Goal: Task Accomplishment & Management: Manage account settings

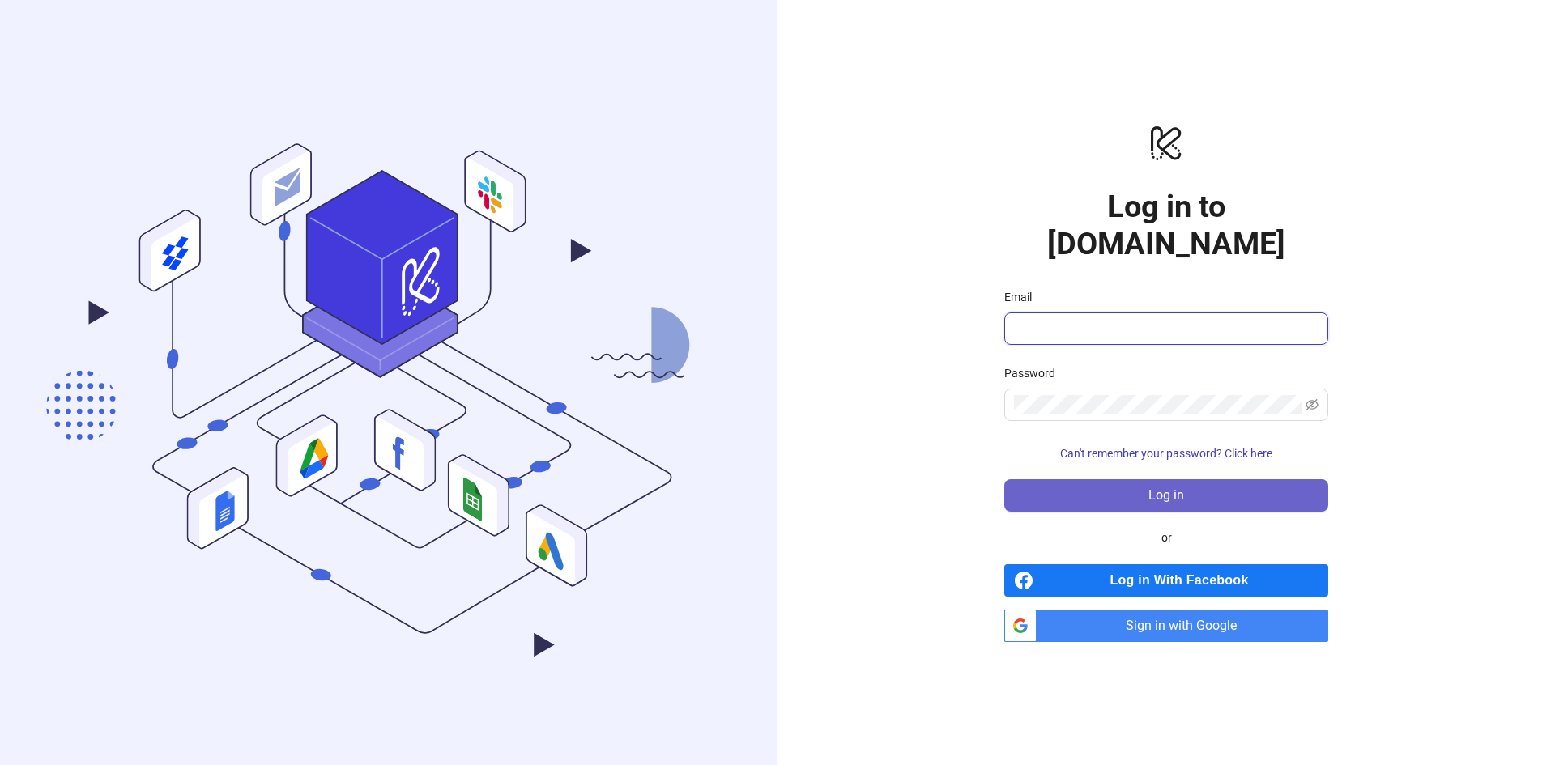
type input "**********"
click at [1093, 481] on button "Log in" at bounding box center [1166, 495] width 324 height 32
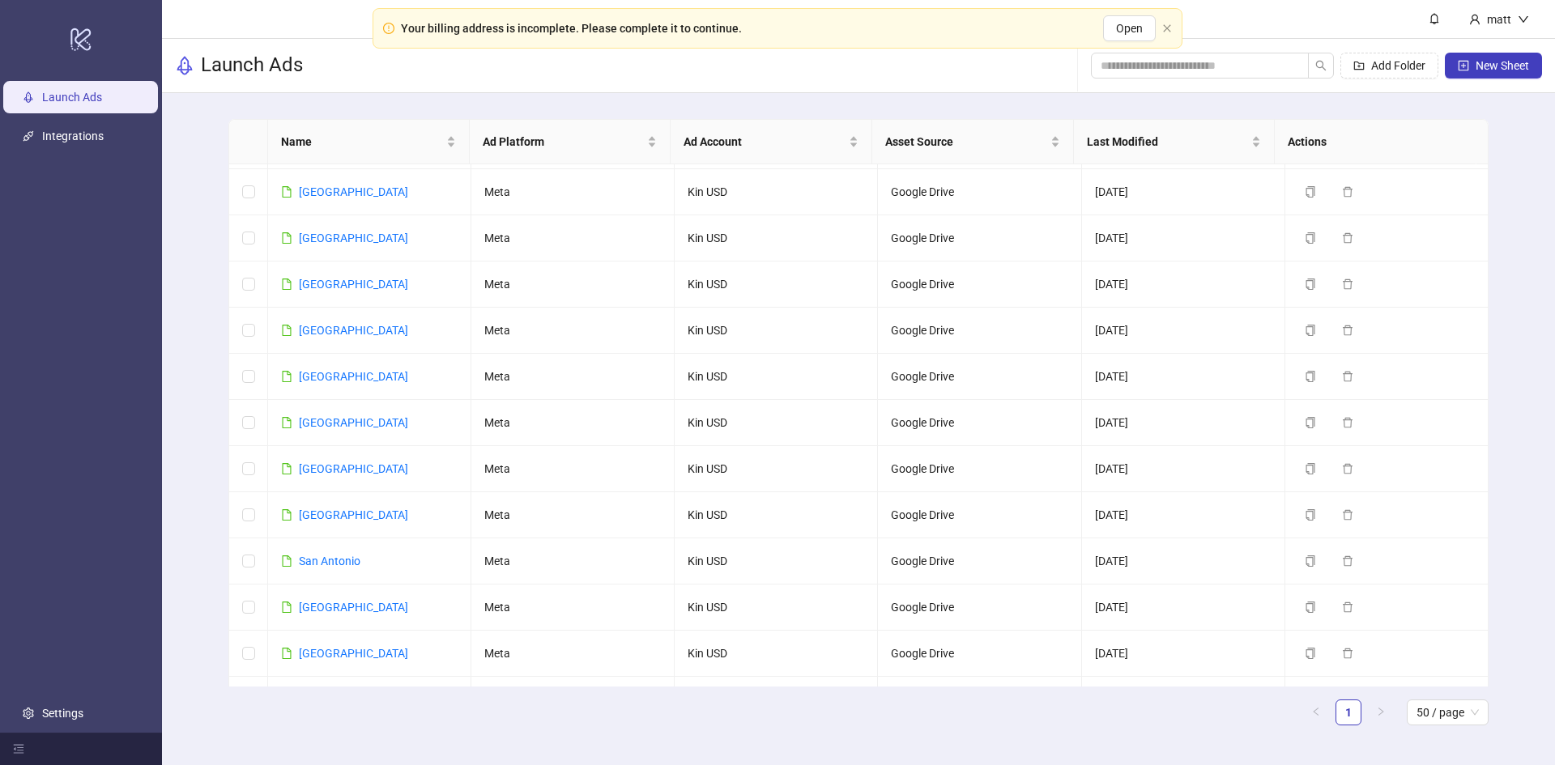
scroll to position [1740, 0]
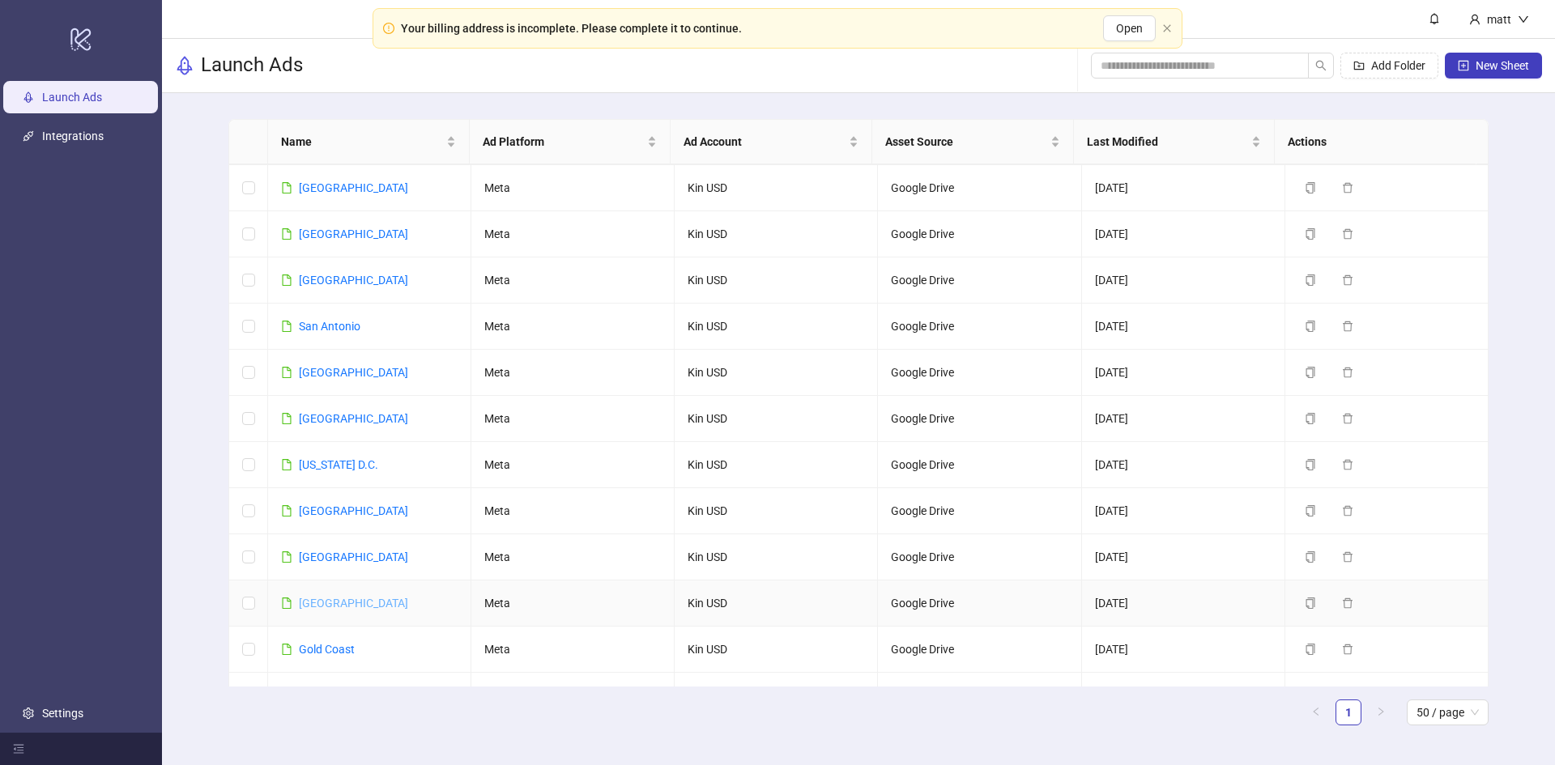
click at [313, 597] on link "[GEOGRAPHIC_DATA]" at bounding box center [353, 603] width 109 height 13
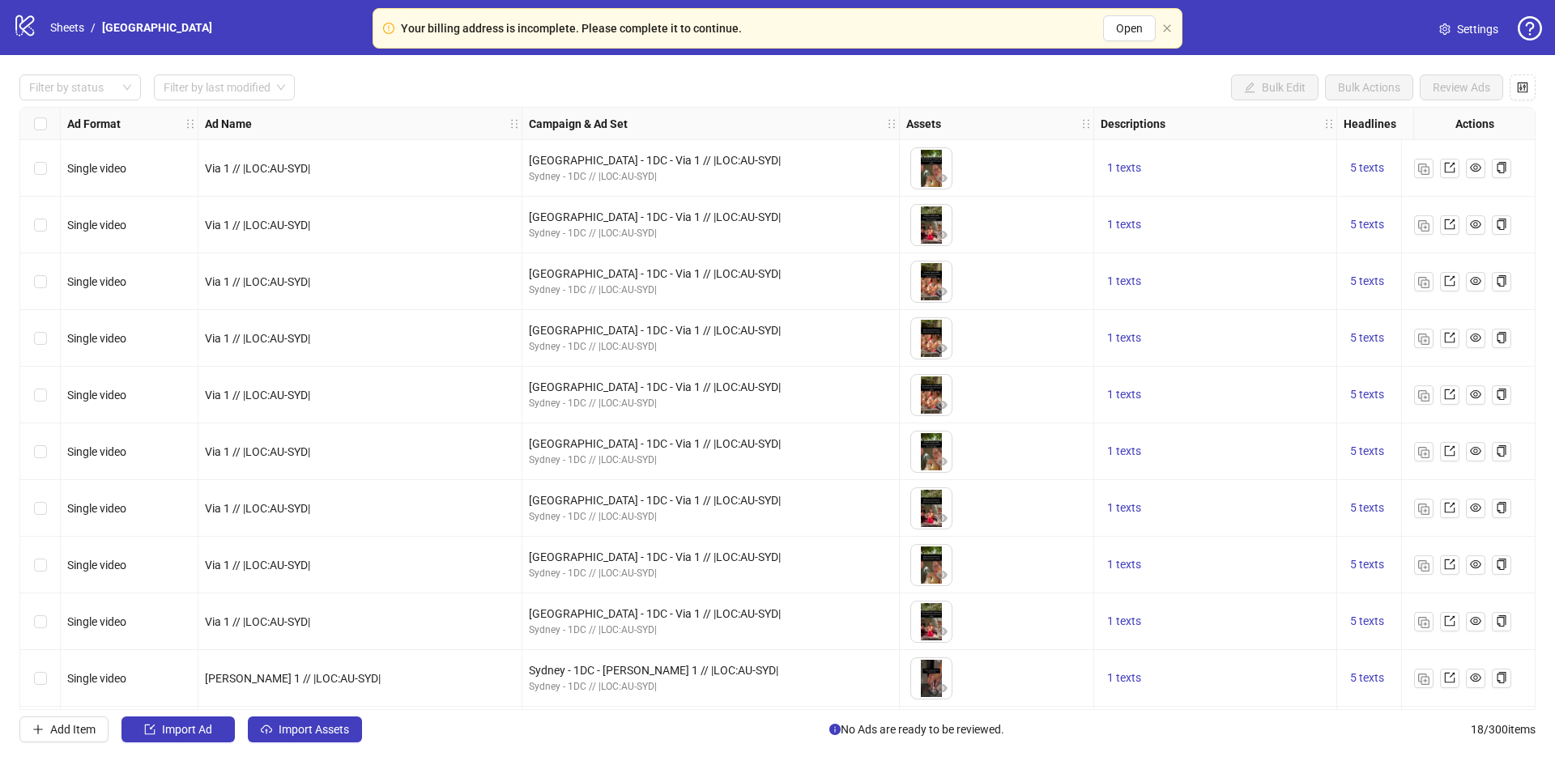
click at [1471, 28] on span "Settings" at bounding box center [1477, 29] width 41 height 18
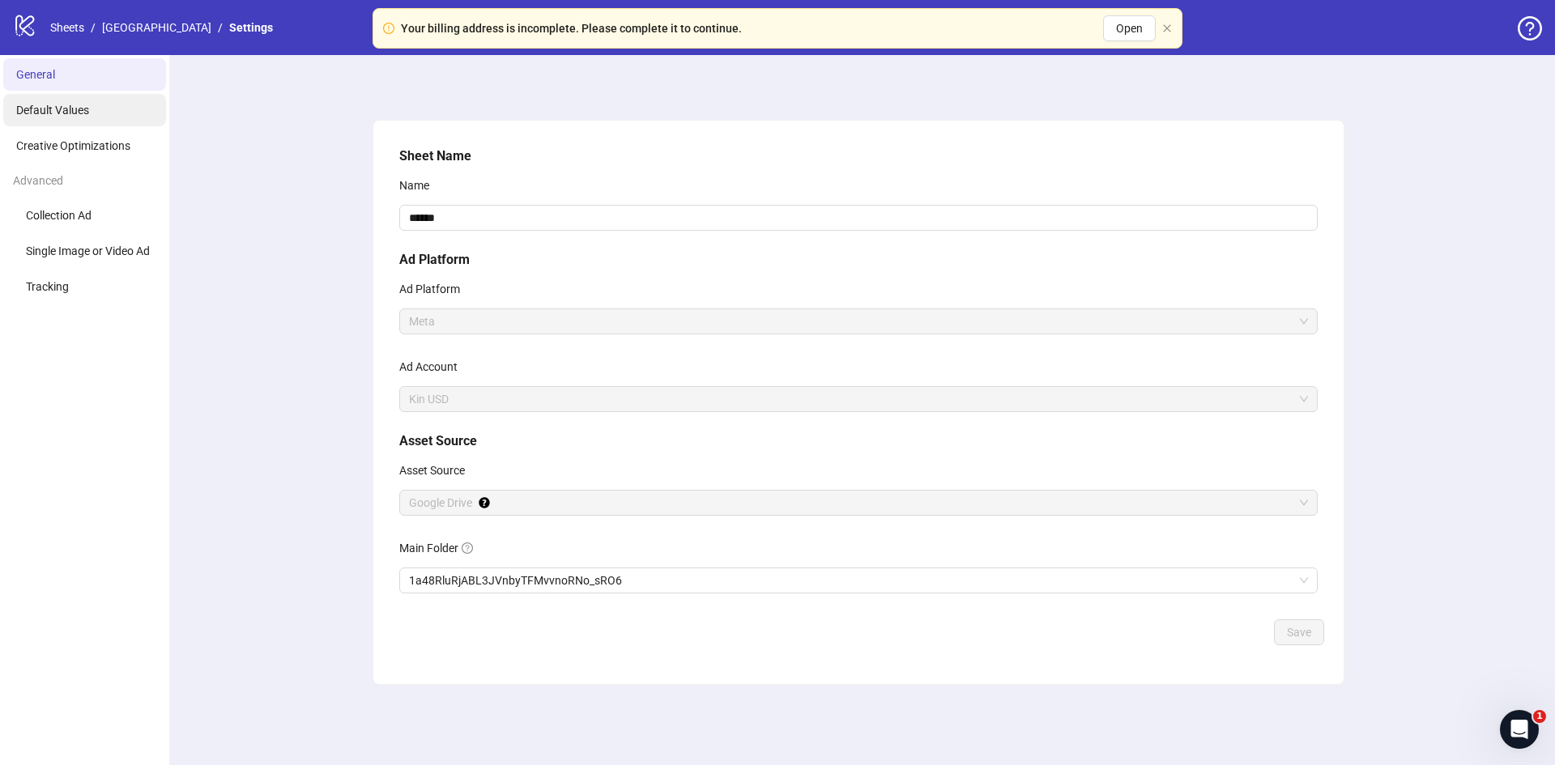
click at [36, 109] on span "Default Values" at bounding box center [52, 110] width 73 height 13
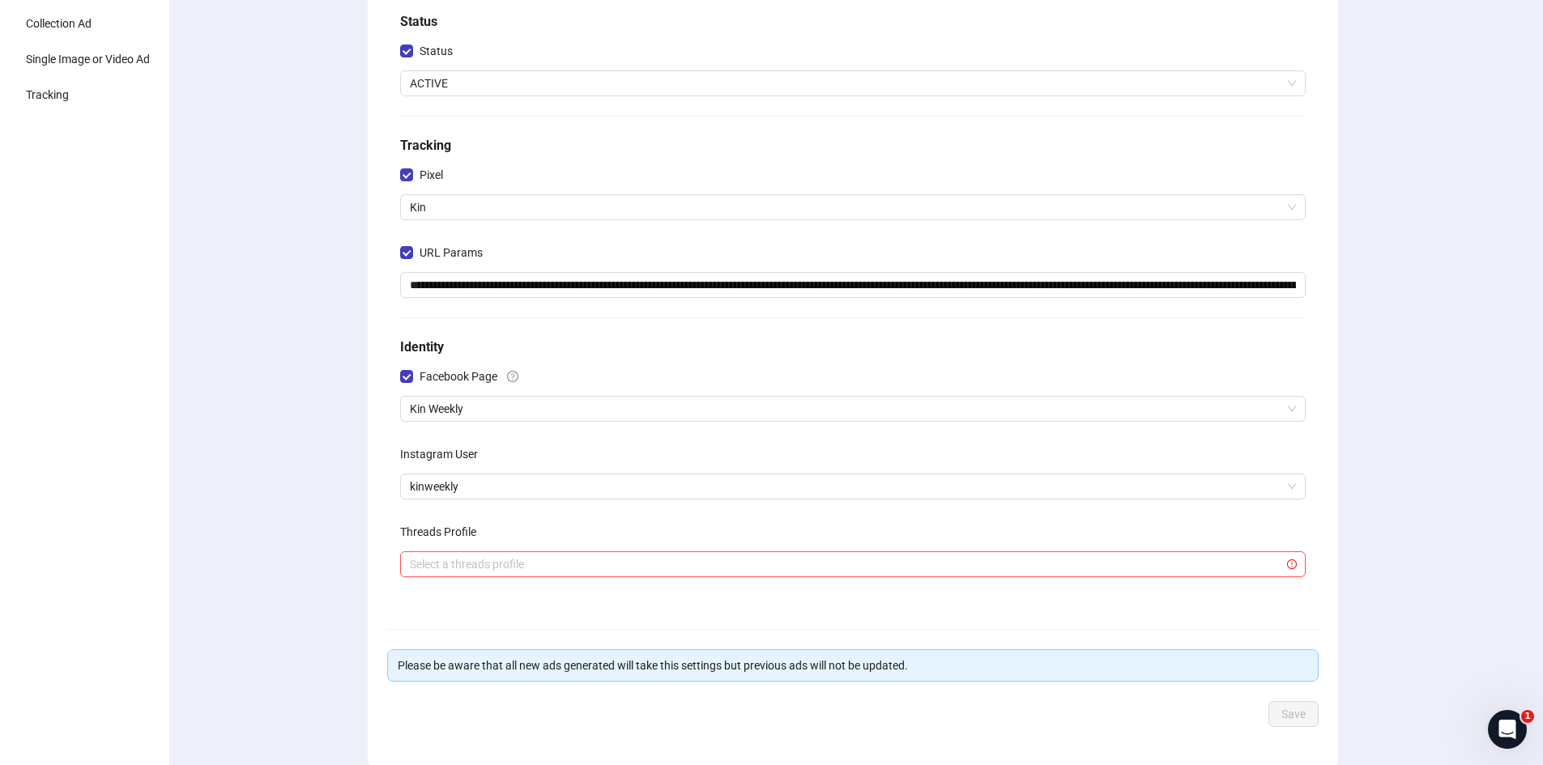
scroll to position [193, 0]
click at [459, 407] on span "Kin Weekly" at bounding box center [853, 408] width 886 height 24
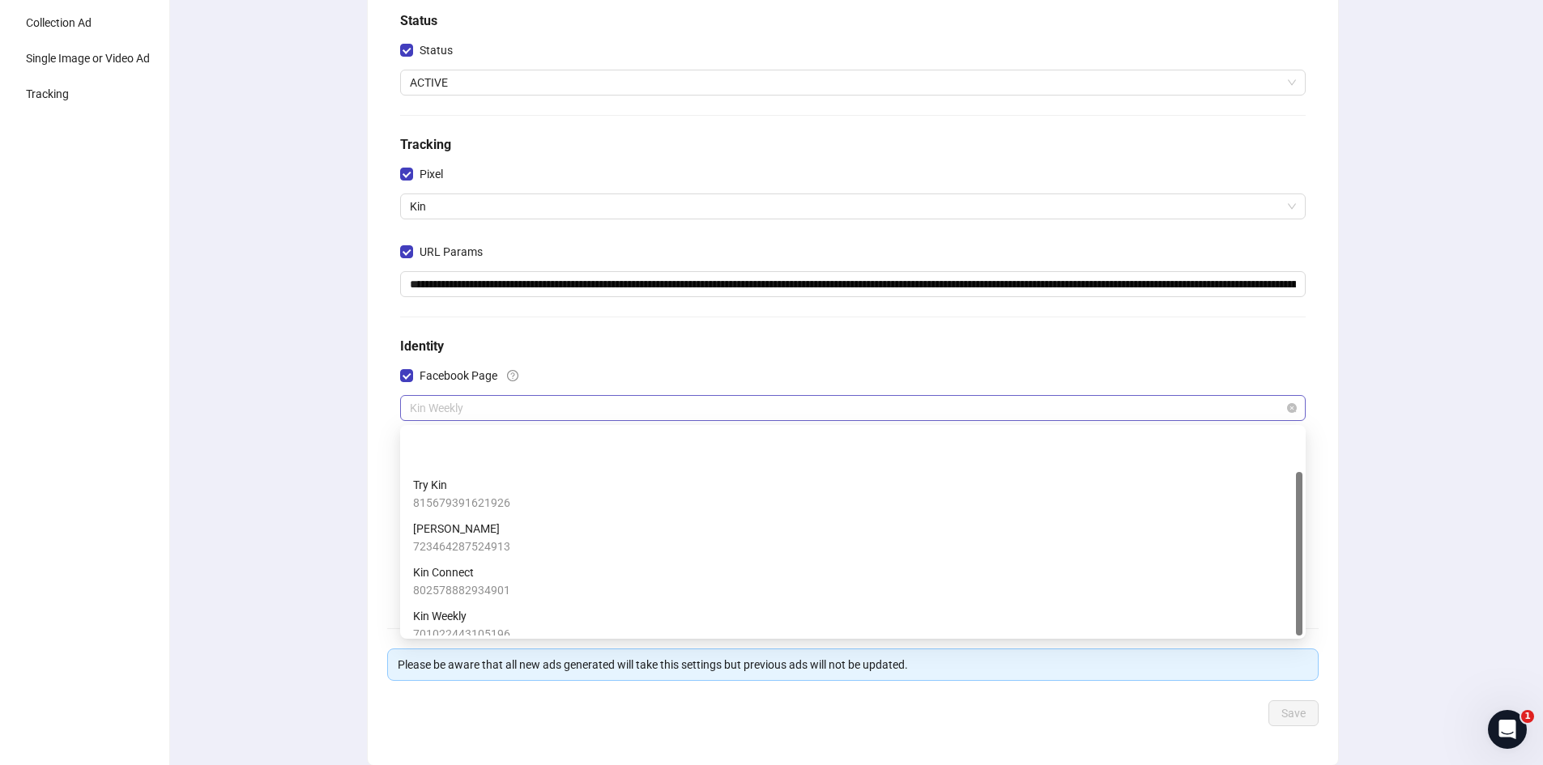
scroll to position [55, 0]
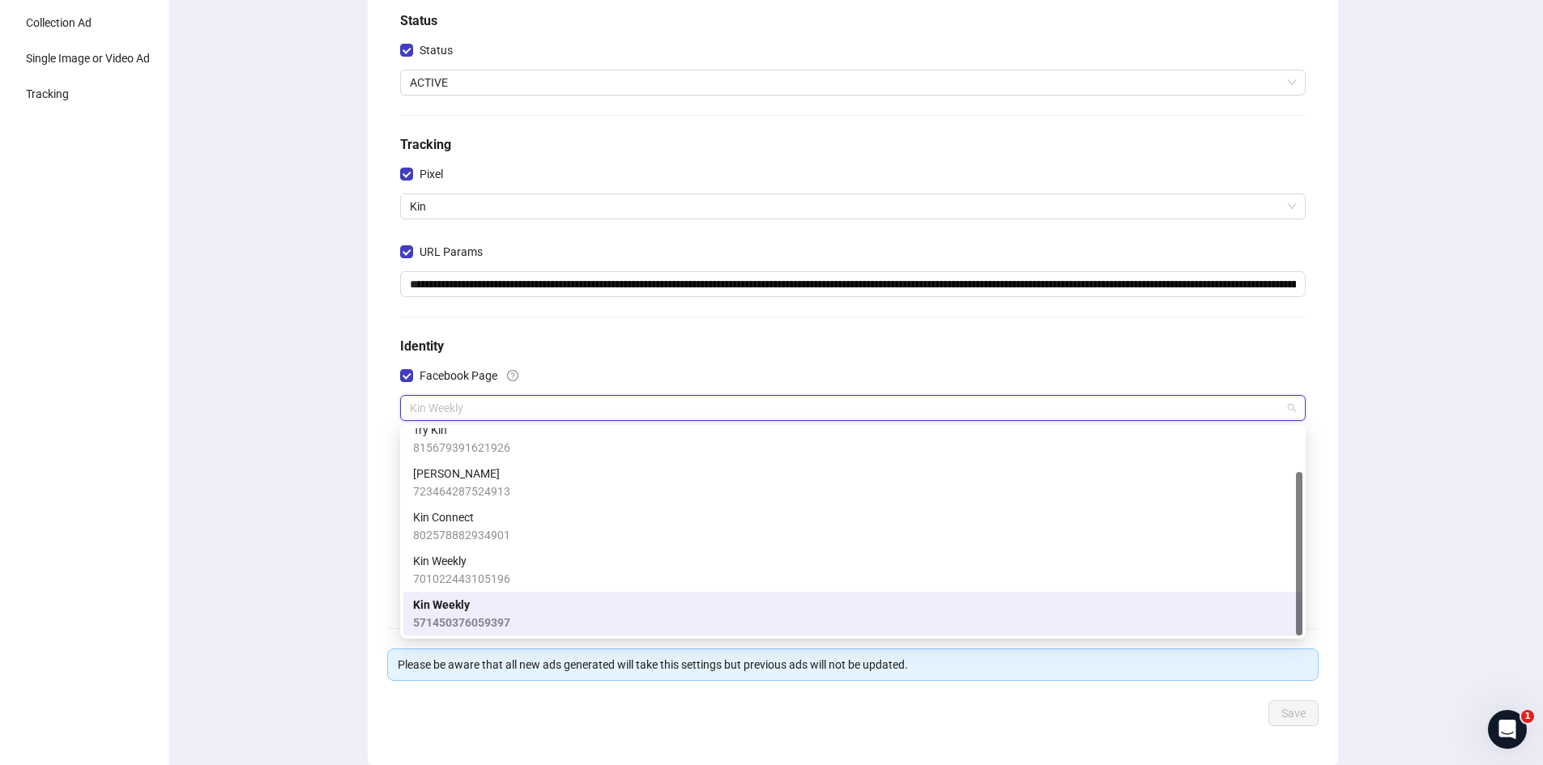
click at [484, 619] on span "571450376059397" at bounding box center [461, 623] width 97 height 18
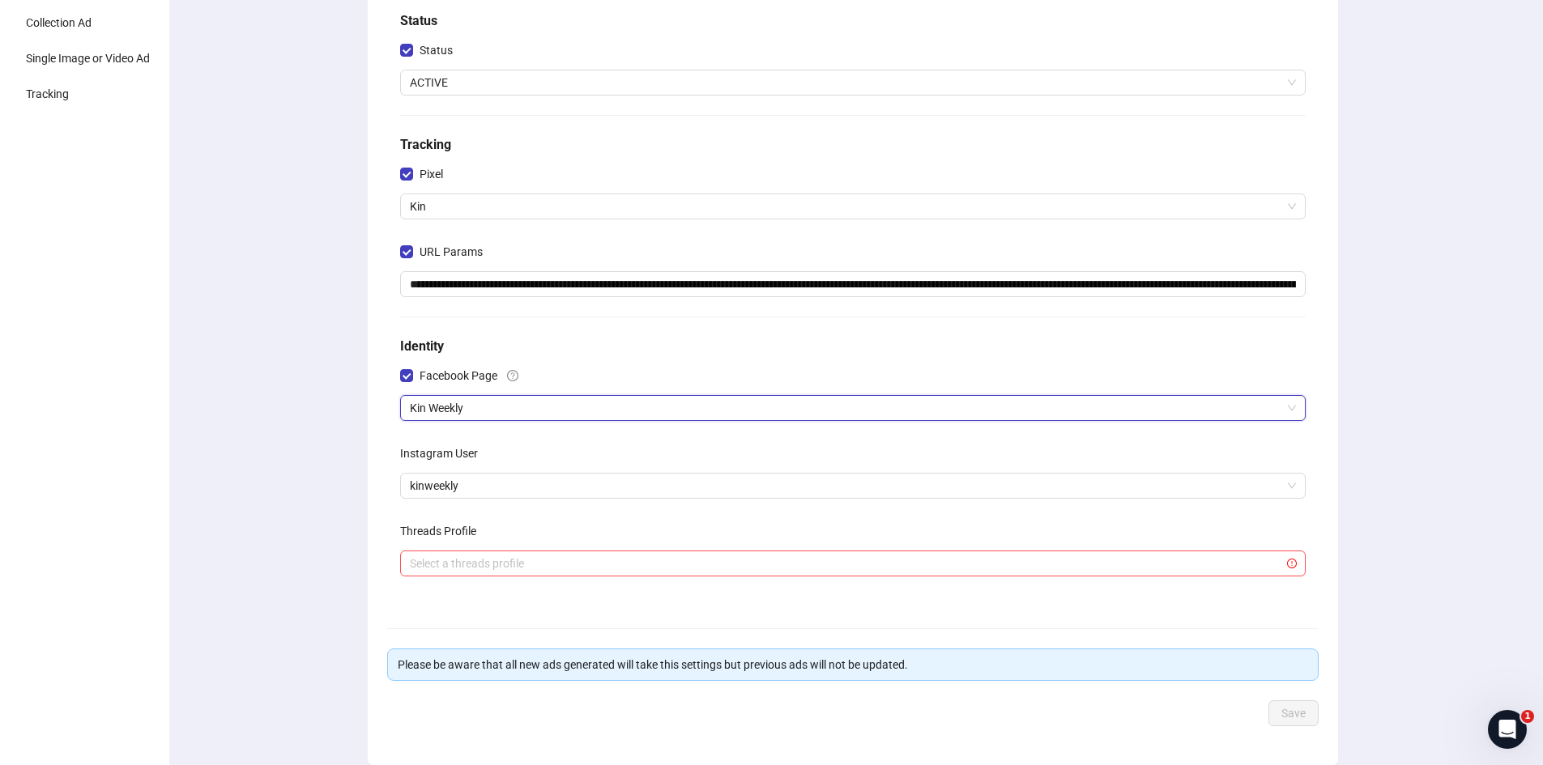
scroll to position [259, 0]
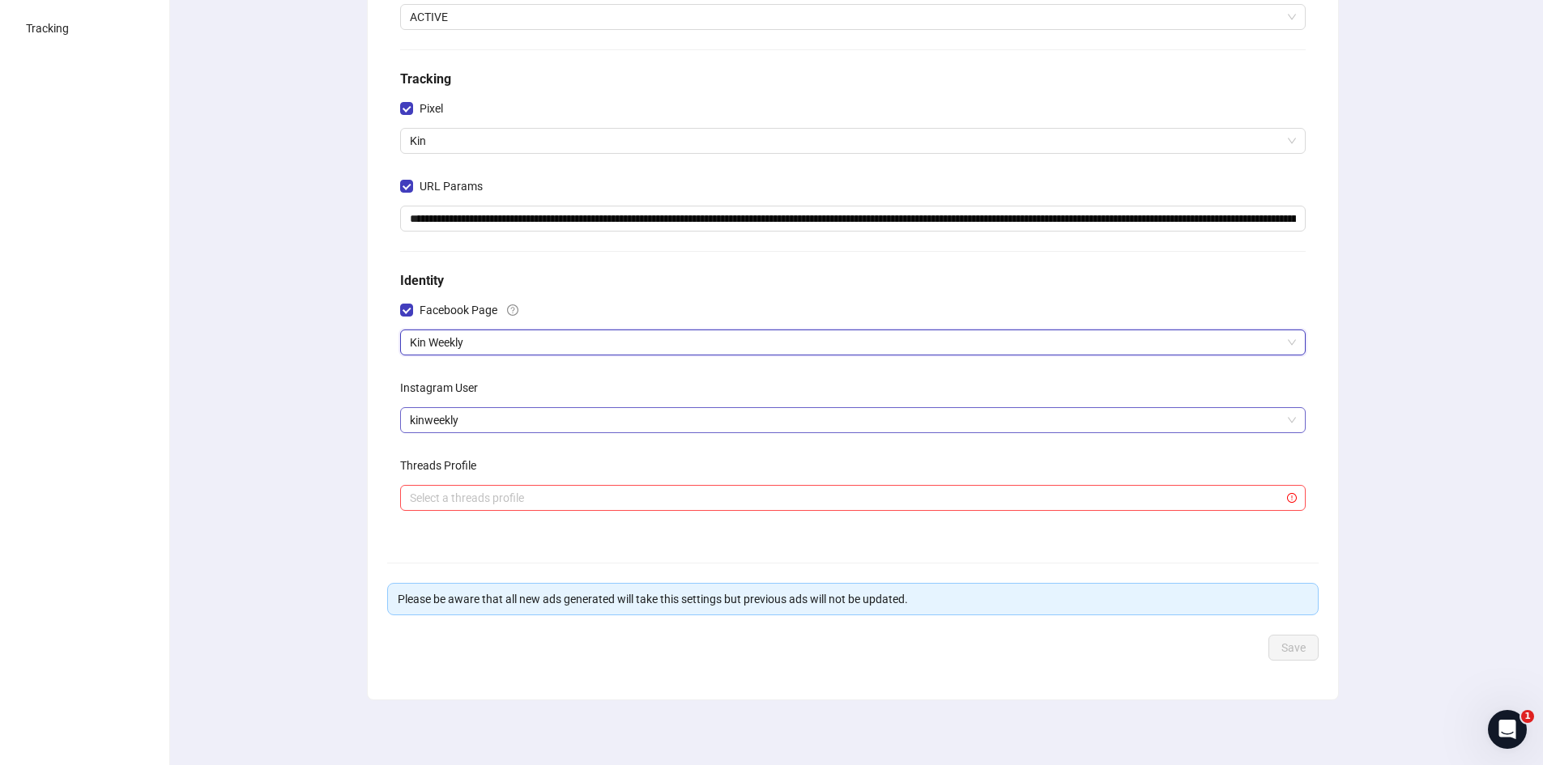
click at [606, 428] on span "kinweekly" at bounding box center [853, 420] width 886 height 24
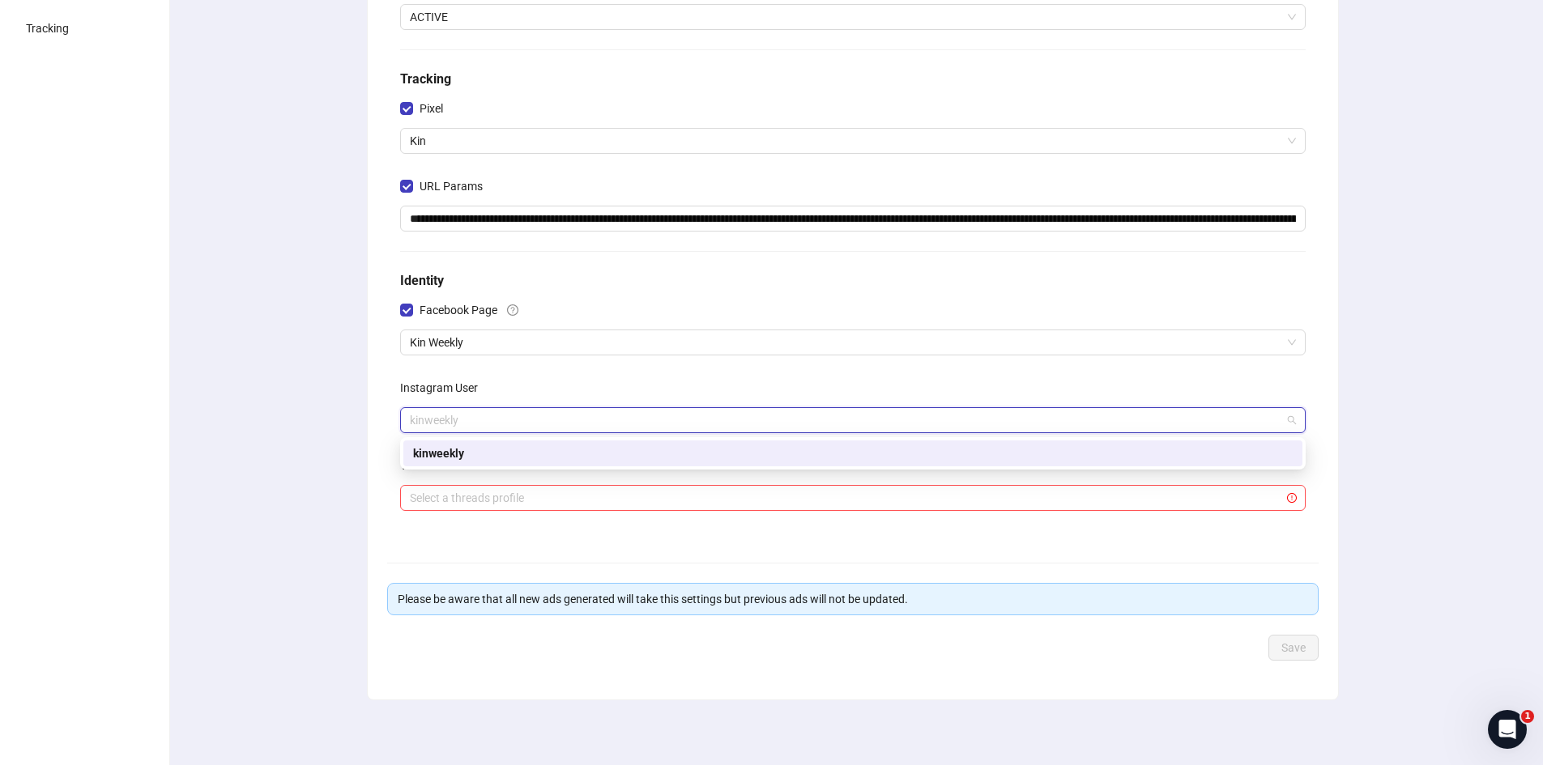
click at [492, 451] on div "kinweekly" at bounding box center [853, 454] width 880 height 18
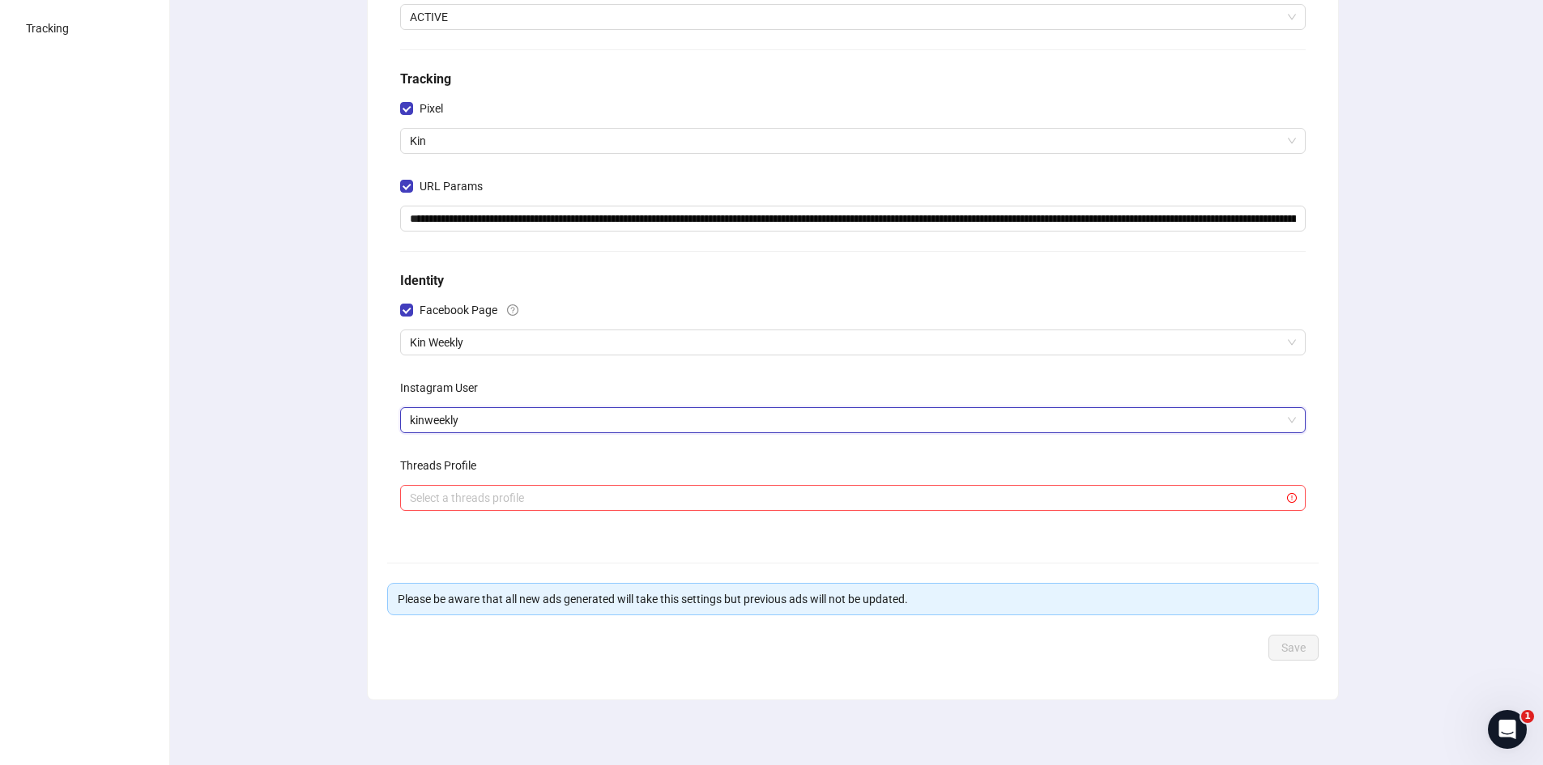
click at [1033, 670] on div "**********" at bounding box center [853, 280] width 970 height 837
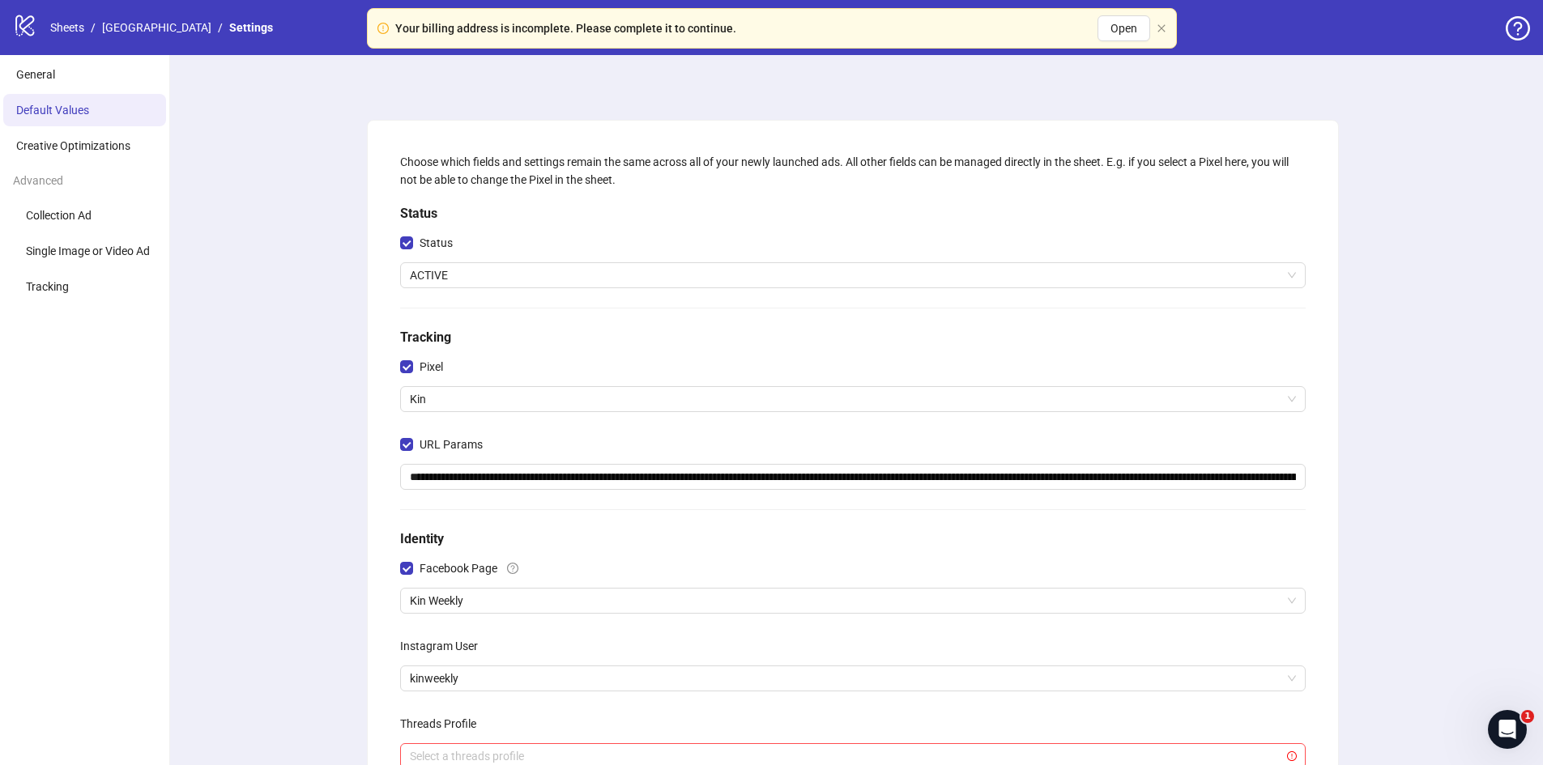
scroll to position [1, 0]
click at [83, 70] on li "General" at bounding box center [84, 74] width 163 height 32
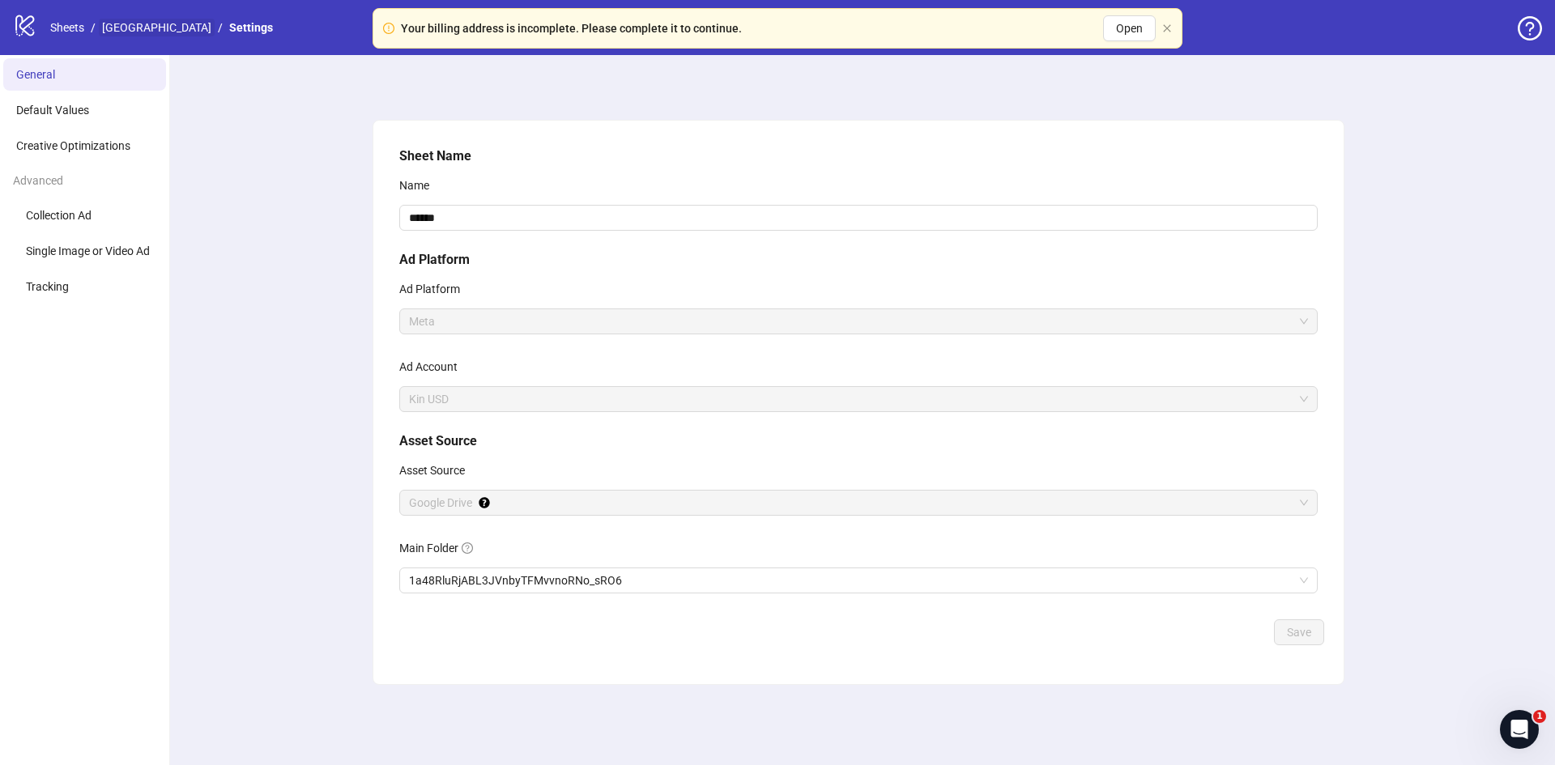
click at [128, 20] on link "[GEOGRAPHIC_DATA]" at bounding box center [157, 28] width 116 height 18
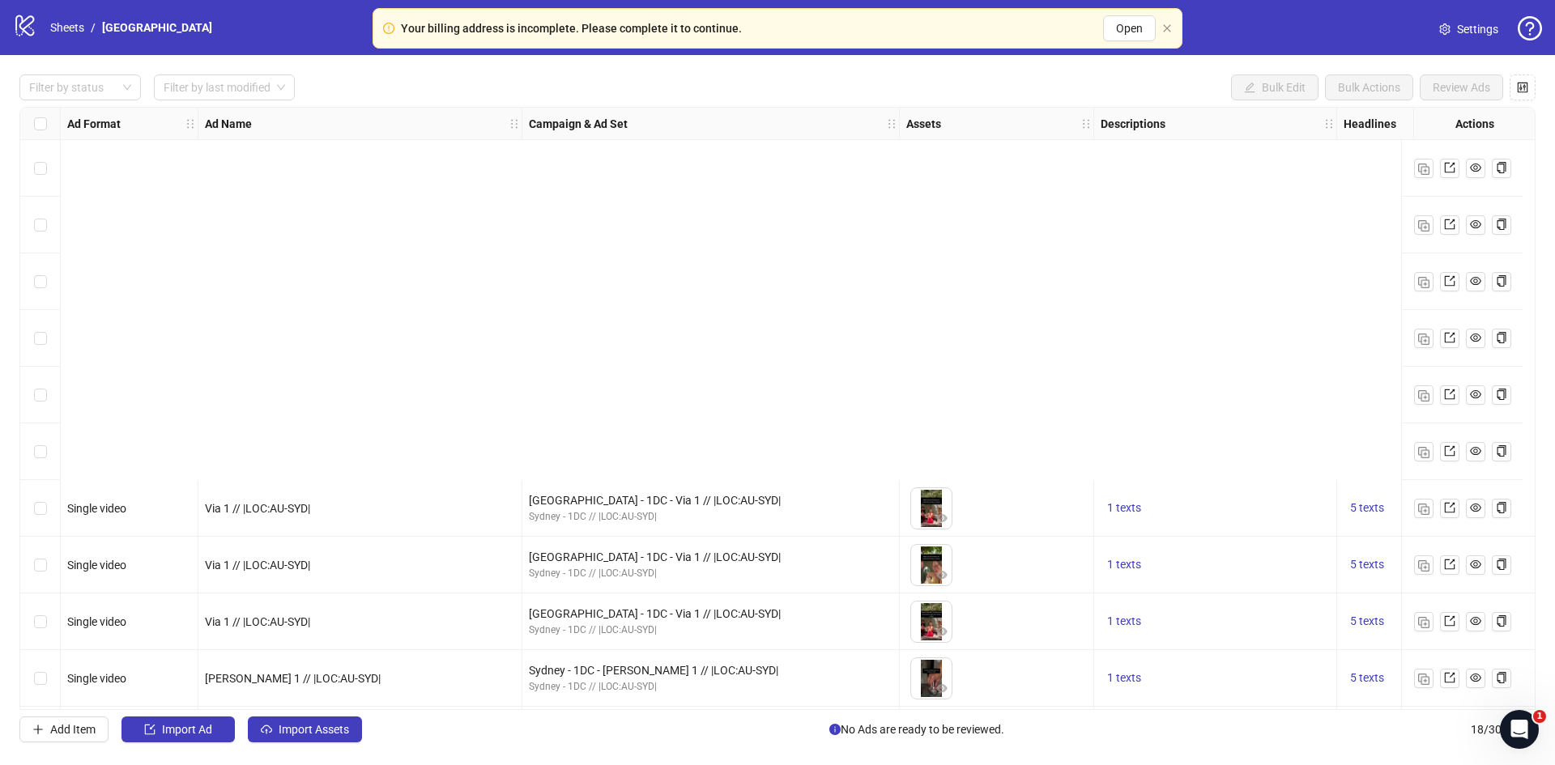
scroll to position [458, 0]
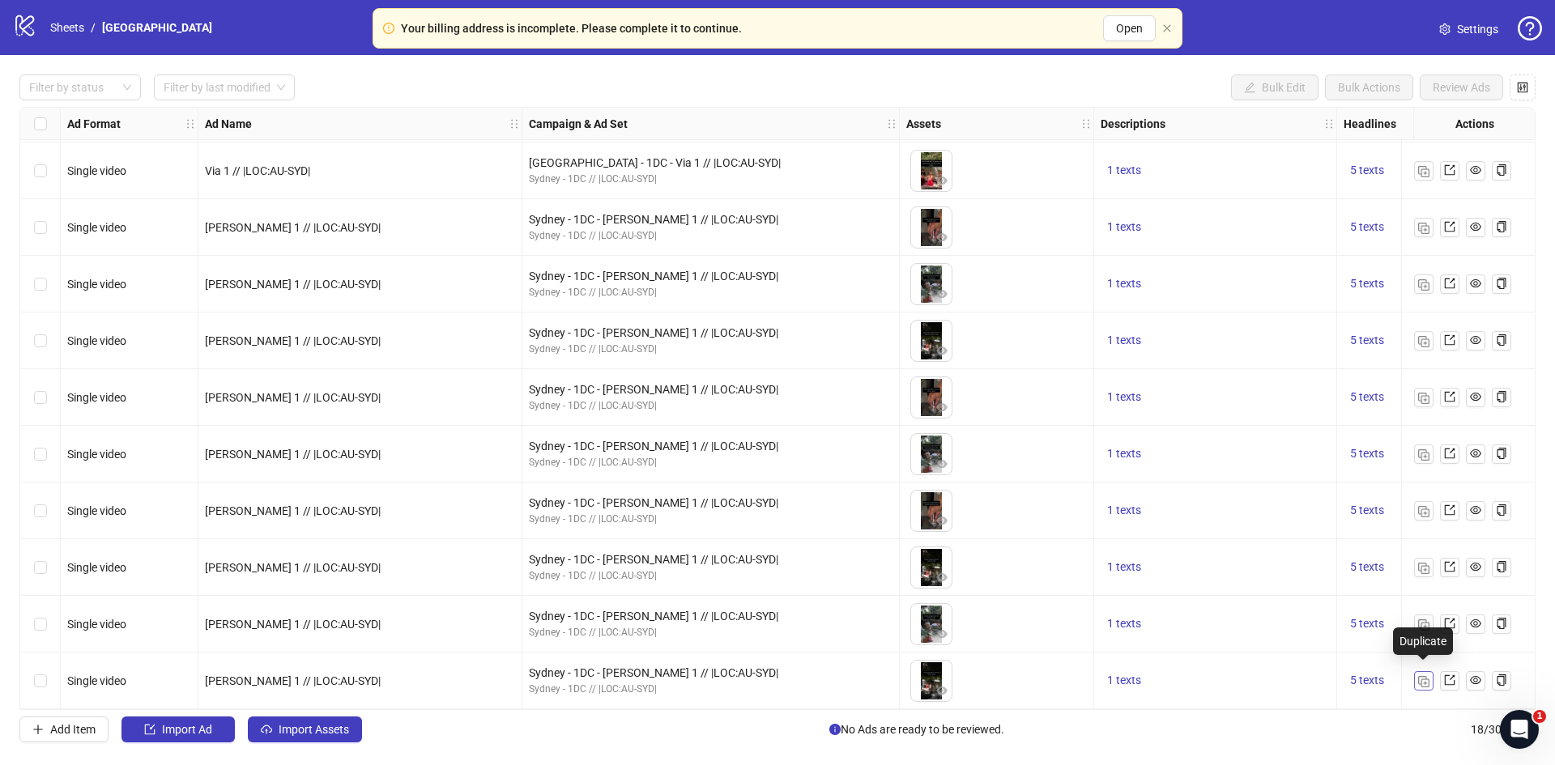
click at [1421, 677] on img "button" at bounding box center [1423, 681] width 11 height 11
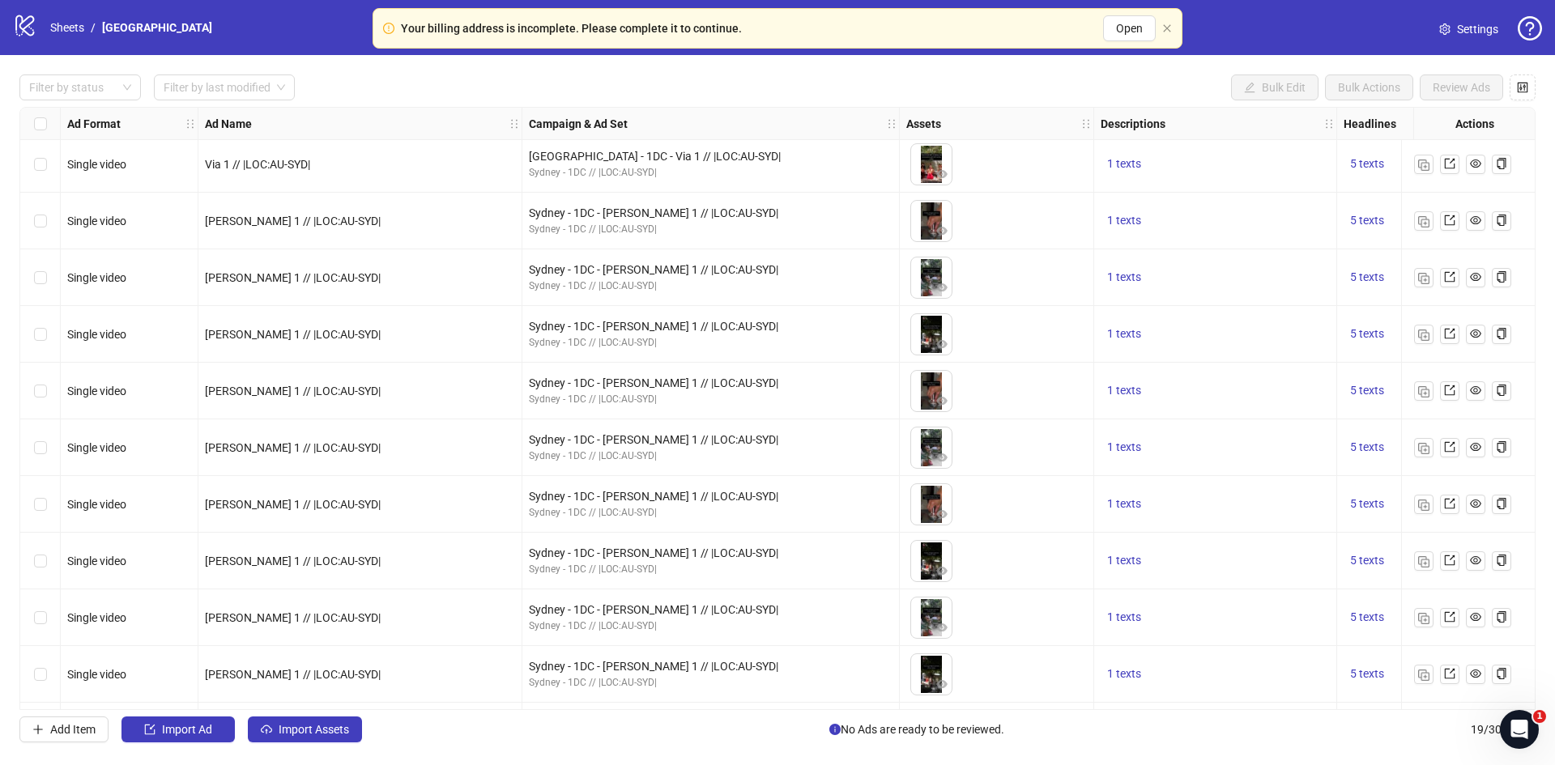
scroll to position [514, 0]
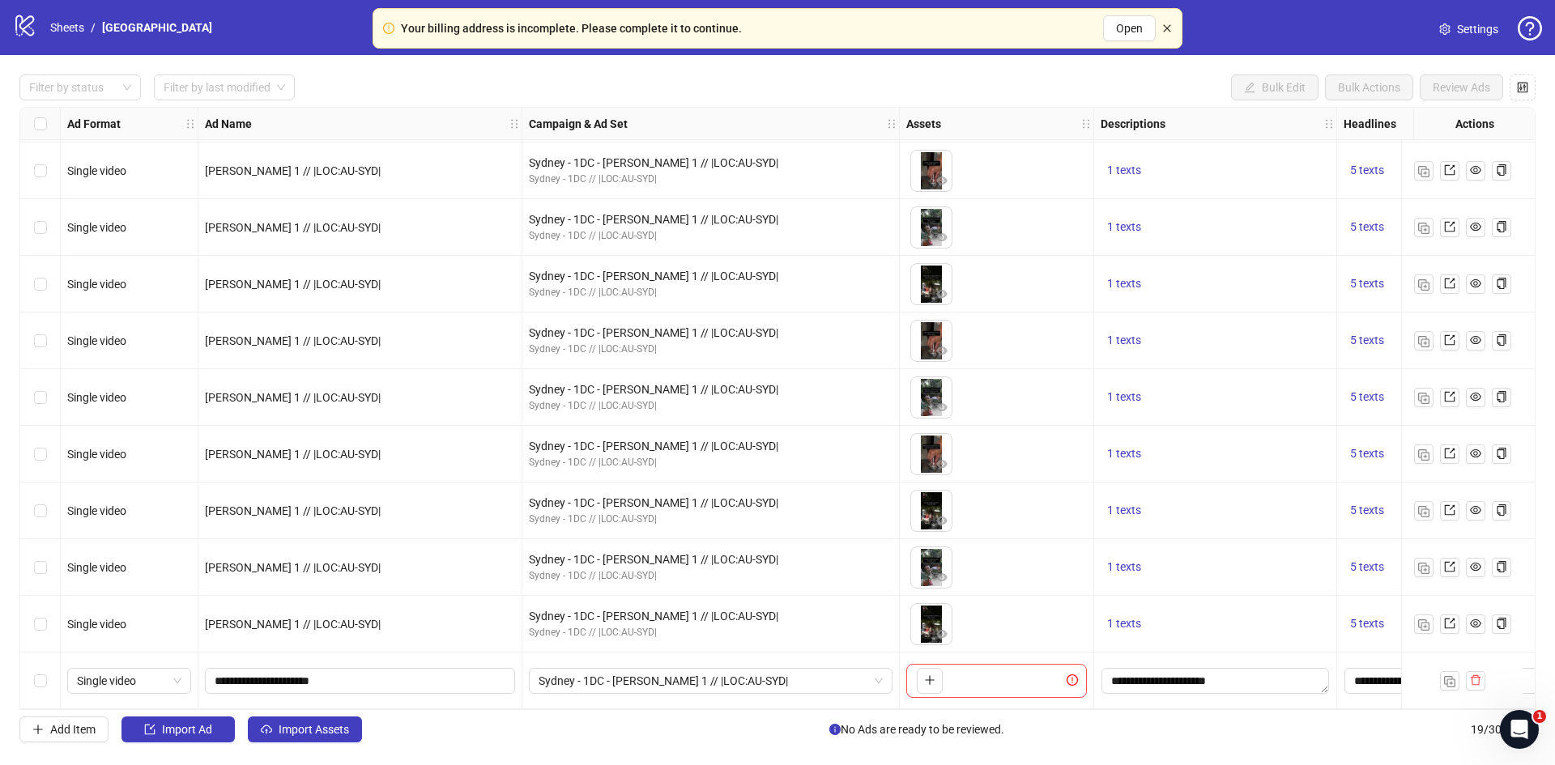
click at [1166, 26] on icon "close" at bounding box center [1167, 28] width 10 height 10
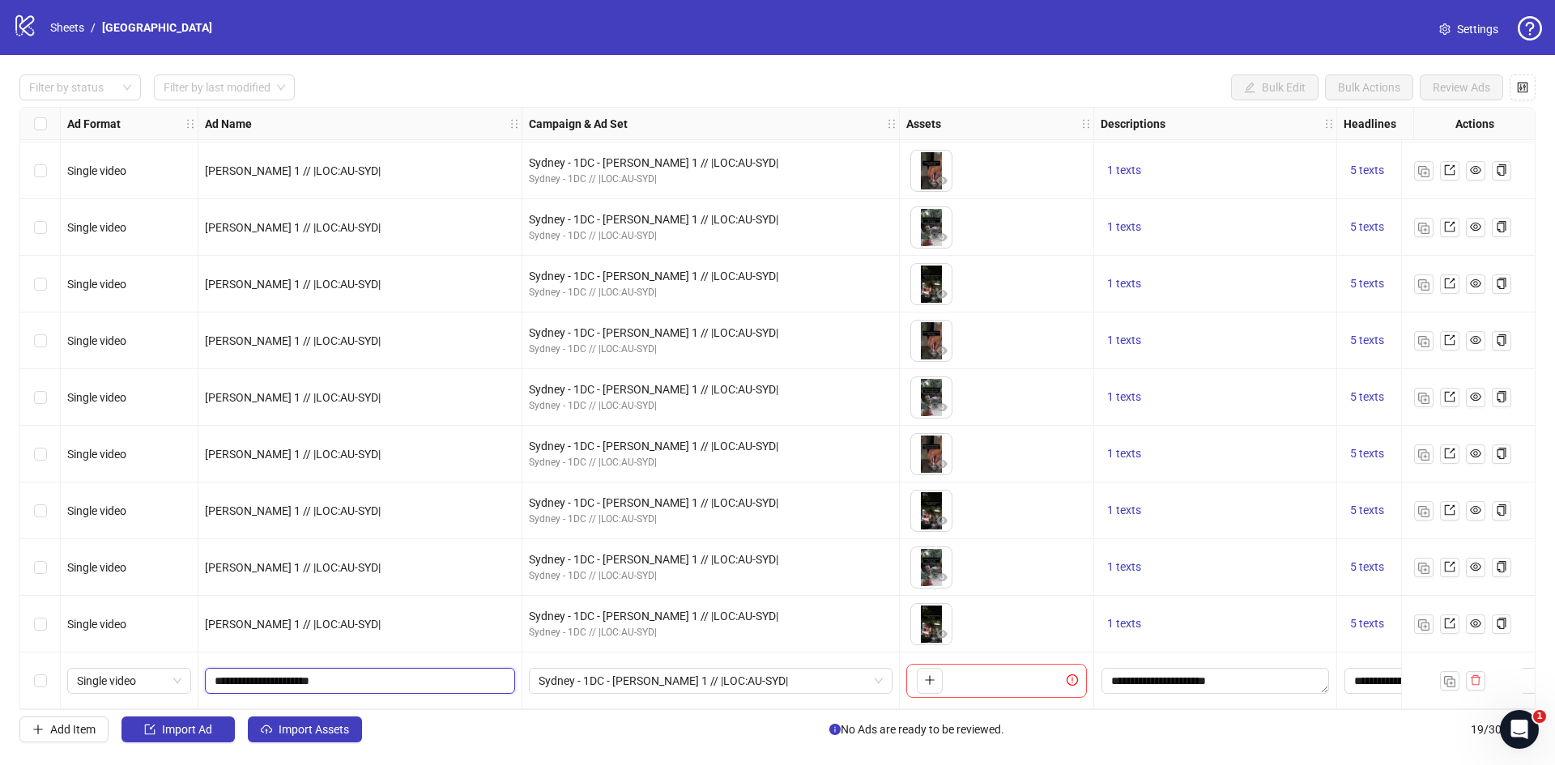
click at [222, 678] on input "**********" at bounding box center [359, 681] width 288 height 18
type input "**********"
click at [636, 675] on span "Sydney - 1DC - Kevin 1 // |LOC:AU-SYD|" at bounding box center [711, 681] width 344 height 24
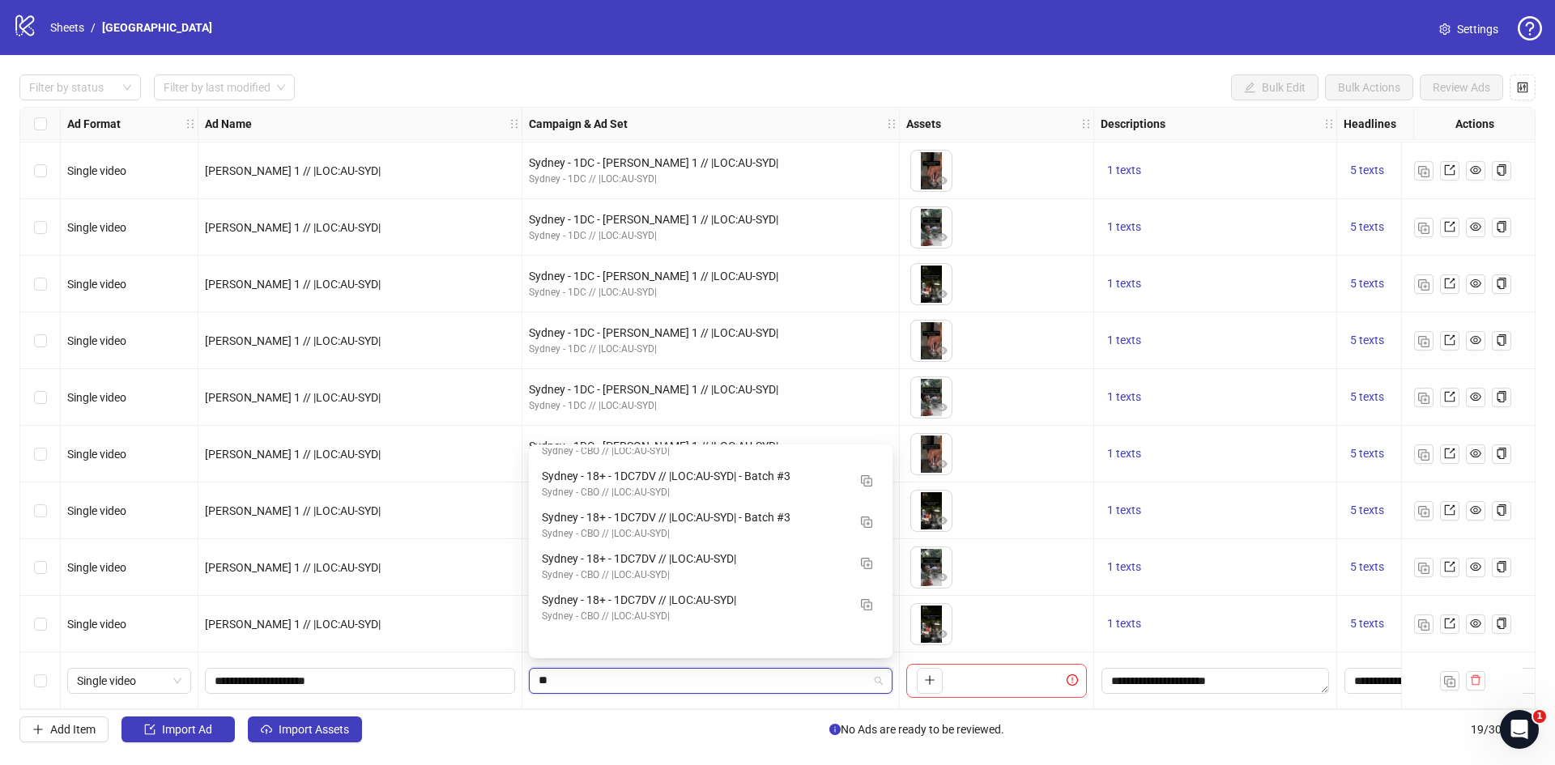
scroll to position [83, 0]
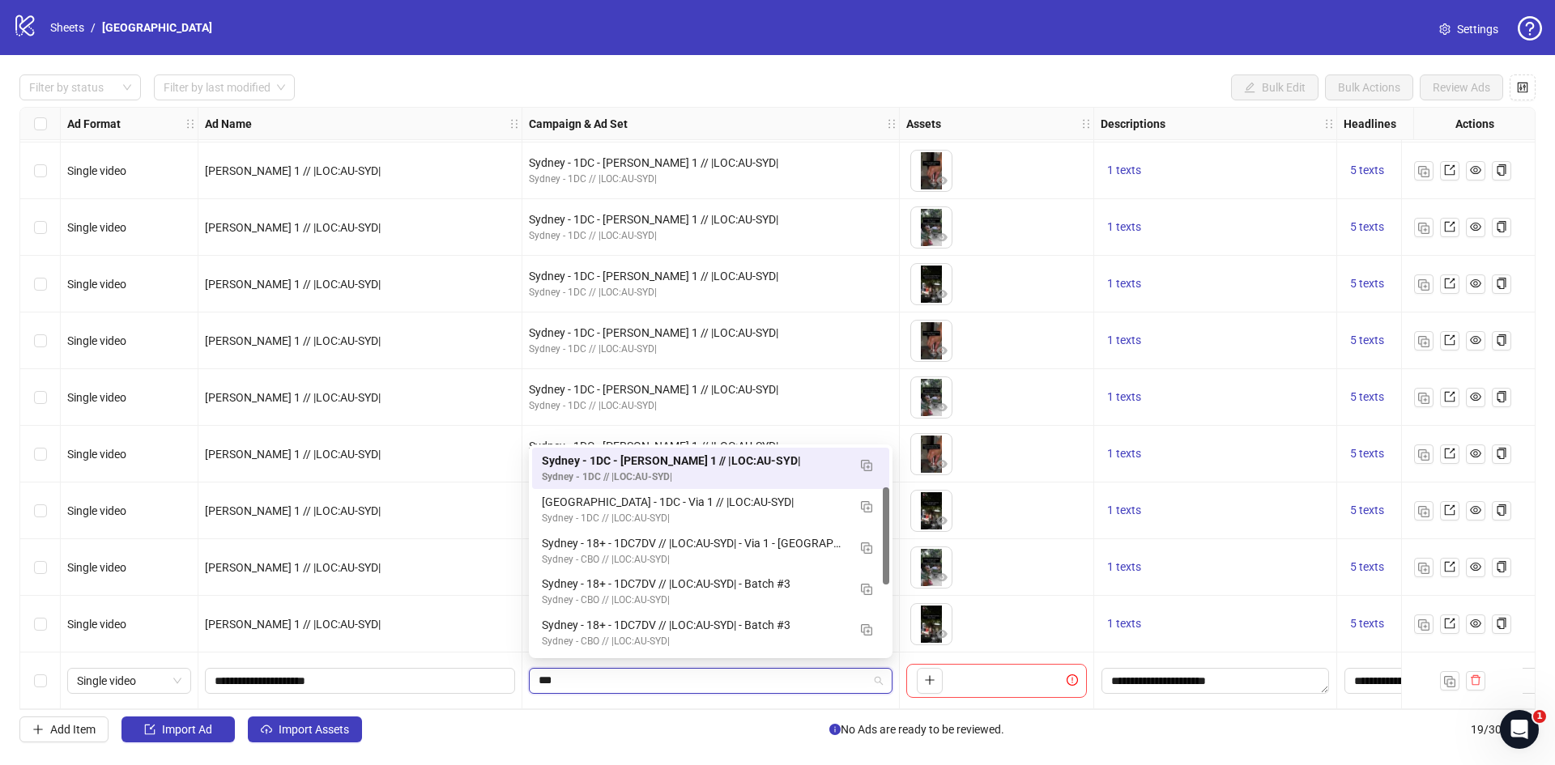
type input "****"
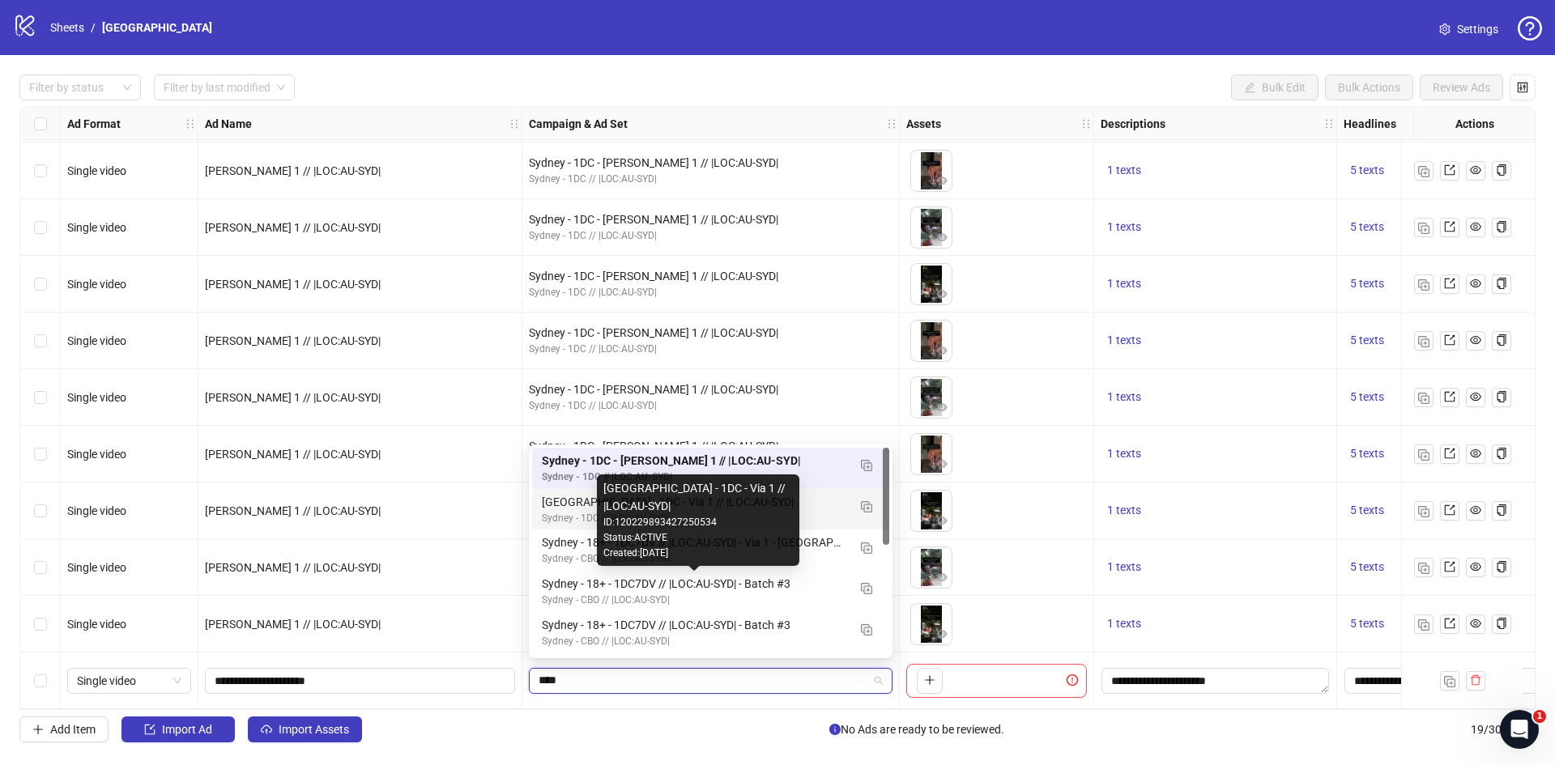
scroll to position [0, 0]
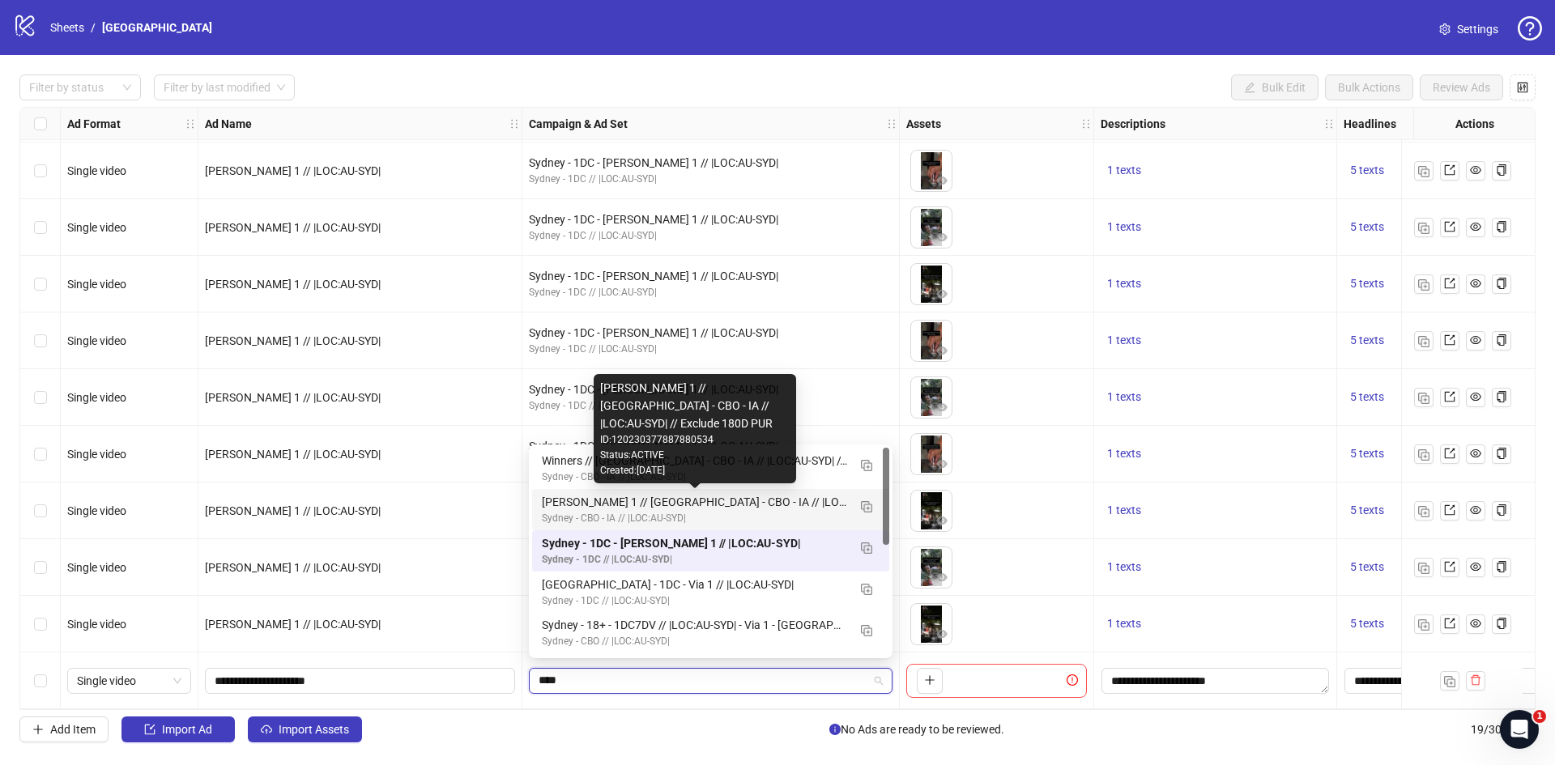
click at [563, 504] on div "Kate 1 // Sydney - CBO - IA // |LOC:AU-SYD| // Exclude 180D PUR" at bounding box center [694, 502] width 305 height 18
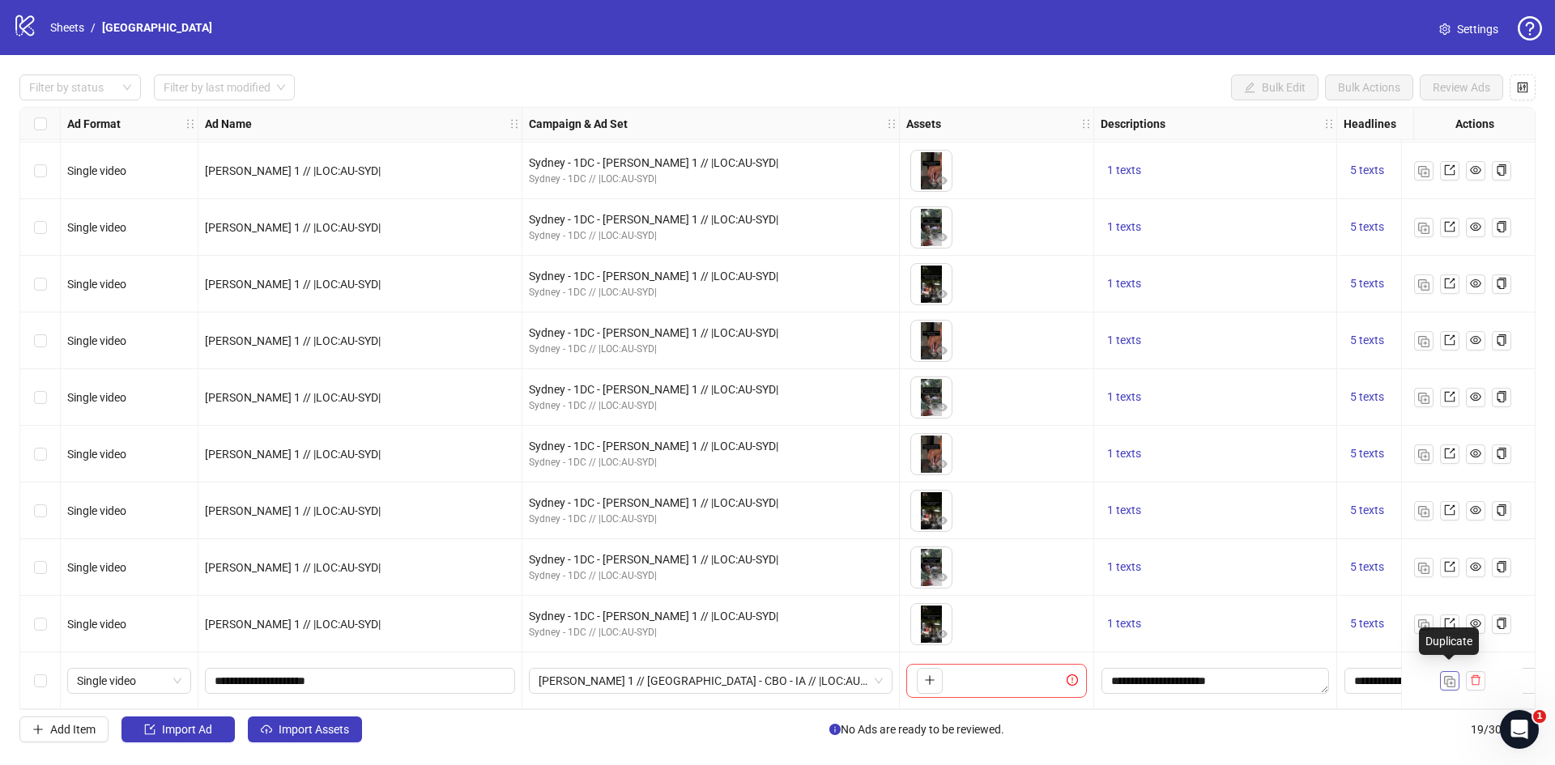
click at [1452, 676] on img "button" at bounding box center [1449, 681] width 11 height 11
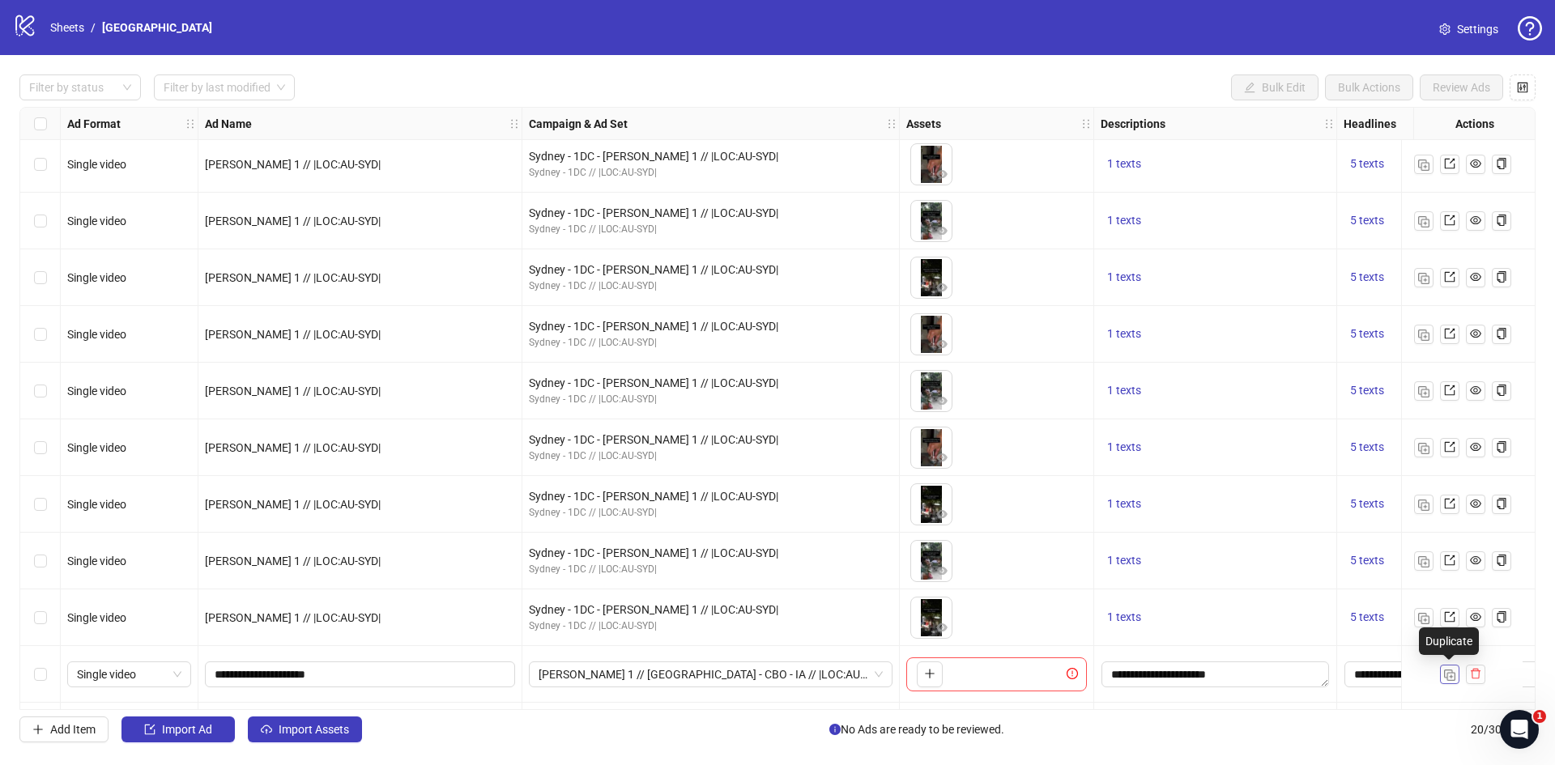
click at [1452, 672] on img "button" at bounding box center [1449, 675] width 11 height 11
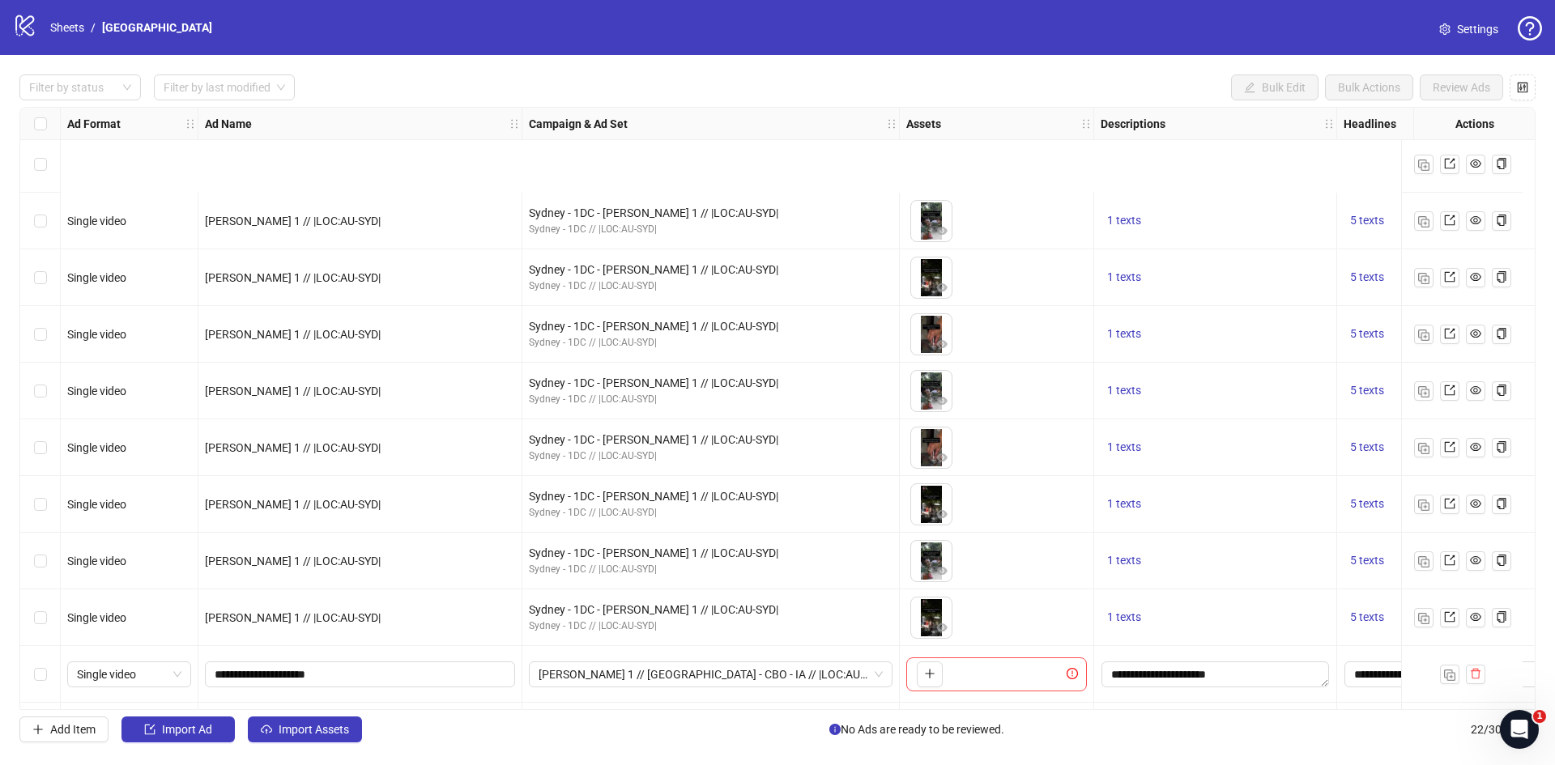
scroll to position [684, 0]
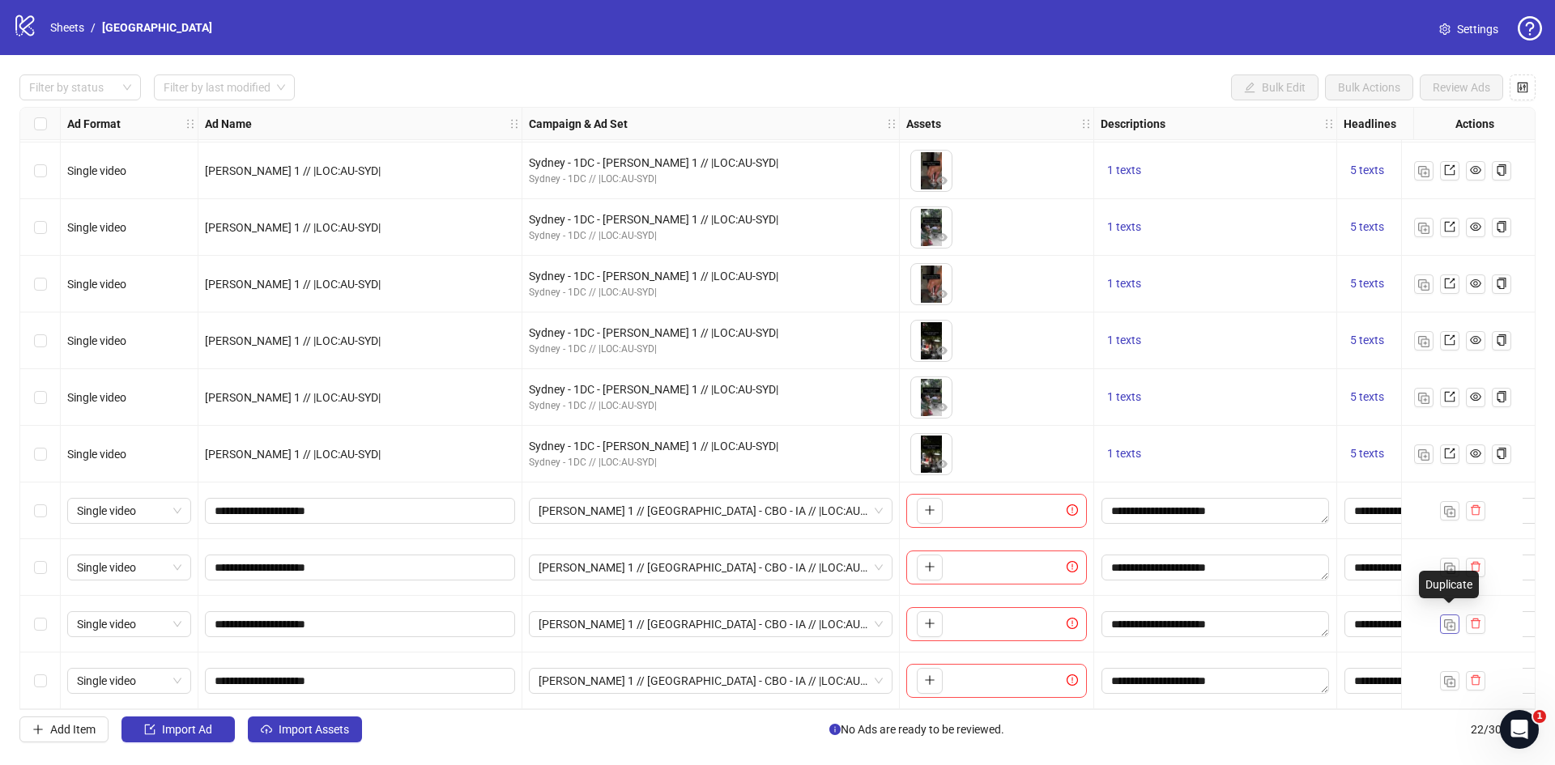
click at [1448, 620] on img "button" at bounding box center [1449, 625] width 11 height 11
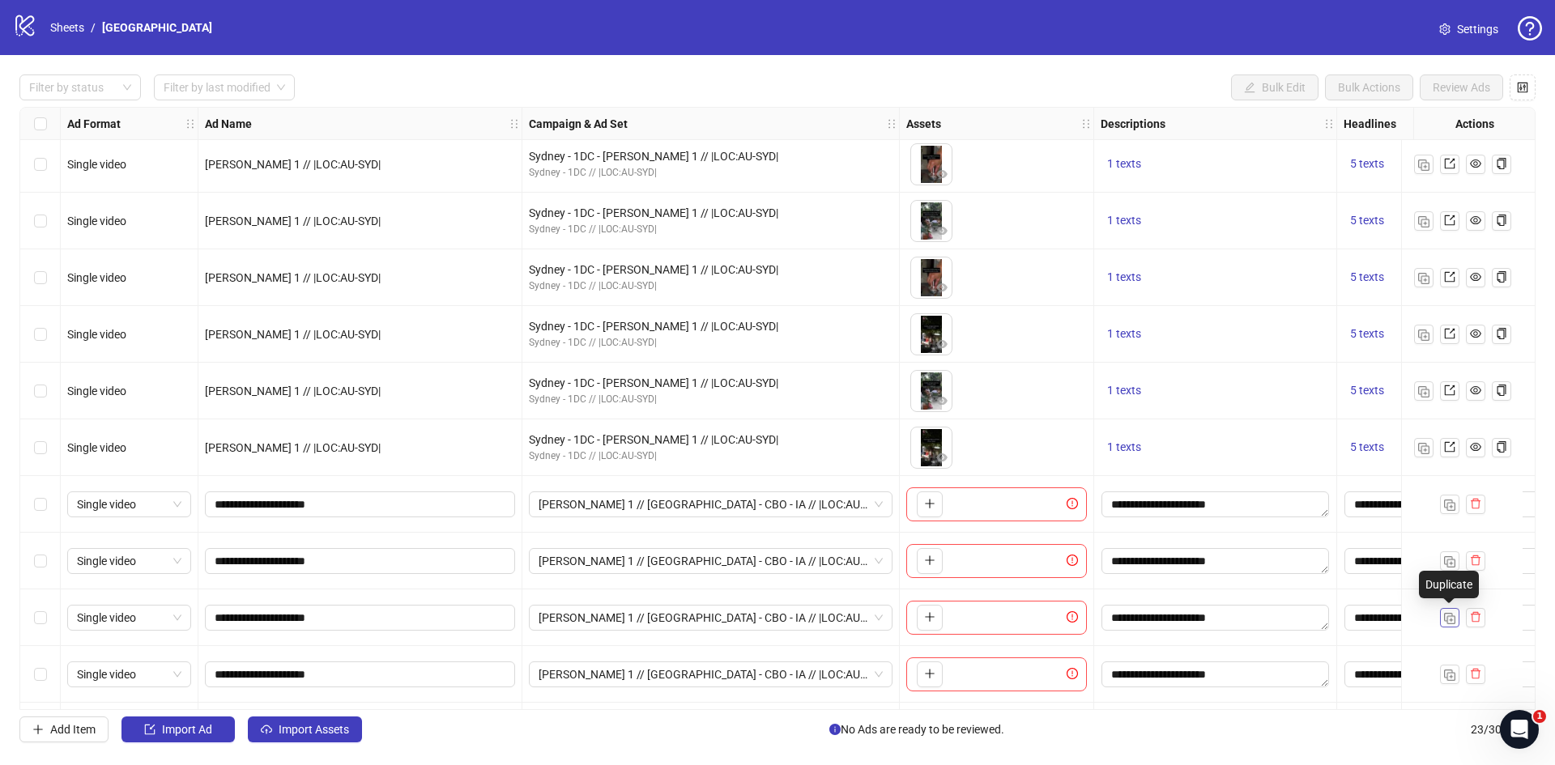
click at [1448, 619] on img "button" at bounding box center [1449, 618] width 11 height 11
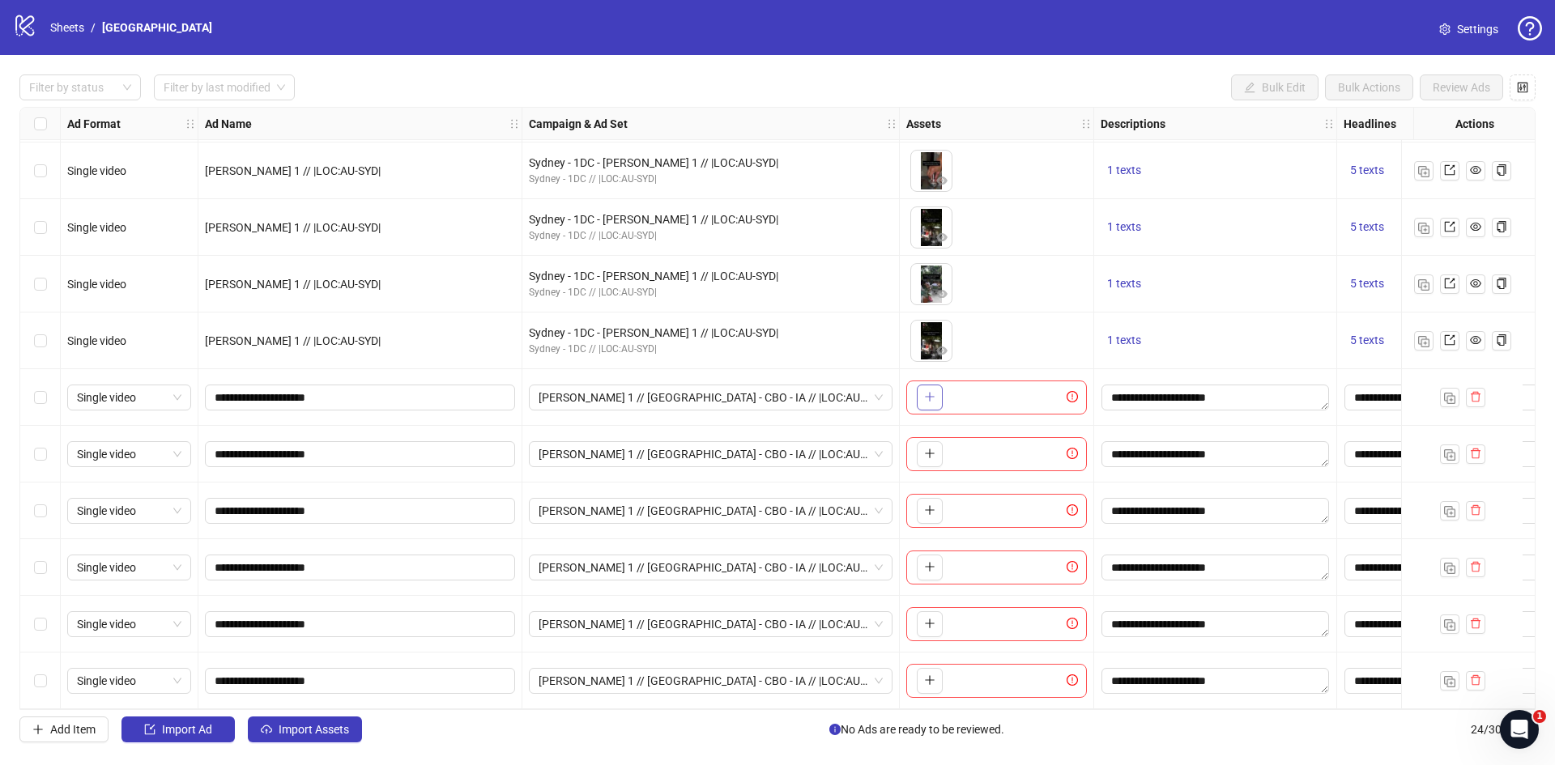
click at [927, 391] on icon "plus" at bounding box center [929, 396] width 11 height 11
click at [928, 454] on icon "plus" at bounding box center [929, 454] width 9 height 1
click at [932, 510] on icon "plus" at bounding box center [929, 510] width 9 height 1
click at [934, 567] on span "button" at bounding box center [929, 566] width 11 height 13
click at [929, 618] on icon "plus" at bounding box center [929, 623] width 11 height 11
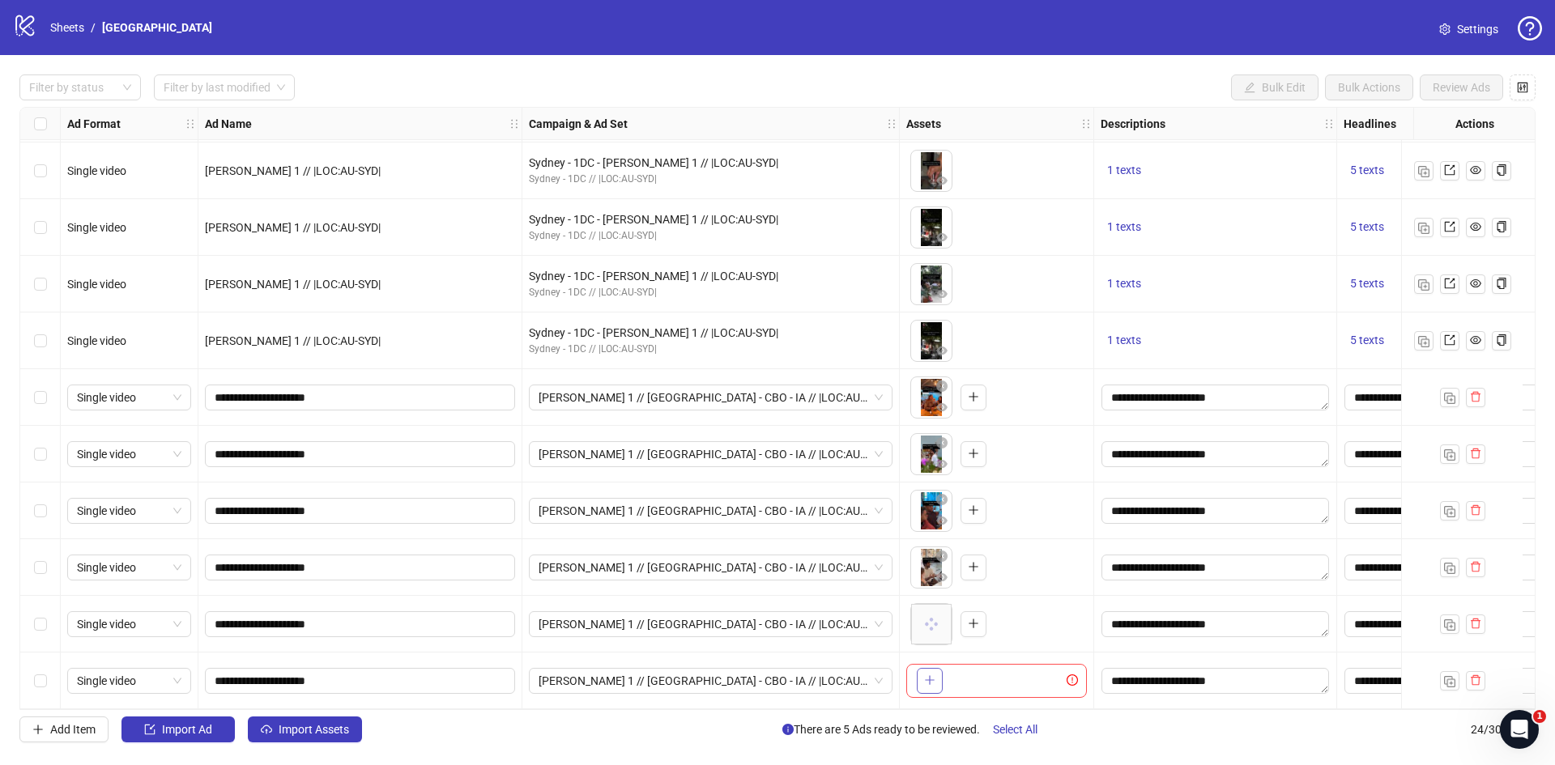
click at [917, 671] on button "button" at bounding box center [930, 681] width 26 height 26
click at [84, 83] on div at bounding box center [72, 87] width 98 height 23
click at [41, 118] on div "Draft" at bounding box center [80, 121] width 96 height 18
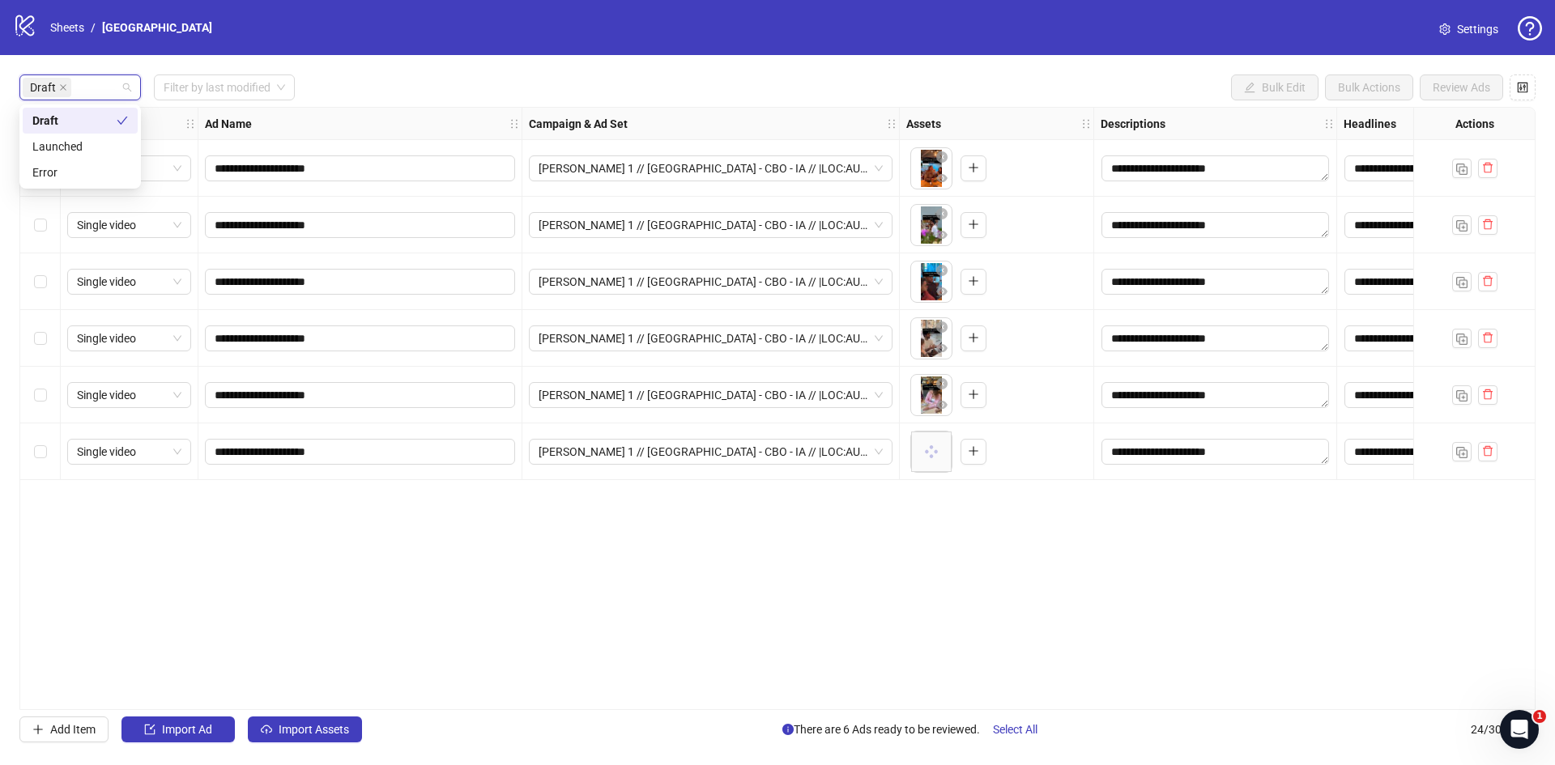
scroll to position [0, 0]
click at [431, 94] on div "Draft Filter by last modified Bulk Edit Bulk Actions Review Ads" at bounding box center [777, 88] width 1516 height 26
click at [43, 116] on label "Select all rows" at bounding box center [40, 124] width 13 height 18
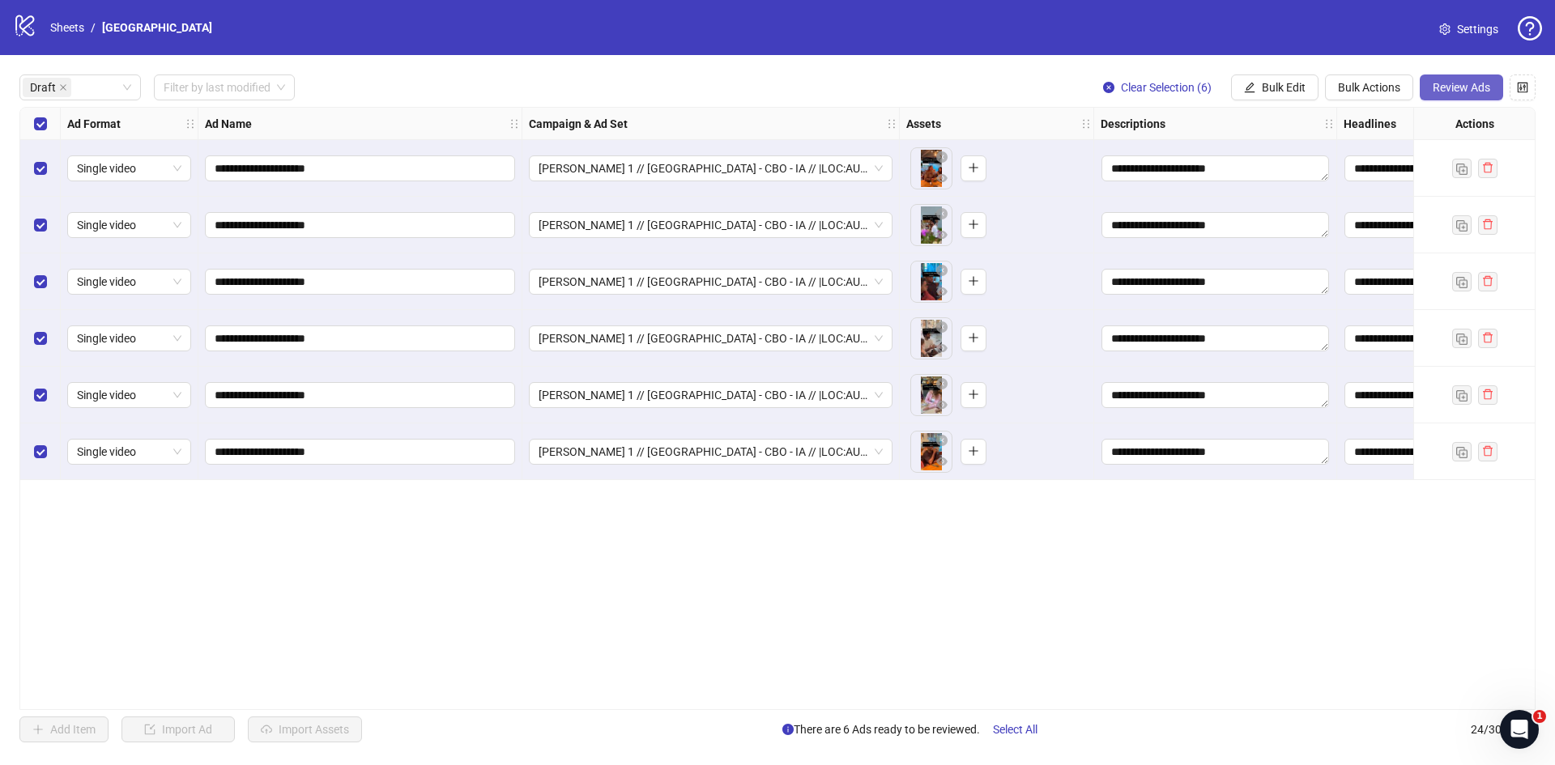
click at [1459, 82] on span "Review Ads" at bounding box center [1462, 87] width 58 height 13
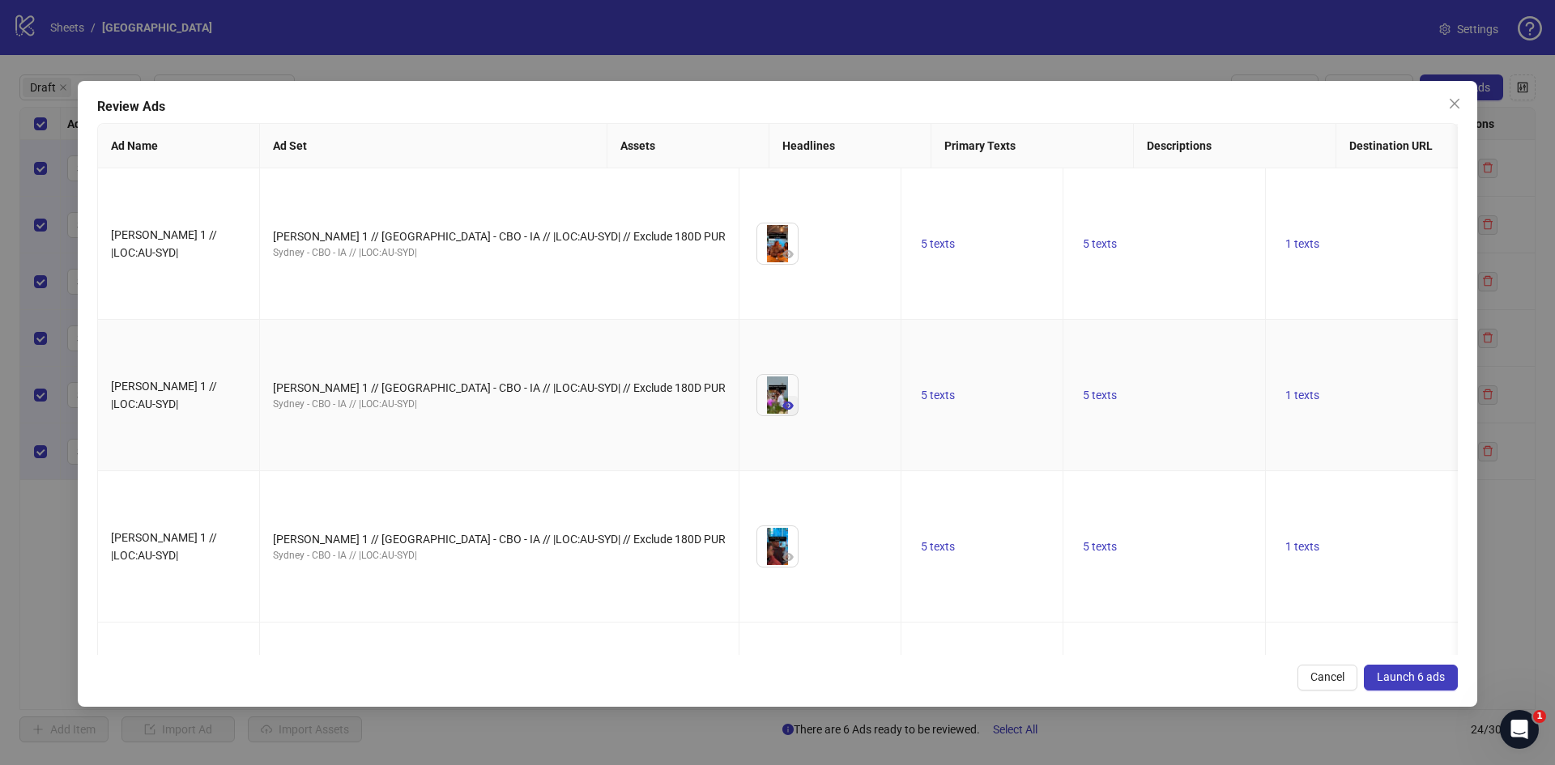
click at [782, 400] on icon "eye" at bounding box center [787, 405] width 11 height 11
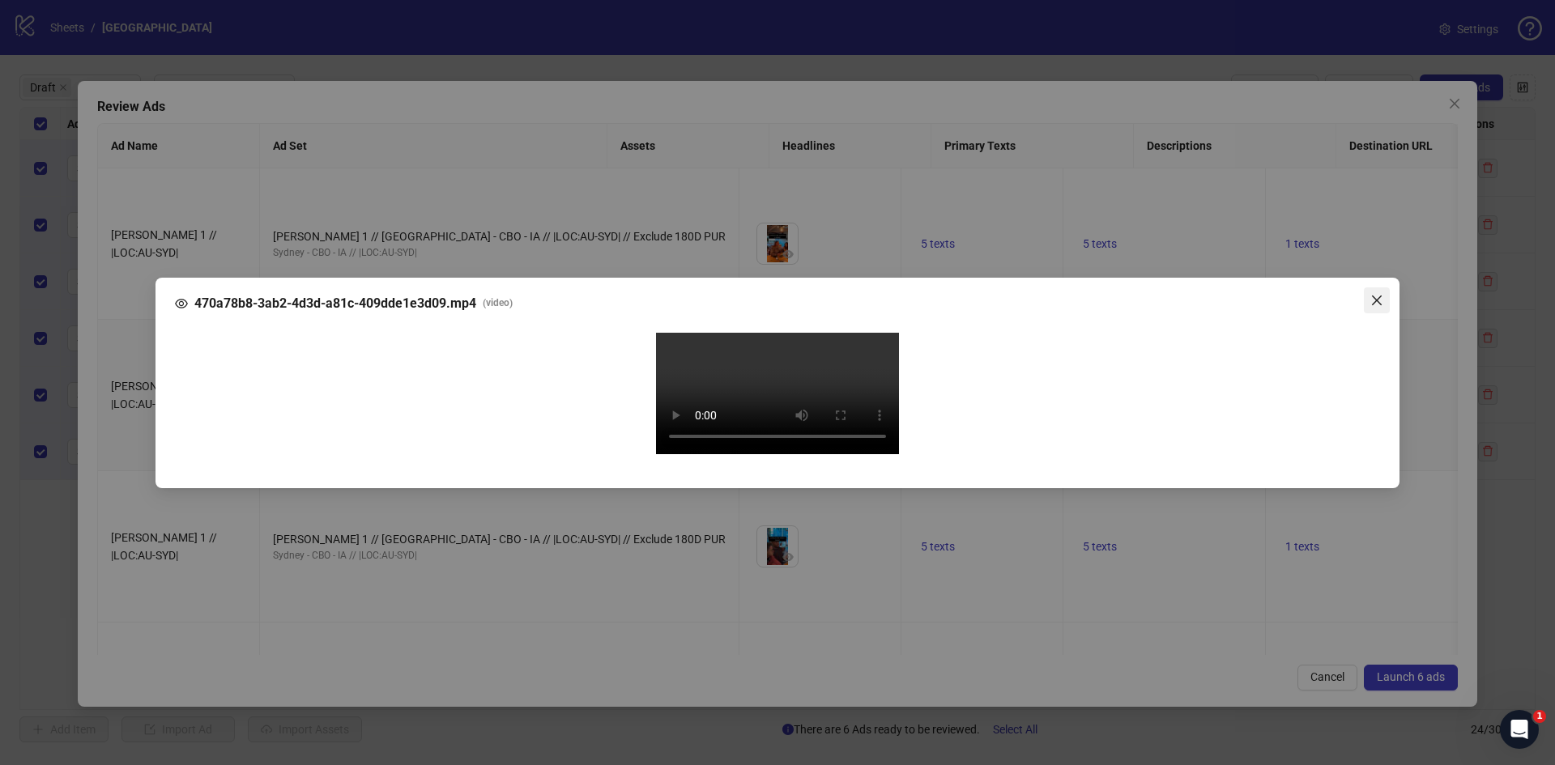
click at [1378, 295] on icon "close" at bounding box center [1377, 300] width 10 height 10
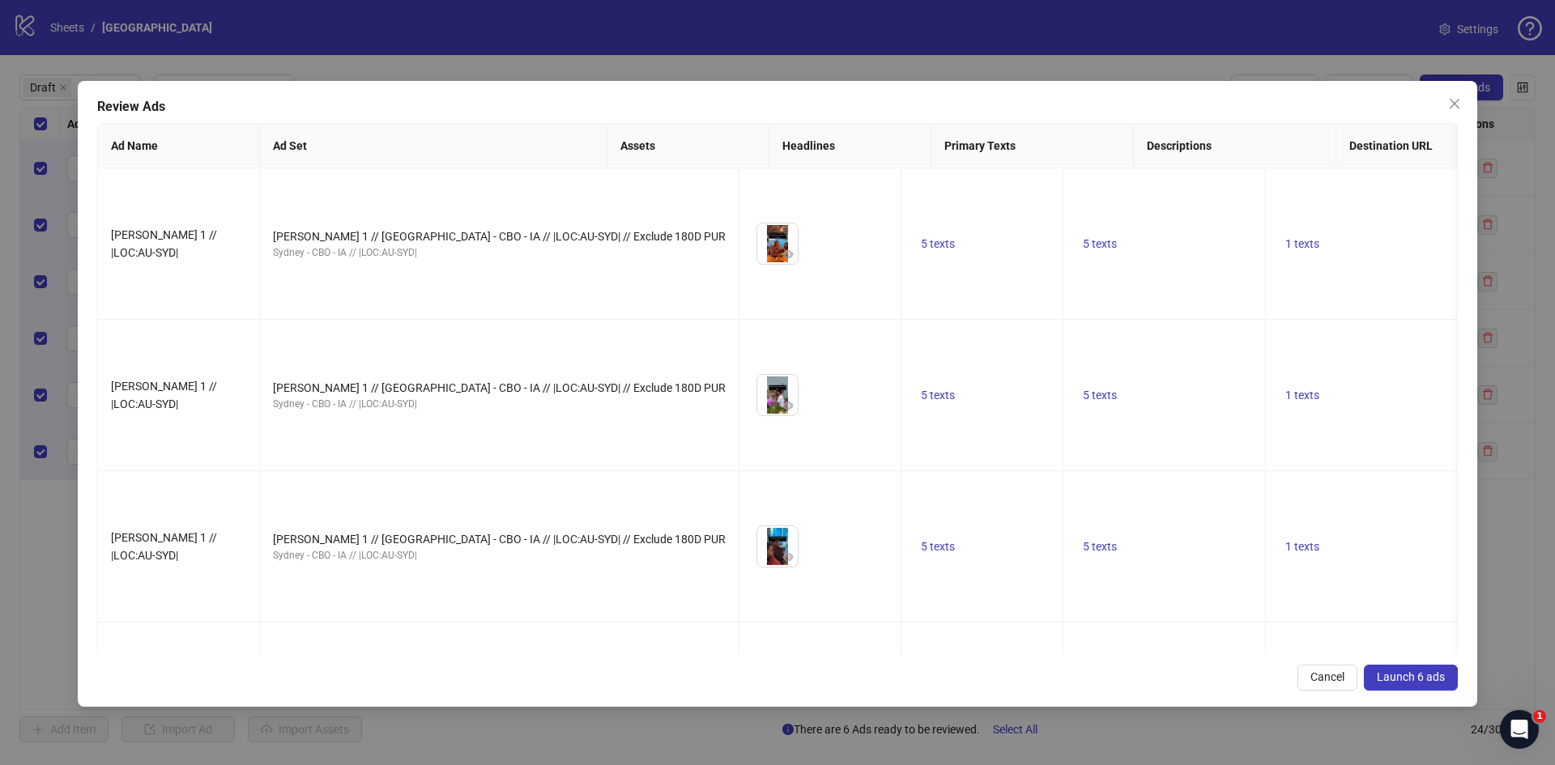
click at [1401, 676] on span "Launch 6 ads" at bounding box center [1411, 677] width 68 height 13
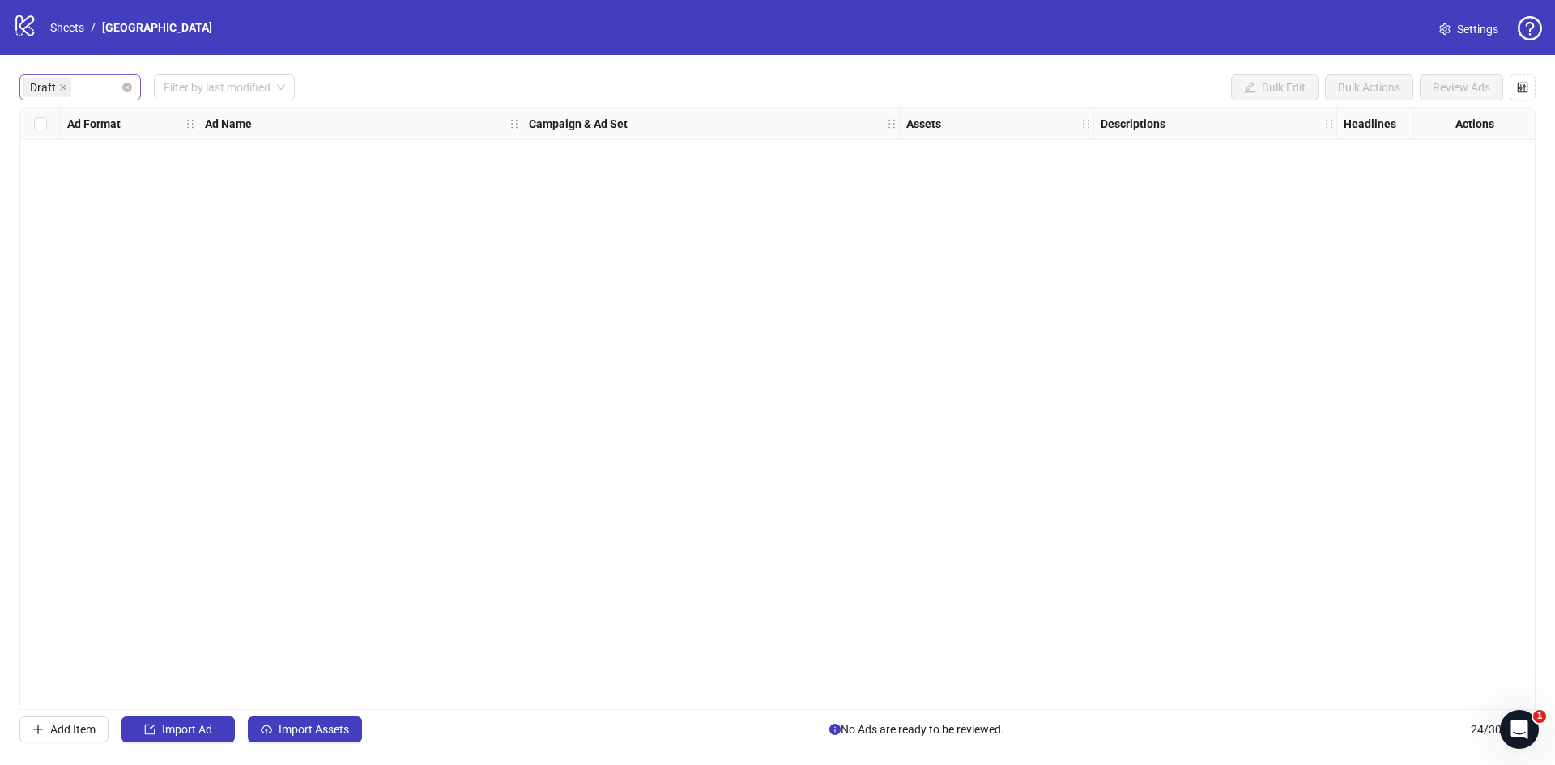
click at [56, 87] on span "Draft" at bounding box center [47, 87] width 49 height 19
click at [63, 137] on div "Launched" at bounding box center [80, 147] width 115 height 26
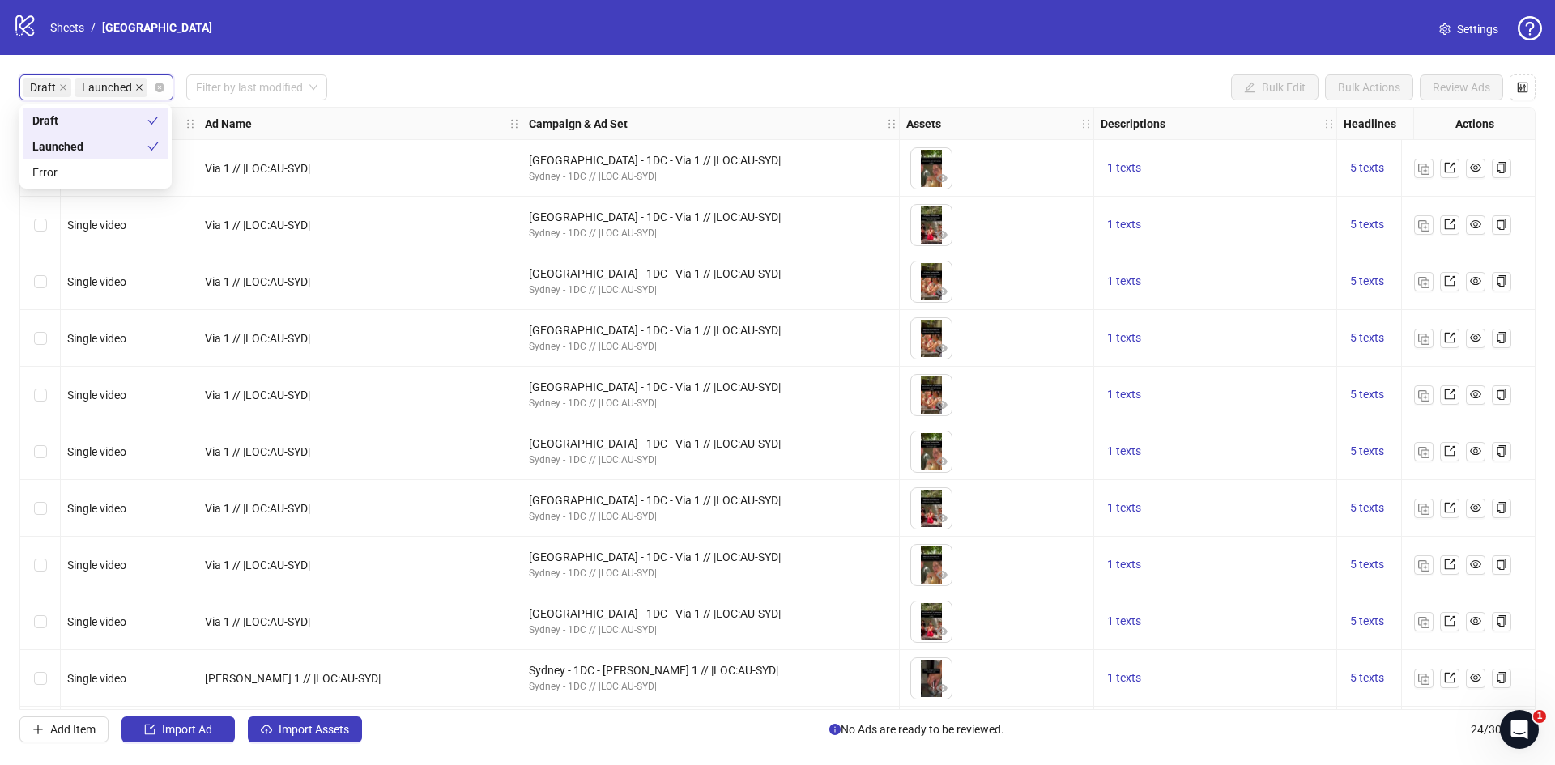
click at [135, 86] on icon "close" at bounding box center [139, 87] width 8 height 8
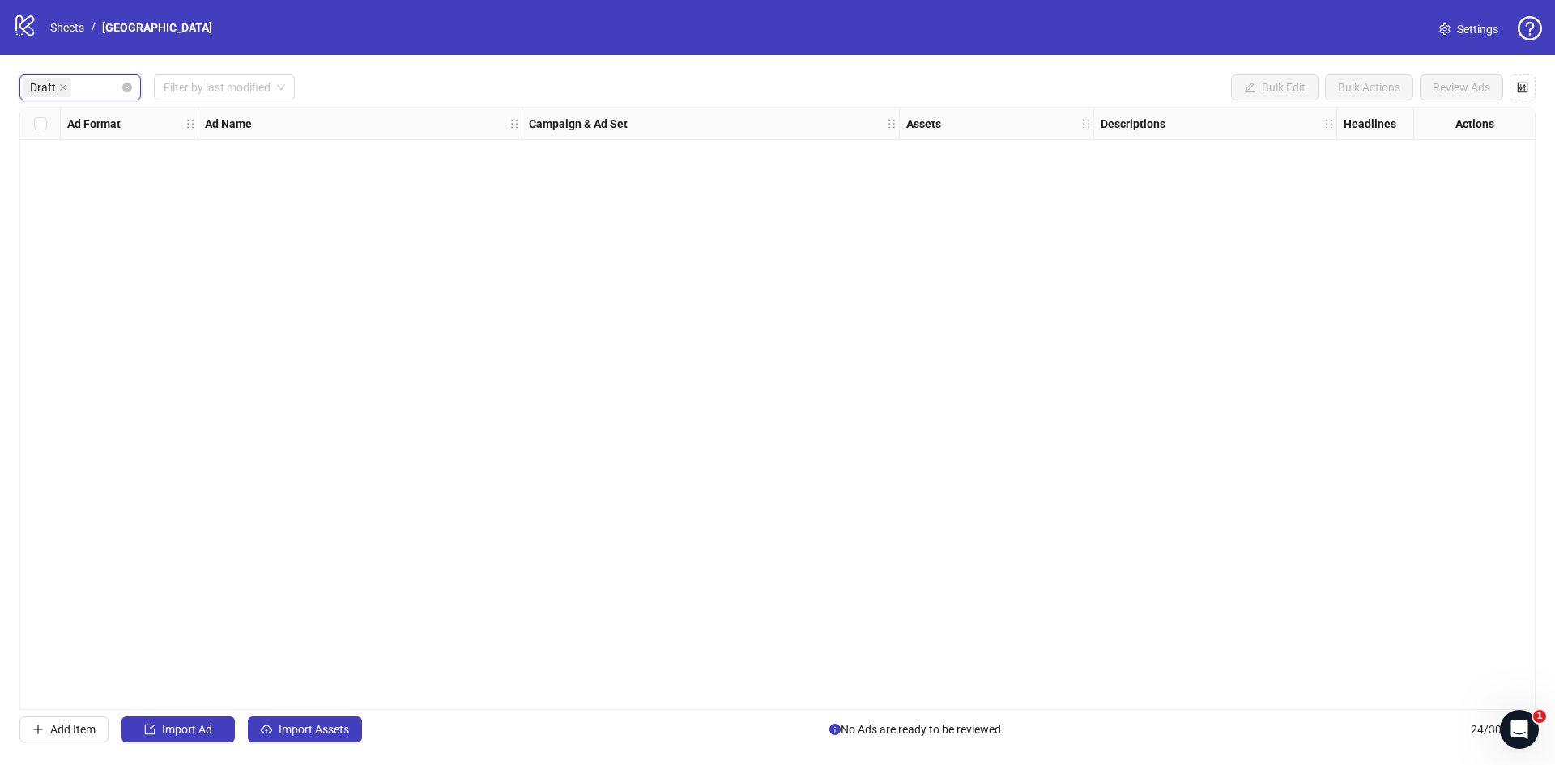
click at [53, 88] on span "Draft" at bounding box center [43, 88] width 26 height 18
click at [60, 87] on icon "close" at bounding box center [63, 87] width 8 height 8
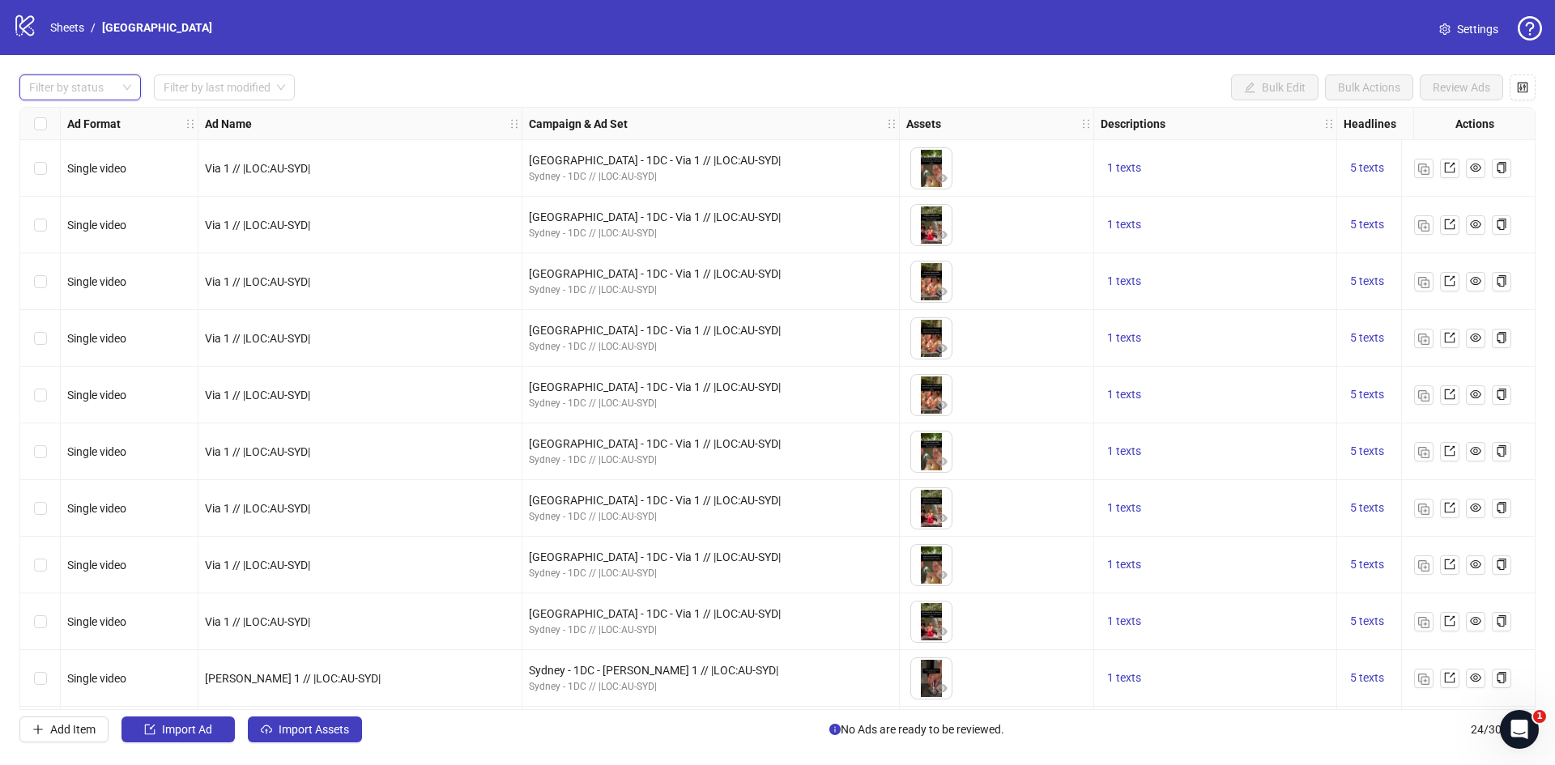
click at [560, 101] on div "Filter by status Filter by last modified Bulk Edit Bulk Actions Review Ads Ad F…" at bounding box center [777, 408] width 1555 height 707
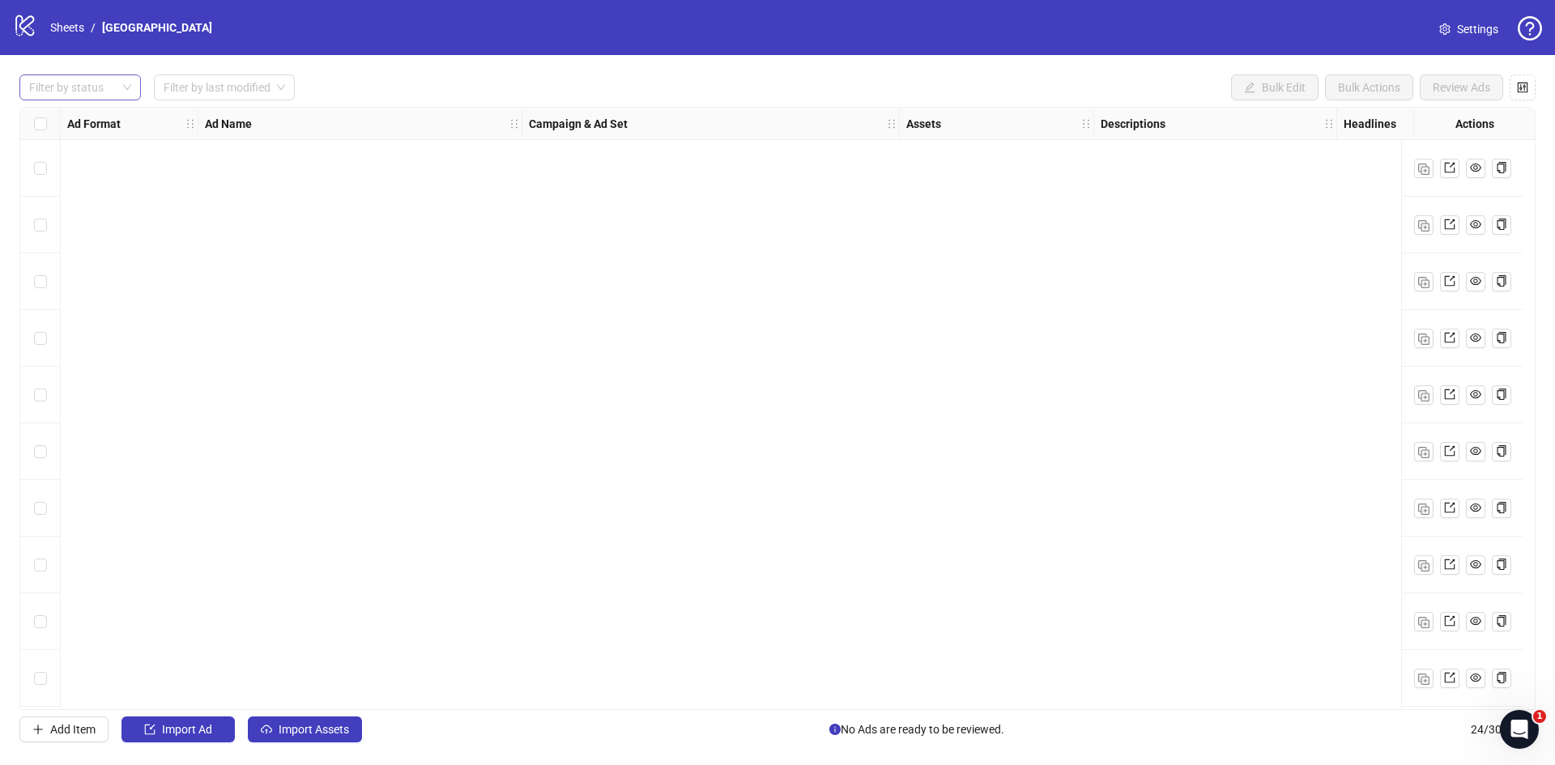
scroll to position [798, 0]
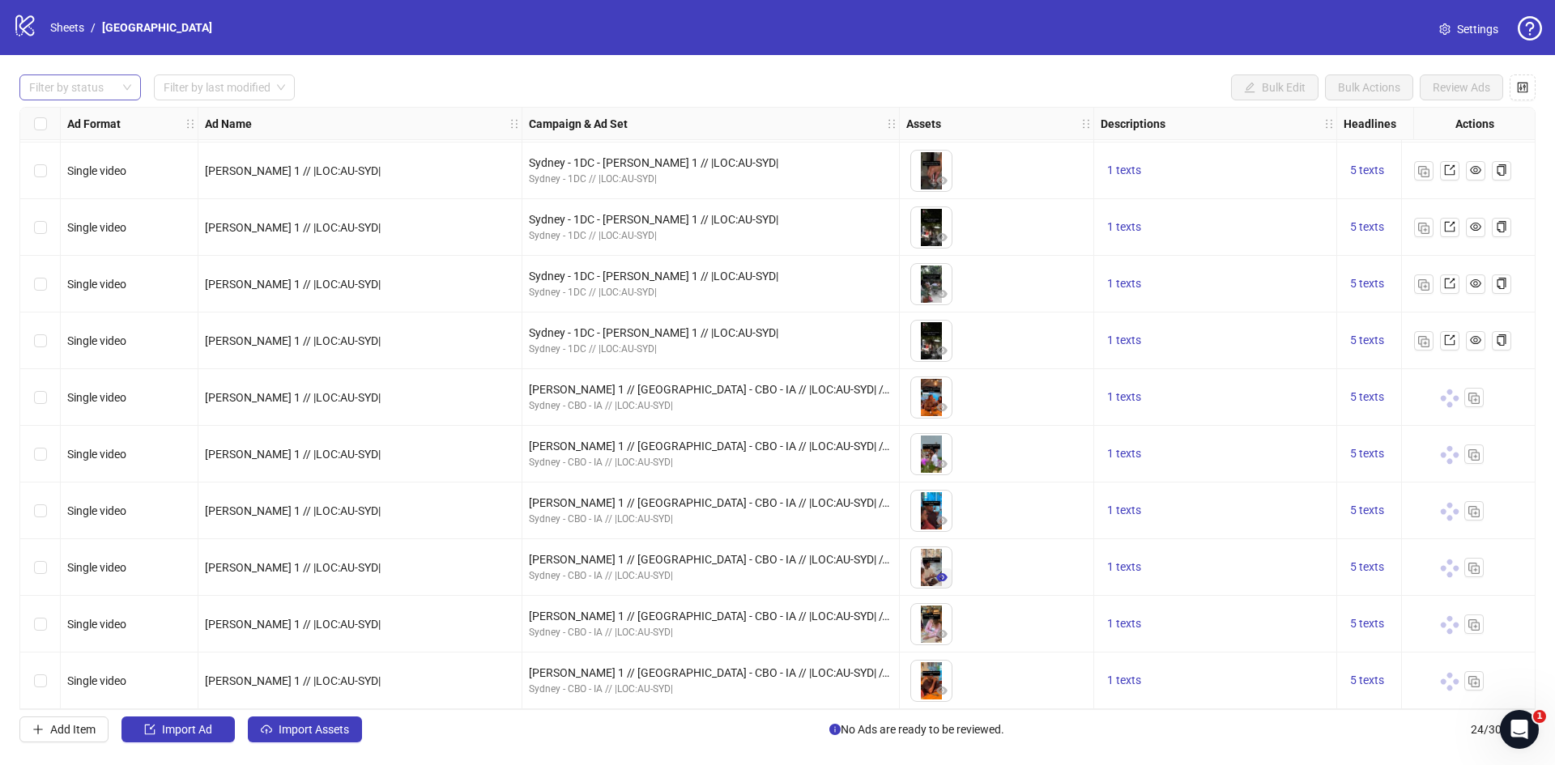
click at [944, 569] on button "button" at bounding box center [941, 578] width 19 height 19
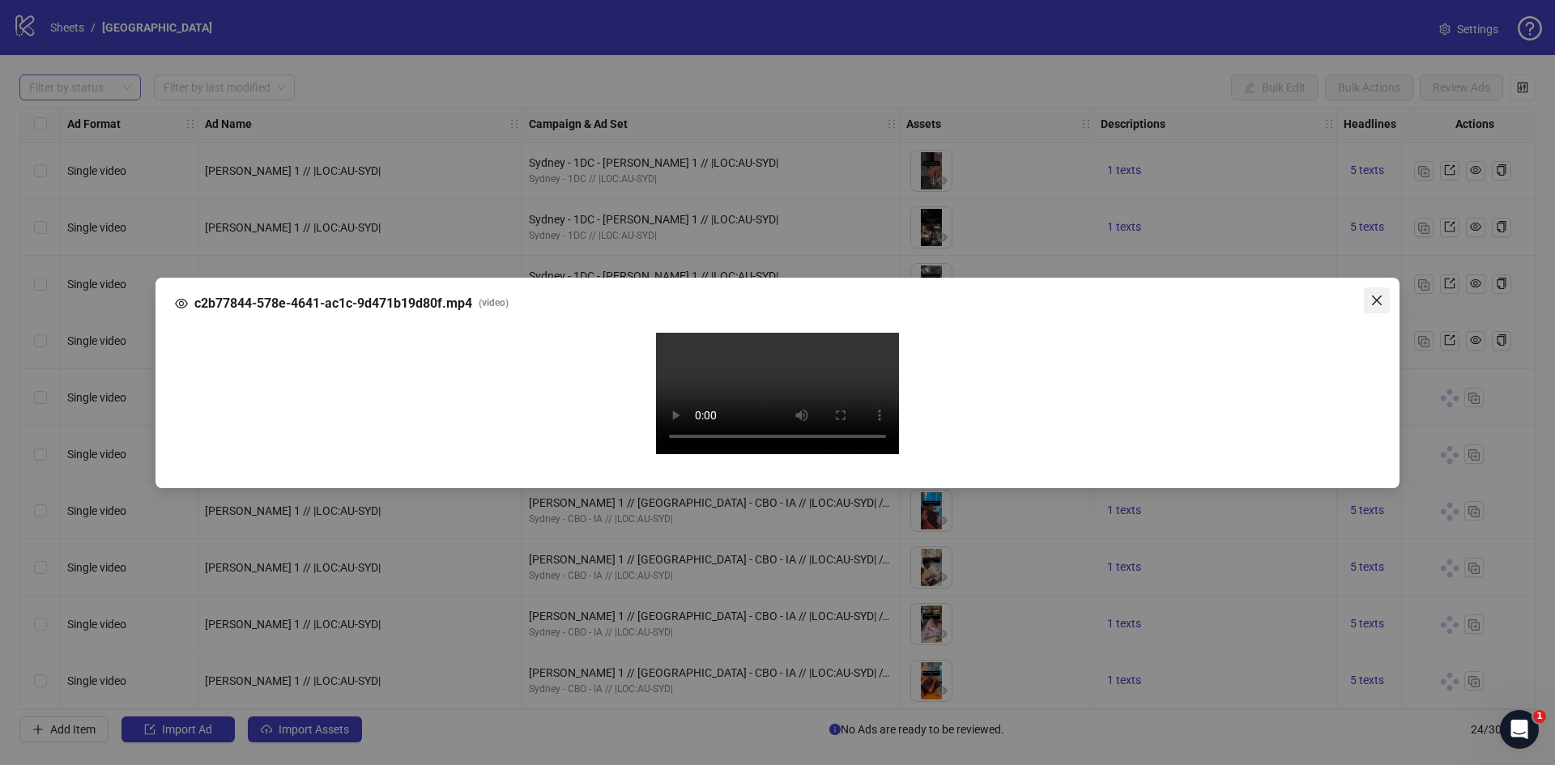
click at [1381, 294] on icon "close" at bounding box center [1376, 300] width 13 height 13
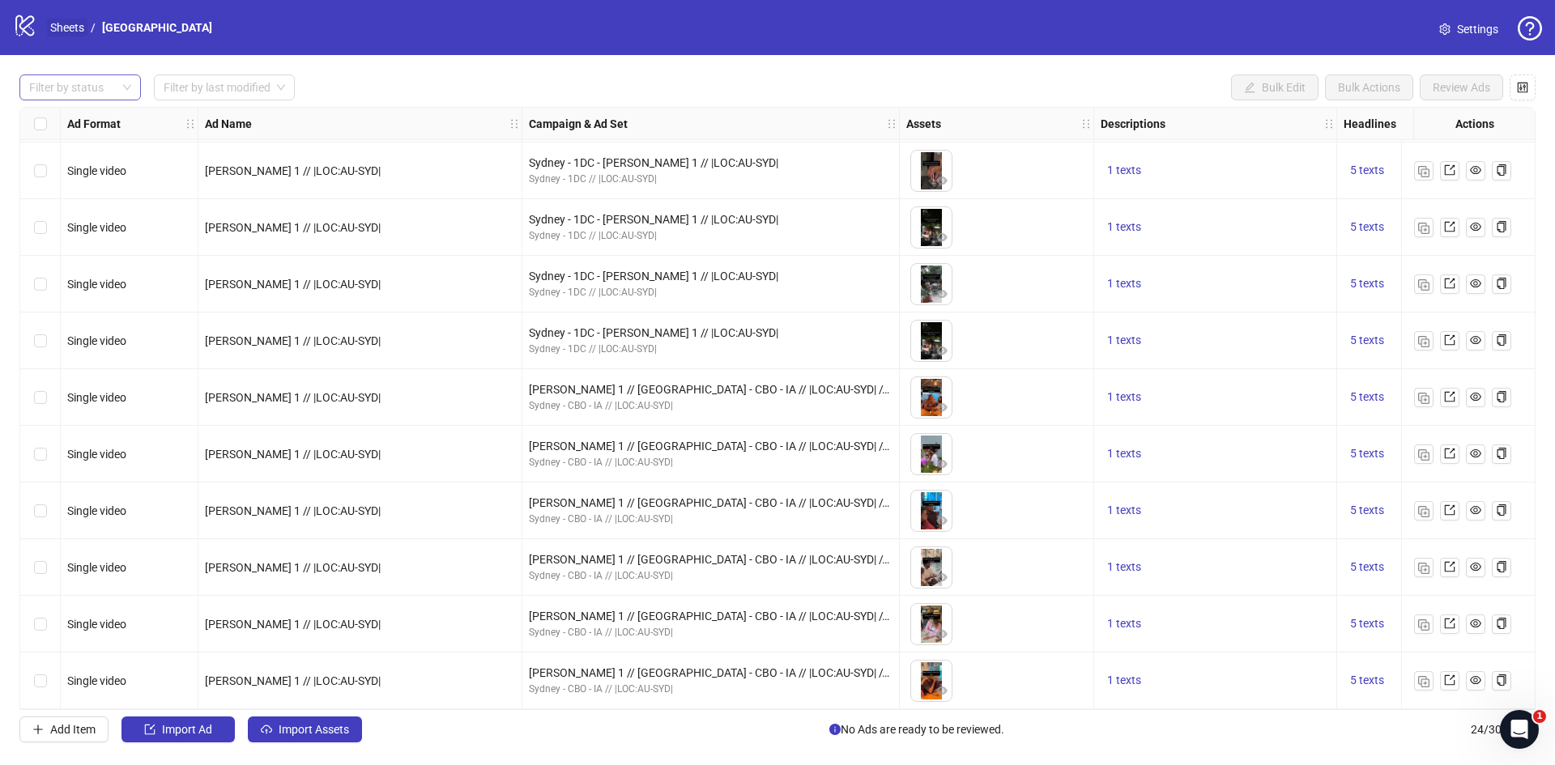
click at [79, 24] on link "Sheets" at bounding box center [67, 28] width 40 height 18
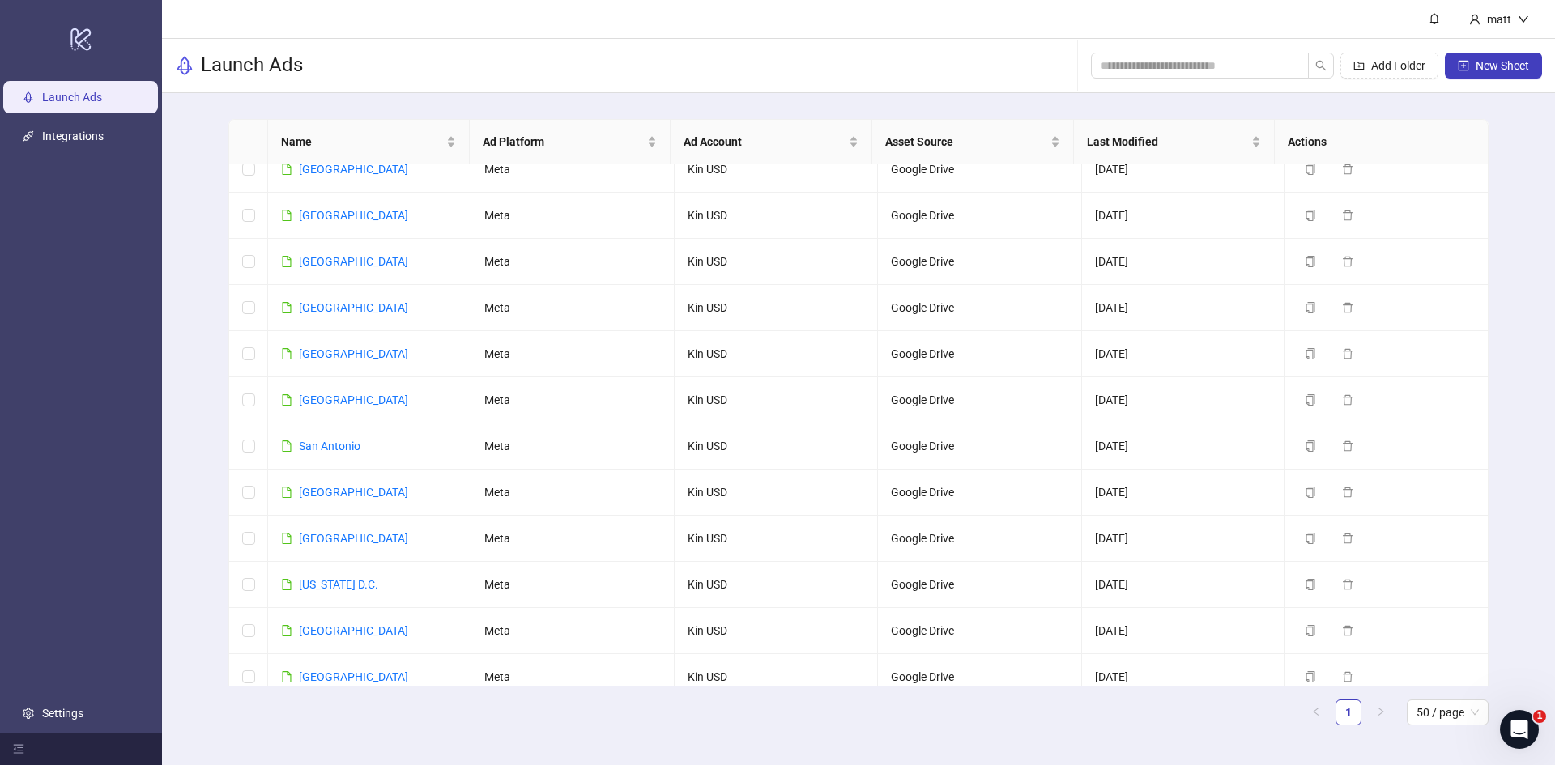
scroll to position [1740, 0]
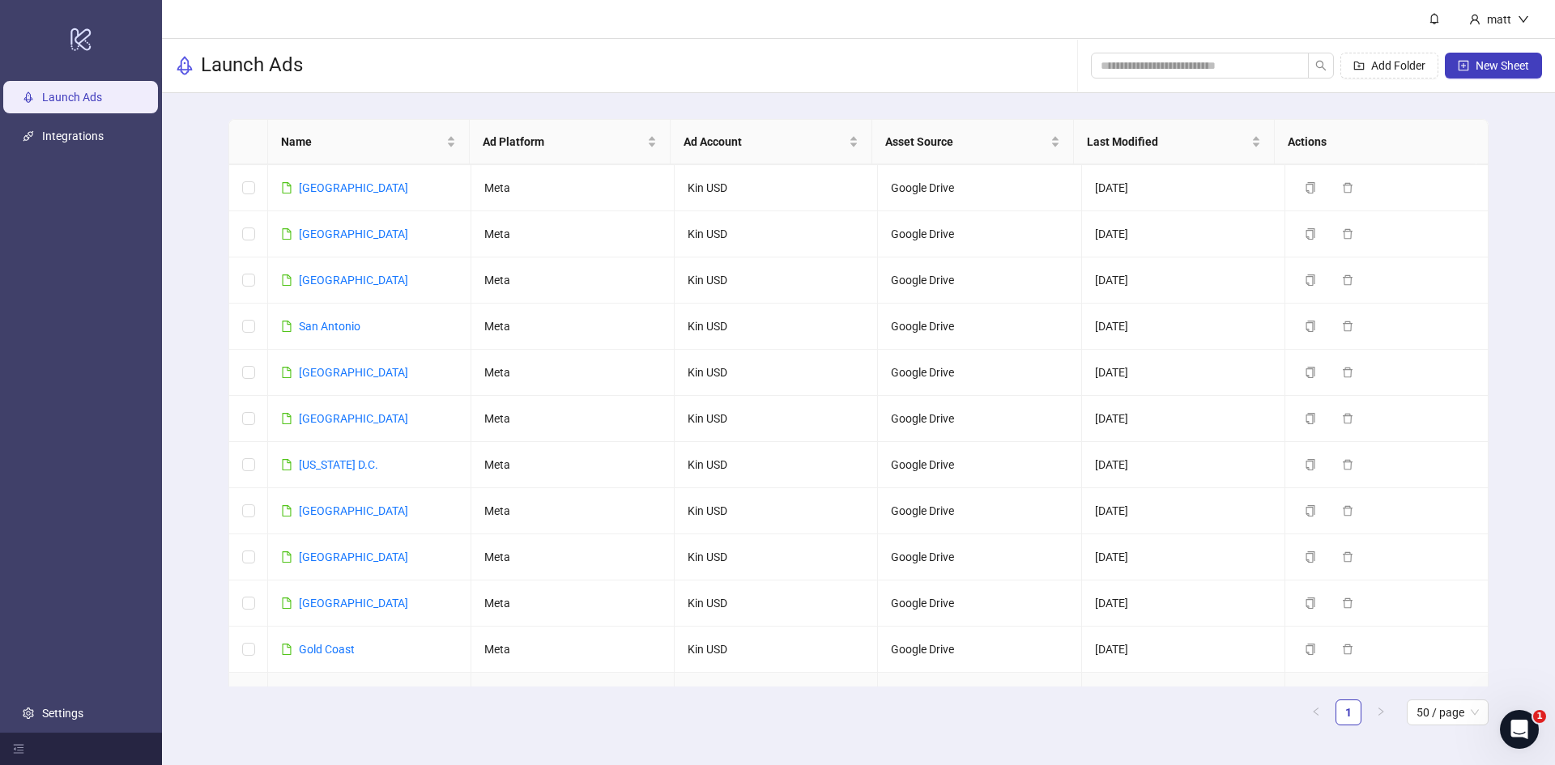
click at [325, 689] on link "[GEOGRAPHIC_DATA]" at bounding box center [353, 695] width 109 height 13
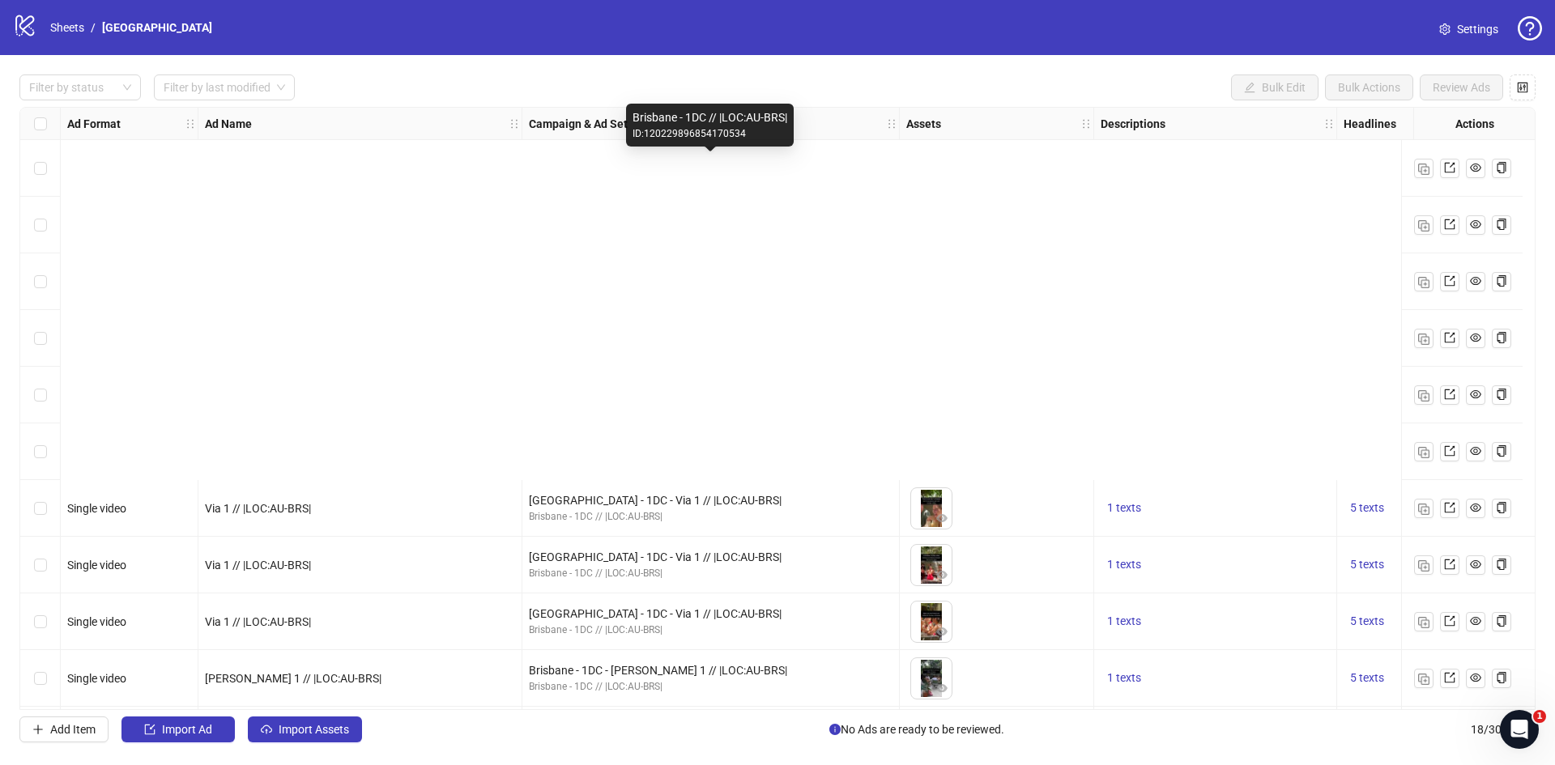
scroll to position [458, 0]
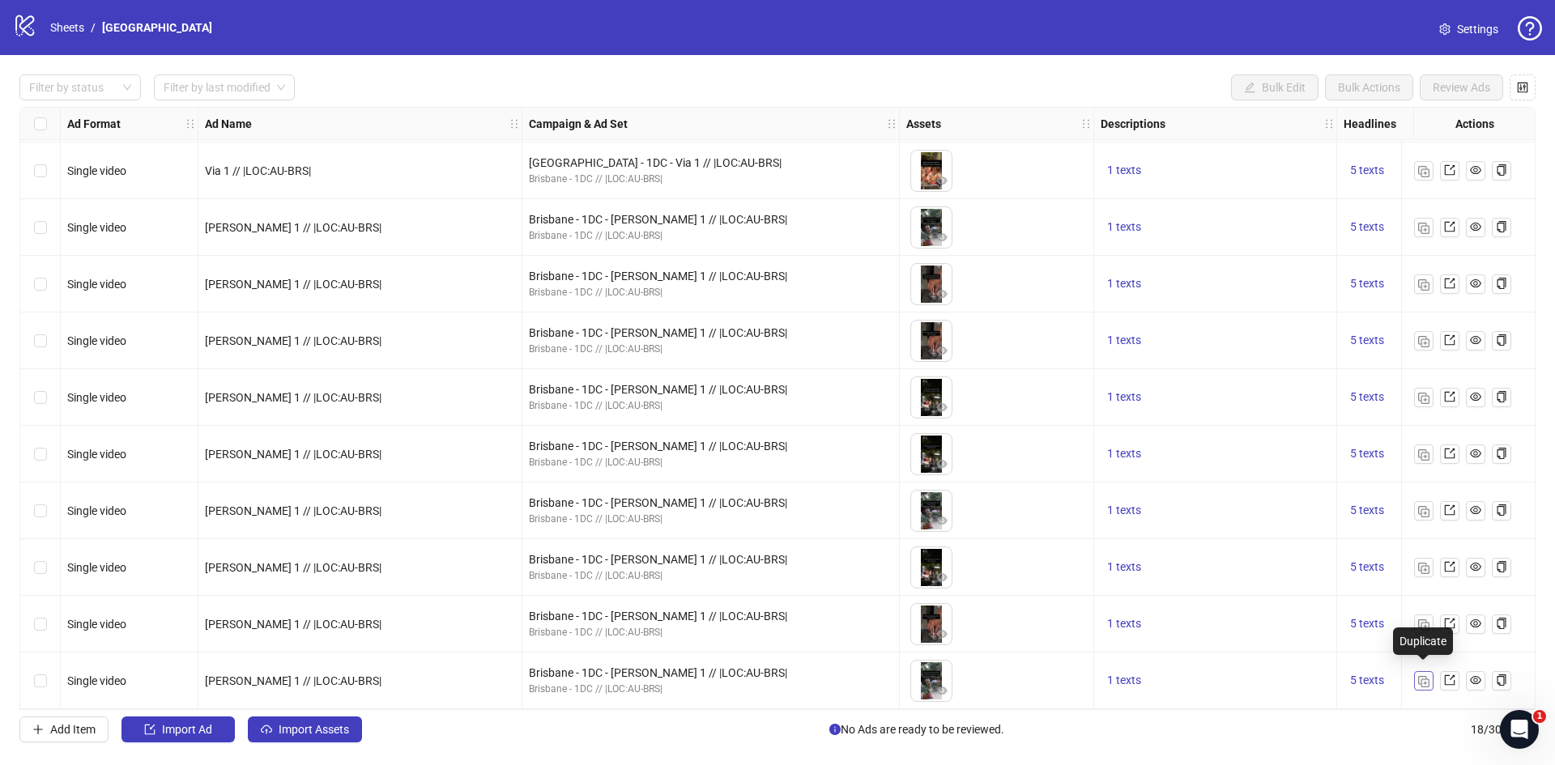
click at [1424, 676] on img "button" at bounding box center [1423, 681] width 11 height 11
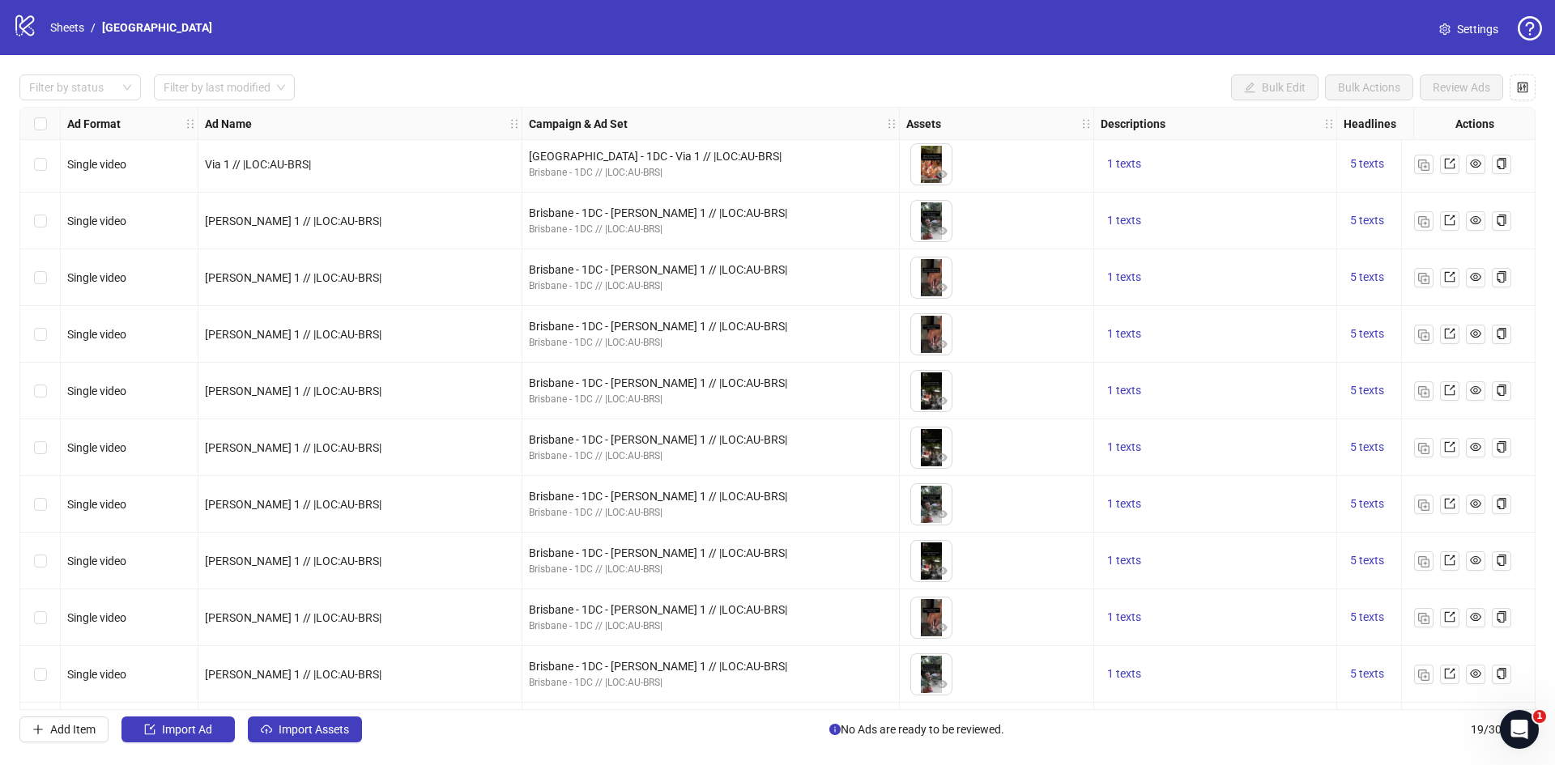
scroll to position [514, 0]
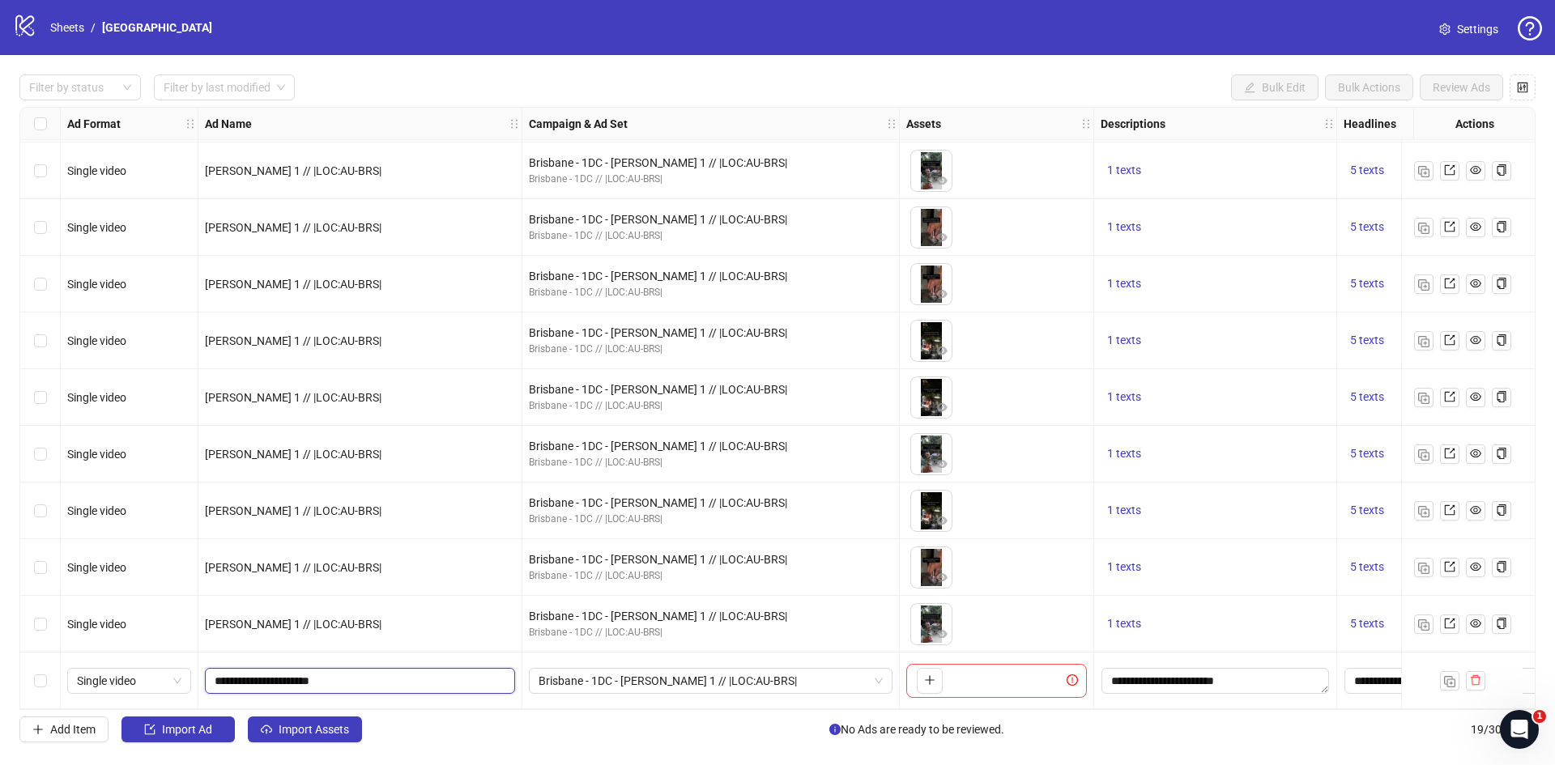
click at [232, 674] on input "**********" at bounding box center [359, 681] width 288 height 18
type input "**********"
click at [735, 675] on span "Brisbane - 1DC - Kevin 1 // |LOC:AU-BRS|" at bounding box center [711, 681] width 344 height 24
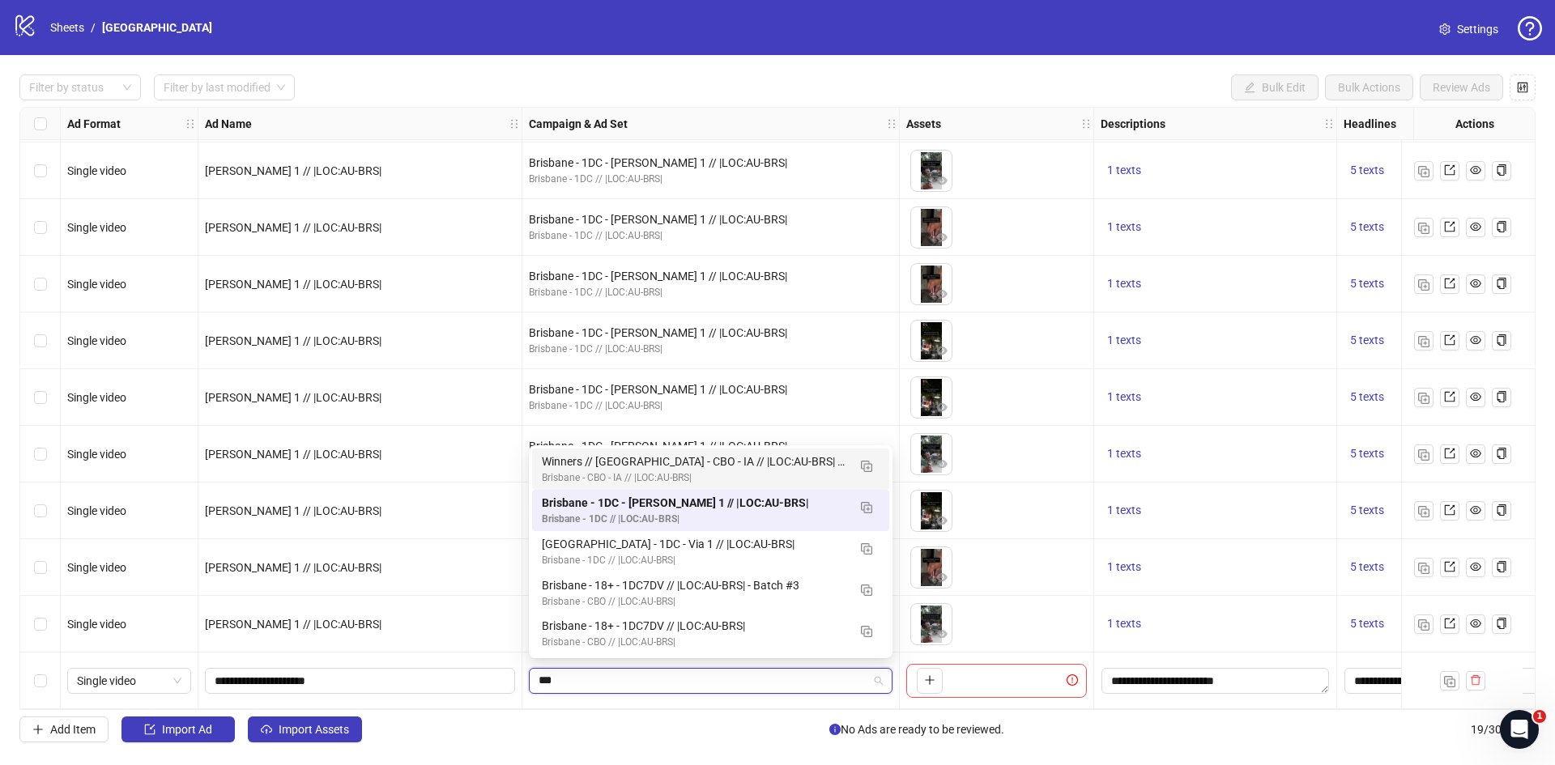
scroll to position [0, 0]
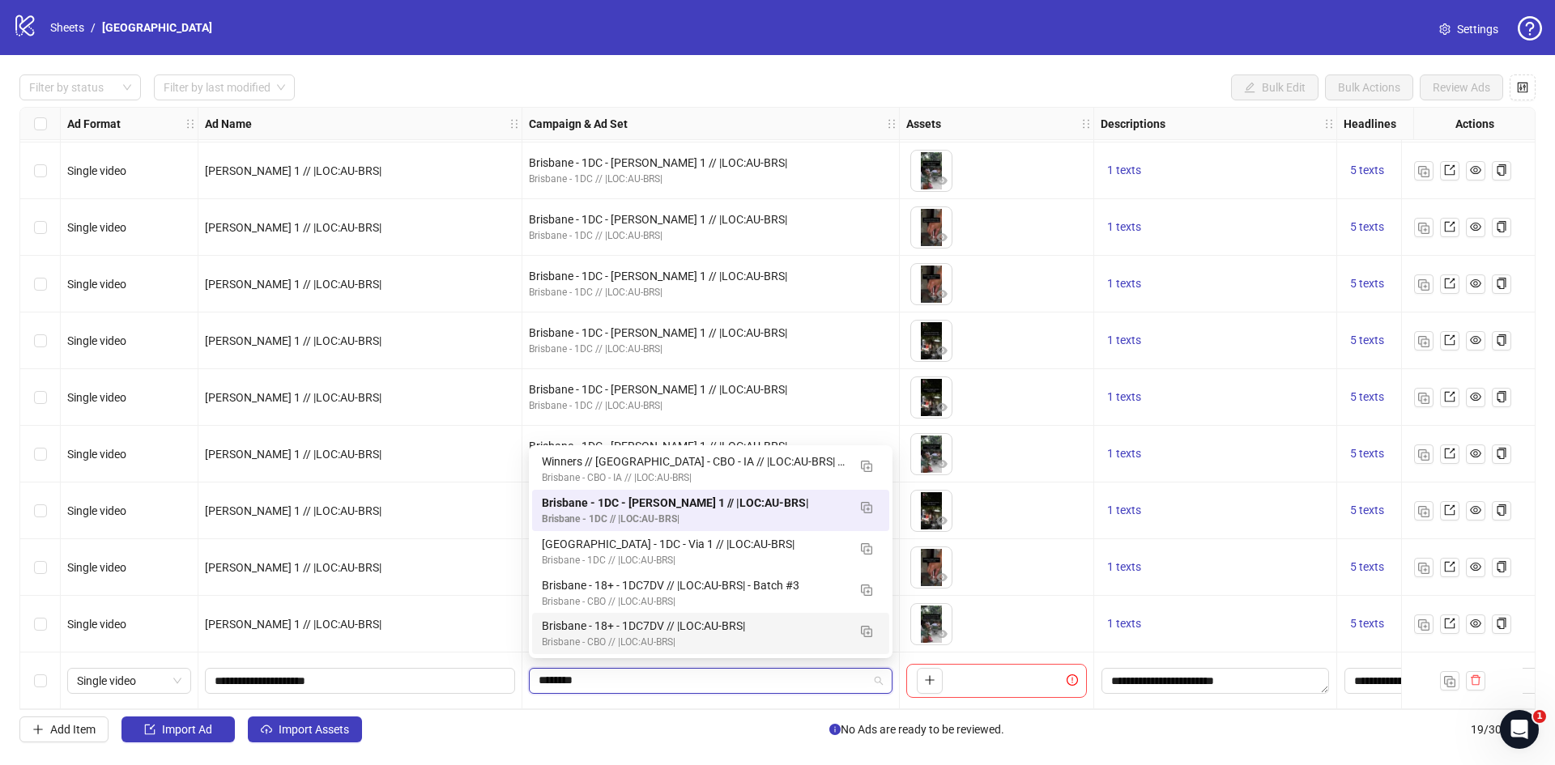
drag, startPoint x: 612, startPoint y: 676, endPoint x: 529, endPoint y: 670, distance: 83.7
click at [529, 670] on div "******** Brisbane - 1DC - Kevin 1 // |LOC:AU-BRS|" at bounding box center [711, 681] width 364 height 26
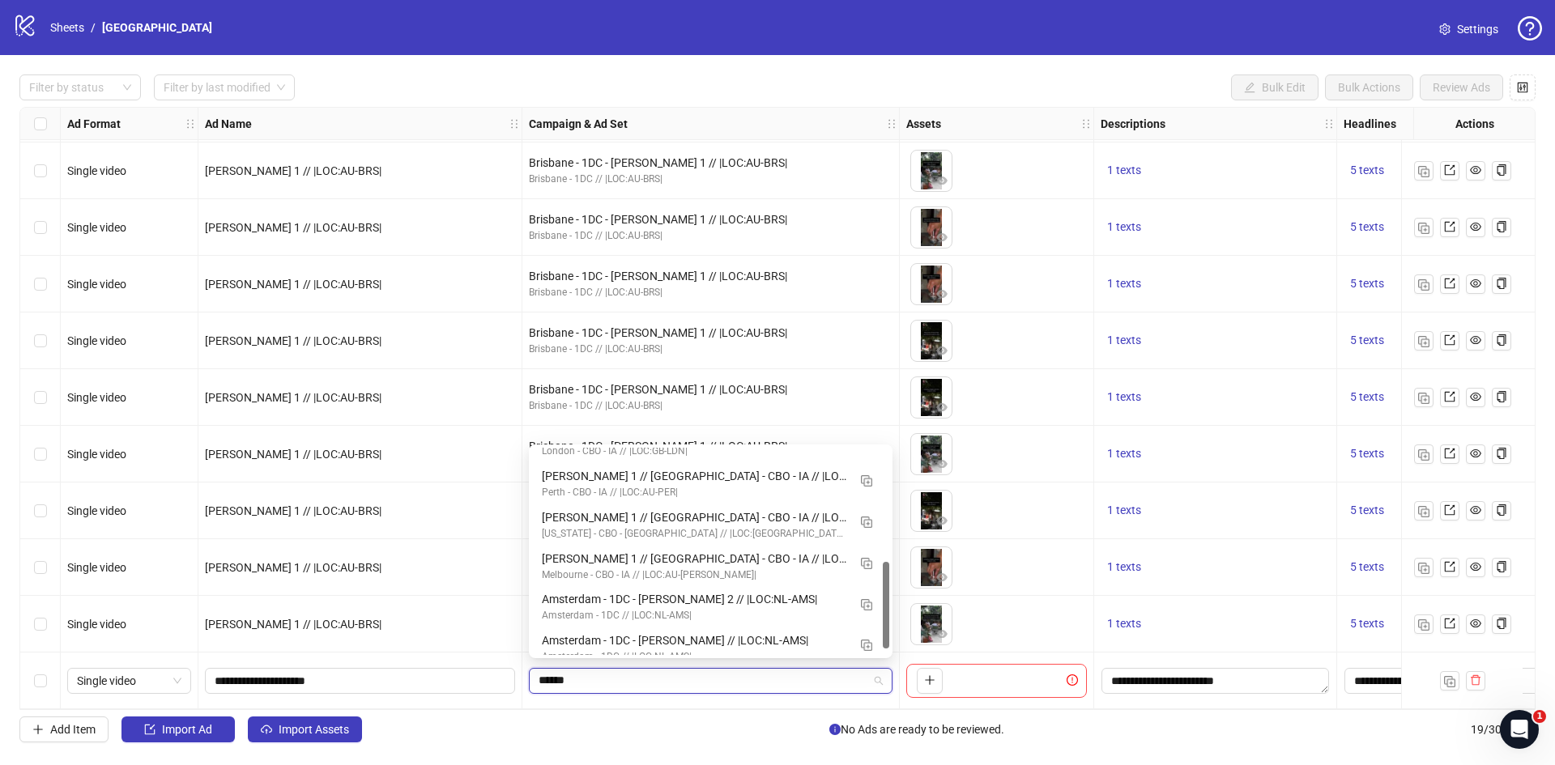
scroll to position [206, 0]
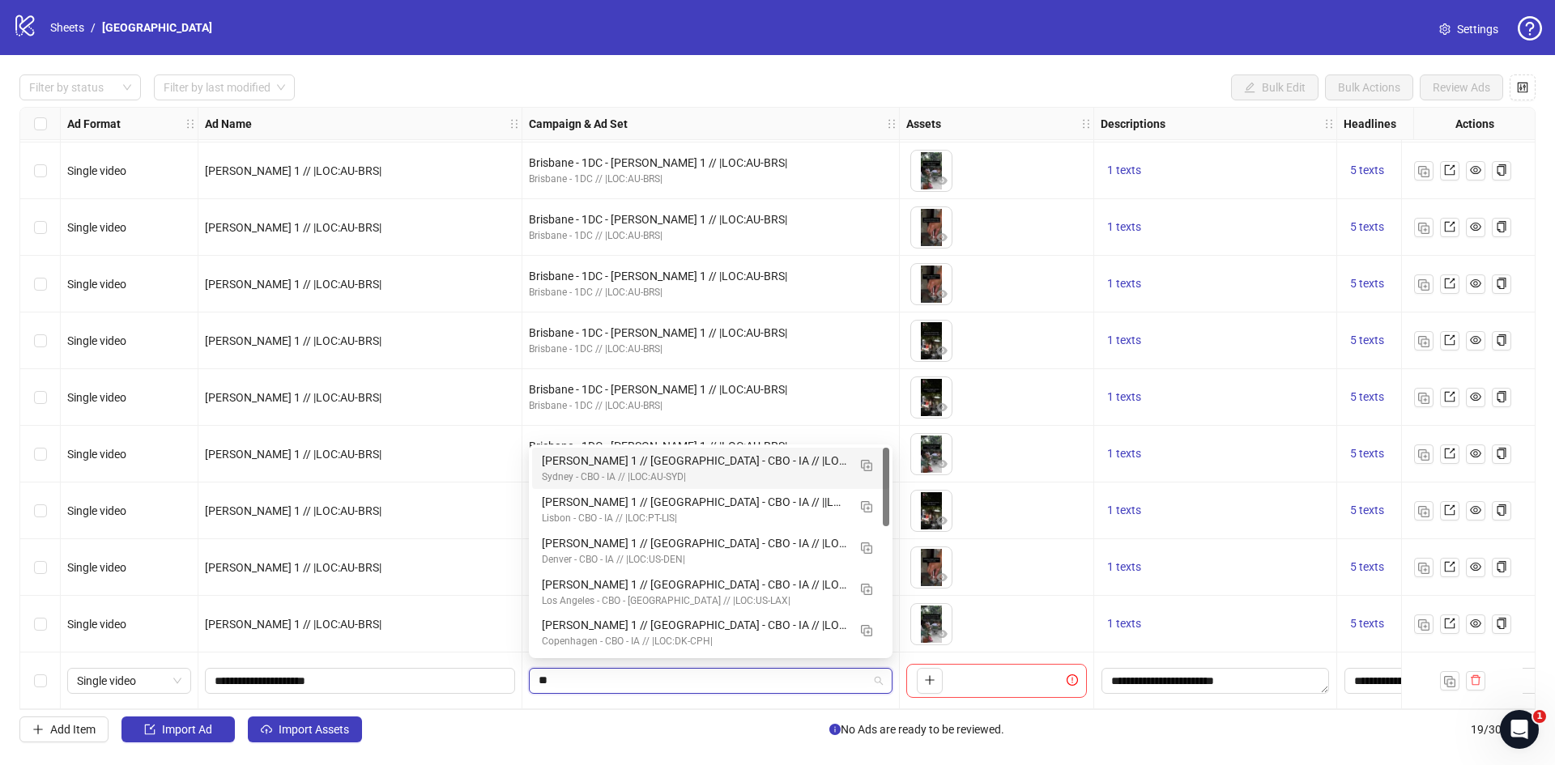
type input "*"
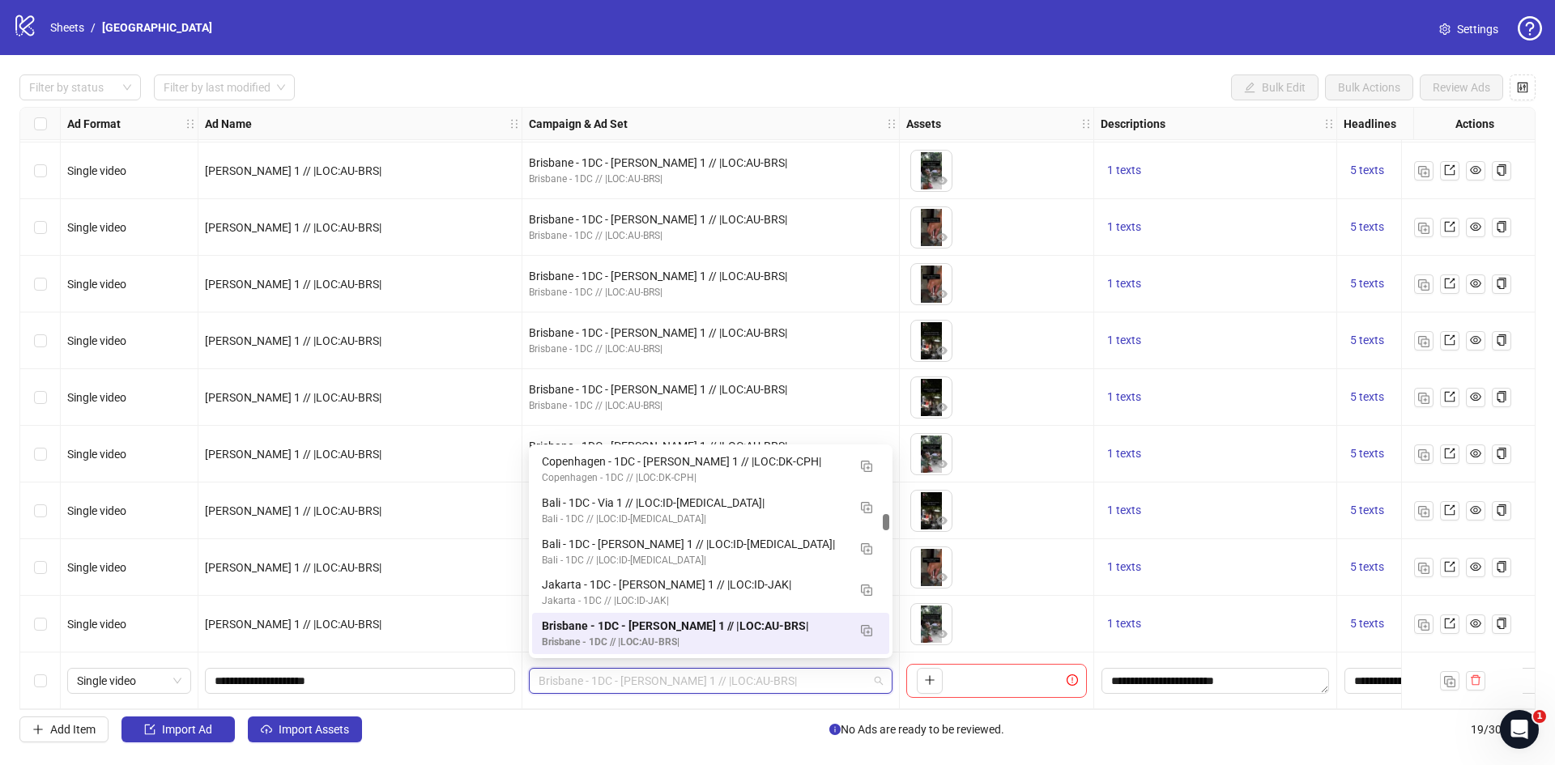
click at [544, 697] on div "Brisbane - 1DC - Kevin 1 // |LOC:AU-BRS|" at bounding box center [710, 681] width 377 height 57
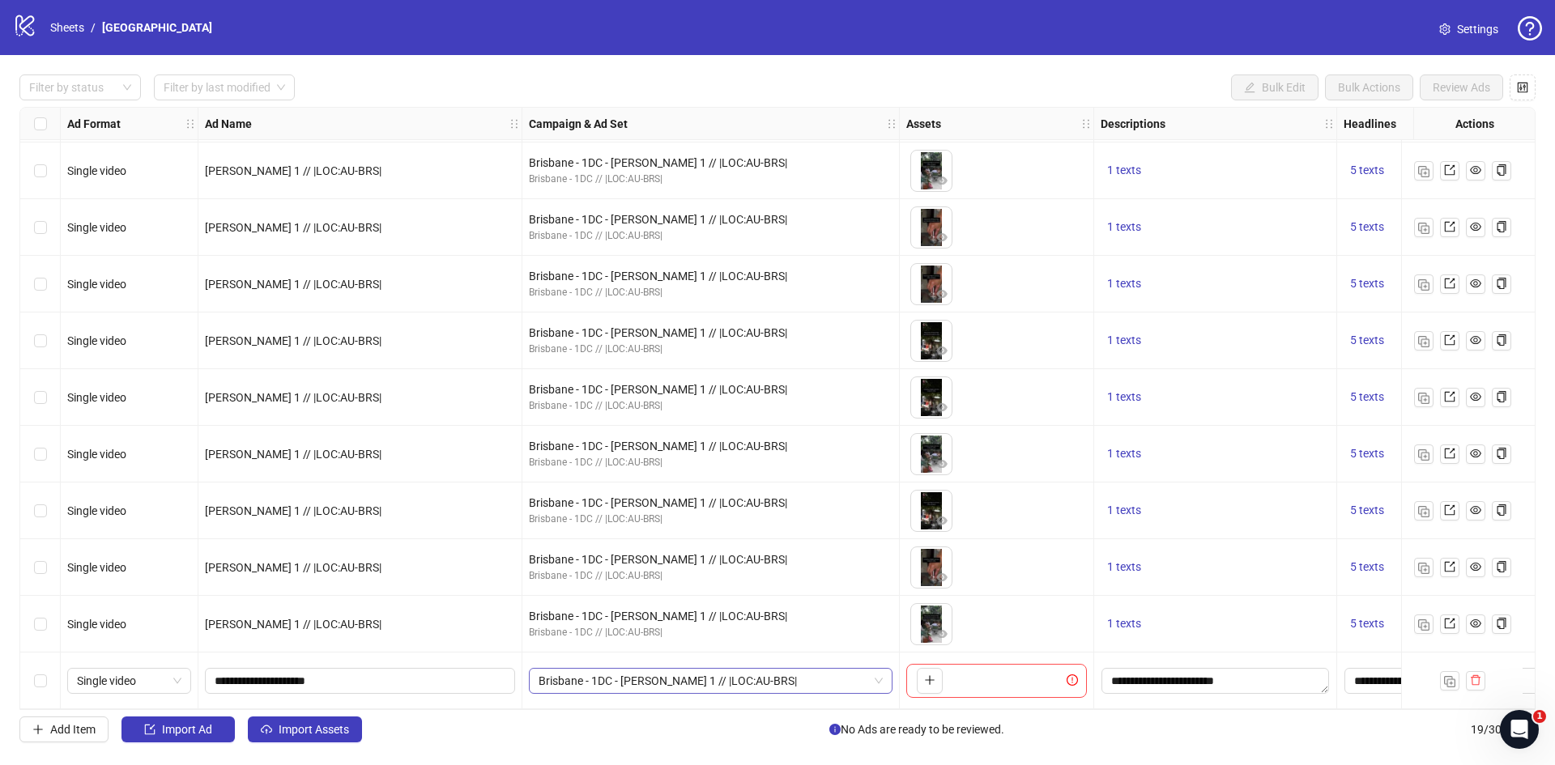
click at [716, 669] on span "Brisbane - 1DC - Kevin 1 // |LOC:AU-BRS|" at bounding box center [711, 681] width 344 height 24
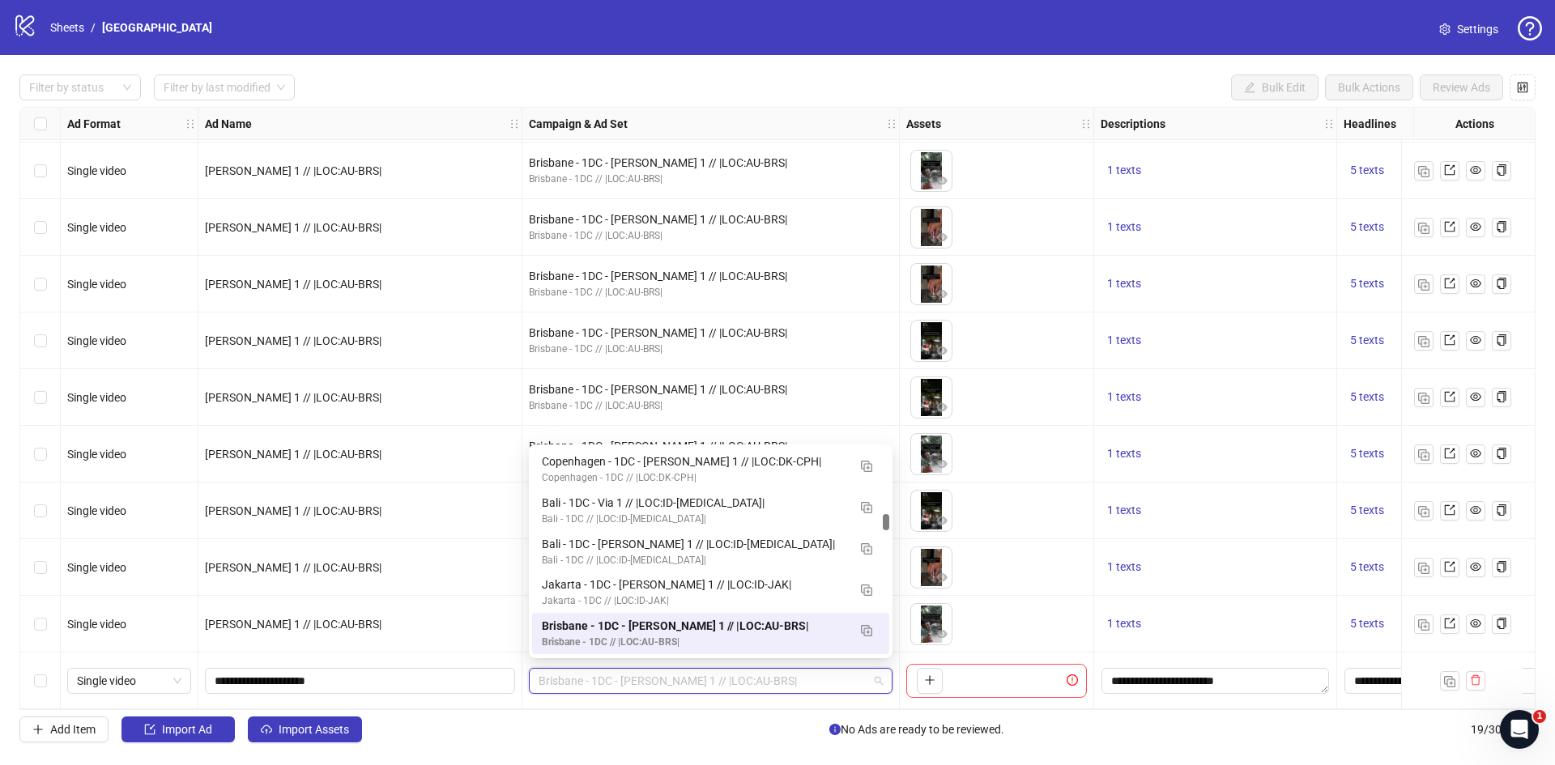
paste input "**********"
type input "**********"
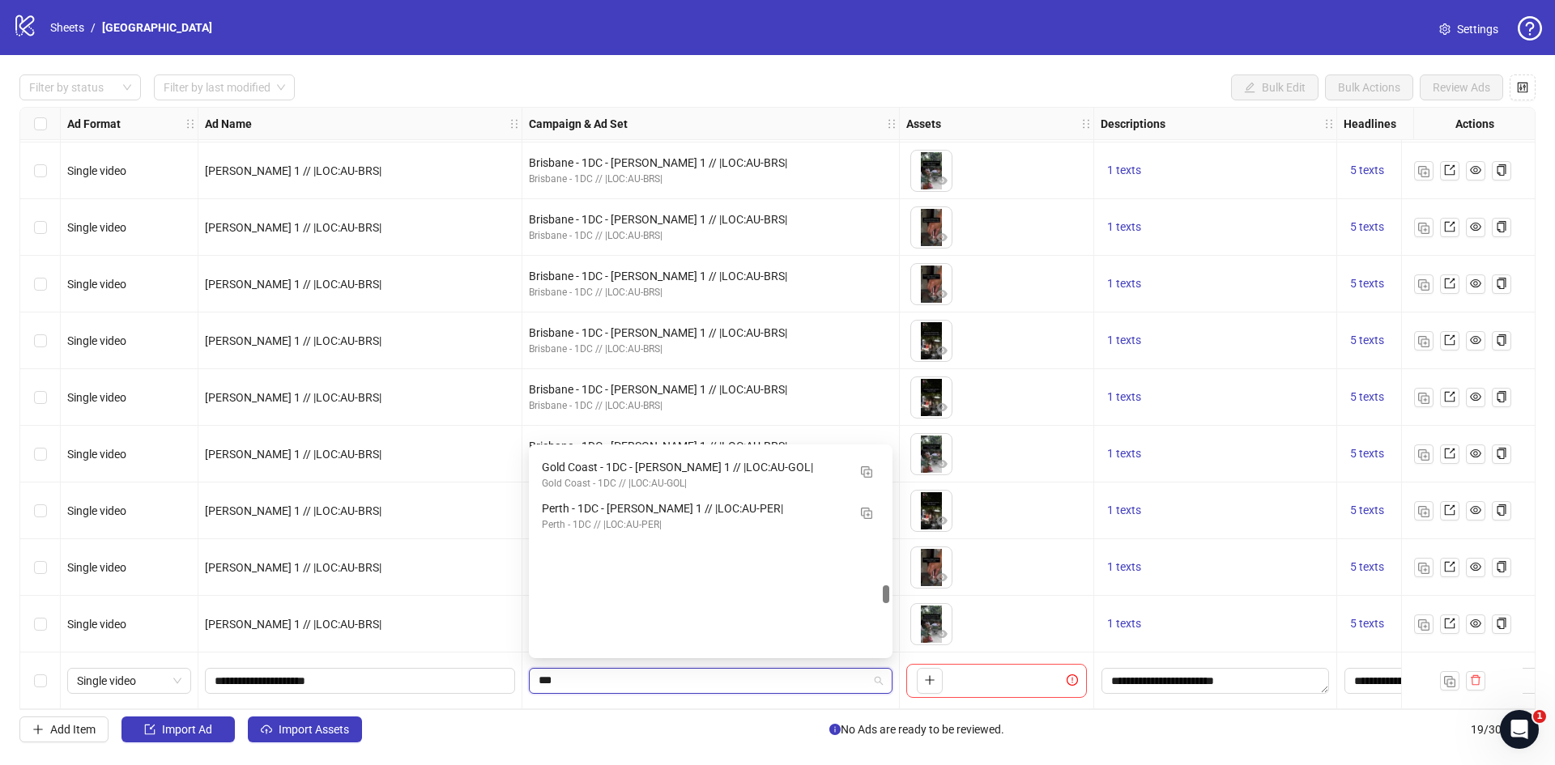
scroll to position [288, 0]
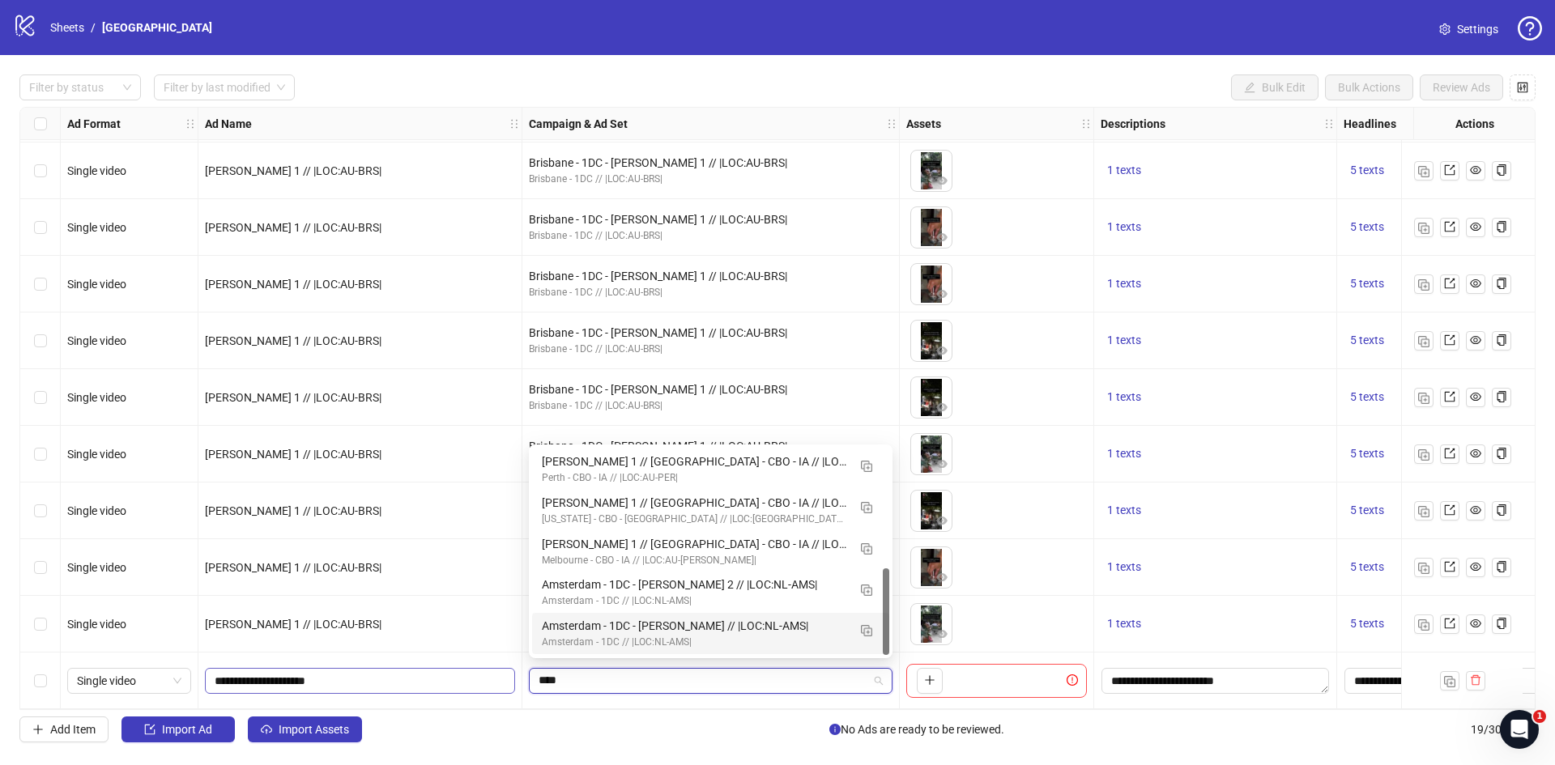
drag, startPoint x: 619, startPoint y: 672, endPoint x: 514, endPoint y: 672, distance: 104.5
paste input "**********"
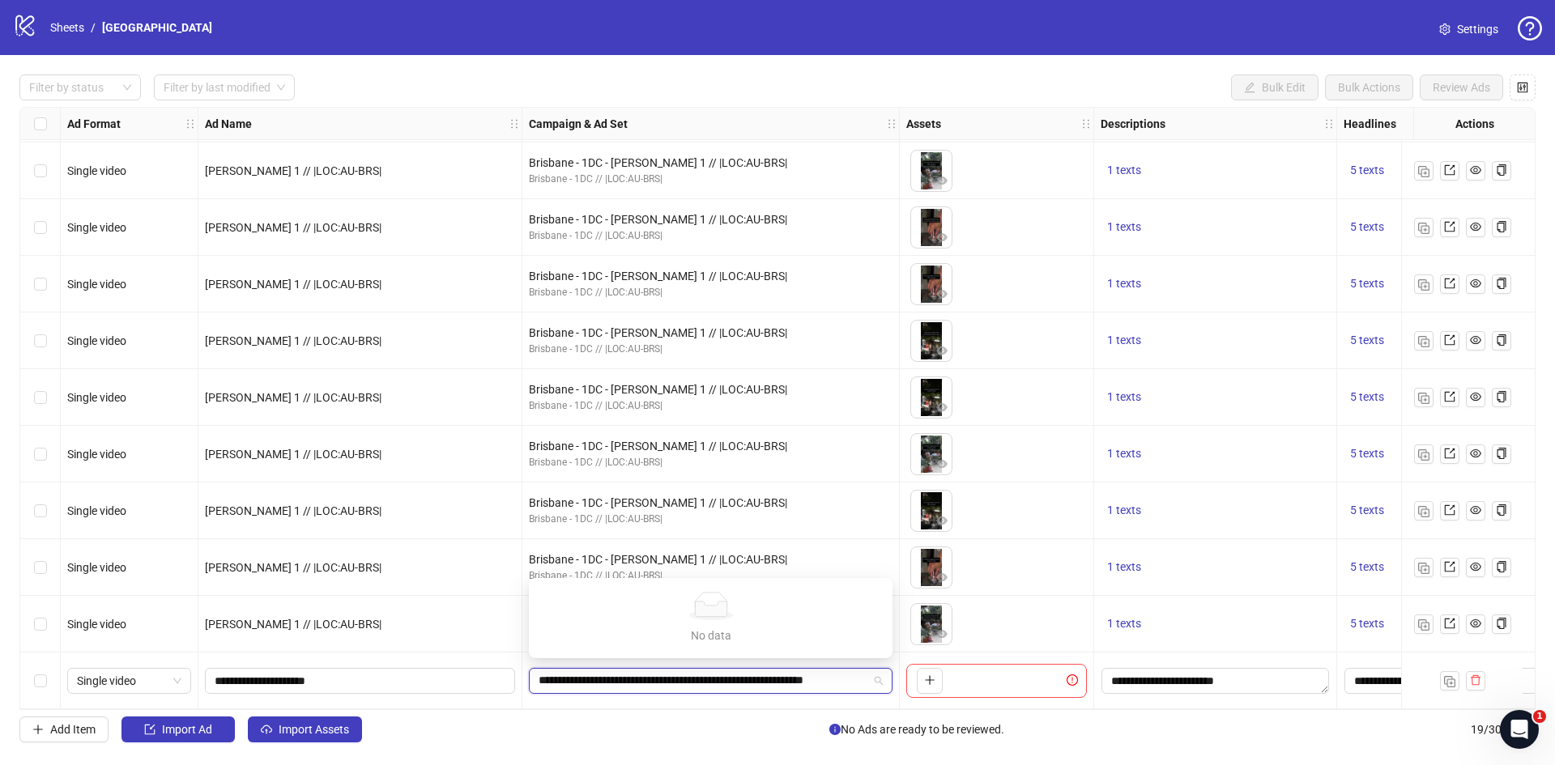
type input "**********"
click at [607, 696] on div "Brisbane - 1DC - Kevin 1 // |LOC:AU-BRS|" at bounding box center [710, 681] width 377 height 57
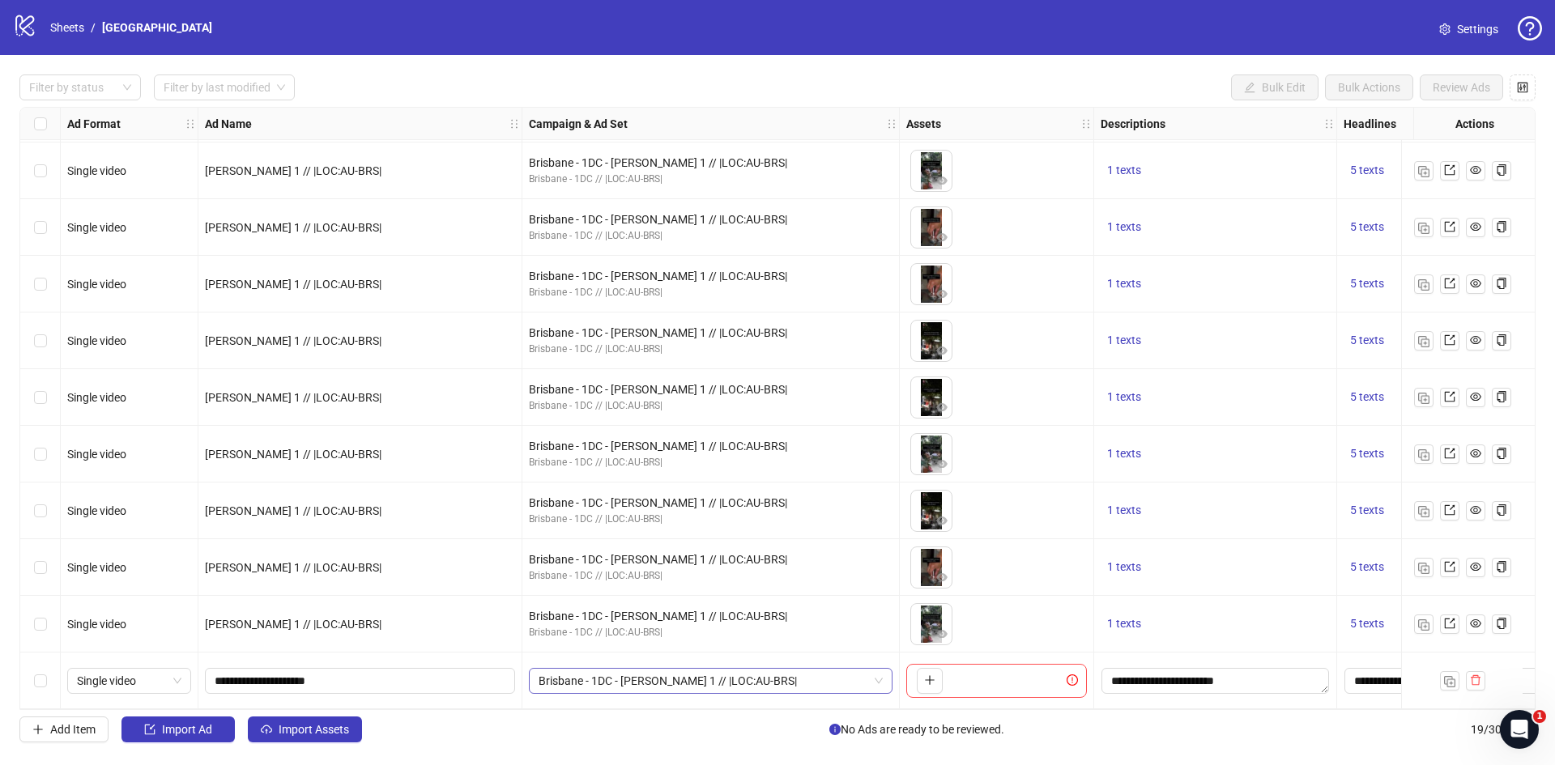
click at [595, 675] on span "Brisbane - 1DC - Kevin 1 // |LOC:AU-BRS|" at bounding box center [711, 681] width 344 height 24
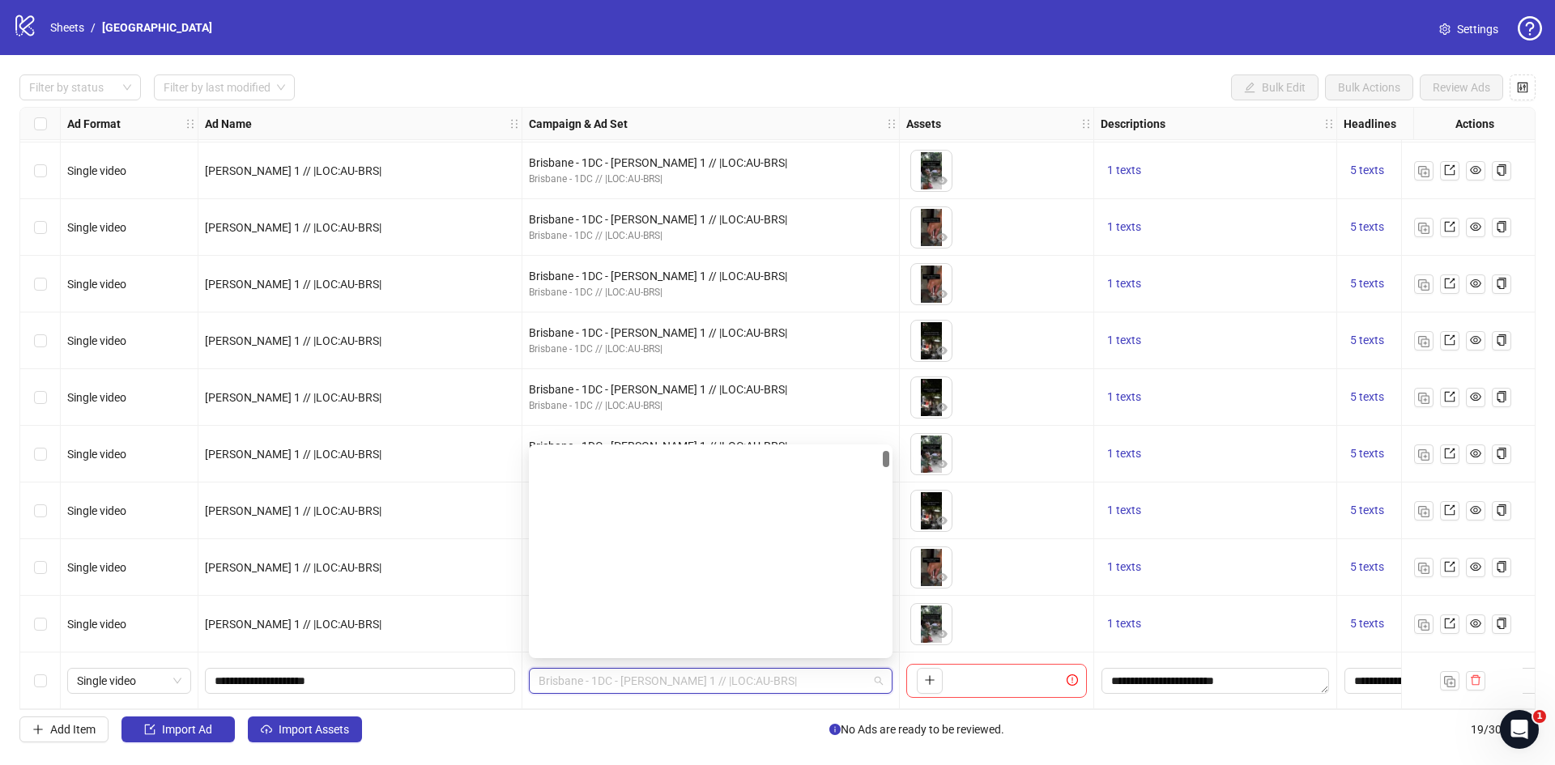
scroll to position [0, 0]
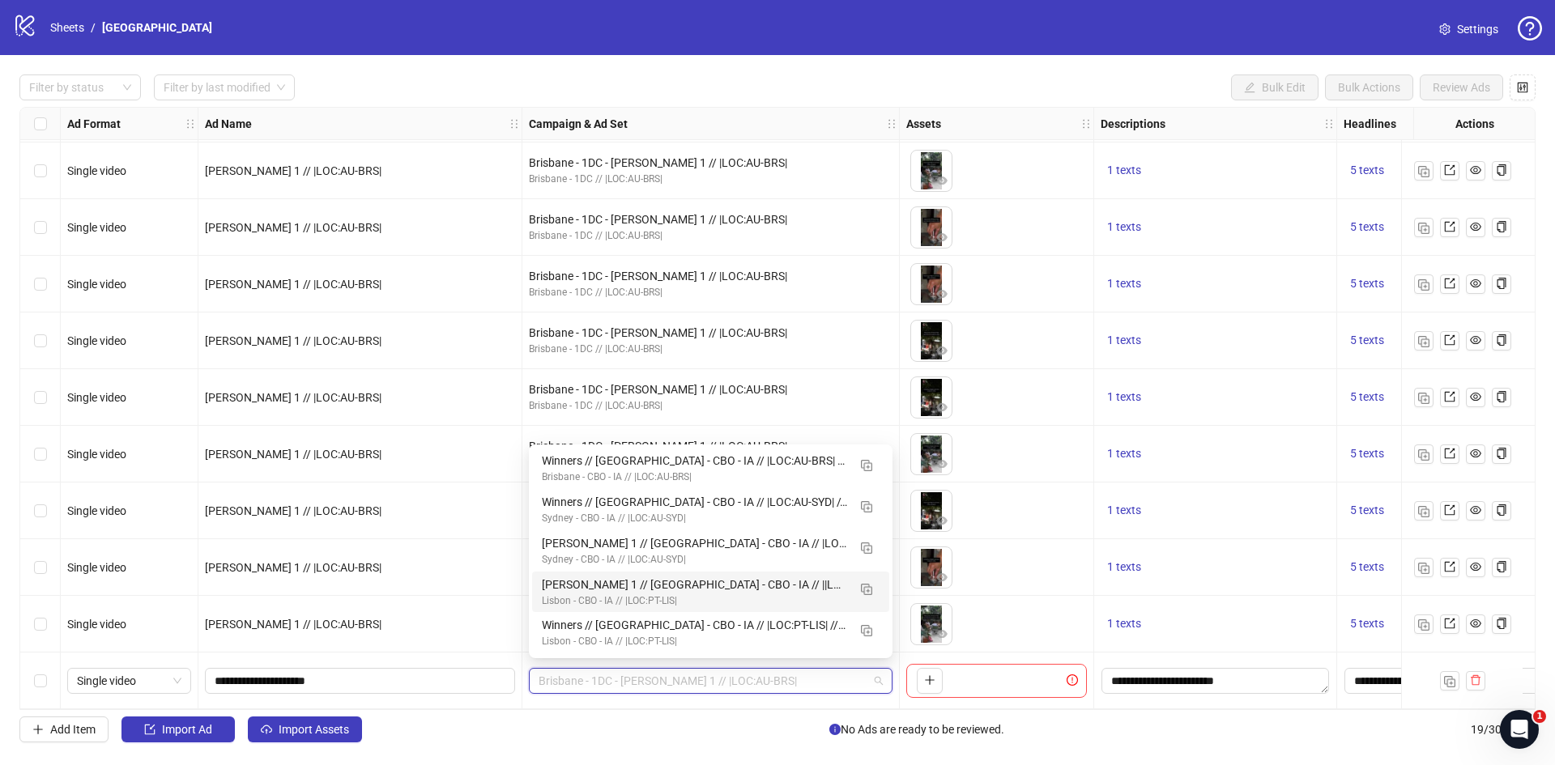
paste input "**********"
type input "**********"
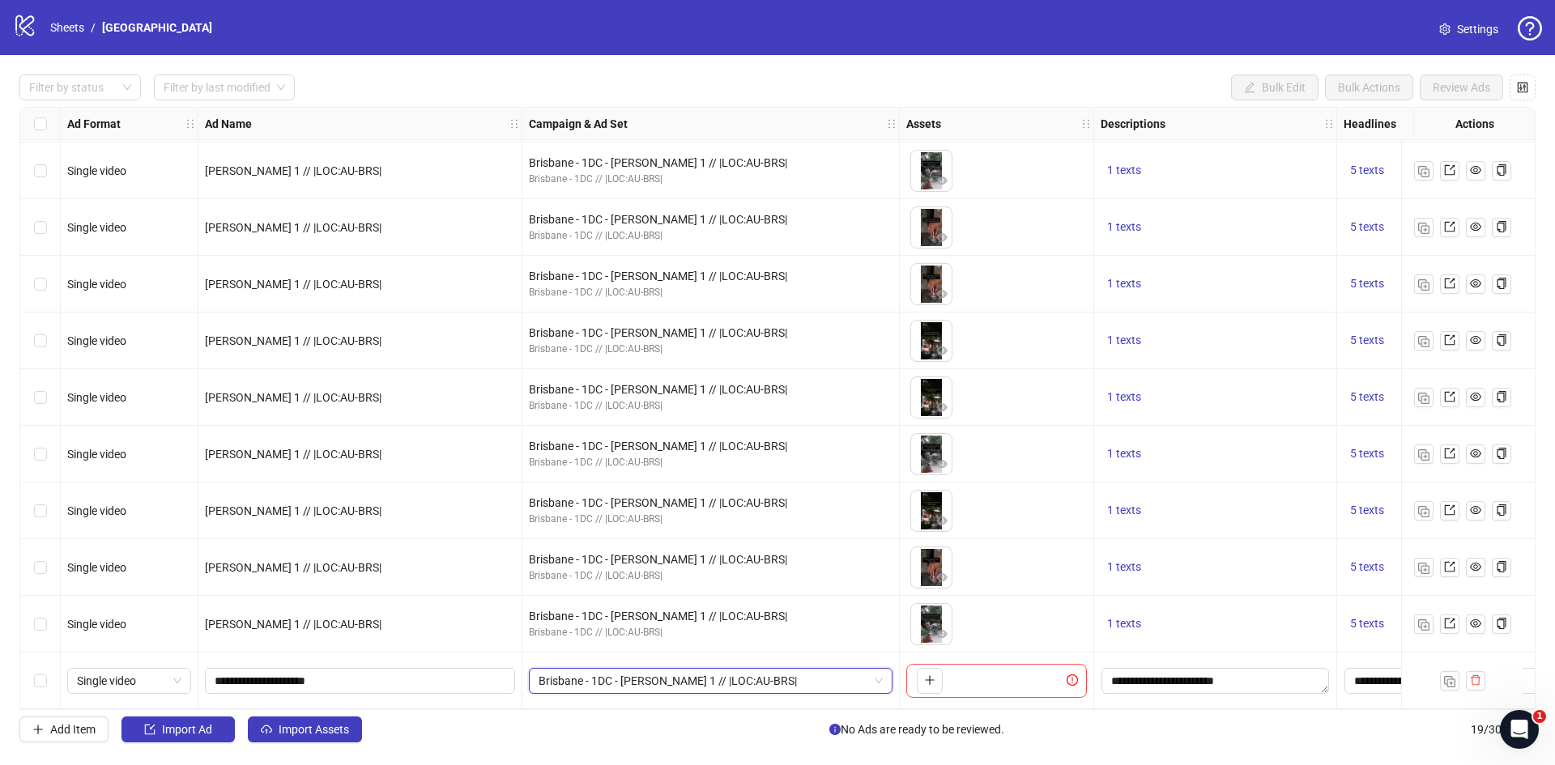
click at [602, 655] on div "Brisbane - 1DC - Kevin 1 // |LOC:AU-BRS| Brisbane - 1DC - Kevin 1 // |LOC:AU-BR…" at bounding box center [710, 681] width 377 height 57
click at [875, 675] on span "Brisbane - 1DC - Kevin 1 // |LOC:AU-BRS|" at bounding box center [711, 681] width 344 height 24
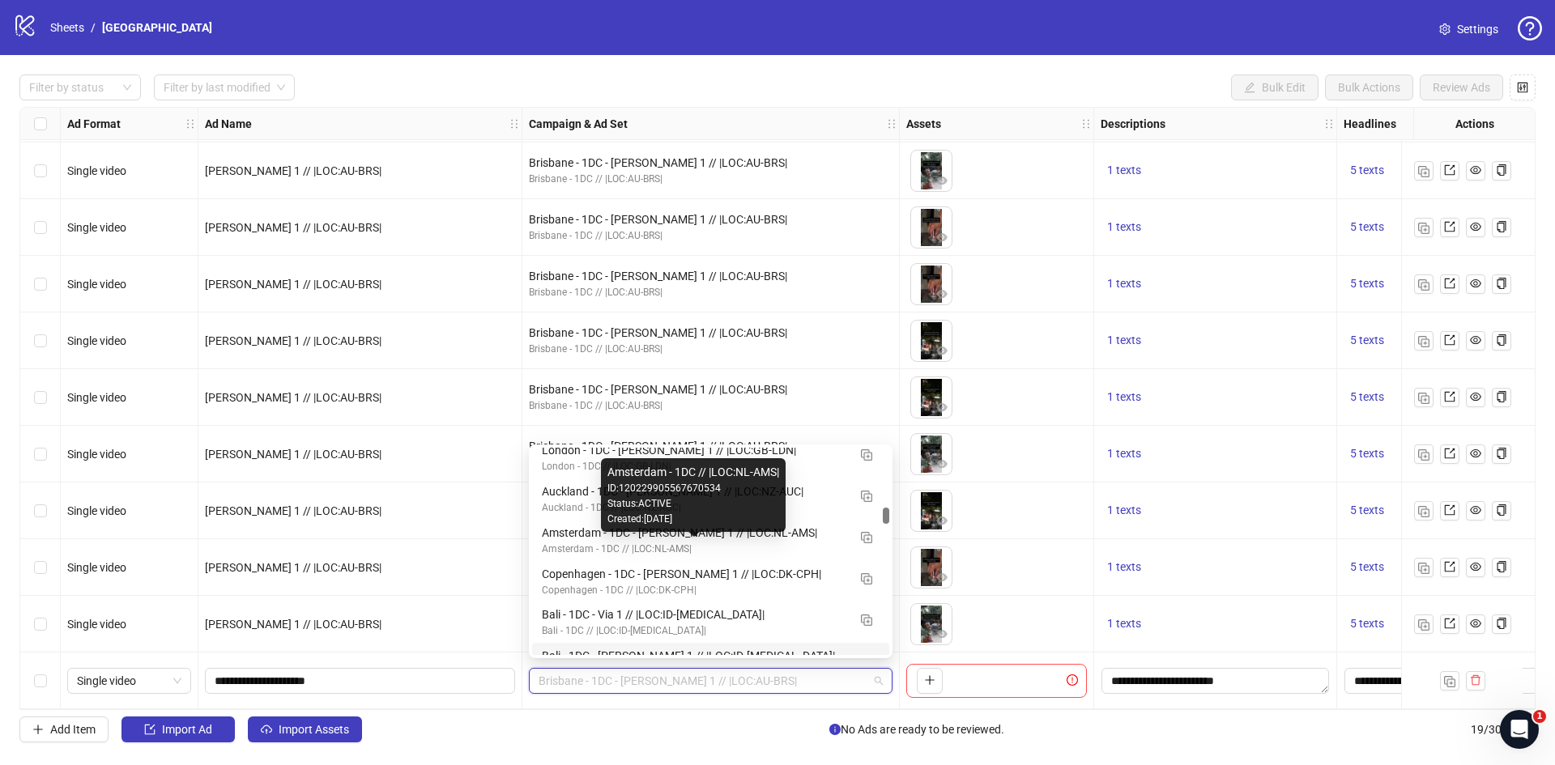
scroll to position [1698, 0]
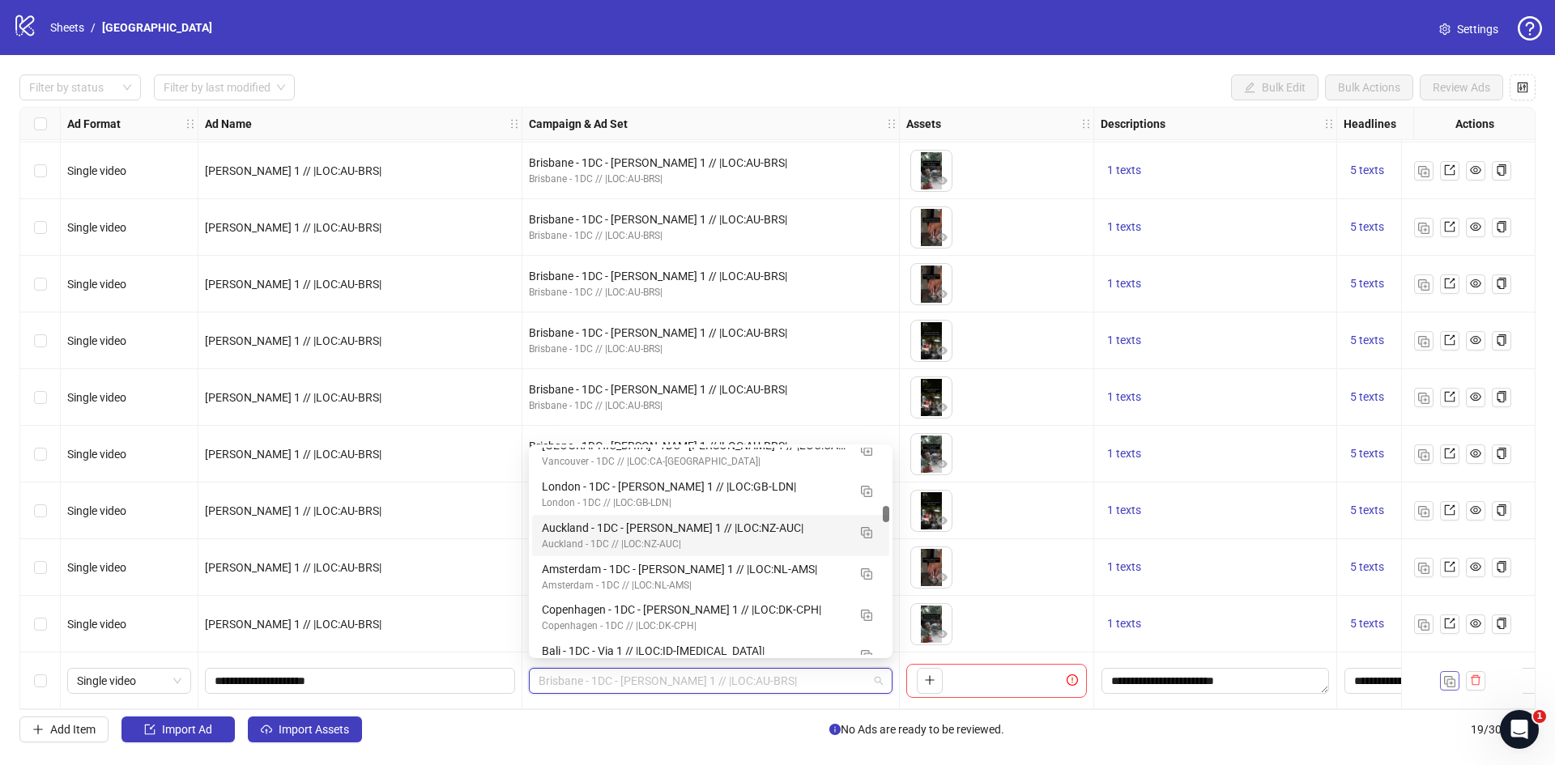
click at [1455, 676] on img "button" at bounding box center [1449, 681] width 11 height 11
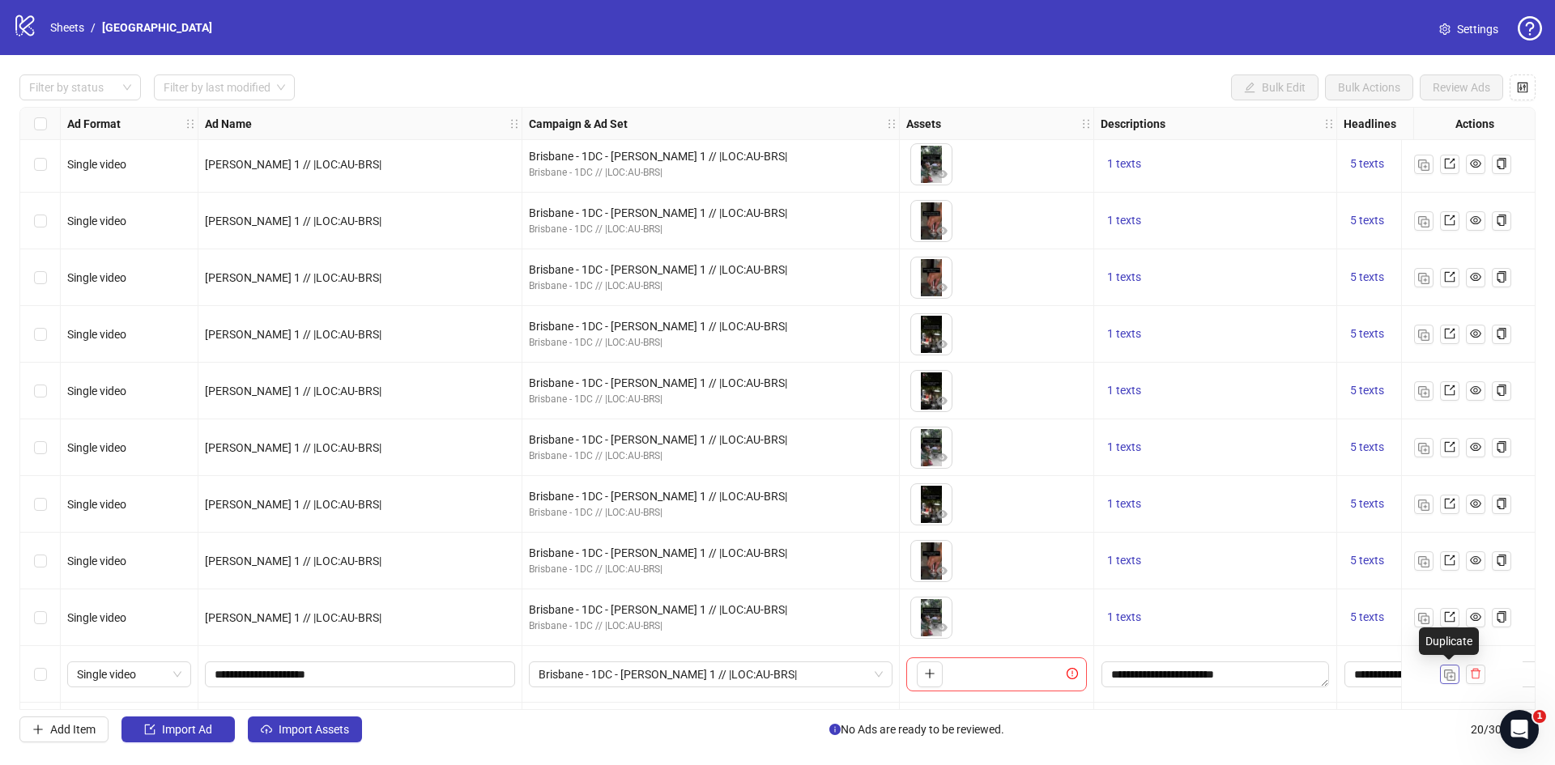
click at [1455, 675] on img "button" at bounding box center [1449, 675] width 11 height 11
click at [1448, 677] on img "button" at bounding box center [1449, 675] width 11 height 11
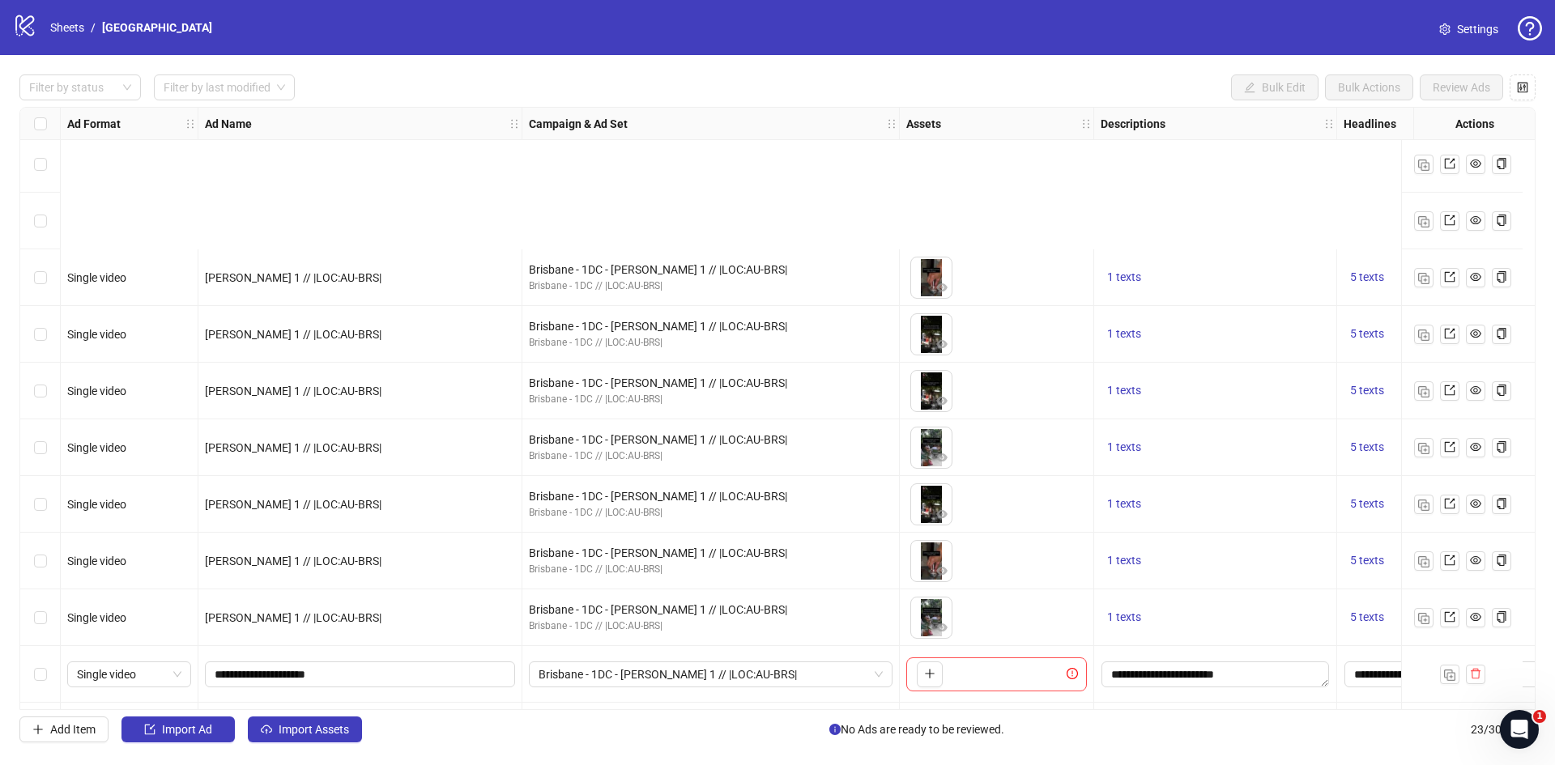
scroll to position [741, 0]
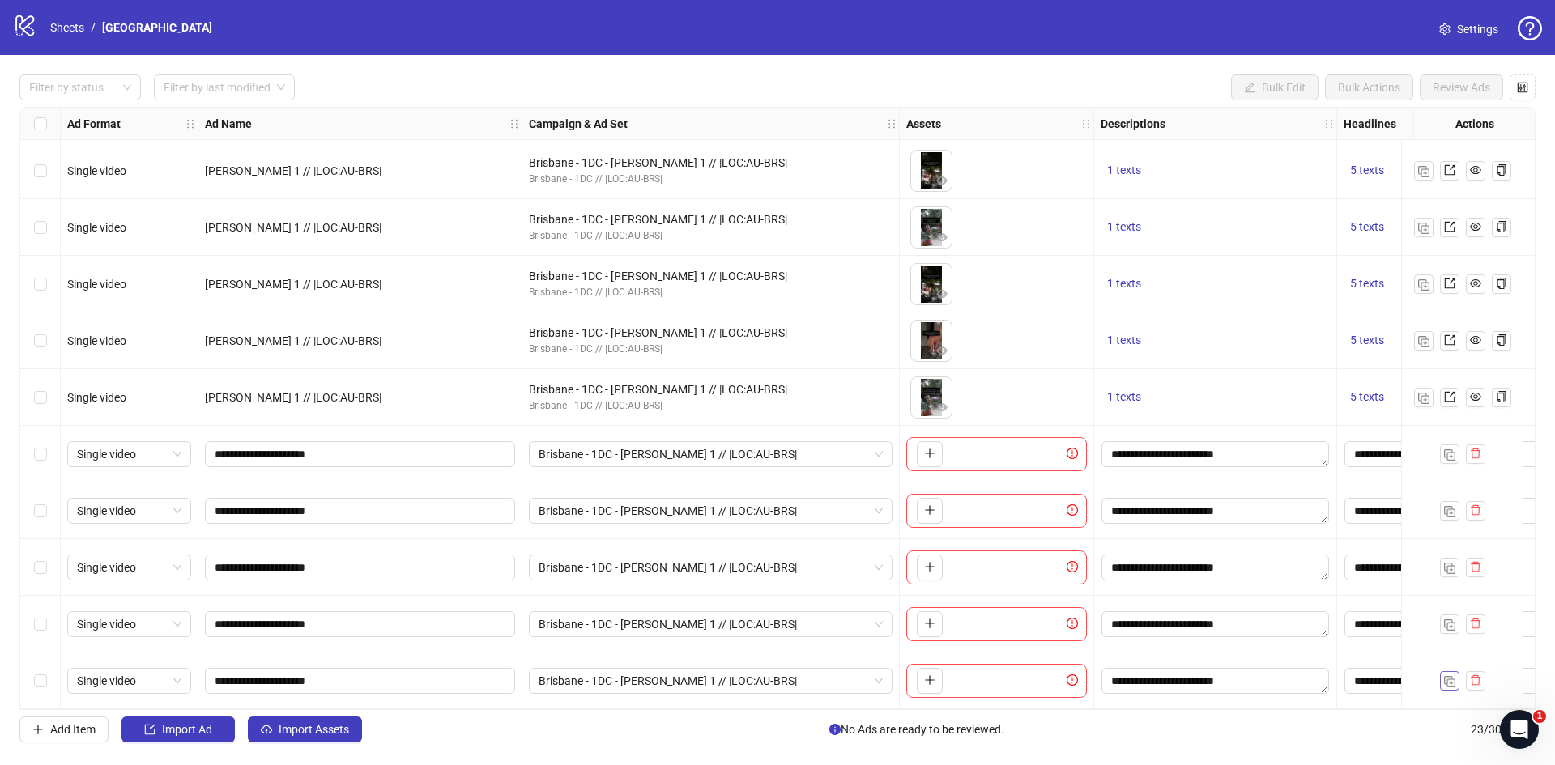
click at [1452, 678] on img "button" at bounding box center [1449, 681] width 11 height 11
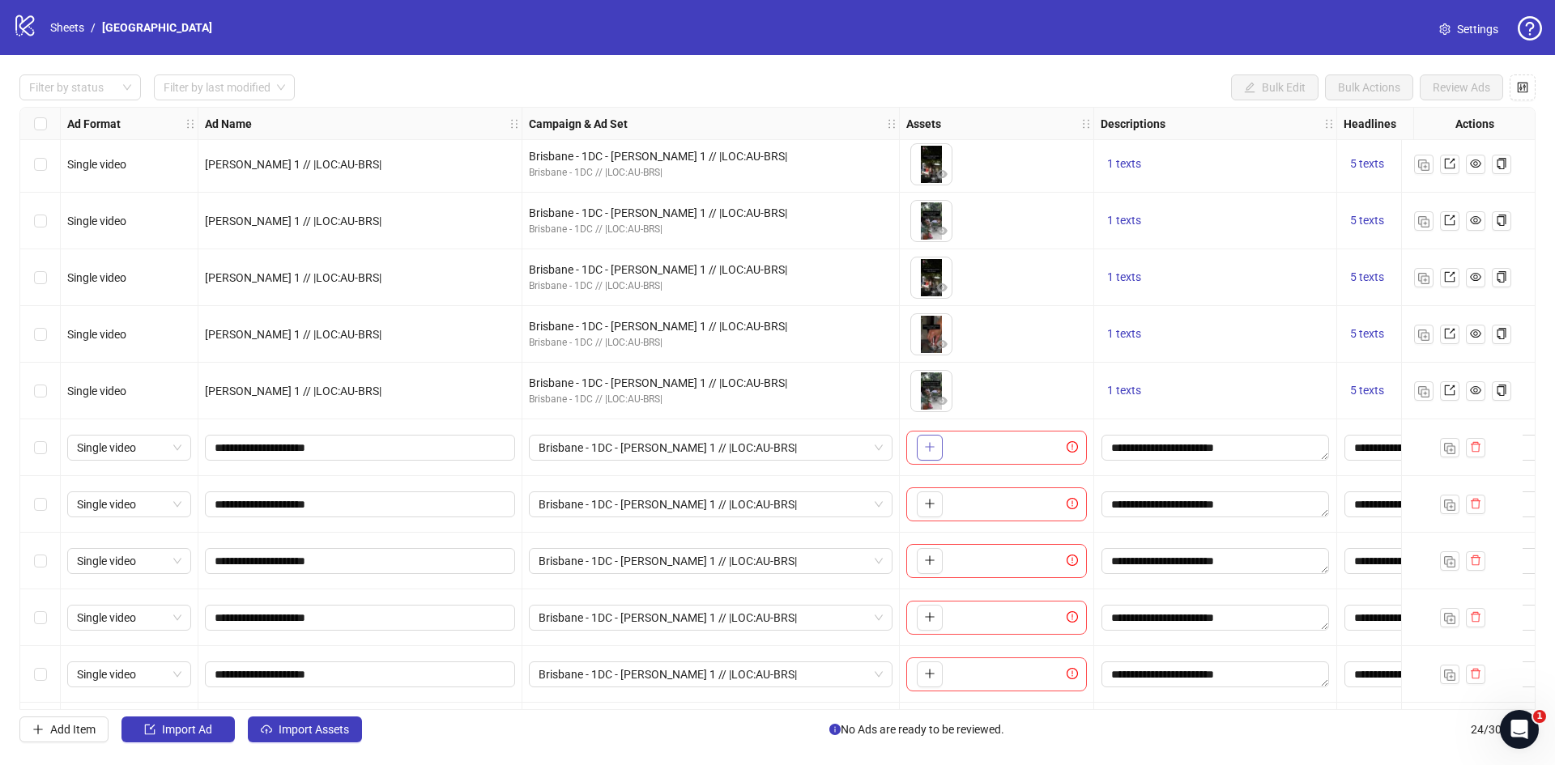
click at [935, 451] on button "button" at bounding box center [930, 448] width 26 height 26
click at [920, 503] on button "button" at bounding box center [930, 505] width 26 height 26
click at [928, 563] on icon "plus" at bounding box center [929, 560] width 11 height 11
click at [933, 622] on icon "plus" at bounding box center [929, 616] width 11 height 11
click at [924, 611] on body "logo/logo-mobile Sheets / Brisbane Settings Filter by status Filter by last mod…" at bounding box center [777, 382] width 1555 height 765
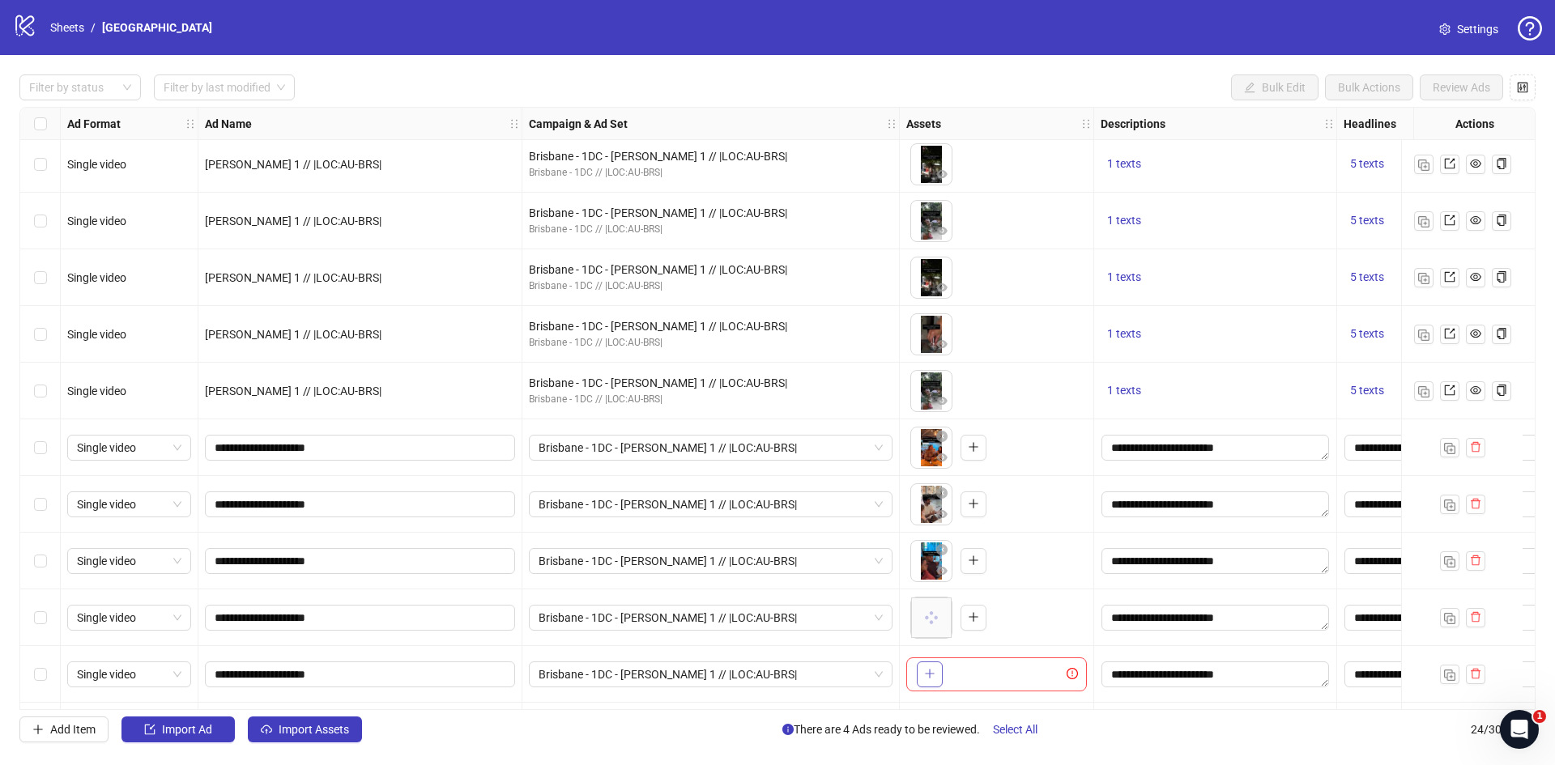
click at [925, 678] on icon "plus" at bounding box center [929, 673] width 11 height 11
click at [1450, 677] on img "button" at bounding box center [1449, 675] width 11 height 11
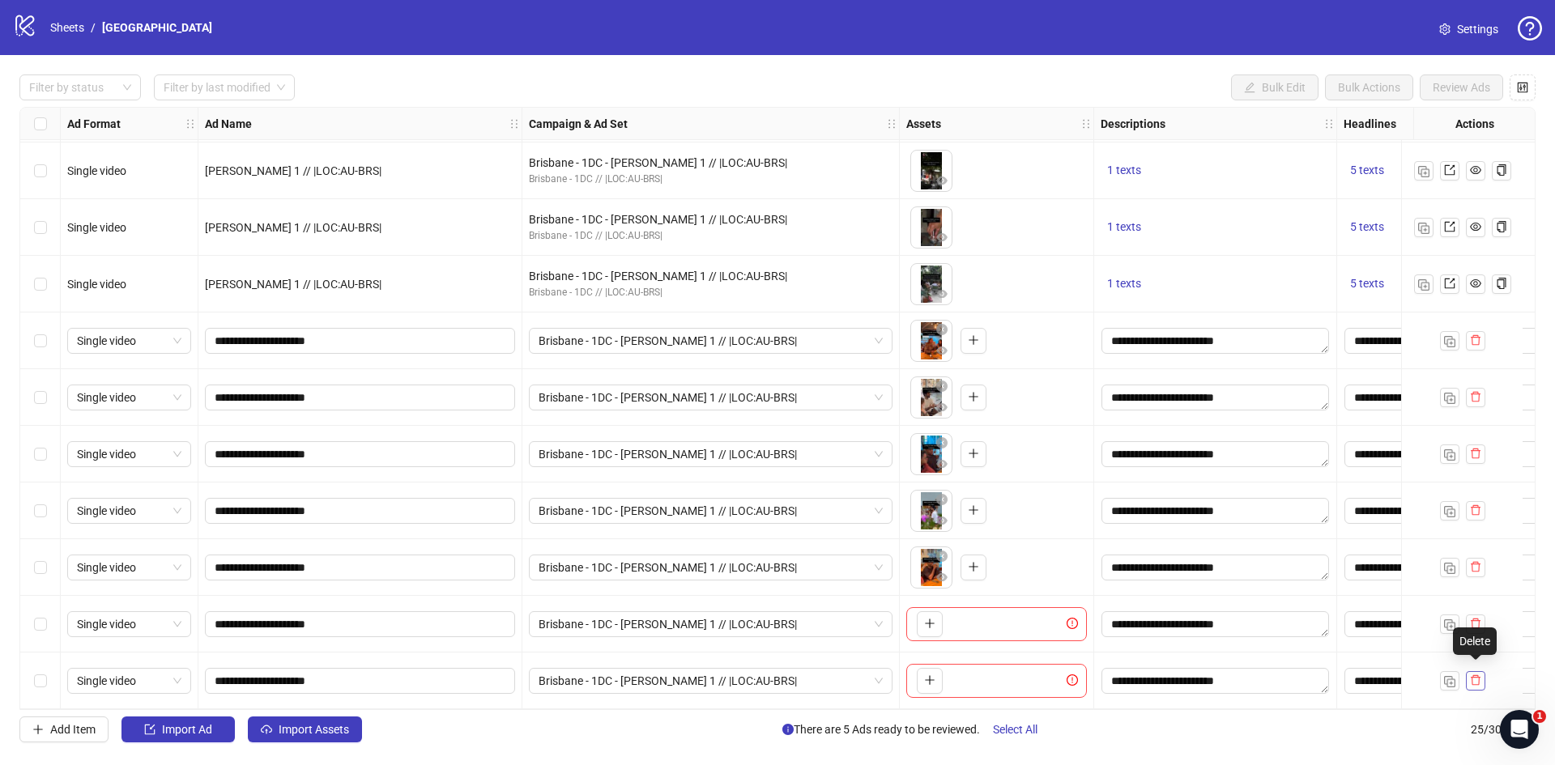
click at [1474, 675] on icon "delete" at bounding box center [1476, 680] width 10 height 11
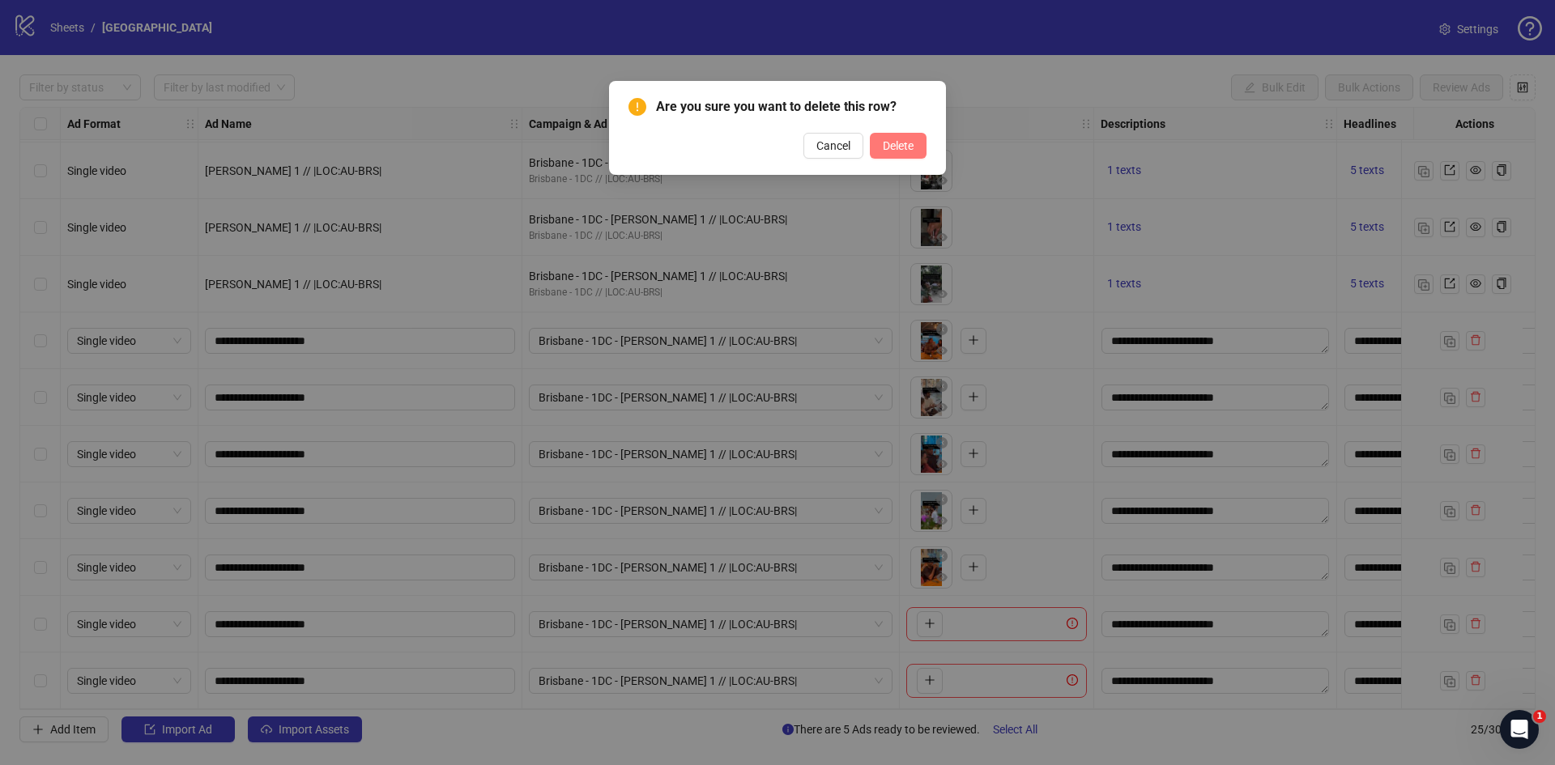
click at [912, 149] on span "Delete" at bounding box center [898, 145] width 31 height 13
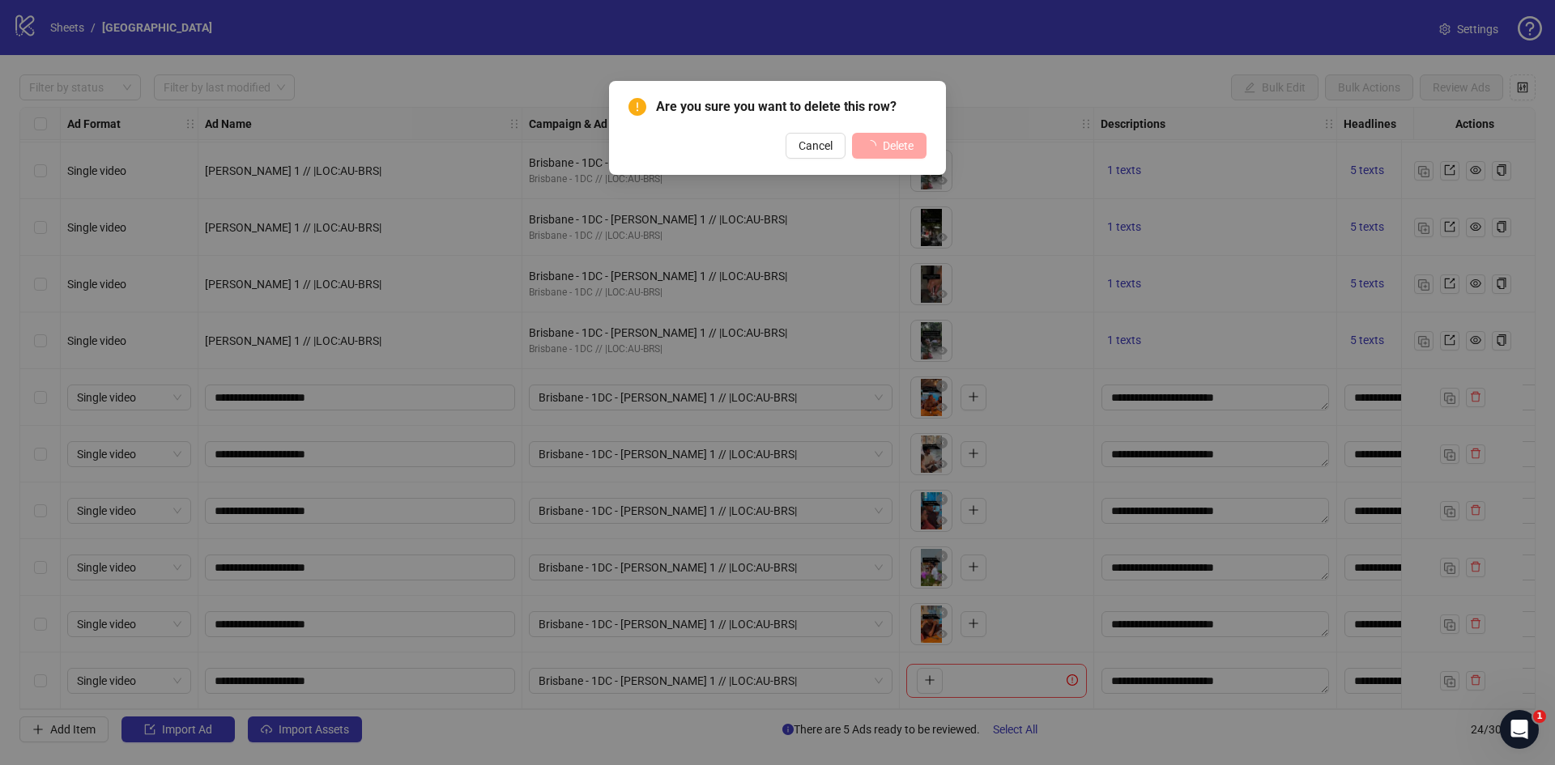
scroll to position [798, 0]
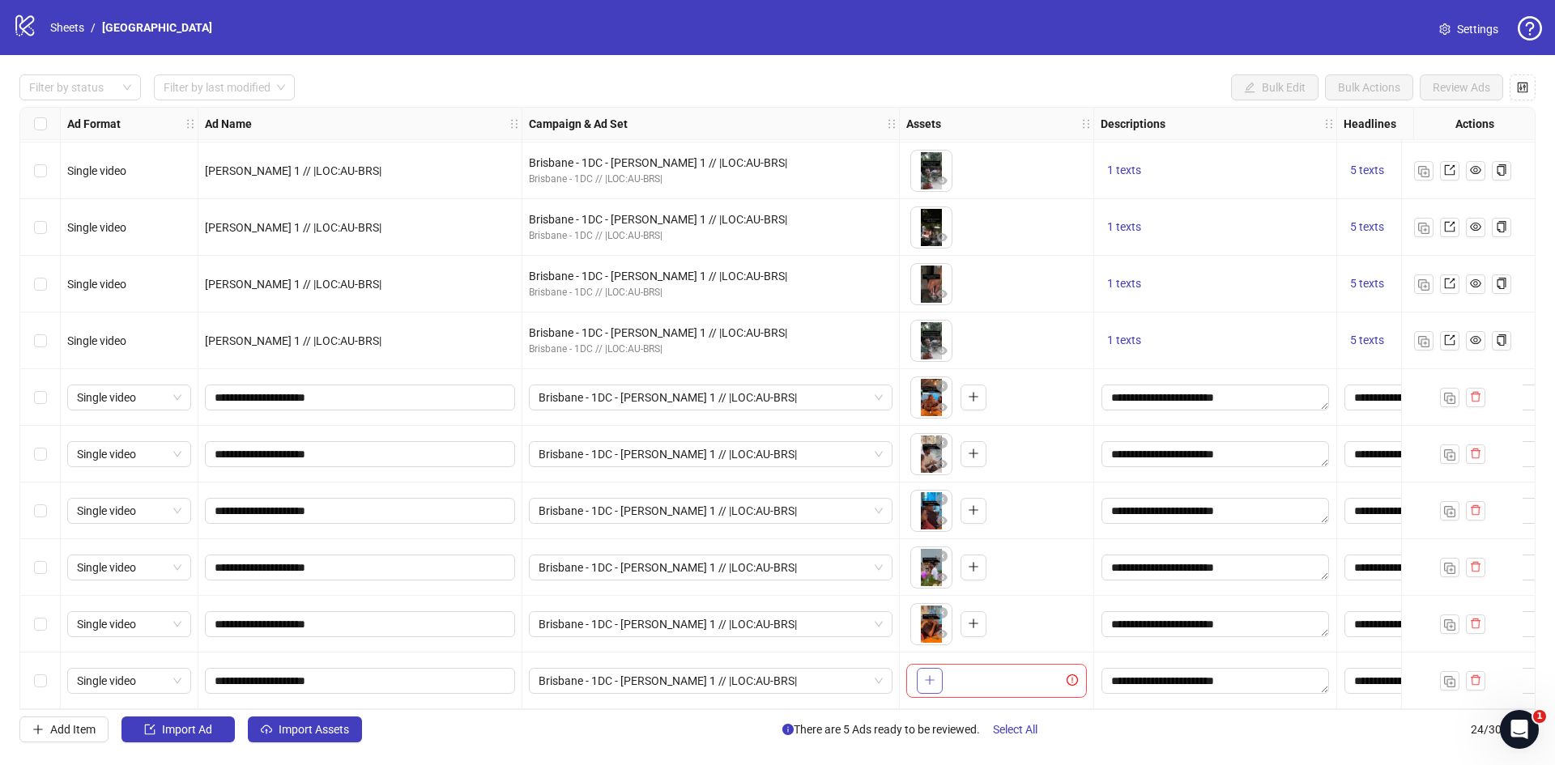
click at [924, 675] on icon "plus" at bounding box center [929, 680] width 11 height 11
click at [878, 453] on span "Brisbane - 1DC - [PERSON_NAME] 1 // |LOC:AU-BRS|" at bounding box center [711, 454] width 344 height 24
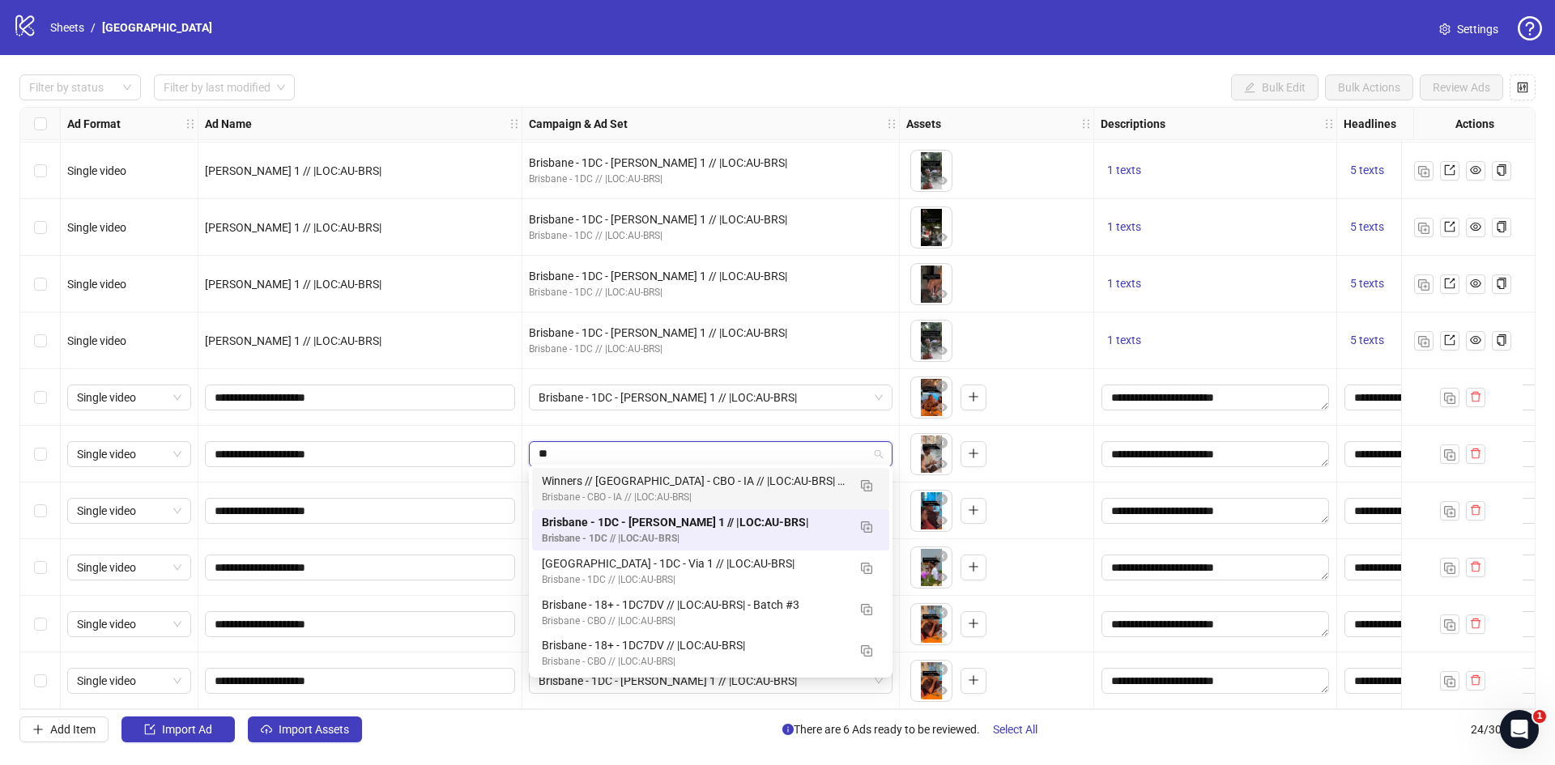
scroll to position [0, 0]
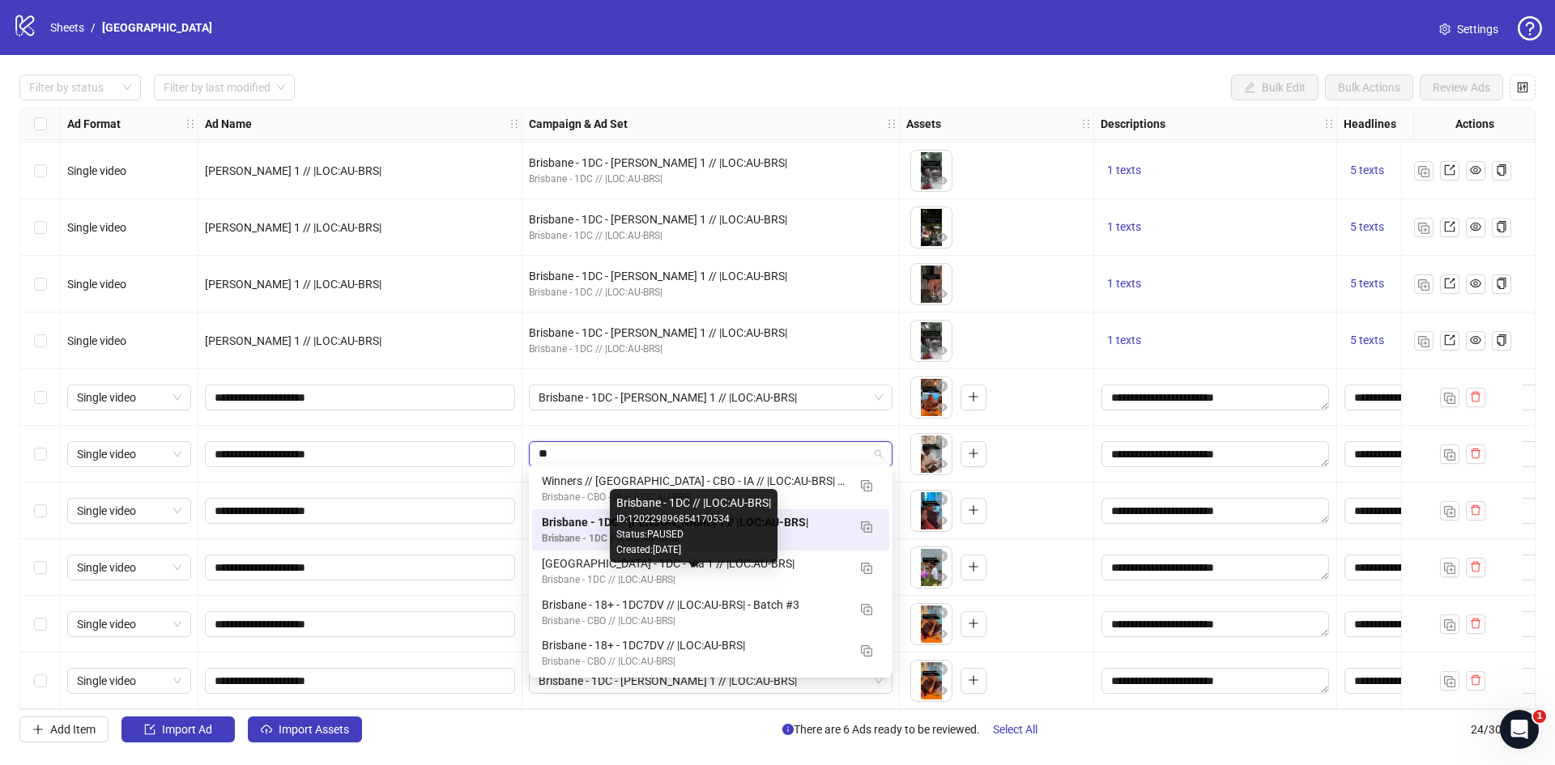
type input "*"
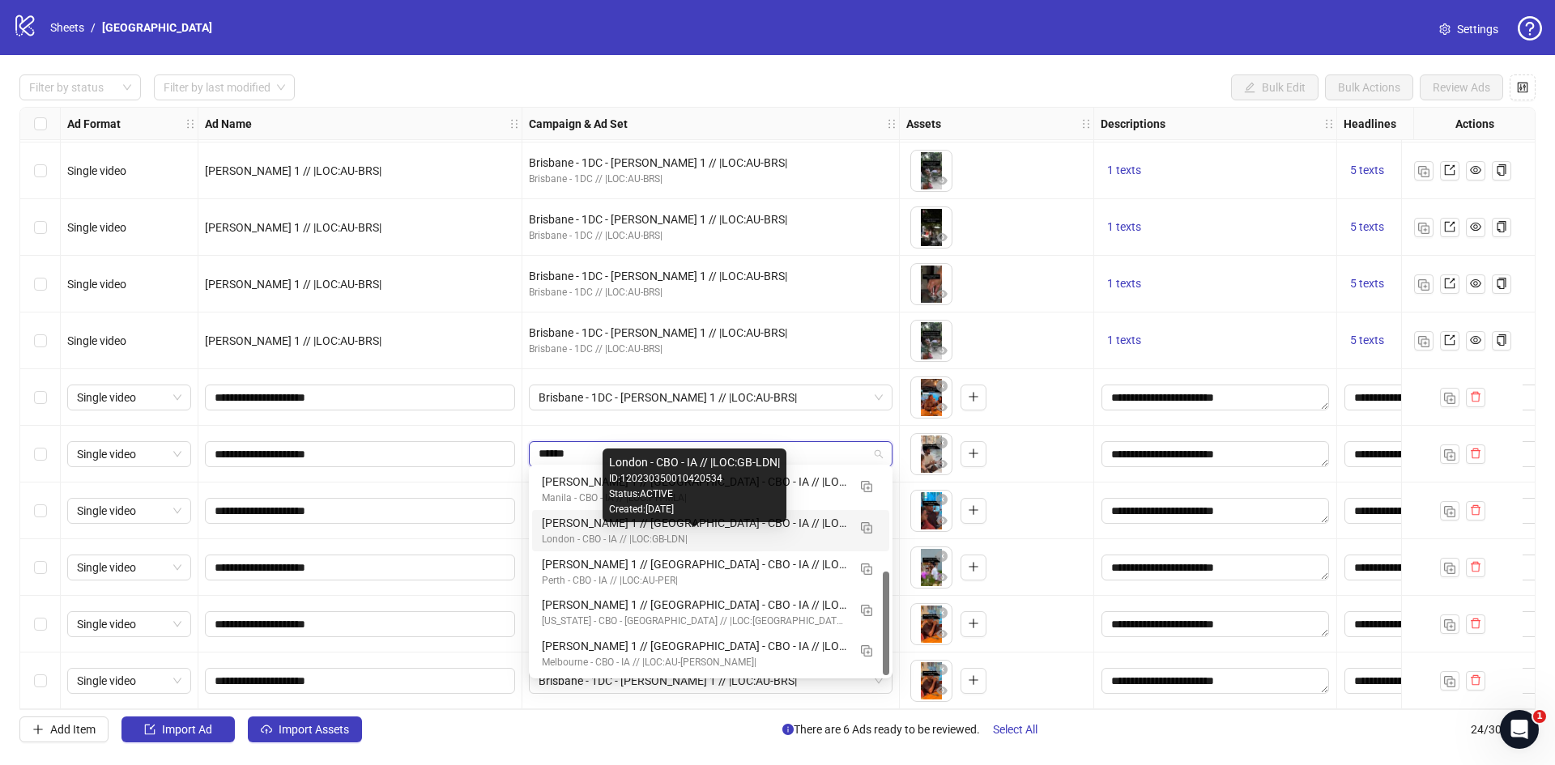
scroll to position [170, 0]
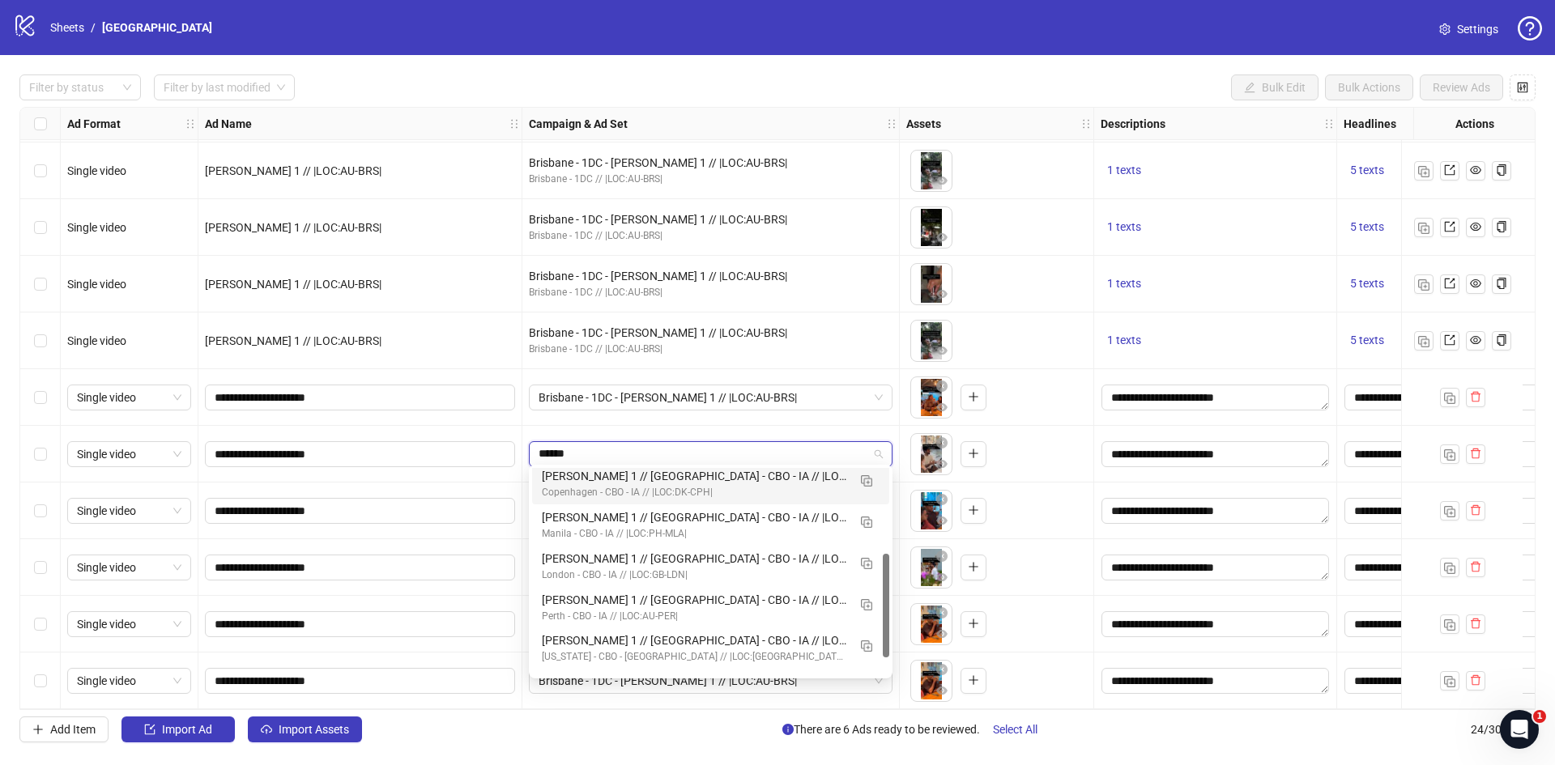
type input "******"
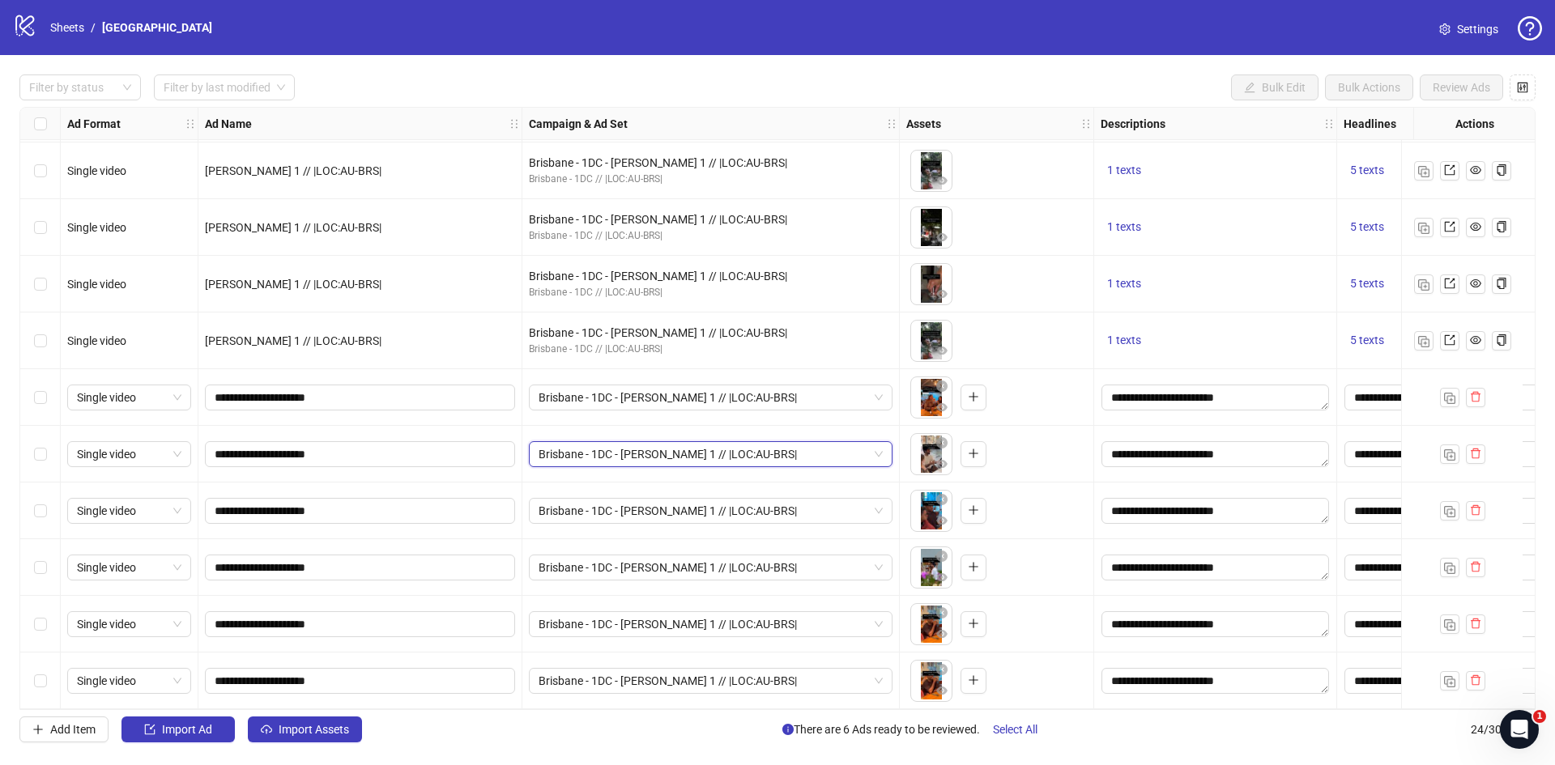
click at [672, 426] on div "Brisbane - 1DC - Kevin 1 // |LOC:AU-BRS| Brisbane - 1DC - Kevin 1 // |LOC:AU-BR…" at bounding box center [710, 454] width 377 height 57
click at [799, 400] on span "Brisbane - 1DC - [PERSON_NAME] 1 // |LOC:AU-BRS|" at bounding box center [711, 398] width 344 height 24
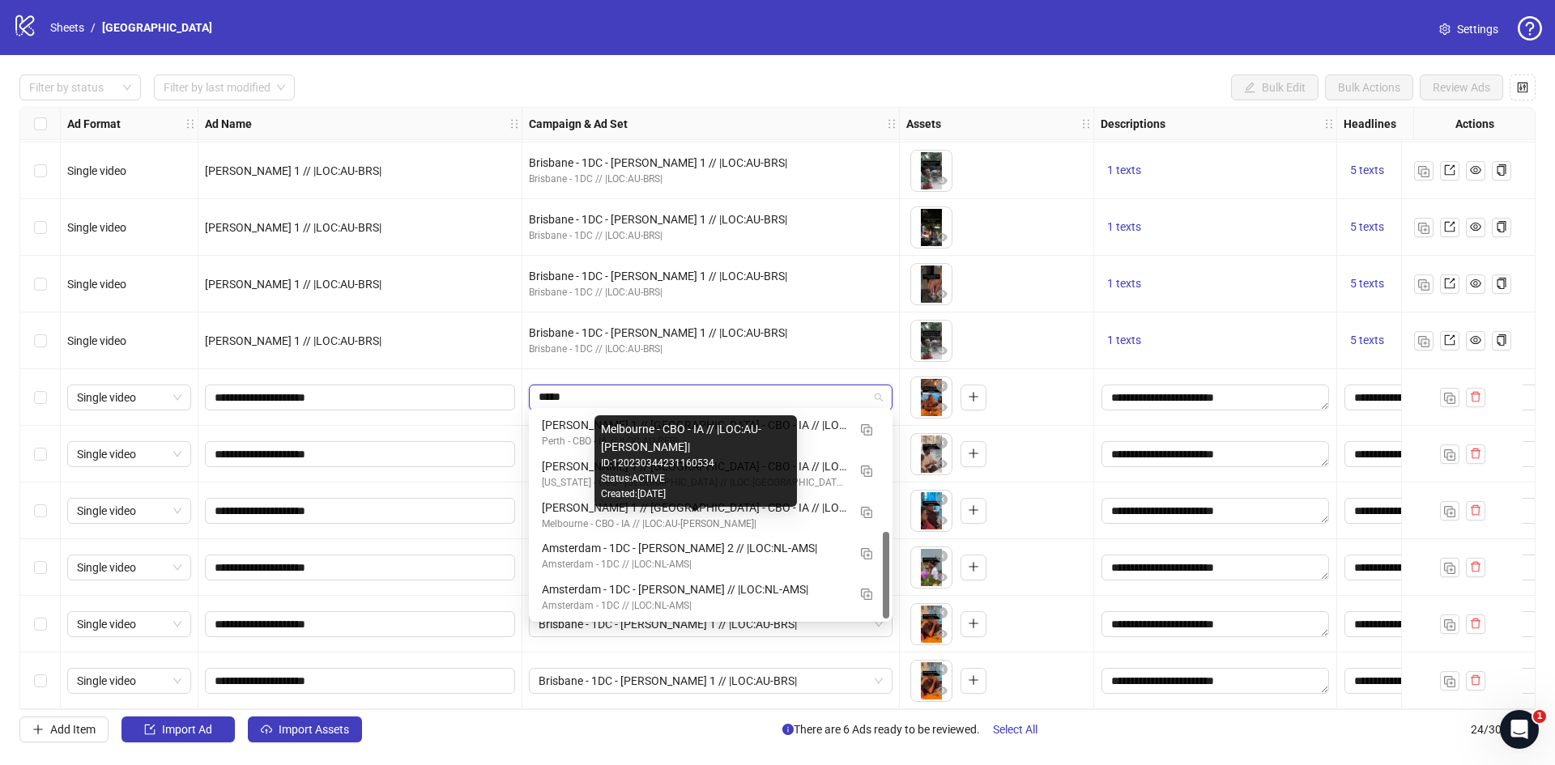
type input "******"
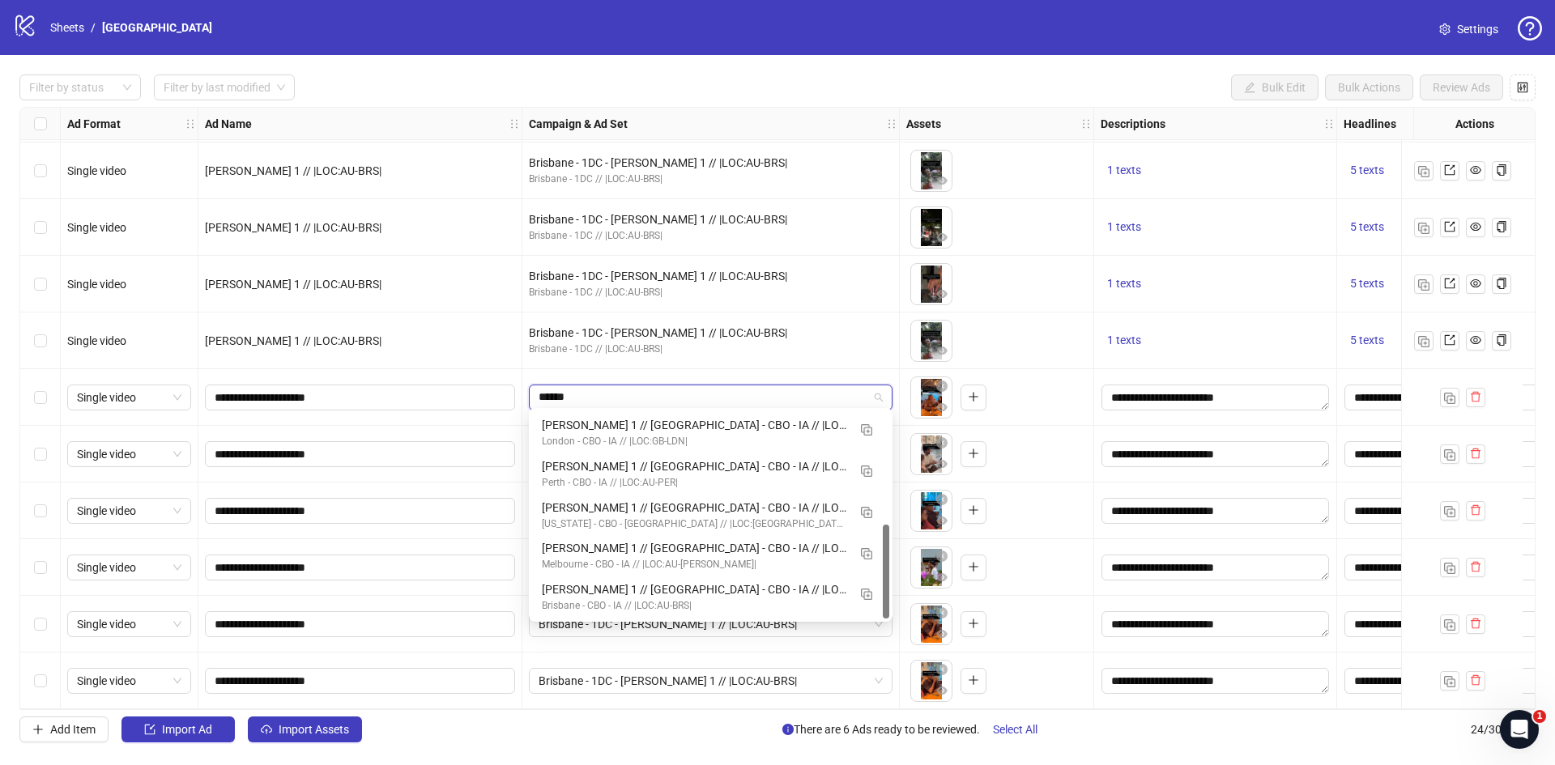
scroll to position [247, 0]
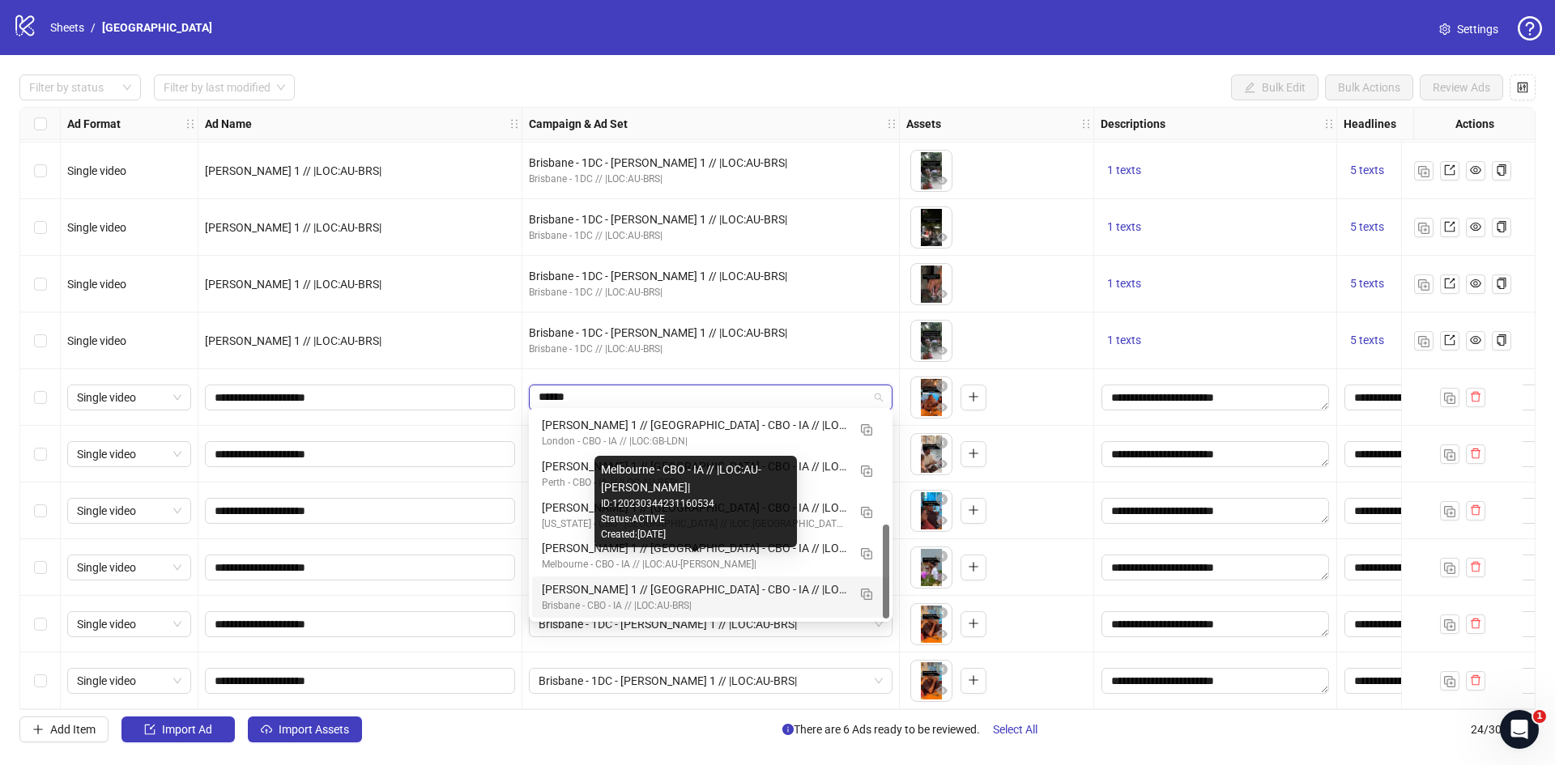
click at [680, 586] on div "Kate 1 // Brisbane - CBO - IA // |LOC:AU-BRS| // Exclude 180D PUR" at bounding box center [694, 590] width 305 height 18
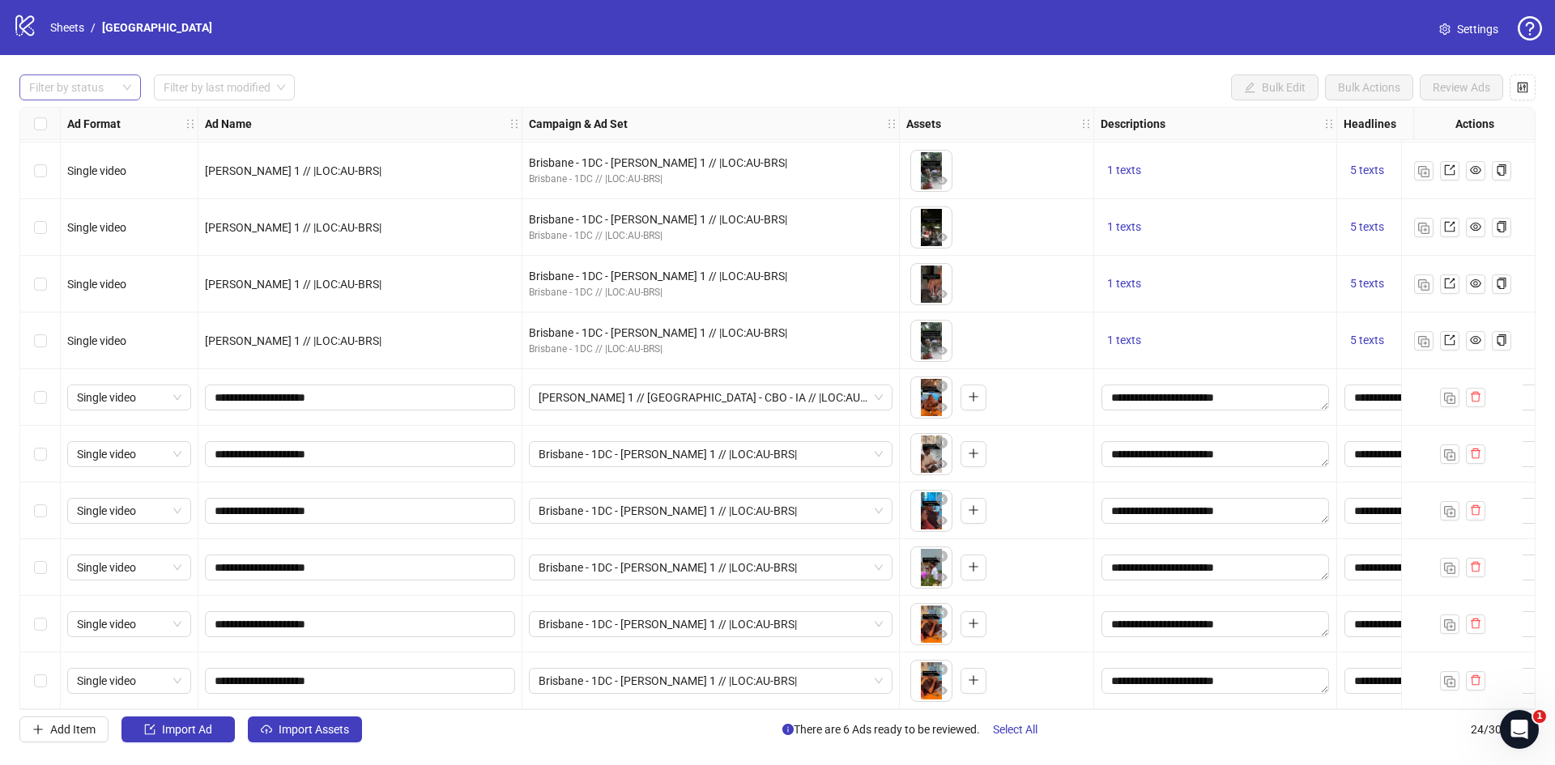
click at [89, 90] on div at bounding box center [72, 87] width 98 height 23
click at [49, 116] on div "Draft" at bounding box center [80, 121] width 96 height 18
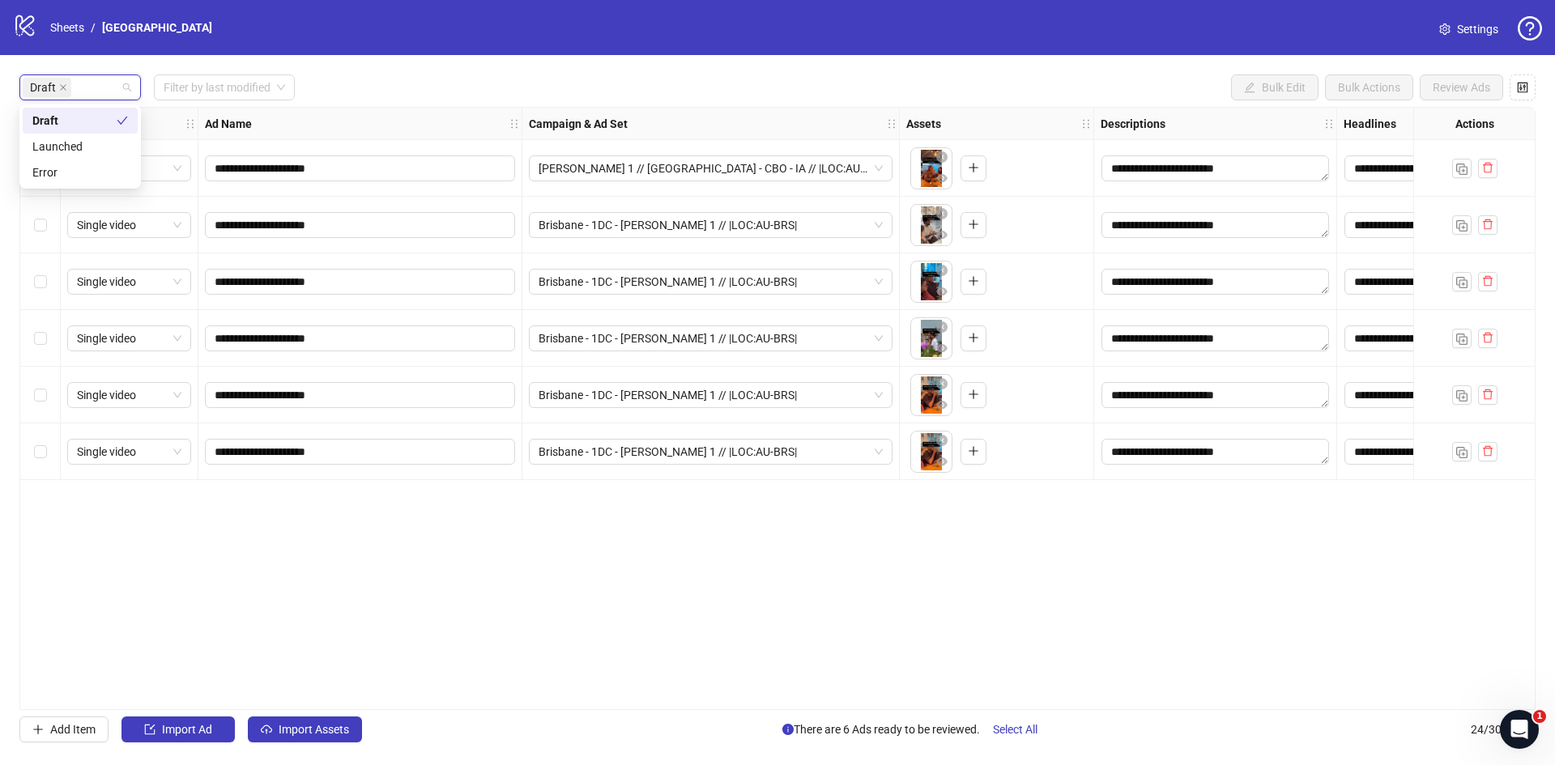
scroll to position [0, 0]
click at [371, 61] on div "**********" at bounding box center [777, 408] width 1555 height 707
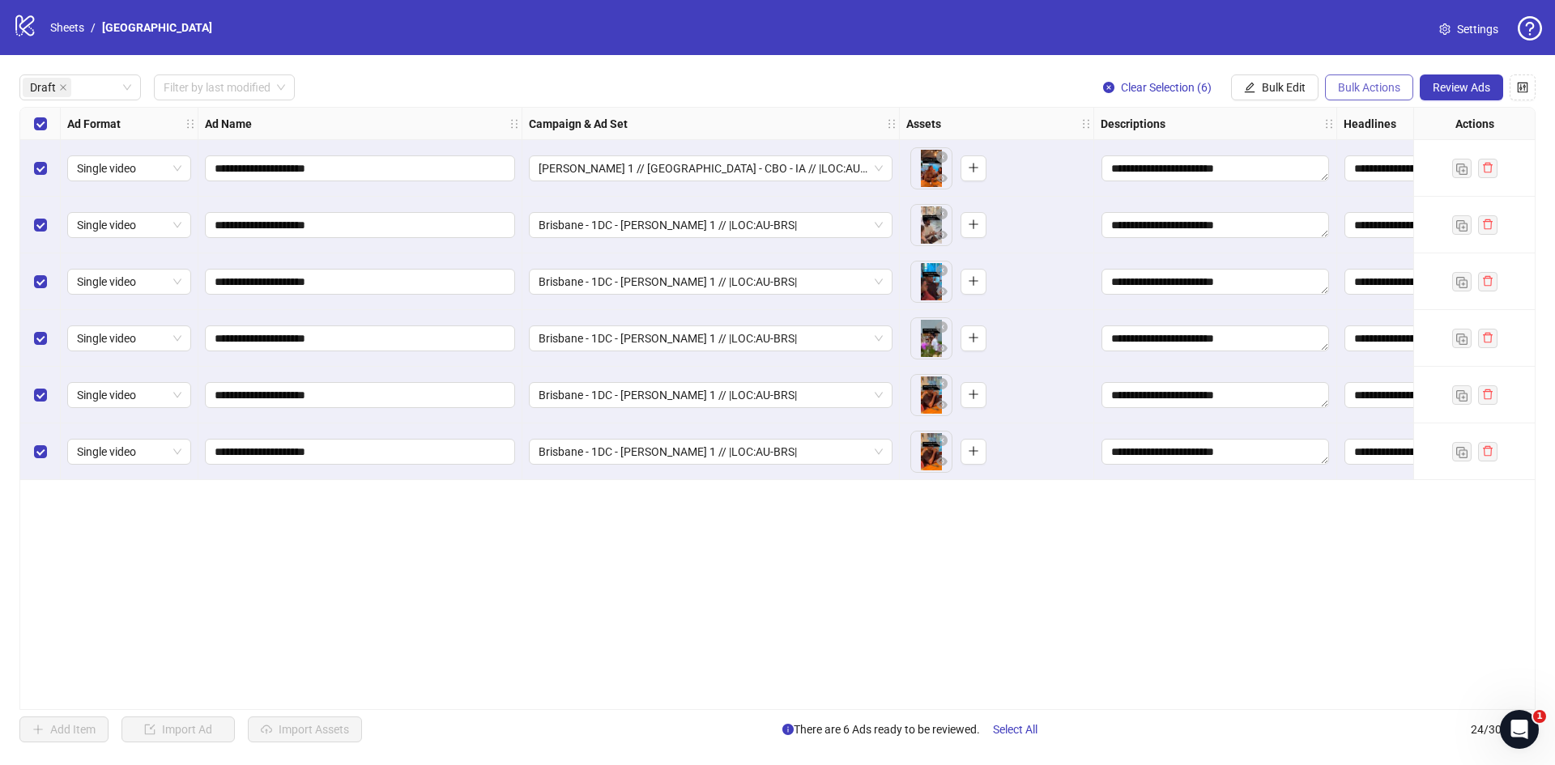
click at [1346, 92] on span "Bulk Actions" at bounding box center [1369, 87] width 62 height 13
click at [1272, 84] on span "Bulk Edit" at bounding box center [1284, 87] width 44 height 13
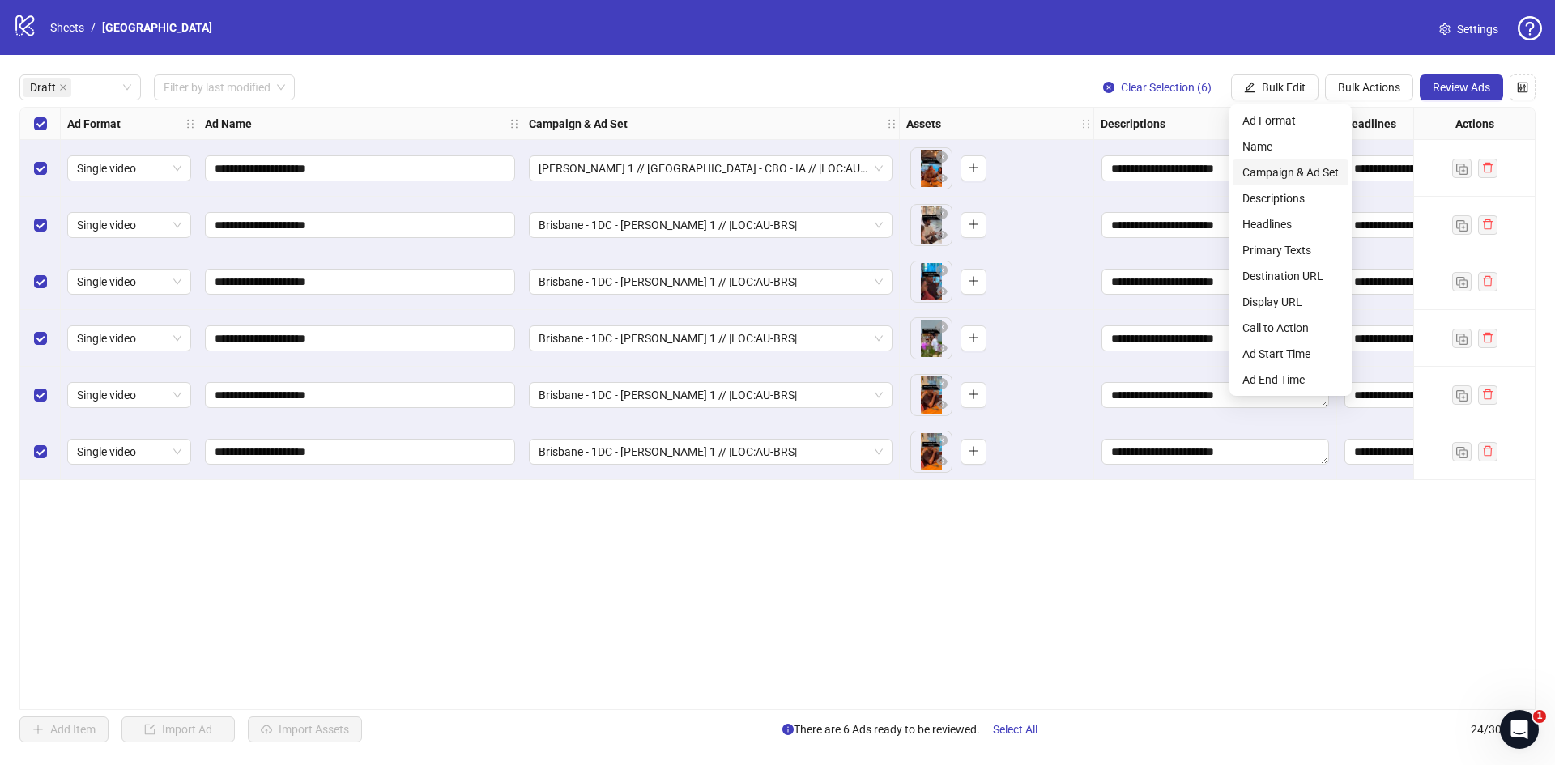
click at [1289, 172] on span "Campaign & Ad Set" at bounding box center [1290, 173] width 96 height 18
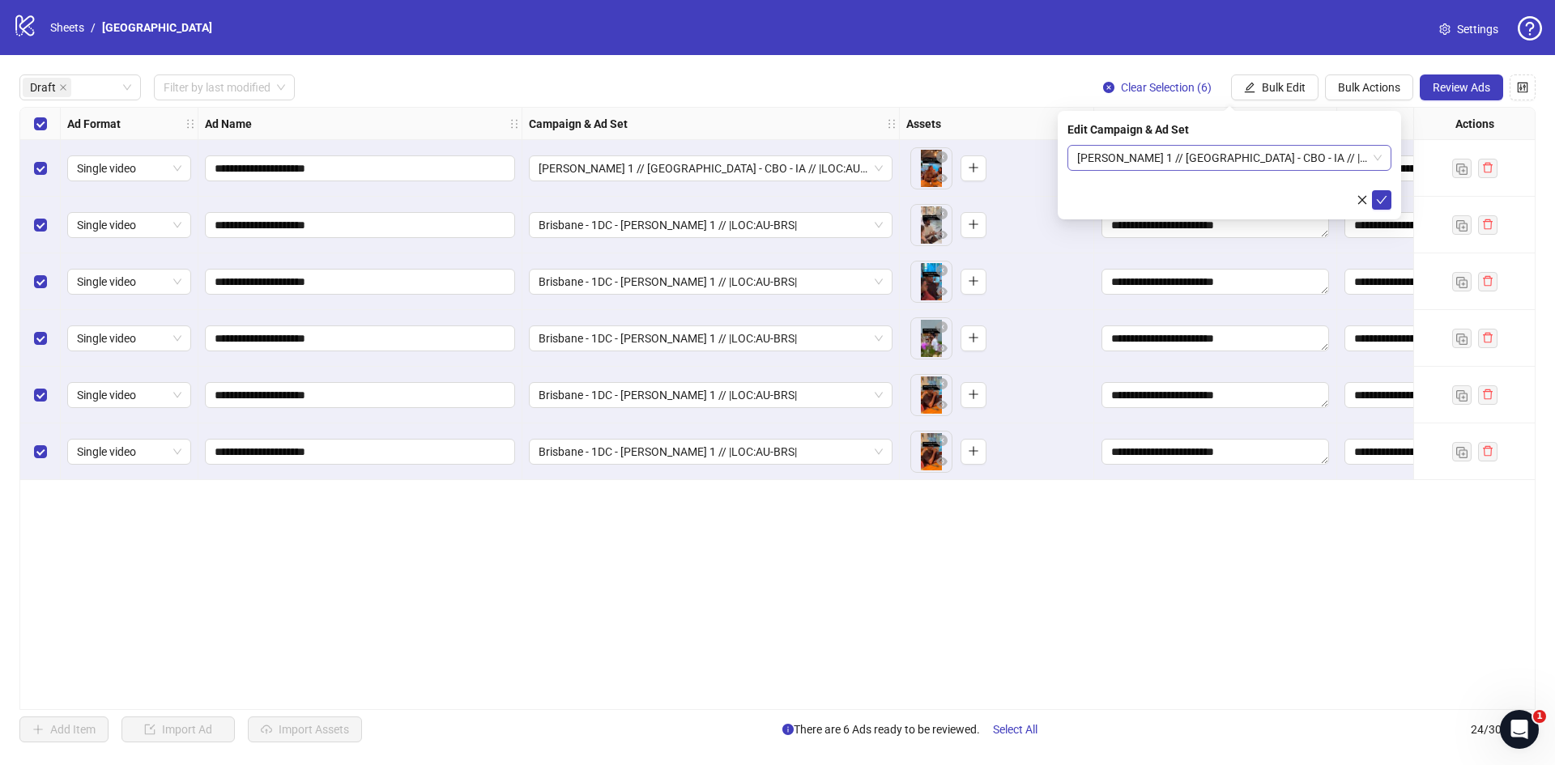
click at [1147, 155] on span "Kate 1 // Brisbane - CBO - IA // |LOC:AU-BRS| // Exclude 180D PUR" at bounding box center [1229, 158] width 305 height 24
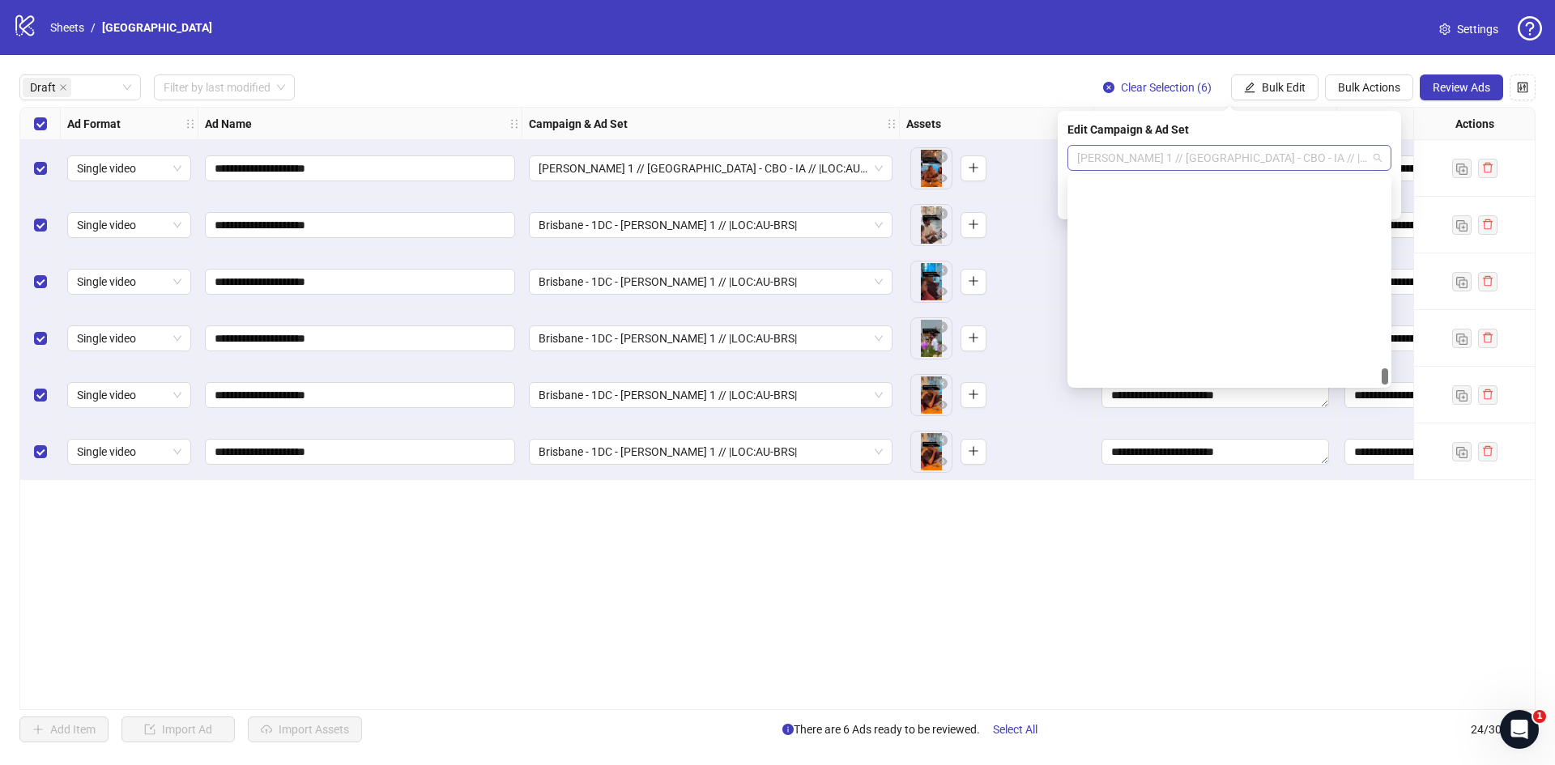
scroll to position [5527, 0]
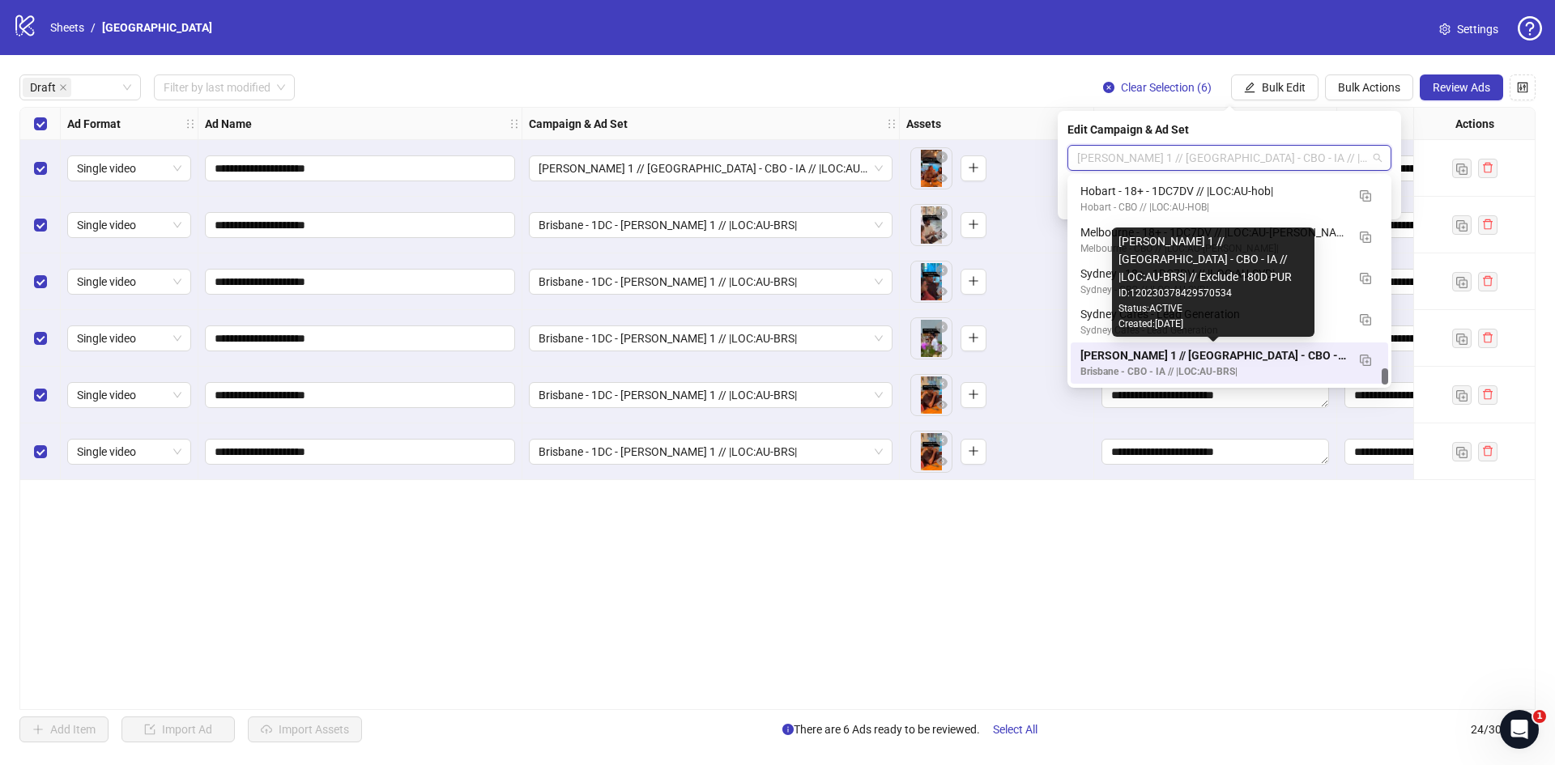
click at [1183, 354] on div "Kate 1 // Brisbane - CBO - IA // |LOC:AU-BRS| // Exclude 180D PUR" at bounding box center [1213, 356] width 266 height 18
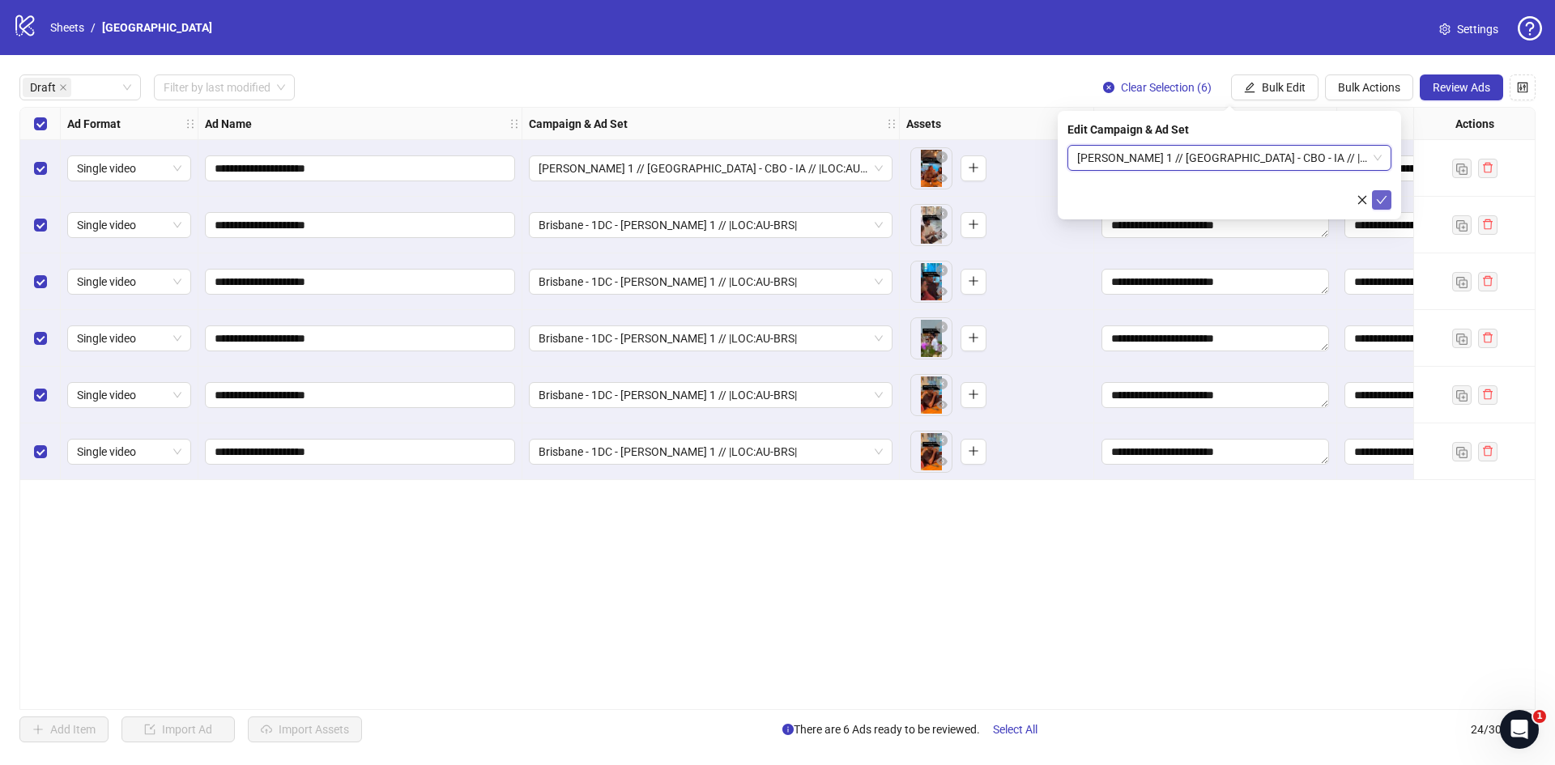
click at [1383, 204] on icon "check" at bounding box center [1381, 199] width 11 height 11
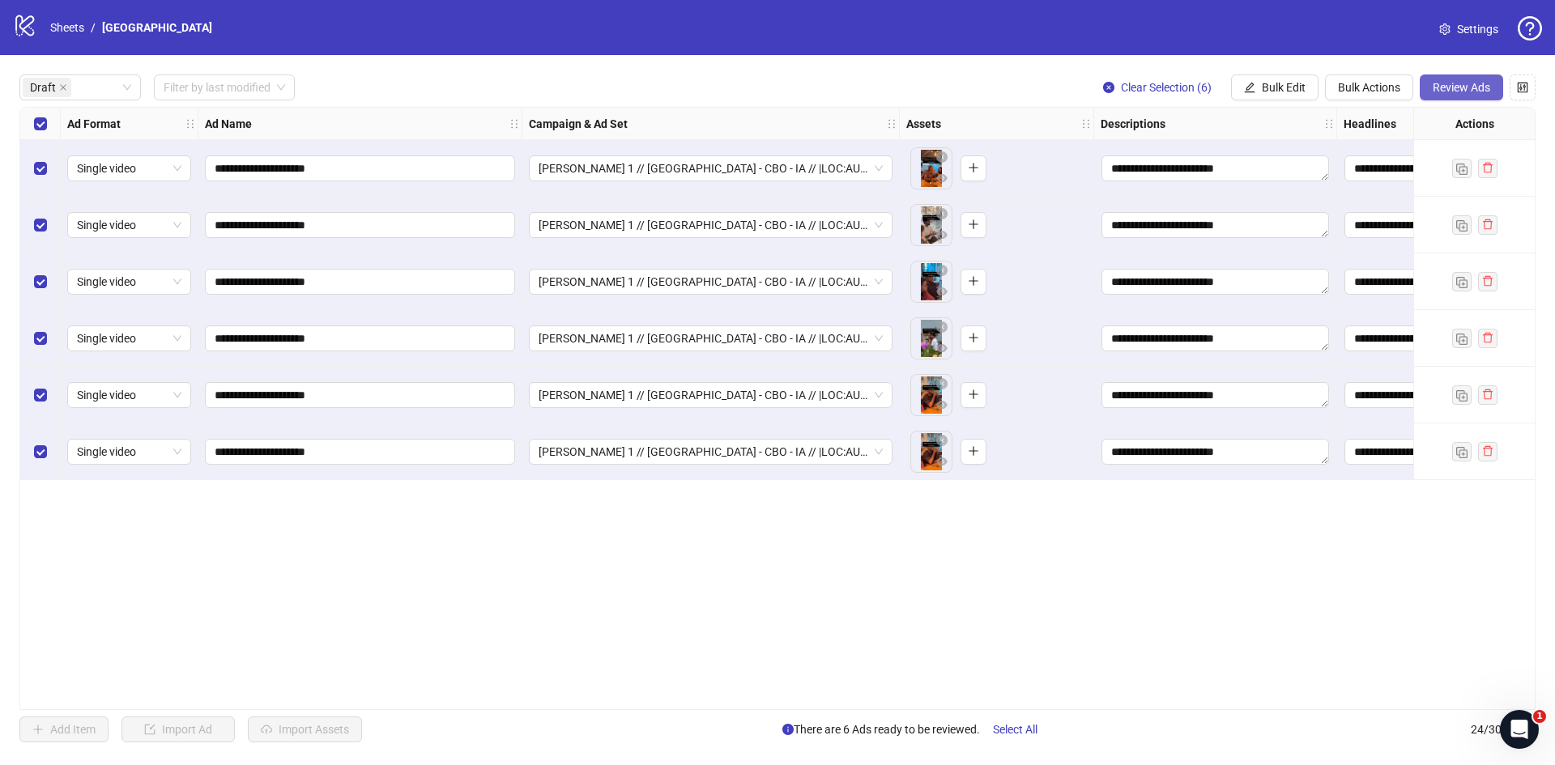
click at [1475, 89] on span "Review Ads" at bounding box center [1462, 87] width 58 height 13
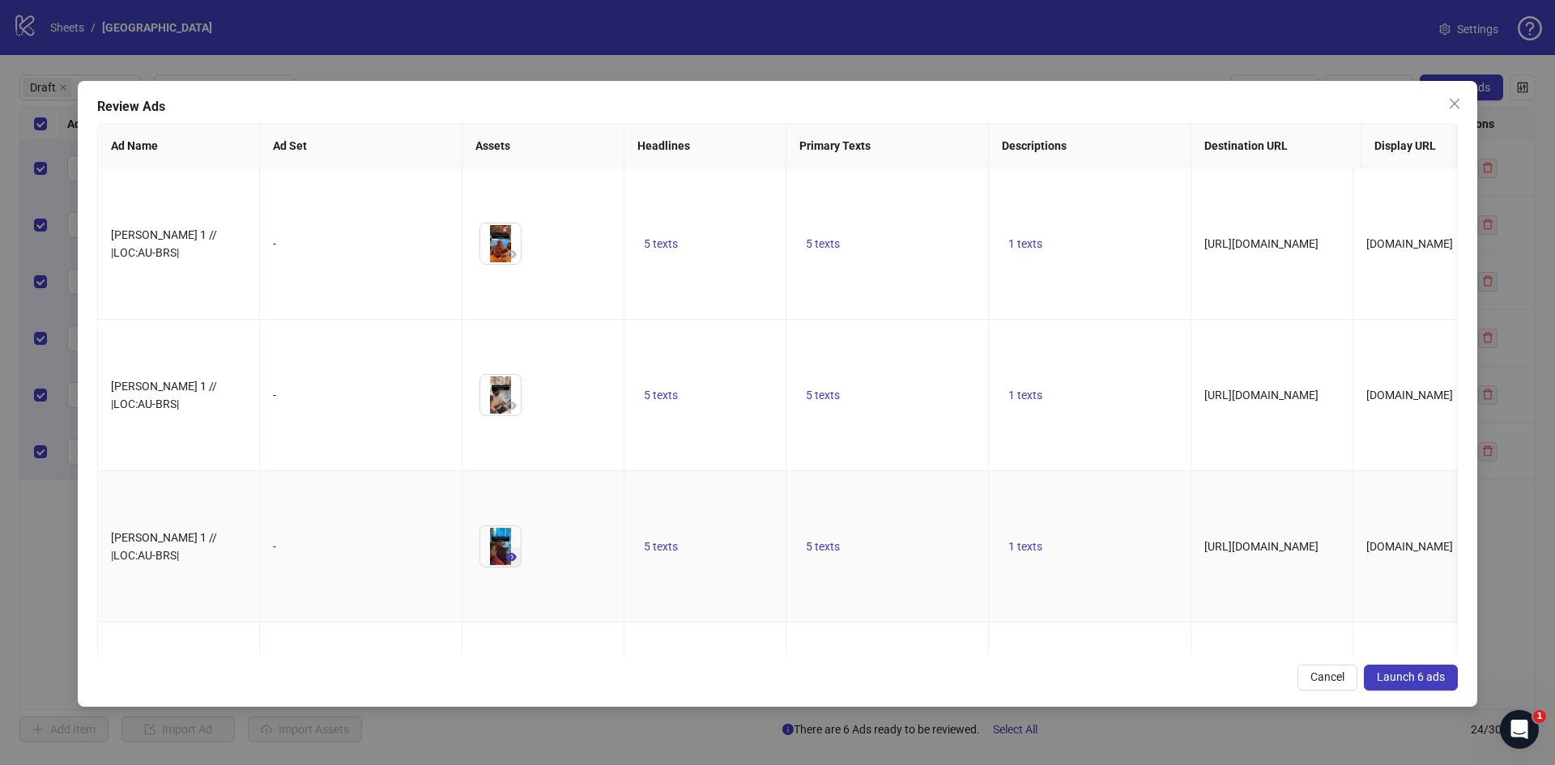
click at [513, 553] on icon "eye" at bounding box center [510, 557] width 11 height 8
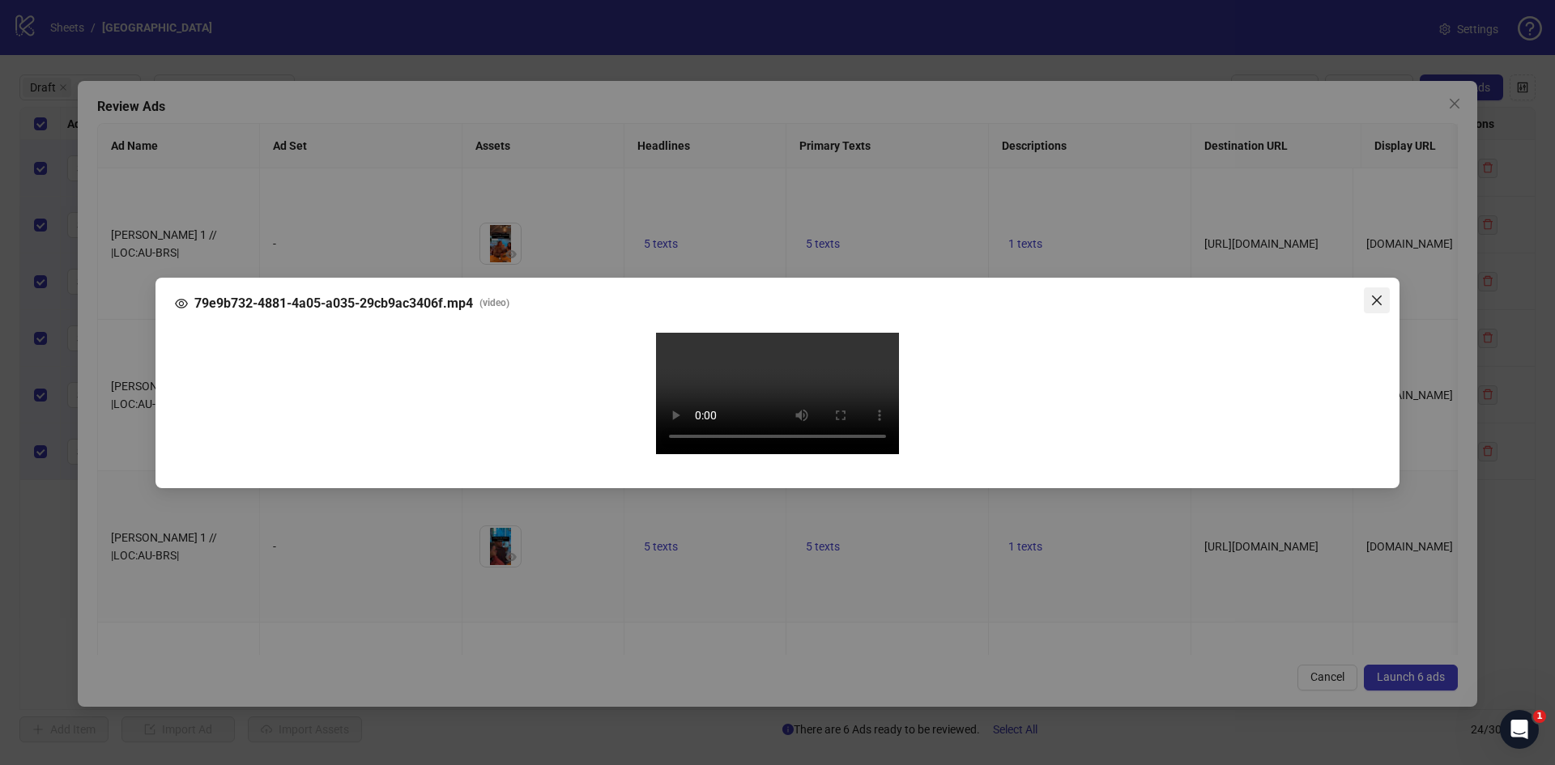
click at [1371, 294] on icon "close" at bounding box center [1376, 300] width 13 height 13
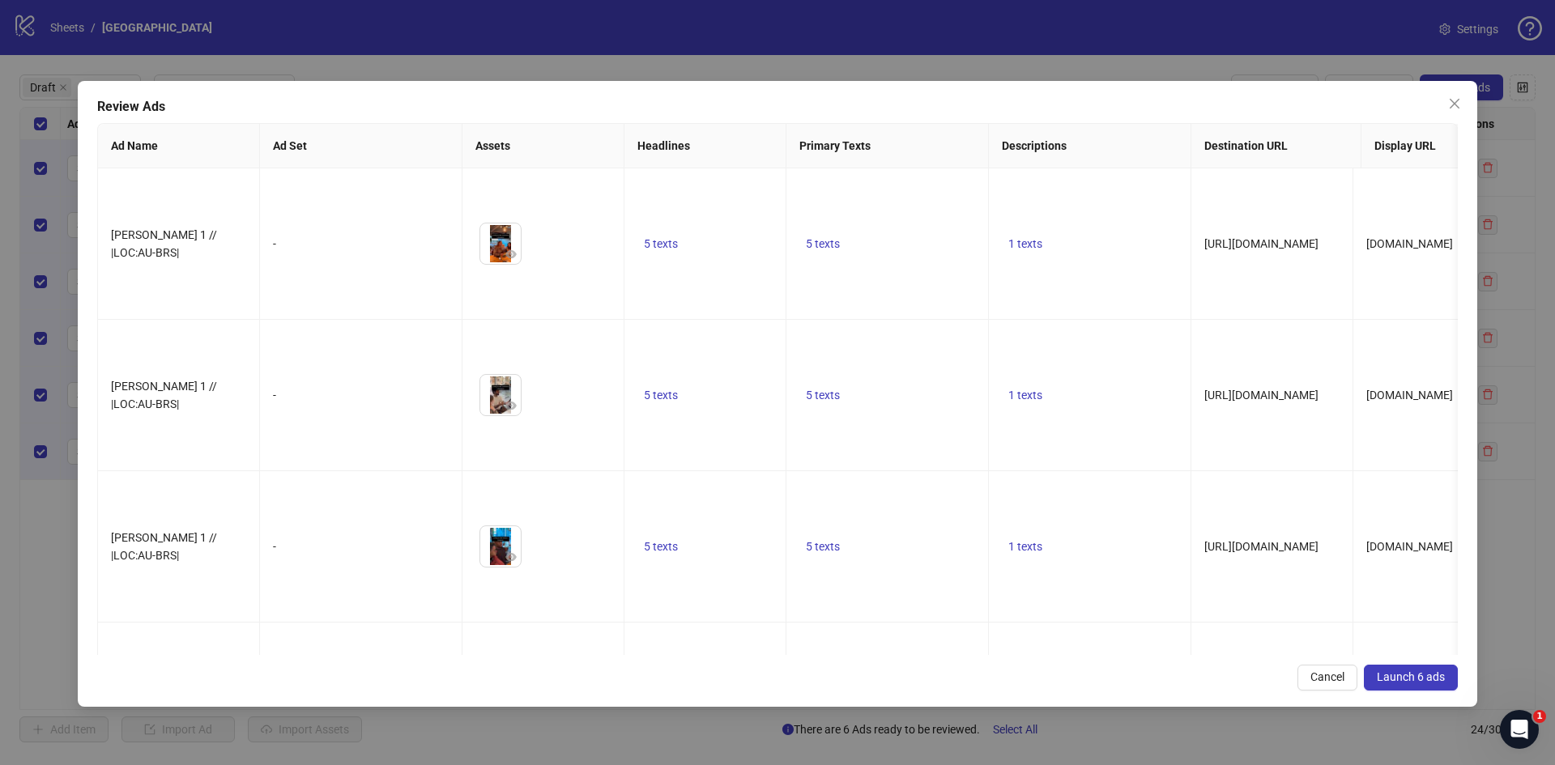
click at [1403, 680] on span "Launch 6 ads" at bounding box center [1411, 677] width 68 height 13
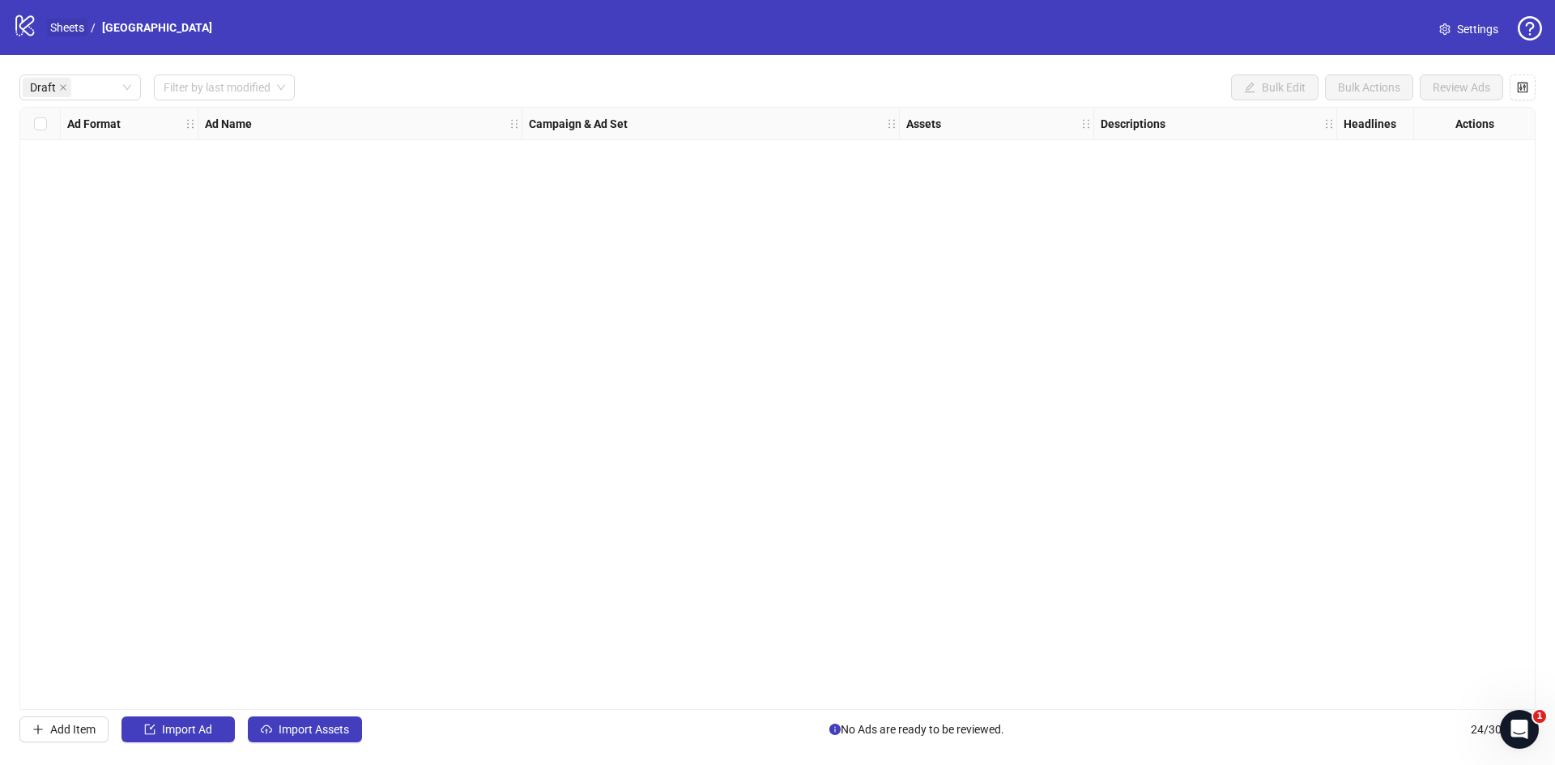
click at [71, 24] on link "Sheets" at bounding box center [67, 28] width 40 height 18
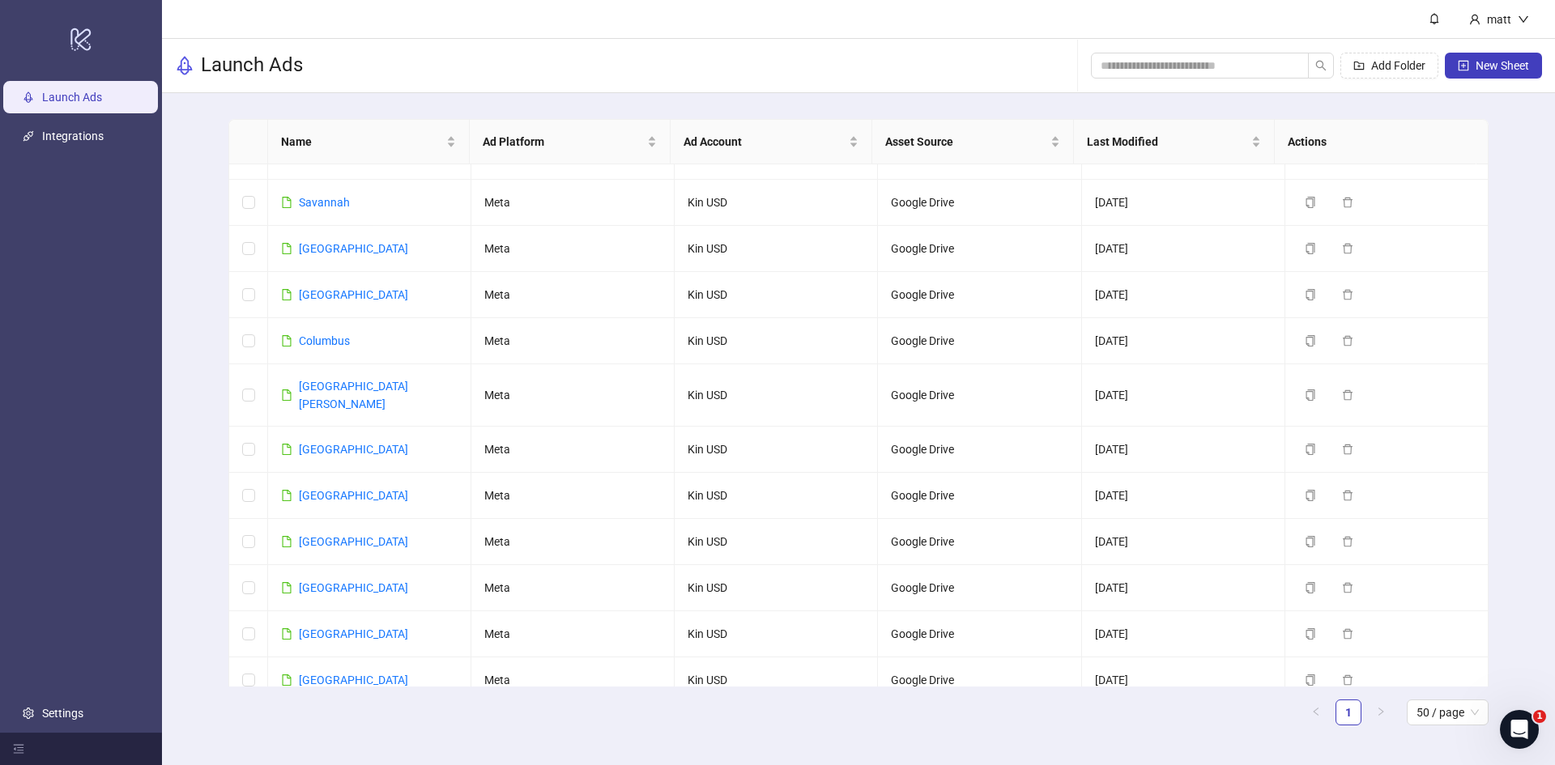
scroll to position [1740, 0]
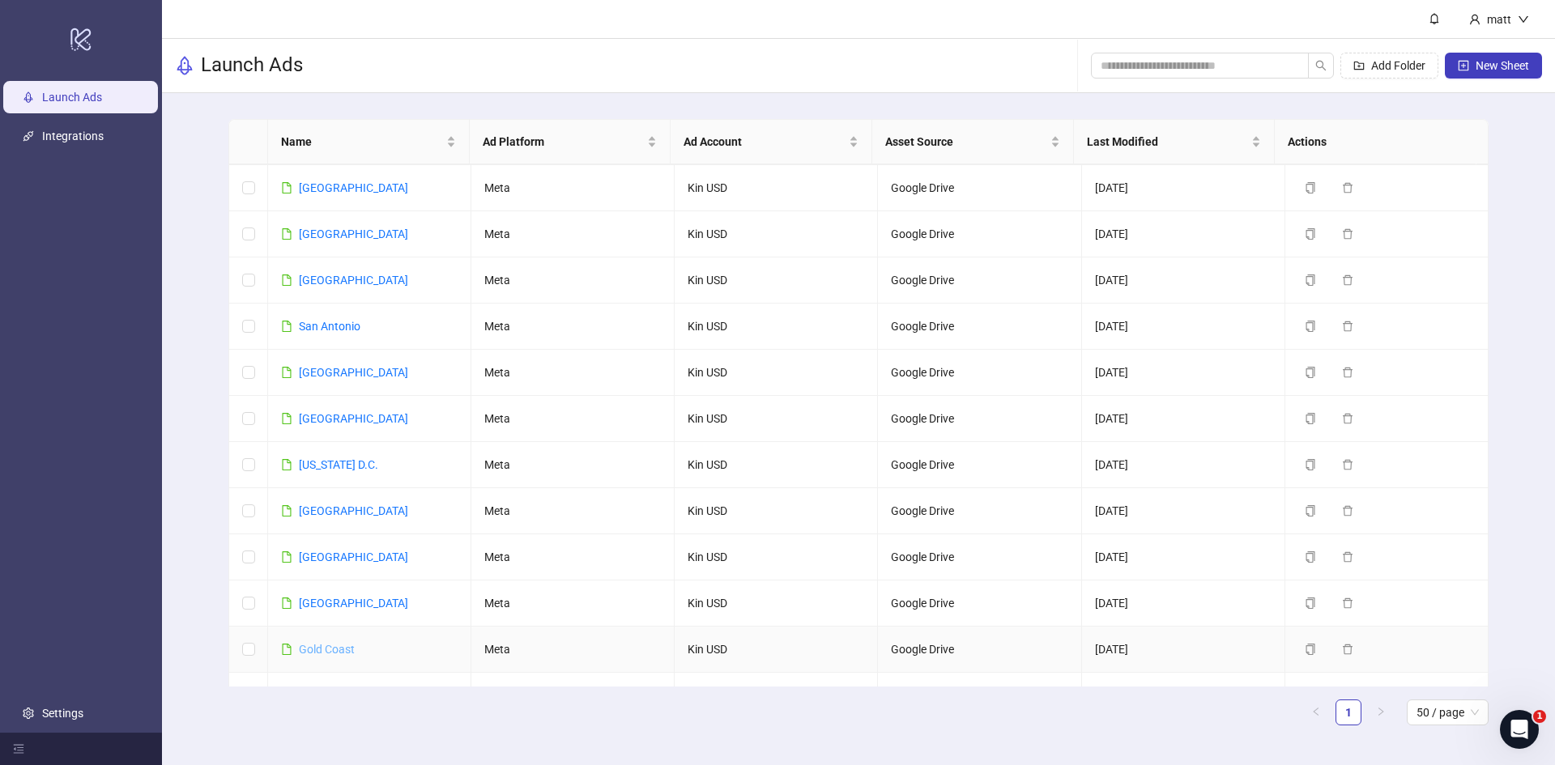
click at [323, 643] on link "Gold Coast" at bounding box center [327, 649] width 56 height 13
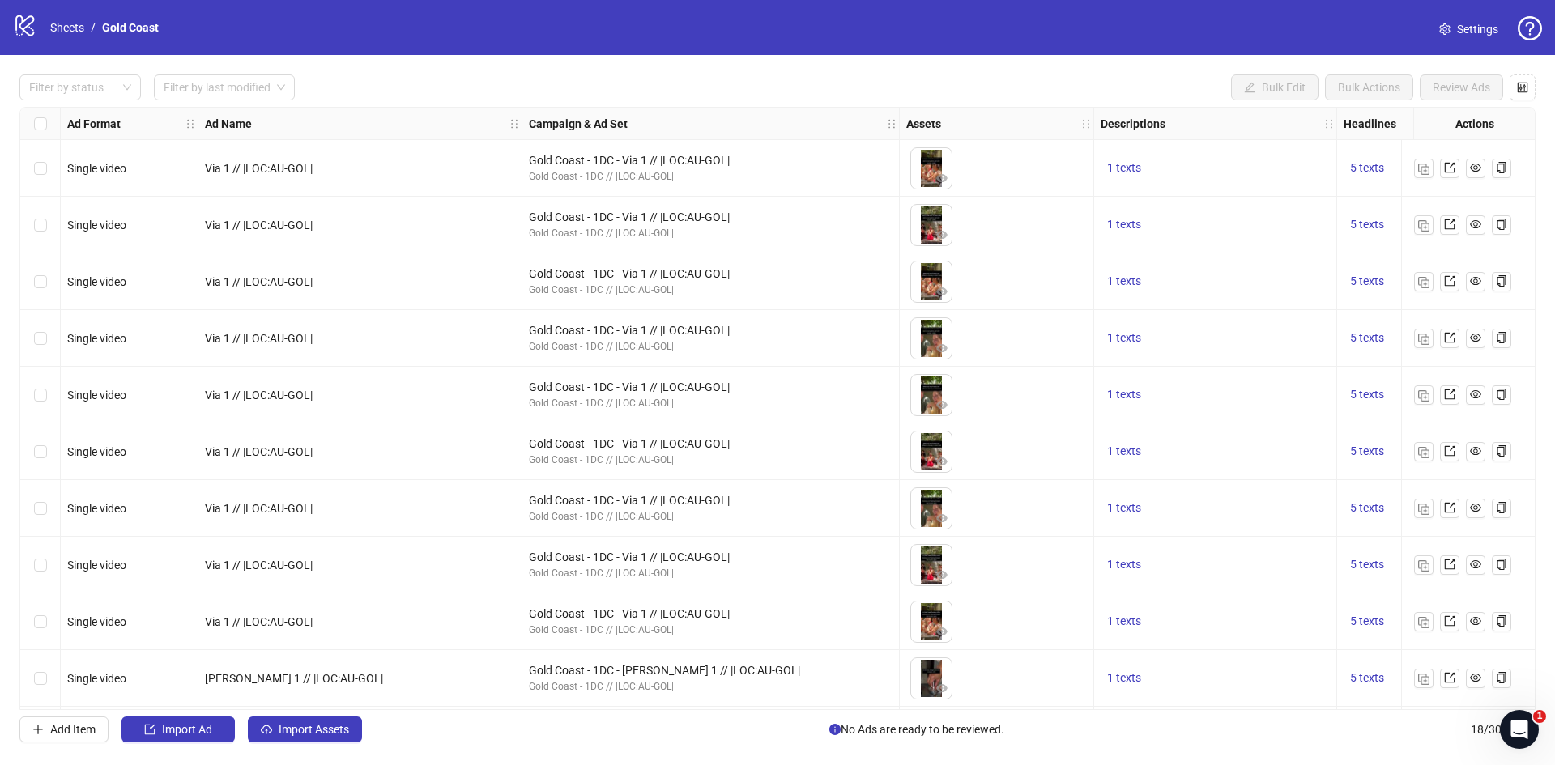
click at [1488, 29] on span "Settings" at bounding box center [1477, 29] width 41 height 18
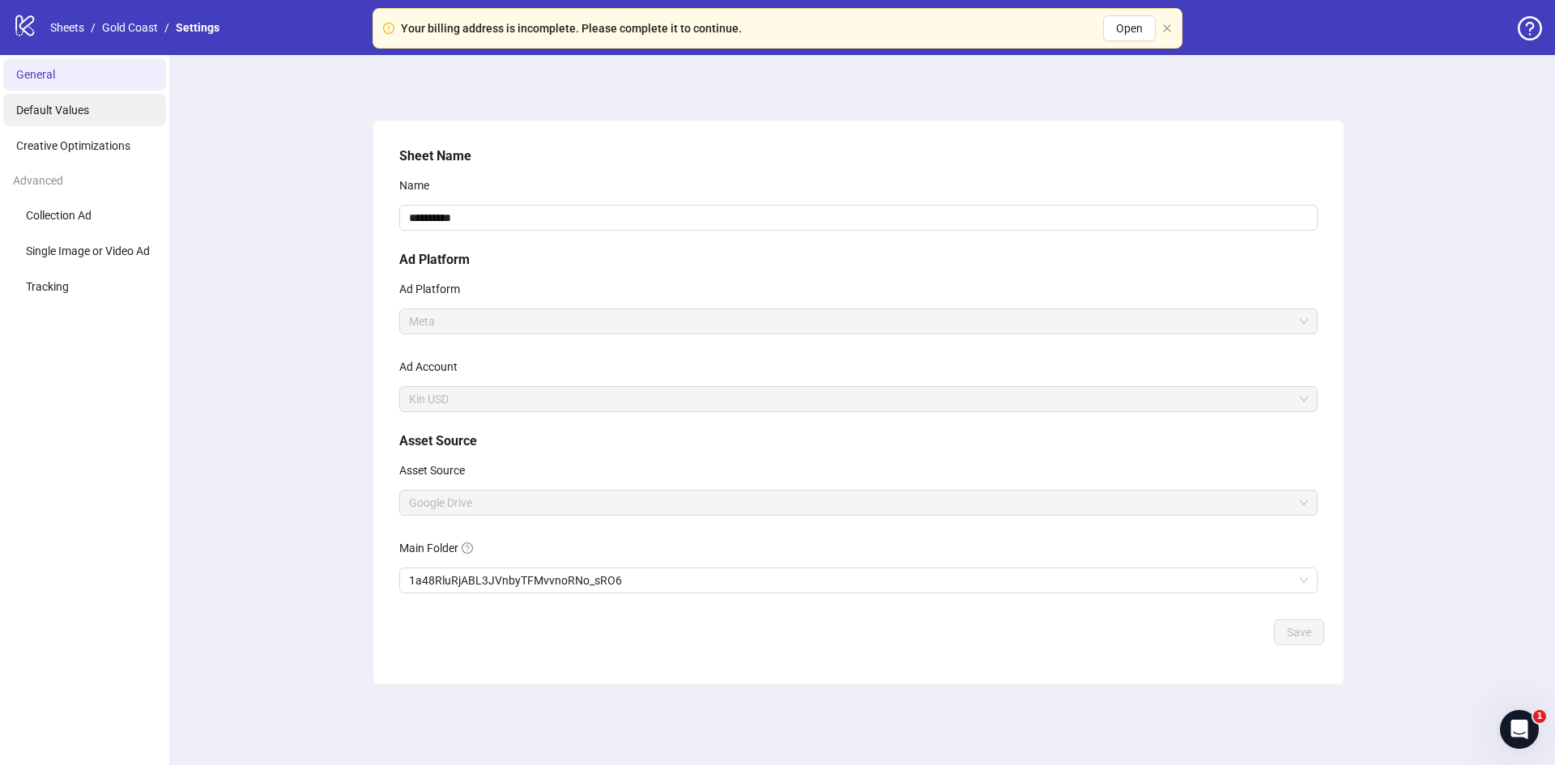
click at [52, 108] on span "Default Values" at bounding box center [52, 110] width 73 height 13
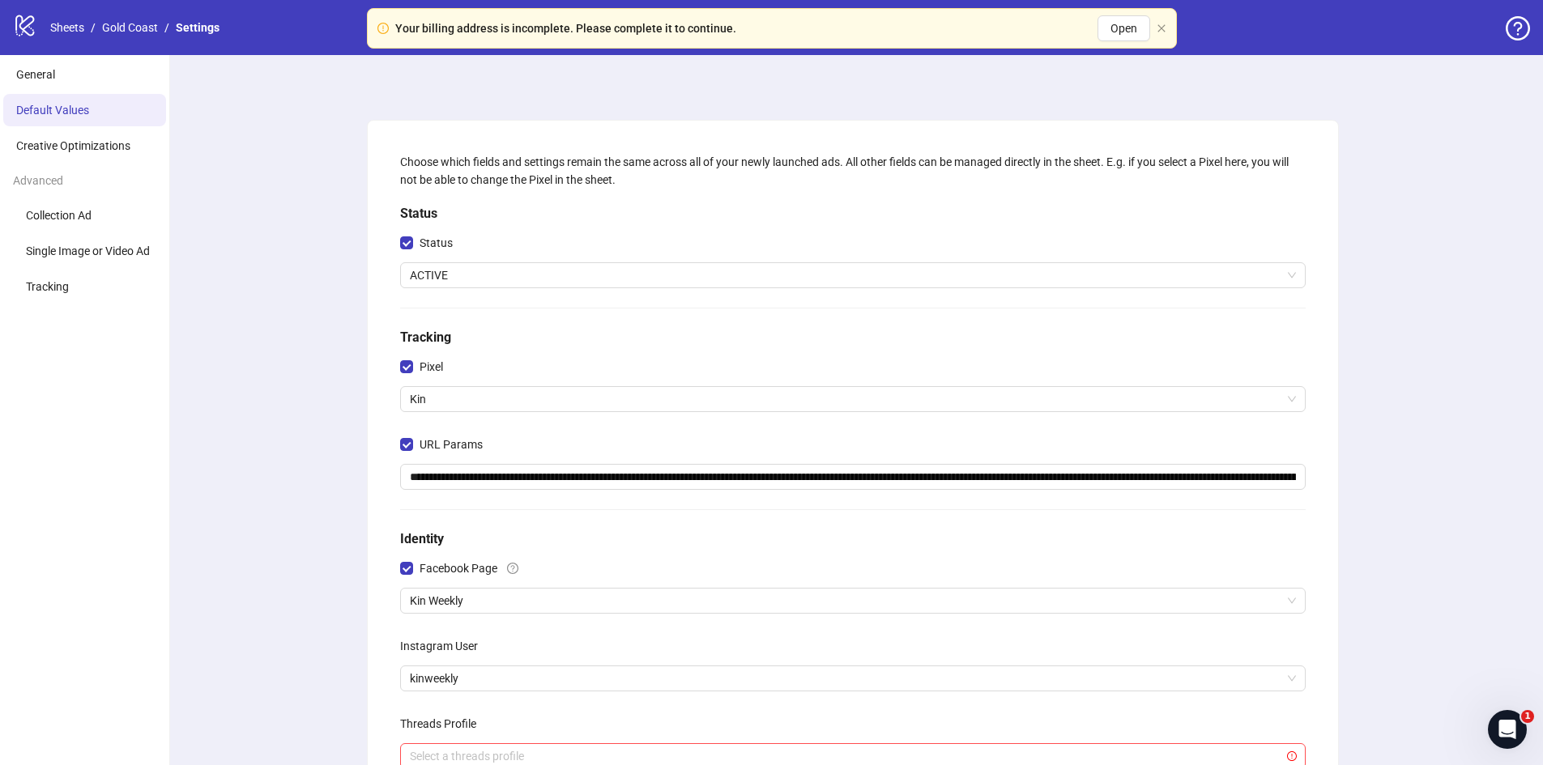
scroll to position [259, 0]
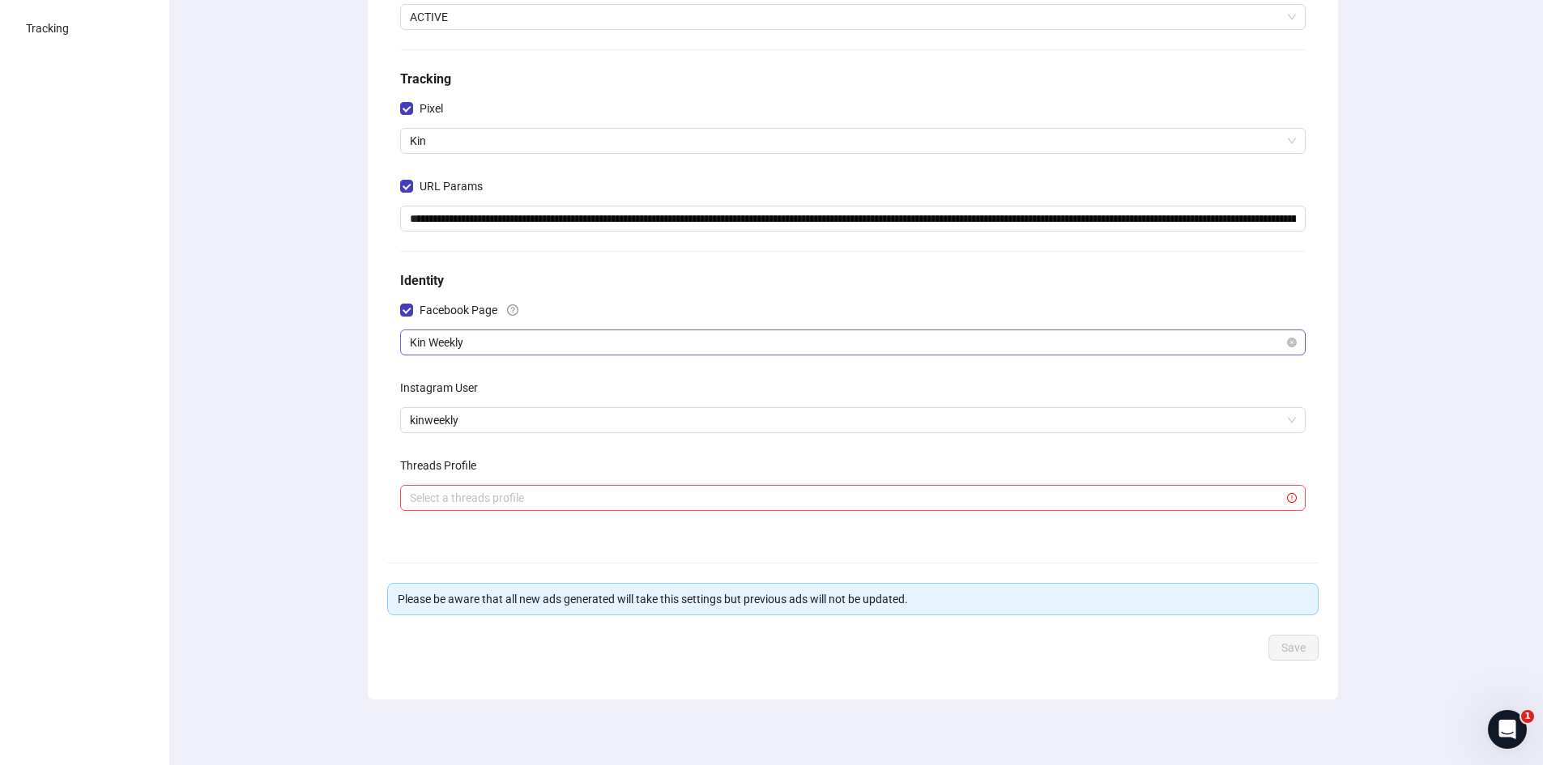
click at [496, 336] on span "Kin Weekly" at bounding box center [853, 342] width 886 height 24
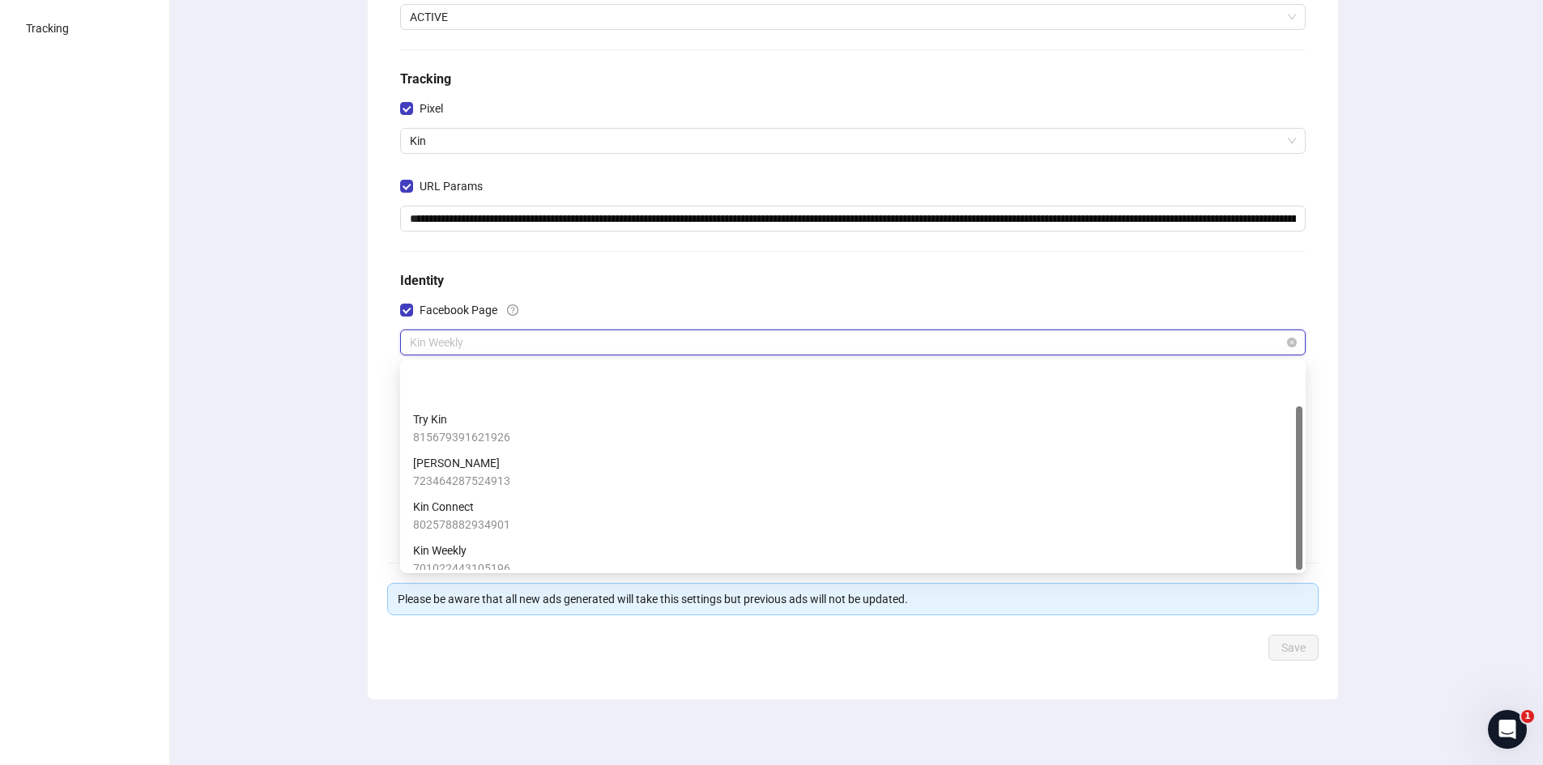
scroll to position [55, 0]
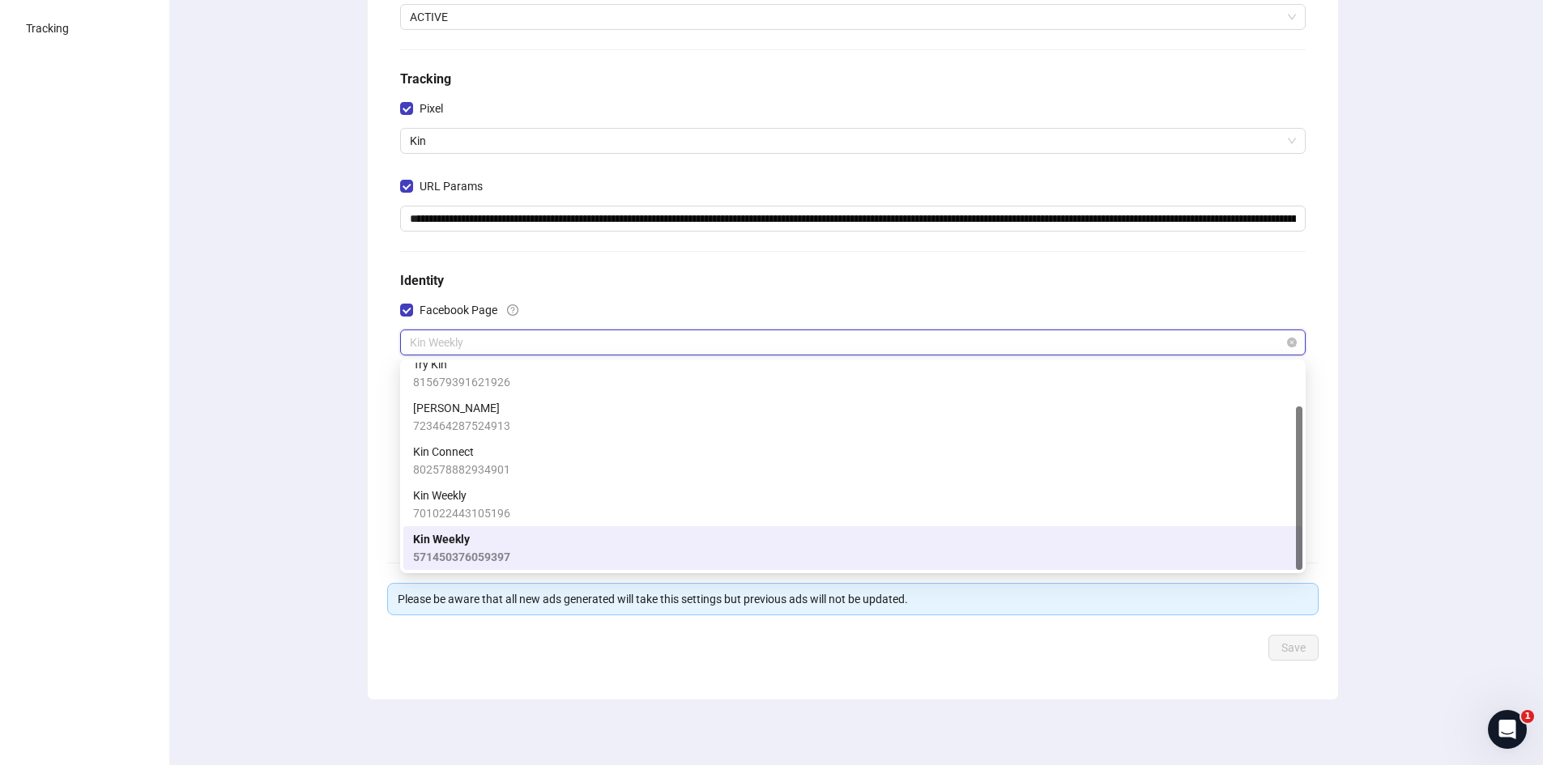
click at [496, 336] on span "Kin Weekly" at bounding box center [853, 342] width 886 height 24
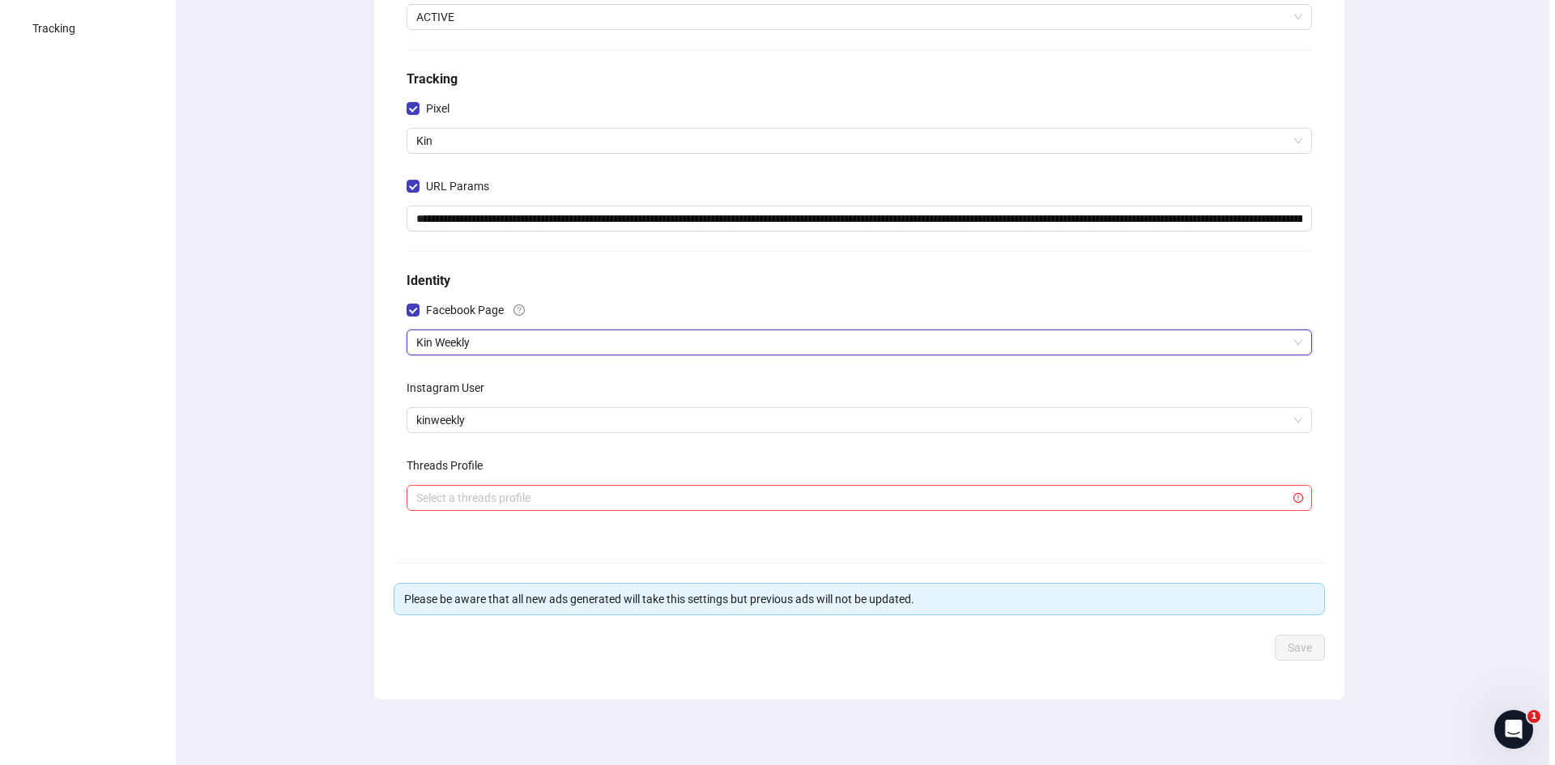
scroll to position [0, 0]
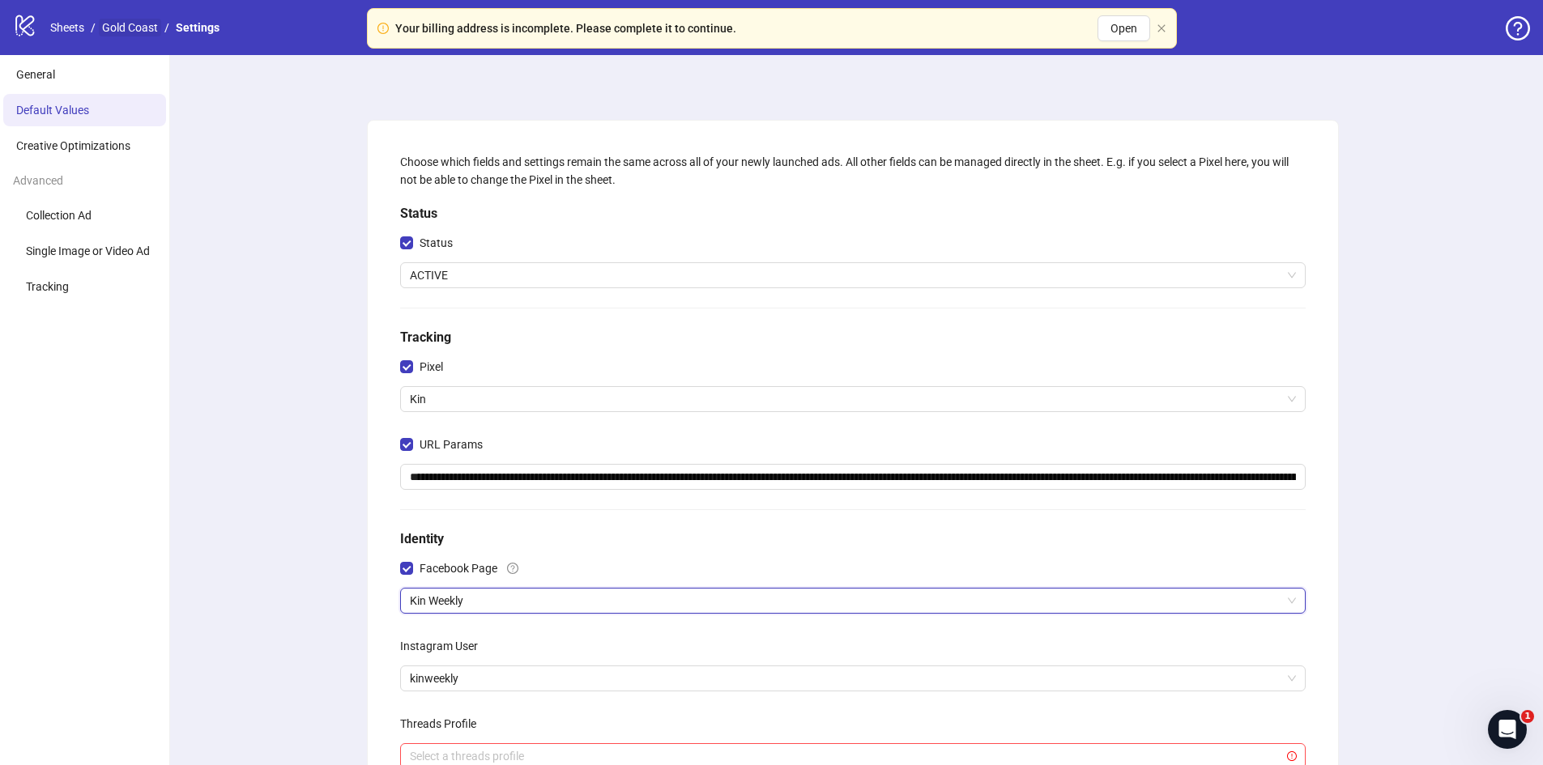
click at [134, 22] on link "Gold Coast" at bounding box center [130, 28] width 62 height 18
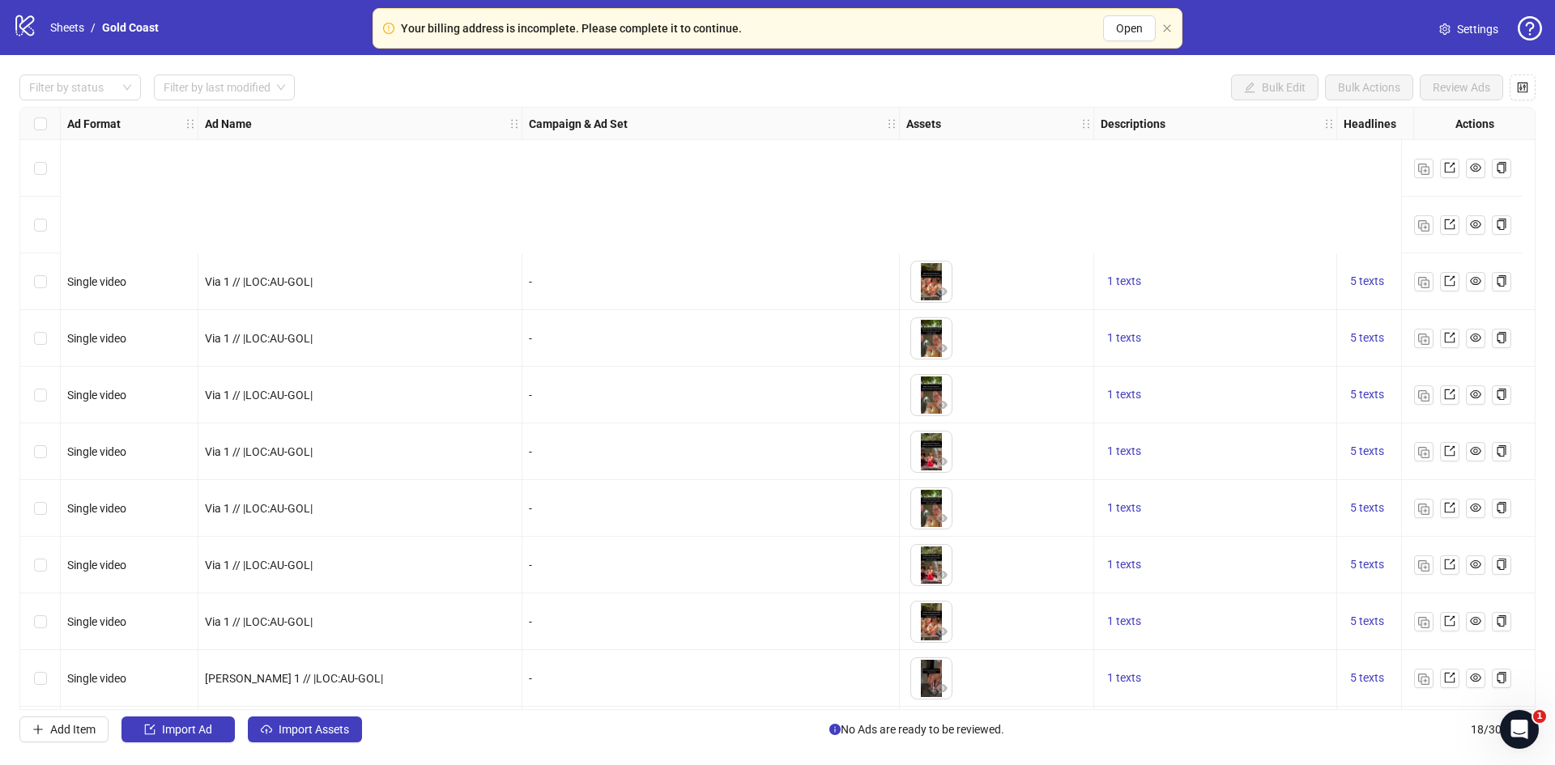
scroll to position [458, 0]
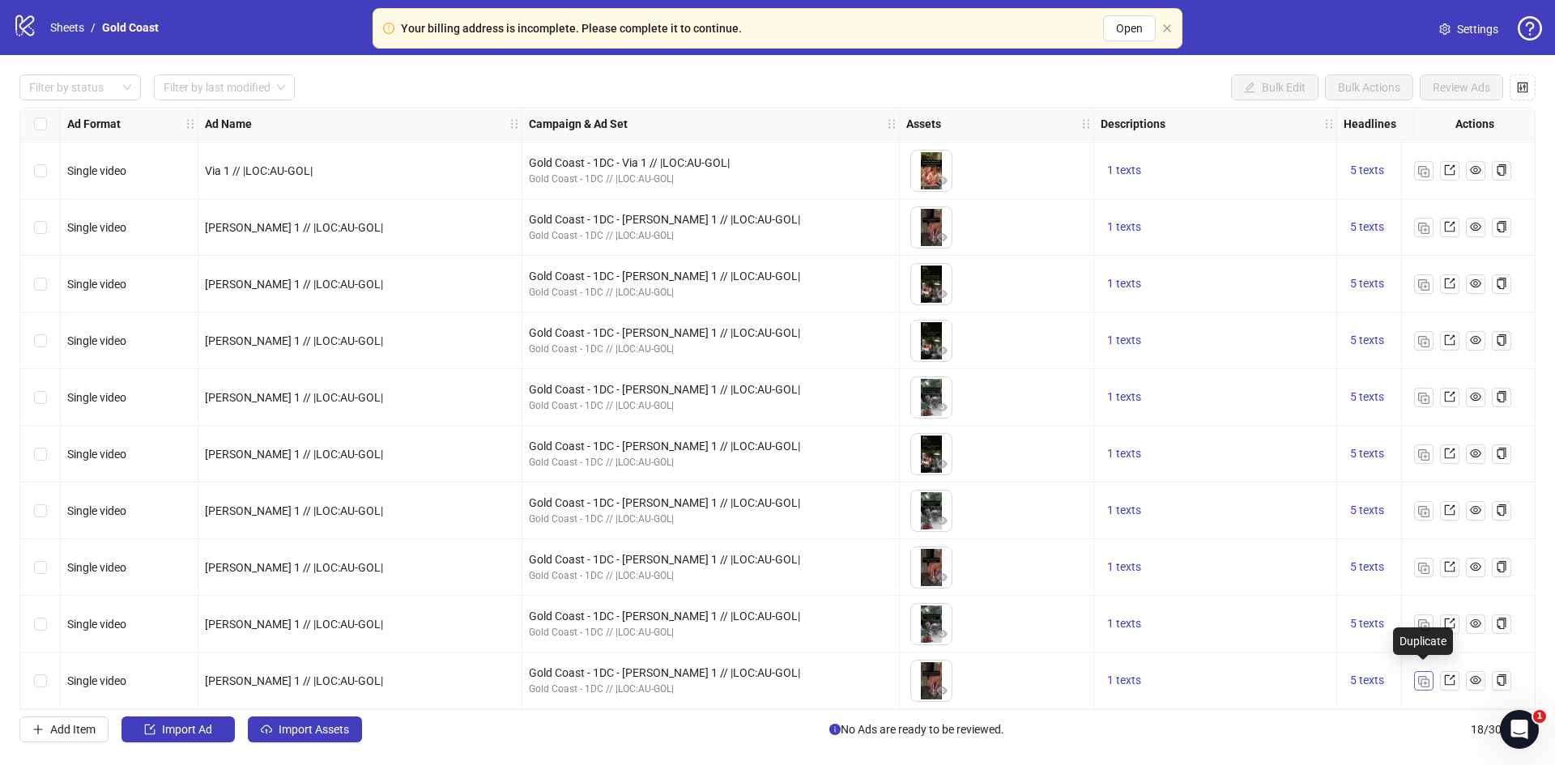
click at [1421, 676] on img "button" at bounding box center [1423, 681] width 11 height 11
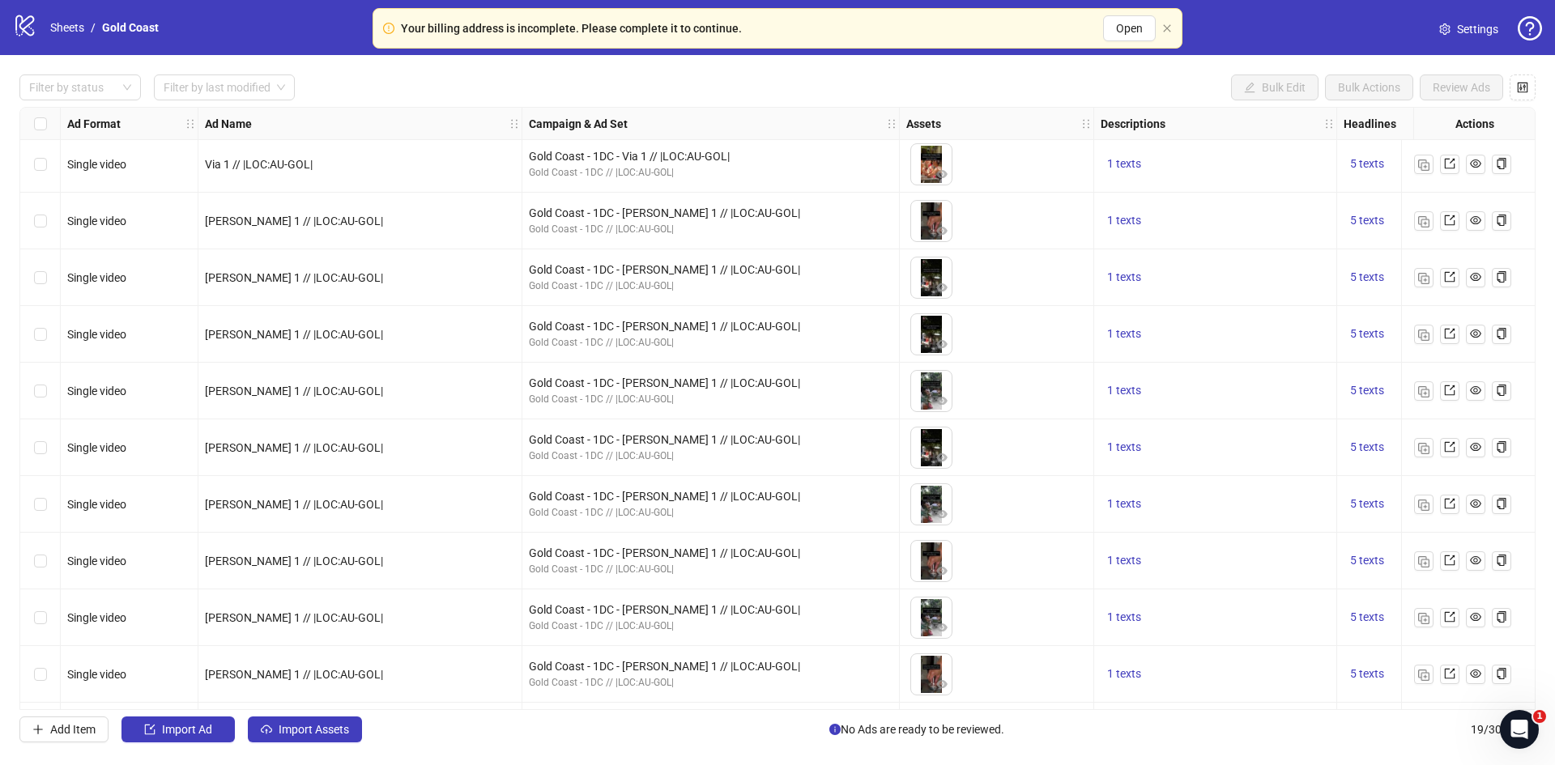
scroll to position [514, 0]
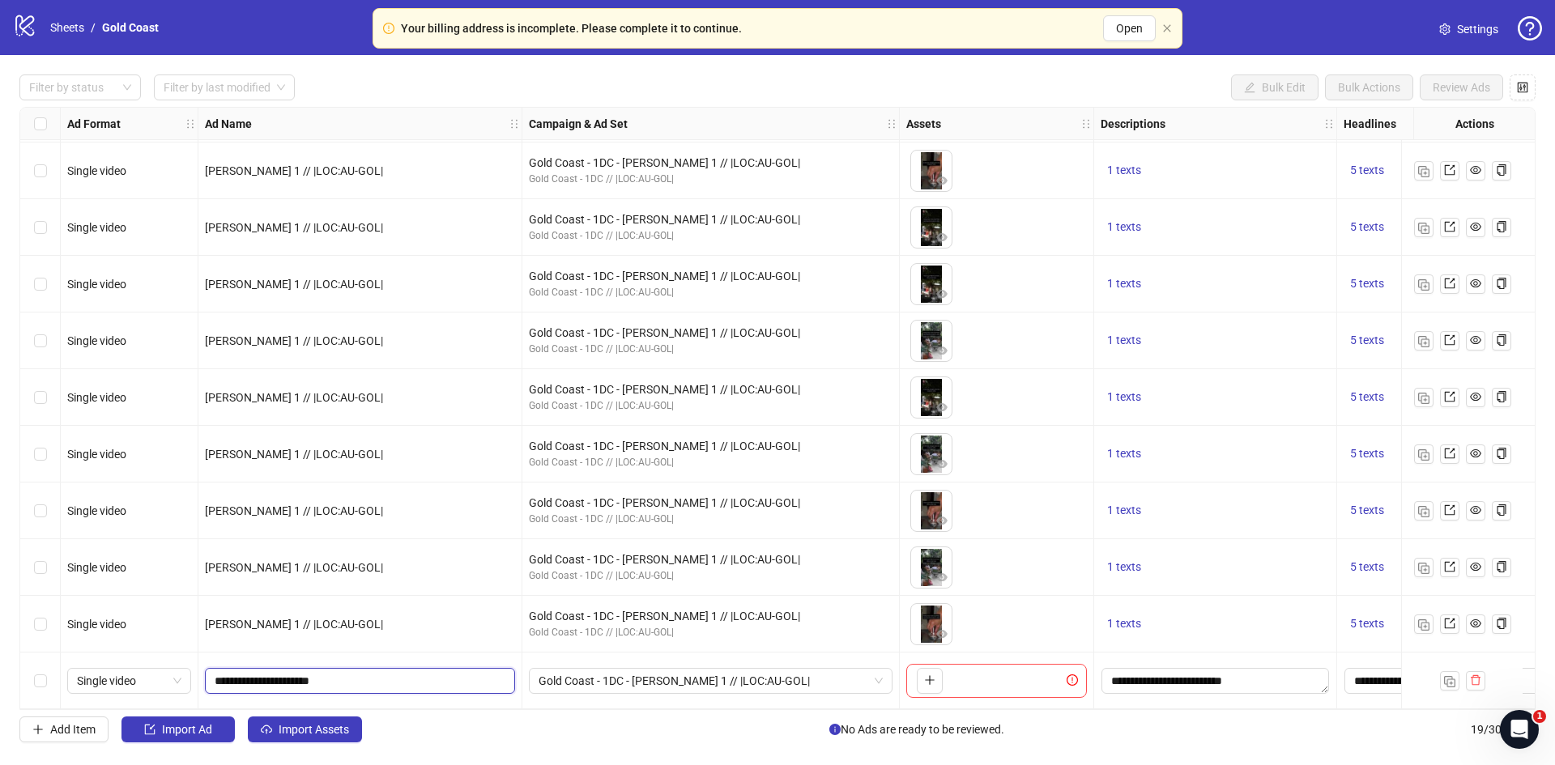
click at [220, 681] on input "**********" at bounding box center [359, 681] width 288 height 18
type input "**********"
click at [721, 674] on span "Gold Coast - 1DC - [PERSON_NAME] 1 // |LOC:AU-GOL|" at bounding box center [711, 681] width 344 height 24
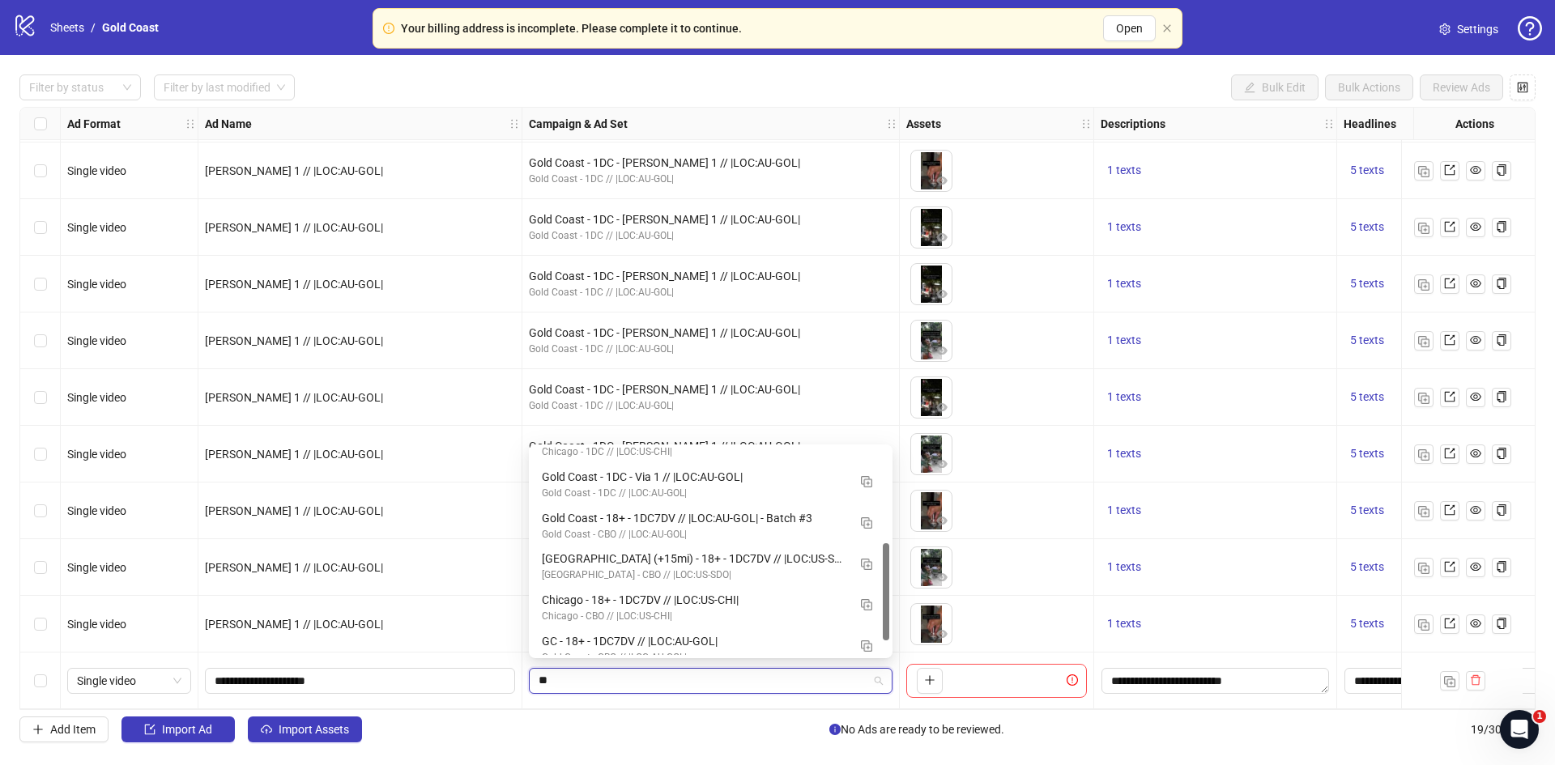
scroll to position [0, 0]
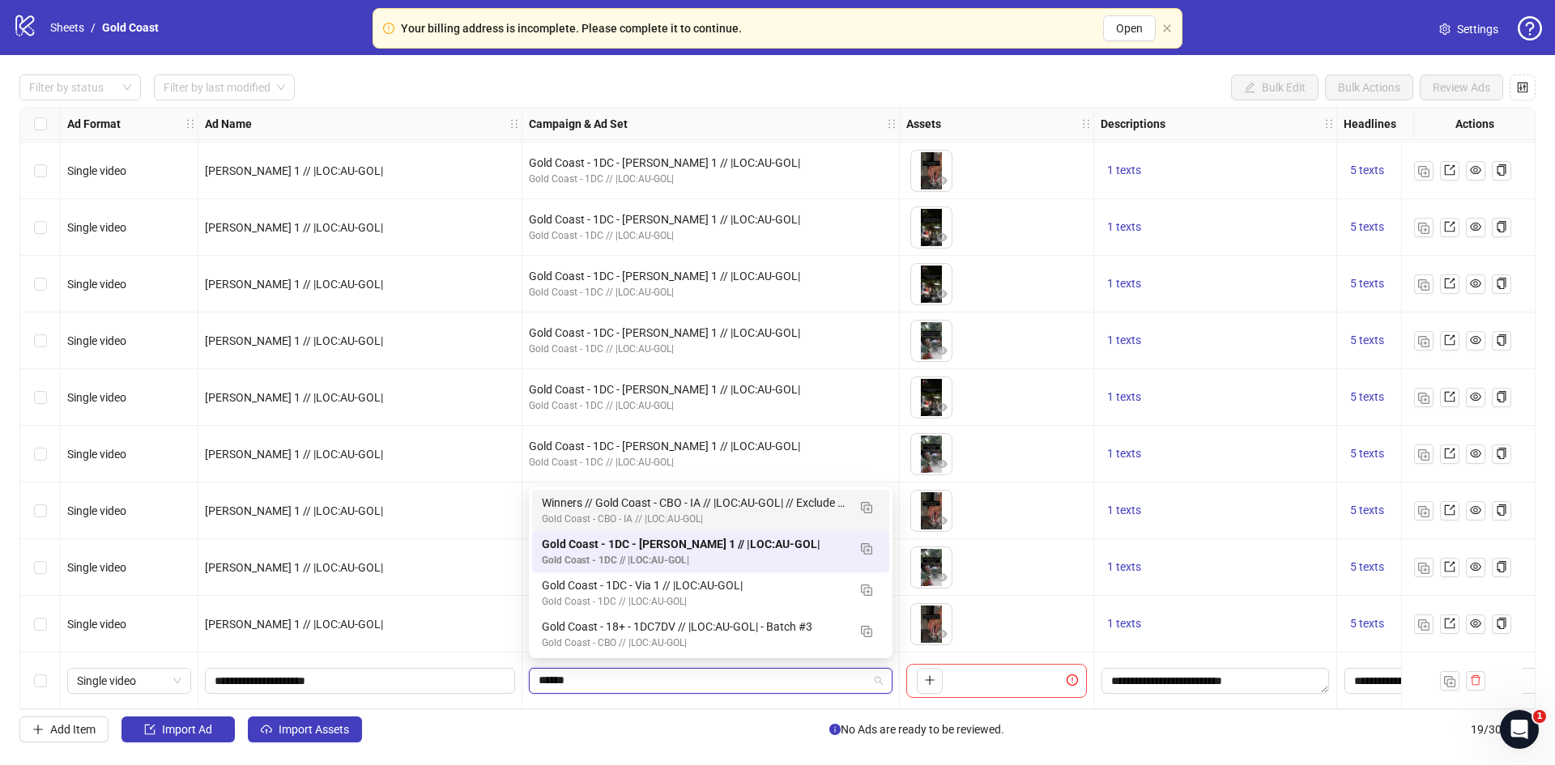
type input "*******"
drag, startPoint x: 583, startPoint y: 679, endPoint x: 493, endPoint y: 670, distance: 90.4
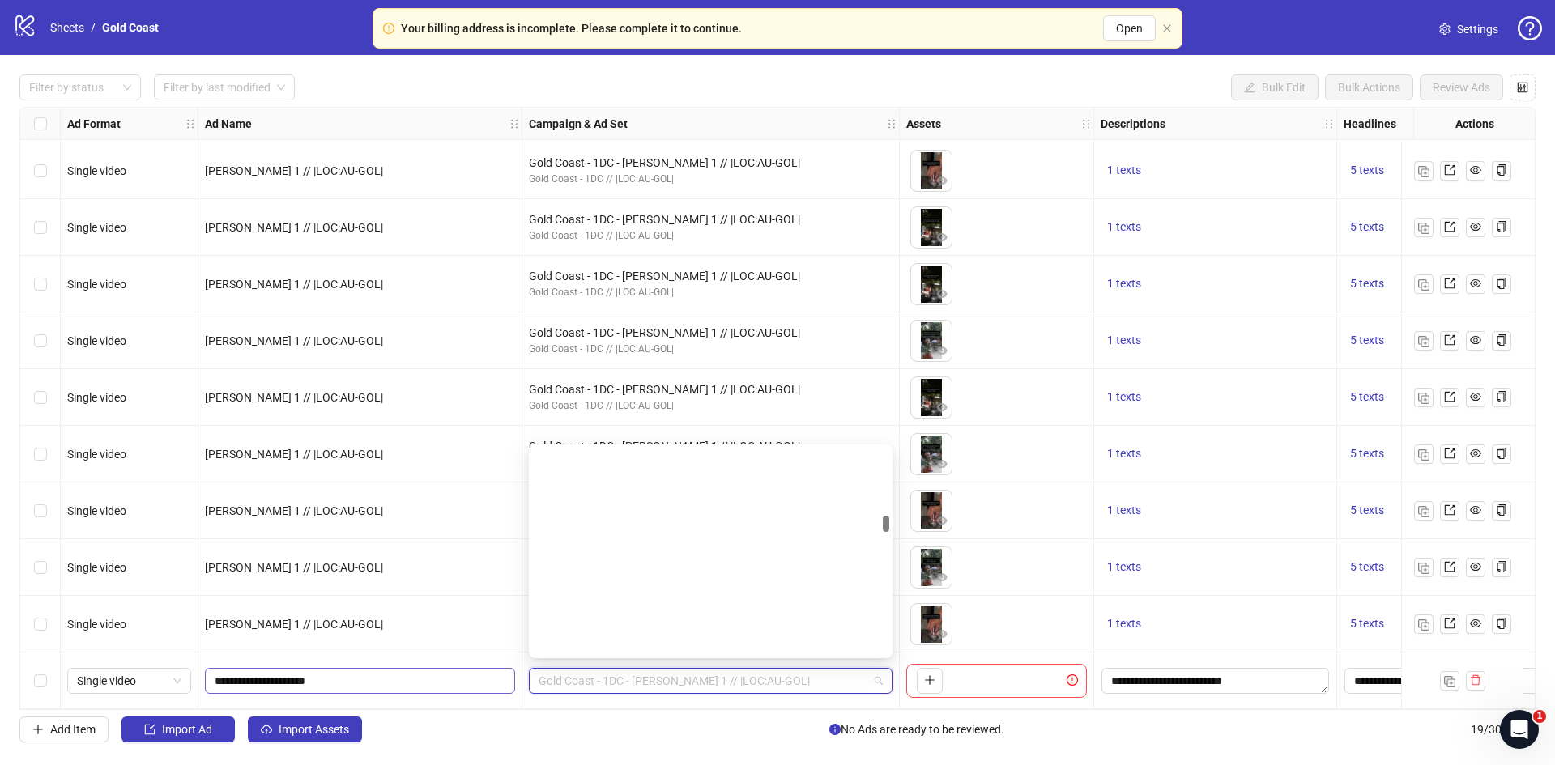
scroll to position [2152, 0]
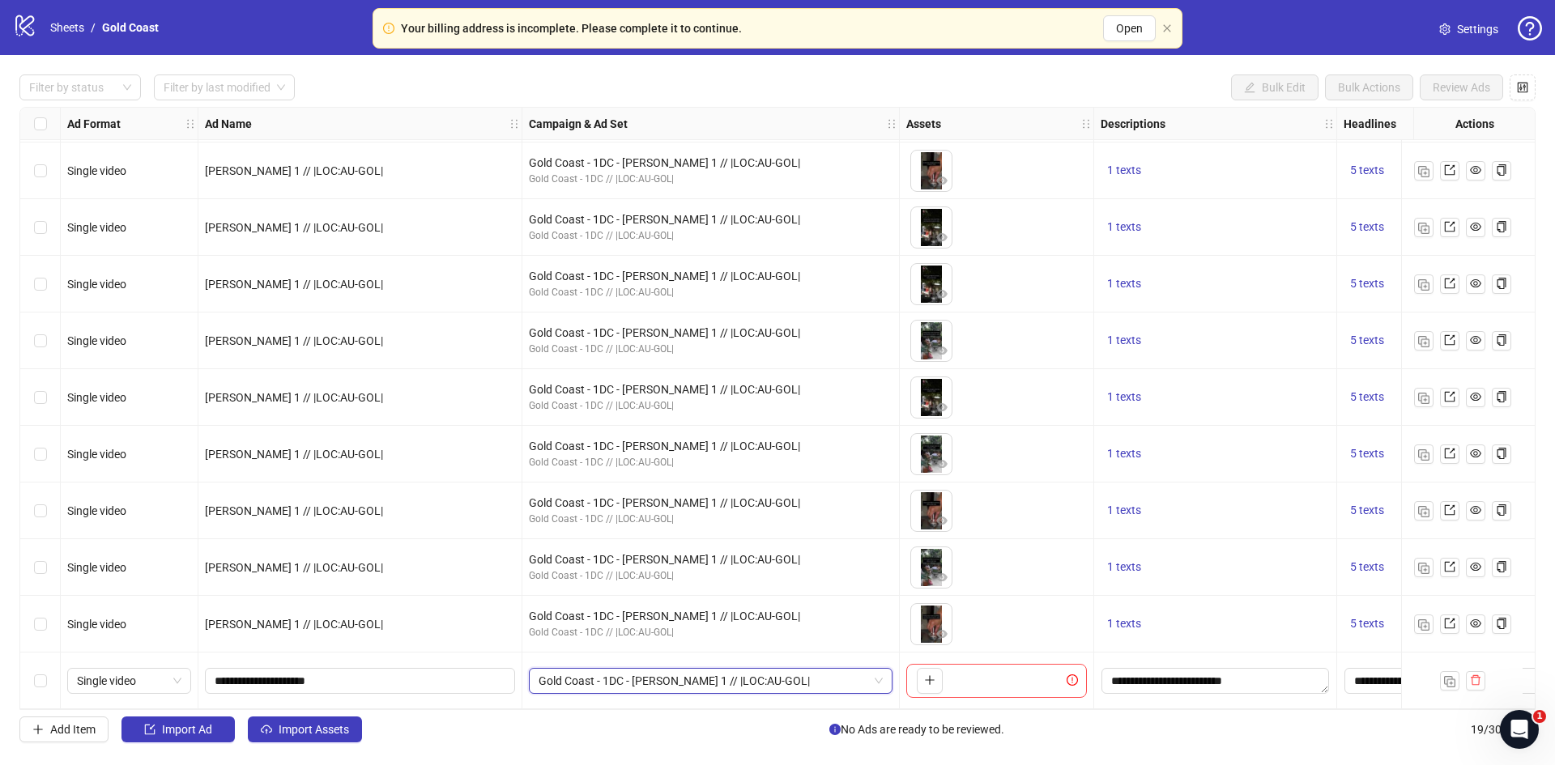
click at [589, 671] on span "Gold Coast - 1DC - Kevin 1 // |LOC:AU-GOL|" at bounding box center [711, 681] width 344 height 24
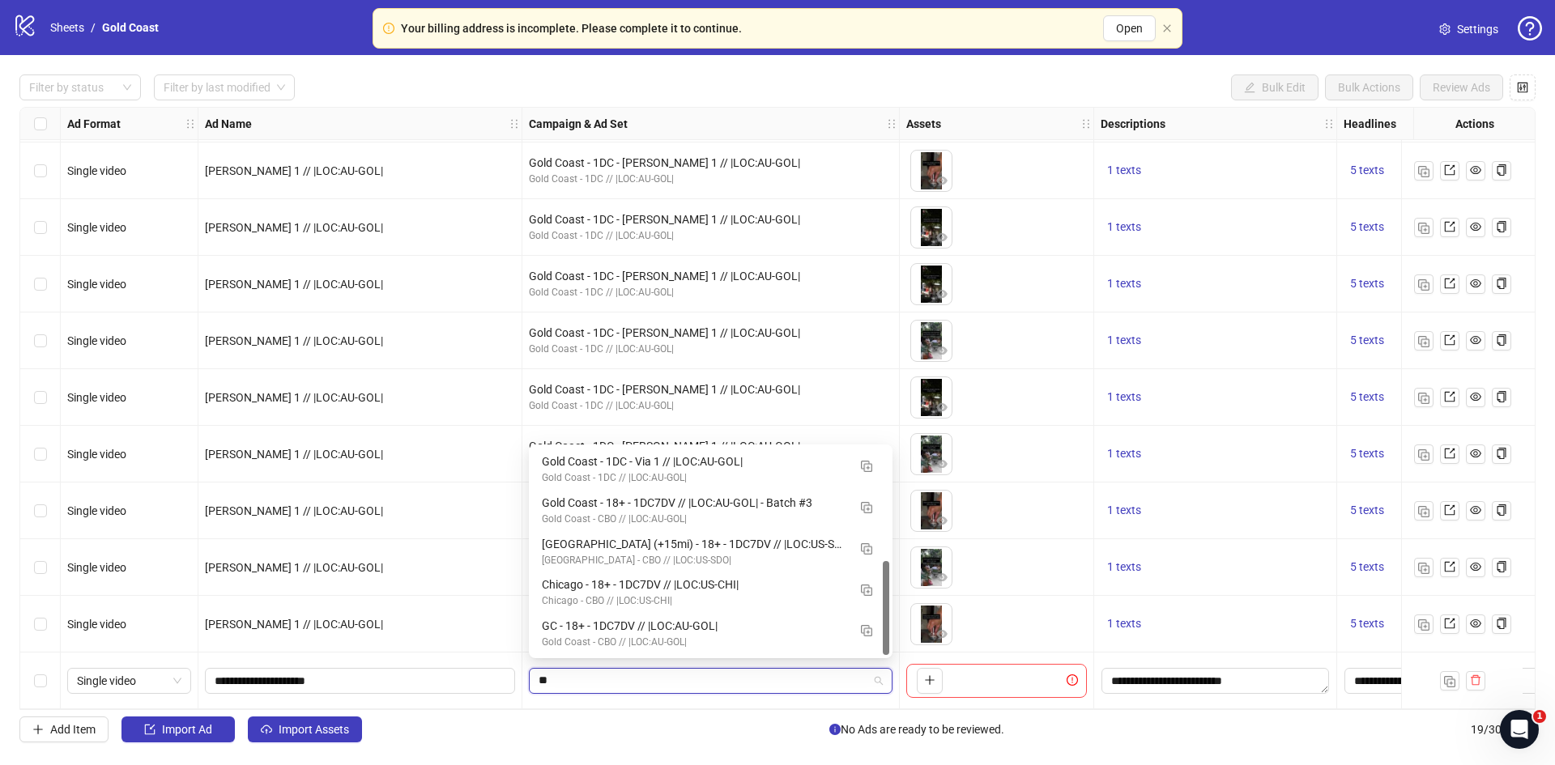
scroll to position [0, 0]
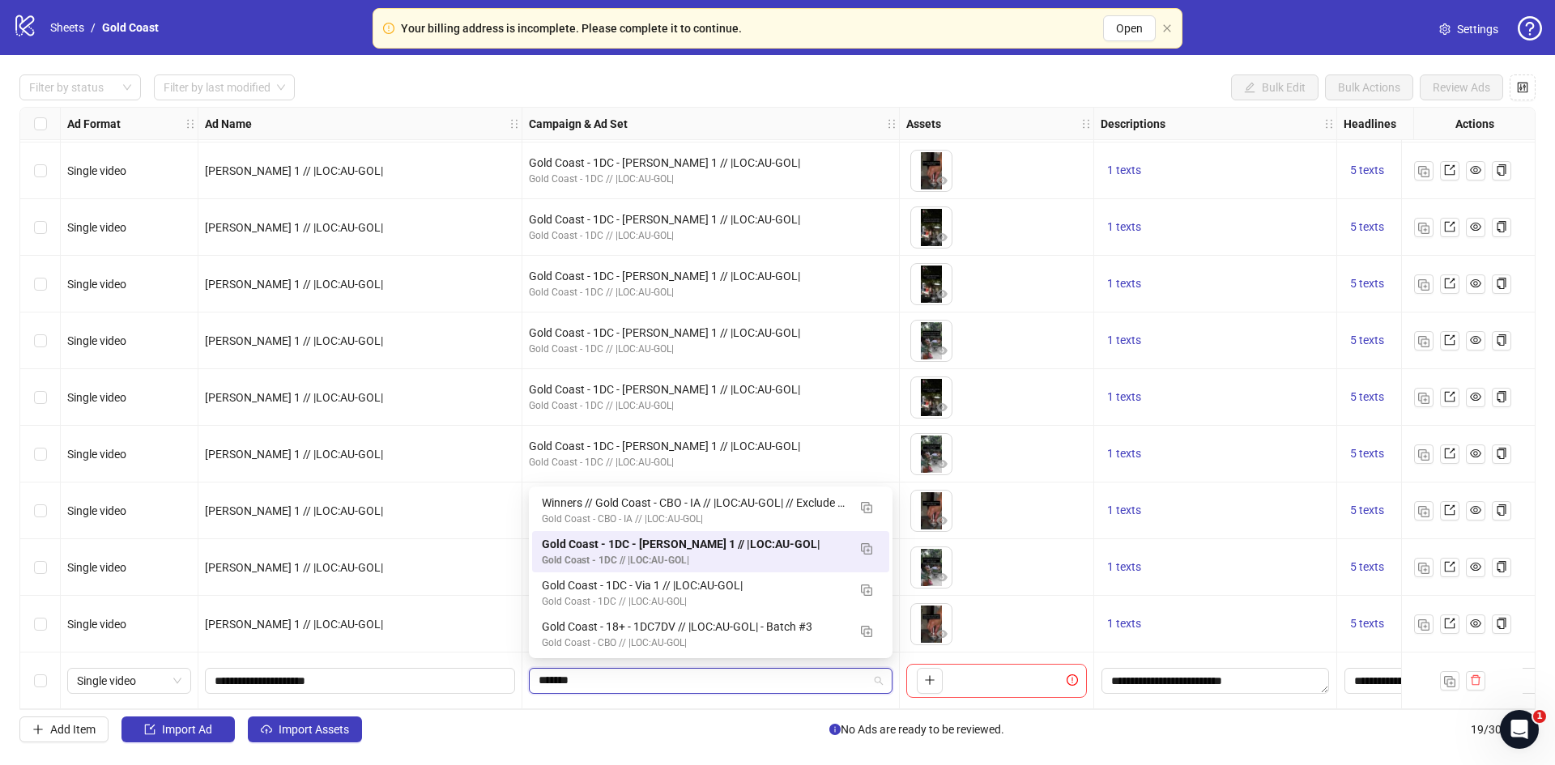
type input "********"
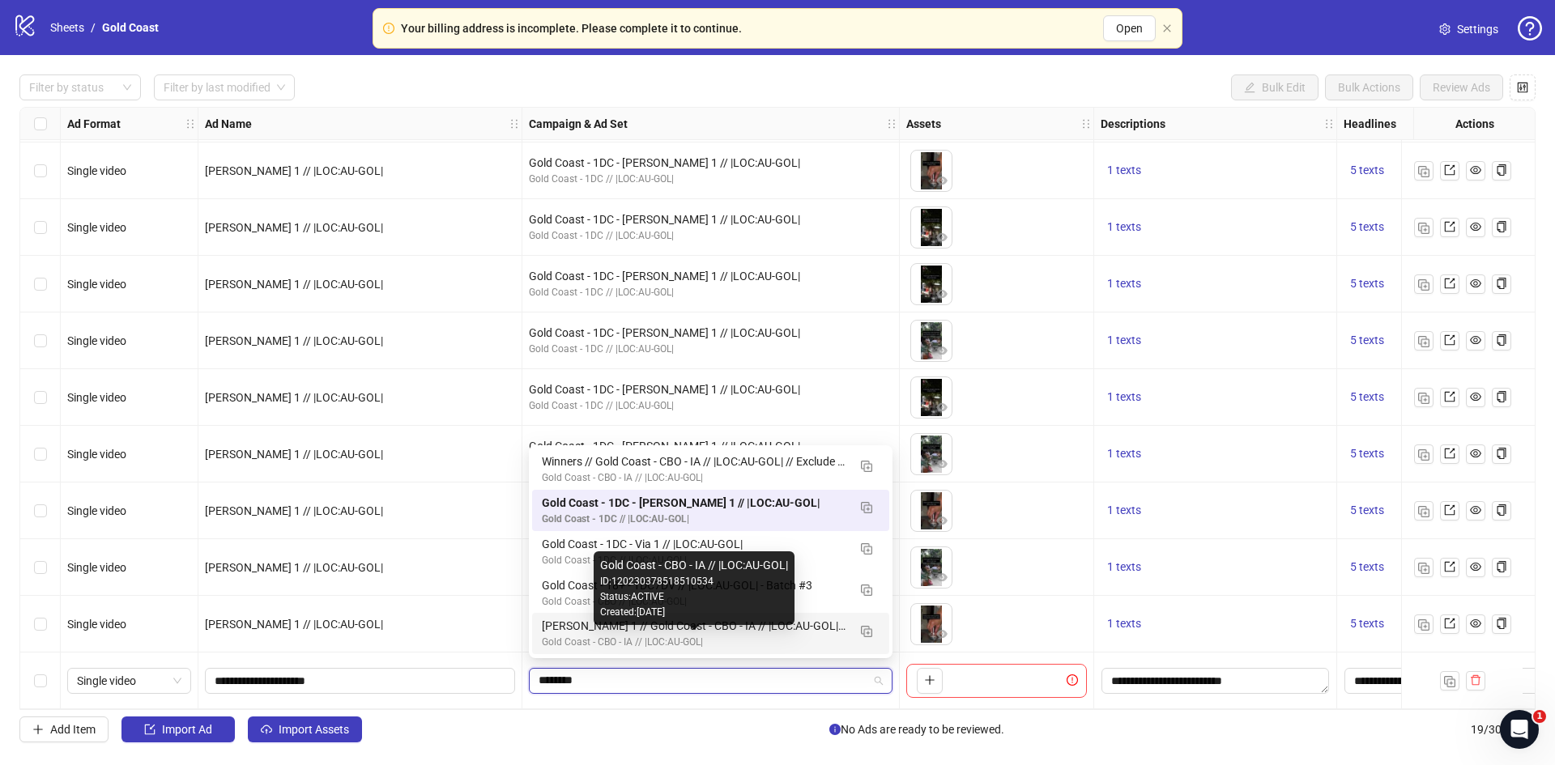
click at [626, 632] on div "[PERSON_NAME] 1 // Gold Coast - CBO - IA // |LOC:AU-GOL| // Exclude 180D PUR" at bounding box center [694, 626] width 305 height 18
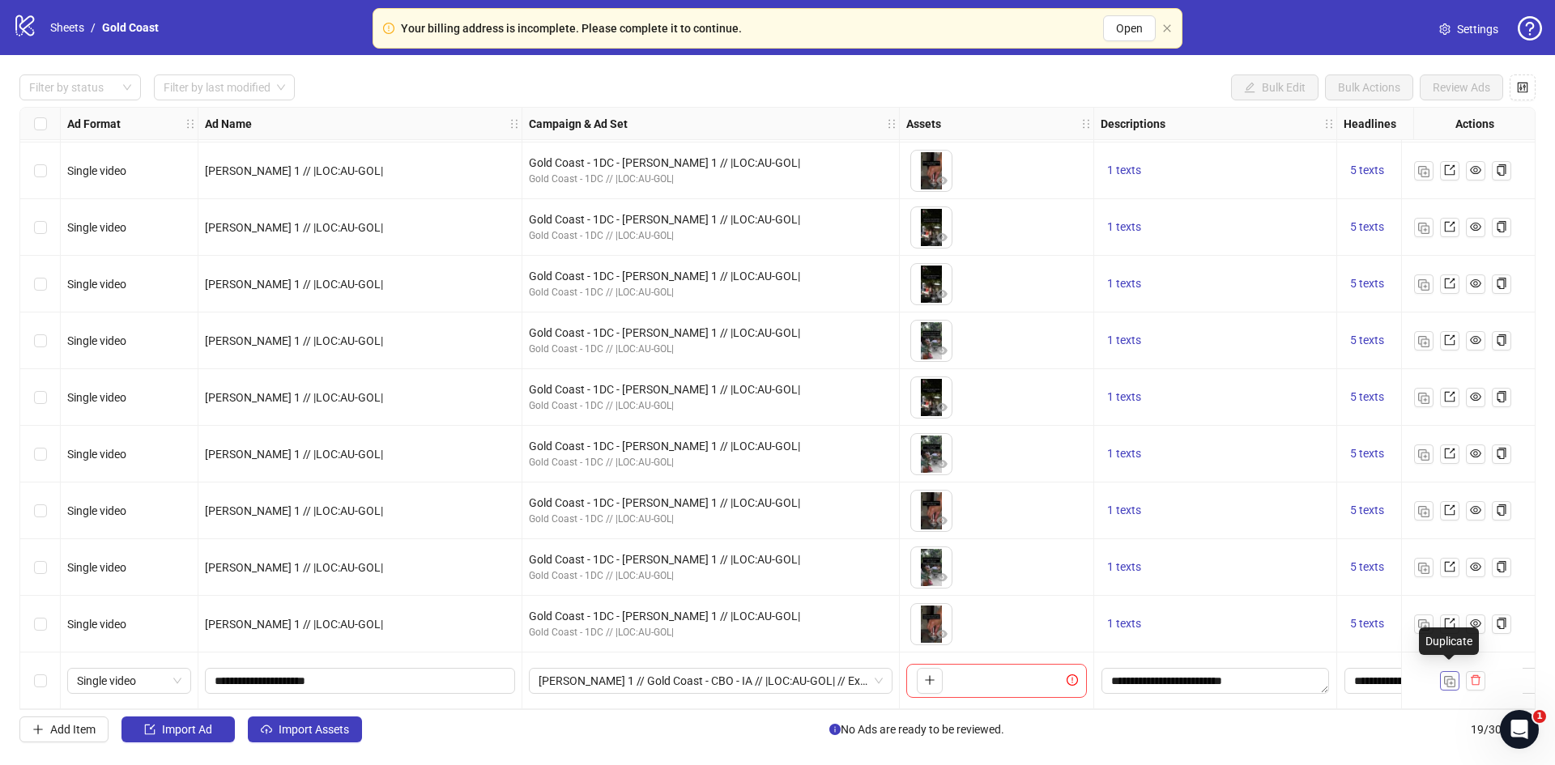
click at [1450, 676] on img "button" at bounding box center [1449, 681] width 11 height 11
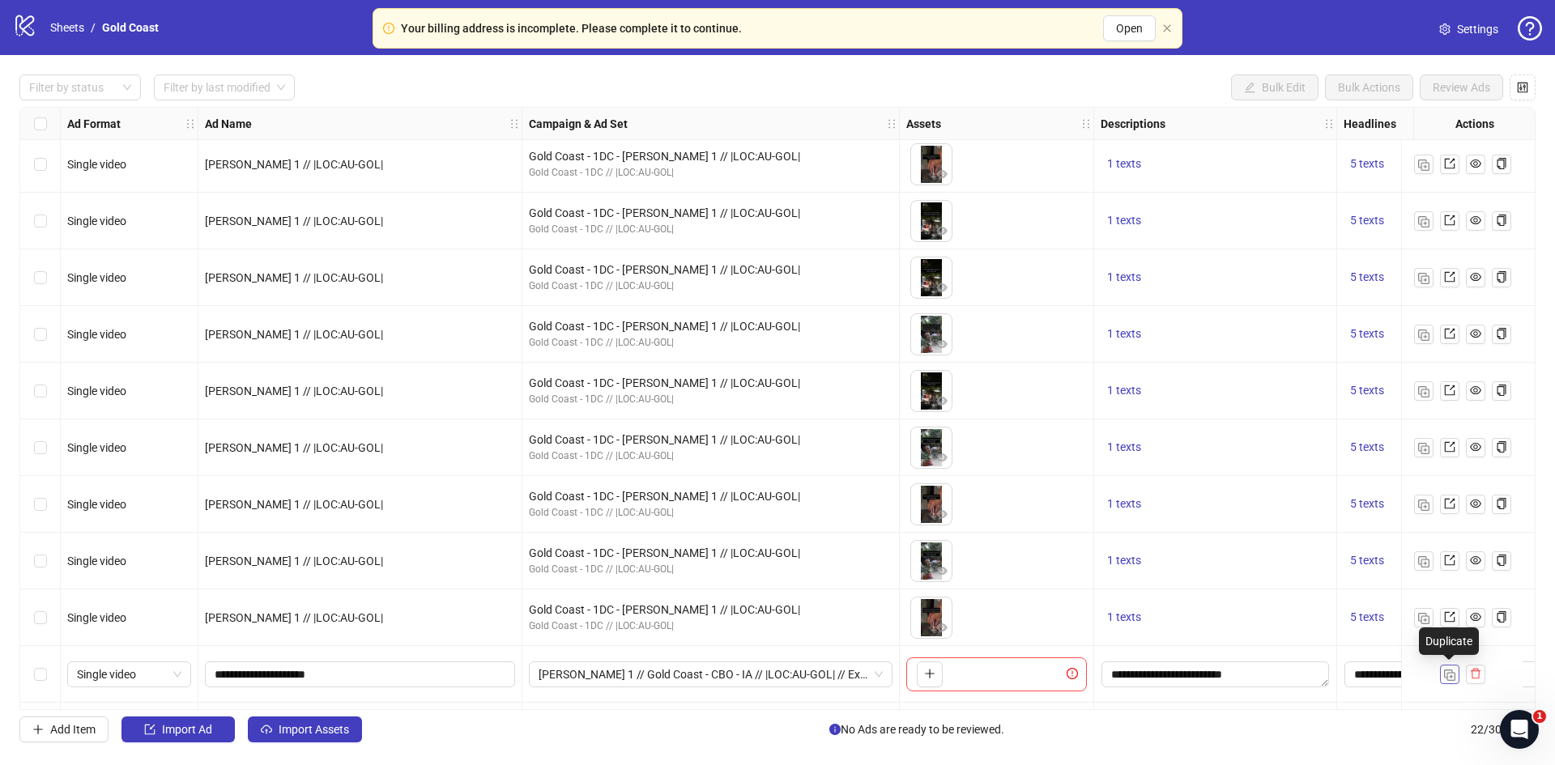
click at [1450, 671] on img "button" at bounding box center [1449, 675] width 11 height 11
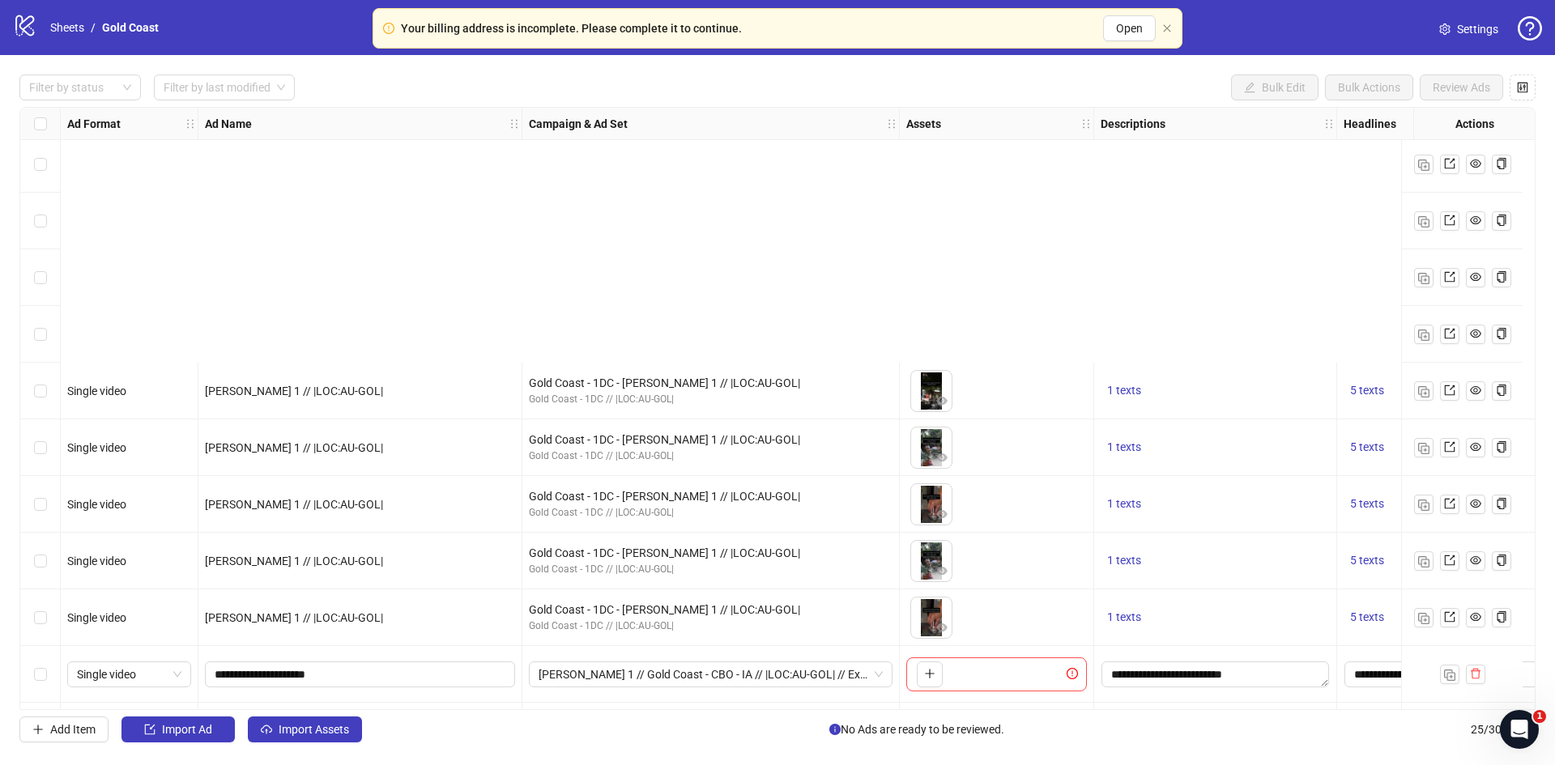
scroll to position [854, 0]
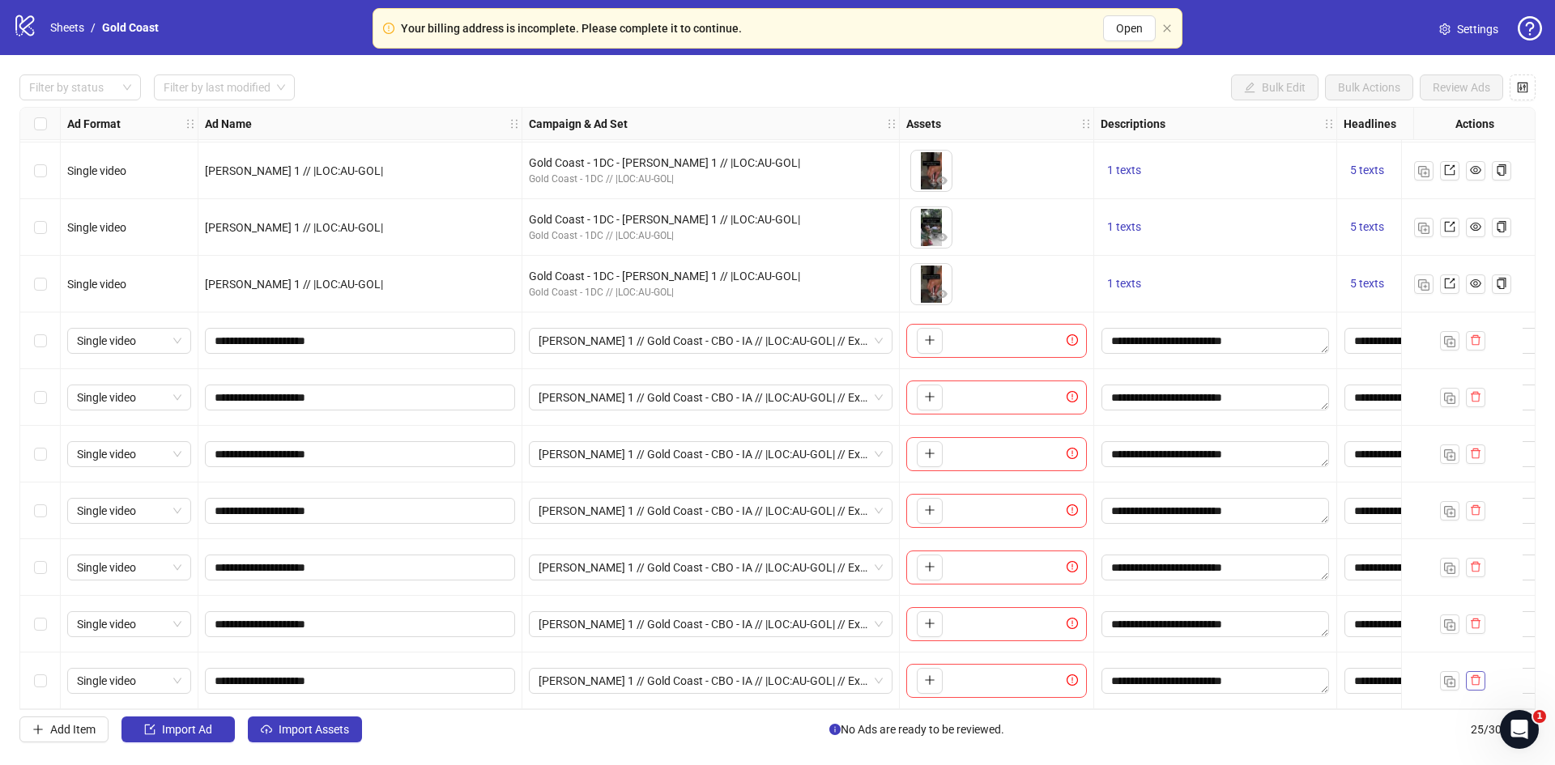
click at [1476, 678] on icon "delete" at bounding box center [1475, 680] width 11 height 11
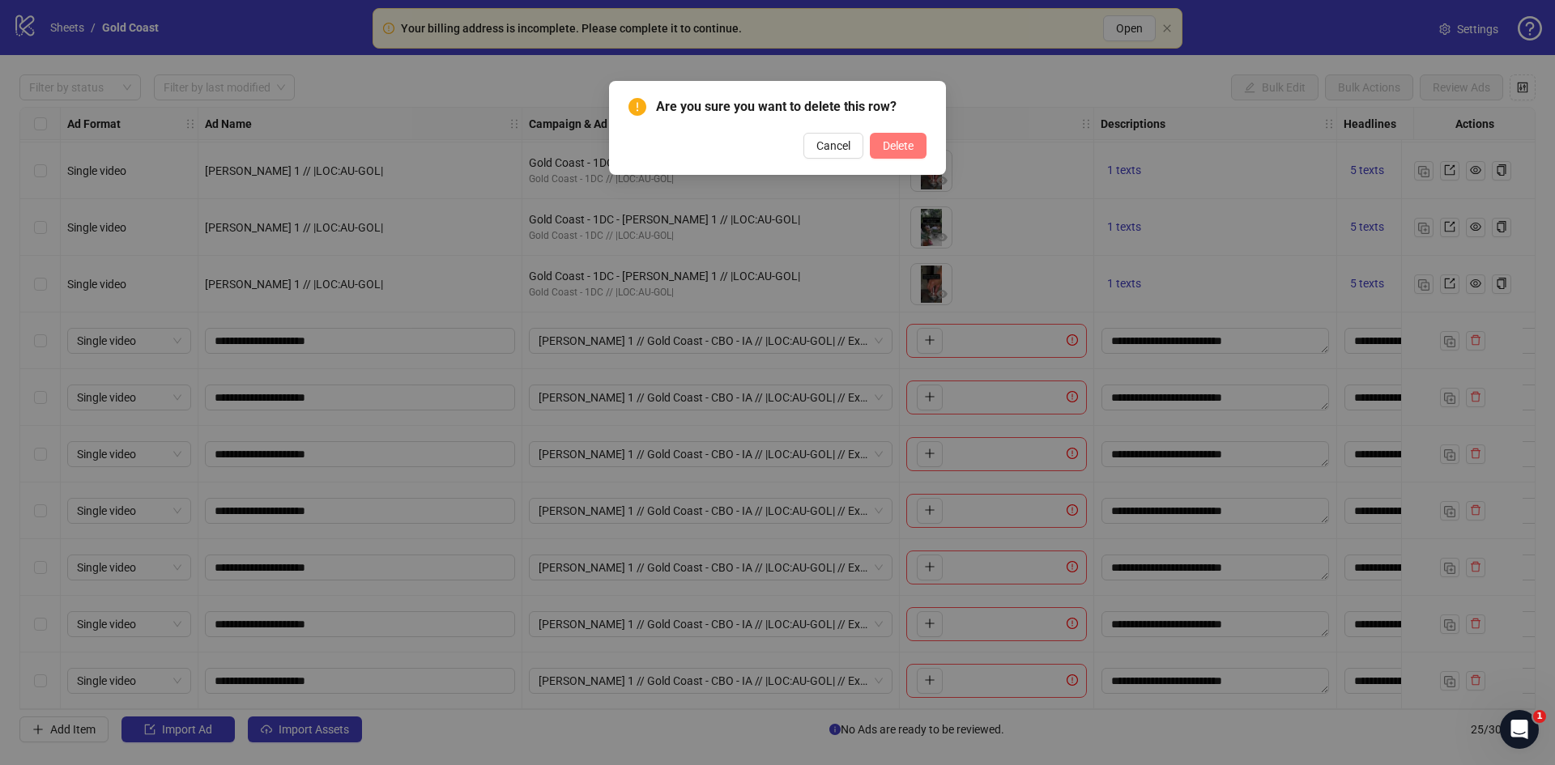
click at [903, 148] on span "Delete" at bounding box center [898, 145] width 31 height 13
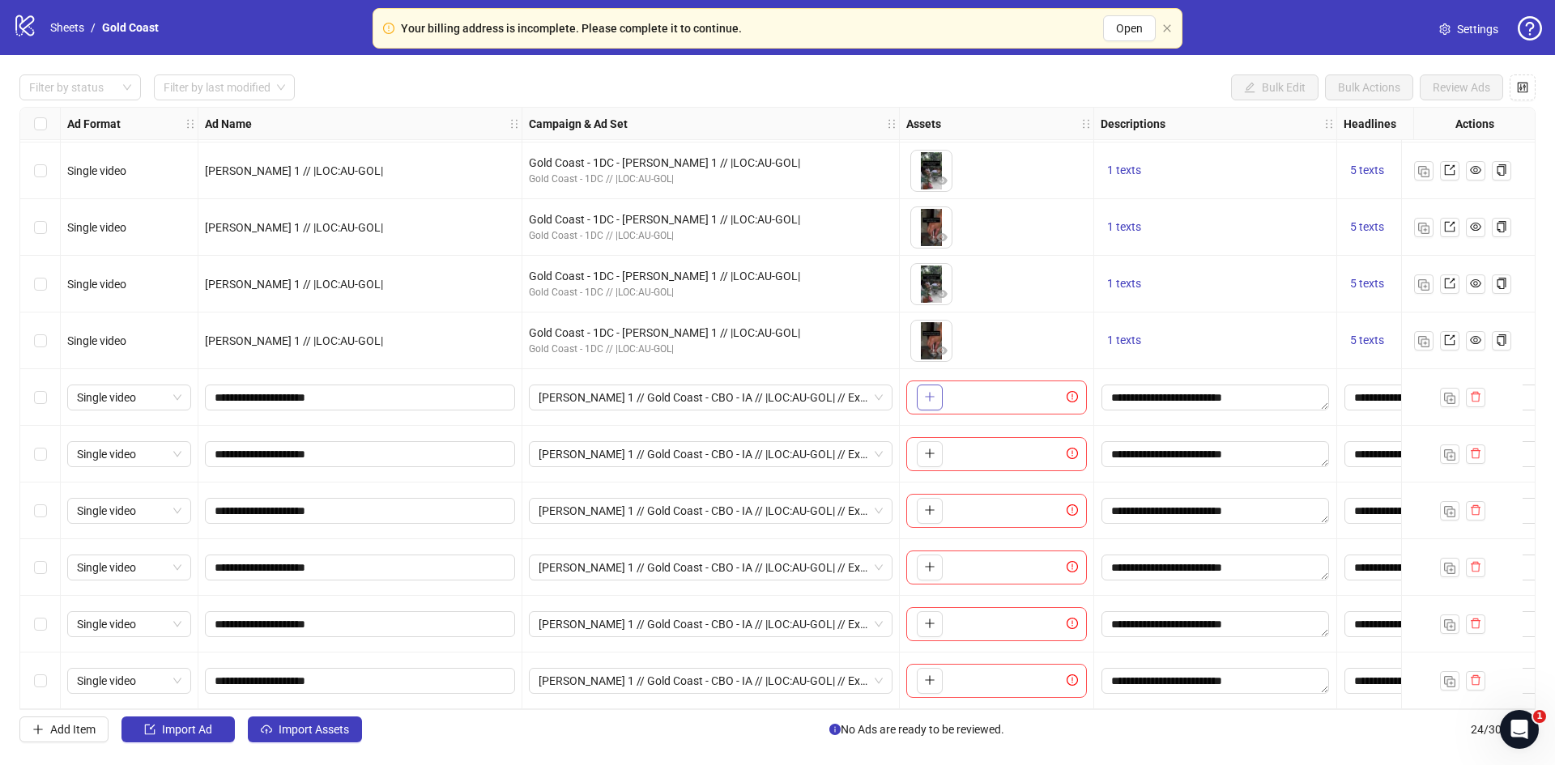
click at [927, 398] on button "button" at bounding box center [930, 398] width 26 height 26
click at [932, 448] on icon "plus" at bounding box center [929, 453] width 11 height 11
click at [931, 509] on icon "plus" at bounding box center [929, 510] width 11 height 11
click at [931, 561] on icon "plus" at bounding box center [929, 566] width 11 height 11
click at [932, 618] on icon "plus" at bounding box center [929, 623] width 11 height 11
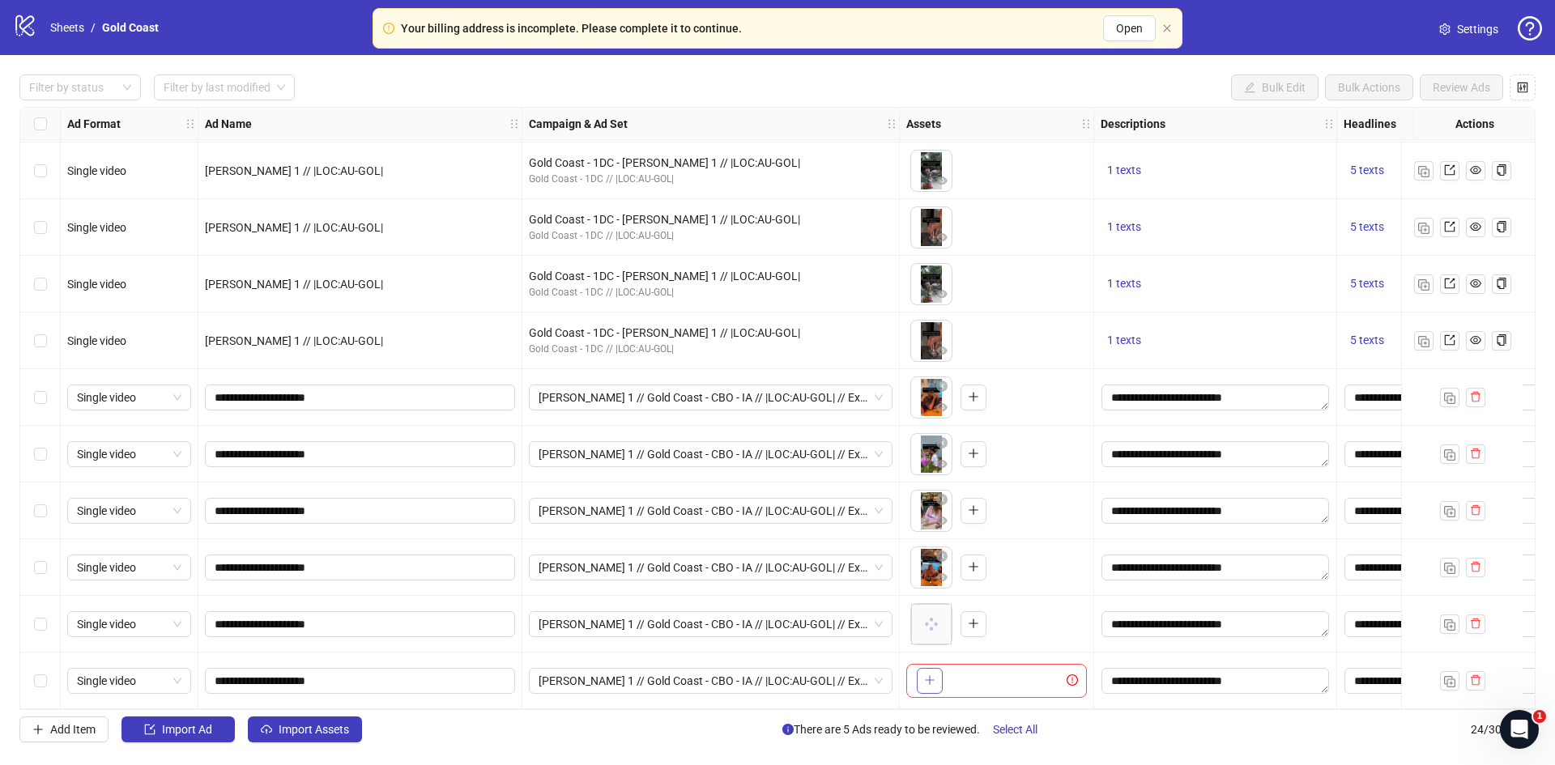
click at [928, 675] on icon "plus" at bounding box center [929, 680] width 11 height 11
click at [104, 87] on div at bounding box center [72, 87] width 98 height 23
click at [58, 124] on div "Draft" at bounding box center [80, 121] width 96 height 18
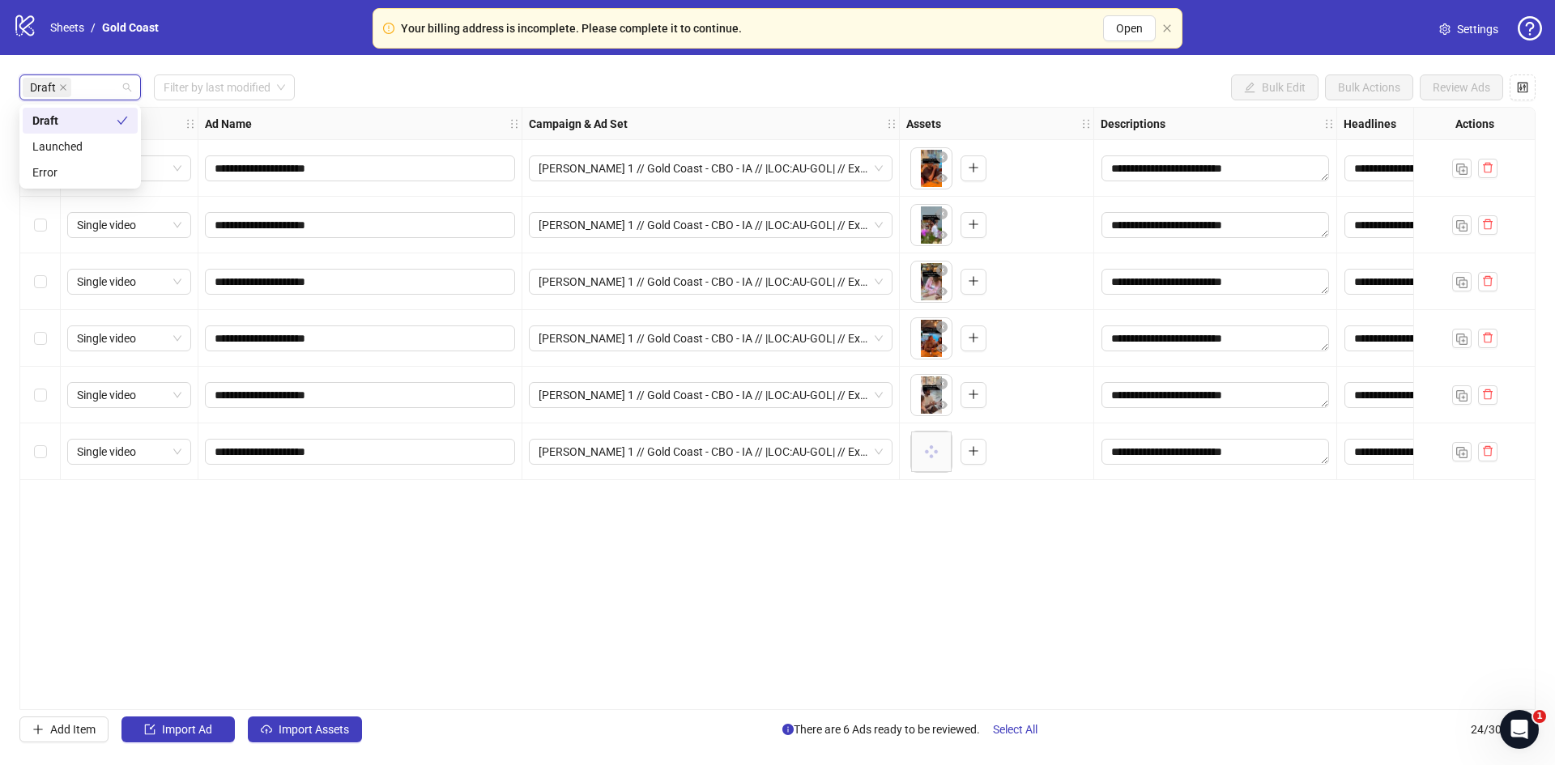
scroll to position [0, 0]
click at [266, 85] on input "search" at bounding box center [217, 87] width 107 height 24
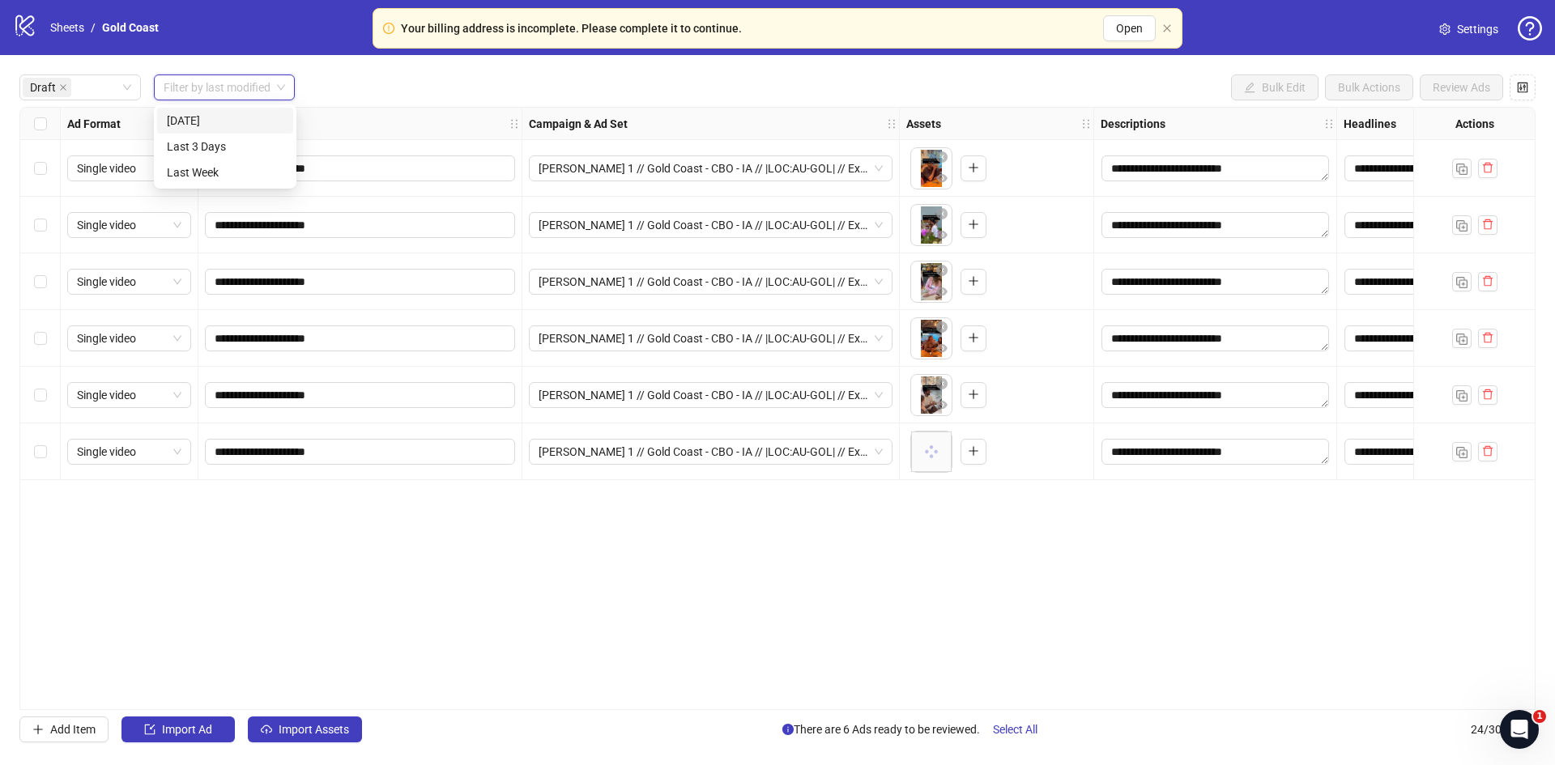
click at [361, 92] on div "Draft Filter by last modified Bulk Edit Bulk Actions Review Ads" at bounding box center [777, 88] width 1516 height 26
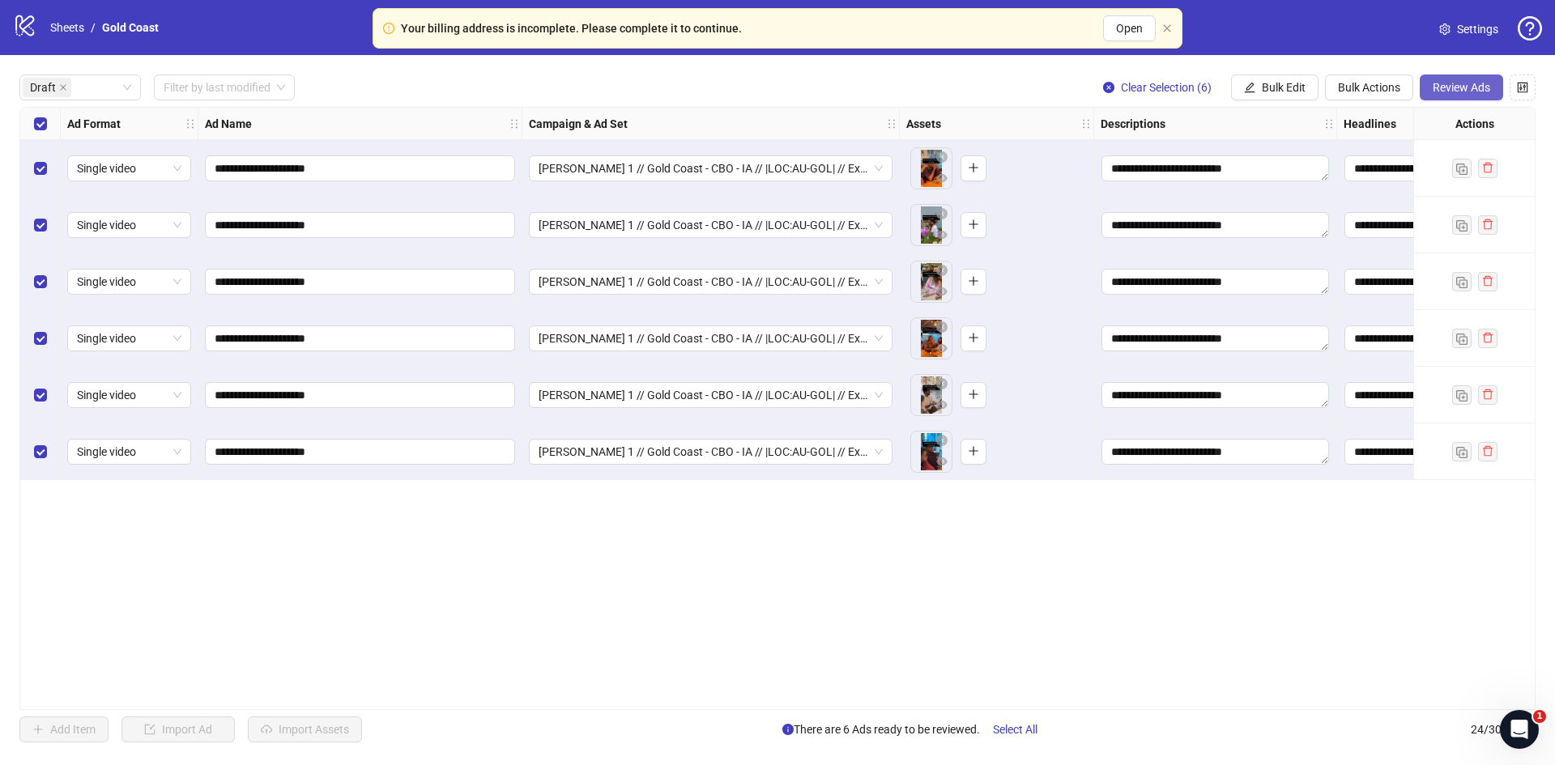
click at [1476, 83] on span "Review Ads" at bounding box center [1462, 87] width 58 height 13
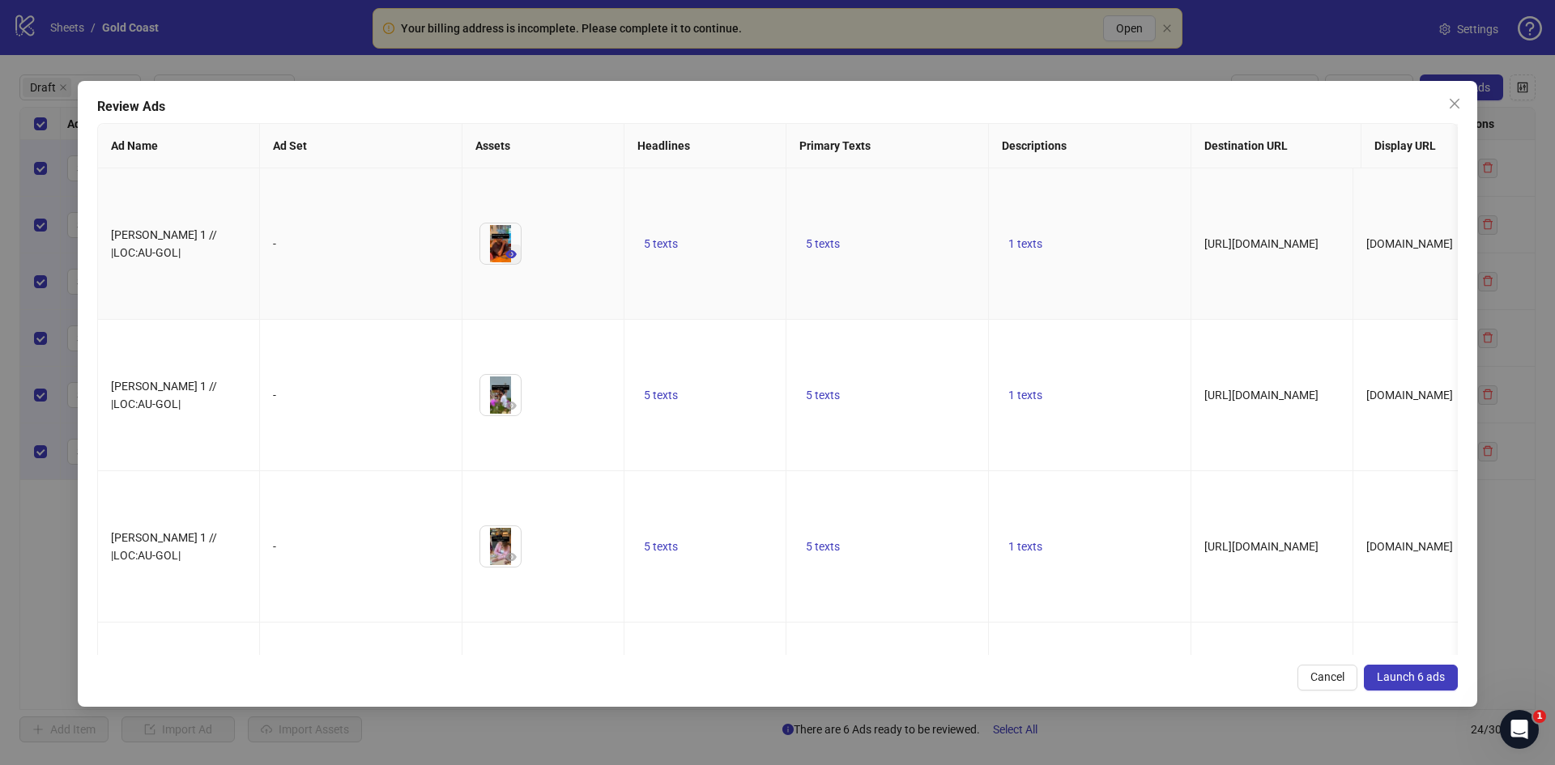
click at [511, 249] on icon "eye" at bounding box center [510, 254] width 11 height 11
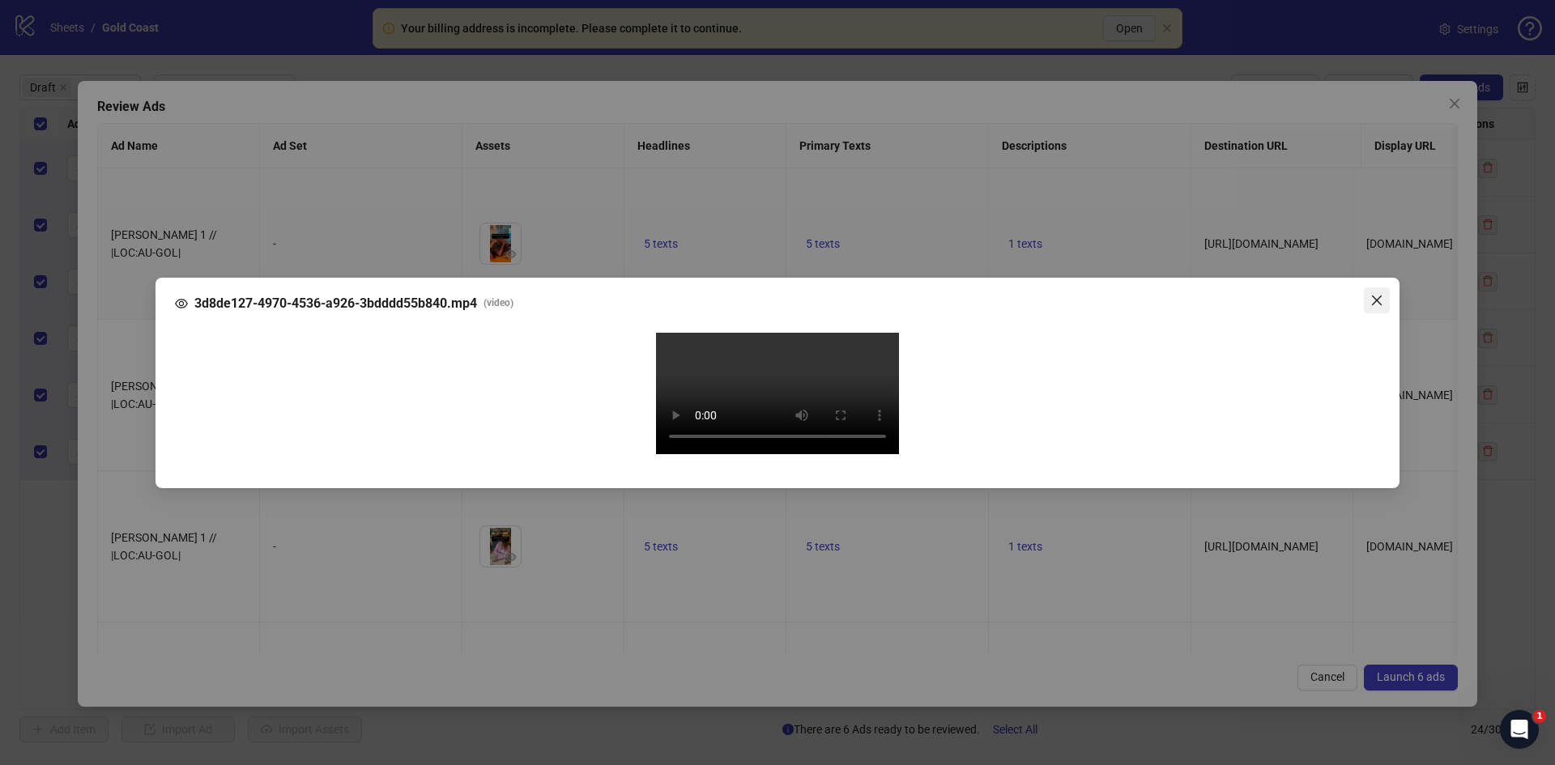
click at [1380, 295] on icon "close" at bounding box center [1377, 300] width 10 height 10
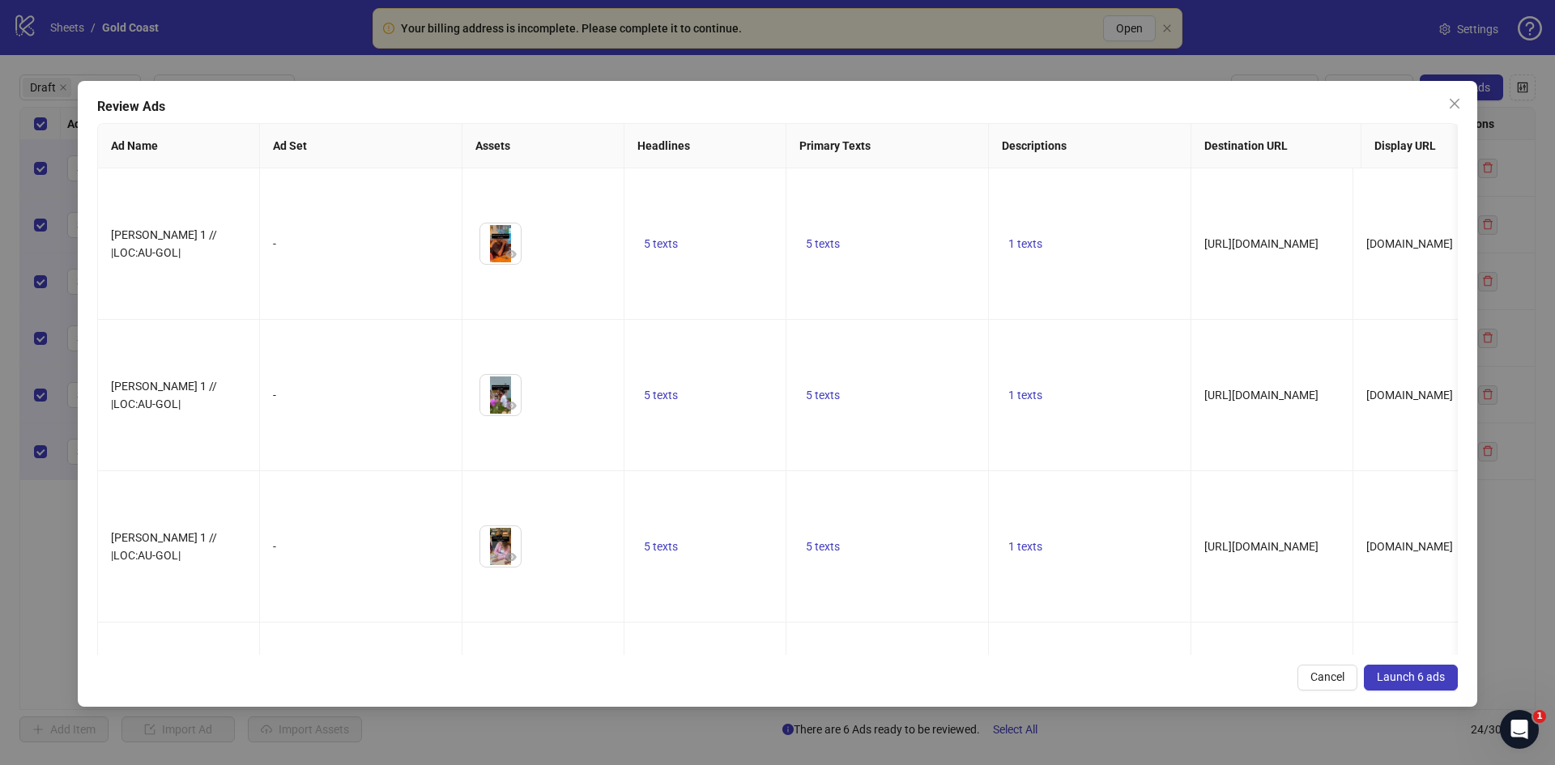
click at [1403, 681] on span "Launch 6 ads" at bounding box center [1411, 677] width 68 height 13
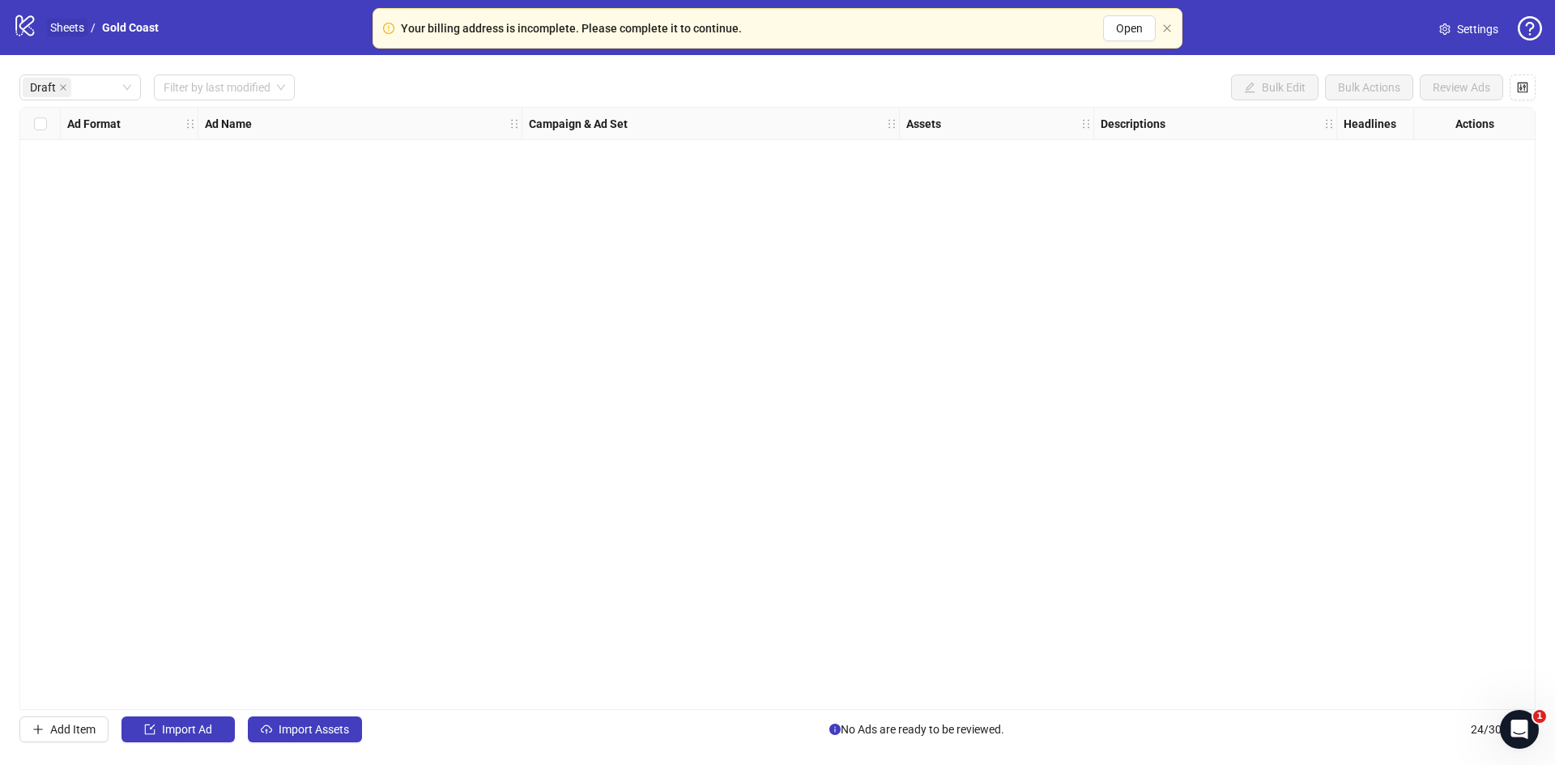
click at [66, 26] on link "Sheets" at bounding box center [67, 28] width 40 height 18
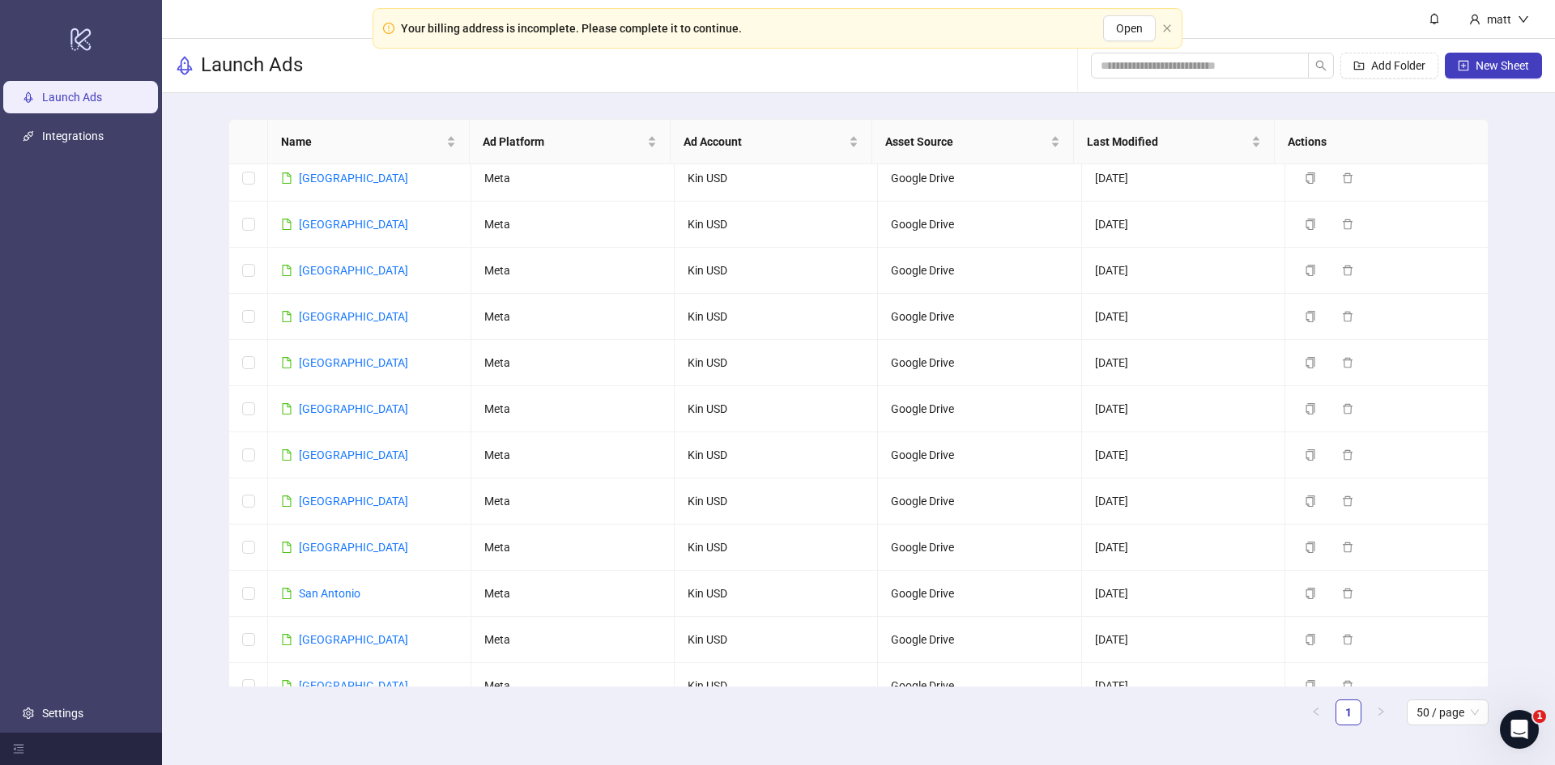
scroll to position [1740, 0]
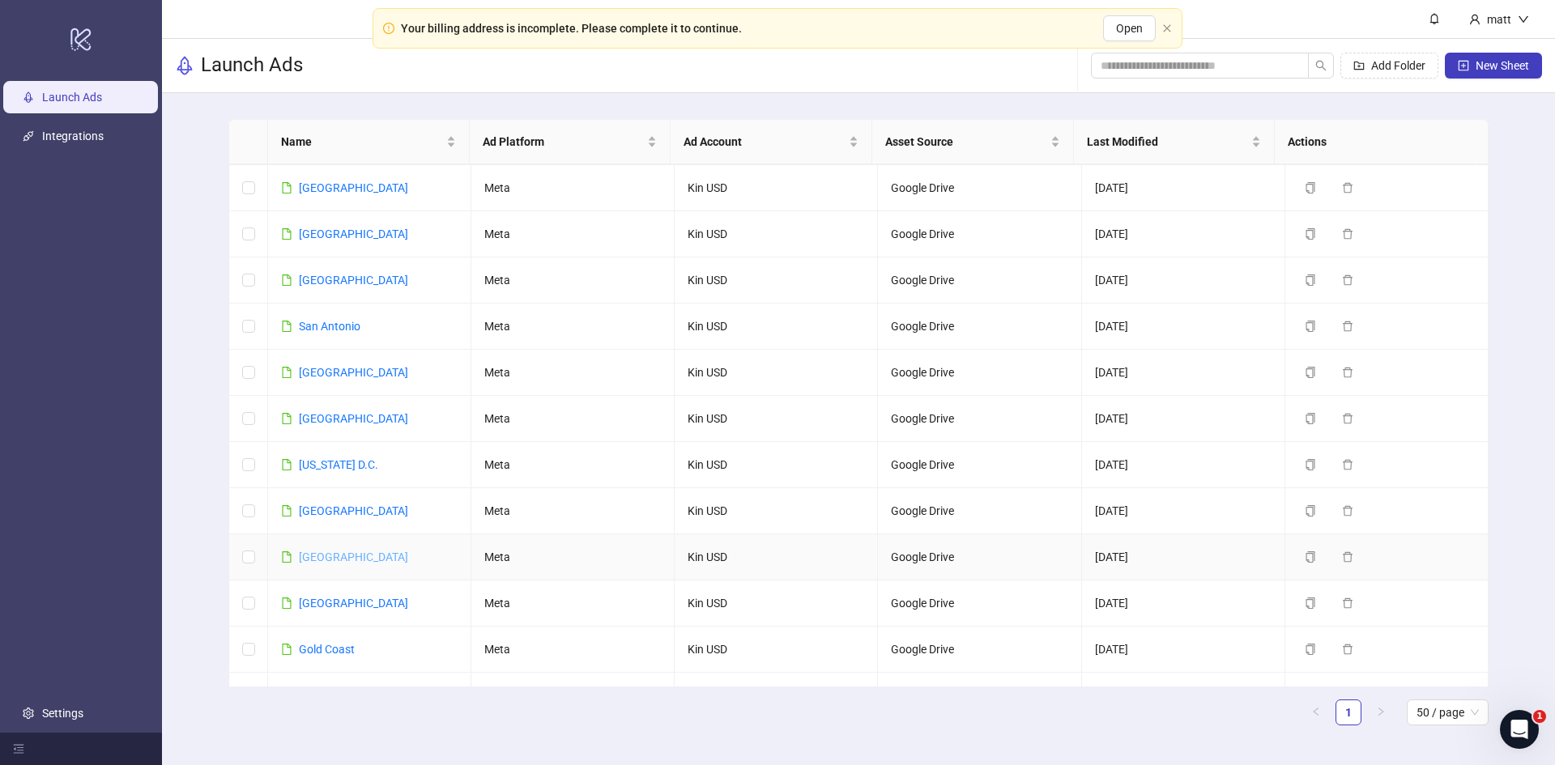
click at [322, 551] on link "[GEOGRAPHIC_DATA]" at bounding box center [353, 557] width 109 height 13
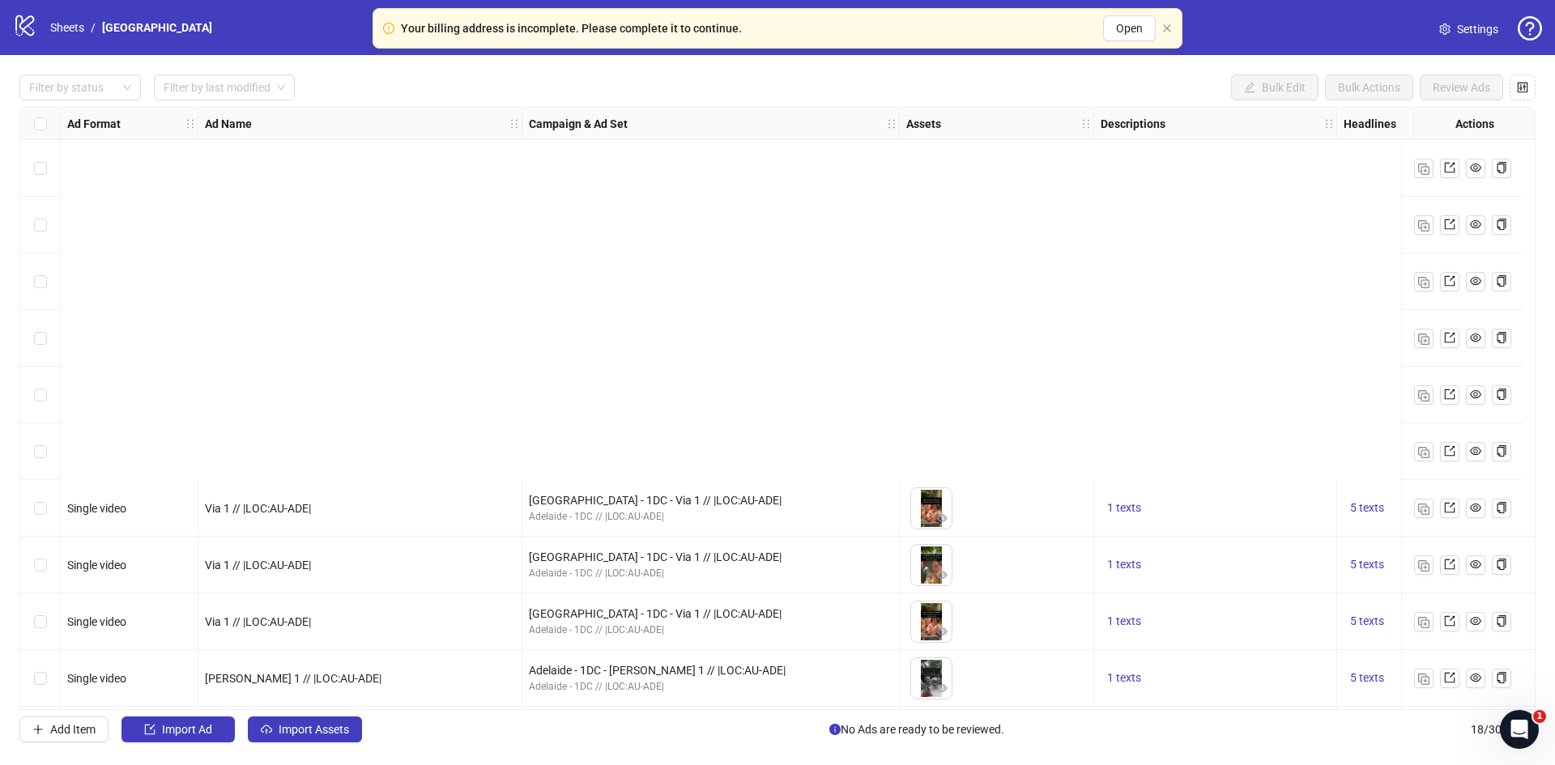
scroll to position [458, 0]
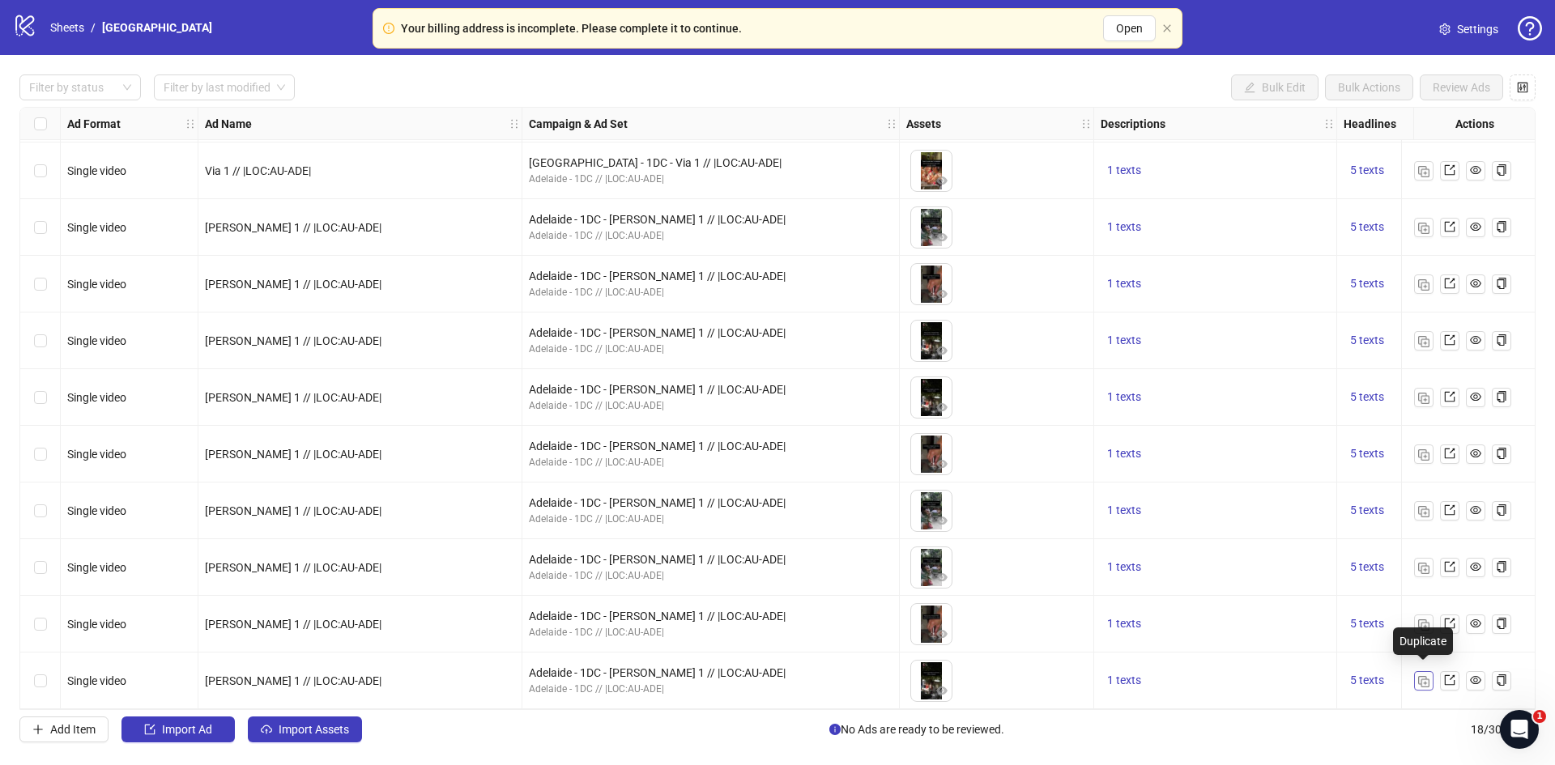
click at [1425, 676] on img "button" at bounding box center [1423, 681] width 11 height 11
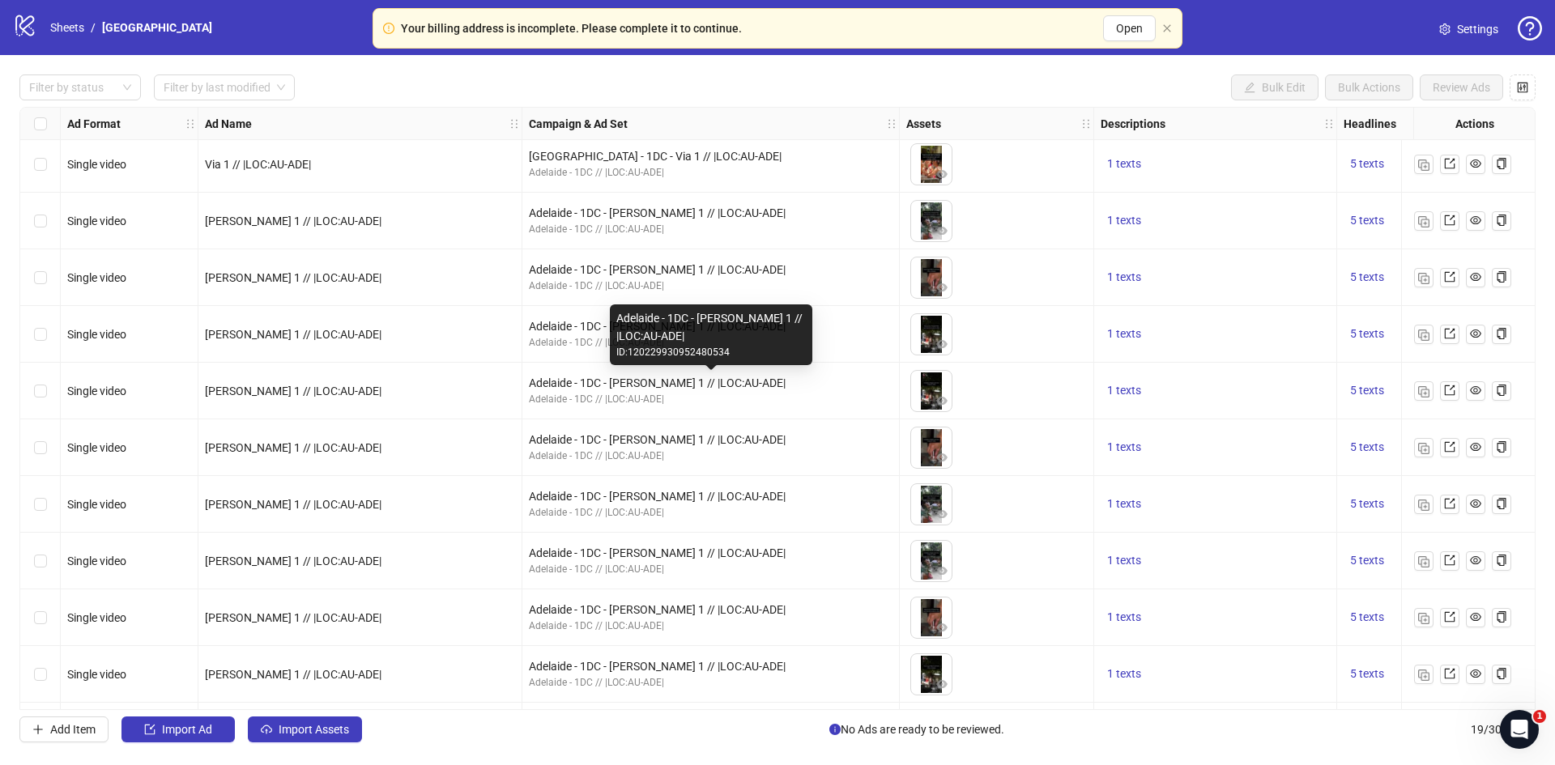
scroll to position [514, 0]
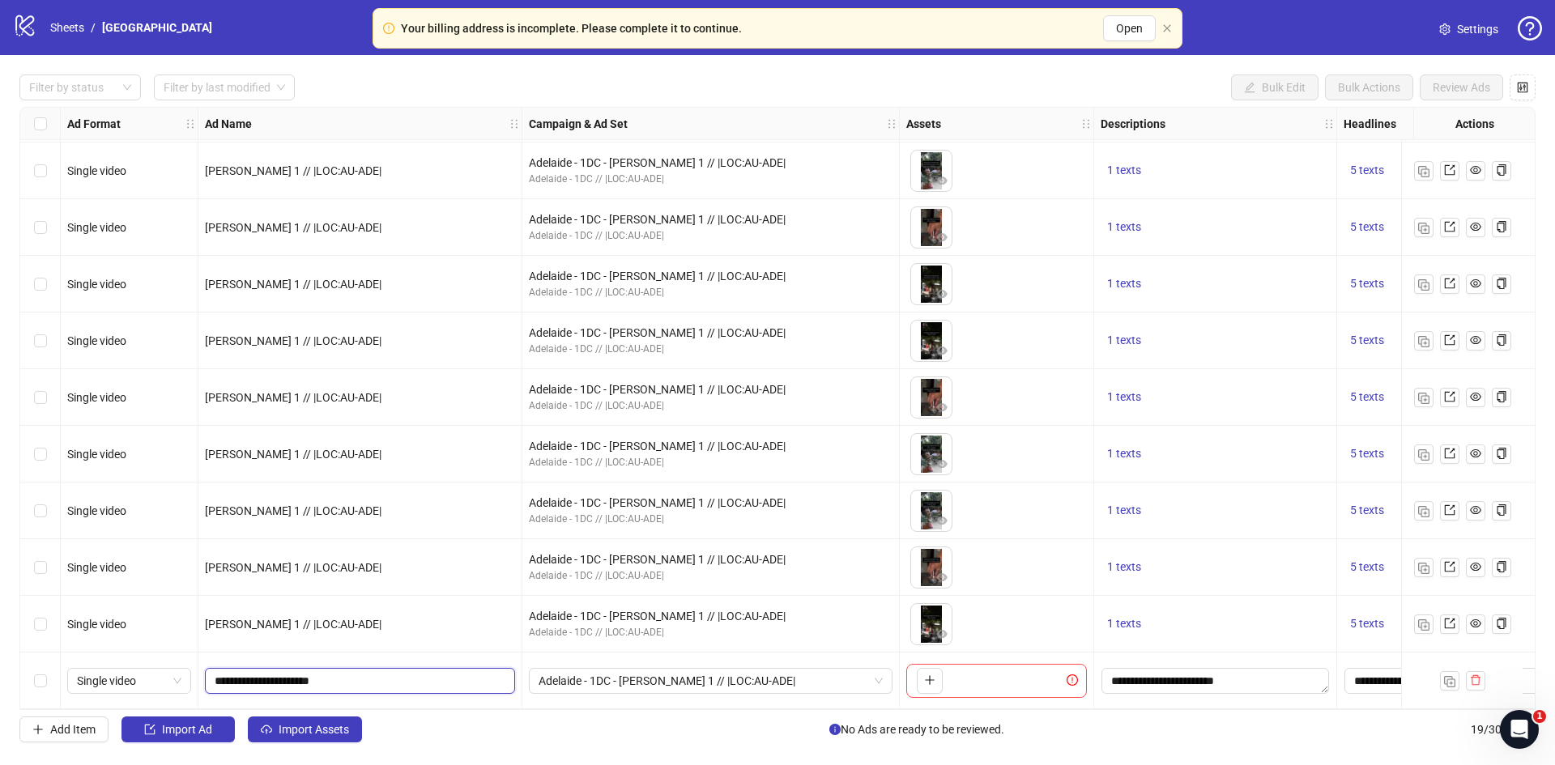
click at [232, 672] on input "**********" at bounding box center [359, 681] width 288 height 18
type input "**********"
click at [669, 680] on span "Adelaide - 1DC - Kevin 1 // |LOC:AU-ADE|" at bounding box center [711, 681] width 344 height 24
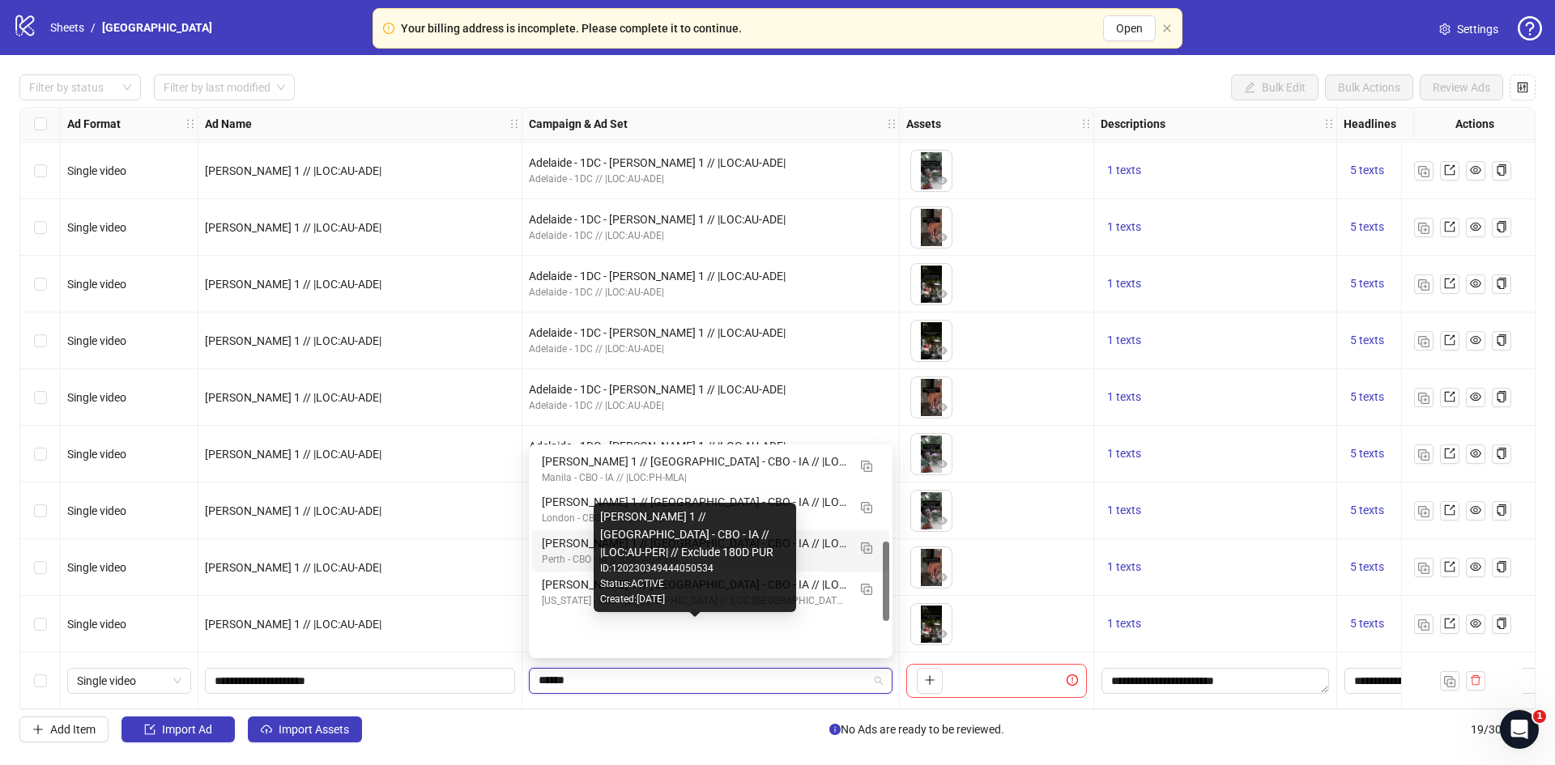
scroll to position [242, 0]
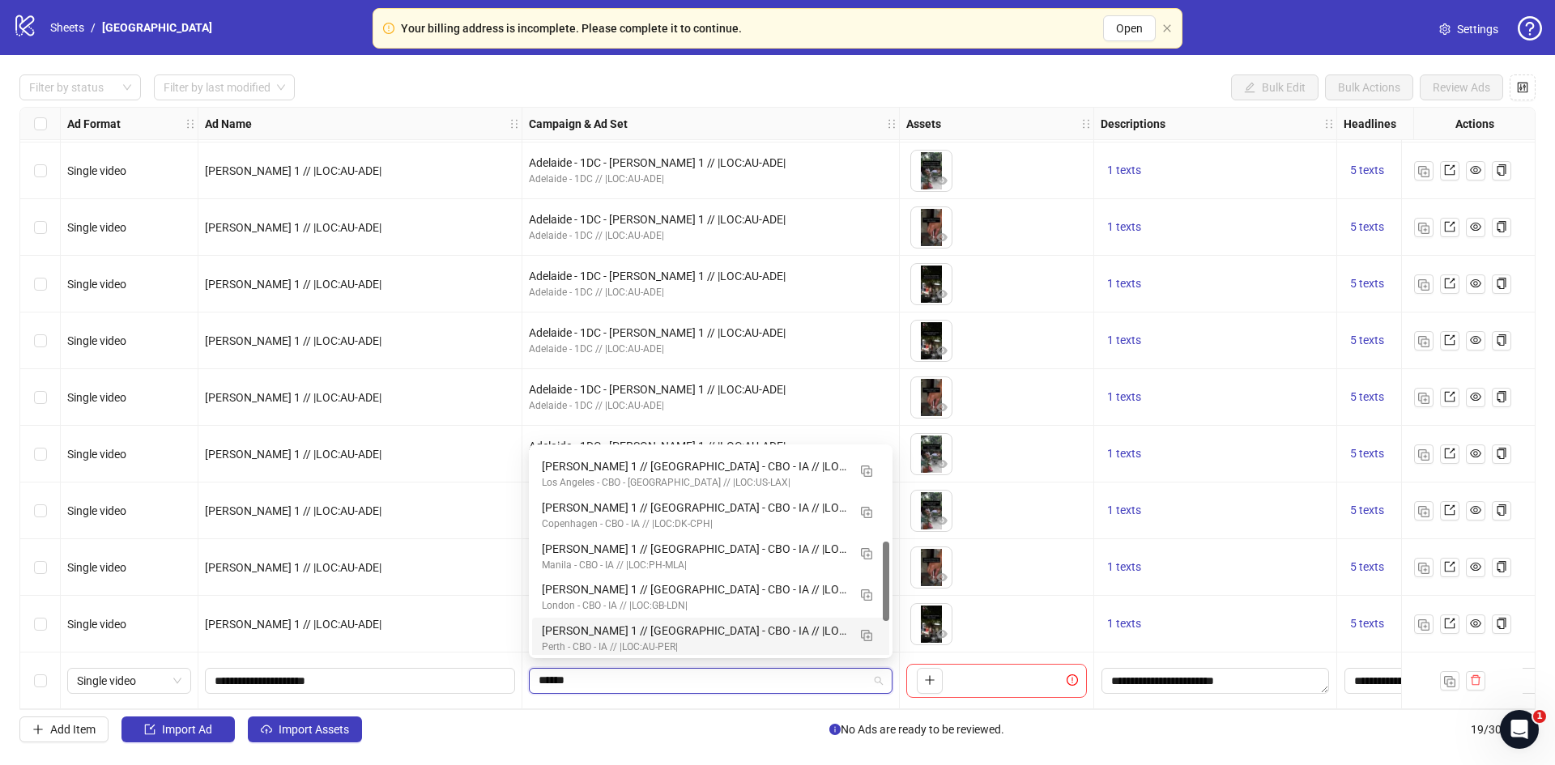
drag, startPoint x: 583, startPoint y: 673, endPoint x: 517, endPoint y: 665, distance: 66.9
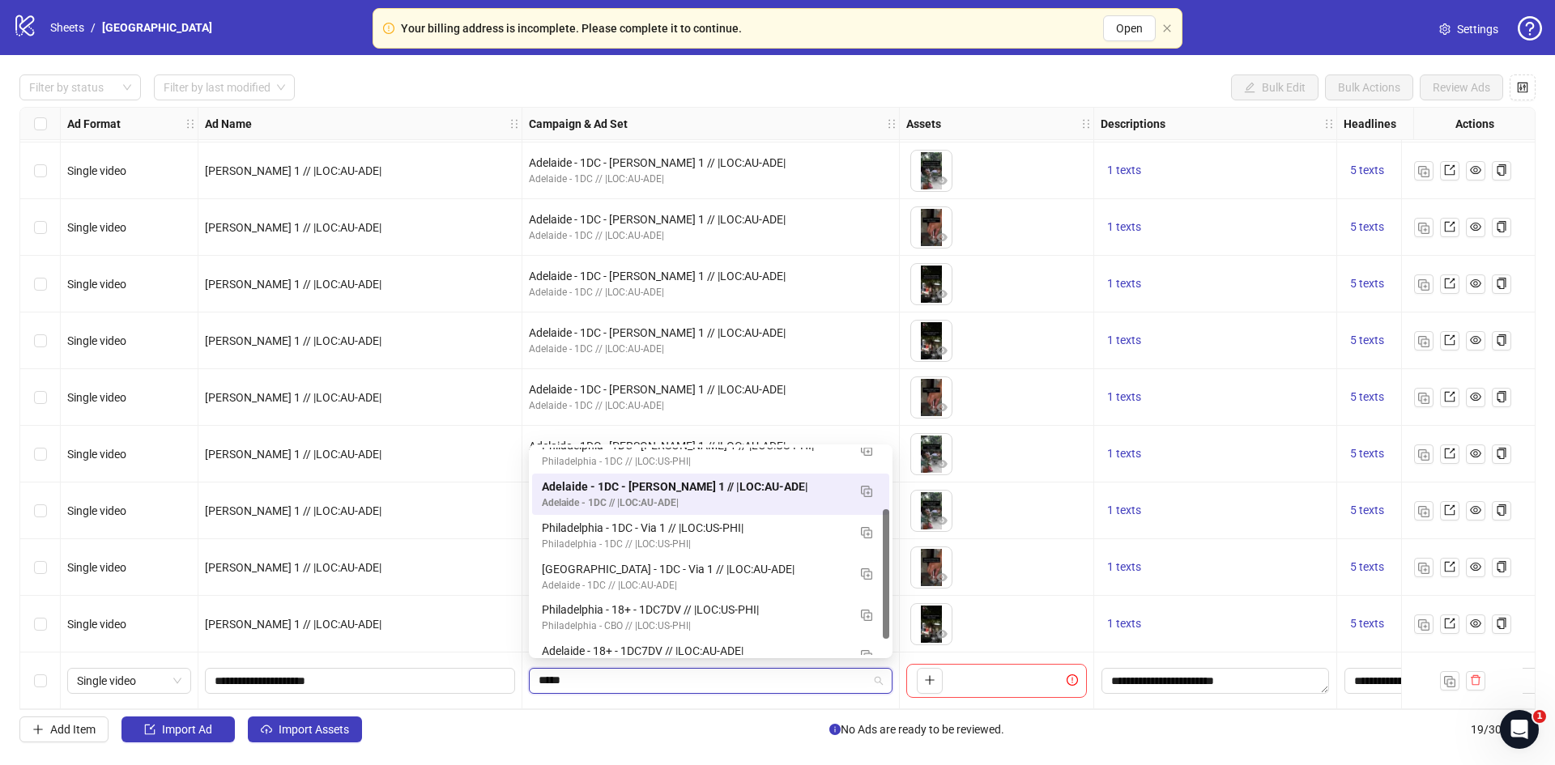
scroll to position [0, 0]
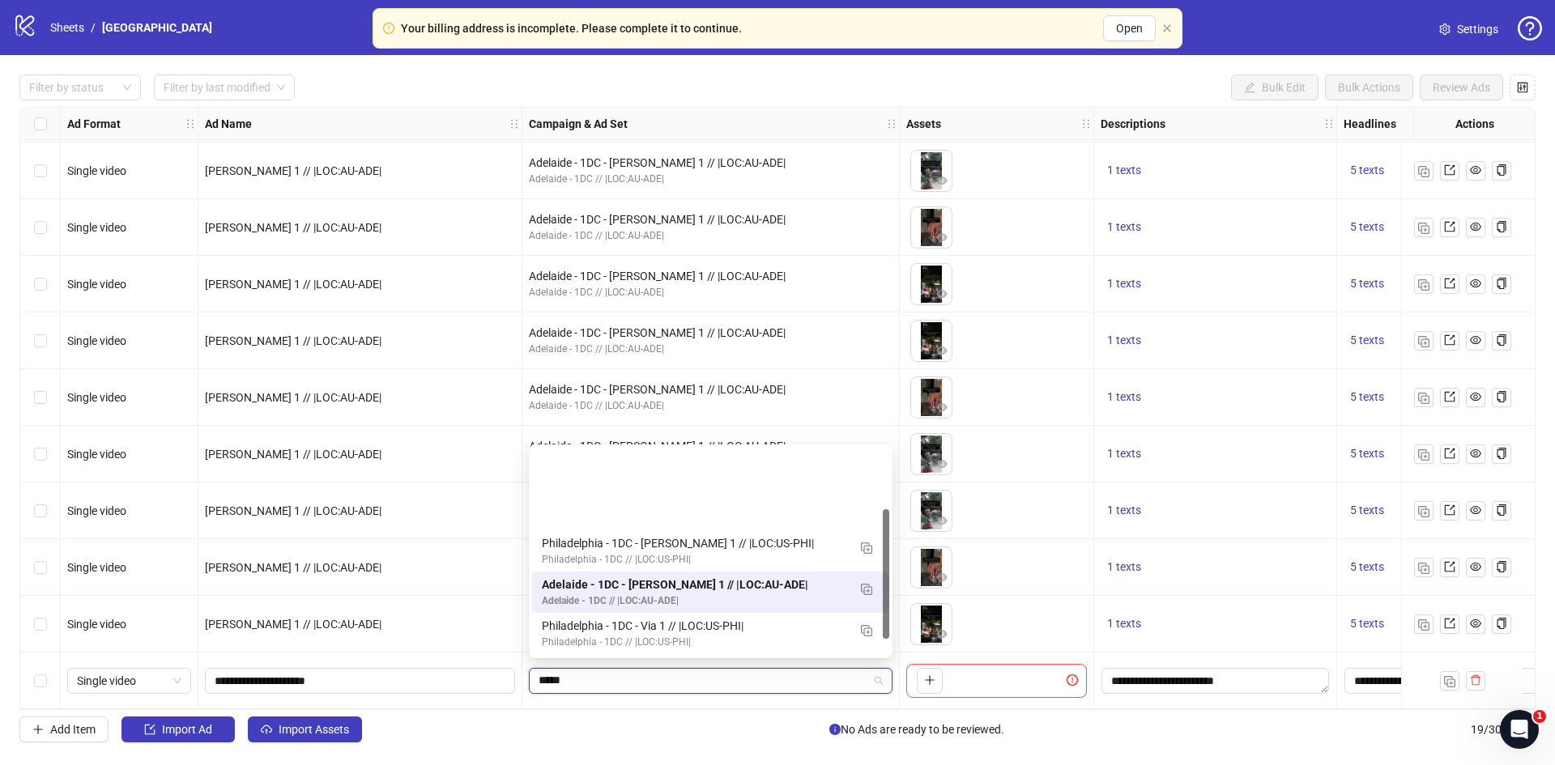
type input "******"
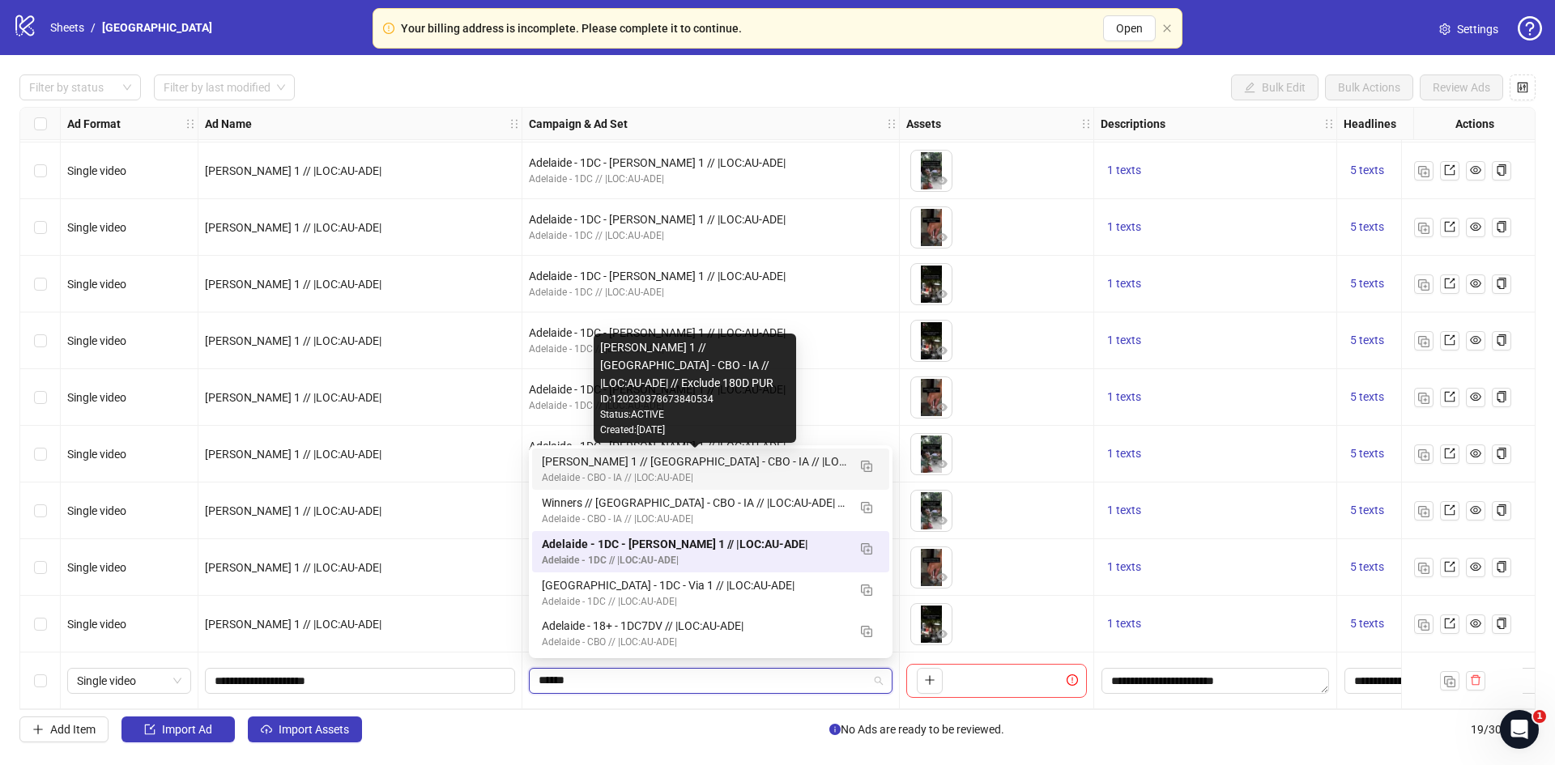
click at [552, 460] on div "[PERSON_NAME] 1 // [GEOGRAPHIC_DATA] - CBO - IA // |LOC:AU-ADE| // Exclude 180D…" at bounding box center [694, 462] width 305 height 18
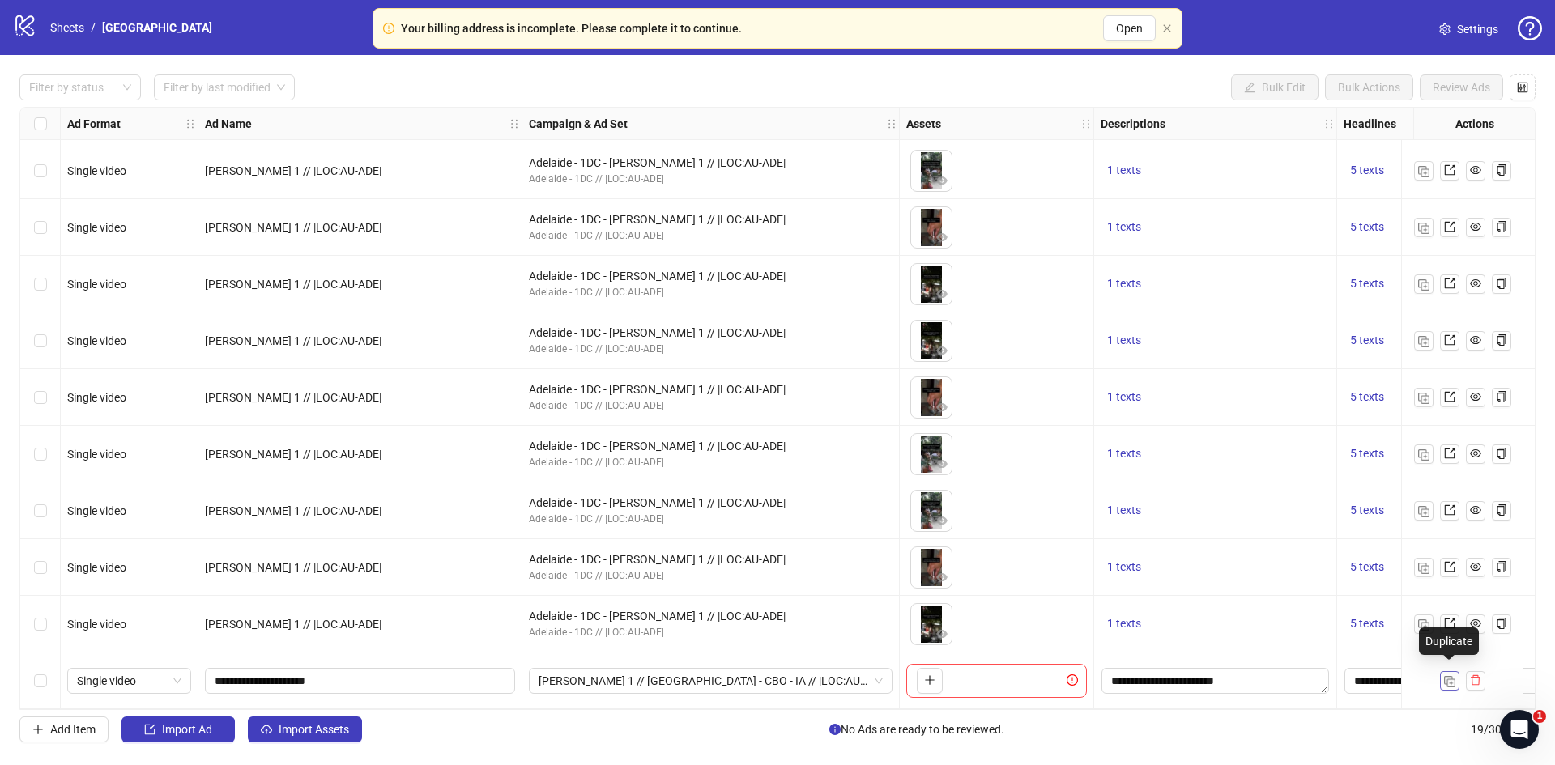
click at [1449, 676] on img "button" at bounding box center [1449, 681] width 11 height 11
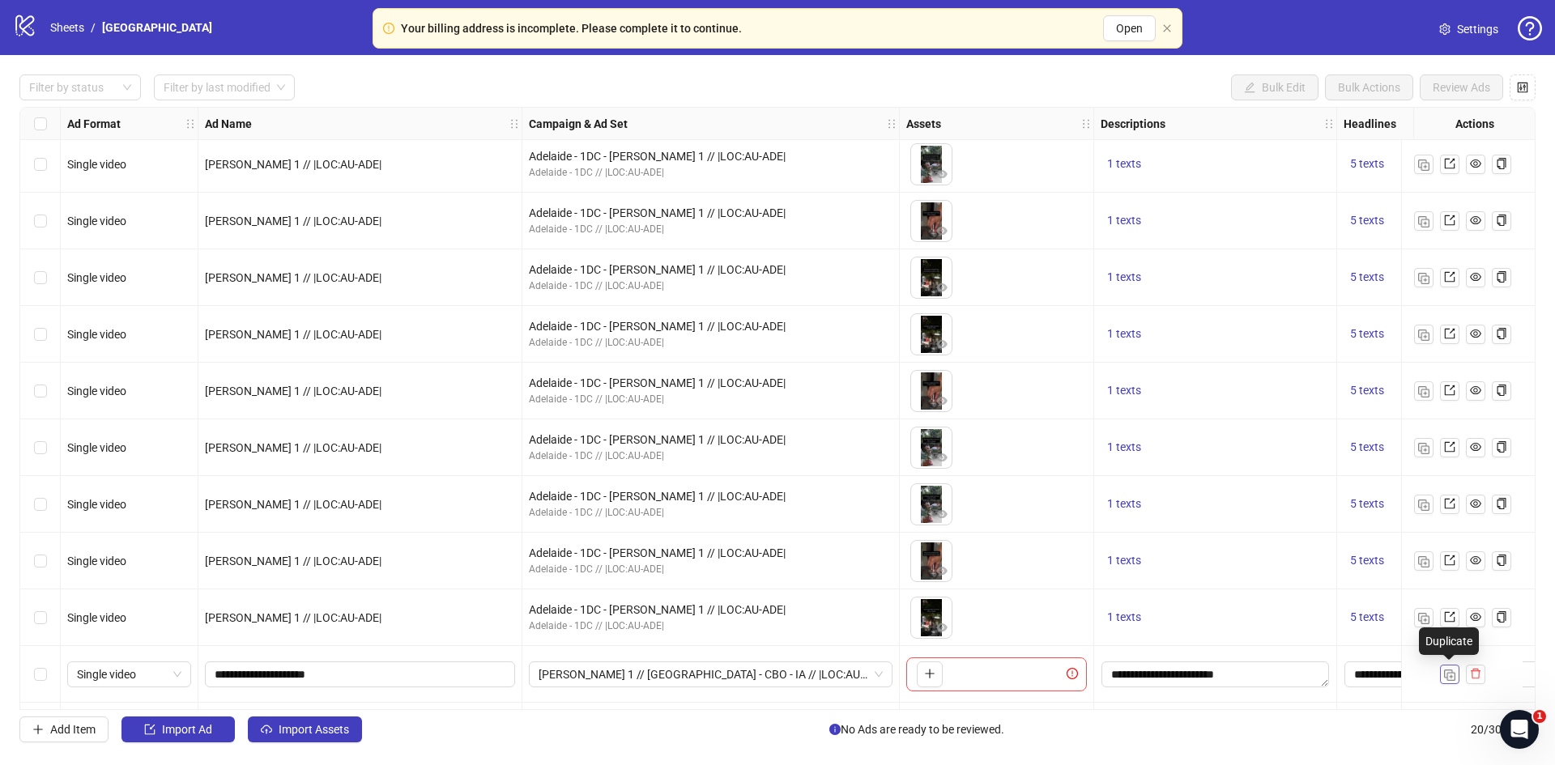
click at [1449, 674] on img "button" at bounding box center [1449, 675] width 11 height 11
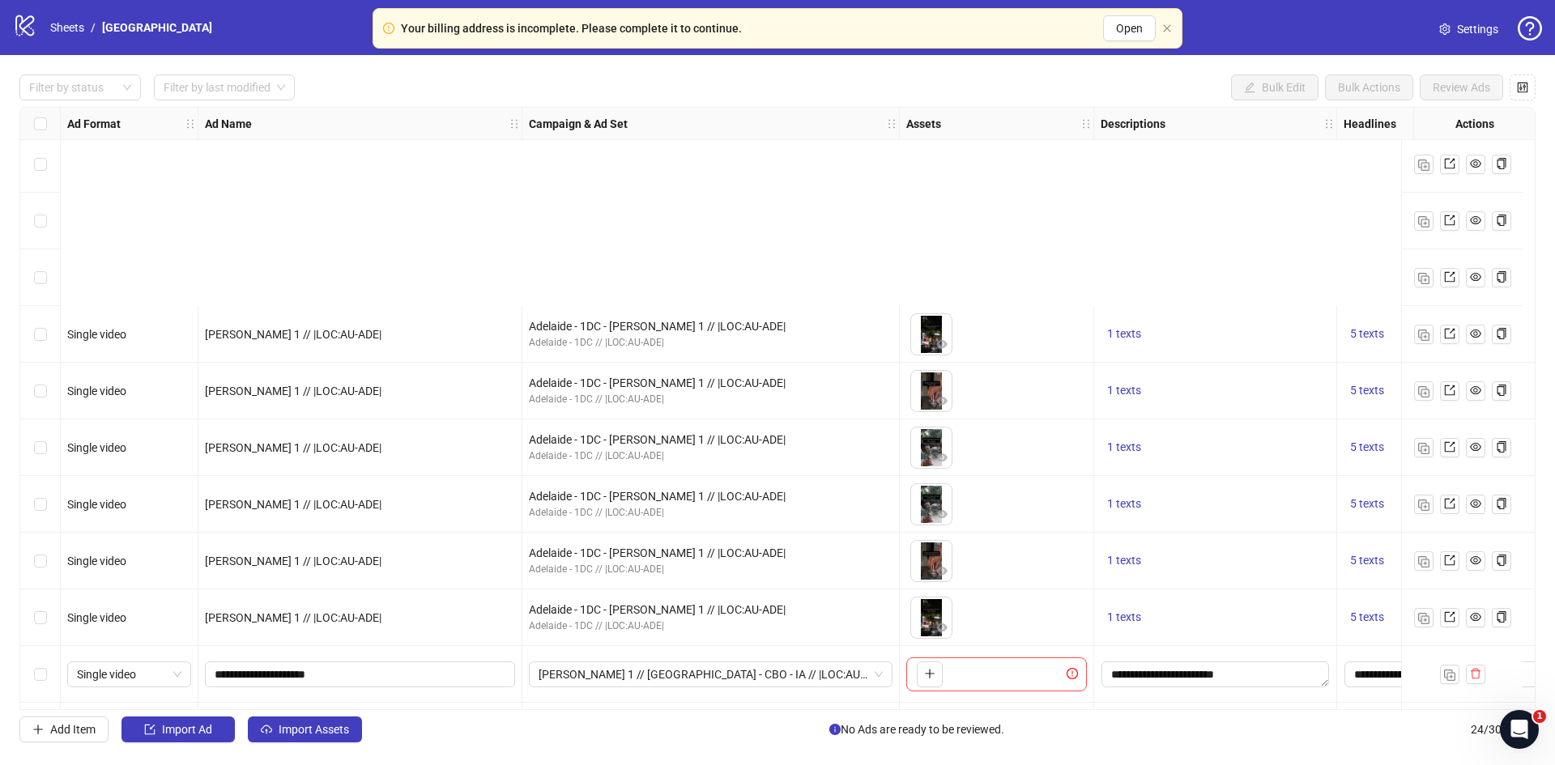
scroll to position [798, 0]
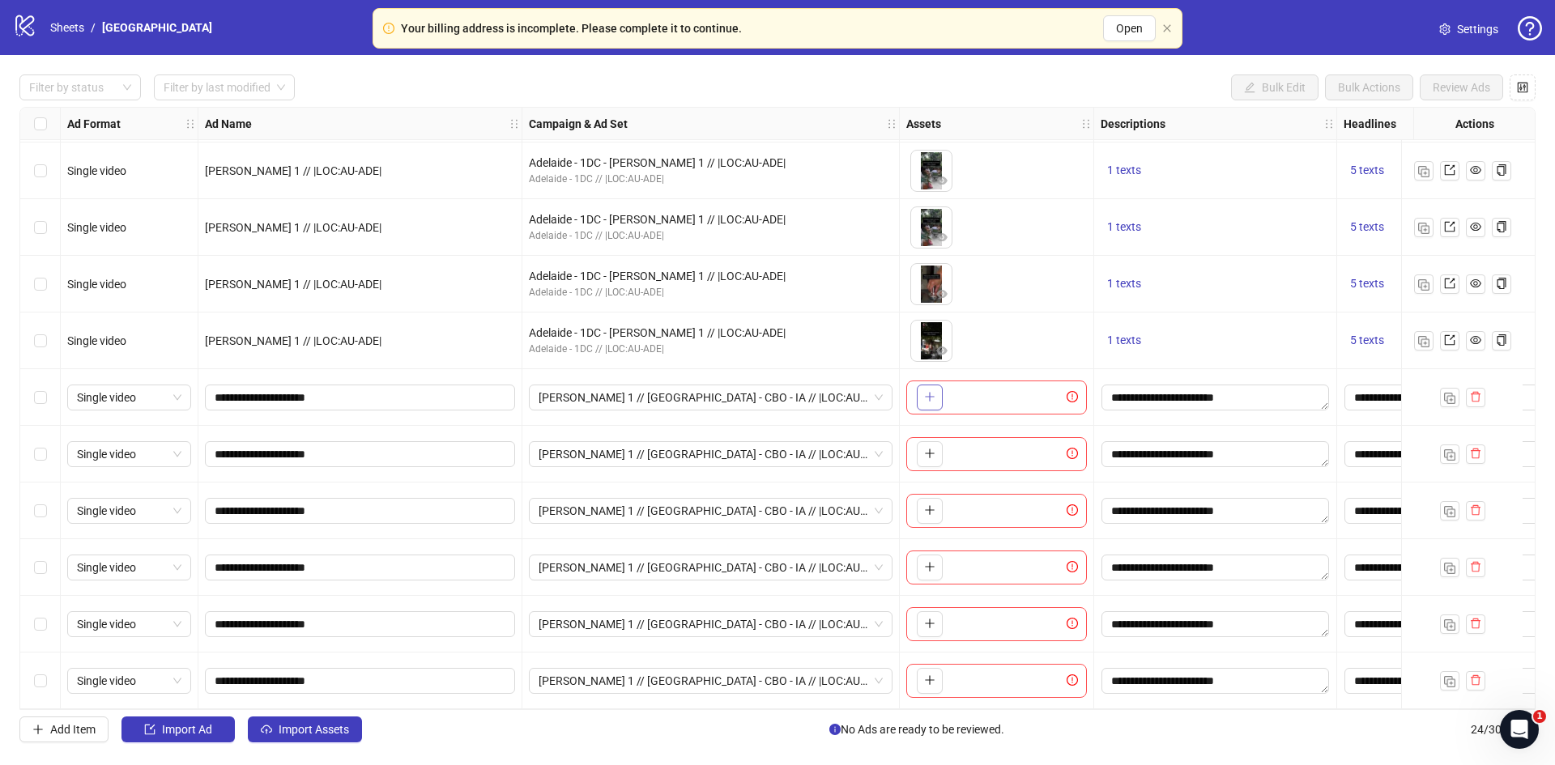
click at [931, 391] on icon "plus" at bounding box center [929, 396] width 11 height 11
click at [929, 454] on span "button" at bounding box center [929, 453] width 11 height 13
click at [928, 510] on icon "plus" at bounding box center [929, 510] width 9 height 1
click at [927, 561] on icon "plus" at bounding box center [929, 566] width 11 height 11
click at [939, 624] on button "button" at bounding box center [930, 624] width 26 height 26
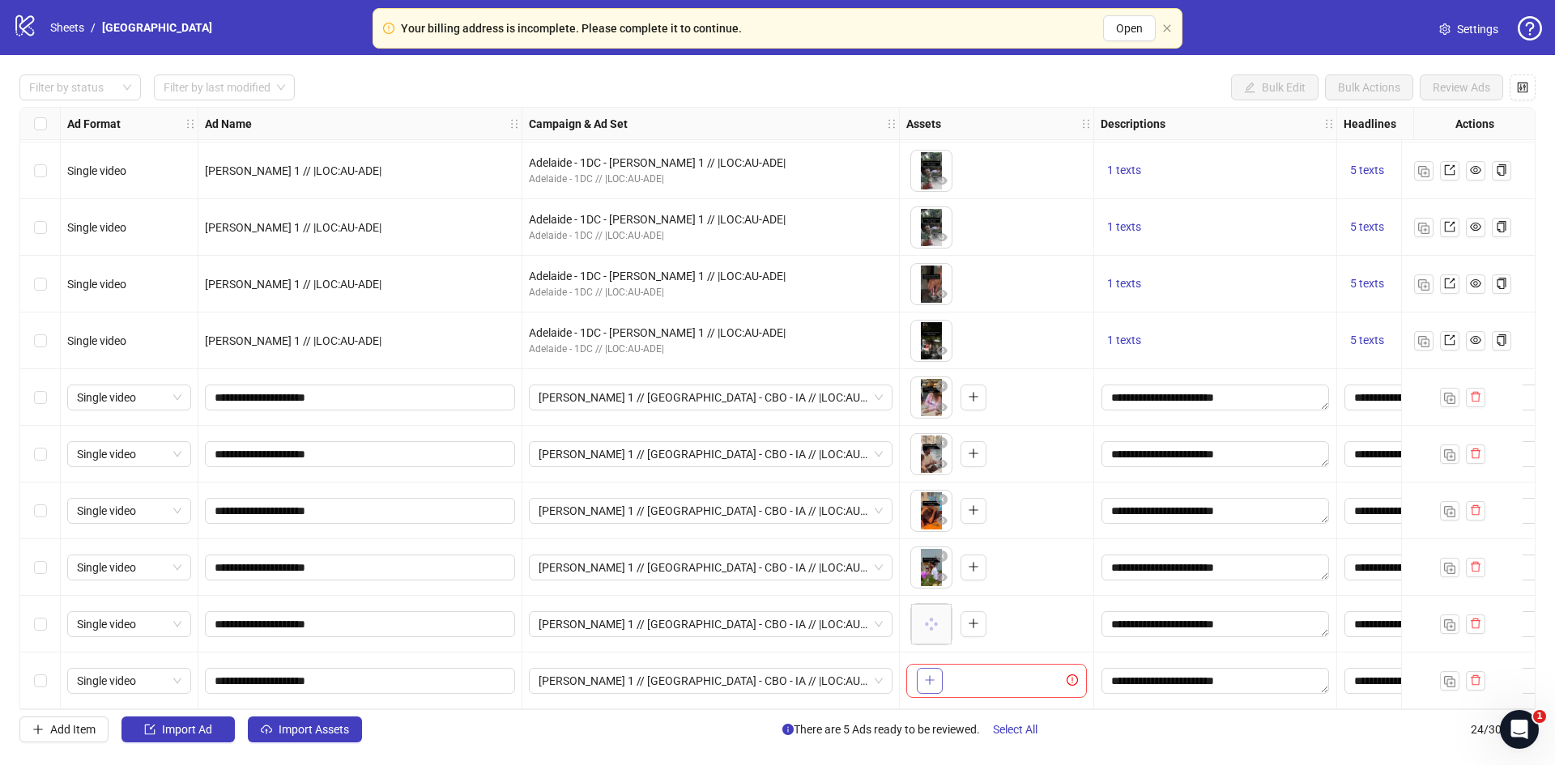
click at [931, 678] on icon "plus" at bounding box center [929, 680] width 11 height 11
click at [81, 87] on div at bounding box center [72, 87] width 98 height 23
click at [62, 116] on div "Draft" at bounding box center [80, 121] width 96 height 18
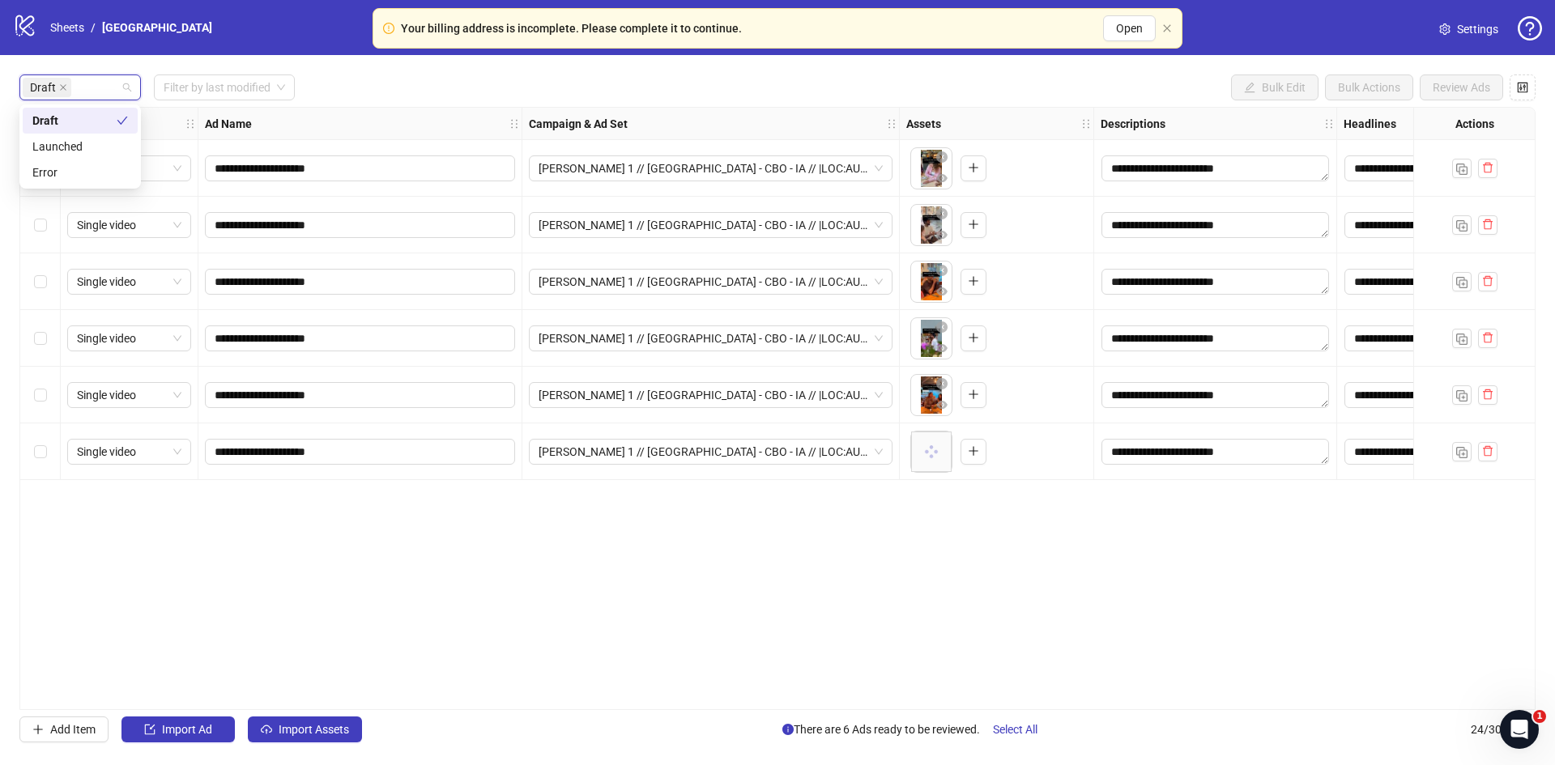
scroll to position [0, 0]
click at [289, 96] on div "Filter by last modified" at bounding box center [224, 88] width 141 height 26
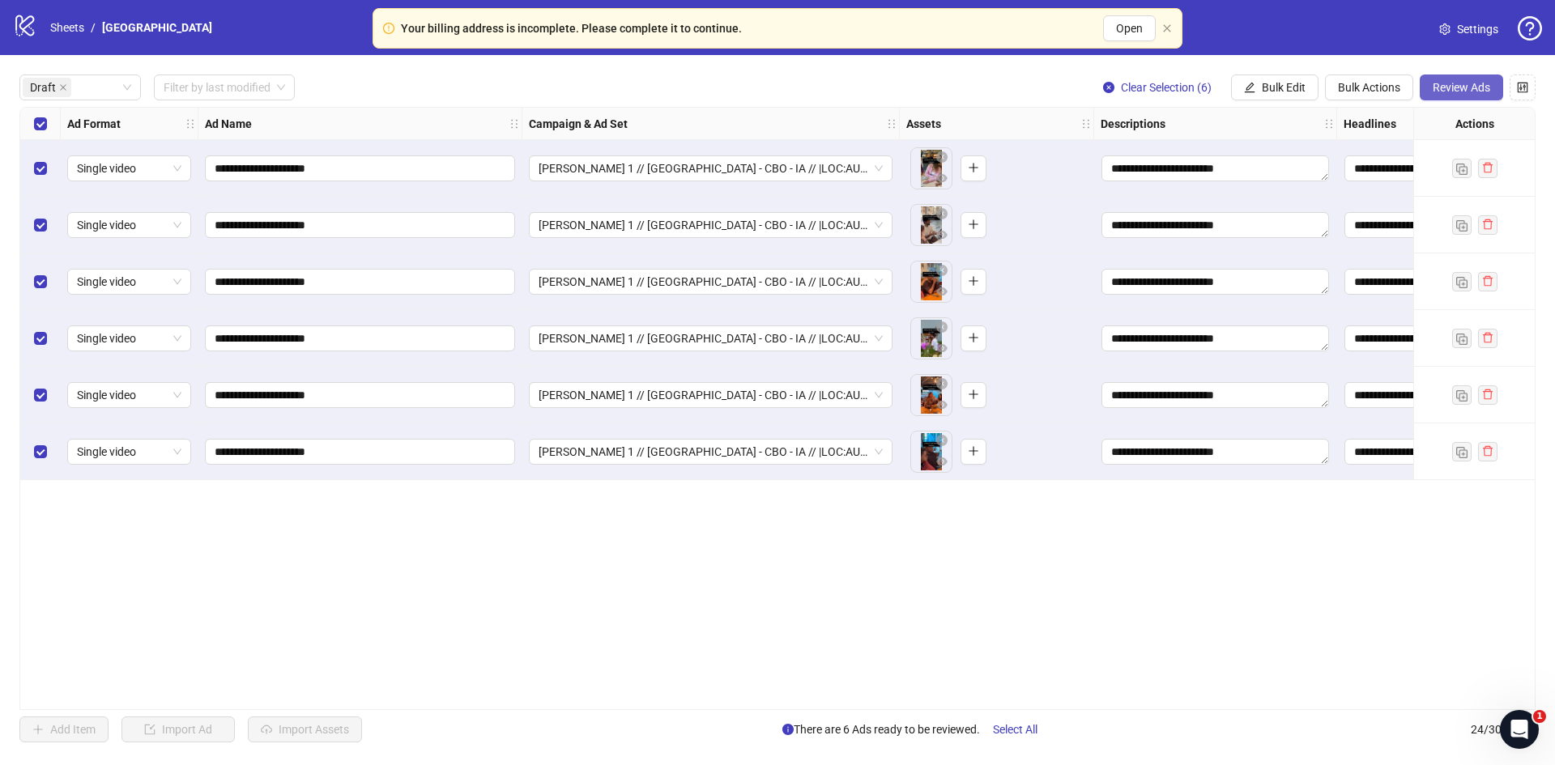
click at [1446, 84] on span "Review Ads" at bounding box center [1462, 87] width 58 height 13
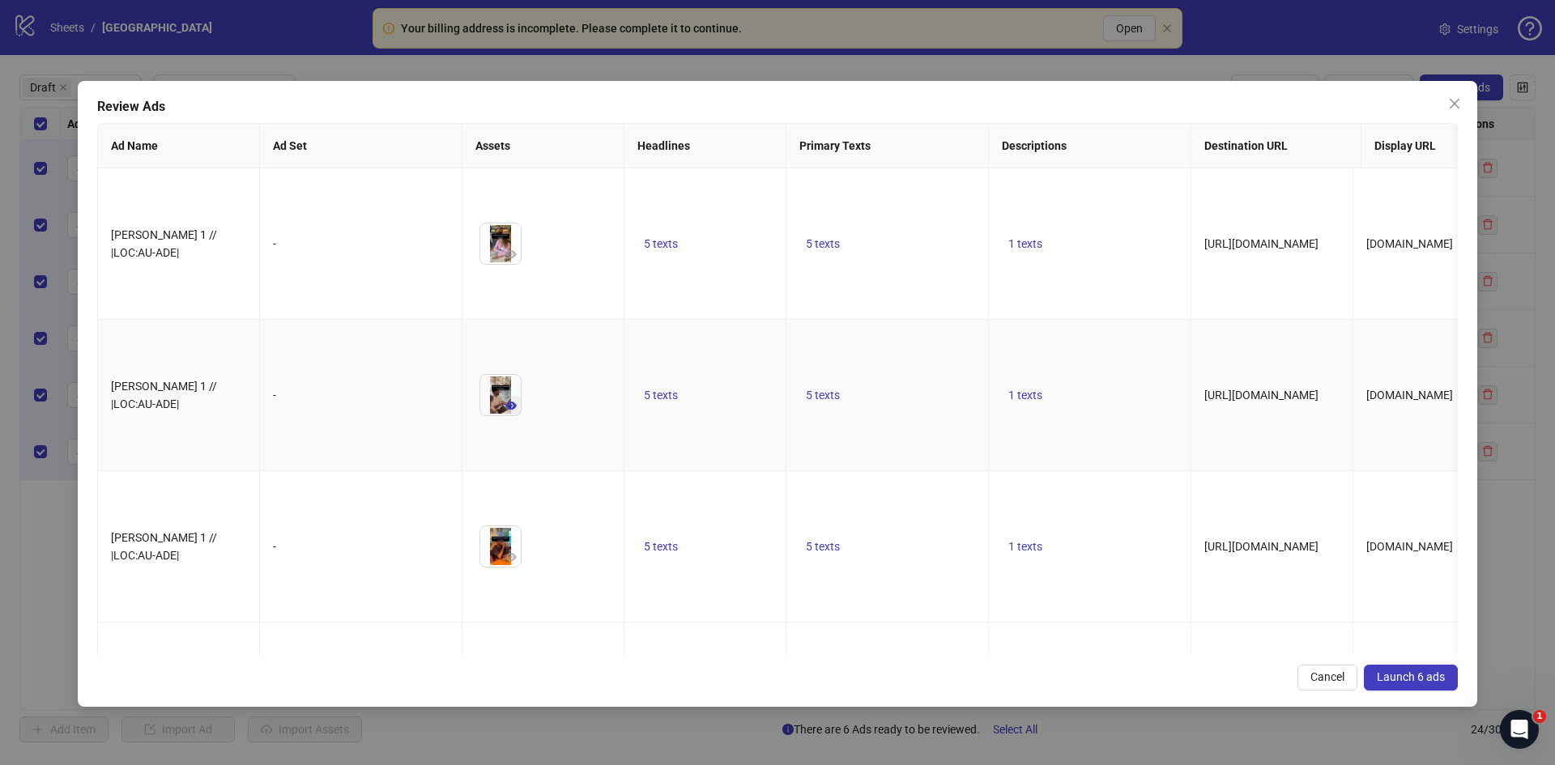
click at [510, 402] on icon "eye" at bounding box center [510, 406] width 11 height 8
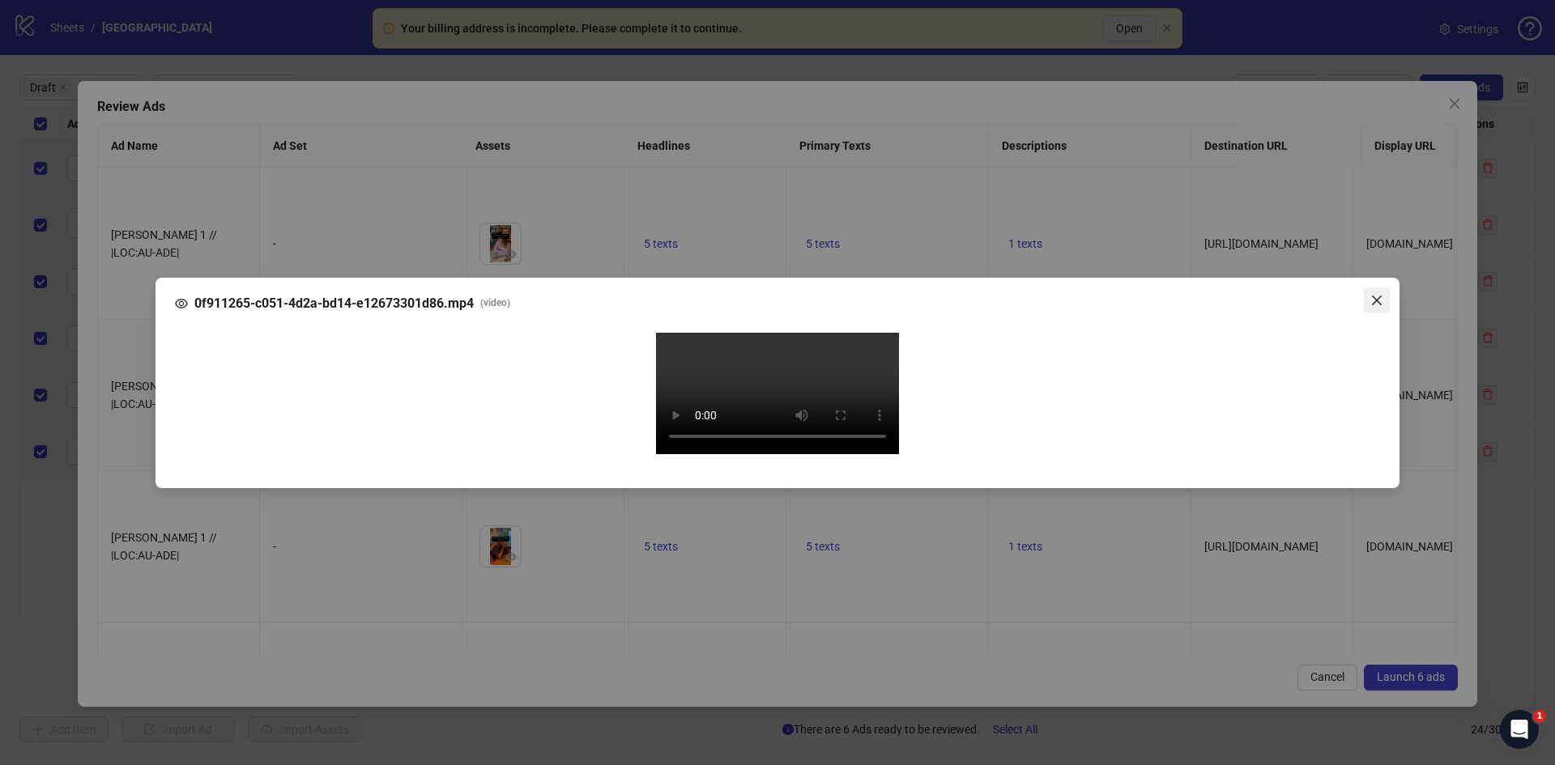
click at [1376, 294] on icon "close" at bounding box center [1376, 300] width 13 height 13
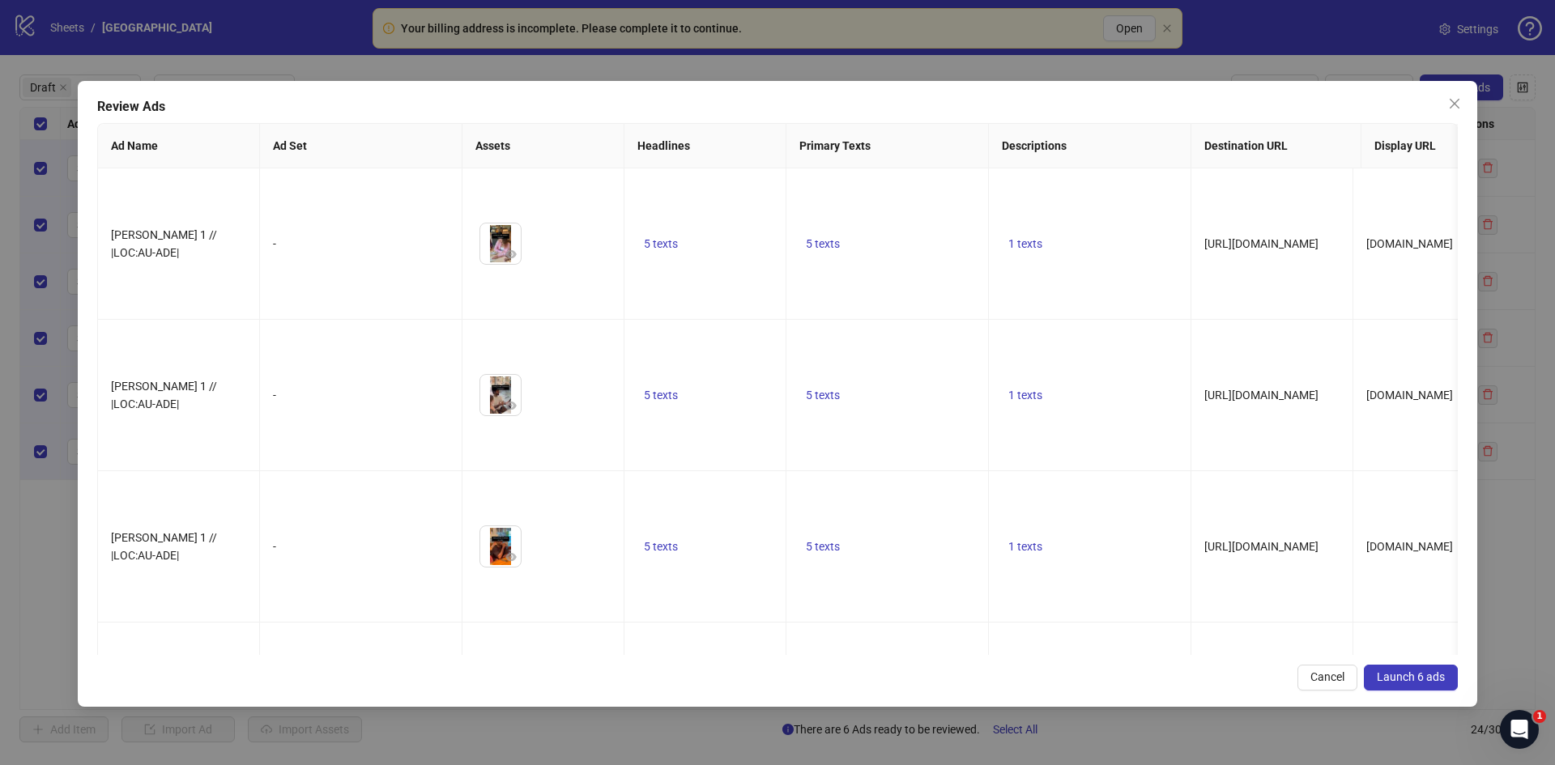
click at [1394, 676] on span "Launch 6 ads" at bounding box center [1411, 677] width 68 height 13
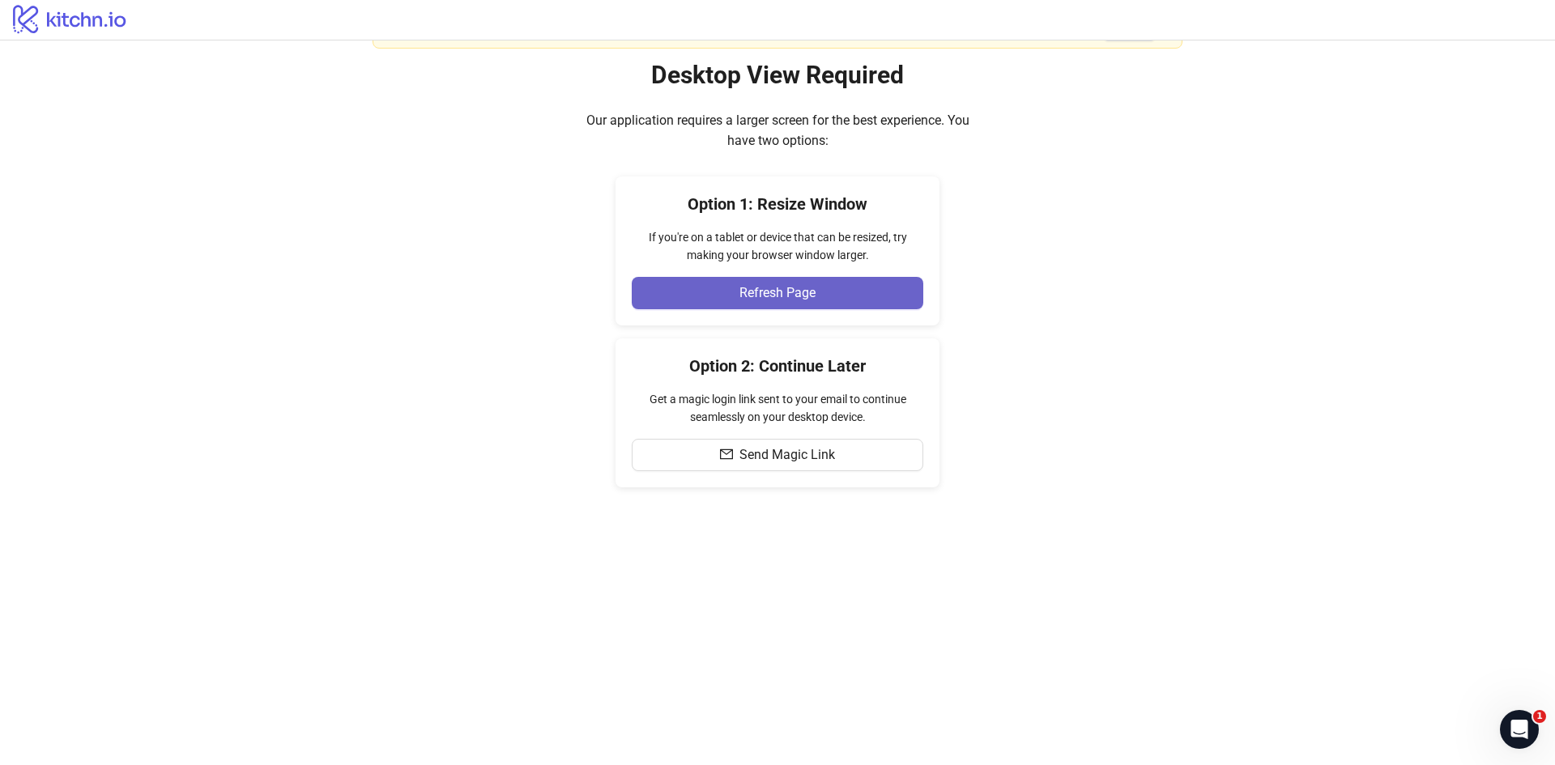
click at [799, 297] on span "Refresh Page" at bounding box center [777, 293] width 76 height 15
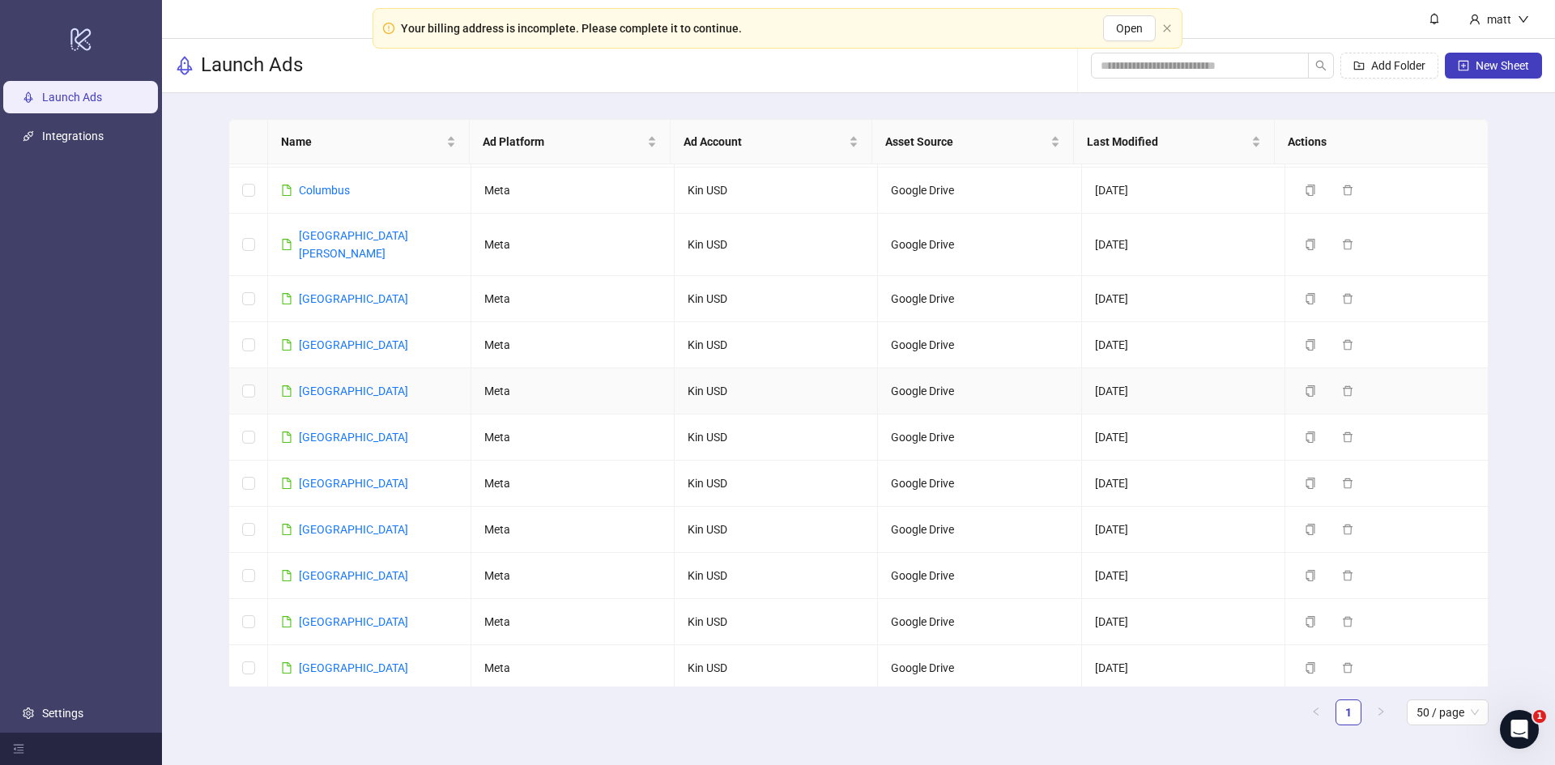
scroll to position [1740, 0]
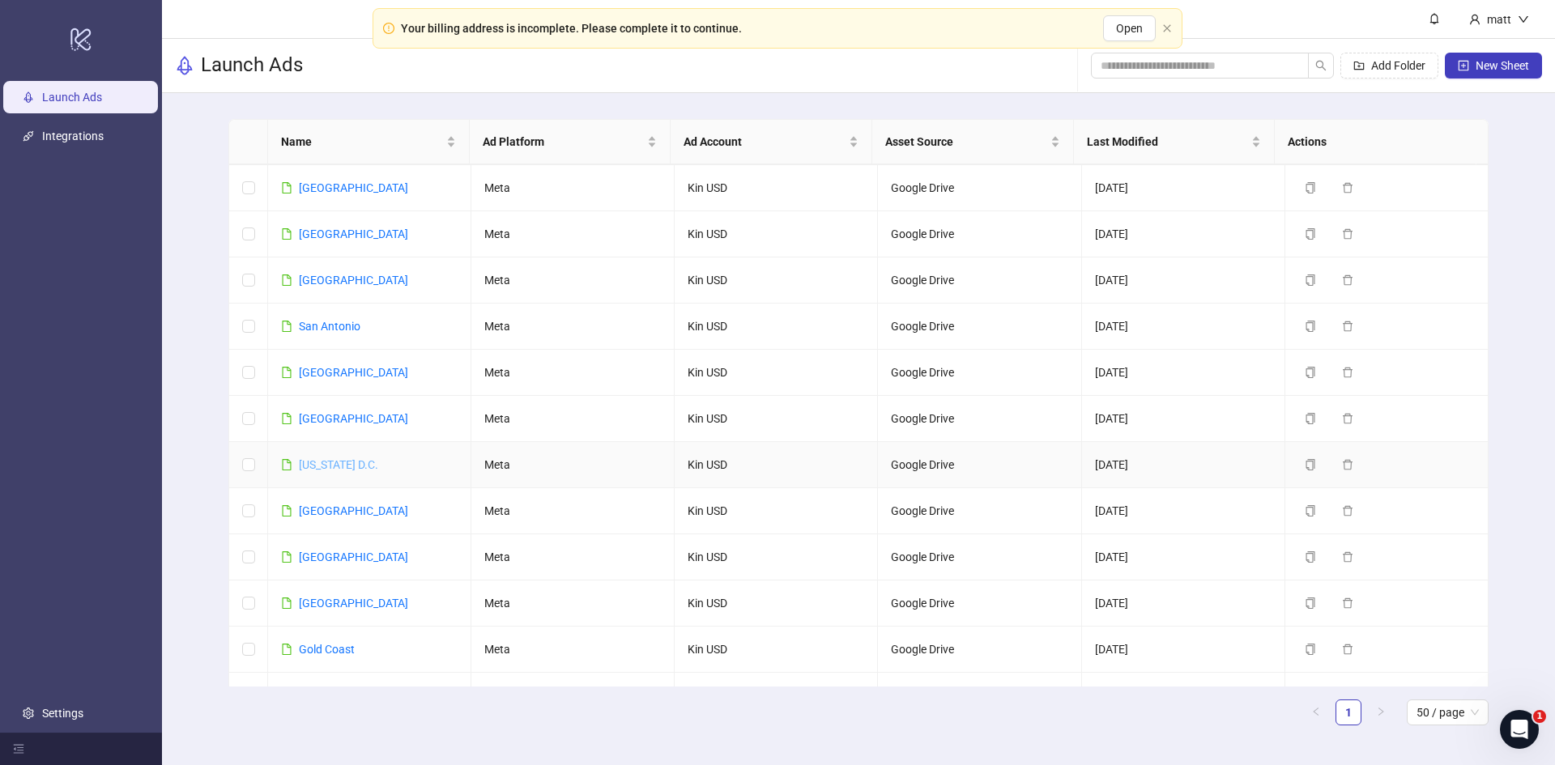
click at [367, 458] on link "[US_STATE] D.C." at bounding box center [338, 464] width 79 height 13
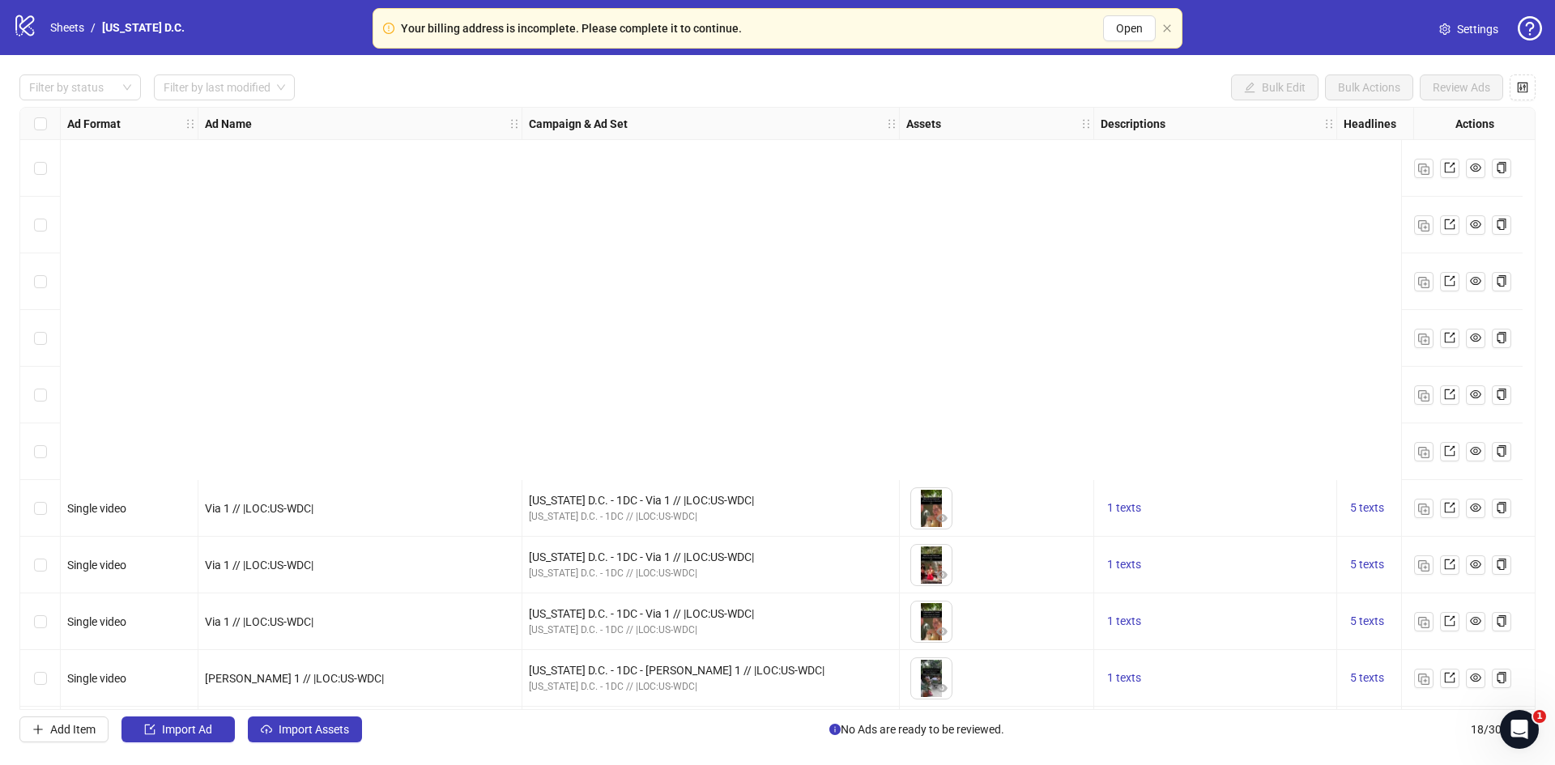
scroll to position [458, 0]
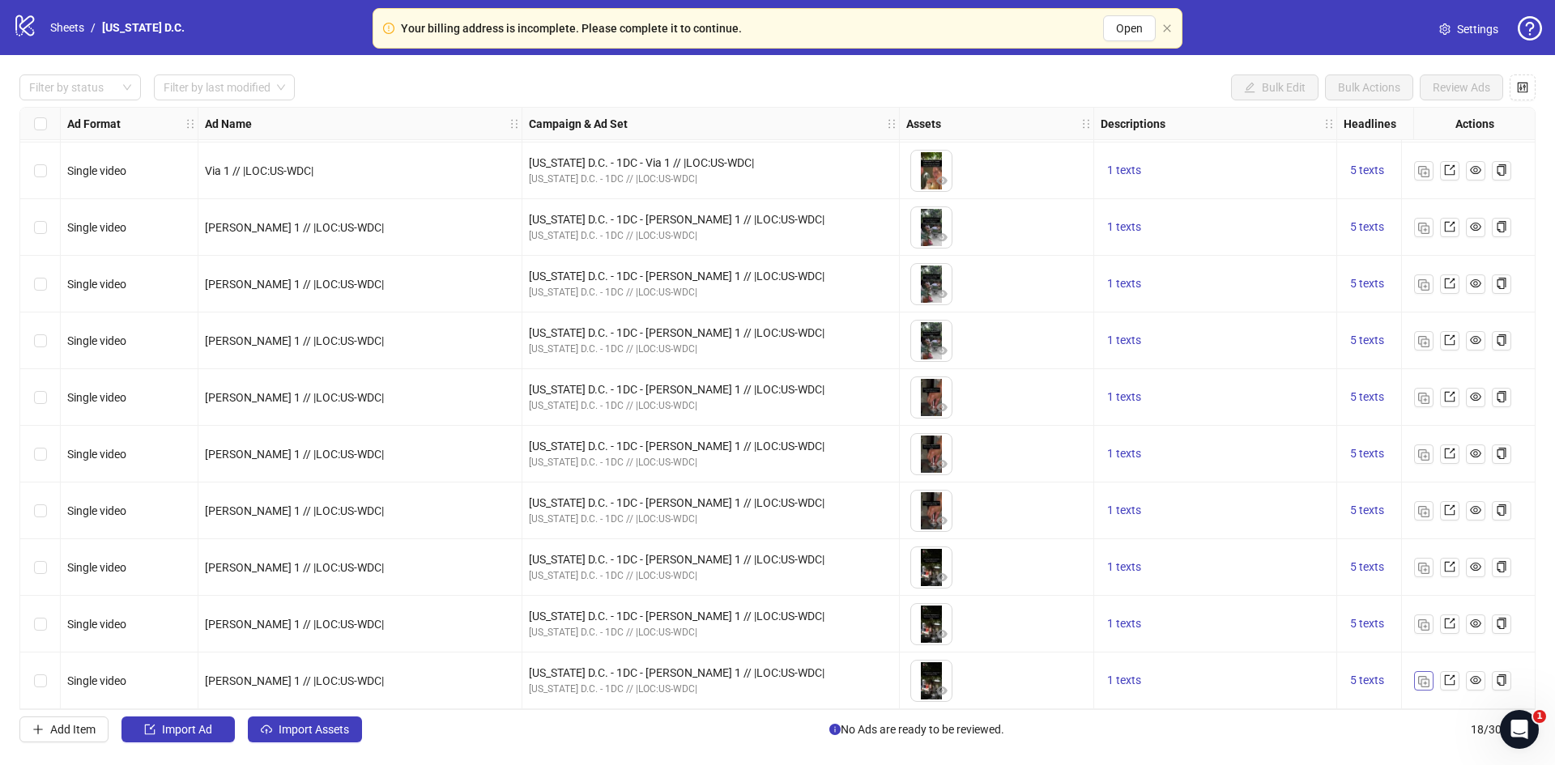
click at [1425, 677] on img "button" at bounding box center [1423, 681] width 11 height 11
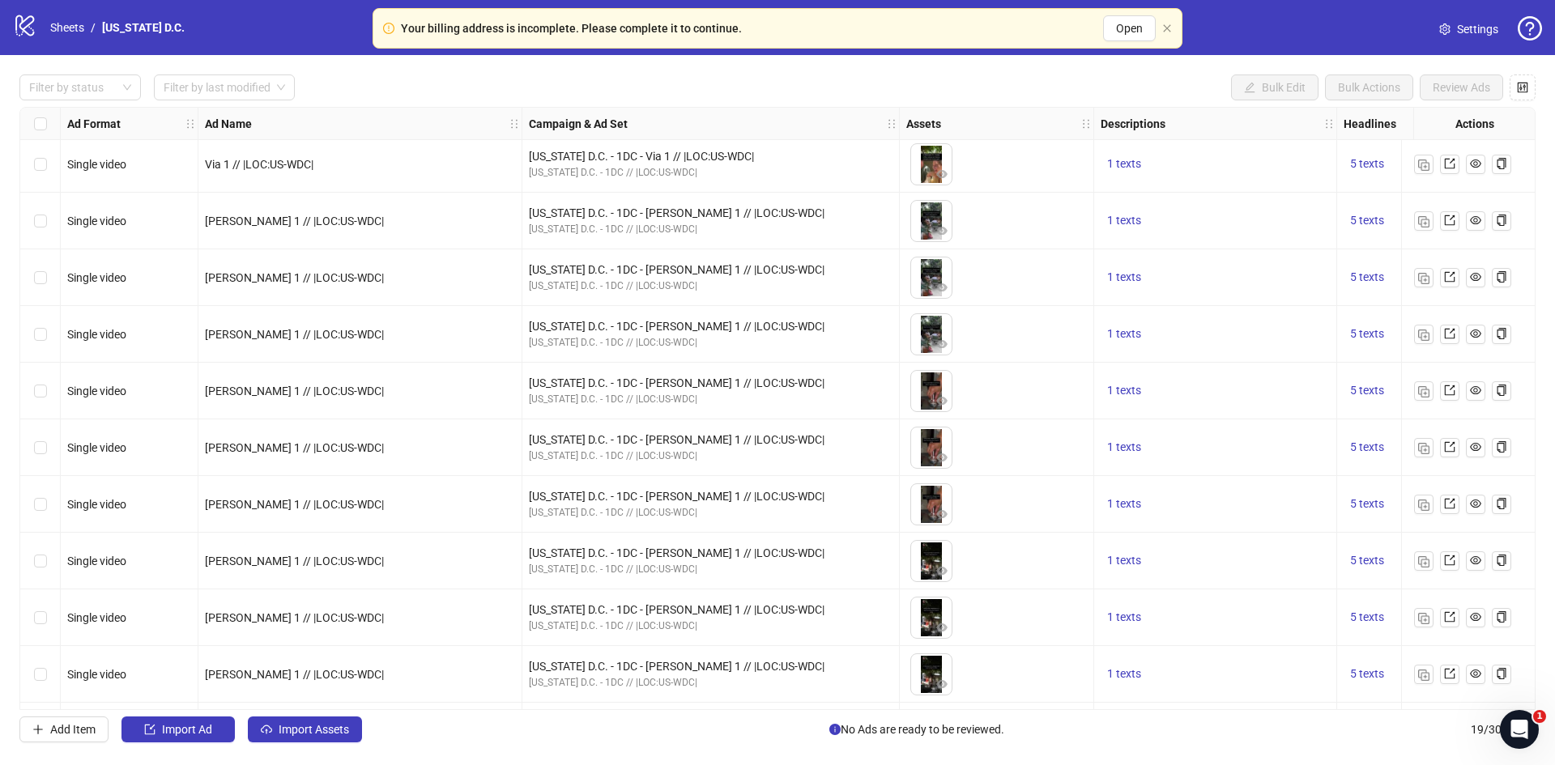
scroll to position [514, 0]
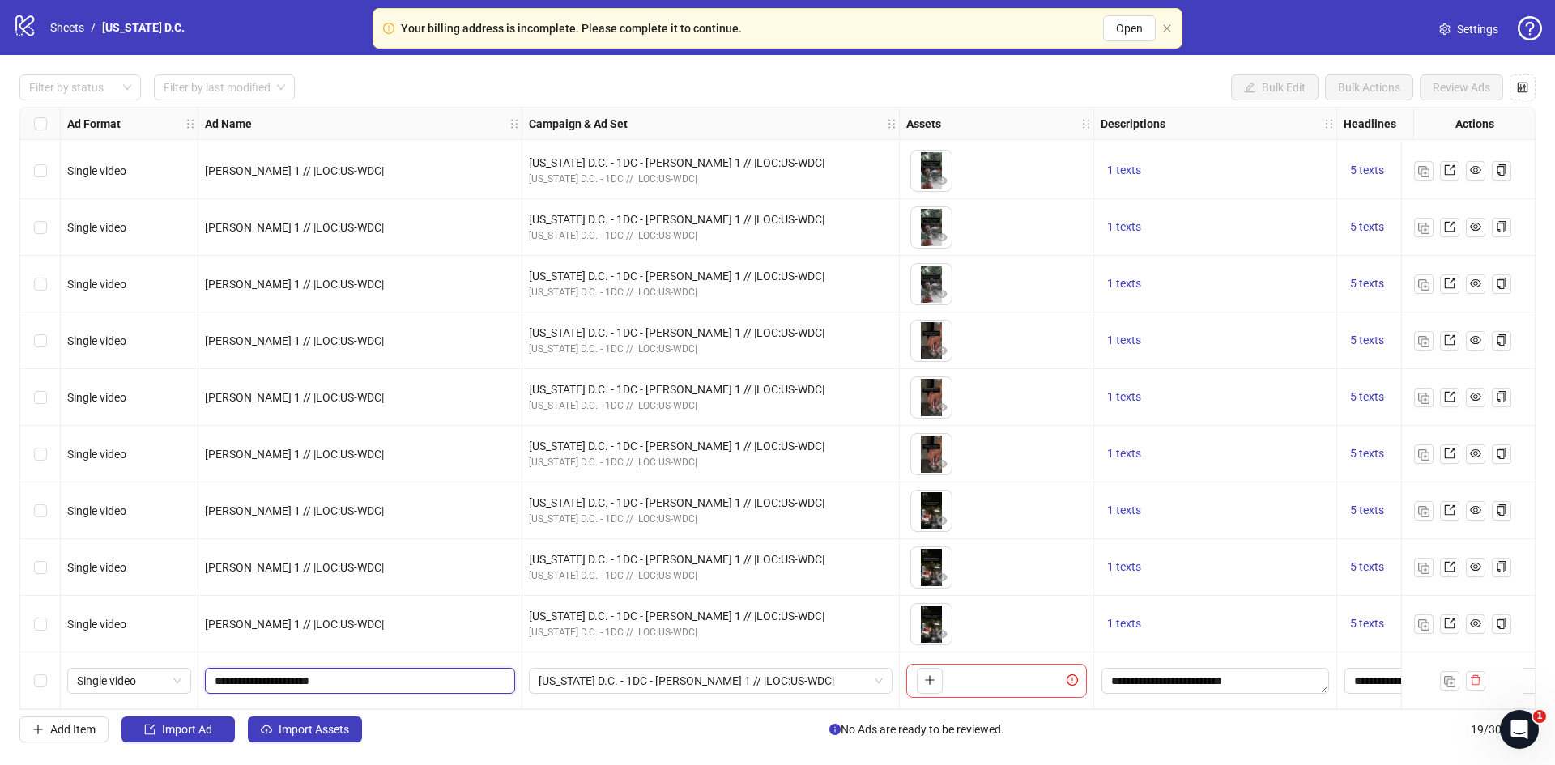
click at [235, 672] on input "**********" at bounding box center [359, 681] width 288 height 18
type input "**********"
click at [686, 675] on span "[US_STATE] D.C. - 1DC - [PERSON_NAME] 1 // |LOC:US-WDC|" at bounding box center [711, 681] width 344 height 24
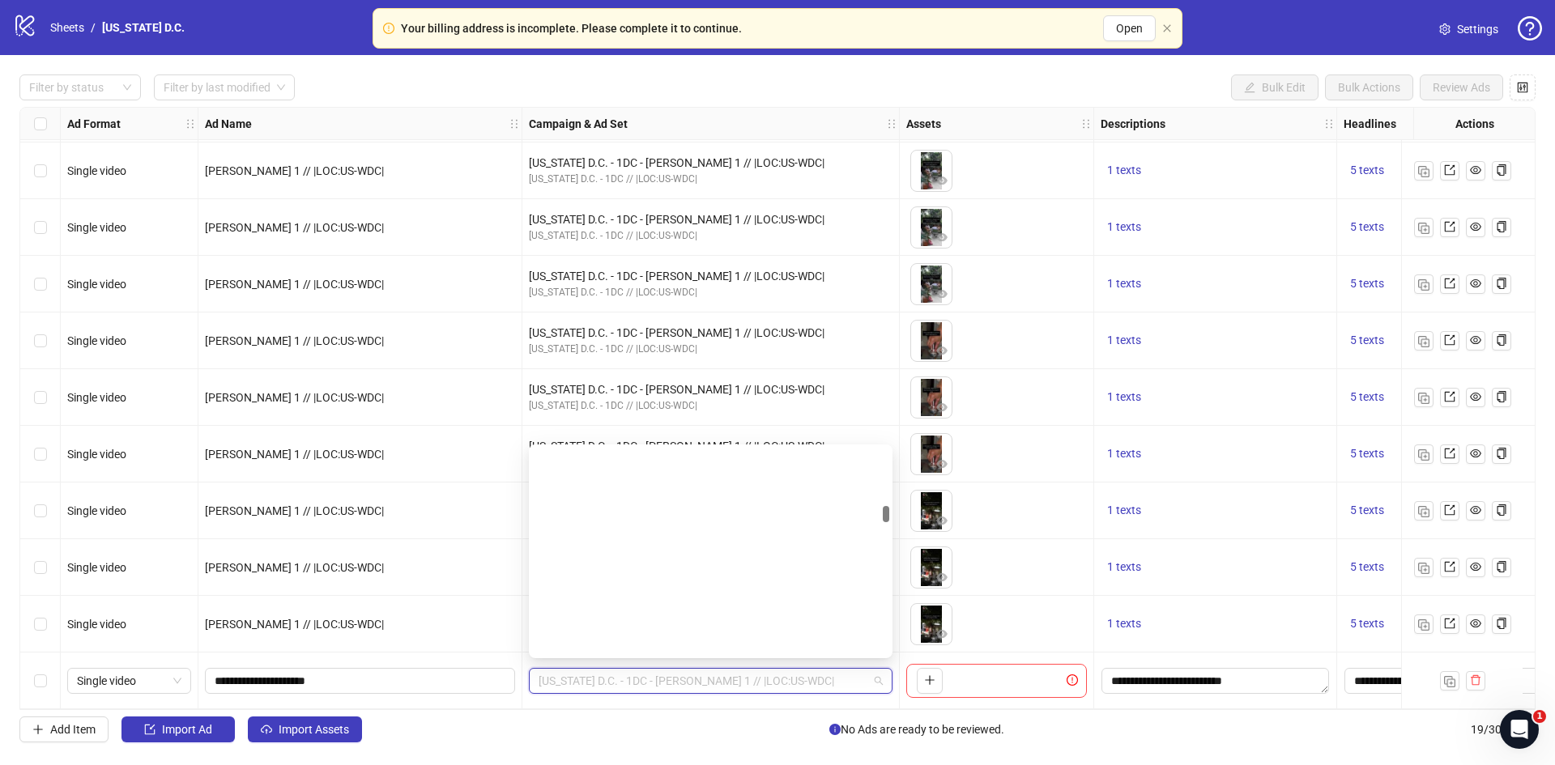
scroll to position [1744, 0]
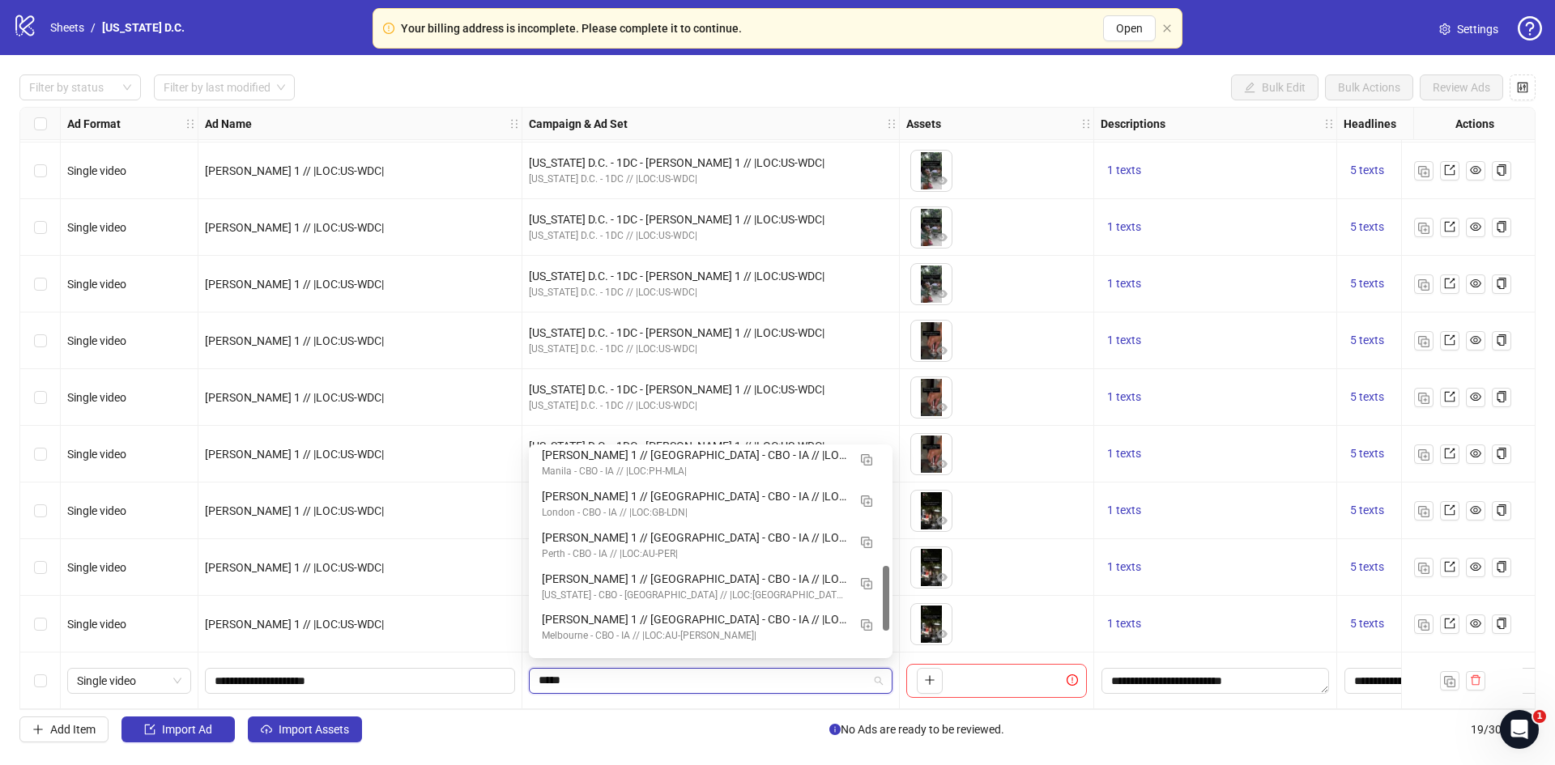
type input "******"
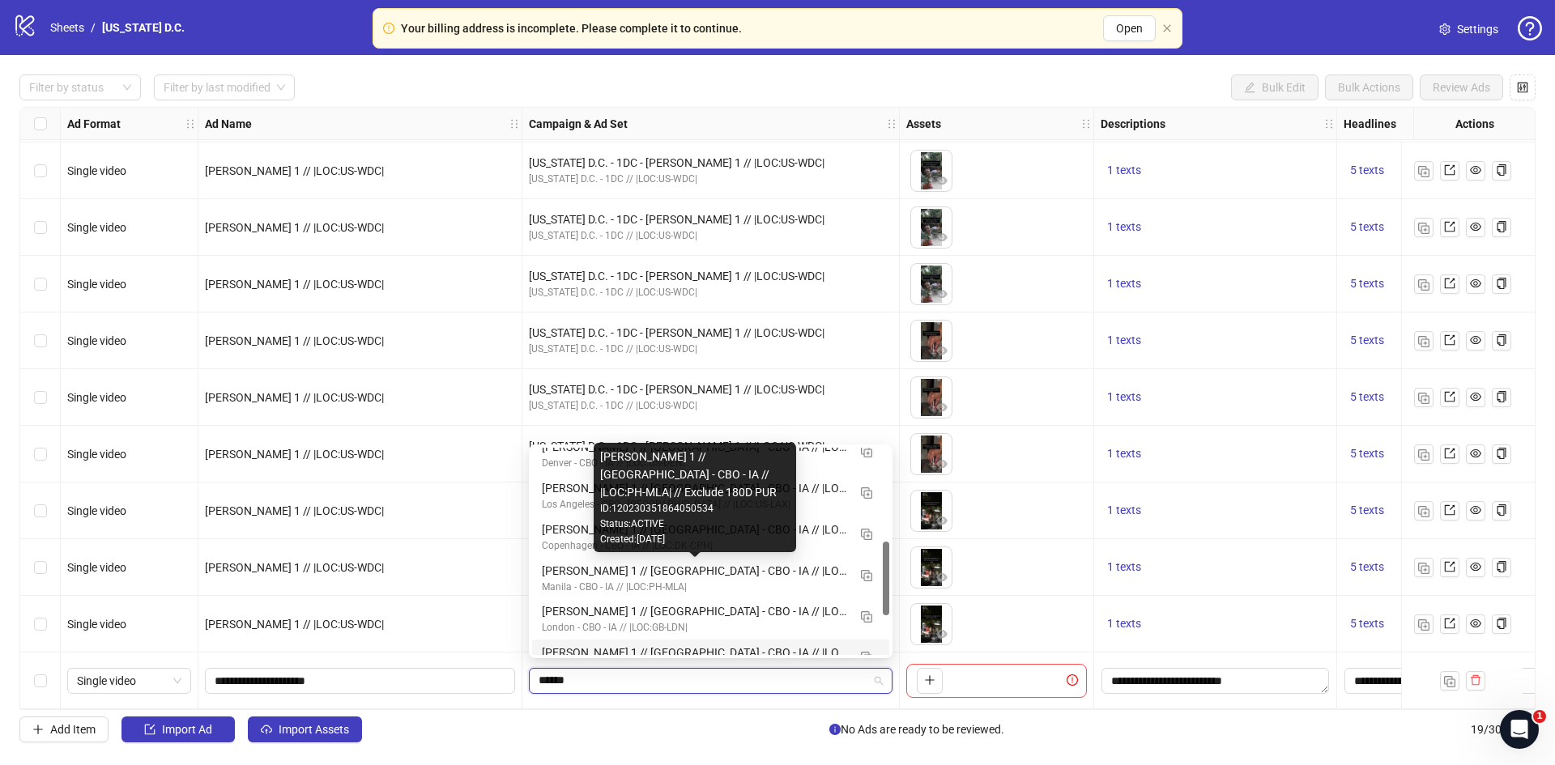
scroll to position [0, 0]
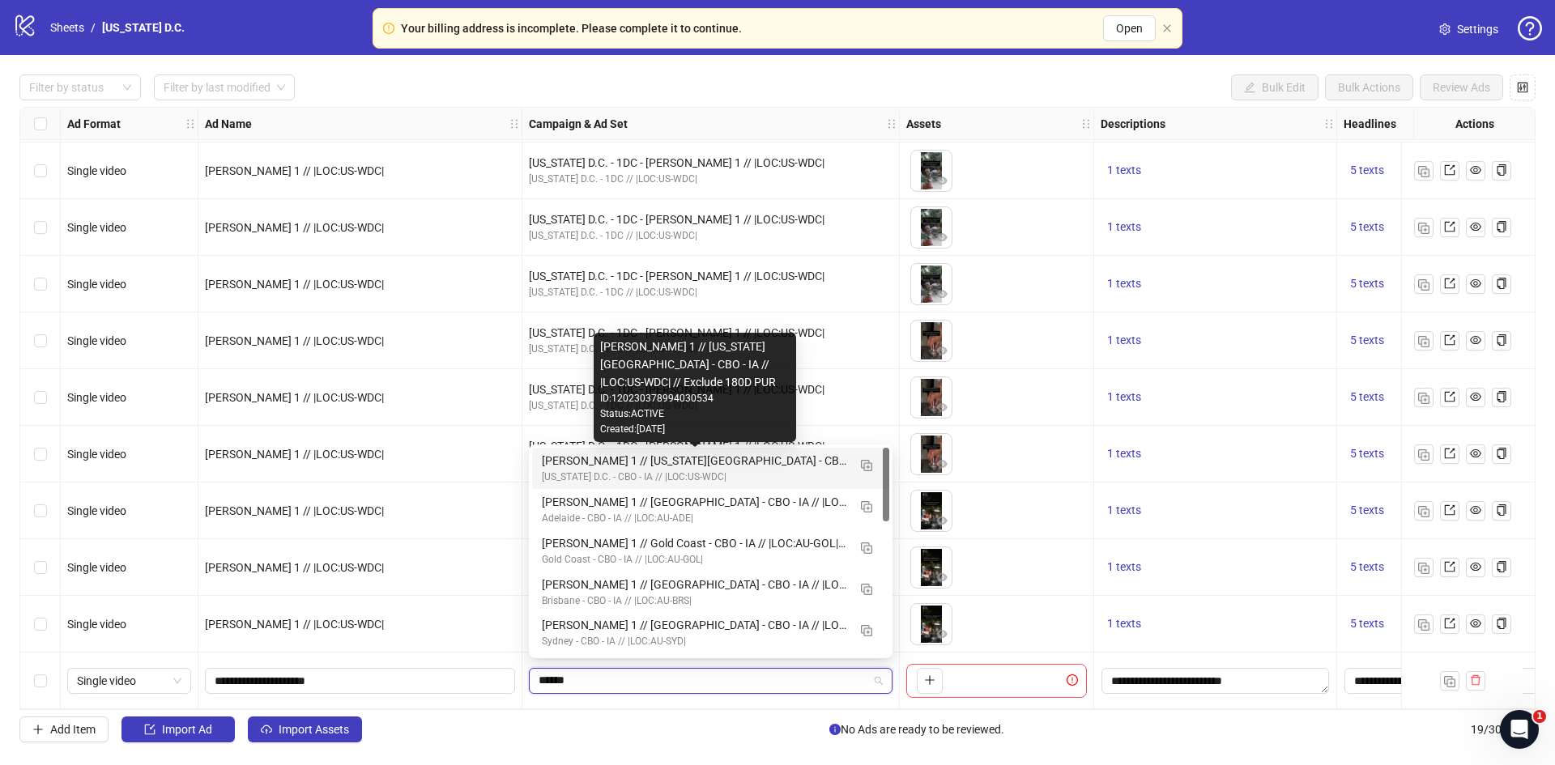
click at [573, 467] on div "[PERSON_NAME] 1 // [US_STATE][GEOGRAPHIC_DATA] - CBO - IA // |LOC:US-WDC| // Ex…" at bounding box center [694, 461] width 305 height 18
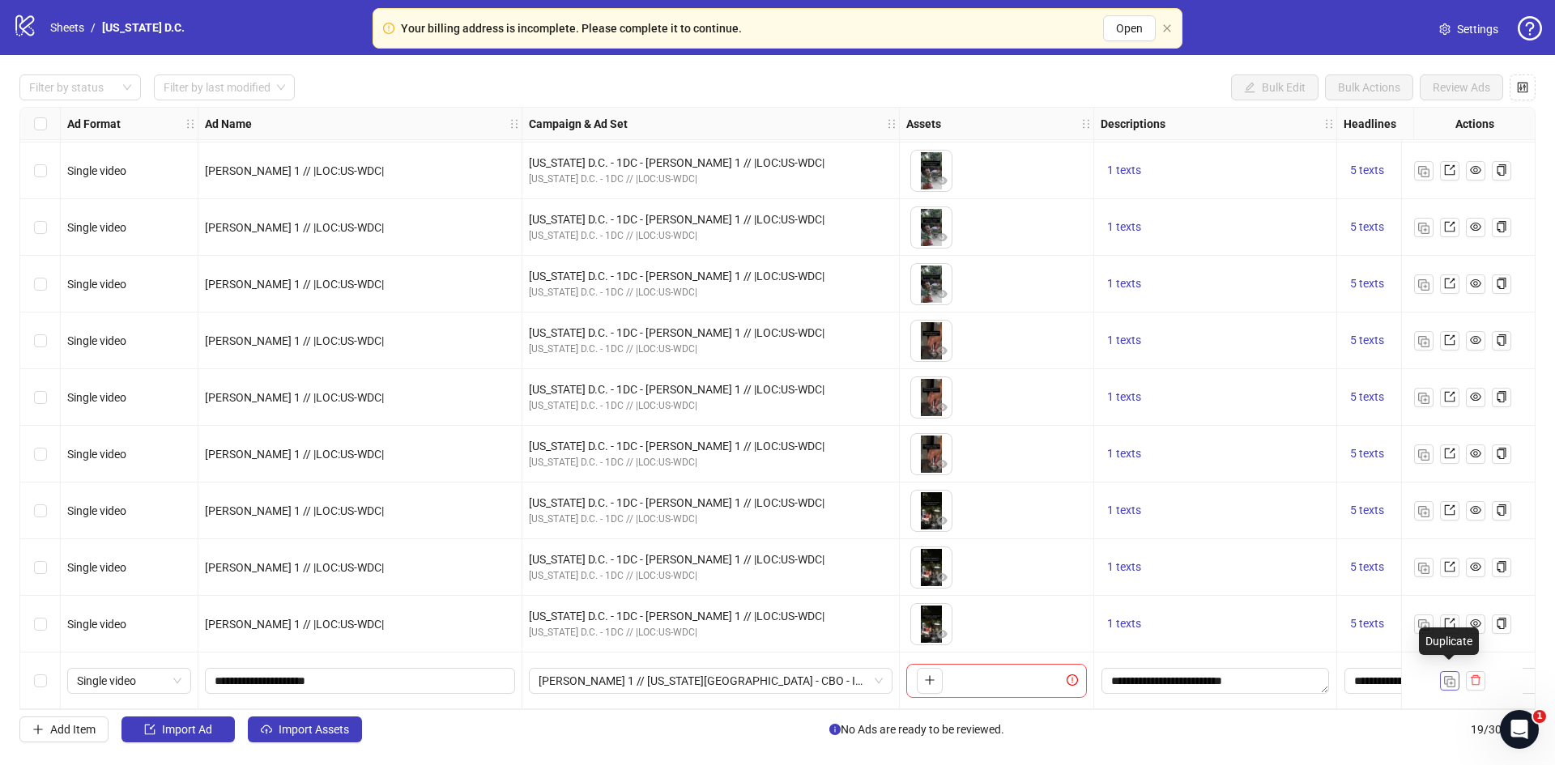
click at [1446, 682] on button "button" at bounding box center [1449, 680] width 19 height 19
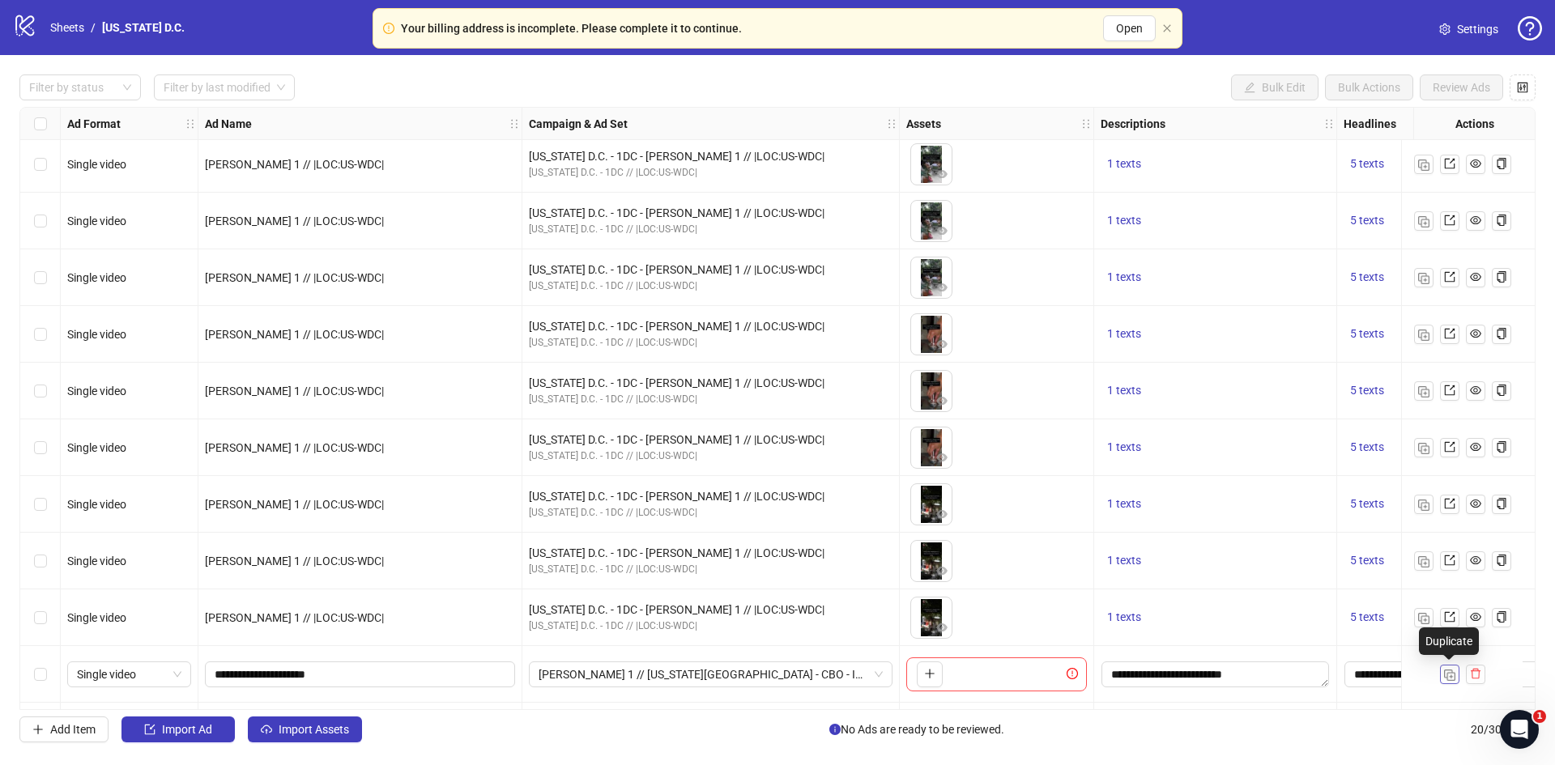
click at [1446, 682] on button "button" at bounding box center [1449, 674] width 19 height 19
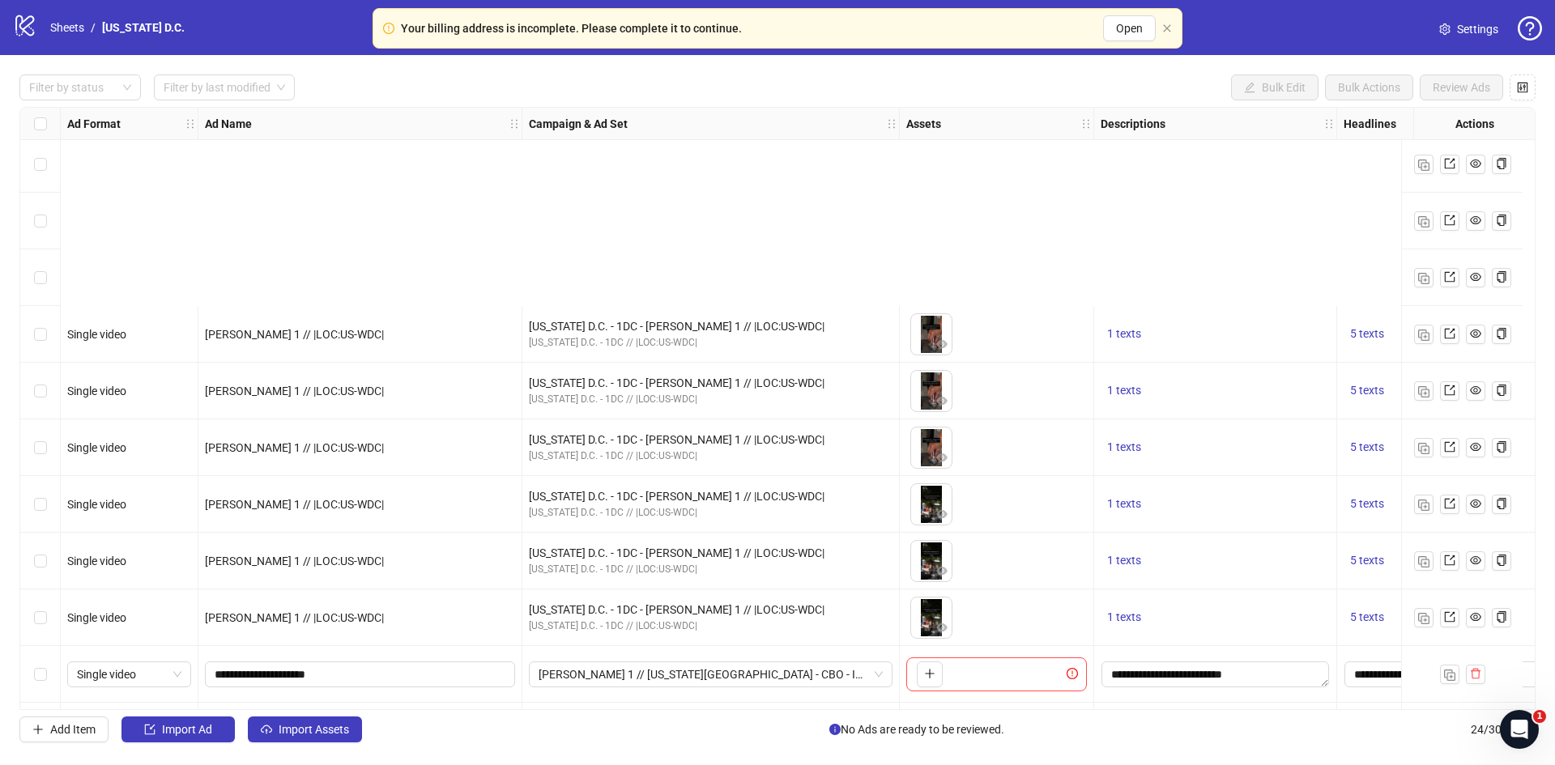
scroll to position [798, 0]
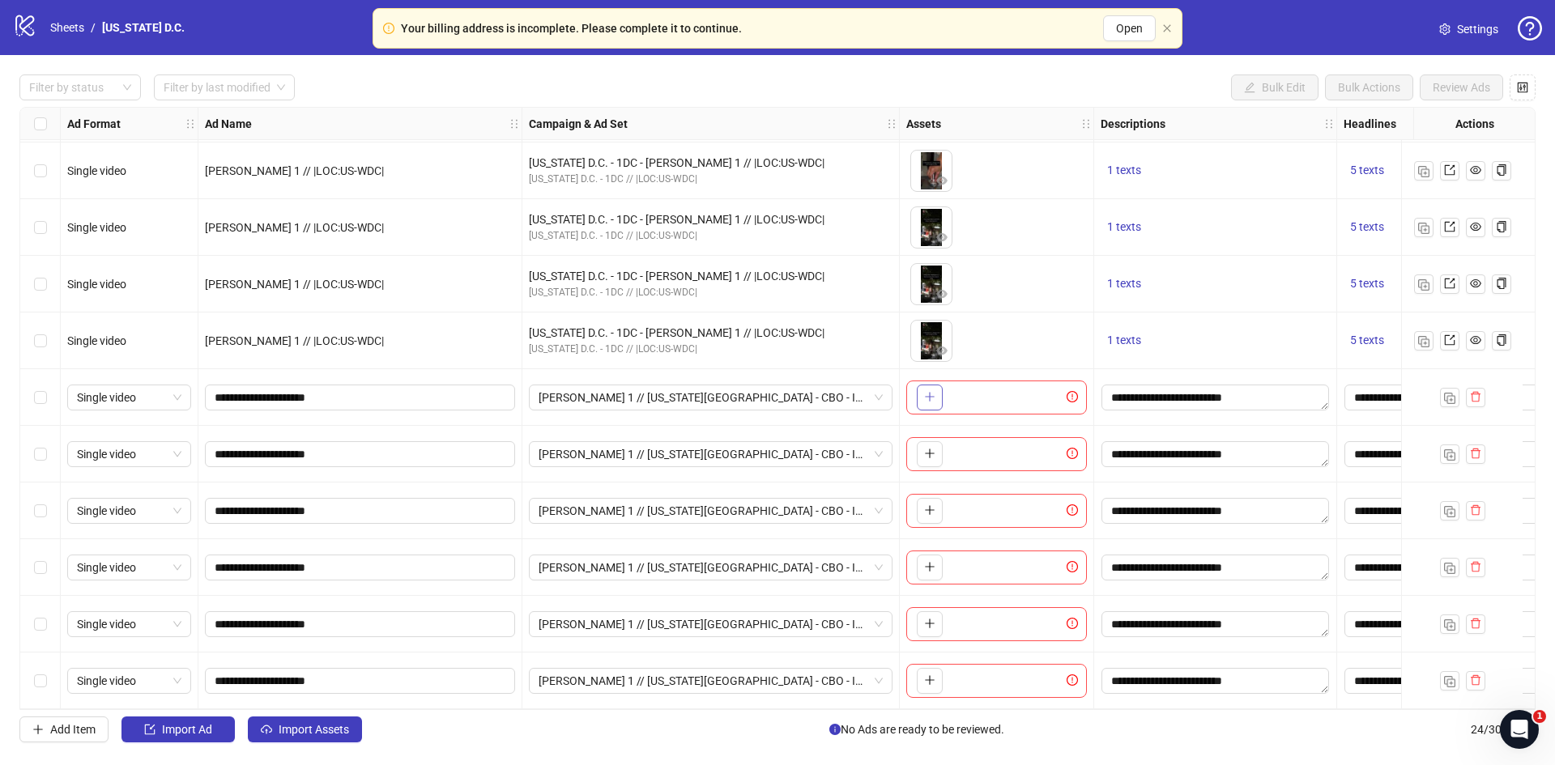
click at [933, 391] on icon "plus" at bounding box center [929, 396] width 11 height 11
click at [930, 449] on icon "plus" at bounding box center [929, 453] width 1 height 9
click at [934, 506] on icon "plus" at bounding box center [929, 510] width 11 height 11
click at [932, 562] on icon "plus" at bounding box center [929, 566] width 11 height 11
click at [924, 618] on icon "plus" at bounding box center [929, 623] width 11 height 11
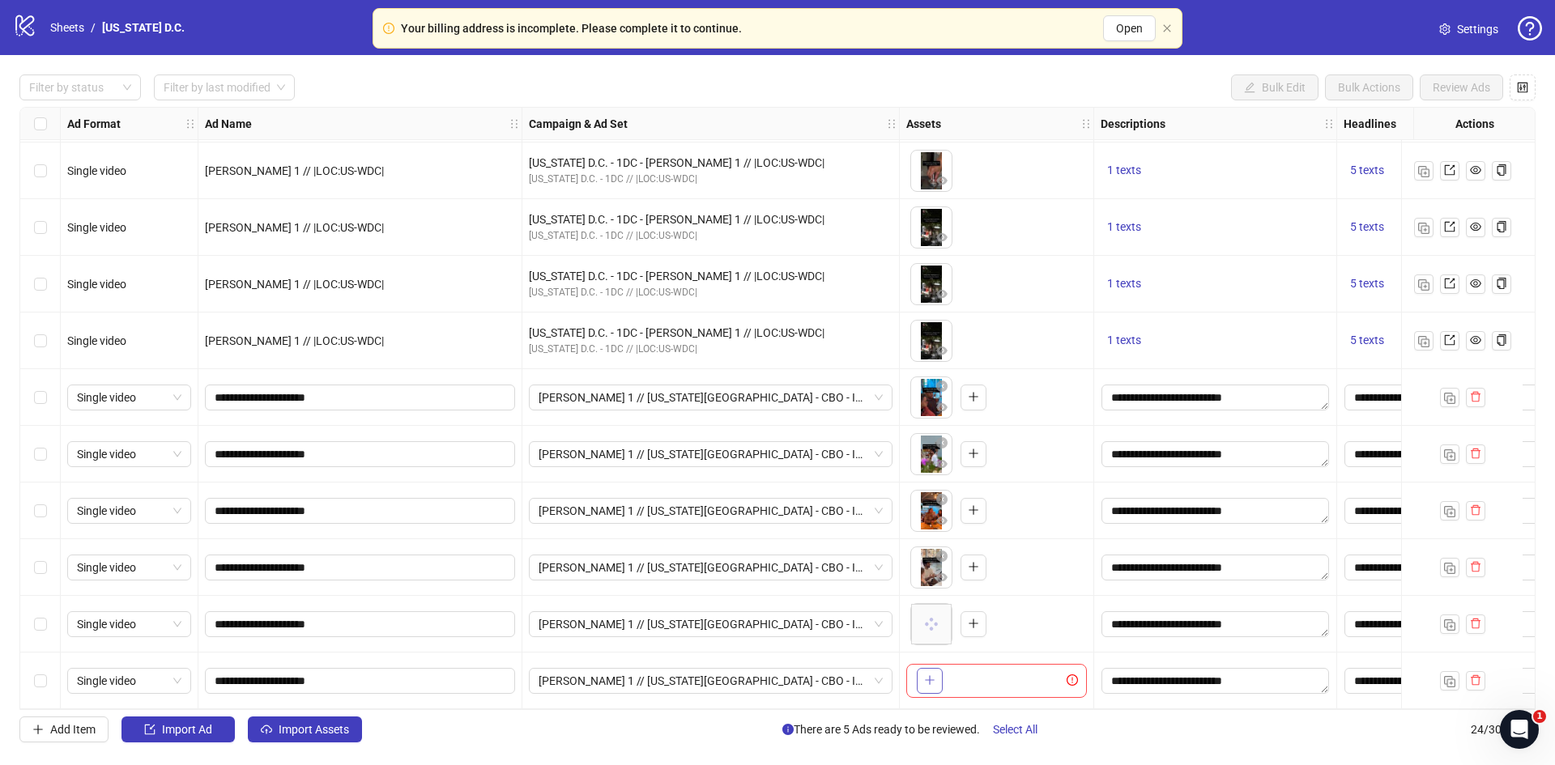
click at [924, 668] on button "button" at bounding box center [930, 681] width 26 height 26
click at [96, 88] on div at bounding box center [72, 87] width 98 height 23
click at [62, 117] on div "Draft" at bounding box center [80, 121] width 96 height 18
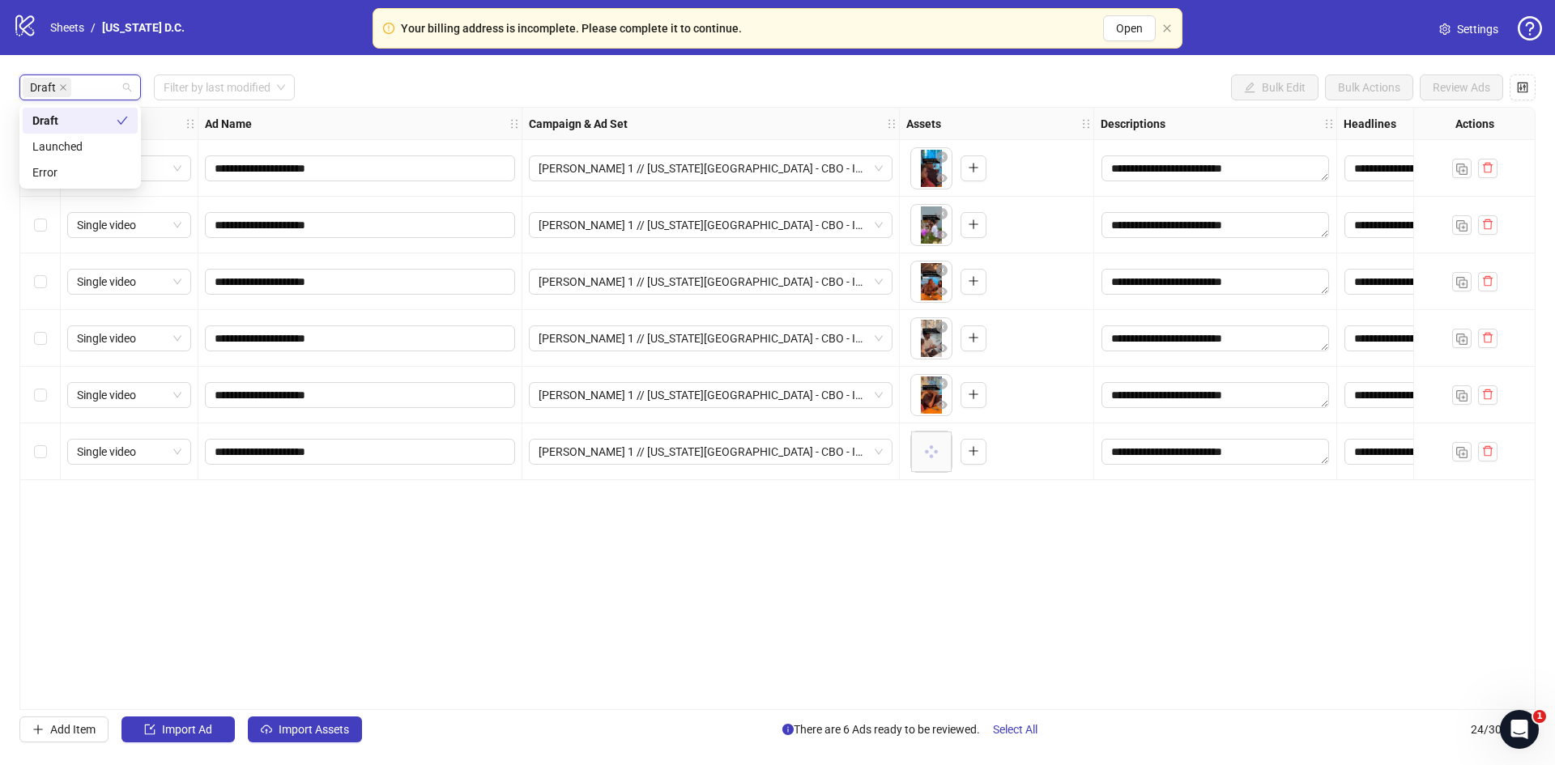
scroll to position [0, 0]
click at [374, 92] on div "Draft Filter by last modified Bulk Edit Bulk Actions Review Ads" at bounding box center [777, 88] width 1516 height 26
click at [43, 117] on label "Select all rows" at bounding box center [40, 124] width 13 height 18
click at [48, 122] on div "Select all rows" at bounding box center [40, 124] width 40 height 32
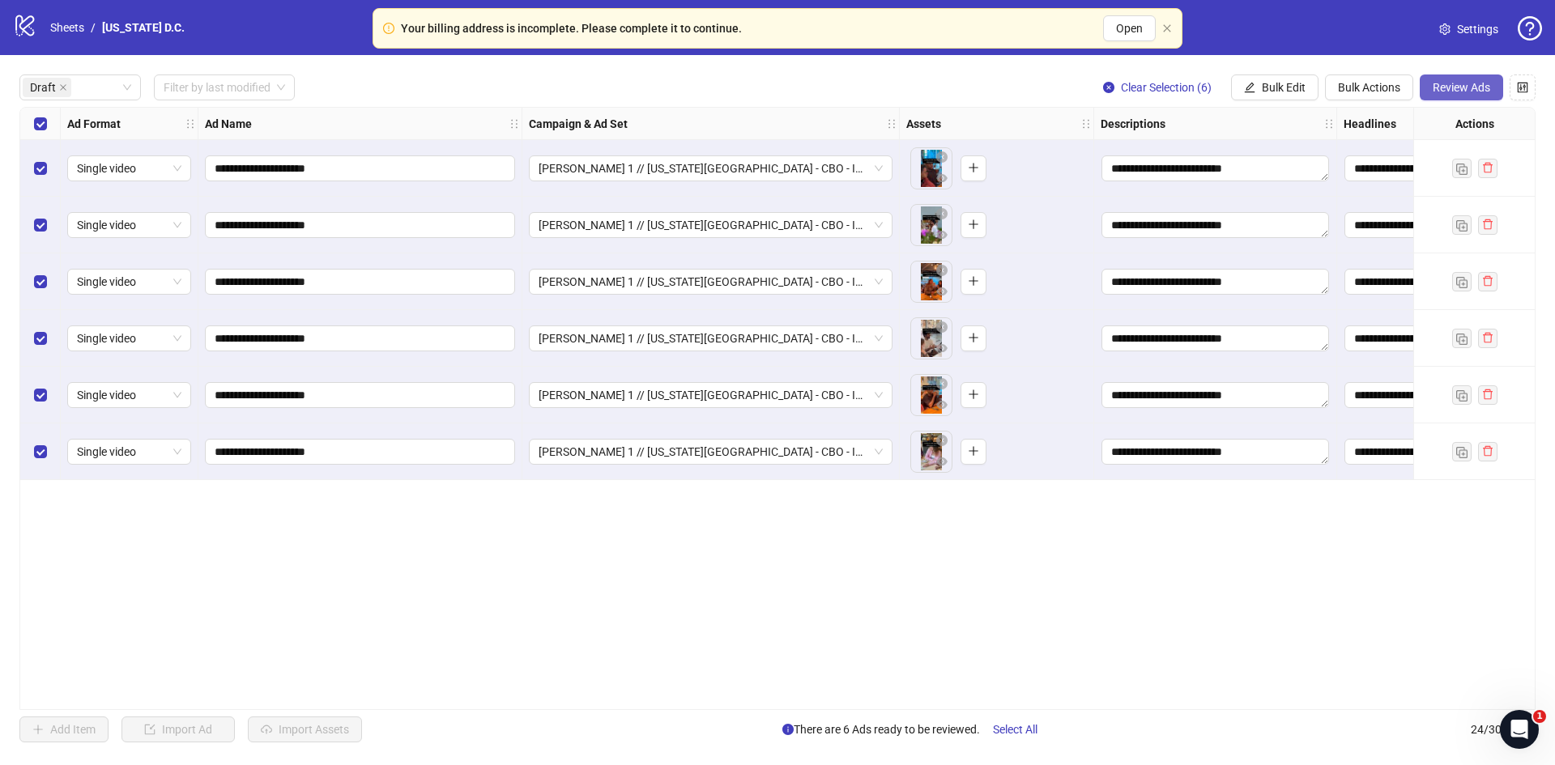
click at [1471, 82] on span "Review Ads" at bounding box center [1462, 87] width 58 height 13
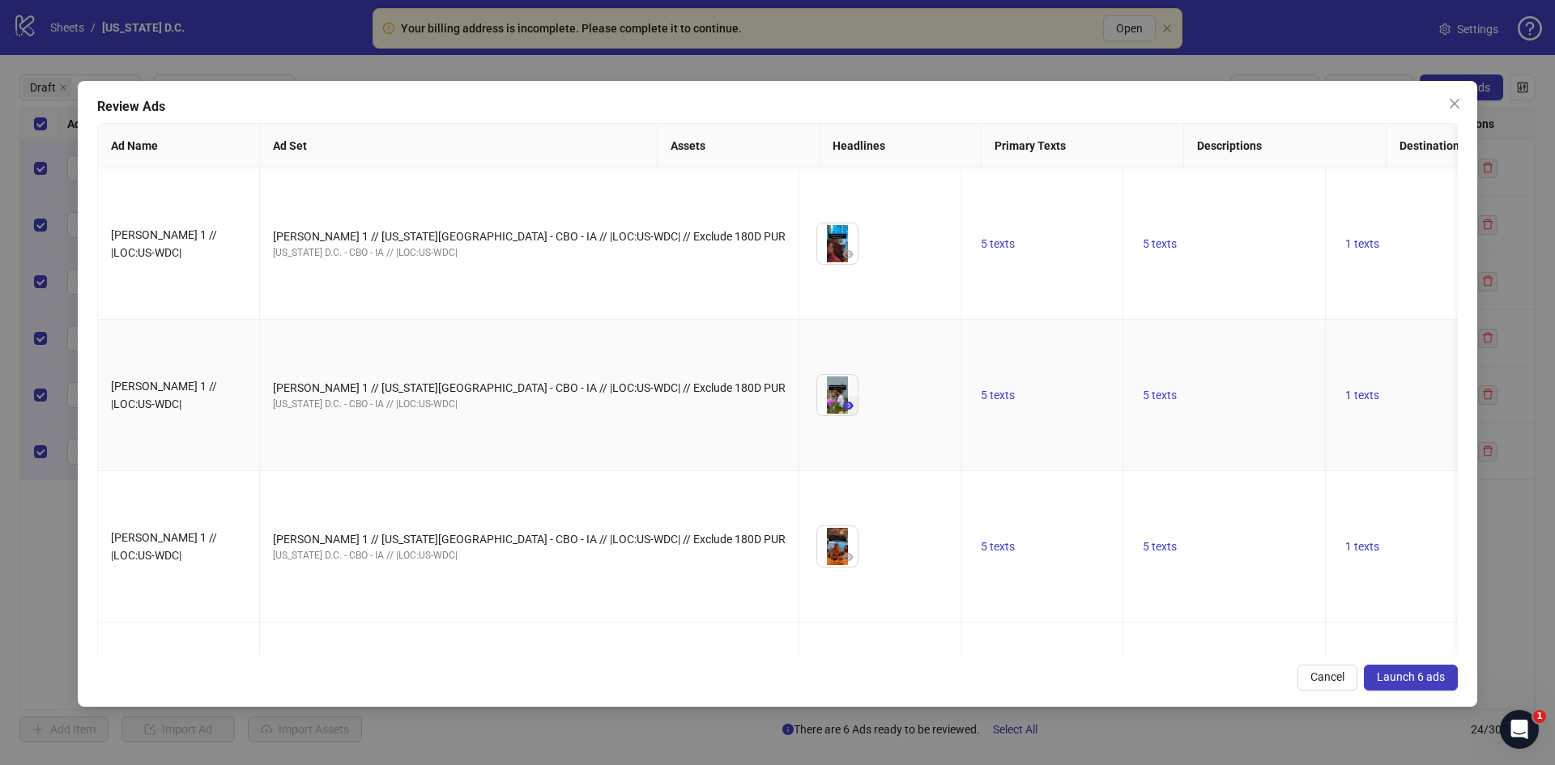
click at [842, 400] on icon "eye" at bounding box center [847, 405] width 11 height 11
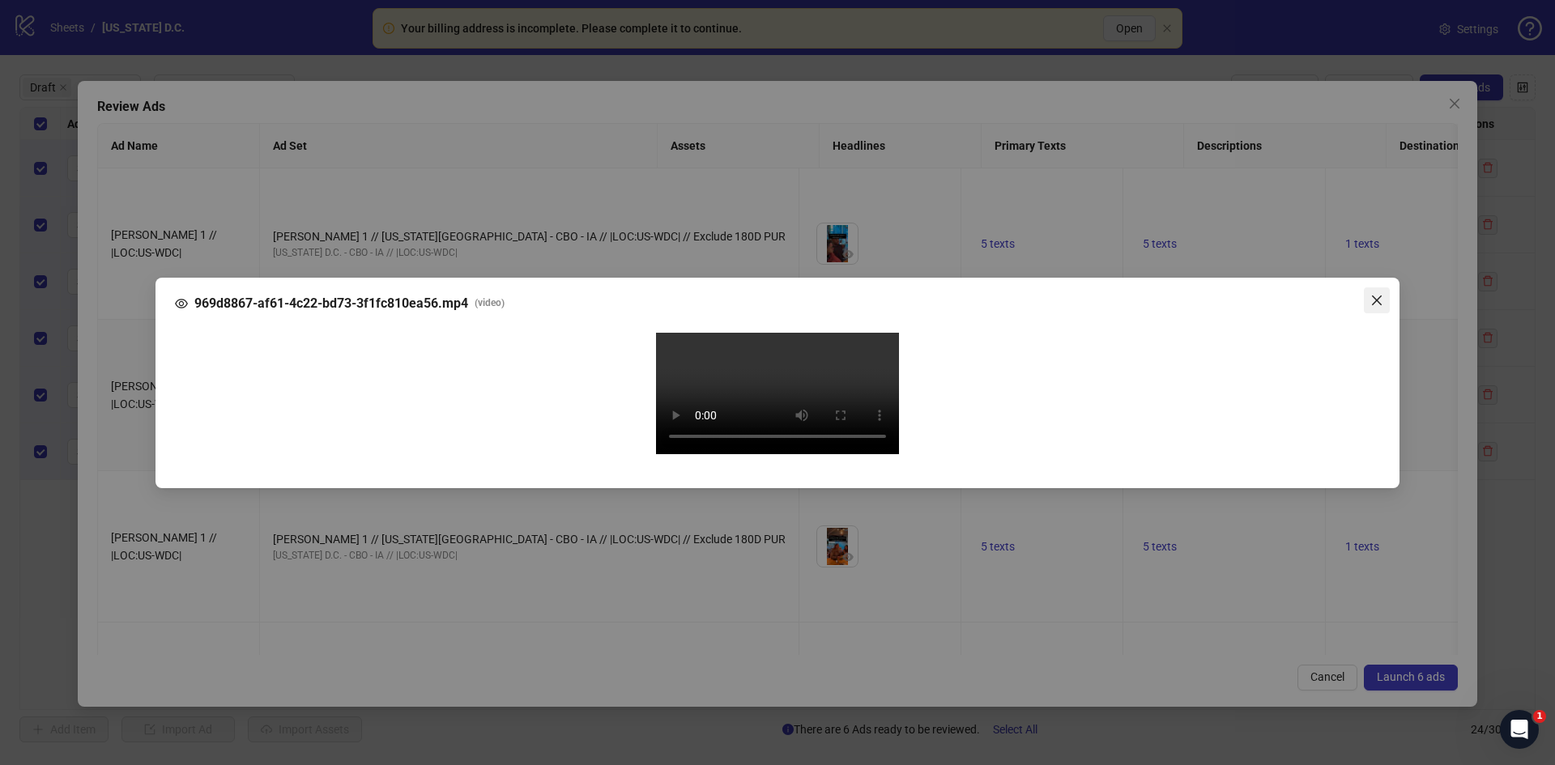
click at [1382, 294] on icon "close" at bounding box center [1376, 300] width 13 height 13
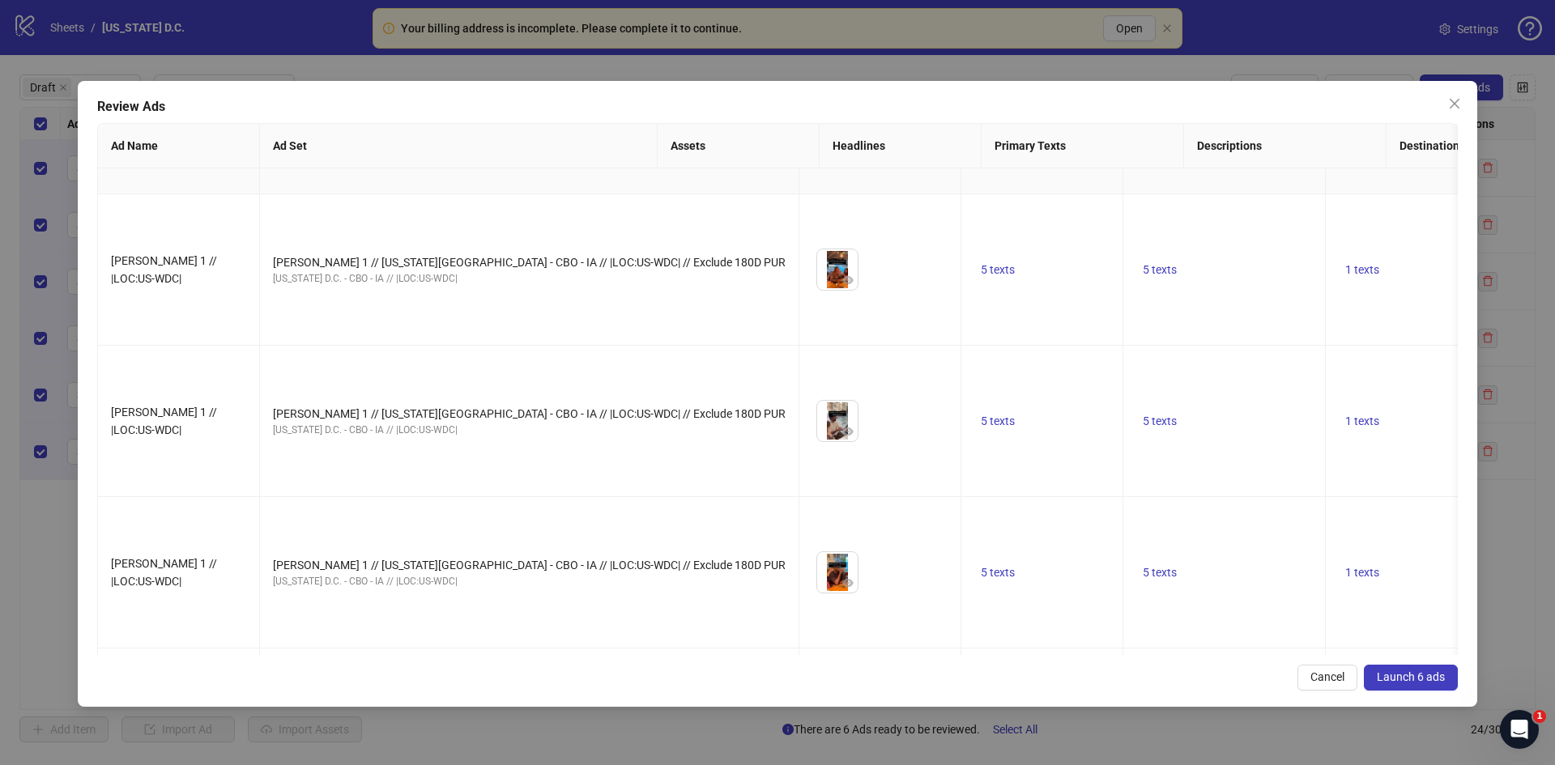
scroll to position [327, 0]
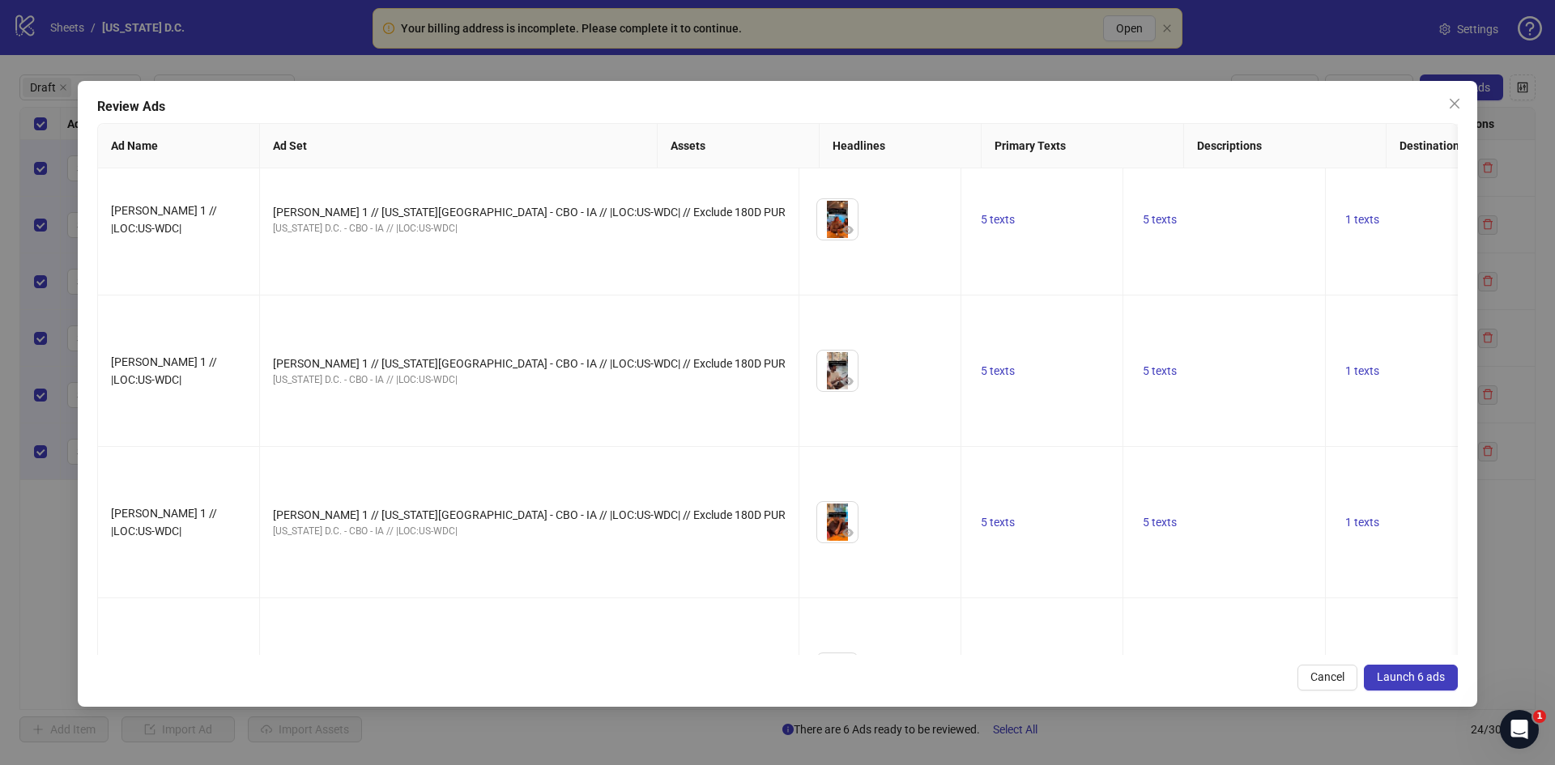
click at [1433, 675] on span "Launch 6 ads" at bounding box center [1411, 677] width 68 height 13
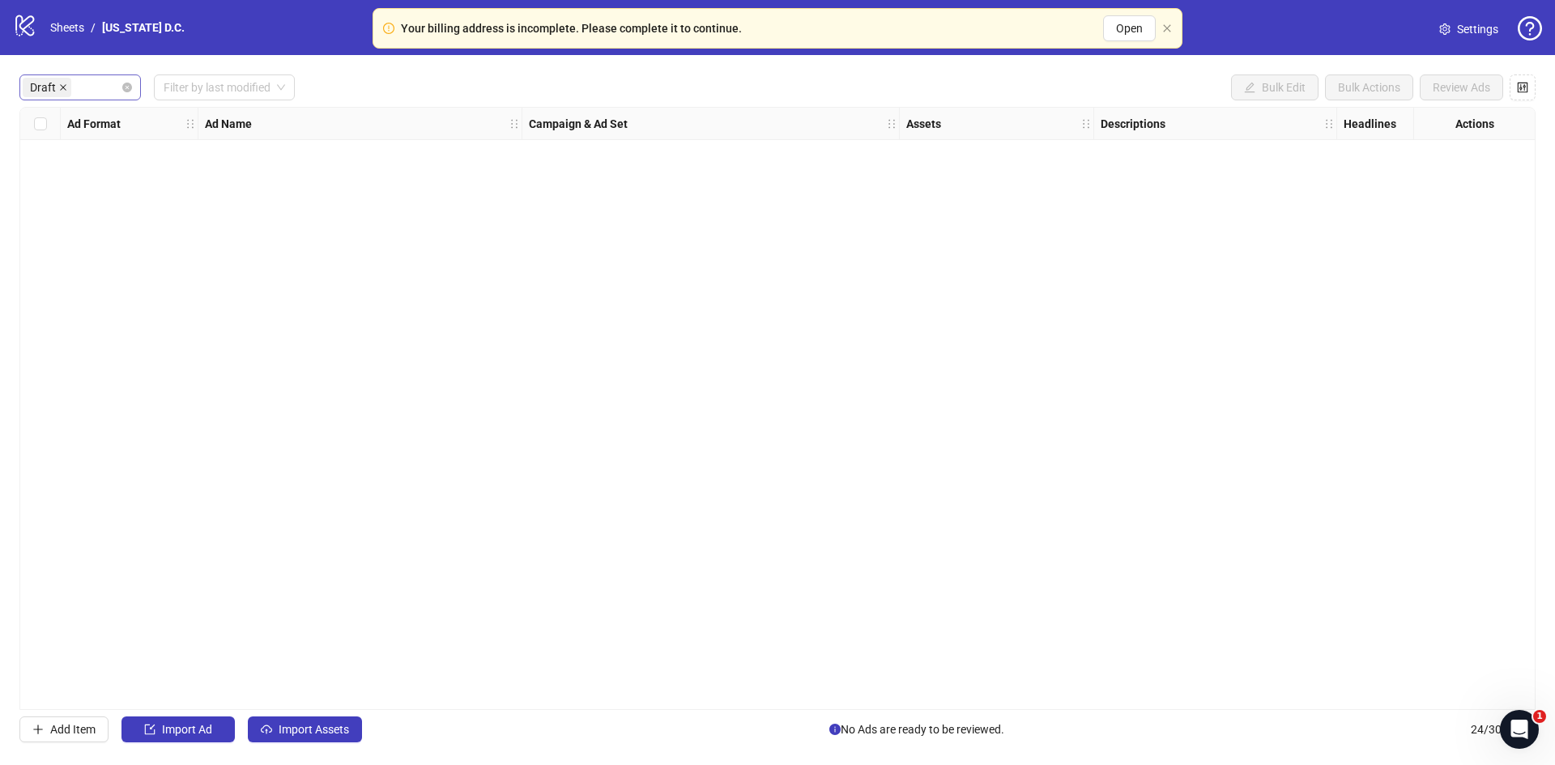
click at [63, 90] on icon "close" at bounding box center [63, 87] width 8 height 8
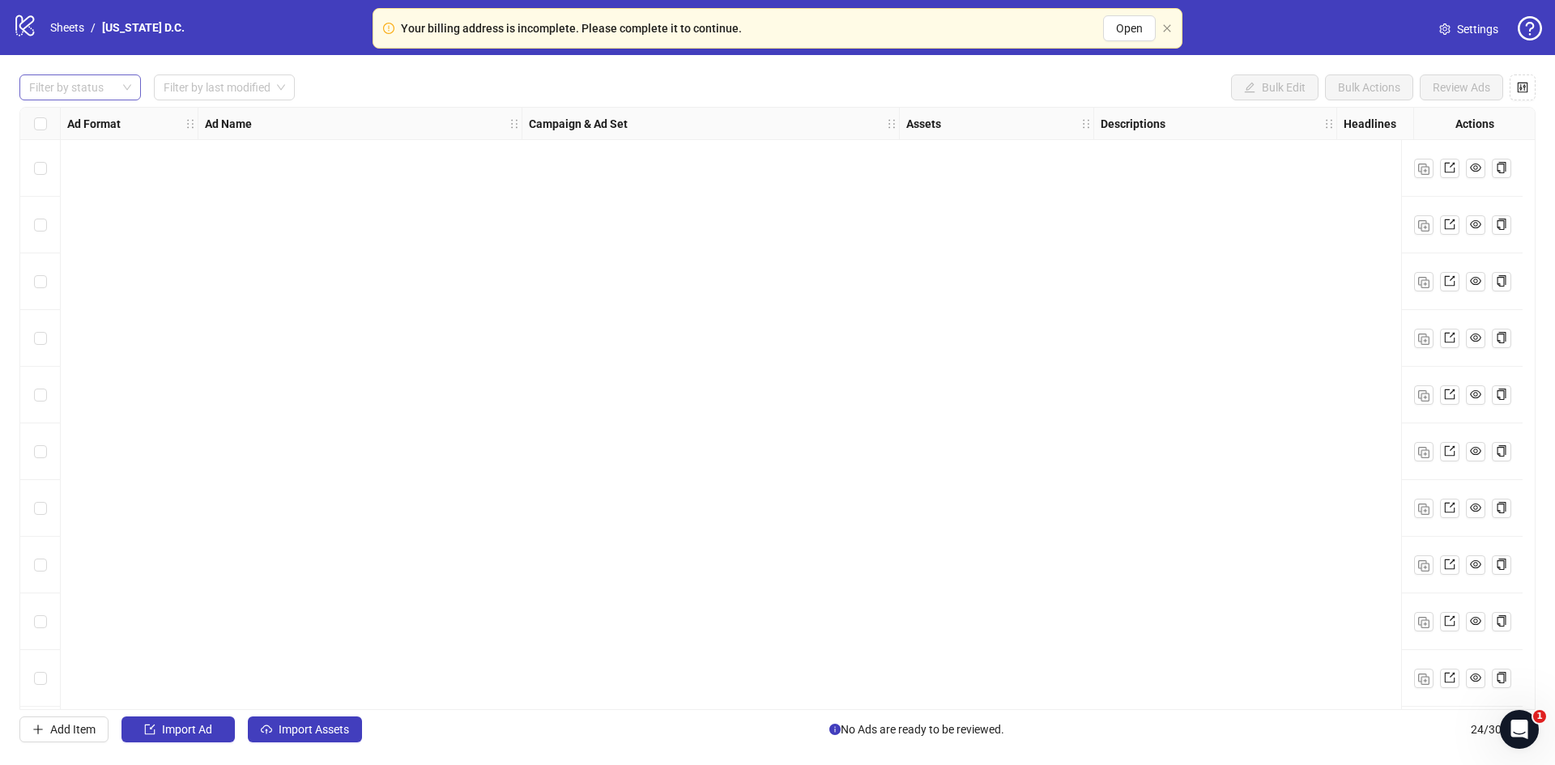
scroll to position [798, 0]
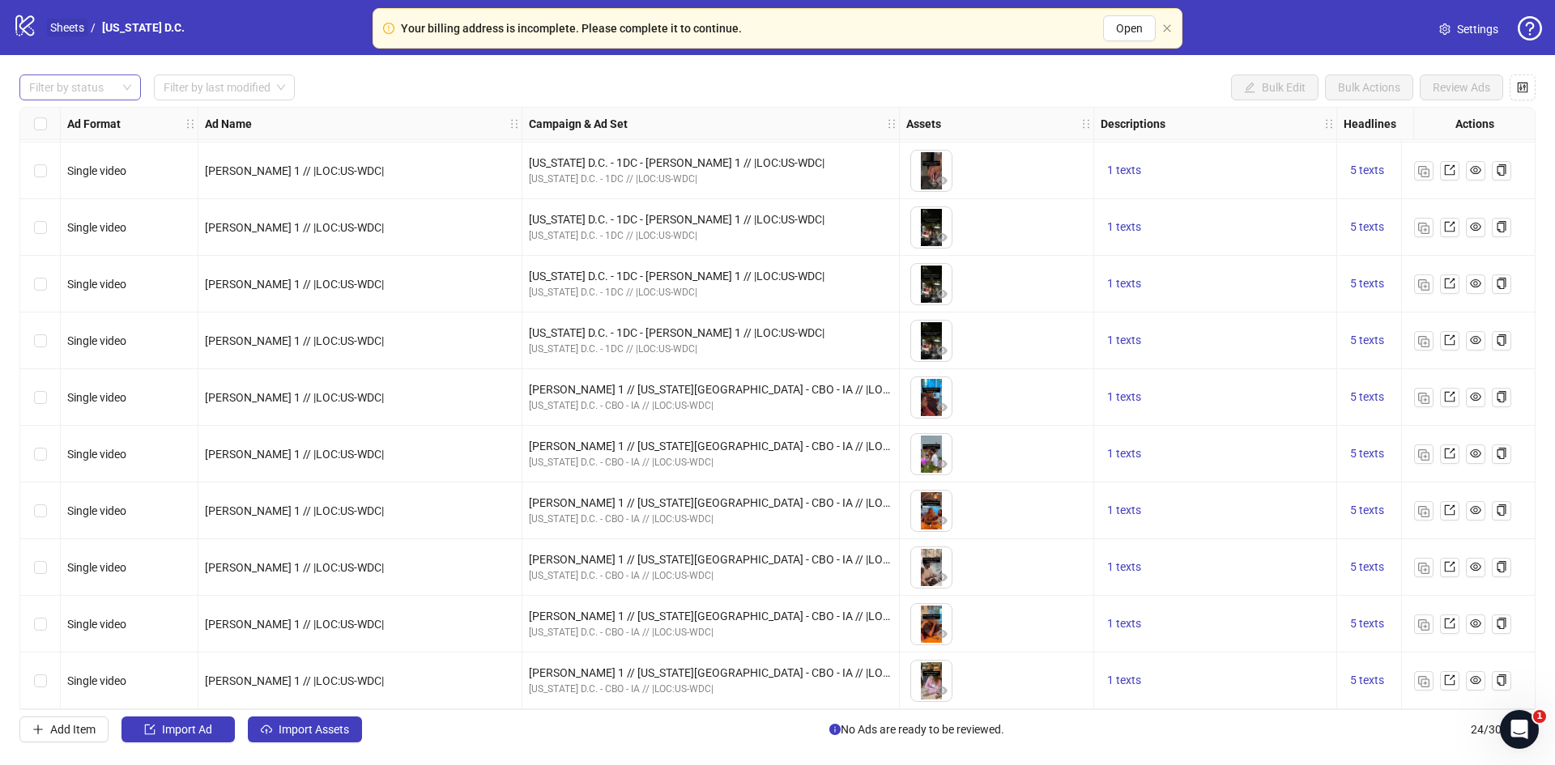
click at [62, 29] on link "Sheets" at bounding box center [67, 28] width 40 height 18
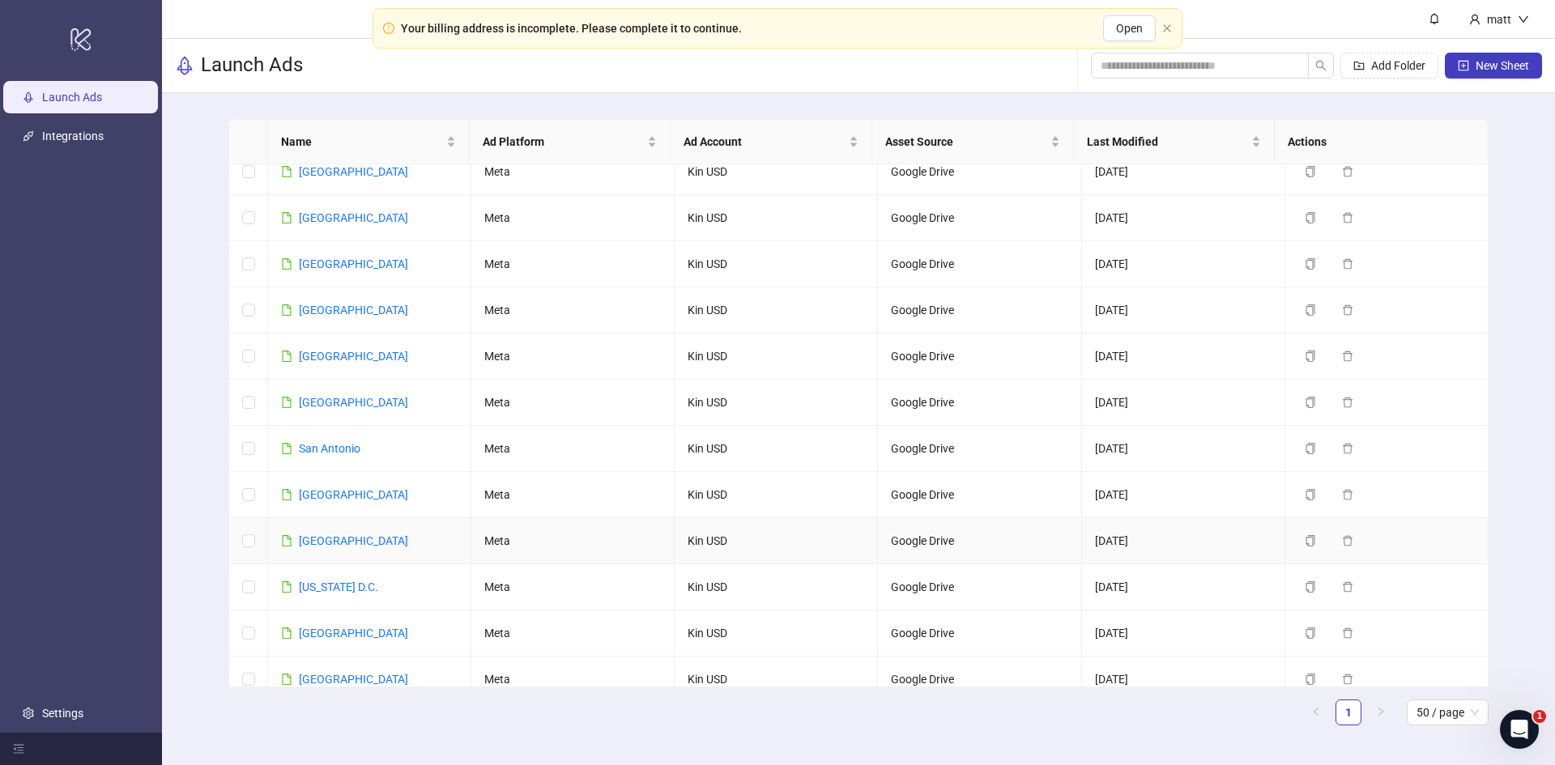
scroll to position [1618, 0]
click at [313, 534] on link "[GEOGRAPHIC_DATA]" at bounding box center [353, 540] width 109 height 13
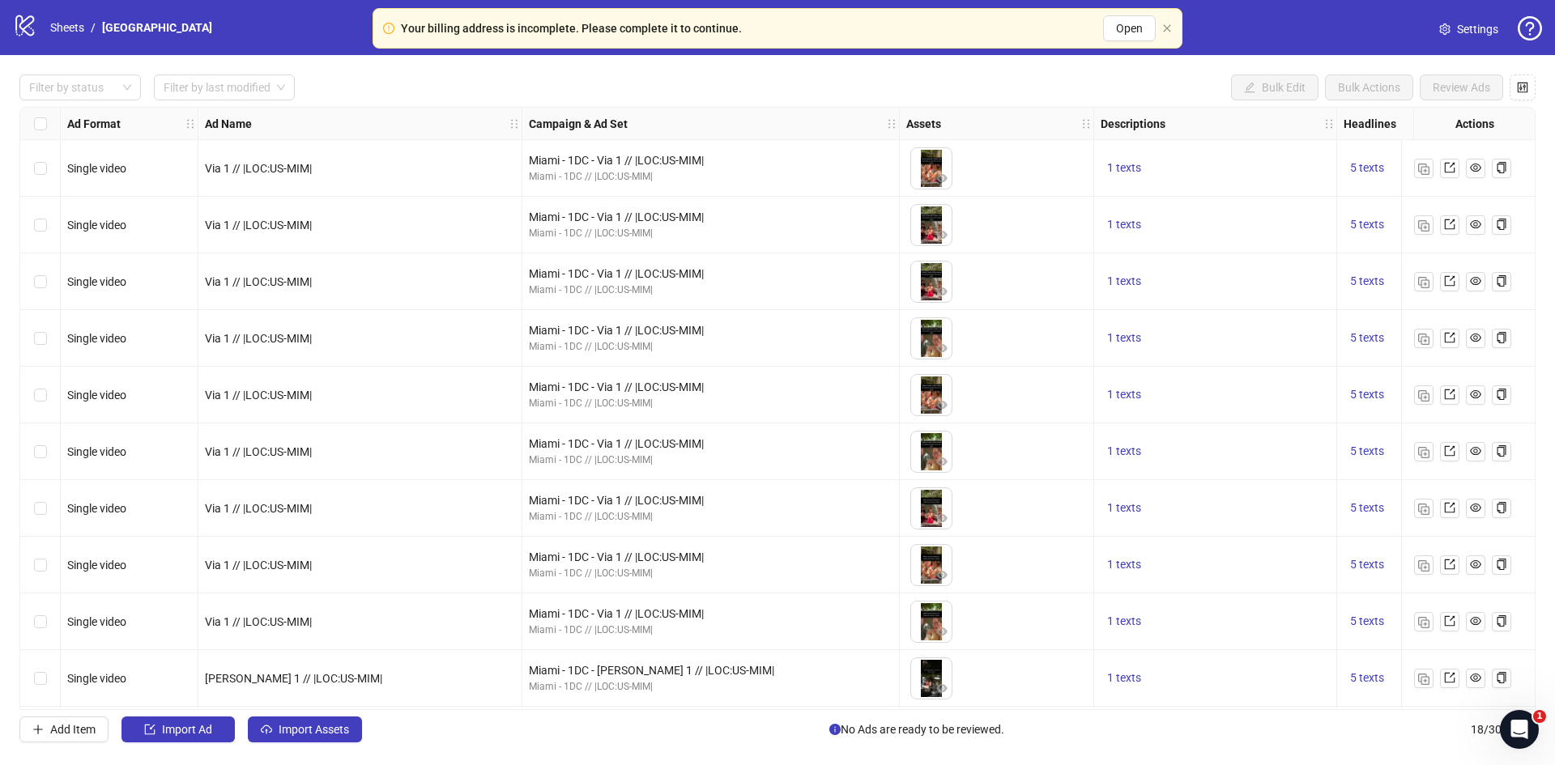
click at [1450, 24] on icon "setting" at bounding box center [1444, 28] width 11 height 11
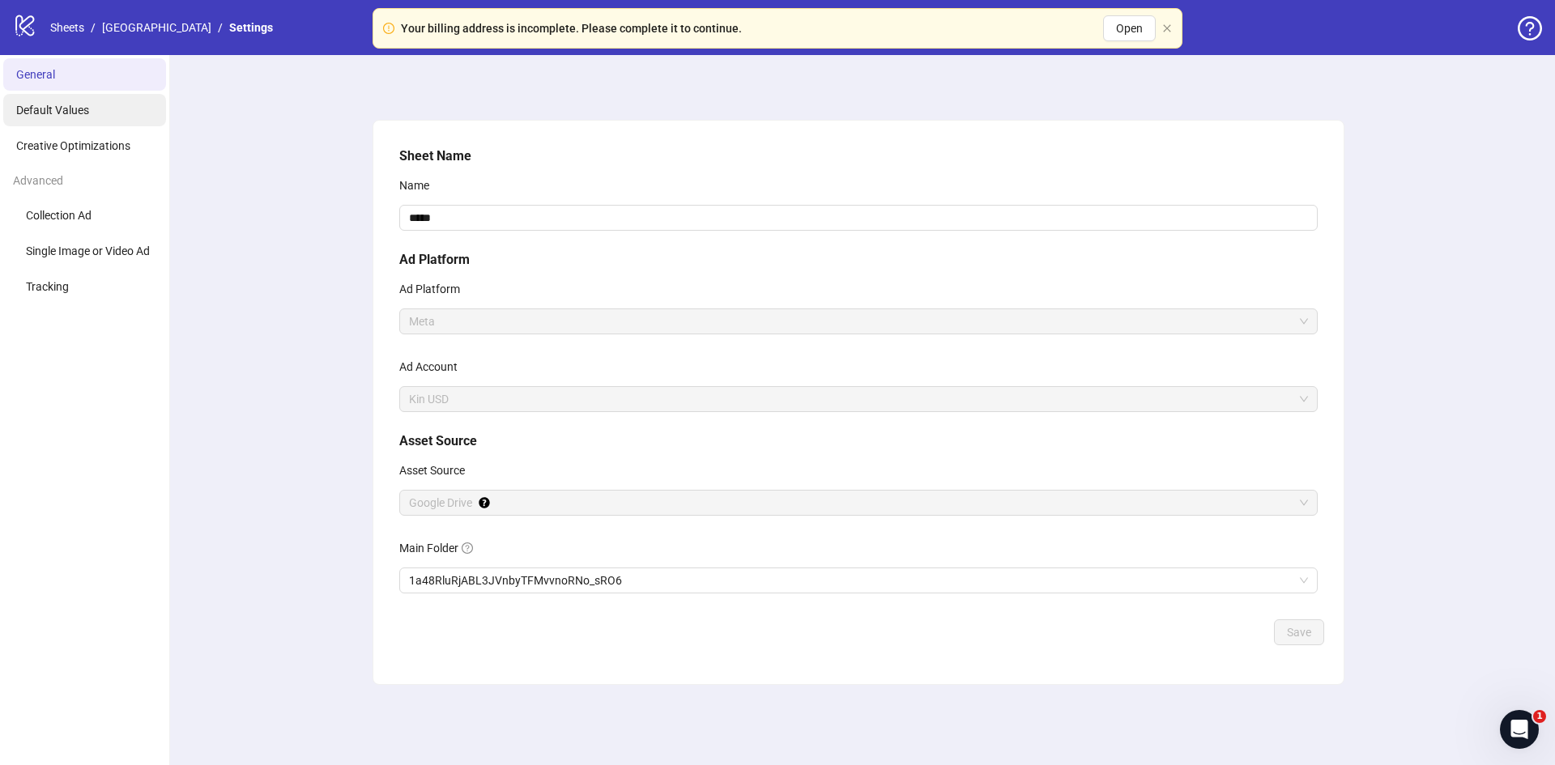
click at [96, 114] on li "Default Values" at bounding box center [84, 110] width 163 height 32
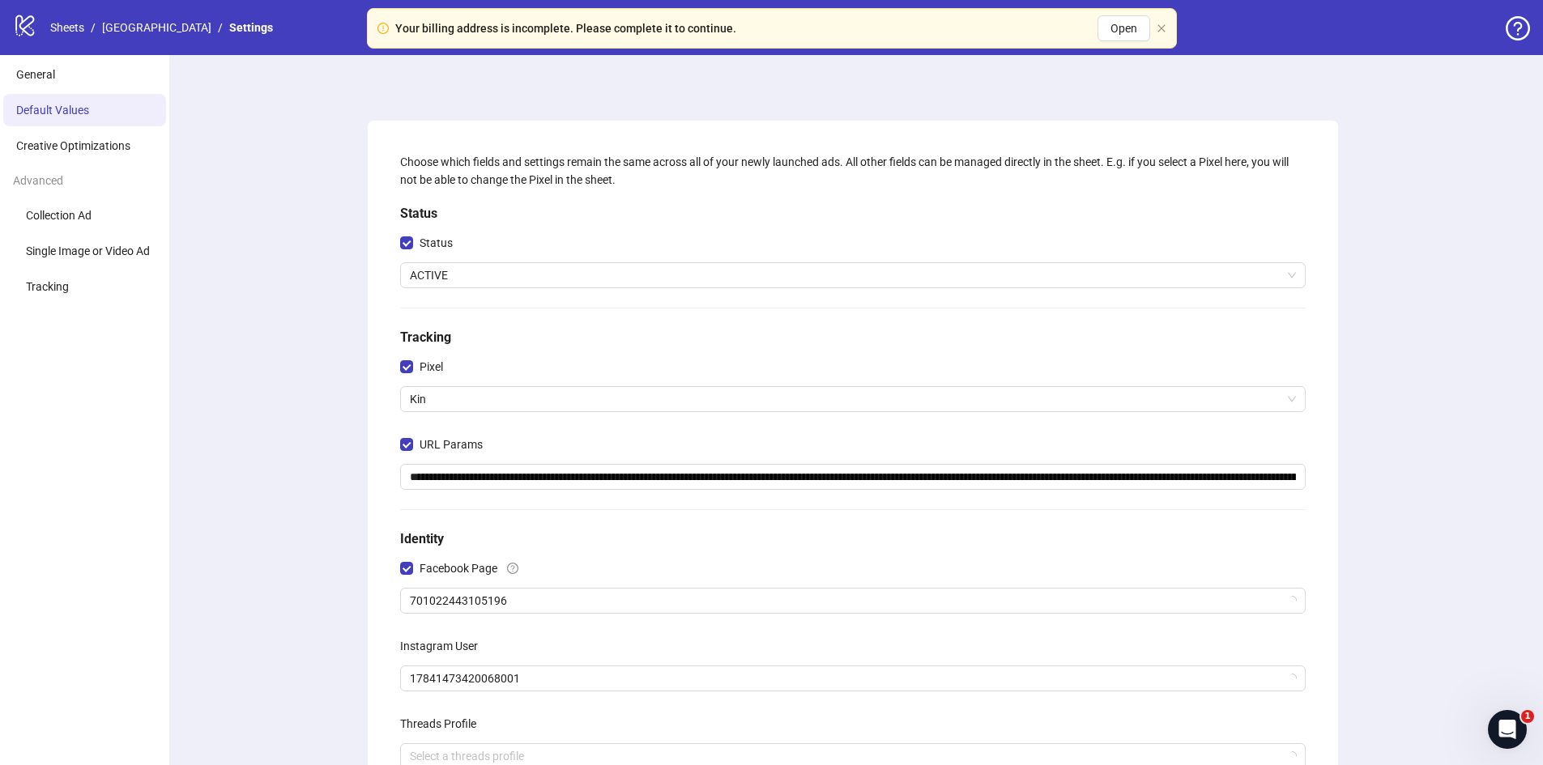
scroll to position [259, 0]
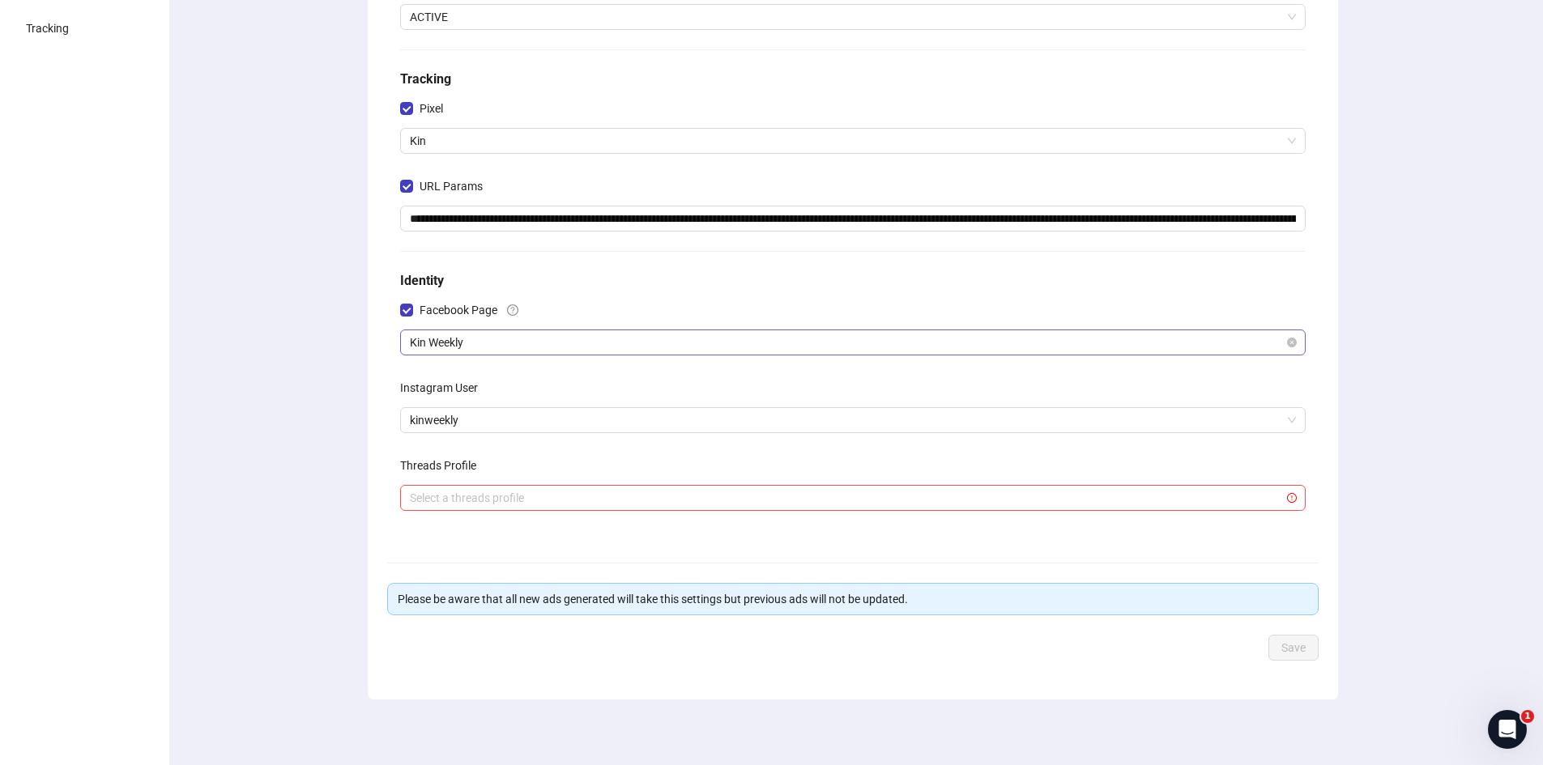
click at [458, 338] on span "Kin Weekly" at bounding box center [853, 342] width 886 height 24
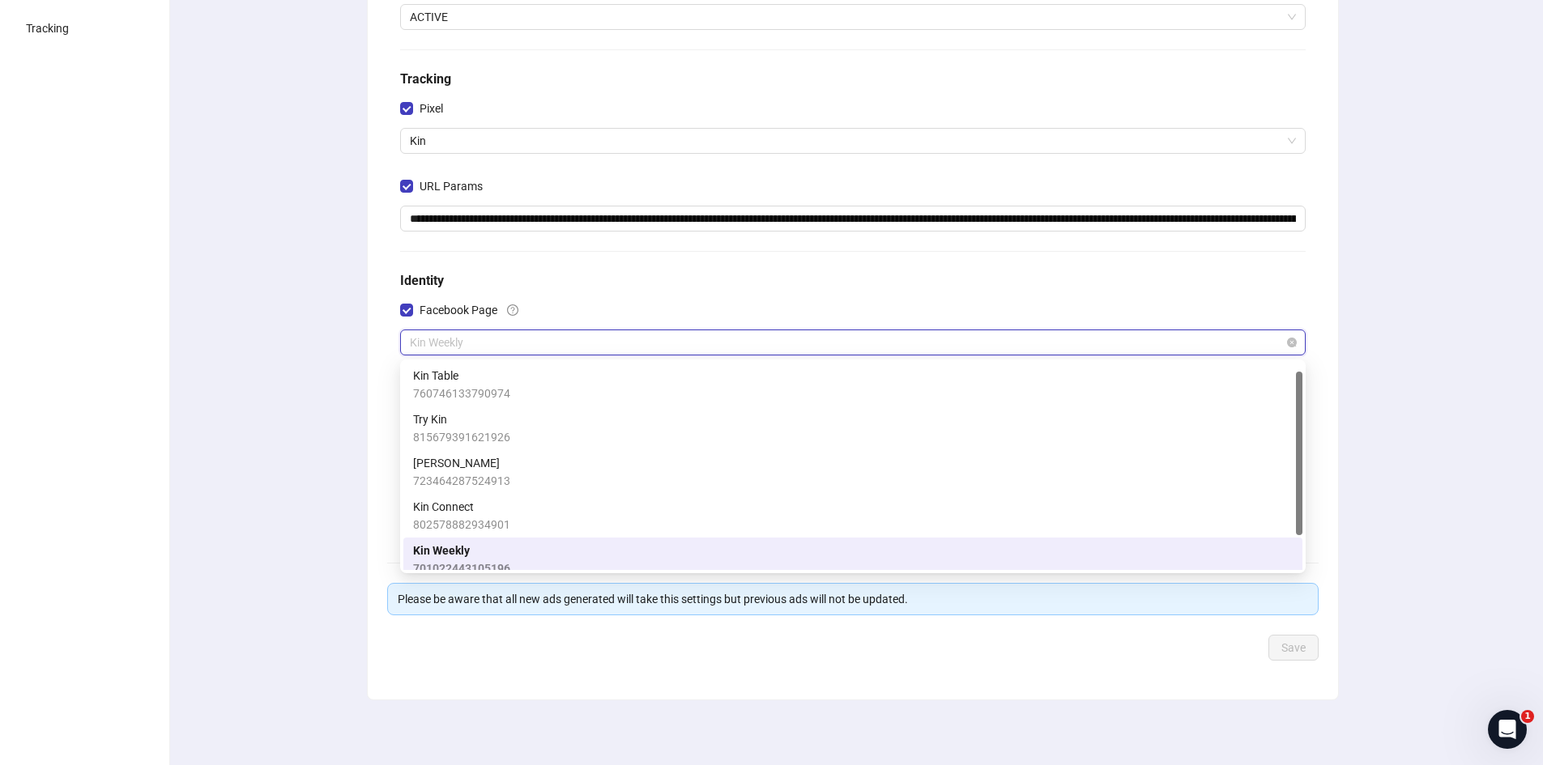
scroll to position [11, 0]
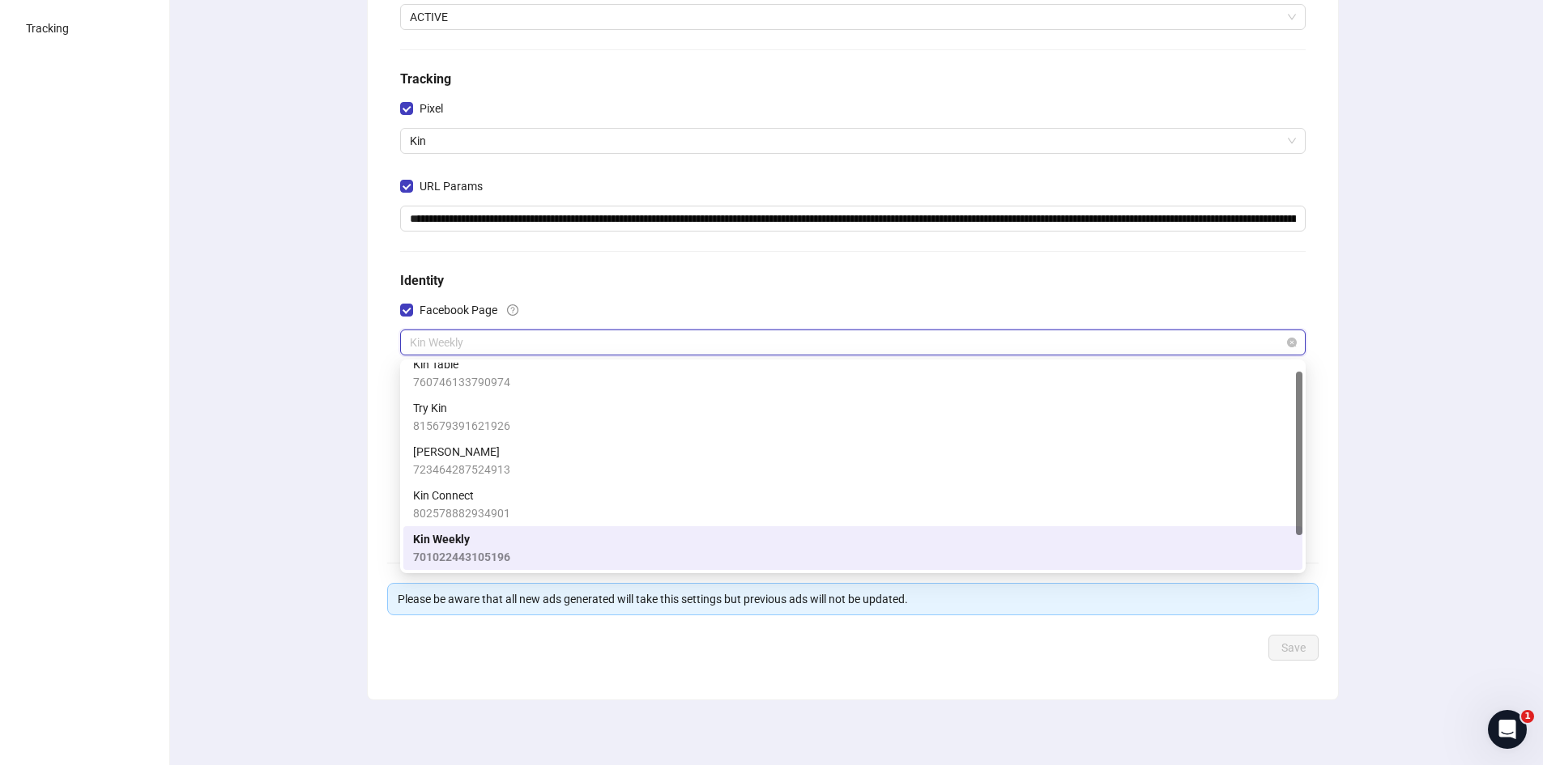
click at [458, 338] on span "Kin Weekly" at bounding box center [853, 342] width 886 height 24
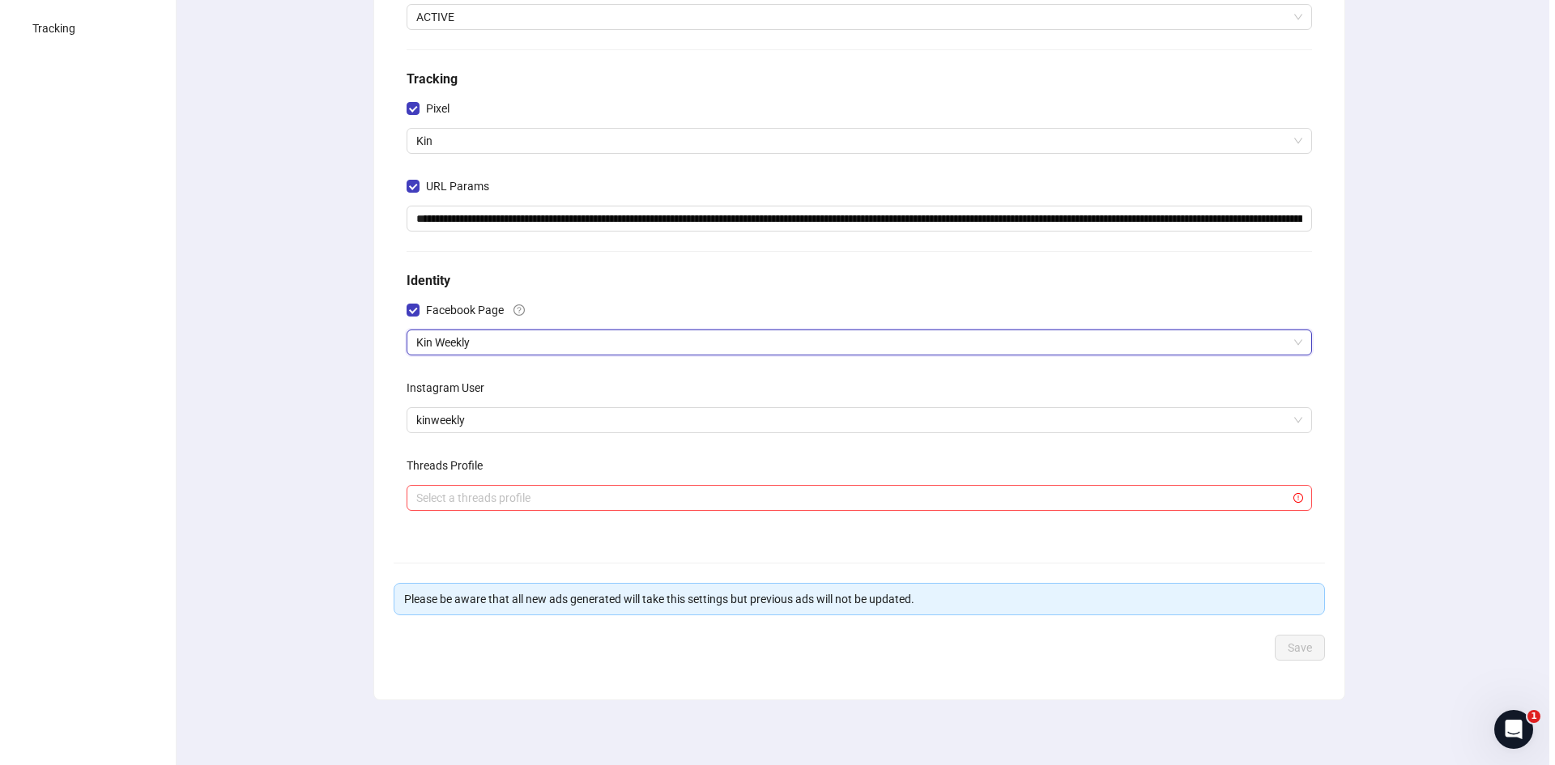
scroll to position [0, 0]
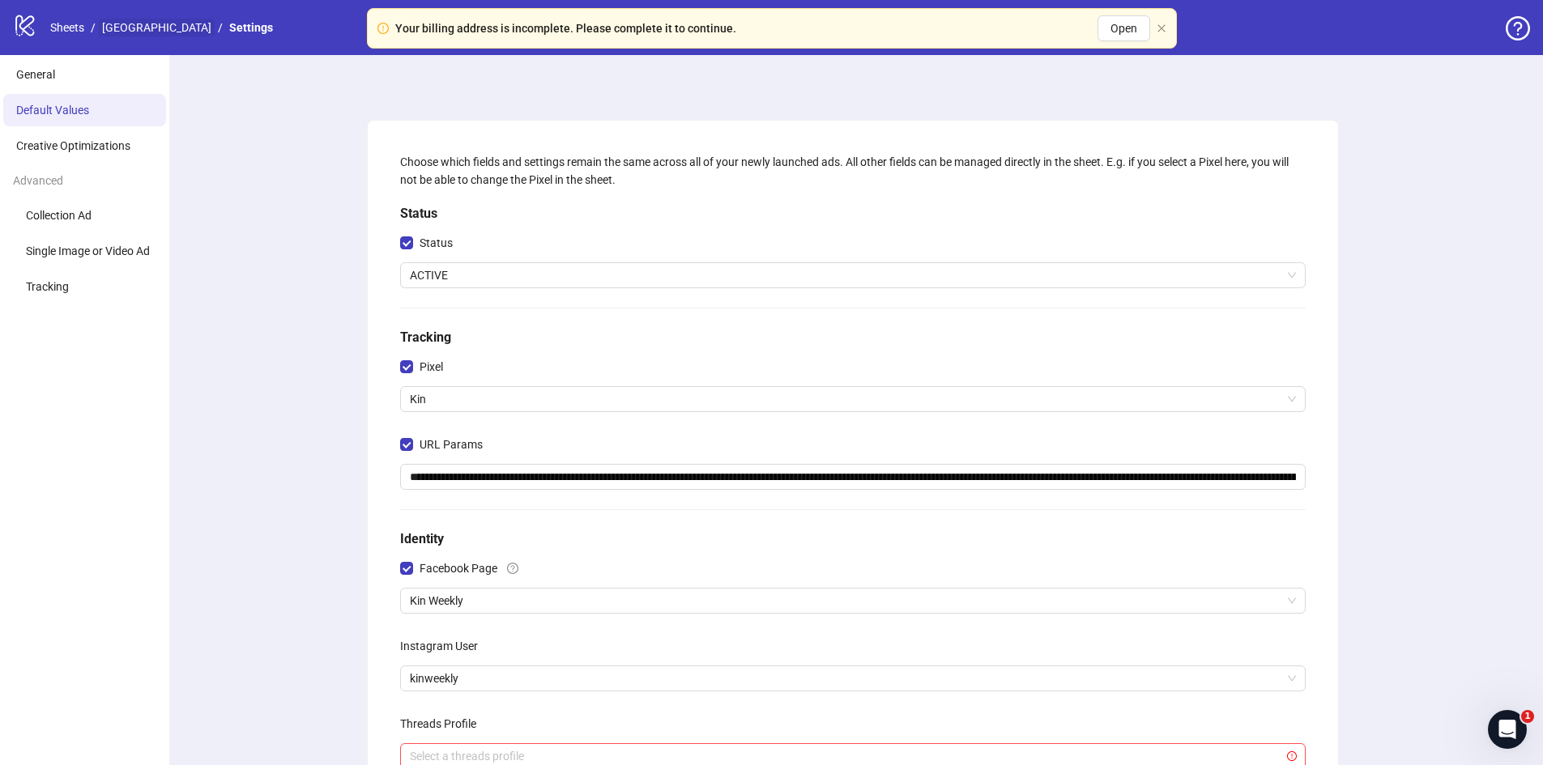
click at [121, 23] on link "[GEOGRAPHIC_DATA]" at bounding box center [157, 28] width 116 height 18
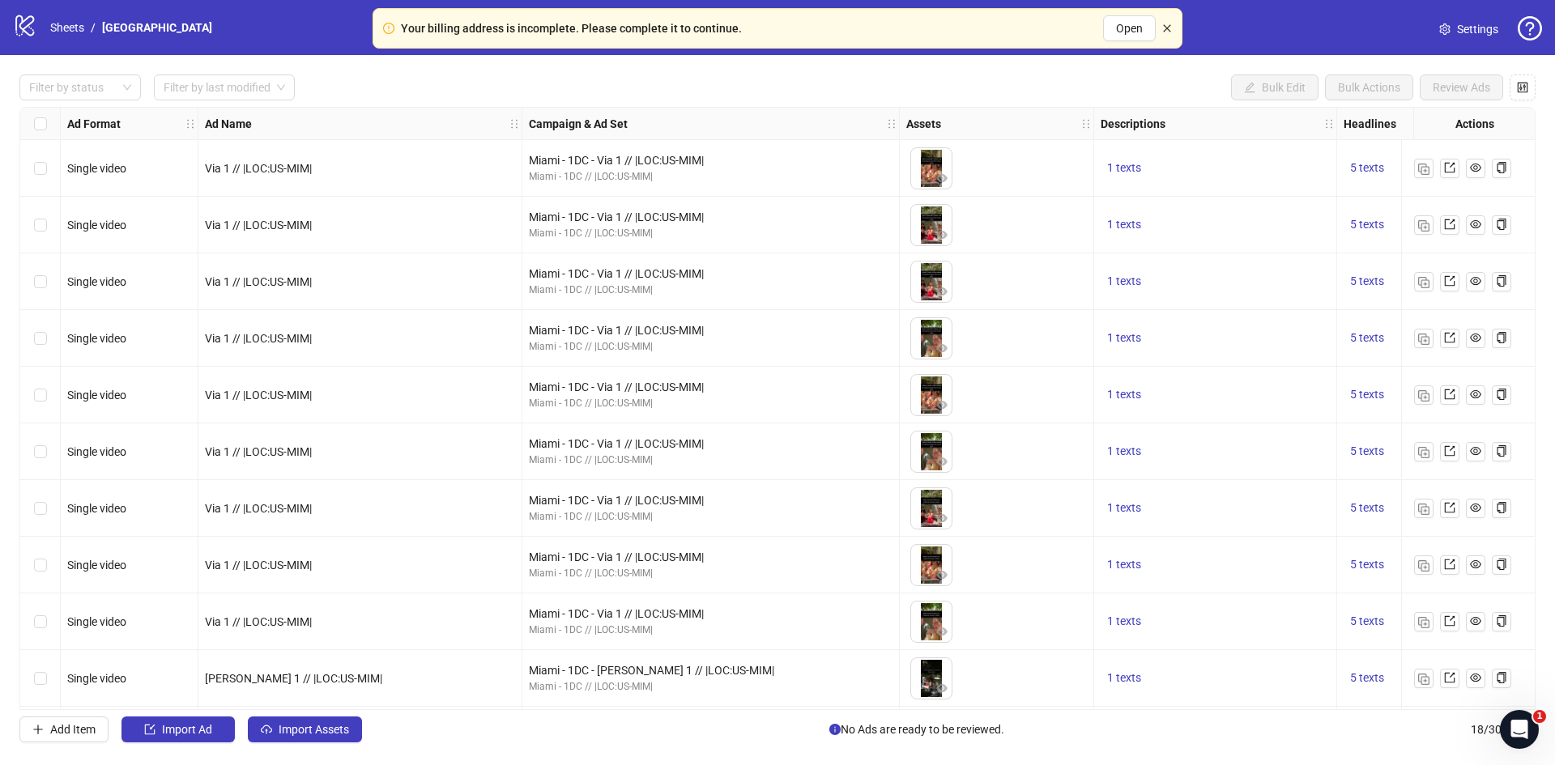
click at [1168, 28] on icon "close" at bounding box center [1166, 27] width 7 height 7
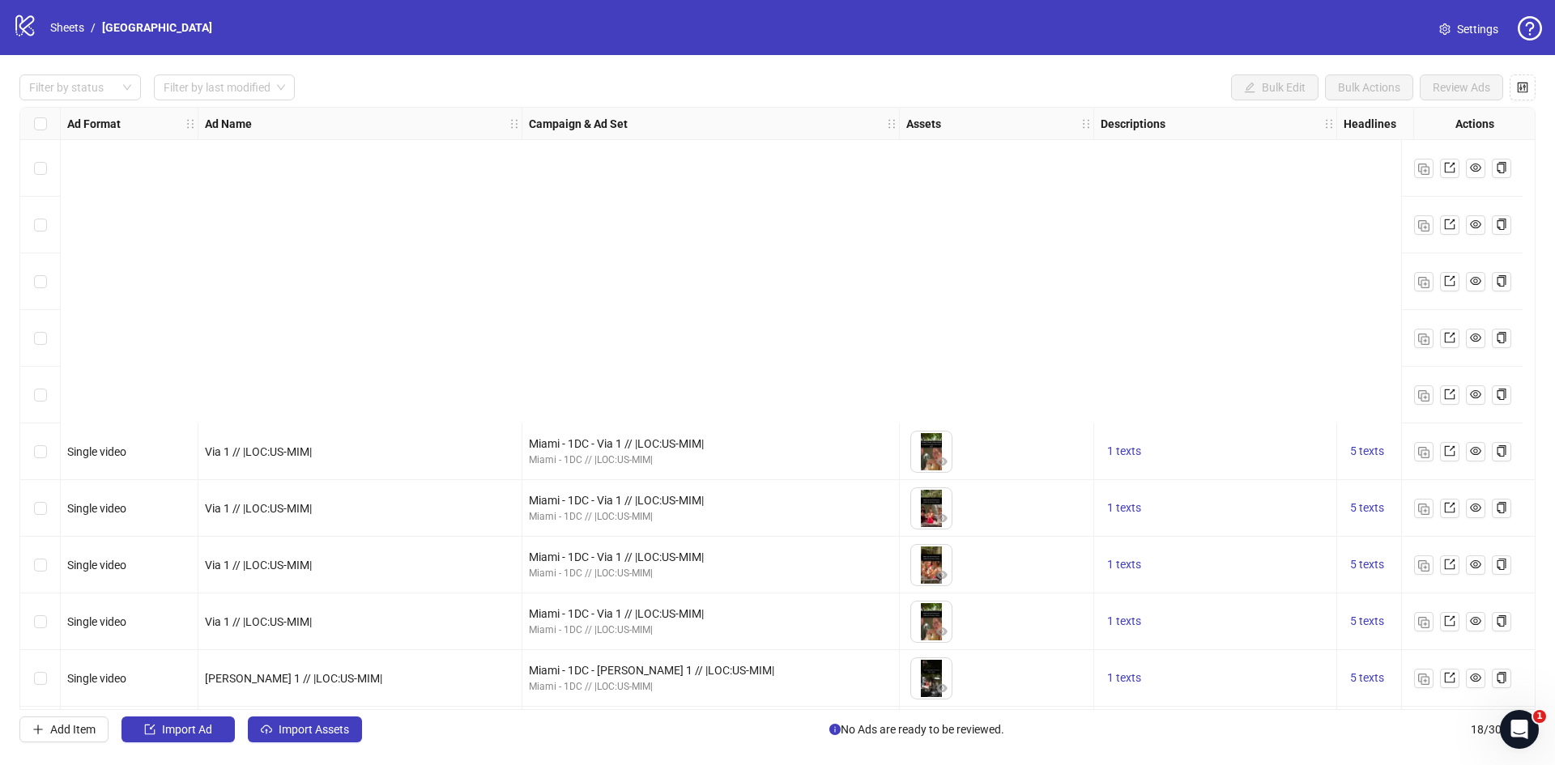
scroll to position [458, 0]
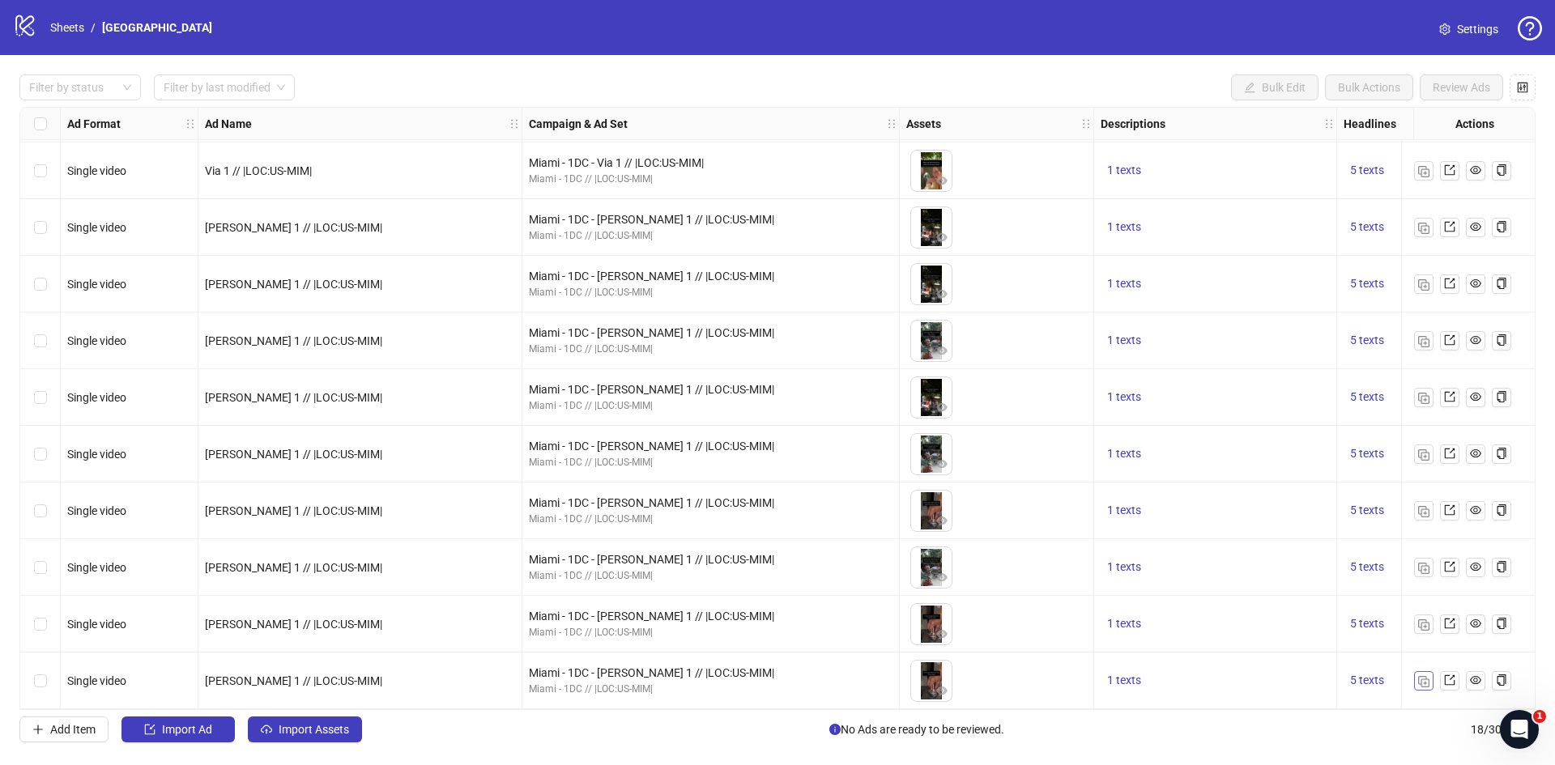
click at [1425, 676] on img "button" at bounding box center [1423, 681] width 11 height 11
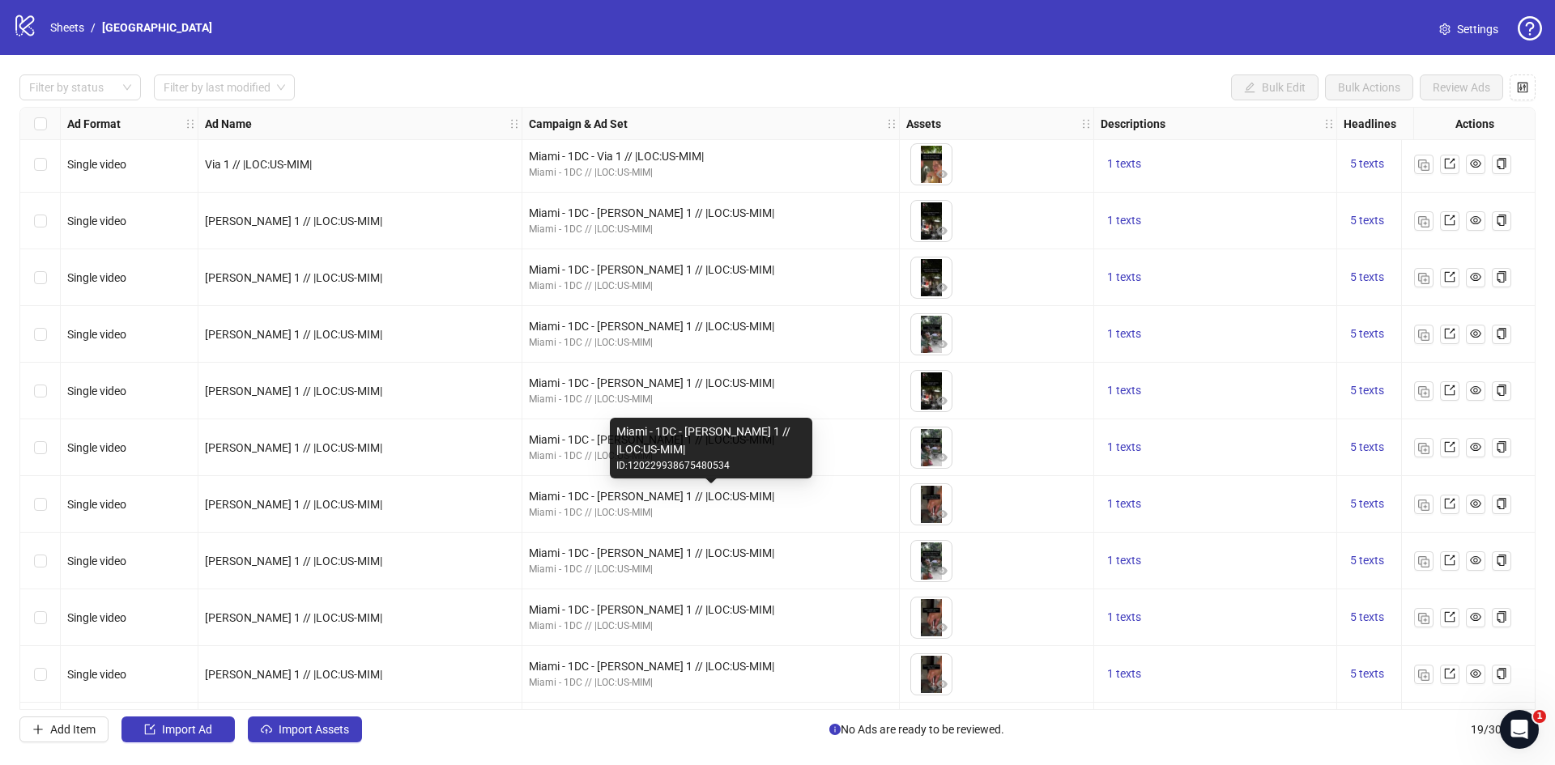
scroll to position [514, 0]
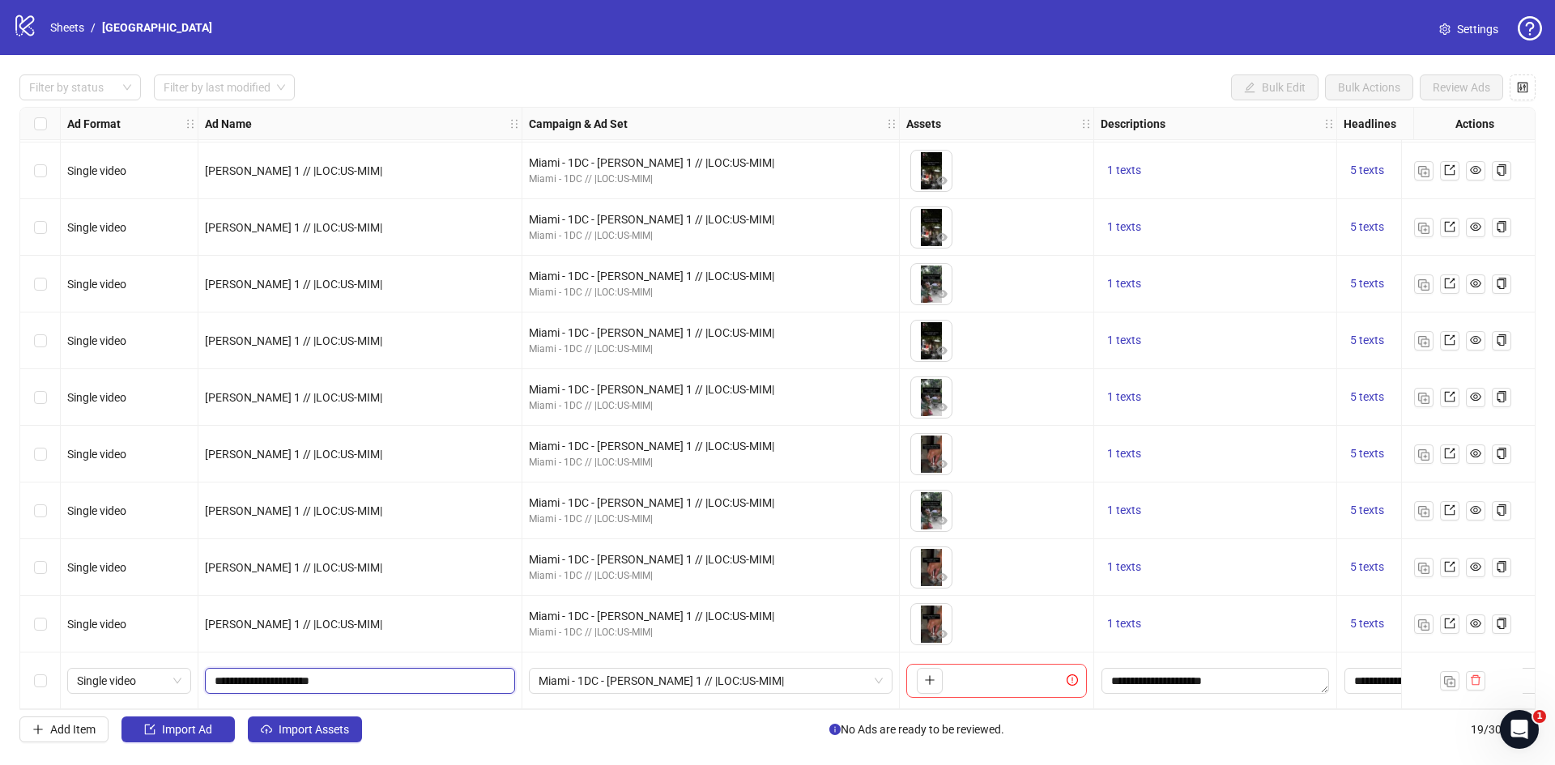
click at [228, 674] on input "**********" at bounding box center [359, 681] width 288 height 18
type input "**********"
click at [623, 676] on span "Miami - 1DC - [PERSON_NAME] 1 // |LOC:US-MIM|" at bounding box center [711, 681] width 344 height 24
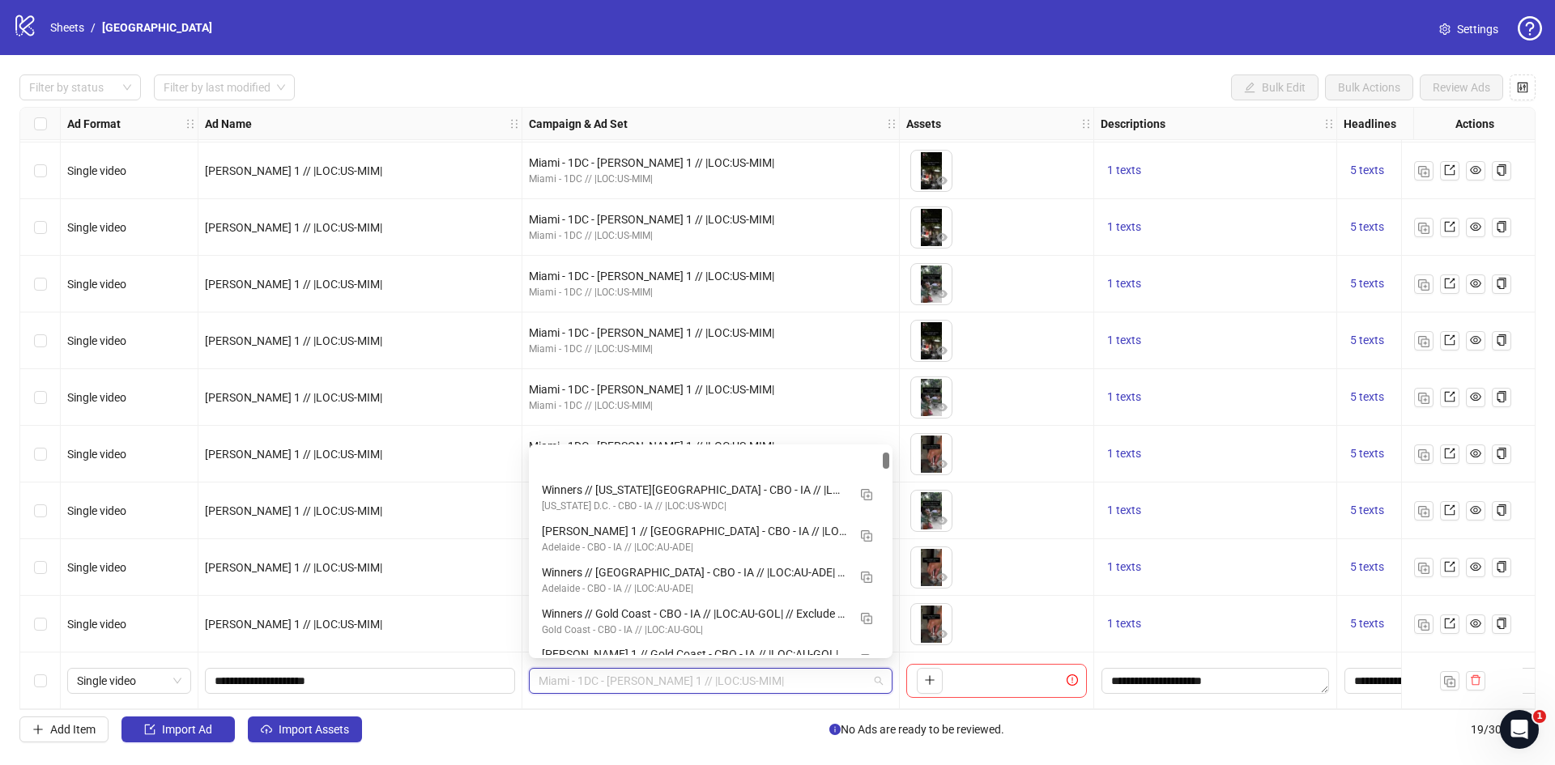
scroll to position [0, 0]
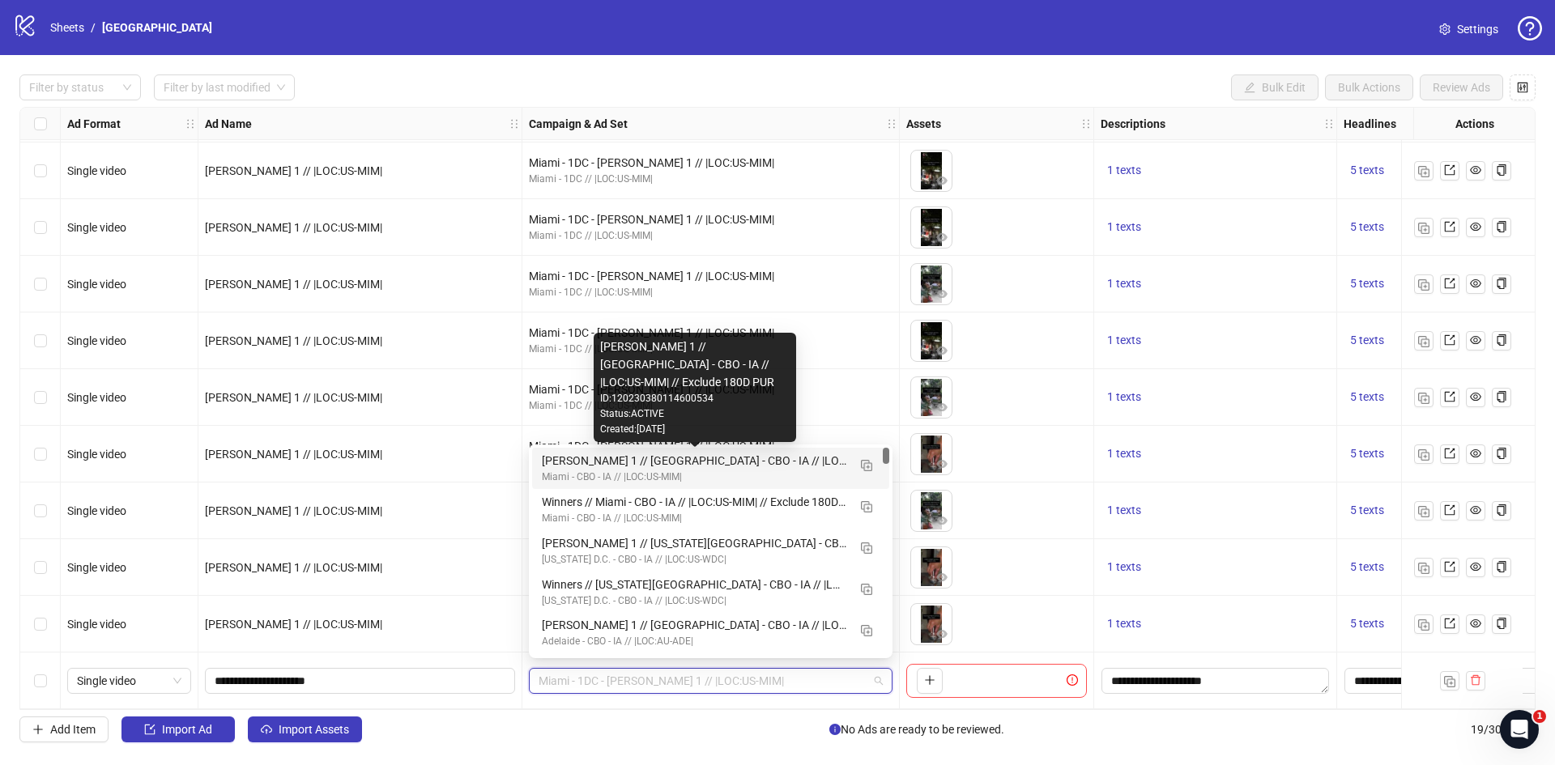
click at [564, 463] on div "[PERSON_NAME] 1 // [GEOGRAPHIC_DATA] - CBO - IA // |LOC:US-MIM| // Exclude 180D…" at bounding box center [694, 461] width 305 height 18
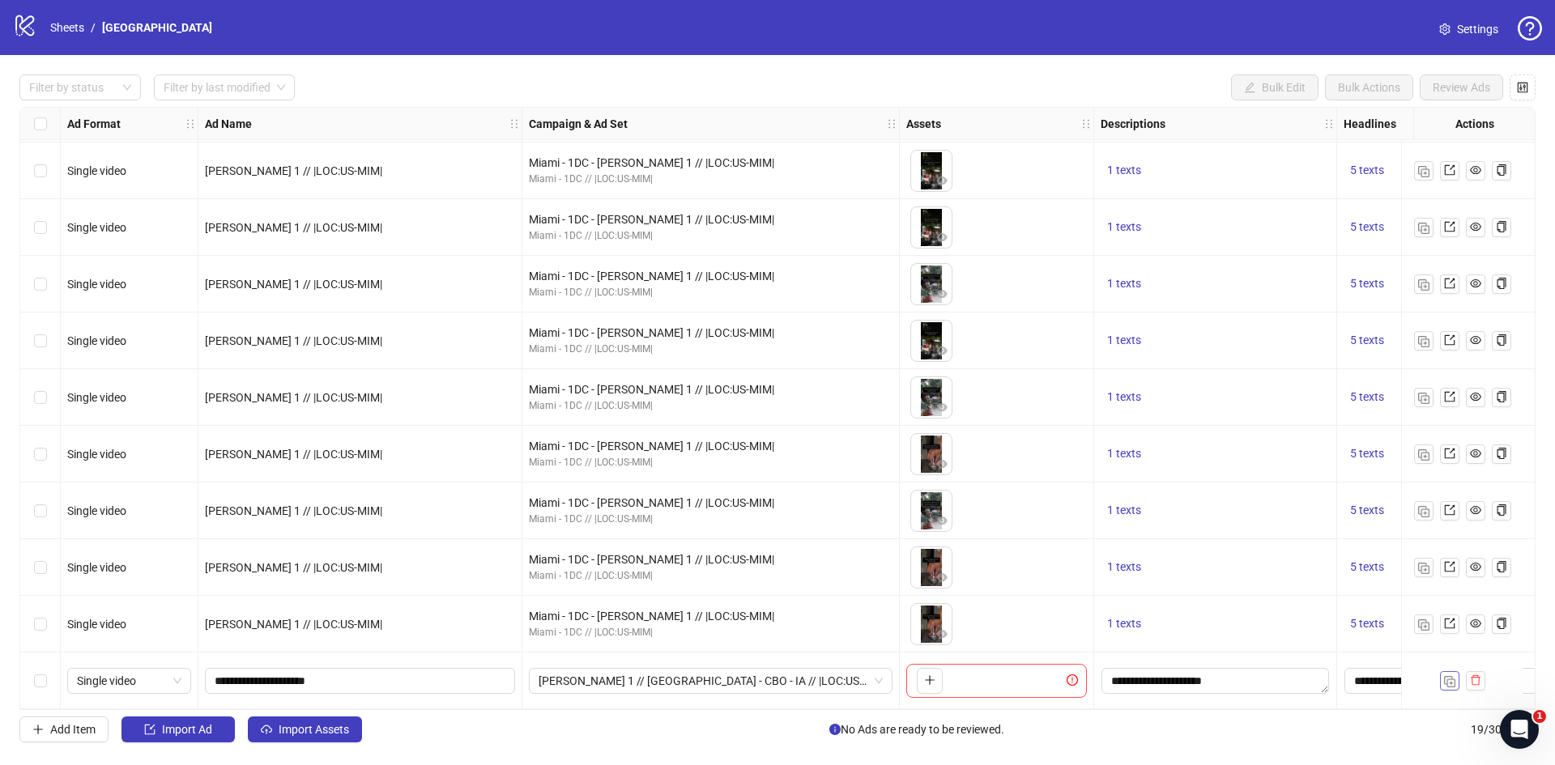
click at [1446, 676] on img "button" at bounding box center [1449, 681] width 11 height 11
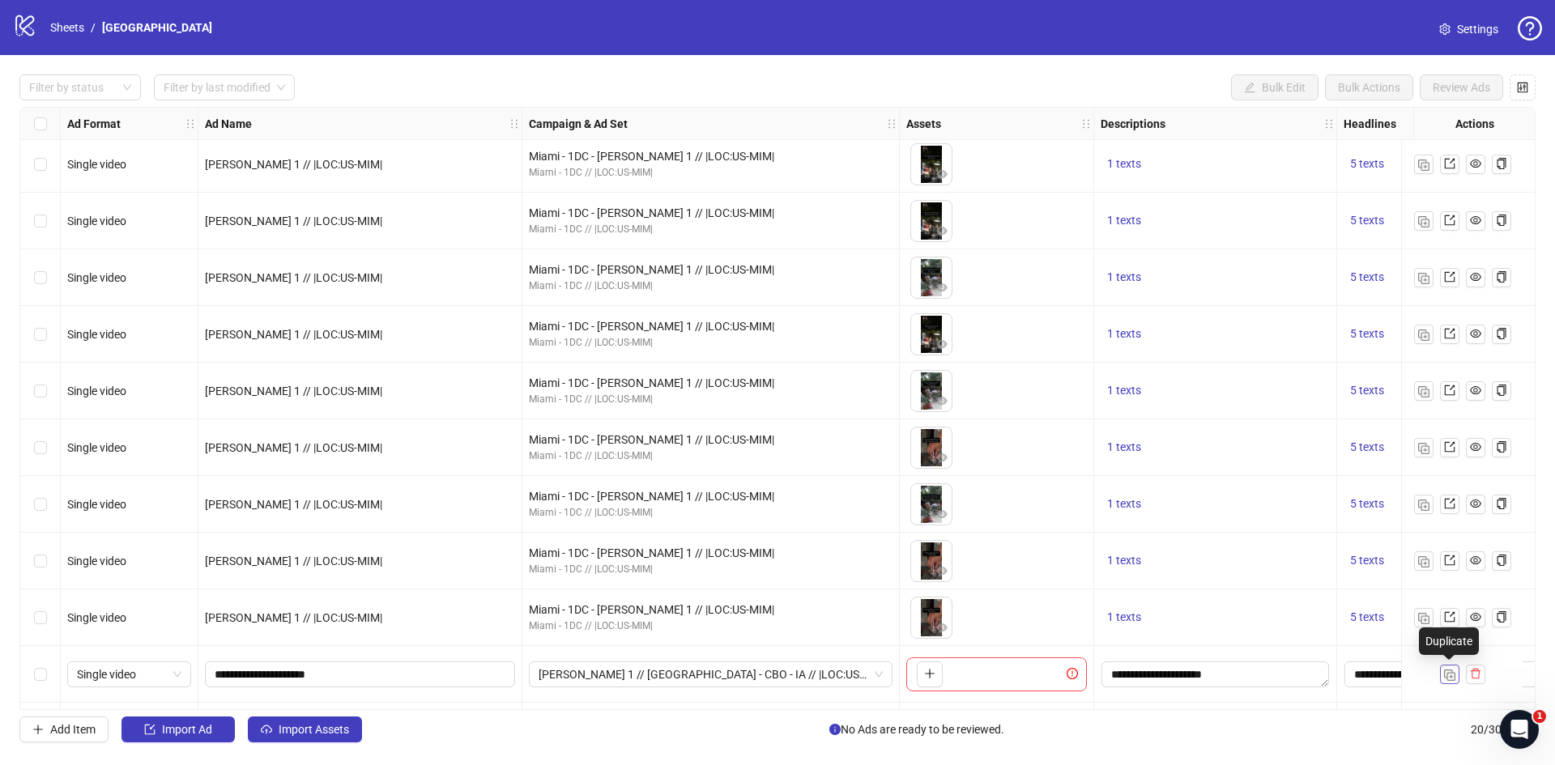
click at [1446, 676] on img "button" at bounding box center [1449, 675] width 11 height 11
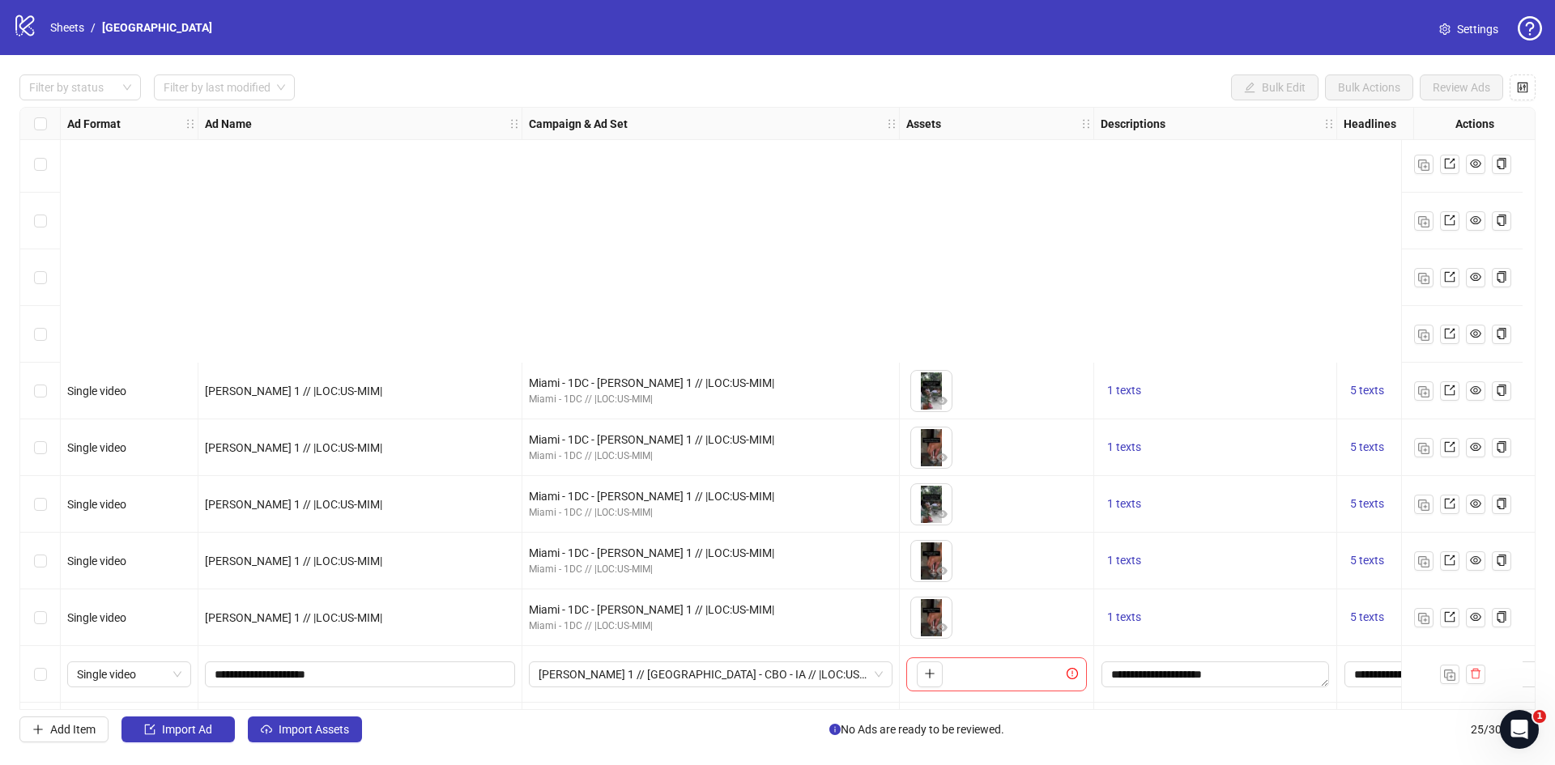
scroll to position [854, 0]
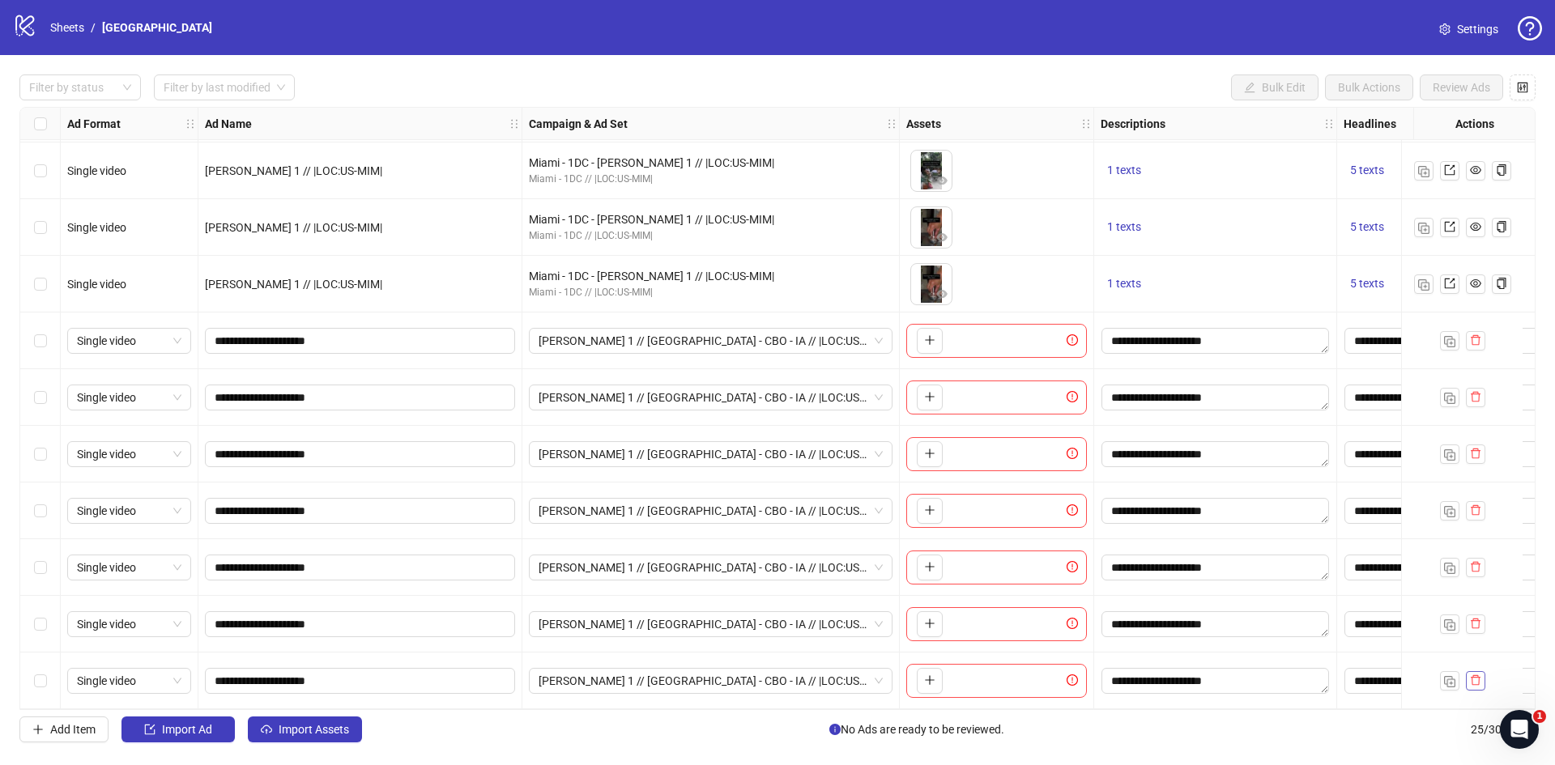
click at [1478, 675] on icon "delete" at bounding box center [1475, 680] width 11 height 11
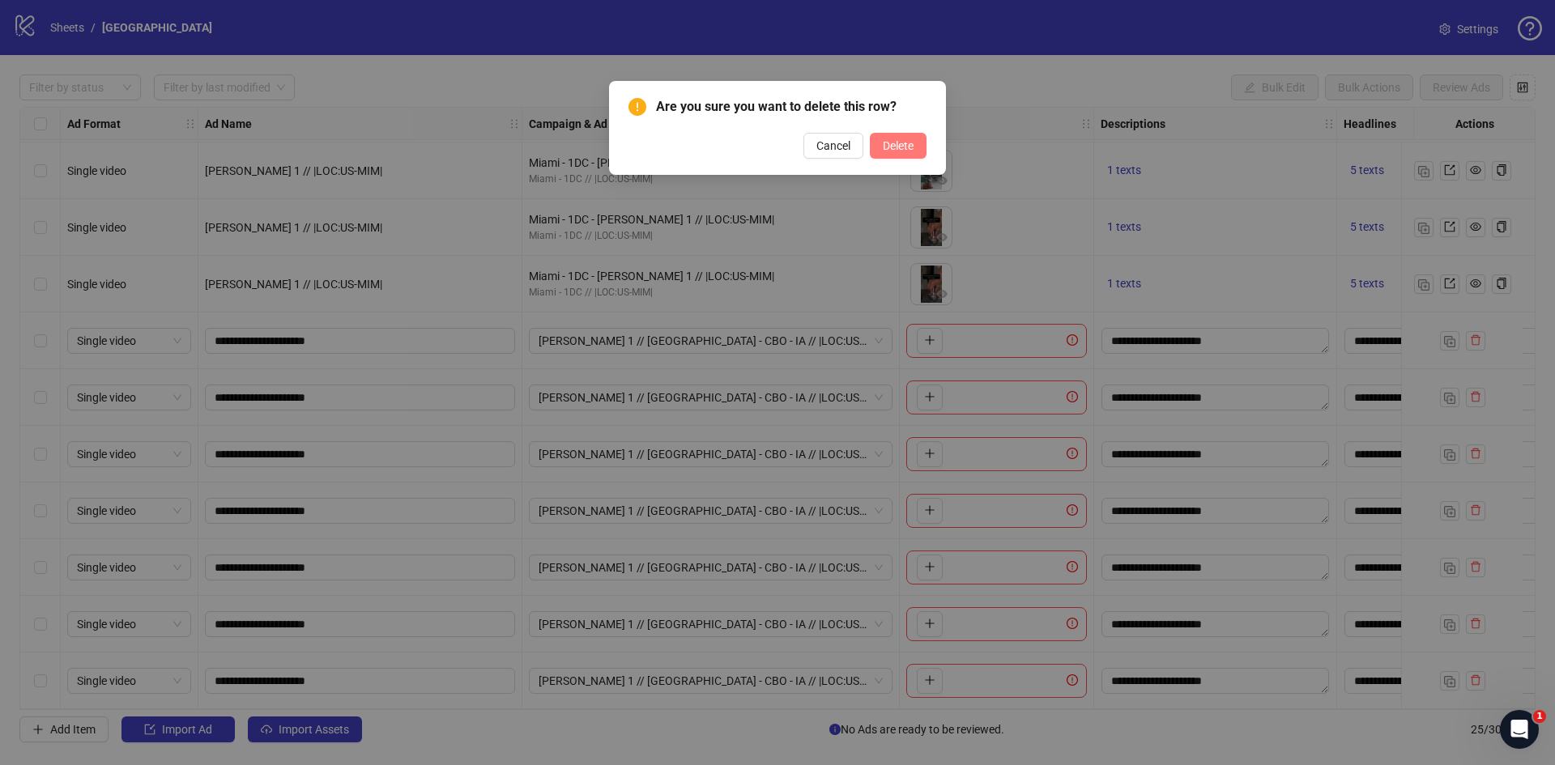
click at [905, 149] on span "Delete" at bounding box center [898, 145] width 31 height 13
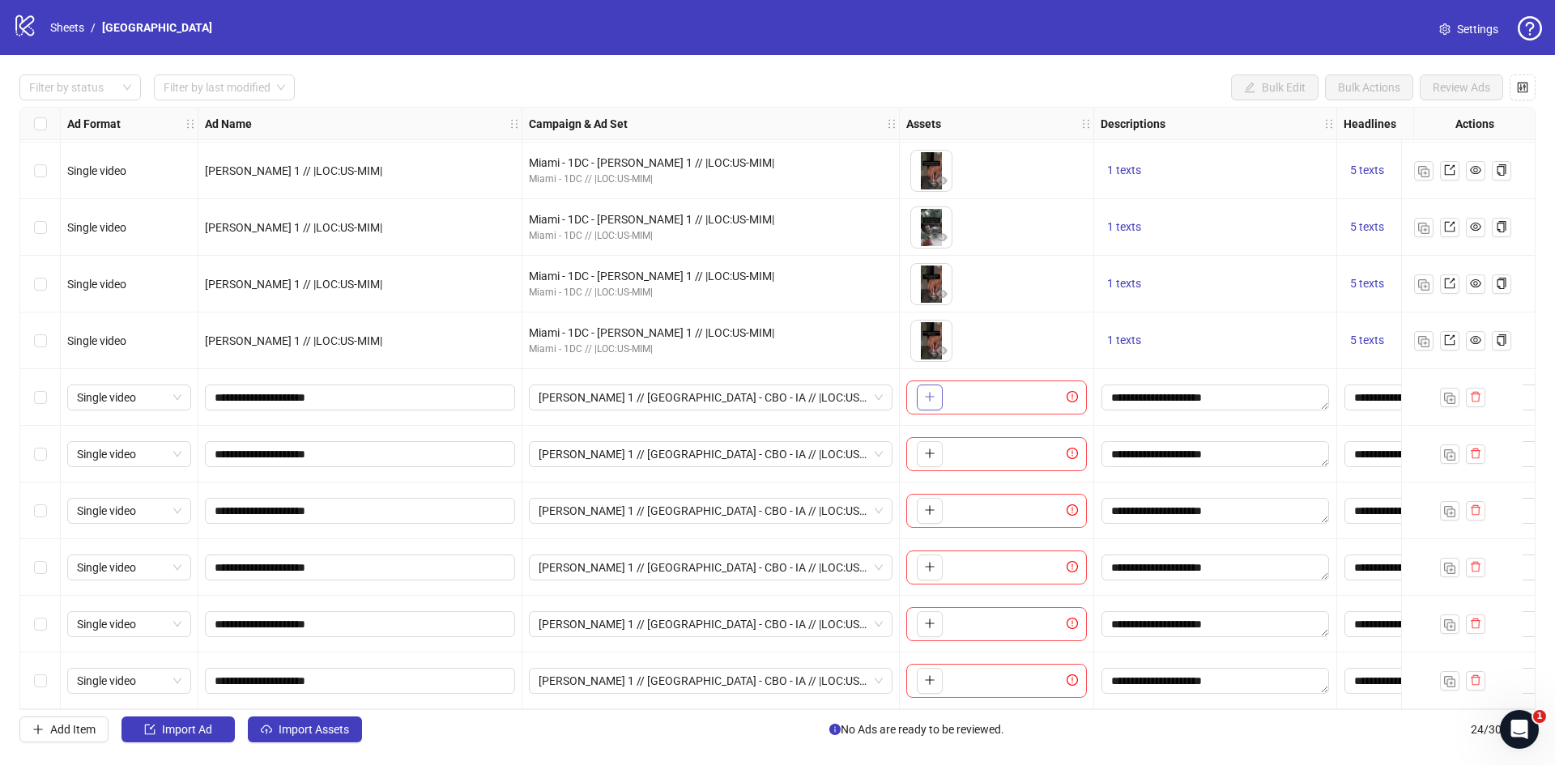
click at [925, 391] on icon "plus" at bounding box center [929, 396] width 11 height 11
click at [925, 453] on icon "plus" at bounding box center [929, 453] width 11 height 11
click at [930, 506] on icon "plus" at bounding box center [929, 510] width 1 height 9
click at [933, 562] on icon "plus" at bounding box center [929, 566] width 11 height 11
click at [938, 626] on button "button" at bounding box center [930, 624] width 26 height 26
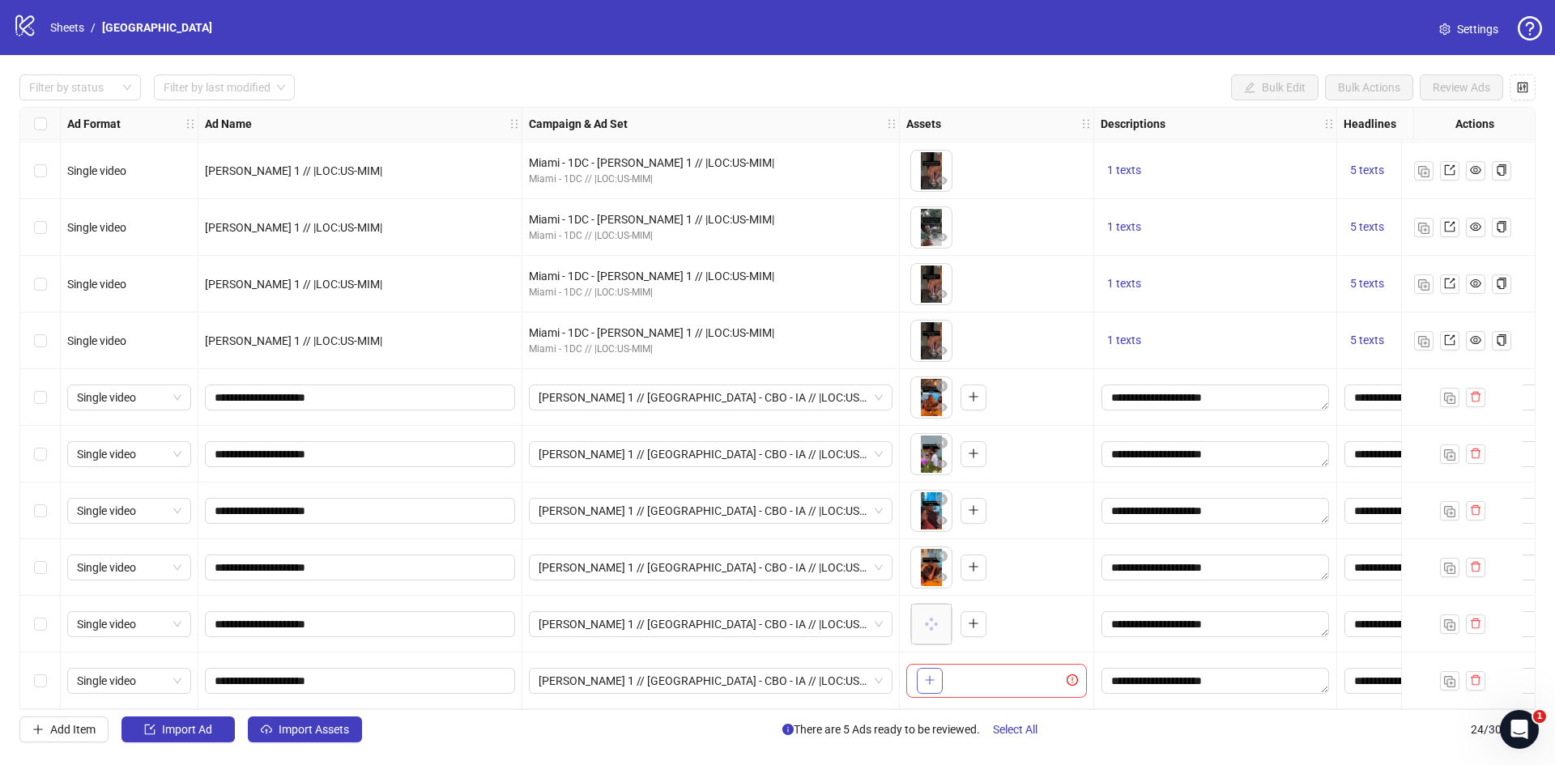
click at [922, 675] on button "button" at bounding box center [930, 681] width 26 height 26
click at [121, 92] on div "Filter by status" at bounding box center [79, 88] width 121 height 26
click at [79, 117] on div "Draft" at bounding box center [80, 121] width 96 height 18
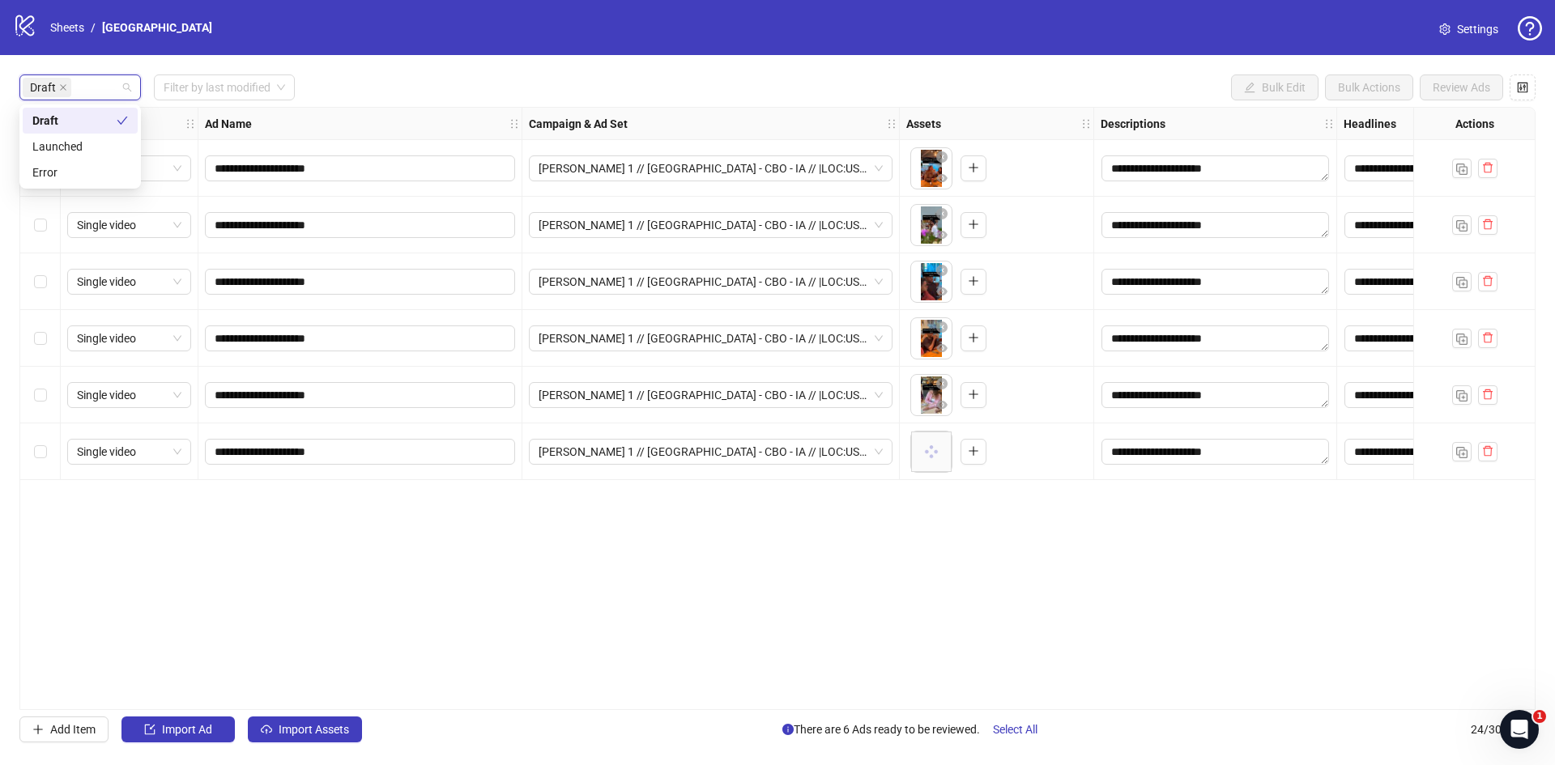
scroll to position [0, 0]
click at [397, 83] on div "Draft Filter by last modified Bulk Edit Bulk Actions Review Ads" at bounding box center [777, 88] width 1516 height 26
click at [49, 119] on div "Select all rows" at bounding box center [40, 124] width 40 height 32
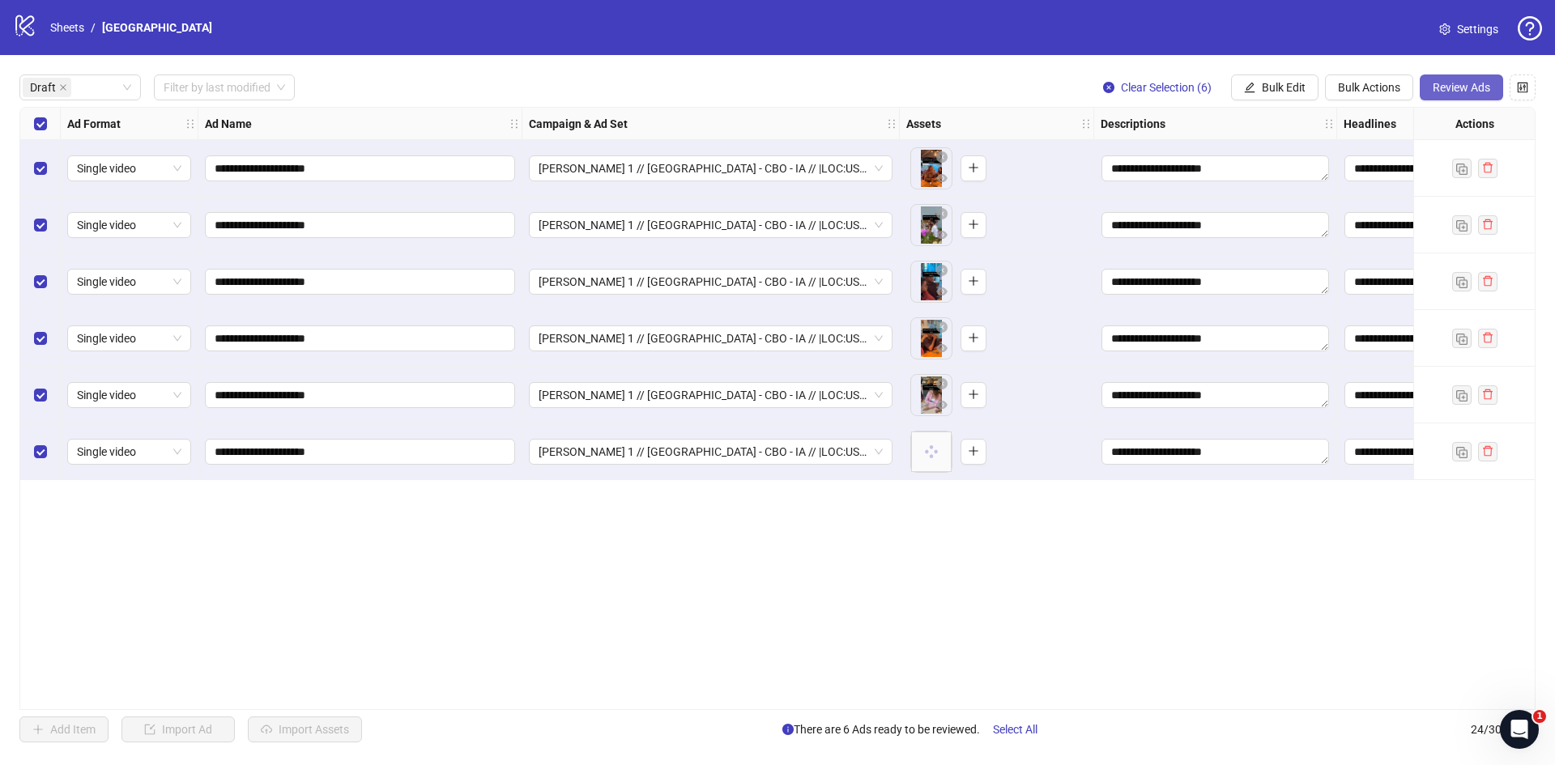
click at [1445, 86] on span "Review Ads" at bounding box center [1462, 87] width 58 height 13
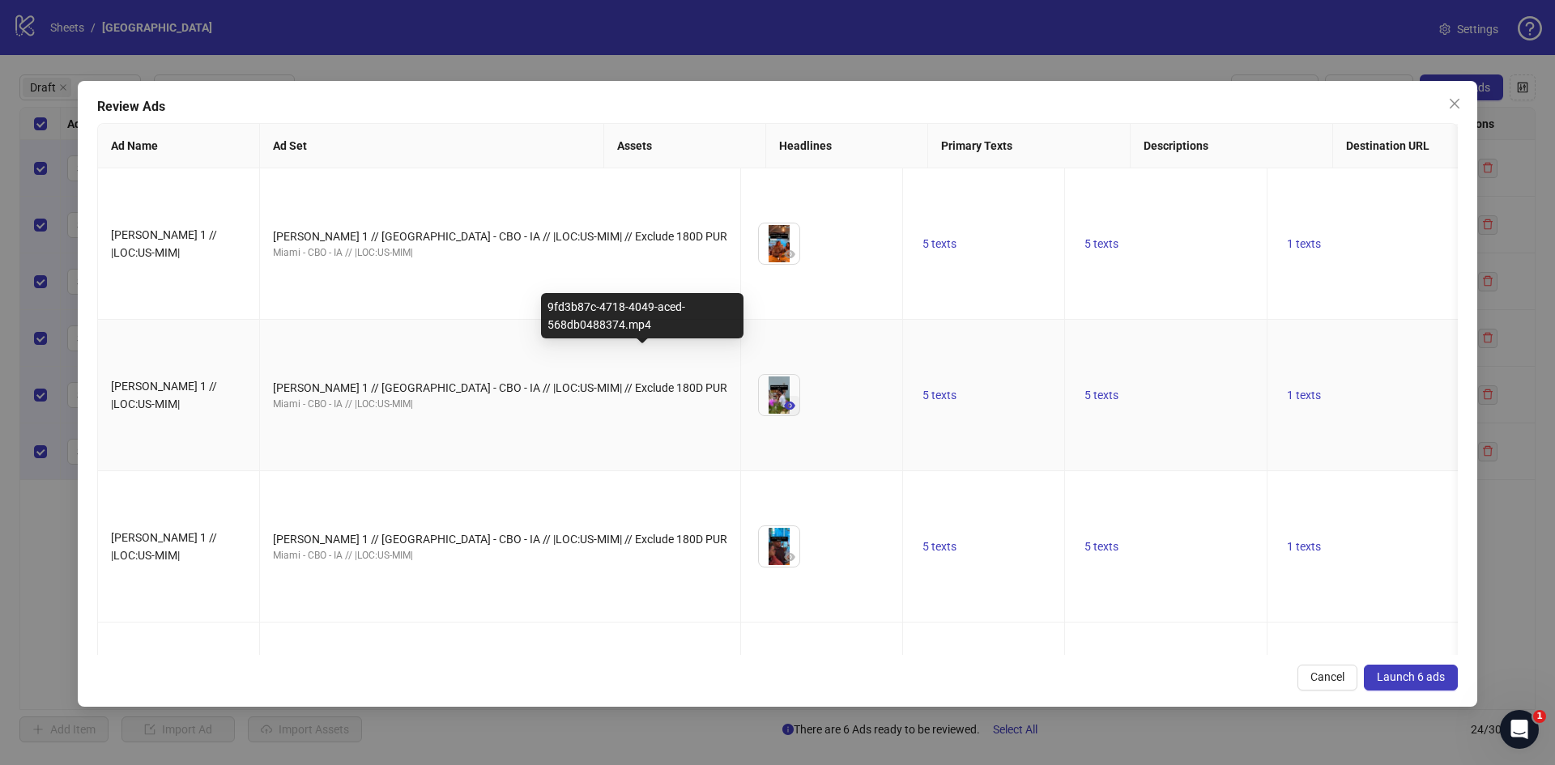
click at [784, 400] on icon "eye" at bounding box center [789, 405] width 11 height 11
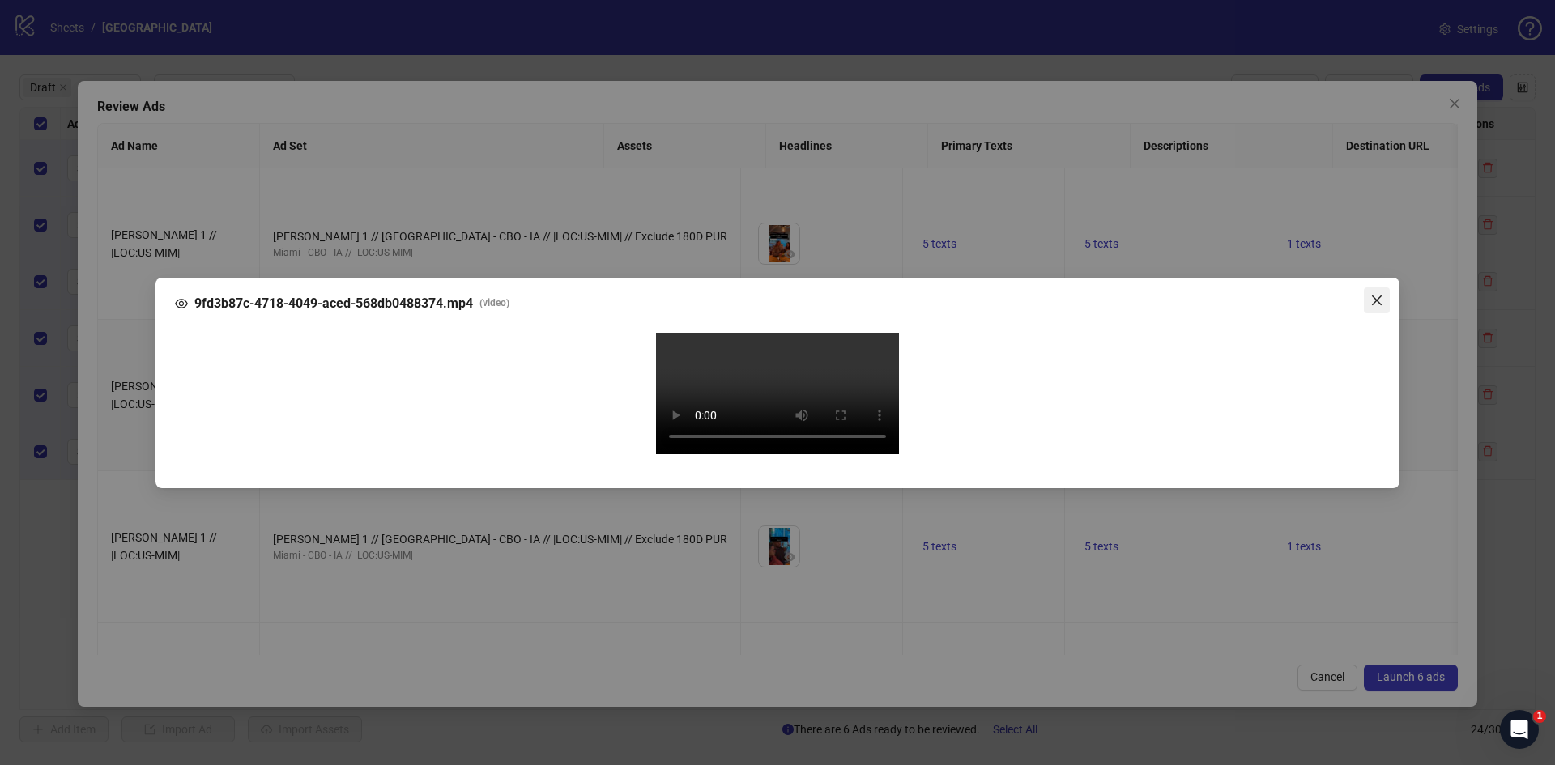
click at [1374, 294] on icon "close" at bounding box center [1376, 300] width 13 height 13
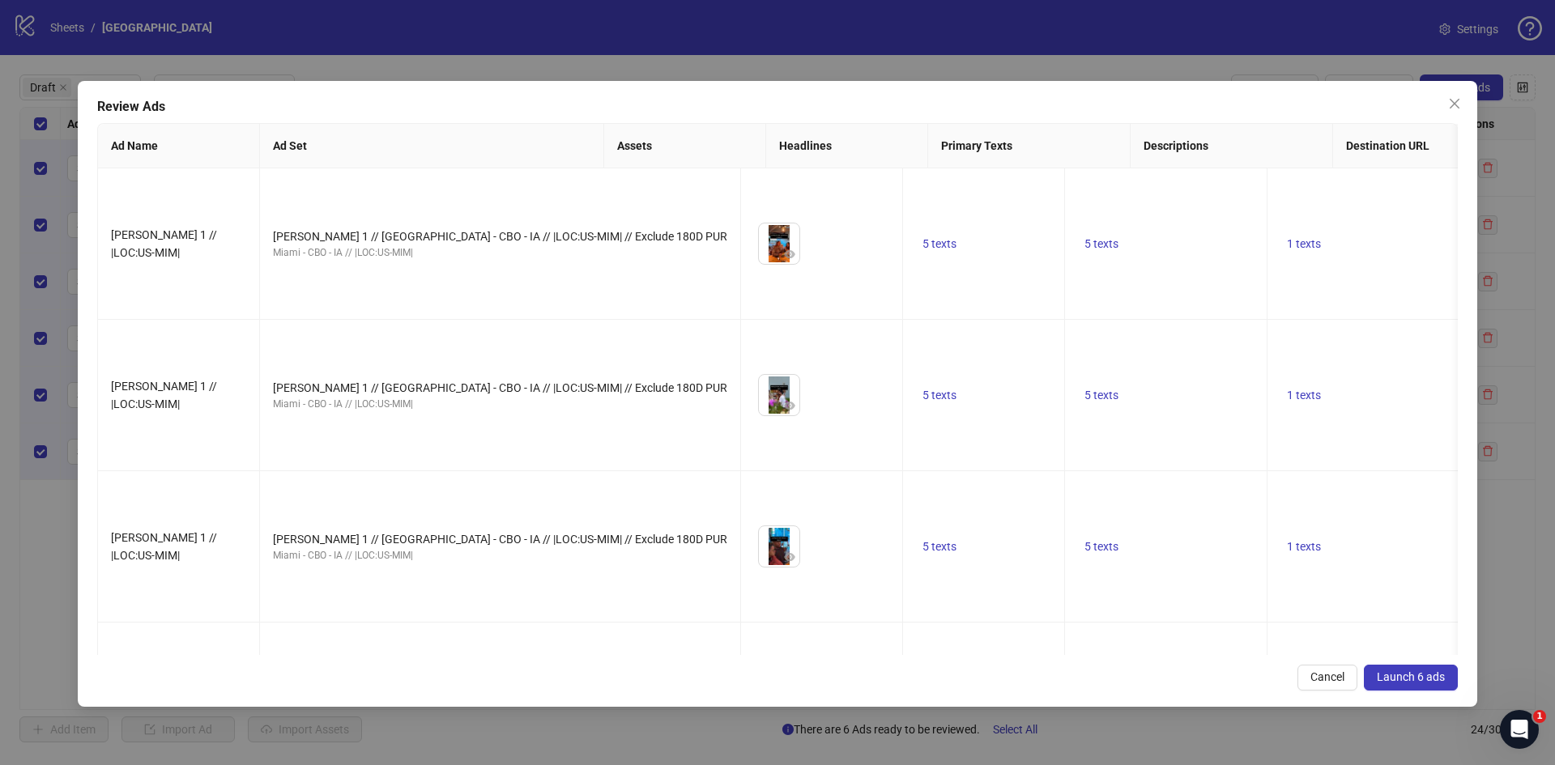
click at [1416, 675] on span "Launch 6 ads" at bounding box center [1411, 677] width 68 height 13
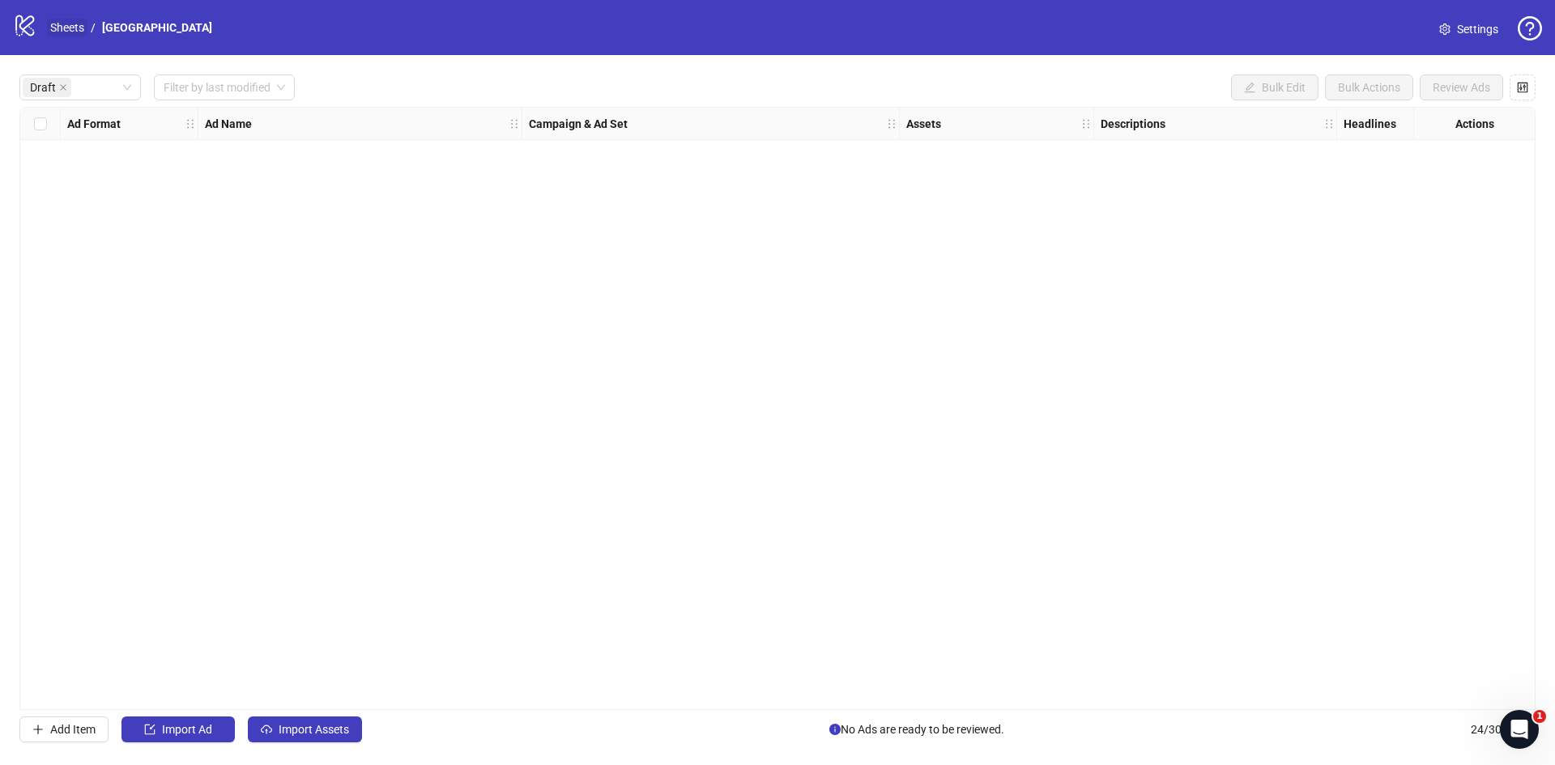
click at [59, 32] on link "Sheets" at bounding box center [67, 28] width 40 height 18
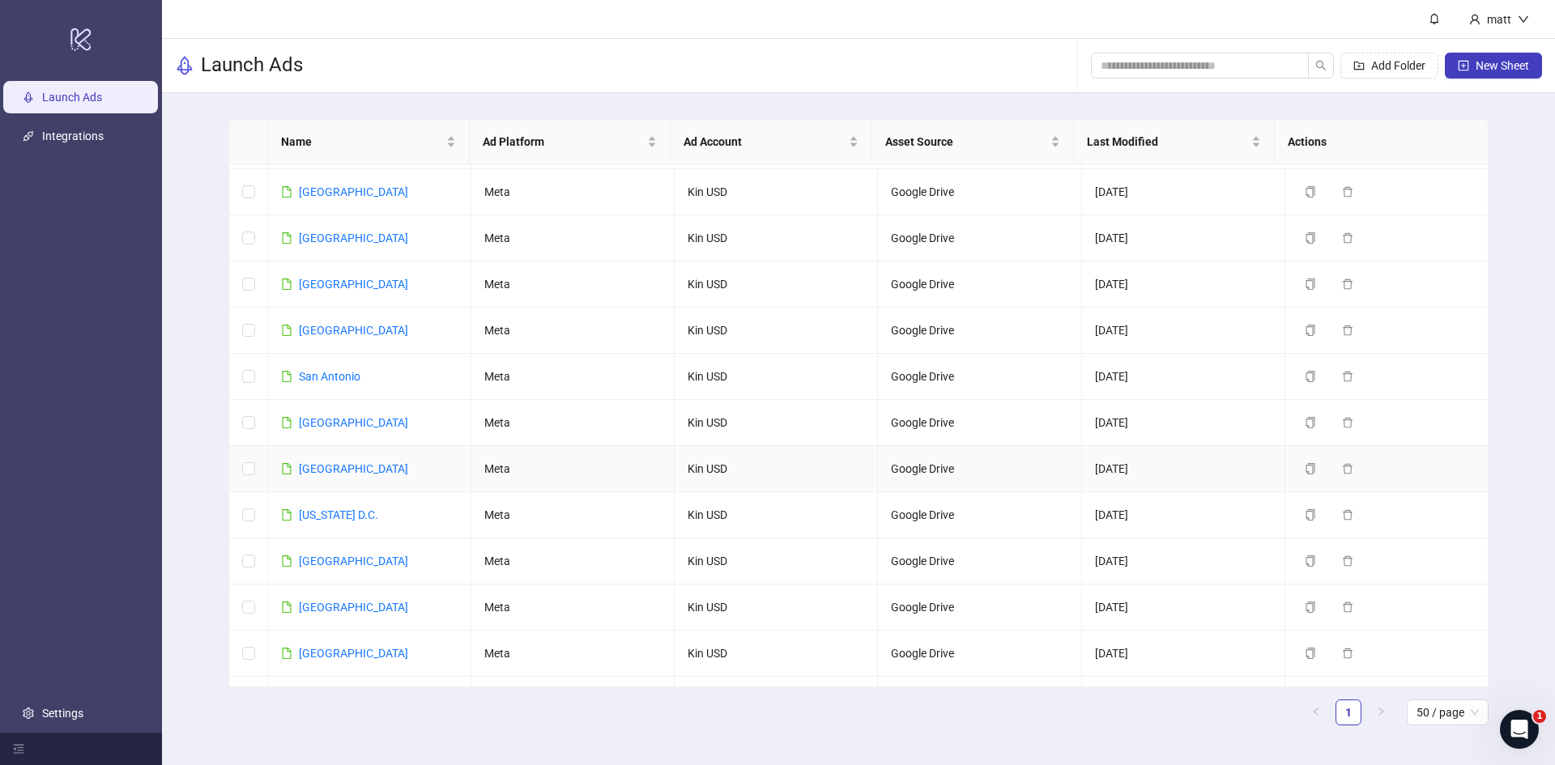
scroll to position [1690, 0]
click at [320, 415] on link "[GEOGRAPHIC_DATA]" at bounding box center [353, 421] width 109 height 13
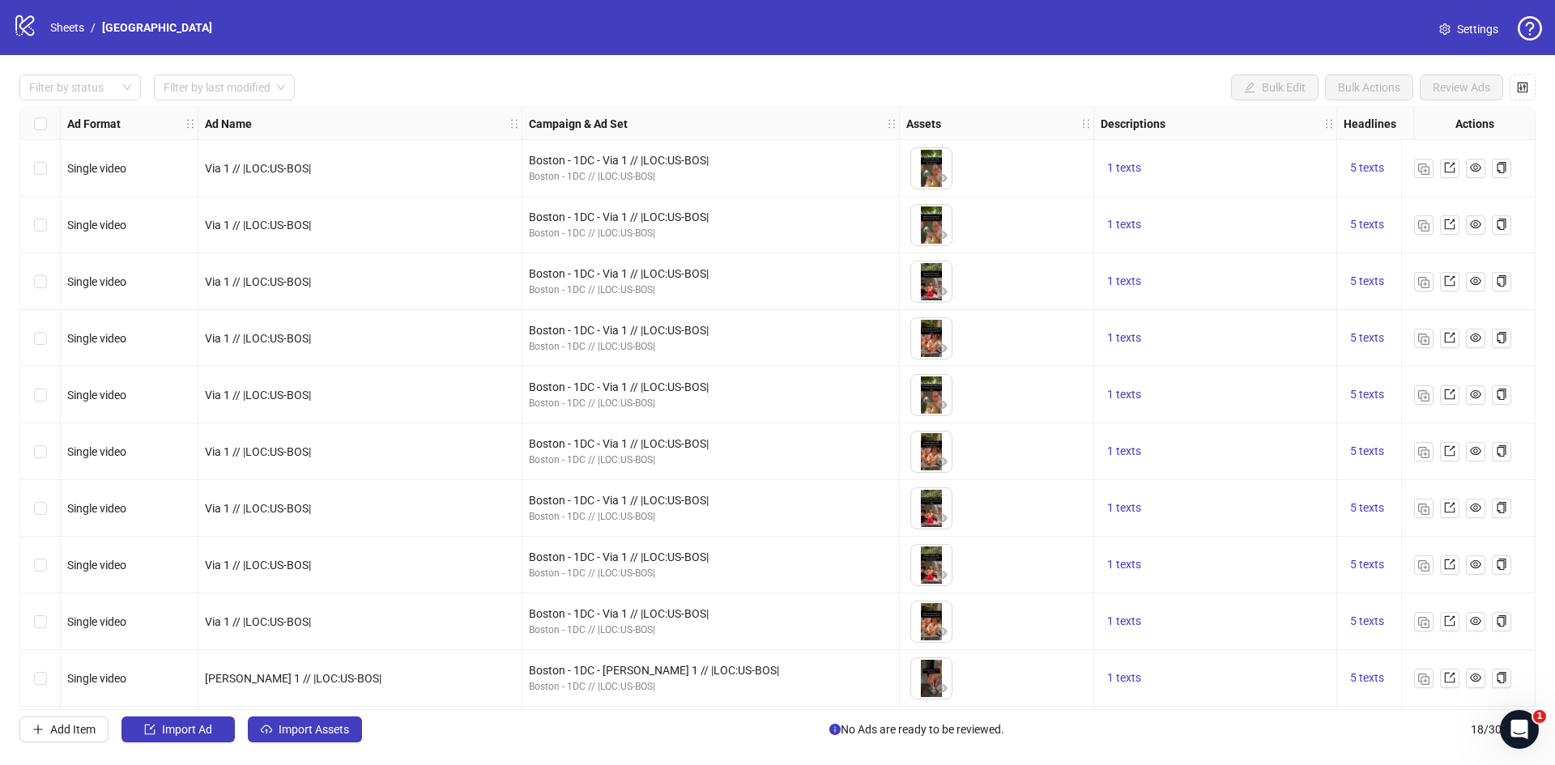
click at [1467, 20] on span "Settings" at bounding box center [1477, 29] width 41 height 18
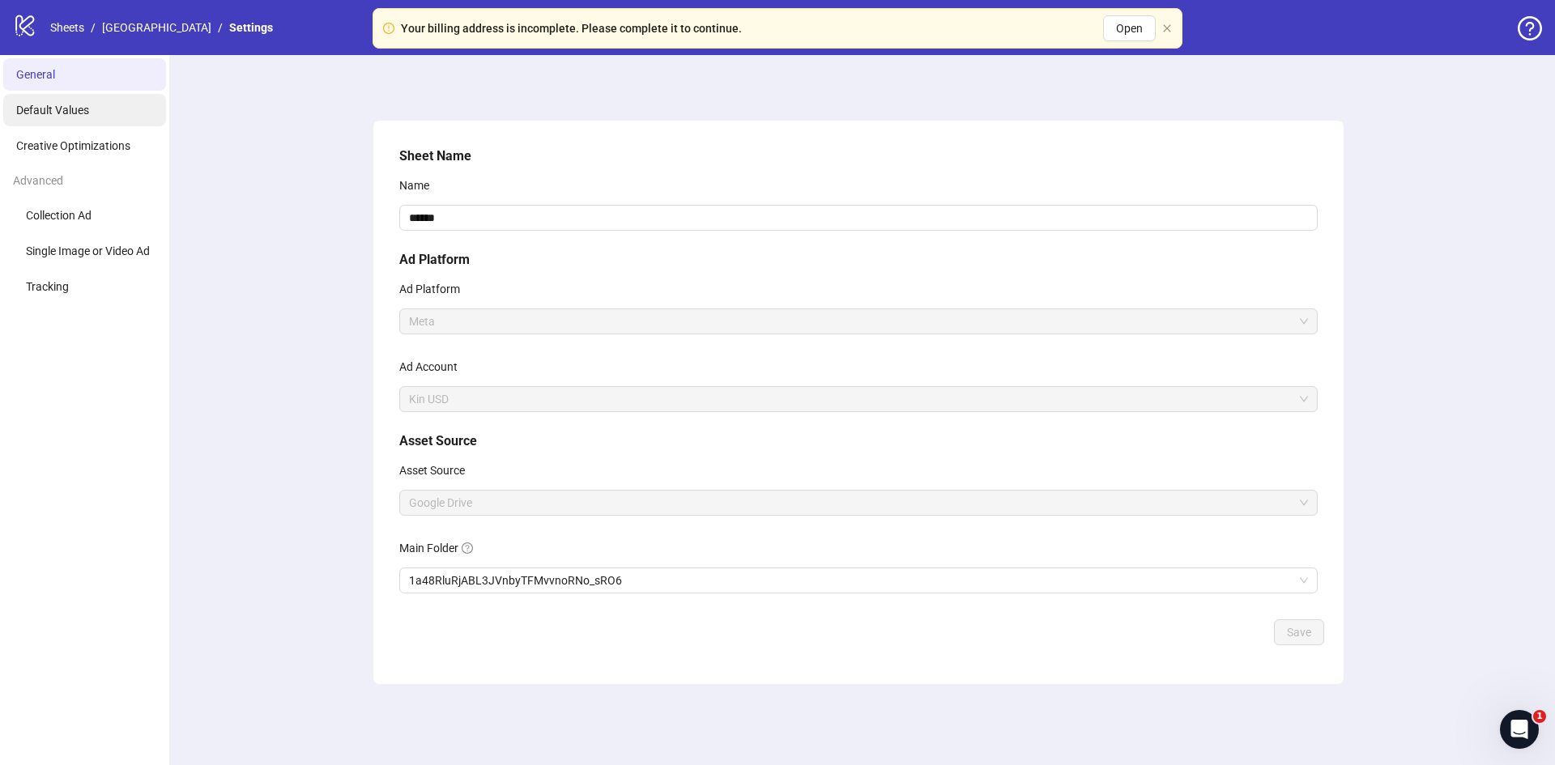
click at [53, 113] on span "Default Values" at bounding box center [52, 110] width 73 height 13
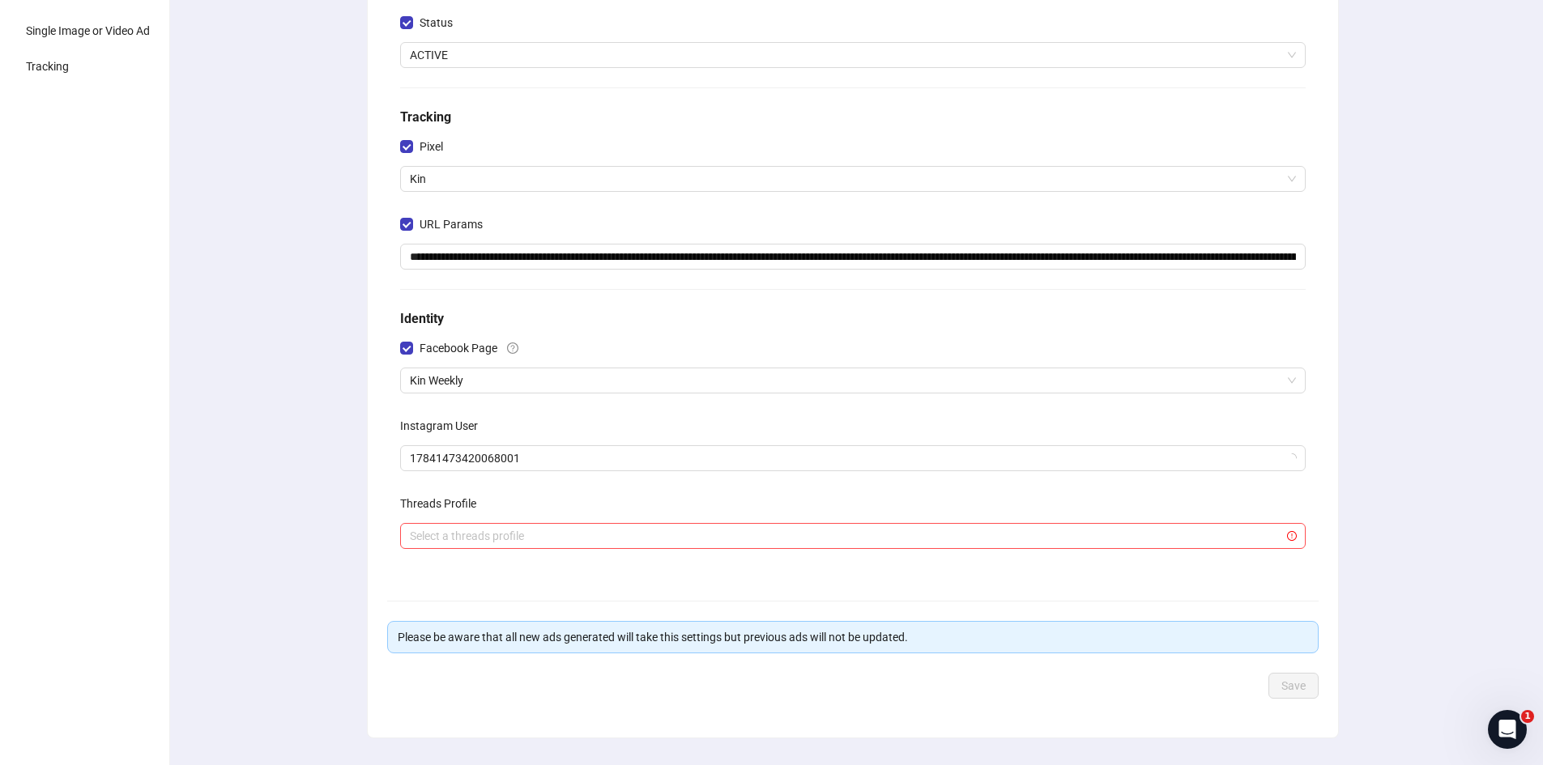
scroll to position [223, 0]
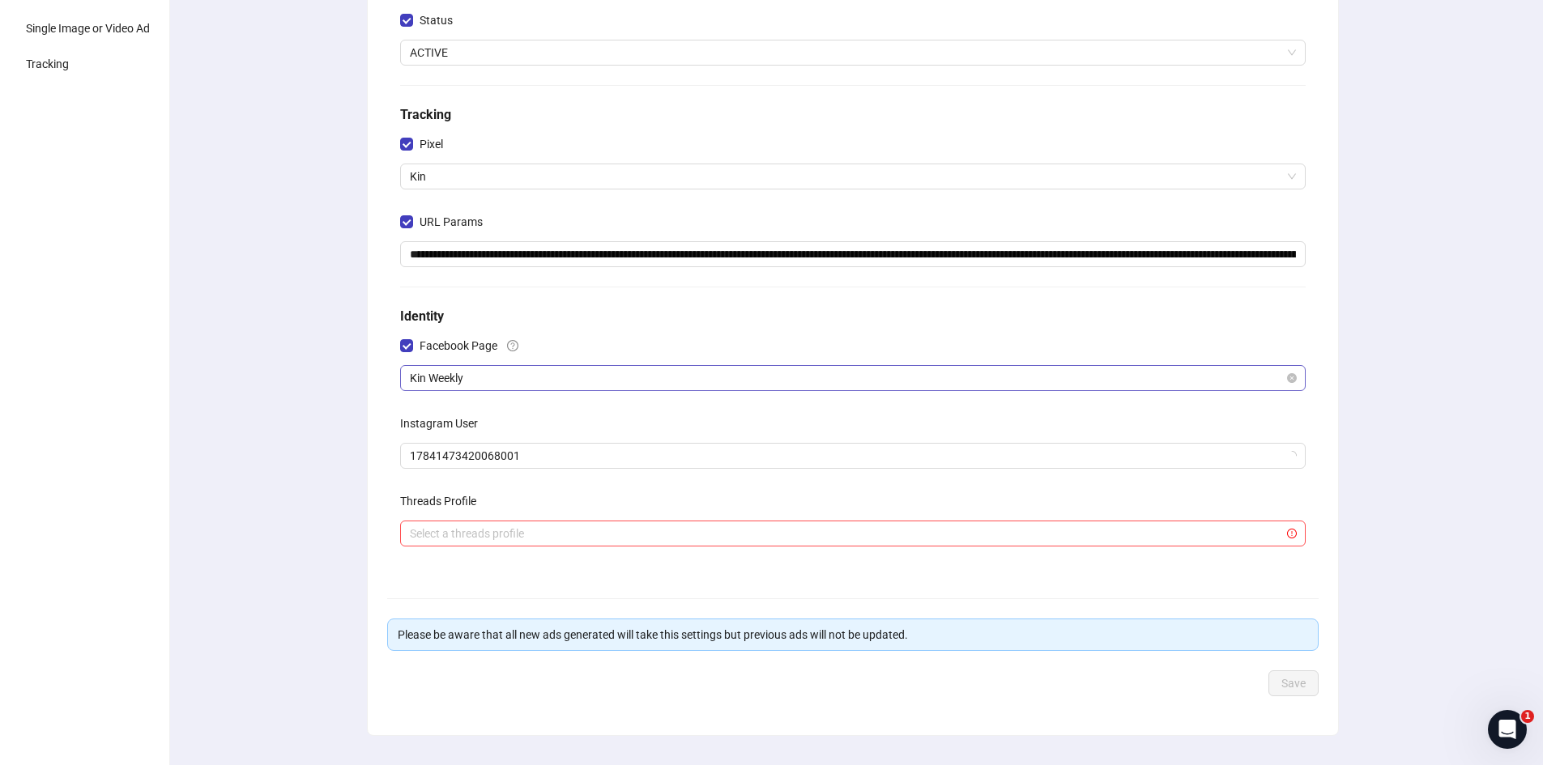
click at [489, 379] on span "Kin Weekly" at bounding box center [853, 378] width 886 height 24
click at [489, 375] on span "Kin Weekly" at bounding box center [853, 378] width 886 height 24
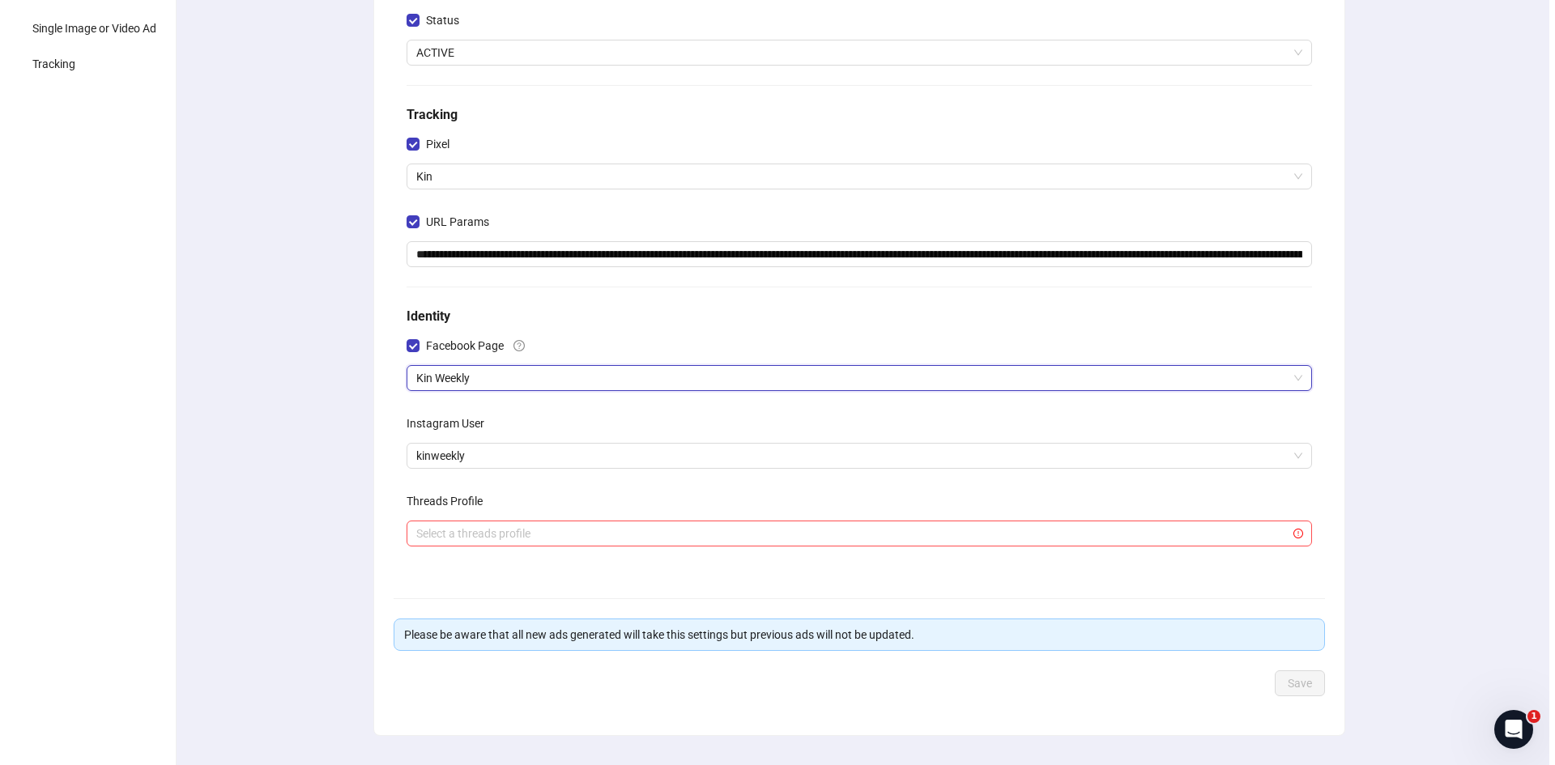
scroll to position [0, 0]
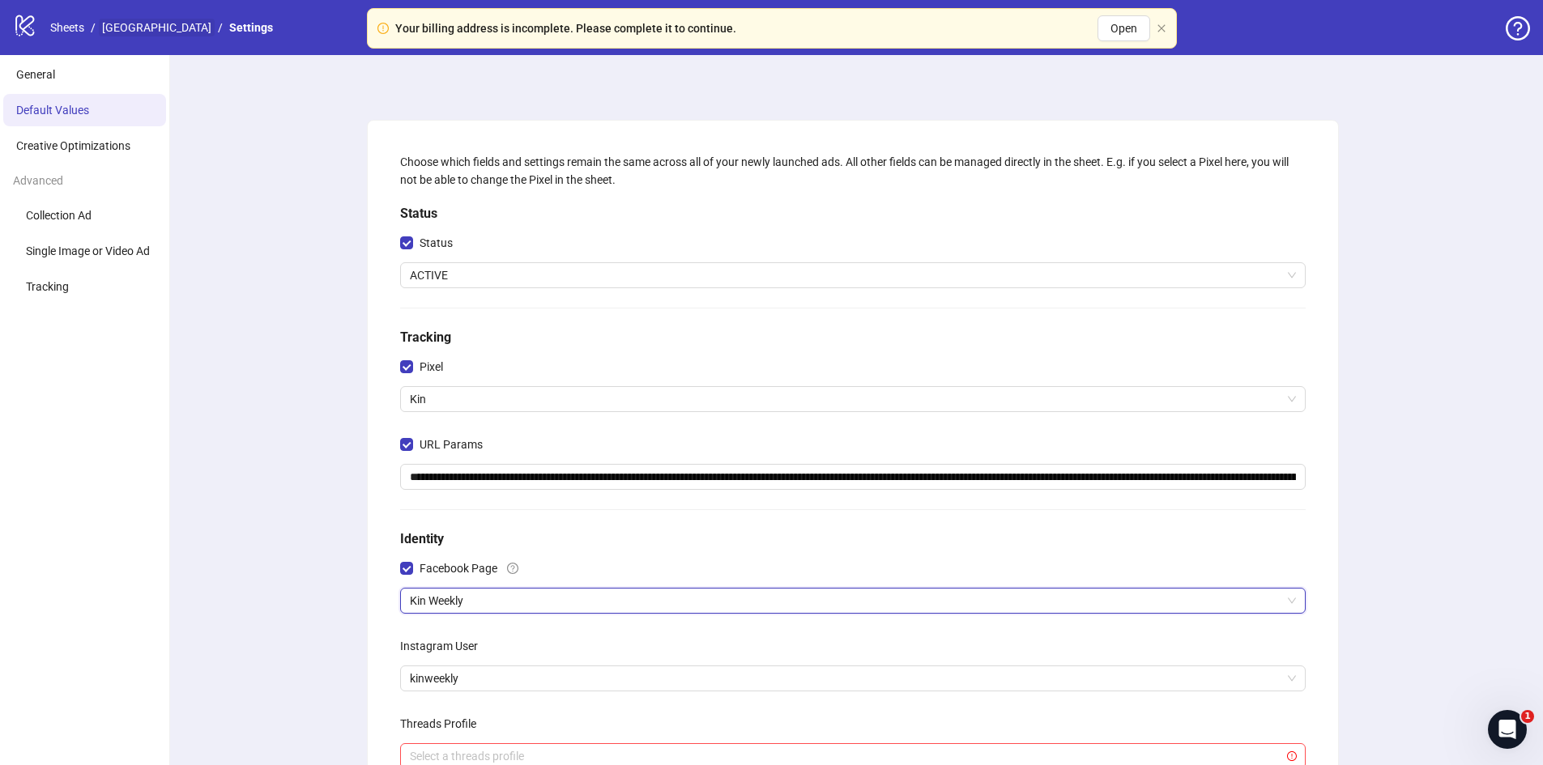
click at [116, 26] on link "[GEOGRAPHIC_DATA]" at bounding box center [157, 28] width 116 height 18
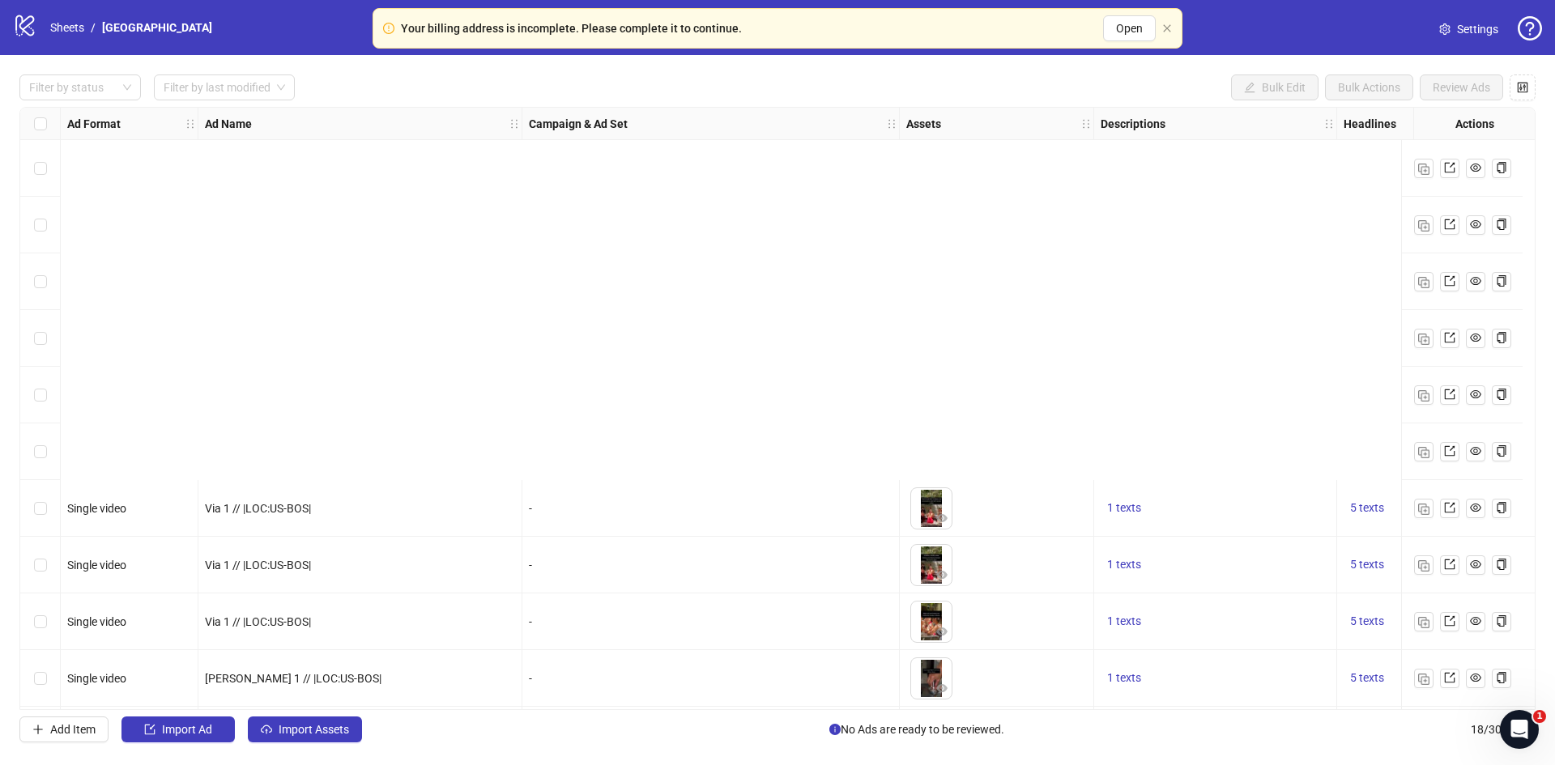
scroll to position [458, 0]
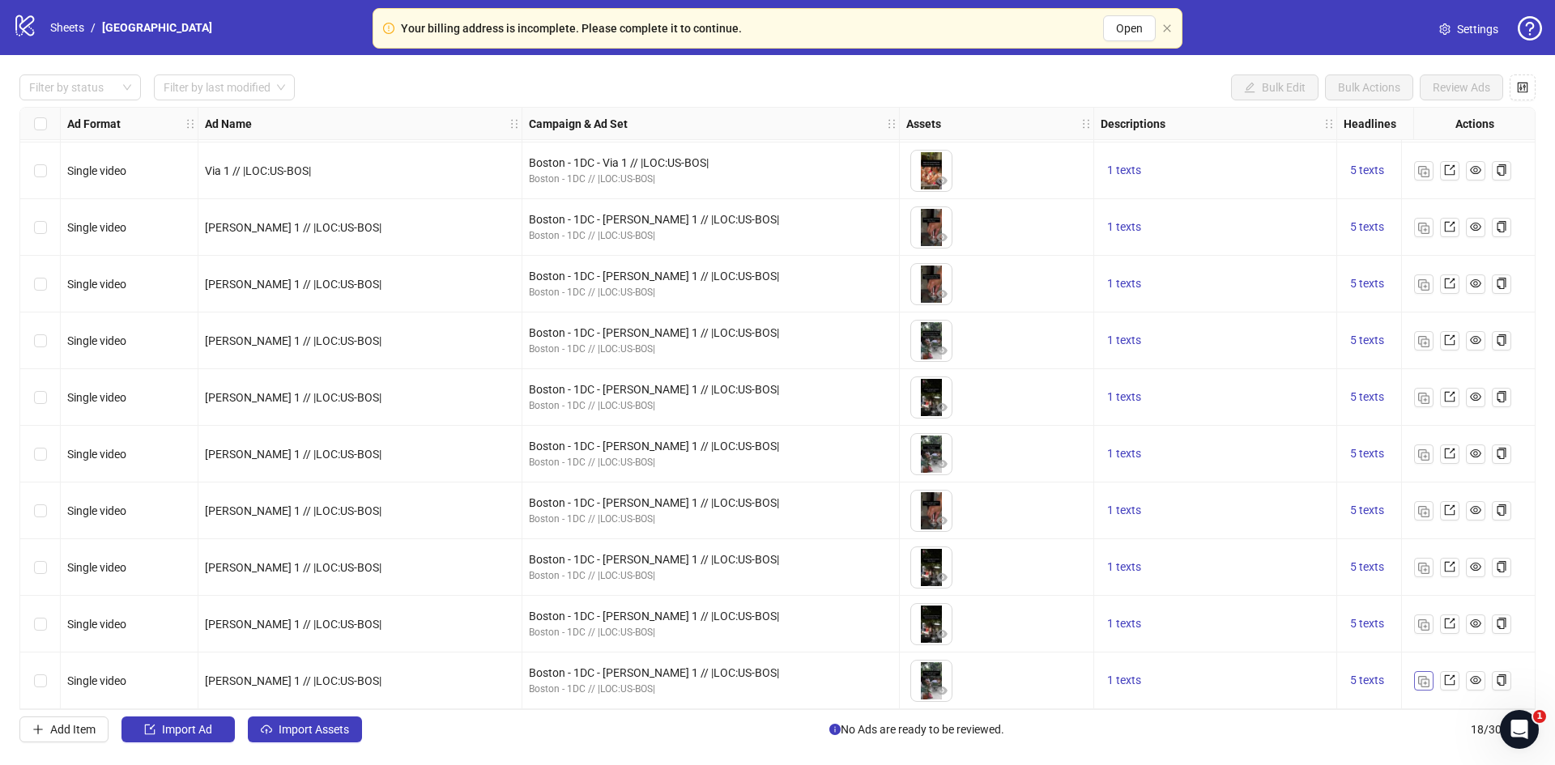
click at [1427, 679] on img "button" at bounding box center [1423, 681] width 11 height 11
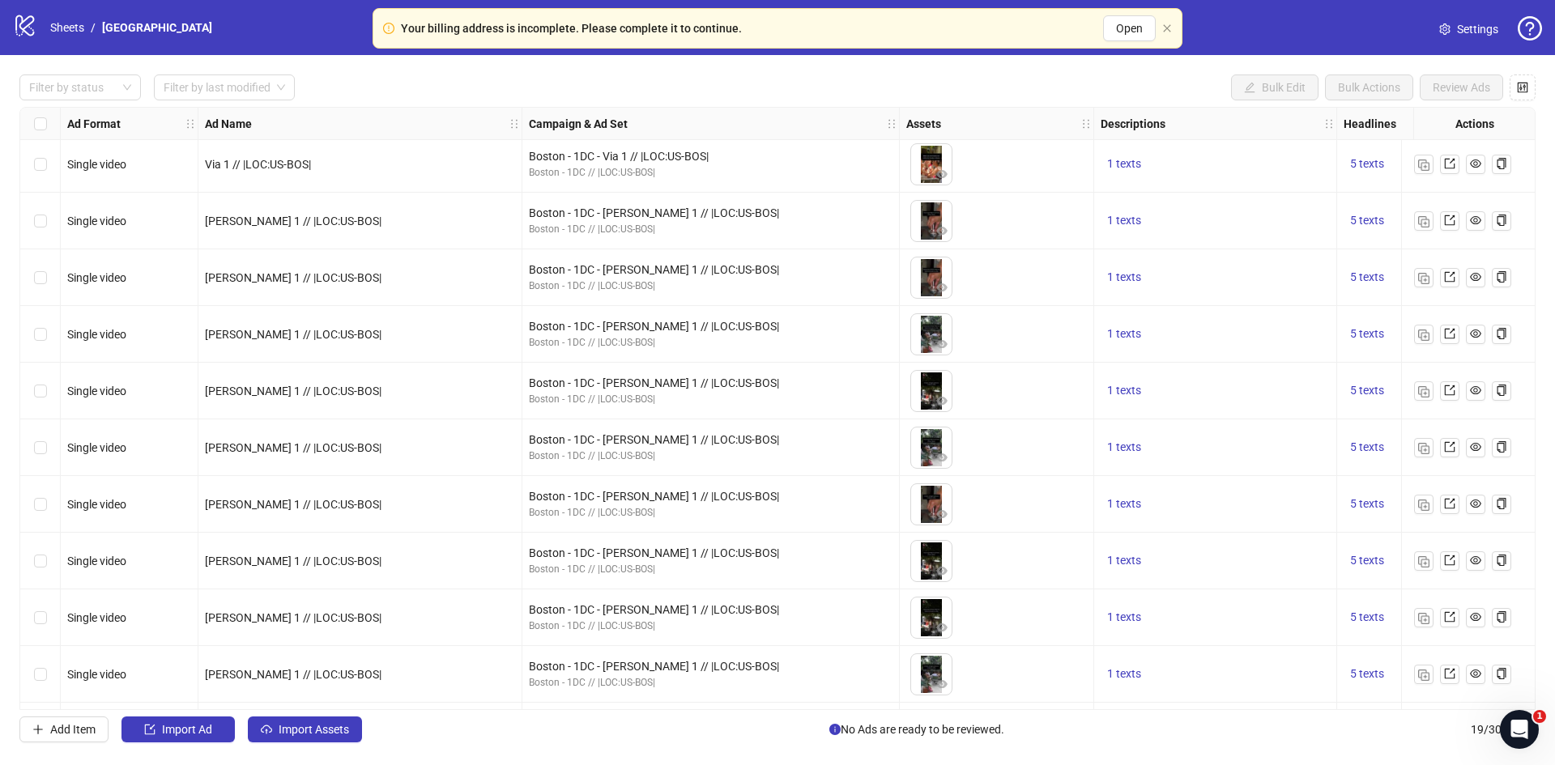
scroll to position [514, 0]
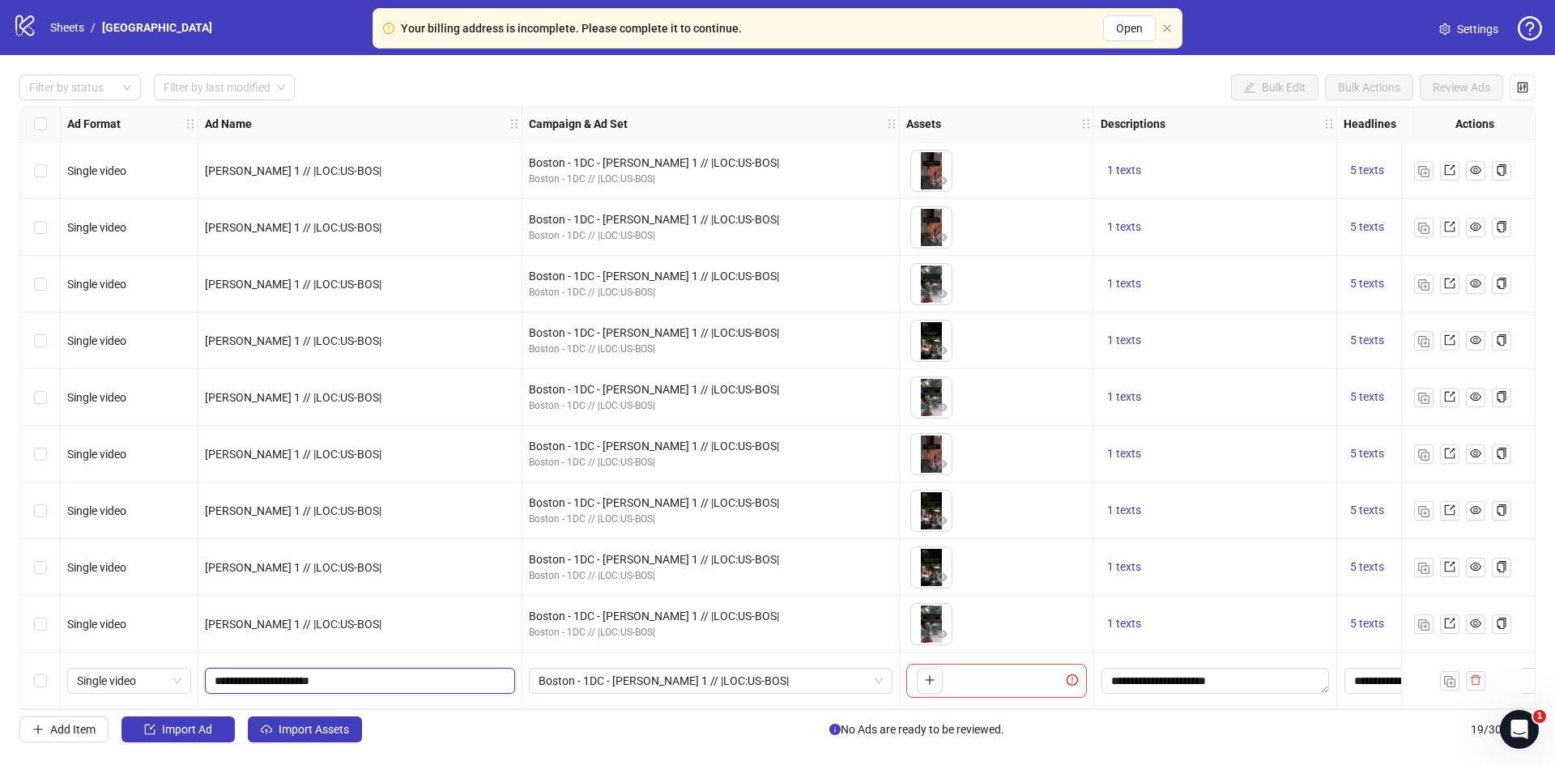
click at [228, 679] on input "**********" at bounding box center [359, 681] width 288 height 18
type input "**********"
click at [612, 669] on span "Boston - 1DC - [PERSON_NAME] 1 // |LOC:US-BOS|" at bounding box center [711, 681] width 344 height 24
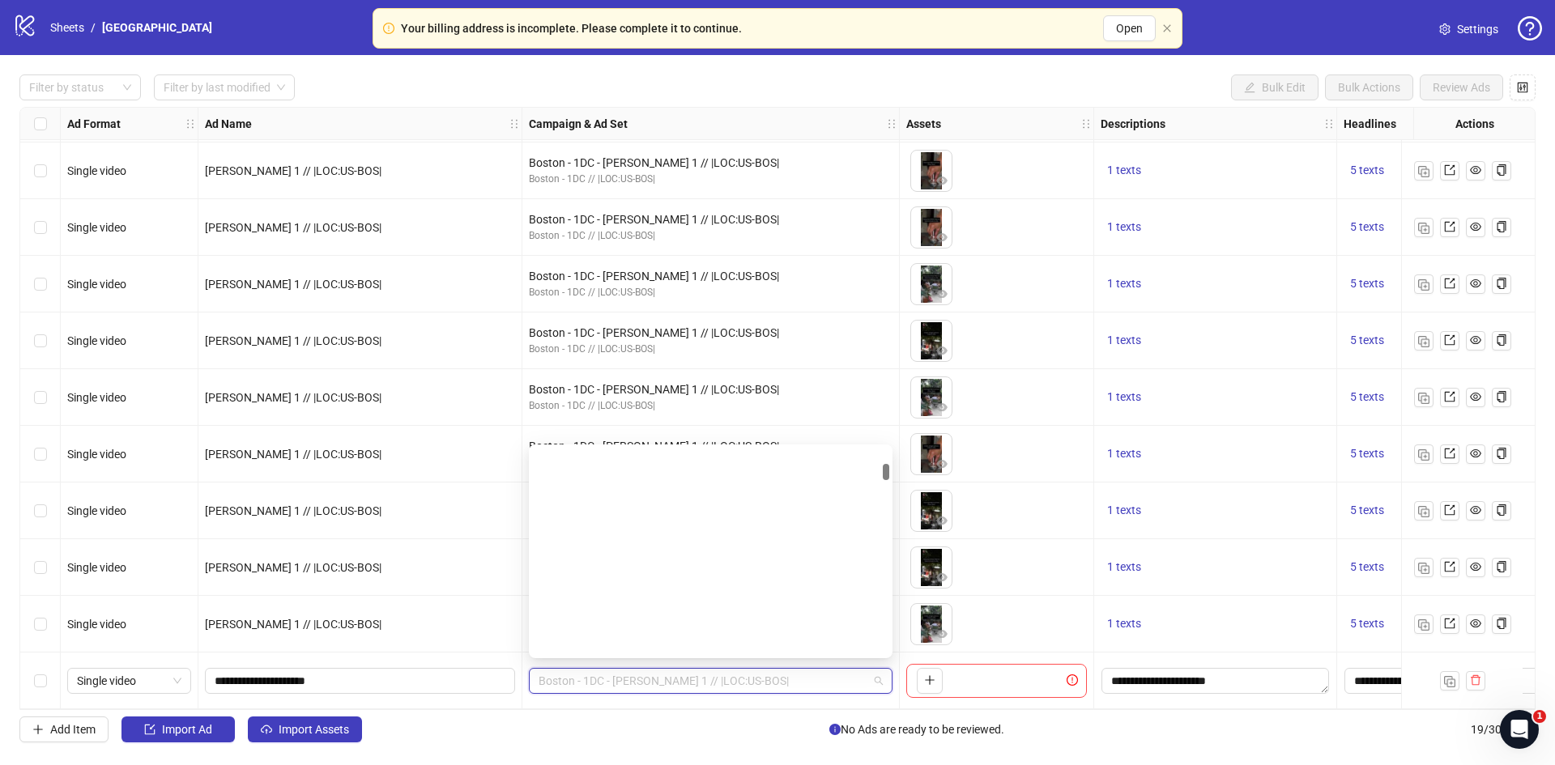
scroll to position [0, 0]
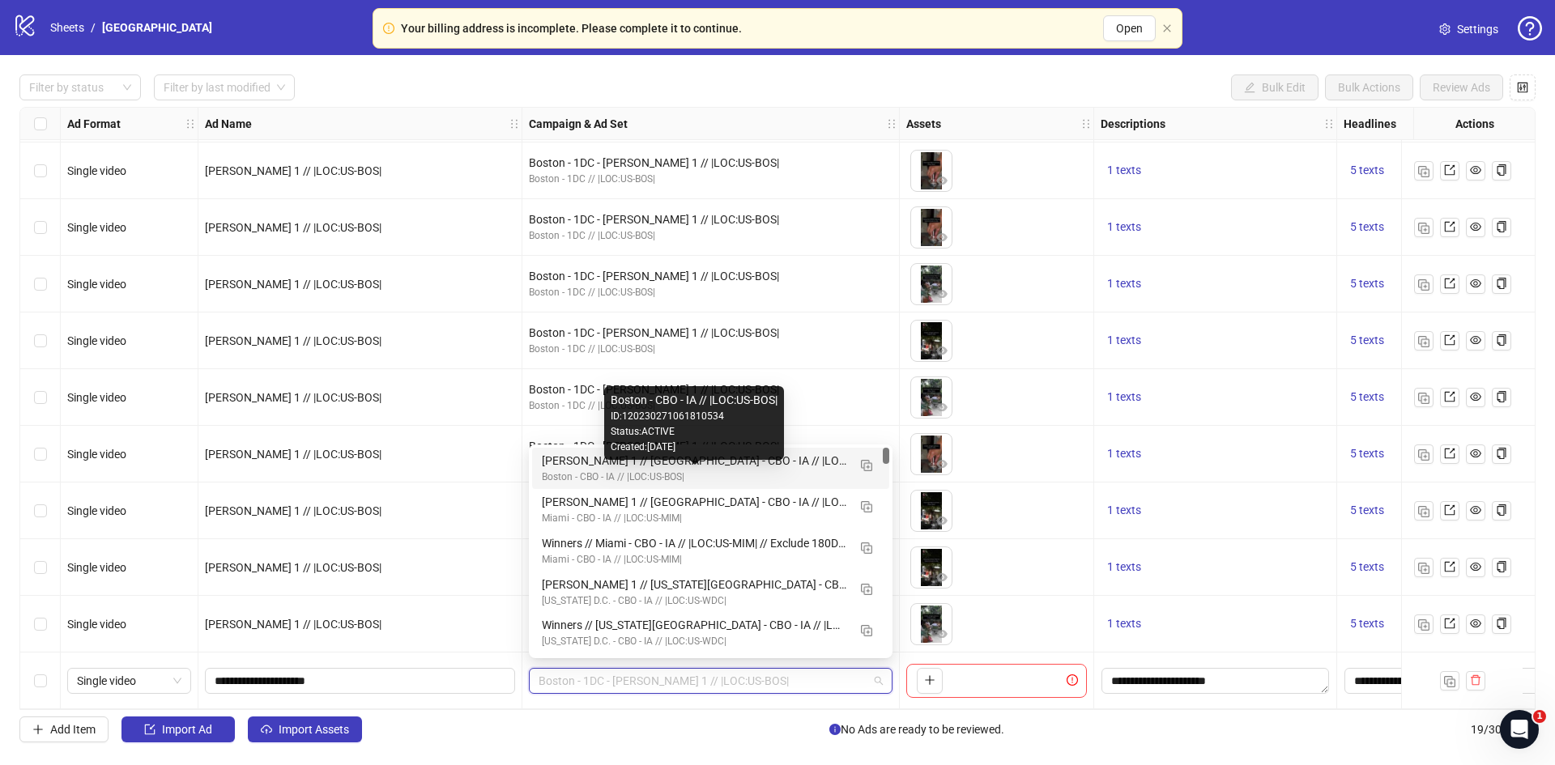
click at [557, 465] on div "[PERSON_NAME] 1 // [GEOGRAPHIC_DATA] - CBO - IA // |LOC:US-BOS| // Exclude 180D…" at bounding box center [694, 461] width 305 height 18
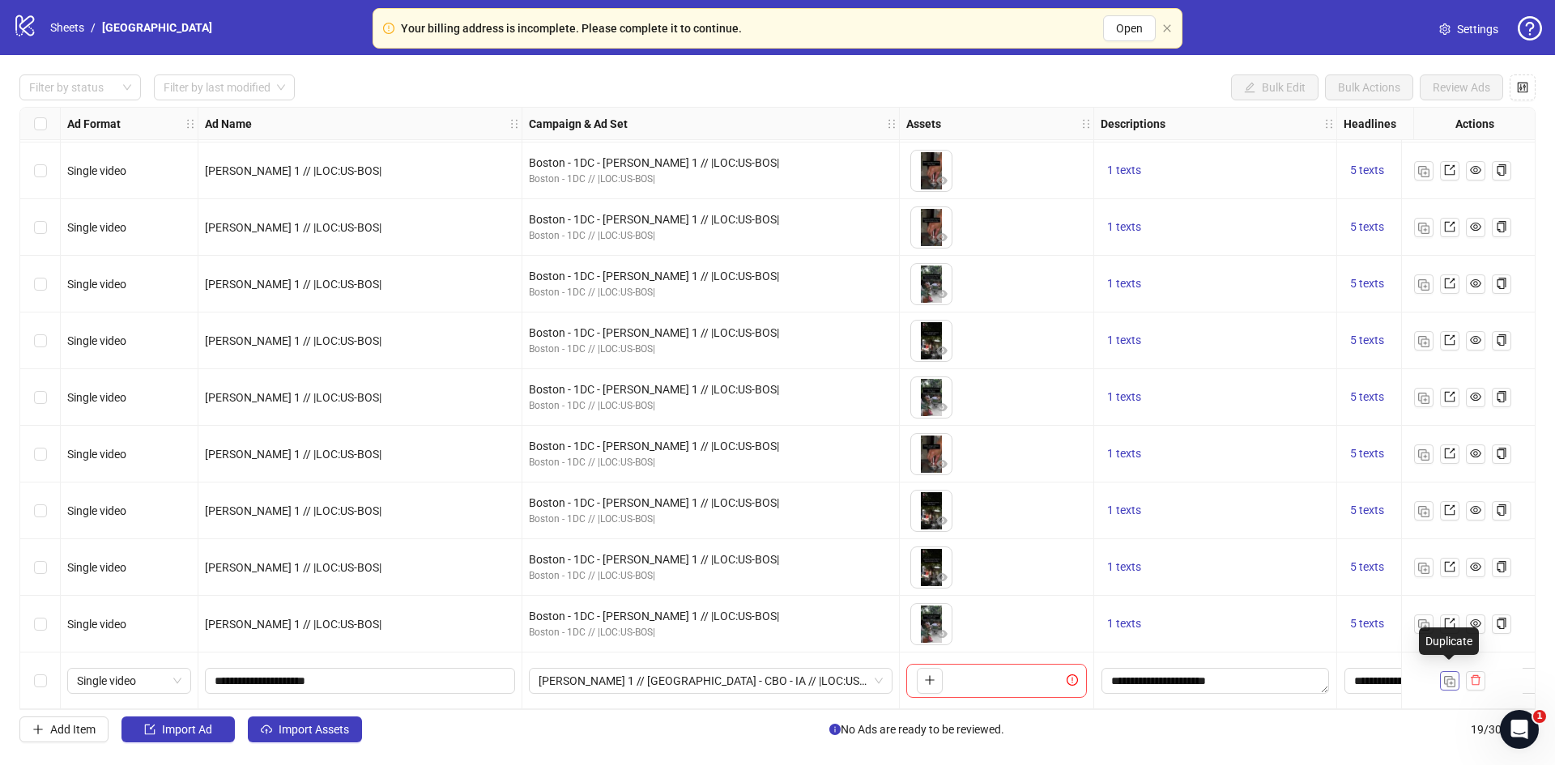
click at [1447, 676] on img "button" at bounding box center [1449, 681] width 11 height 11
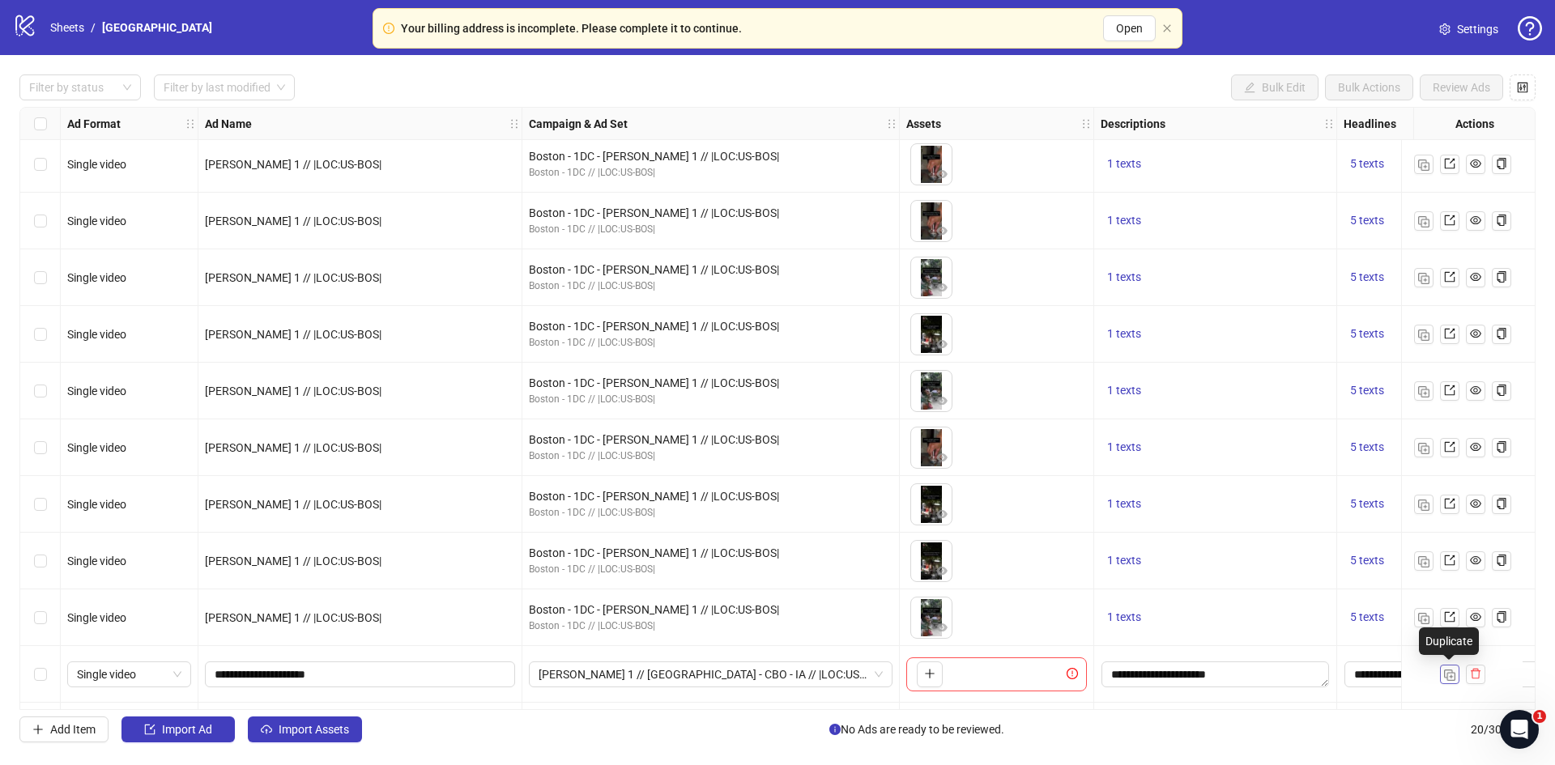
click at [1447, 675] on img "button" at bounding box center [1449, 675] width 11 height 11
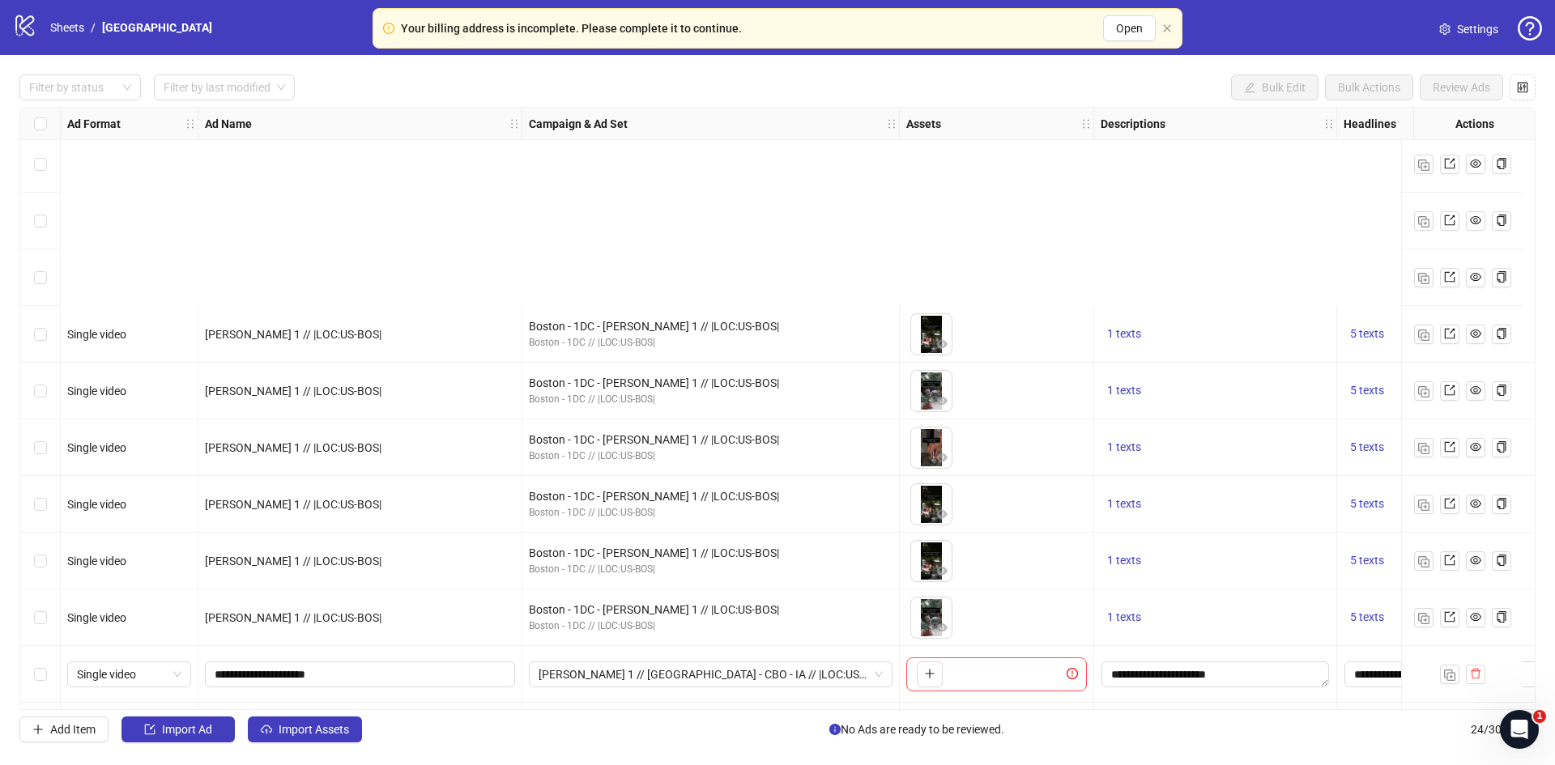
scroll to position [798, 0]
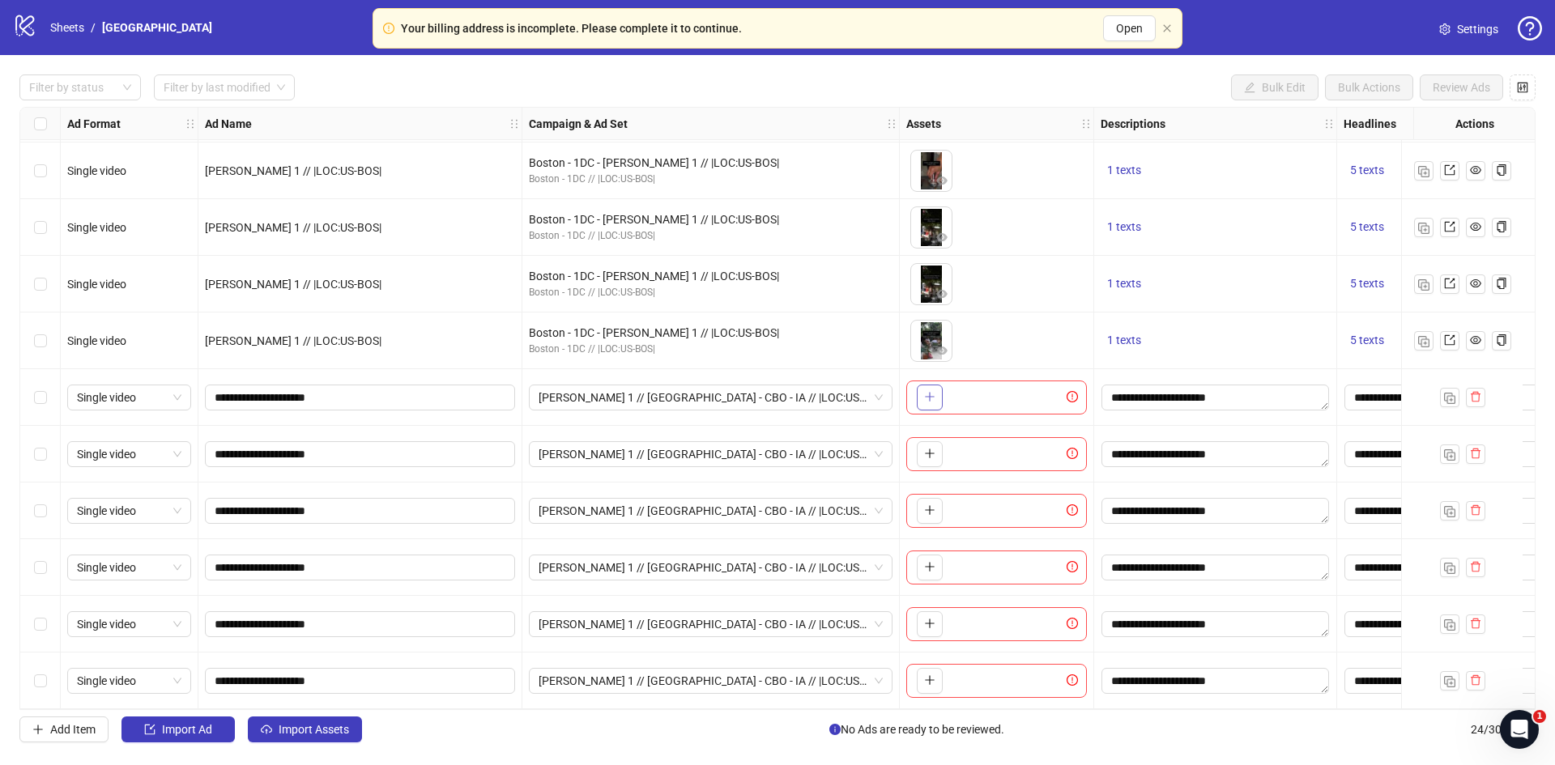
click at [930, 397] on span "button" at bounding box center [929, 396] width 11 height 13
click at [927, 454] on icon "plus" at bounding box center [929, 454] width 9 height 1
click at [931, 505] on icon "plus" at bounding box center [929, 510] width 11 height 11
click at [926, 561] on icon "plus" at bounding box center [929, 566] width 11 height 11
click at [926, 624] on icon "plus" at bounding box center [929, 624] width 9 height 1
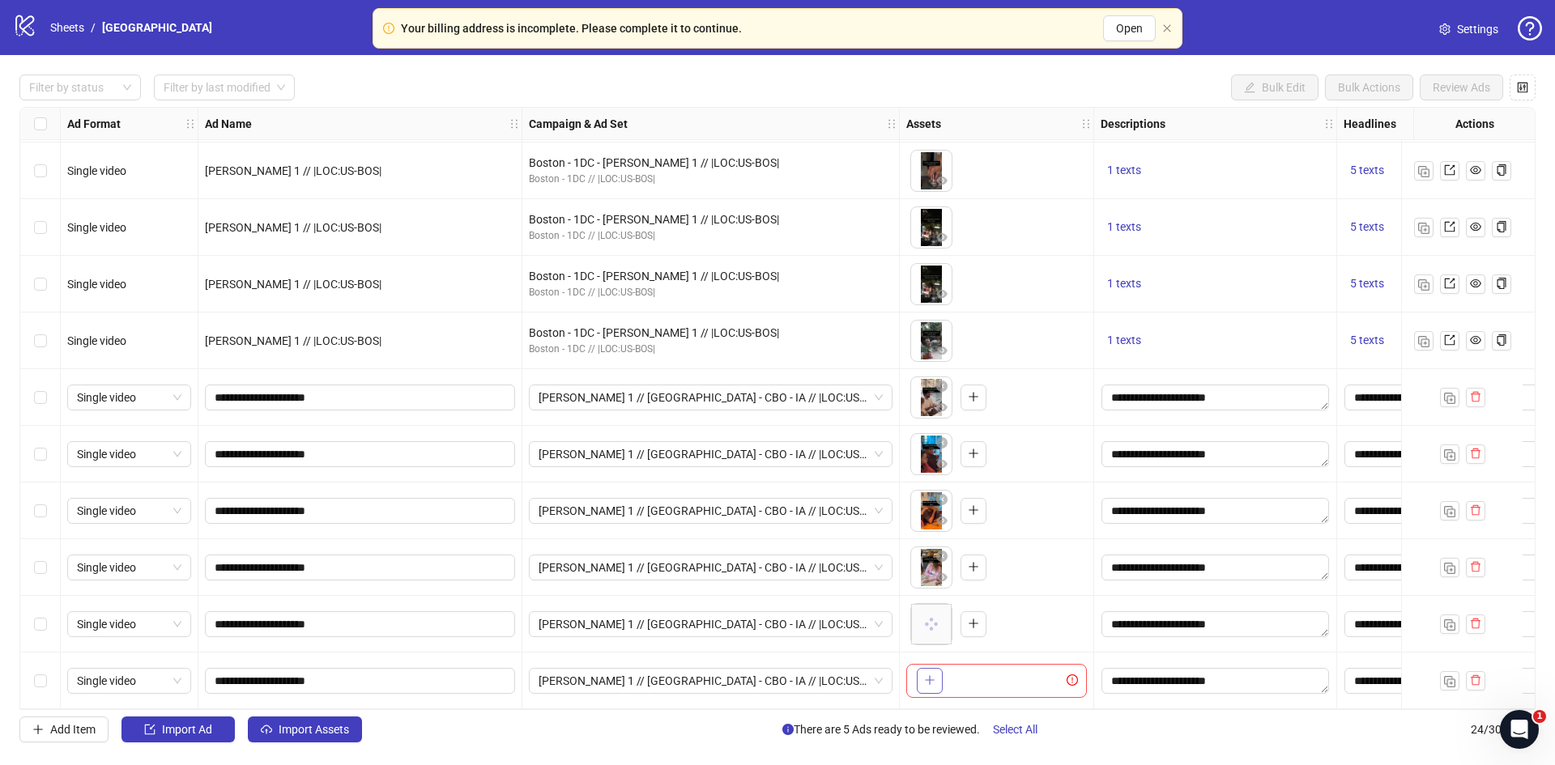
click at [934, 675] on icon "plus" at bounding box center [929, 680] width 11 height 11
click at [68, 21] on link "Sheets" at bounding box center [67, 28] width 40 height 18
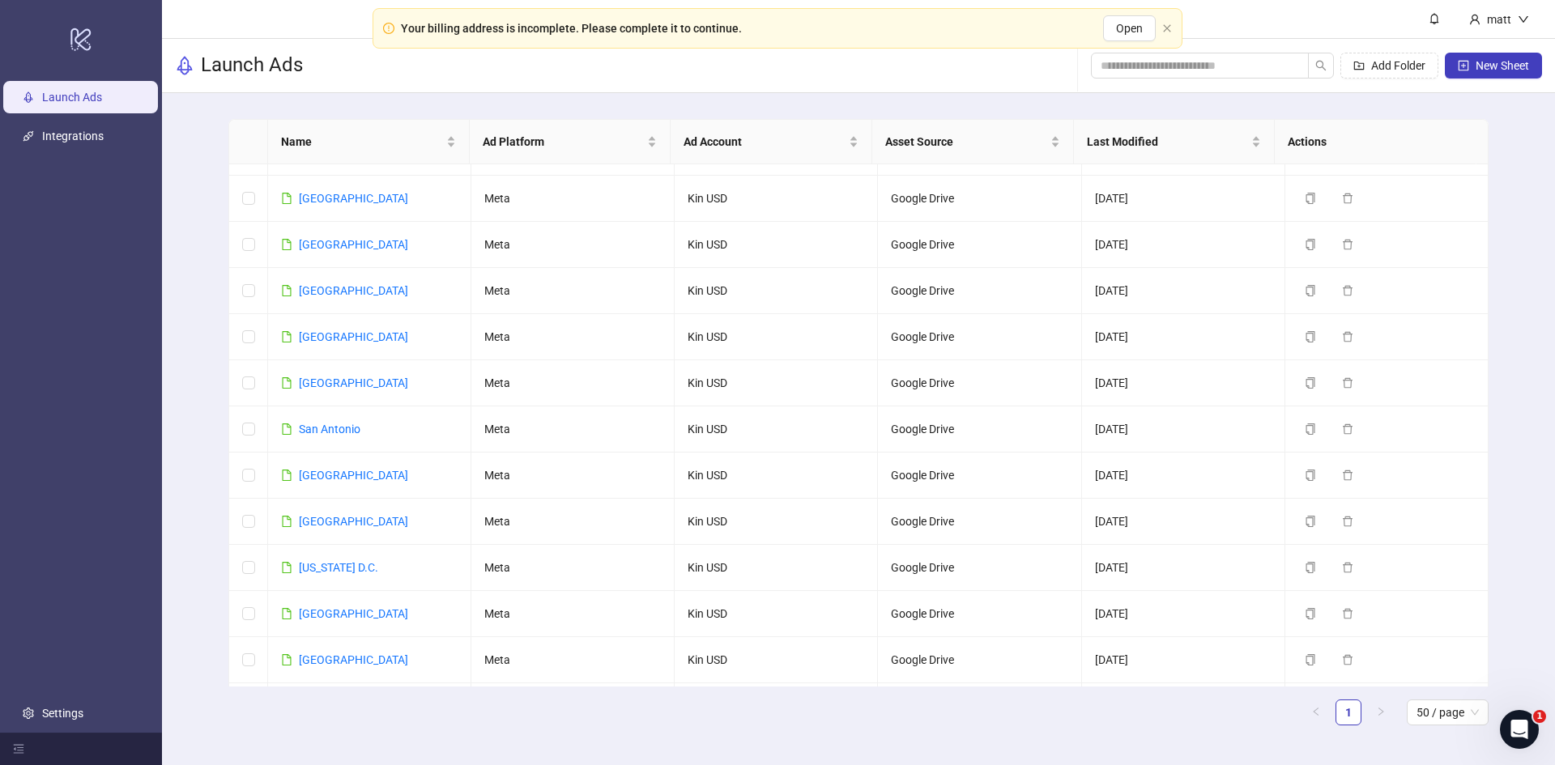
scroll to position [1740, 0]
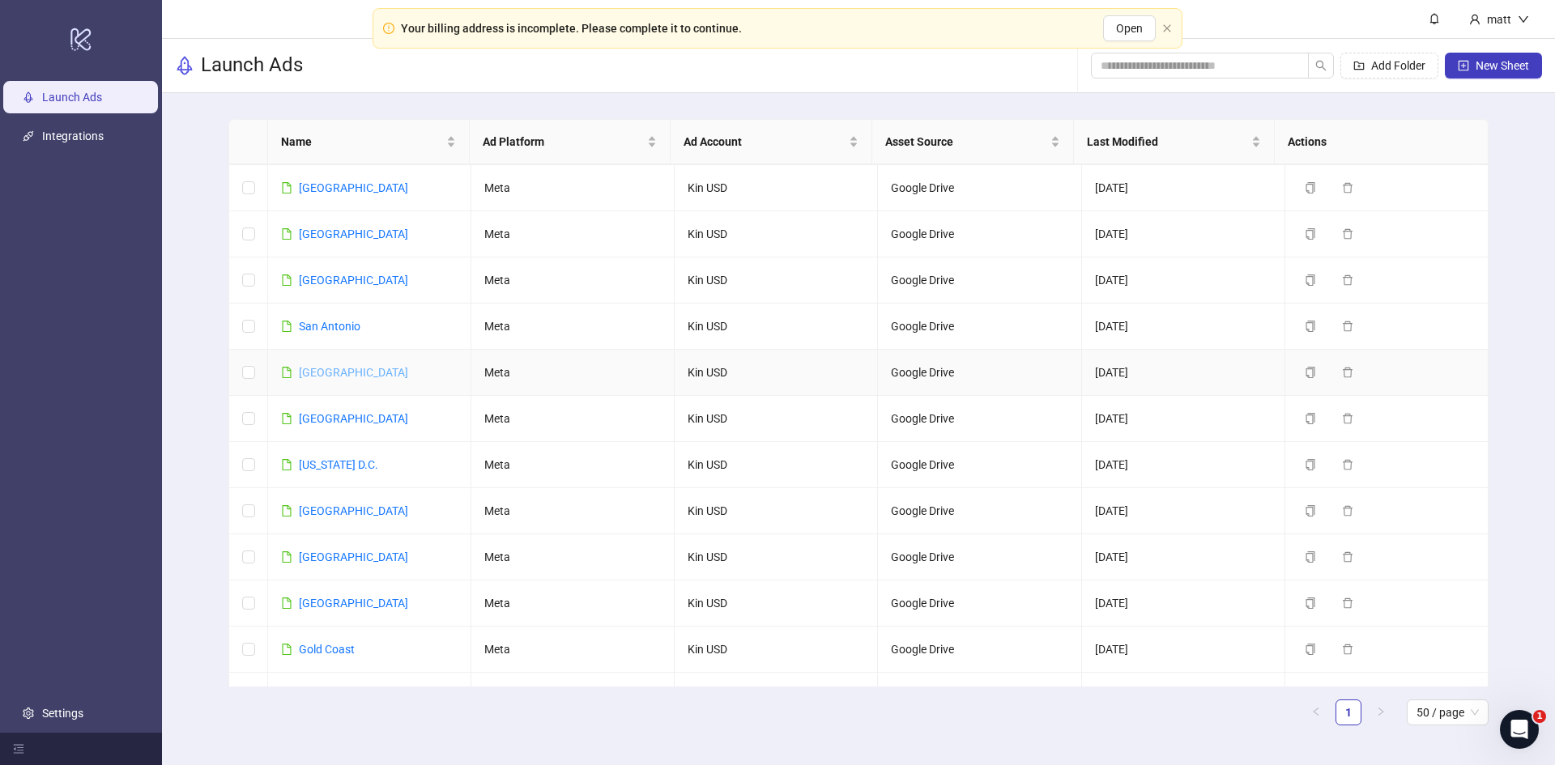
click at [316, 366] on link "[GEOGRAPHIC_DATA]" at bounding box center [353, 372] width 109 height 13
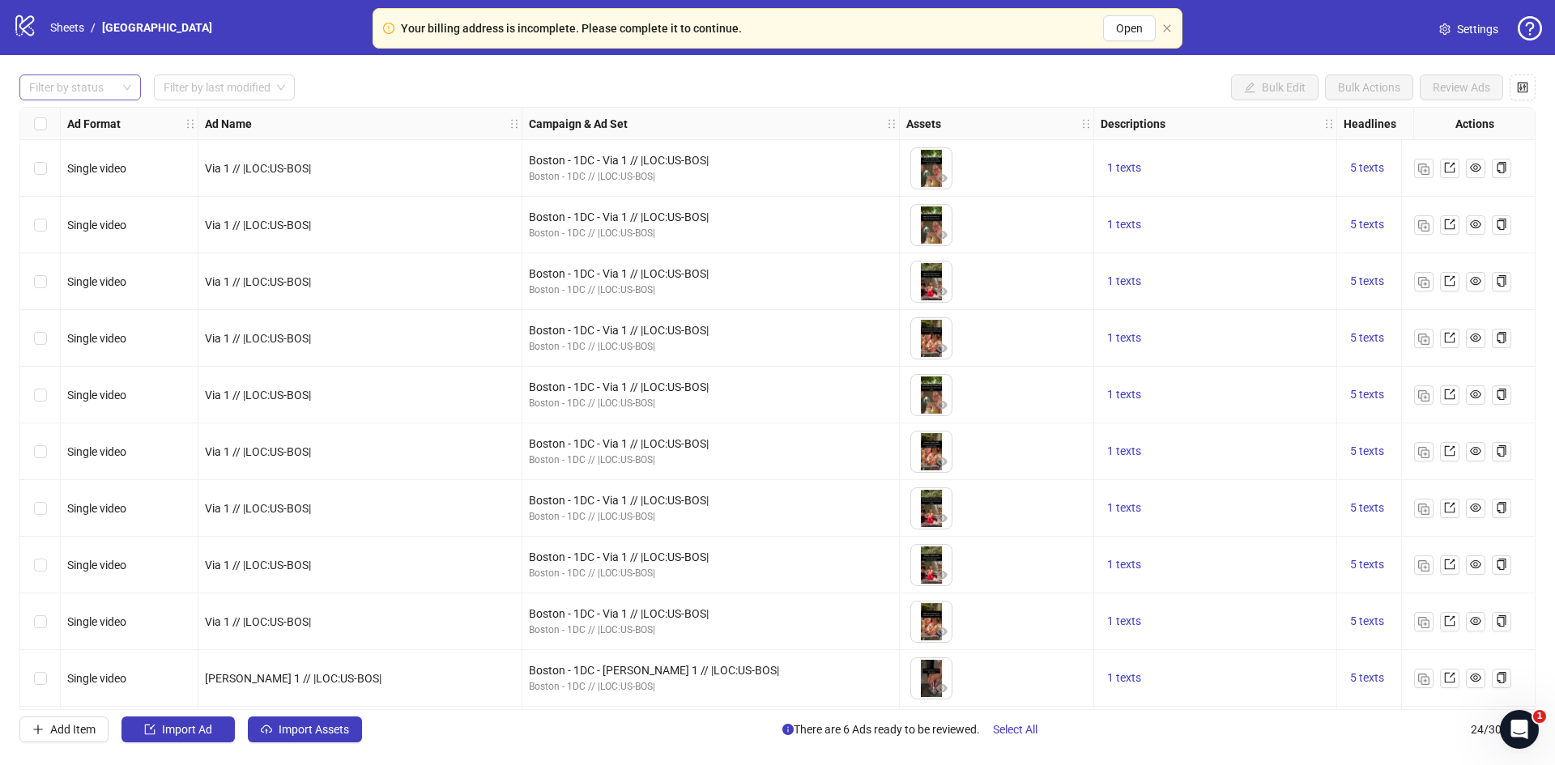
click at [82, 87] on div at bounding box center [72, 87] width 98 height 23
click at [51, 121] on div "Draft" at bounding box center [80, 121] width 96 height 18
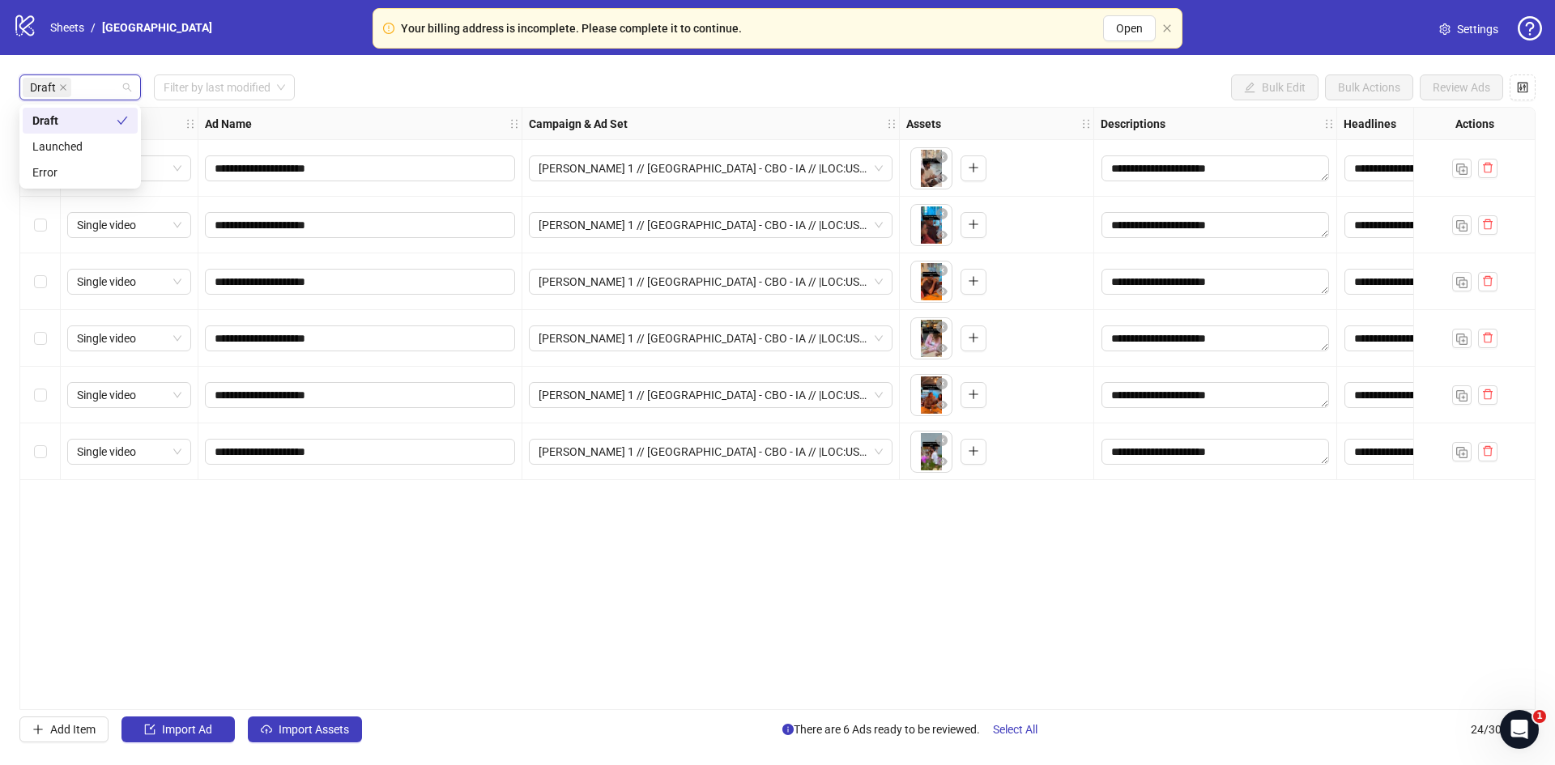
click at [424, 53] on div "logo/logo-mobile Sheets / Boston Settings" at bounding box center [777, 27] width 1555 height 55
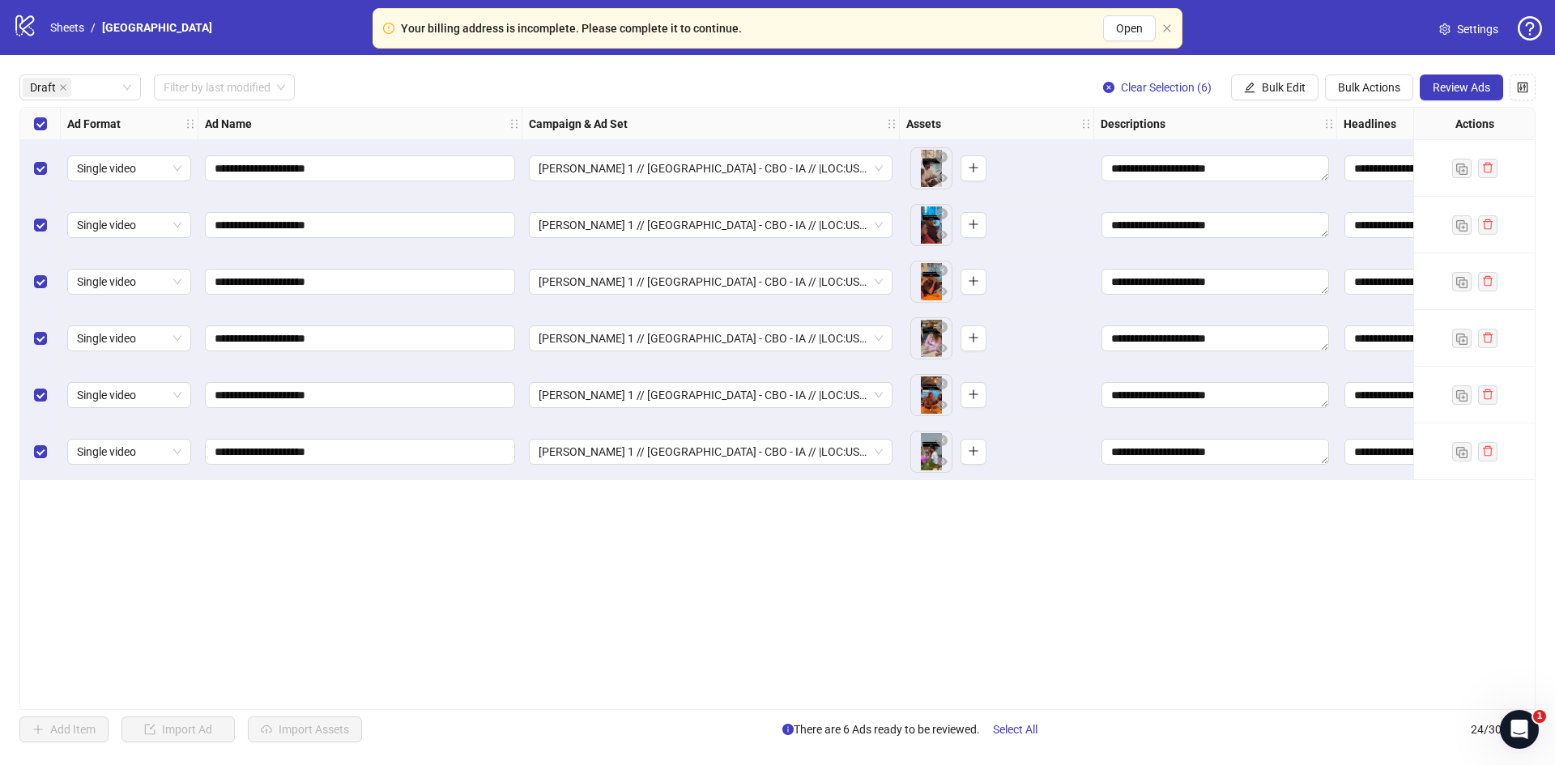
click at [1453, 74] on div "**********" at bounding box center [777, 408] width 1555 height 707
click at [1466, 99] on button "Review Ads" at bounding box center [1461, 88] width 83 height 26
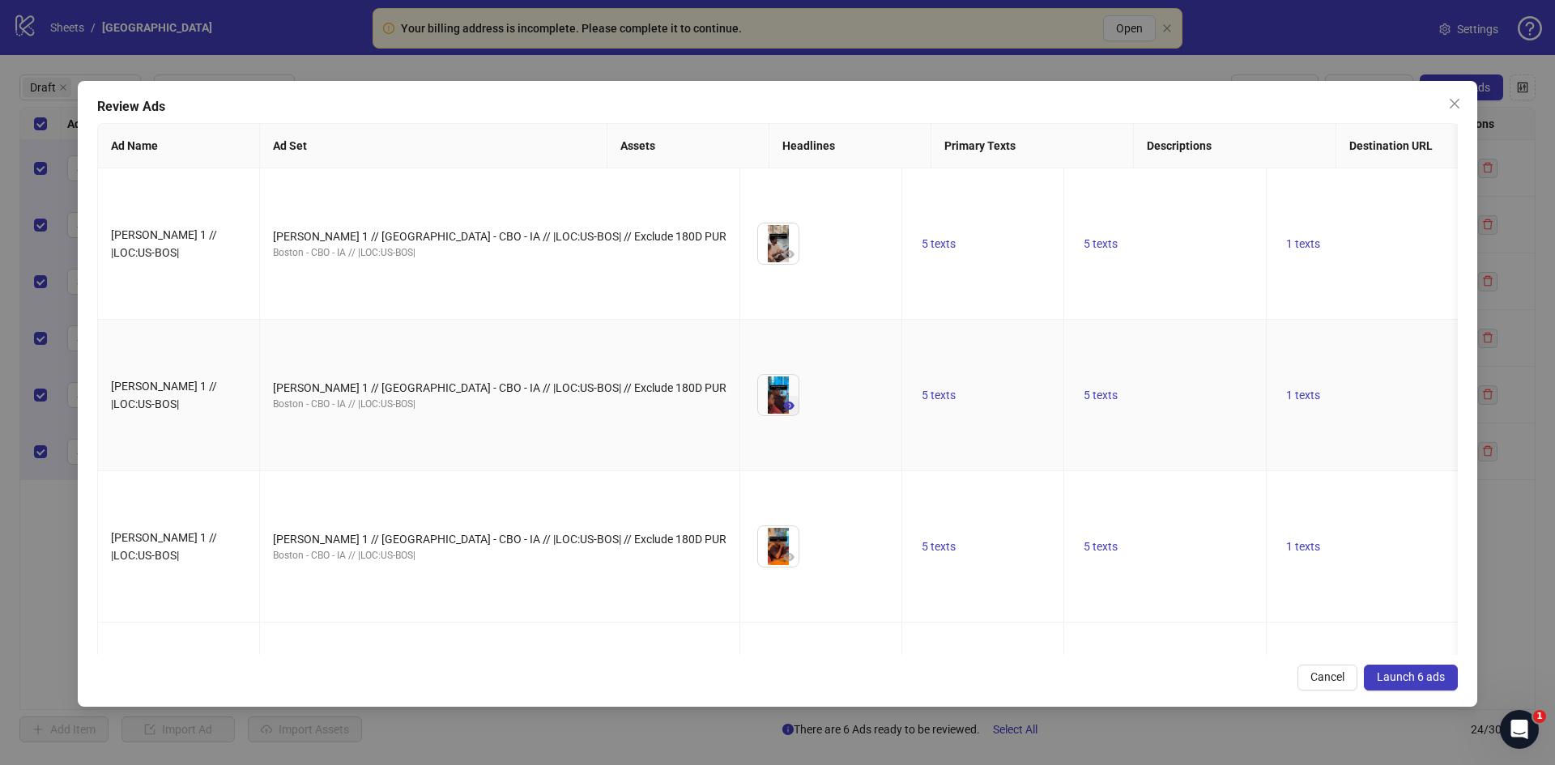
click at [779, 396] on button "button" at bounding box center [788, 405] width 19 height 19
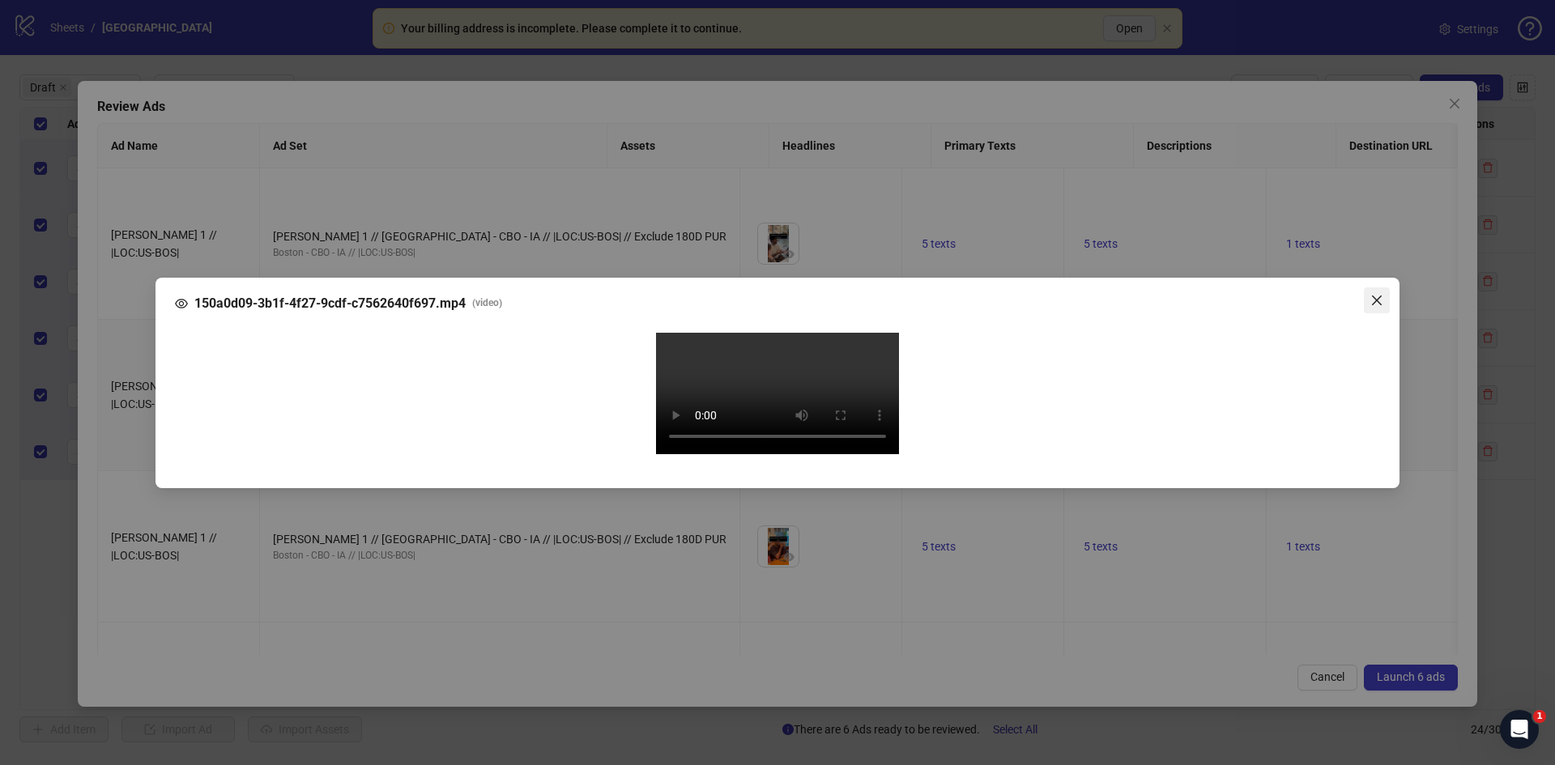
click at [1375, 294] on icon "close" at bounding box center [1376, 300] width 13 height 13
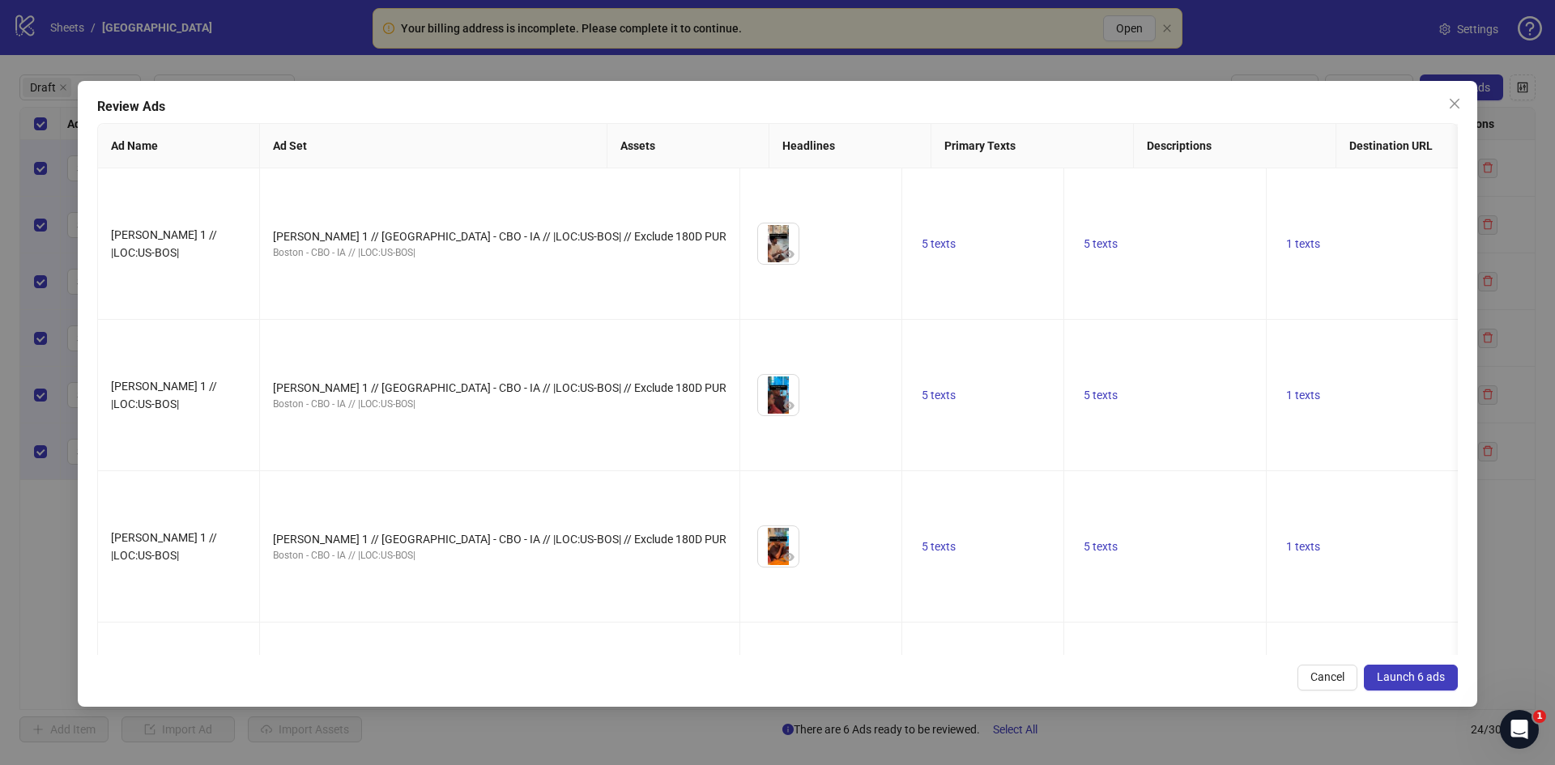
click at [1404, 674] on span "Launch 6 ads" at bounding box center [1411, 677] width 68 height 13
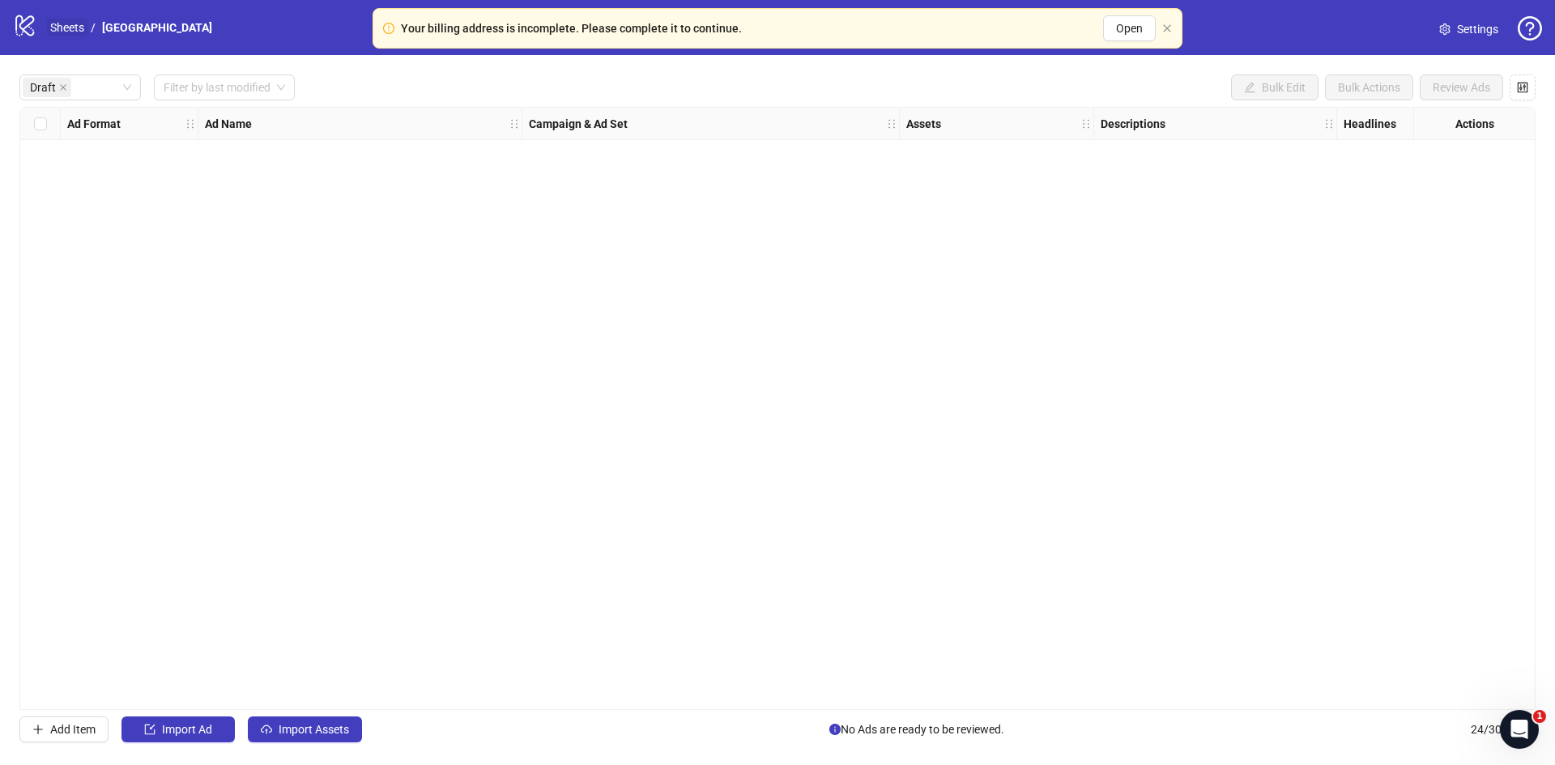
click at [70, 28] on link "Sheets" at bounding box center [67, 28] width 40 height 18
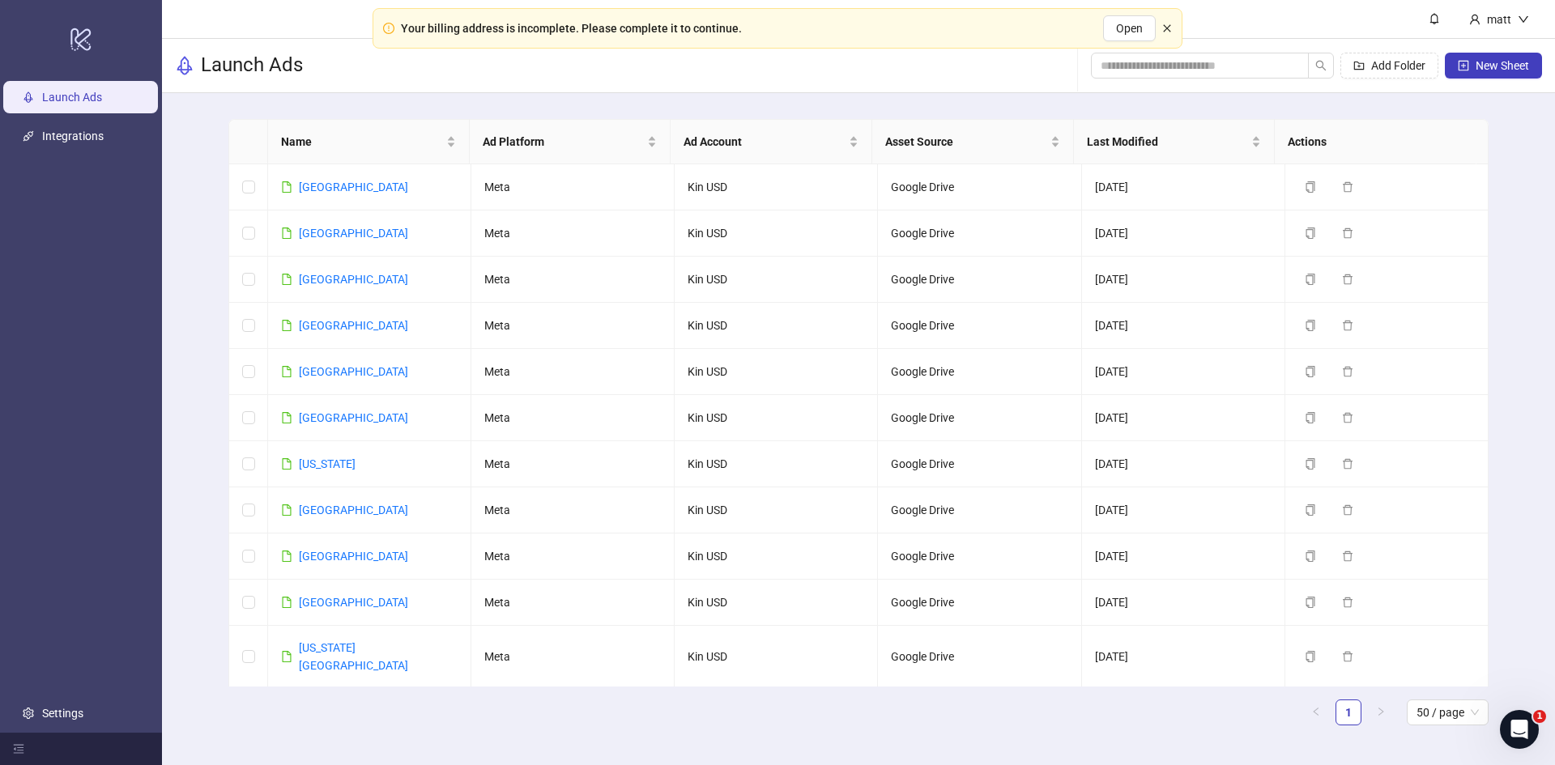
click at [1168, 30] on icon "close" at bounding box center [1167, 28] width 10 height 10
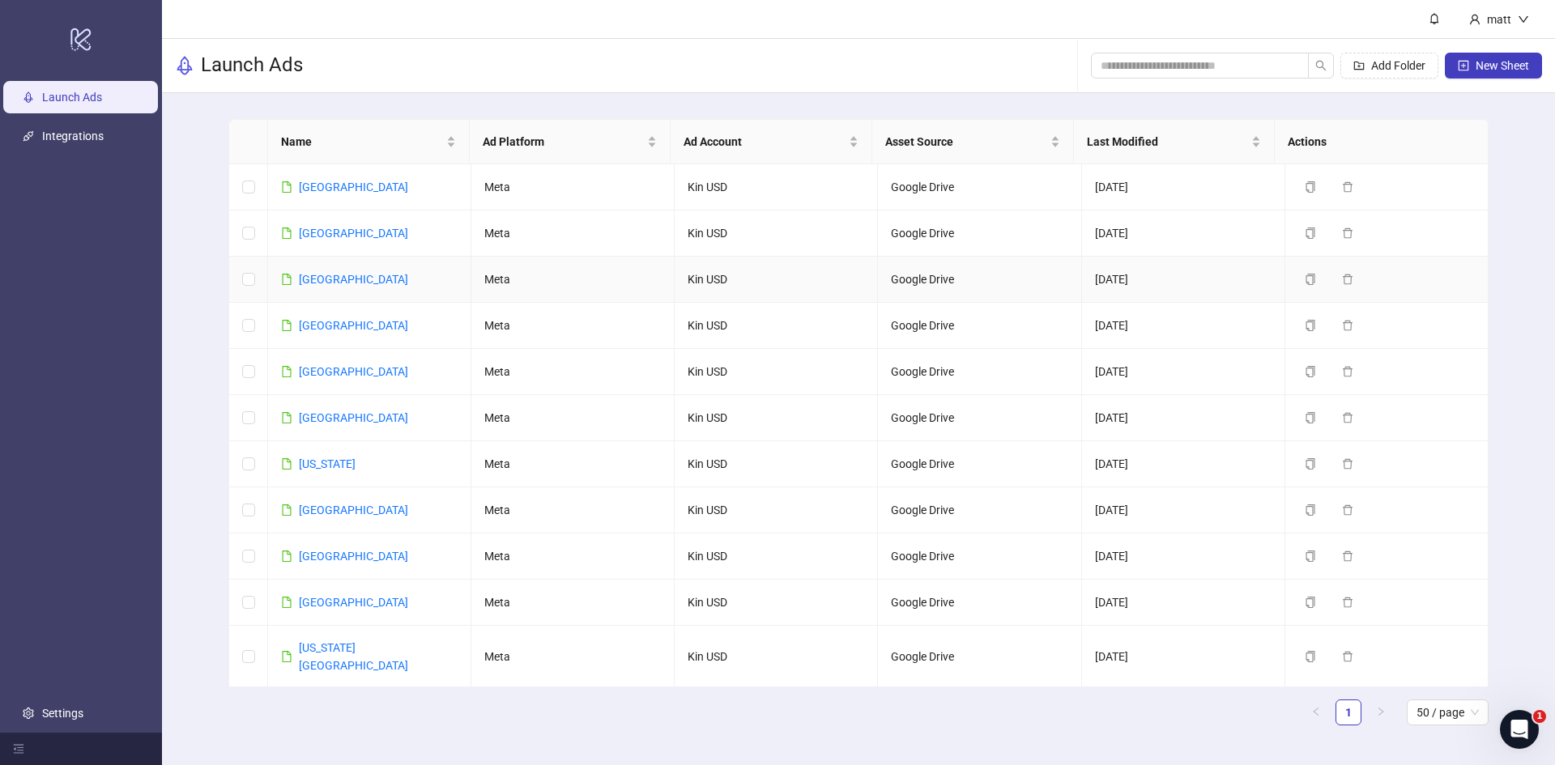
scroll to position [915, 0]
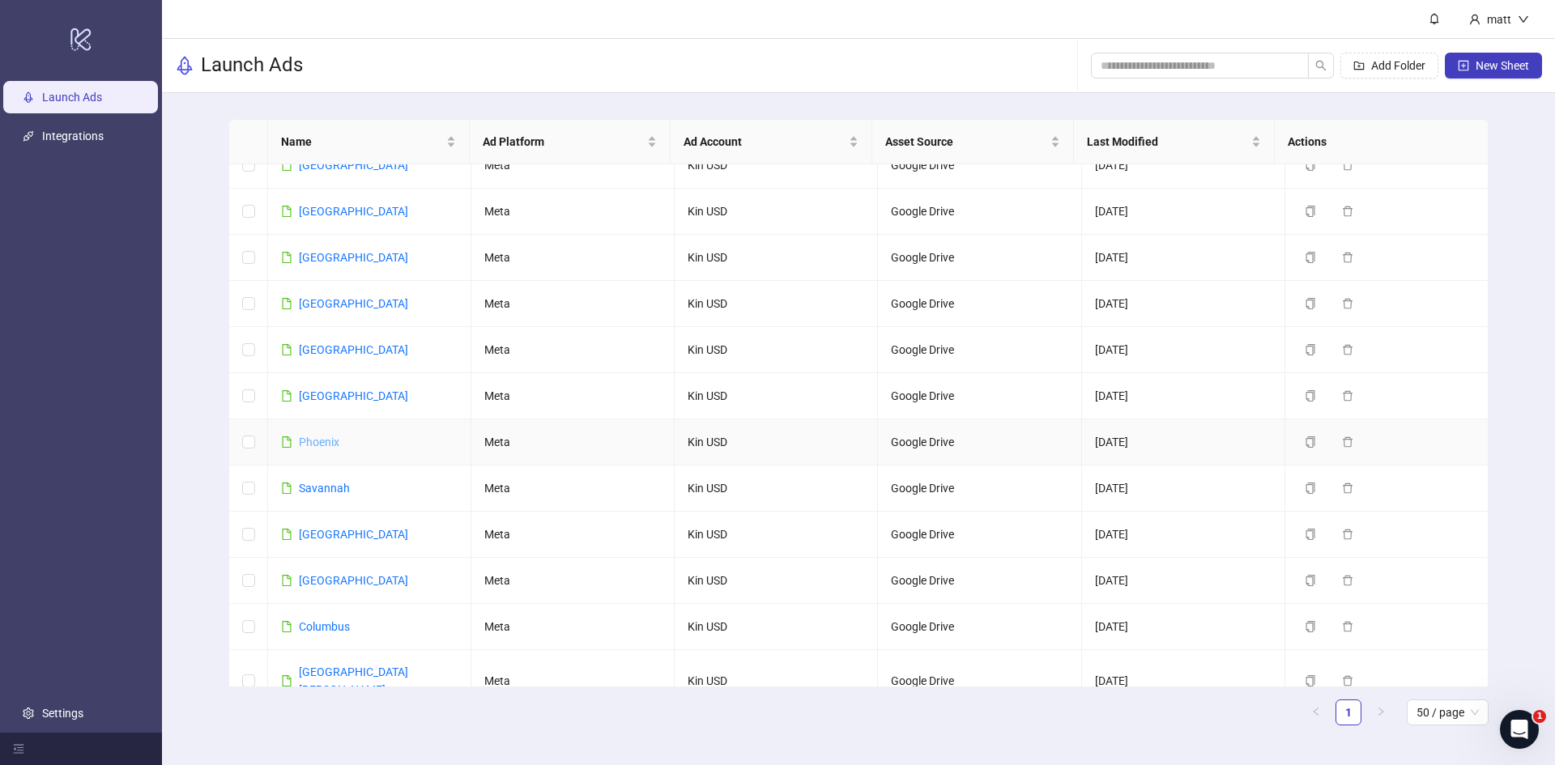
click at [320, 436] on link "Phoenix" at bounding box center [319, 442] width 40 height 13
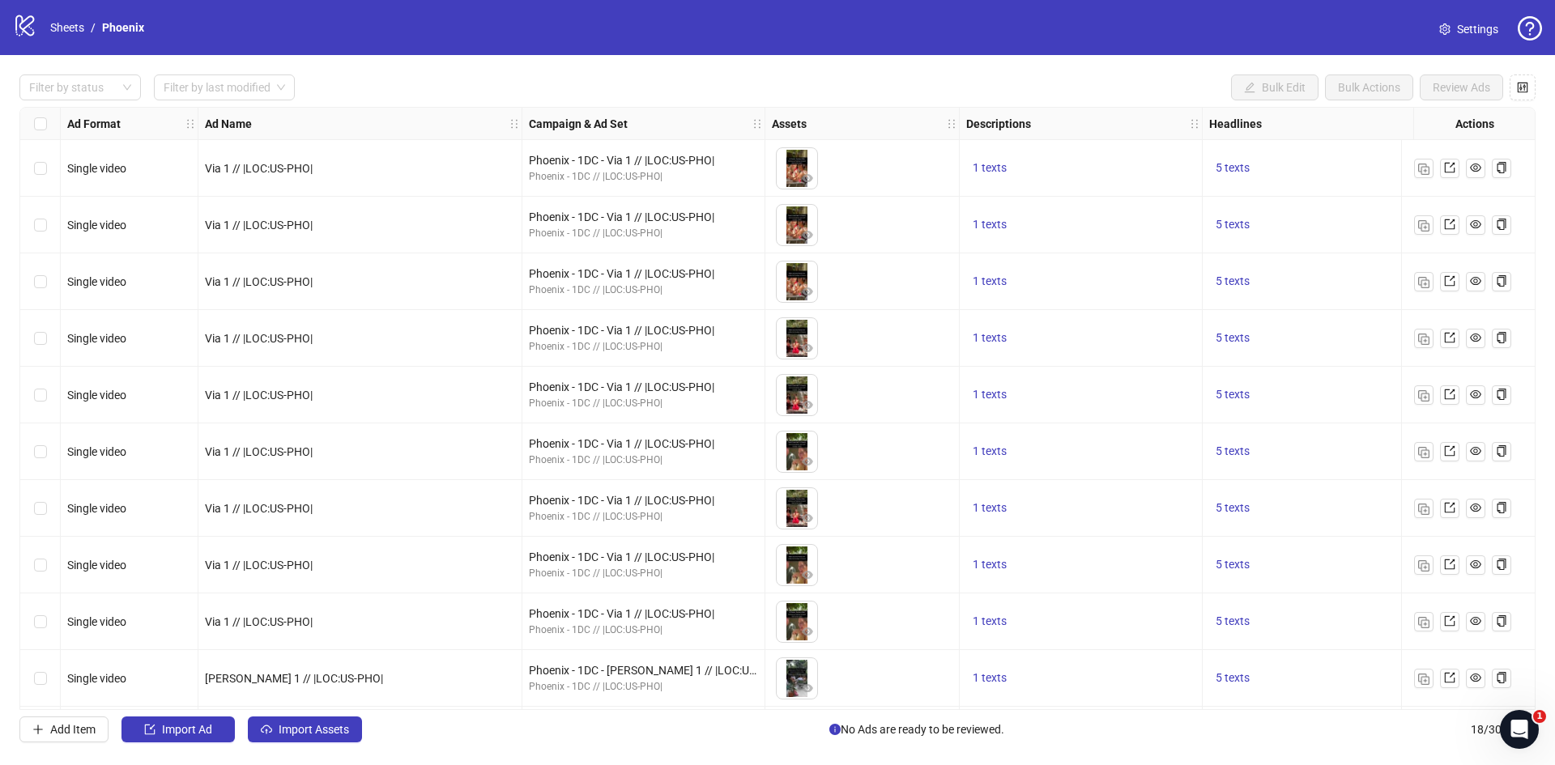
scroll to position [458, 0]
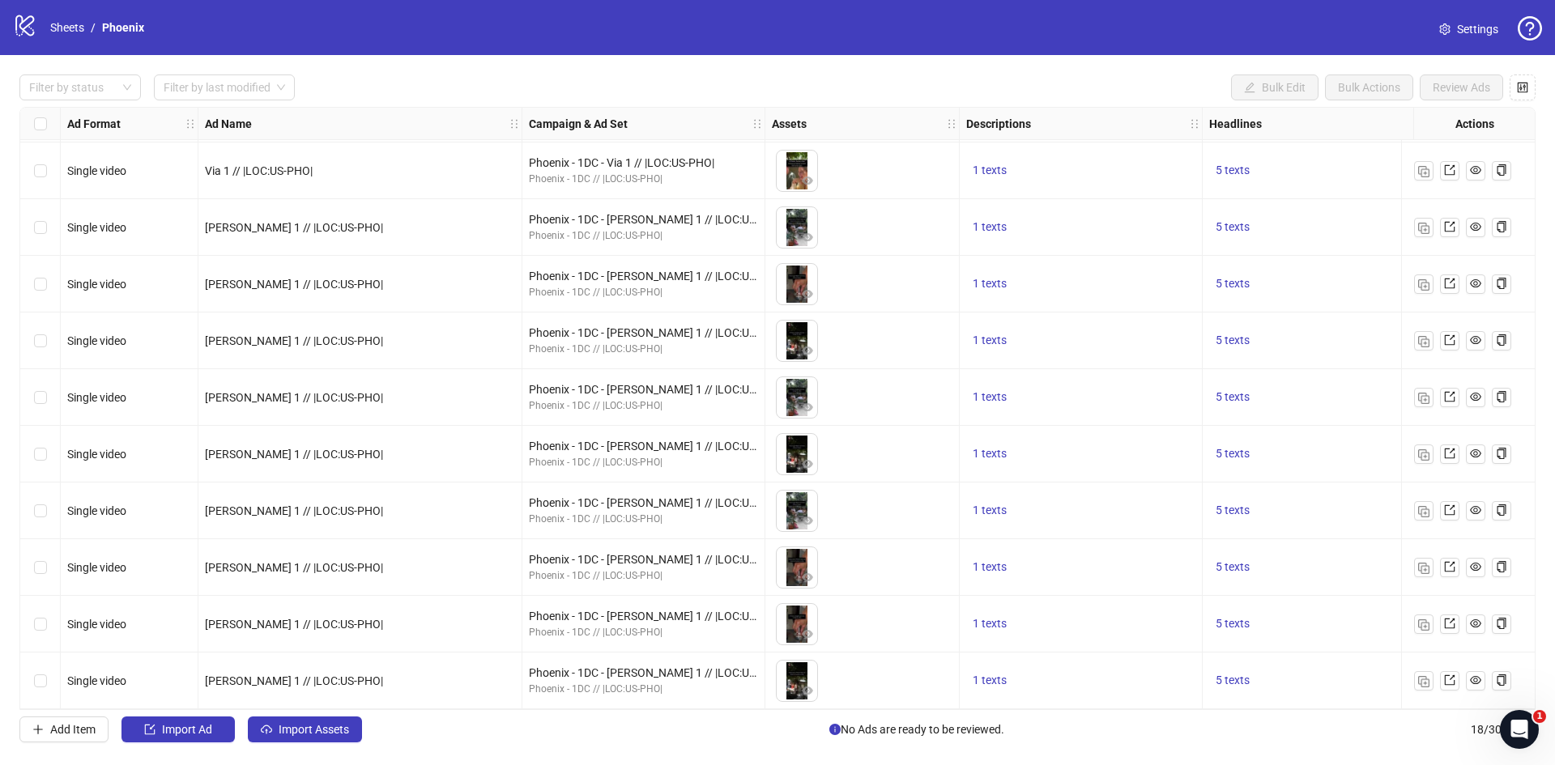
click at [1486, 29] on span "Settings" at bounding box center [1477, 29] width 41 height 18
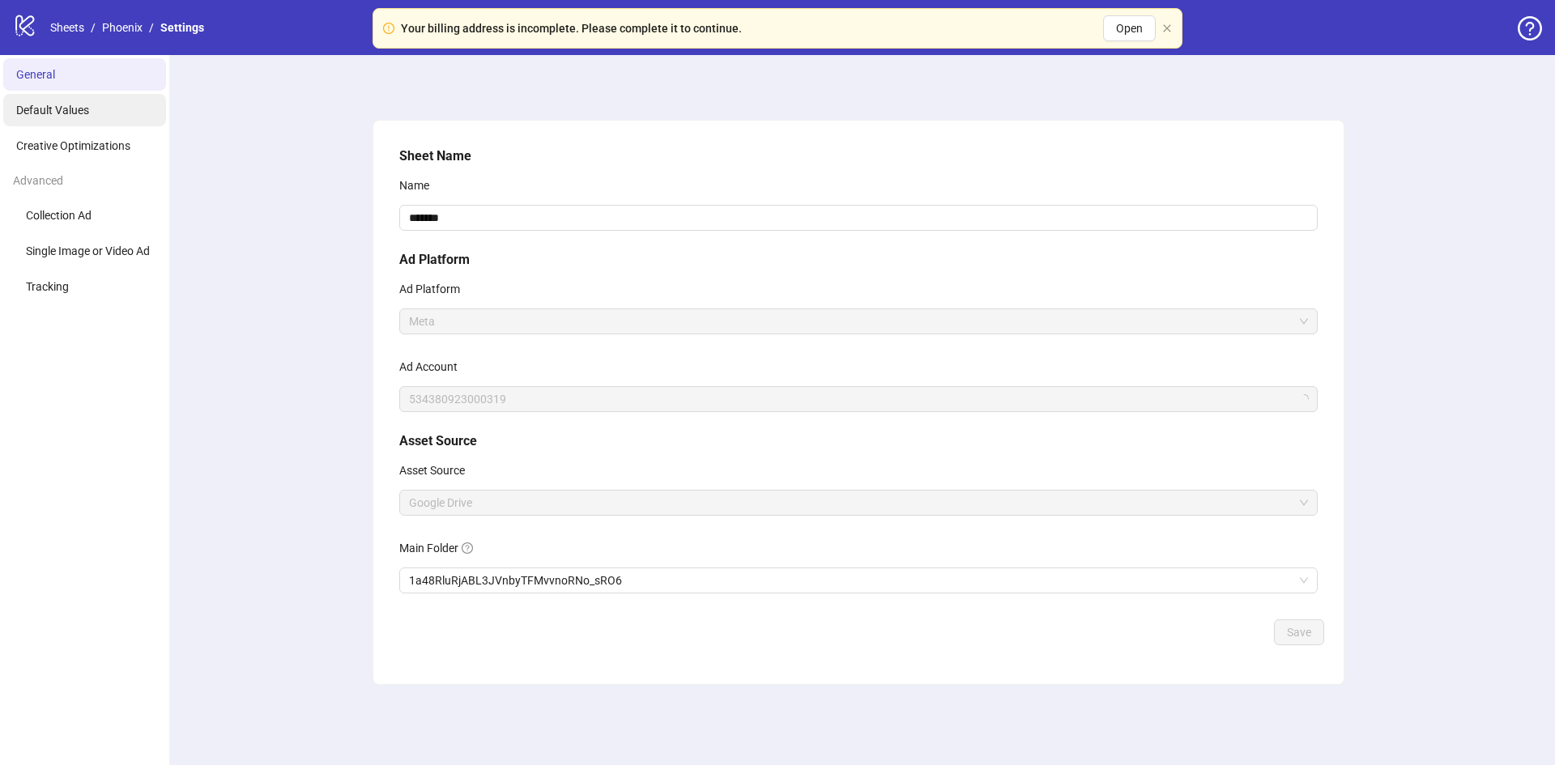
click at [34, 110] on span "Default Values" at bounding box center [52, 110] width 73 height 13
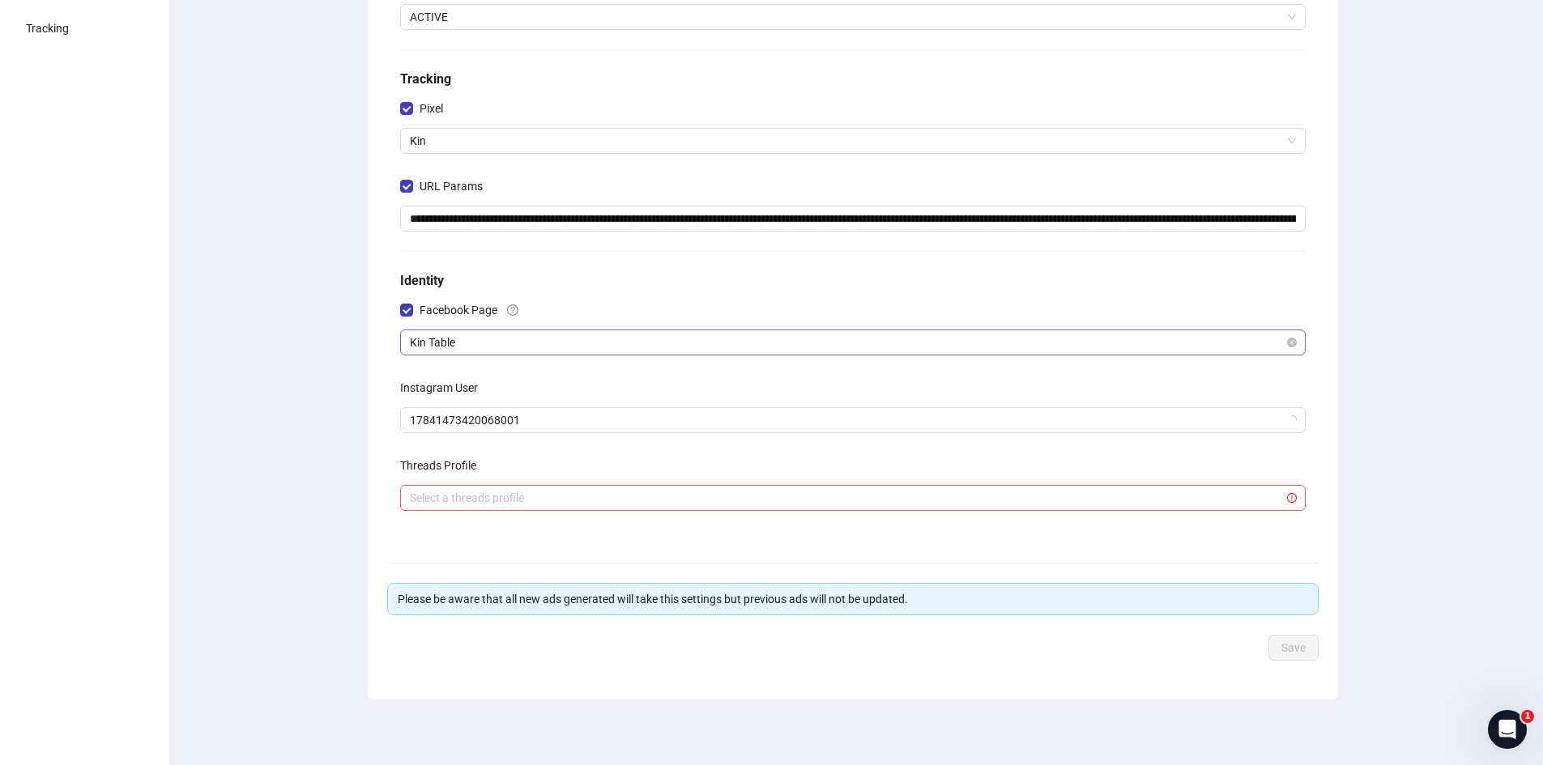
click at [460, 341] on span "Kin Table" at bounding box center [853, 342] width 886 height 24
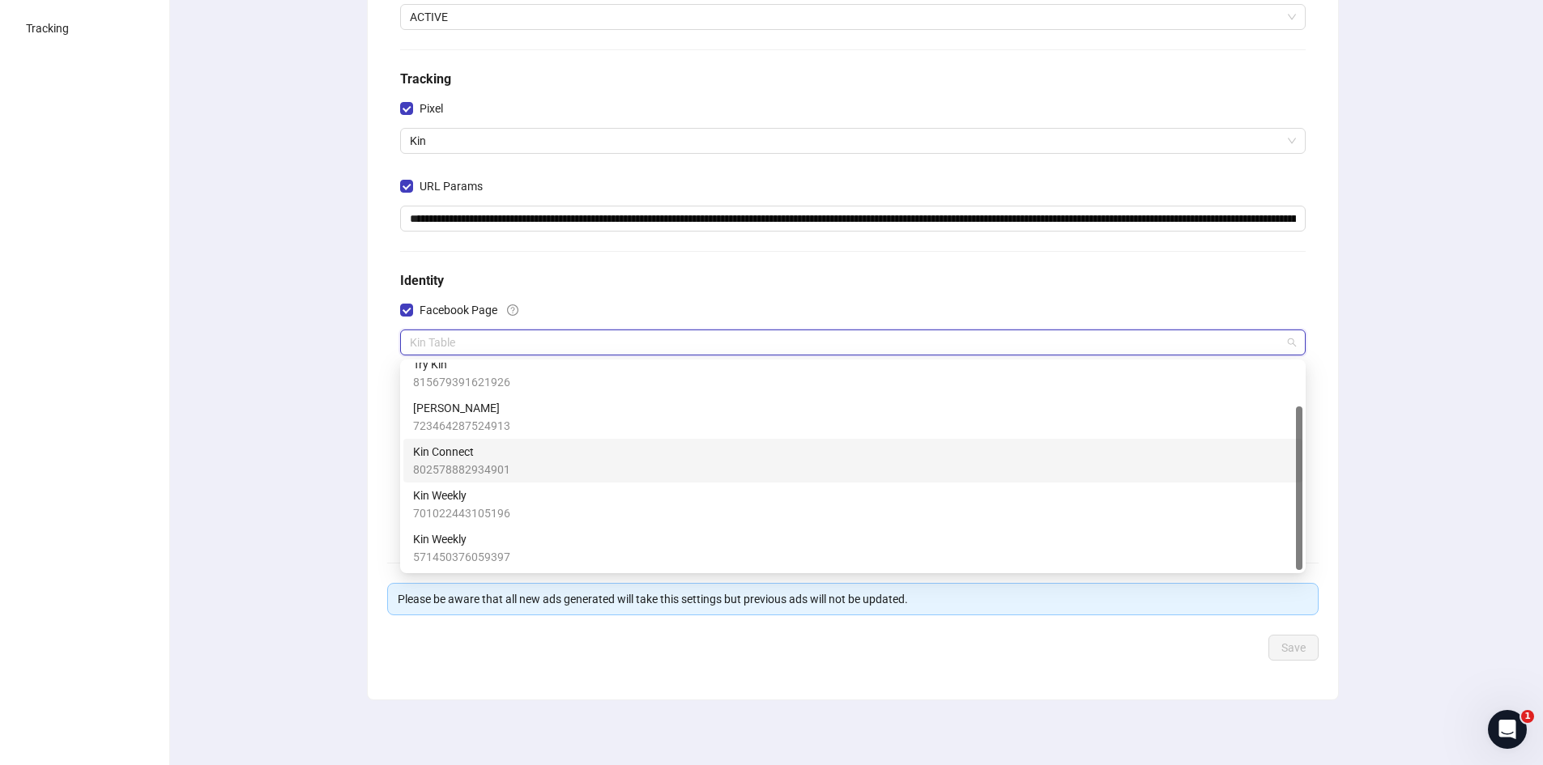
scroll to position [55, 0]
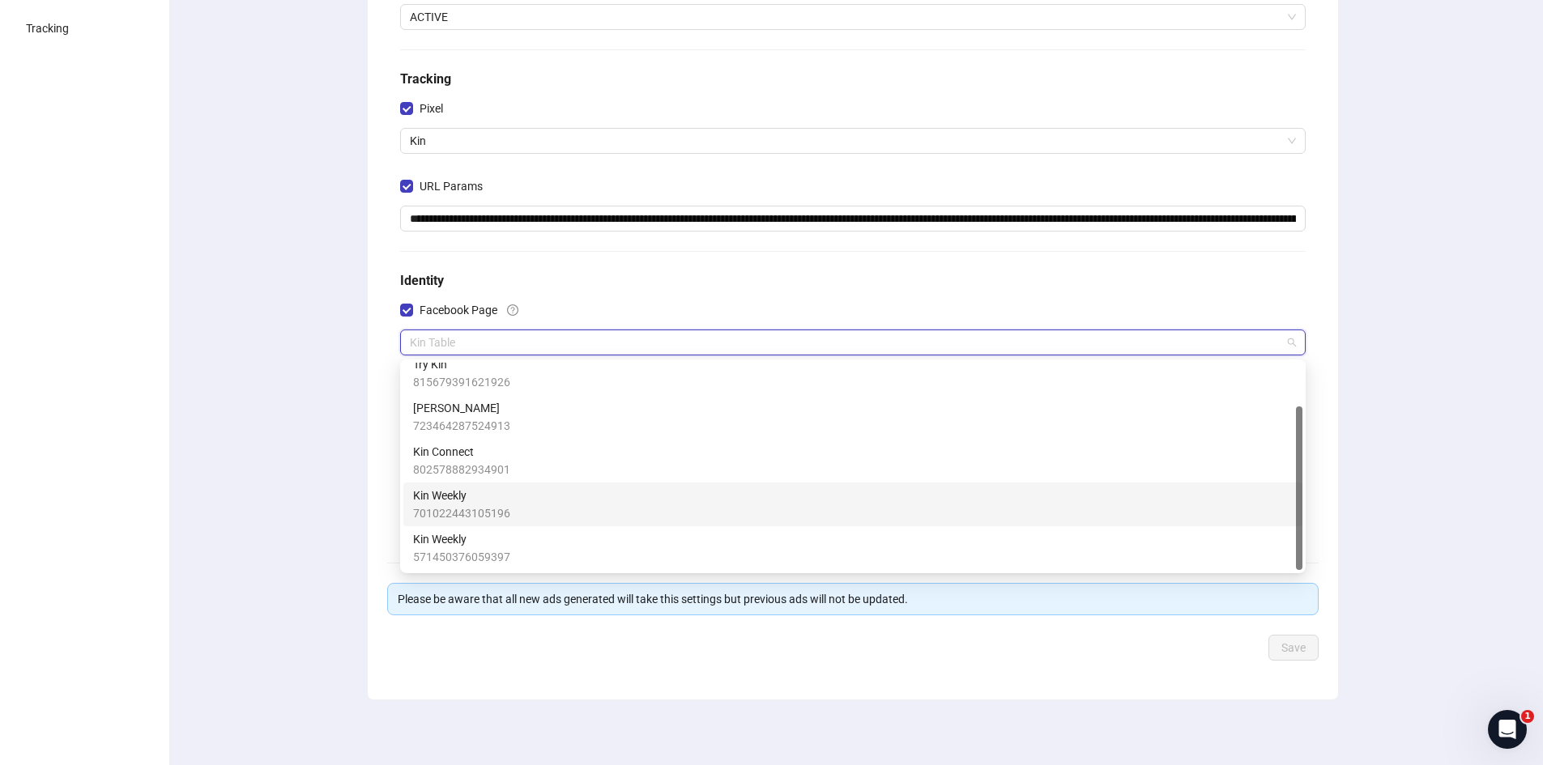
click at [483, 505] on span "701022443105196" at bounding box center [461, 514] width 97 height 18
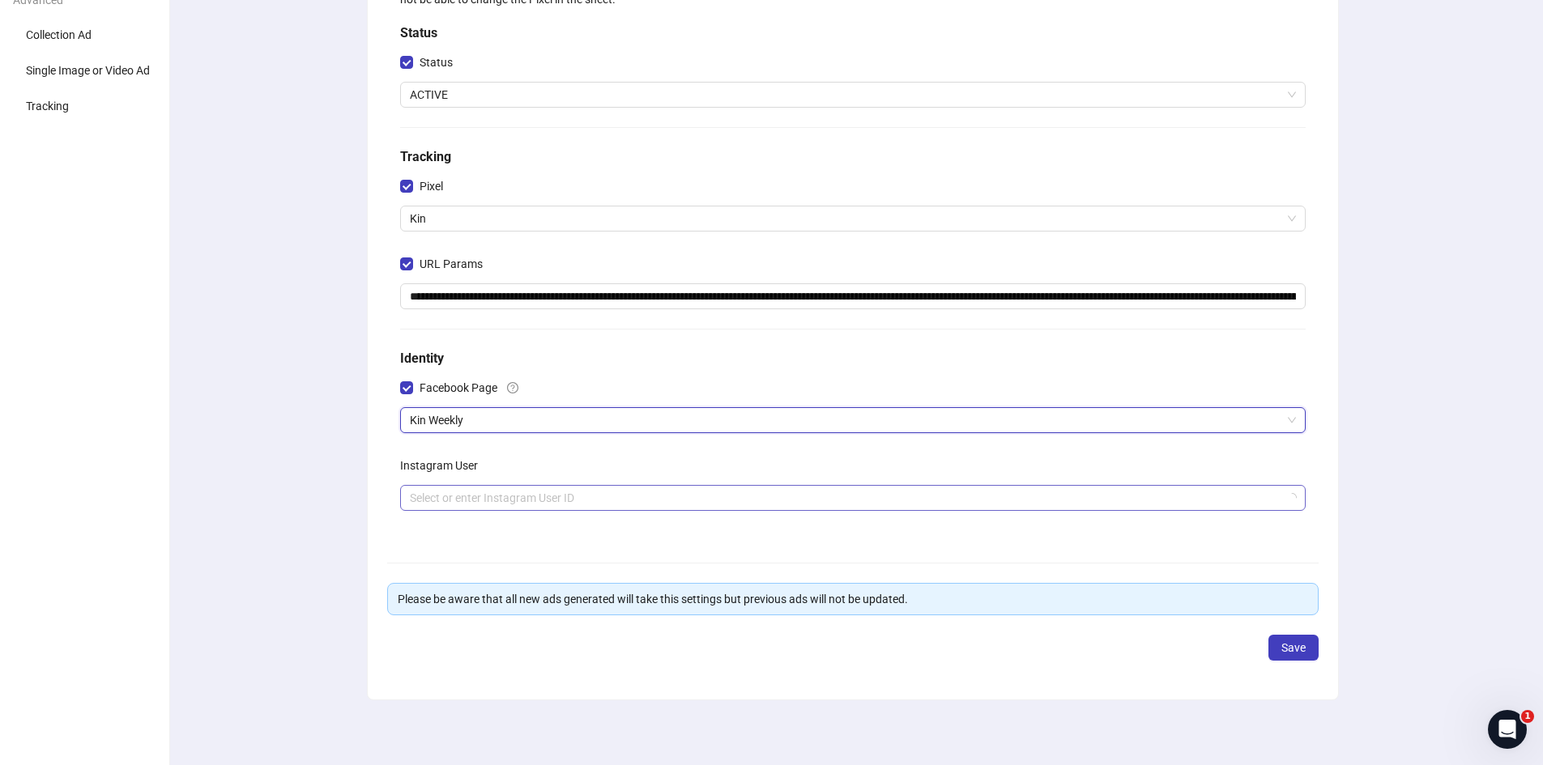
click at [481, 495] on input "search" at bounding box center [845, 498] width 871 height 24
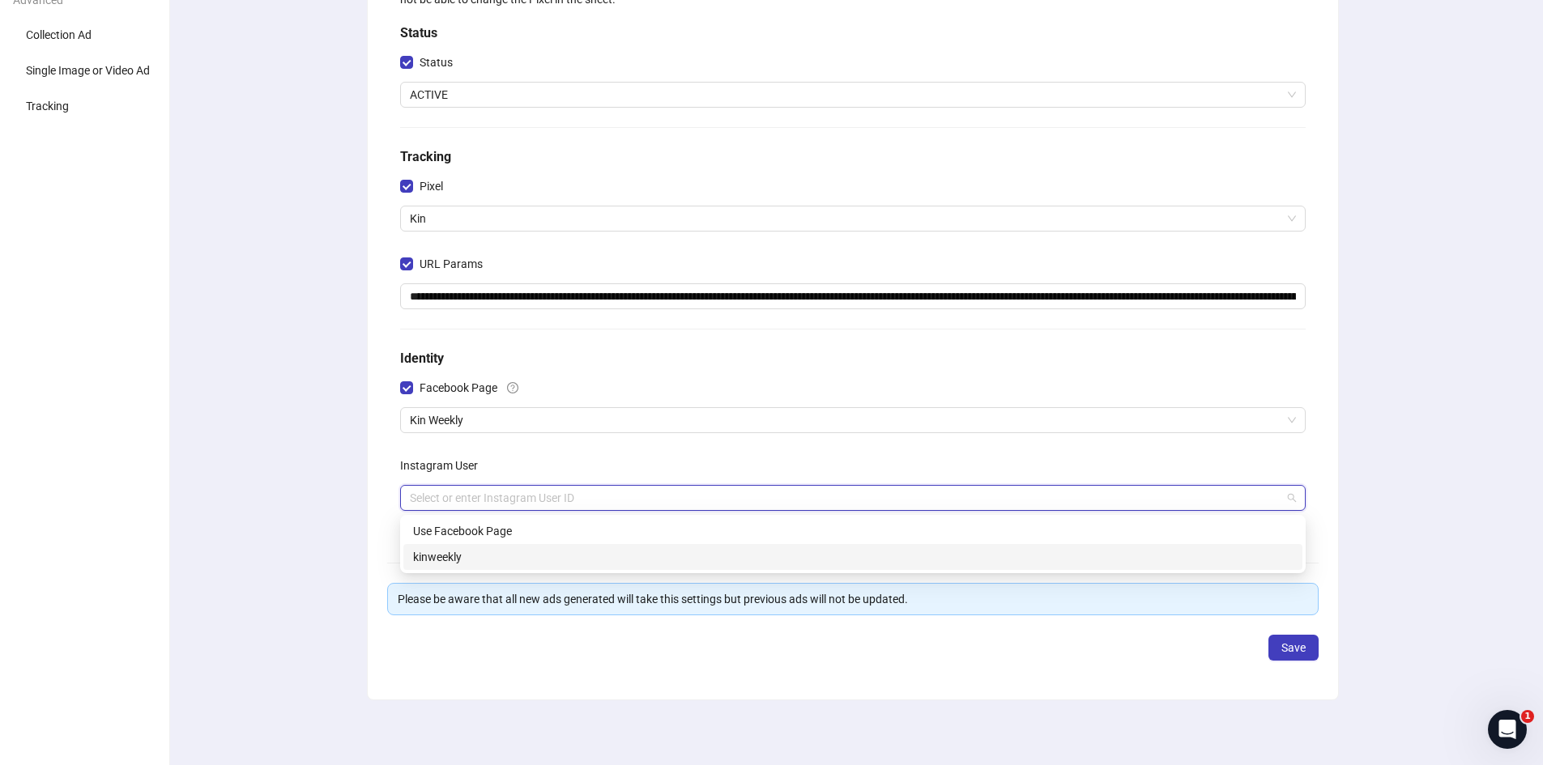
click at [458, 561] on div "kinweekly" at bounding box center [853, 557] width 880 height 18
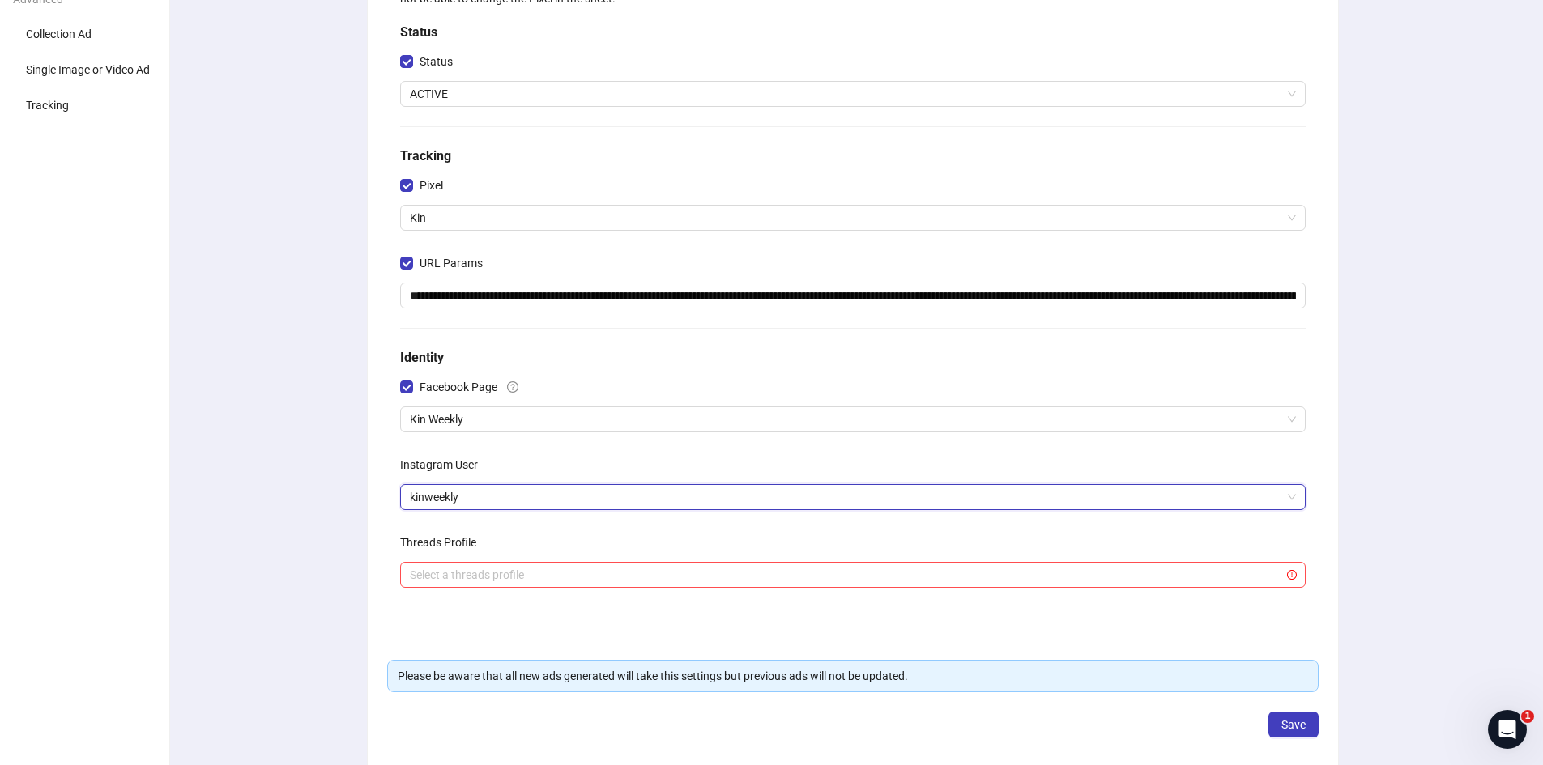
click at [503, 471] on div "Instagram User" at bounding box center [852, 468] width 905 height 32
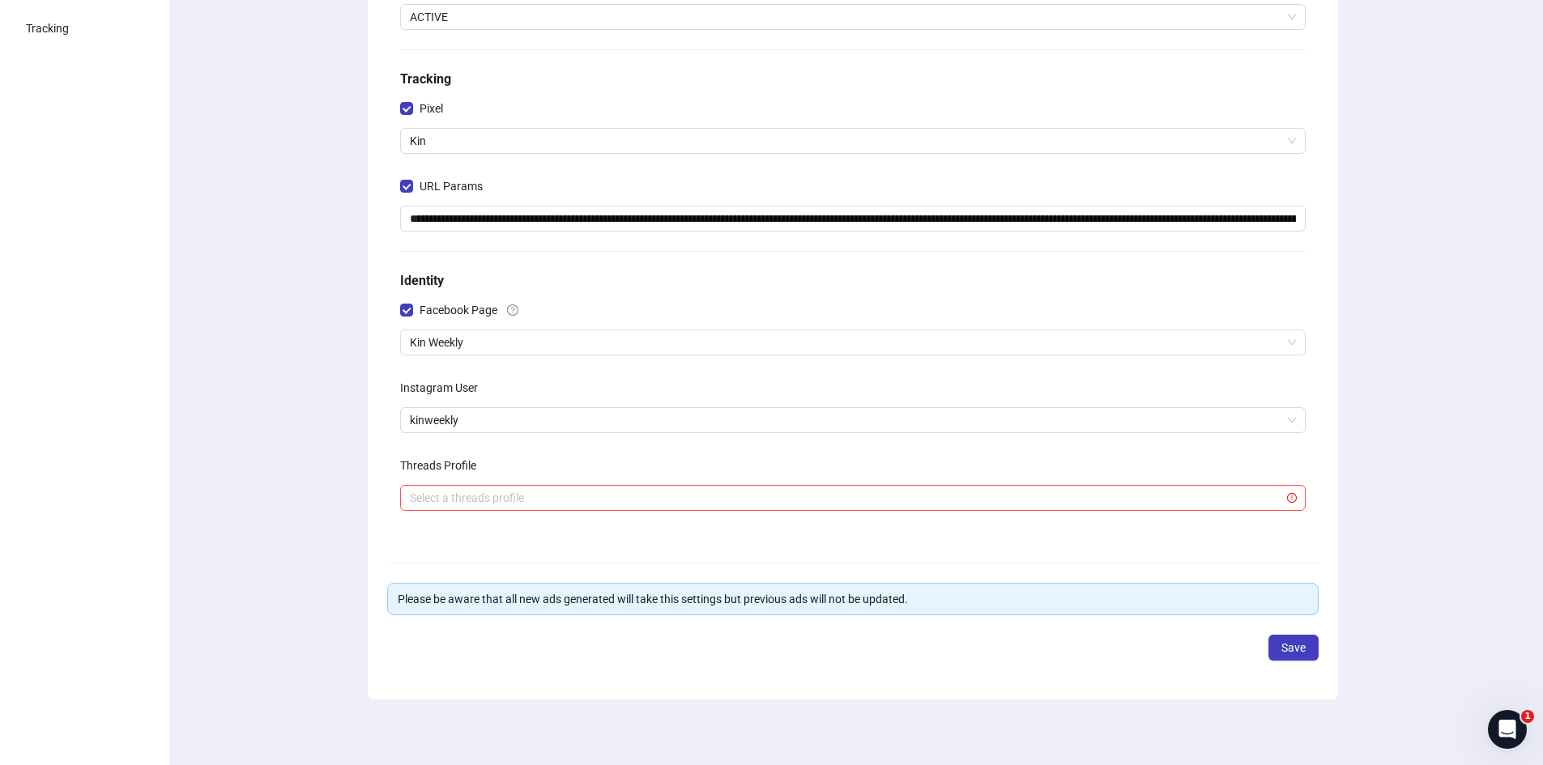
scroll to position [241, 0]
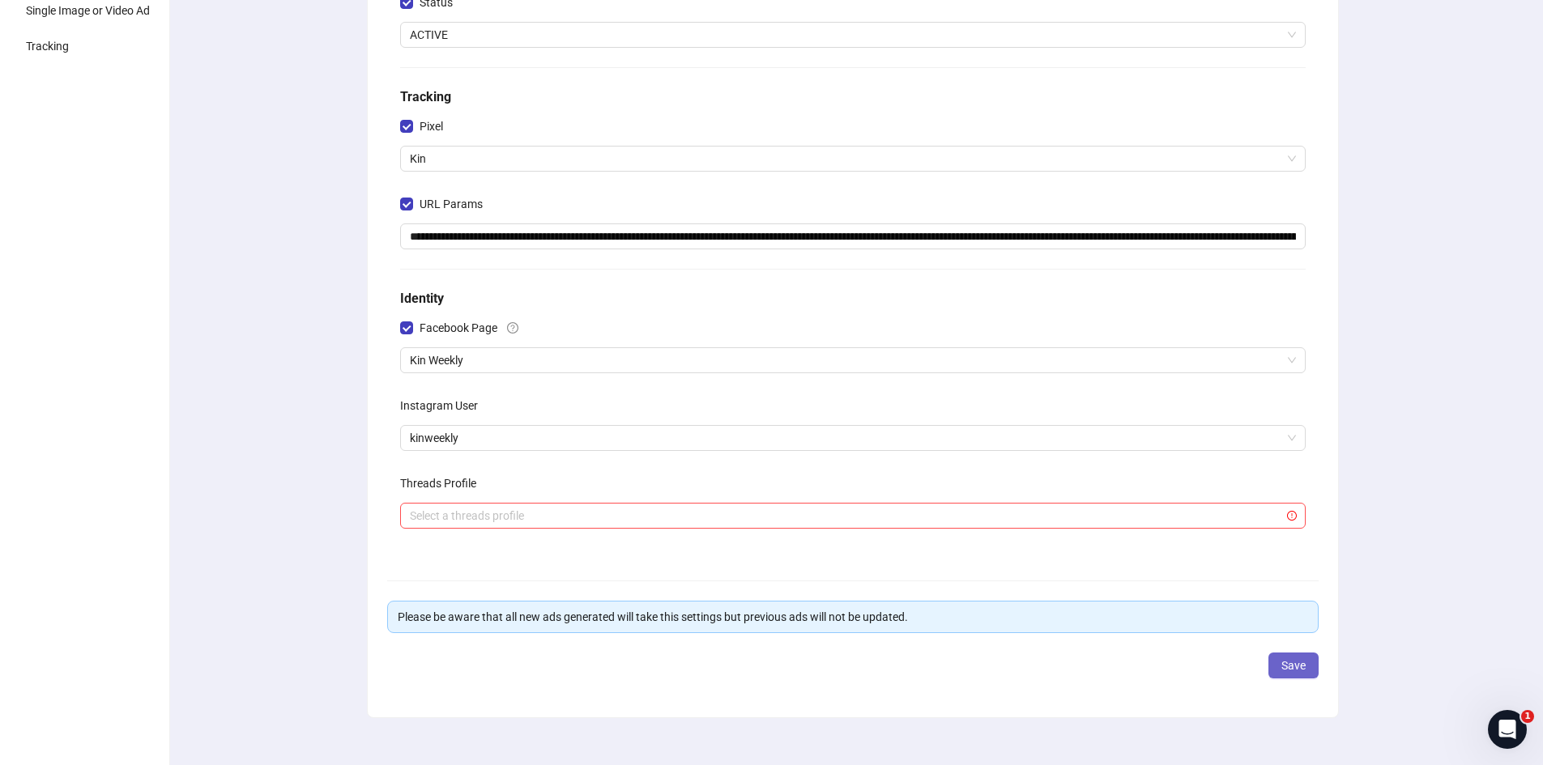
click at [1298, 669] on span "Save" at bounding box center [1293, 665] width 24 height 13
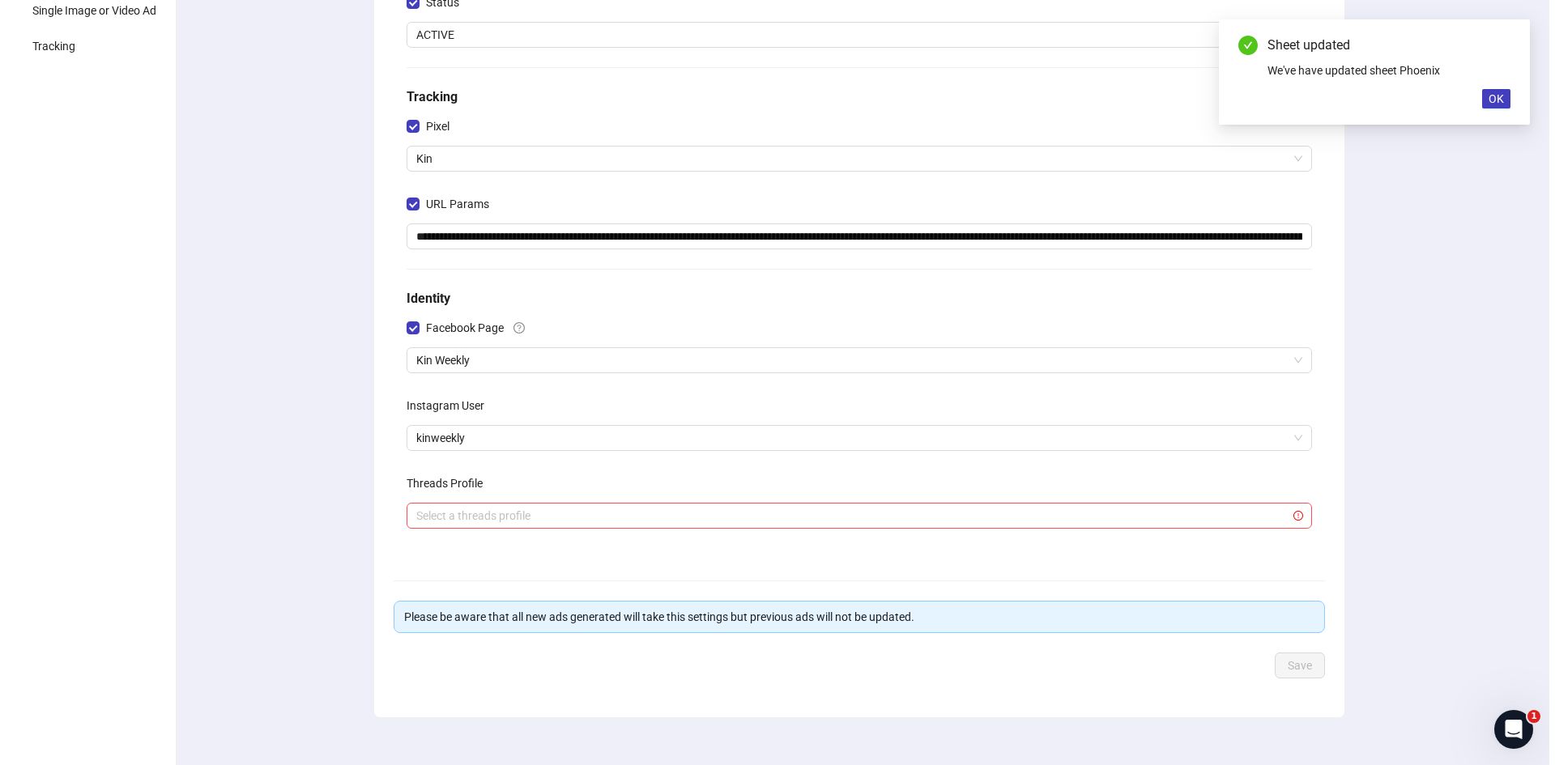
scroll to position [0, 0]
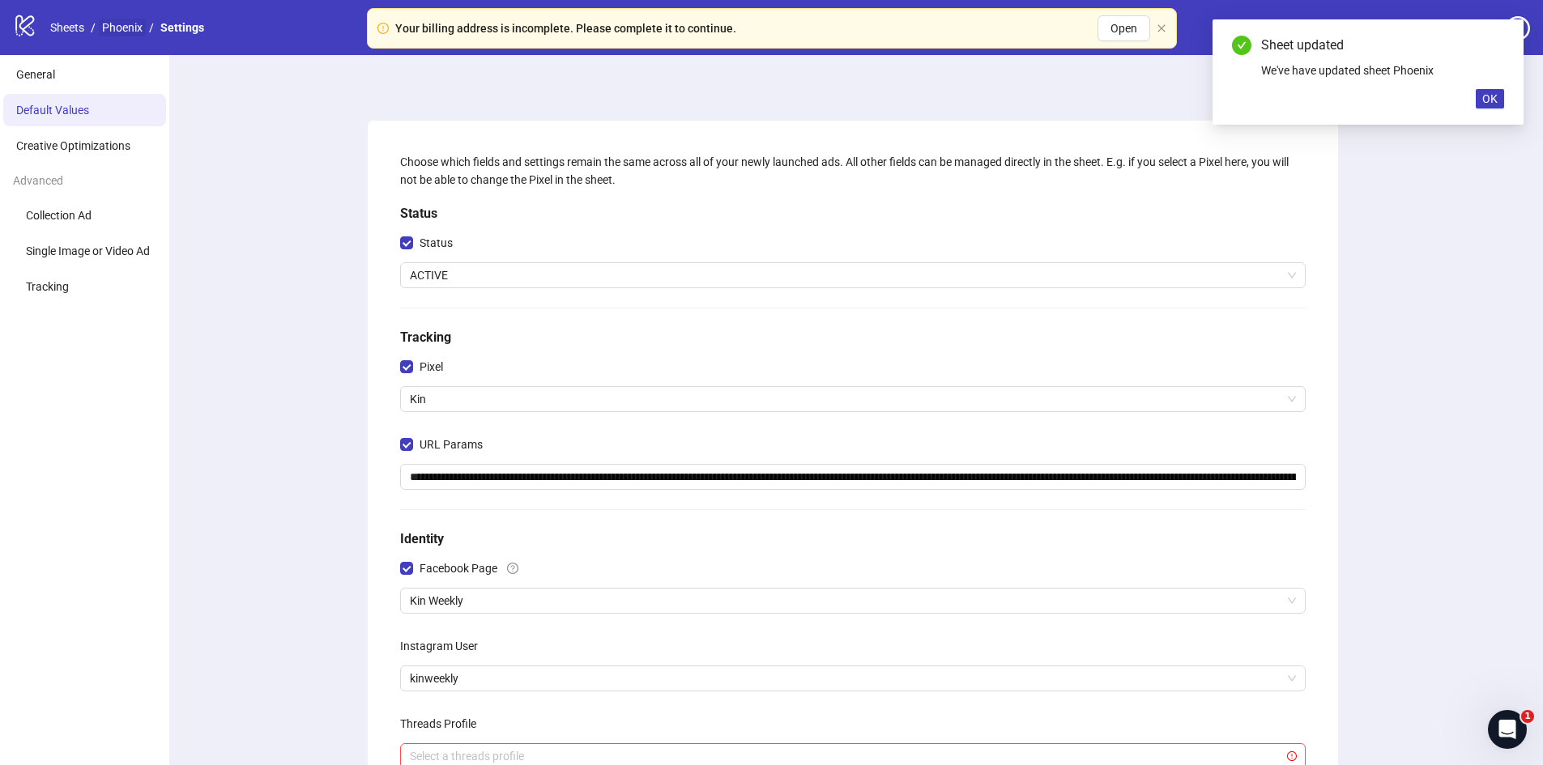
click at [130, 29] on link "Phoenix" at bounding box center [122, 28] width 47 height 18
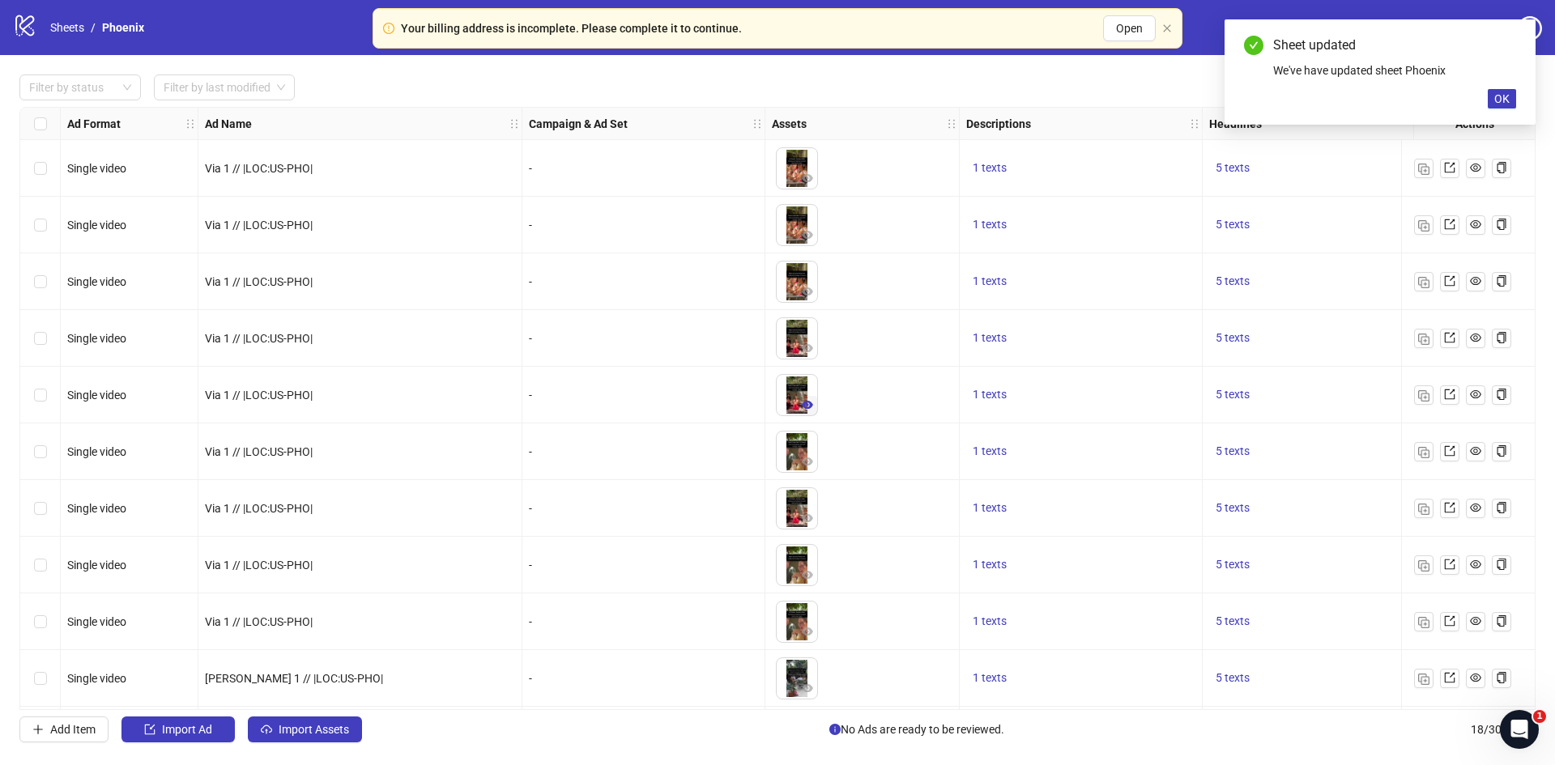
scroll to position [458, 0]
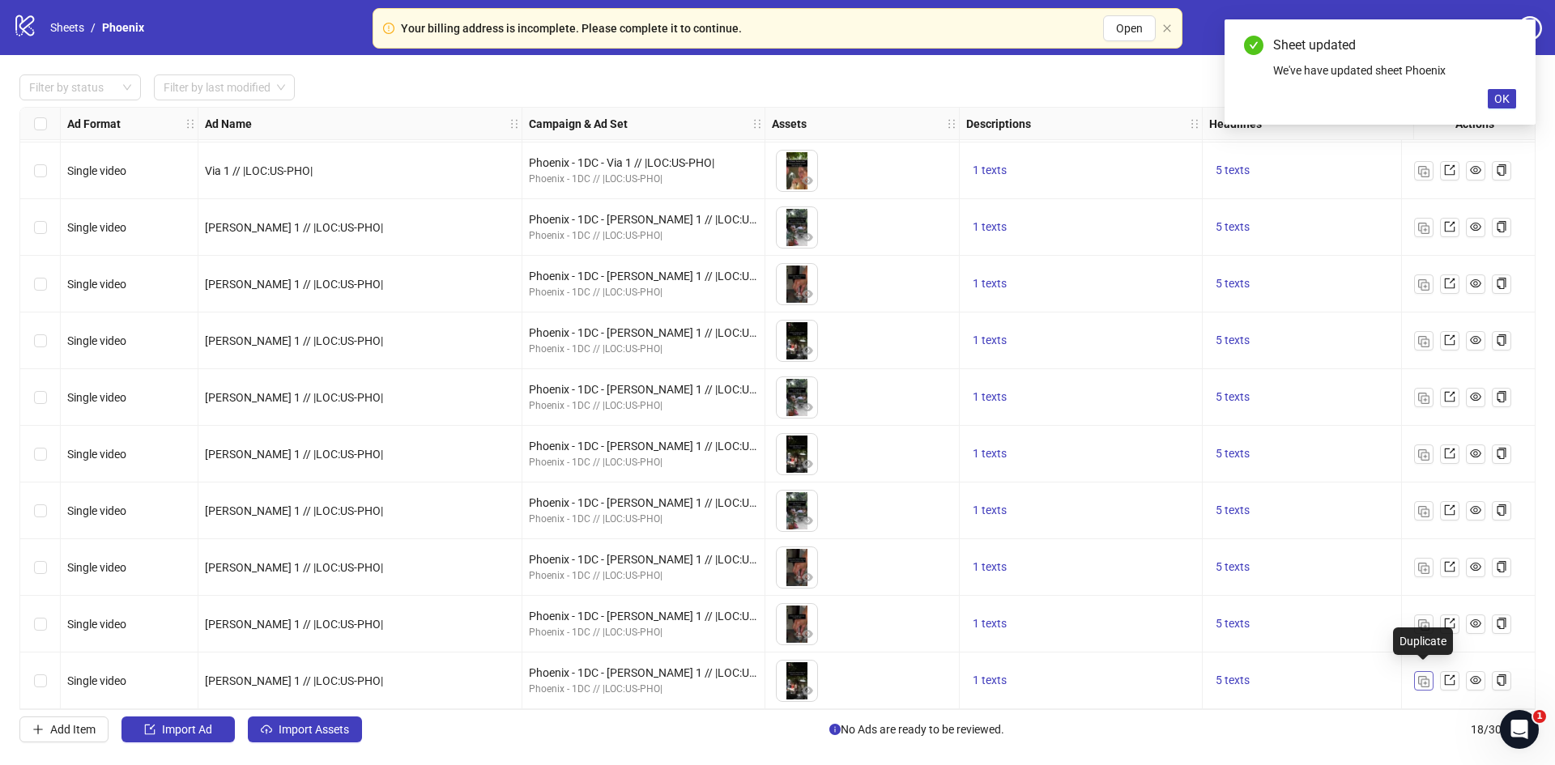
click at [1422, 676] on img "button" at bounding box center [1423, 681] width 11 height 11
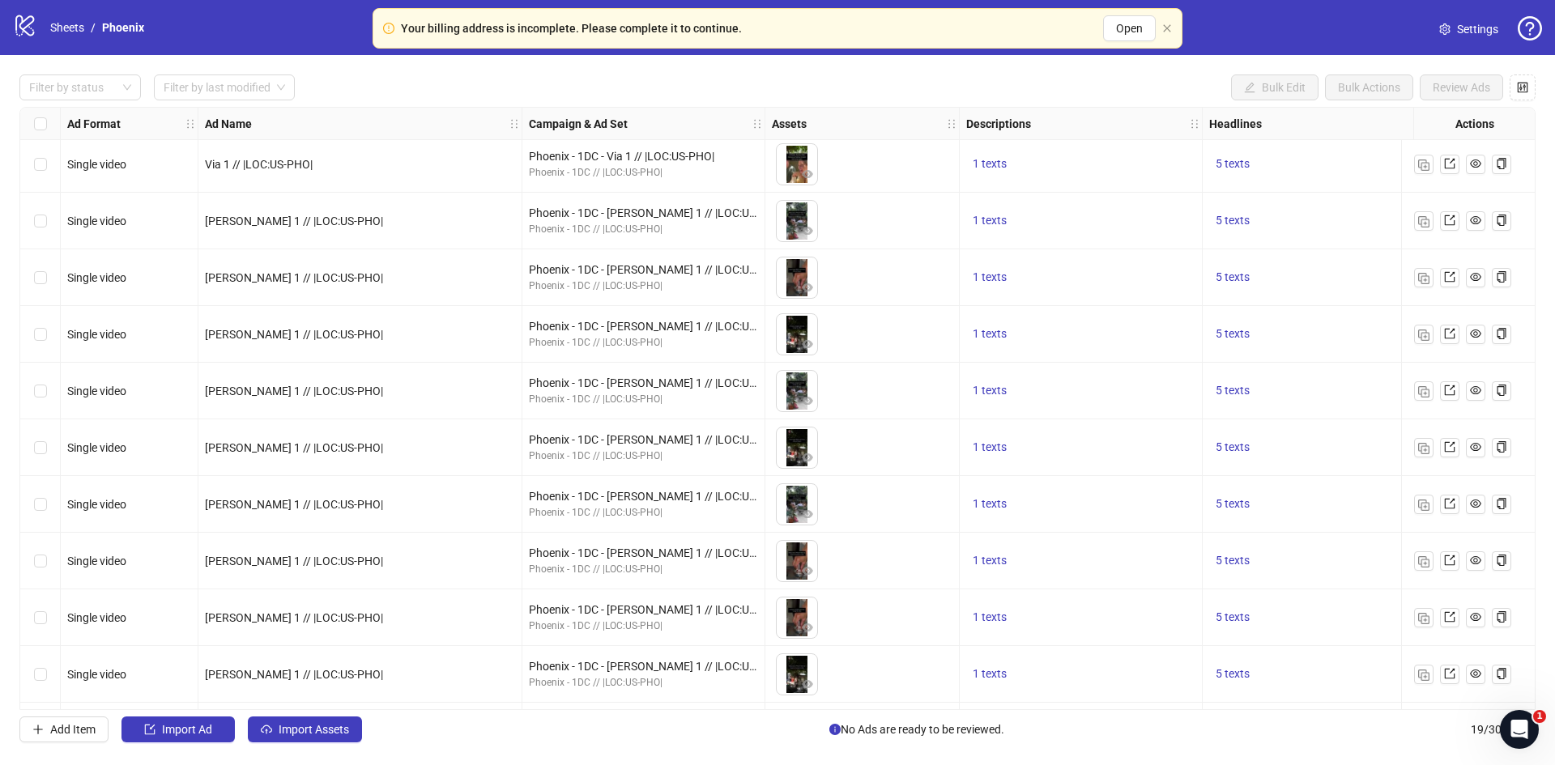
scroll to position [514, 0]
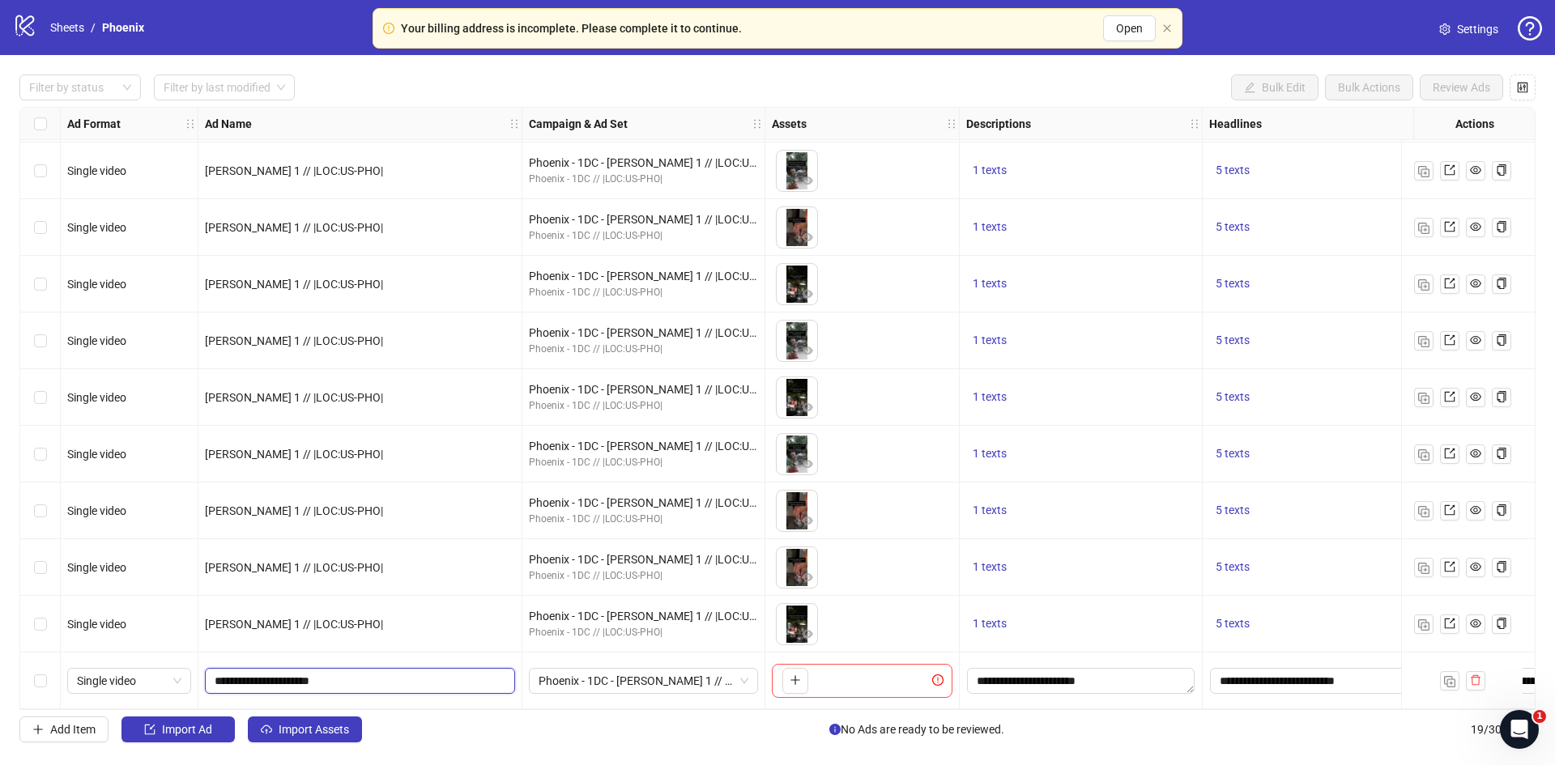
click at [236, 675] on input "**********" at bounding box center [359, 681] width 288 height 18
type input "**********"
click at [711, 676] on span "Phoenix - 1DC - [PERSON_NAME] 1 // |LOC:US-PHO|" at bounding box center [644, 681] width 210 height 24
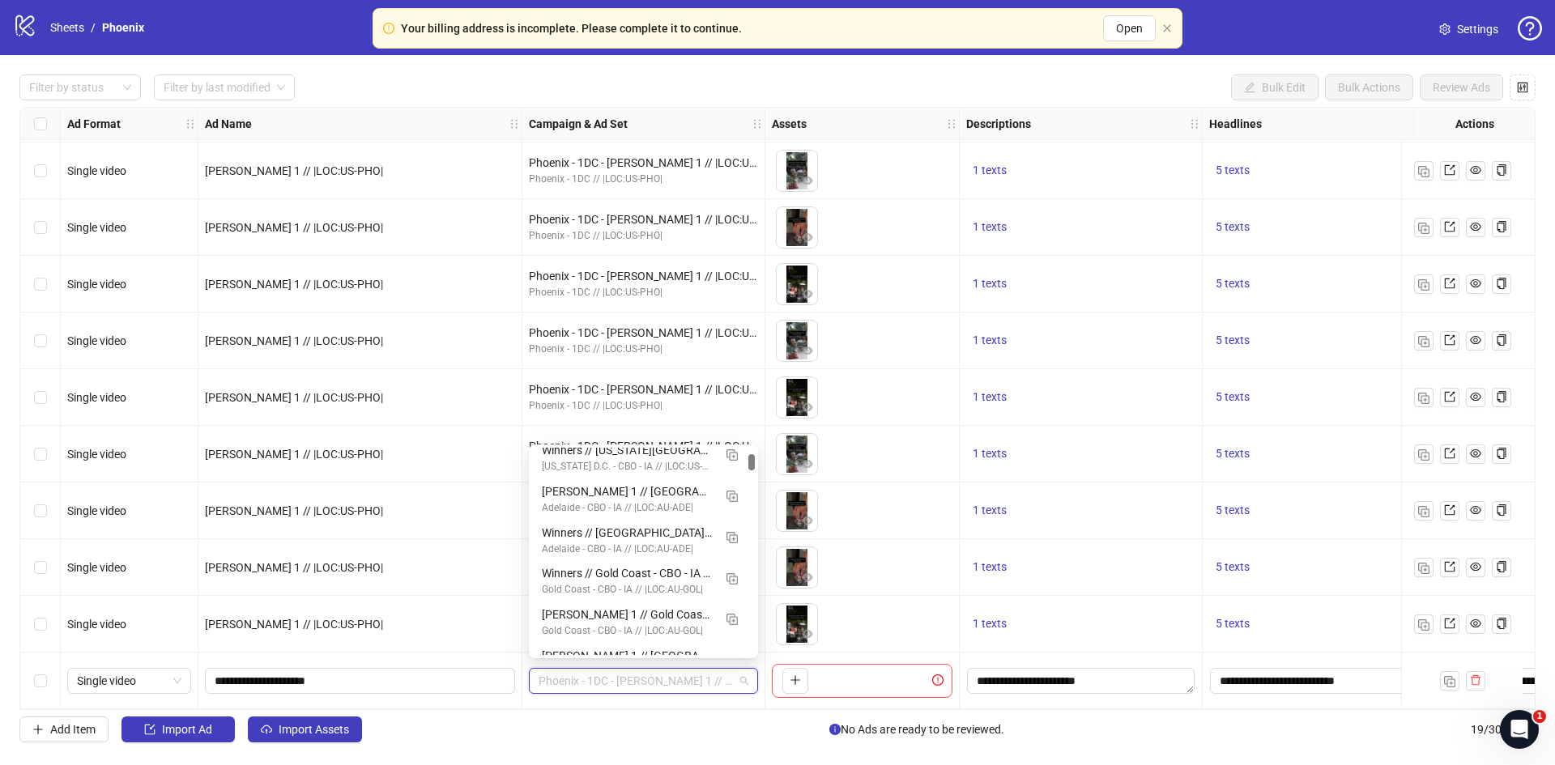
scroll to position [0, 0]
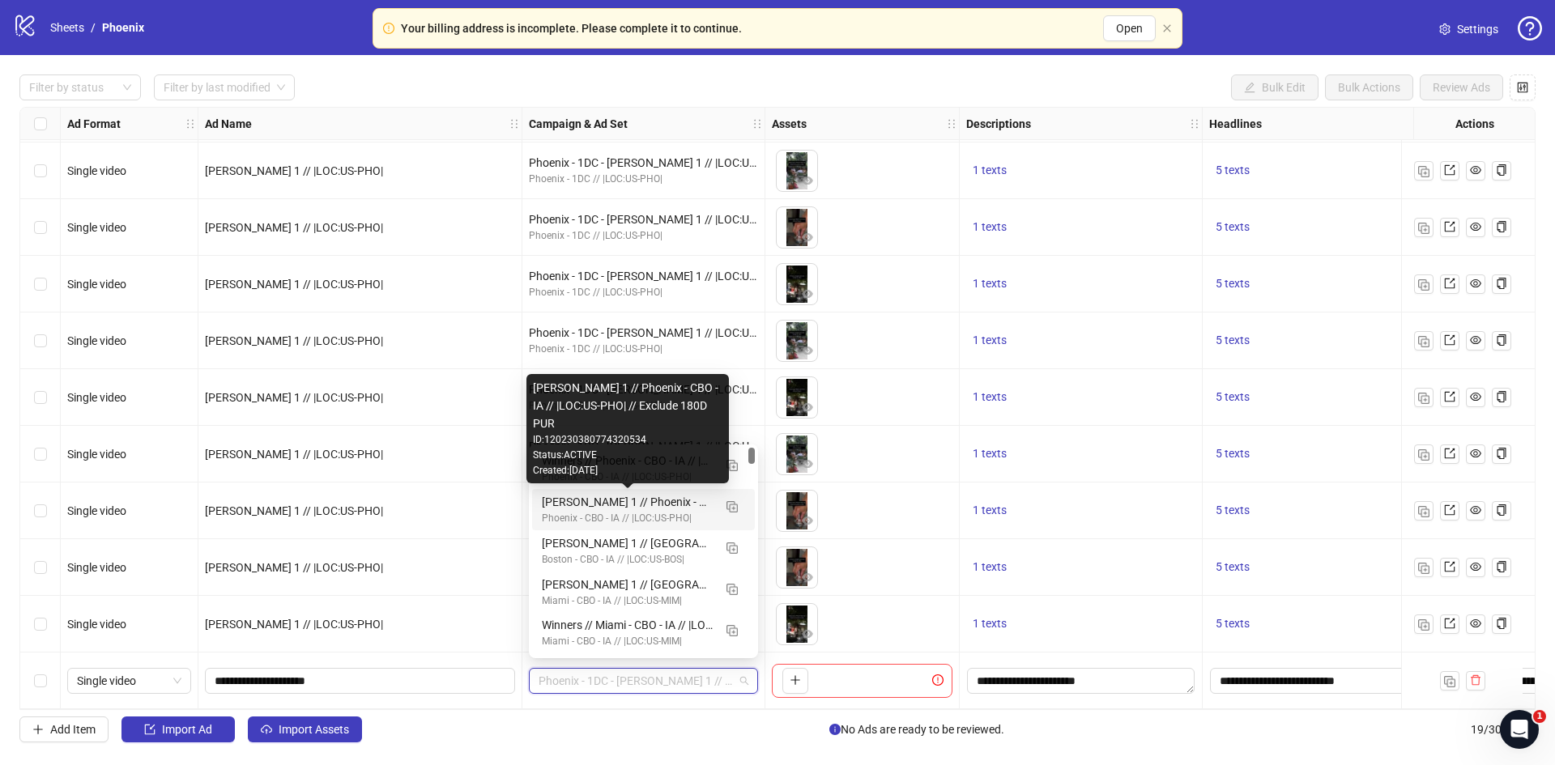
click at [603, 506] on div "[PERSON_NAME] 1 // Phoenix - CBO - IA // |LOC:US-PHO| // Exclude 180D PUR" at bounding box center [627, 502] width 171 height 18
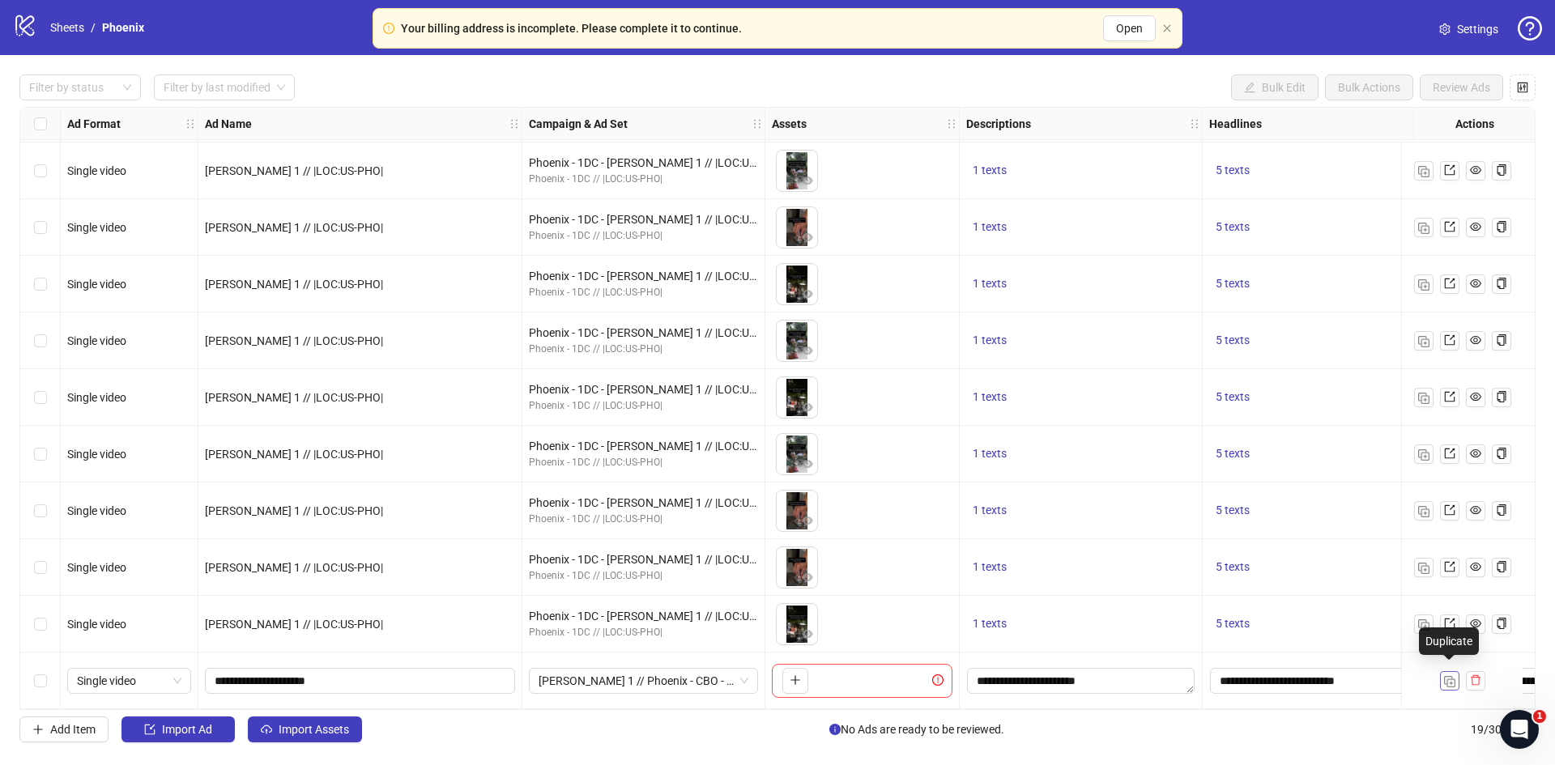
click at [1444, 676] on img "button" at bounding box center [1449, 681] width 11 height 11
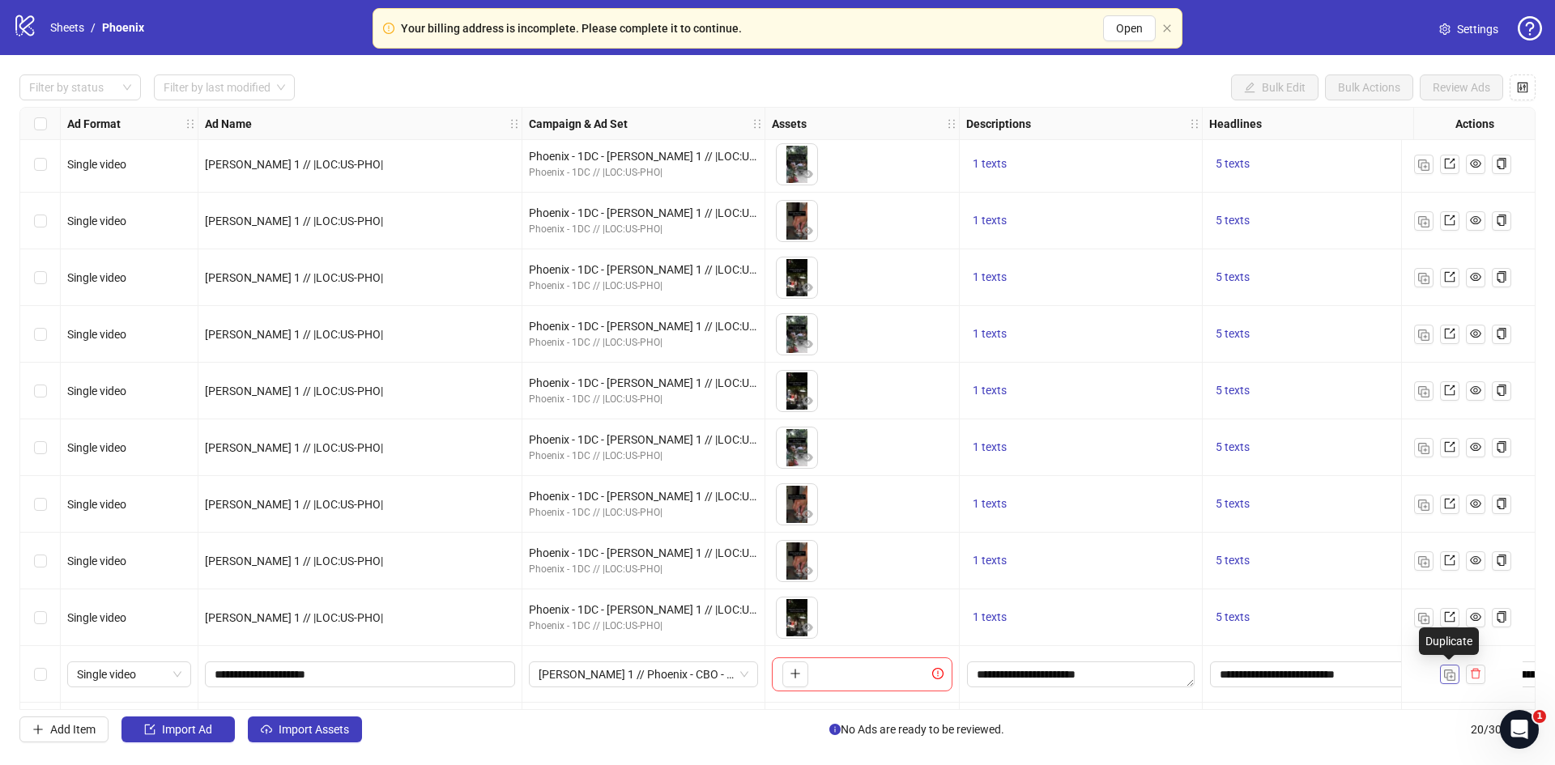
click at [1444, 672] on img "button" at bounding box center [1449, 675] width 11 height 11
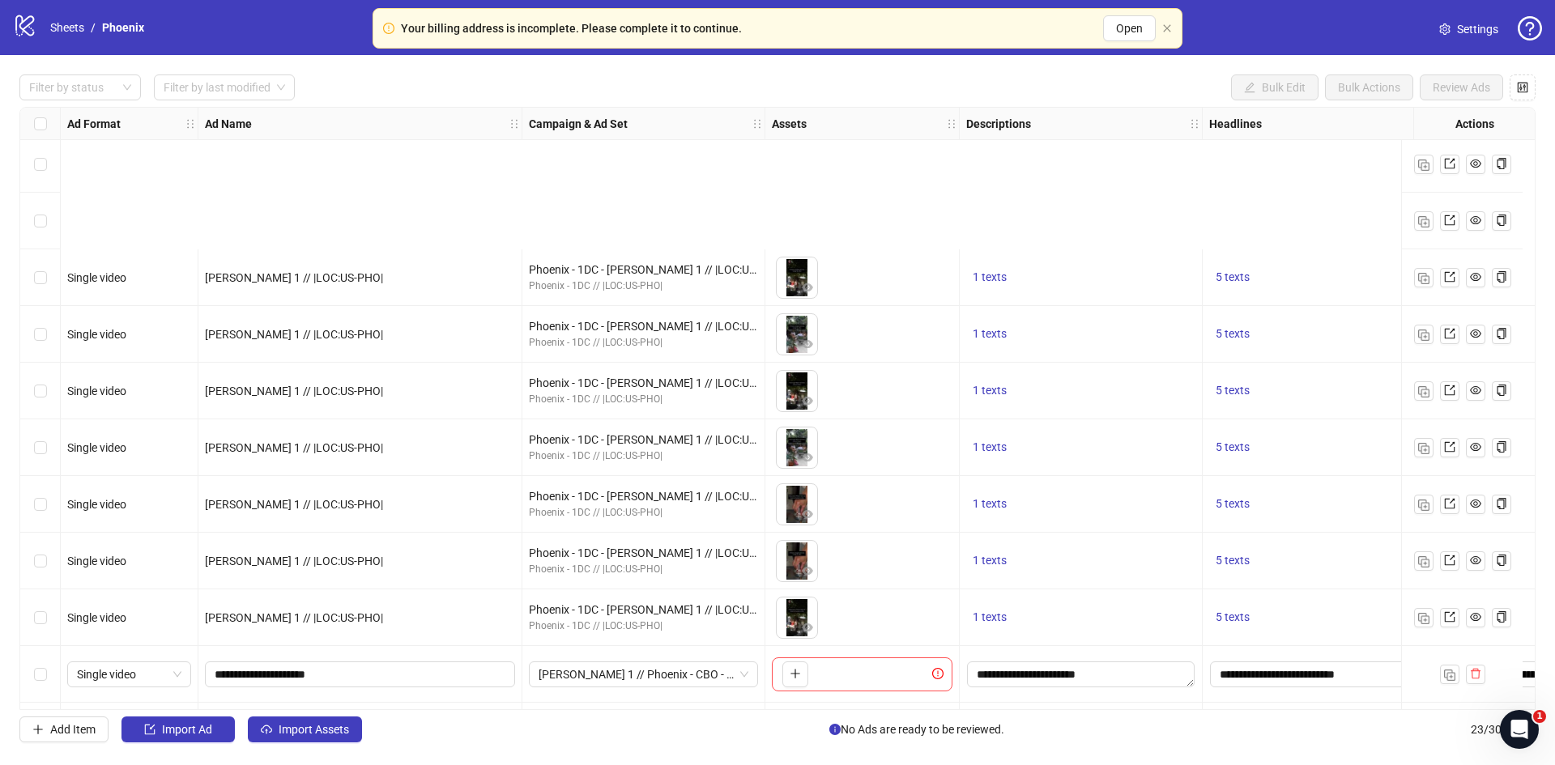
scroll to position [741, 0]
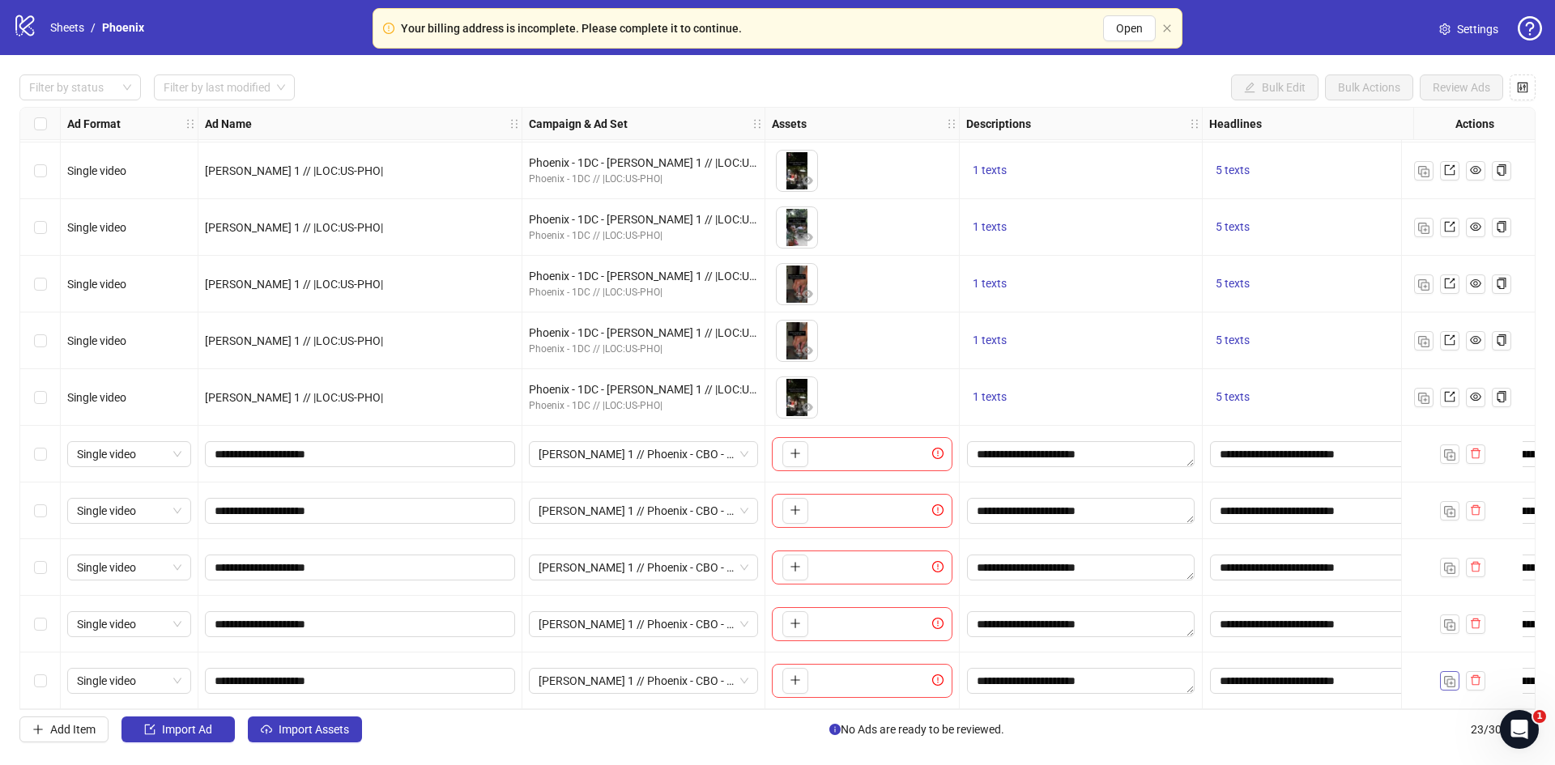
click at [1442, 671] on button "button" at bounding box center [1449, 680] width 19 height 19
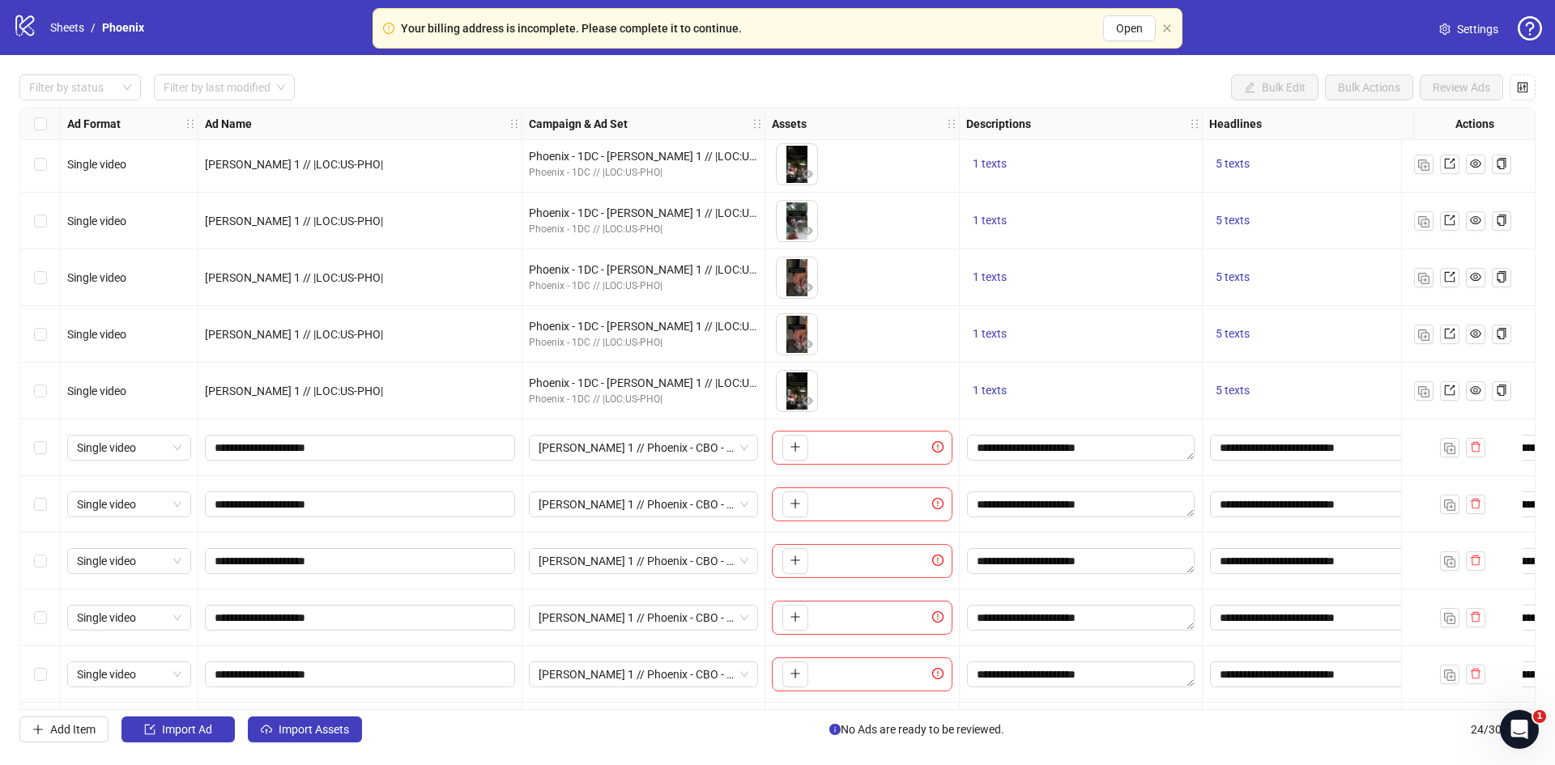
scroll to position [798, 0]
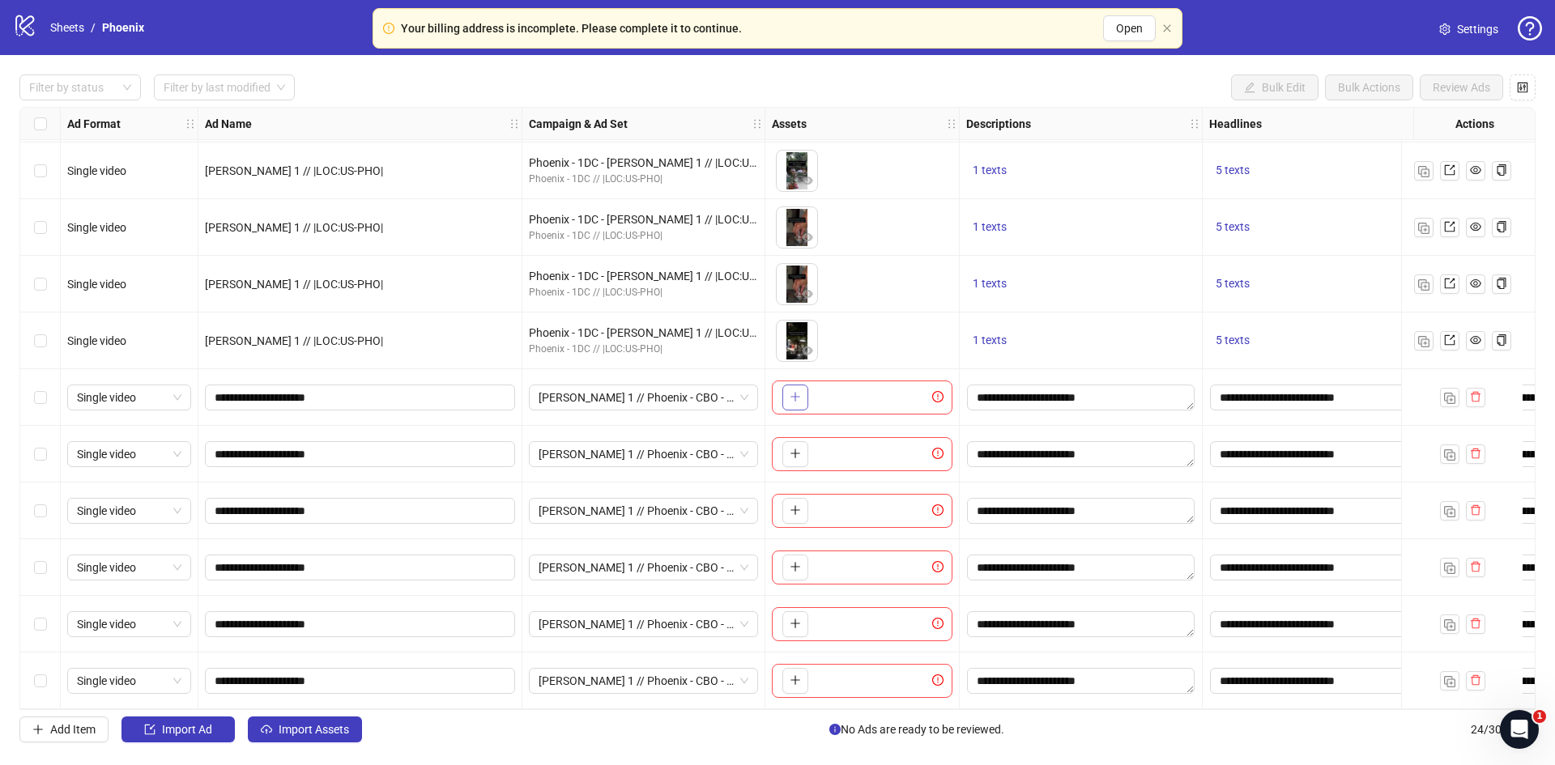
click at [795, 393] on icon "plus" at bounding box center [795, 396] width 11 height 11
click at [798, 450] on icon "plus" at bounding box center [795, 453] width 11 height 11
click at [795, 505] on icon "plus" at bounding box center [795, 510] width 11 height 11
click at [797, 567] on icon "plus" at bounding box center [794, 567] width 9 height 1
click at [803, 613] on button "button" at bounding box center [795, 624] width 26 height 26
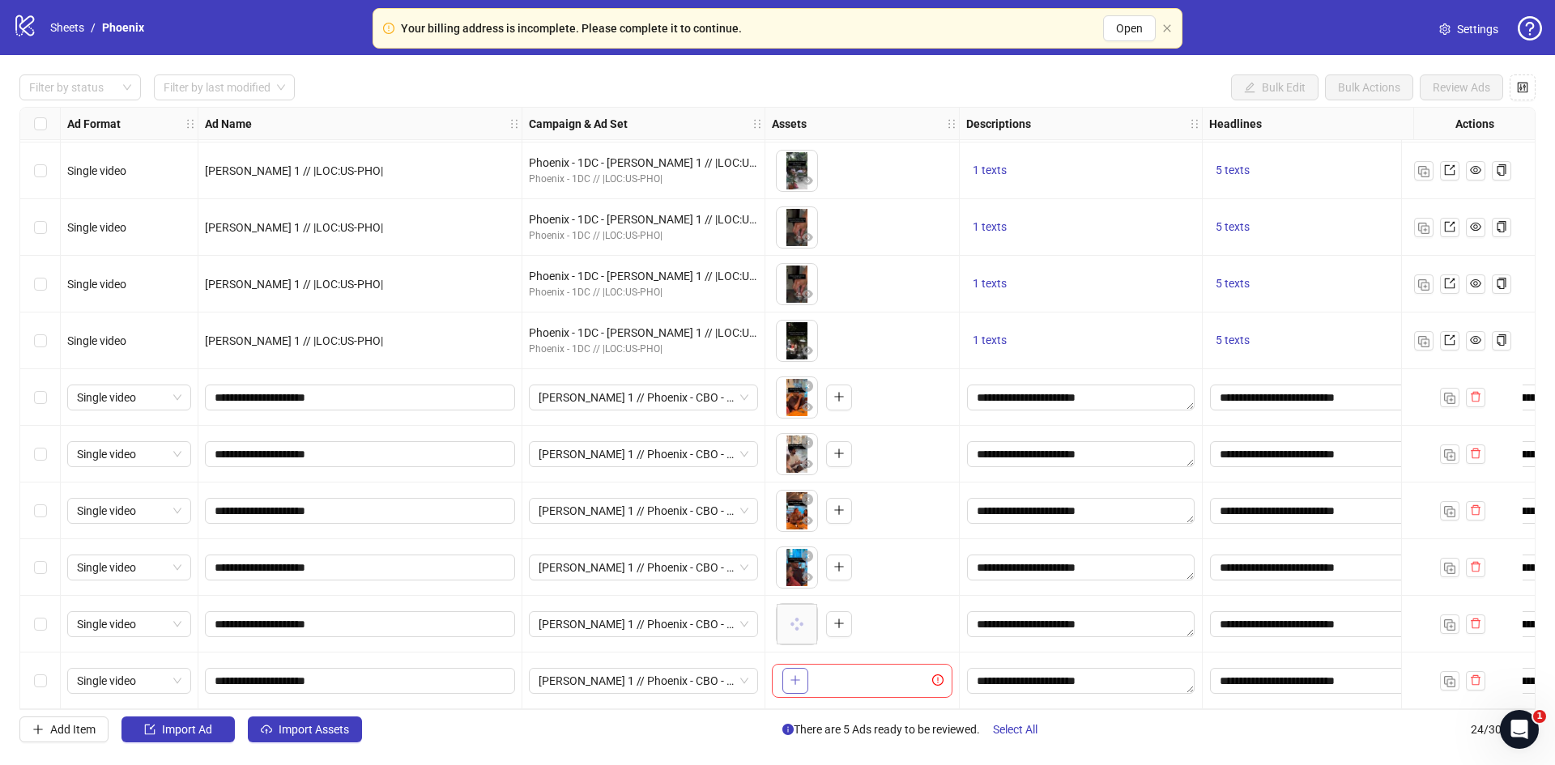
click at [789, 674] on button "button" at bounding box center [795, 681] width 26 height 26
click at [92, 88] on div at bounding box center [72, 87] width 98 height 23
click at [67, 115] on div "Draft" at bounding box center [80, 121] width 96 height 18
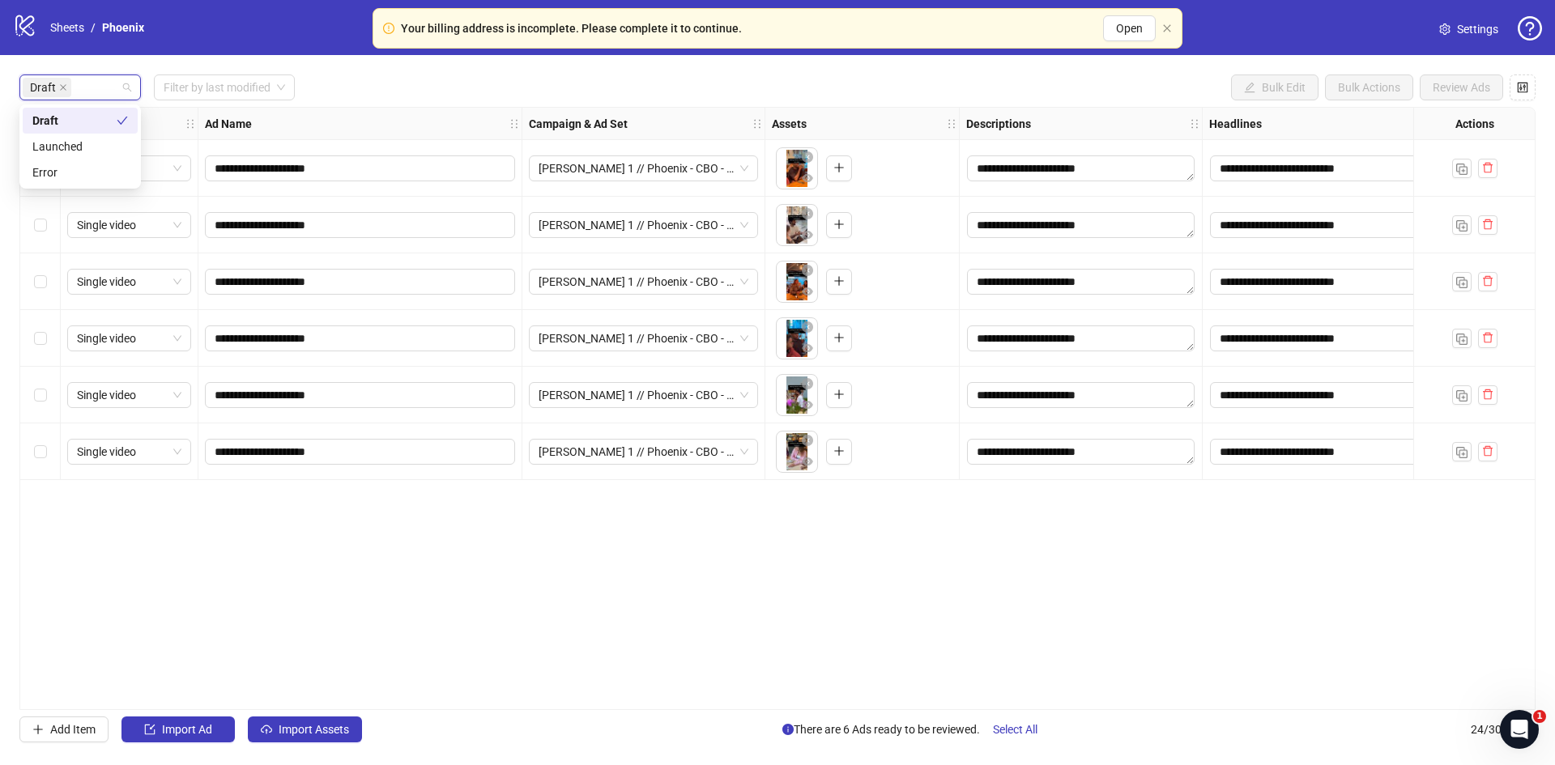
scroll to position [0, 0]
click at [388, 96] on div "Draft Draft Filter by last modified Bulk Edit Bulk Actions Review Ads" at bounding box center [777, 88] width 1516 height 26
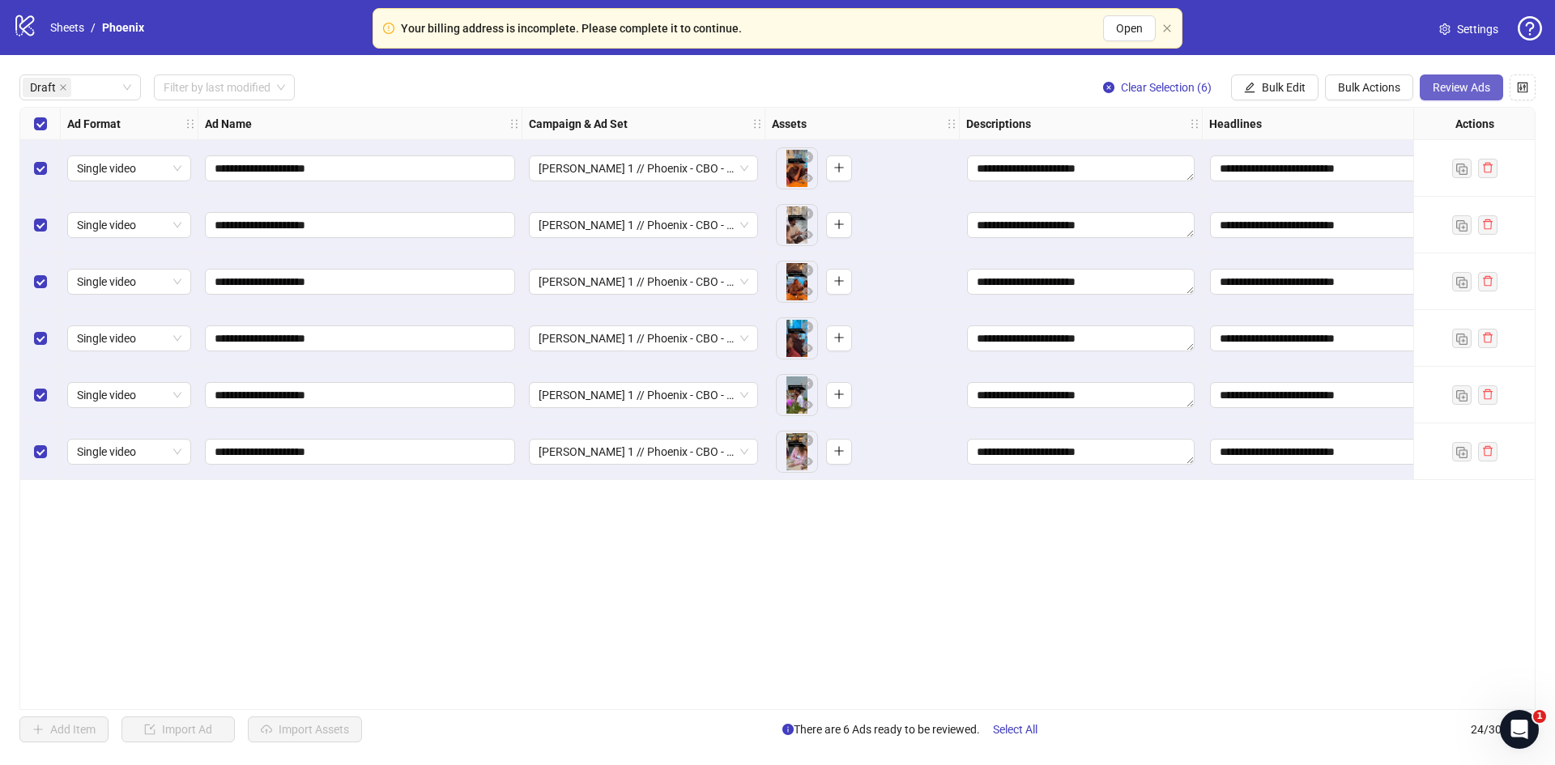
click at [1472, 83] on span "Review Ads" at bounding box center [1462, 87] width 58 height 13
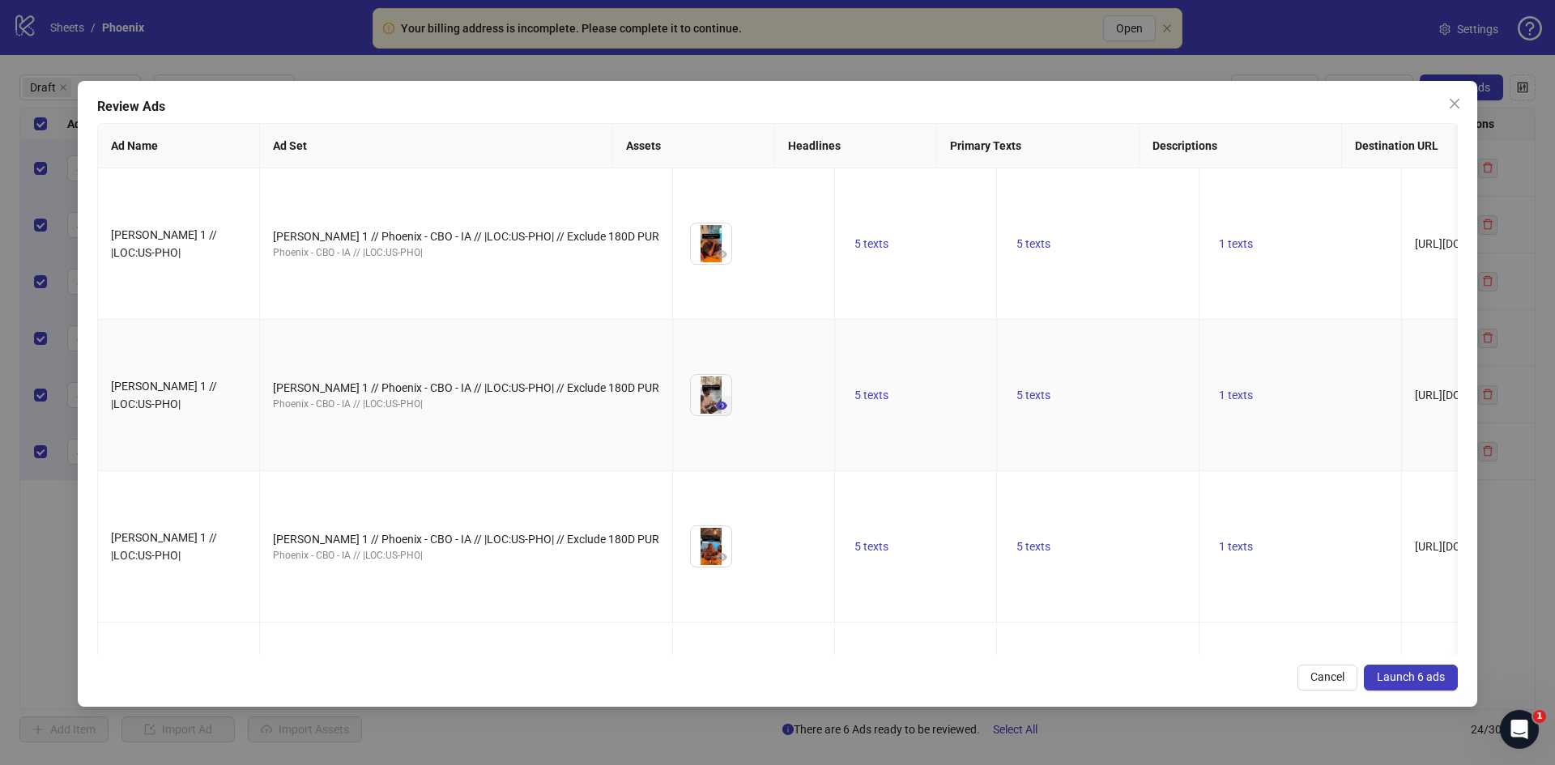
click at [716, 400] on icon "eye" at bounding box center [721, 405] width 11 height 11
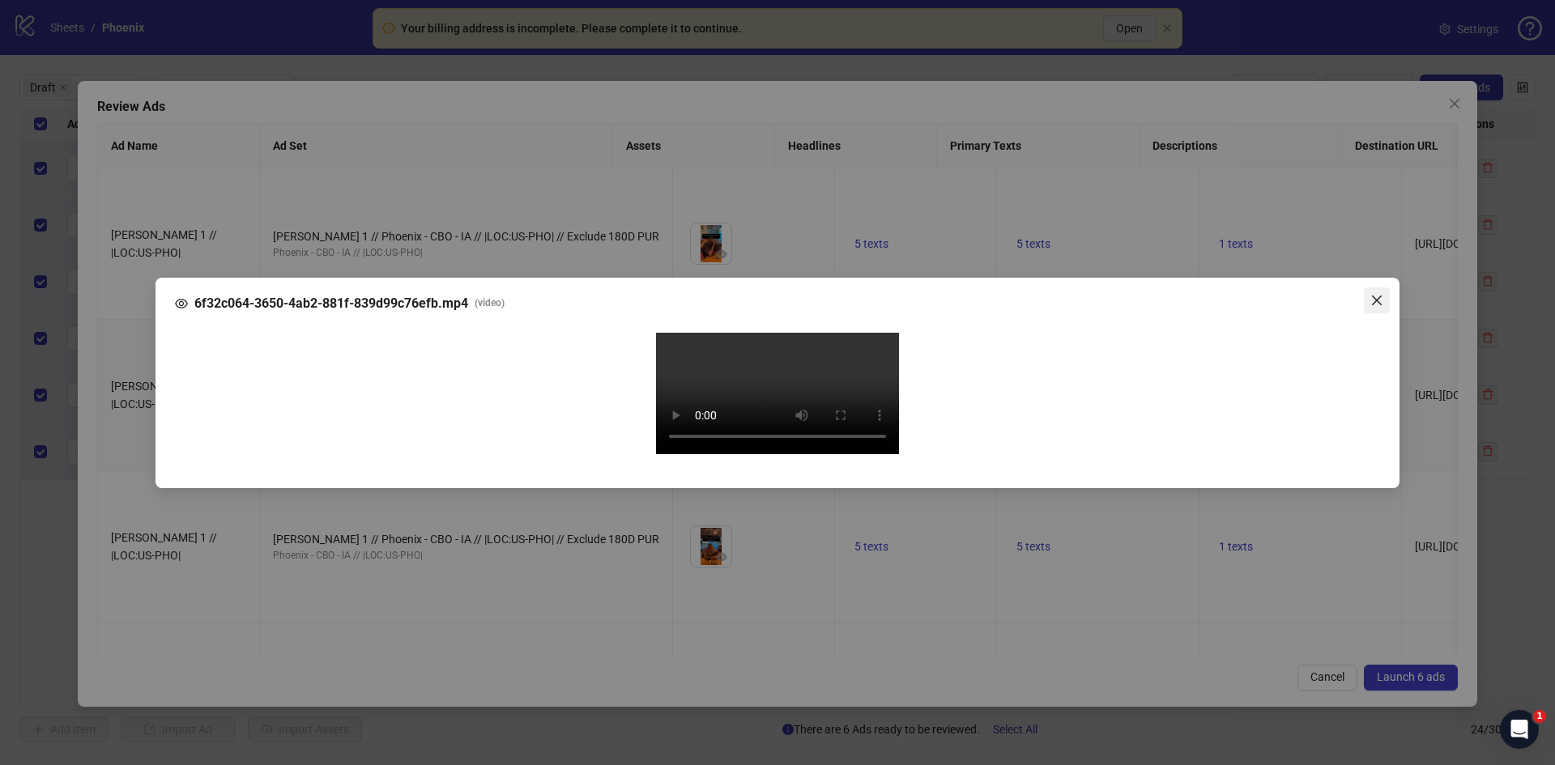
click at [1378, 294] on icon "close" at bounding box center [1376, 300] width 13 height 13
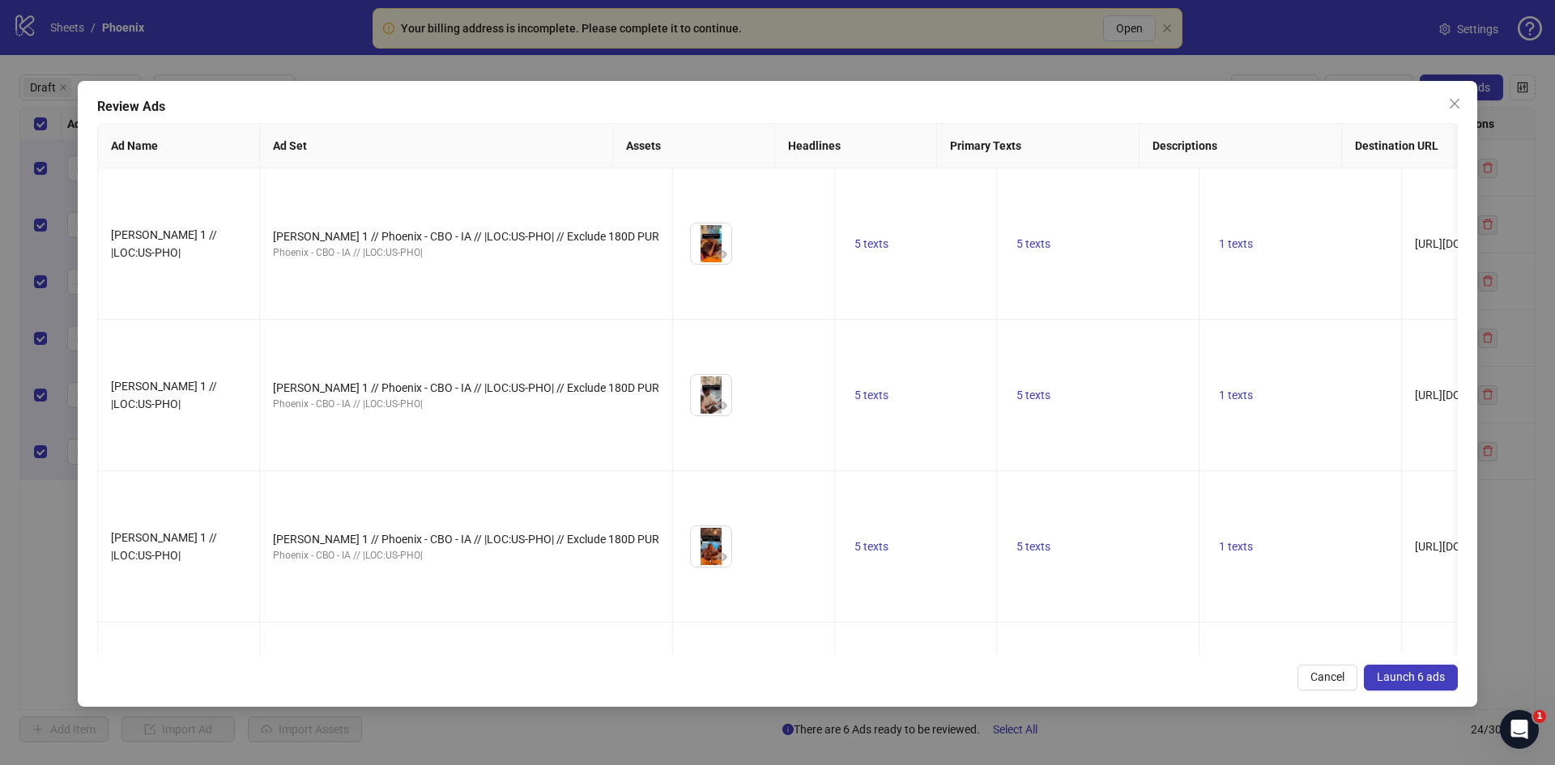
click at [1406, 662] on div "Review Ads Ad Name Ad Set Assets Headlines Primary Texts Descriptions Destinati…" at bounding box center [777, 394] width 1399 height 626
click at [1420, 681] on span "Launch 6 ads" at bounding box center [1411, 677] width 68 height 13
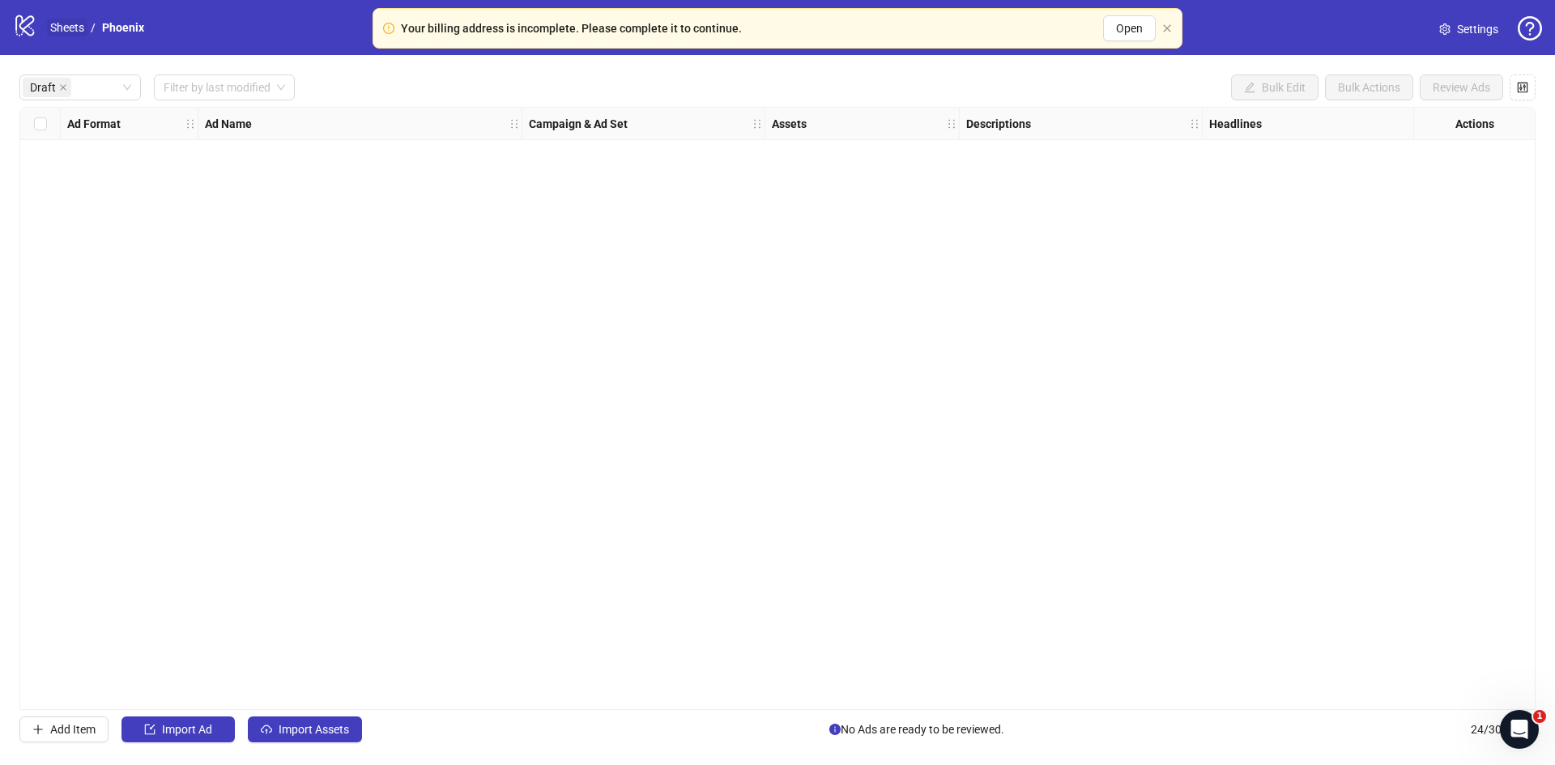
click at [69, 24] on link "Sheets" at bounding box center [67, 28] width 40 height 18
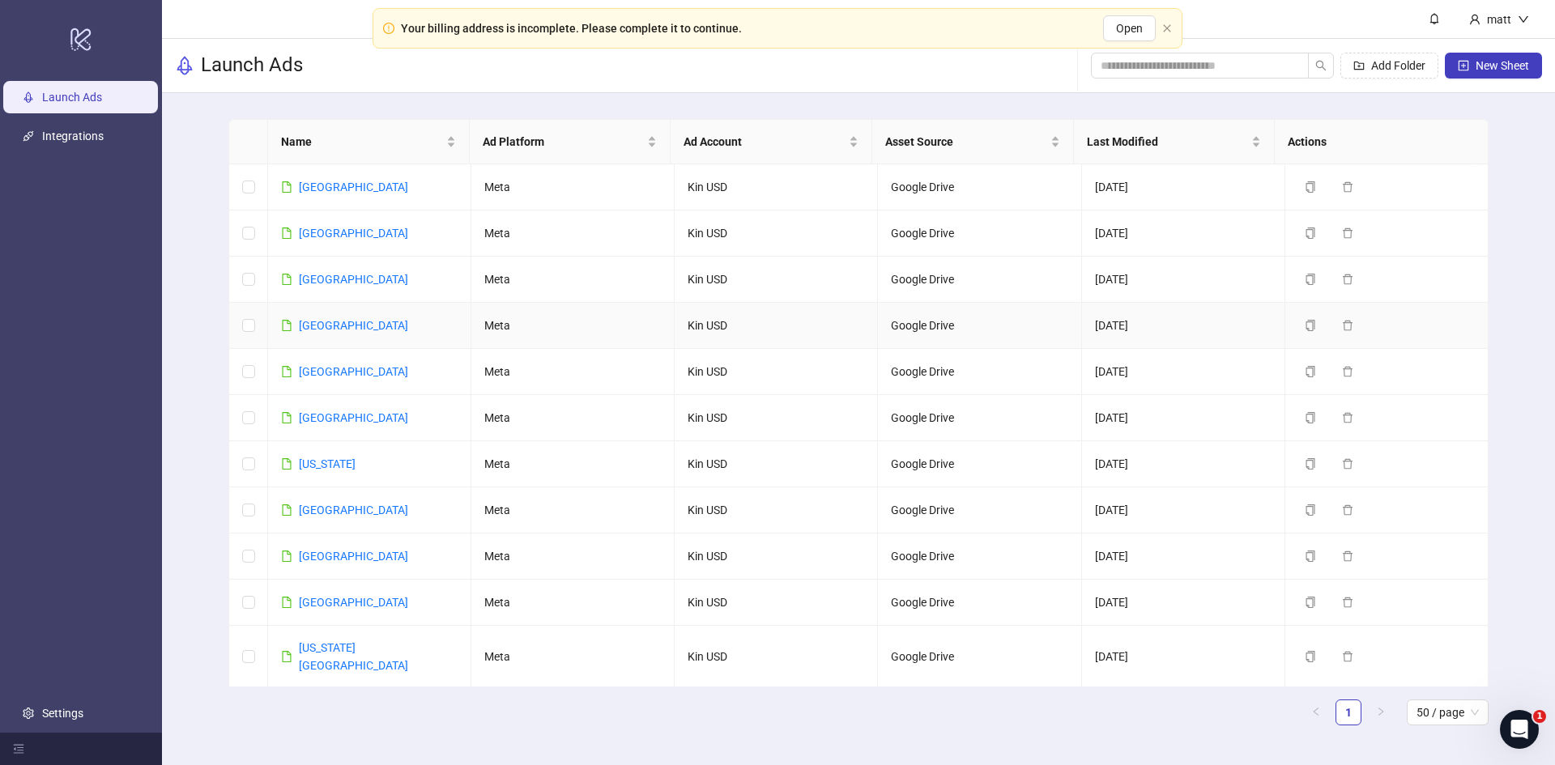
scroll to position [869, 0]
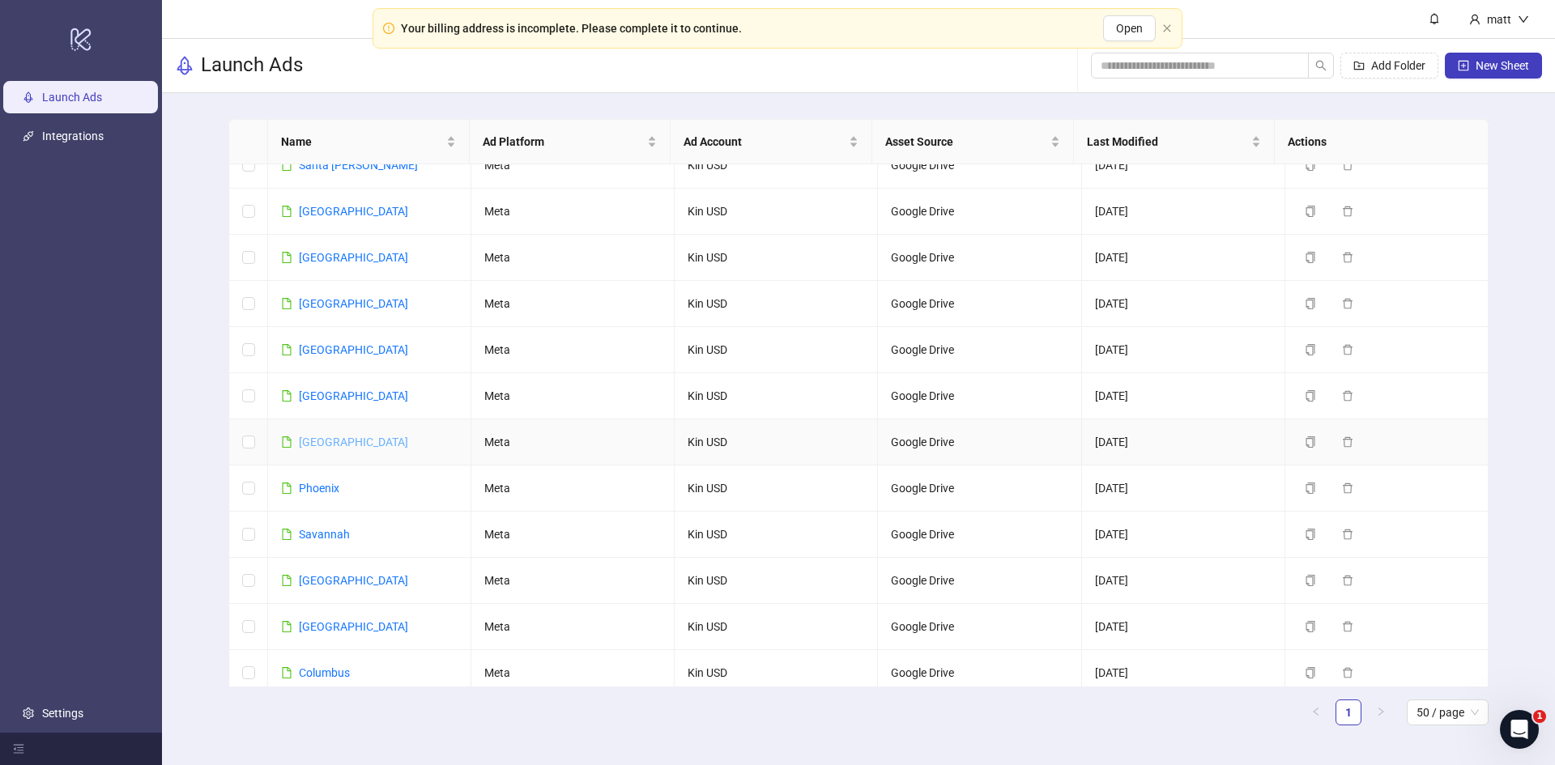
click at [324, 436] on link "[GEOGRAPHIC_DATA]" at bounding box center [353, 442] width 109 height 13
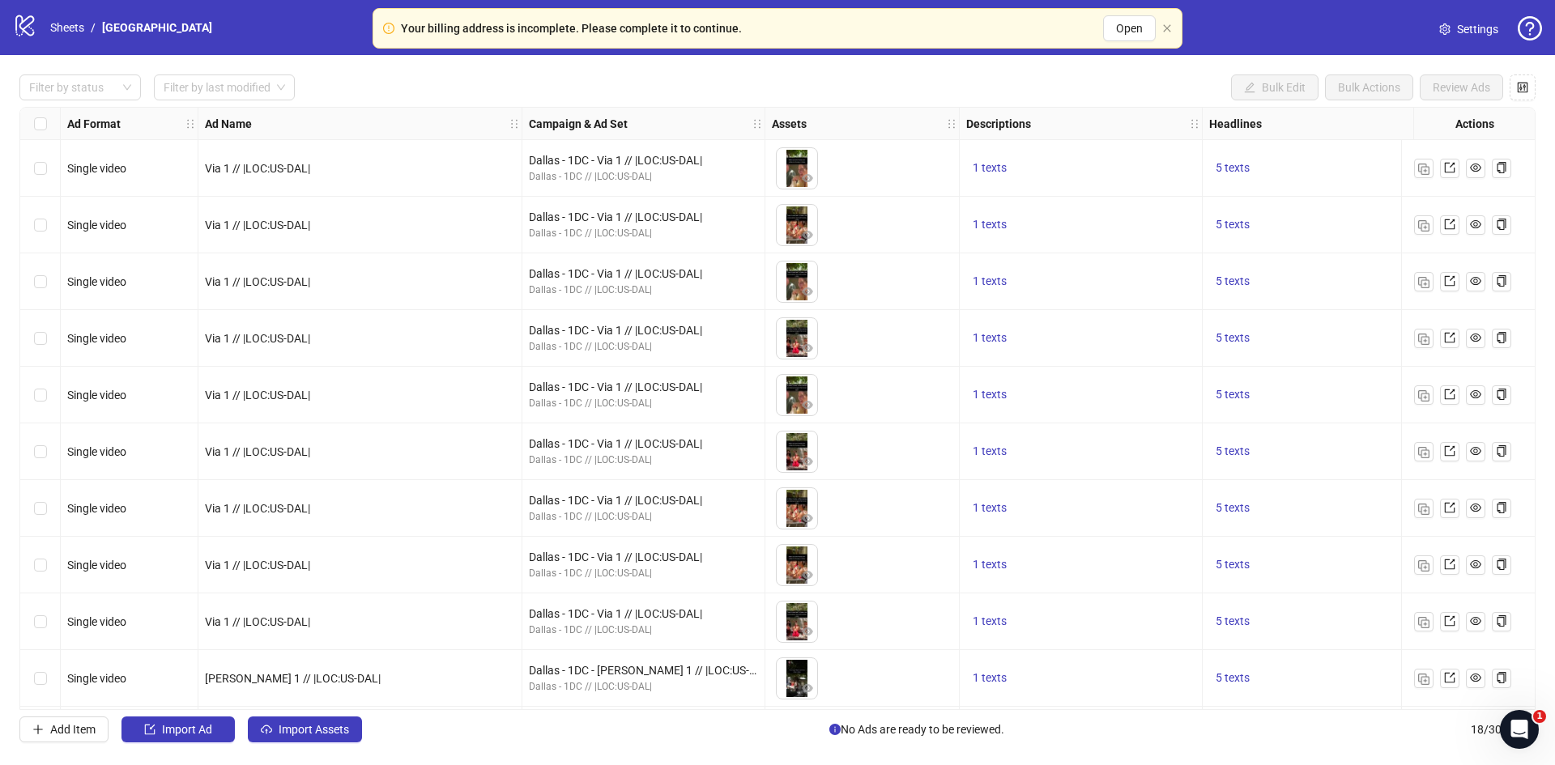
click at [1470, 23] on span "Settings" at bounding box center [1477, 29] width 41 height 18
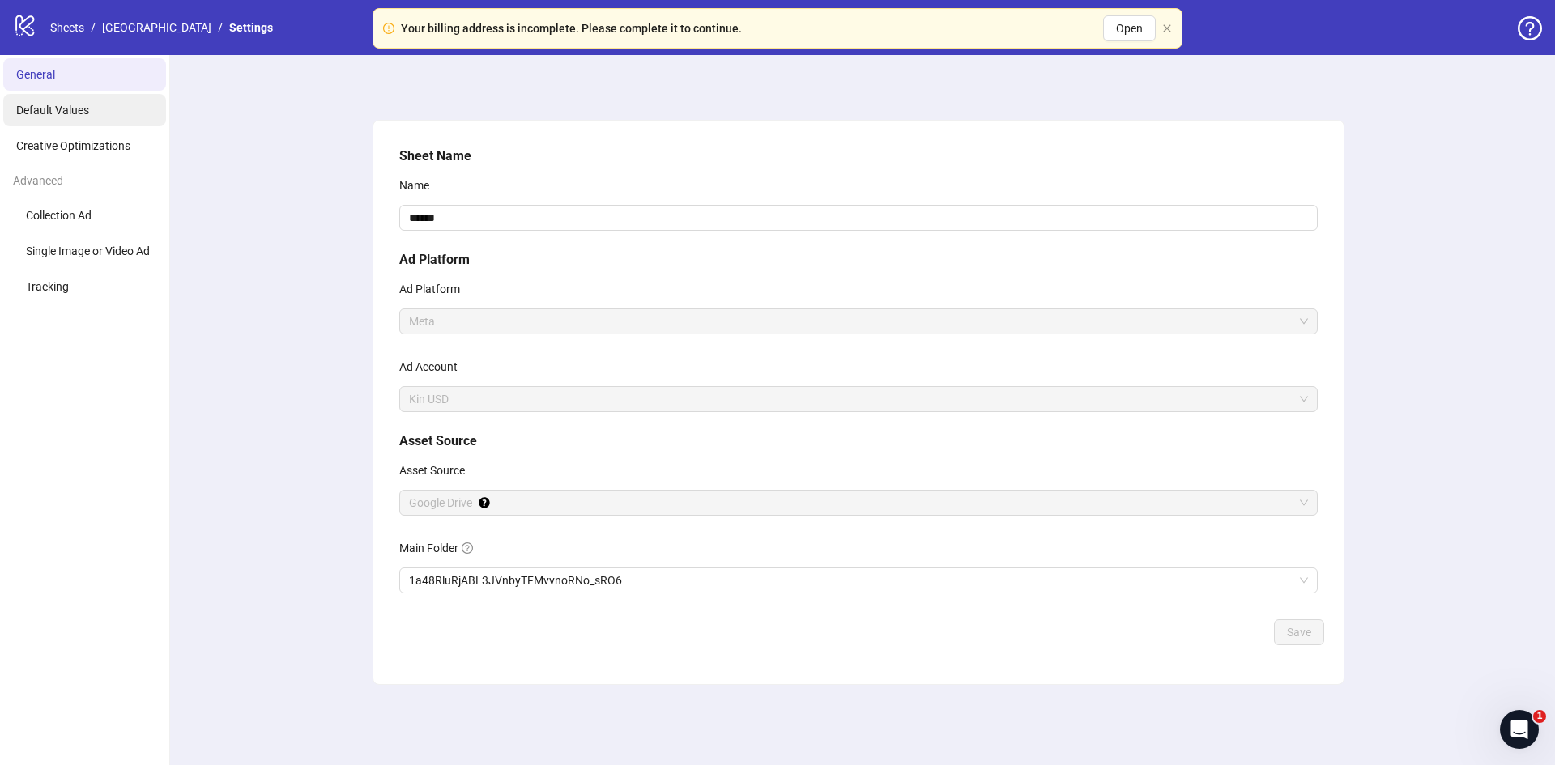
click at [70, 111] on span "Default Values" at bounding box center [52, 110] width 73 height 13
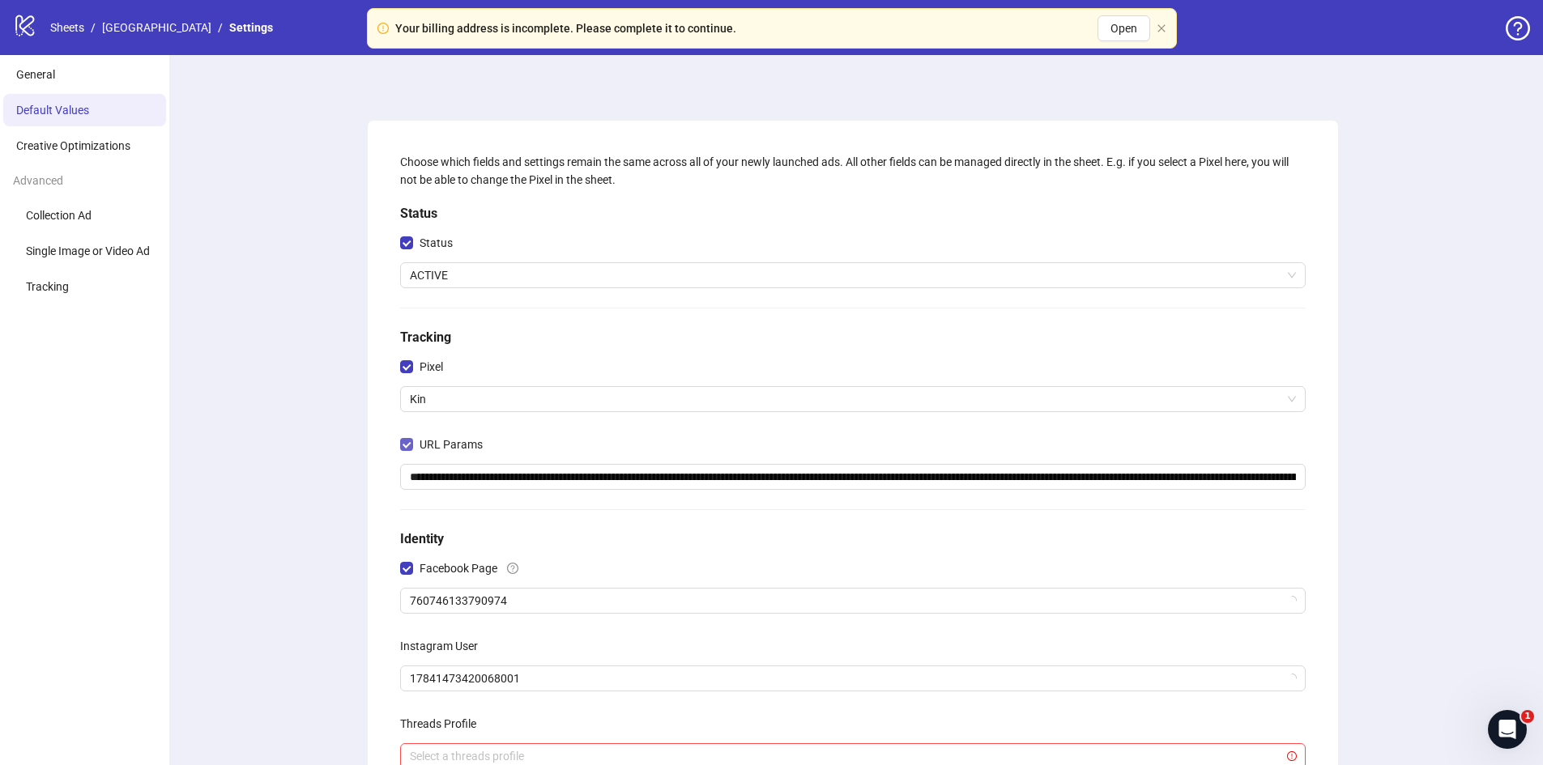
scroll to position [259, 0]
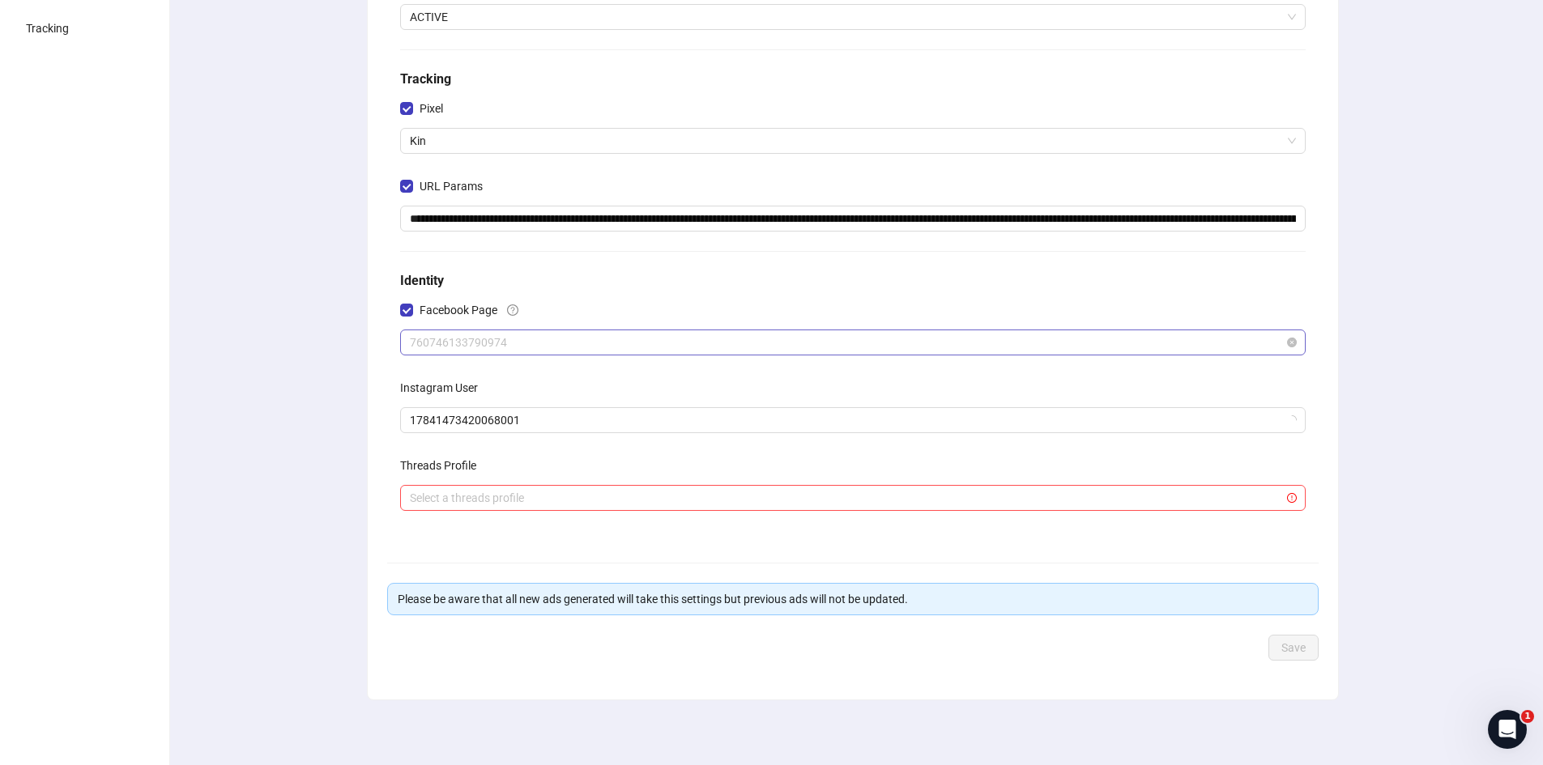
click at [484, 347] on span "760746133790974" at bounding box center [853, 342] width 886 height 24
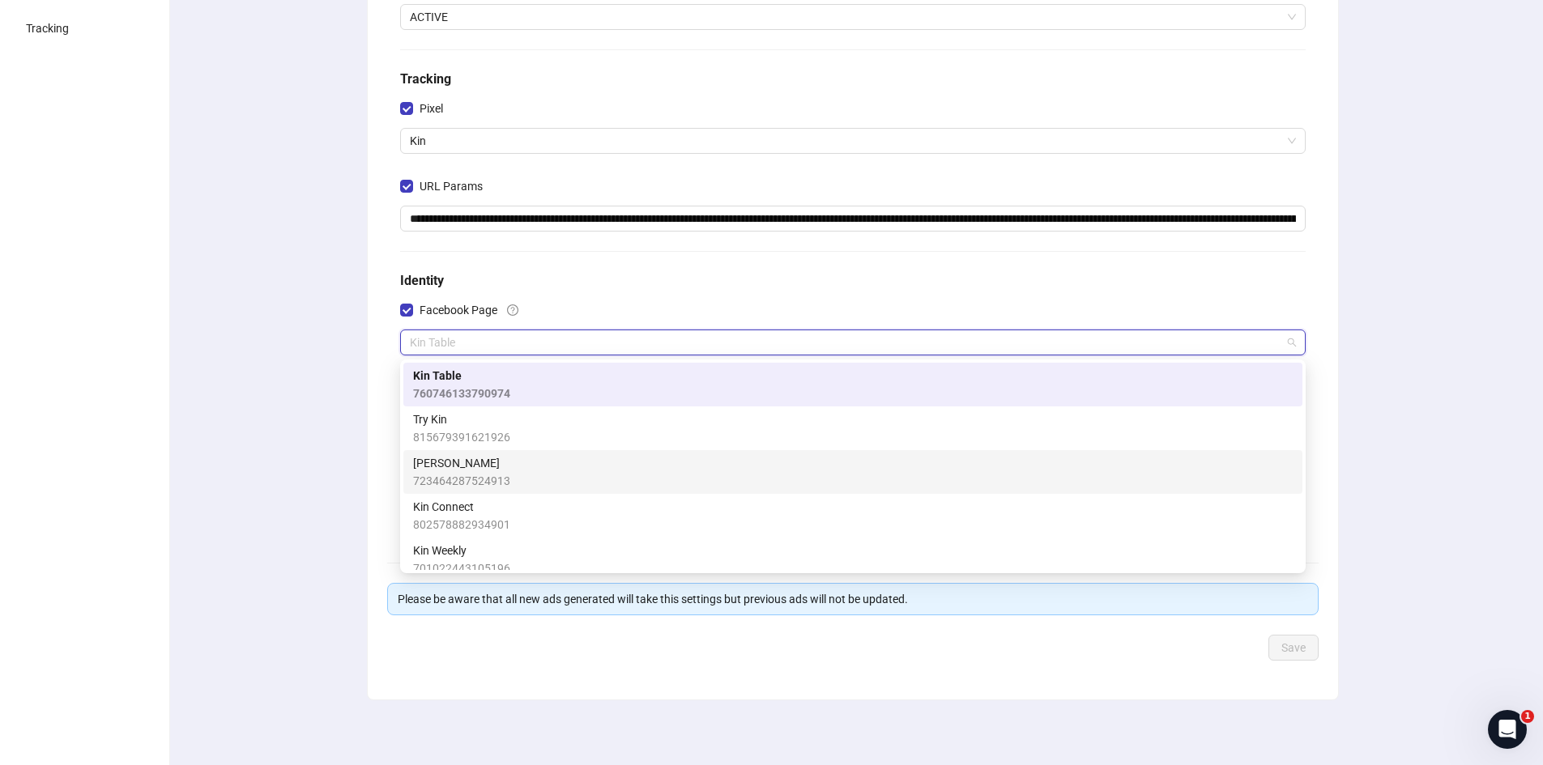
click at [482, 467] on span "[PERSON_NAME]" at bounding box center [461, 463] width 97 height 18
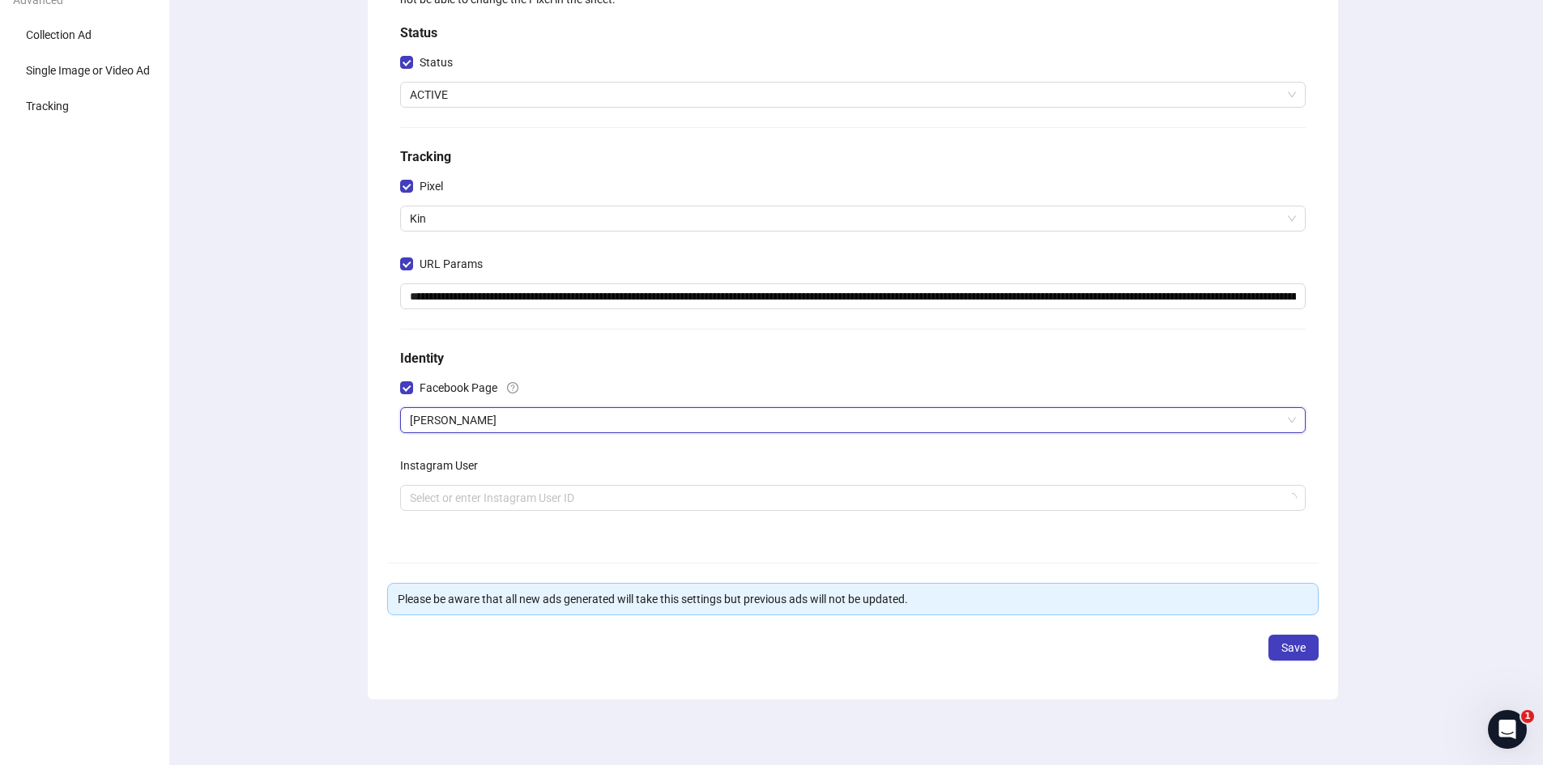
scroll to position [181, 0]
click at [471, 500] on input "search" at bounding box center [845, 498] width 871 height 24
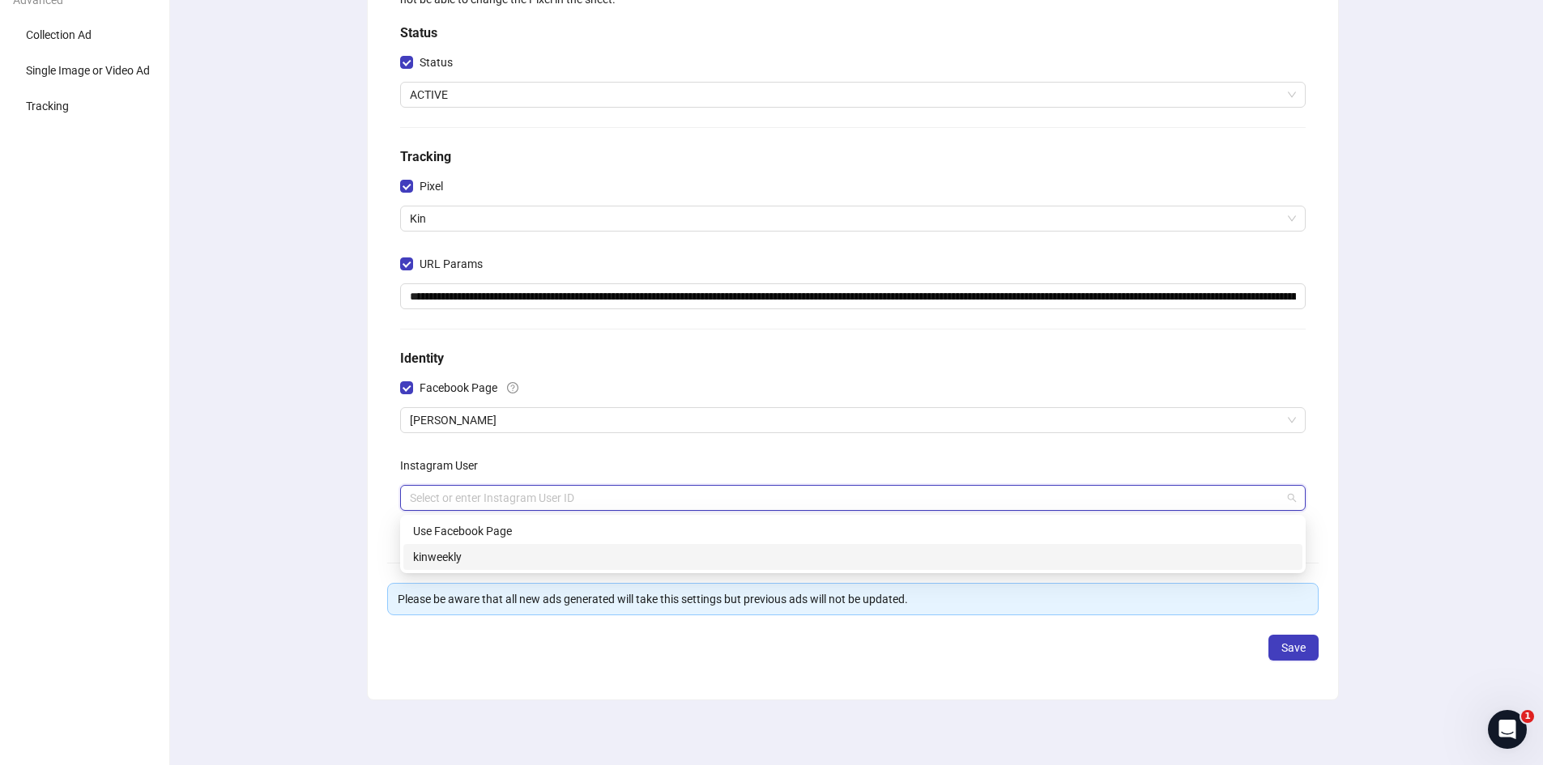
click at [438, 556] on div "kinweekly" at bounding box center [853, 557] width 880 height 18
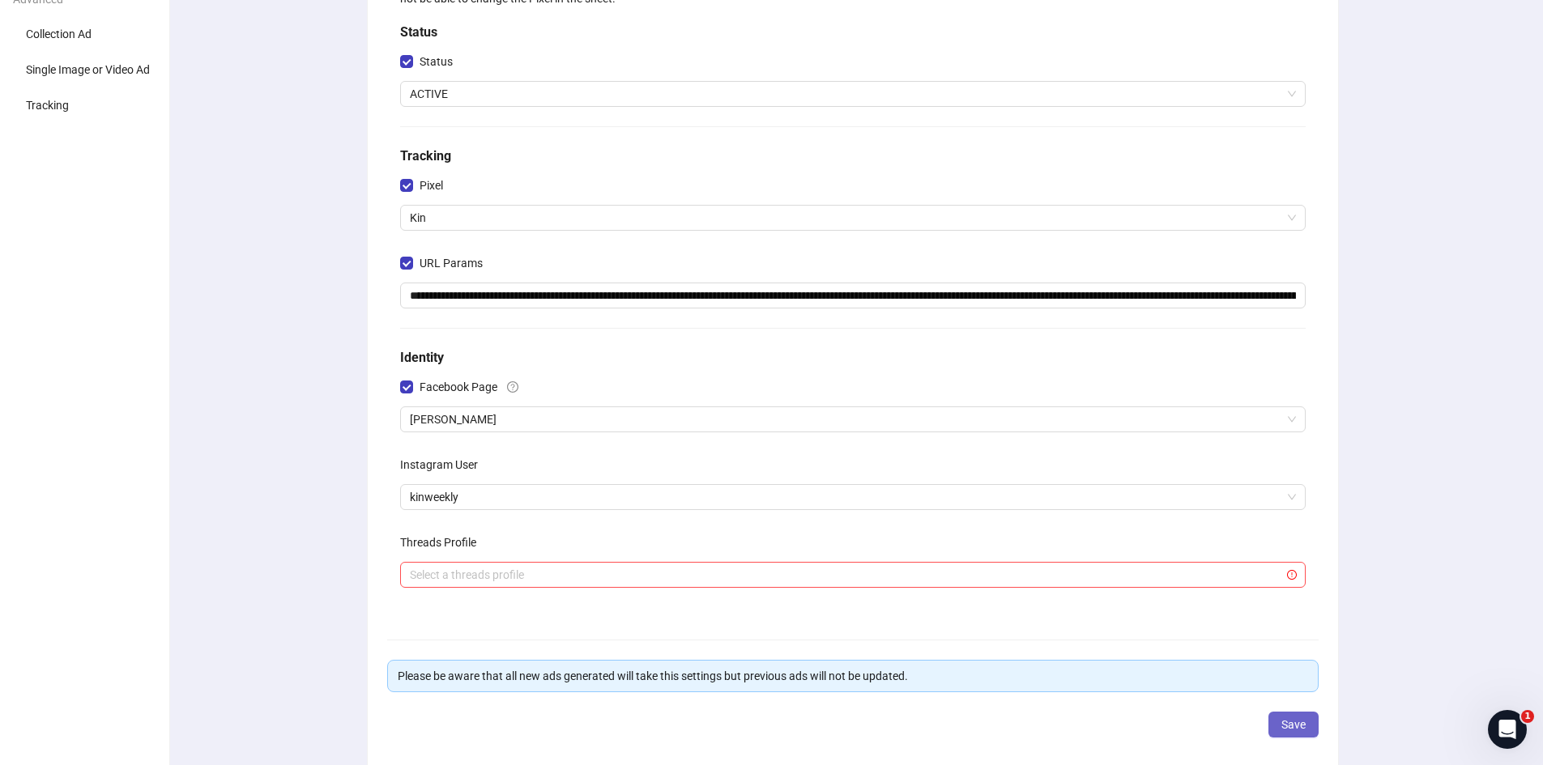
click at [1272, 719] on button "Save" at bounding box center [1293, 725] width 50 height 26
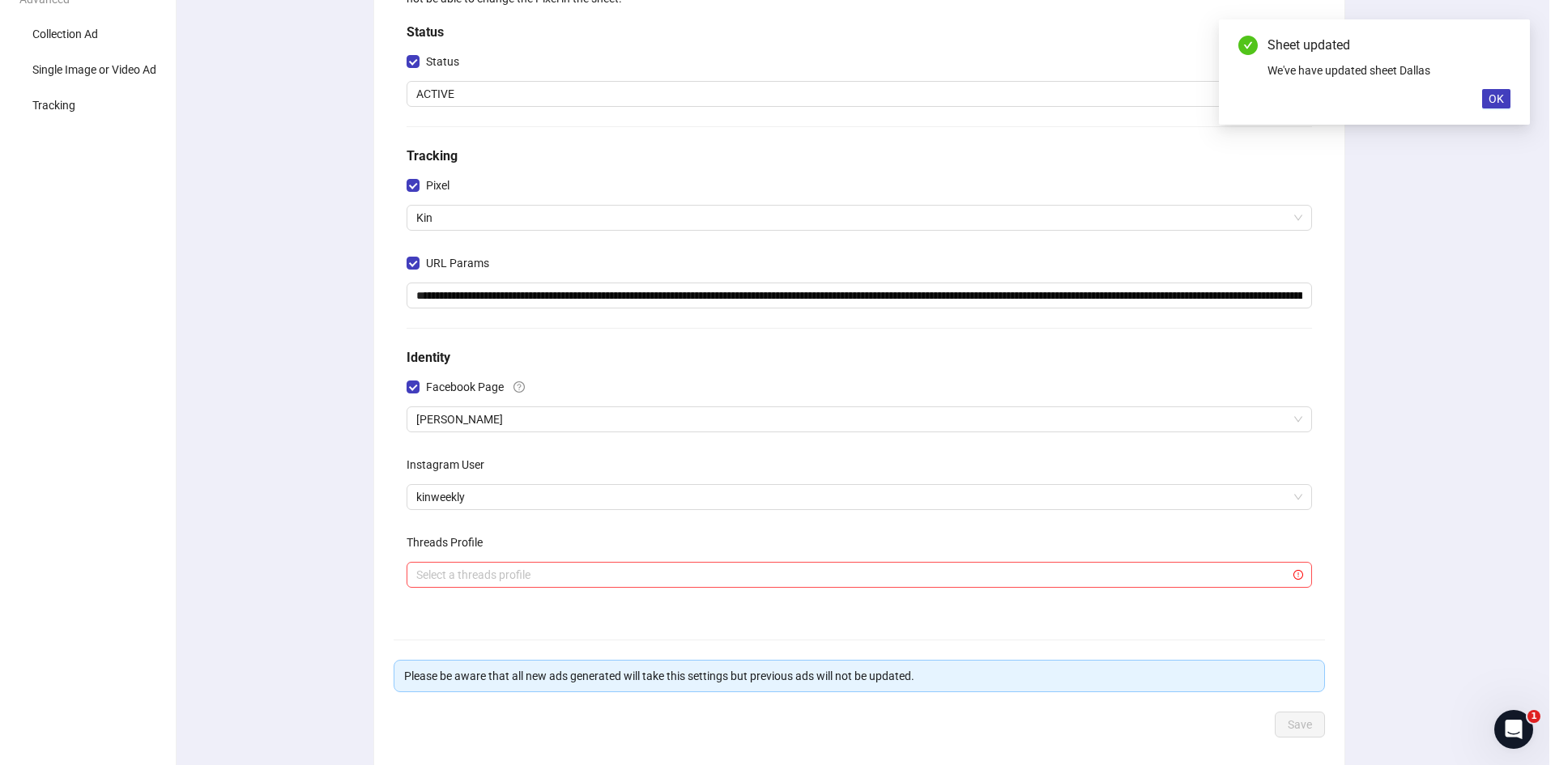
scroll to position [0, 0]
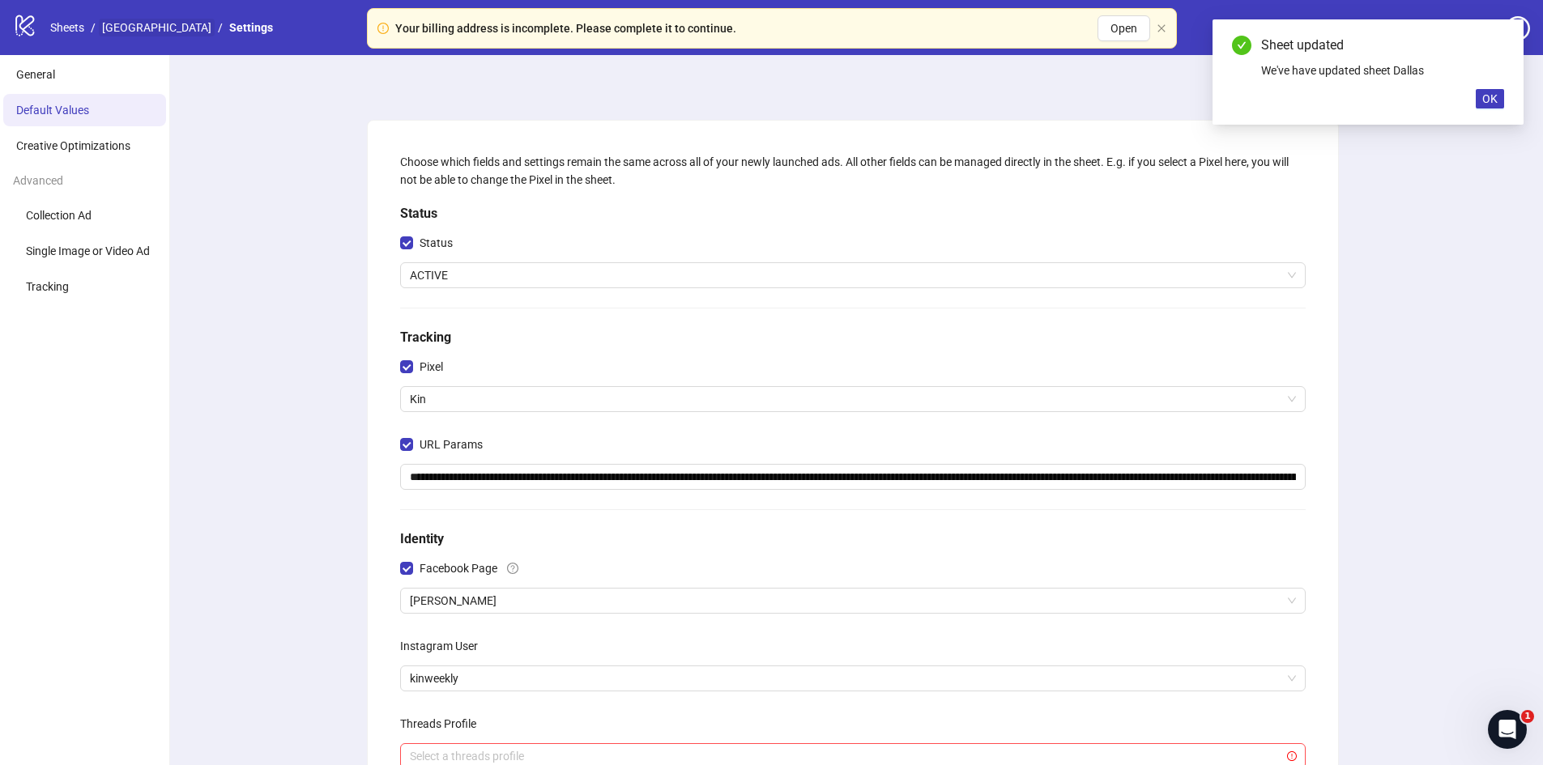
click at [110, 26] on link "[GEOGRAPHIC_DATA]" at bounding box center [157, 28] width 116 height 18
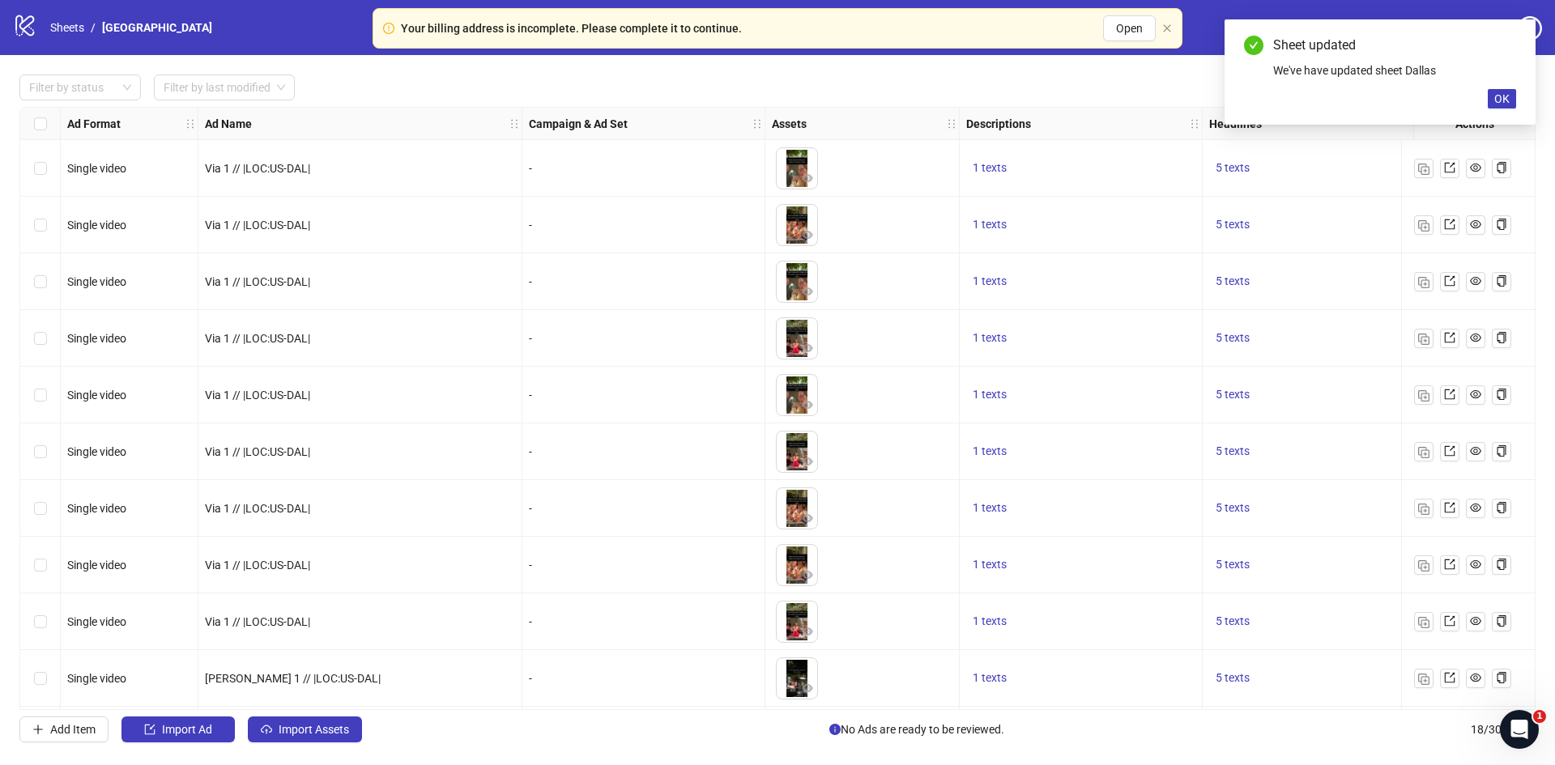
scroll to position [458, 0]
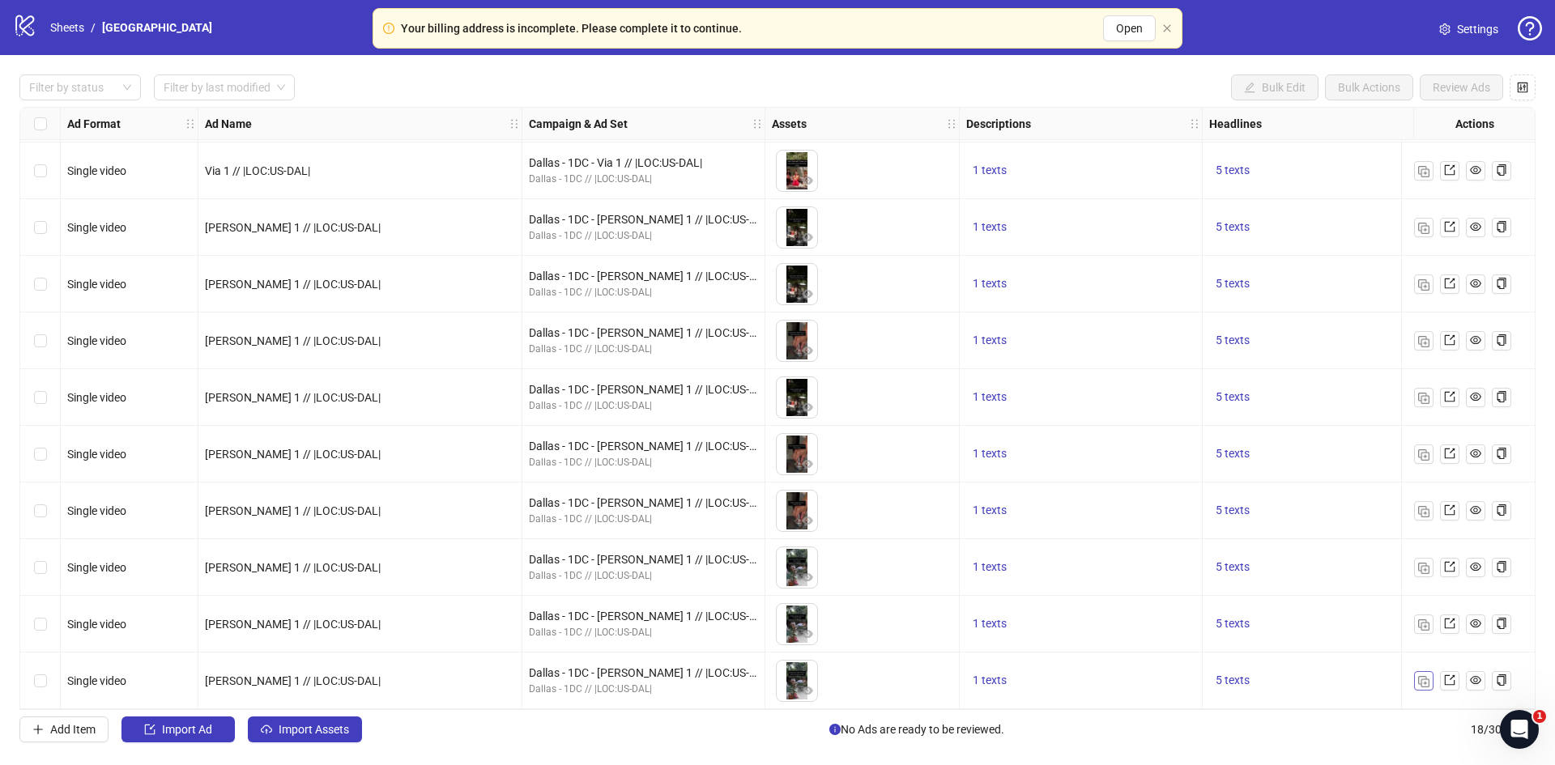
click at [1419, 676] on img "button" at bounding box center [1423, 681] width 11 height 11
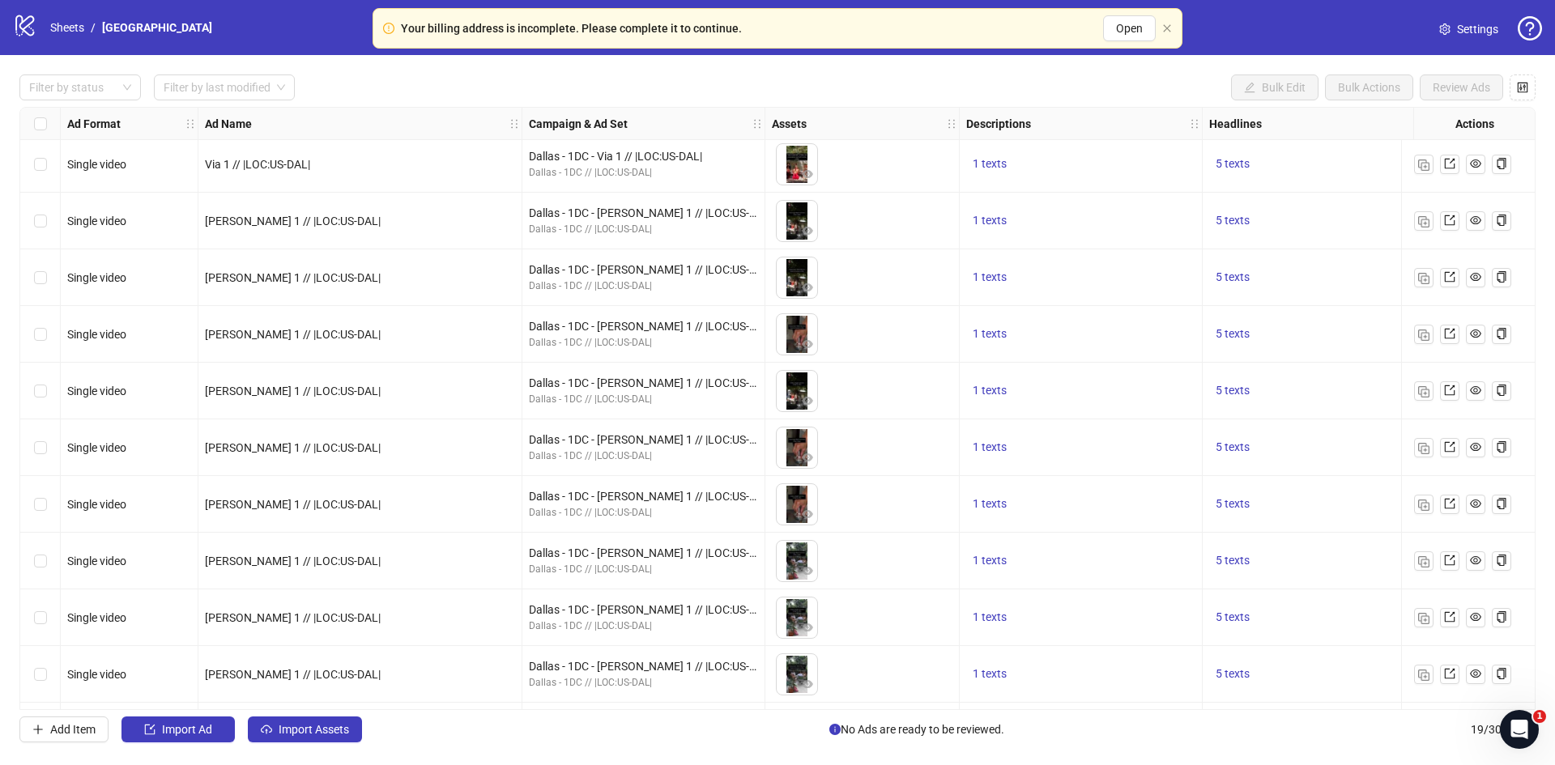
scroll to position [514, 0]
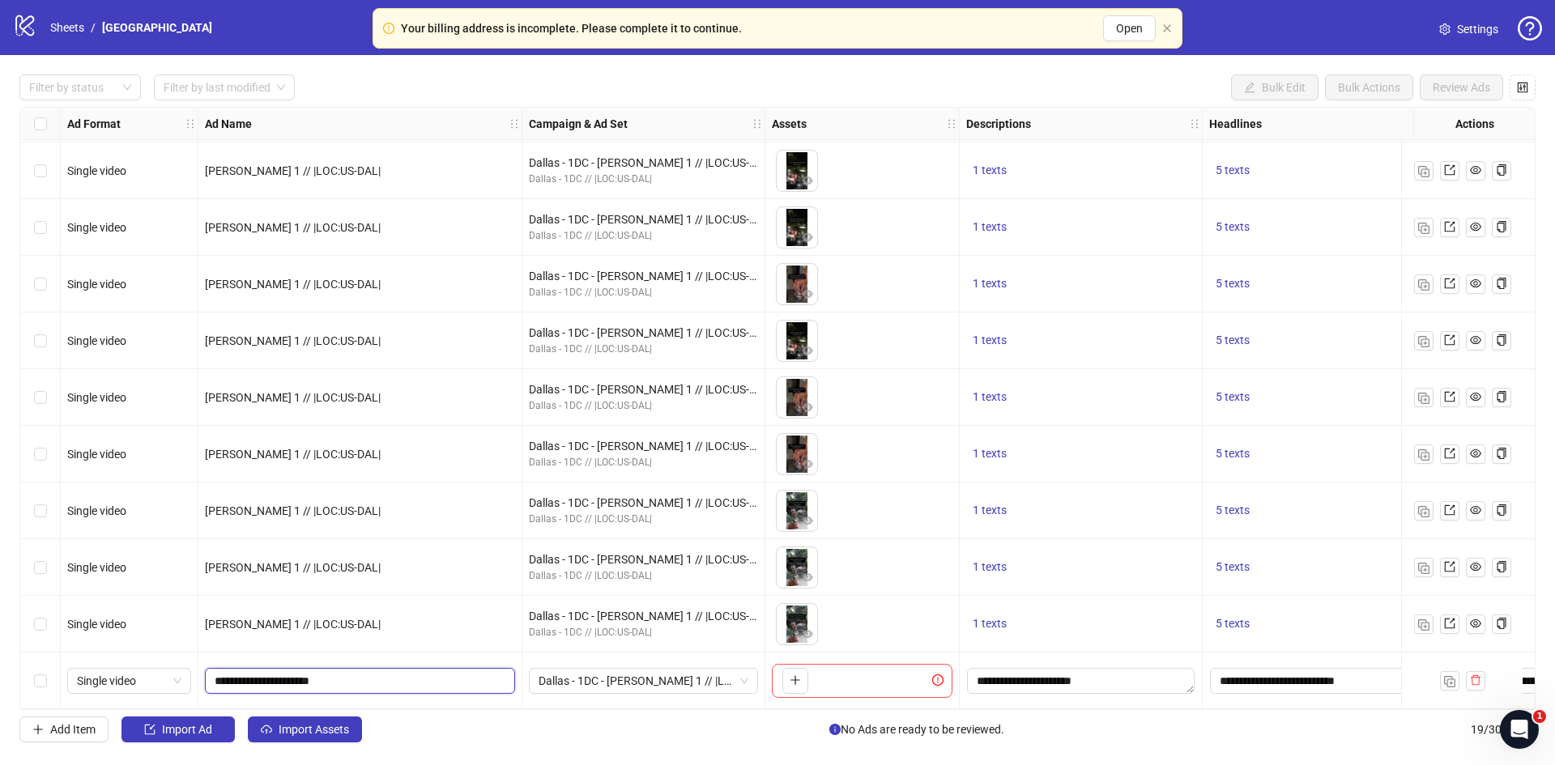
click at [228, 673] on input "**********" at bounding box center [359, 681] width 288 height 18
type input "**********"
click at [620, 658] on div "Dallas - 1DC - [PERSON_NAME] 1 // |LOC:US-DAL|" at bounding box center [643, 681] width 243 height 57
click at [628, 675] on span "Dallas - 1DC - [PERSON_NAME] 1 // |LOC:US-DAL|" at bounding box center [644, 681] width 210 height 24
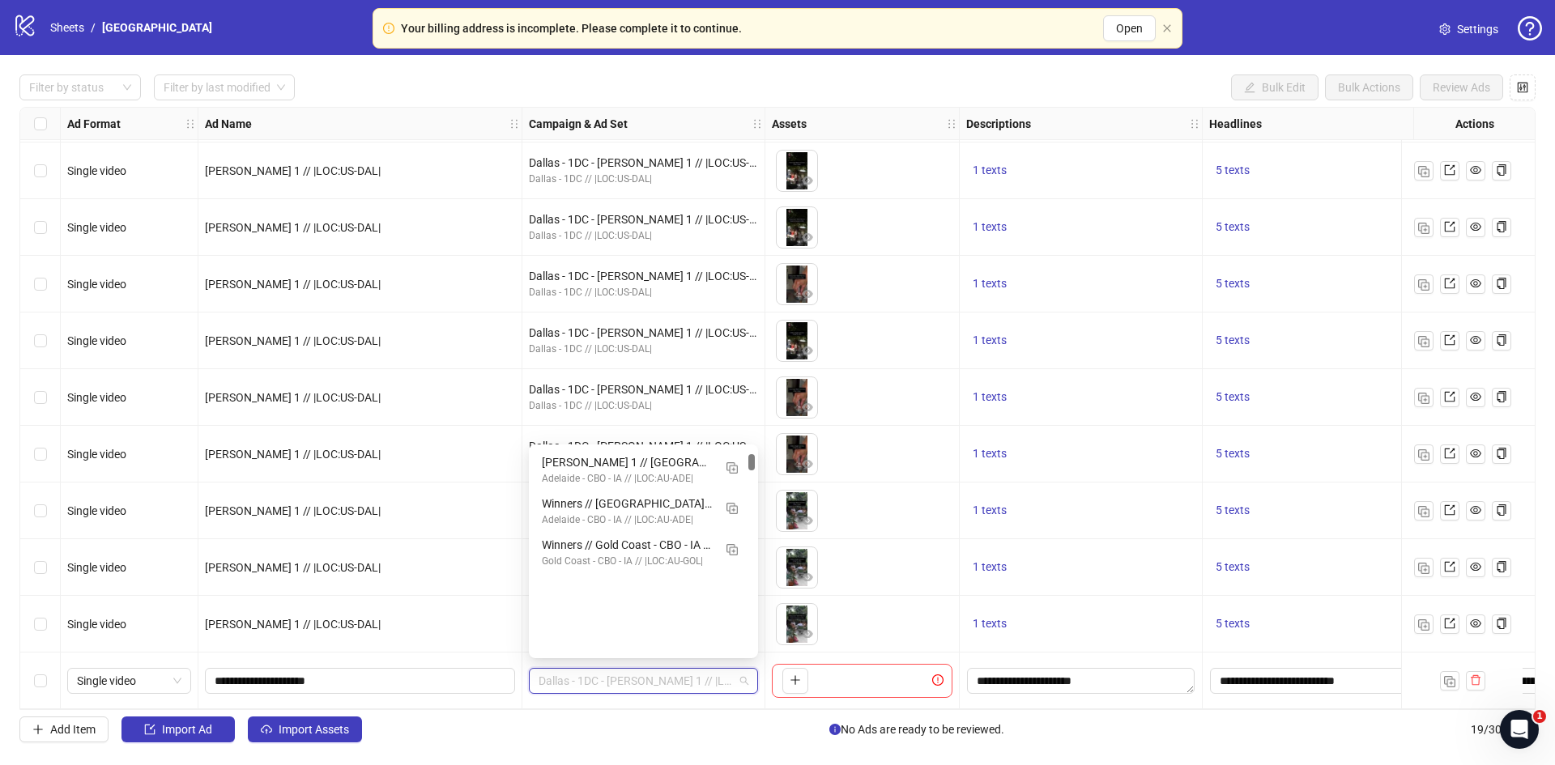
scroll to position [0, 0]
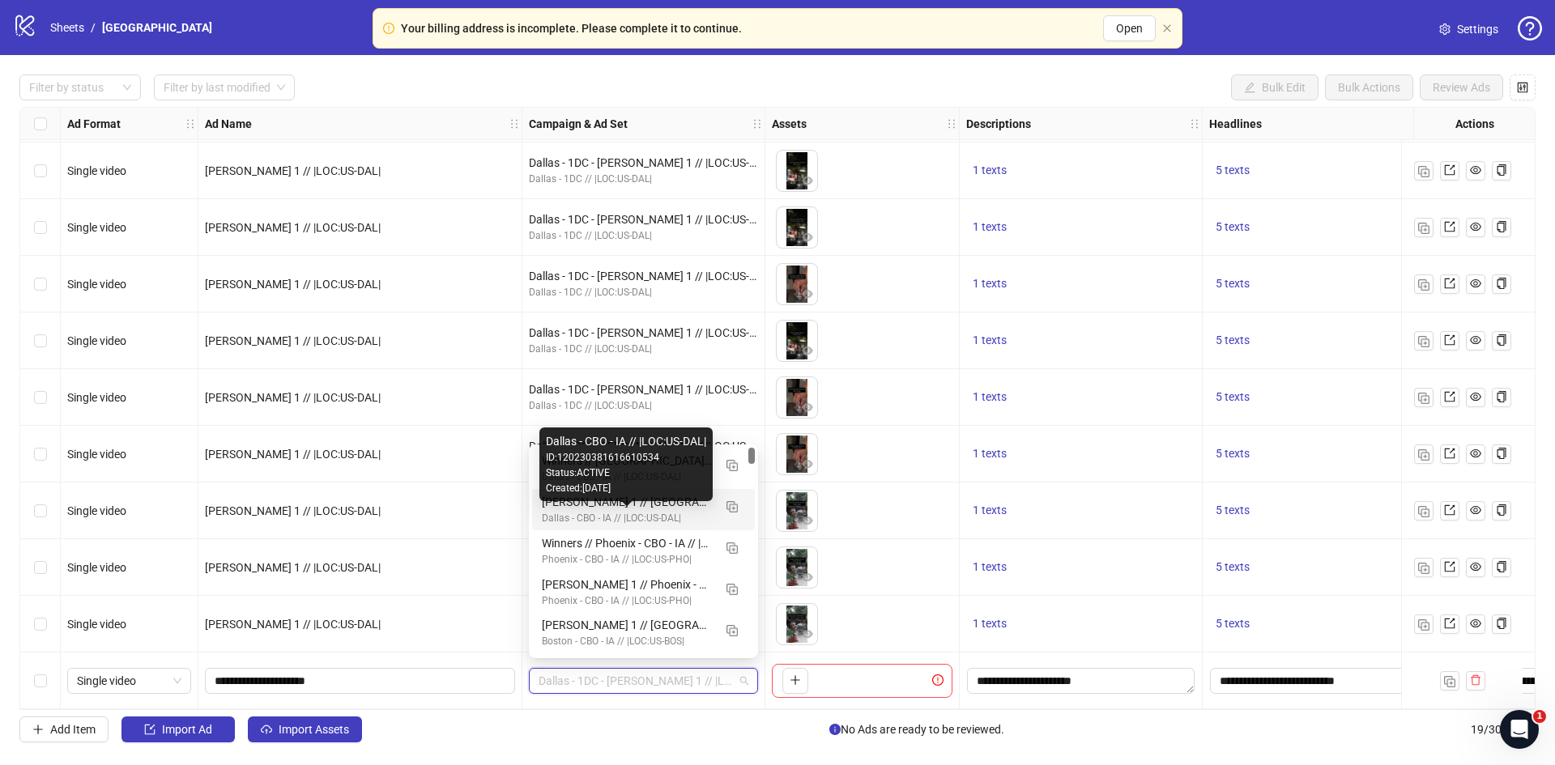
click at [582, 505] on div "[PERSON_NAME] 1 // [GEOGRAPHIC_DATA] - CBO - IA // |LOC:US-DAL| // Exclude 180D…" at bounding box center [627, 502] width 171 height 18
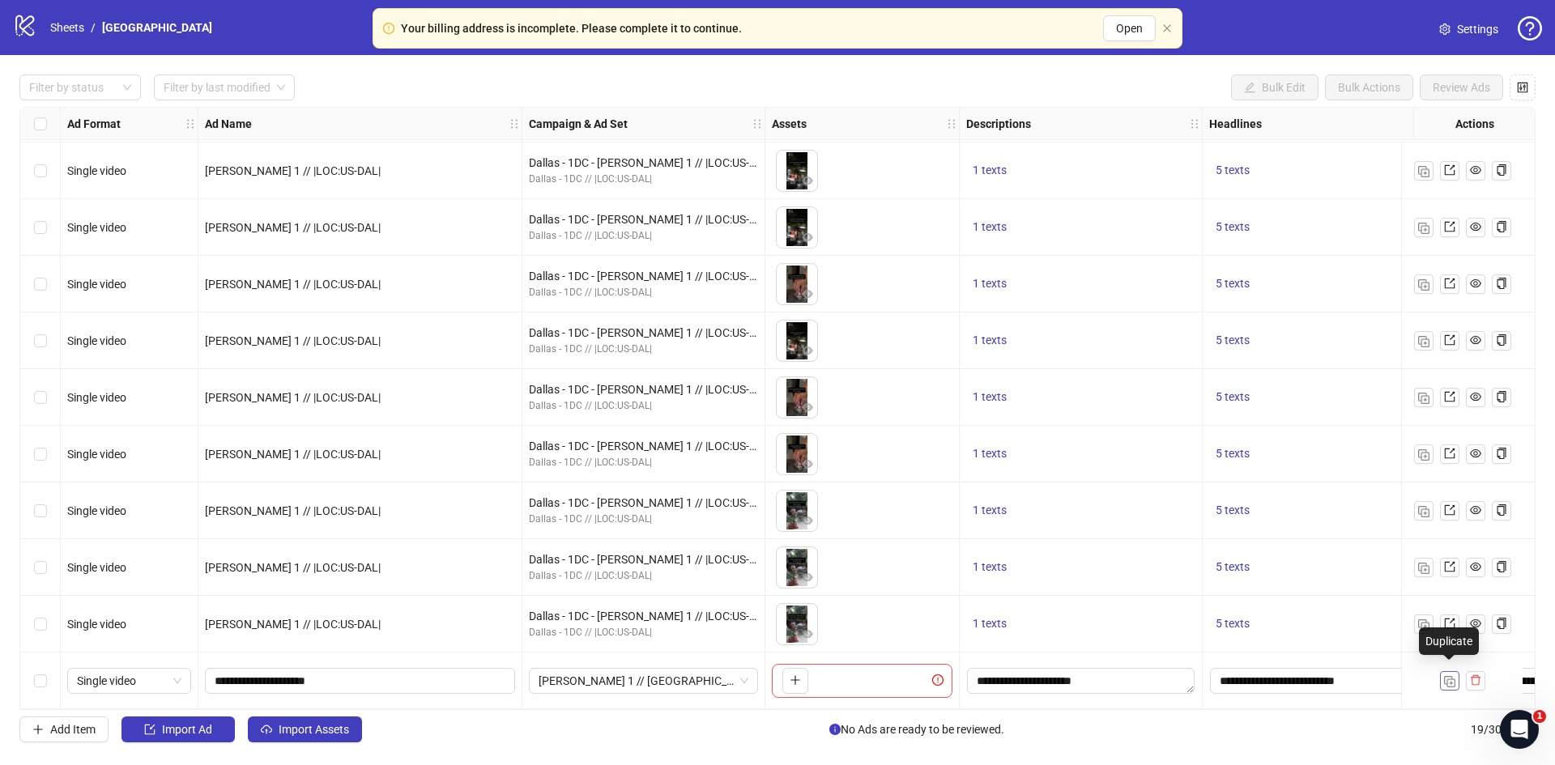
click at [1446, 676] on img "button" at bounding box center [1449, 681] width 11 height 11
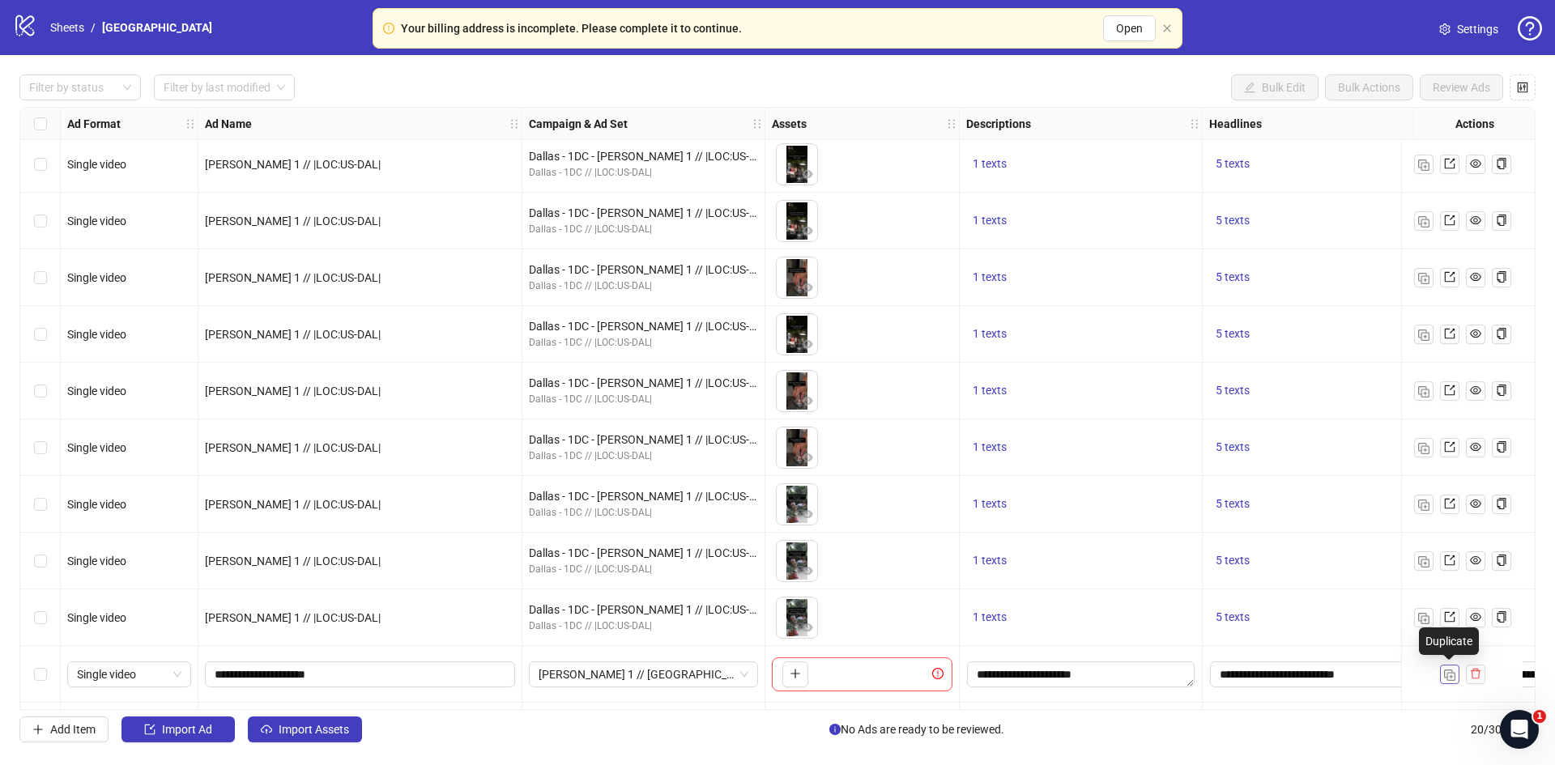
click at [1446, 675] on img "button" at bounding box center [1449, 675] width 11 height 11
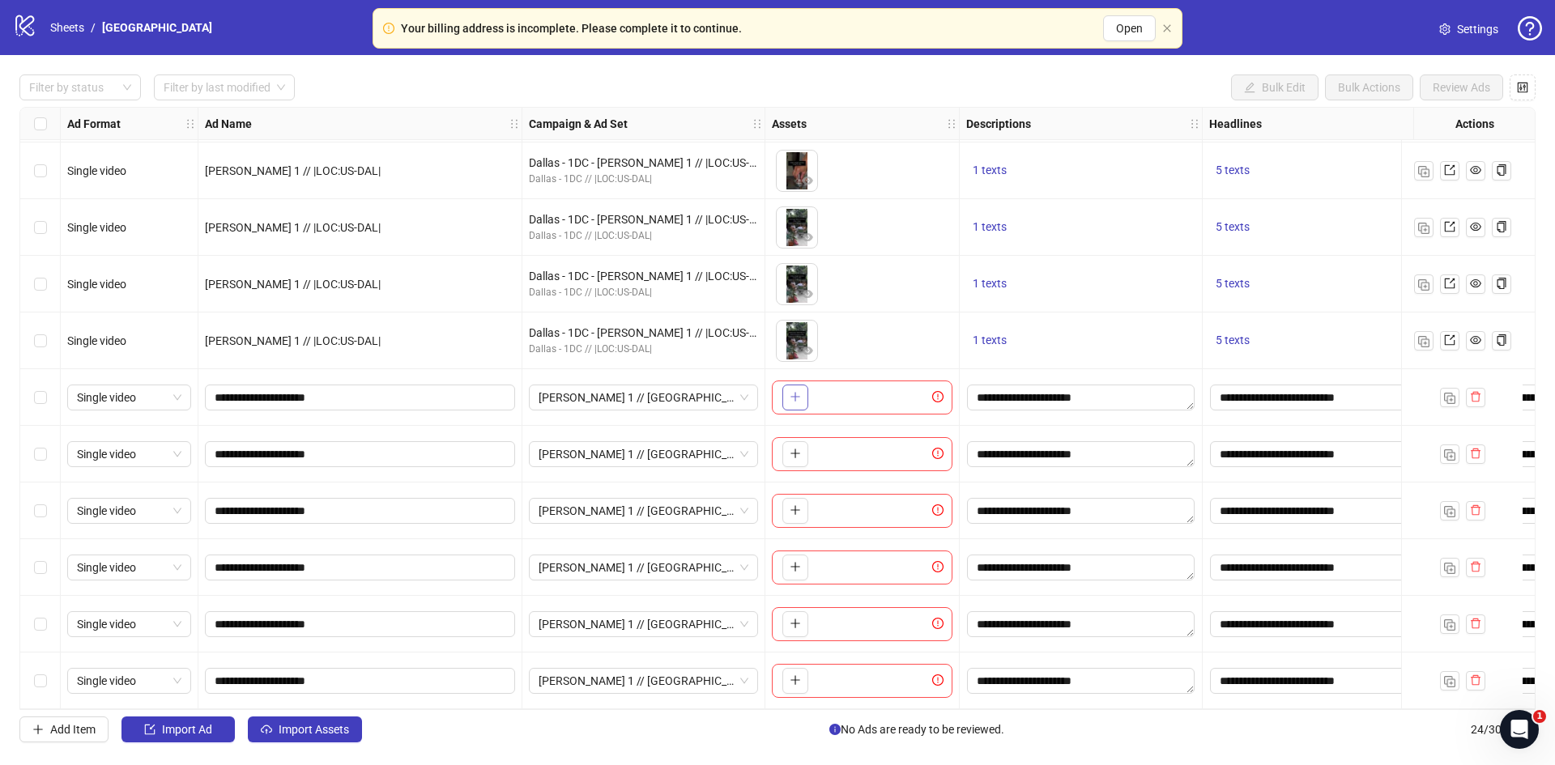
click at [799, 393] on icon "plus" at bounding box center [795, 396] width 11 height 11
click at [796, 458] on button "button" at bounding box center [795, 454] width 26 height 26
click at [801, 498] on button "button" at bounding box center [795, 511] width 26 height 26
click at [791, 561] on icon "plus" at bounding box center [795, 566] width 11 height 11
click at [798, 622] on icon "plus" at bounding box center [795, 623] width 11 height 11
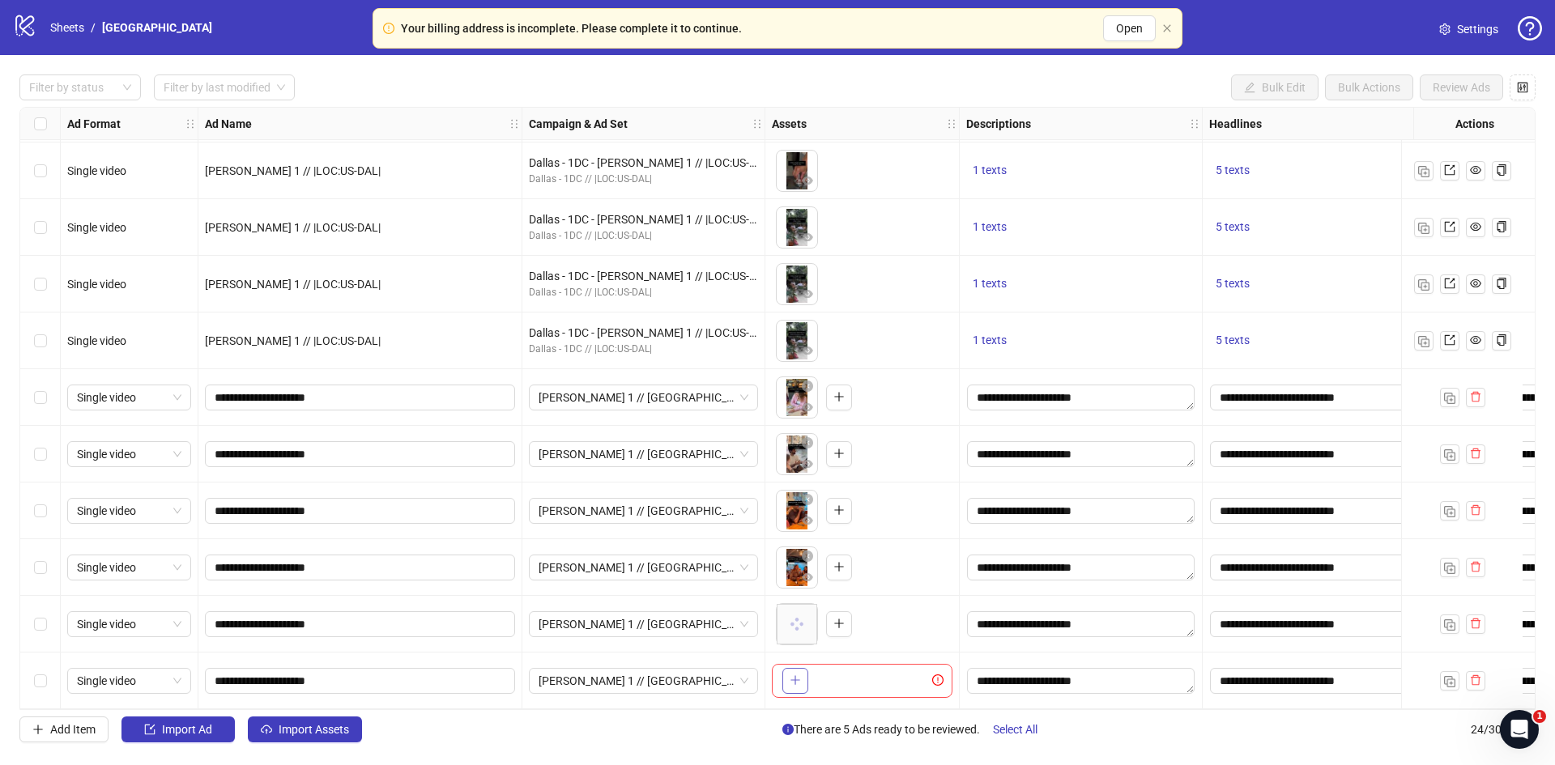
click at [799, 675] on icon "plus" at bounding box center [795, 680] width 11 height 11
click at [117, 83] on div at bounding box center [72, 87] width 98 height 23
click at [66, 119] on div "Draft" at bounding box center [80, 121] width 96 height 18
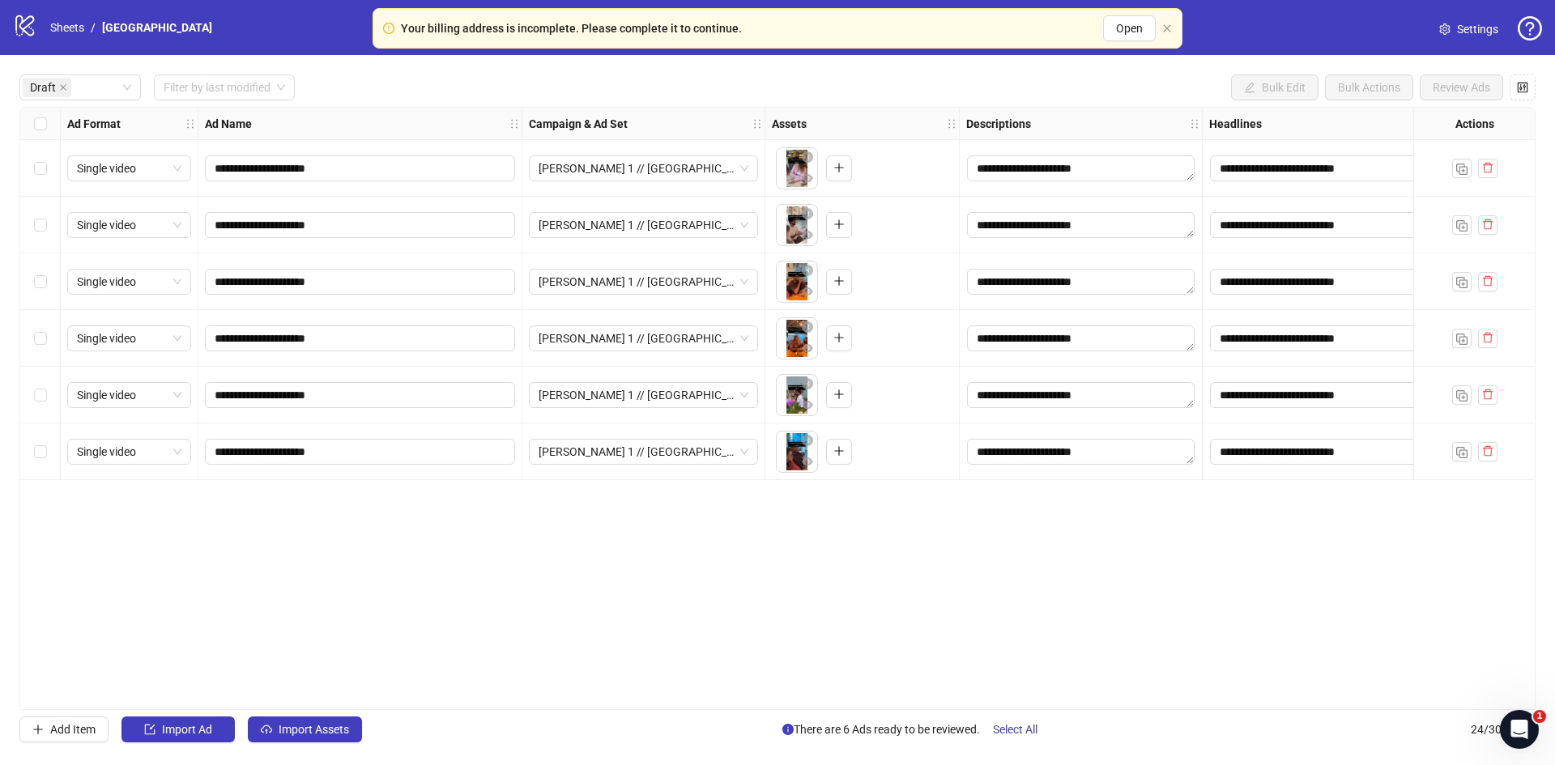
click at [362, 91] on div "Draft Filter by last modified Bulk Edit Bulk Actions Review Ads" at bounding box center [777, 88] width 1516 height 26
click at [42, 116] on label "Select all rows" at bounding box center [40, 124] width 13 height 18
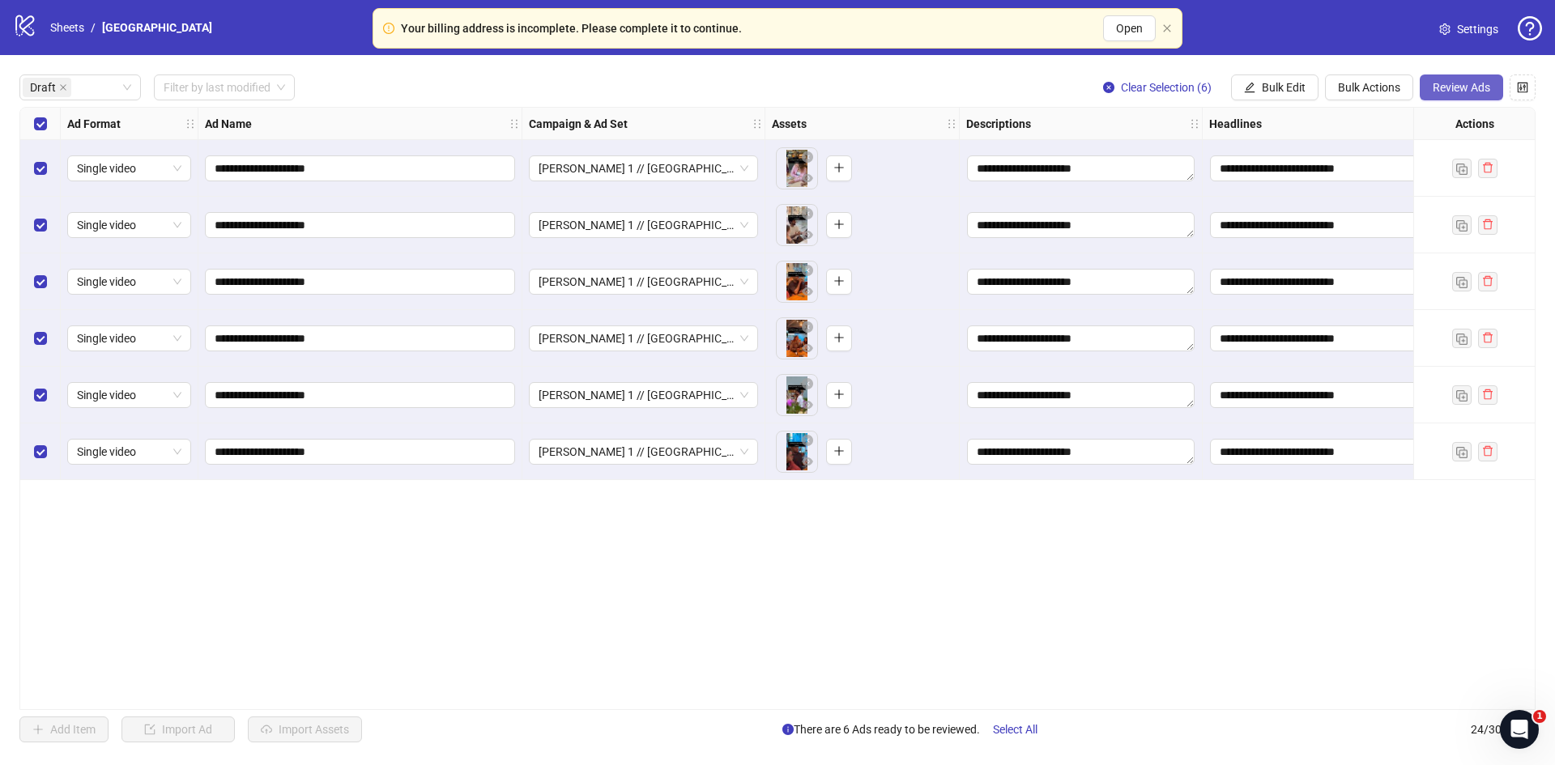
click at [1483, 93] on span "Review Ads" at bounding box center [1462, 87] width 58 height 13
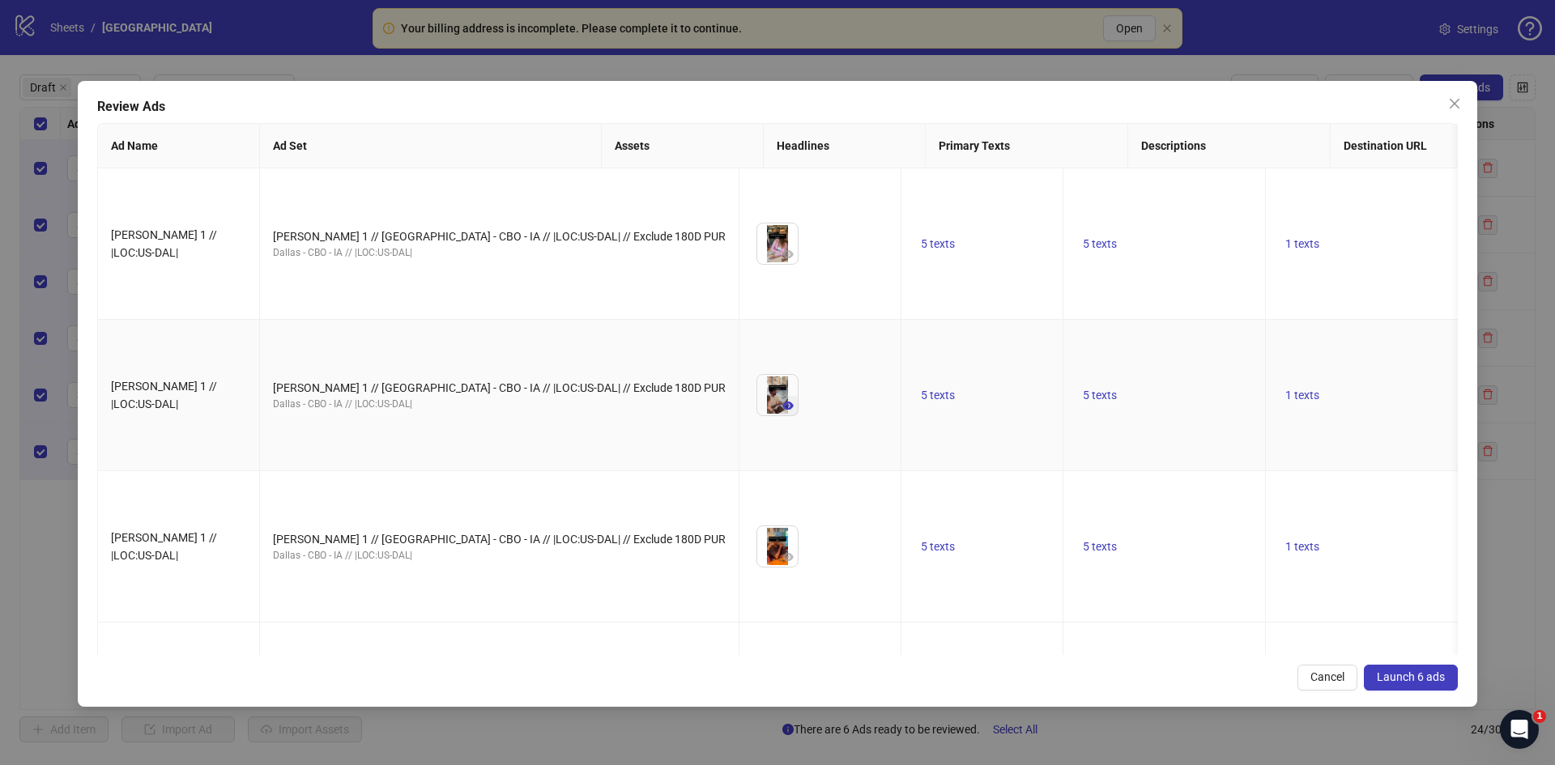
click at [782, 400] on icon "eye" at bounding box center [787, 405] width 11 height 11
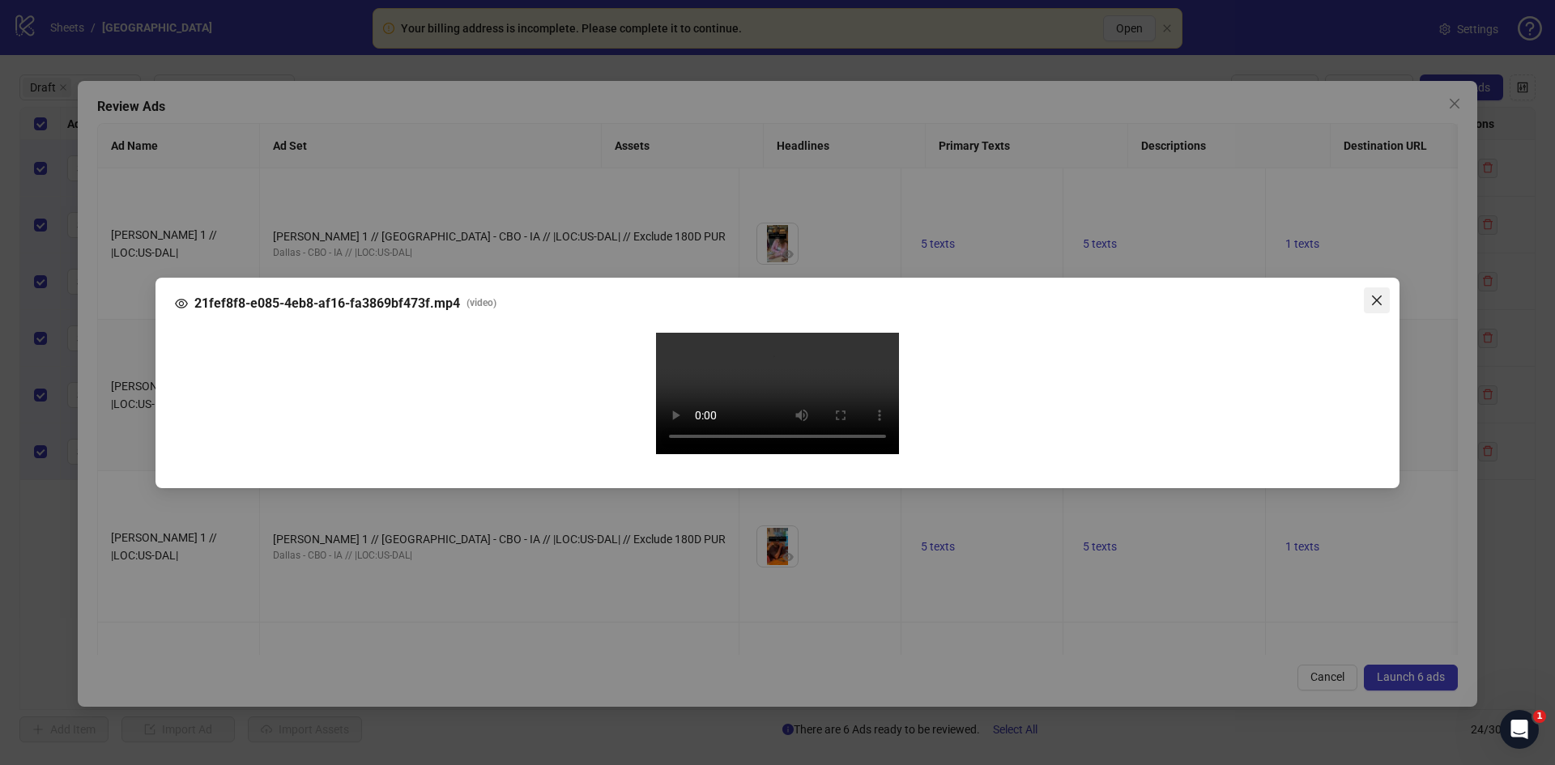
click at [1378, 294] on icon "close" at bounding box center [1376, 300] width 13 height 13
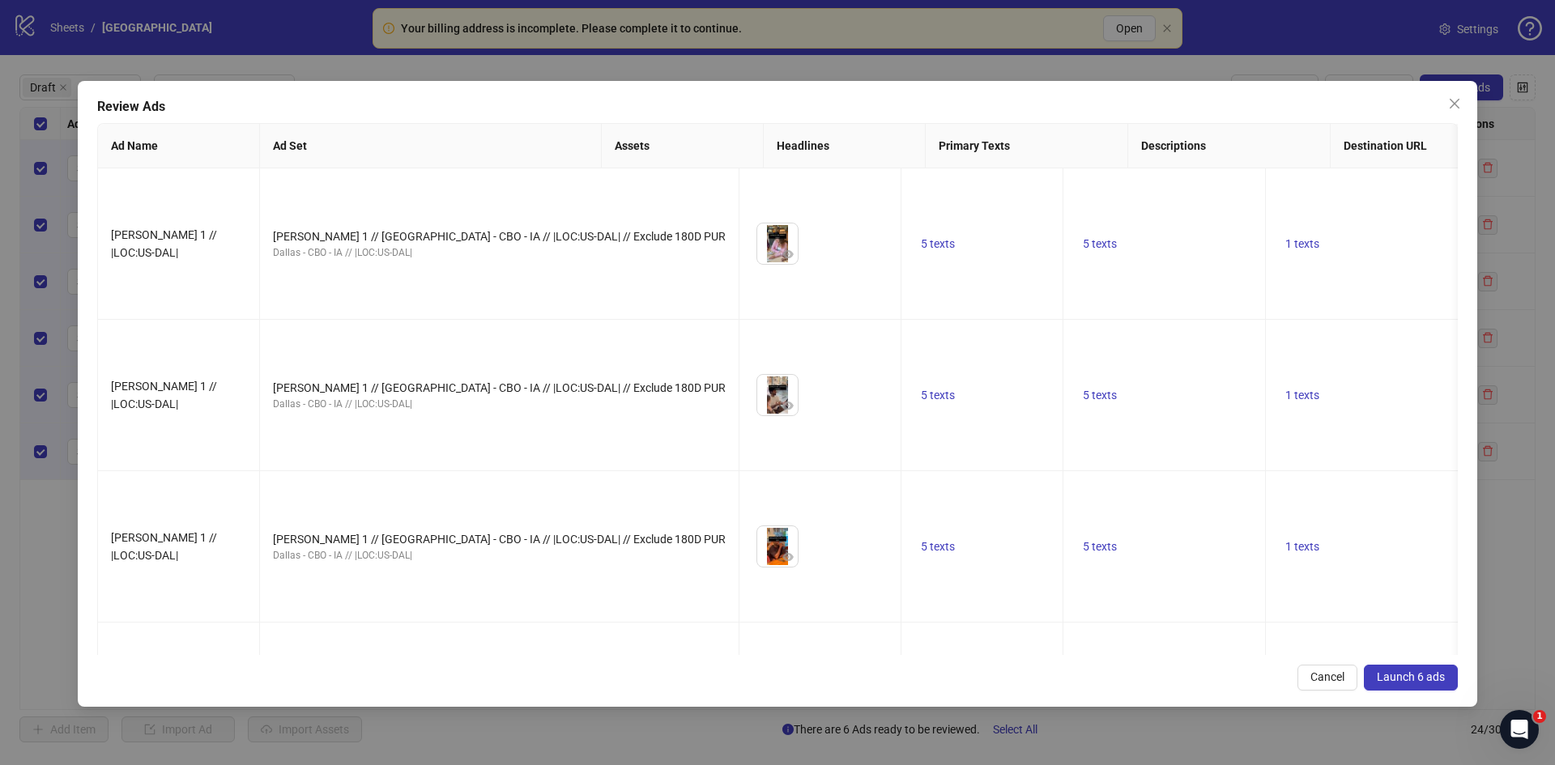
click at [1423, 680] on span "Launch 6 ads" at bounding box center [1411, 677] width 68 height 13
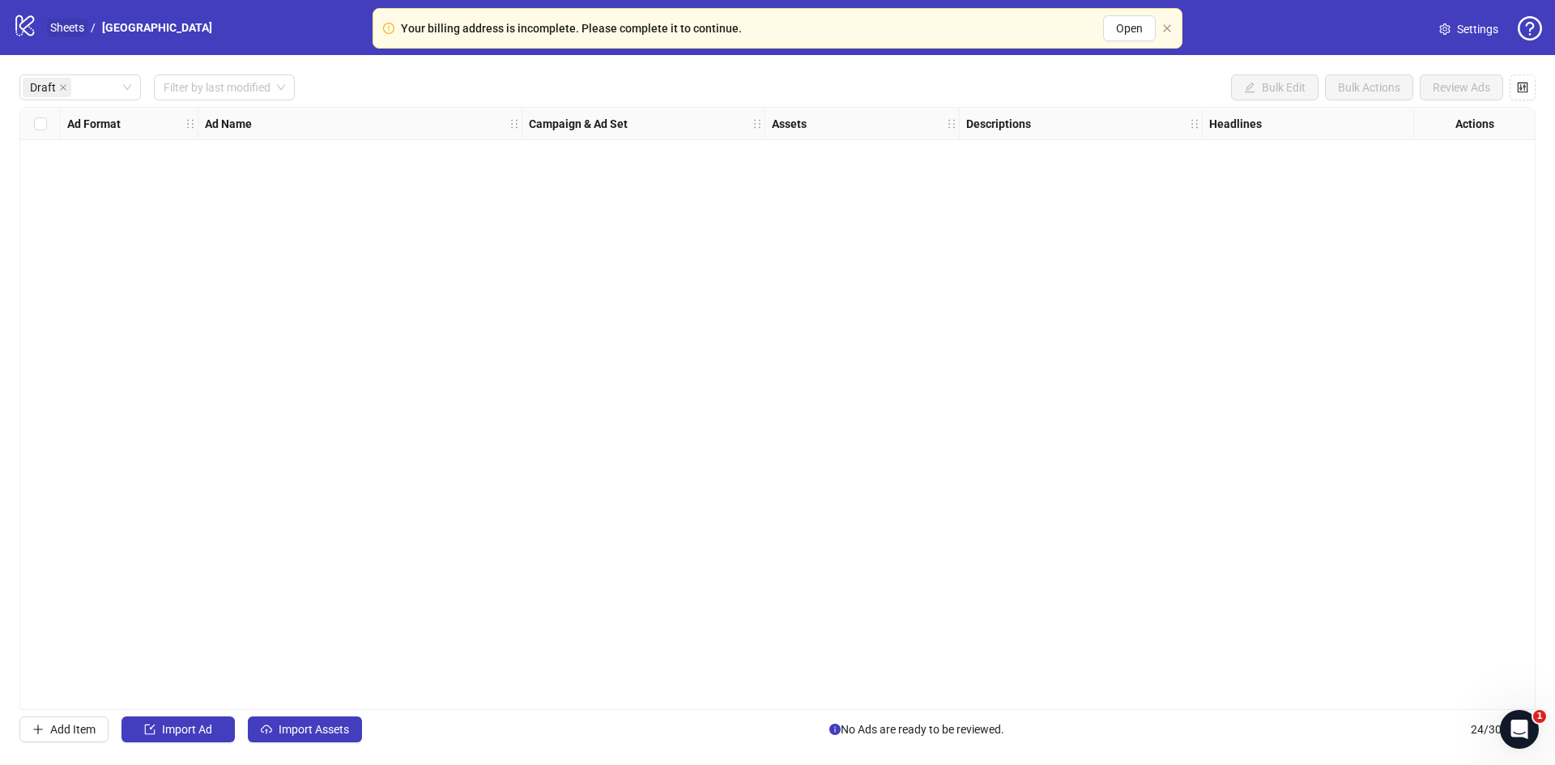
click at [79, 27] on link "Sheets" at bounding box center [67, 28] width 40 height 18
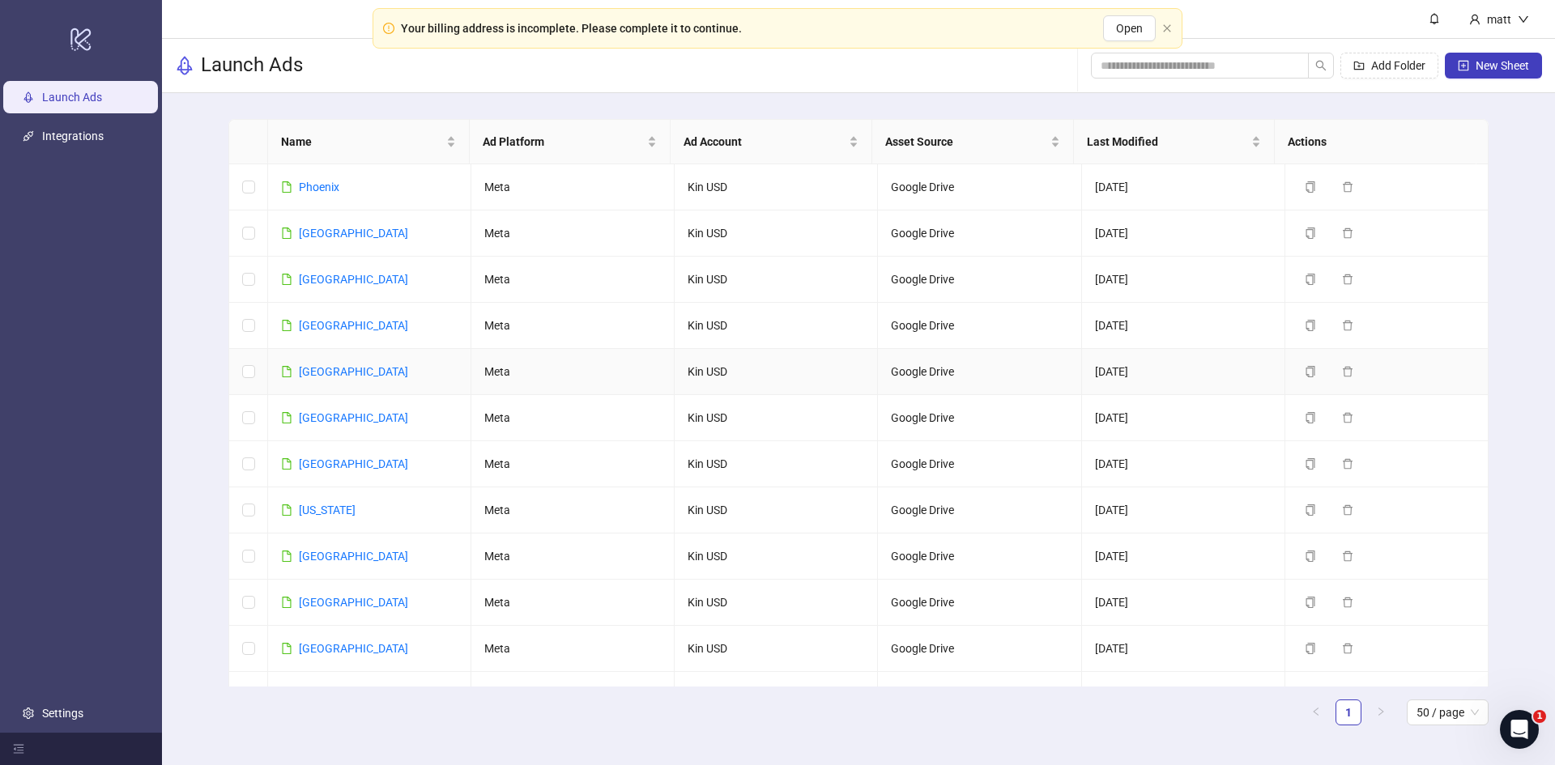
scroll to position [823, 0]
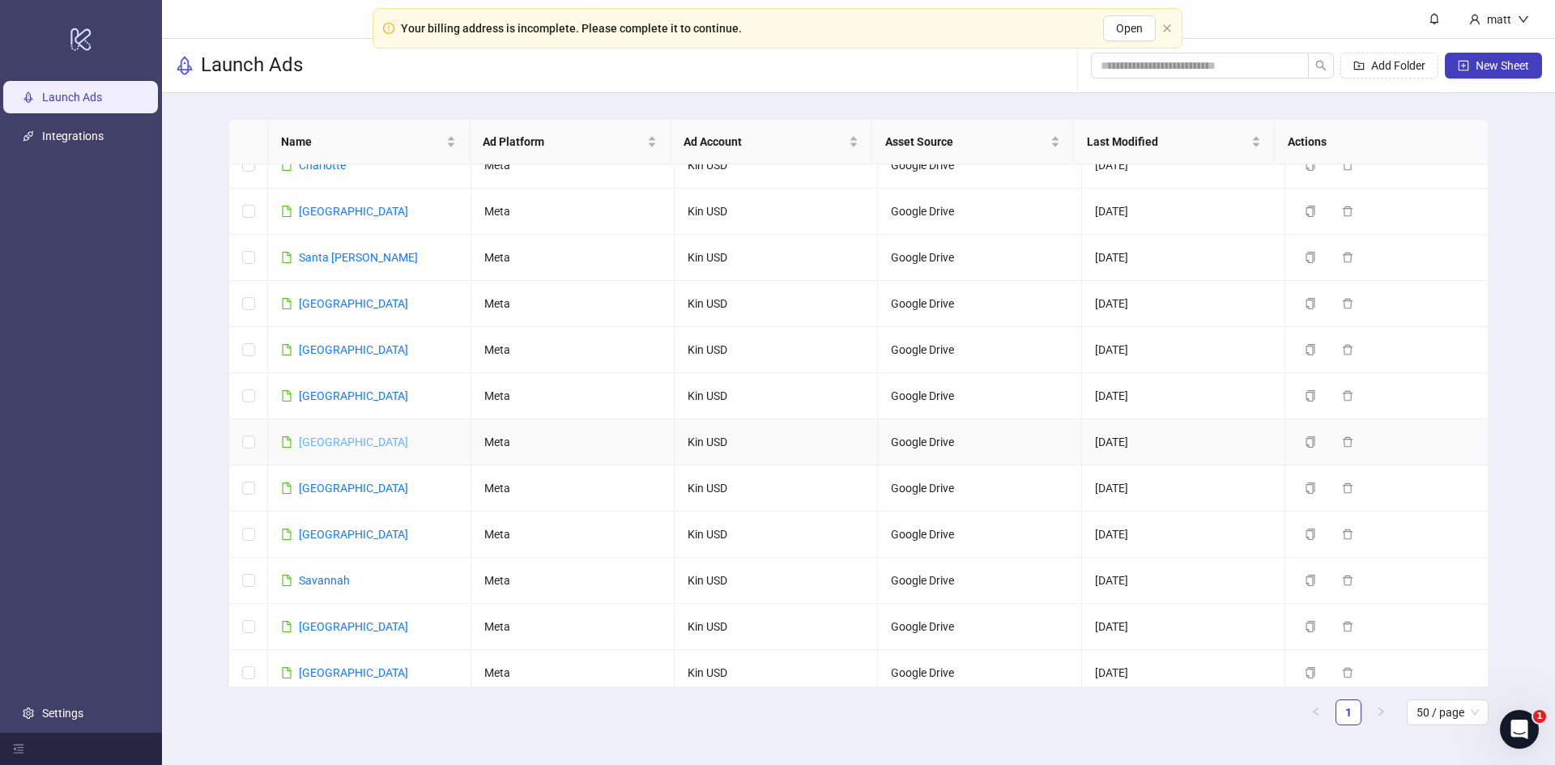
click at [324, 436] on link "[GEOGRAPHIC_DATA]" at bounding box center [353, 442] width 109 height 13
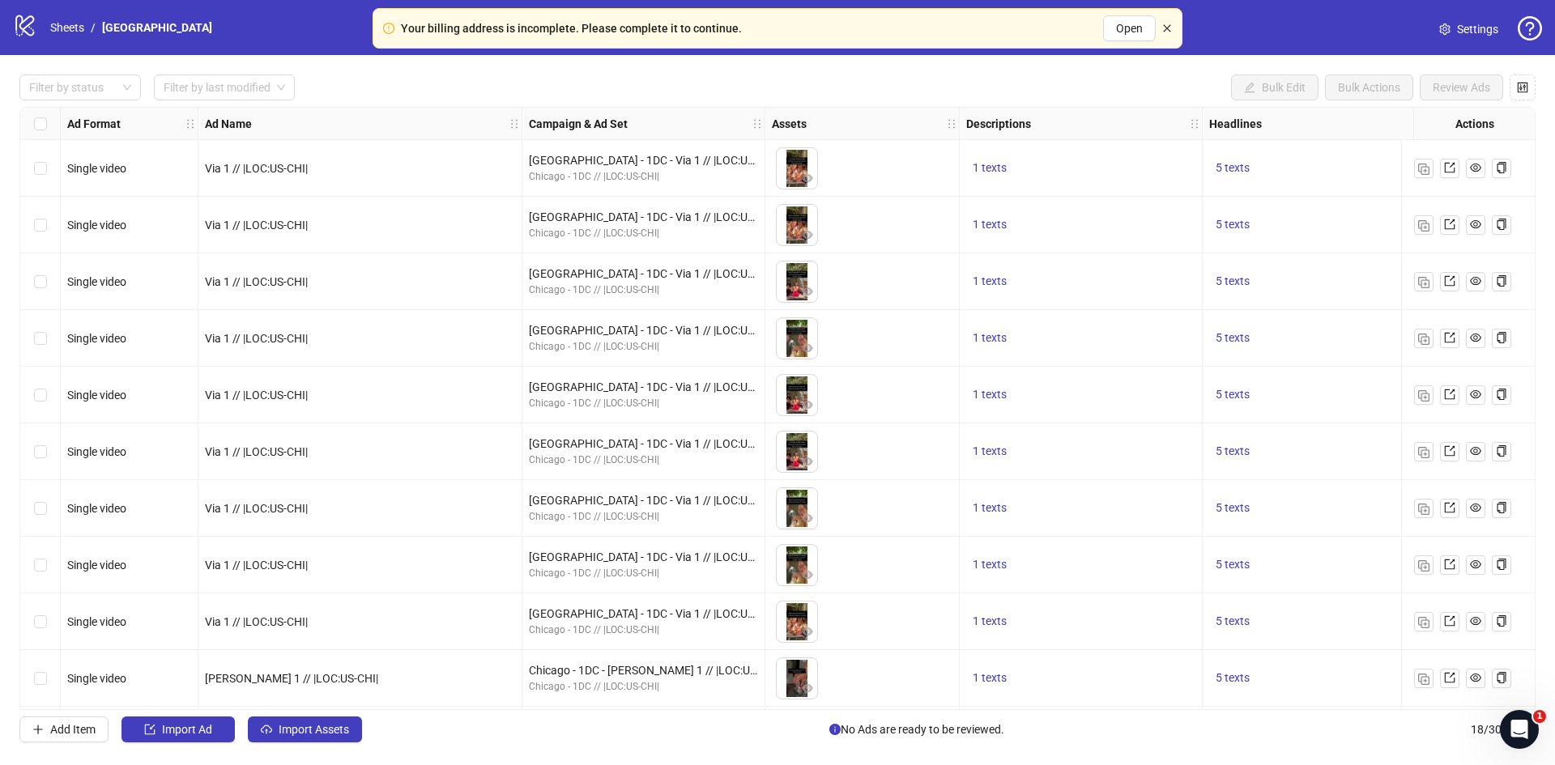
click at [1166, 28] on icon "close" at bounding box center [1166, 27] width 7 height 7
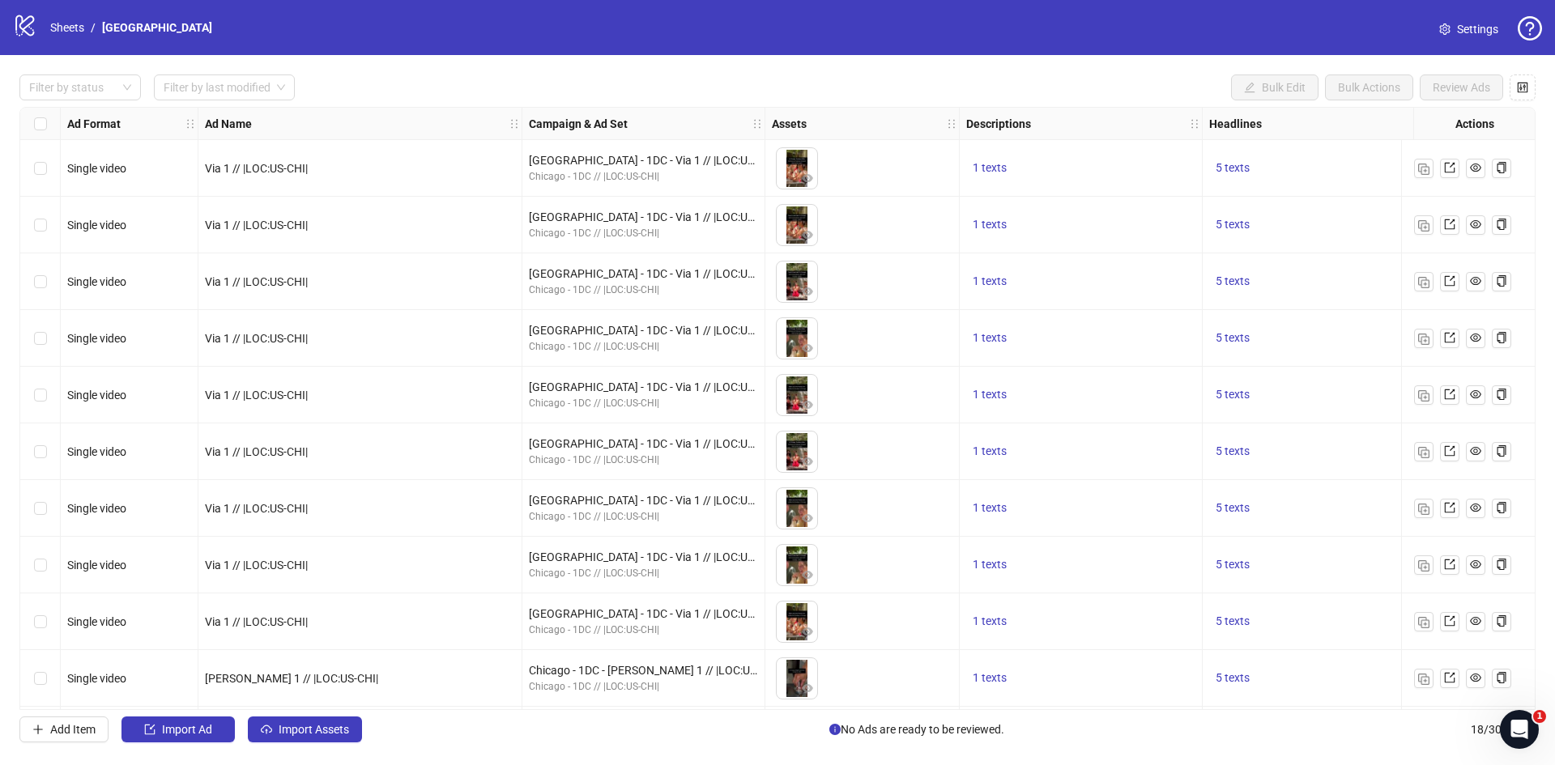
click at [1457, 22] on span "Settings" at bounding box center [1477, 29] width 41 height 18
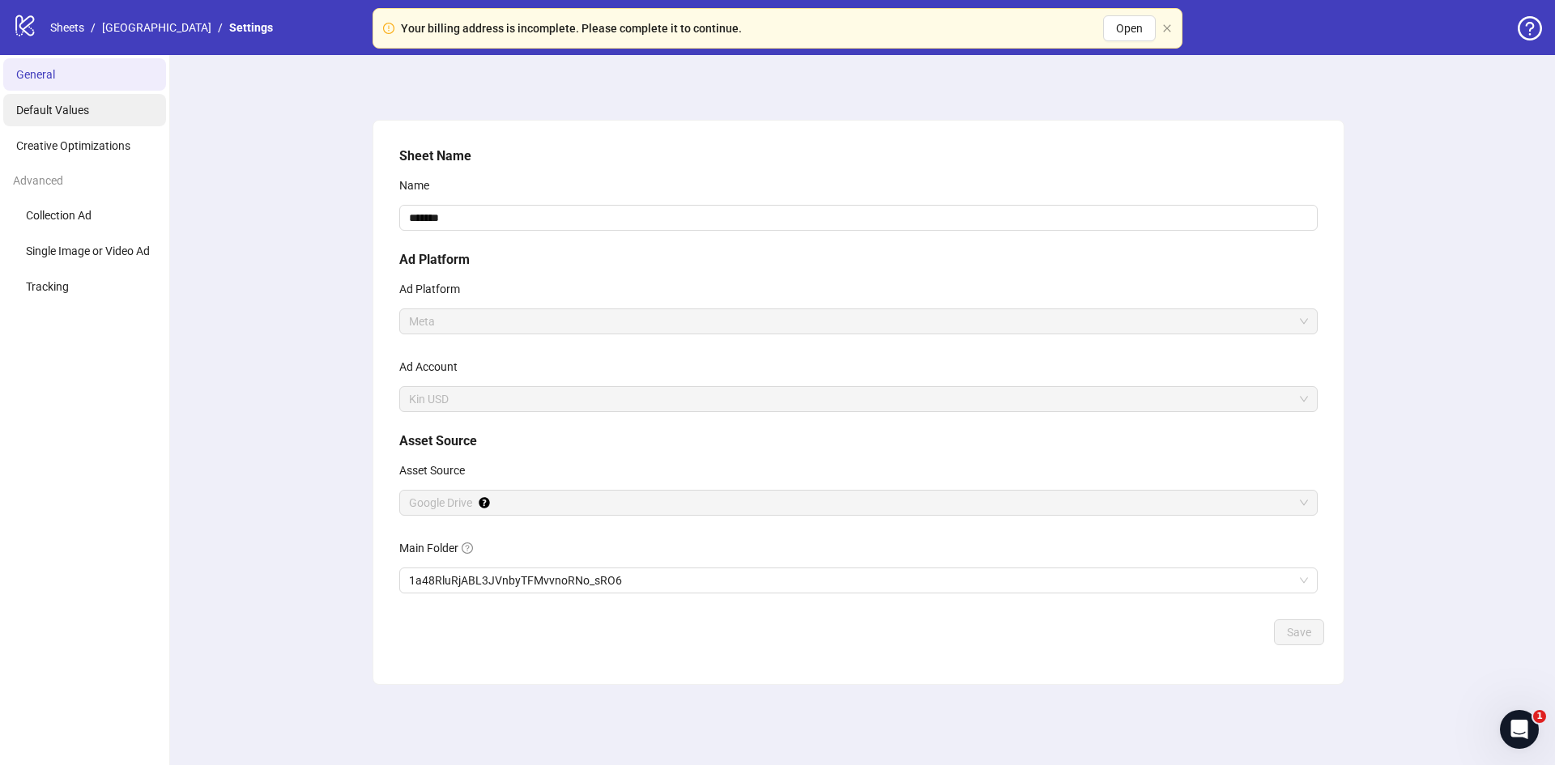
click at [59, 113] on span "Default Values" at bounding box center [52, 110] width 73 height 13
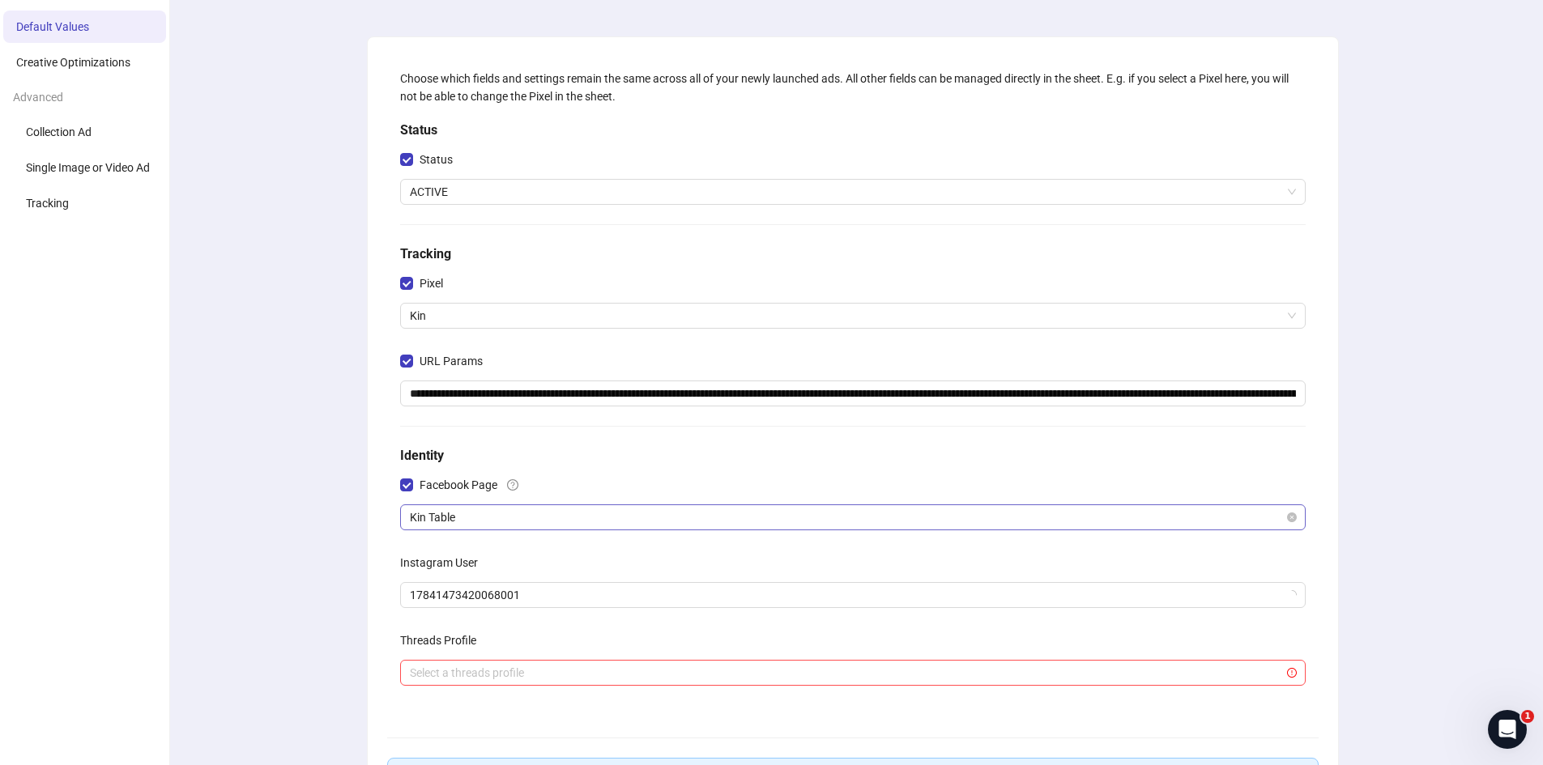
scroll to position [84, 0]
click at [444, 515] on span "Kin Table" at bounding box center [853, 517] width 886 height 24
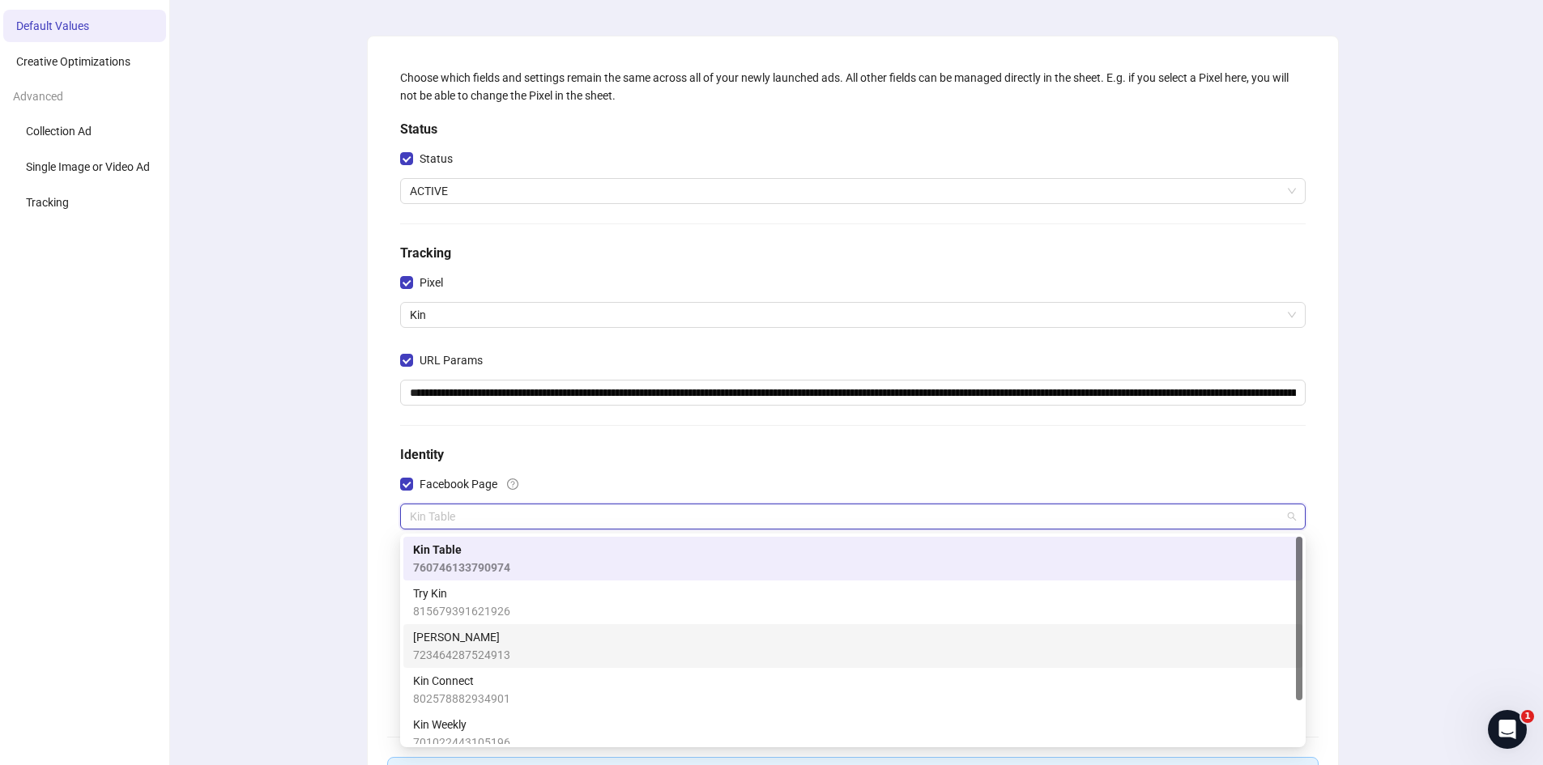
click at [479, 645] on span "[PERSON_NAME]" at bounding box center [461, 637] width 97 height 18
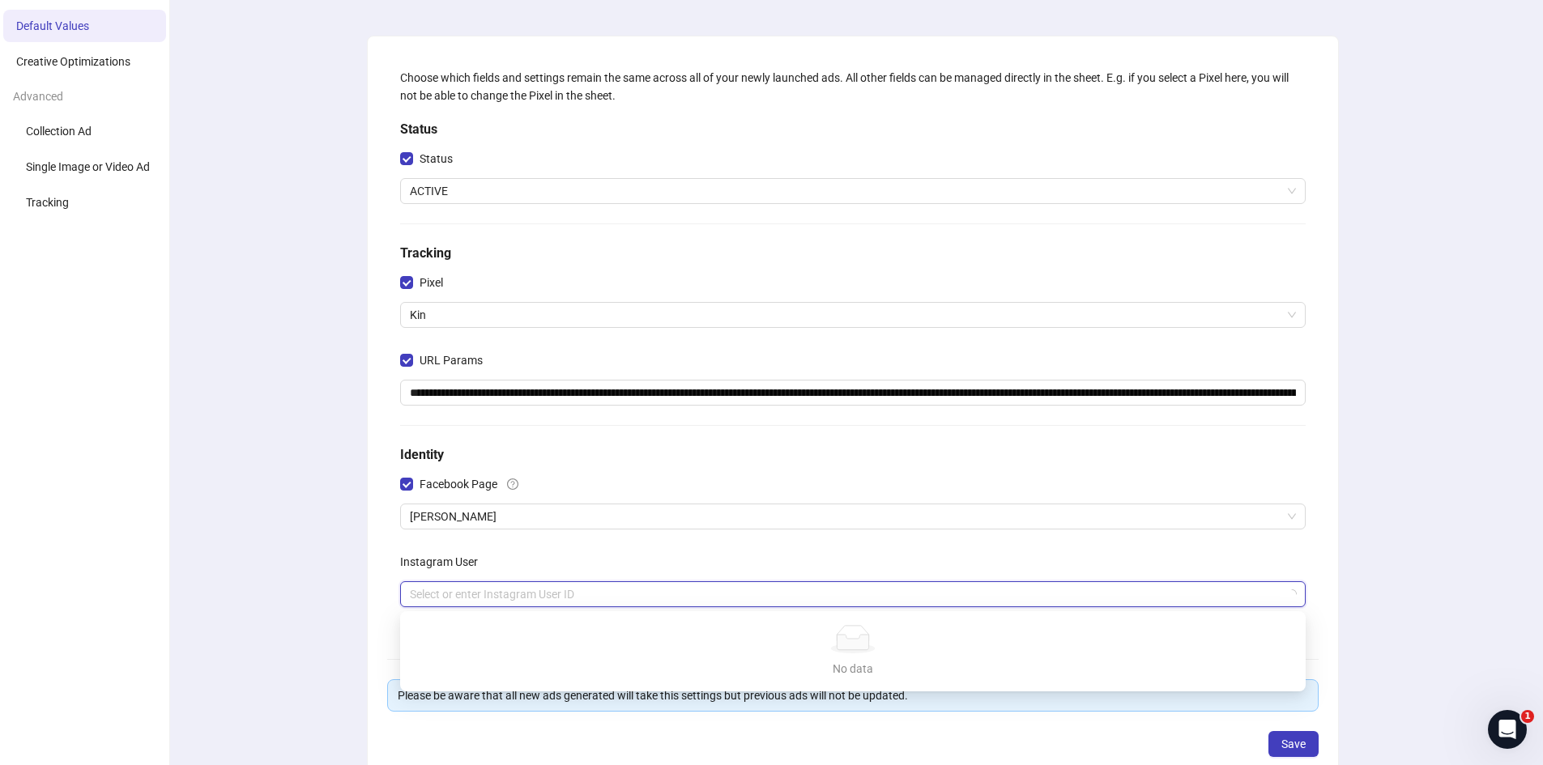
click at [495, 587] on input "search" at bounding box center [845, 594] width 871 height 24
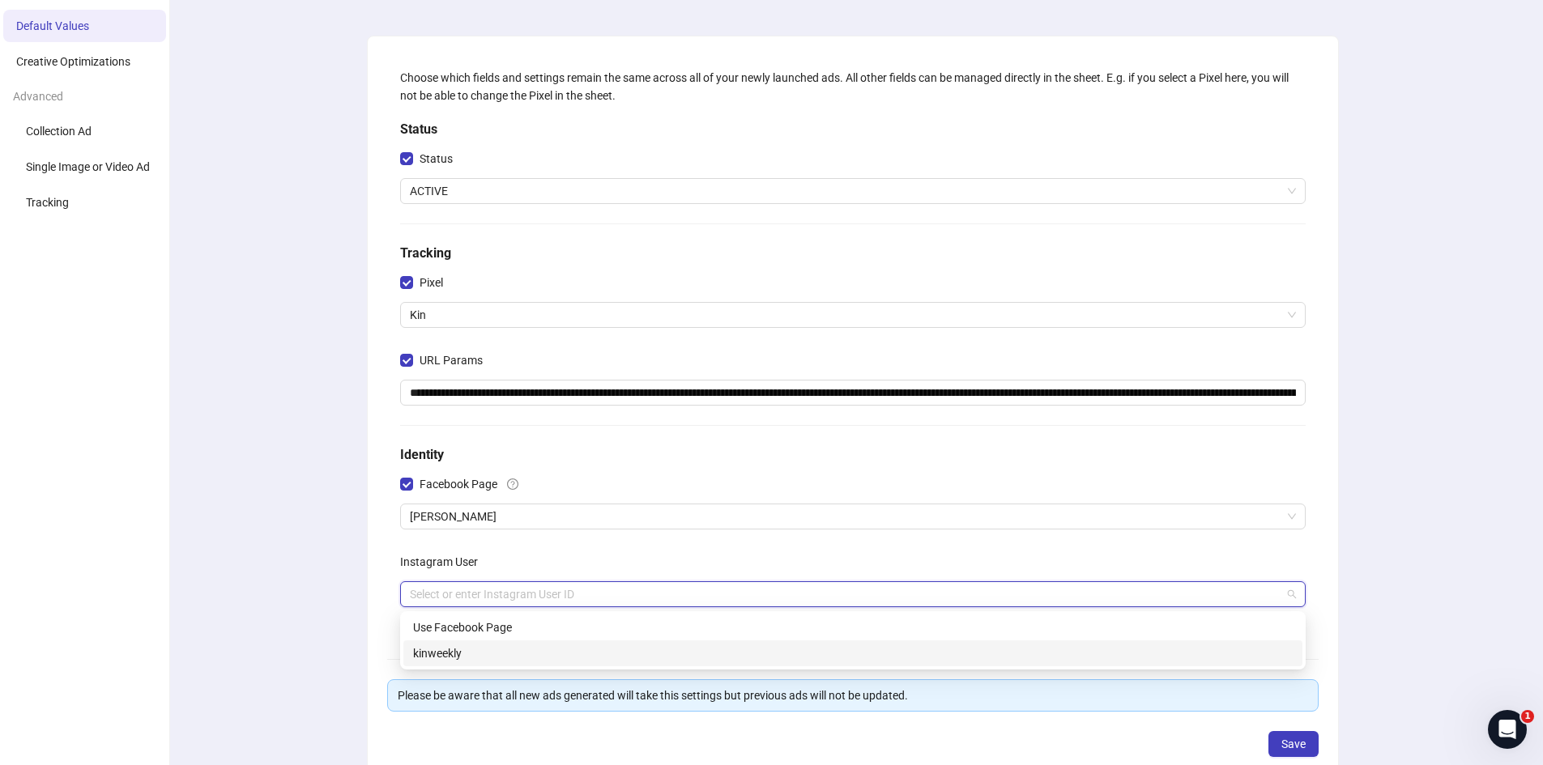
click at [475, 653] on div "kinweekly" at bounding box center [853, 654] width 880 height 18
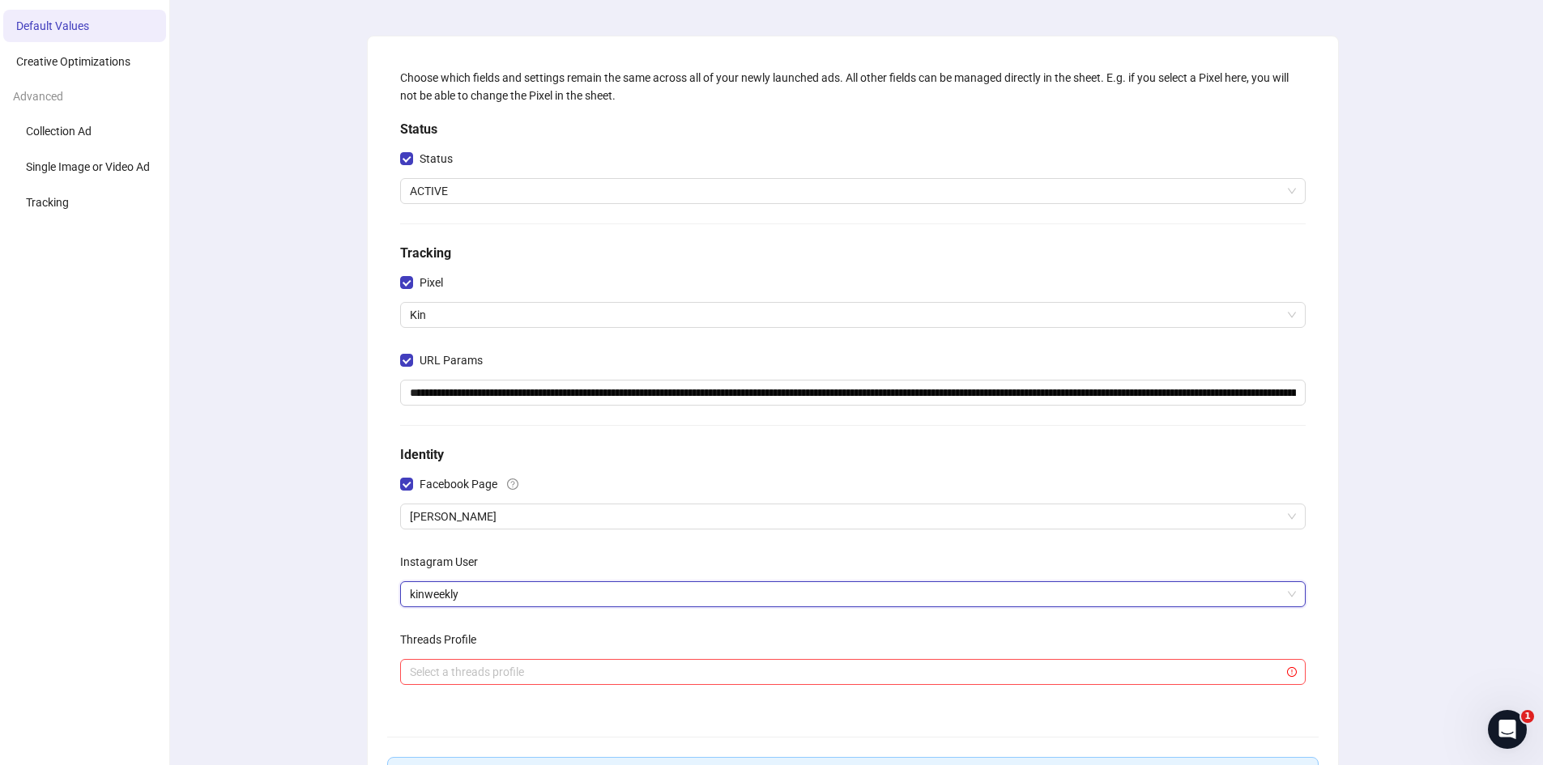
scroll to position [259, 0]
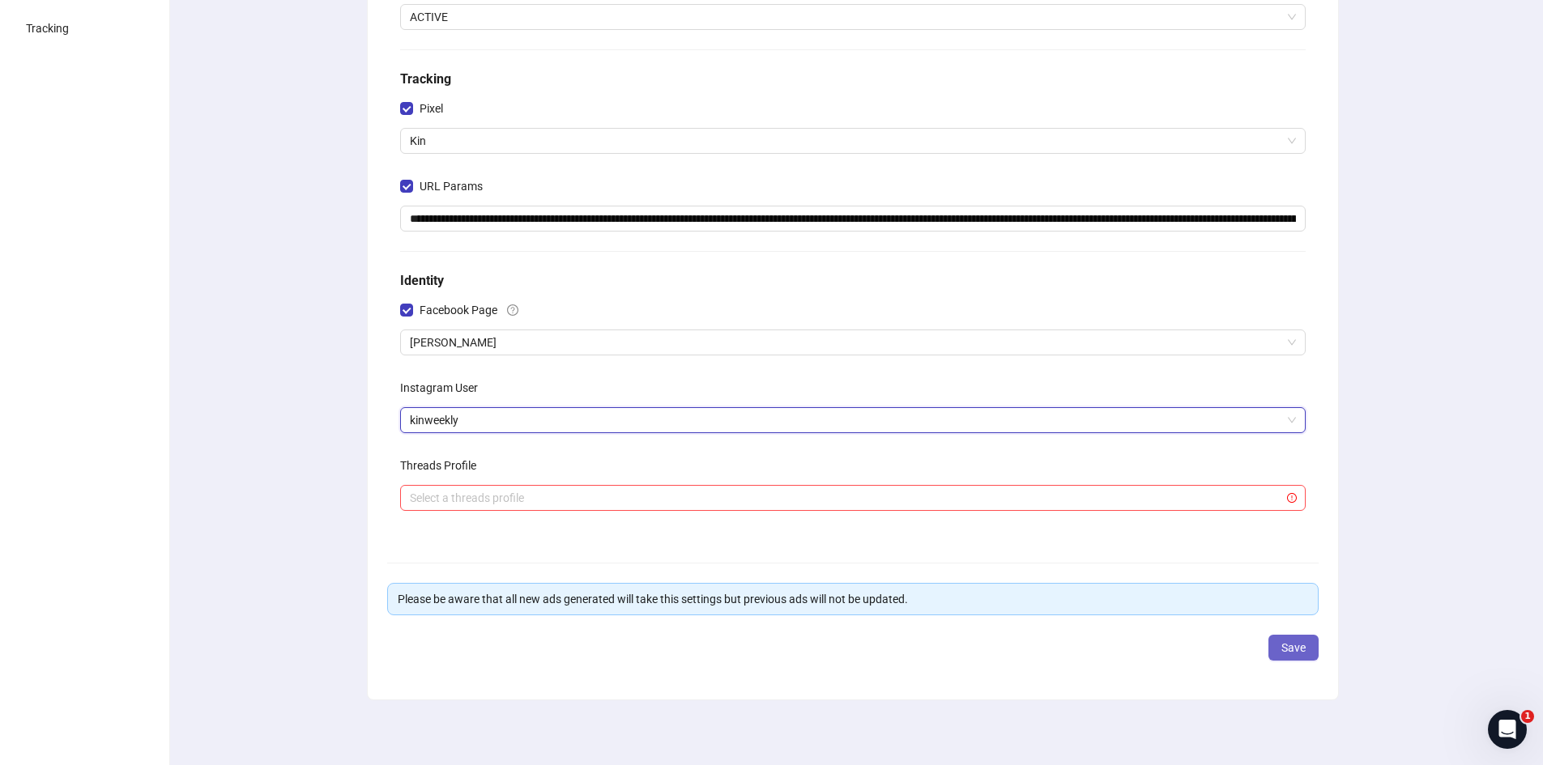
click at [1286, 641] on span "Save" at bounding box center [1293, 647] width 24 height 13
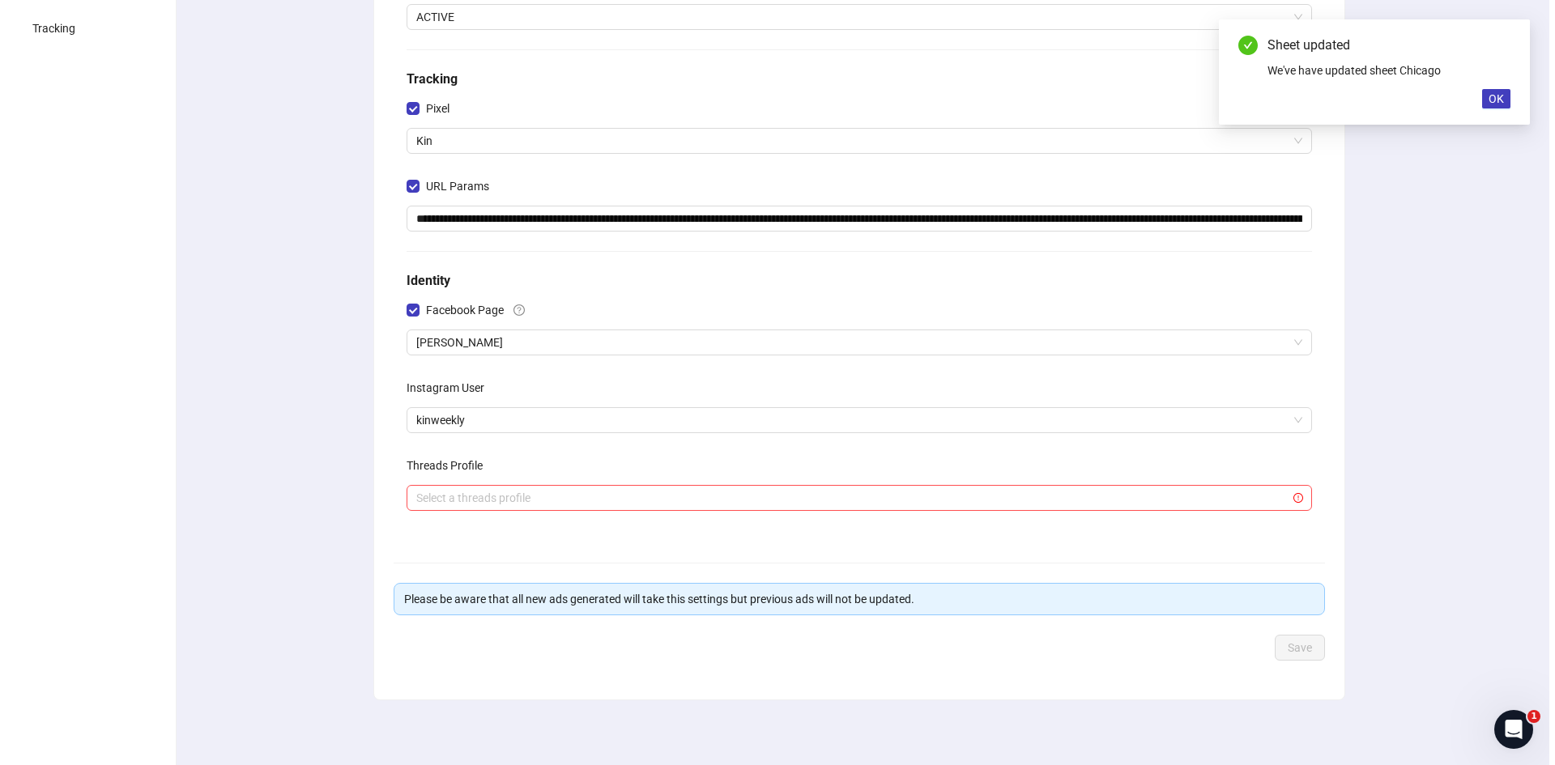
scroll to position [0, 0]
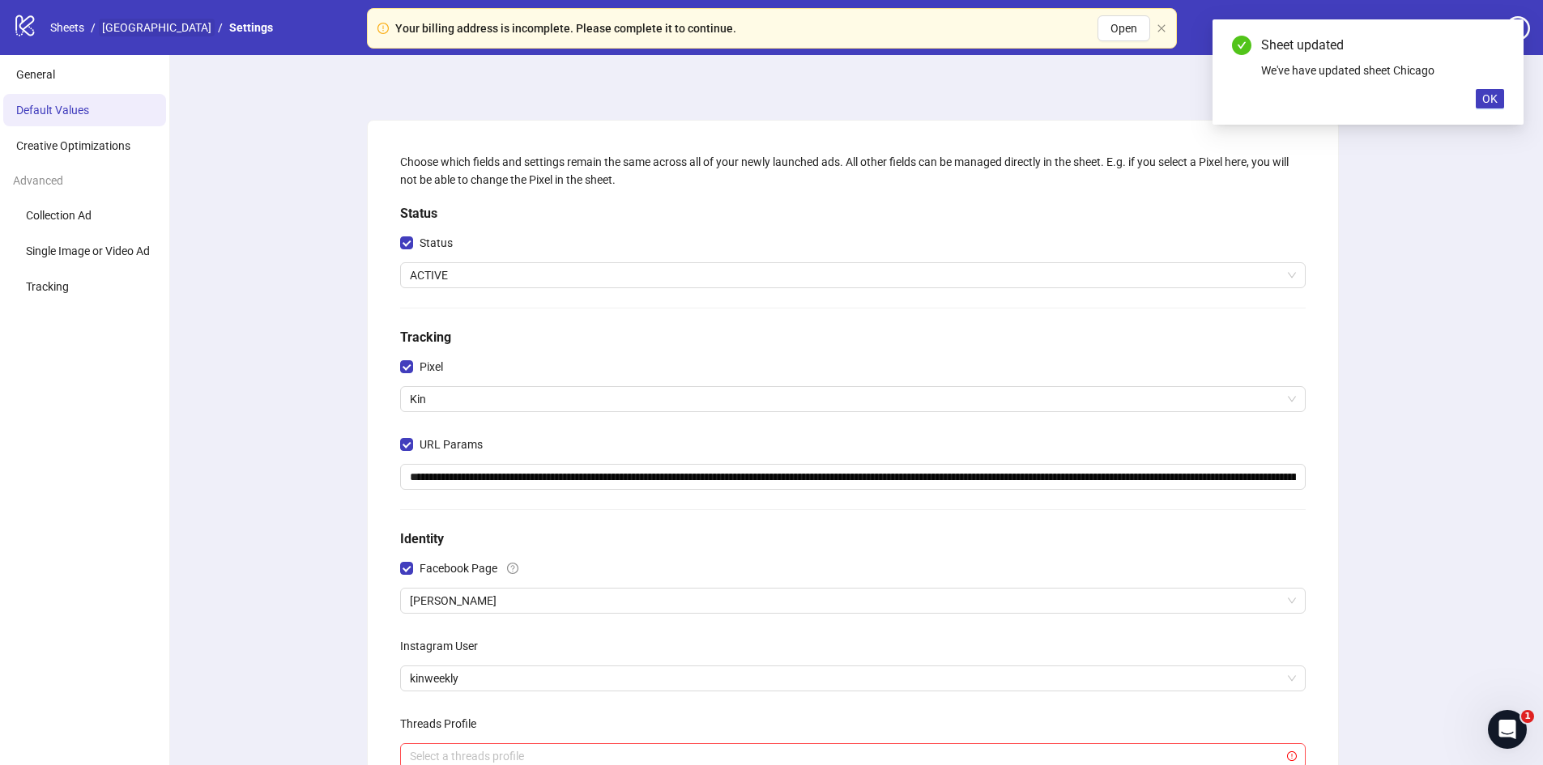
click at [122, 25] on link "[GEOGRAPHIC_DATA]" at bounding box center [157, 28] width 116 height 18
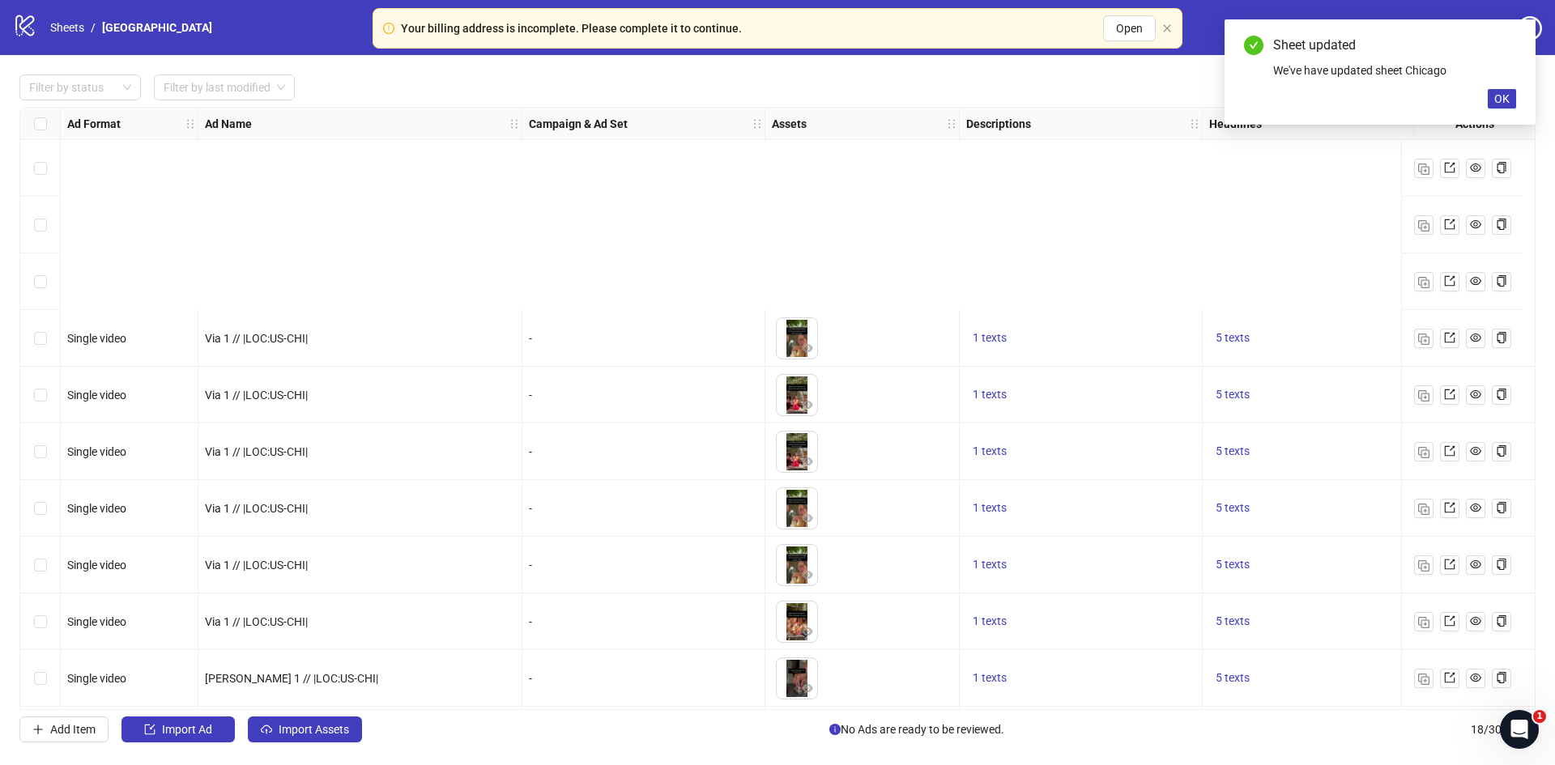
scroll to position [458, 0]
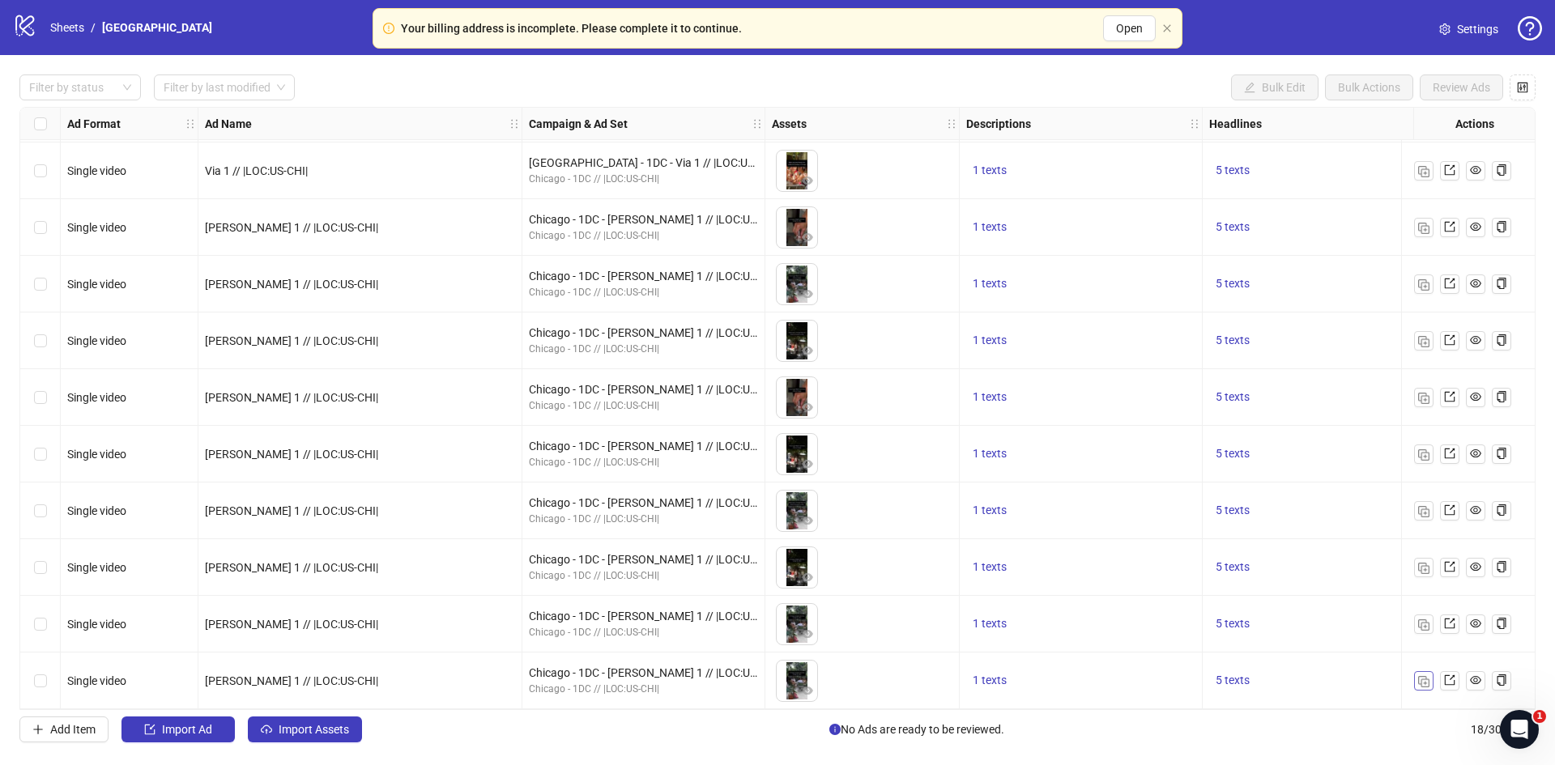
click at [1419, 676] on img "button" at bounding box center [1423, 681] width 11 height 11
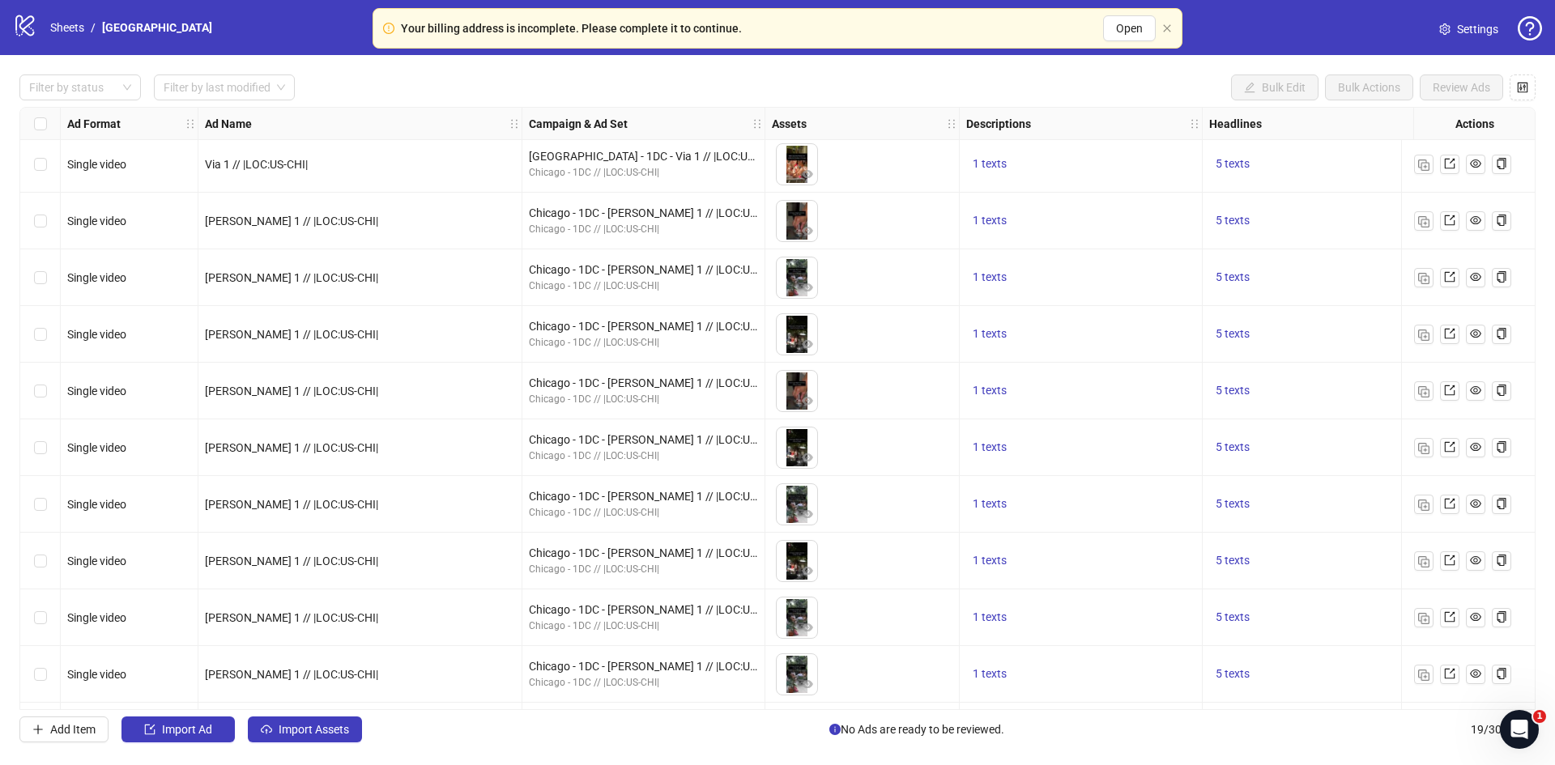
scroll to position [514, 0]
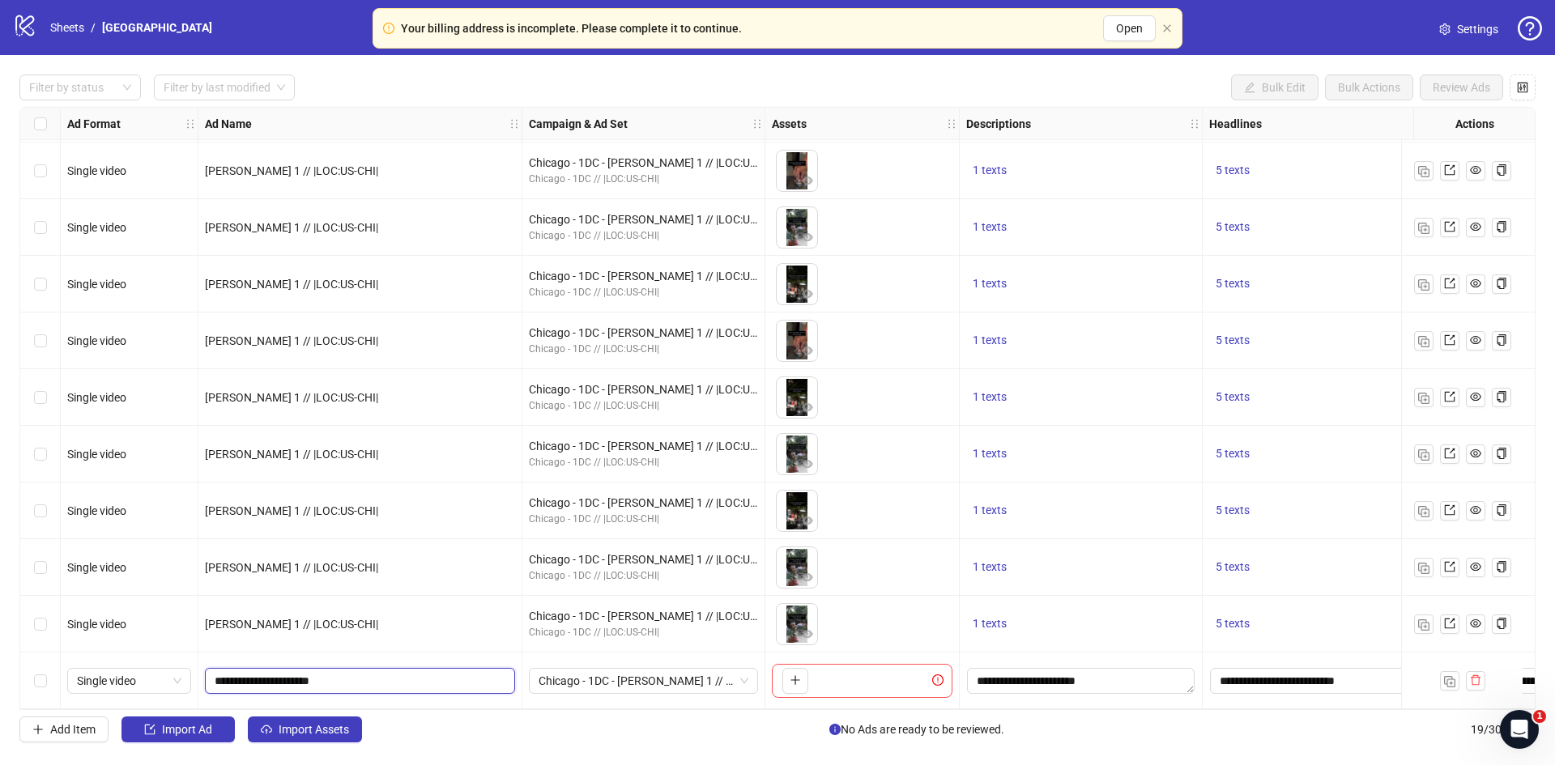
click at [223, 672] on input "**********" at bounding box center [359, 681] width 288 height 18
type input "**********"
click at [611, 684] on span "Chicago - 1DC - Kevin 1 // |LOC:US-CHI|" at bounding box center [644, 681] width 210 height 24
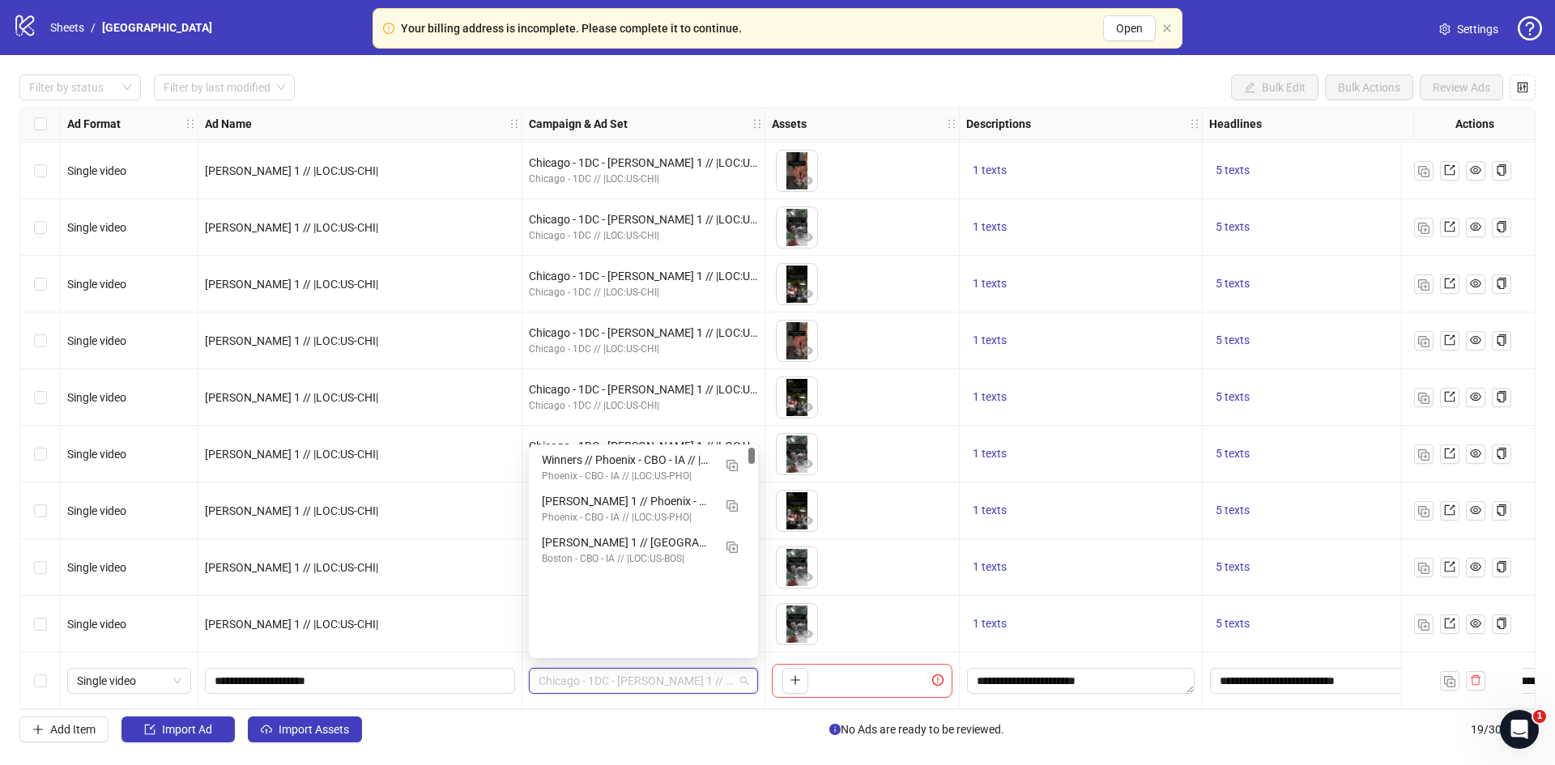
scroll to position [0, 0]
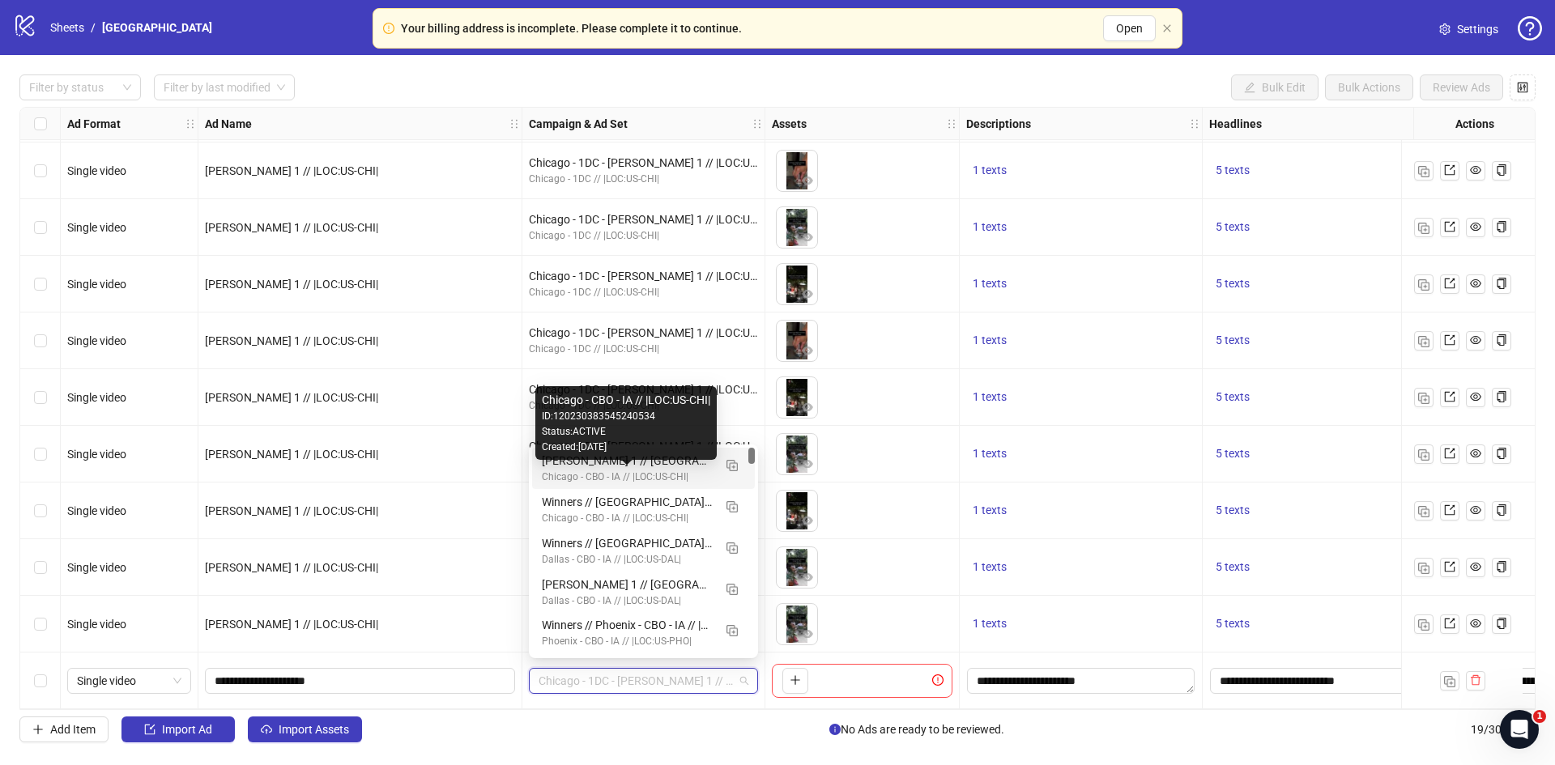
click at [583, 466] on div "[PERSON_NAME] 1 // [GEOGRAPHIC_DATA] - CBO - IA // |LOC:US-CHI| // Exclude 180D…" at bounding box center [627, 461] width 171 height 18
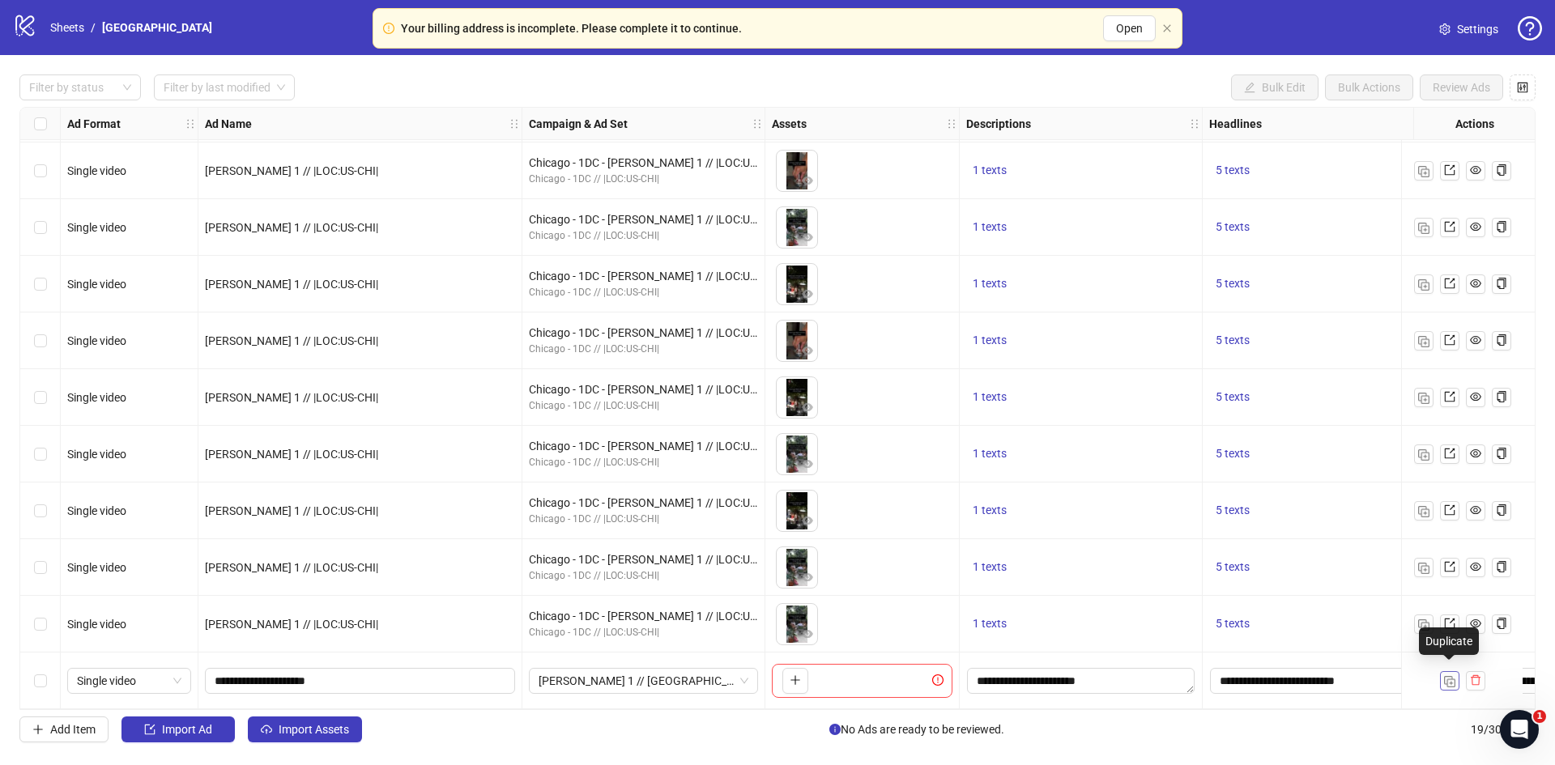
click at [1444, 676] on img "button" at bounding box center [1449, 681] width 11 height 11
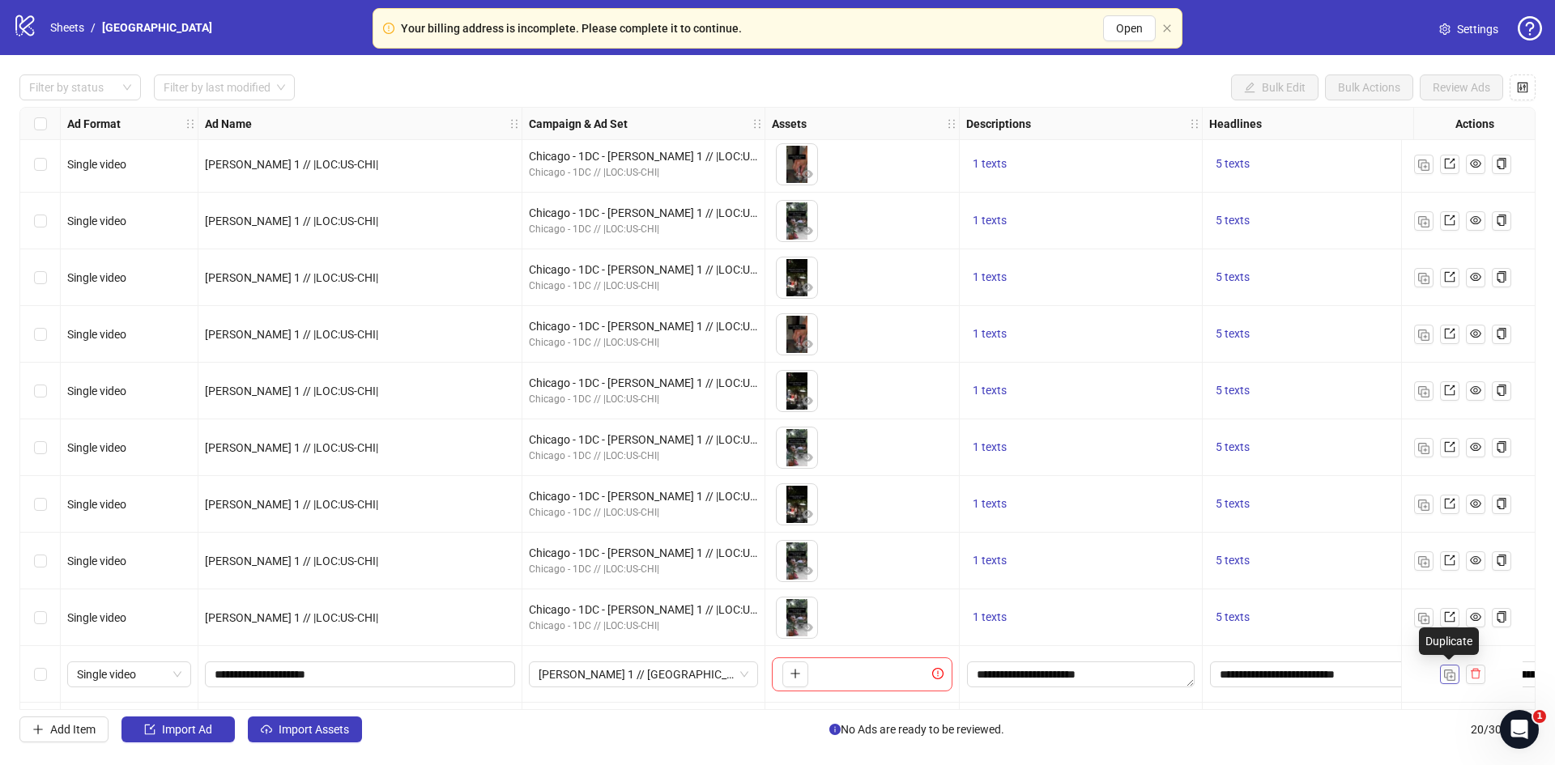
click at [1444, 670] on img "button" at bounding box center [1449, 675] width 11 height 11
click at [1445, 670] on img "button" at bounding box center [1449, 675] width 11 height 11
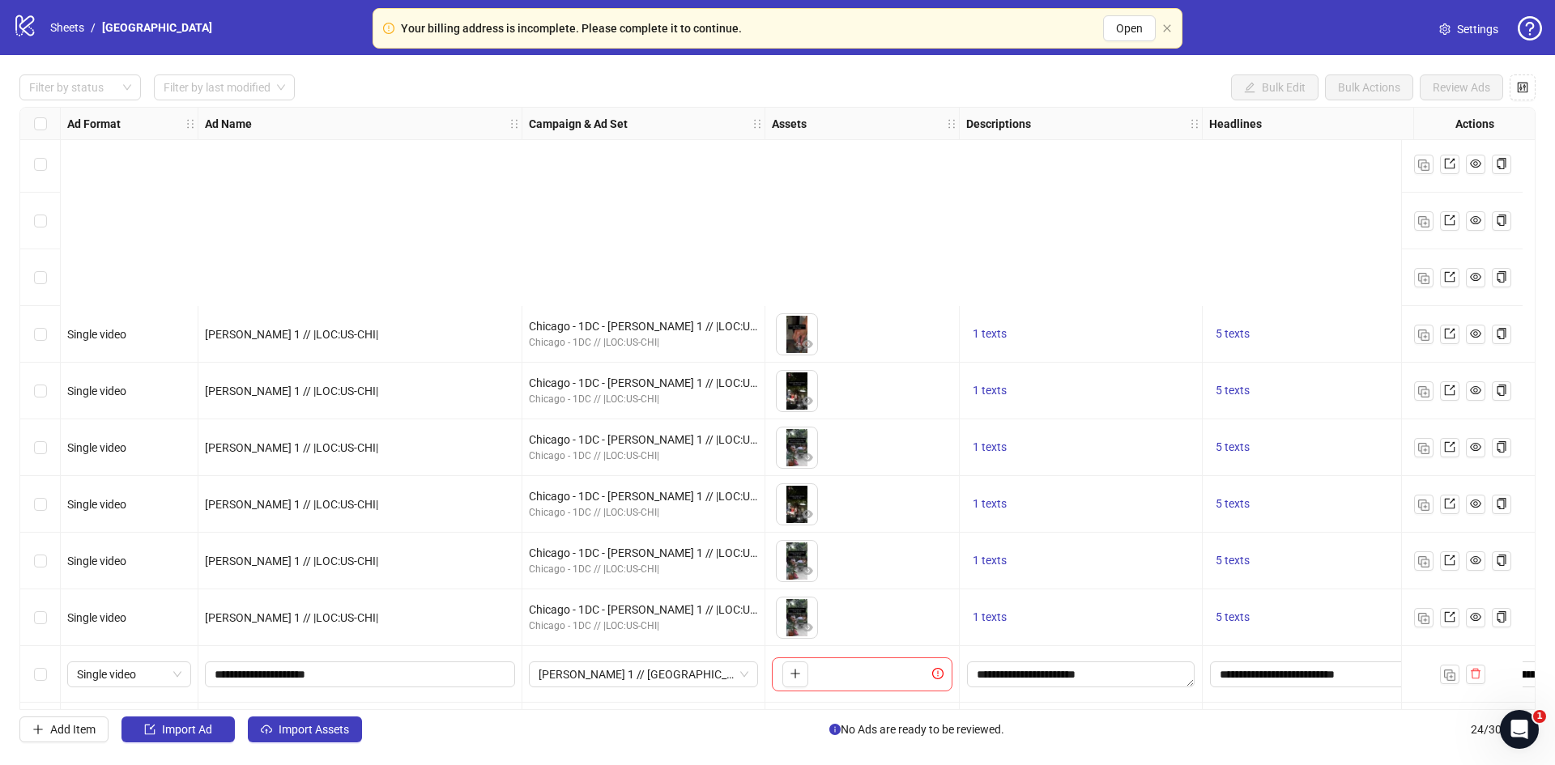
scroll to position [798, 0]
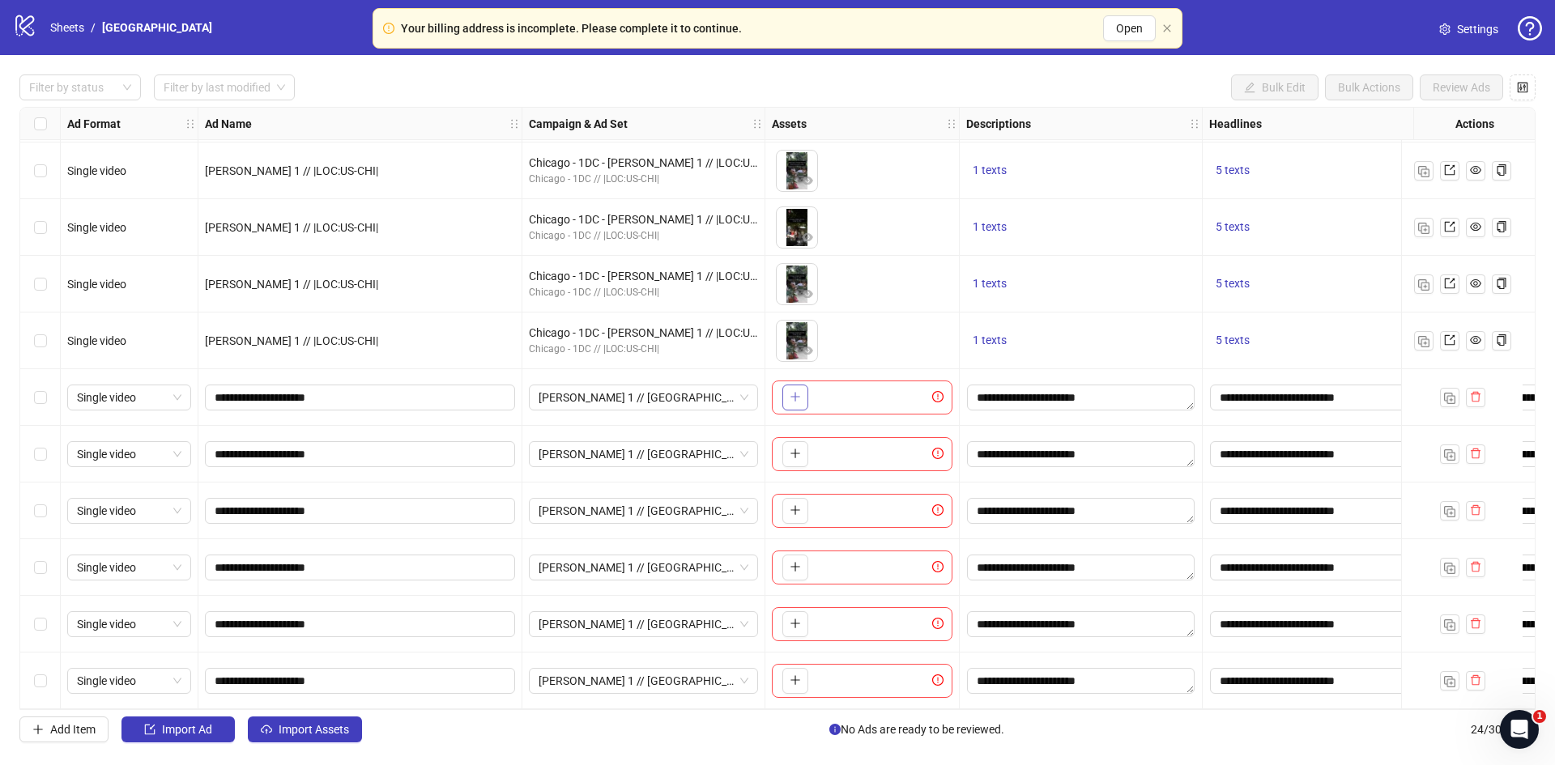
click at [805, 391] on button "button" at bounding box center [795, 398] width 26 height 26
click at [793, 448] on icon "plus" at bounding box center [795, 453] width 11 height 11
click at [791, 510] on icon "plus" at bounding box center [794, 510] width 9 height 1
click at [796, 569] on button "button" at bounding box center [795, 568] width 26 height 26
click at [793, 618] on icon "plus" at bounding box center [795, 623] width 11 height 11
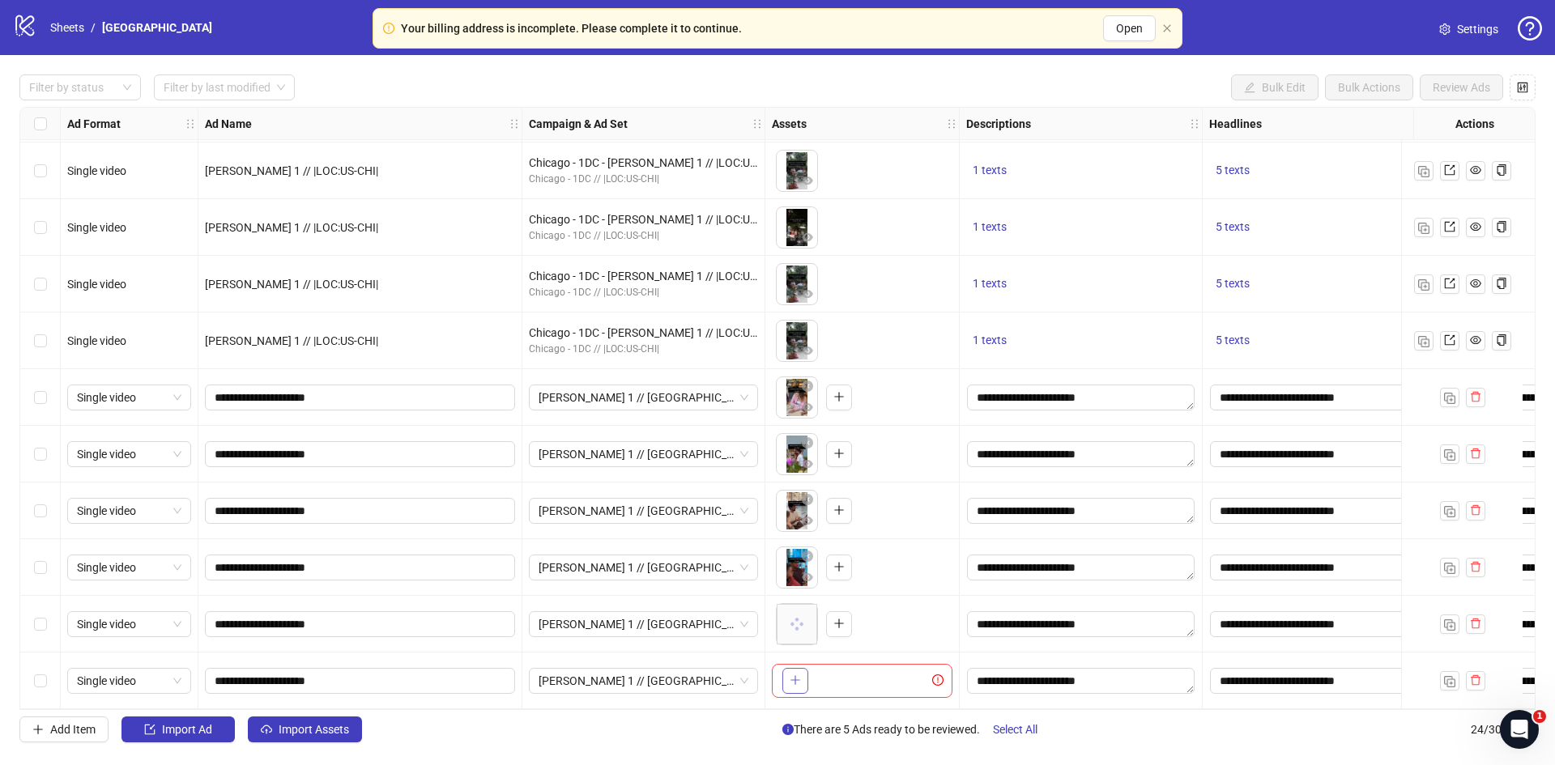
click at [797, 675] on icon "plus" at bounding box center [795, 680] width 11 height 11
click at [79, 88] on div at bounding box center [72, 87] width 98 height 23
click at [61, 118] on div "Draft" at bounding box center [80, 121] width 96 height 18
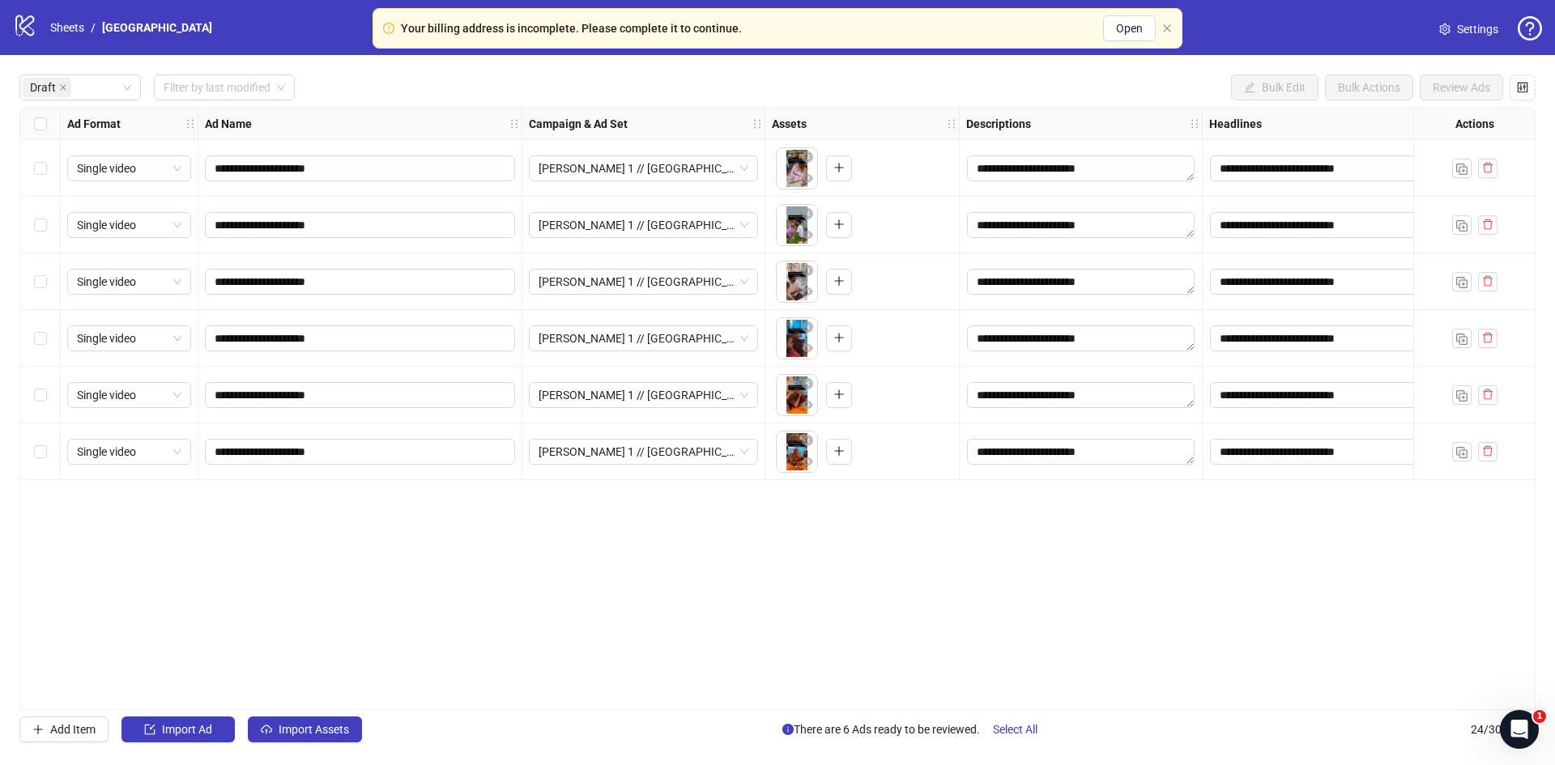
click at [384, 88] on div "Draft Filter by last modified Bulk Edit Bulk Actions Review Ads" at bounding box center [777, 88] width 1516 height 26
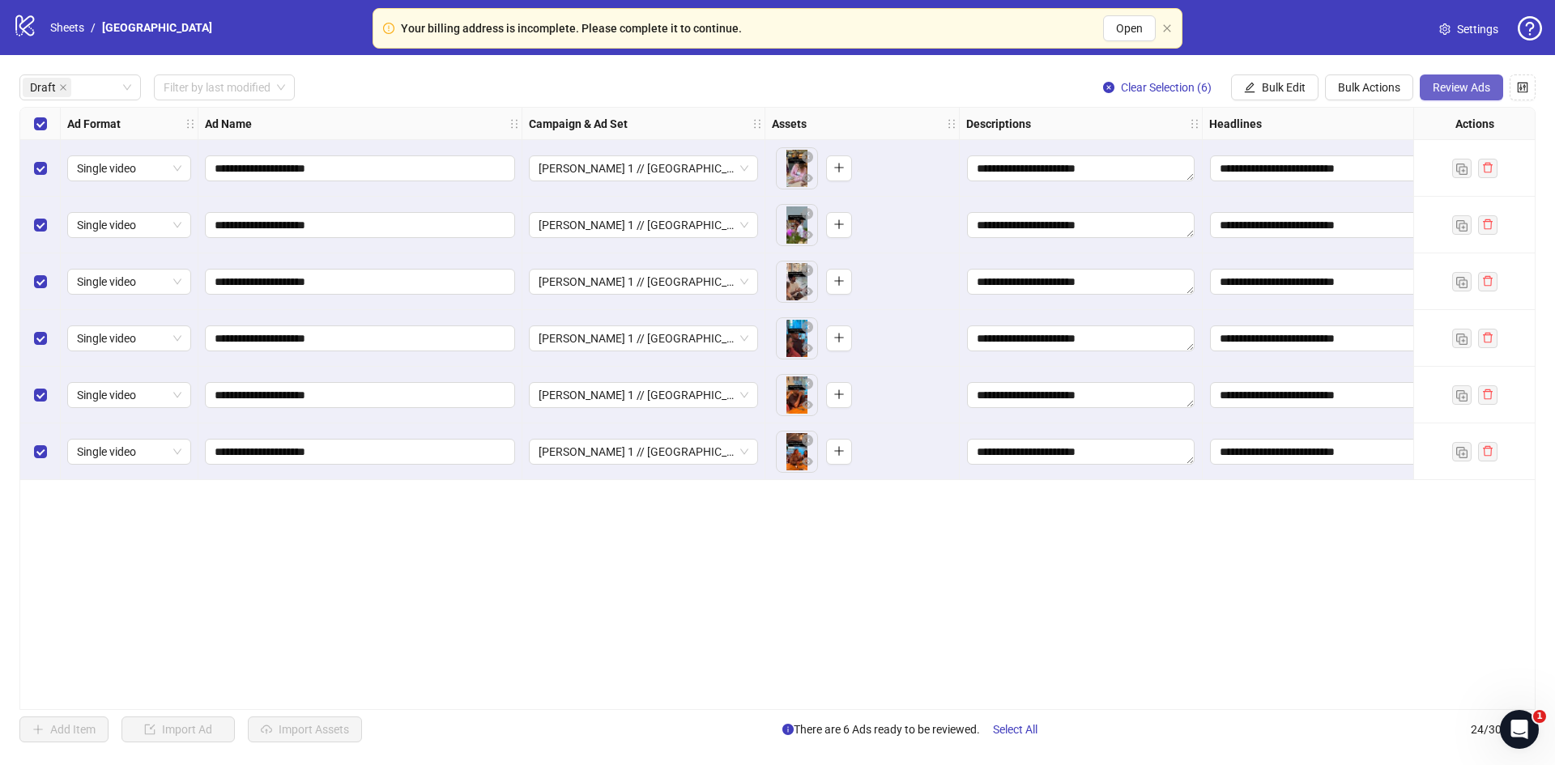
click at [1445, 82] on span "Review Ads" at bounding box center [1462, 87] width 58 height 13
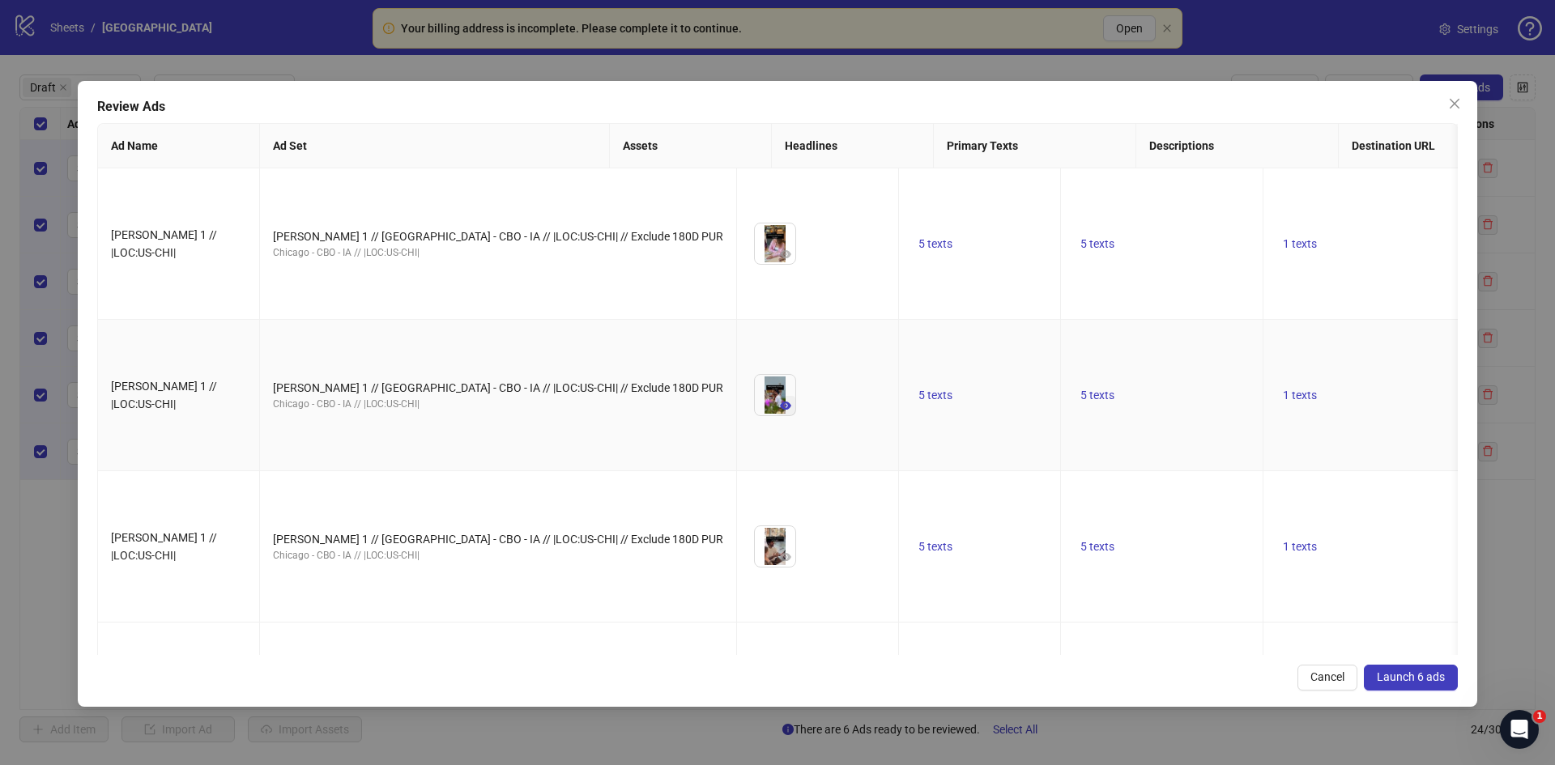
click at [780, 402] on icon "eye" at bounding box center [785, 406] width 11 height 8
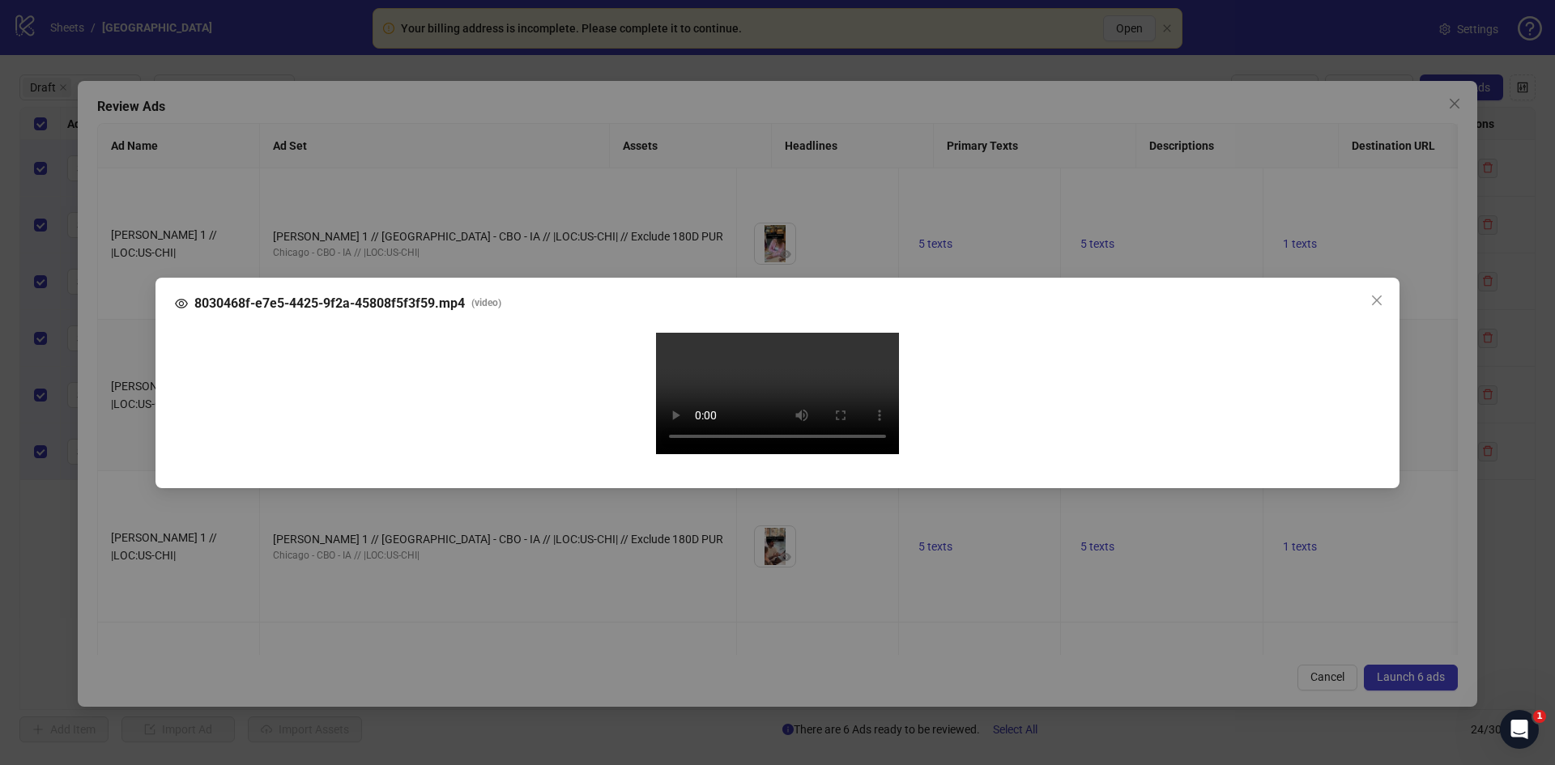
click at [837, 333] on video "Your browser does not support the video tag." at bounding box center [777, 393] width 243 height 121
click at [1376, 295] on icon "close" at bounding box center [1377, 300] width 10 height 10
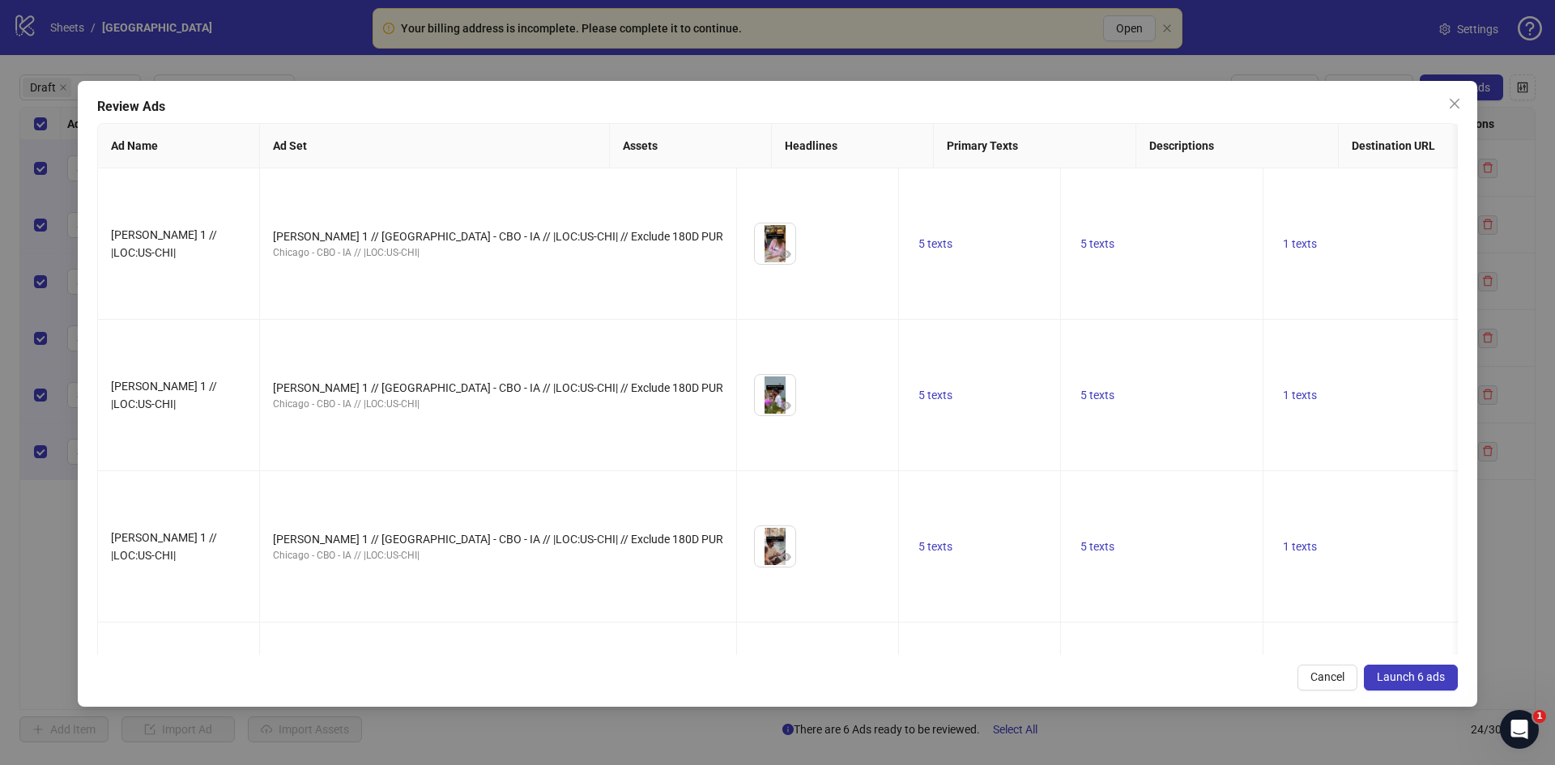
click at [1419, 671] on span "Launch 6 ads" at bounding box center [1411, 677] width 68 height 13
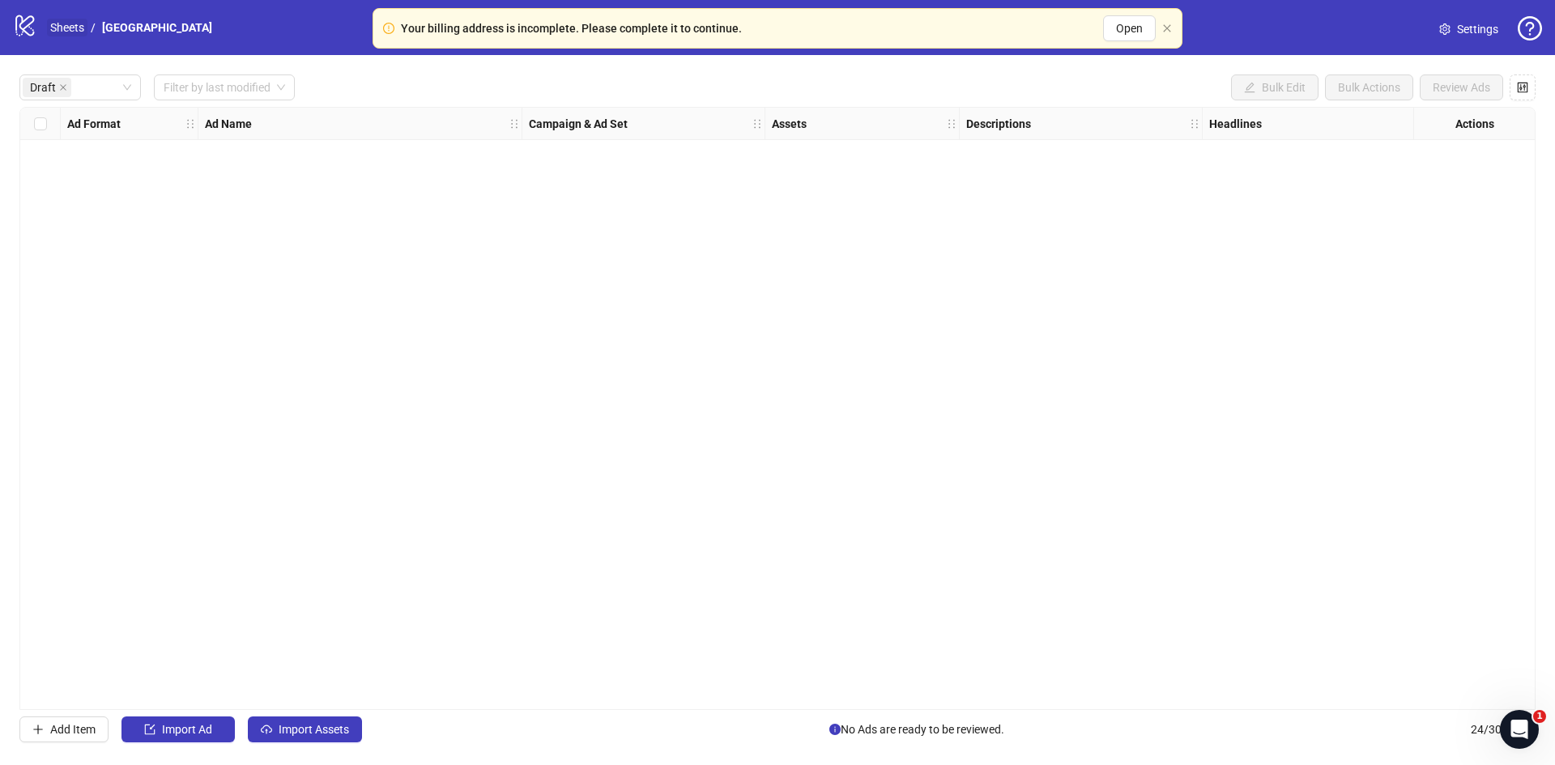
click at [71, 23] on link "Sheets" at bounding box center [67, 28] width 40 height 18
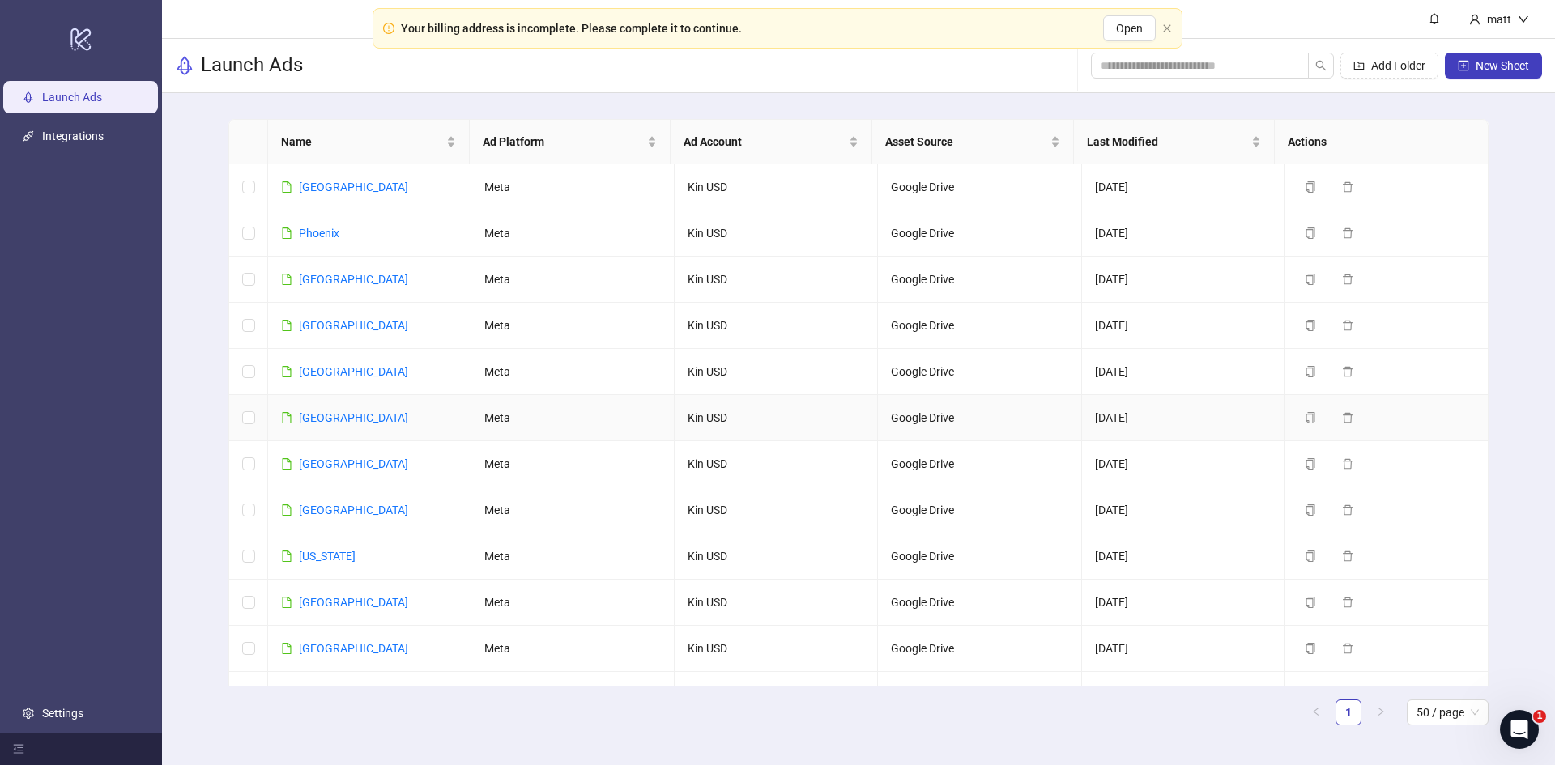
scroll to position [777, 0]
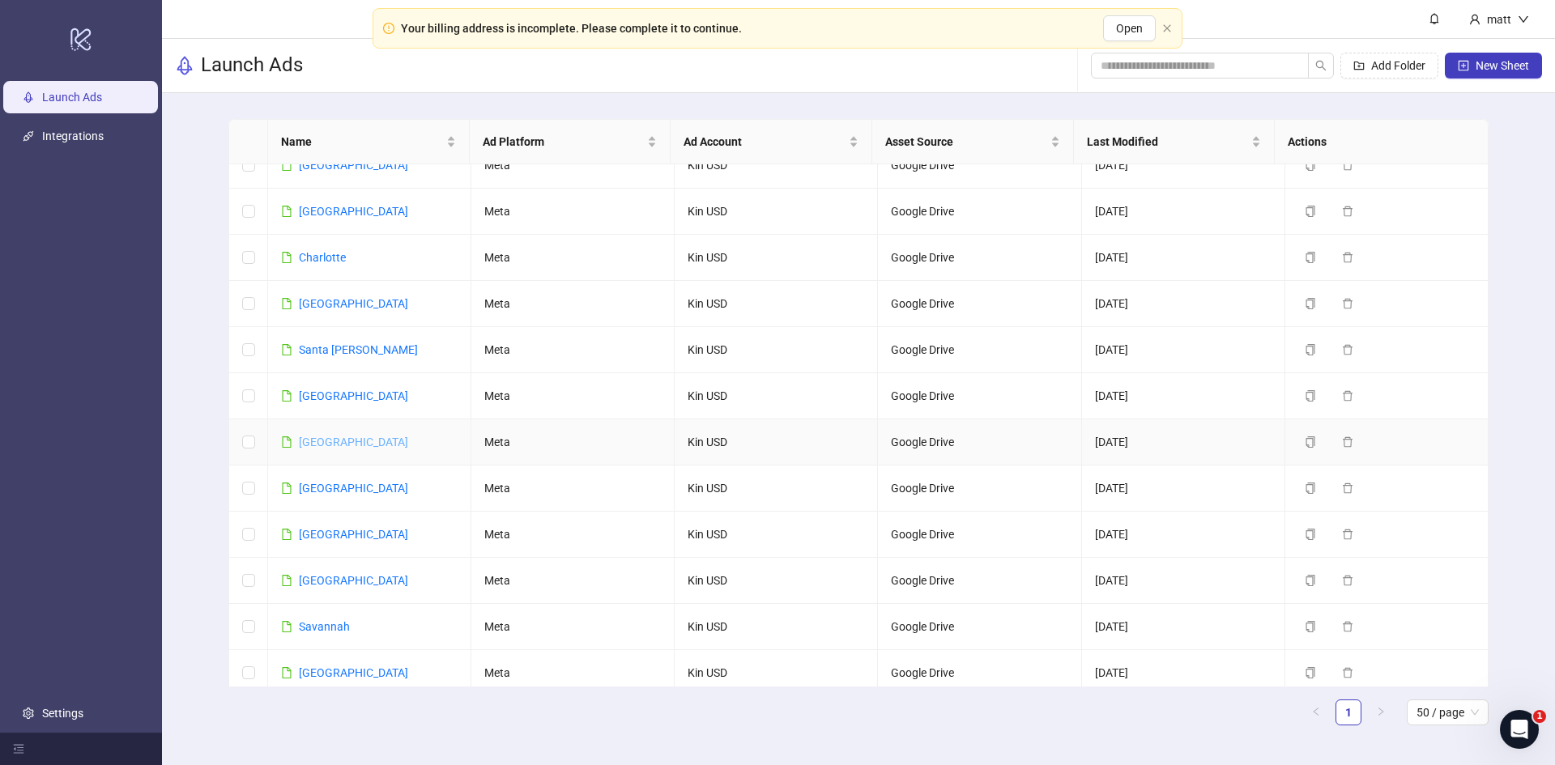
click at [323, 436] on link "[GEOGRAPHIC_DATA]" at bounding box center [353, 442] width 109 height 13
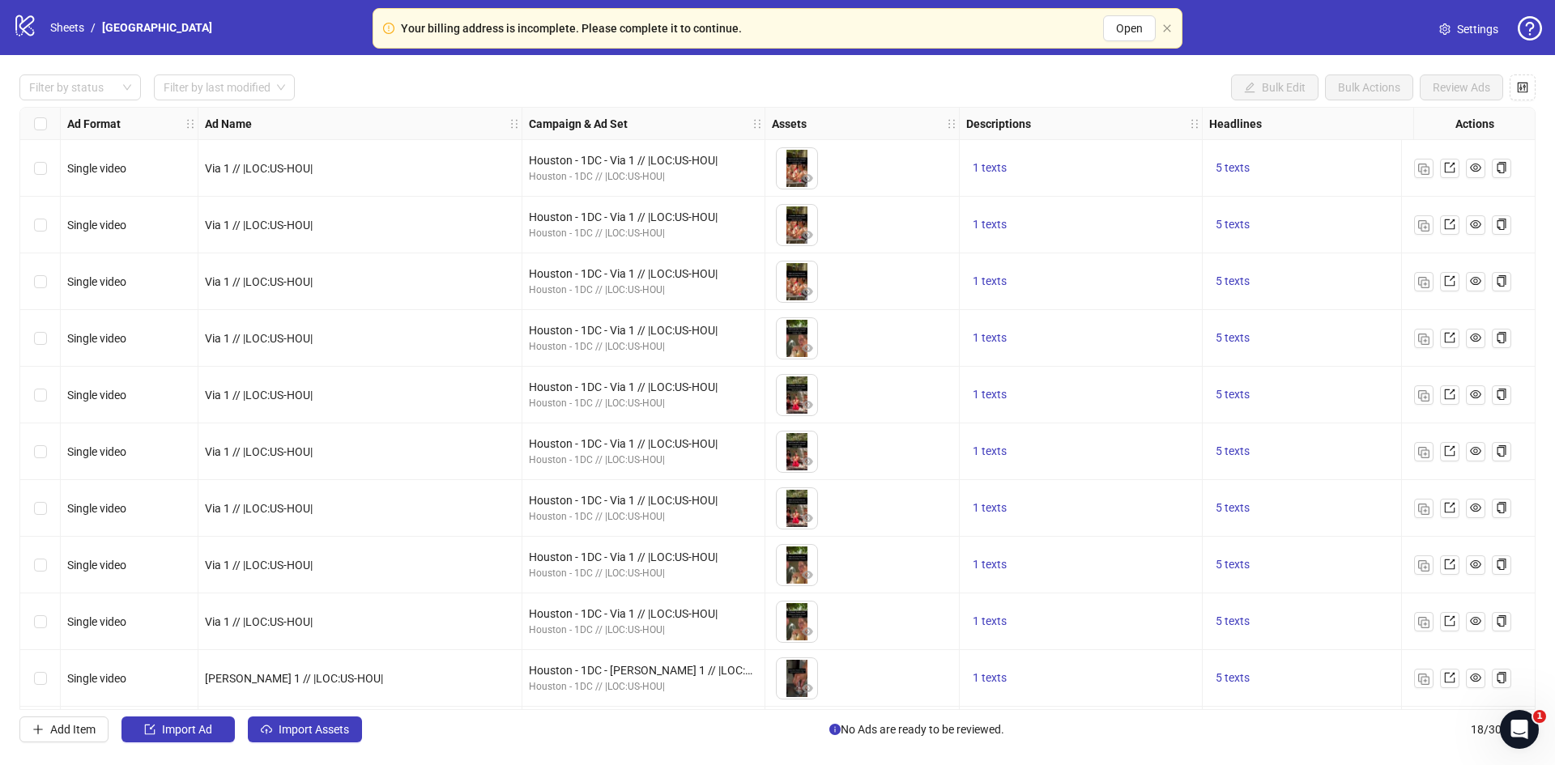
click at [1446, 20] on span at bounding box center [1444, 29] width 11 height 18
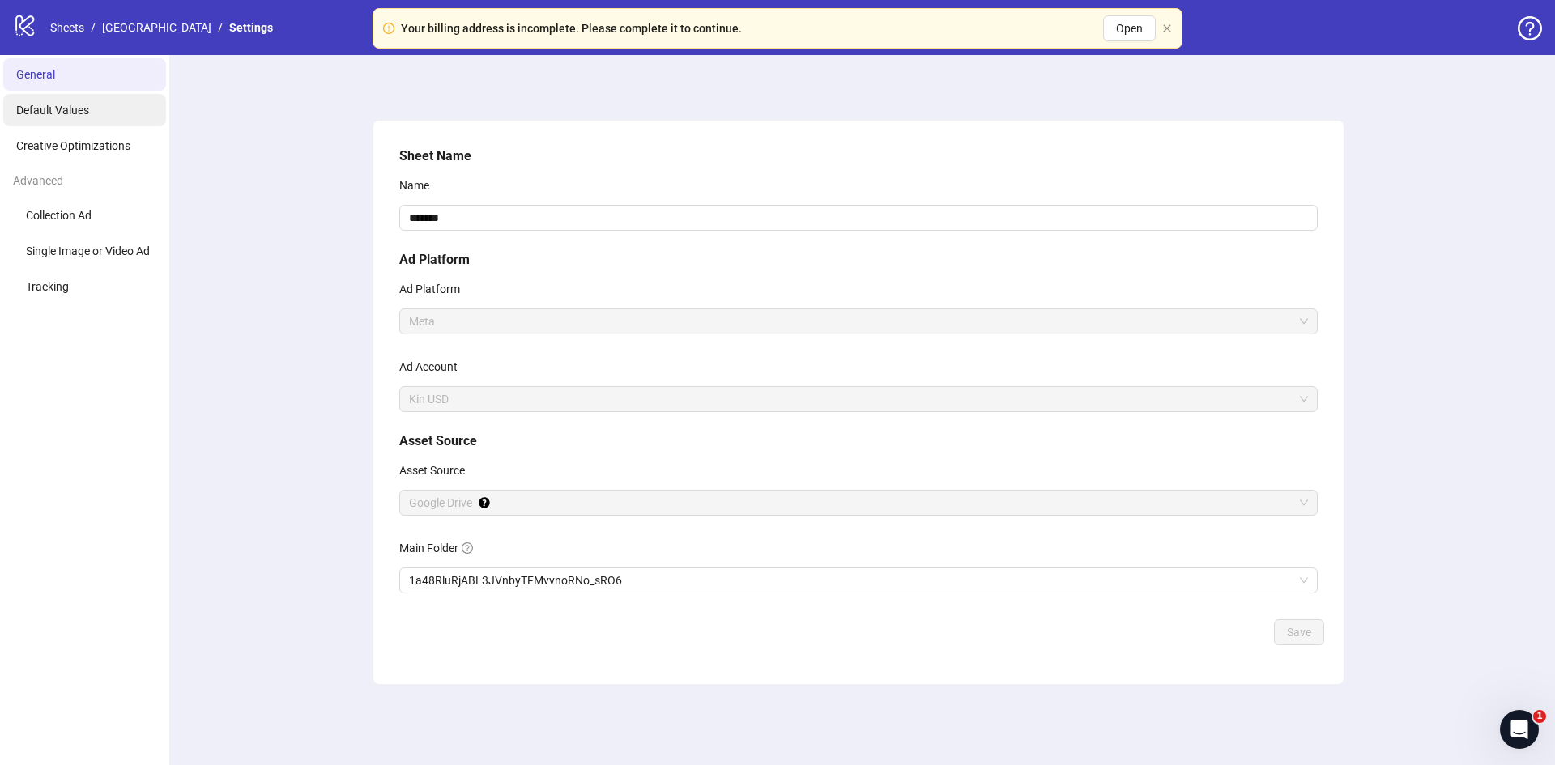
click at [54, 105] on span "Default Values" at bounding box center [52, 110] width 73 height 13
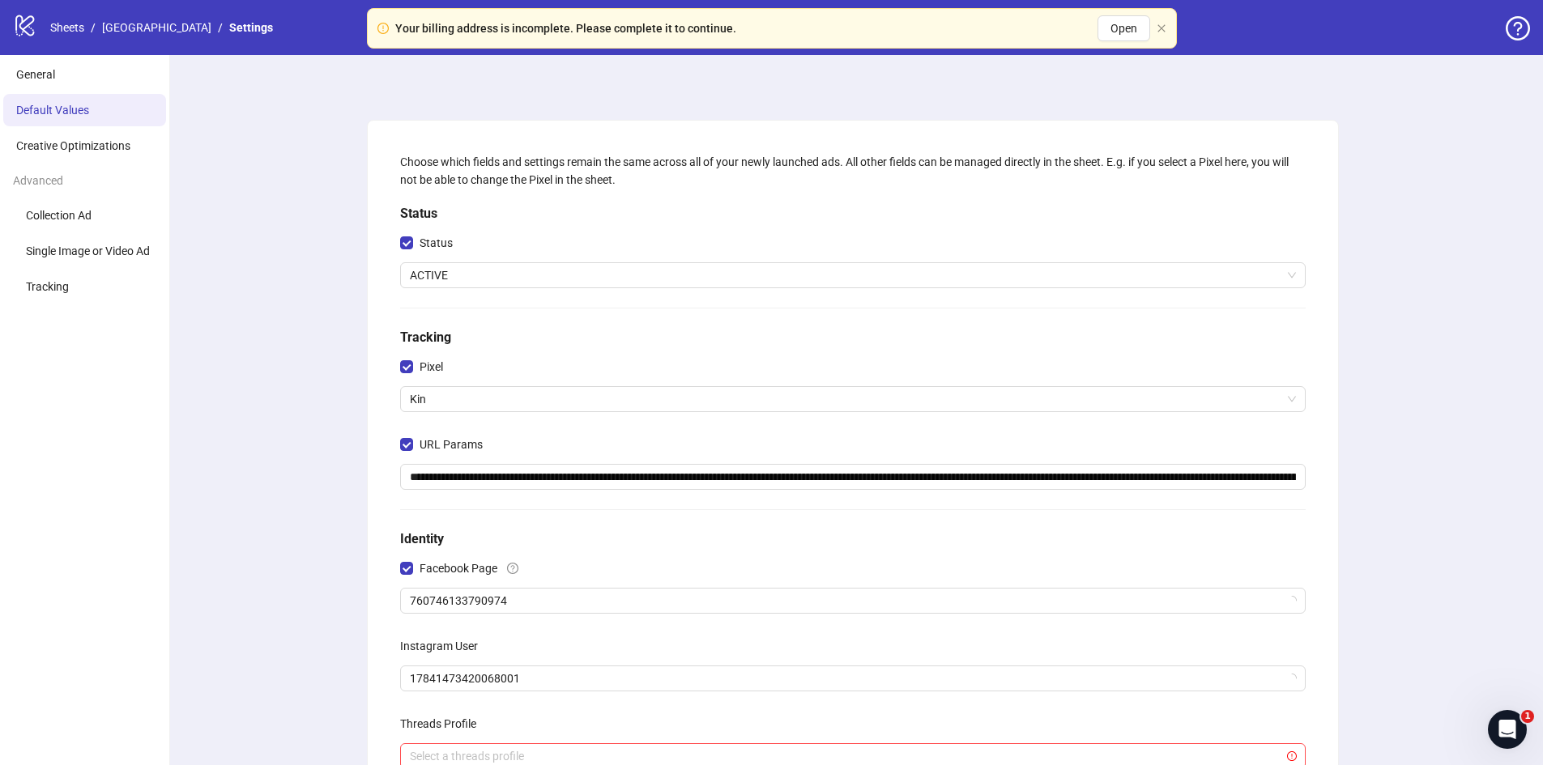
scroll to position [259, 0]
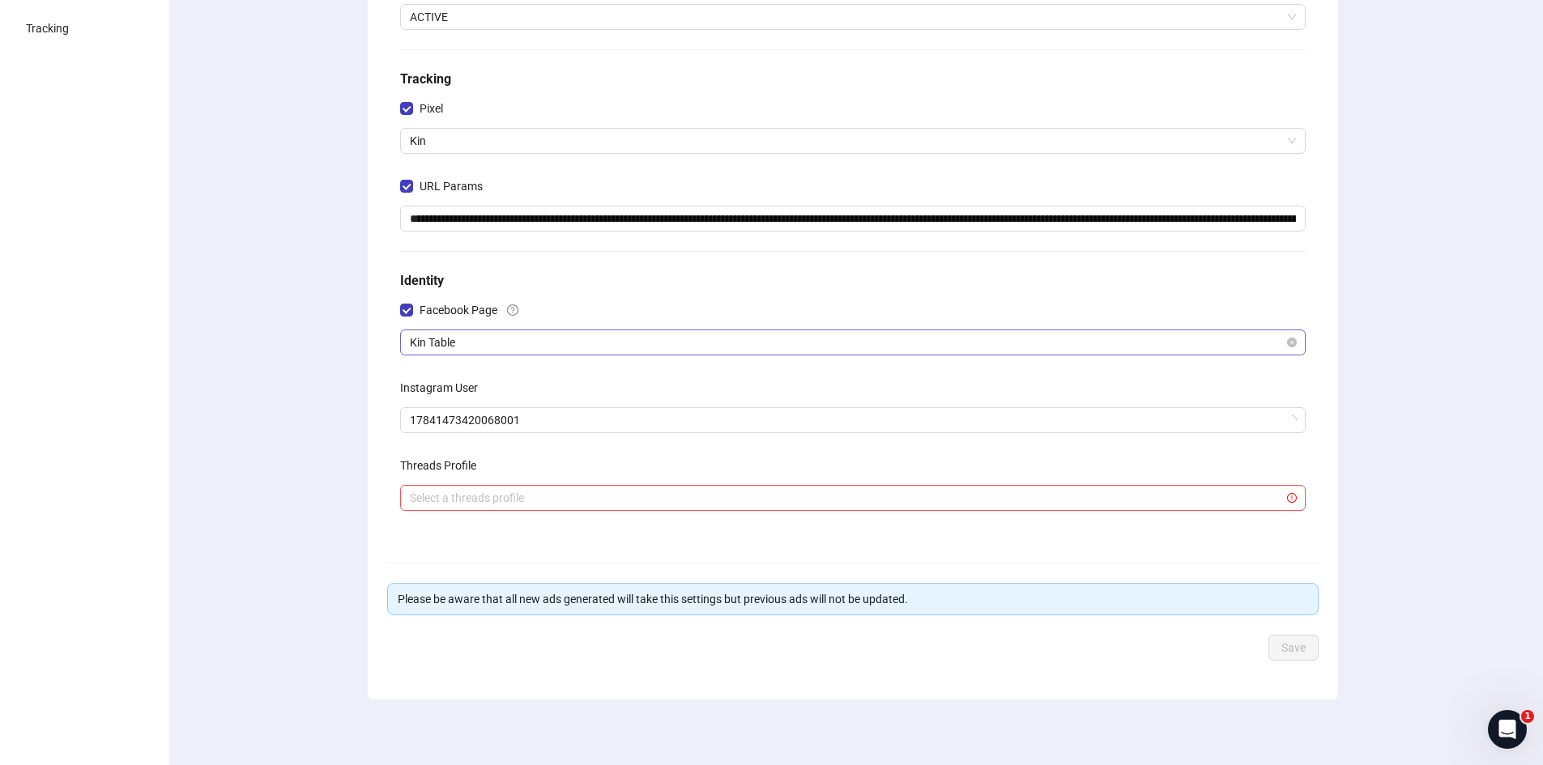
click at [459, 331] on span "Kin Table" at bounding box center [853, 342] width 886 height 24
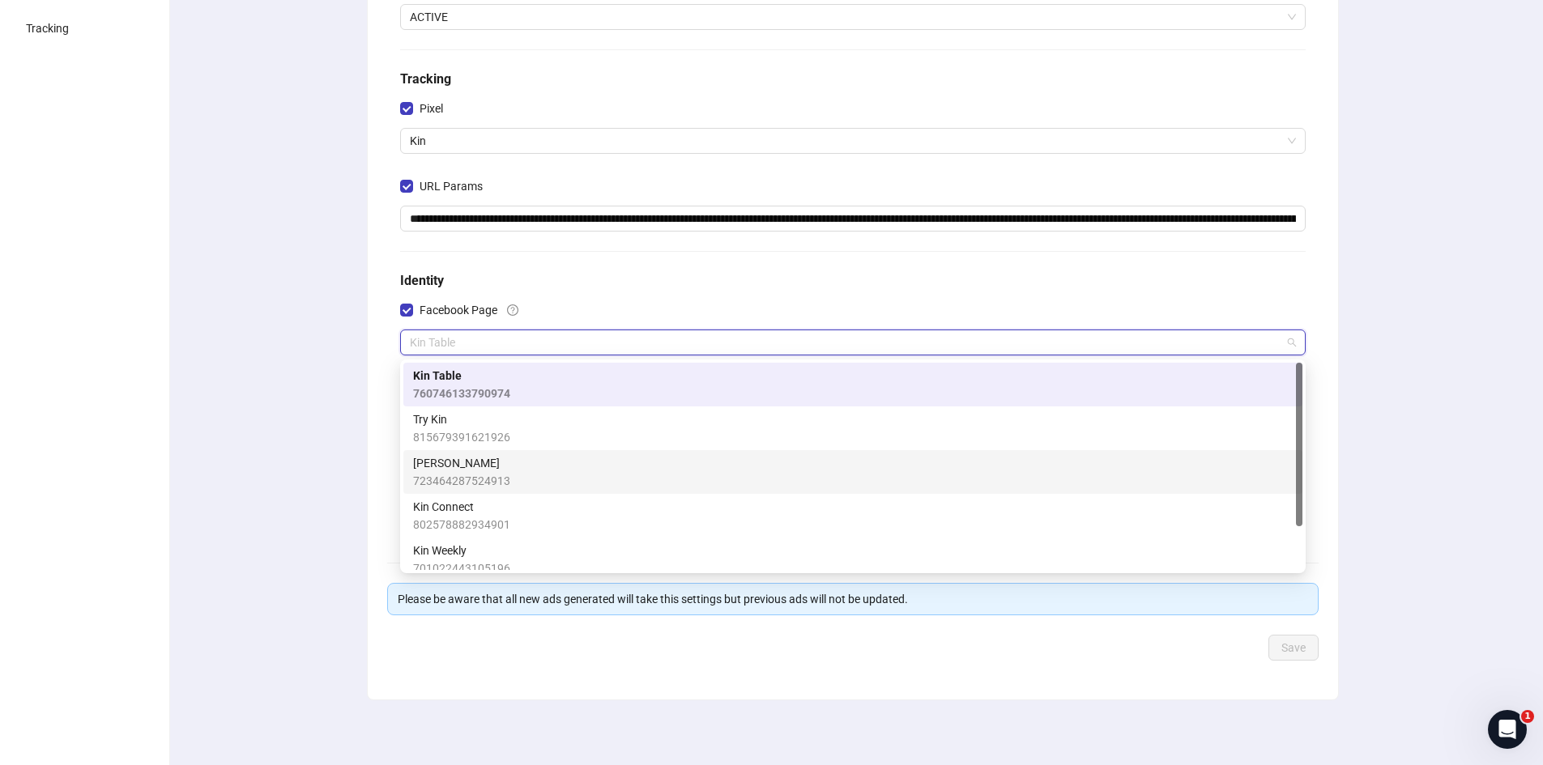
click at [467, 467] on span "[PERSON_NAME]" at bounding box center [461, 463] width 97 height 18
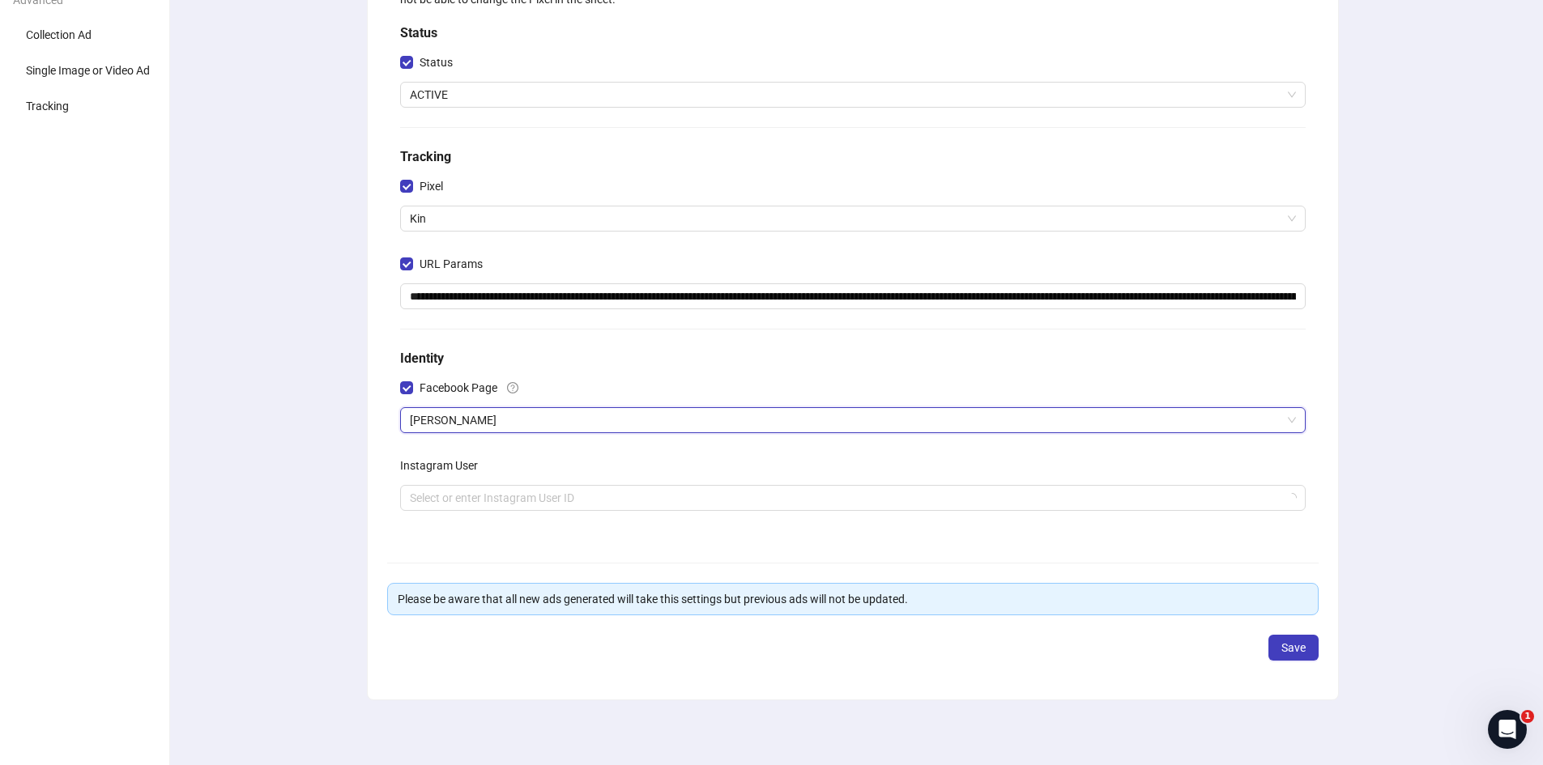
scroll to position [181, 0]
click at [479, 509] on input "search" at bounding box center [845, 498] width 871 height 24
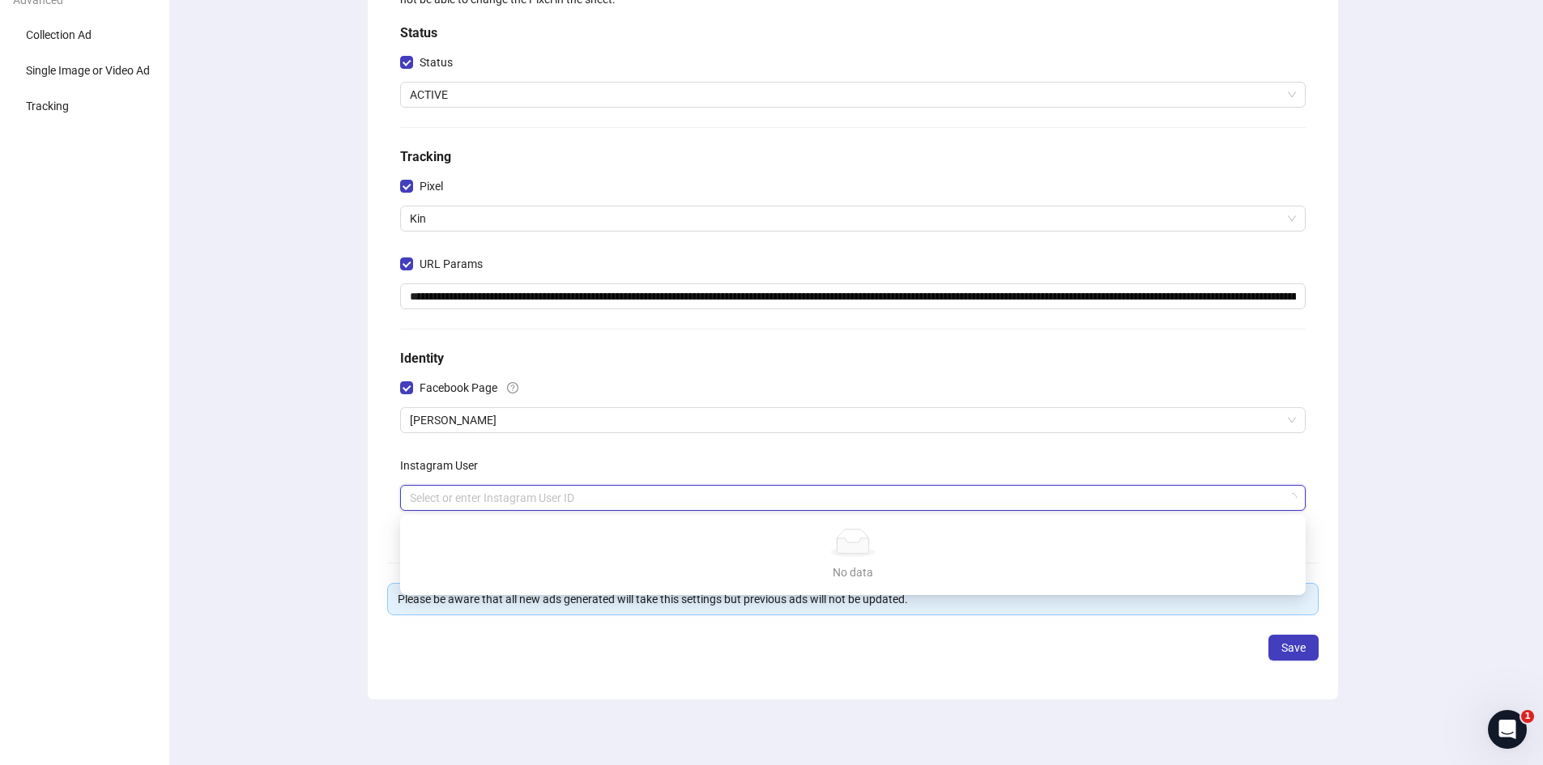
click at [469, 469] on label "Instagram User" at bounding box center [444, 466] width 88 height 26
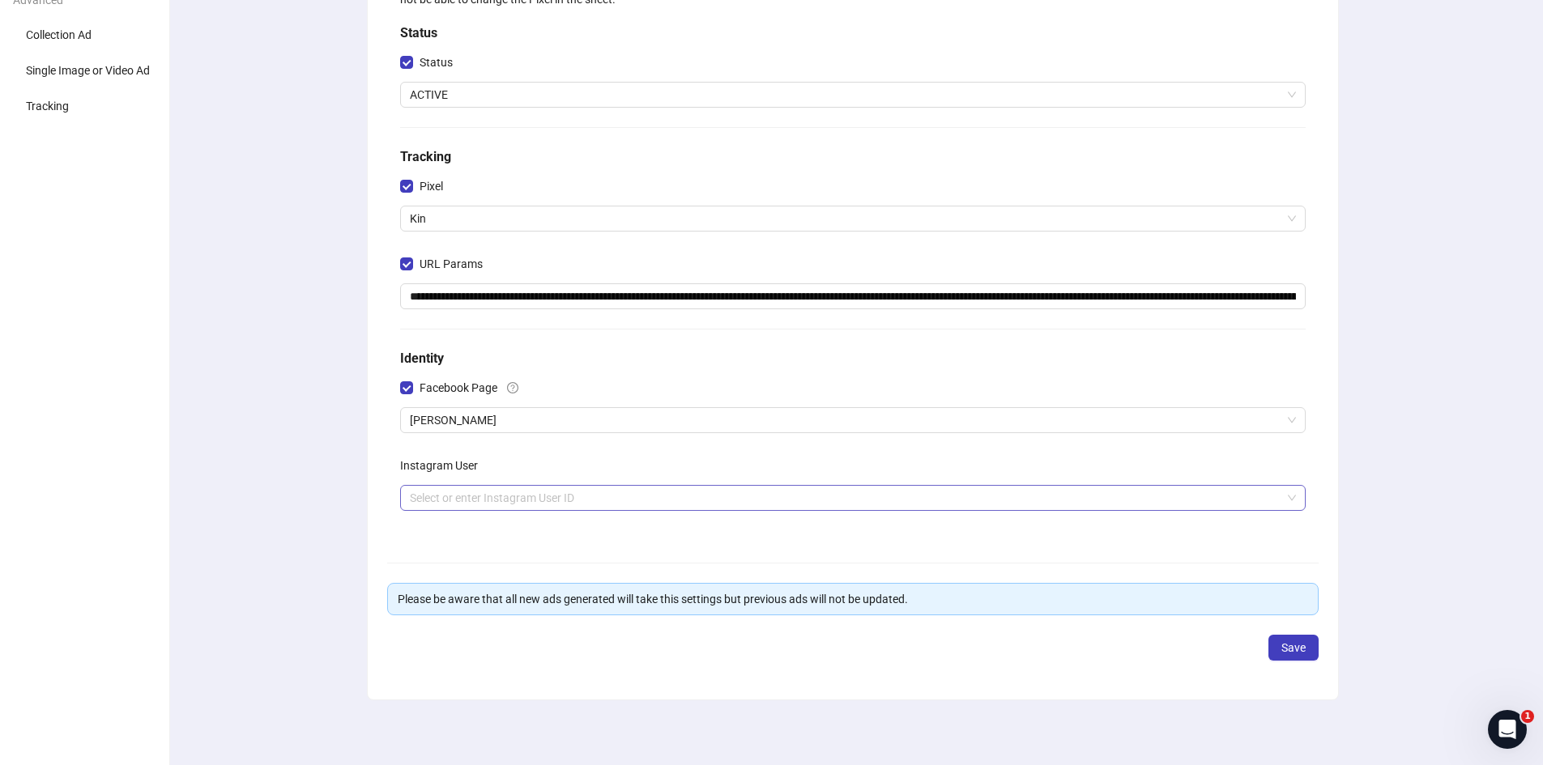
click at [471, 492] on input "search" at bounding box center [845, 498] width 871 height 24
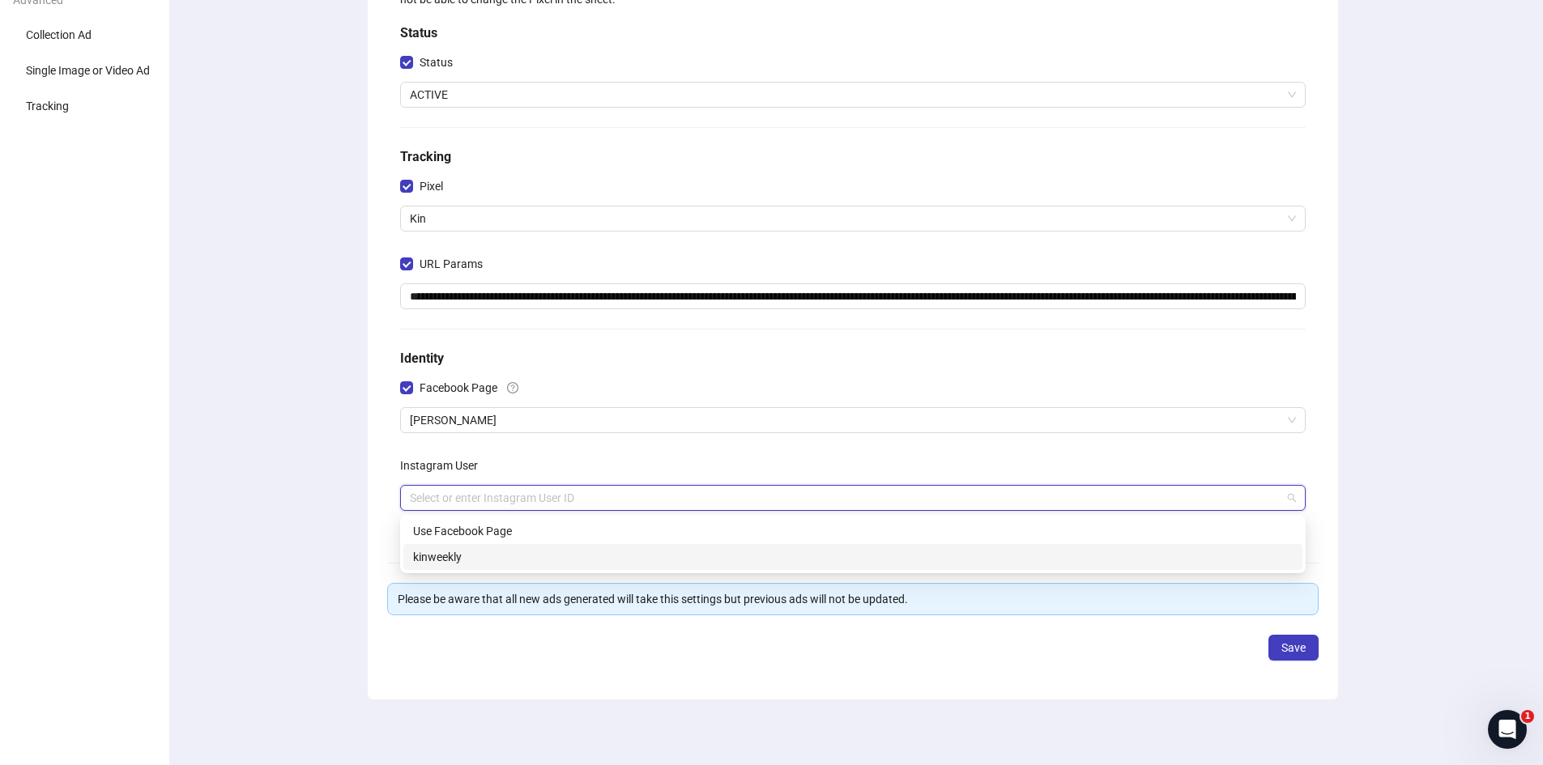
click at [476, 557] on div "kinweekly" at bounding box center [853, 557] width 880 height 18
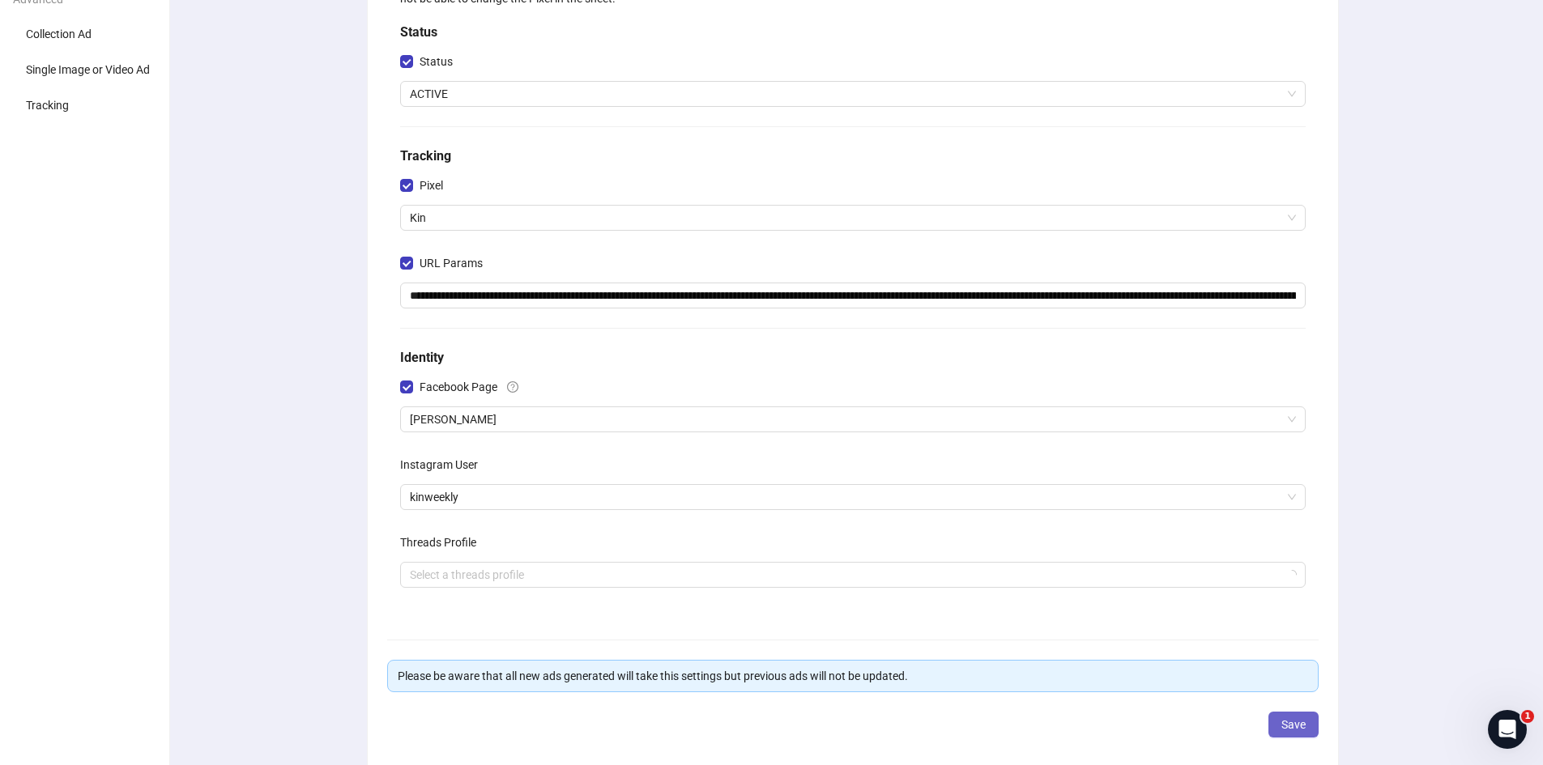
click at [1301, 724] on span "Save" at bounding box center [1293, 724] width 24 height 13
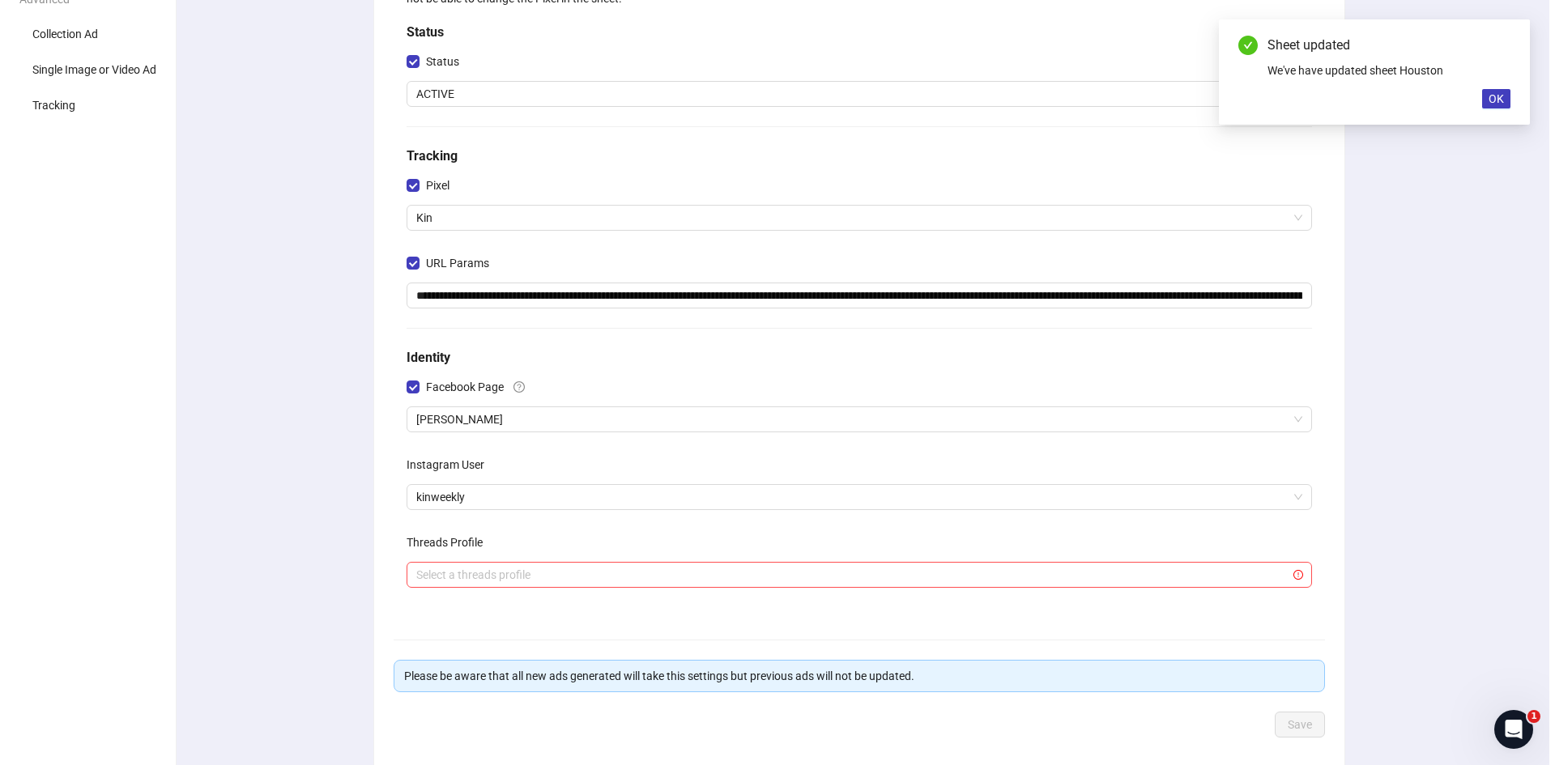
scroll to position [0, 0]
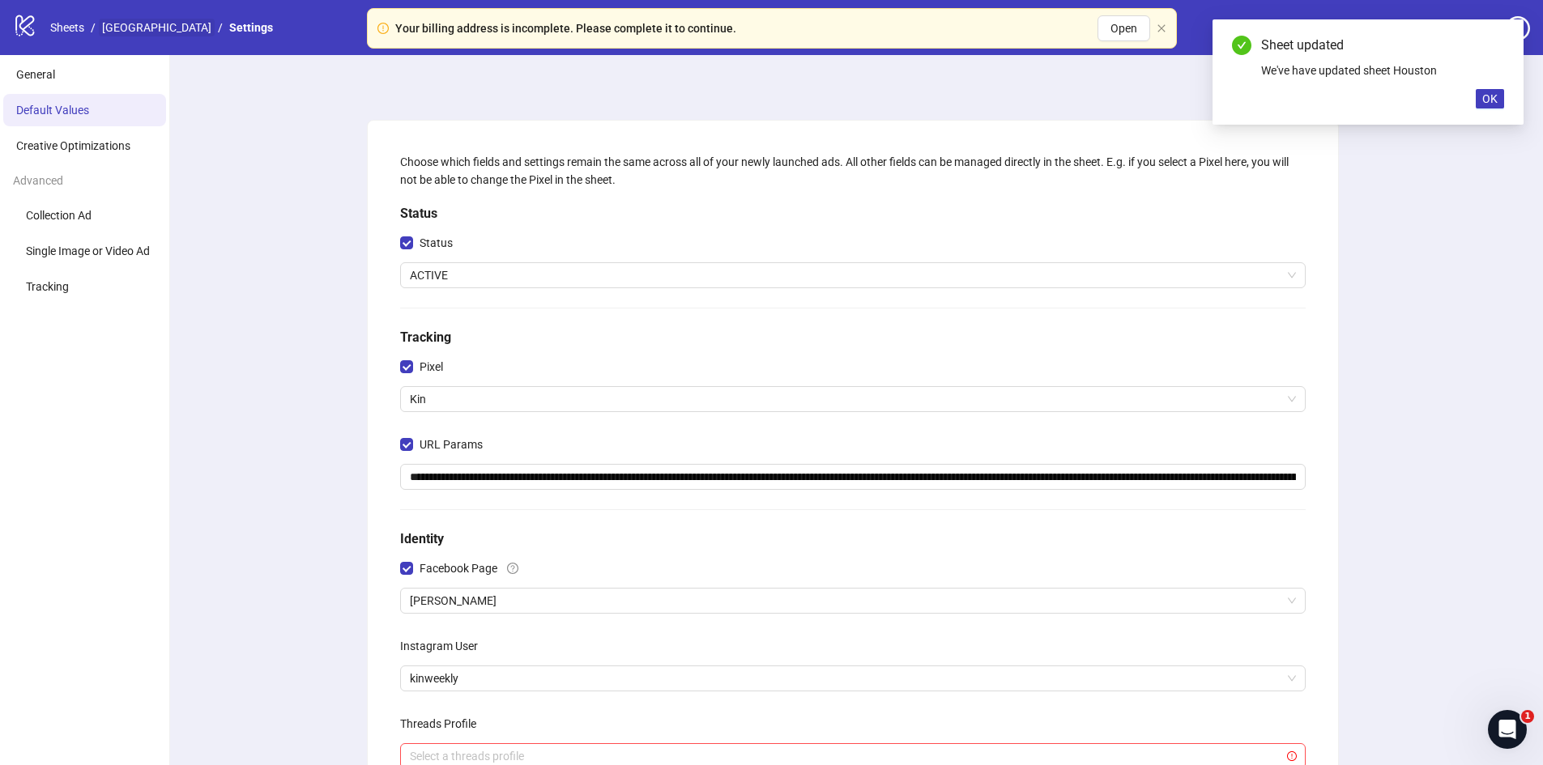
click at [116, 25] on link "[GEOGRAPHIC_DATA]" at bounding box center [157, 28] width 116 height 18
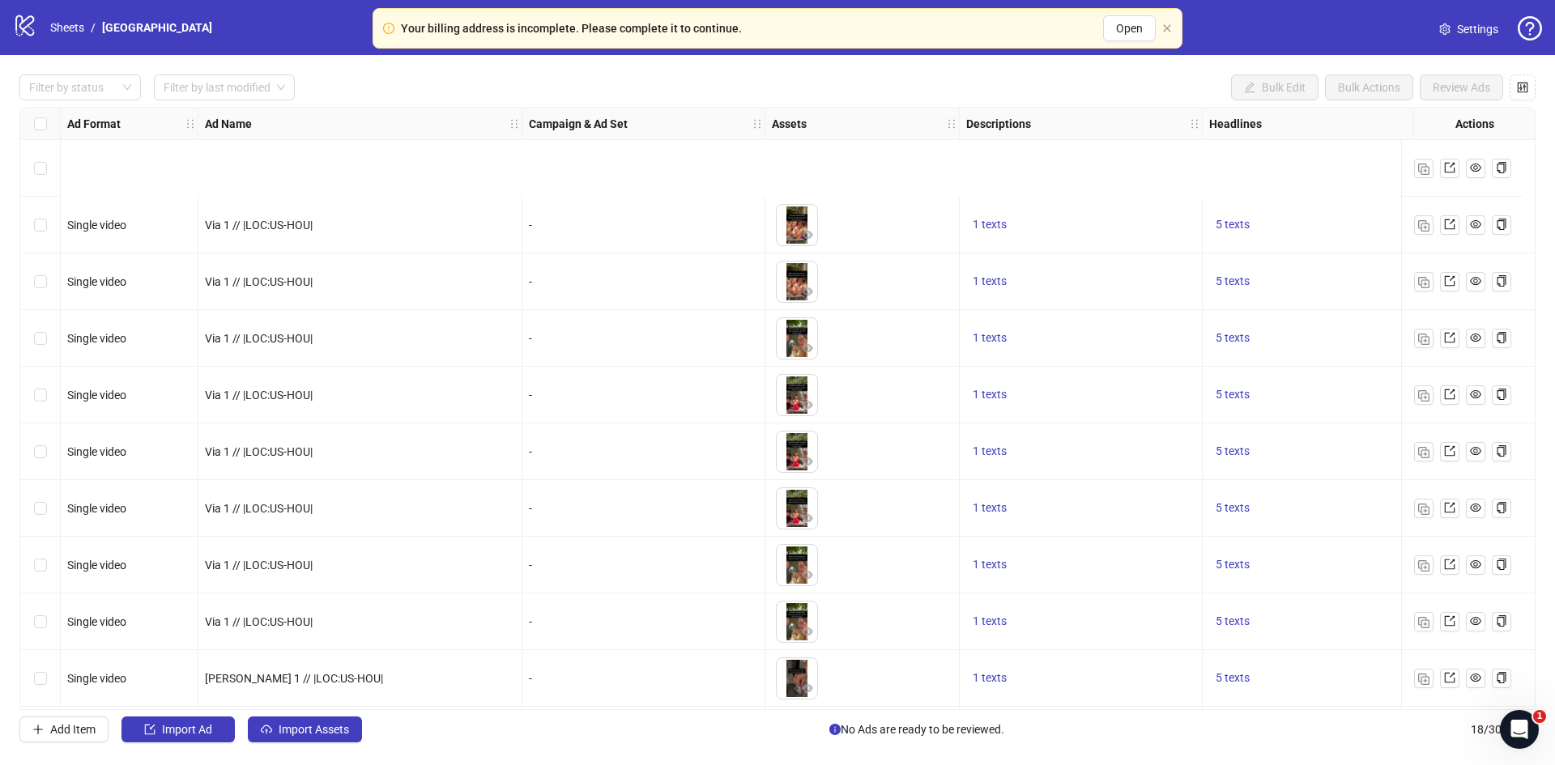
scroll to position [458, 0]
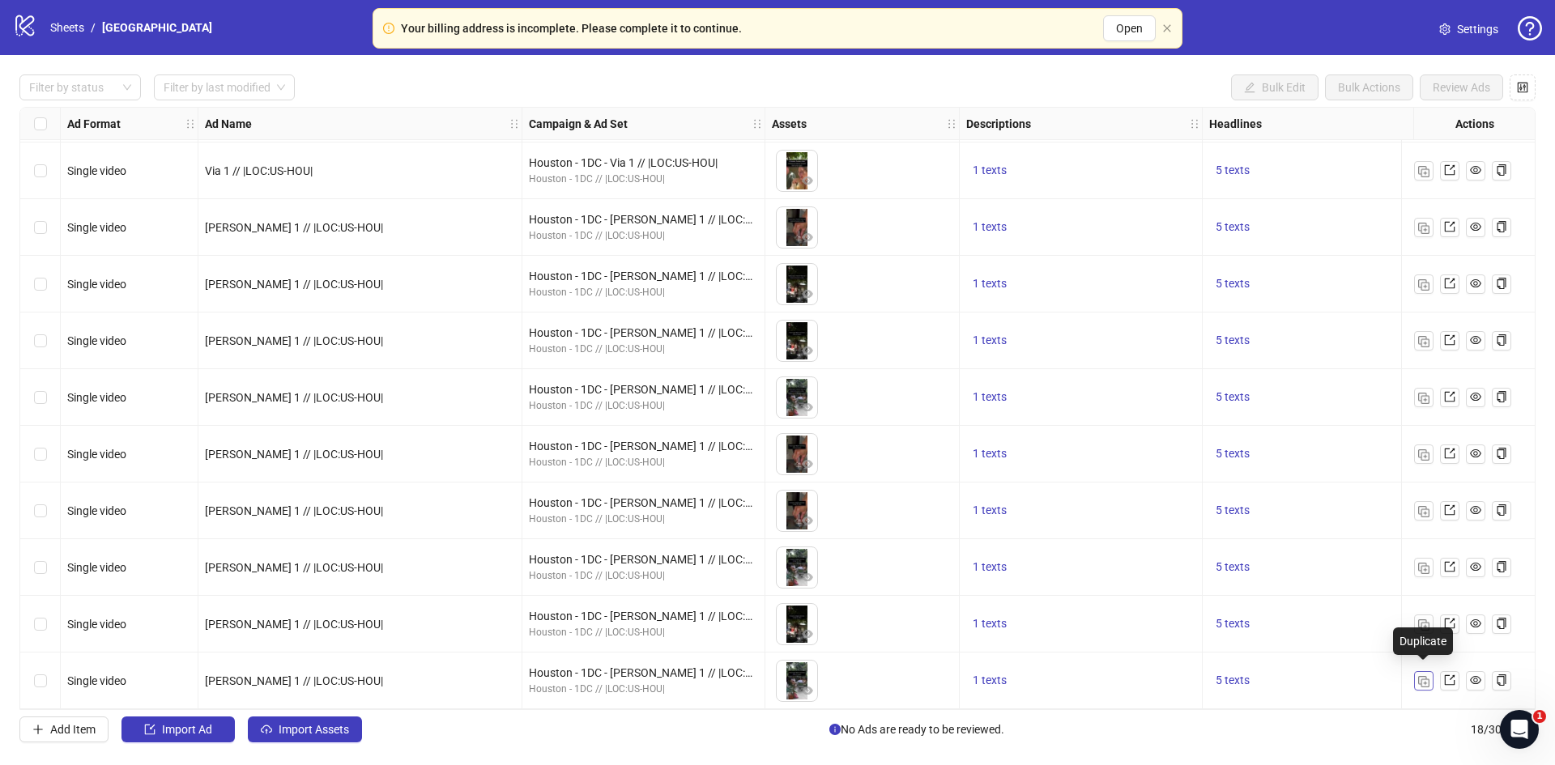
click at [1421, 679] on img "button" at bounding box center [1423, 681] width 11 height 11
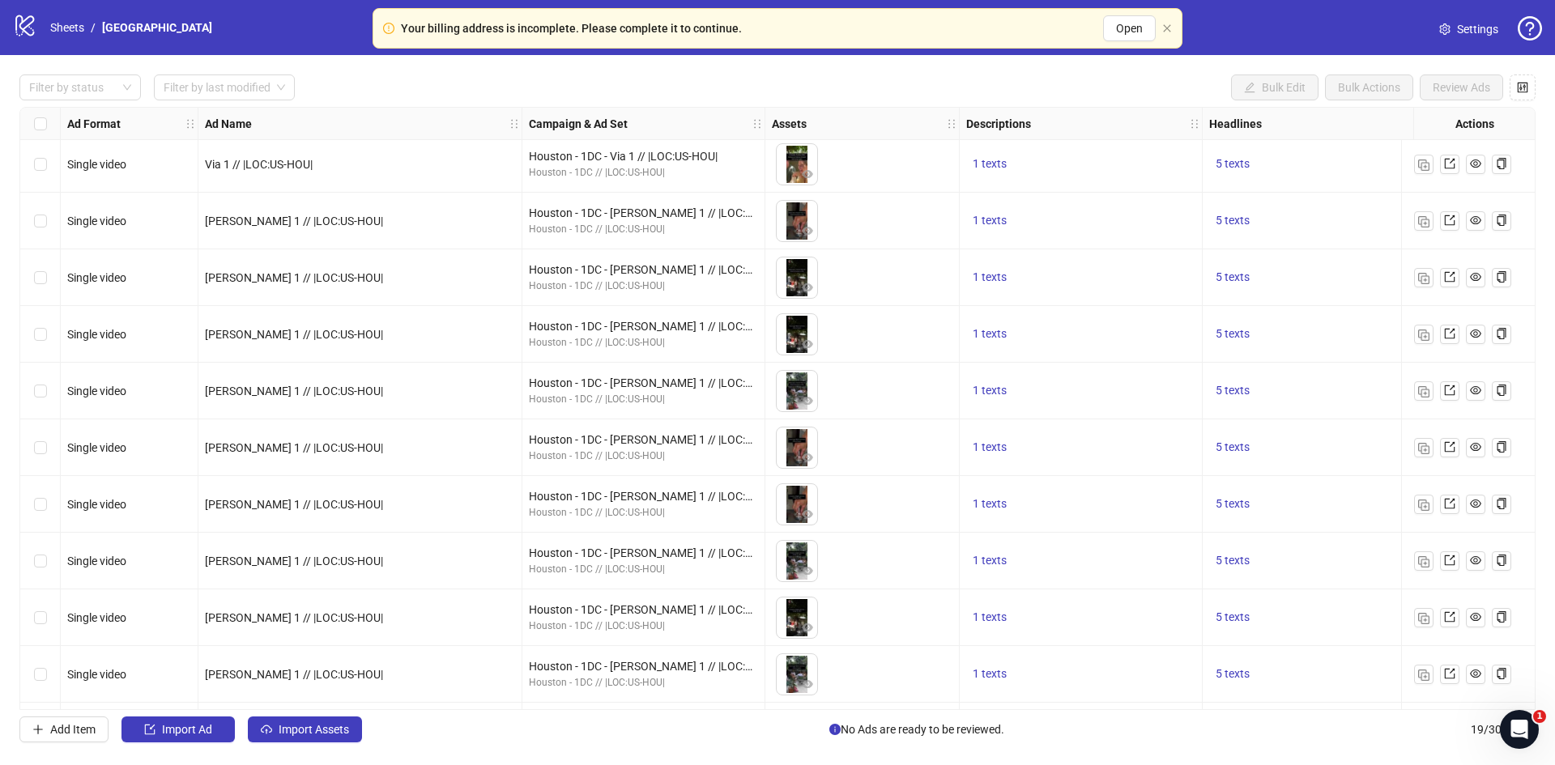
scroll to position [514, 0]
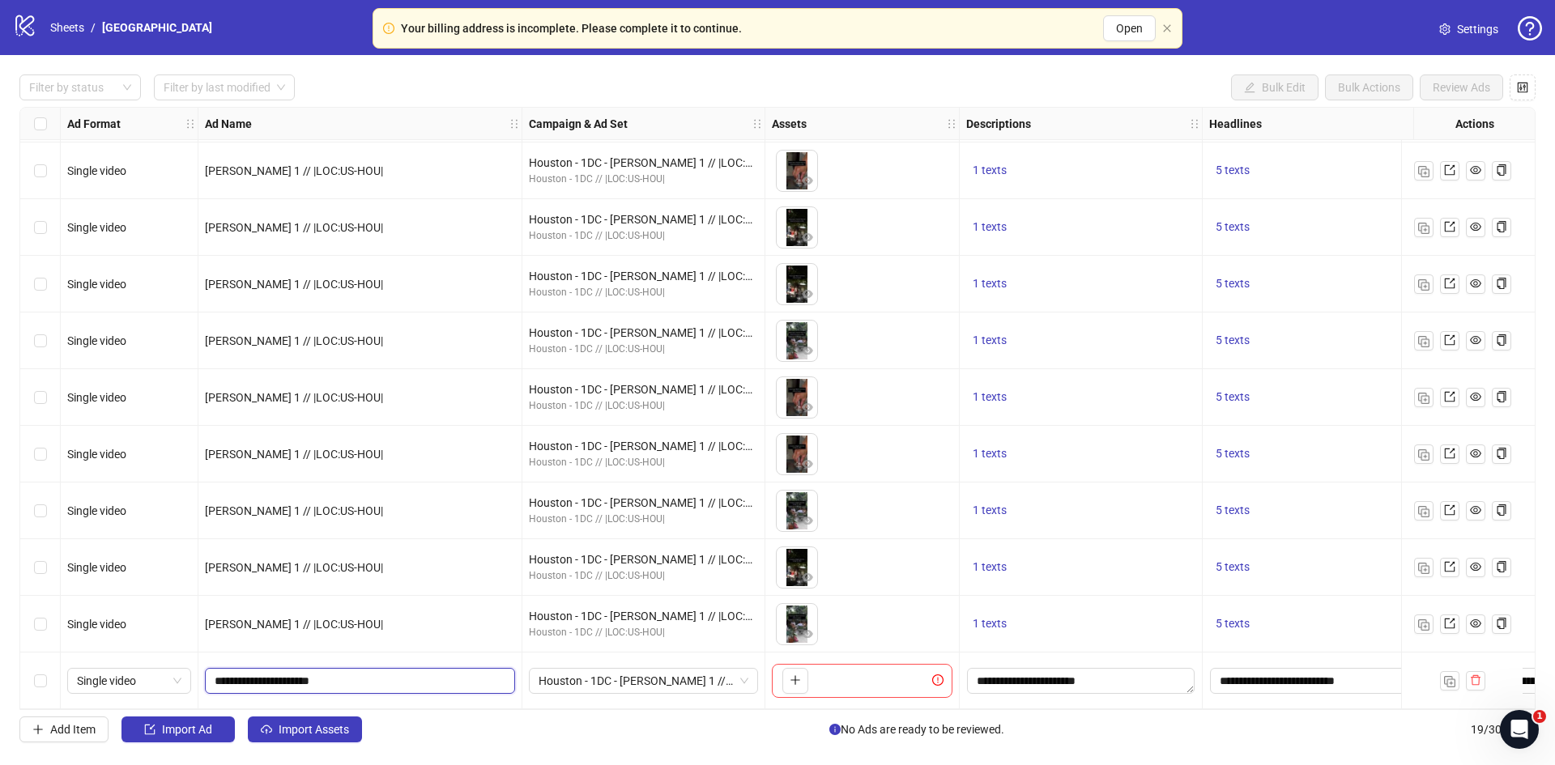
click at [237, 679] on input "**********" at bounding box center [359, 681] width 288 height 18
type input "**********"
click at [750, 675] on div "Houston - 1DC - Kevin 1 // |LOC:US-HOU|" at bounding box center [643, 681] width 229 height 26
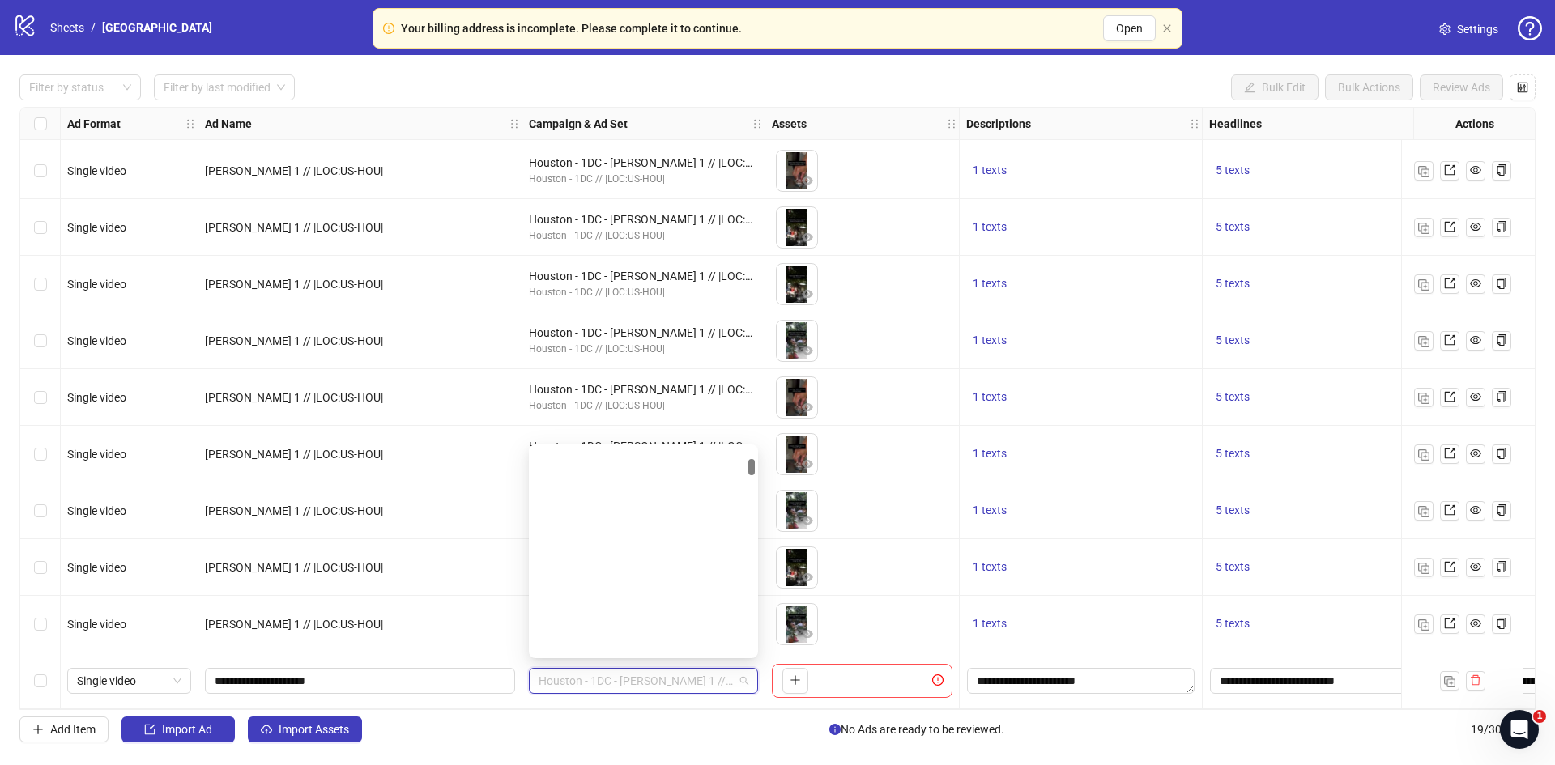
scroll to position [0, 0]
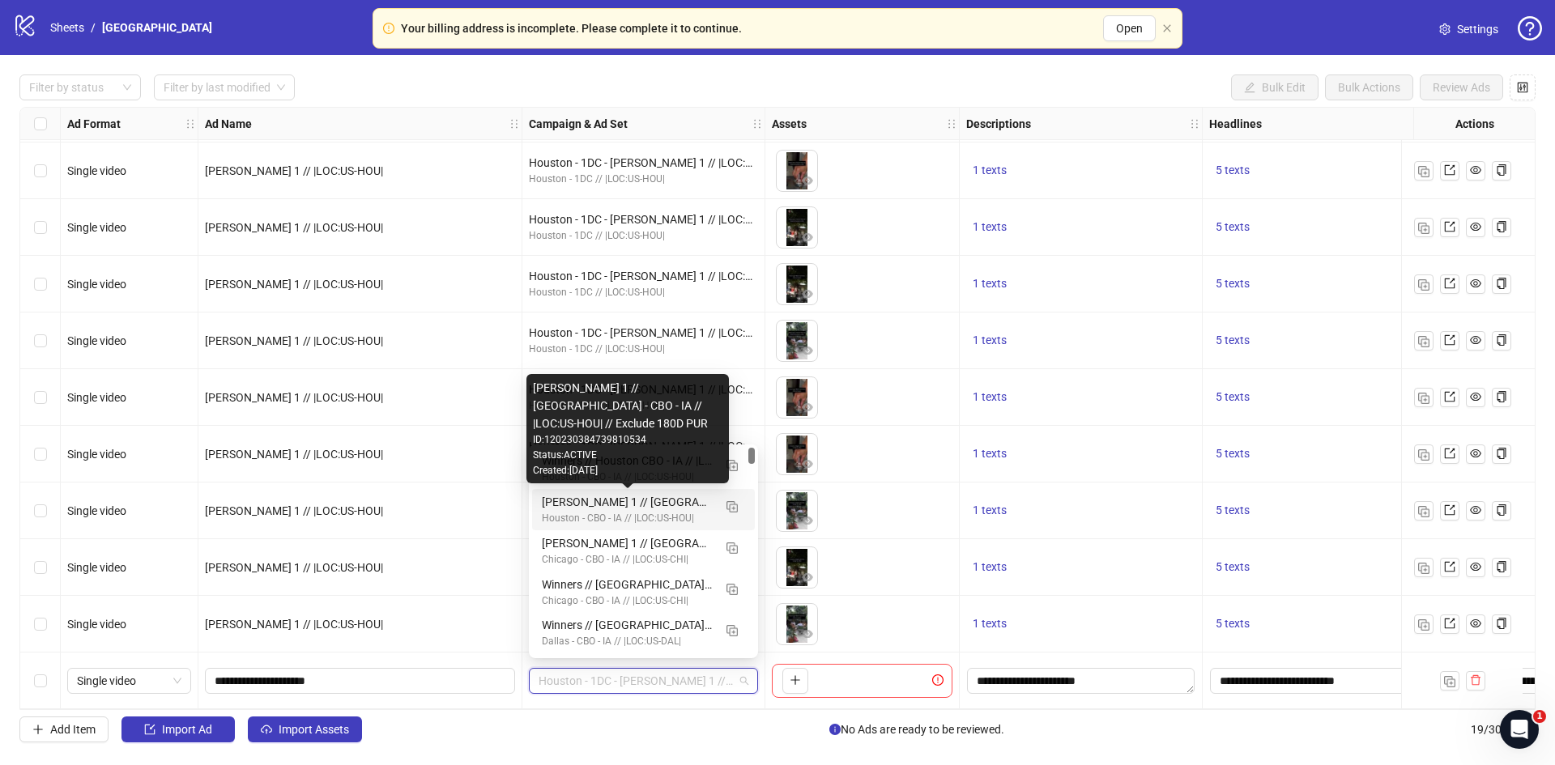
click at [602, 503] on div "Kate 1 // Houston - CBO - IA // |LOC:US-HOU| // Exclude 180D PUR" at bounding box center [627, 502] width 171 height 18
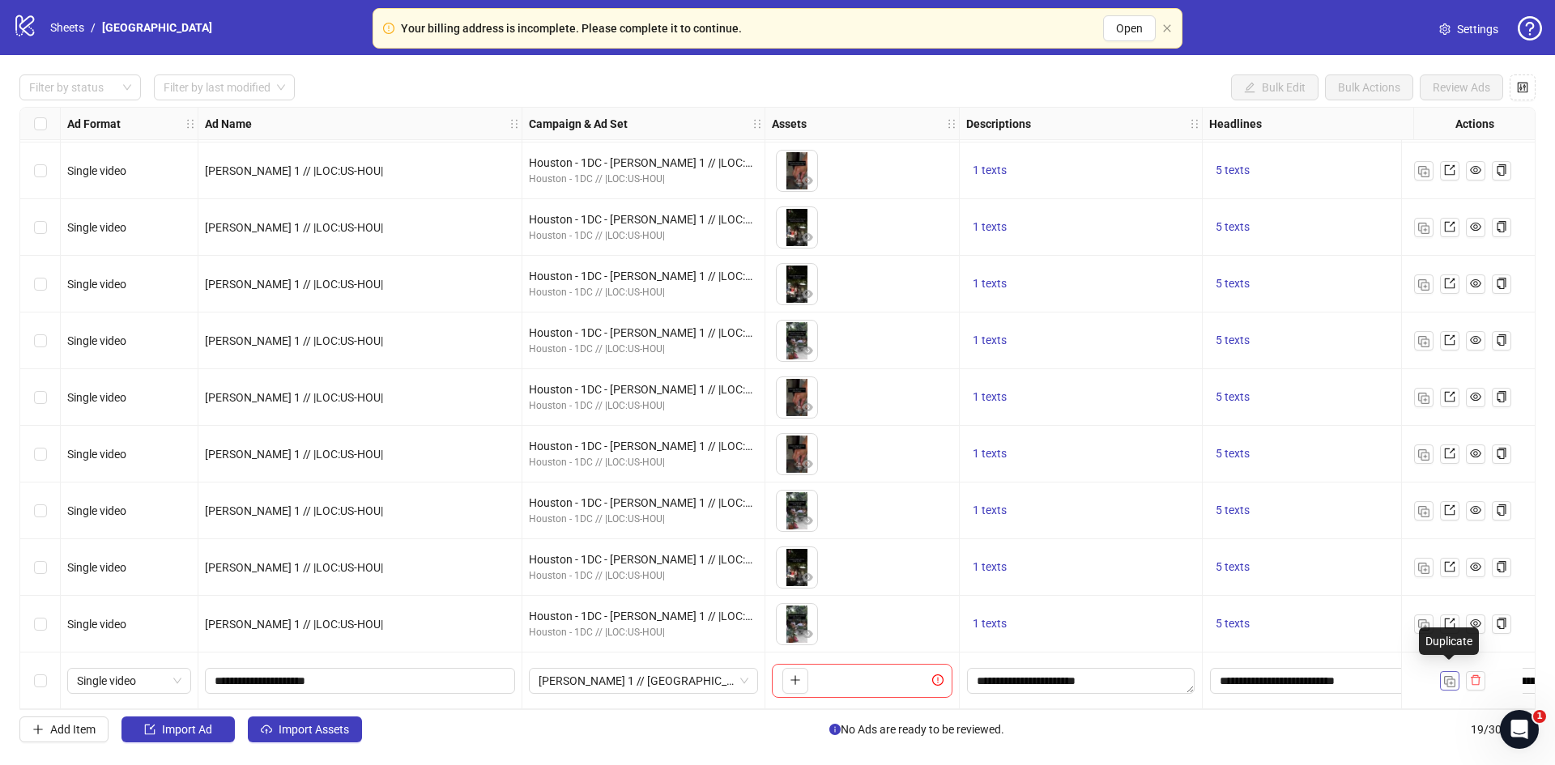
click at [1450, 676] on img "button" at bounding box center [1449, 681] width 11 height 11
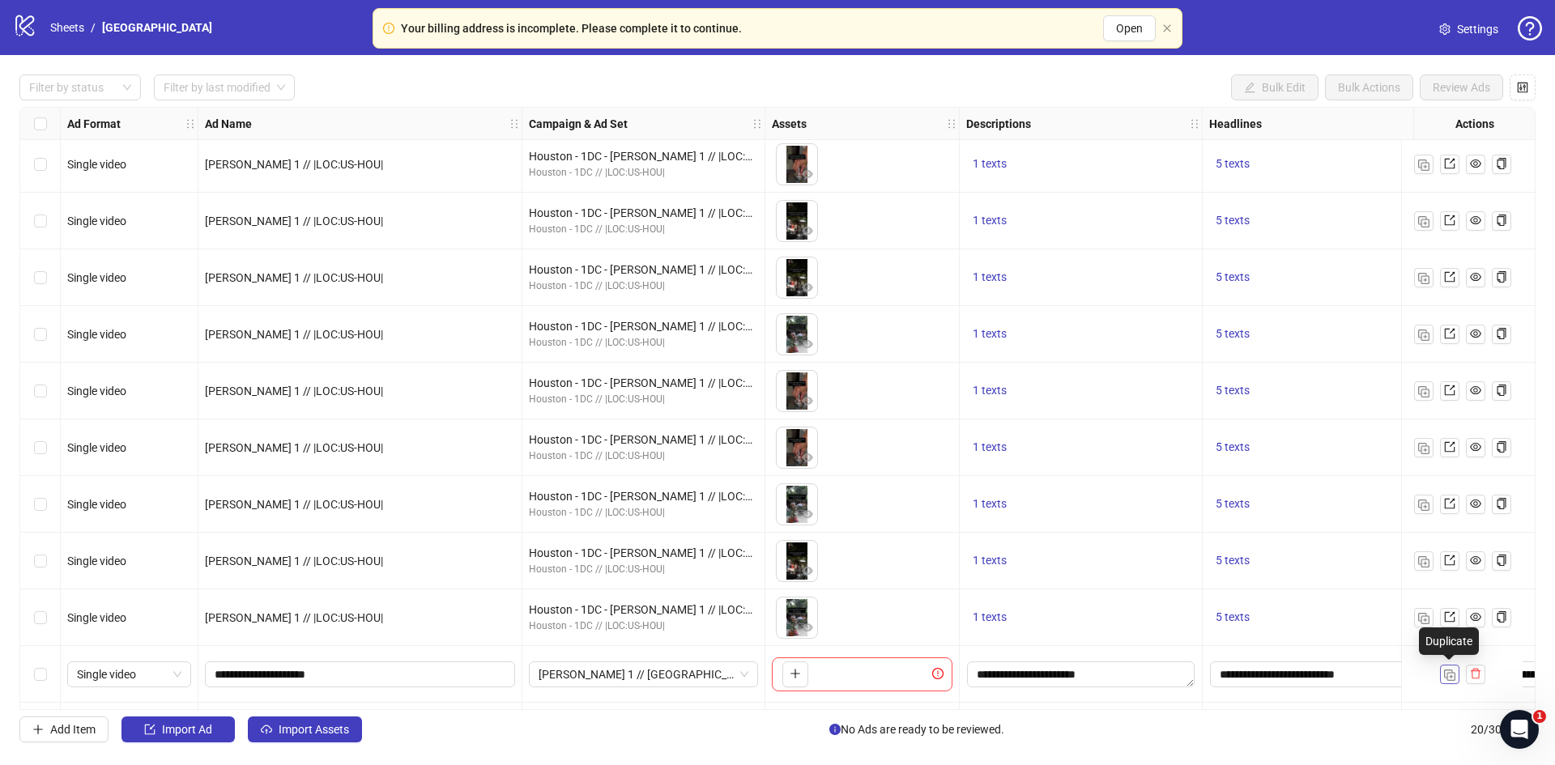
click at [1450, 670] on img "button" at bounding box center [1449, 675] width 11 height 11
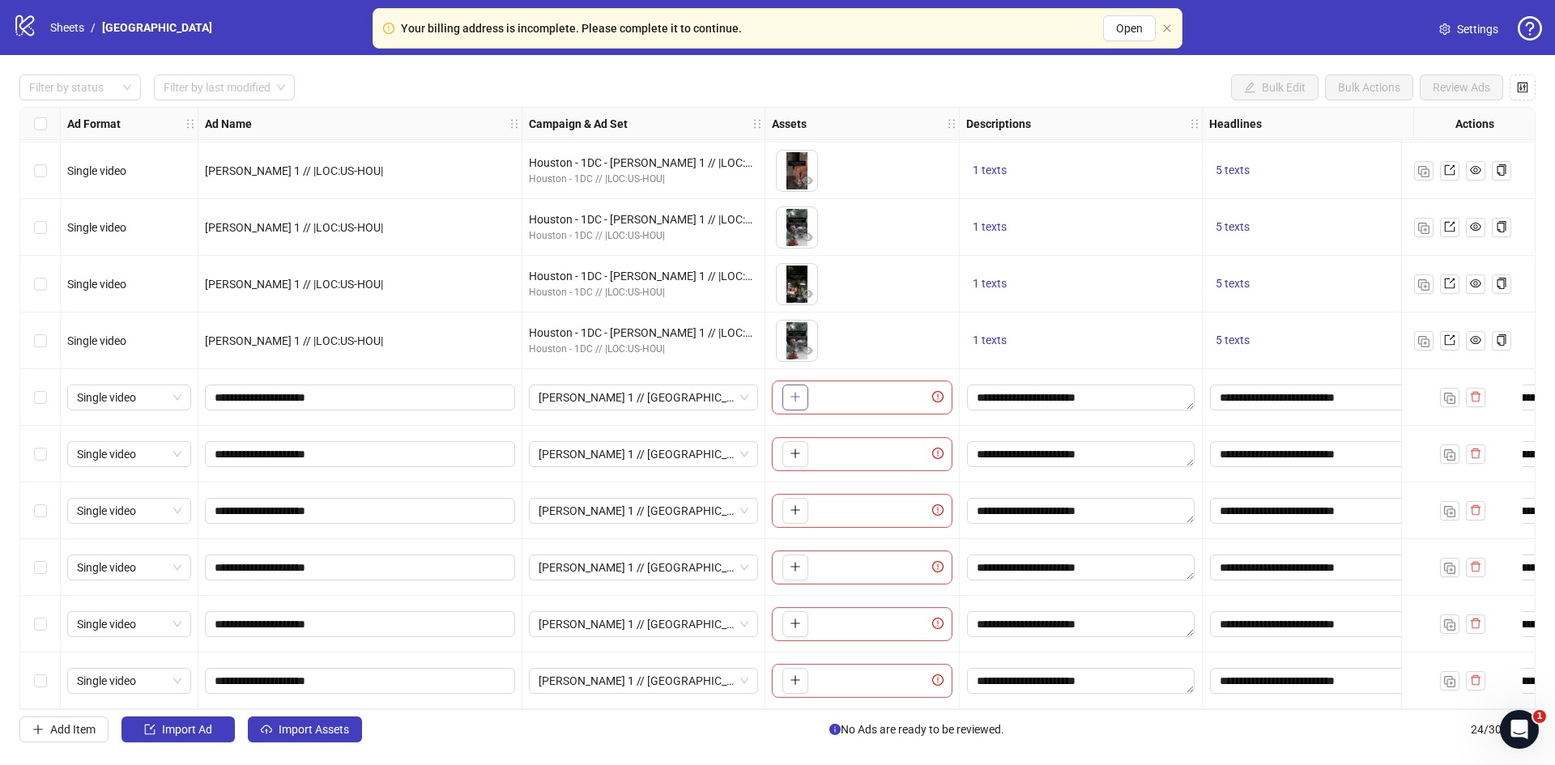
click at [795, 401] on button "button" at bounding box center [795, 398] width 26 height 26
click at [789, 458] on button "button" at bounding box center [795, 454] width 26 height 26
click at [810, 502] on div "To pick up a draggable item, press the space bar. While dragging, use the arrow…" at bounding box center [862, 511] width 181 height 34
click at [796, 505] on icon "plus" at bounding box center [795, 510] width 11 height 11
click at [795, 555] on button "button" at bounding box center [795, 568] width 26 height 26
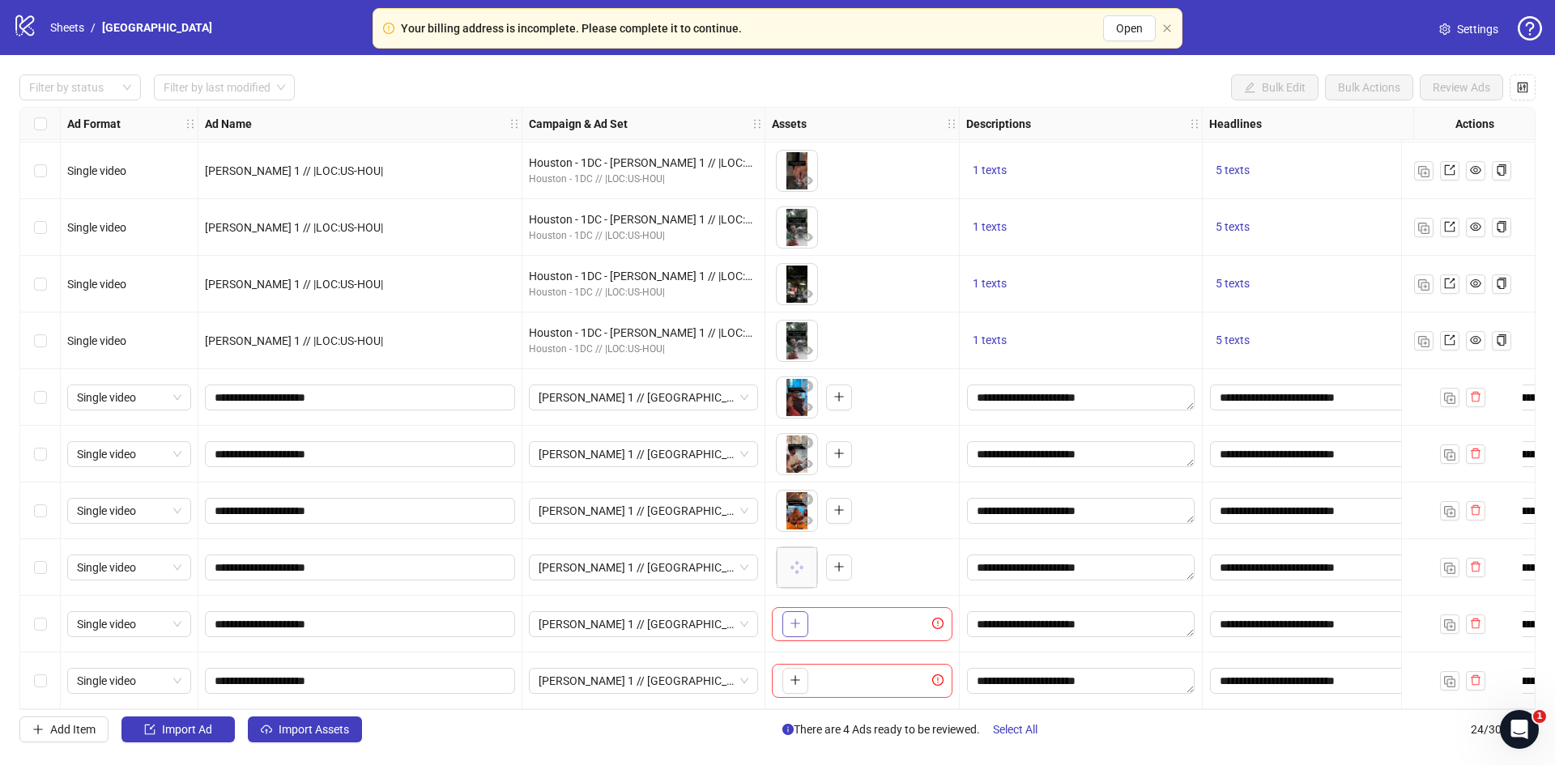
click at [807, 624] on button "button" at bounding box center [795, 624] width 26 height 26
click at [802, 672] on button "button" at bounding box center [795, 681] width 26 height 26
click at [94, 91] on div at bounding box center [72, 87] width 98 height 23
click at [71, 120] on div "Draft" at bounding box center [80, 121] width 96 height 18
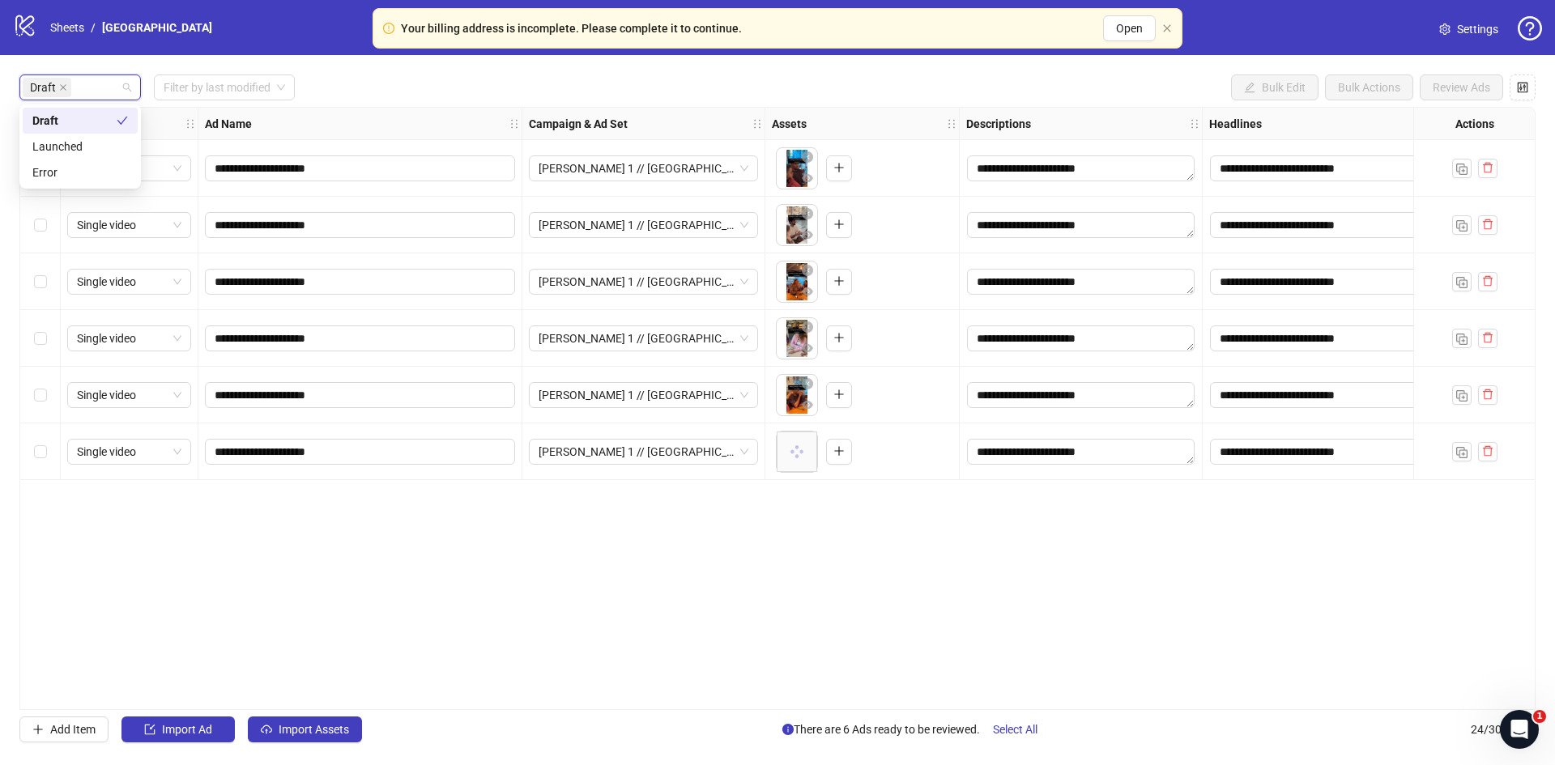
scroll to position [0, 0]
click at [407, 78] on div "Draft Filter by last modified Bulk Edit Bulk Actions Review Ads" at bounding box center [777, 88] width 1516 height 26
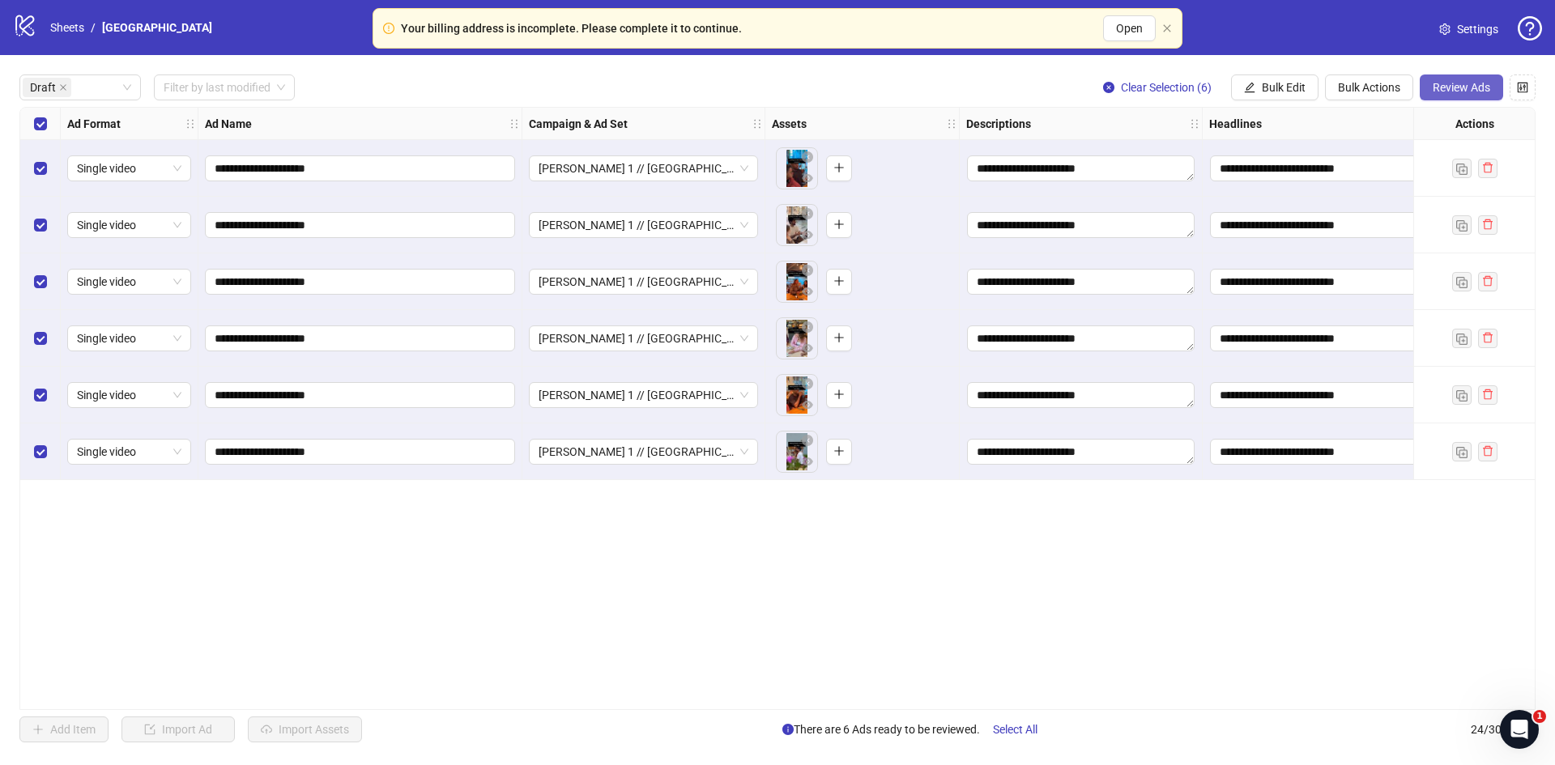
click at [1472, 87] on span "Review Ads" at bounding box center [1462, 87] width 58 height 13
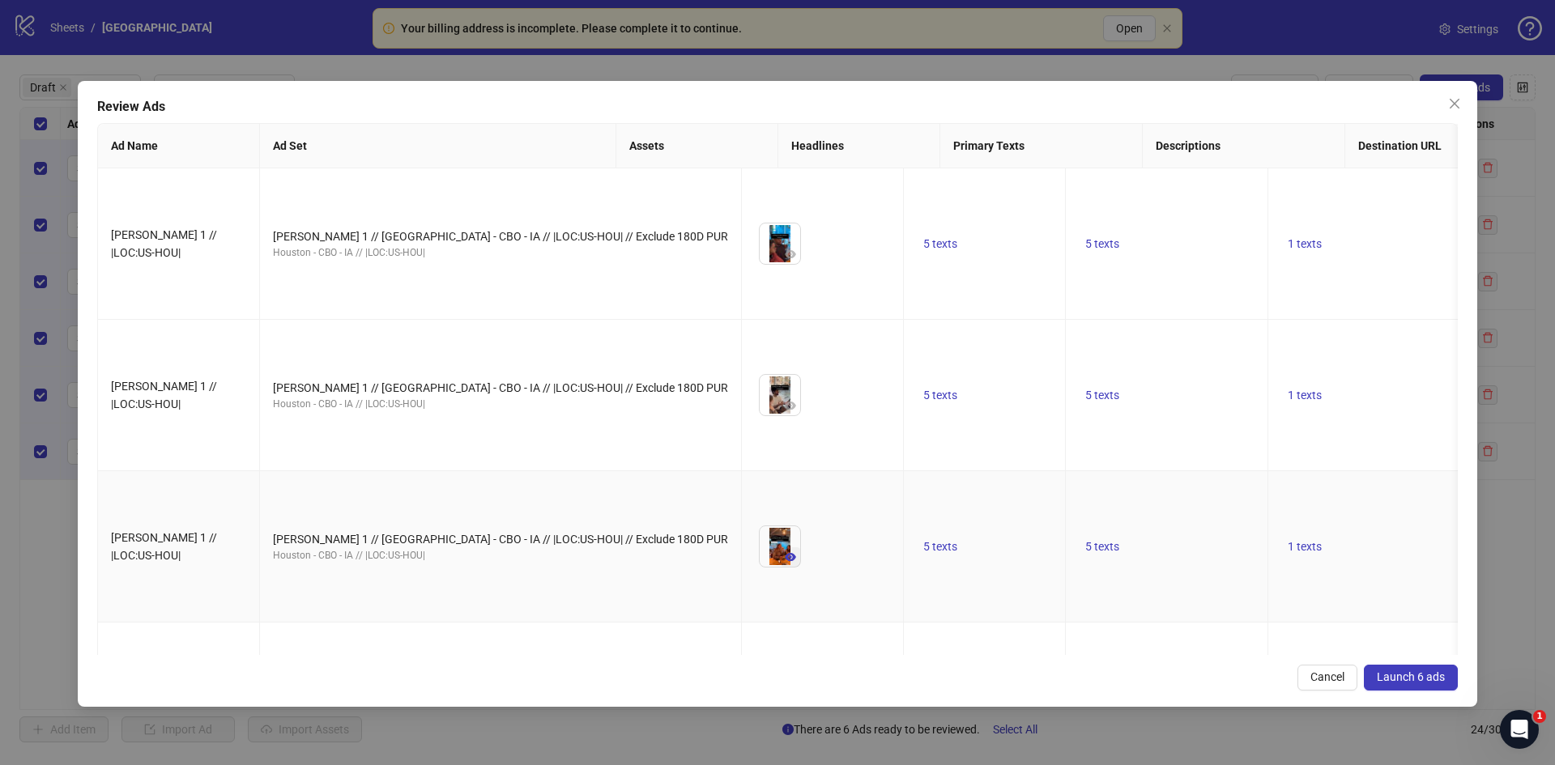
click at [785, 553] on icon "eye" at bounding box center [790, 557] width 11 height 8
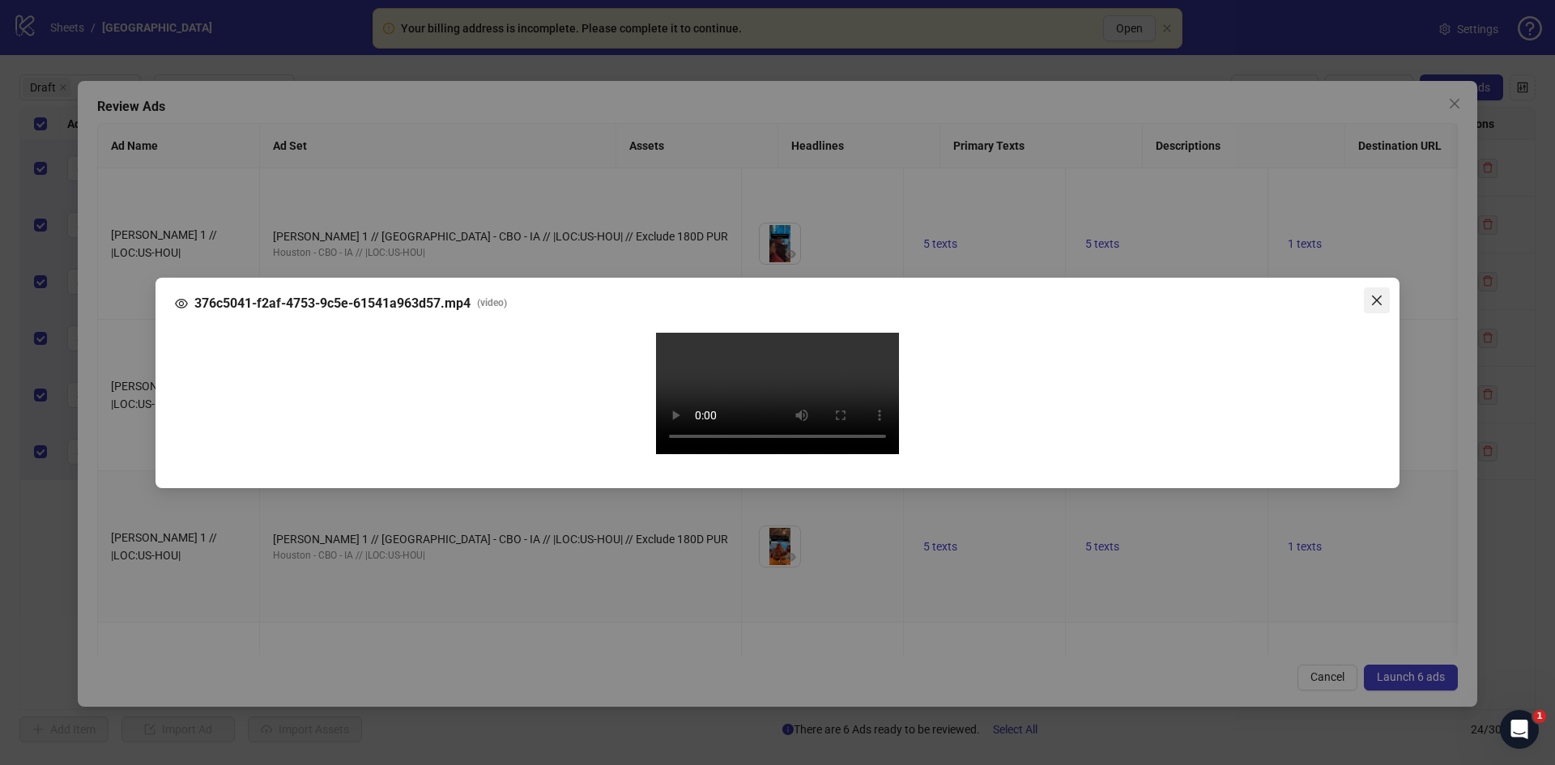
click at [1370, 294] on icon "close" at bounding box center [1376, 300] width 13 height 13
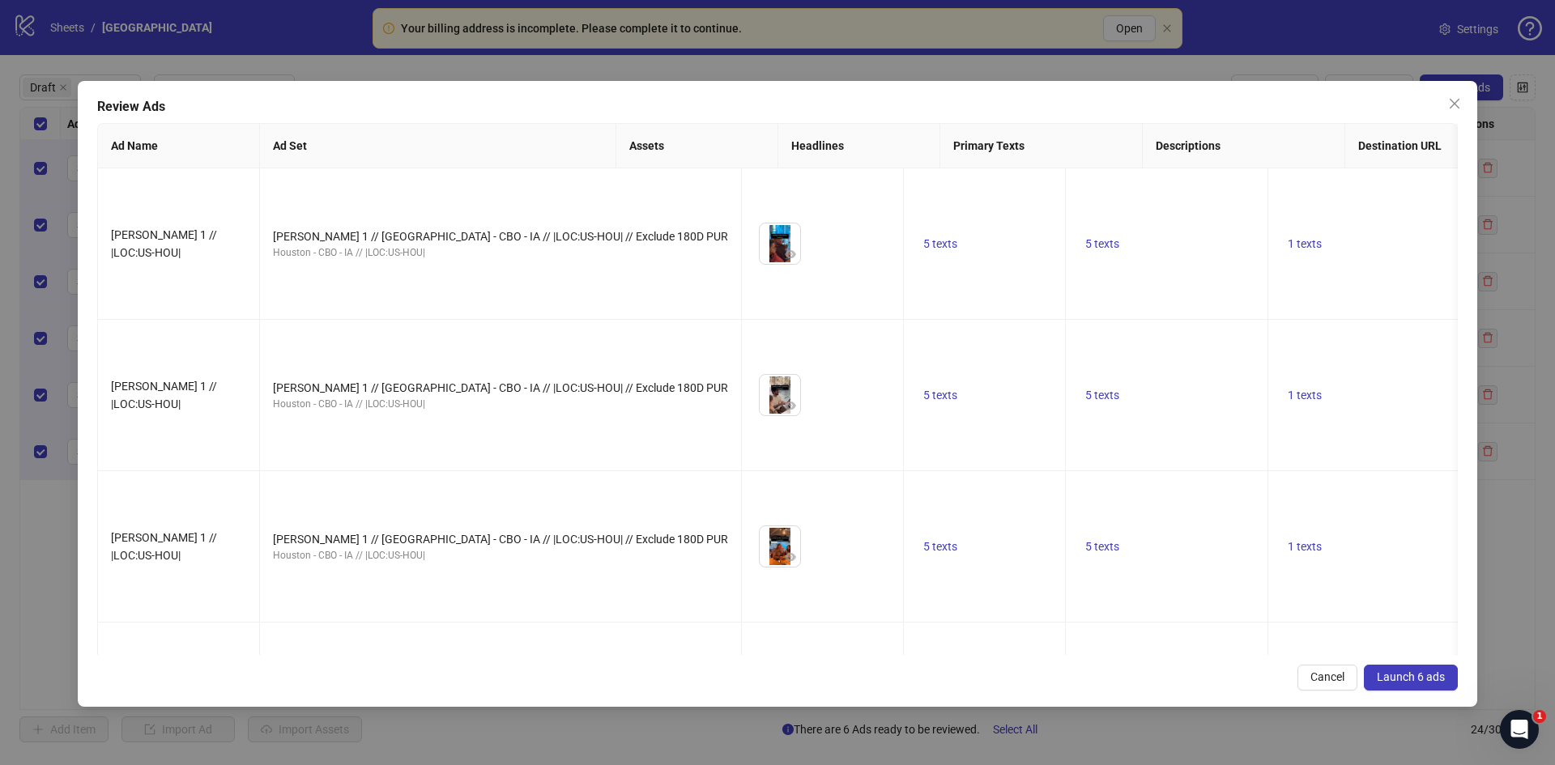
click at [1383, 675] on span "Launch 6 ads" at bounding box center [1411, 677] width 68 height 13
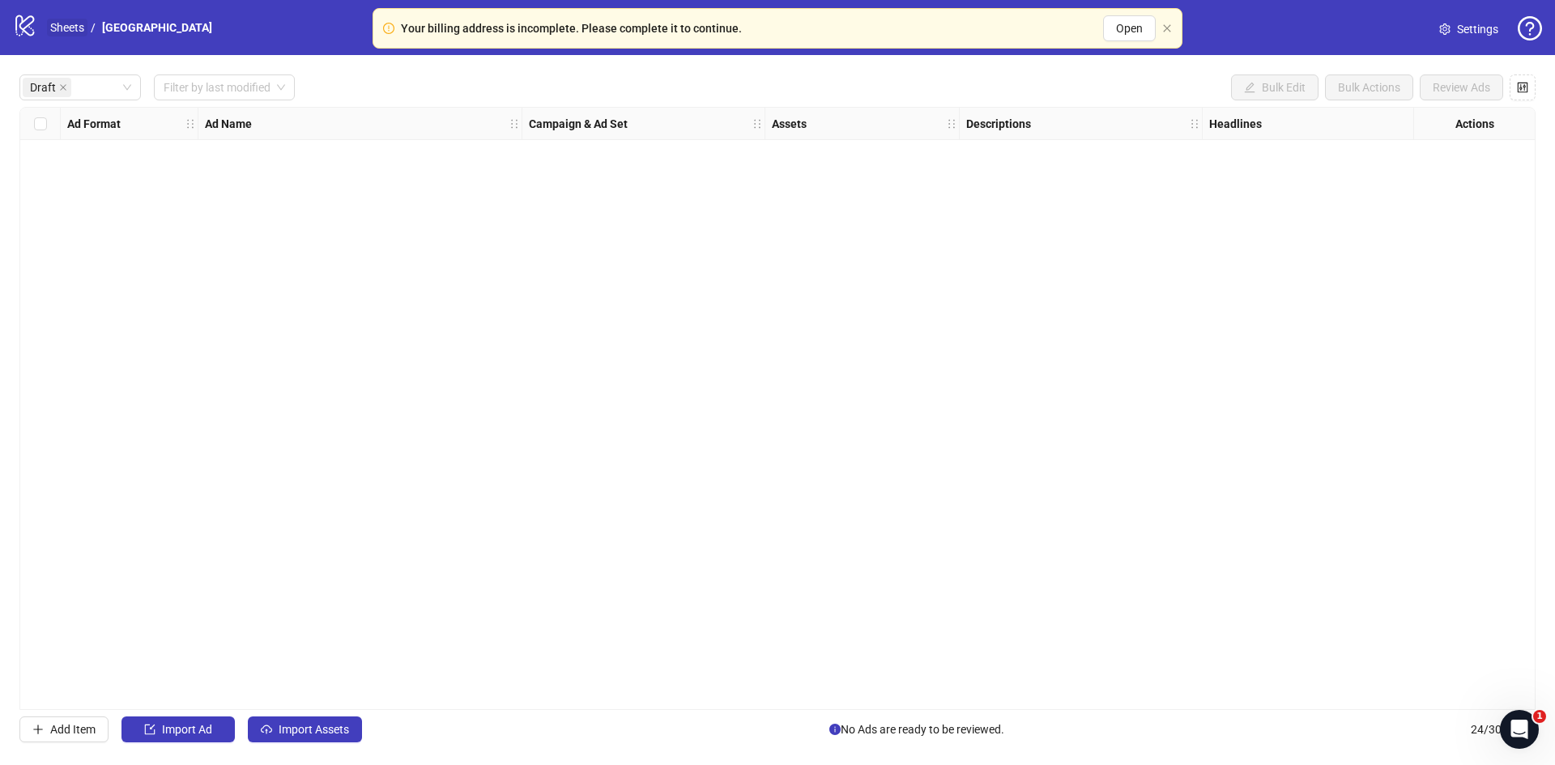
click at [68, 26] on link "Sheets" at bounding box center [67, 28] width 40 height 18
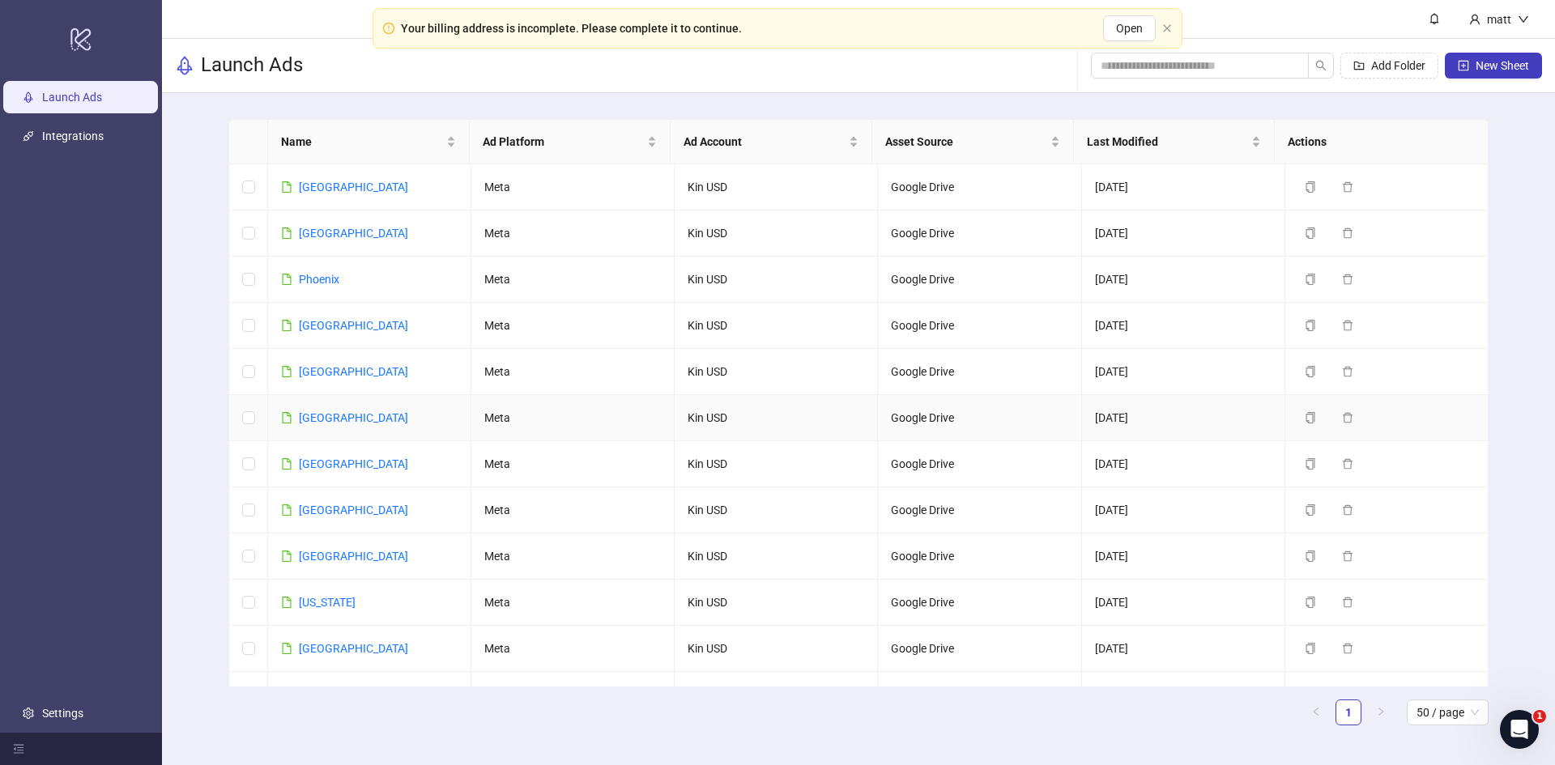
scroll to position [546, 0]
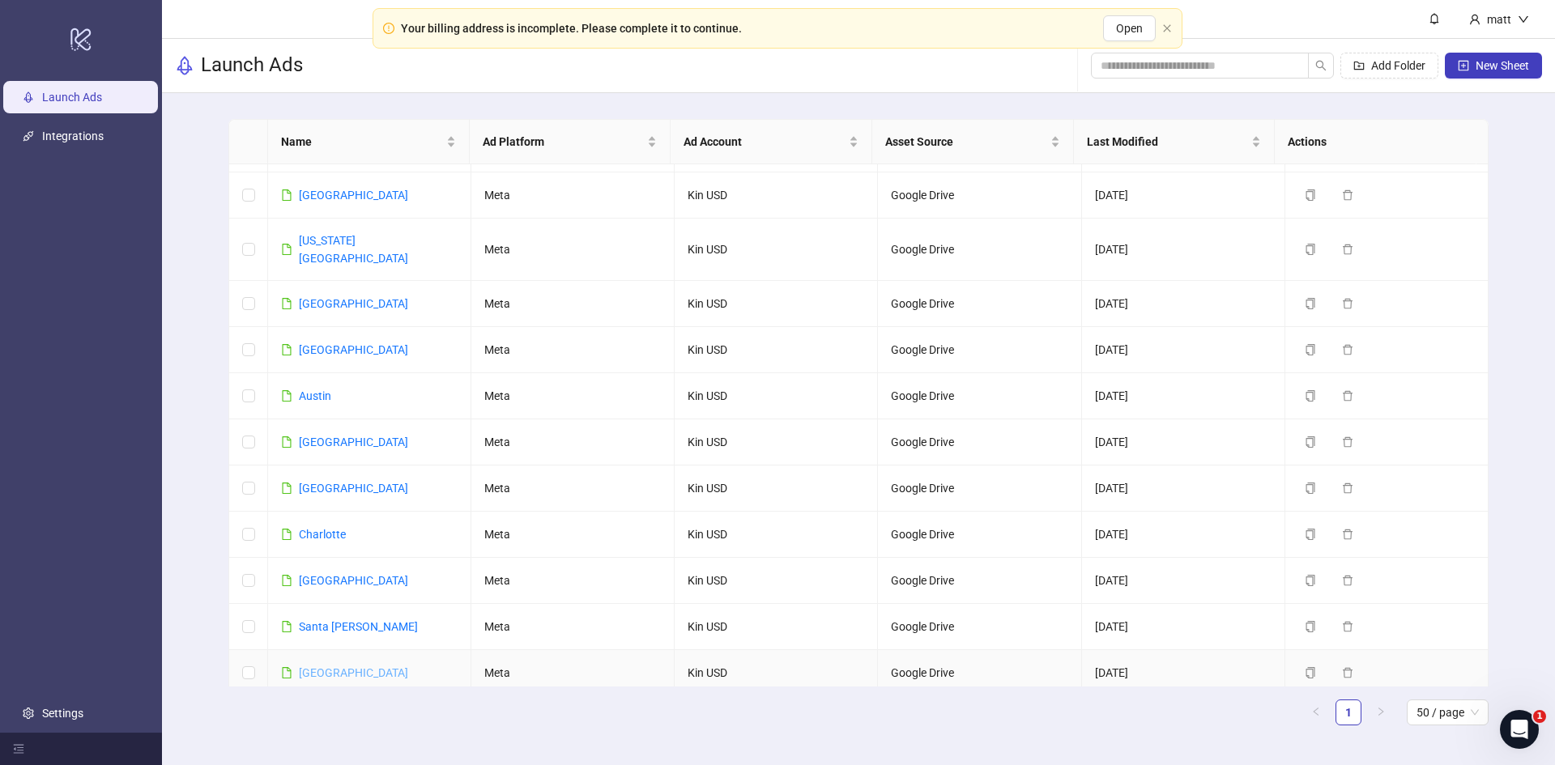
click at [341, 667] on link "[GEOGRAPHIC_DATA]" at bounding box center [353, 673] width 109 height 13
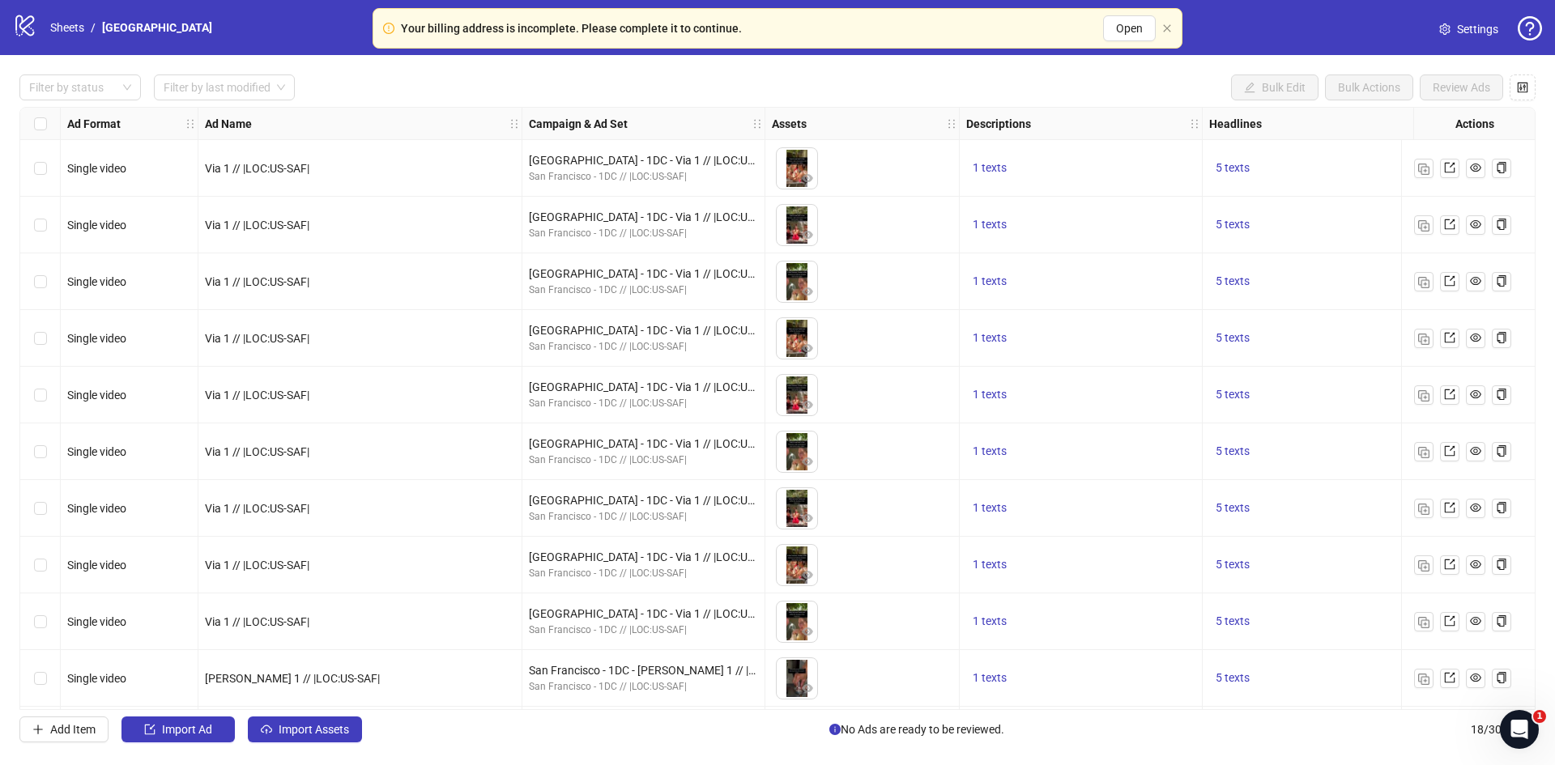
click at [1453, 24] on link "Settings" at bounding box center [1468, 29] width 85 height 26
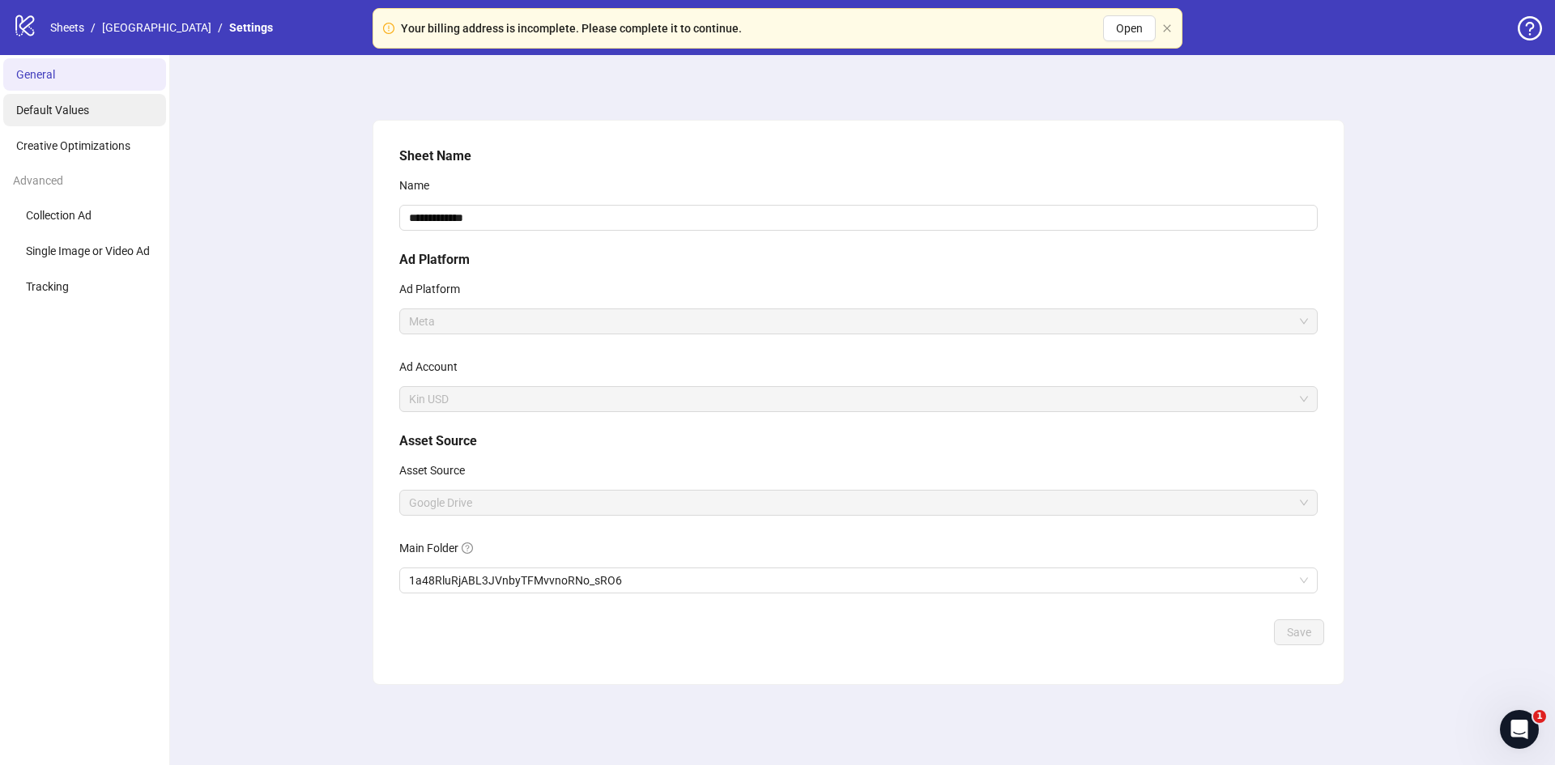
click at [104, 116] on li "Default Values" at bounding box center [84, 110] width 163 height 32
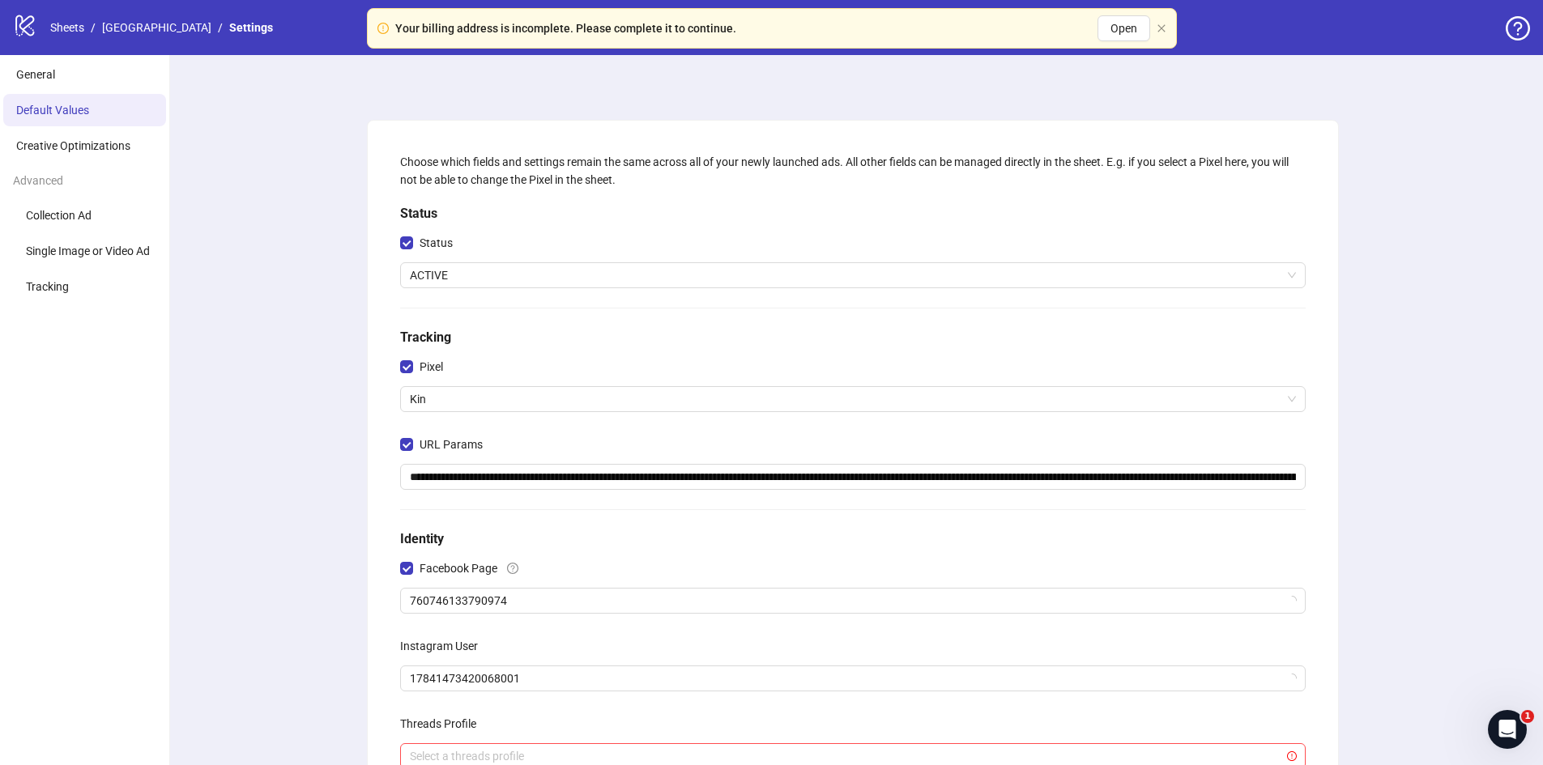
scroll to position [259, 0]
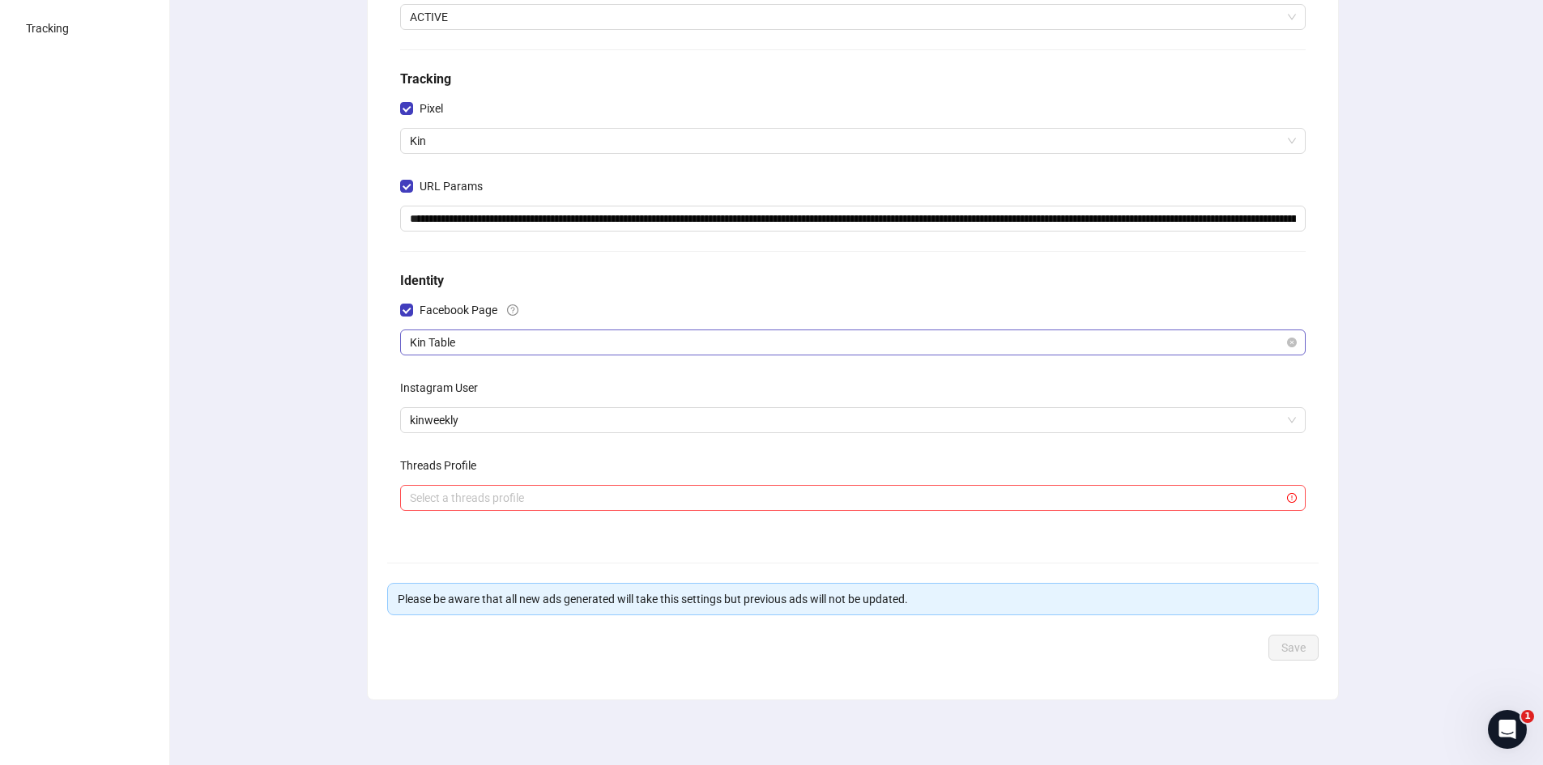
click at [467, 343] on span "Kin Table" at bounding box center [853, 342] width 886 height 24
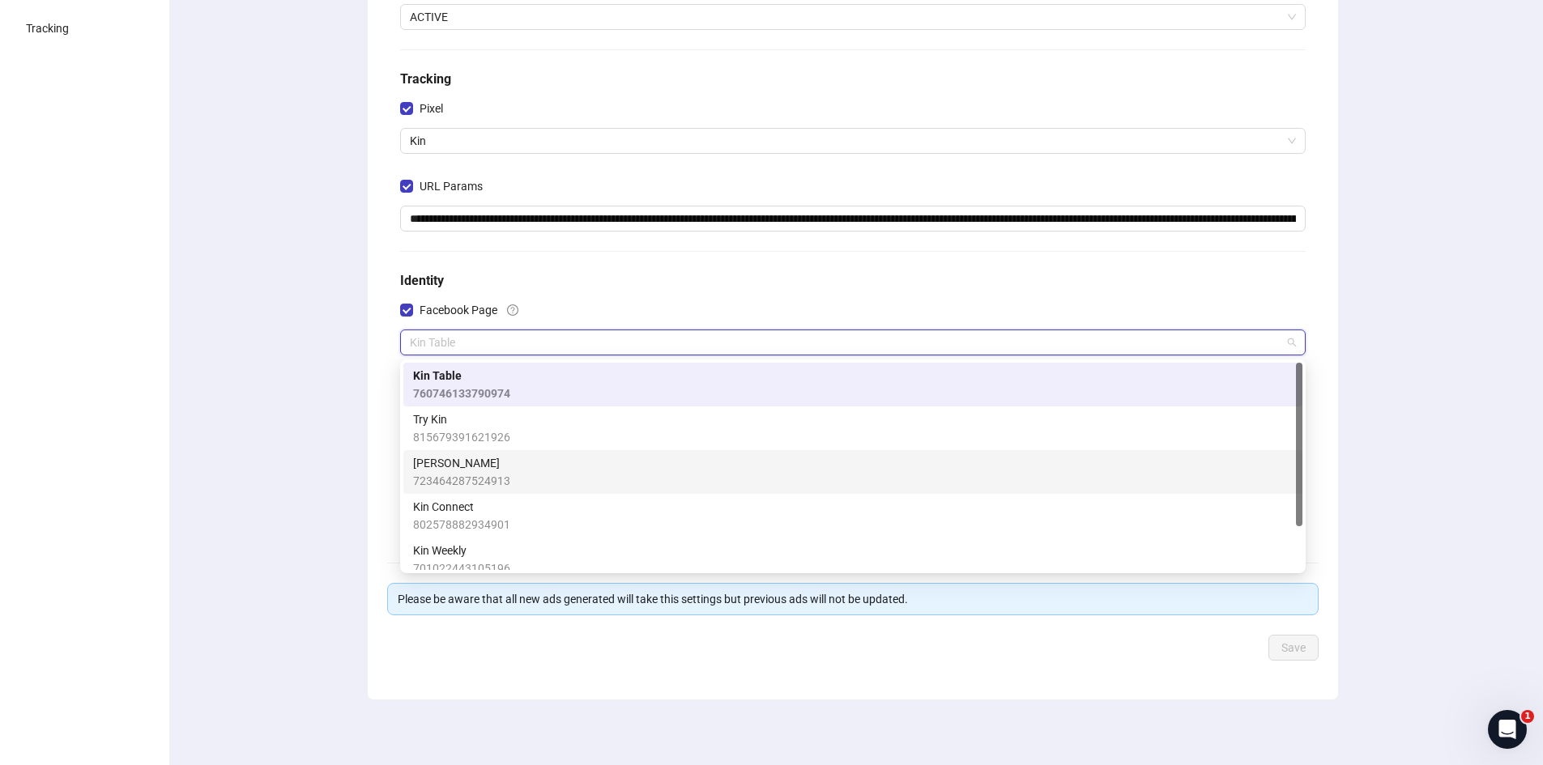
click at [483, 462] on span "[PERSON_NAME]" at bounding box center [461, 463] width 97 height 18
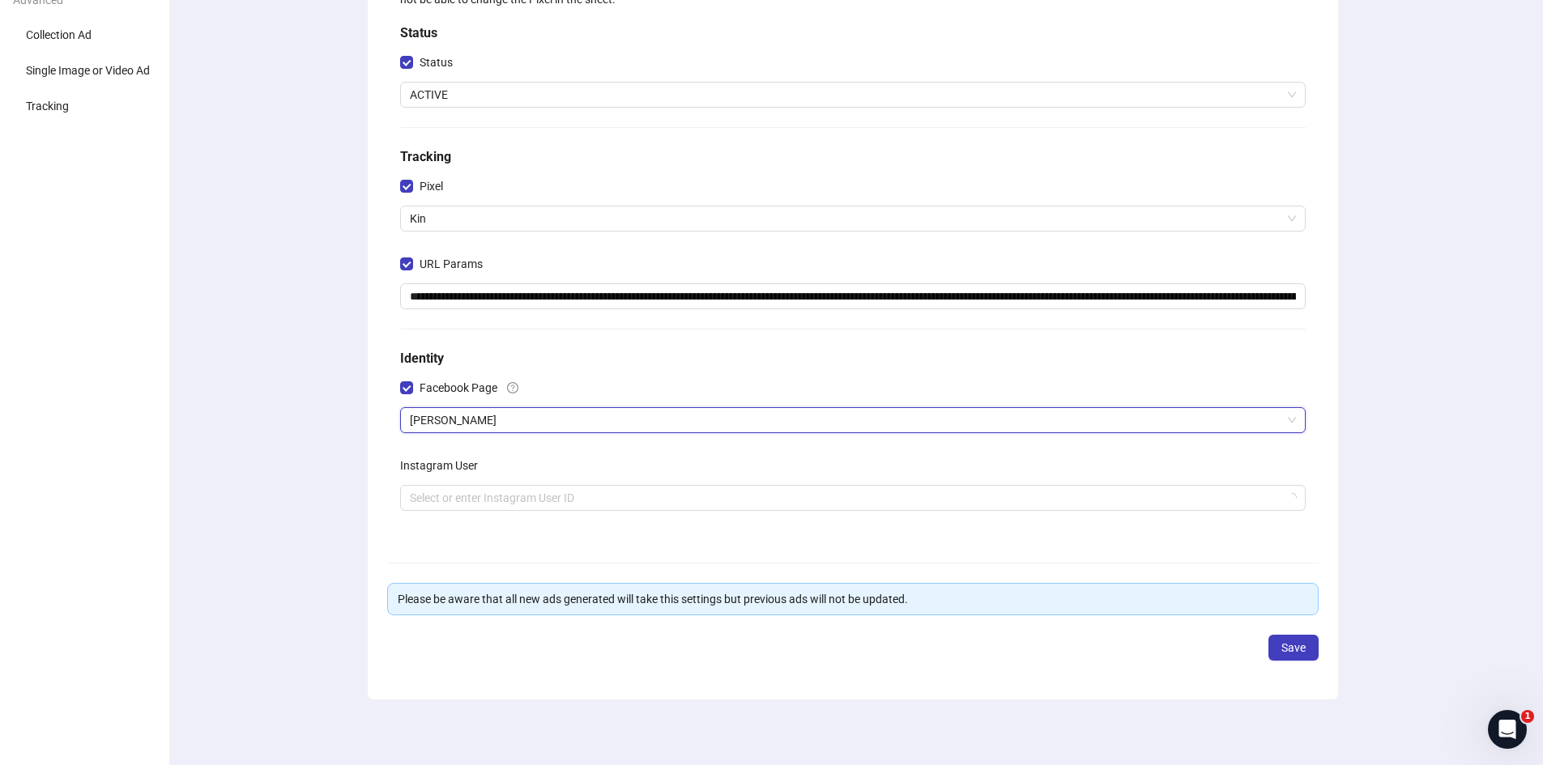
scroll to position [181, 0]
click at [450, 491] on input "search" at bounding box center [845, 498] width 871 height 24
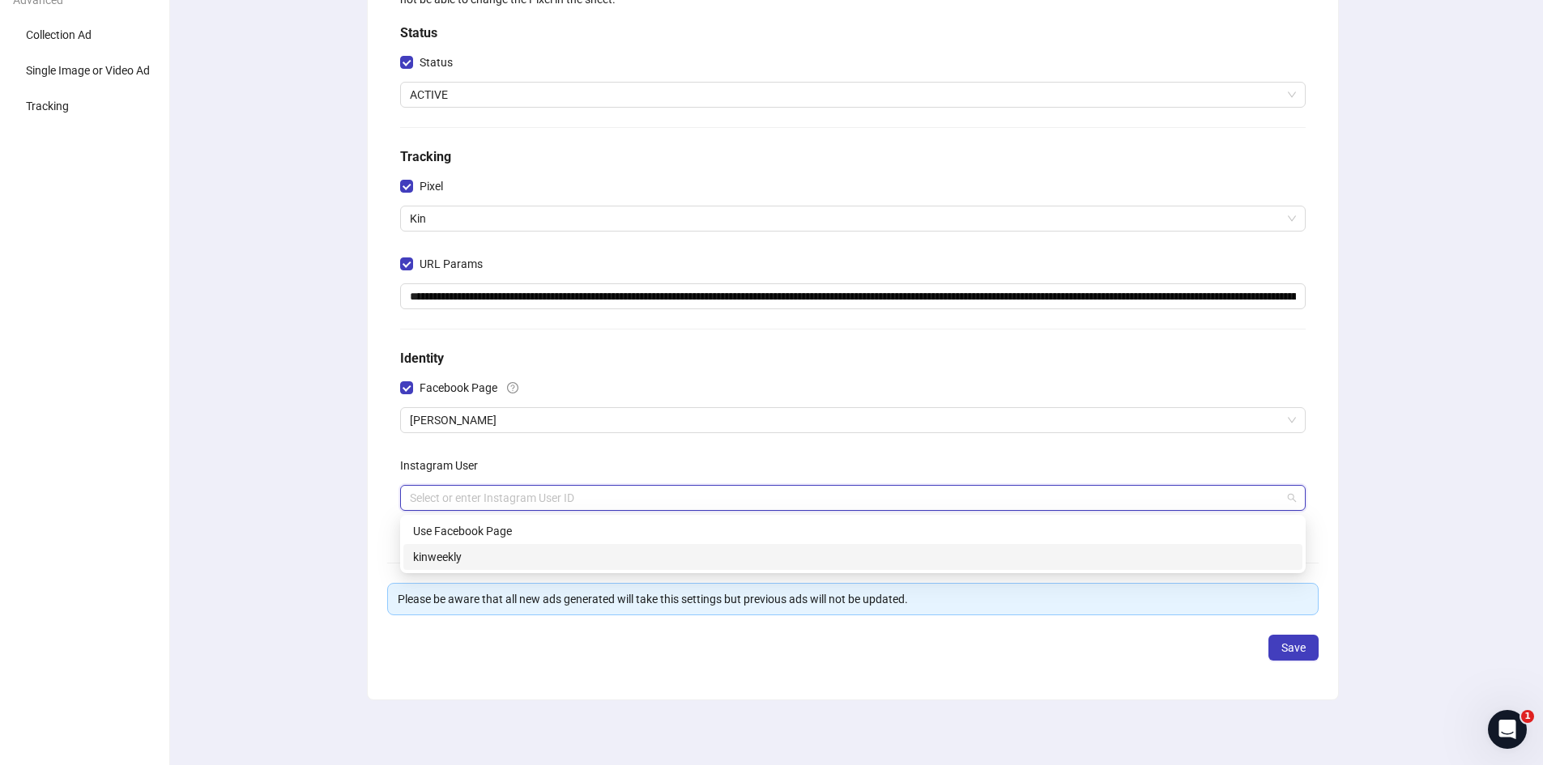
click at [479, 563] on div "kinweekly" at bounding box center [853, 557] width 880 height 18
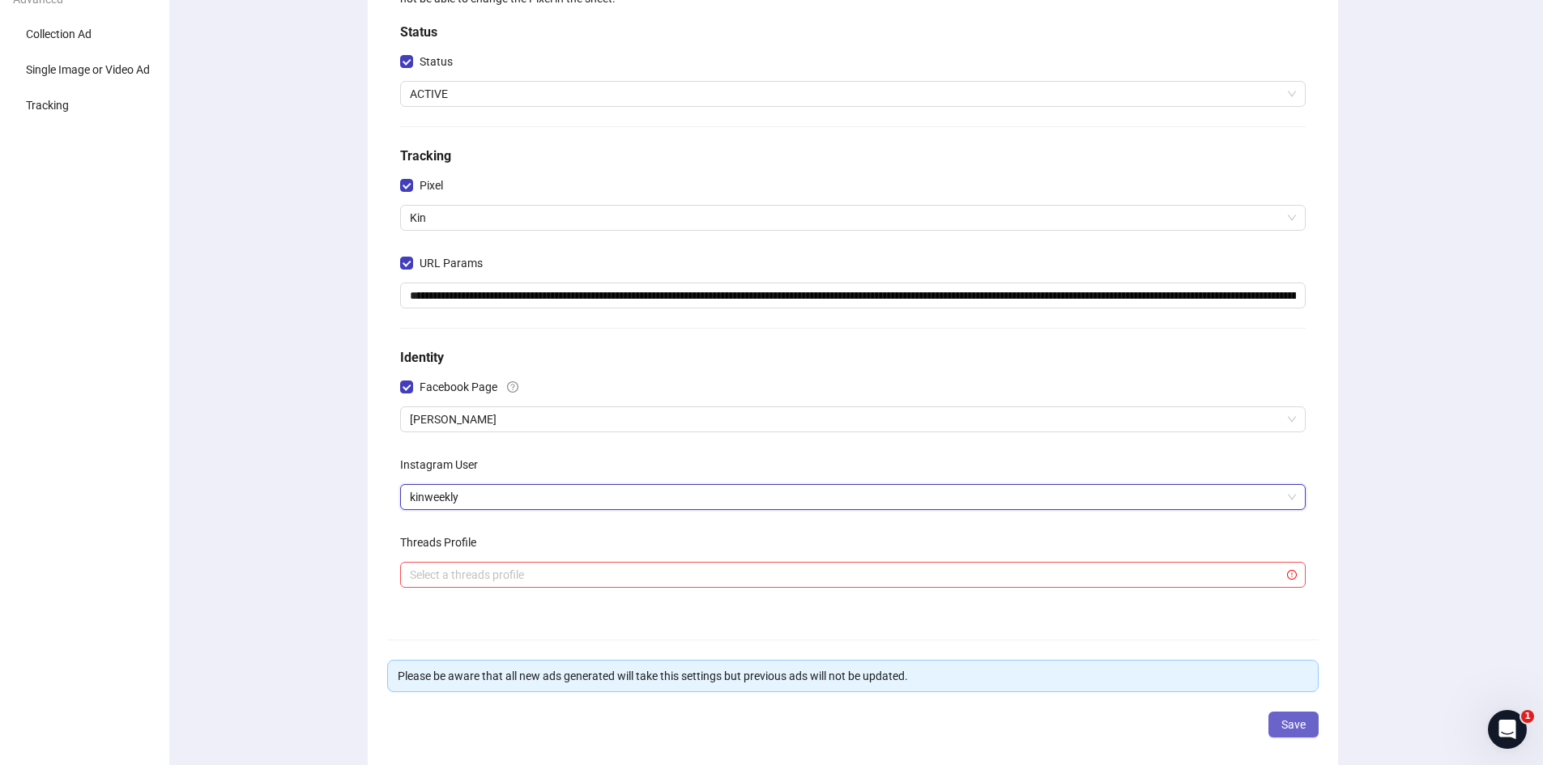
click at [1300, 722] on span "Save" at bounding box center [1293, 724] width 24 height 13
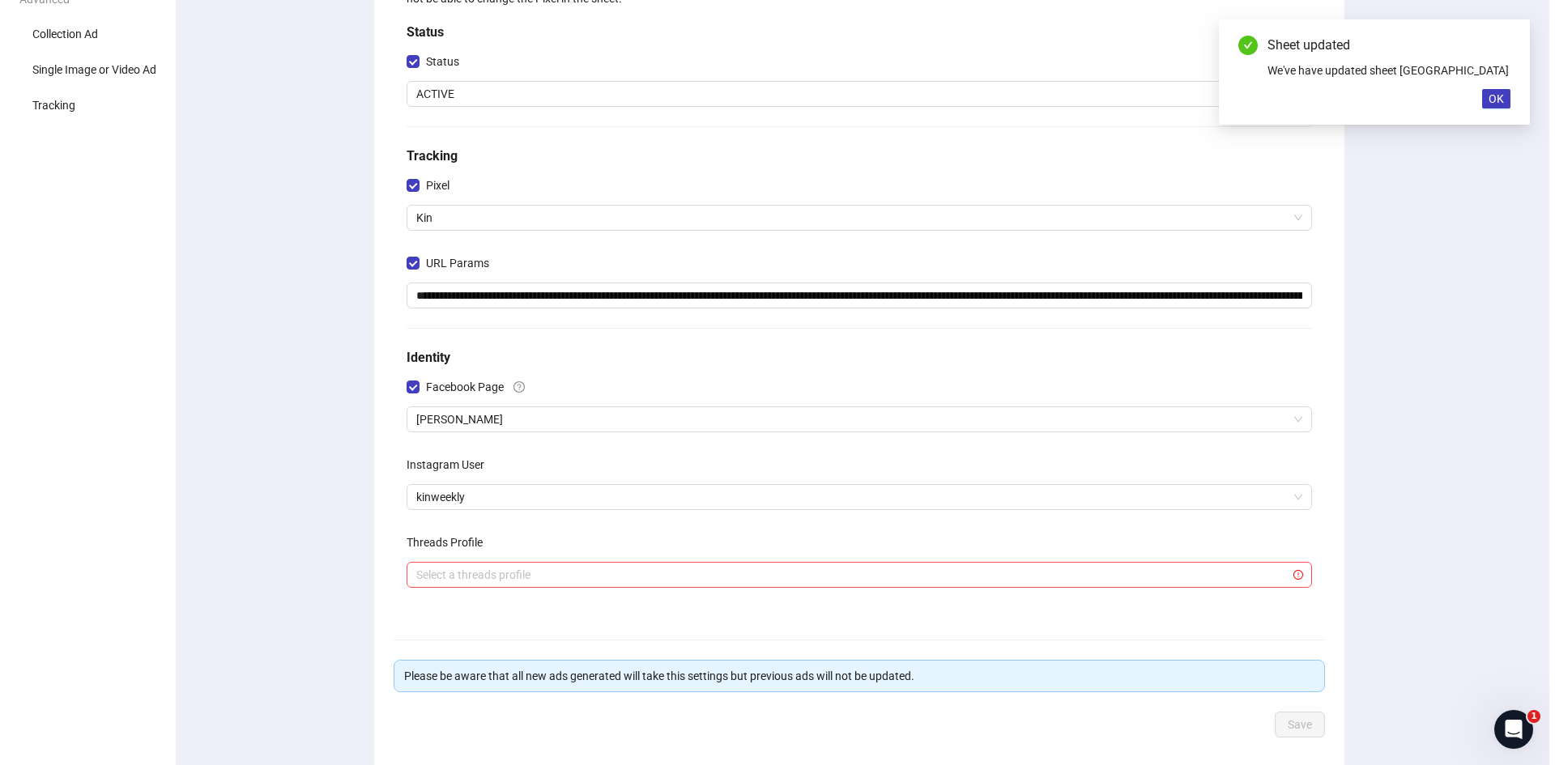
scroll to position [0, 0]
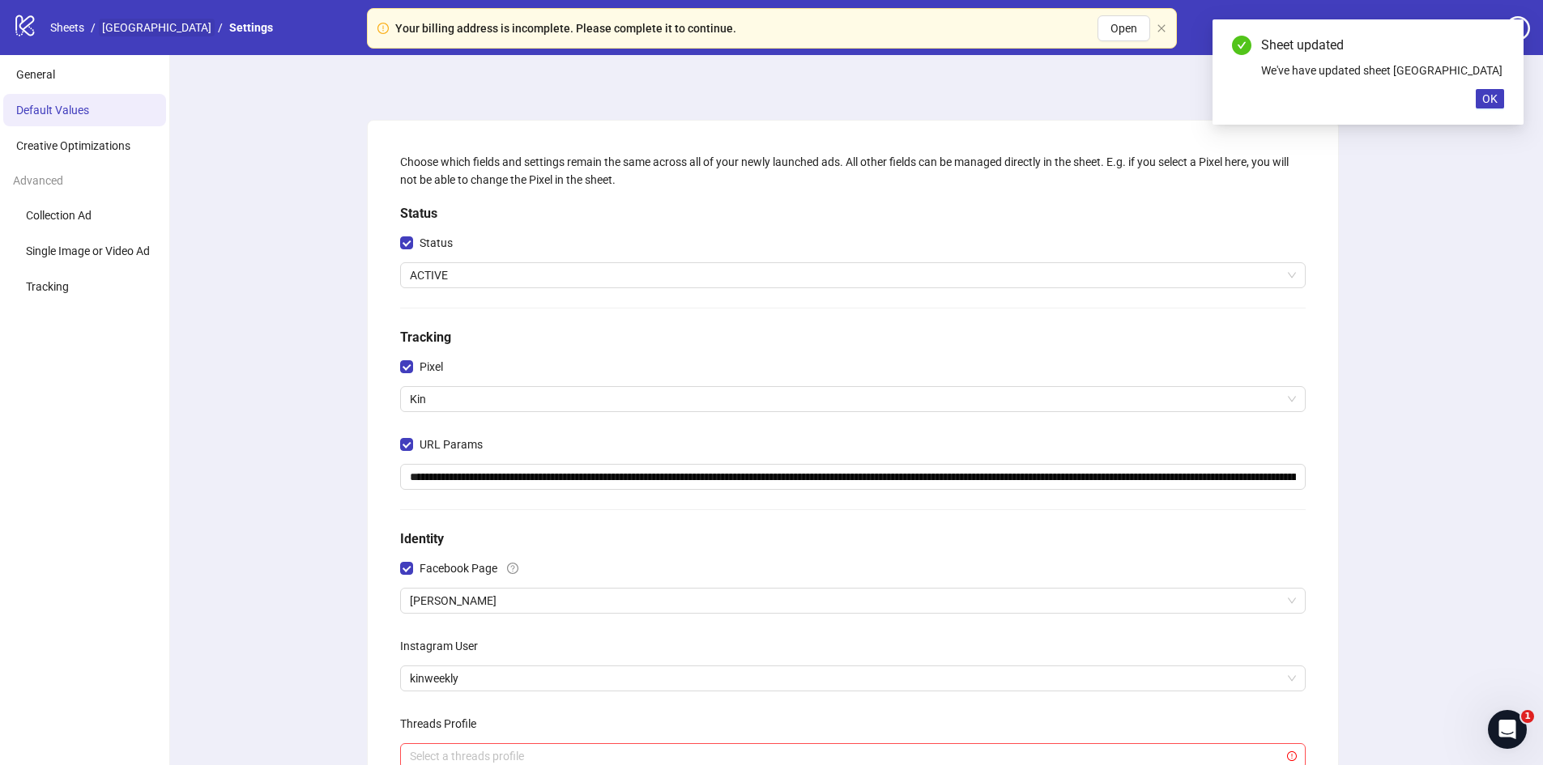
click at [142, 21] on link "[GEOGRAPHIC_DATA]" at bounding box center [157, 28] width 116 height 18
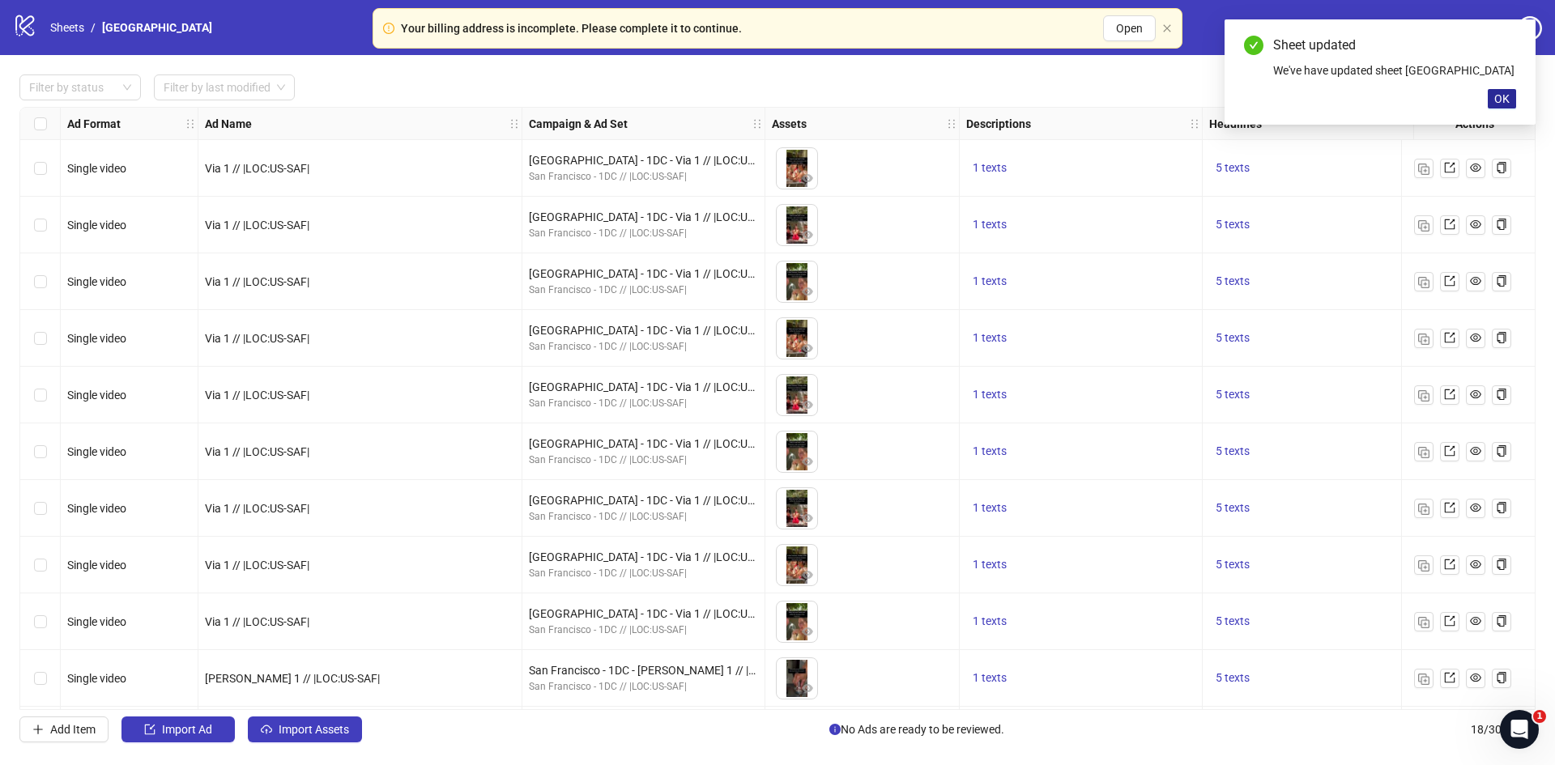
click at [1504, 97] on span "OK" at bounding box center [1501, 98] width 15 height 13
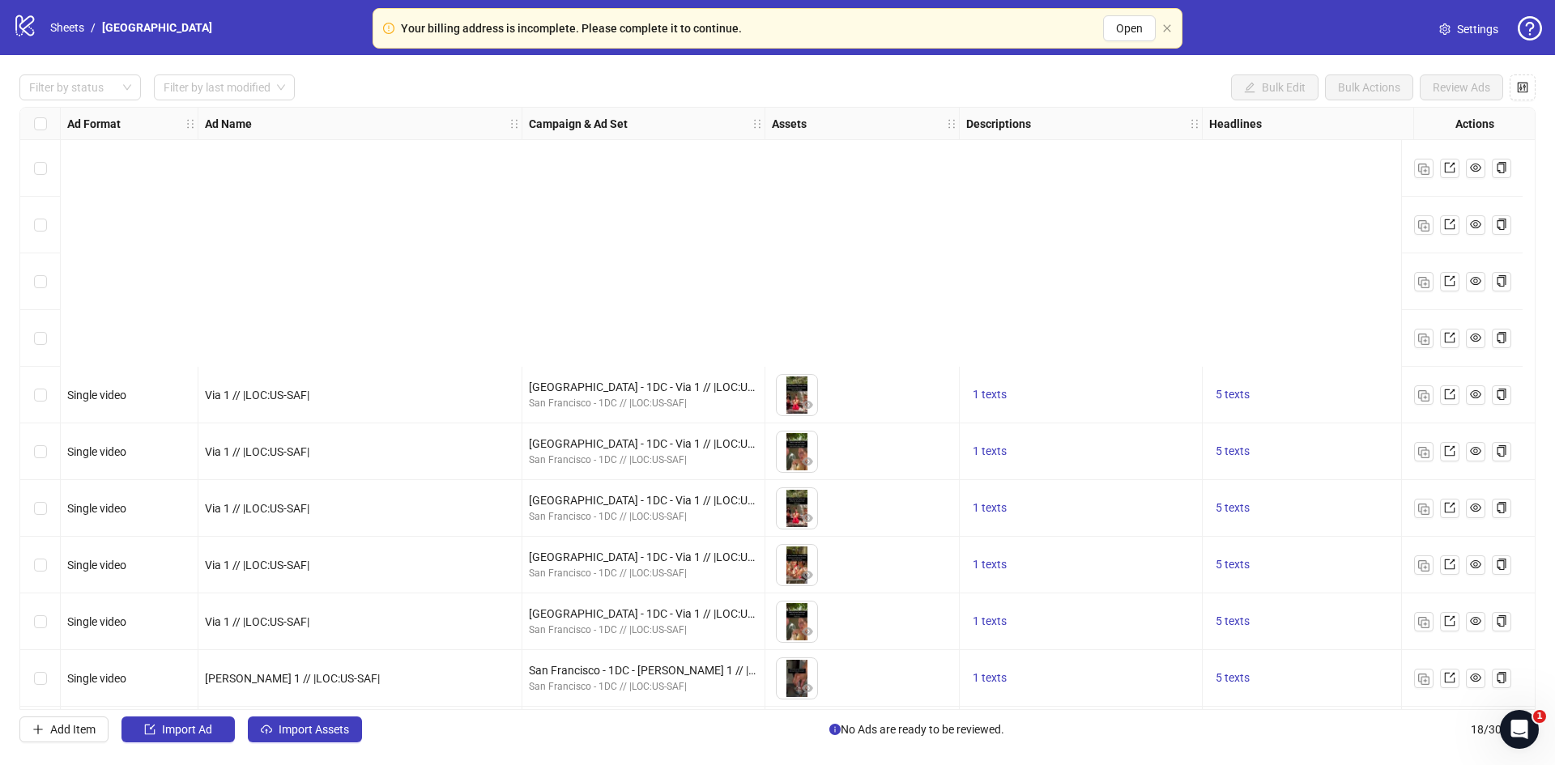
scroll to position [458, 0]
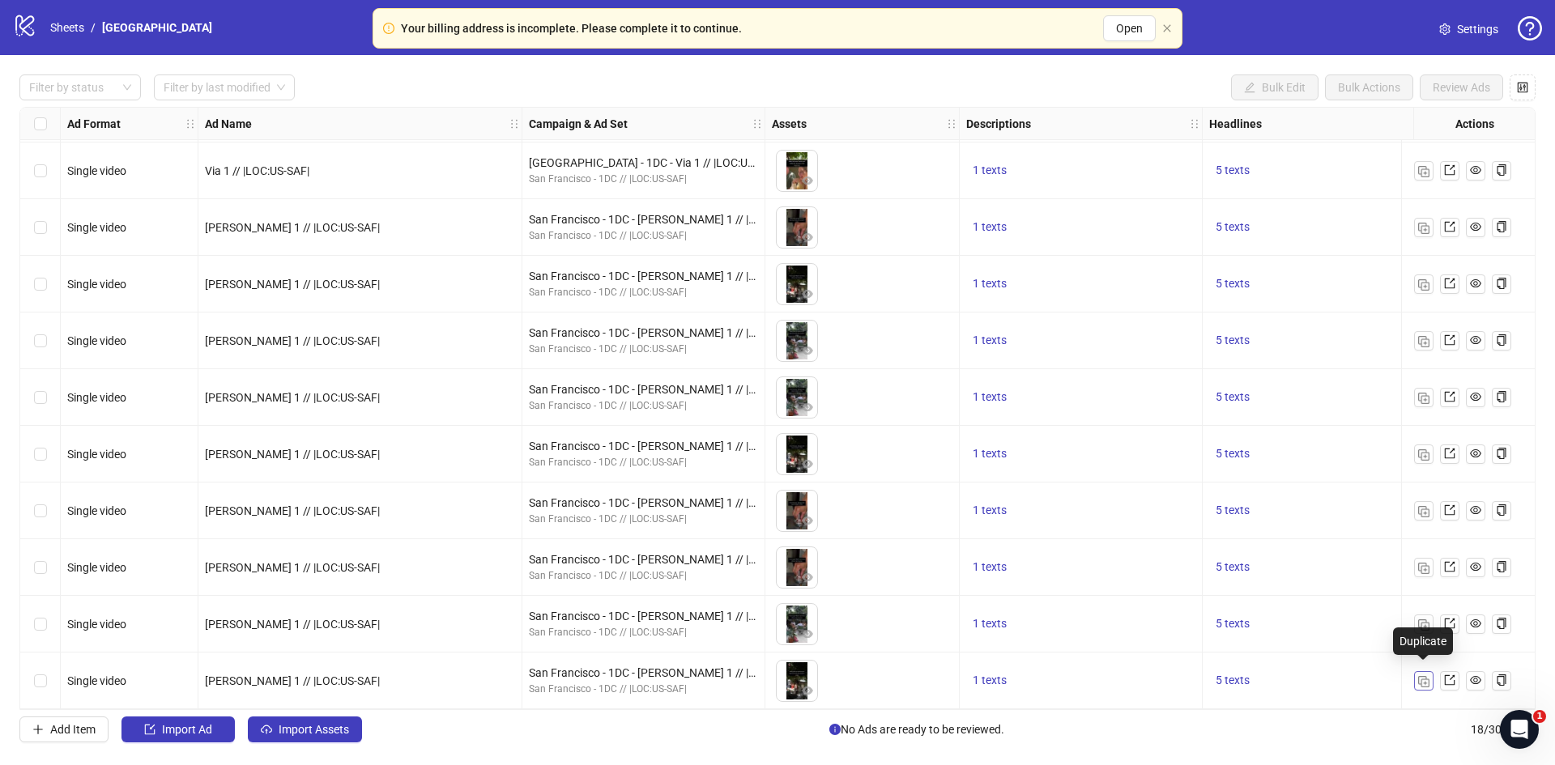
click at [1421, 676] on img "button" at bounding box center [1423, 681] width 11 height 11
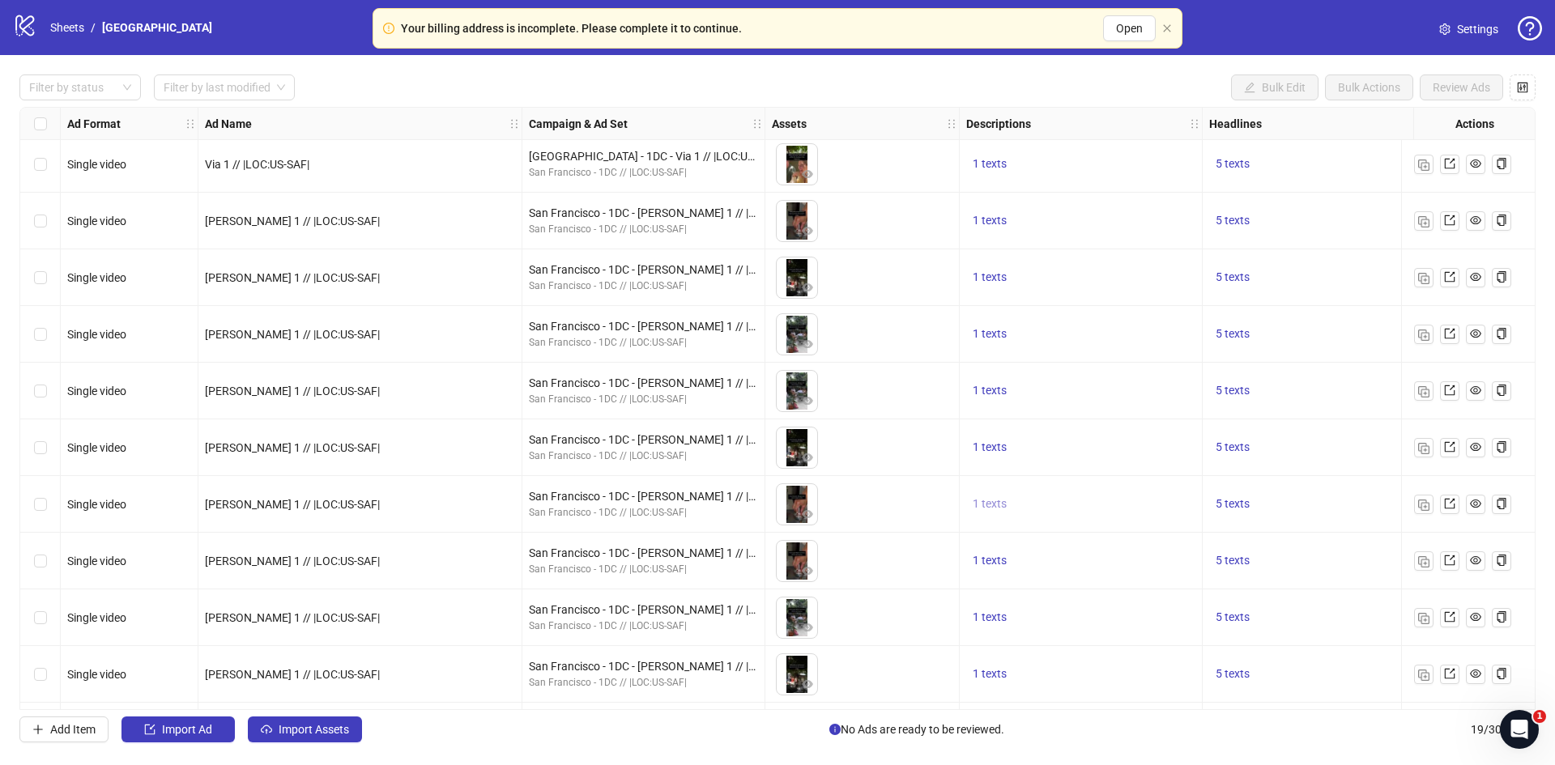
scroll to position [514, 0]
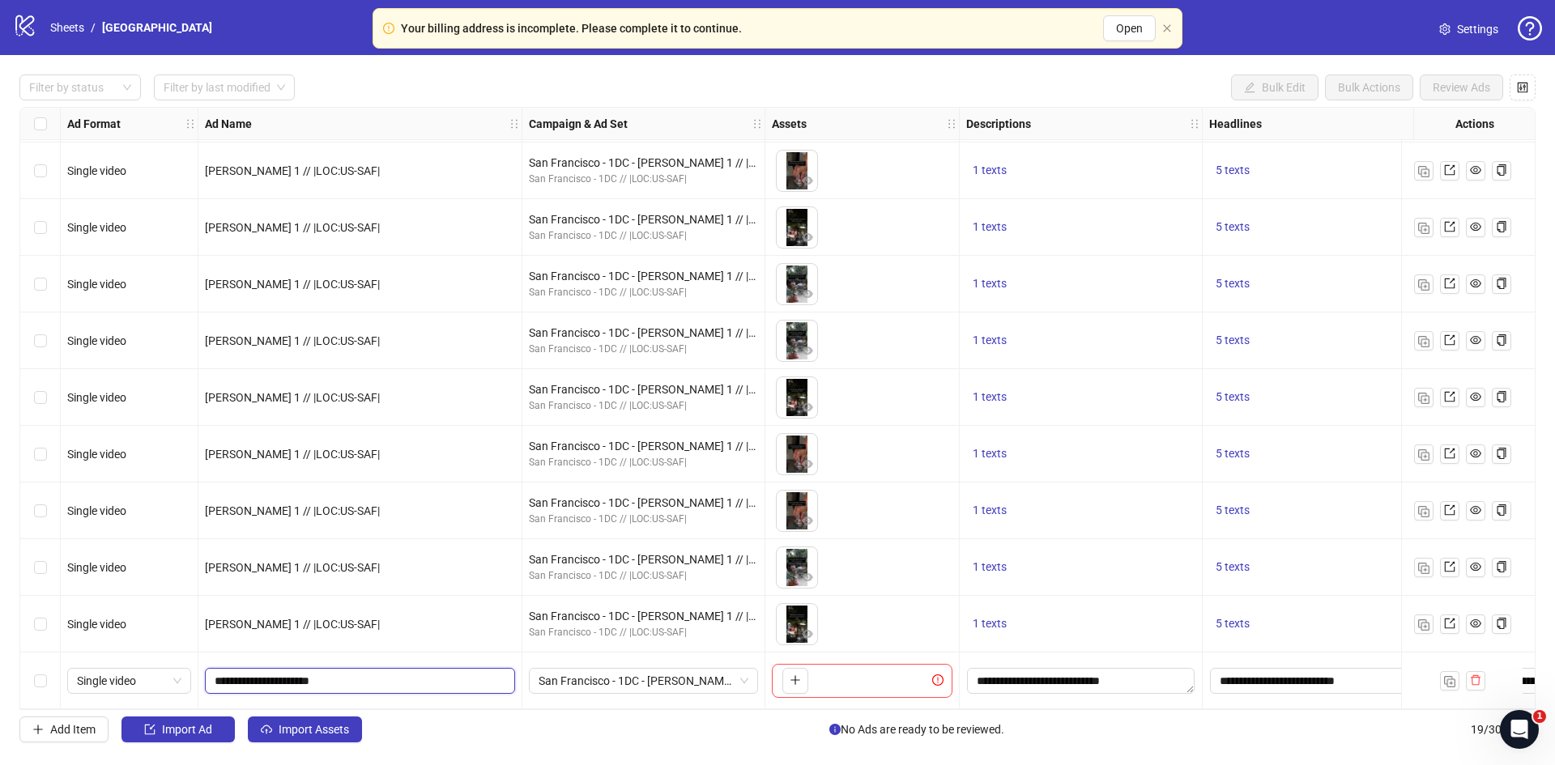
click at [226, 673] on input "**********" at bounding box center [359, 681] width 288 height 18
type input "**********"
click at [664, 679] on span "San Francisco - 1DC - [PERSON_NAME] 1 // |LOC:US-SAF|" at bounding box center [644, 681] width 210 height 24
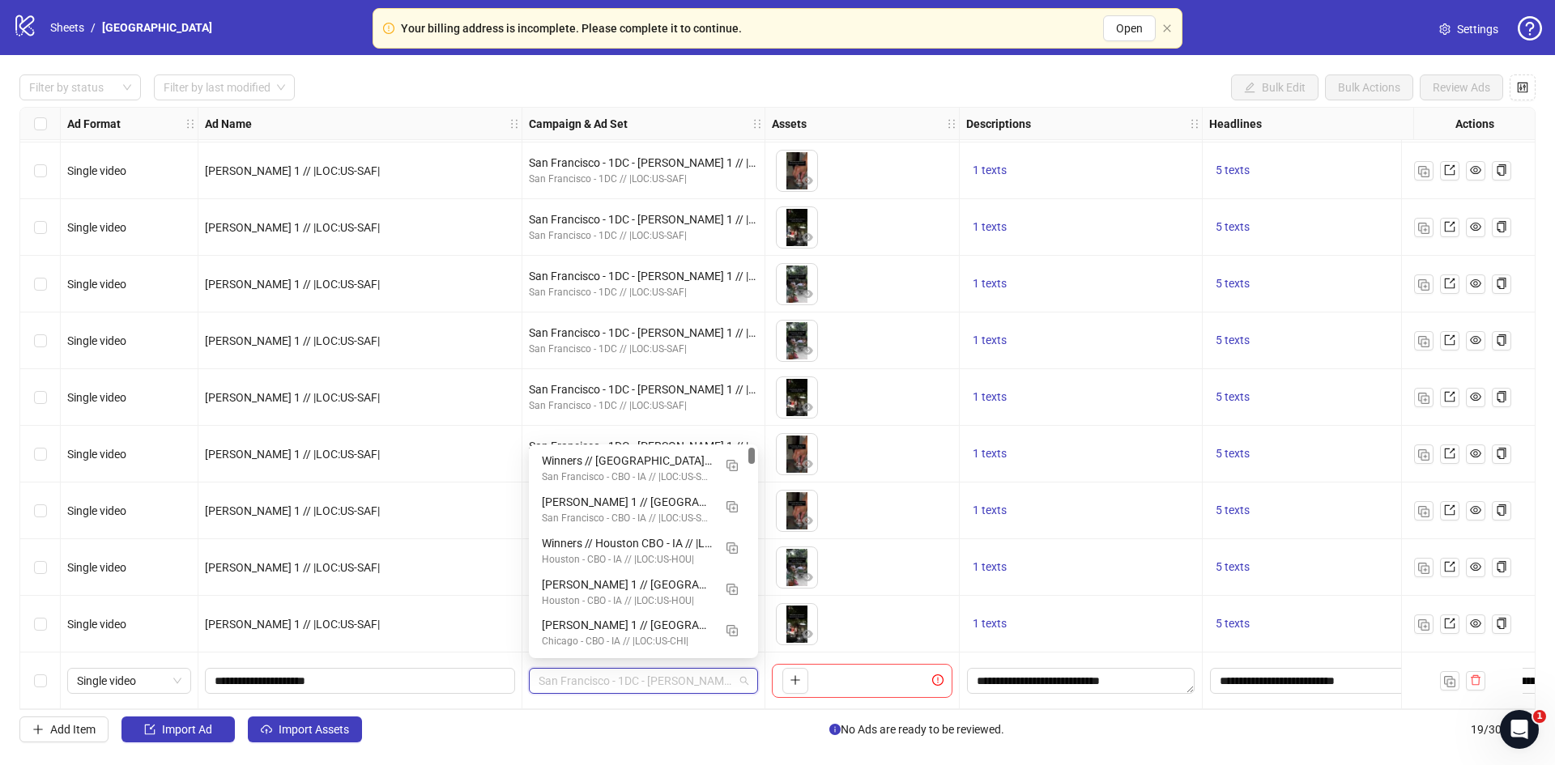
scroll to position [0, 0]
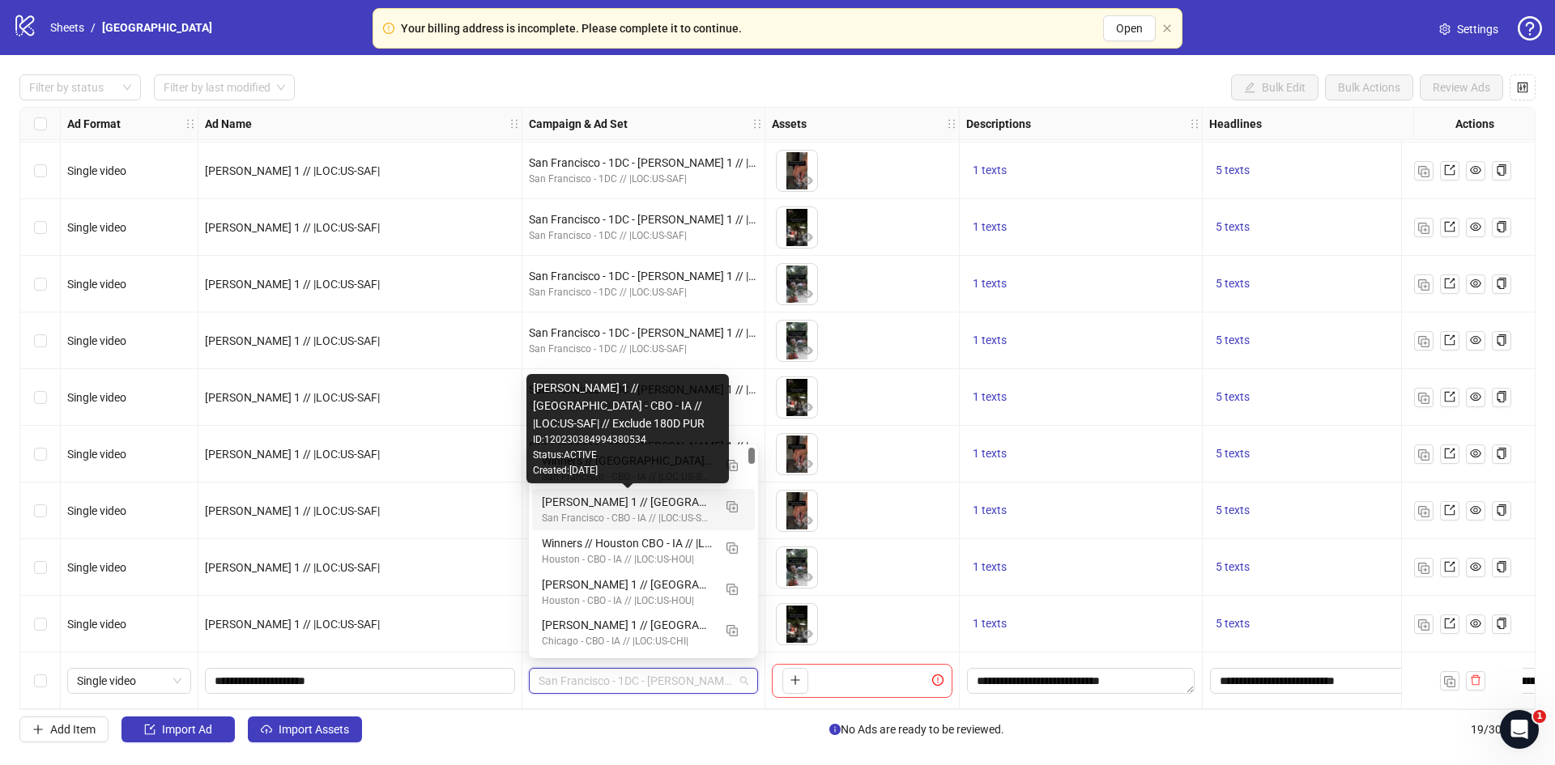
click at [598, 504] on div "[PERSON_NAME] 1 // [GEOGRAPHIC_DATA] - CBO - IA // |LOC:US-SAF| // Exclude 180D…" at bounding box center [627, 502] width 171 height 18
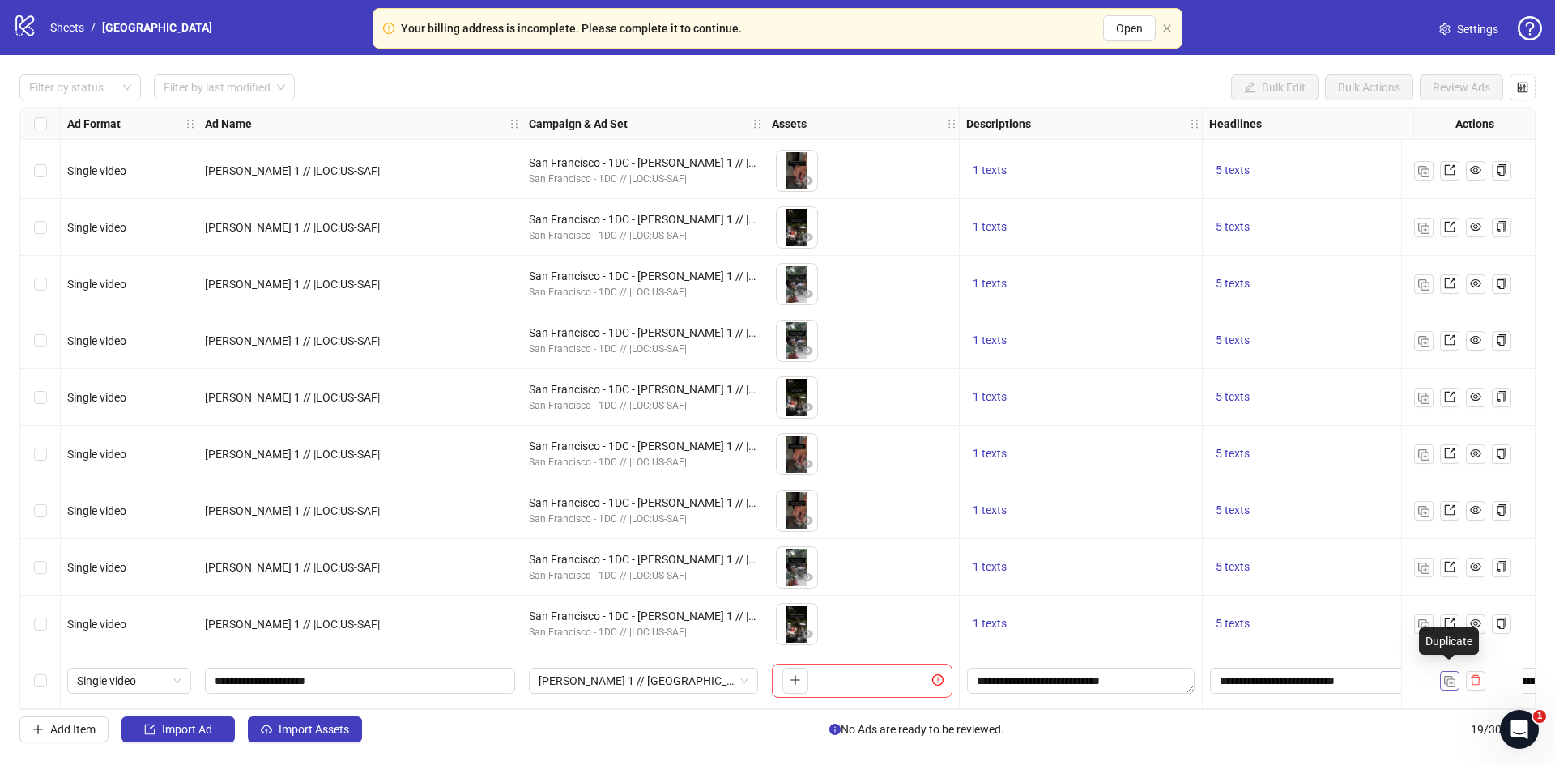
click at [1448, 678] on img "button" at bounding box center [1449, 681] width 11 height 11
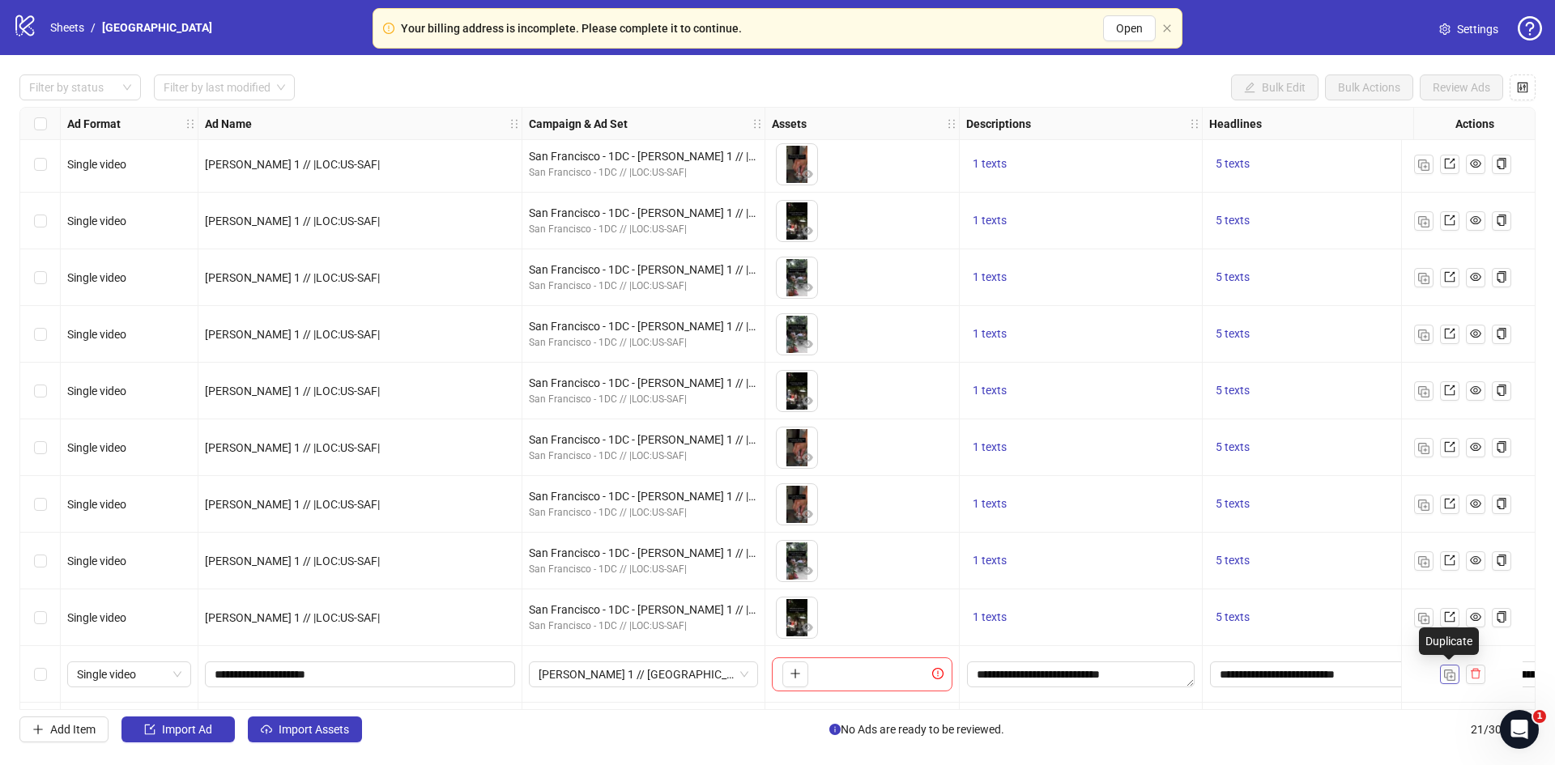
click at [1448, 678] on img "button" at bounding box center [1449, 675] width 11 height 11
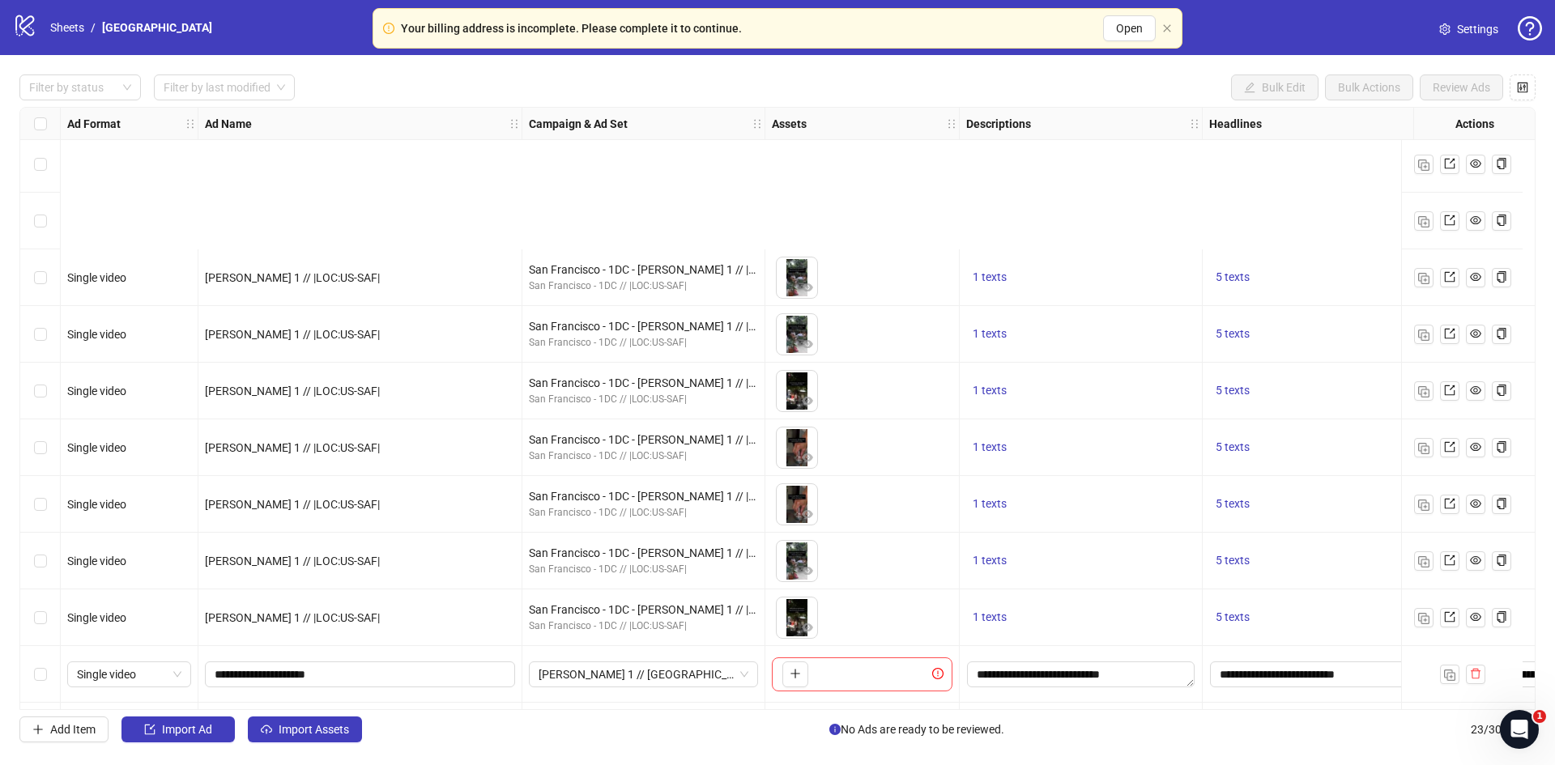
scroll to position [741, 0]
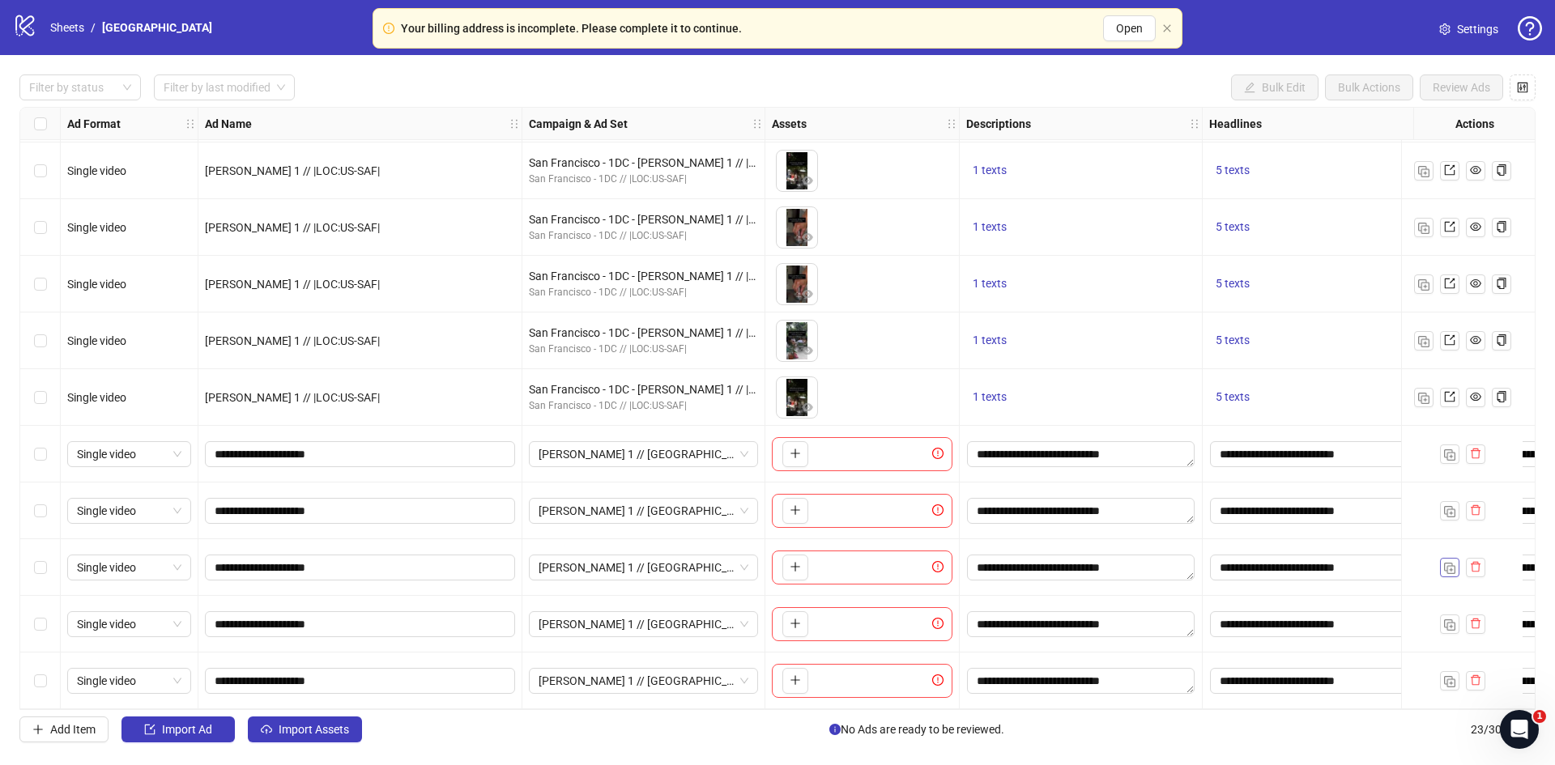
click at [1442, 562] on button "button" at bounding box center [1449, 567] width 19 height 19
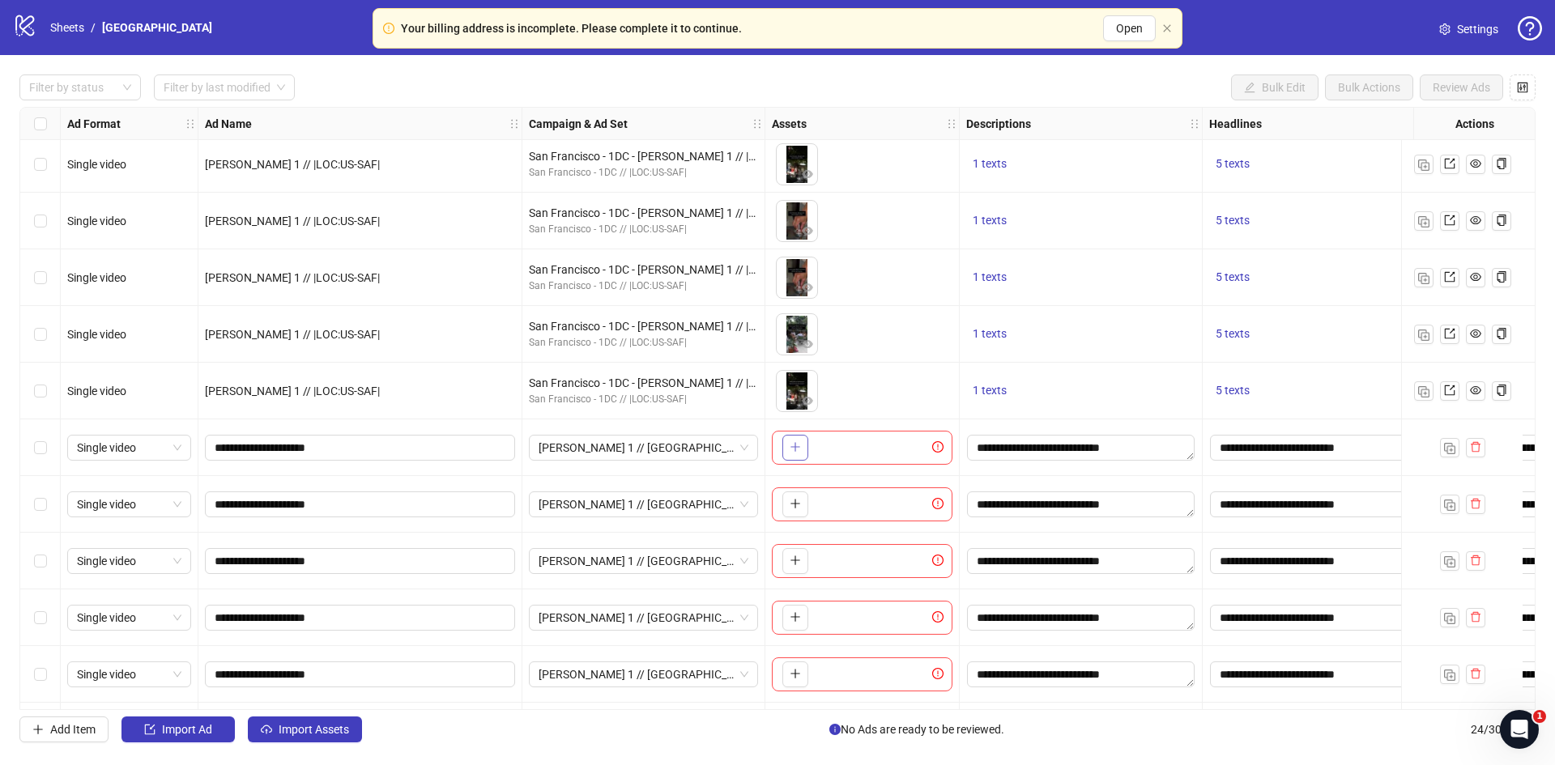
click at [786, 448] on button "button" at bounding box center [795, 448] width 26 height 26
click at [786, 499] on button "button" at bounding box center [795, 505] width 26 height 26
click at [786, 552] on button "button" at bounding box center [795, 561] width 26 height 26
click at [793, 607] on button "button" at bounding box center [795, 618] width 26 height 26
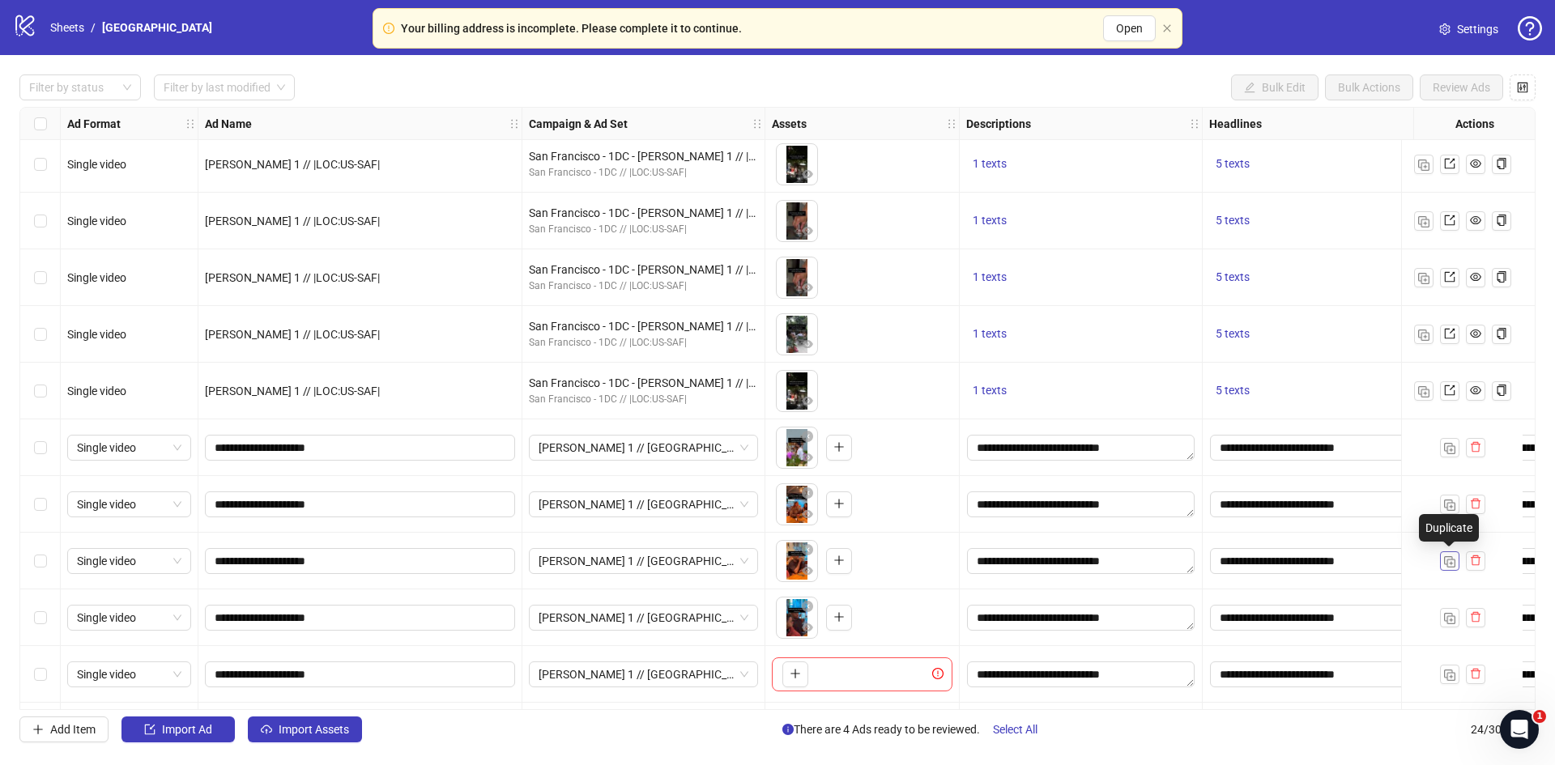
click at [1444, 560] on img "button" at bounding box center [1449, 561] width 11 height 11
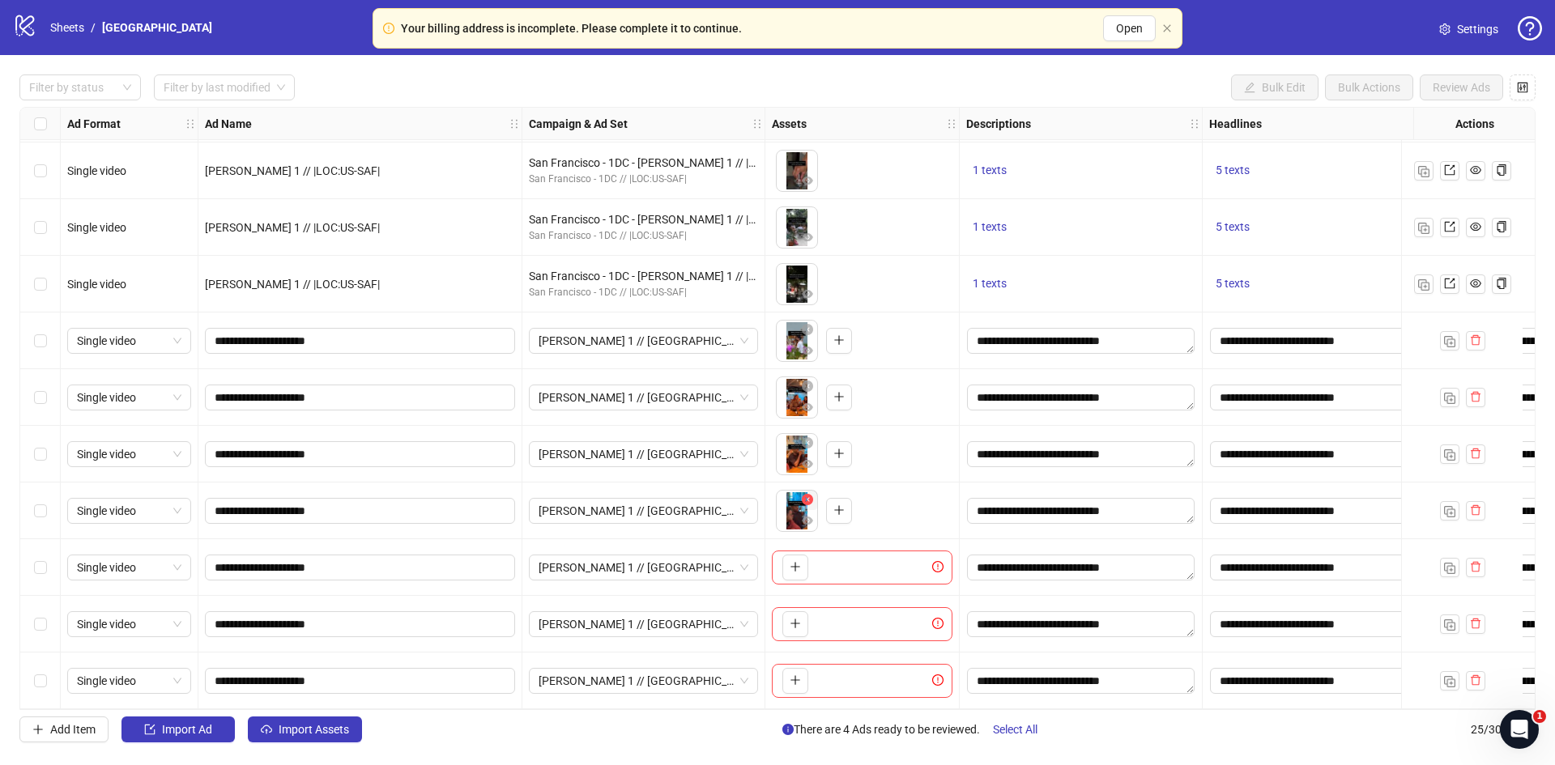
click at [807, 494] on icon "close-circle" at bounding box center [807, 499] width 11 height 11
click at [798, 507] on icon "plus" at bounding box center [795, 510] width 11 height 11
click at [807, 437] on icon "close-circle" at bounding box center [807, 442] width 11 height 11
click at [804, 494] on icon "close-circle" at bounding box center [807, 499] width 11 height 11
click at [793, 452] on icon "plus" at bounding box center [795, 453] width 11 height 11
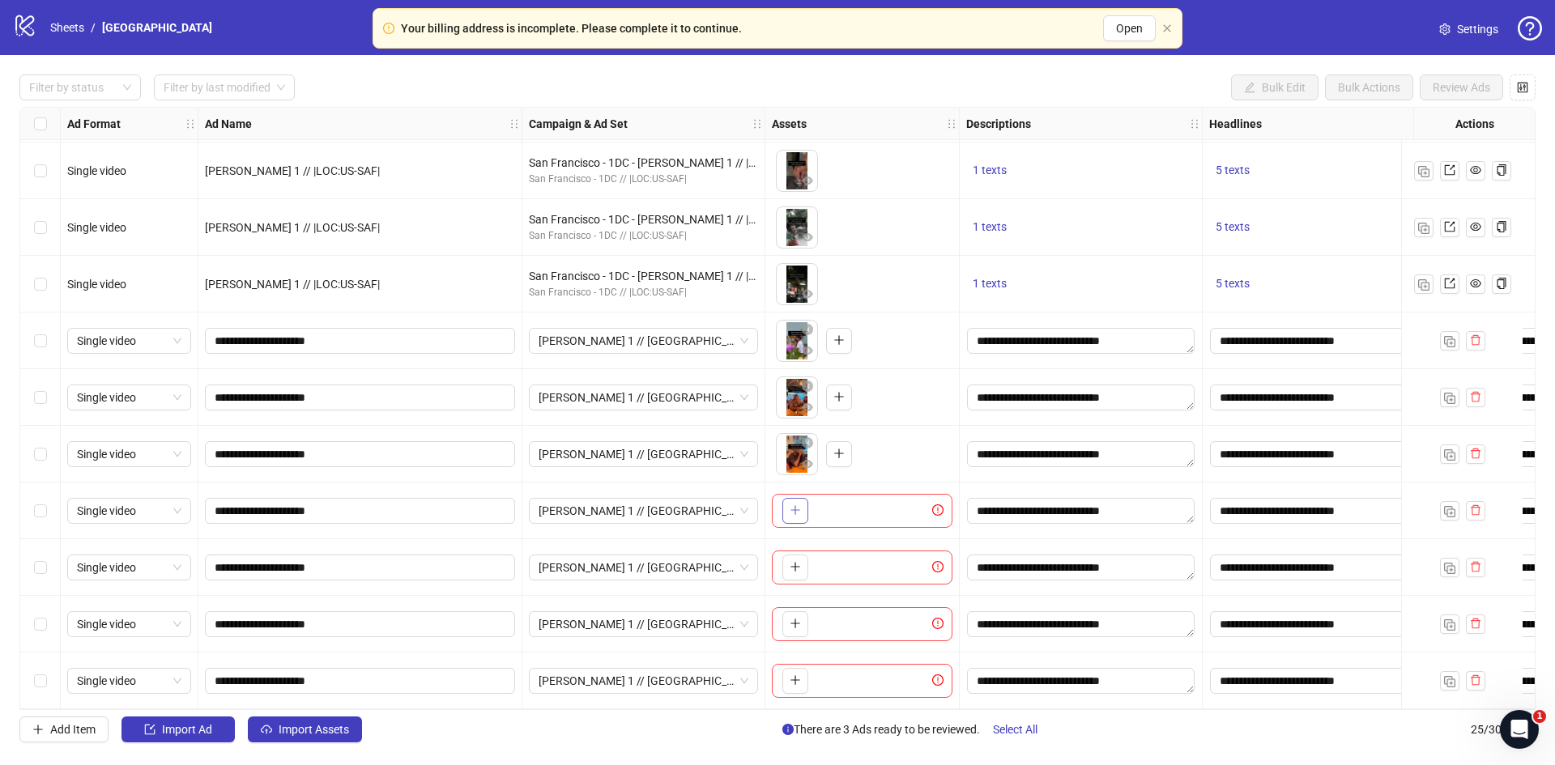
click at [795, 505] on icon "plus" at bounding box center [795, 510] width 11 height 11
click at [795, 568] on span "button" at bounding box center [795, 566] width 11 height 13
click at [801, 611] on button "button" at bounding box center [795, 624] width 26 height 26
click at [1475, 675] on icon "delete" at bounding box center [1475, 680] width 11 height 11
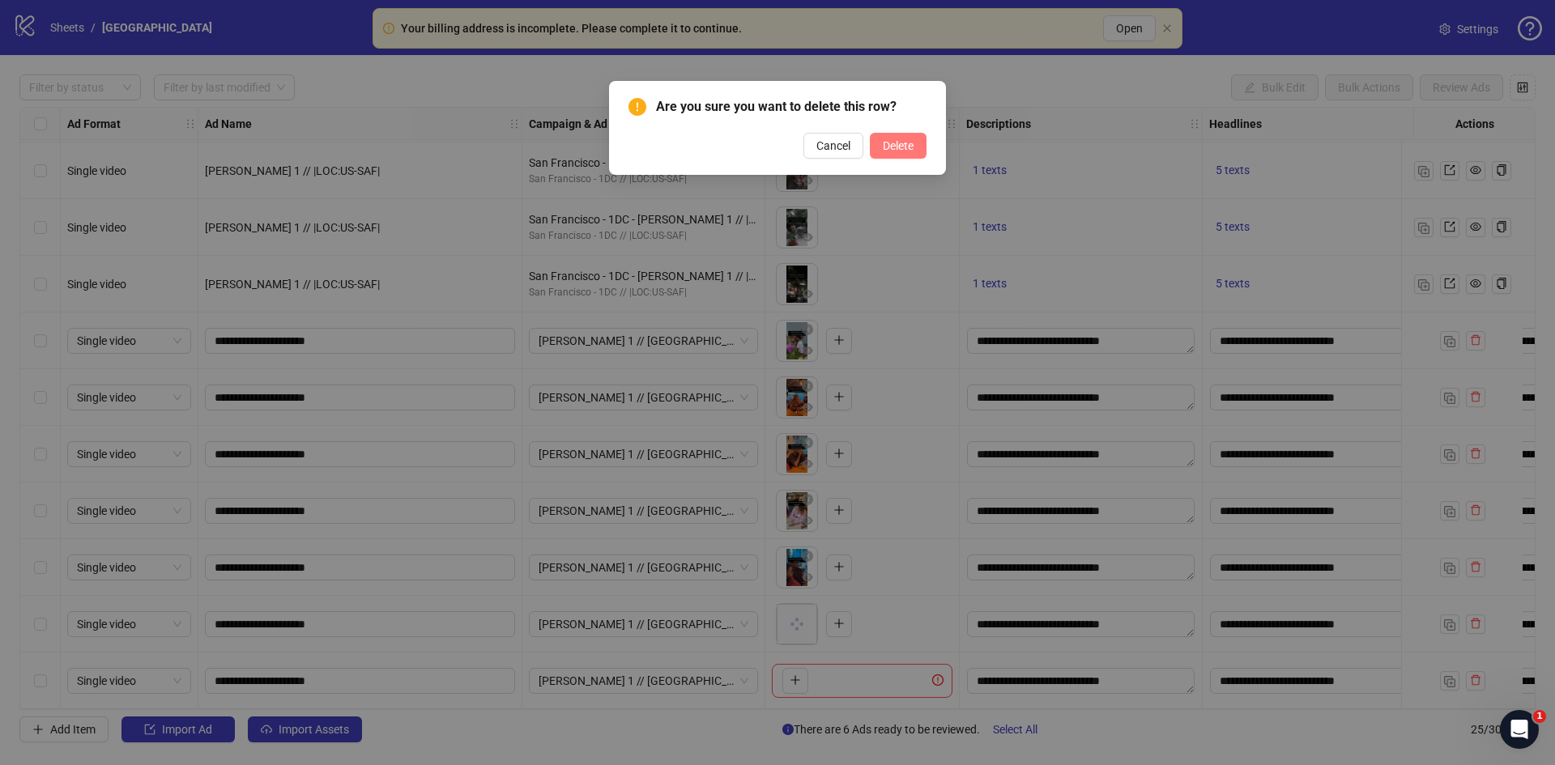
click at [901, 146] on span "Delete" at bounding box center [898, 145] width 31 height 13
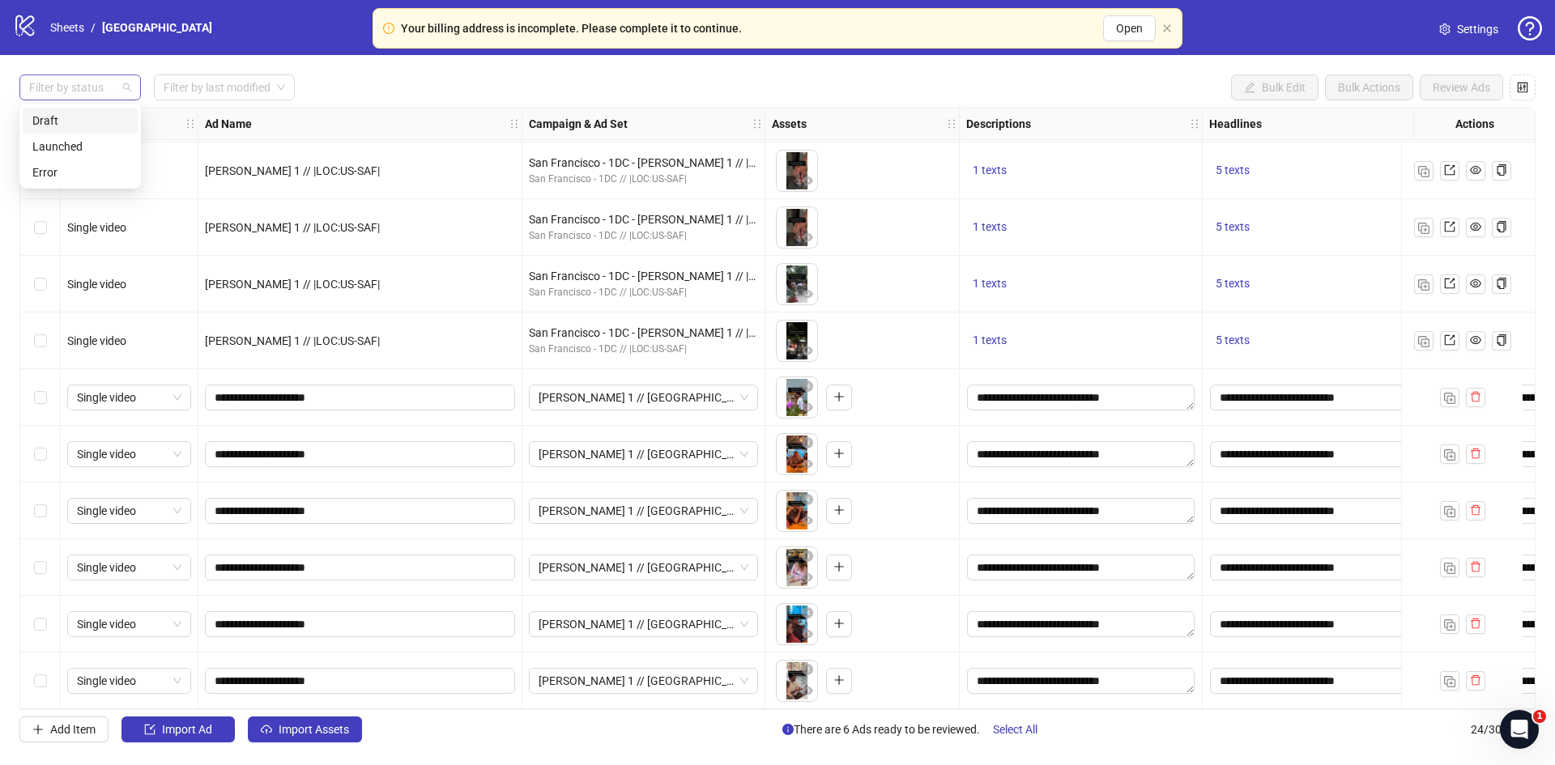
click at [64, 79] on div at bounding box center [72, 87] width 98 height 23
click at [70, 119] on div "Draft" at bounding box center [80, 121] width 96 height 18
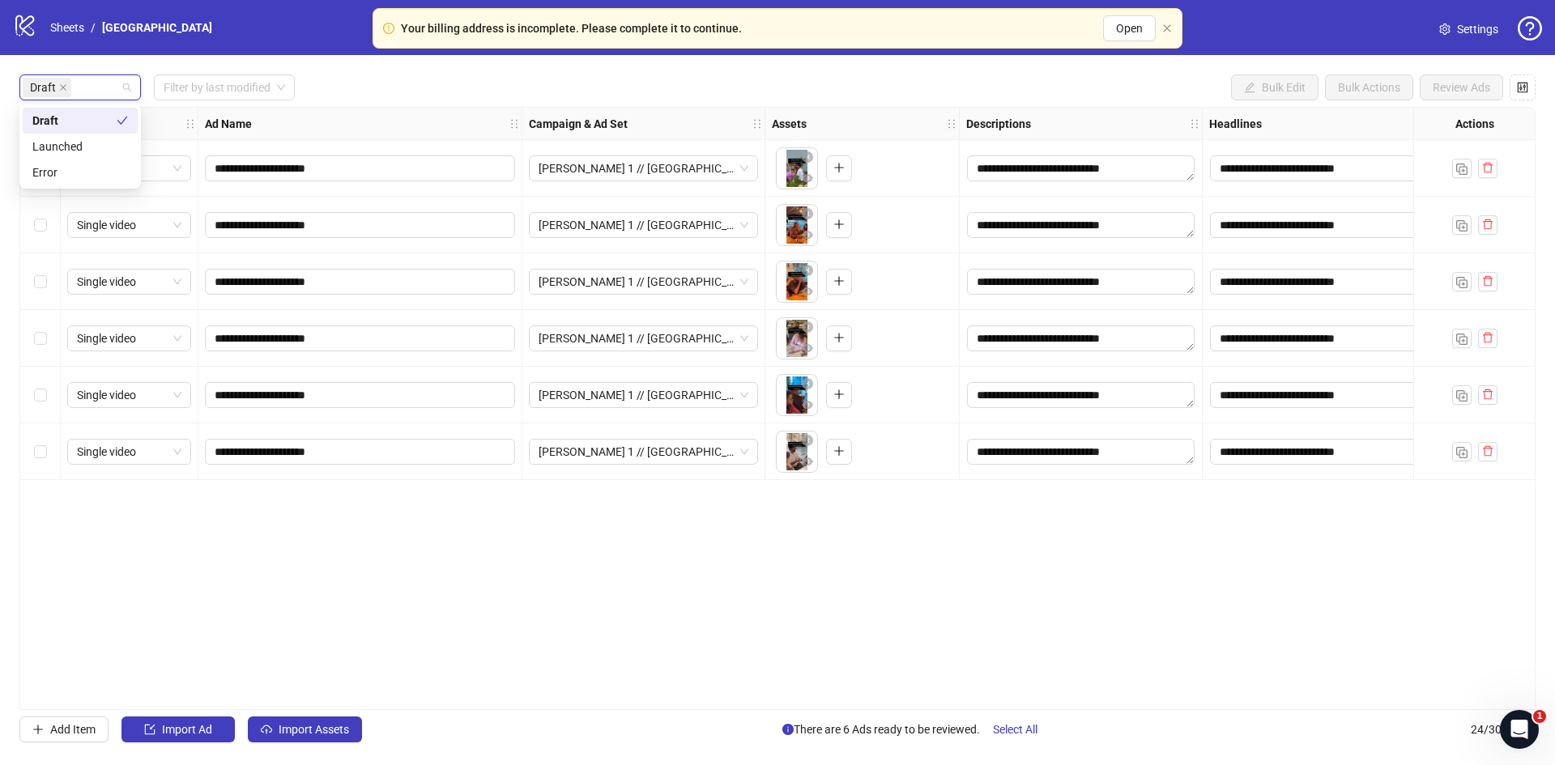
scroll to position [0, 0]
click at [333, 70] on div "**********" at bounding box center [777, 408] width 1555 height 707
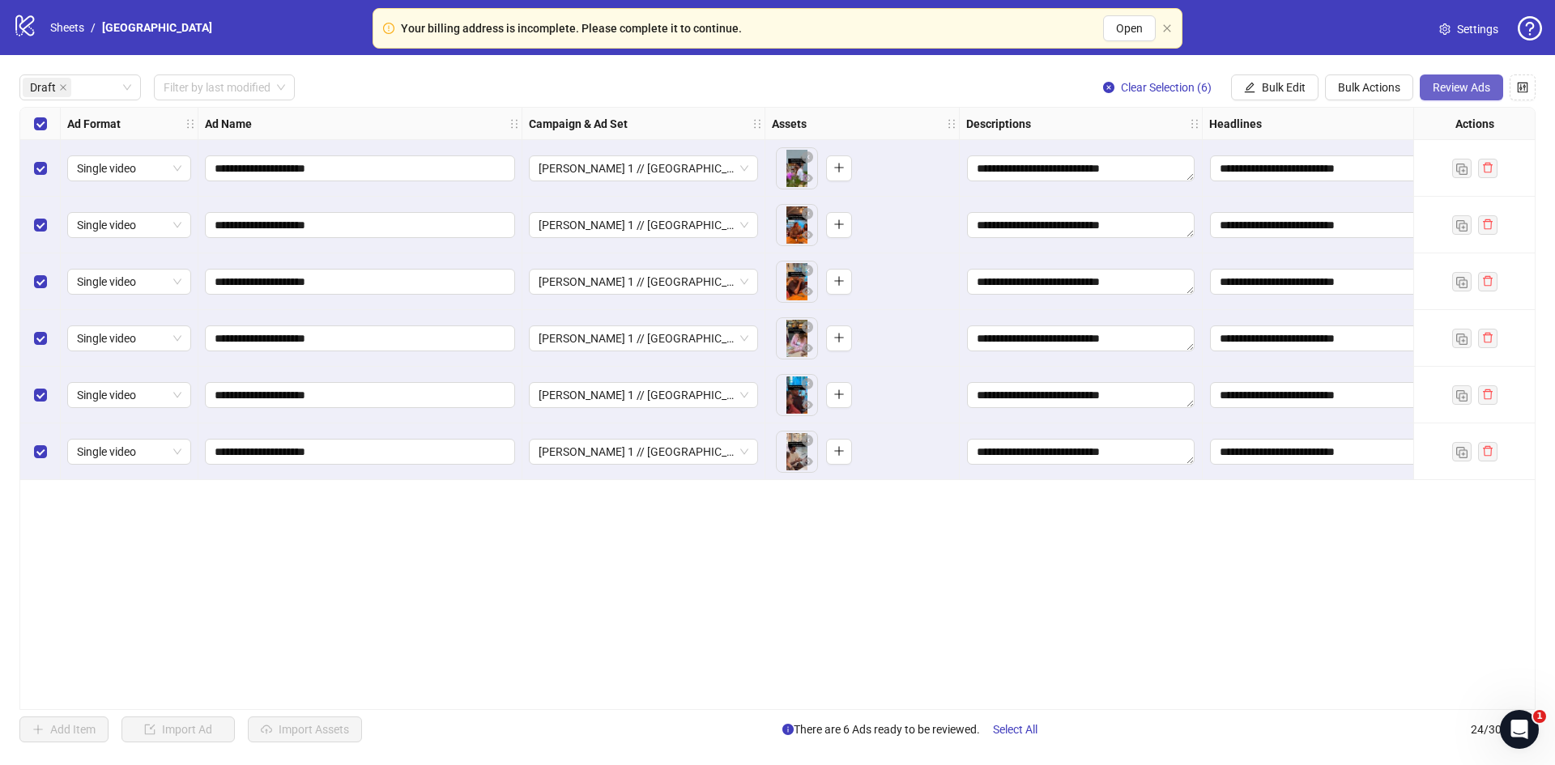
click at [1454, 92] on span "Review Ads" at bounding box center [1462, 87] width 58 height 13
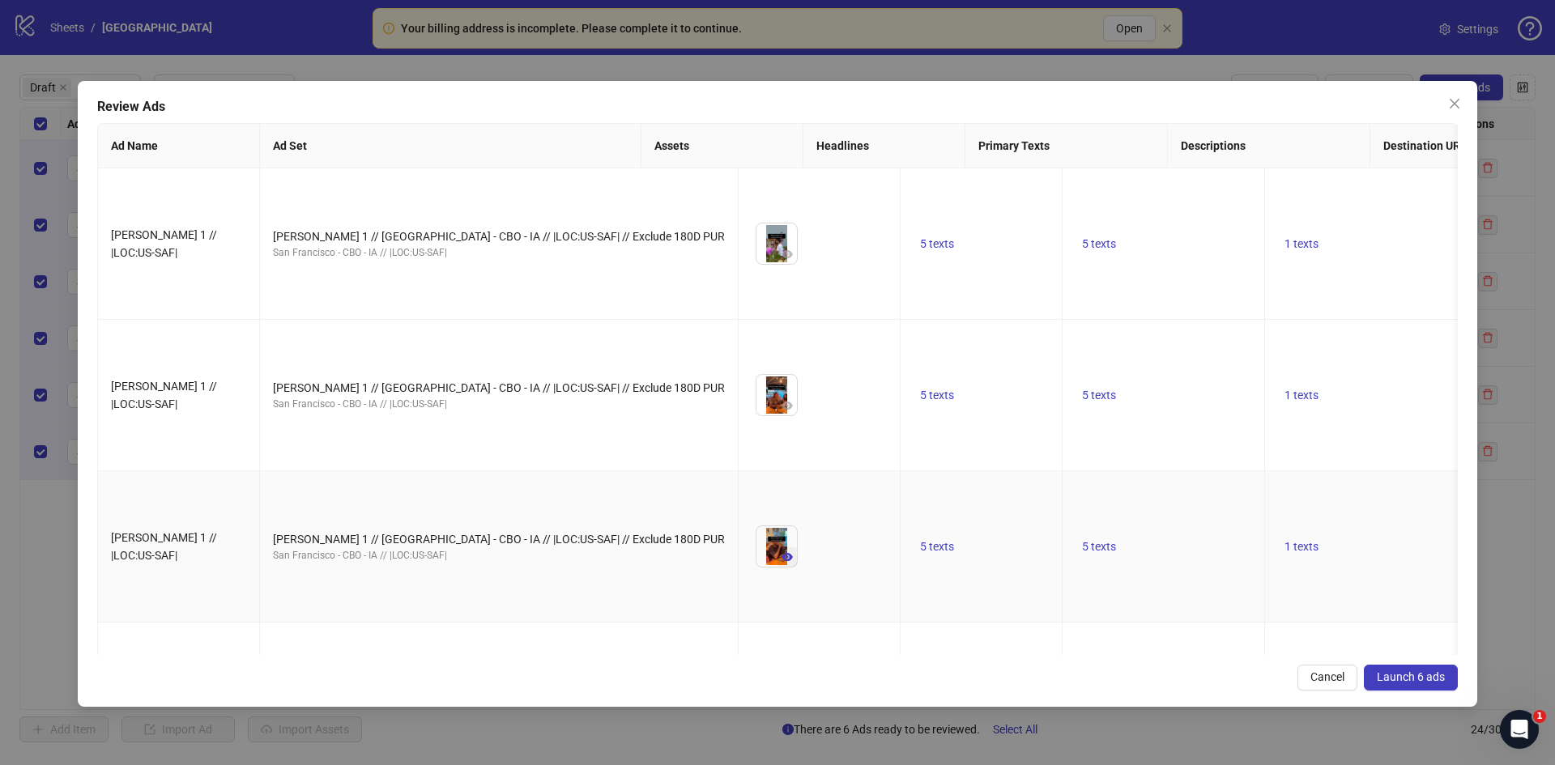
click at [782, 552] on icon "eye" at bounding box center [787, 557] width 11 height 11
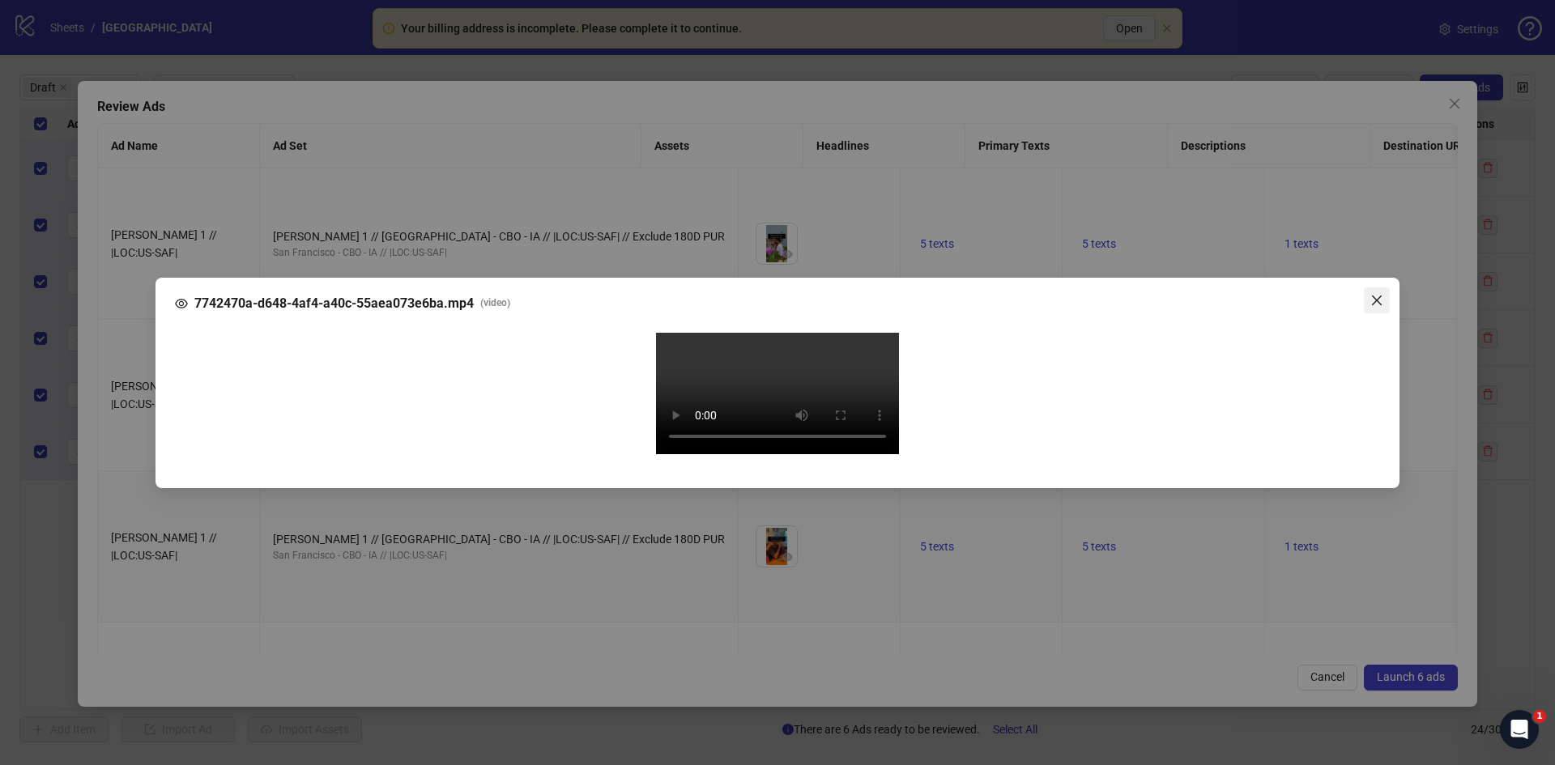
click at [1368, 294] on span "Close" at bounding box center [1377, 300] width 26 height 13
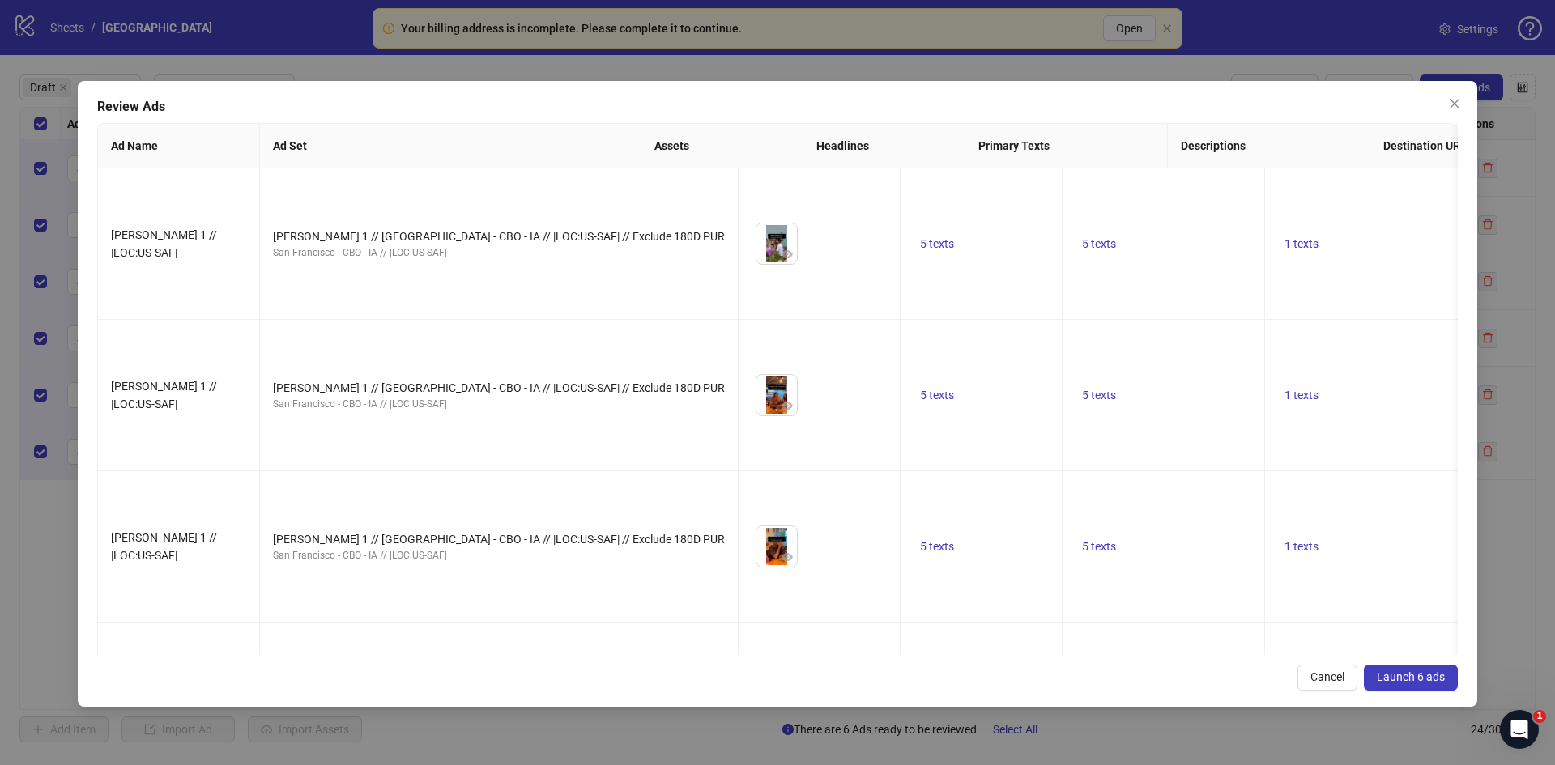
click at [1415, 676] on span "Launch 6 ads" at bounding box center [1411, 677] width 68 height 13
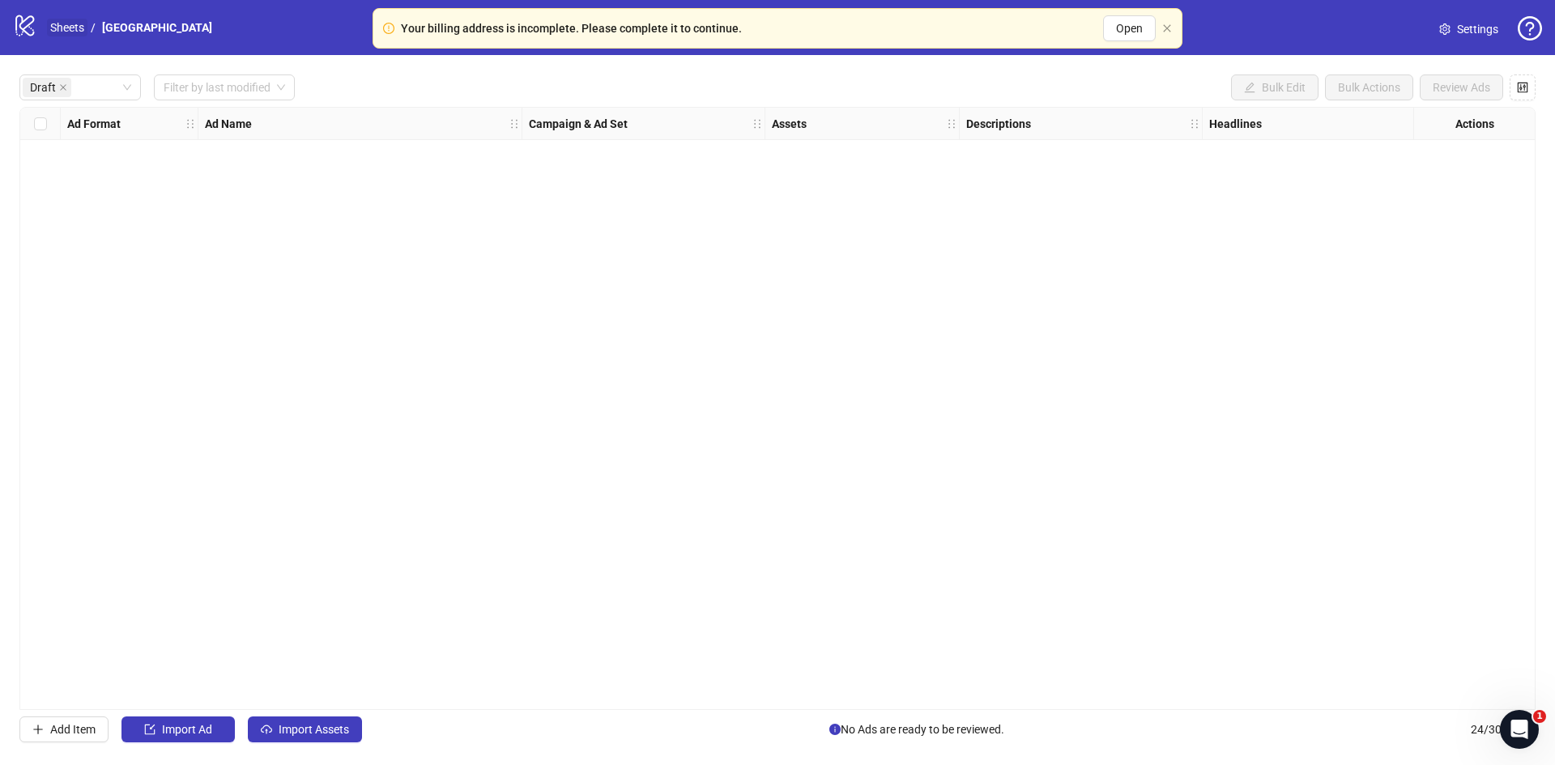
click at [70, 25] on link "Sheets" at bounding box center [67, 28] width 40 height 18
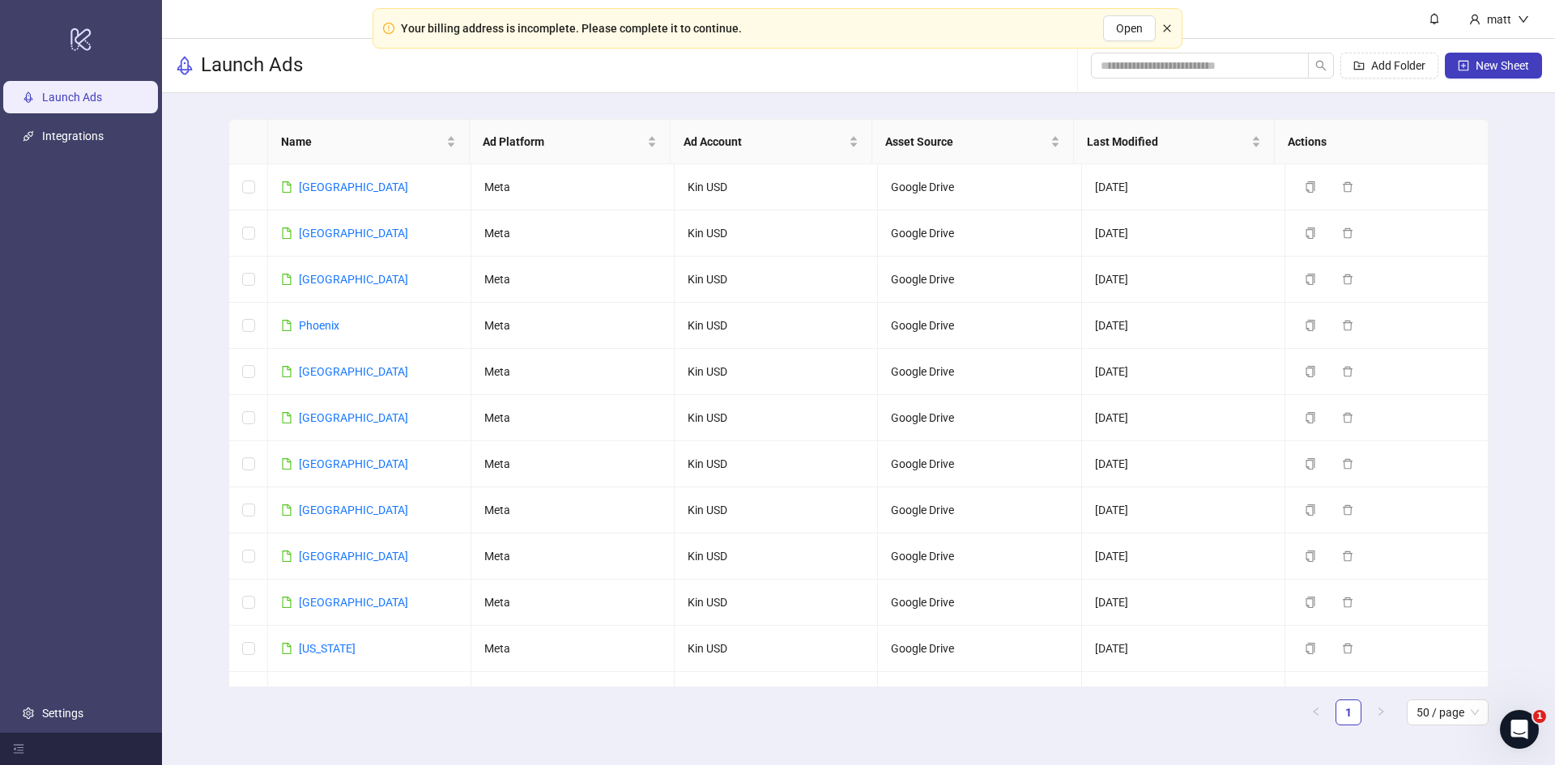
click at [1165, 30] on icon "close" at bounding box center [1166, 27] width 7 height 7
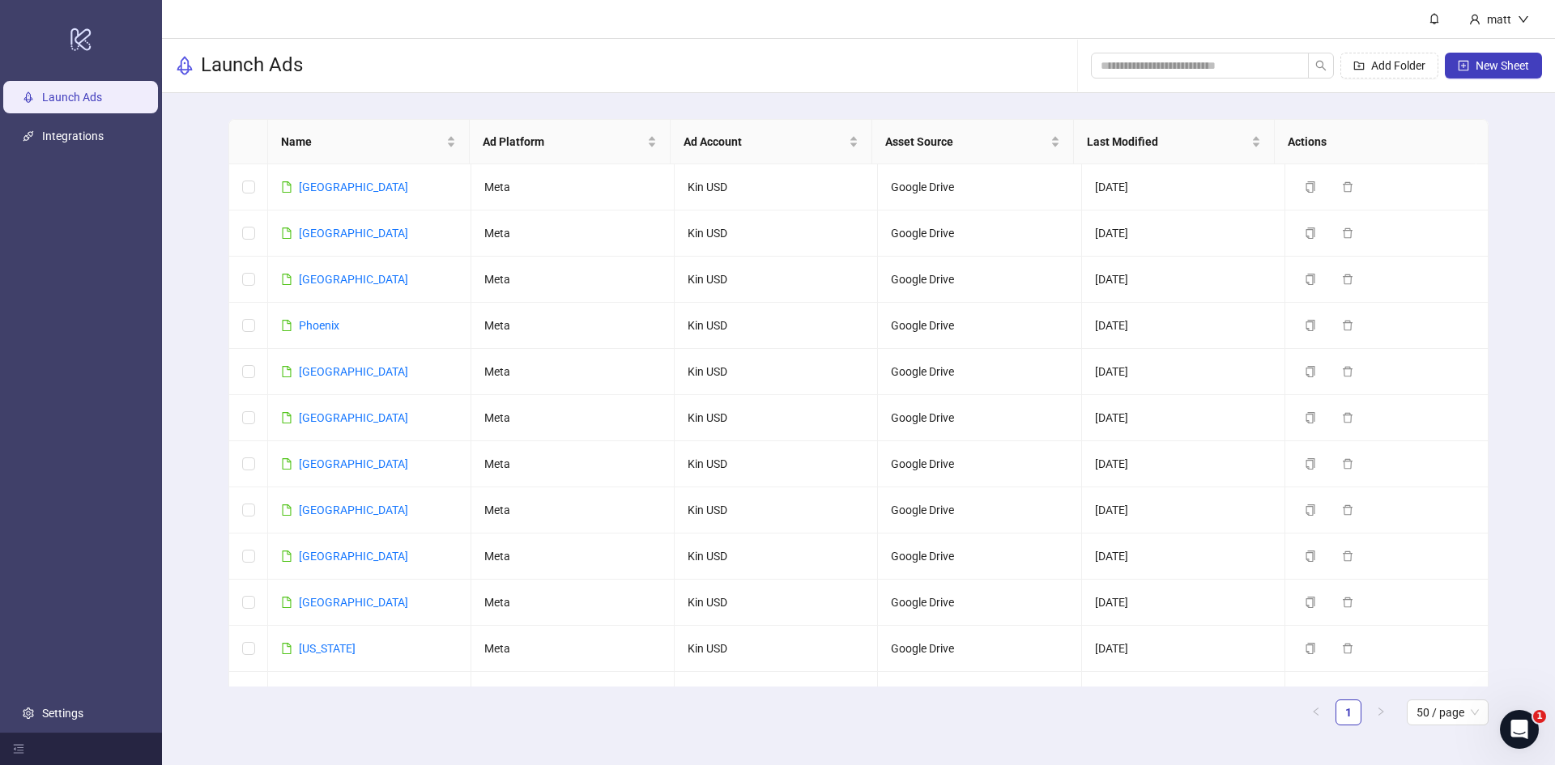
scroll to position [777, 0]
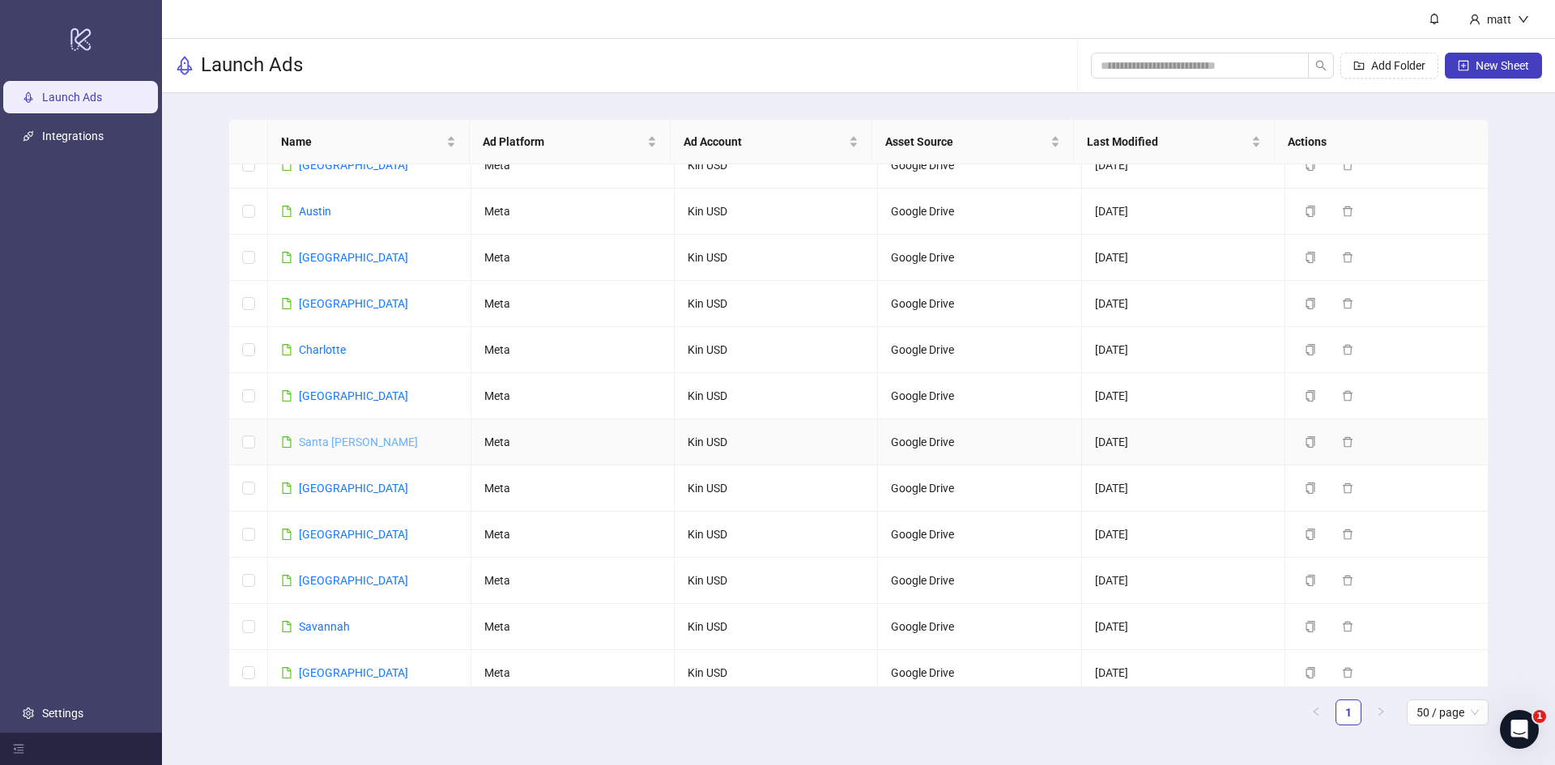
click at [349, 436] on link "Santa [PERSON_NAME]" at bounding box center [358, 442] width 119 height 13
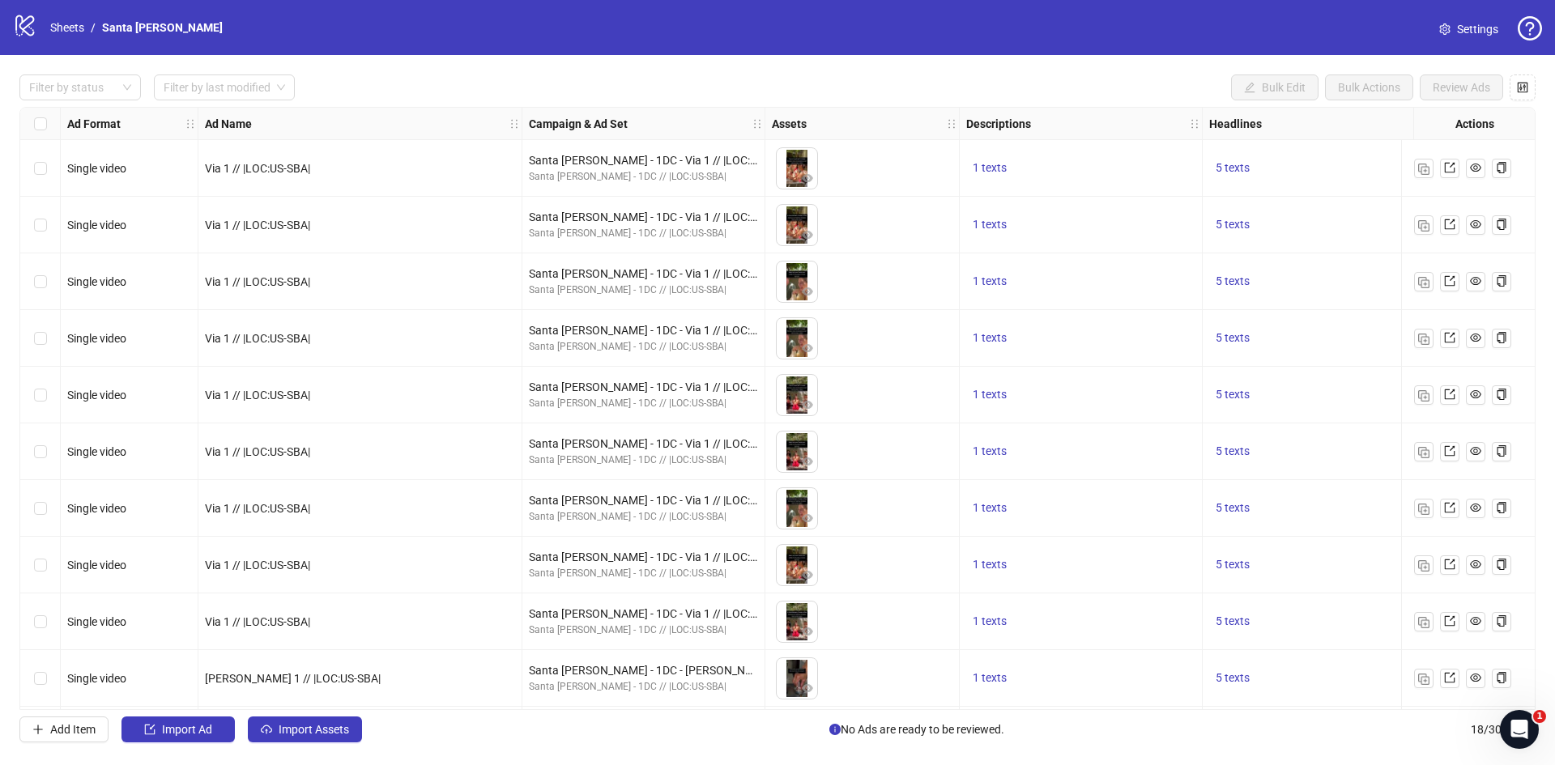
click at [1458, 27] on span "Settings" at bounding box center [1477, 29] width 41 height 18
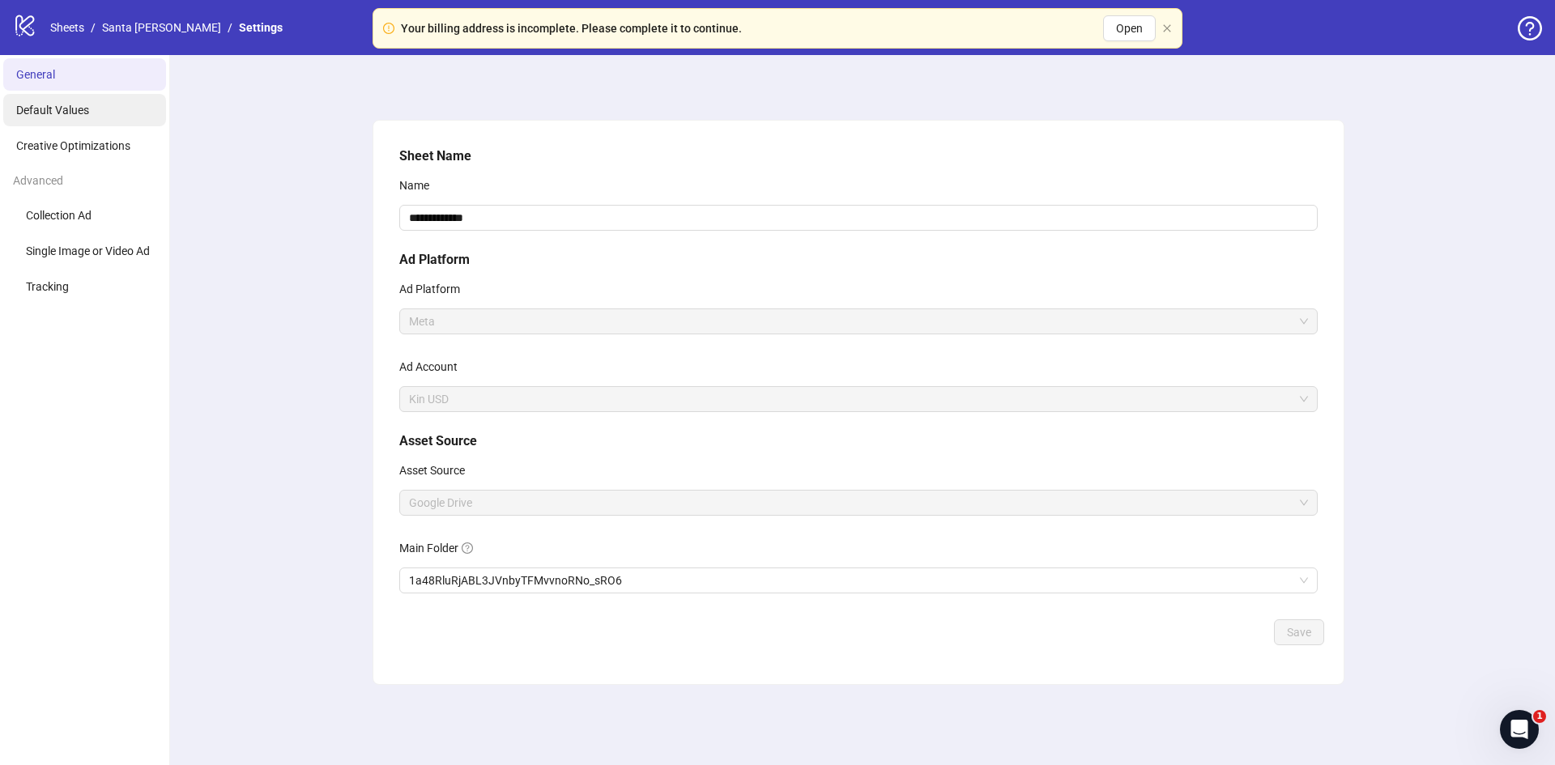
click at [70, 109] on span "Default Values" at bounding box center [52, 110] width 73 height 13
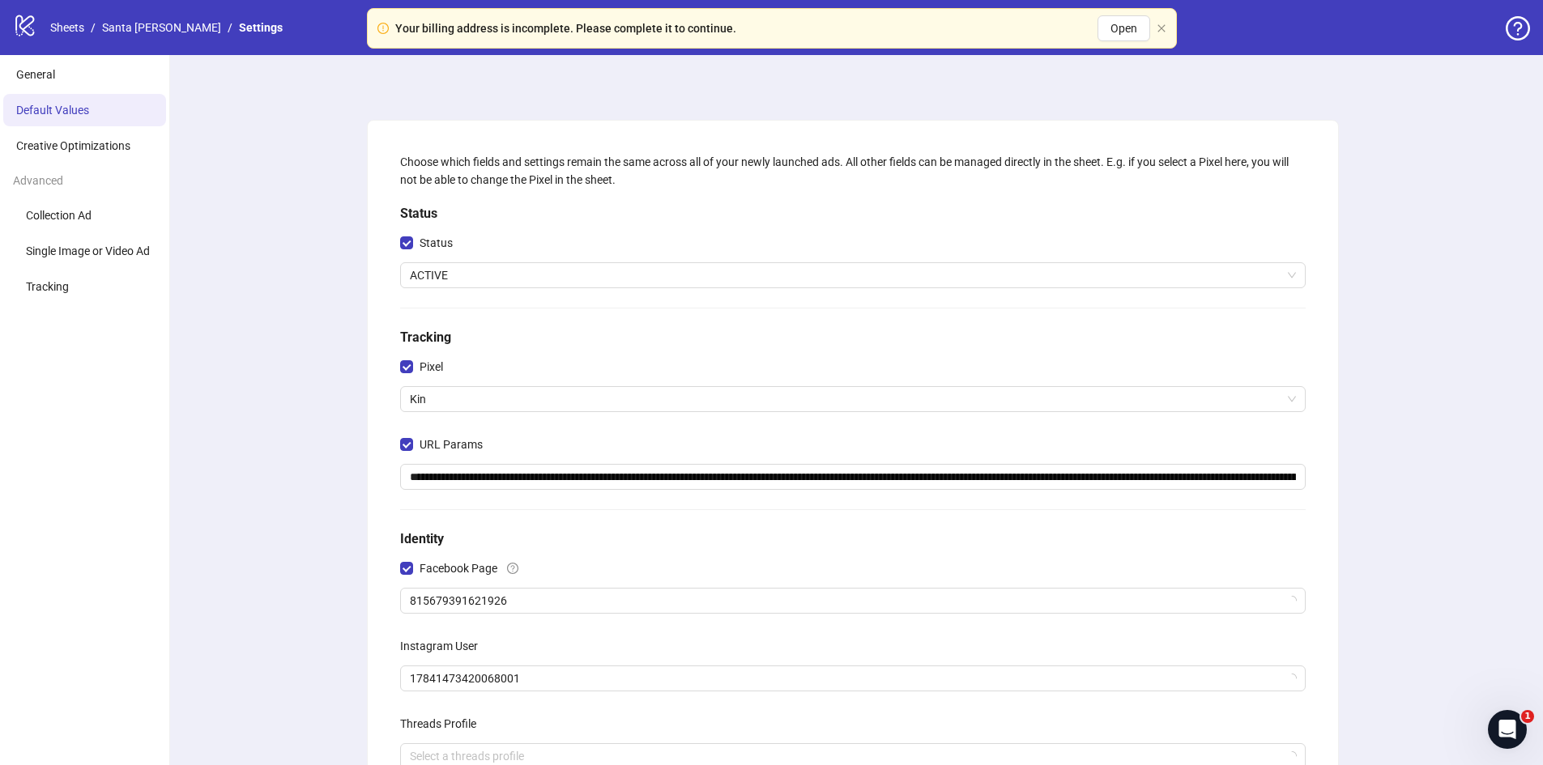
scroll to position [259, 0]
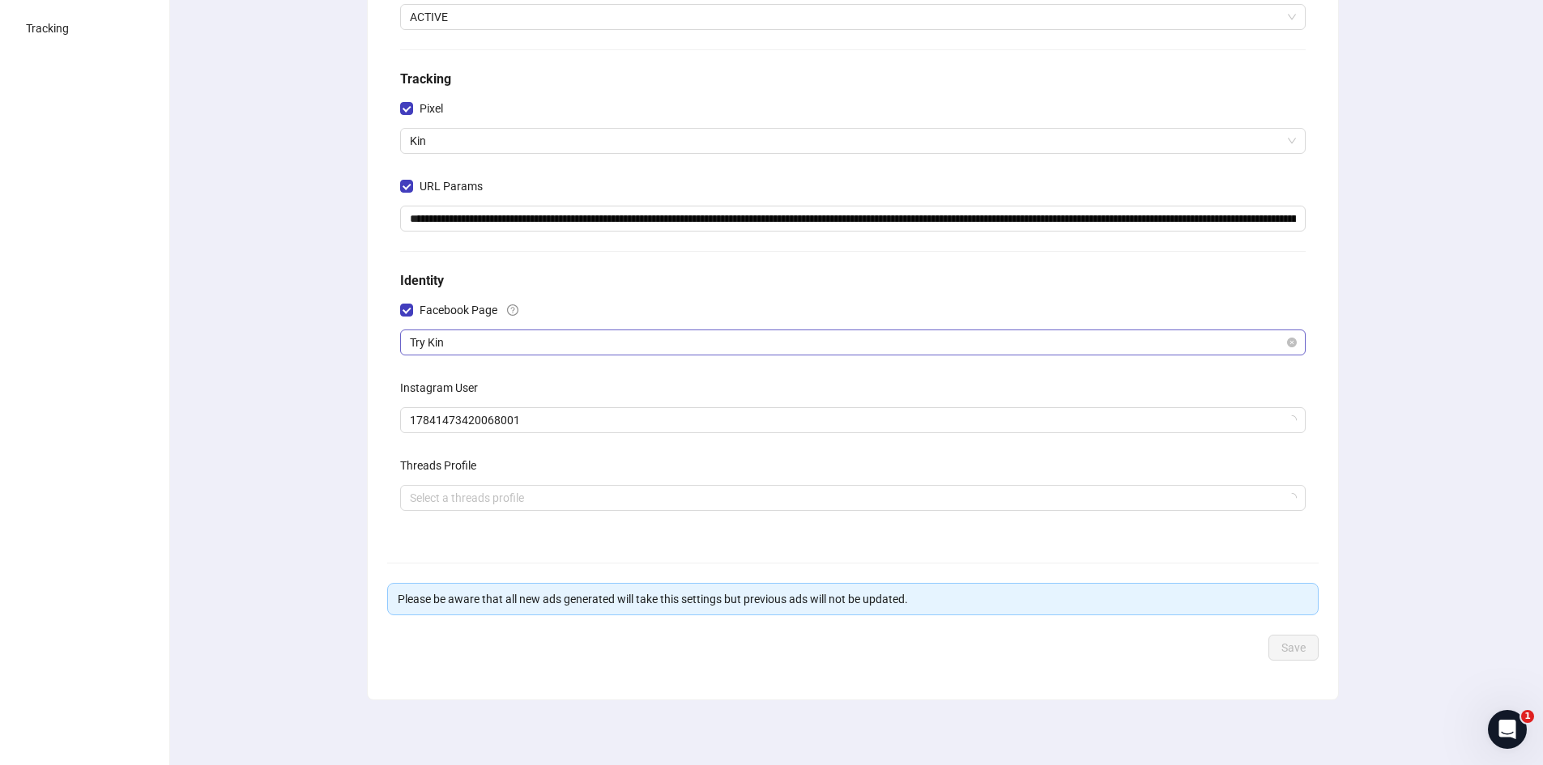
click at [462, 346] on span "Try Kin" at bounding box center [853, 342] width 886 height 24
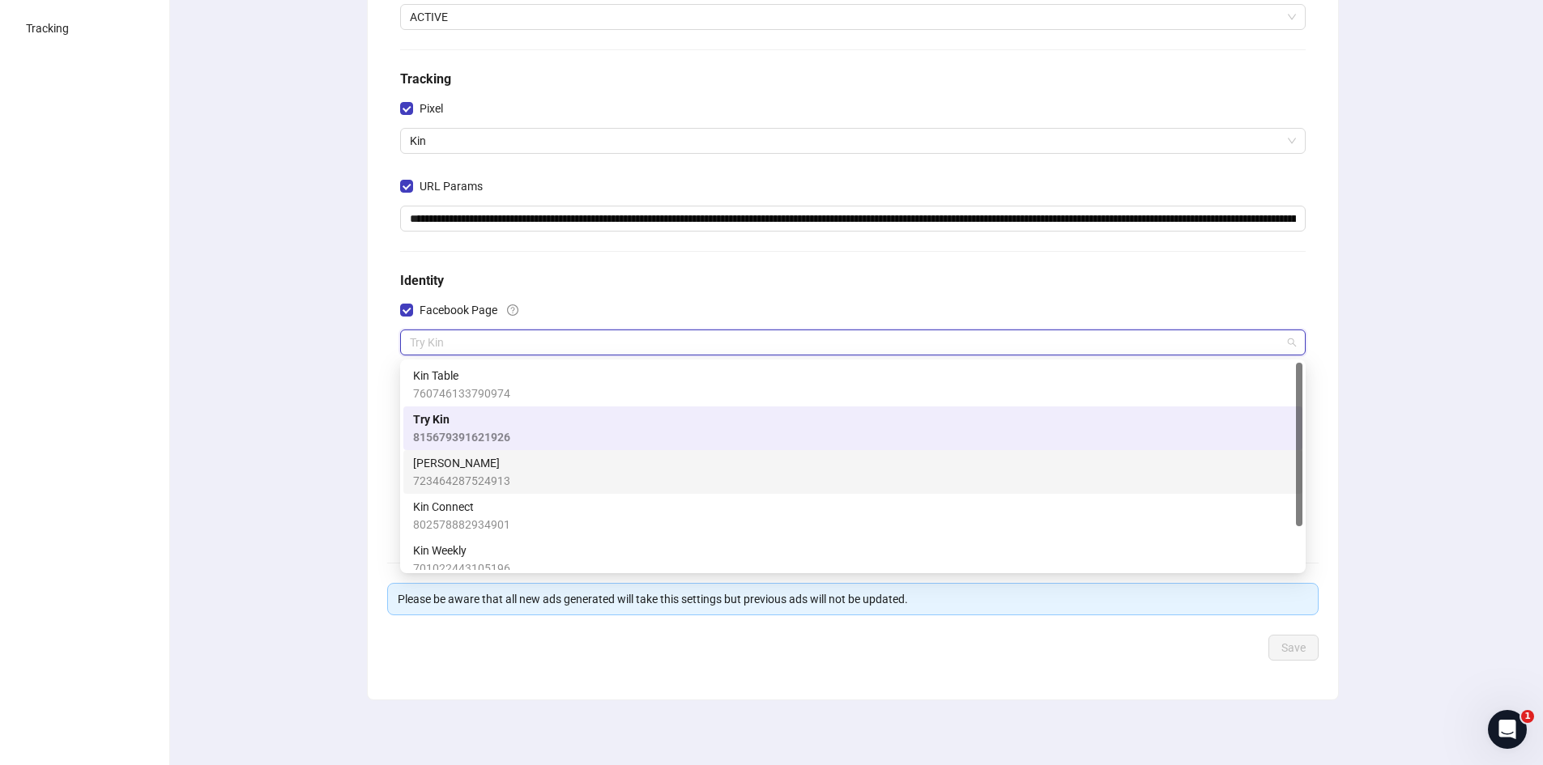
click at [462, 460] on span "[PERSON_NAME]" at bounding box center [461, 463] width 97 height 18
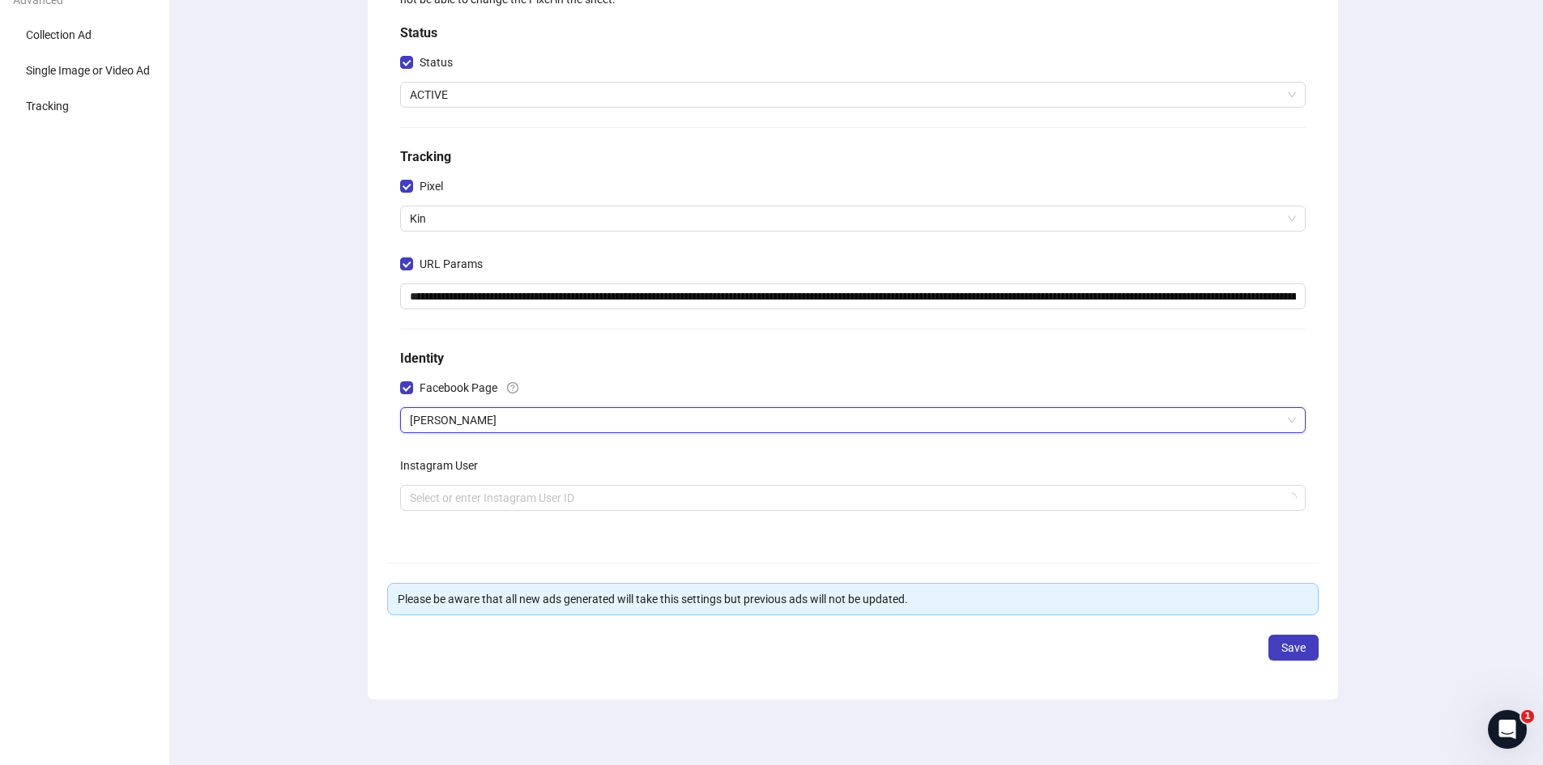
scroll to position [181, 0]
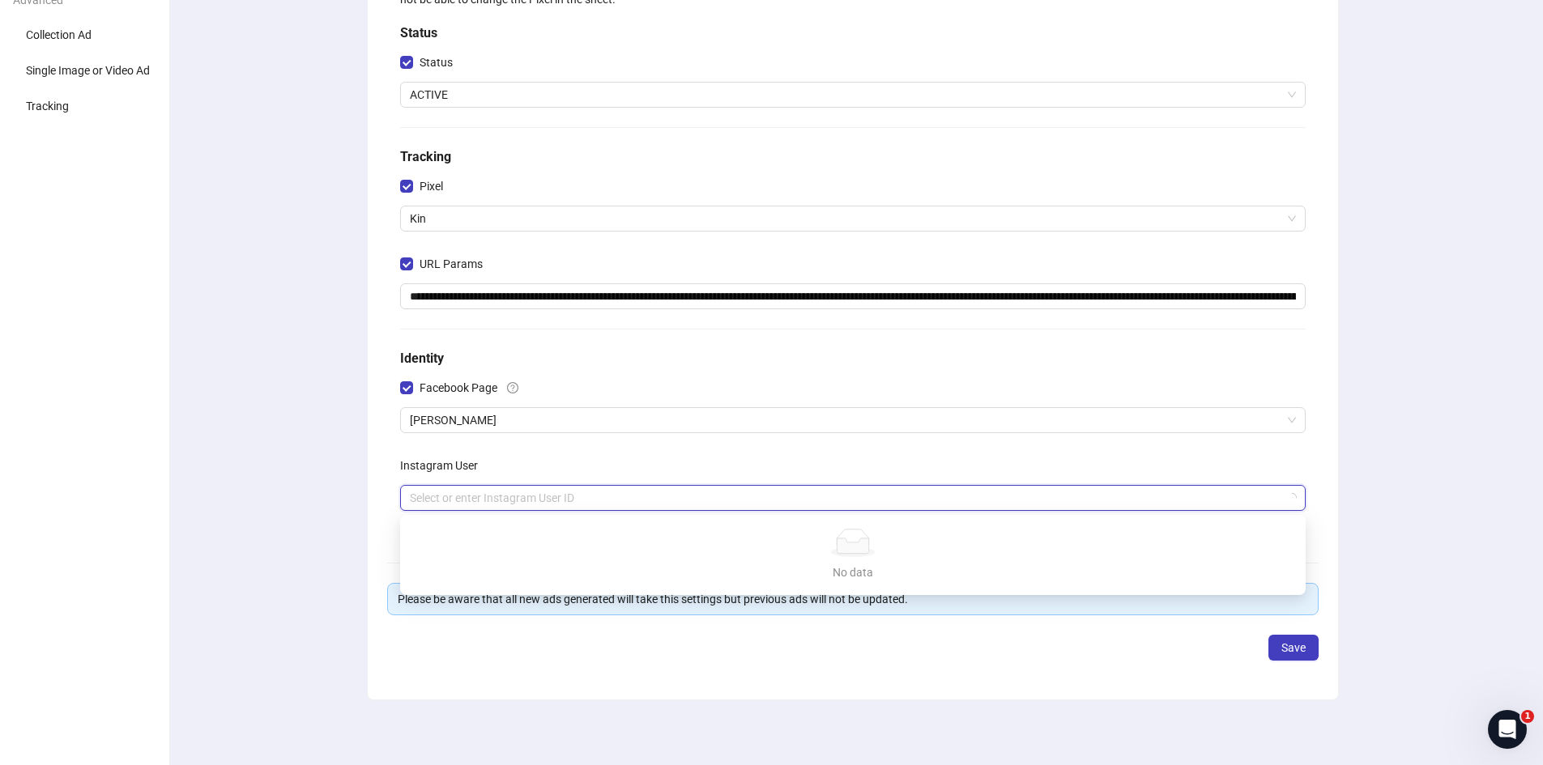
click at [472, 492] on input "search" at bounding box center [845, 498] width 871 height 24
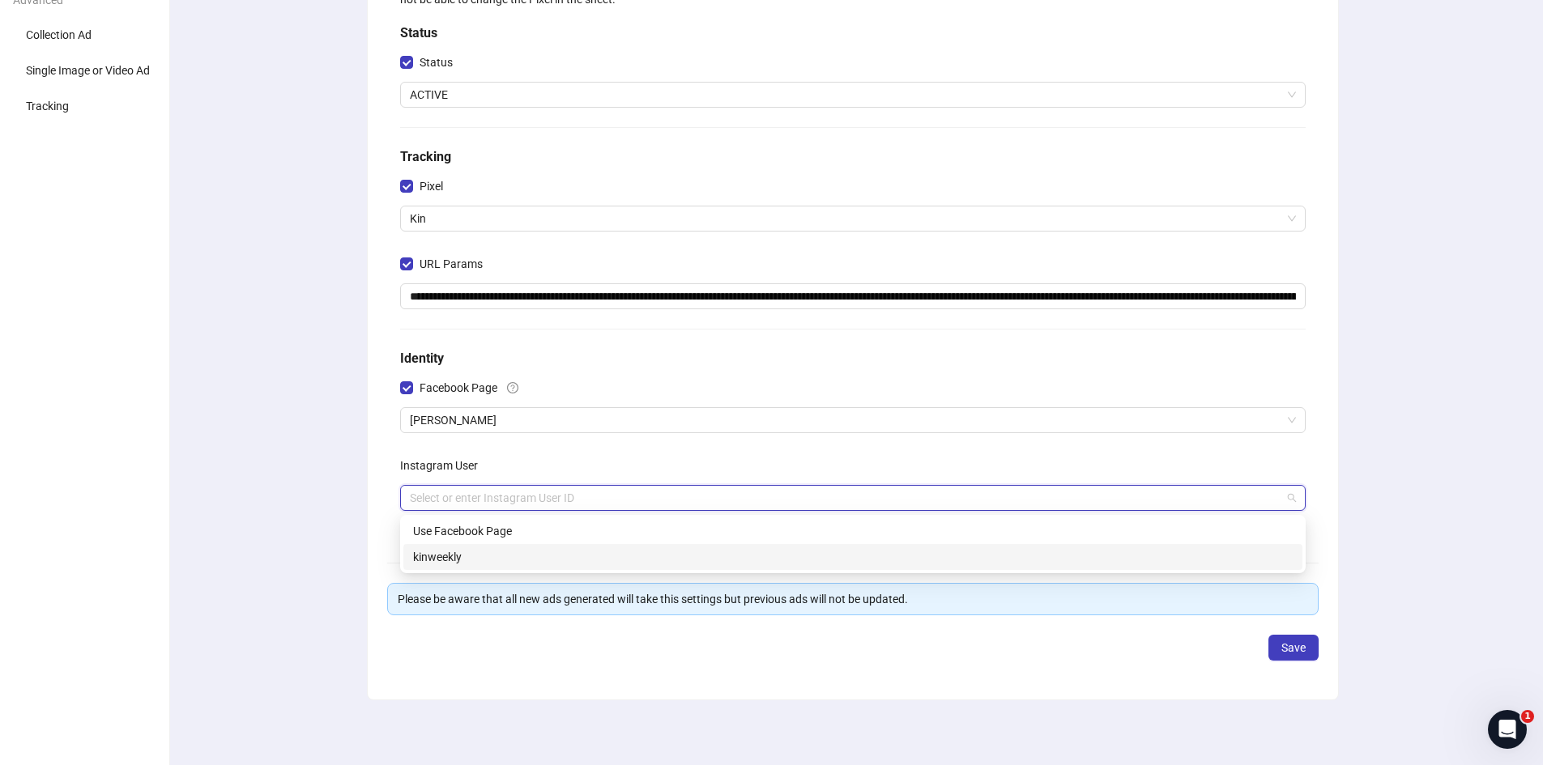
click at [479, 558] on div "kinweekly" at bounding box center [853, 557] width 880 height 18
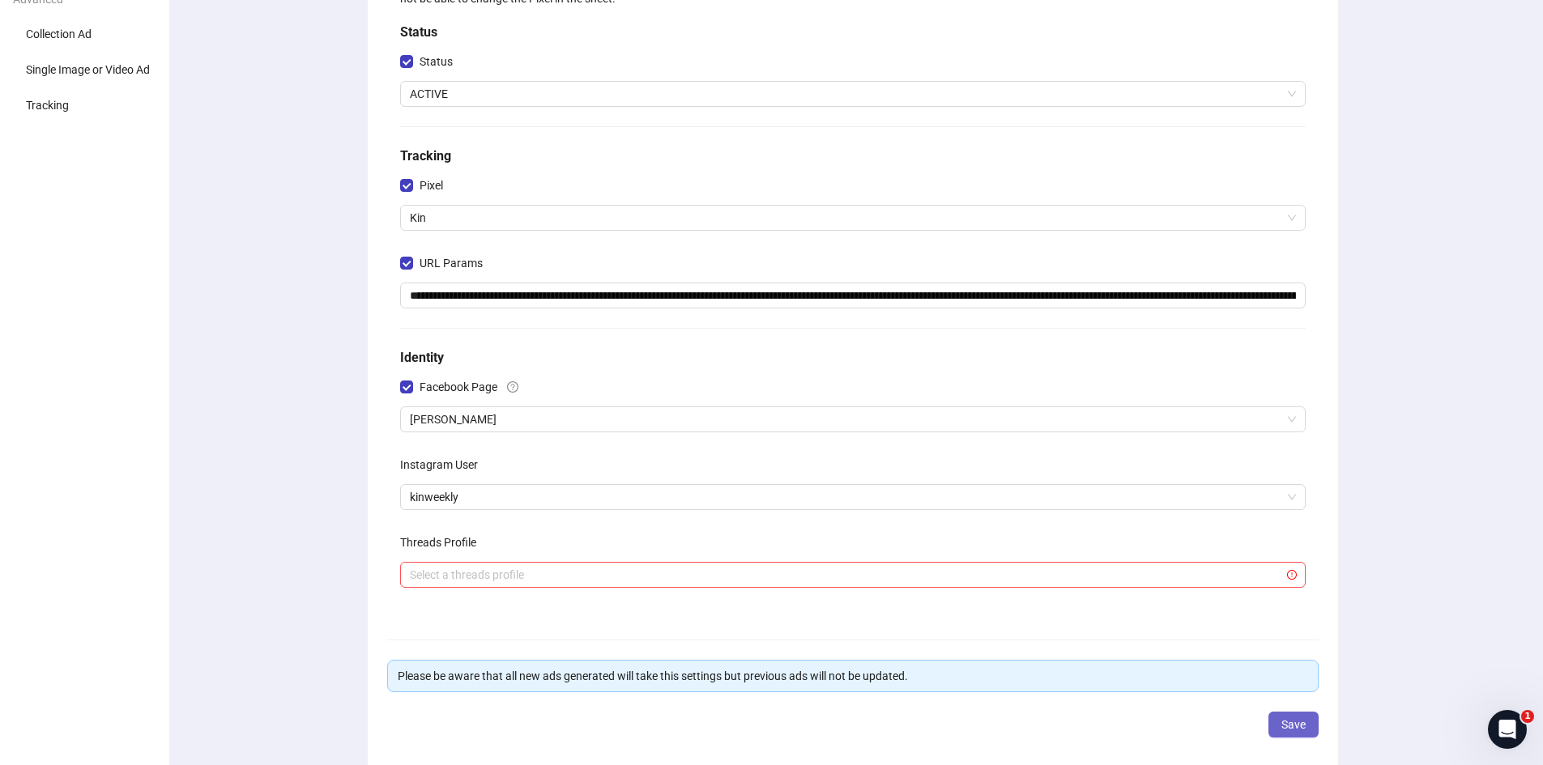
click at [1284, 725] on span "Save" at bounding box center [1293, 724] width 24 height 13
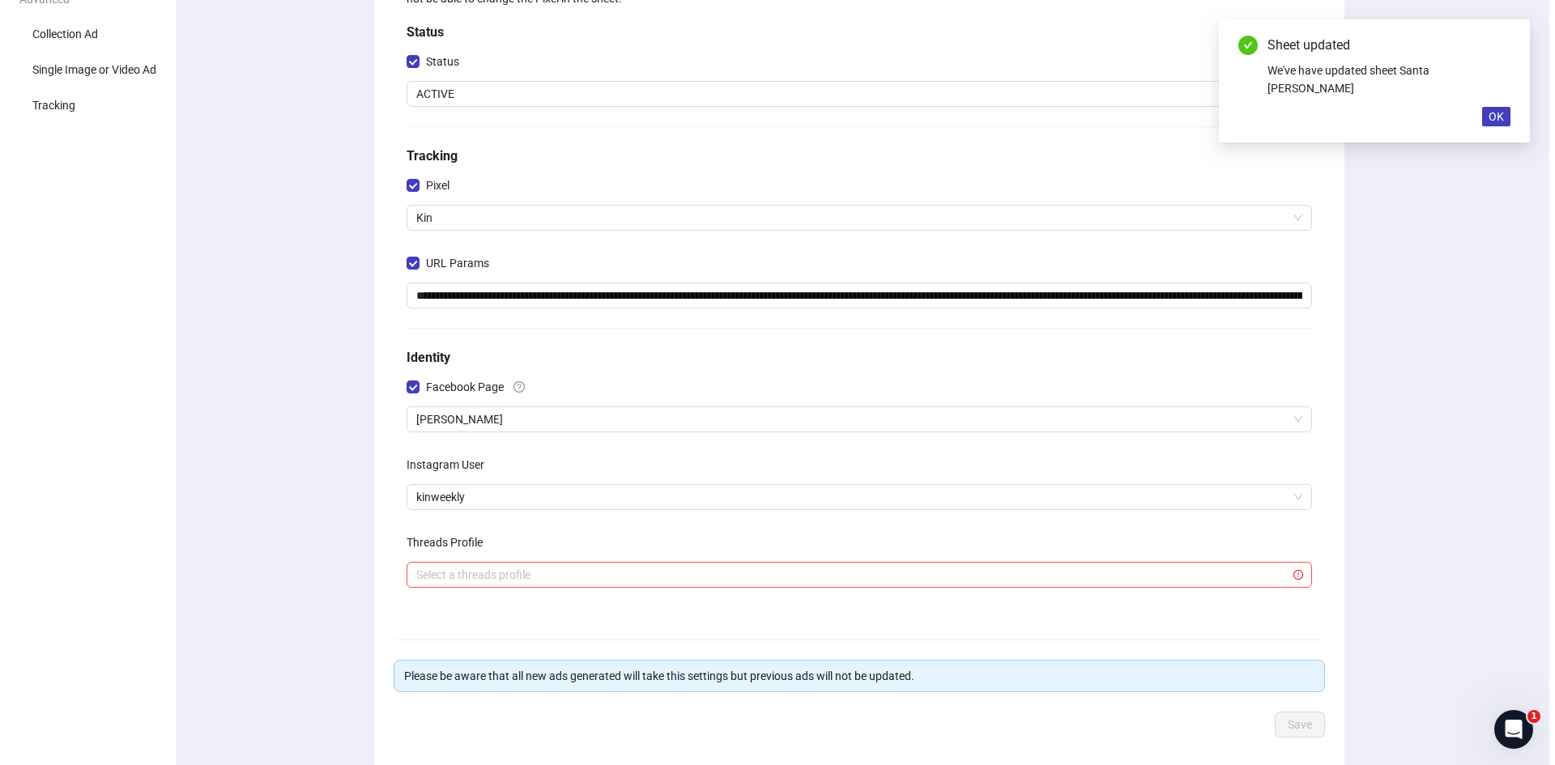
scroll to position [0, 0]
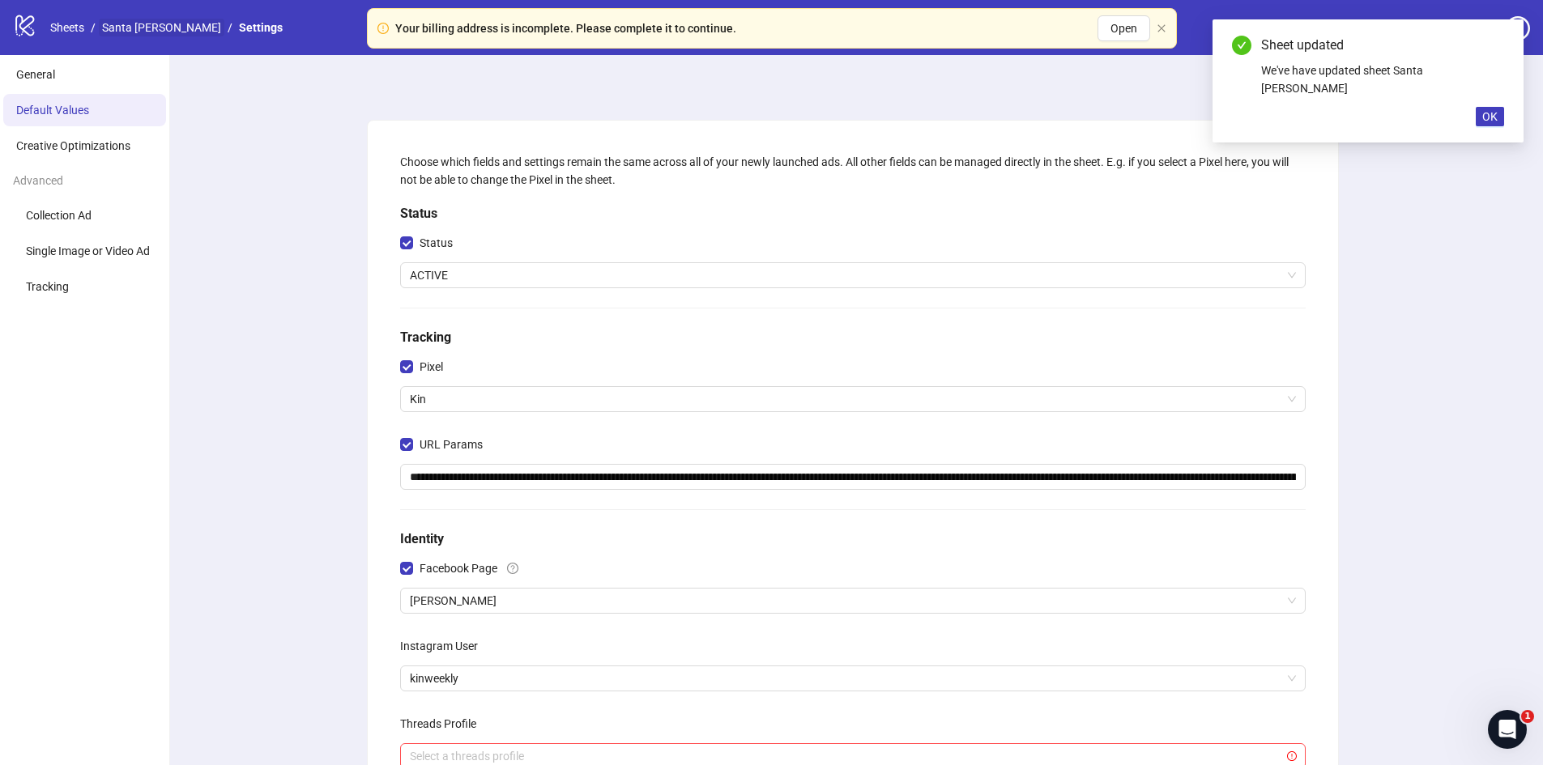
click at [146, 26] on link "Santa [PERSON_NAME]" at bounding box center [162, 28] width 126 height 18
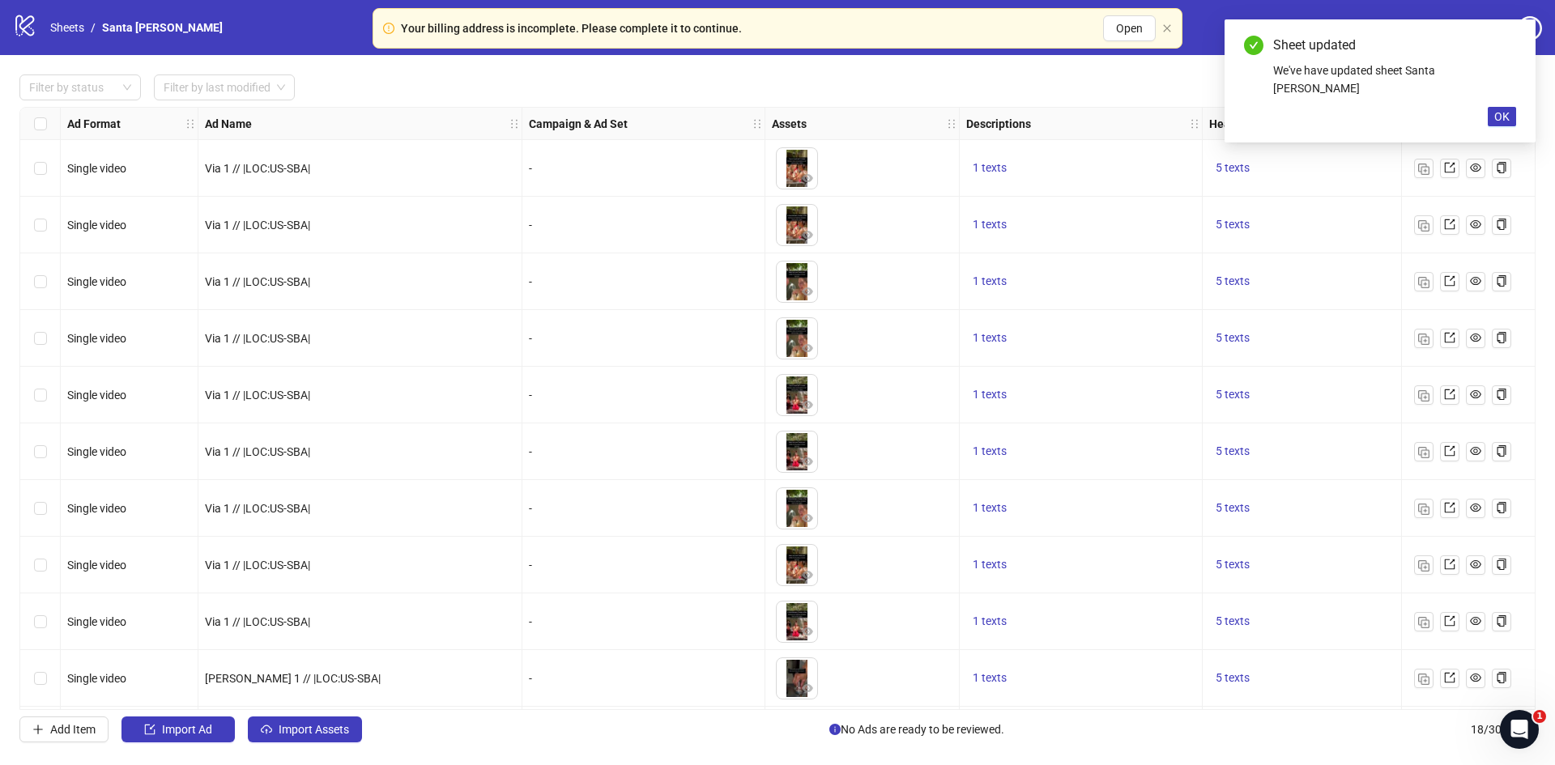
scroll to position [458, 0]
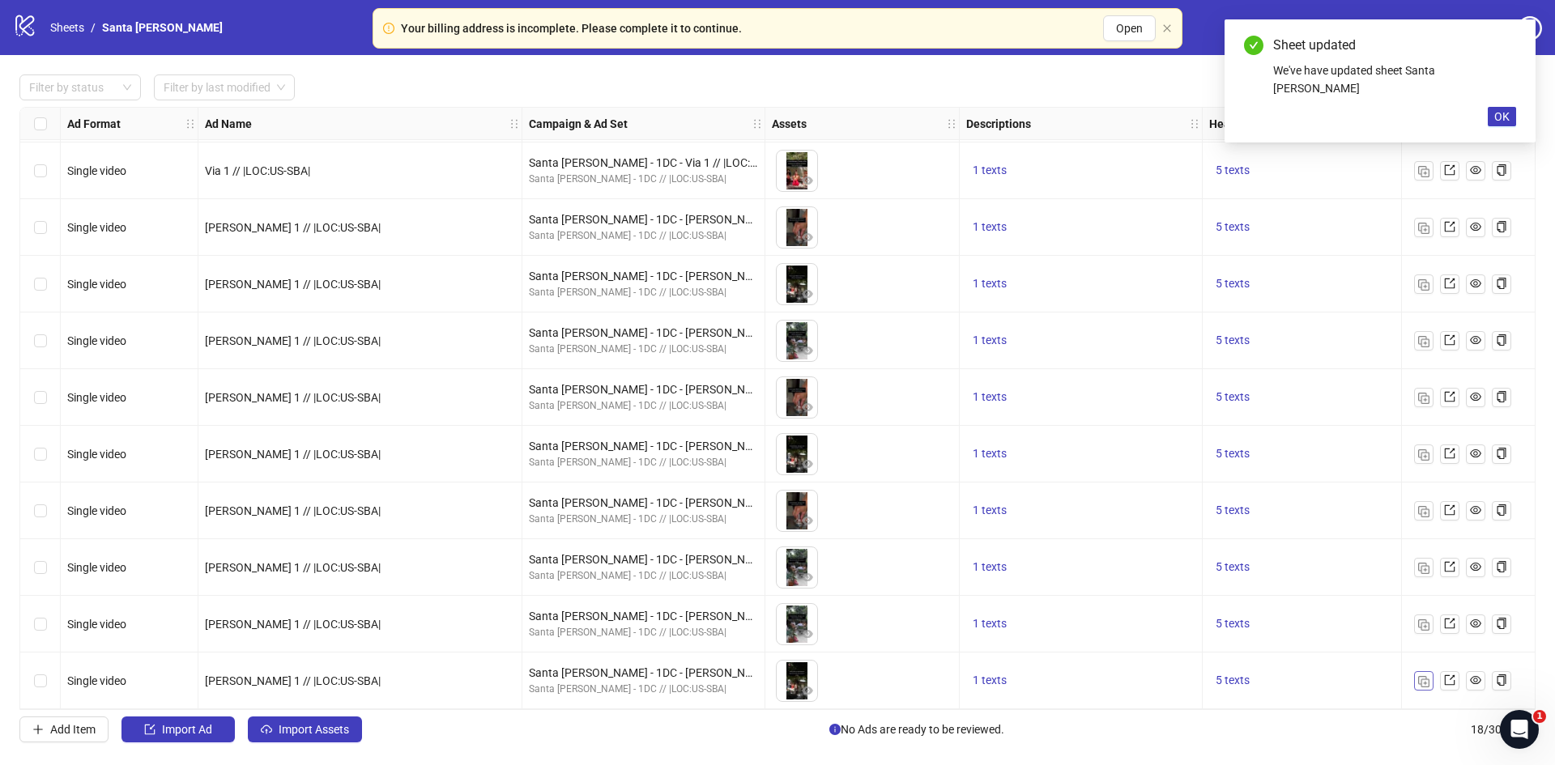
click at [1428, 676] on img "button" at bounding box center [1423, 681] width 11 height 11
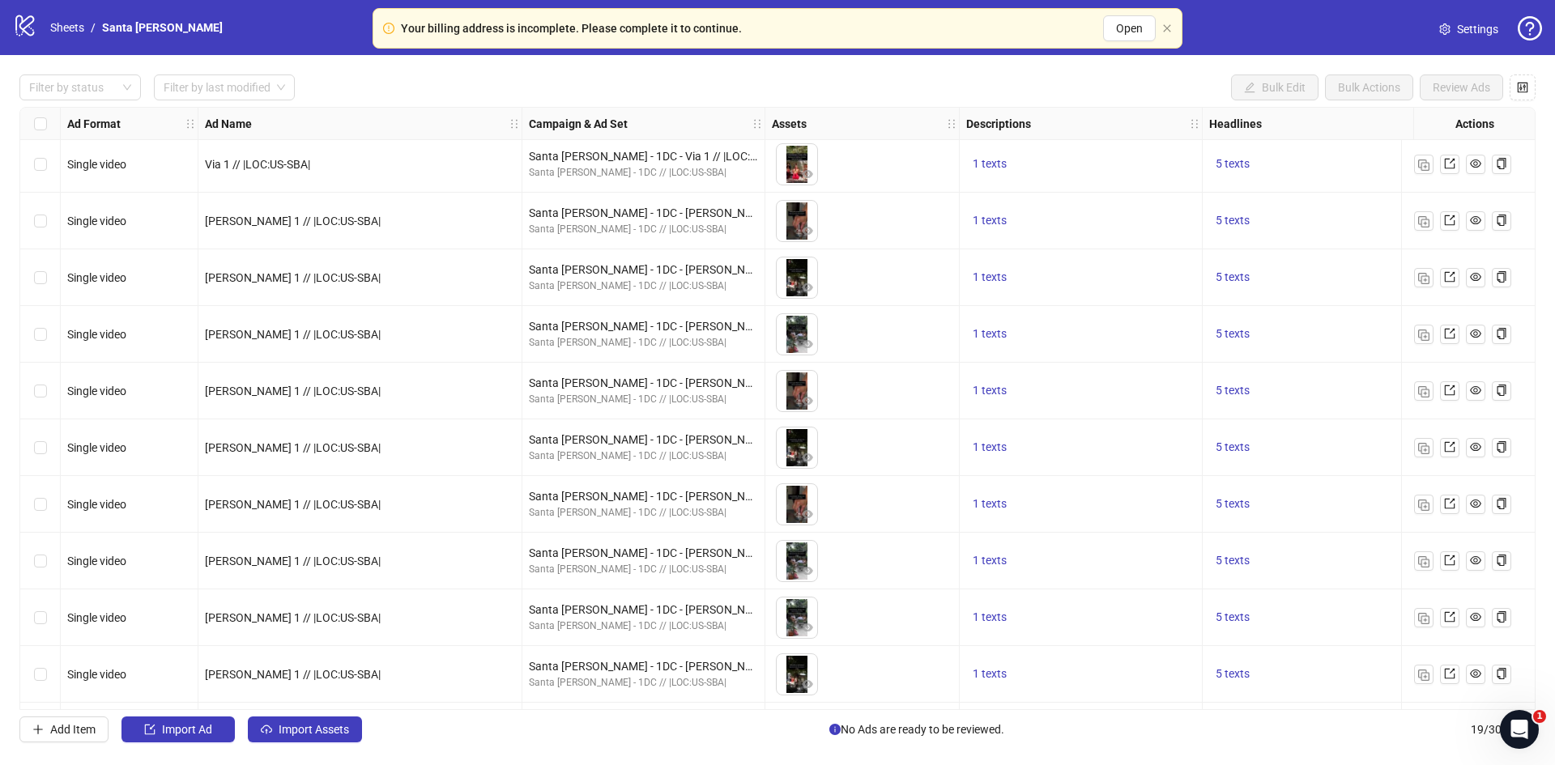
scroll to position [514, 0]
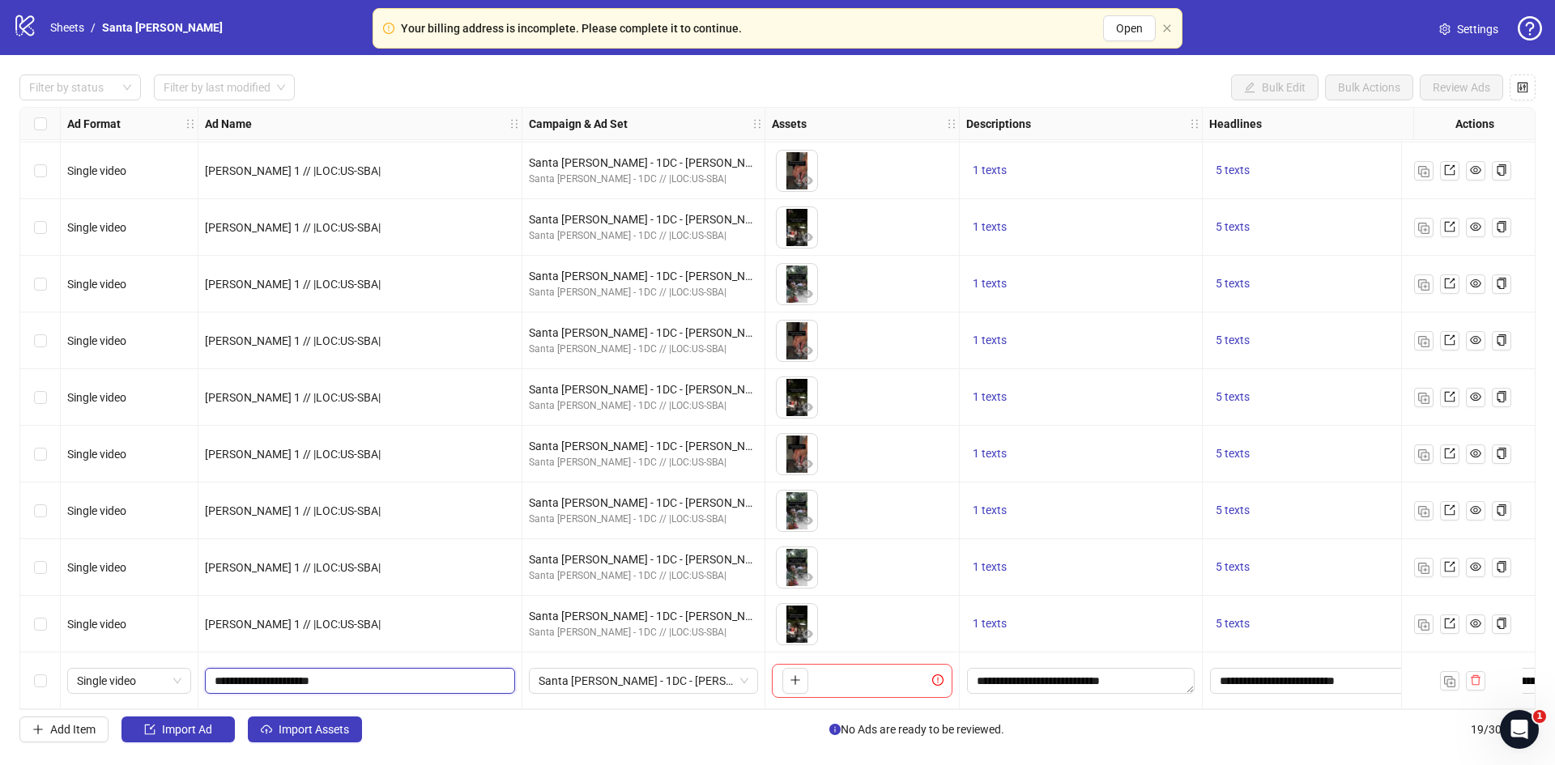
click at [238, 675] on input "**********" at bounding box center [359, 681] width 288 height 18
type input "**********"
click at [898, 644] on div "To pick up a draggable item, press the space bar. While dragging, use the arrow…" at bounding box center [862, 624] width 194 height 57
click at [1451, 678] on img "button" at bounding box center [1449, 681] width 11 height 11
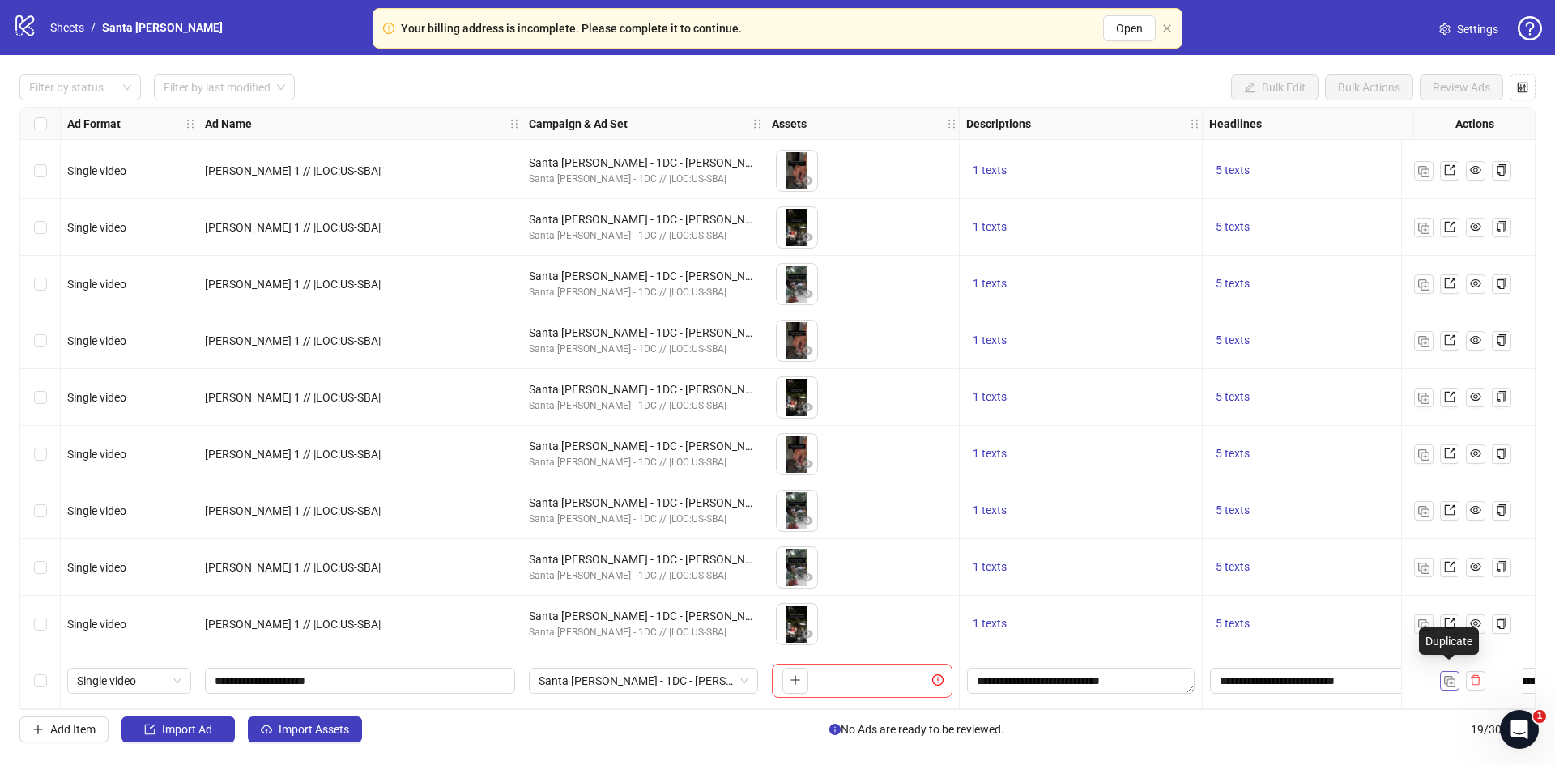
click at [1451, 678] on img "button" at bounding box center [1449, 681] width 11 height 11
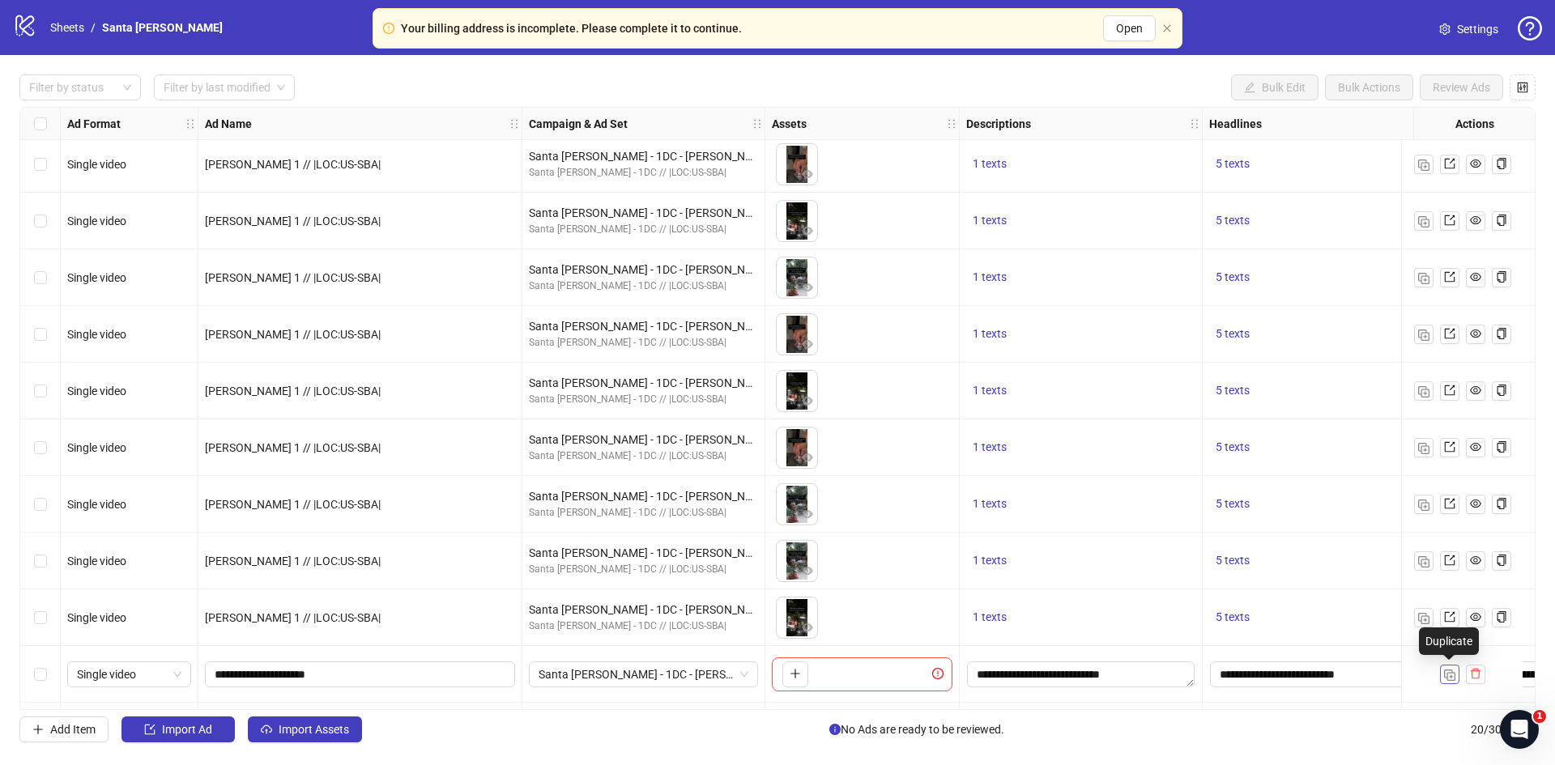
click at [1451, 678] on img "button" at bounding box center [1449, 675] width 11 height 11
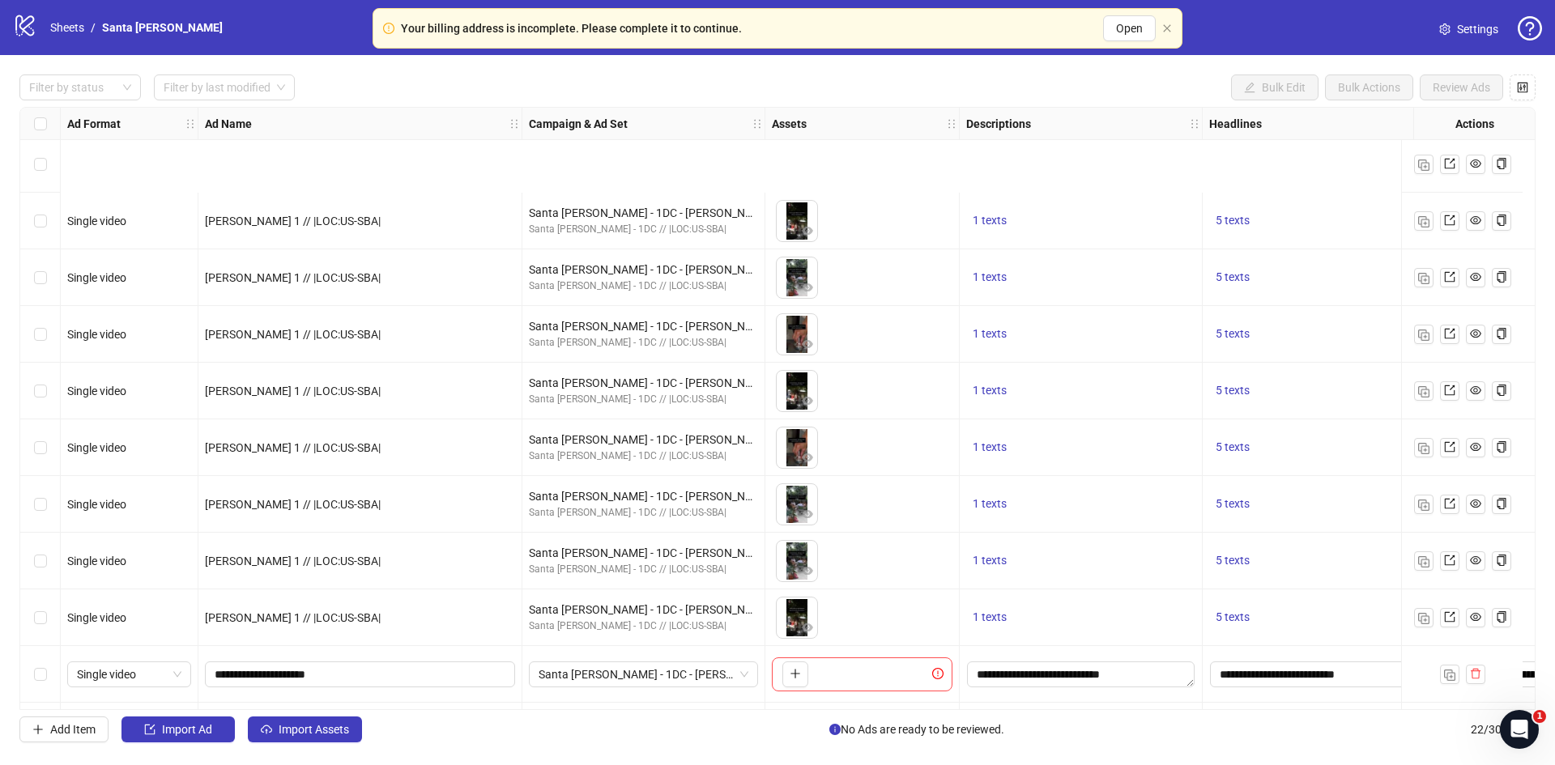
scroll to position [684, 0]
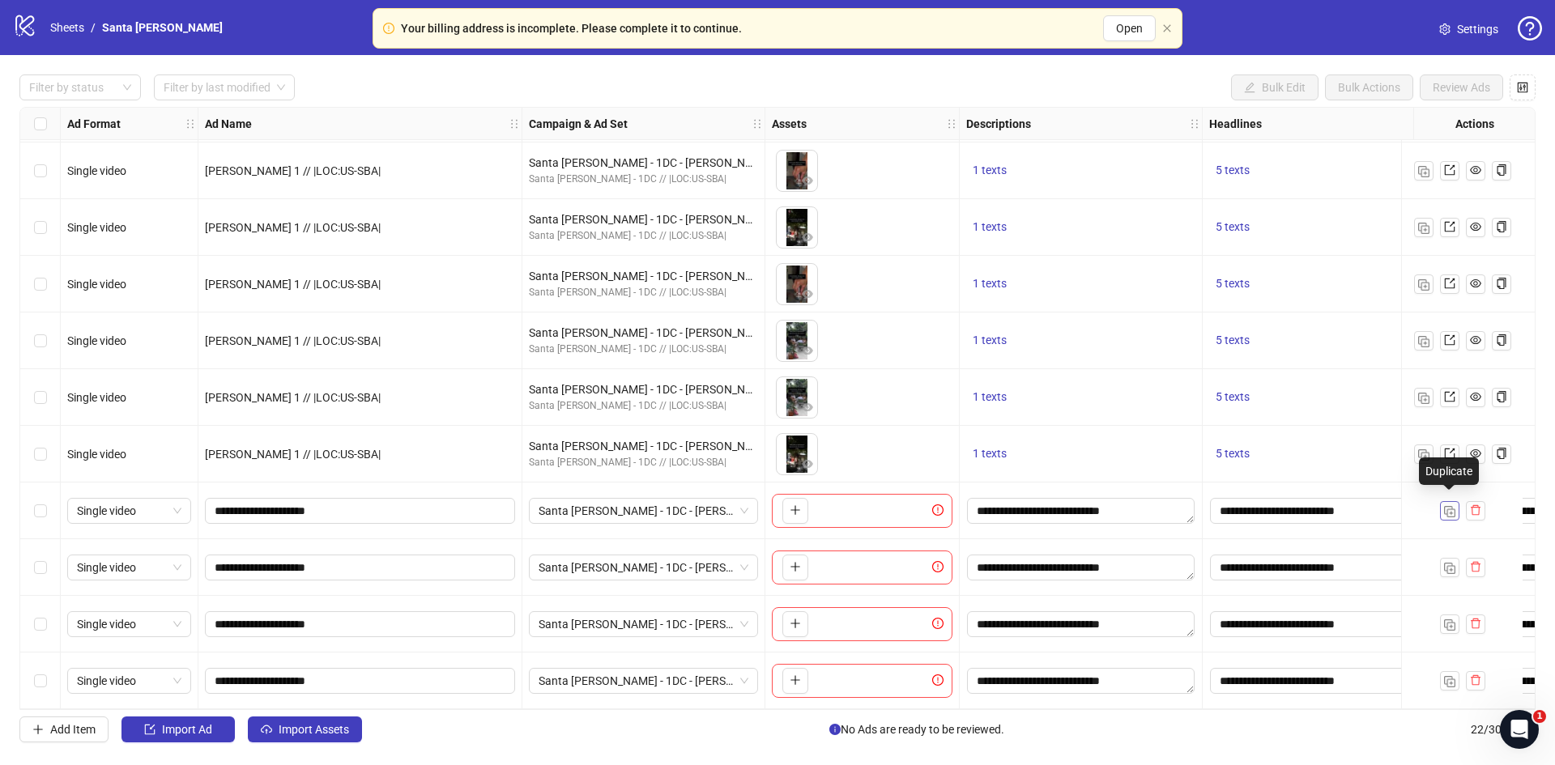
click at [1444, 506] on img "button" at bounding box center [1449, 511] width 11 height 11
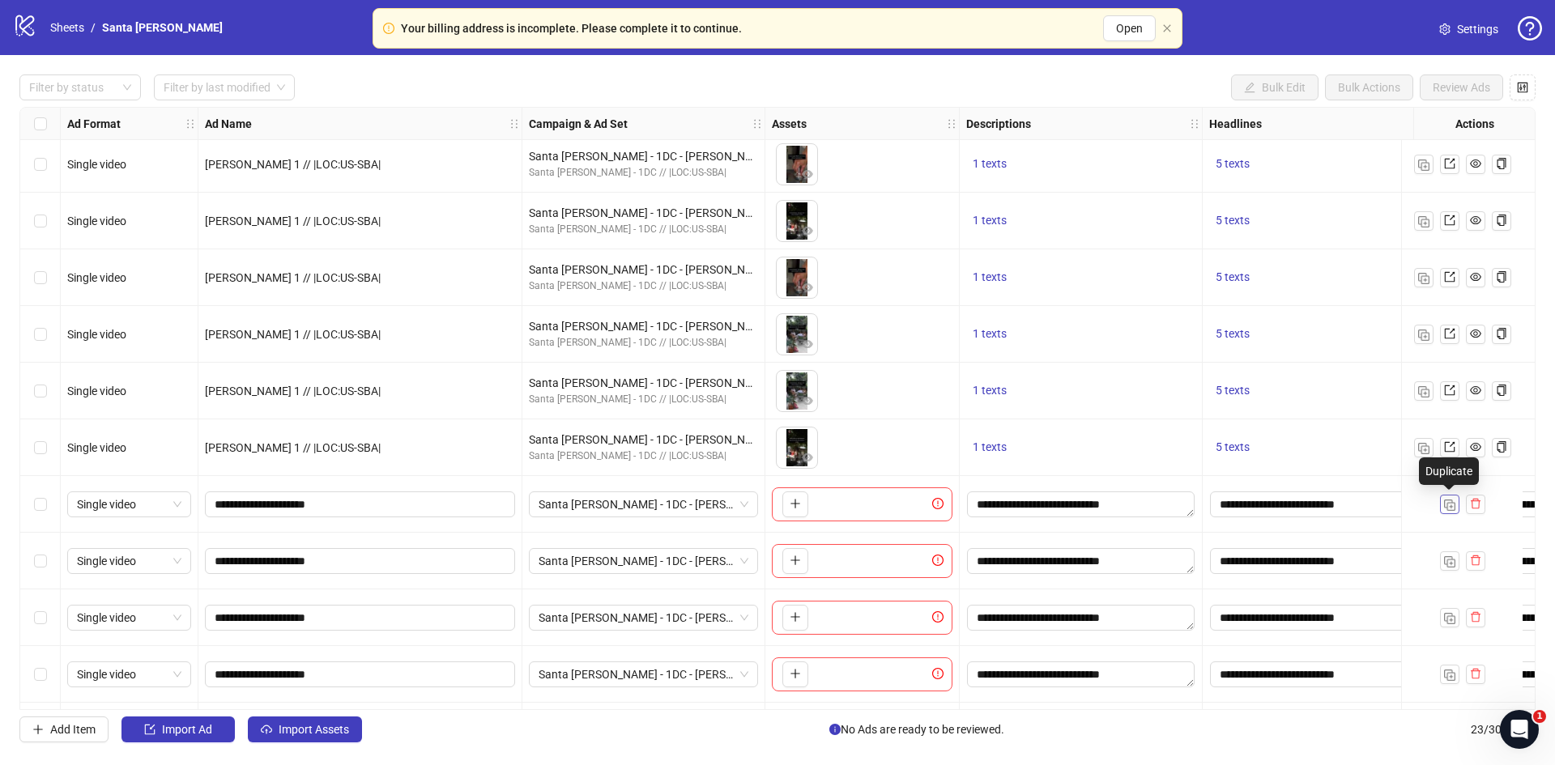
click at [1444, 505] on img "button" at bounding box center [1449, 505] width 11 height 11
click at [73, 26] on link "Sheets" at bounding box center [67, 28] width 40 height 18
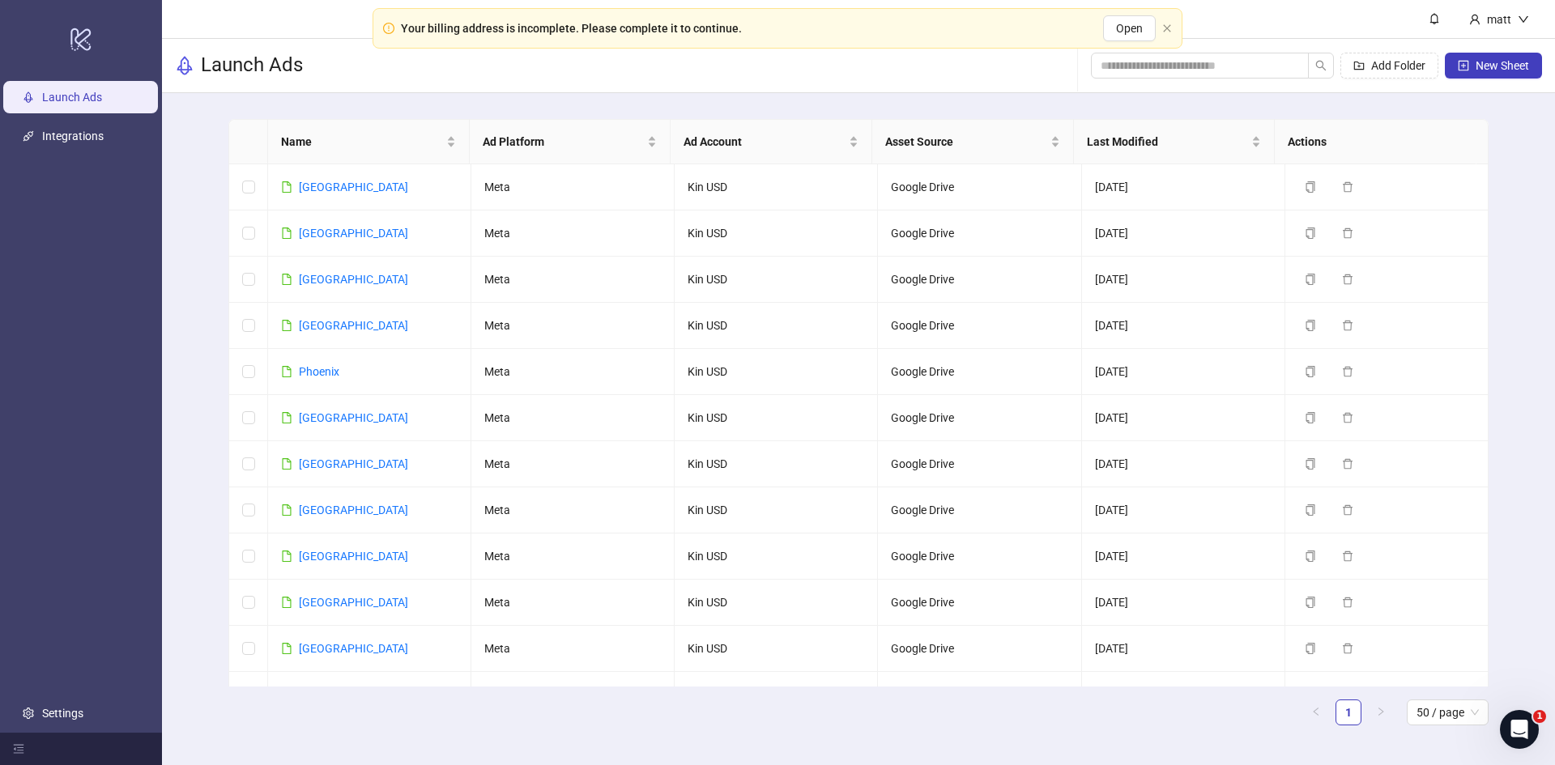
click at [73, 26] on icon "logo/logo-mobile" at bounding box center [81, 38] width 23 height 39
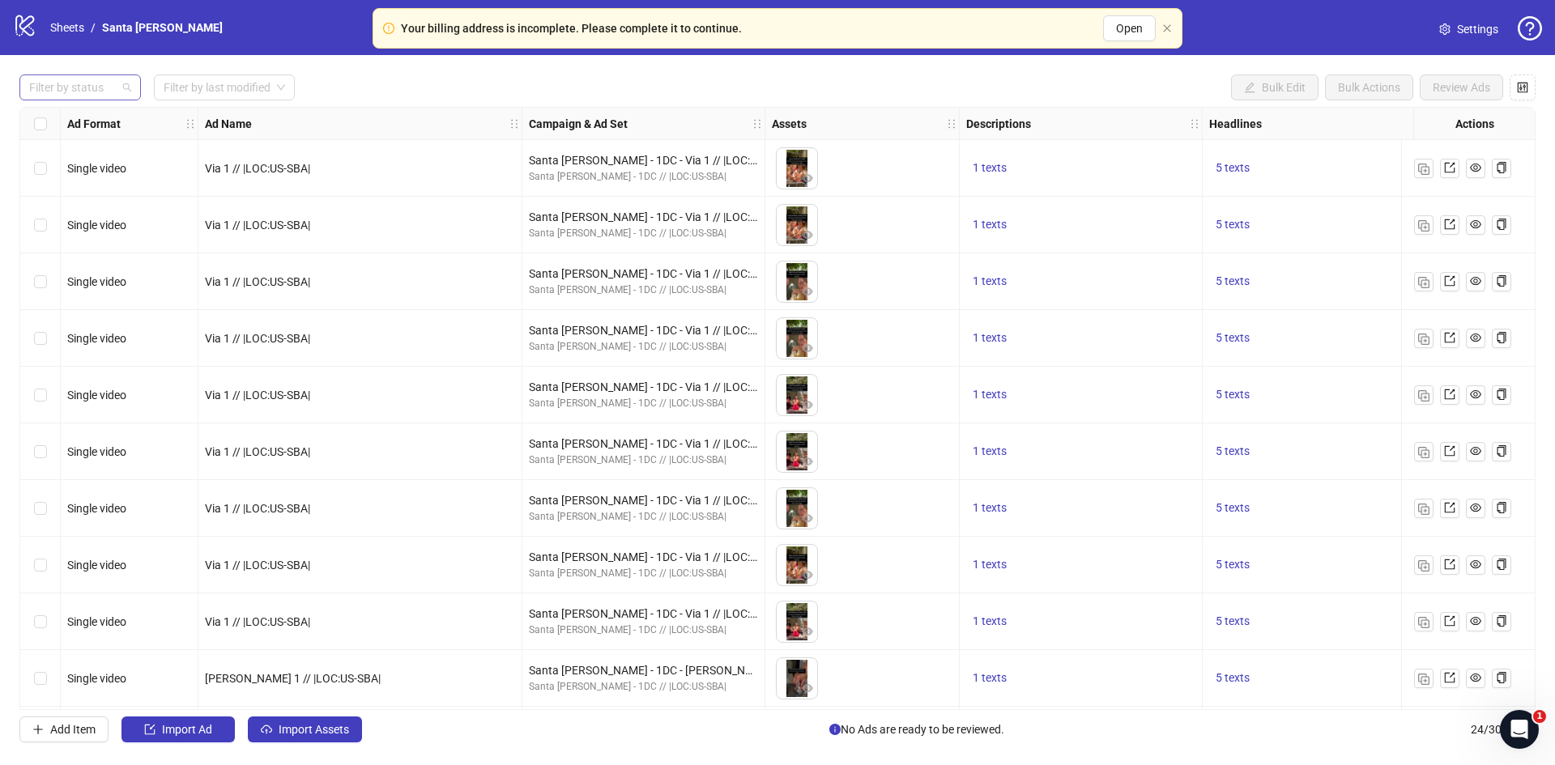
click at [105, 94] on div at bounding box center [72, 87] width 98 height 23
click at [61, 125] on div "Draft" at bounding box center [80, 121] width 96 height 18
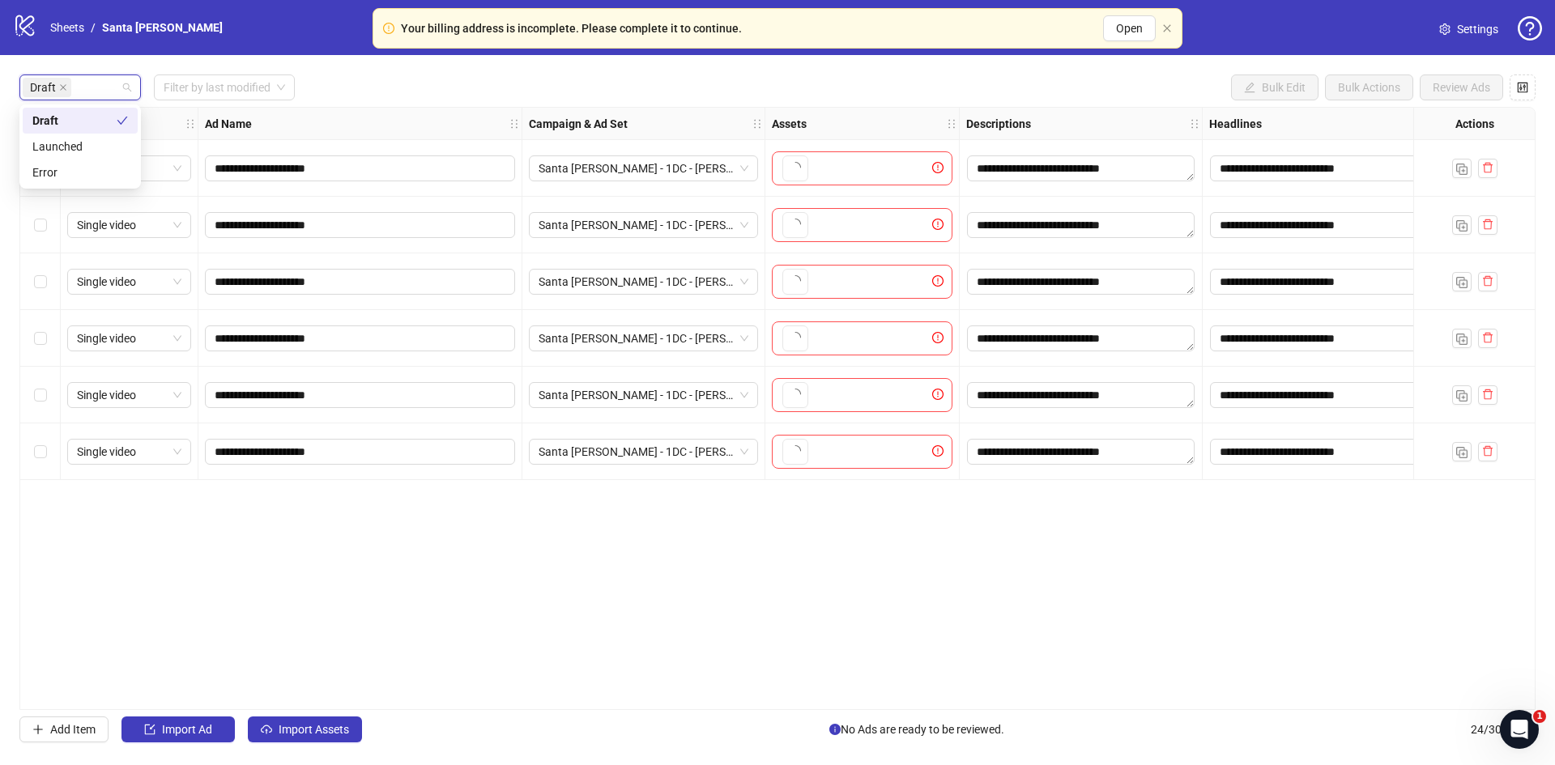
click at [425, 100] on div "Draft Filter by last modified Bulk Edit Bulk Actions Review Ads" at bounding box center [777, 88] width 1516 height 26
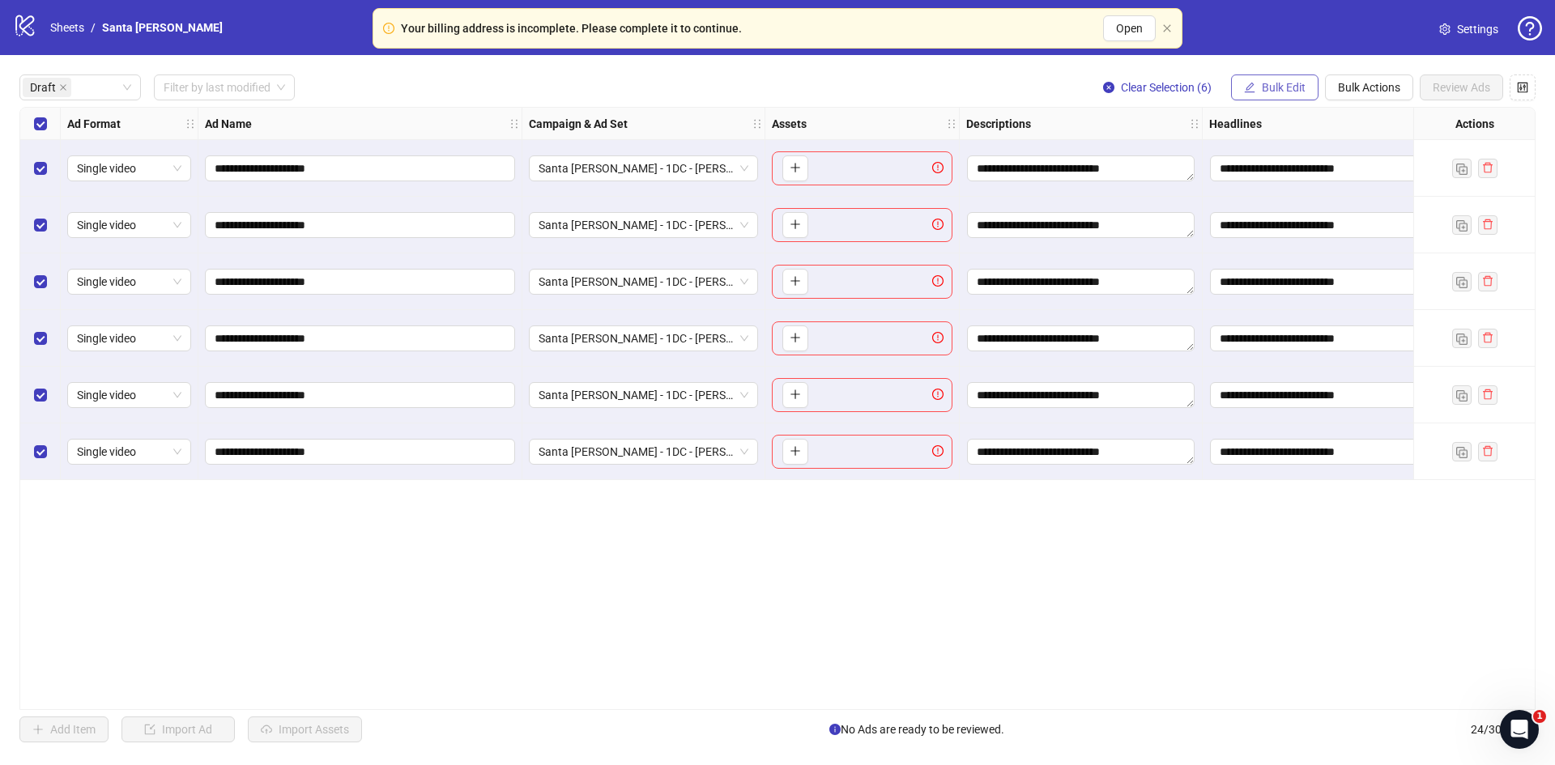
click at [1277, 97] on button "Bulk Edit" at bounding box center [1274, 88] width 87 height 26
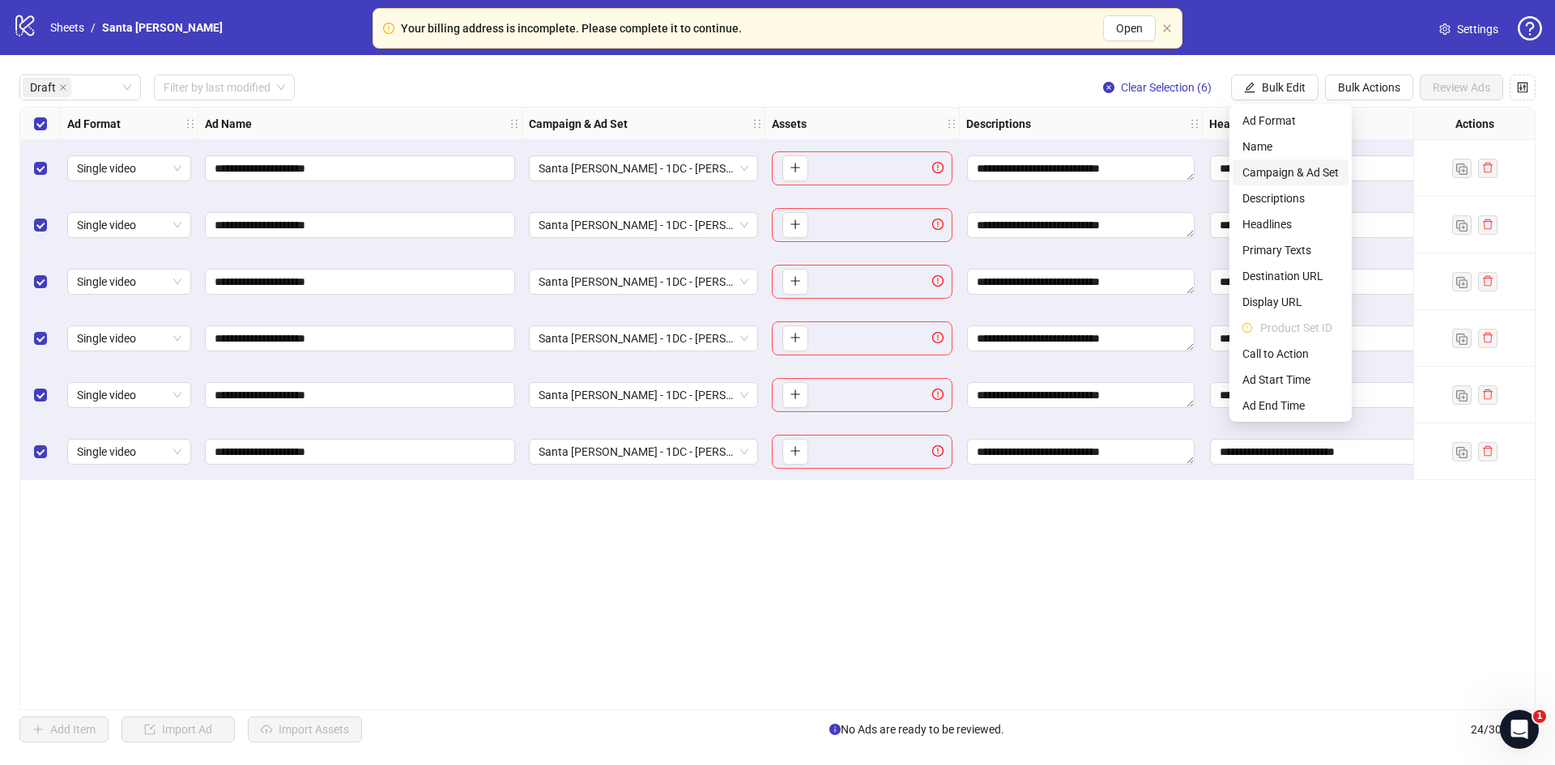
click at [1273, 172] on span "Campaign & Ad Set" at bounding box center [1290, 173] width 96 height 18
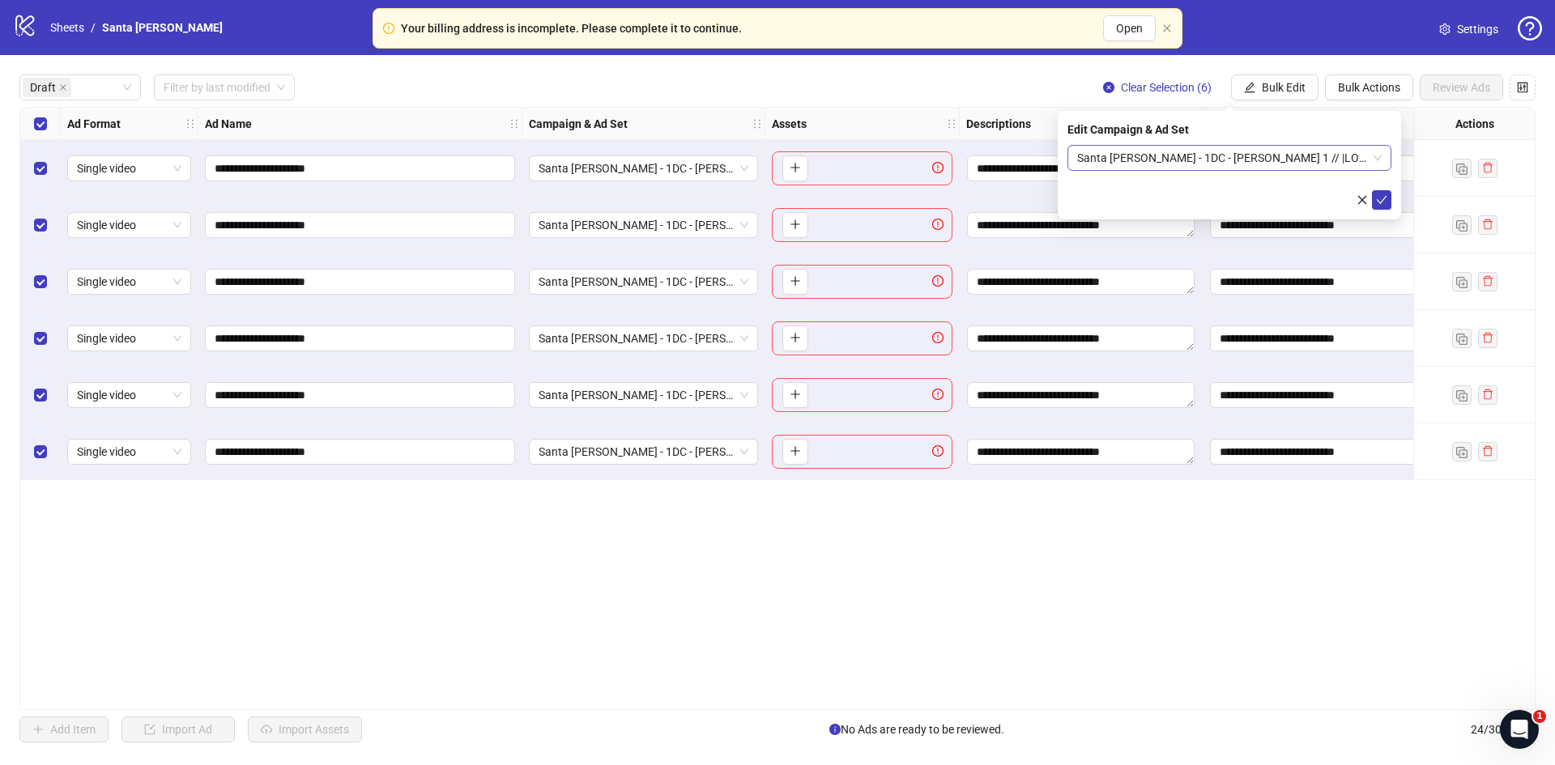
click at [1150, 151] on span "Santa [PERSON_NAME] - 1DC - [PERSON_NAME] 1 // |LOC:US-SBA|" at bounding box center [1229, 158] width 305 height 24
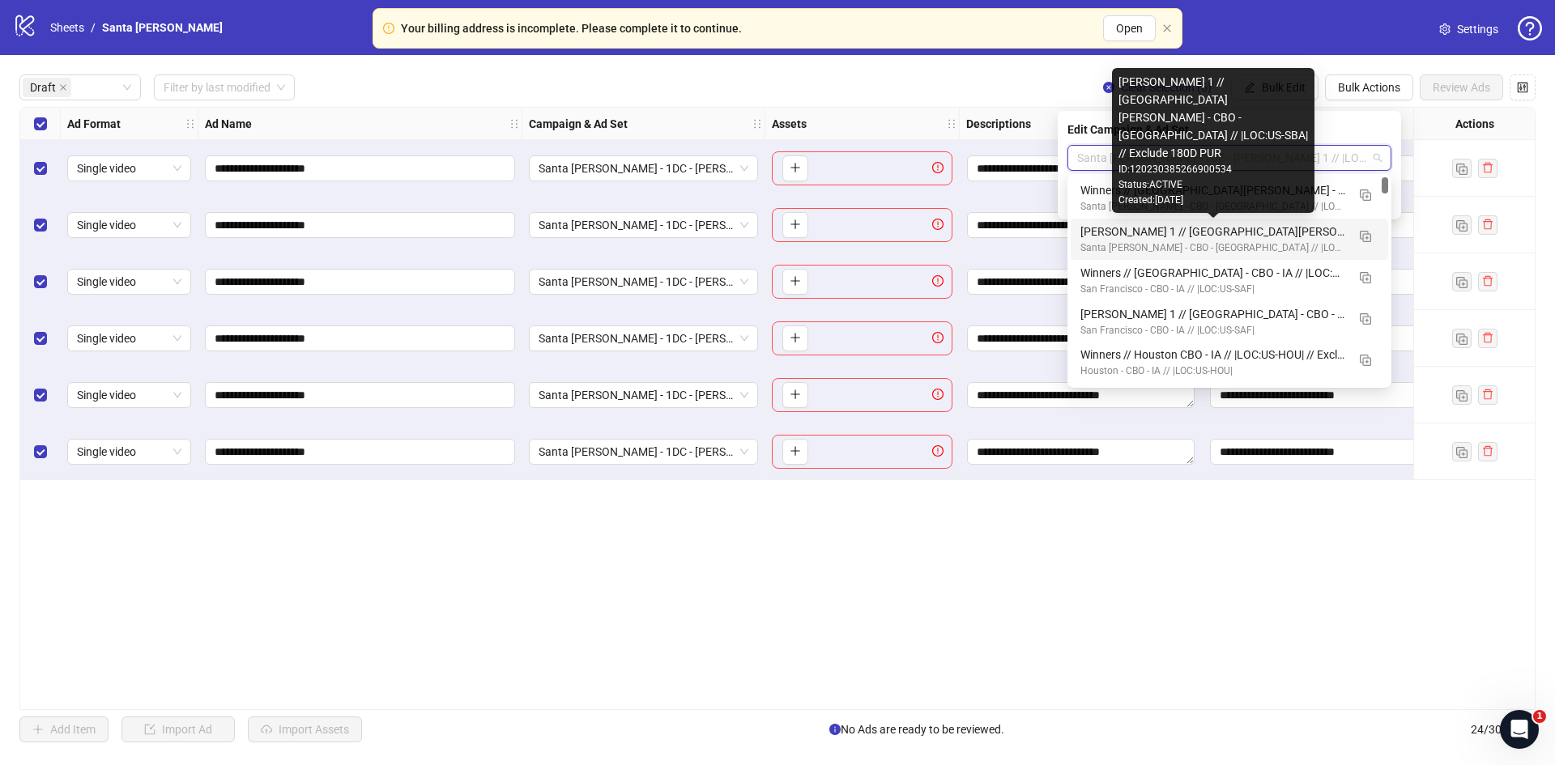
click at [1101, 225] on div "[PERSON_NAME] 1 // [GEOGRAPHIC_DATA][PERSON_NAME] - CBO - [GEOGRAPHIC_DATA] // …" at bounding box center [1213, 232] width 266 height 18
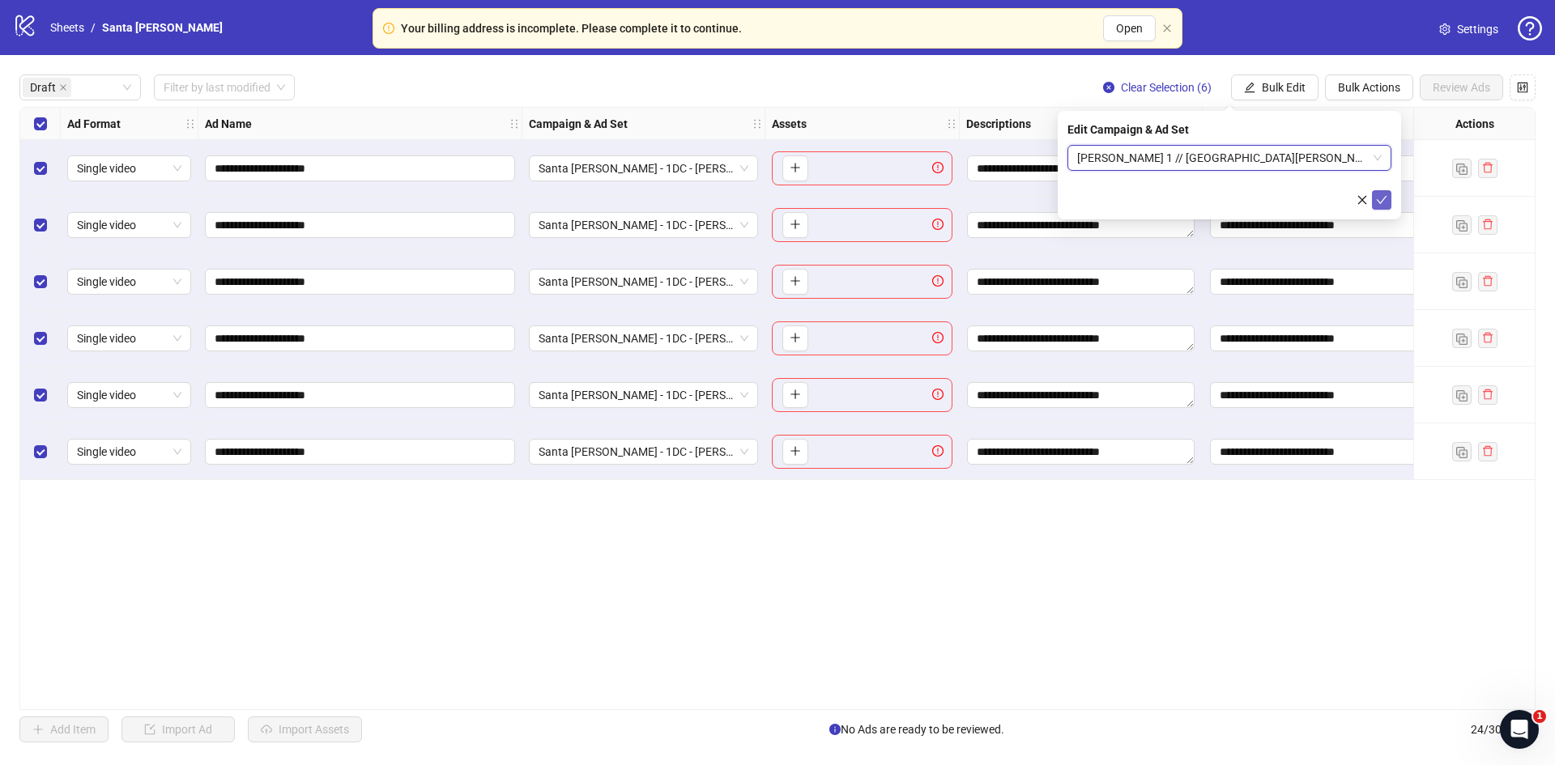
click at [1381, 207] on span "submit" at bounding box center [1381, 200] width 11 height 13
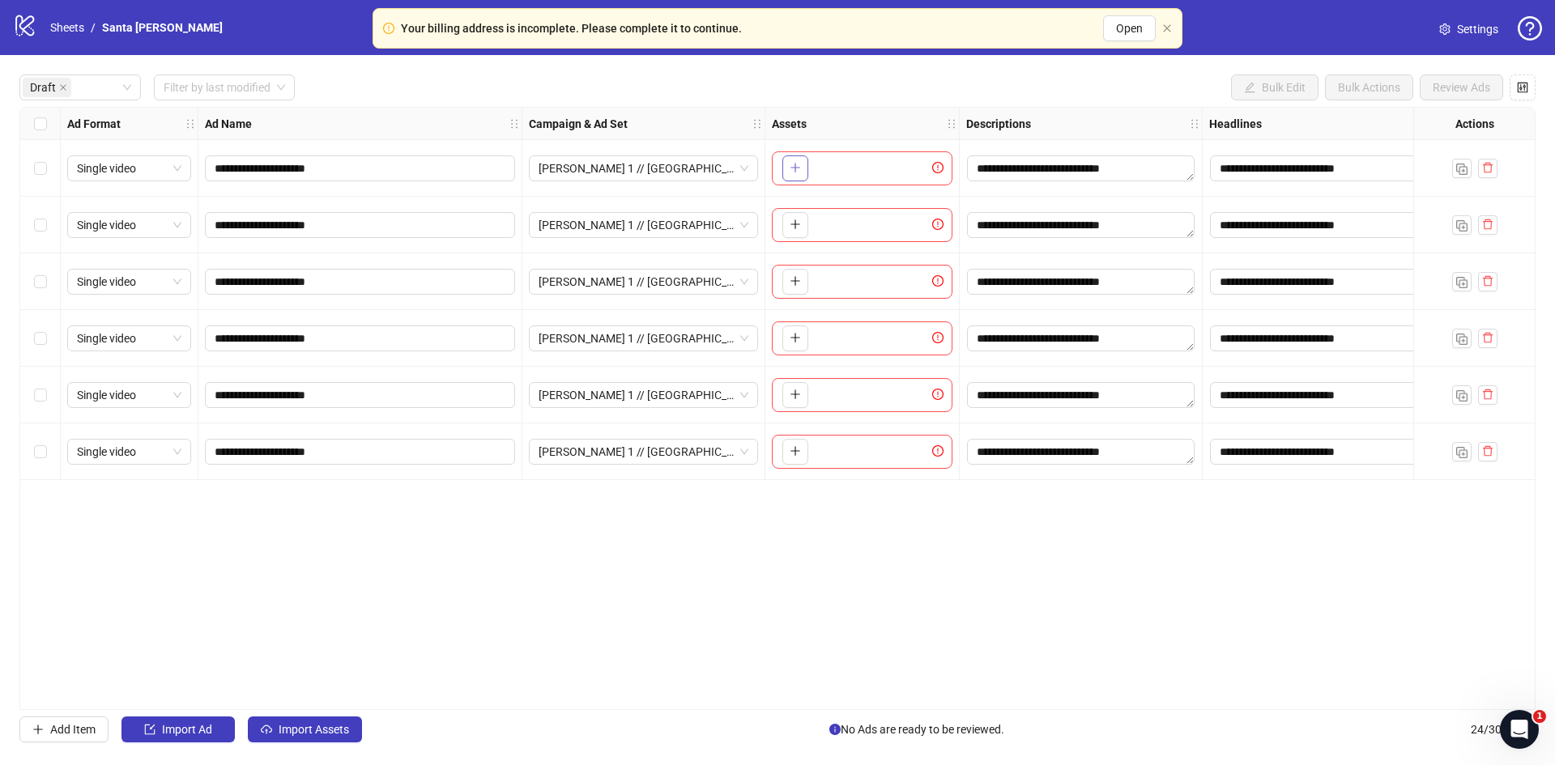
click at [795, 168] on icon "plus" at bounding box center [795, 167] width 11 height 11
click at [789, 239] on div "To pick up a draggable item, press the space bar. While dragging, use the arrow…" at bounding box center [862, 225] width 181 height 34
click at [791, 230] on icon "plus" at bounding box center [795, 224] width 11 height 11
click at [792, 283] on icon "plus" at bounding box center [795, 280] width 11 height 11
click at [797, 275] on body "**********" at bounding box center [777, 382] width 1555 height 765
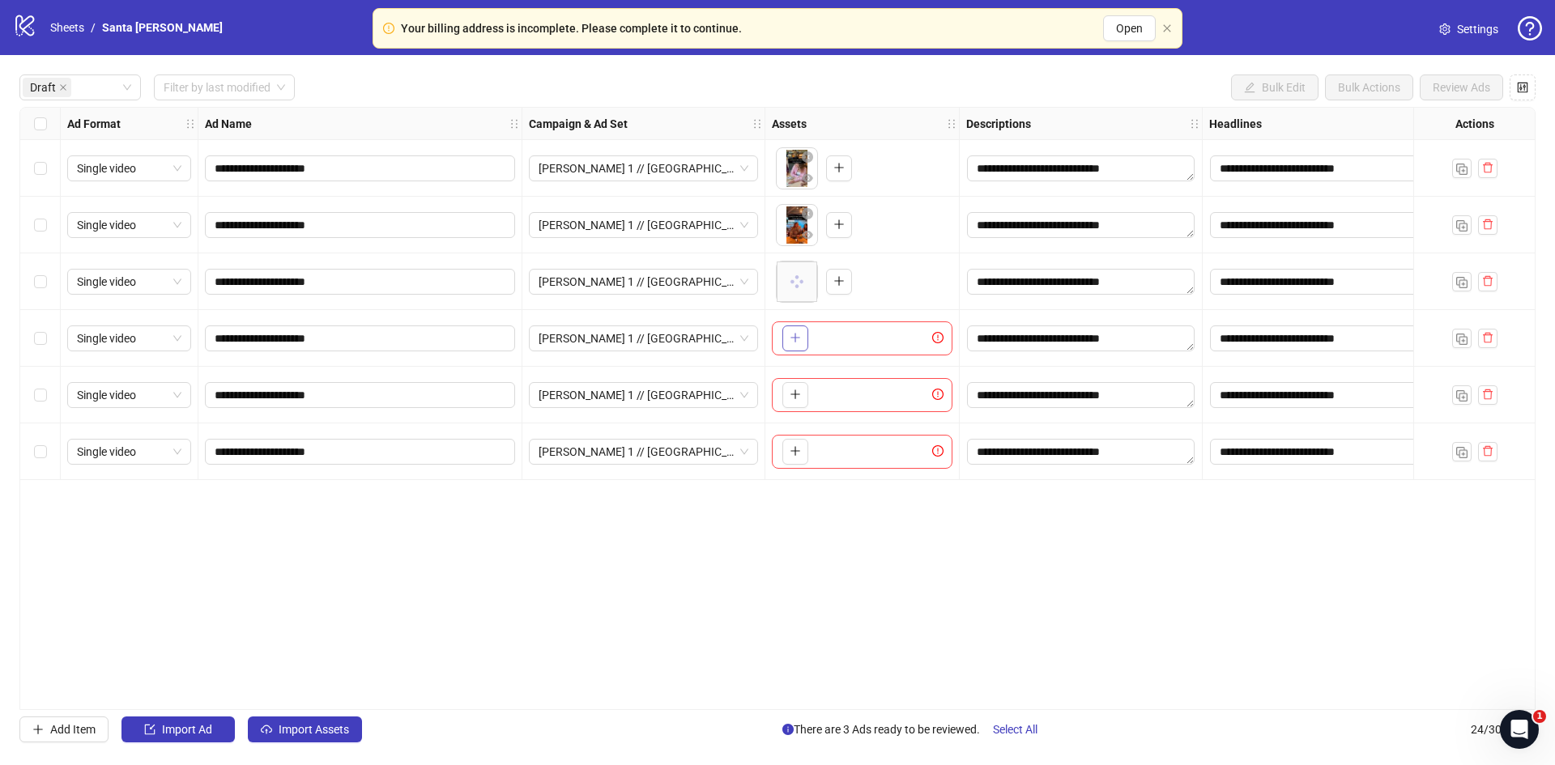
click at [791, 343] on icon "plus" at bounding box center [795, 337] width 11 height 11
click at [795, 394] on icon "plus" at bounding box center [795, 394] width 11 height 11
click at [795, 453] on icon "plus" at bounding box center [795, 450] width 11 height 11
click at [47, 116] on div "Select all rows" at bounding box center [40, 124] width 40 height 32
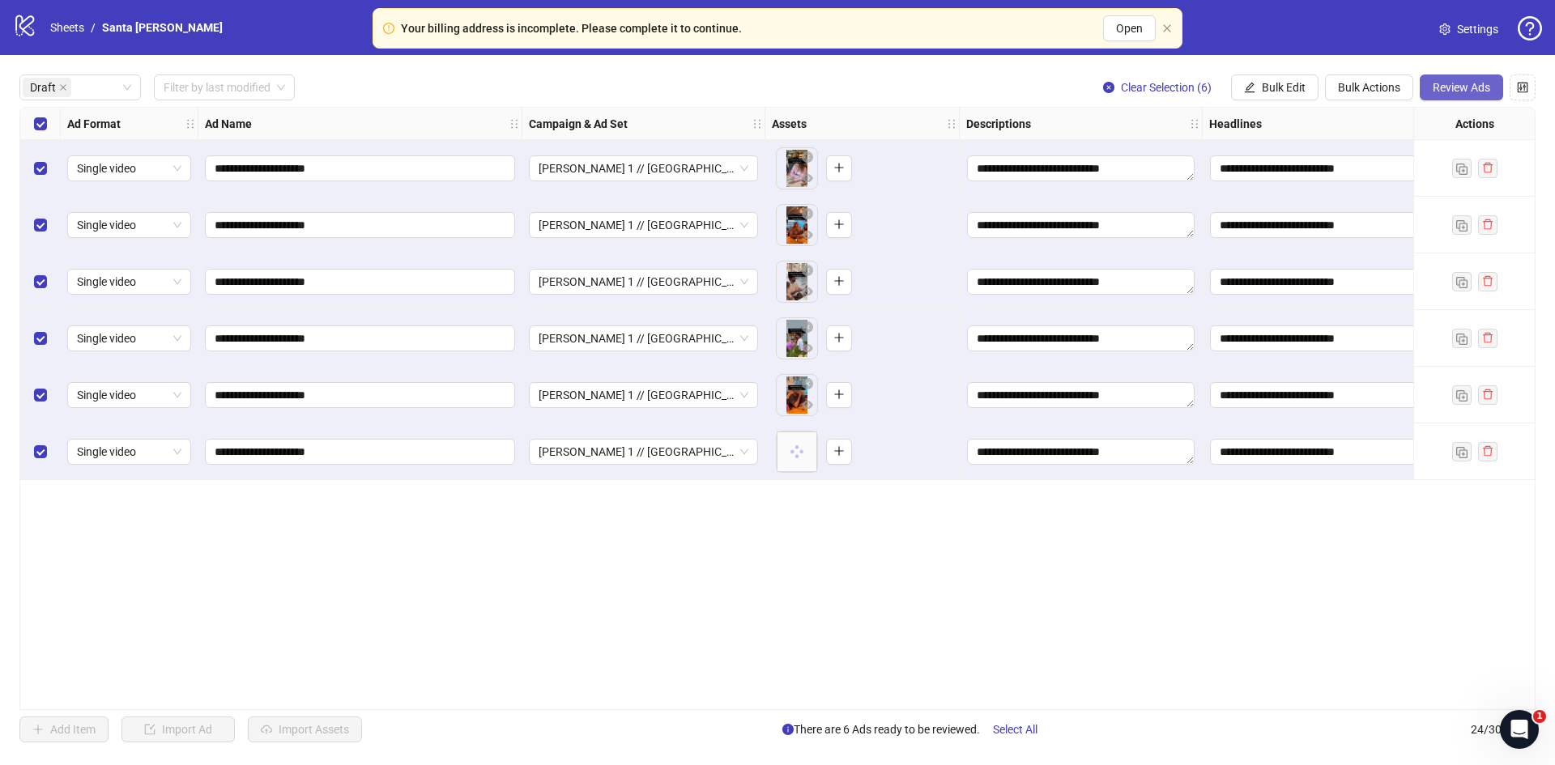
click at [1468, 79] on button "Review Ads" at bounding box center [1461, 88] width 83 height 26
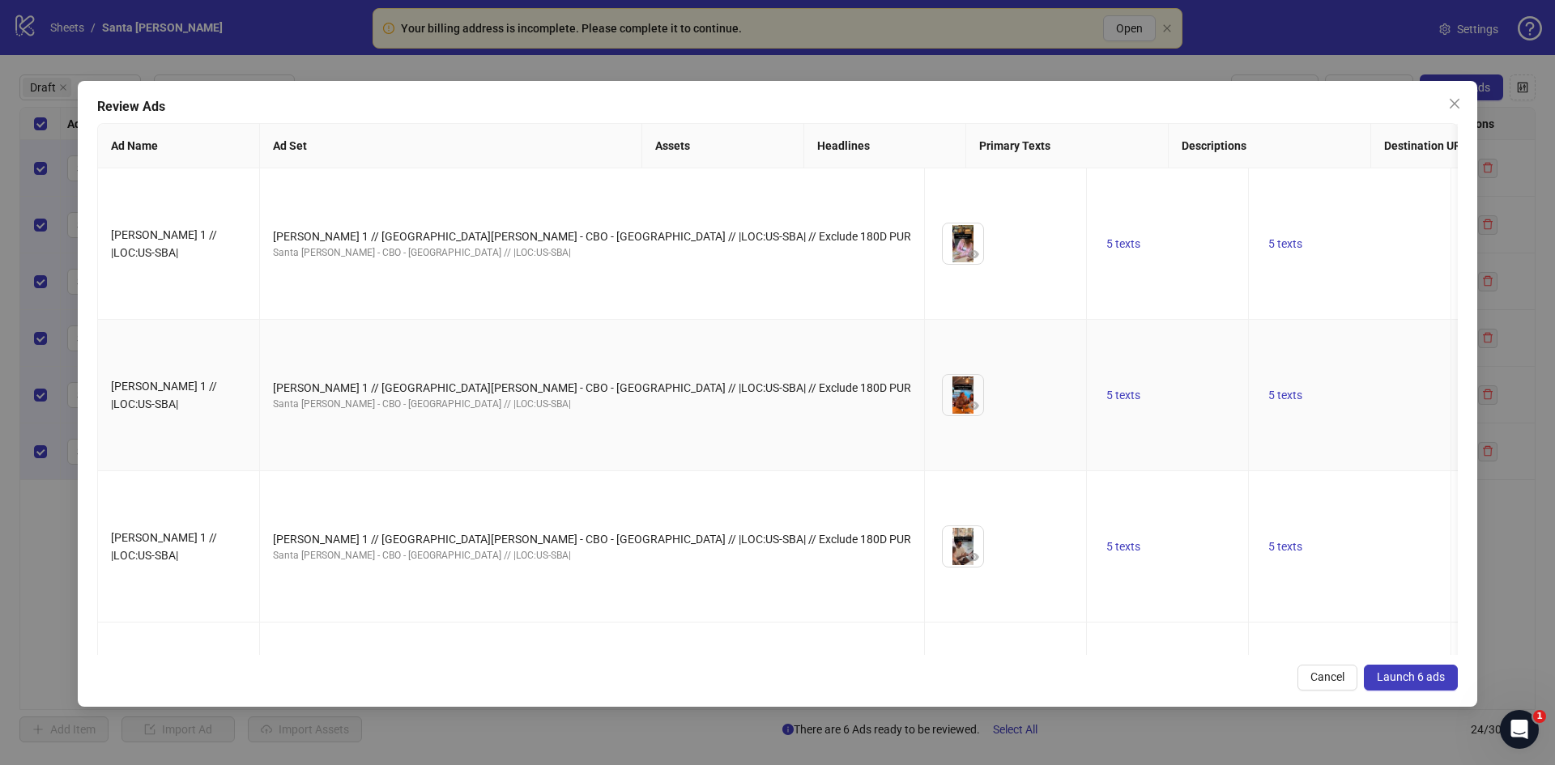
scroll to position [327, 0]
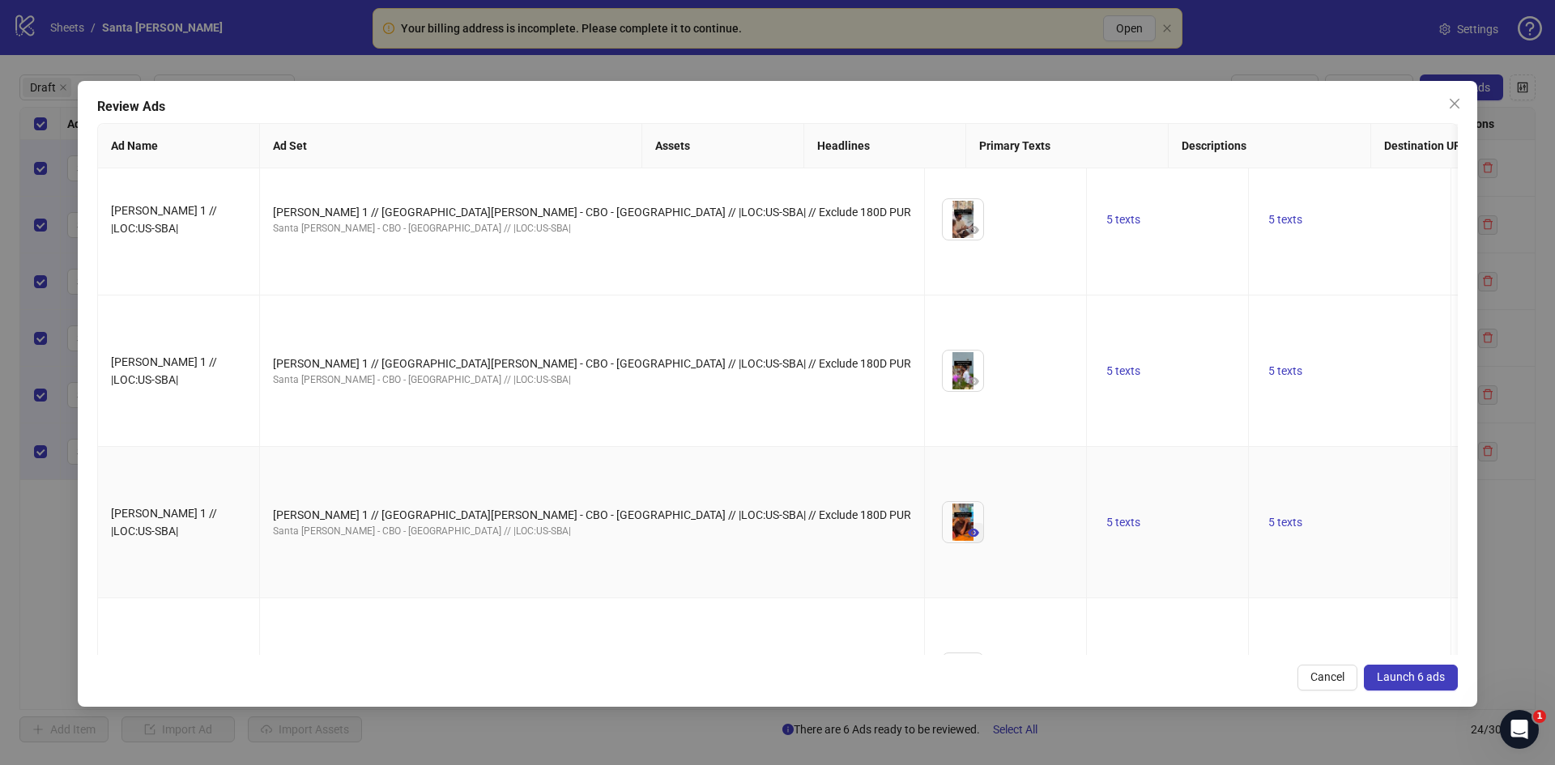
click at [968, 529] on icon "eye" at bounding box center [973, 533] width 11 height 8
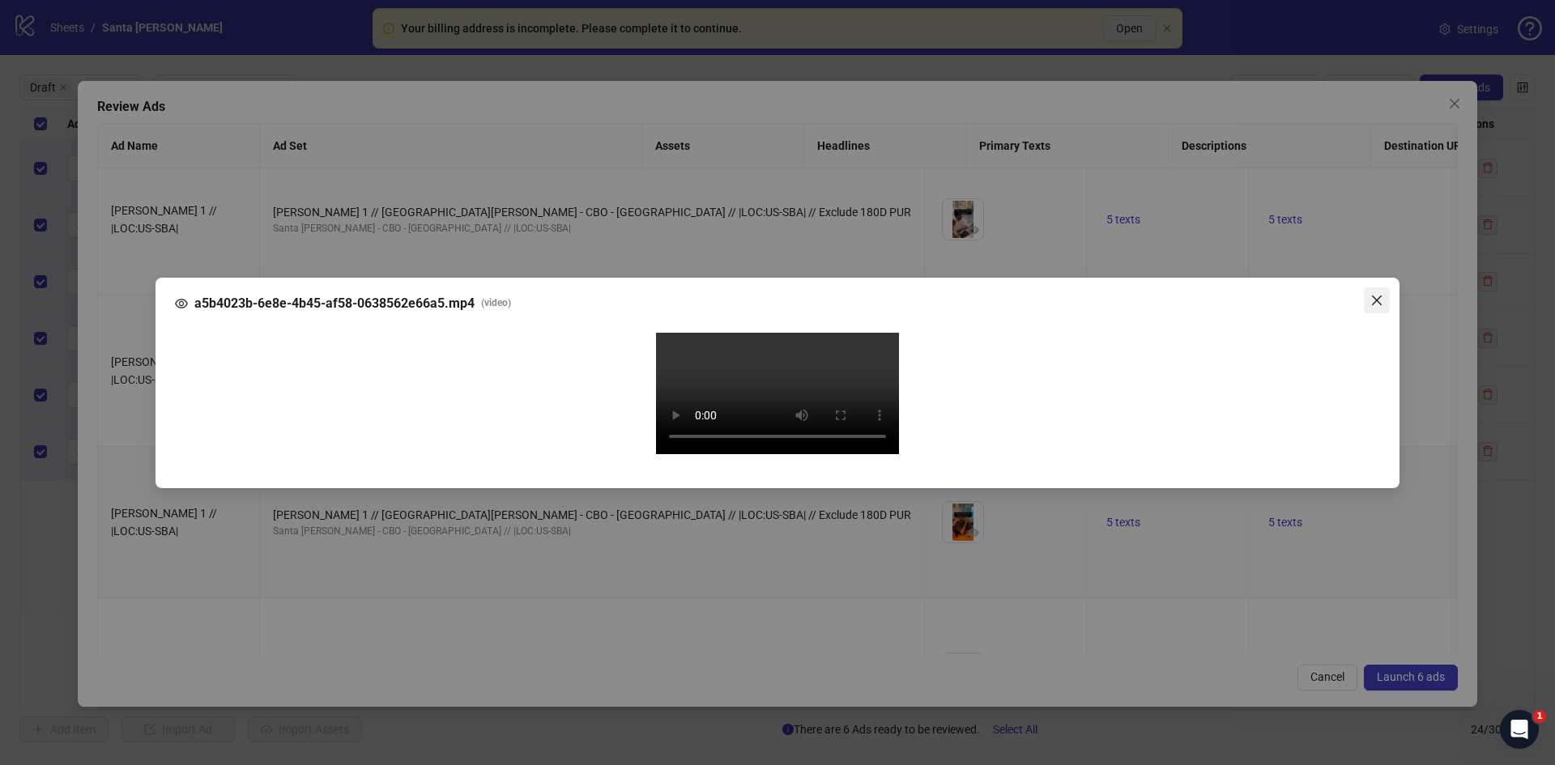
click at [1379, 294] on icon "close" at bounding box center [1376, 300] width 13 height 13
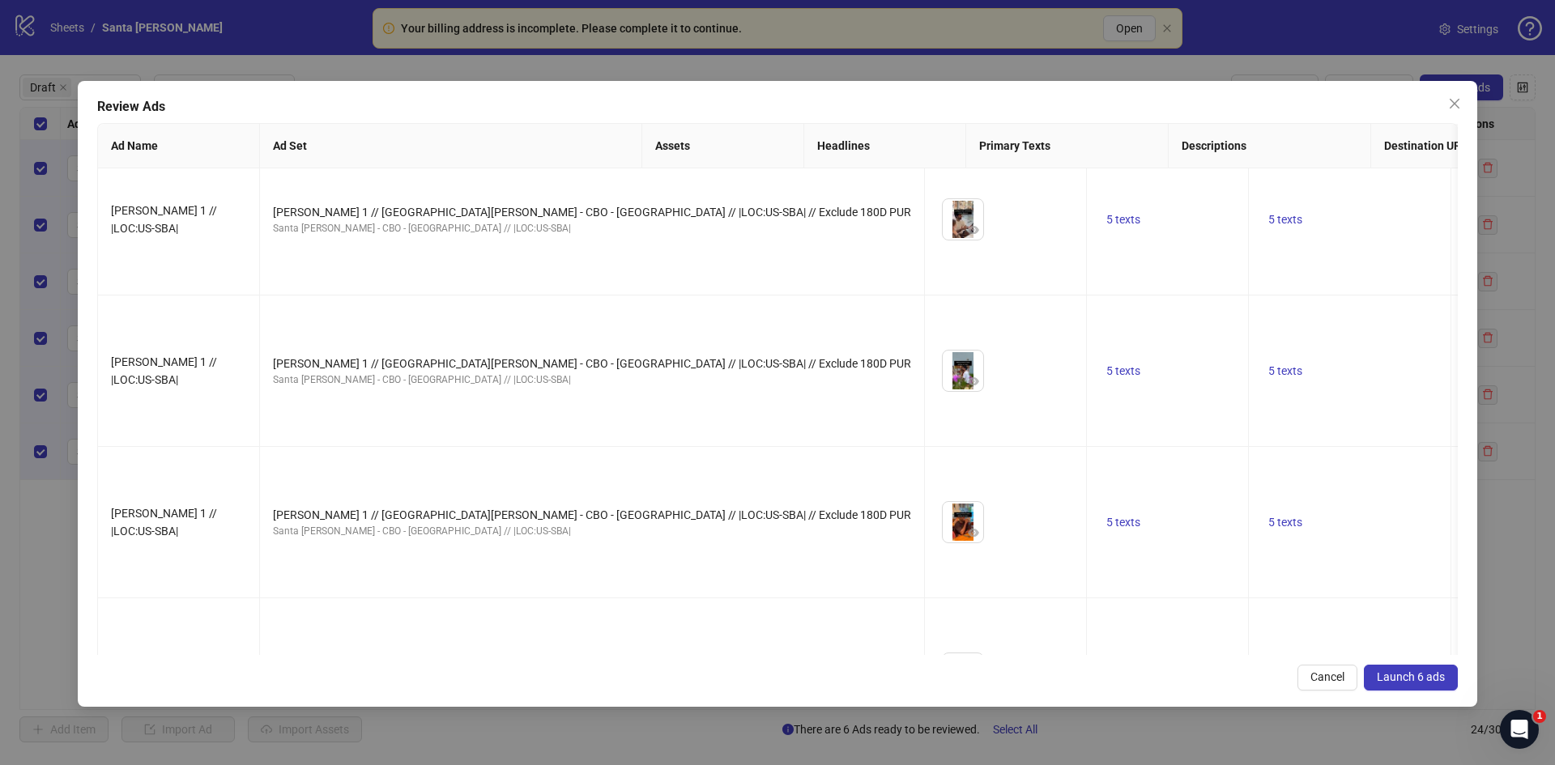
click at [1407, 675] on span "Launch 6 ads" at bounding box center [1411, 677] width 68 height 13
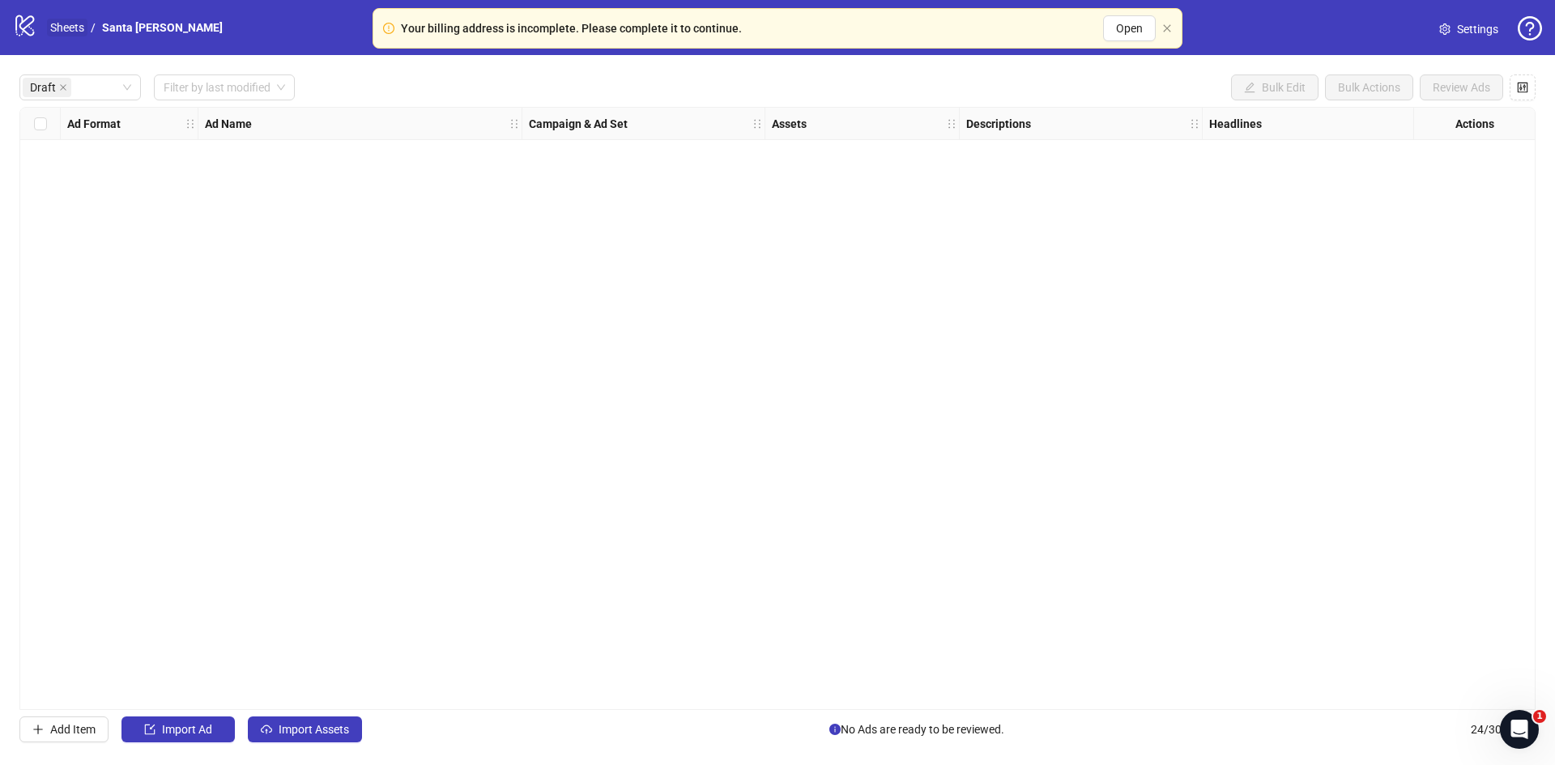
click at [65, 23] on link "Sheets" at bounding box center [67, 28] width 40 height 18
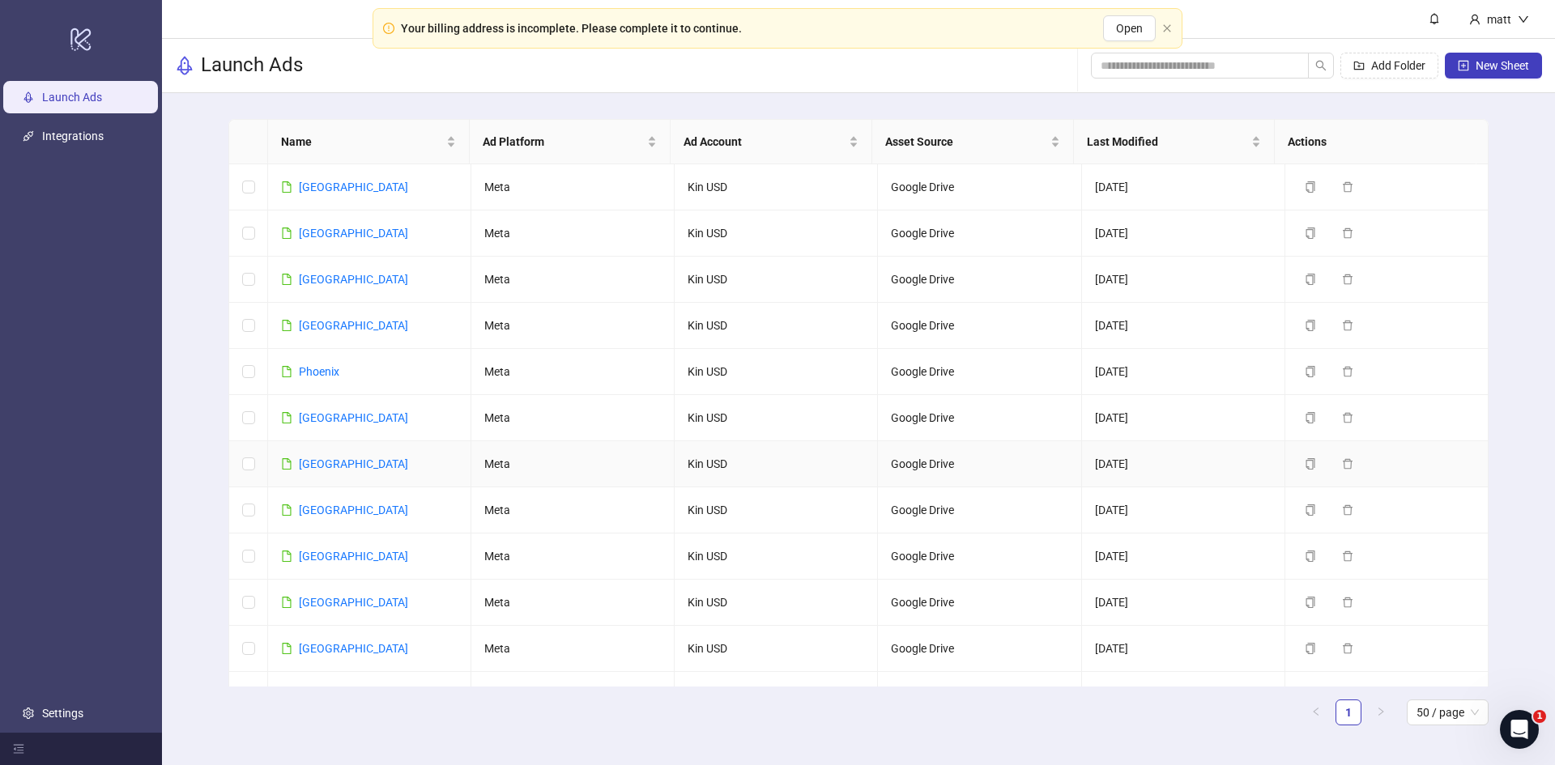
scroll to position [684, 0]
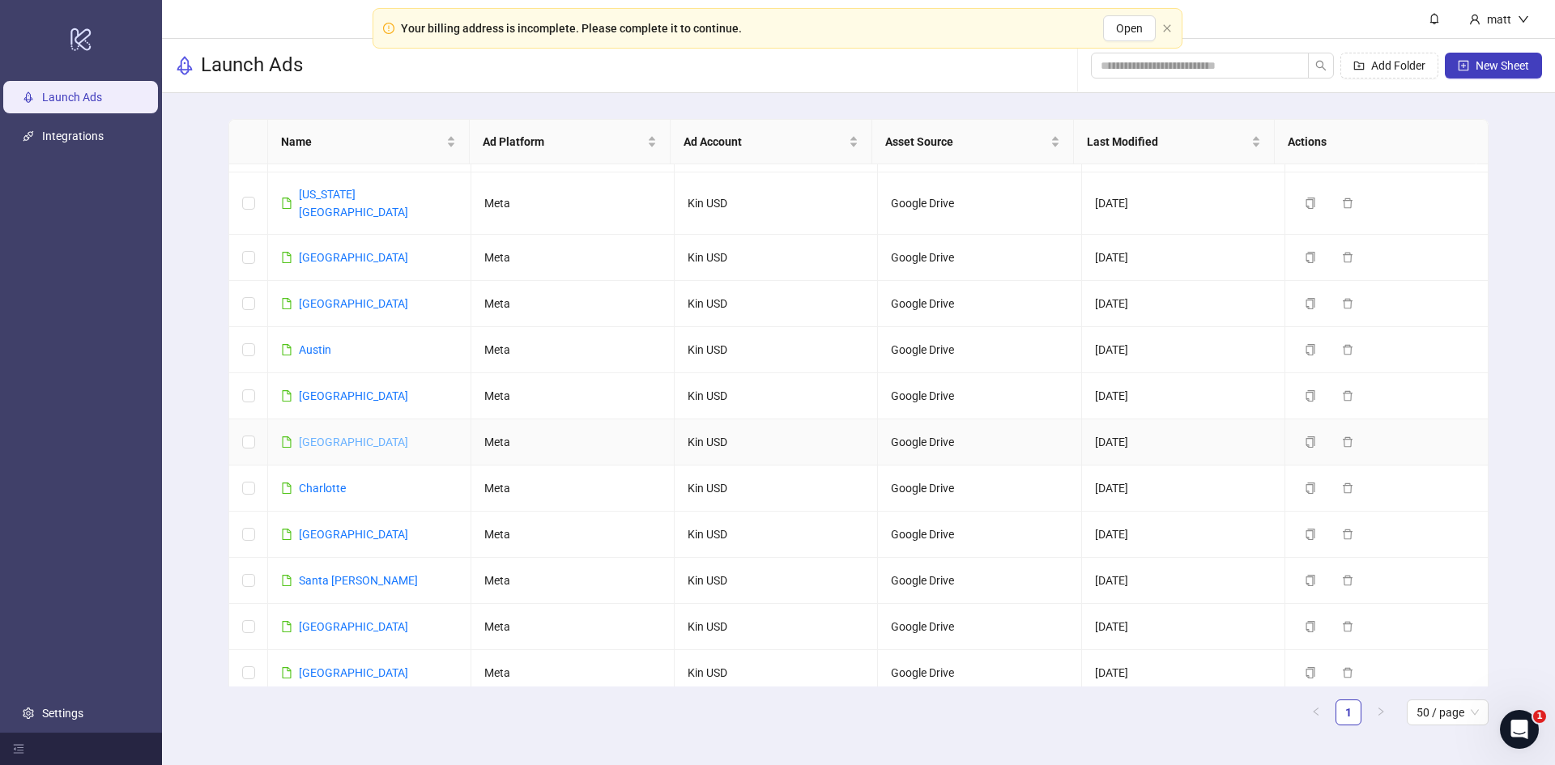
click at [336, 436] on link "[GEOGRAPHIC_DATA]" at bounding box center [353, 442] width 109 height 13
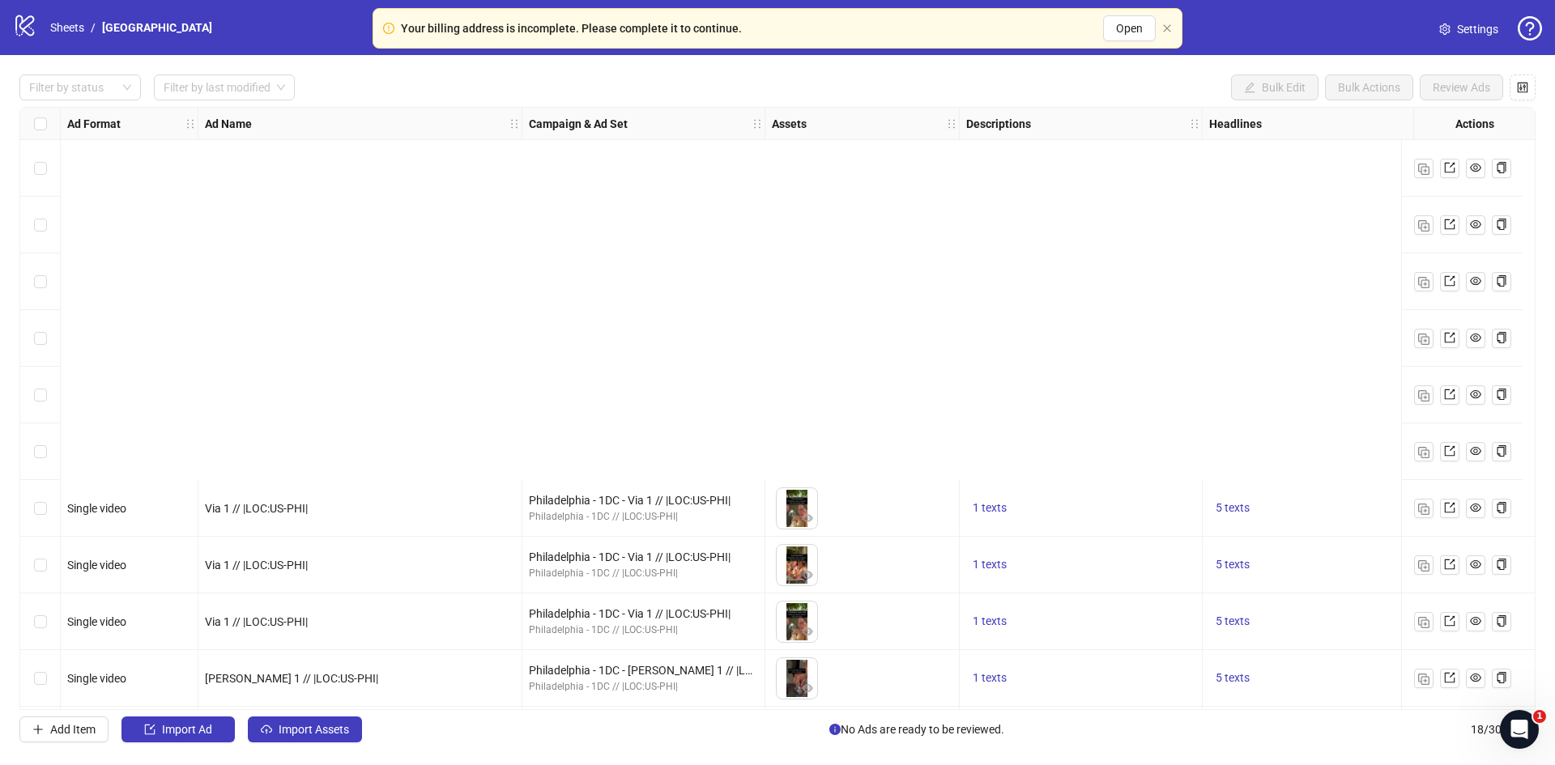
scroll to position [458, 0]
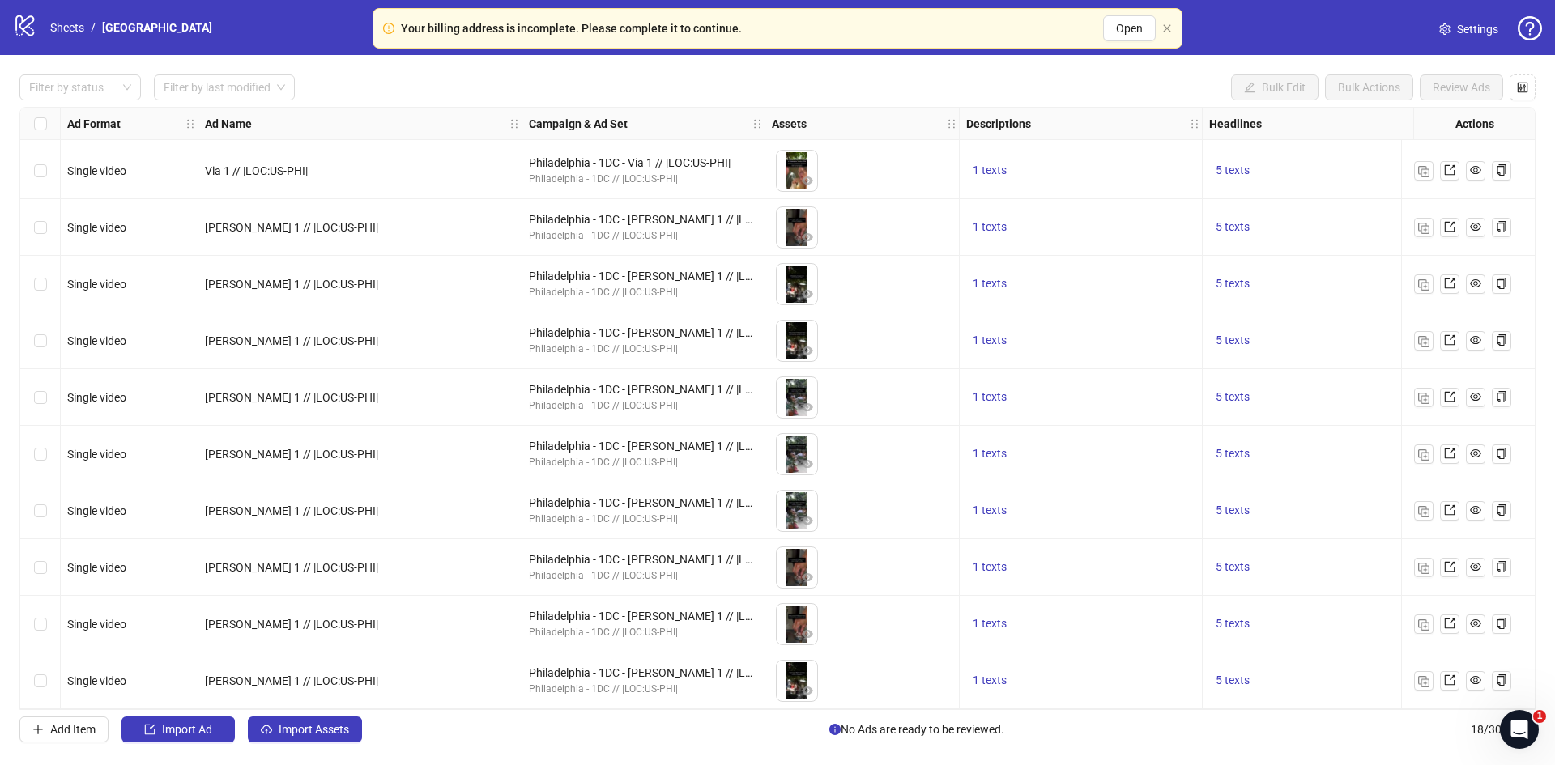
click at [1442, 25] on icon "setting" at bounding box center [1444, 28] width 11 height 11
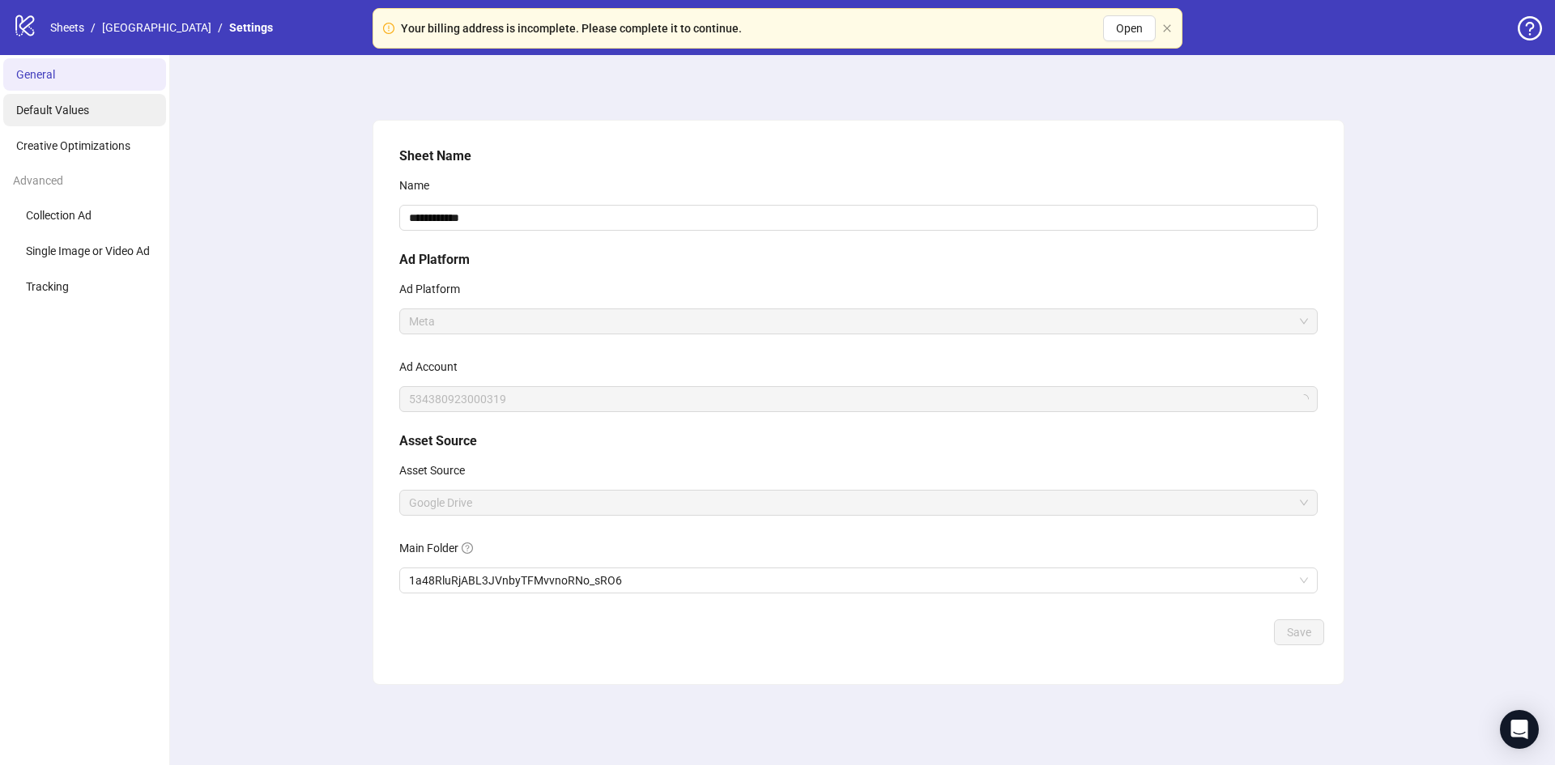
click at [72, 116] on span "Default Values" at bounding box center [52, 110] width 73 height 13
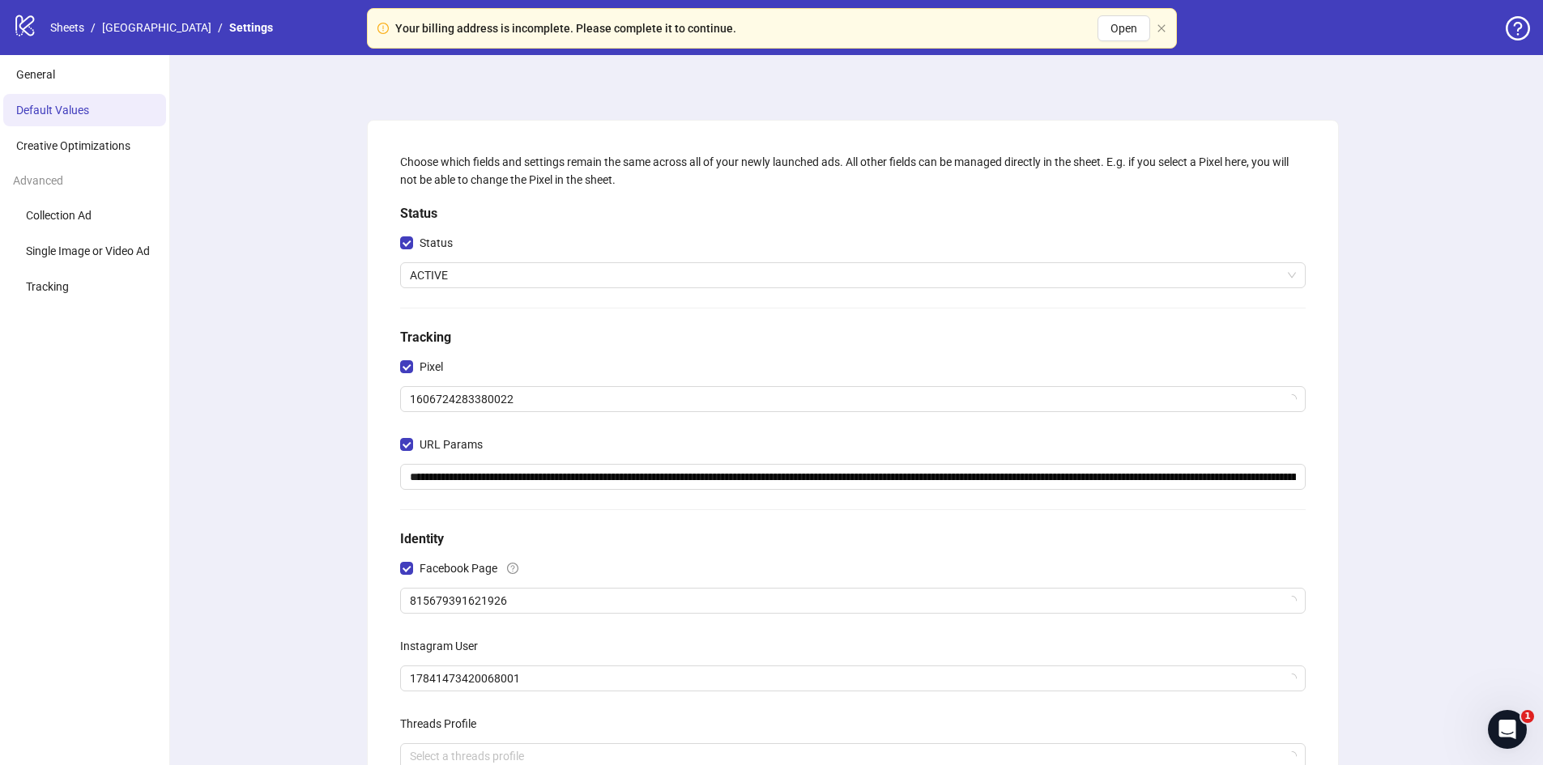
scroll to position [259, 0]
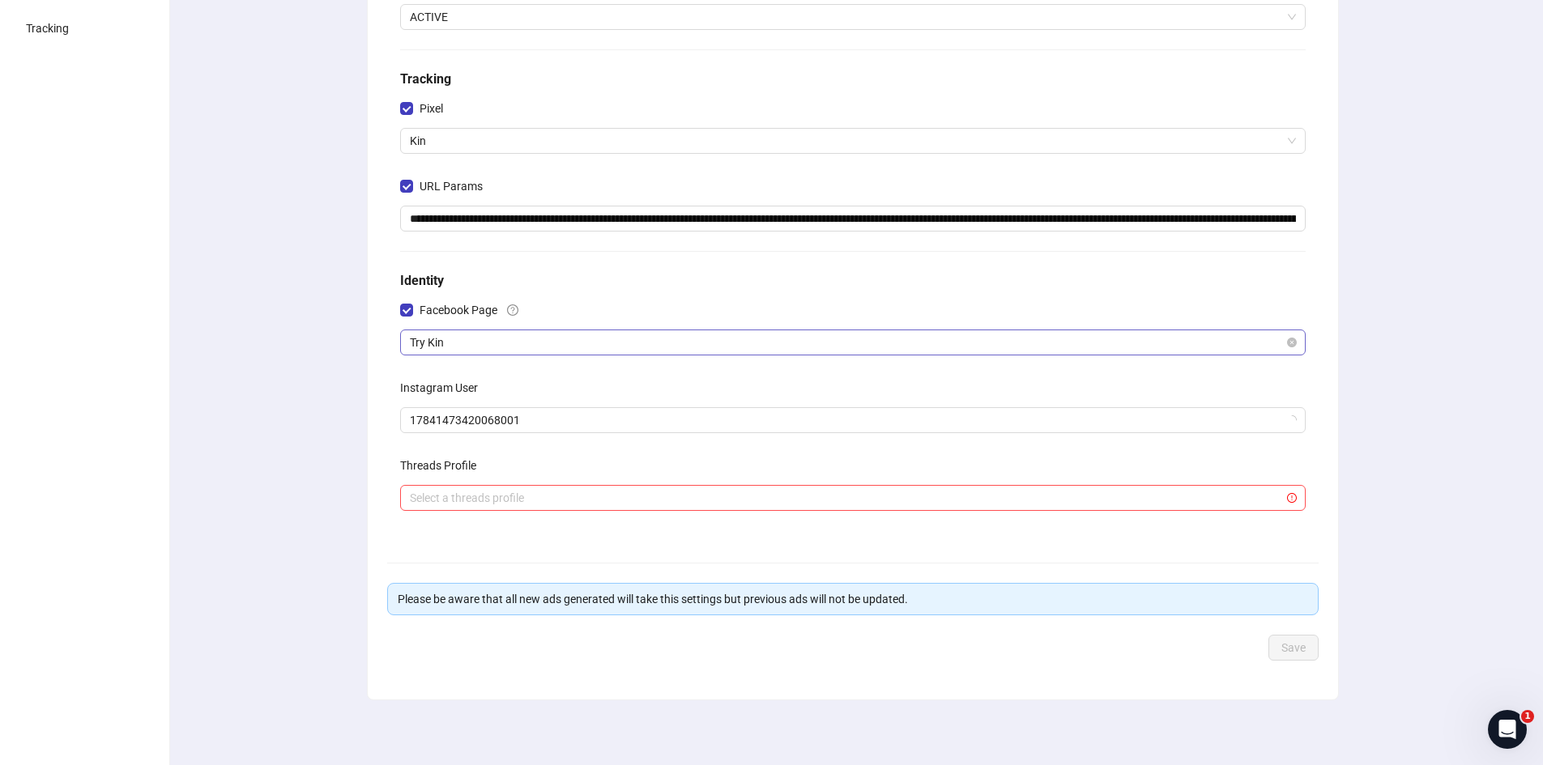
click at [452, 341] on span "Try Kin" at bounding box center [853, 342] width 886 height 24
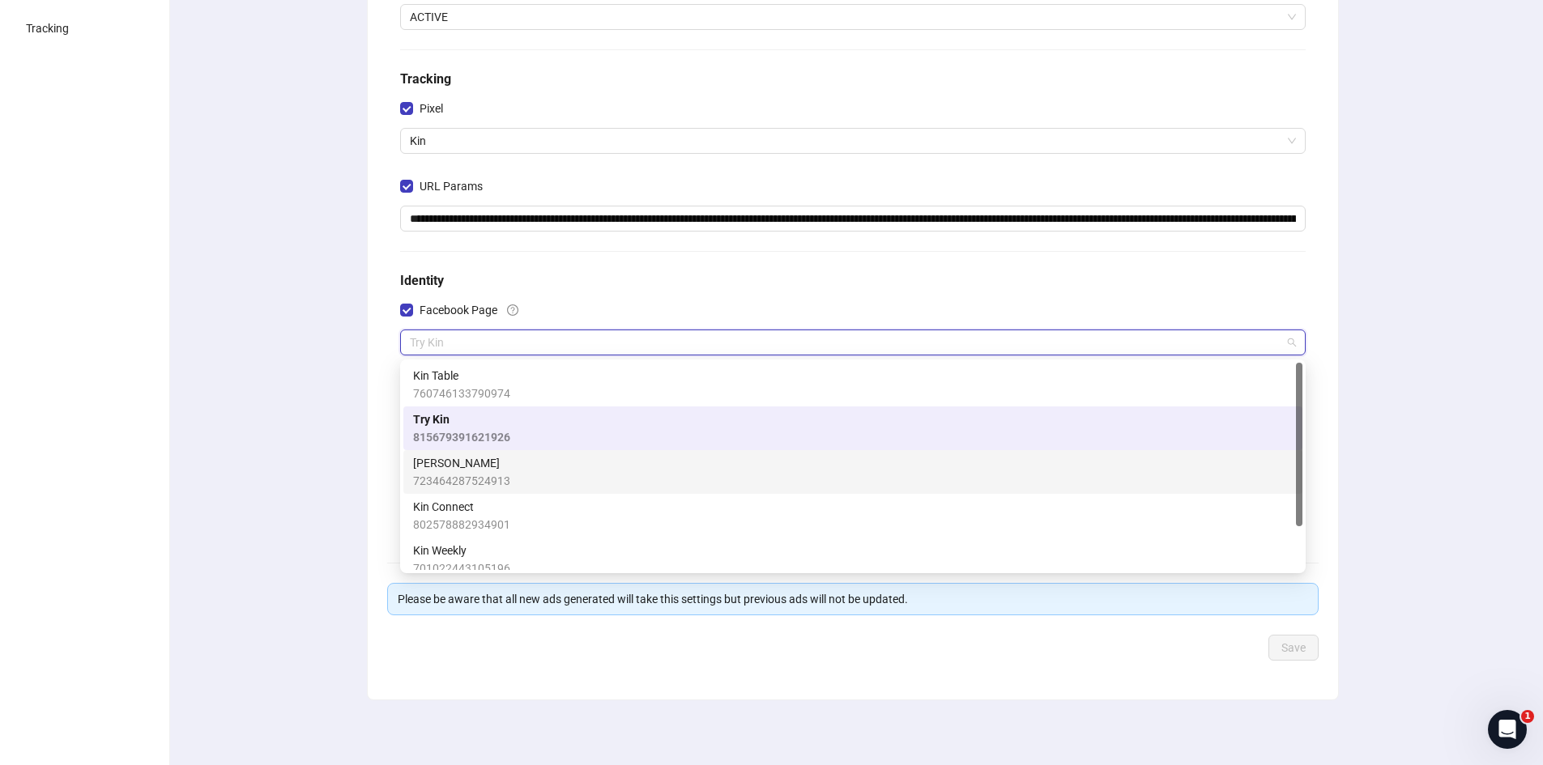
click at [479, 475] on span "723464287524913" at bounding box center [461, 481] width 97 height 18
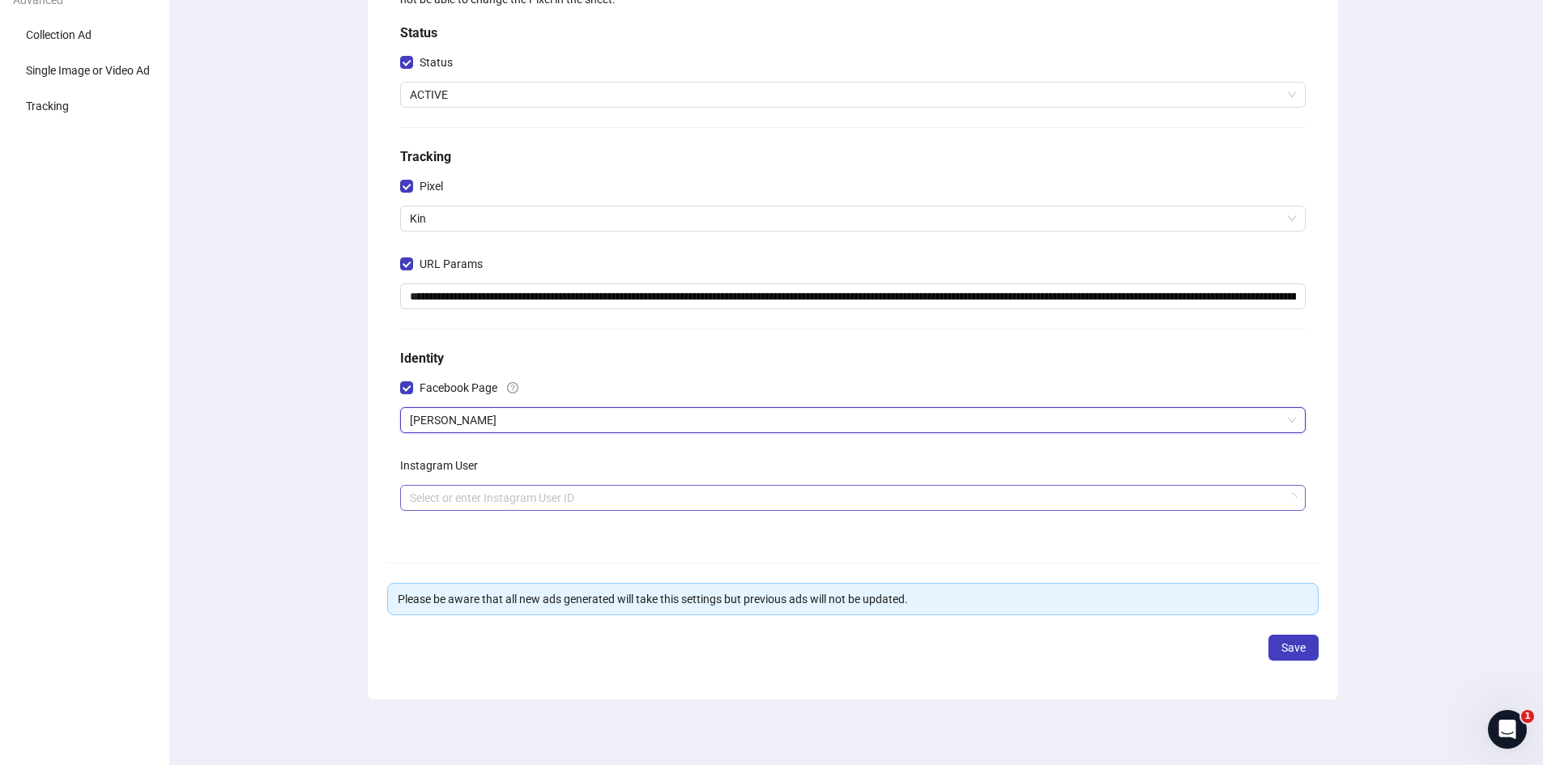
click at [485, 495] on input "search" at bounding box center [845, 498] width 871 height 24
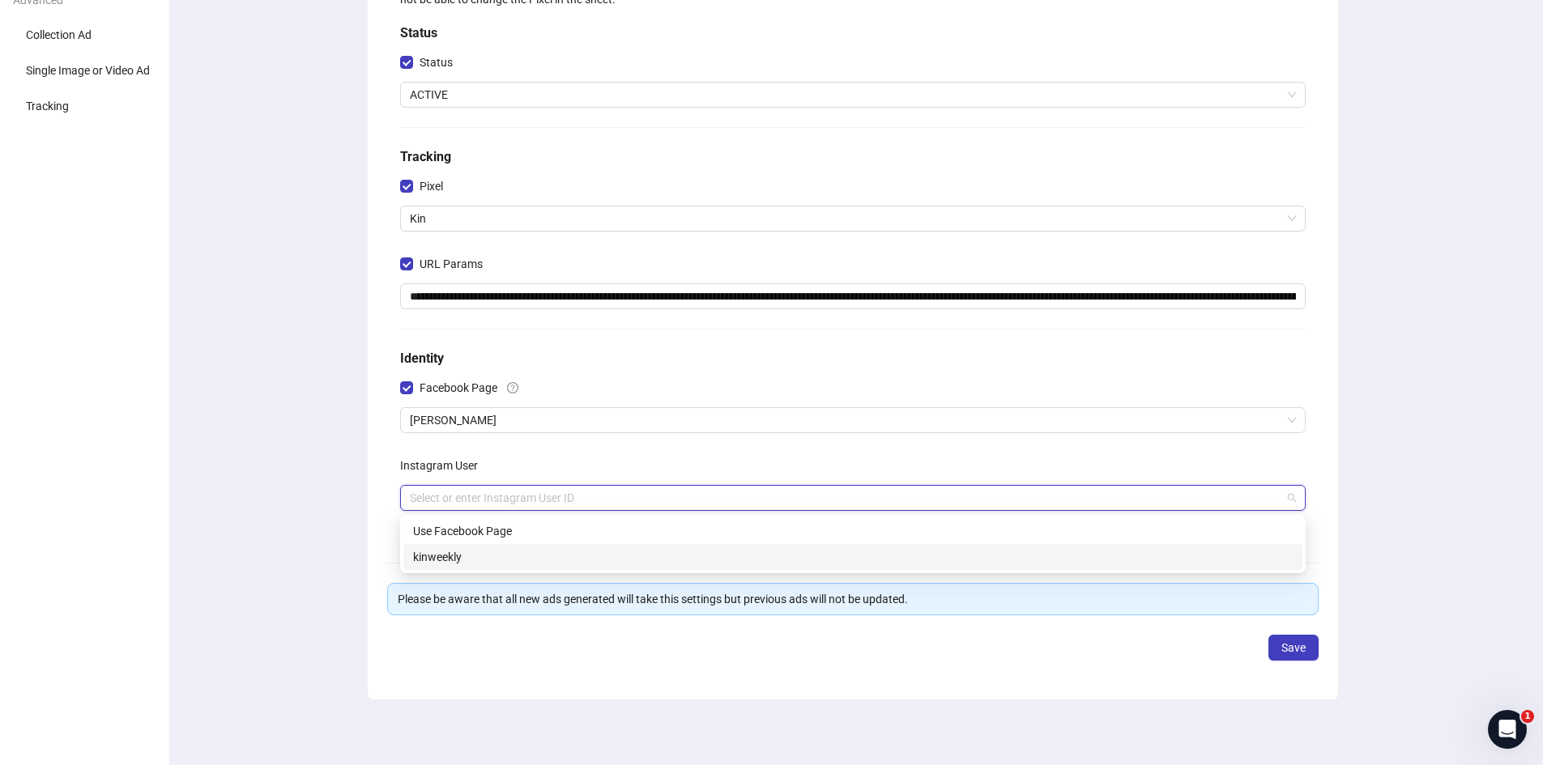
click at [466, 552] on div "kinweekly" at bounding box center [853, 557] width 880 height 18
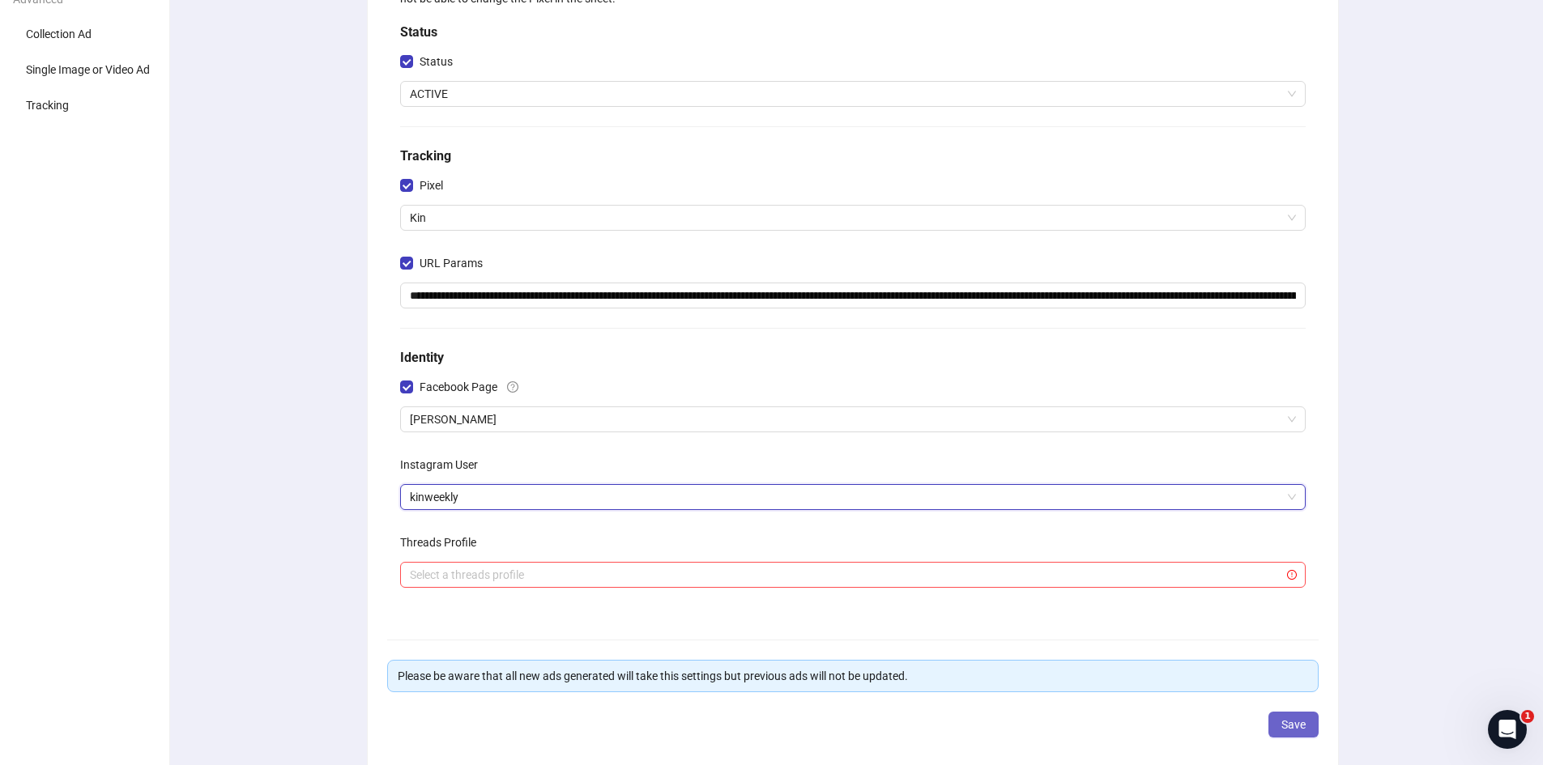
click at [1296, 730] on span "Save" at bounding box center [1293, 724] width 24 height 13
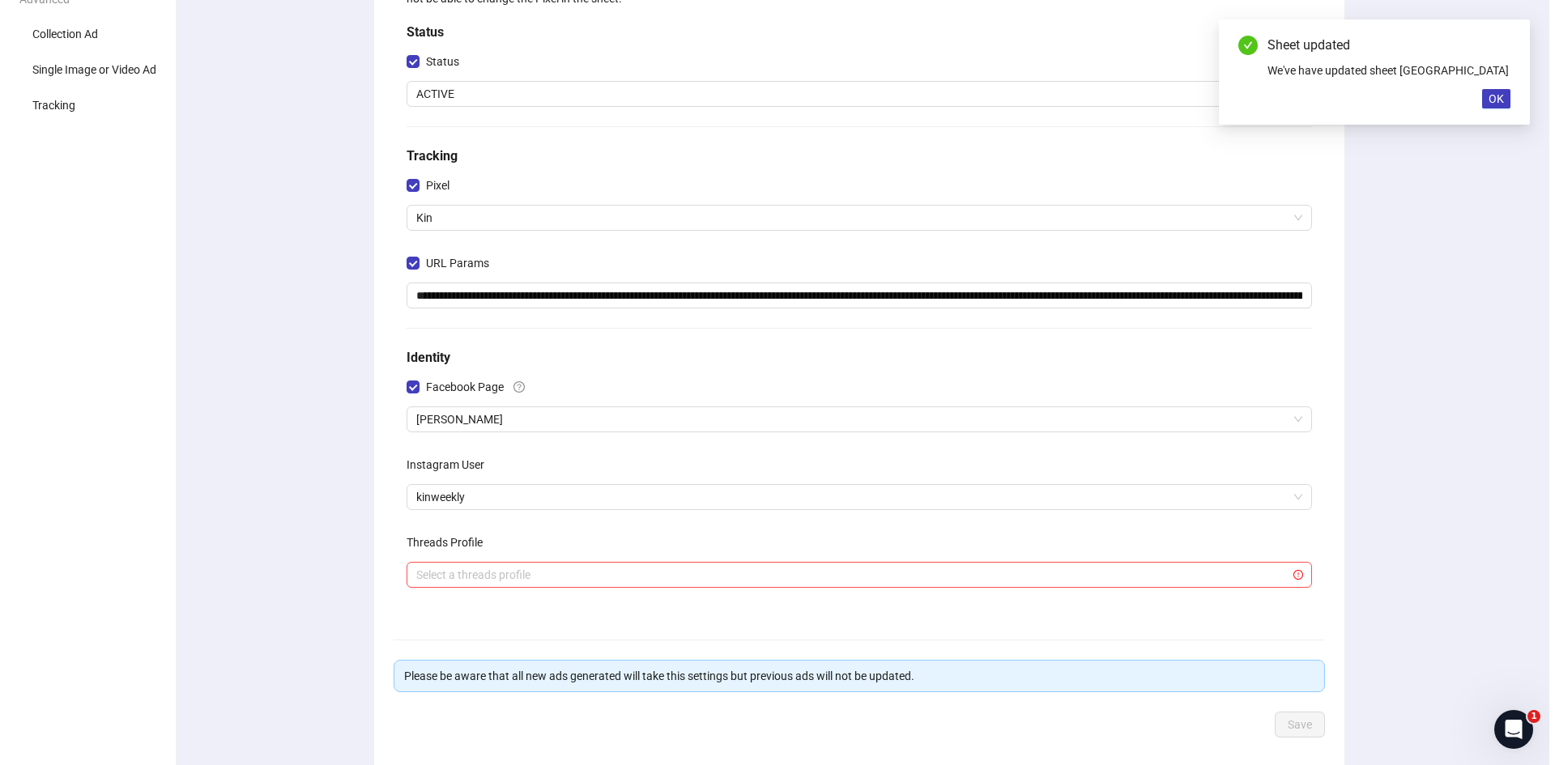
scroll to position [0, 0]
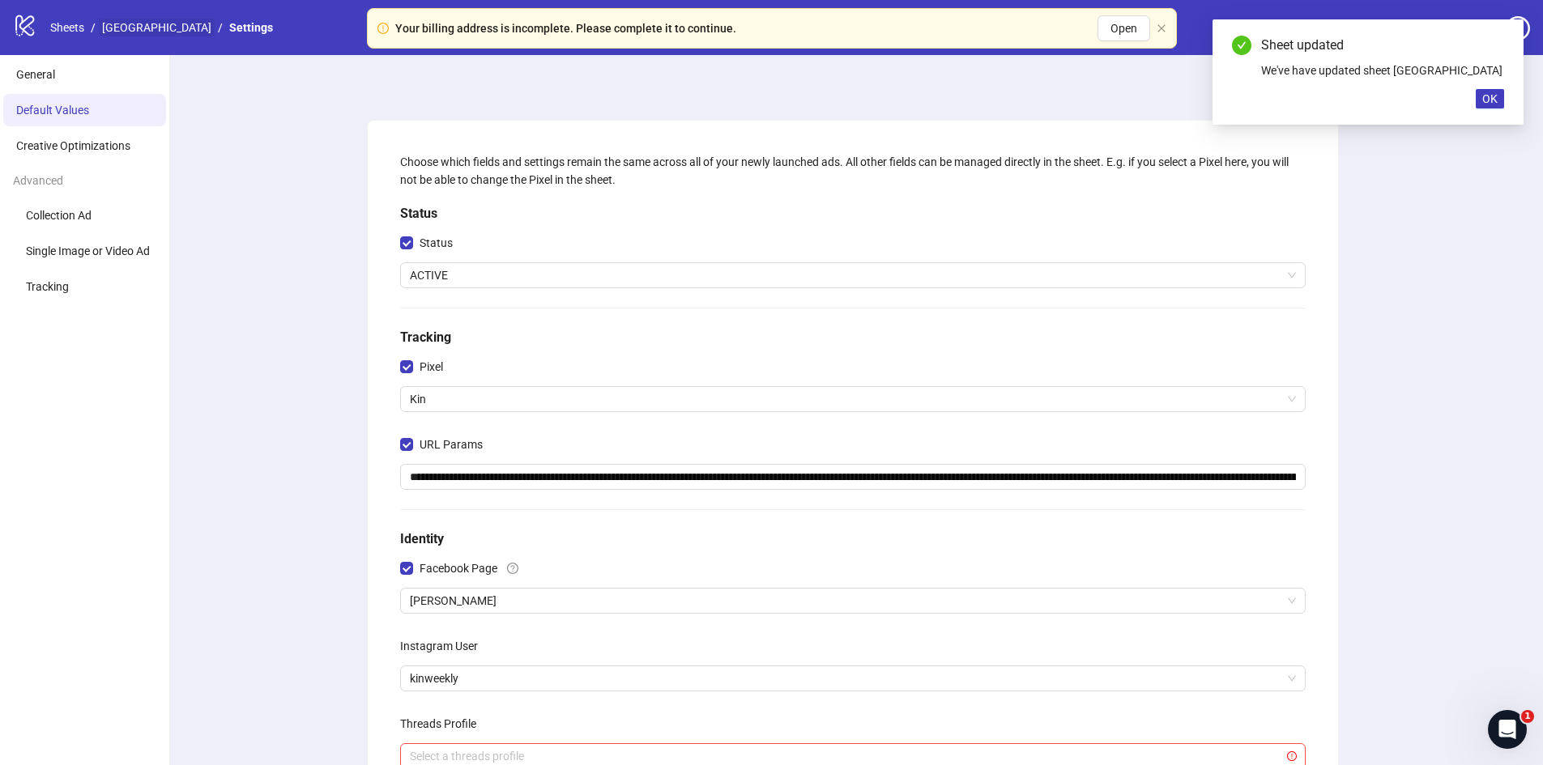
click at [135, 28] on link "[GEOGRAPHIC_DATA]" at bounding box center [157, 28] width 116 height 18
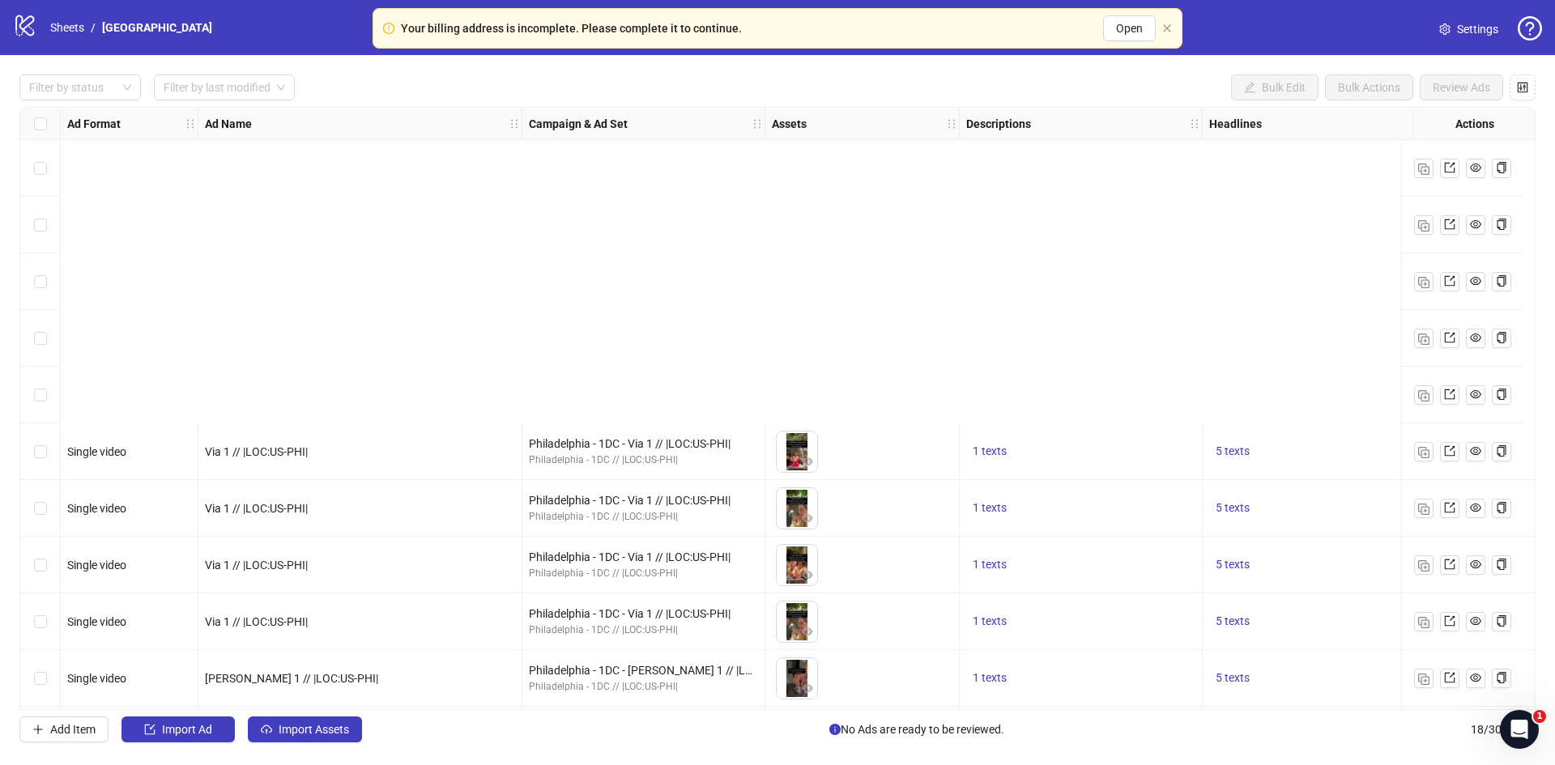
scroll to position [458, 0]
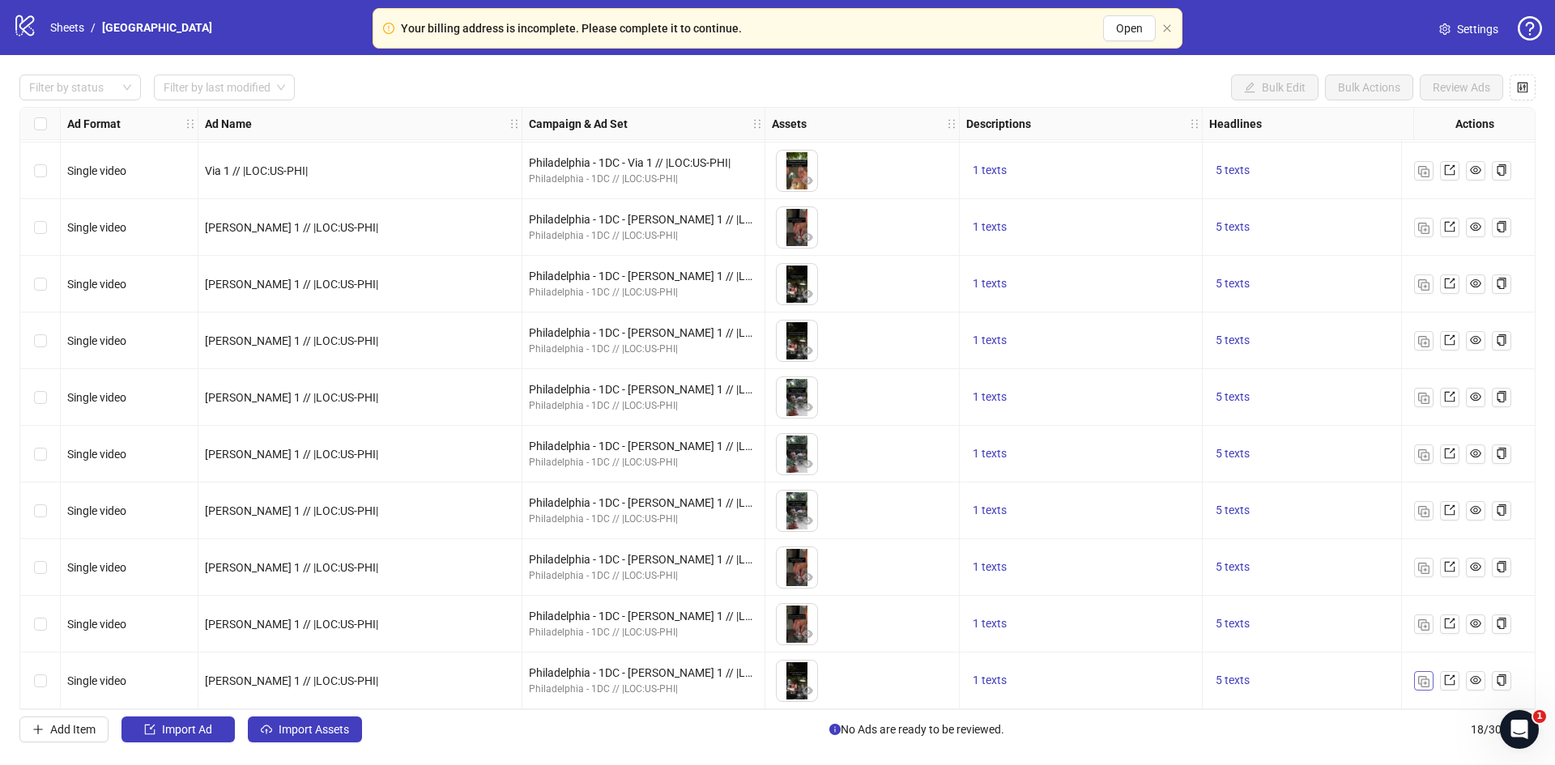
click at [1426, 680] on img "button" at bounding box center [1423, 681] width 11 height 11
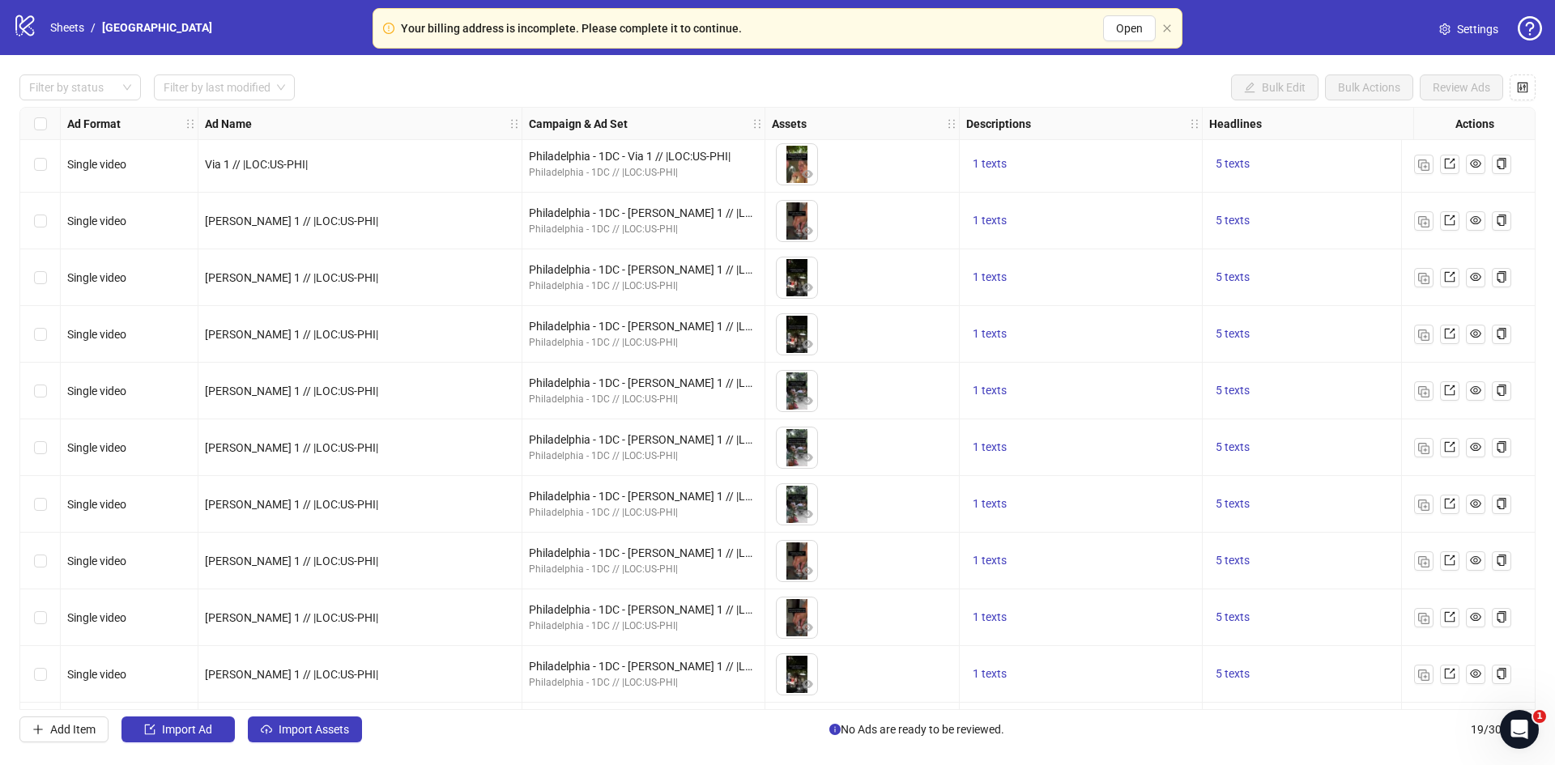
scroll to position [514, 0]
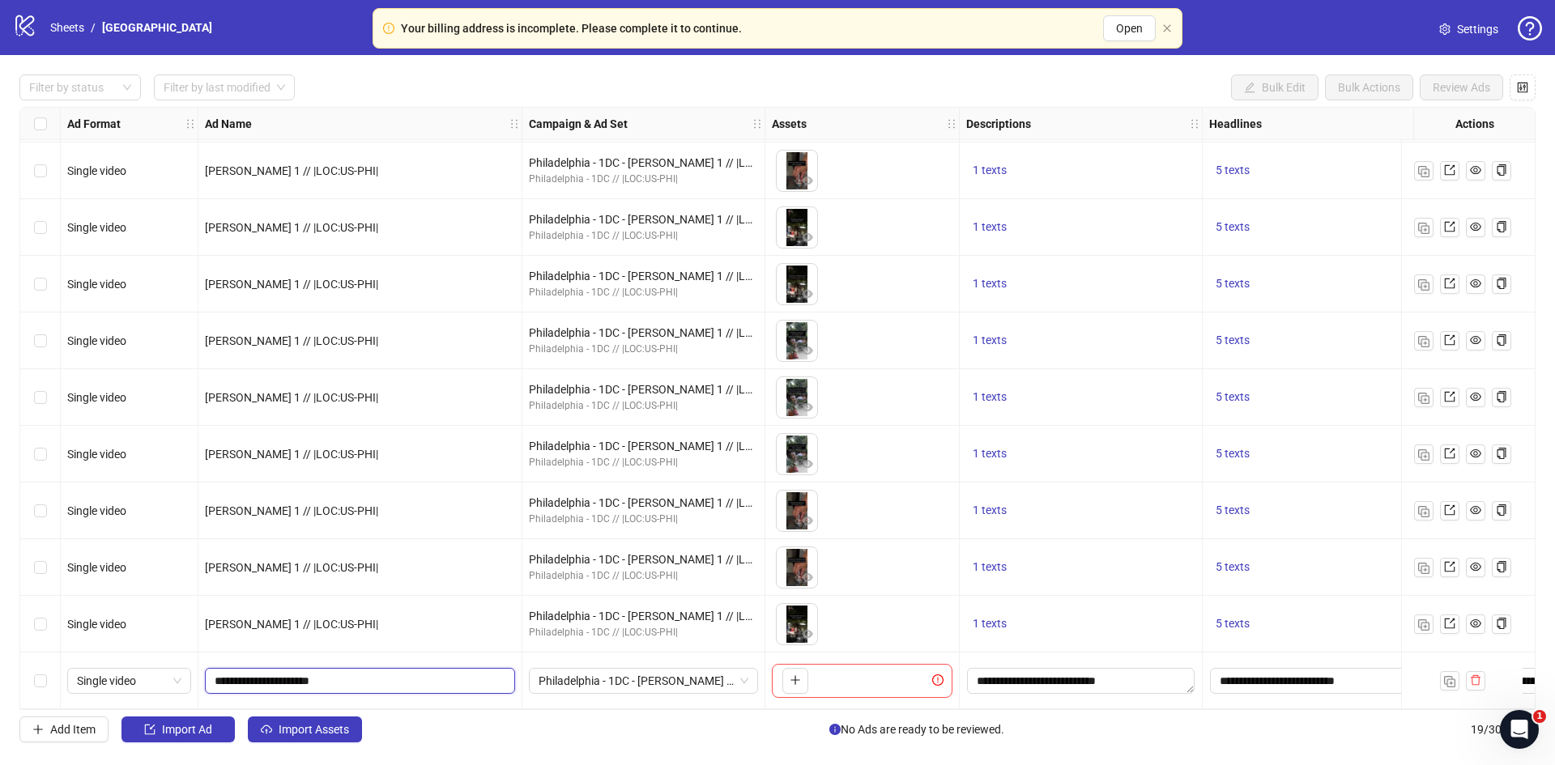
click at [234, 673] on input "**********" at bounding box center [359, 681] width 288 height 18
type input "**********"
click at [613, 669] on span "Philadelphia - 1DC - [PERSON_NAME] 1 // |LOC:US-PHI|" at bounding box center [644, 681] width 210 height 24
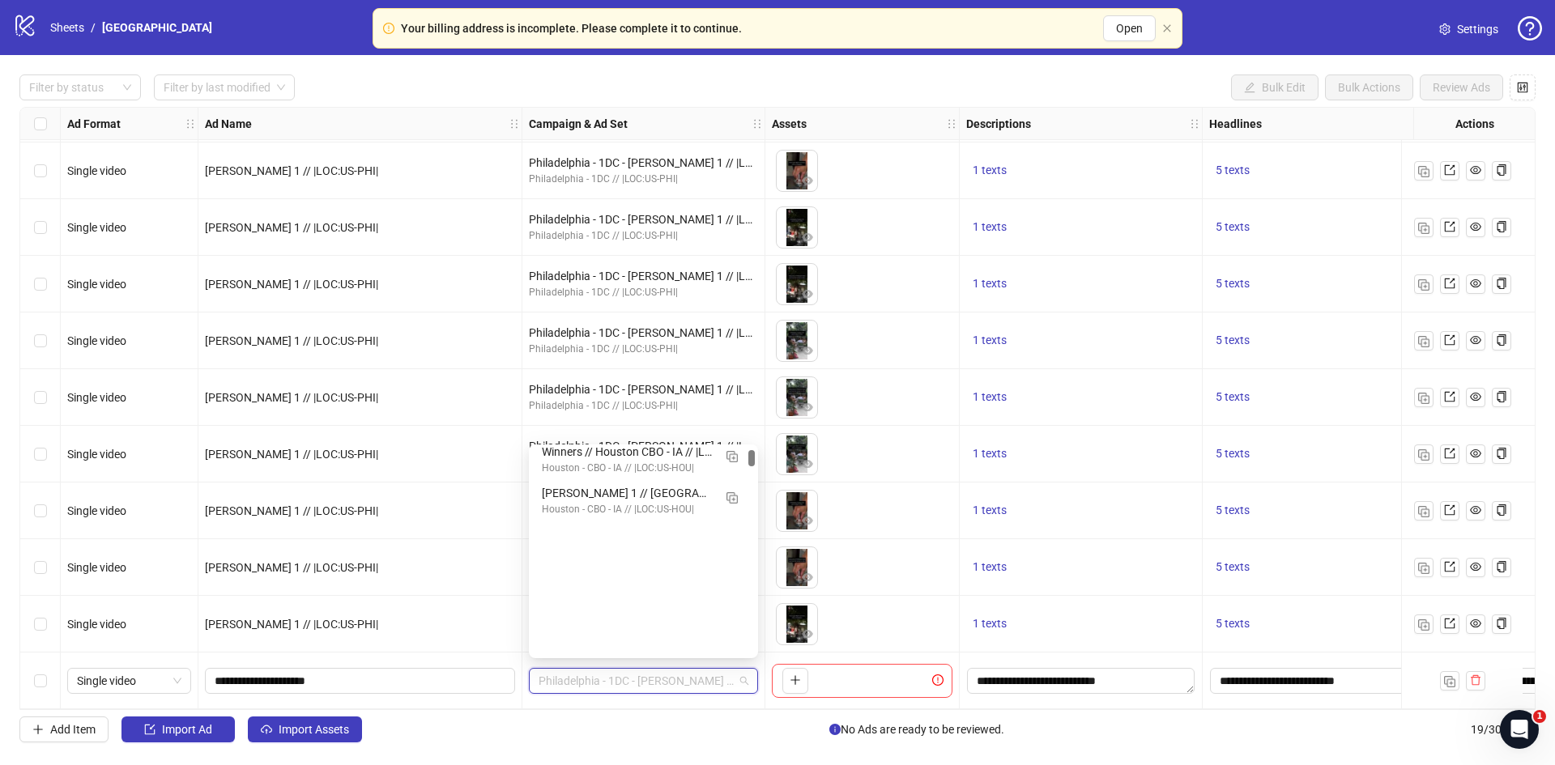
scroll to position [0, 0]
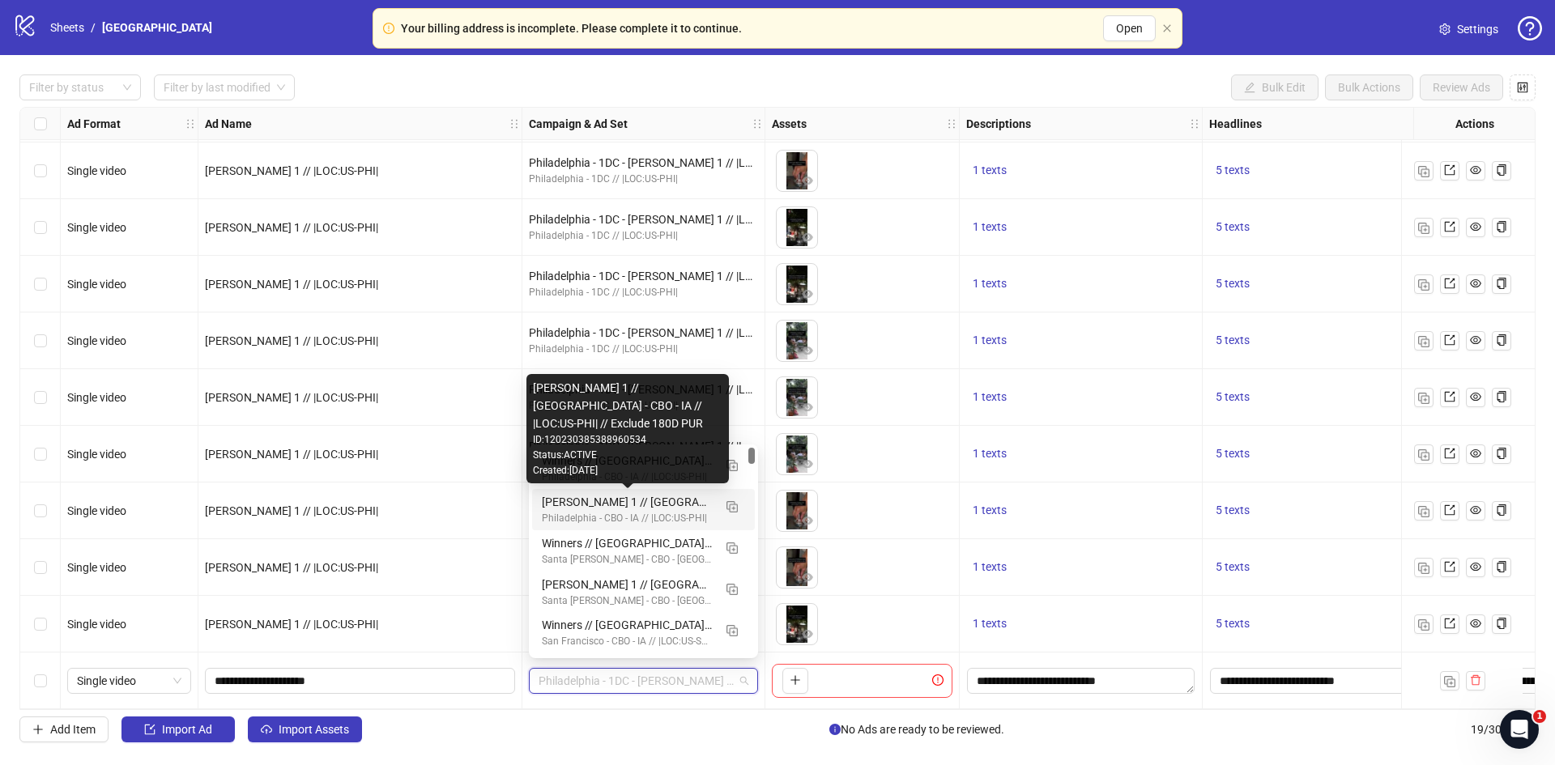
click at [573, 499] on div "[PERSON_NAME] 1 // [GEOGRAPHIC_DATA] - CBO - IA // |LOC:US-PHI| // Exclude 180D…" at bounding box center [627, 502] width 171 height 18
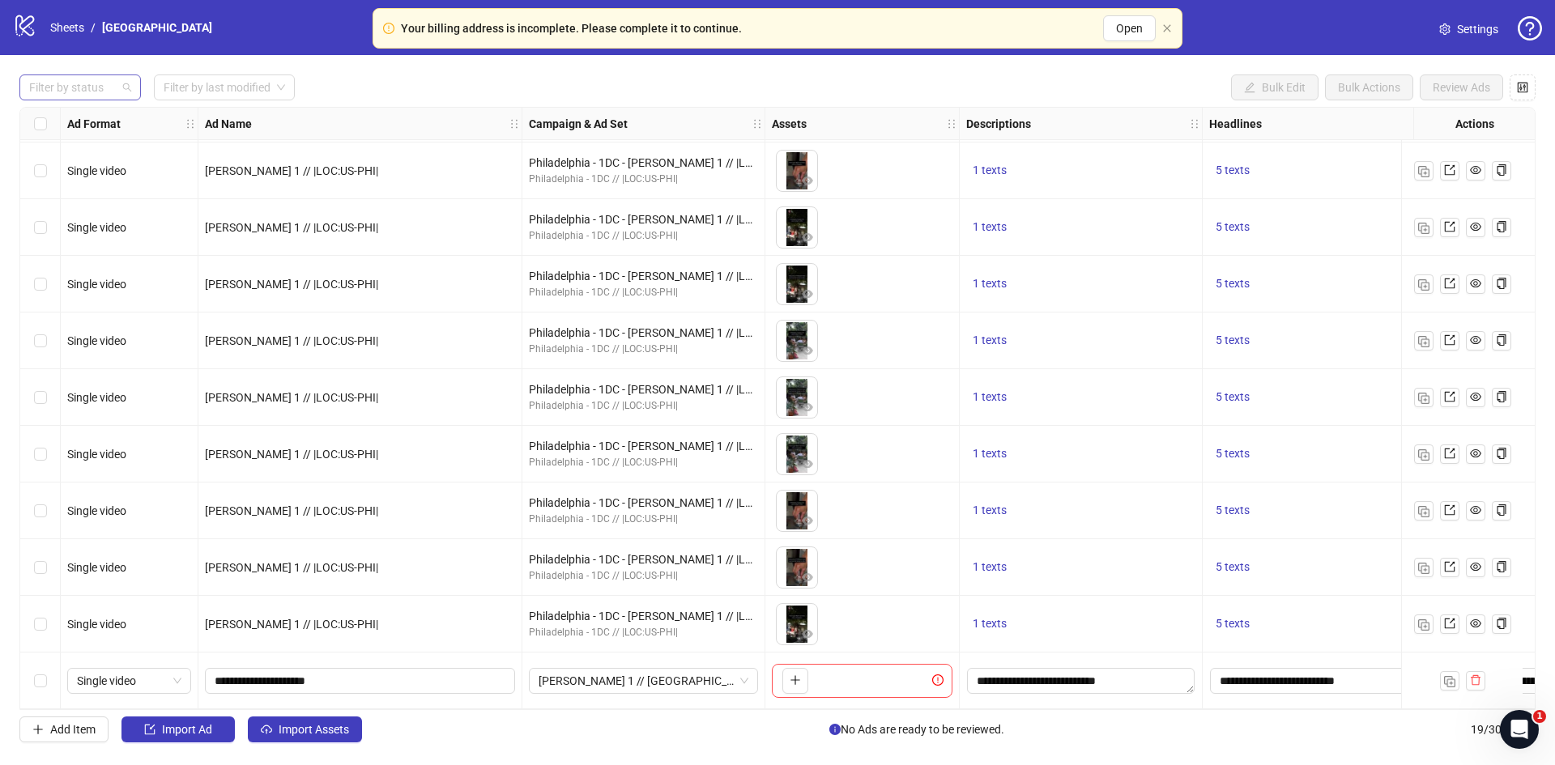
click at [75, 83] on div at bounding box center [72, 87] width 98 height 23
click at [43, 121] on div "Draft" at bounding box center [80, 121] width 96 height 18
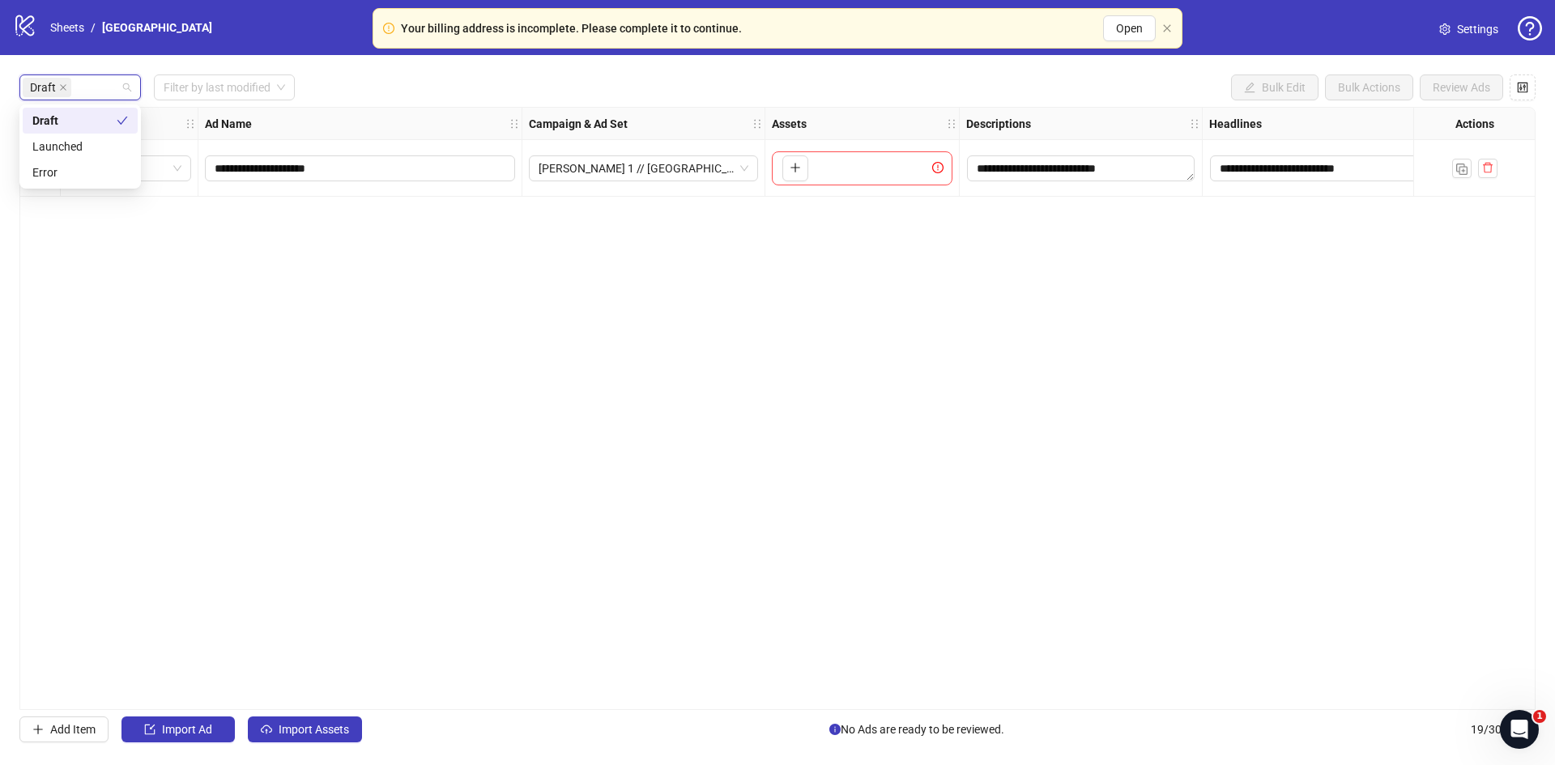
click at [1043, 308] on div "**********" at bounding box center [777, 408] width 1516 height 603
click at [1468, 169] on button "button" at bounding box center [1461, 168] width 19 height 19
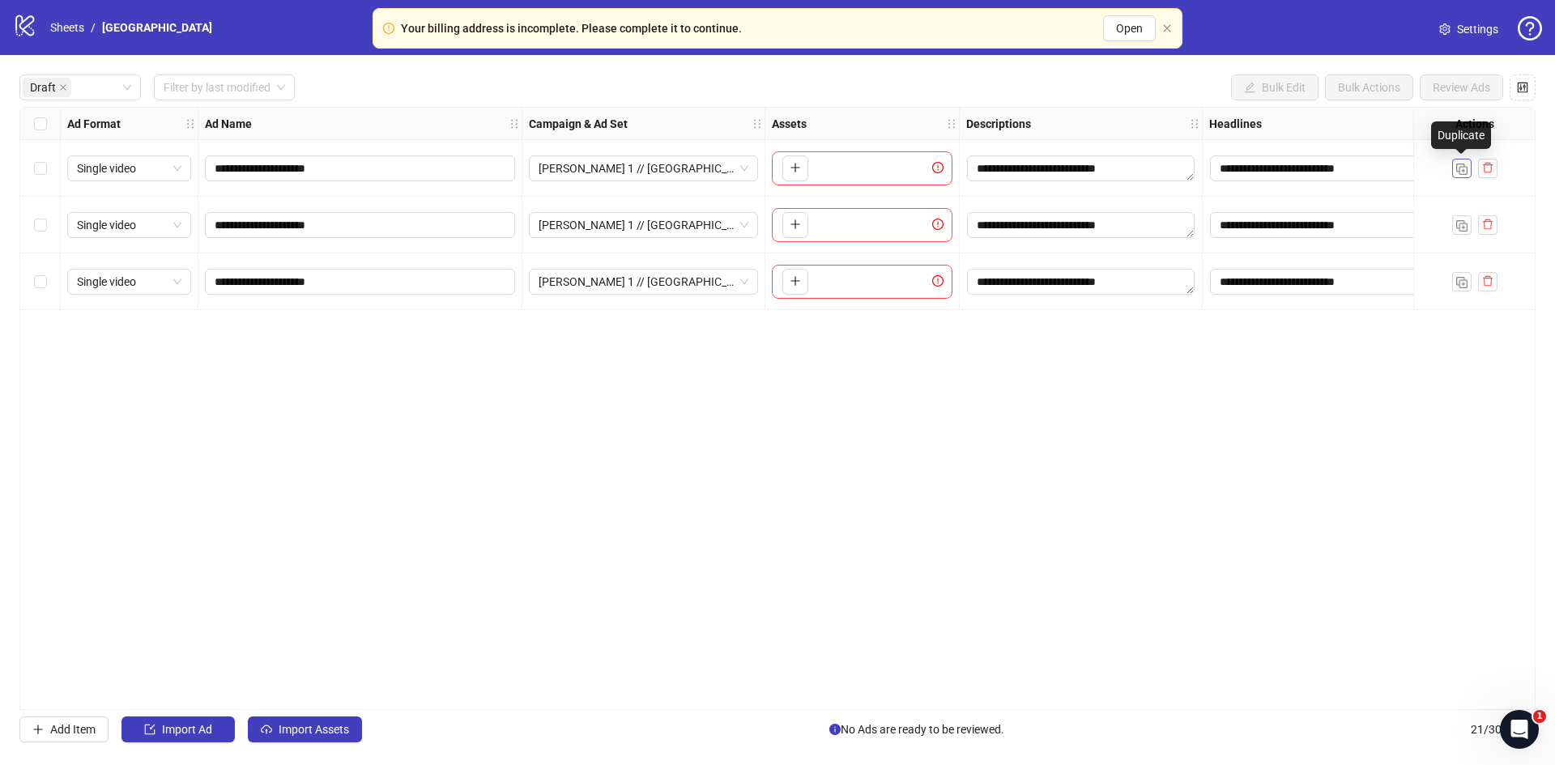
click at [1468, 169] on button "button" at bounding box center [1461, 168] width 19 height 19
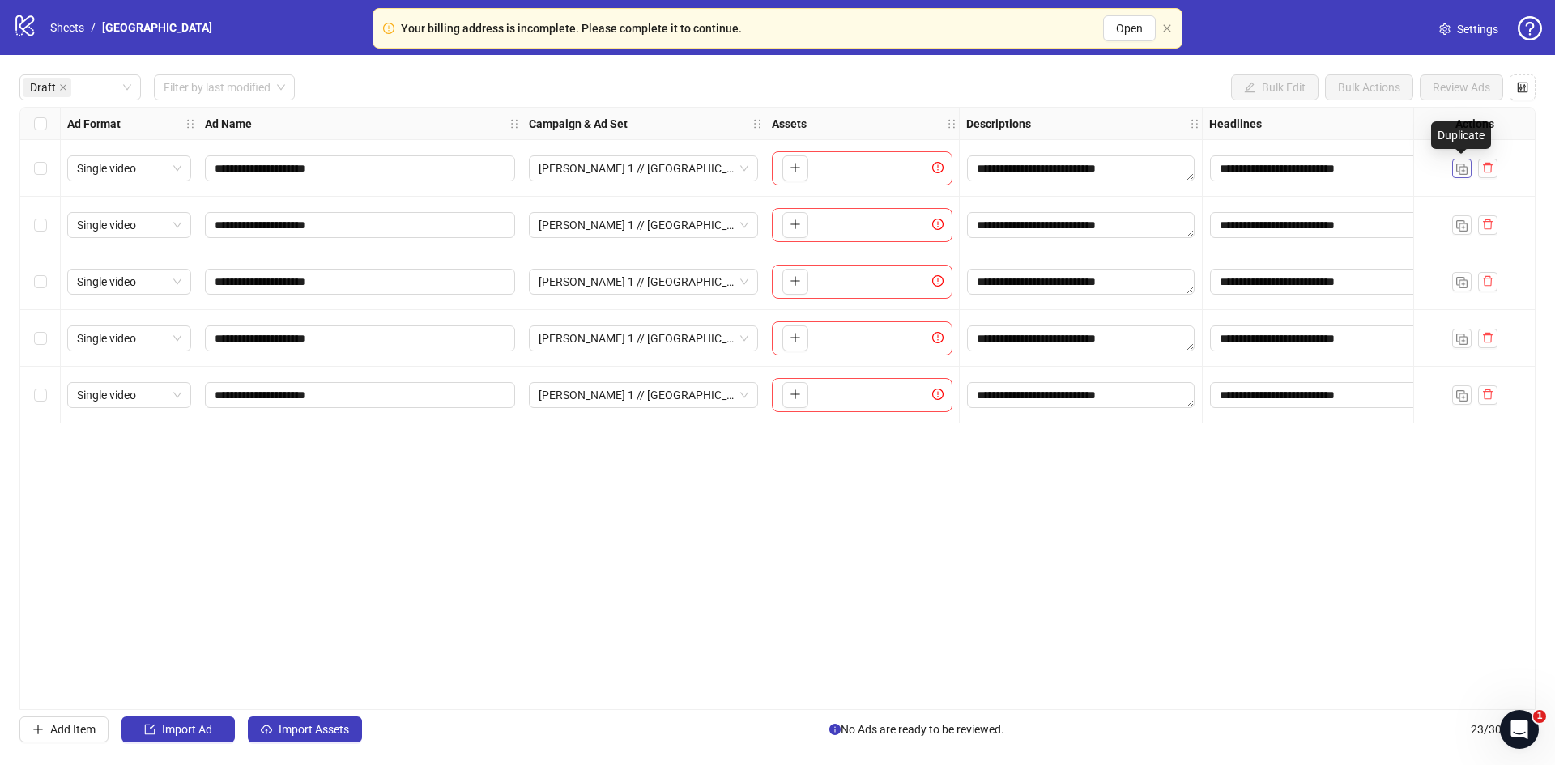
click at [1468, 169] on button "button" at bounding box center [1461, 168] width 19 height 19
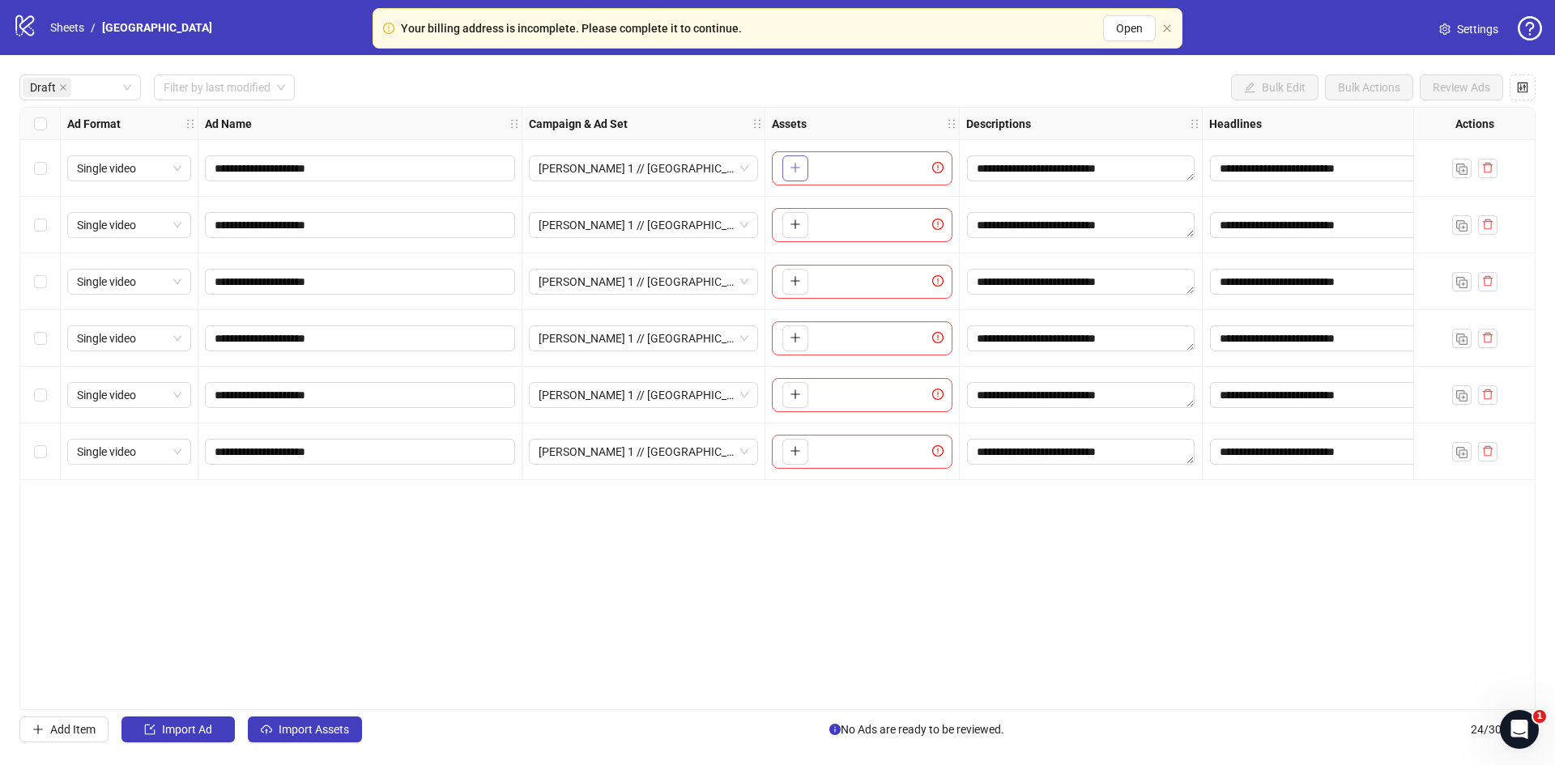
click at [793, 171] on icon "plus" at bounding box center [795, 167] width 11 height 11
click at [795, 167] on icon "plus" at bounding box center [795, 168] width 1 height 9
click at [641, 599] on div "**********" at bounding box center [777, 408] width 1516 height 603
click at [791, 174] on span "button" at bounding box center [795, 167] width 11 height 13
click at [533, 548] on div "**********" at bounding box center [777, 408] width 1516 height 603
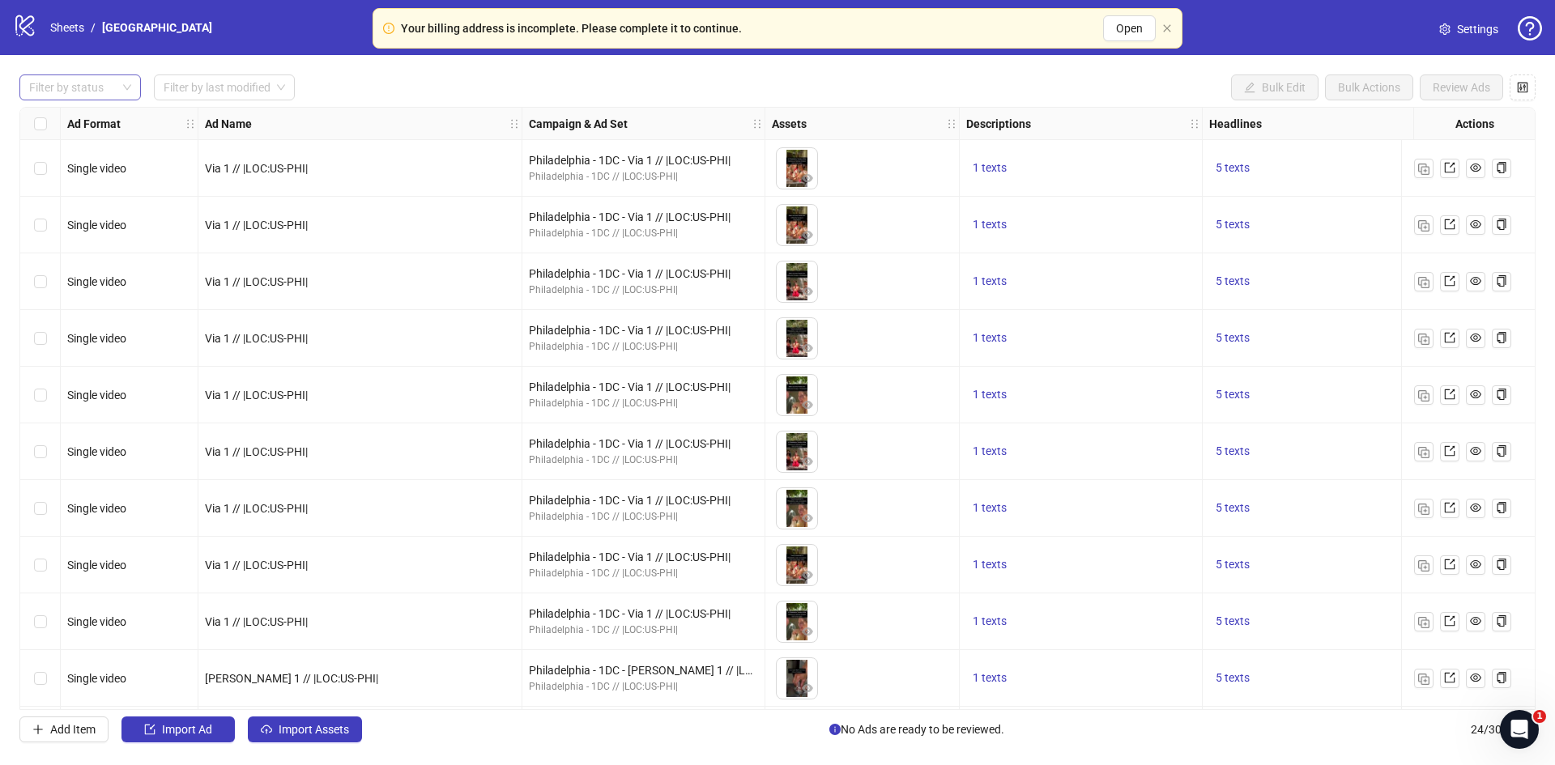
click at [86, 89] on div at bounding box center [72, 87] width 98 height 23
click at [64, 119] on div "Draft" at bounding box center [80, 121] width 96 height 18
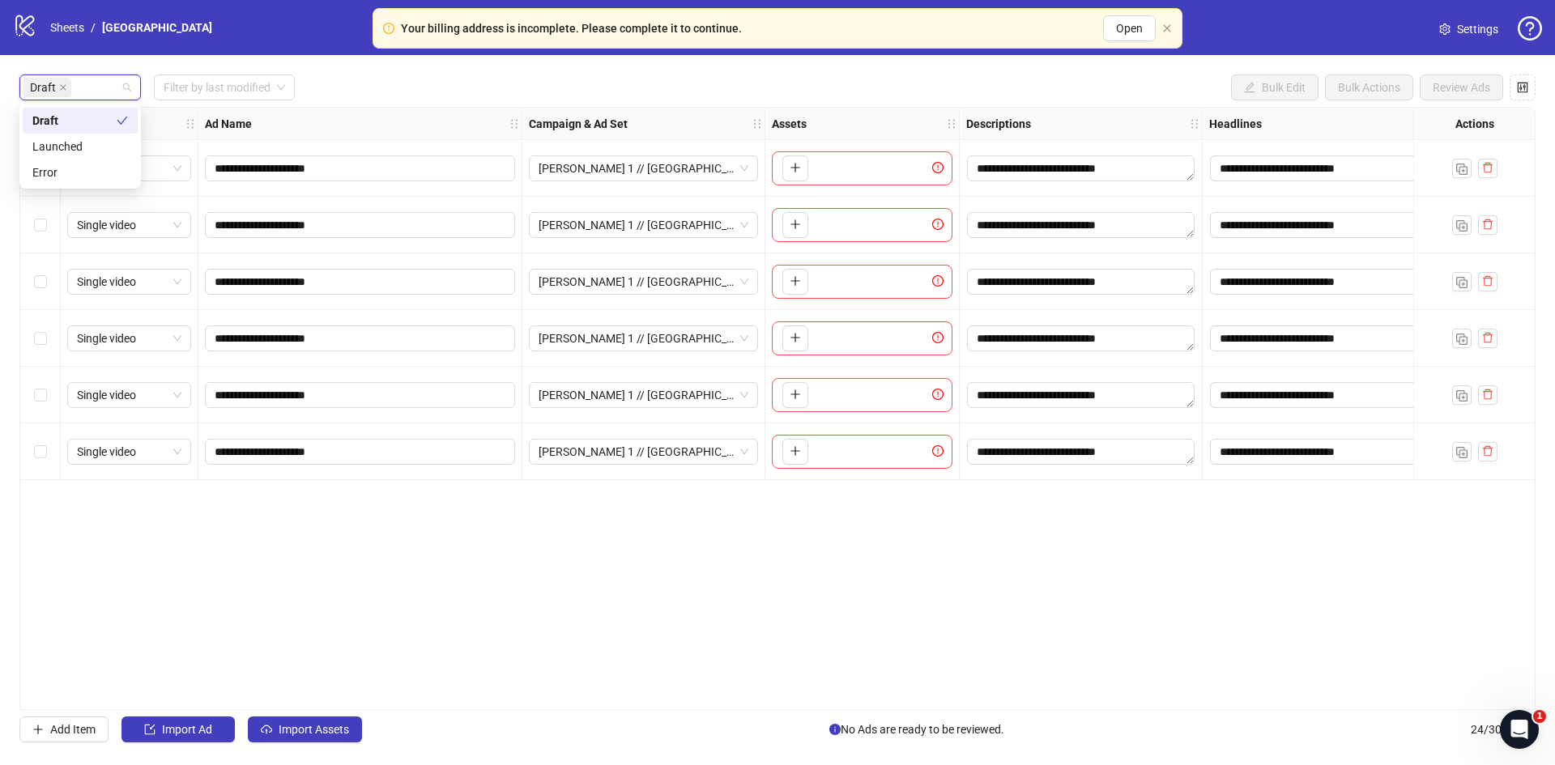
click at [646, 96] on div "Draft Filter by last modified Bulk Edit Bulk Actions Review Ads" at bounding box center [777, 88] width 1516 height 26
click at [793, 171] on icon "plus" at bounding box center [795, 167] width 11 height 11
click at [801, 227] on button "button" at bounding box center [795, 225] width 26 height 26
click at [794, 287] on icon "plus" at bounding box center [795, 280] width 11 height 11
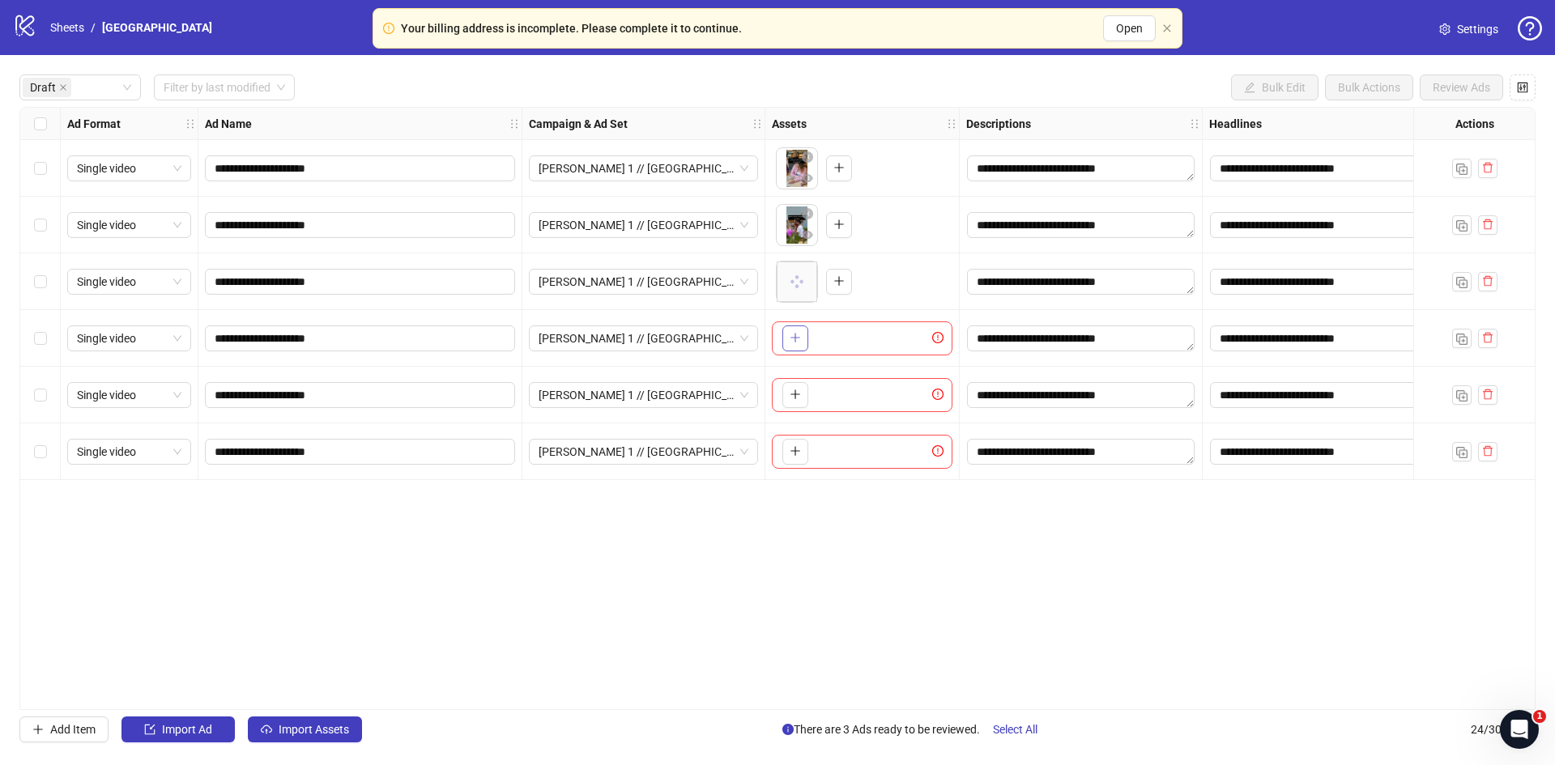
click at [803, 332] on button "button" at bounding box center [795, 339] width 26 height 26
click at [797, 399] on icon "plus" at bounding box center [795, 394] width 11 height 11
click at [799, 446] on icon "plus" at bounding box center [795, 450] width 11 height 11
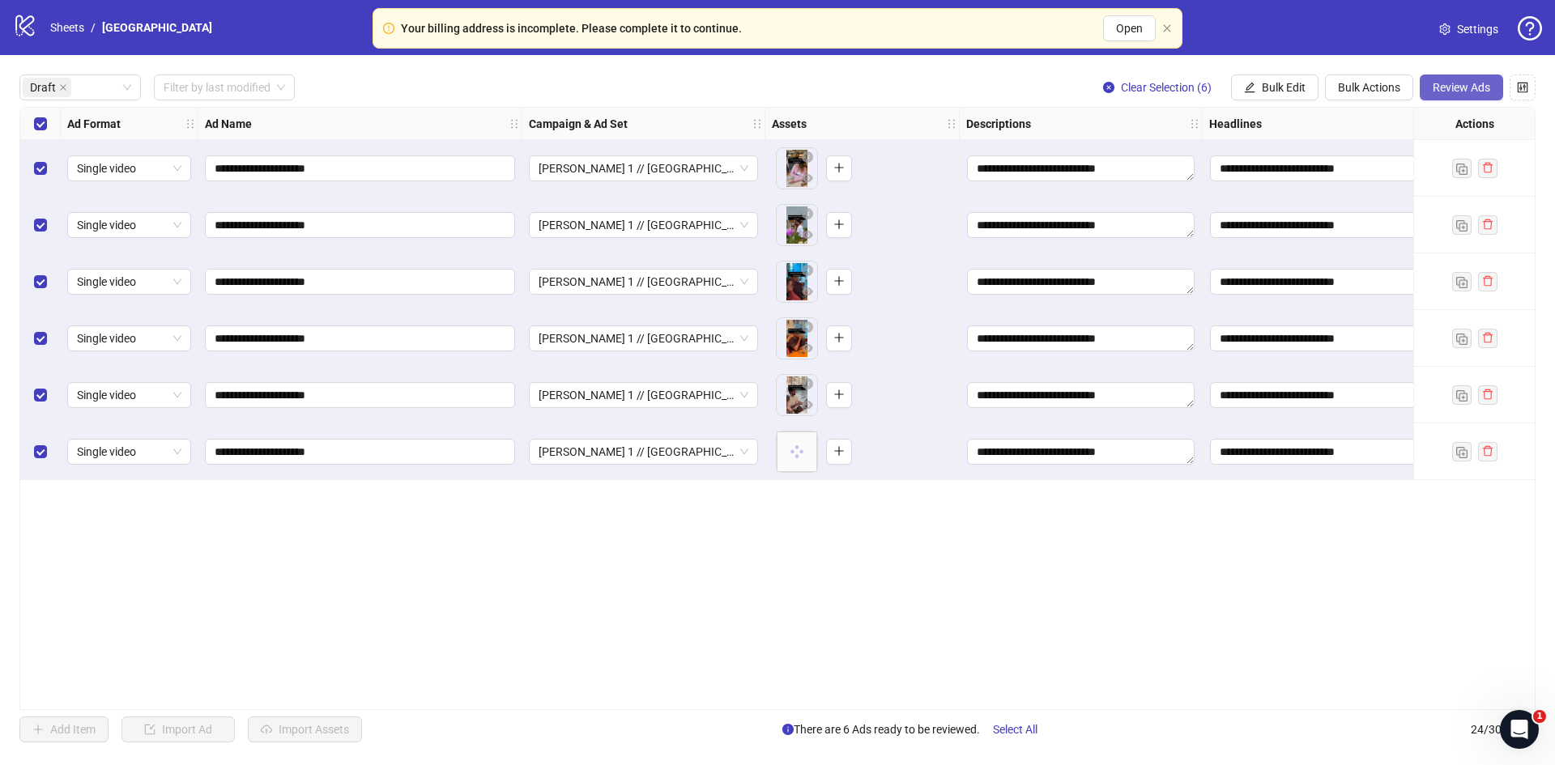
click at [1452, 79] on button "Review Ads" at bounding box center [1461, 88] width 83 height 26
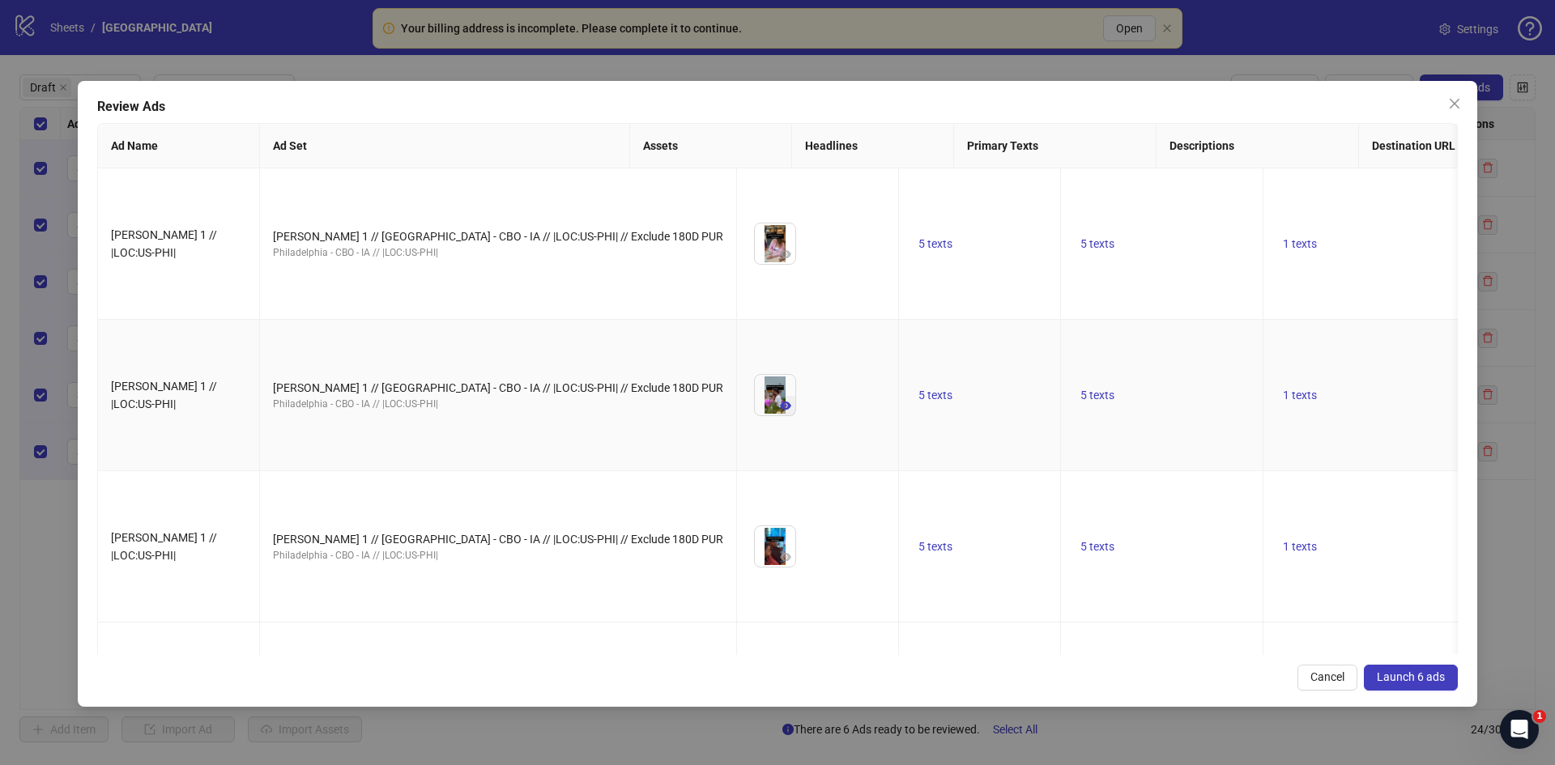
click at [780, 402] on icon "eye" at bounding box center [785, 406] width 11 height 8
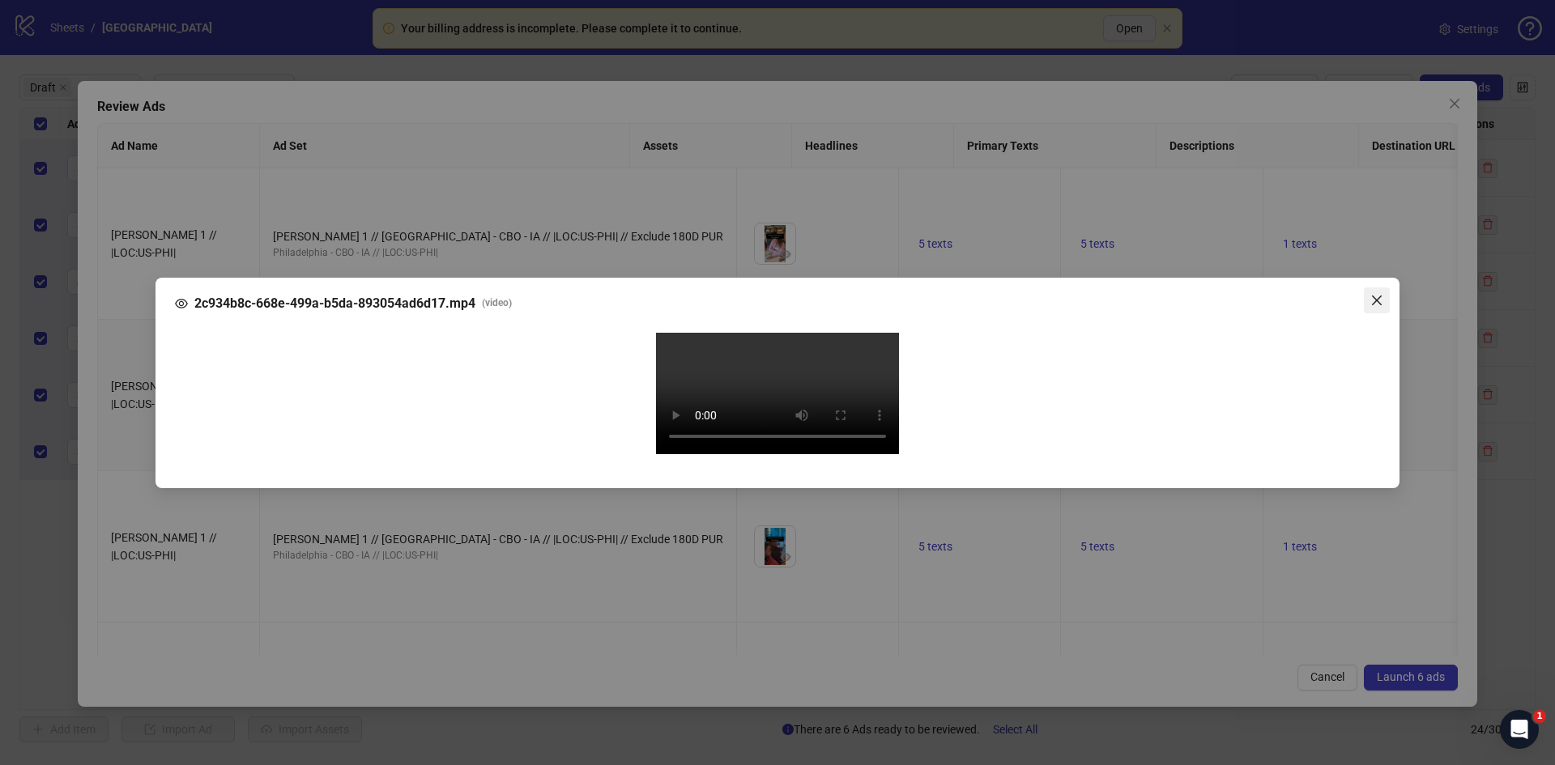
click at [1374, 294] on icon "close" at bounding box center [1376, 300] width 13 height 13
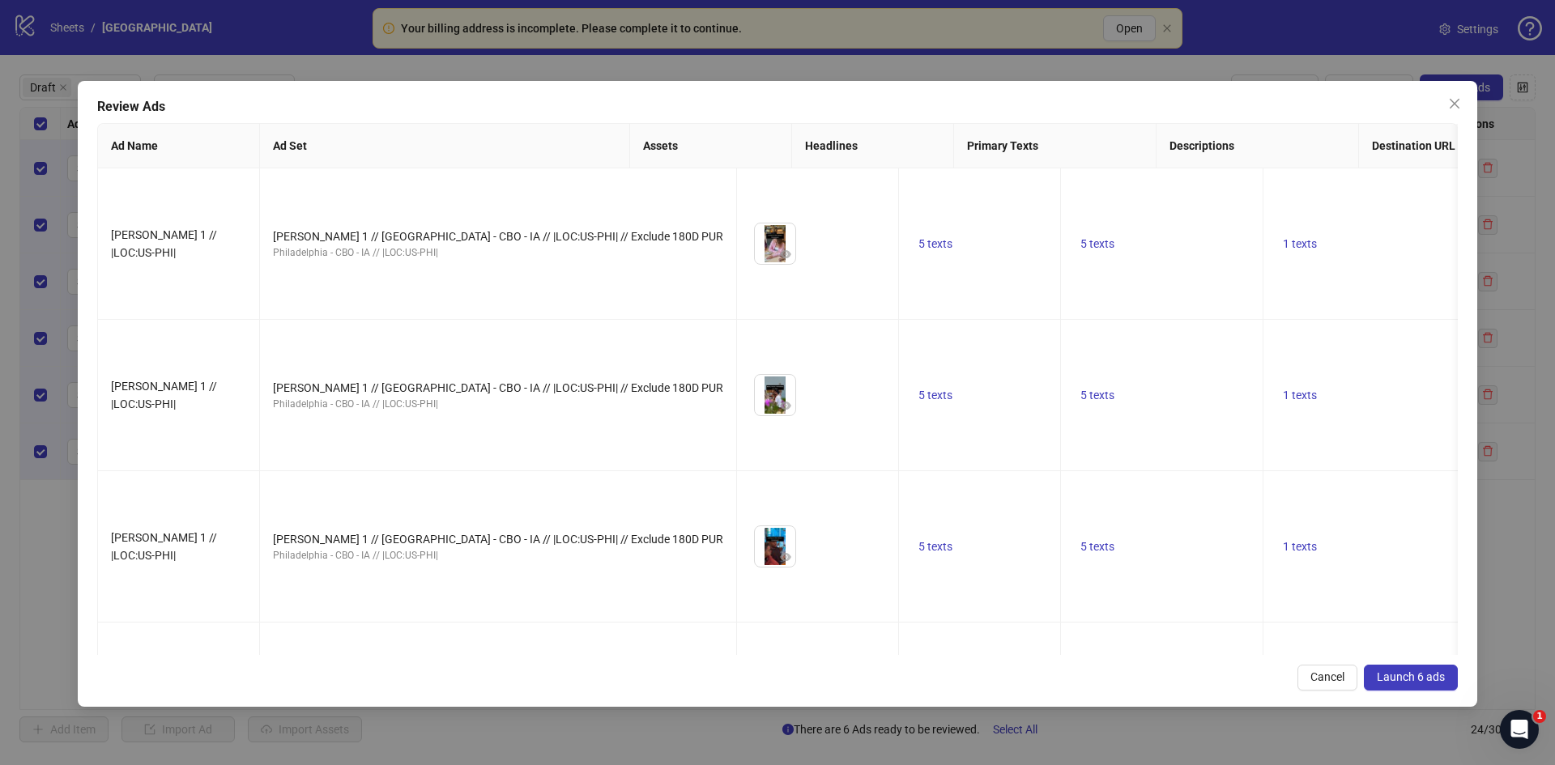
click at [1404, 674] on span "Launch 6 ads" at bounding box center [1411, 677] width 68 height 13
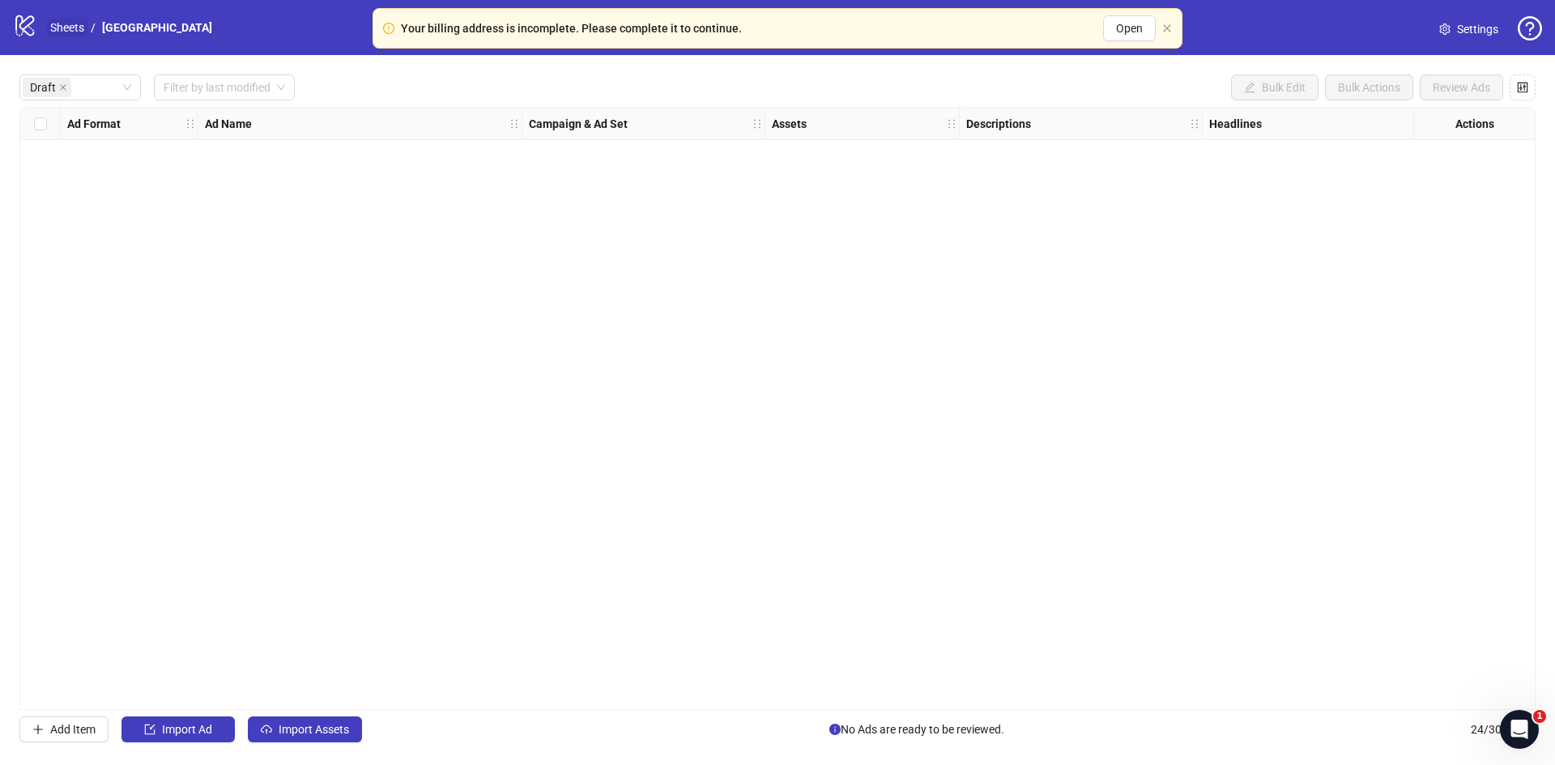
click at [64, 25] on link "Sheets" at bounding box center [67, 28] width 40 height 18
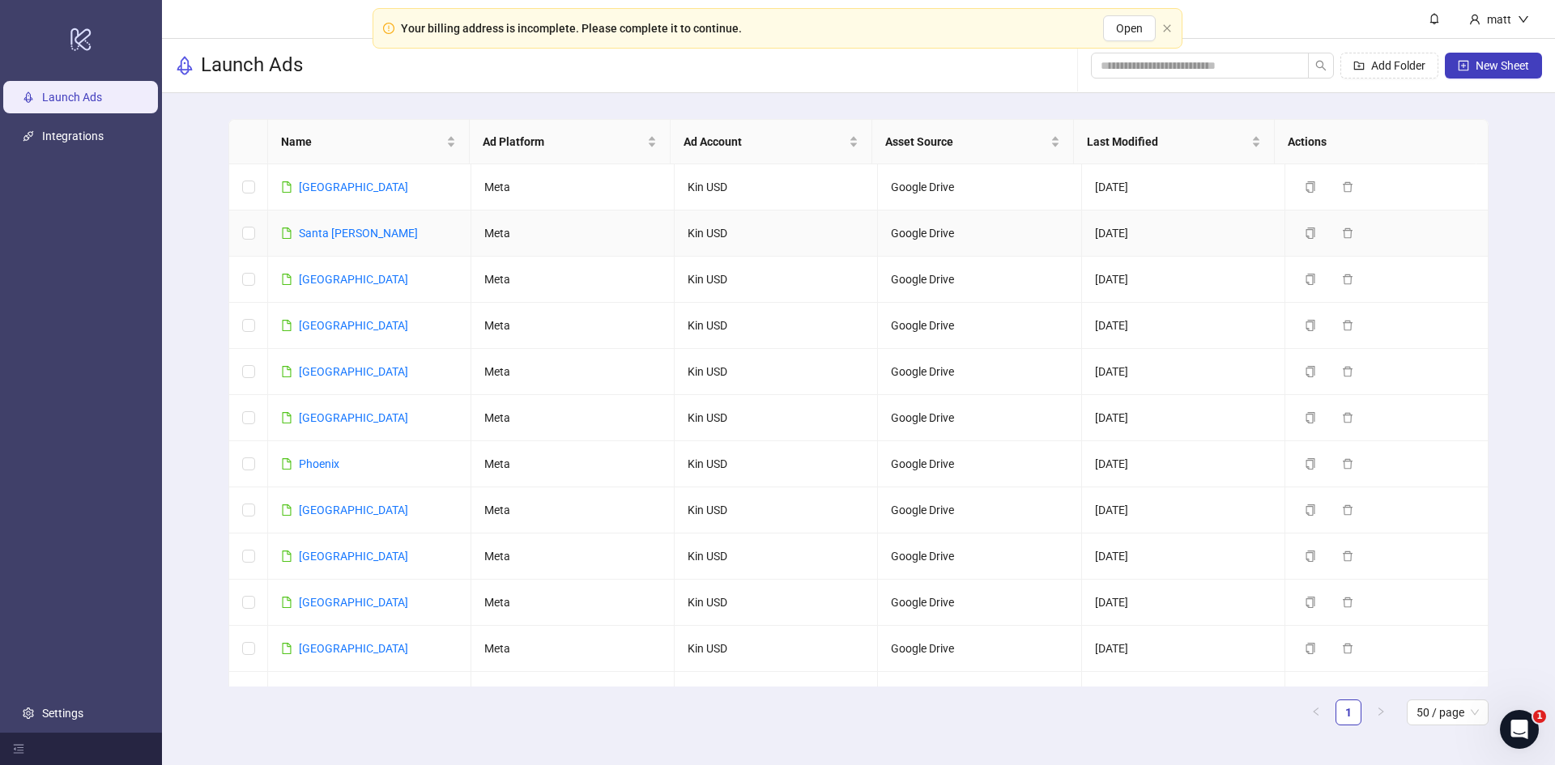
scroll to position [731, 0]
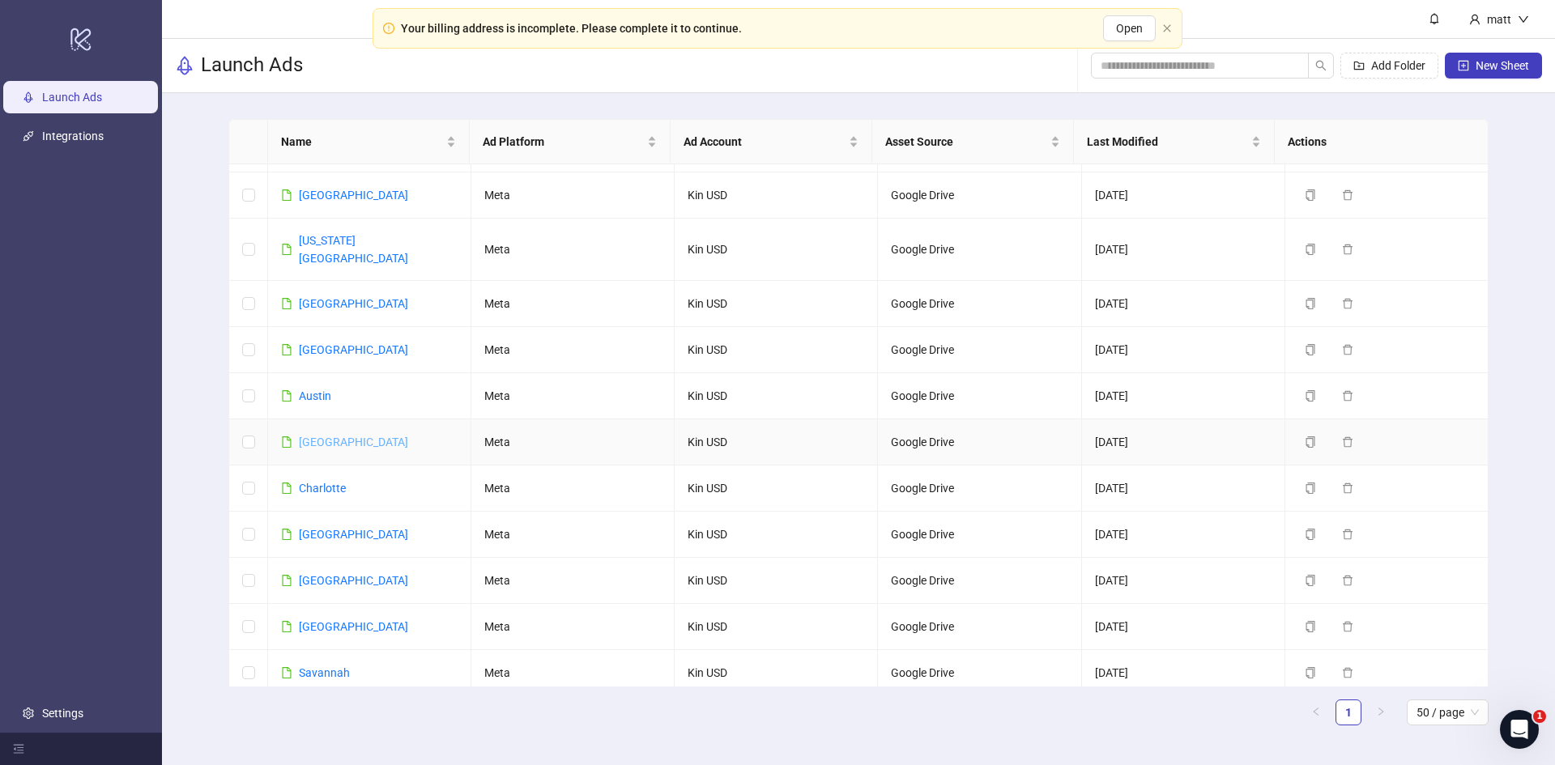
click at [319, 436] on link "[GEOGRAPHIC_DATA]" at bounding box center [353, 442] width 109 height 13
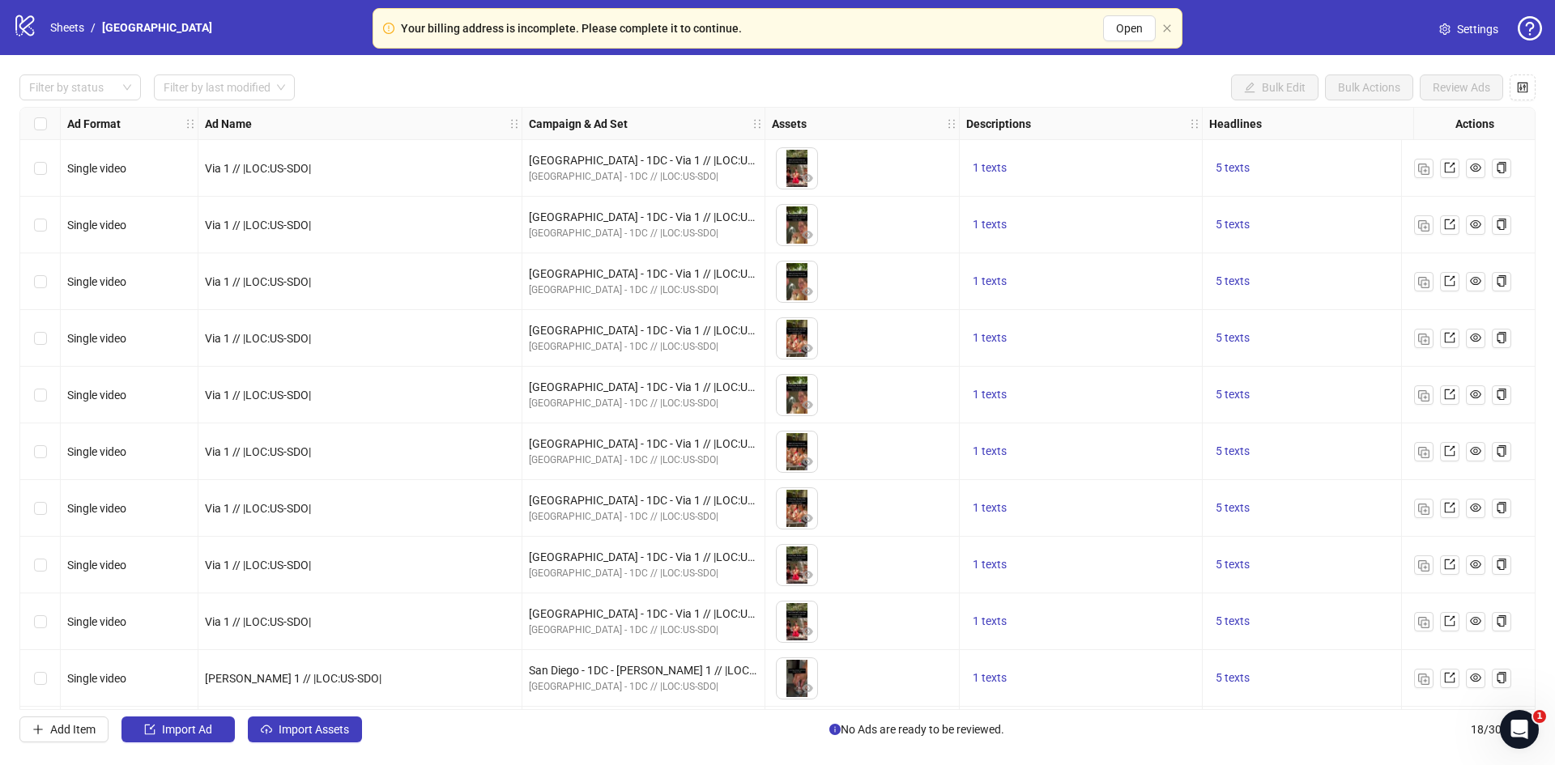
click at [1462, 28] on span "Settings" at bounding box center [1477, 29] width 41 height 18
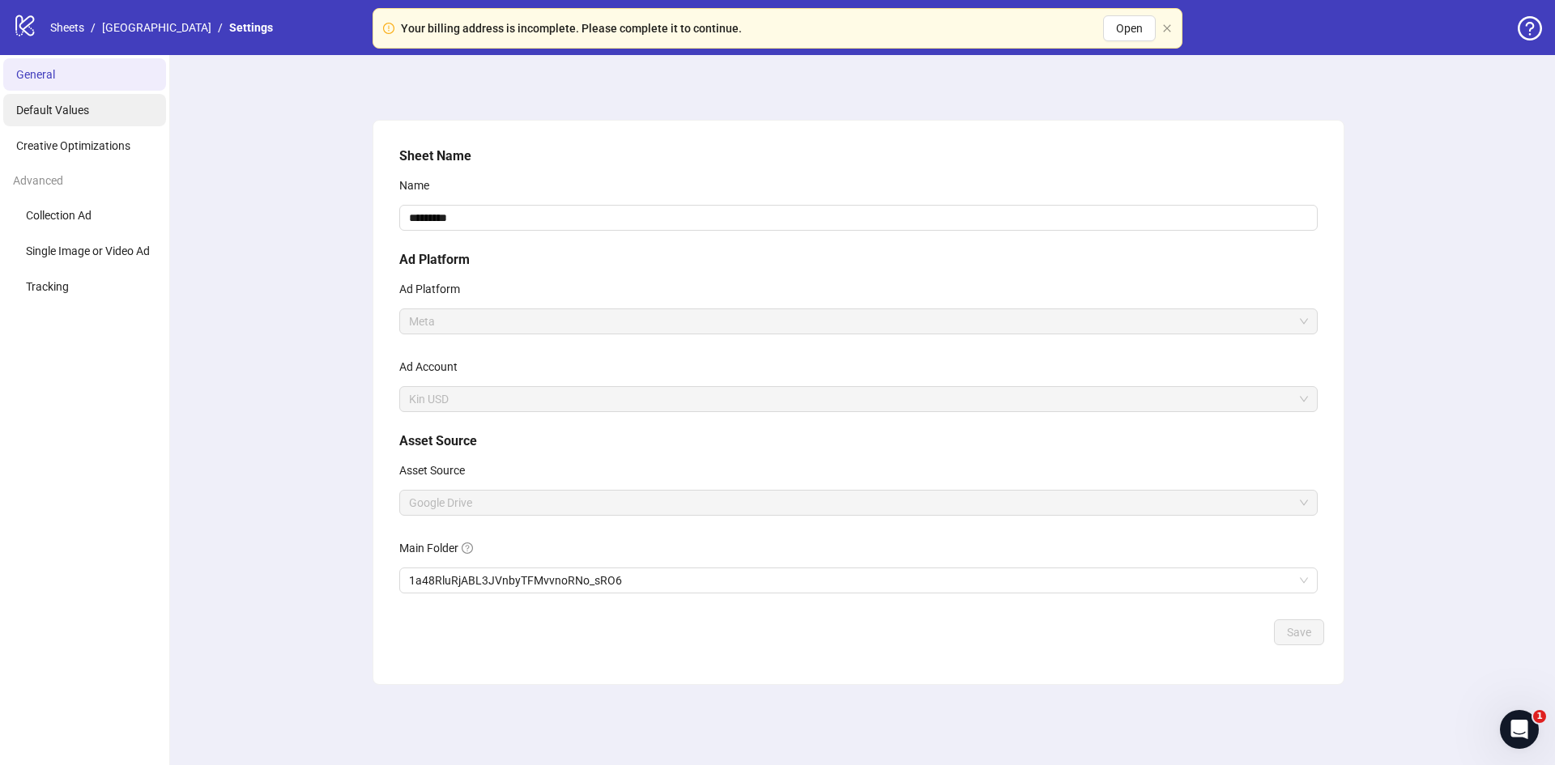
click at [61, 109] on span "Default Values" at bounding box center [52, 110] width 73 height 13
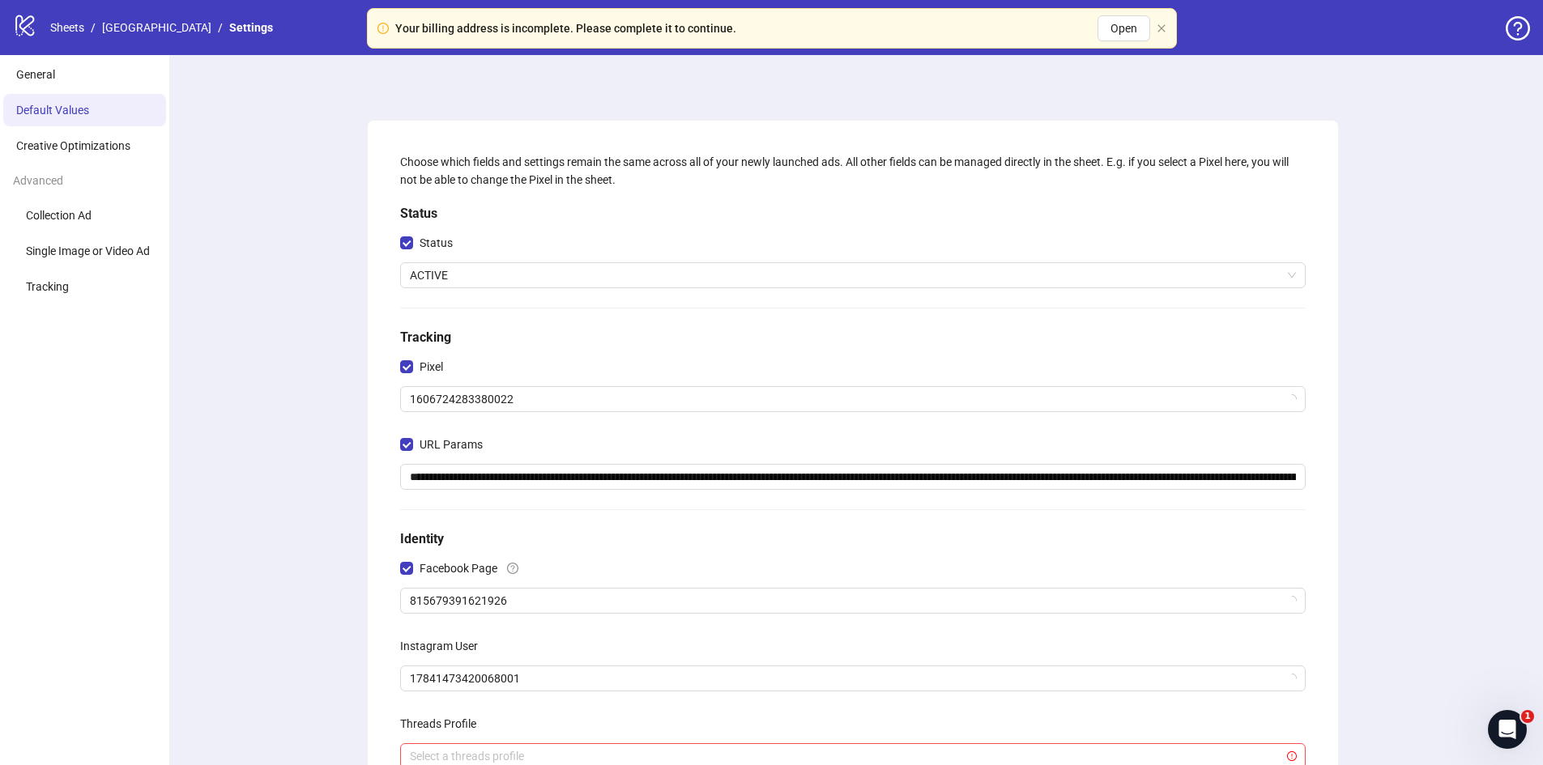
scroll to position [259, 0]
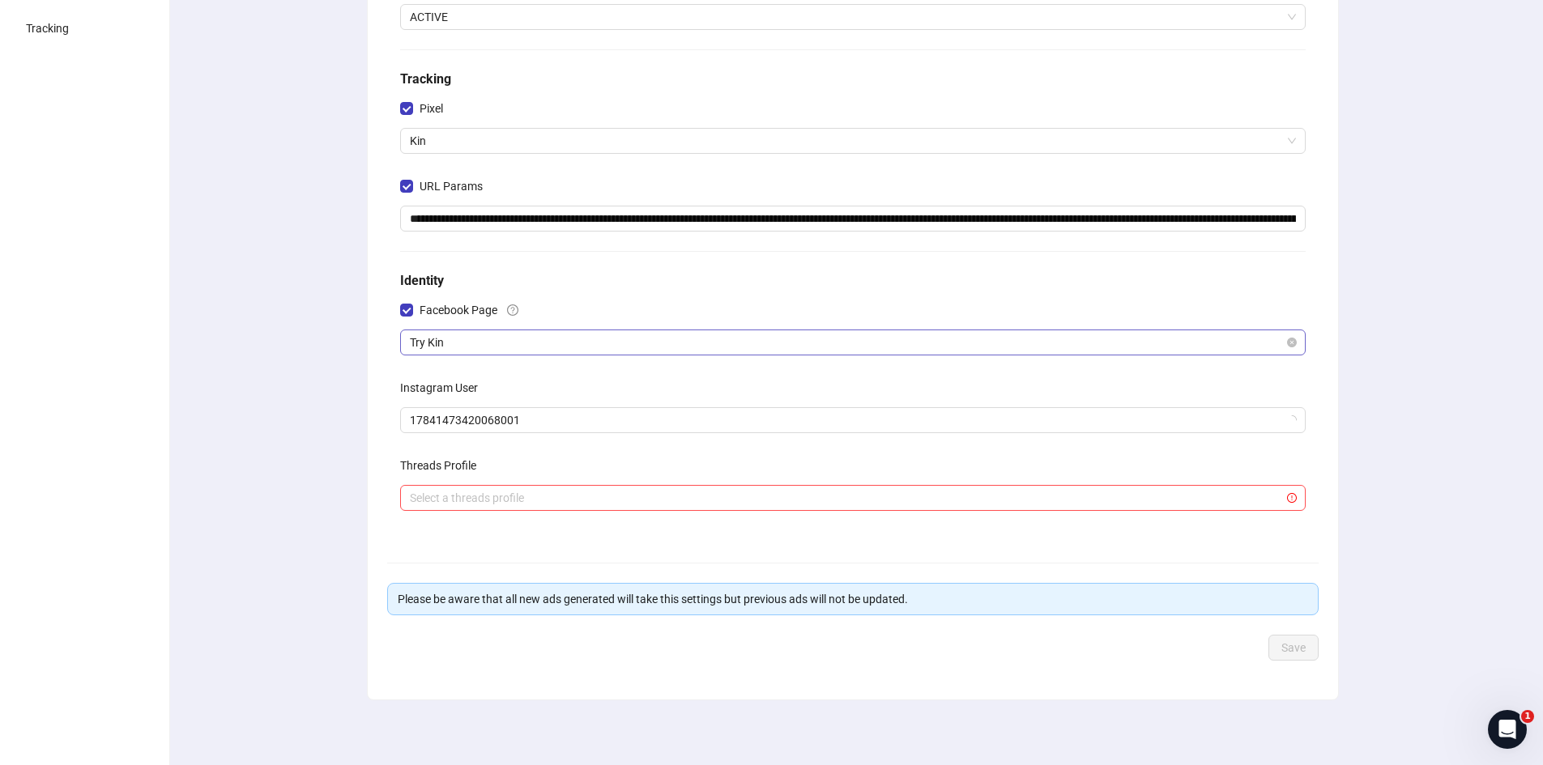
click at [471, 339] on span "Try Kin" at bounding box center [853, 342] width 886 height 24
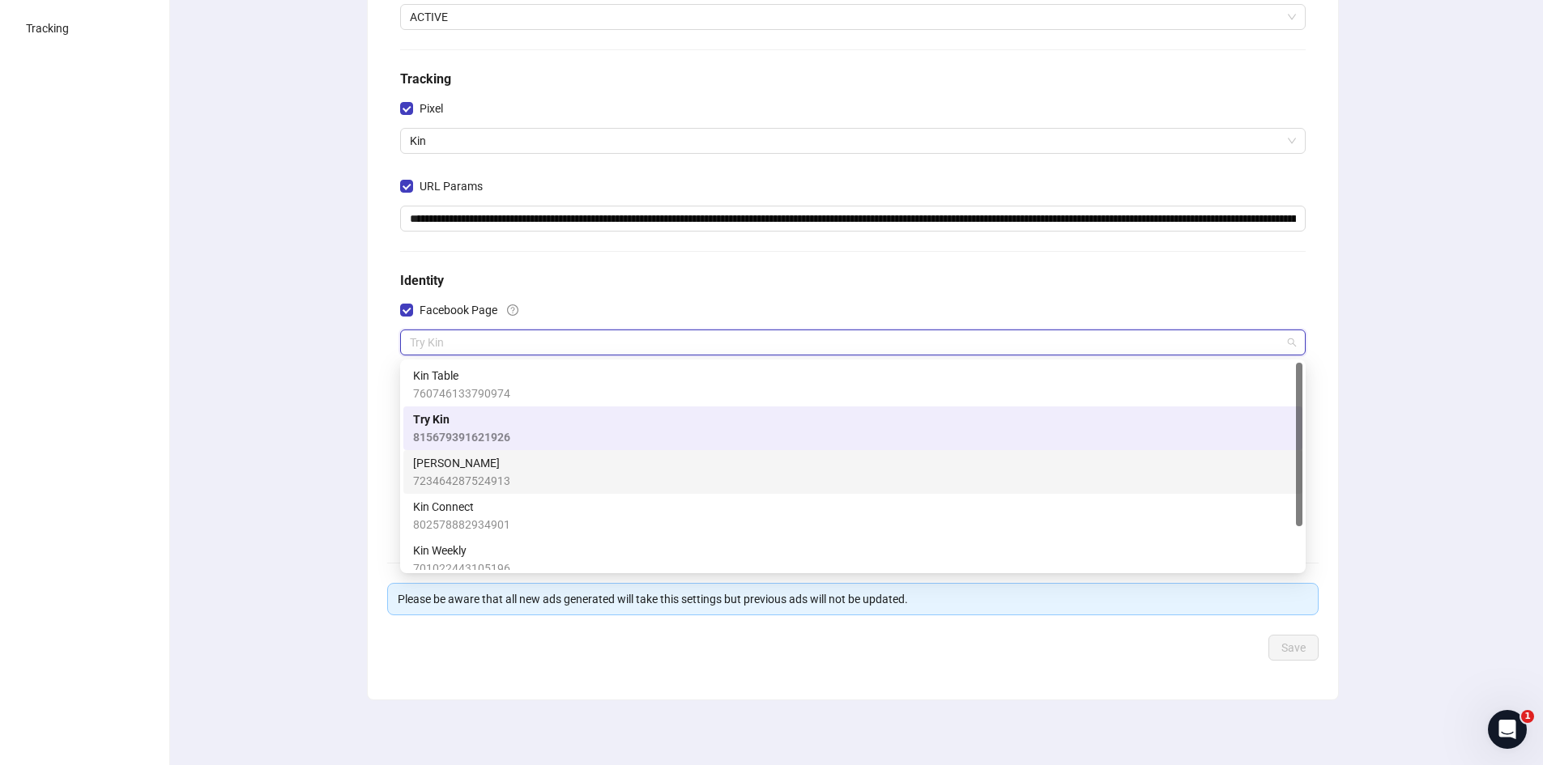
click at [473, 472] on span "723464287524913" at bounding box center [461, 481] width 97 height 18
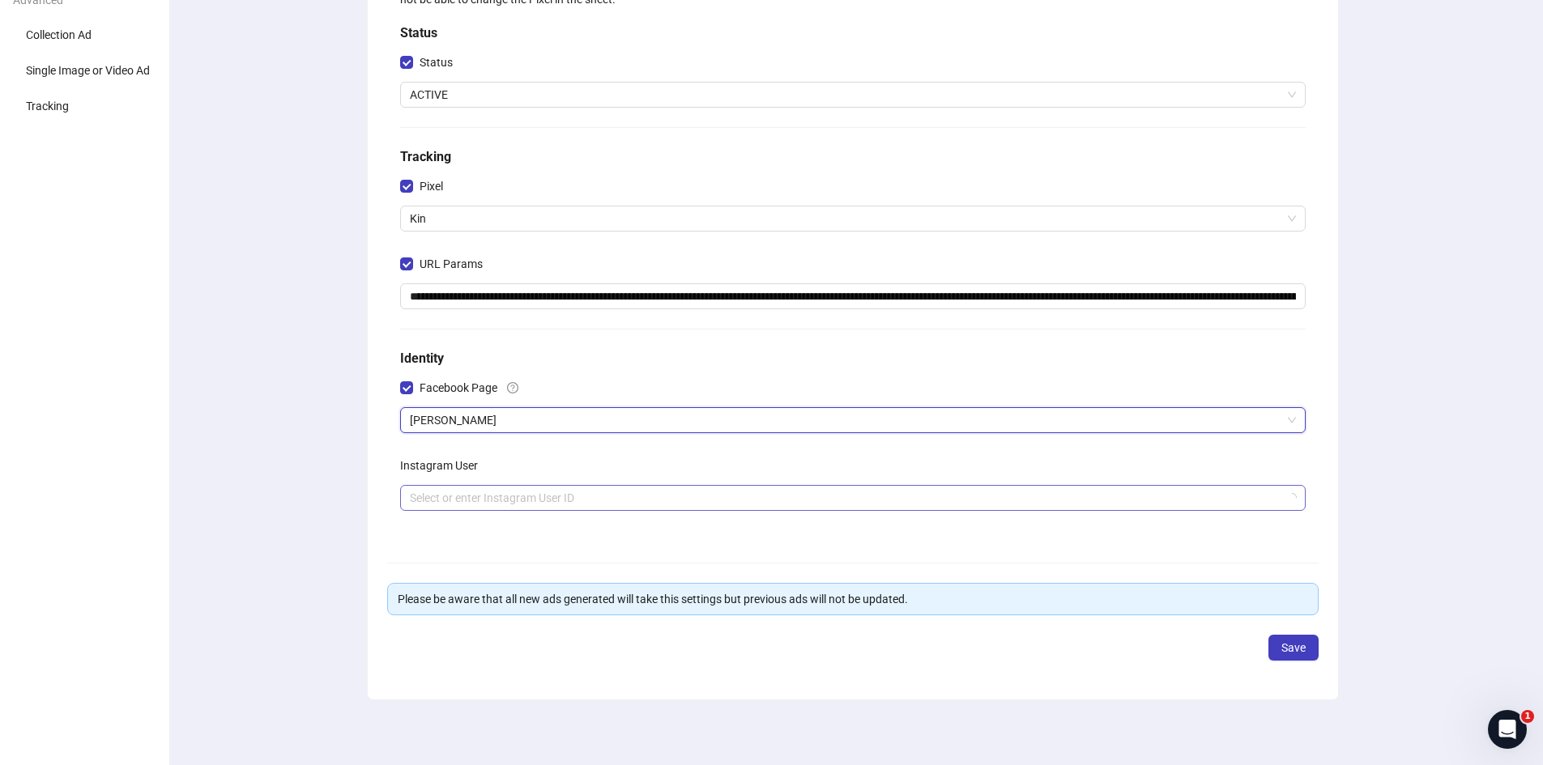
click at [445, 490] on input "search" at bounding box center [845, 498] width 871 height 24
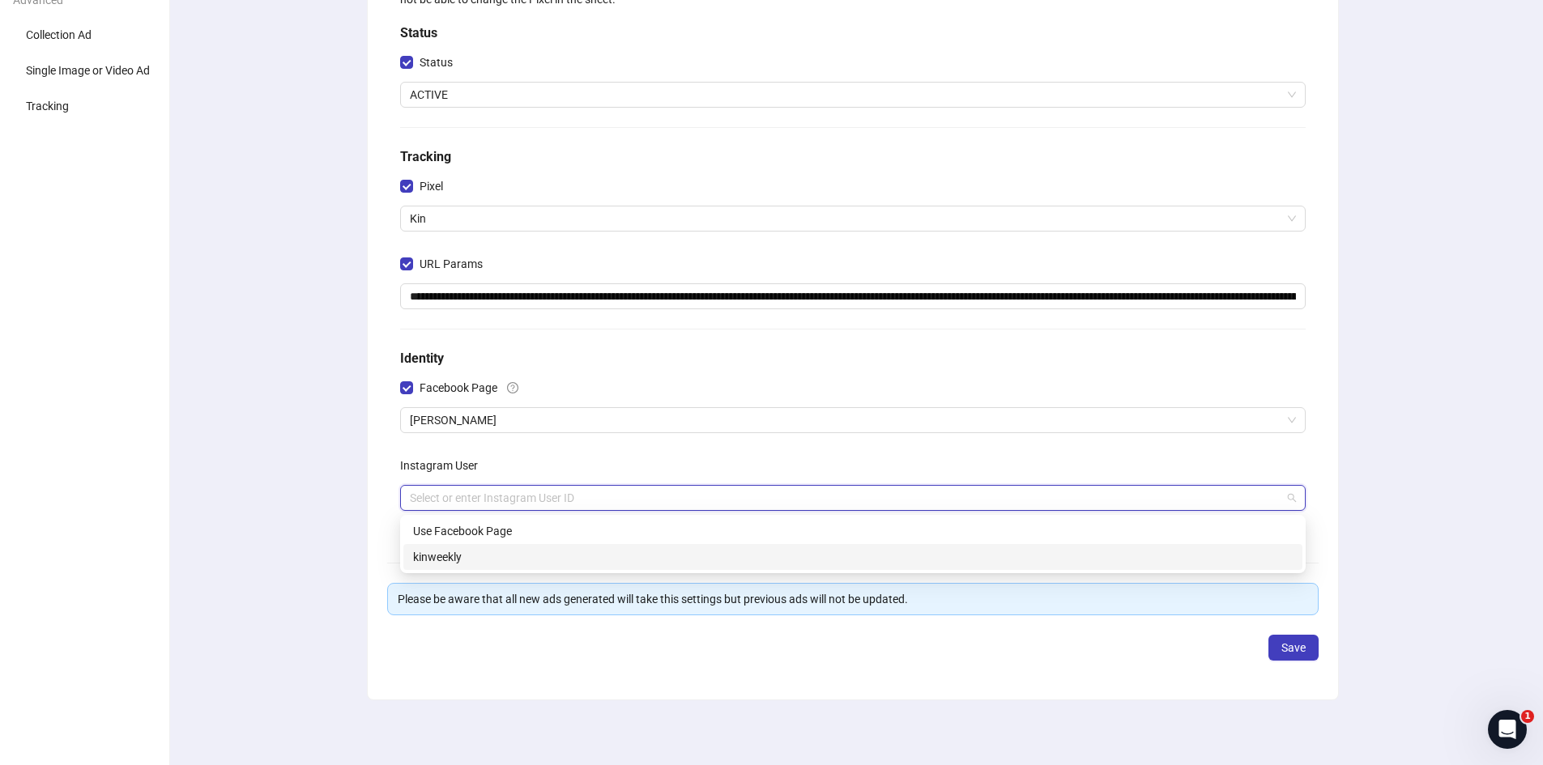
click at [453, 557] on div "kinweekly" at bounding box center [853, 557] width 880 height 18
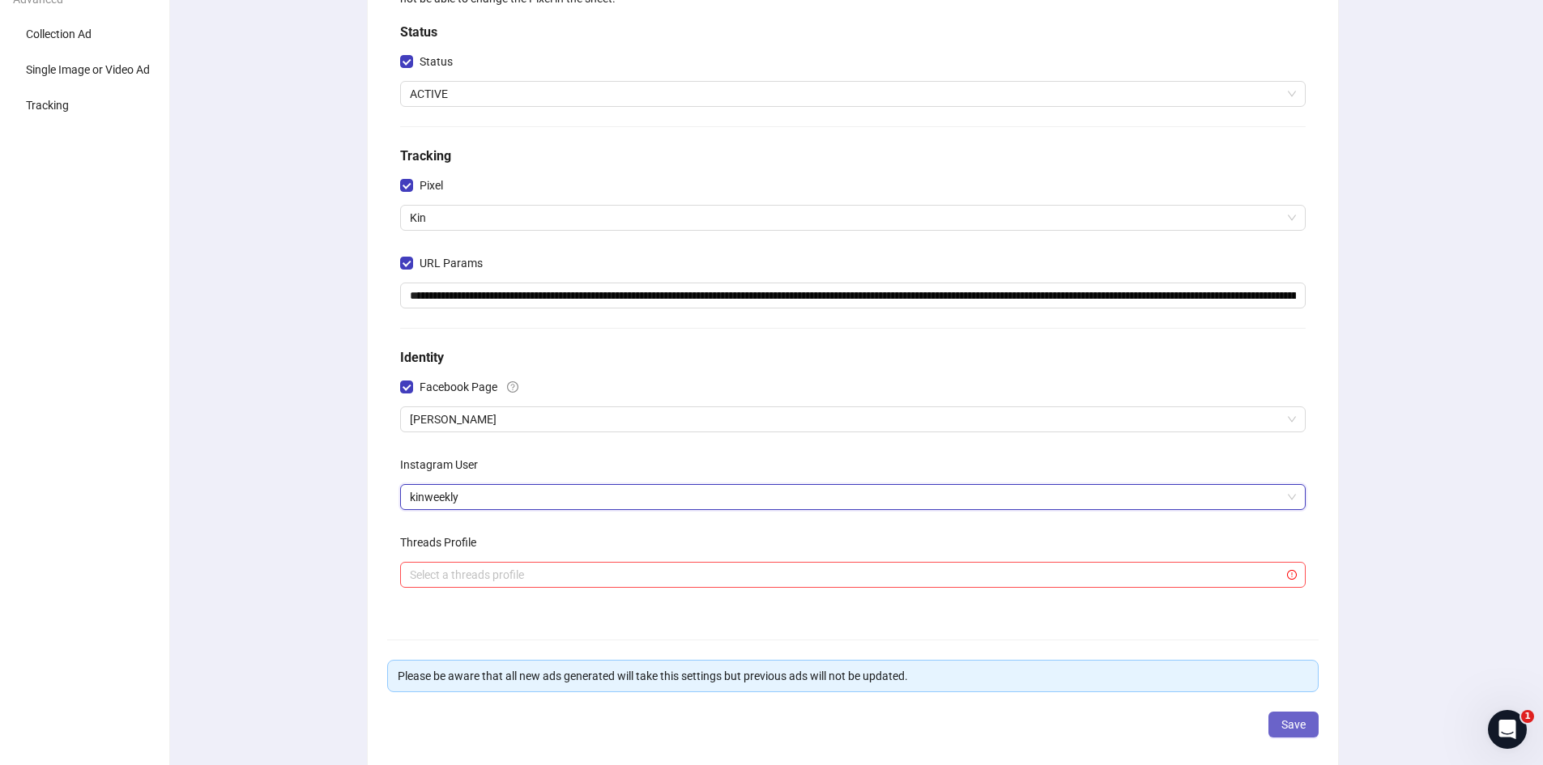
click at [1300, 731] on span "Save" at bounding box center [1293, 724] width 24 height 13
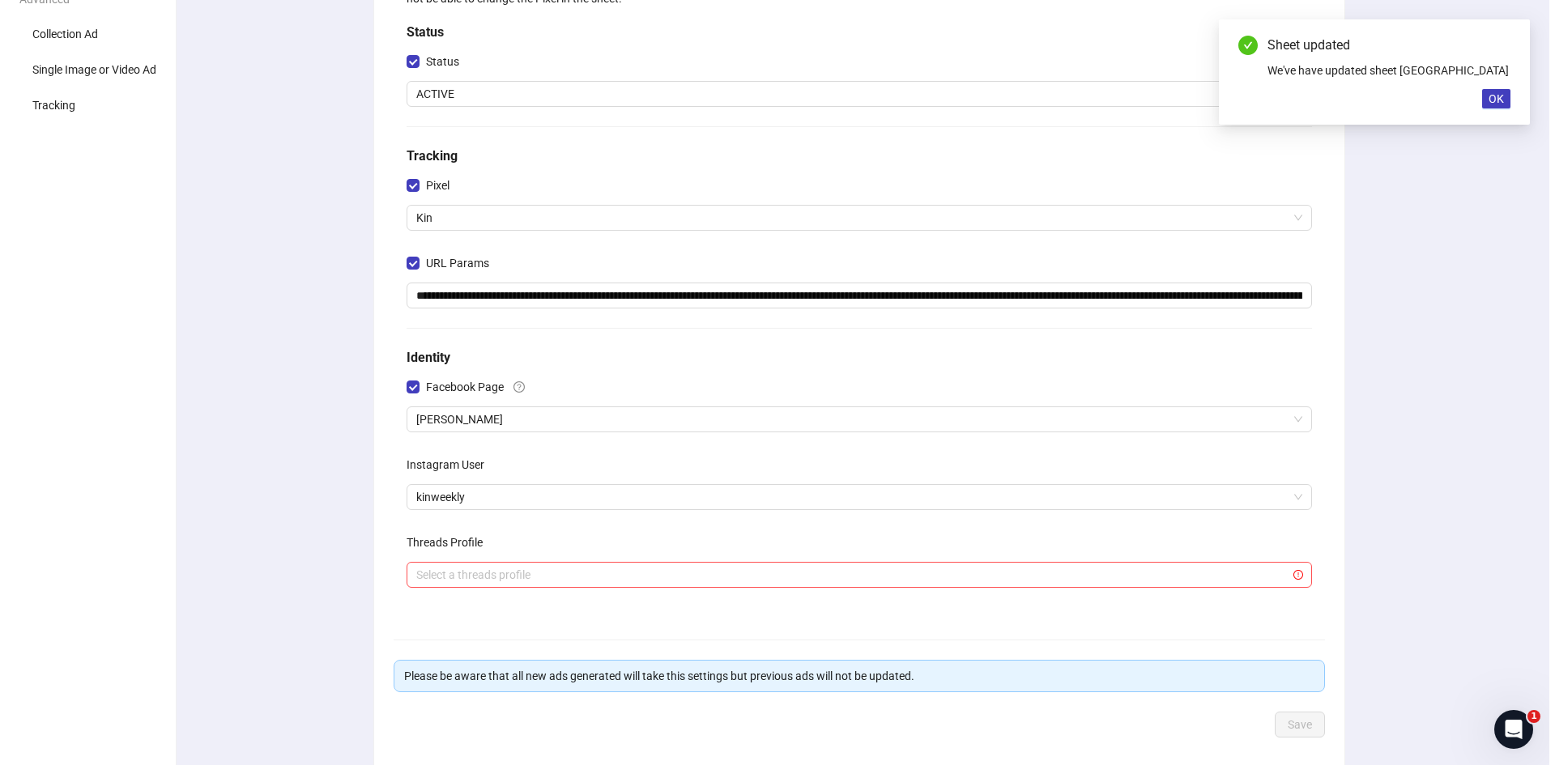
scroll to position [0, 0]
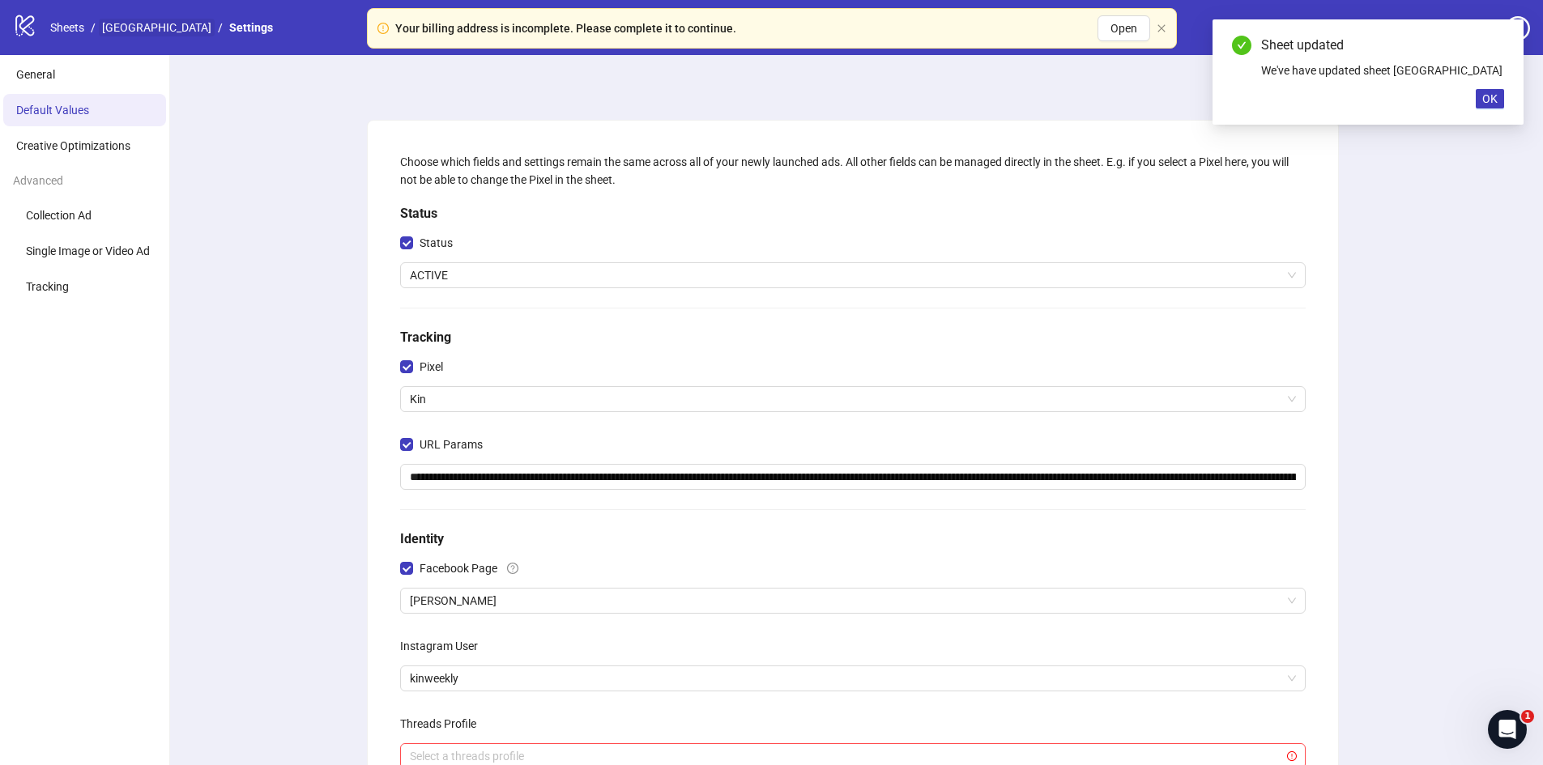
click at [137, 28] on link "[GEOGRAPHIC_DATA]" at bounding box center [157, 28] width 116 height 18
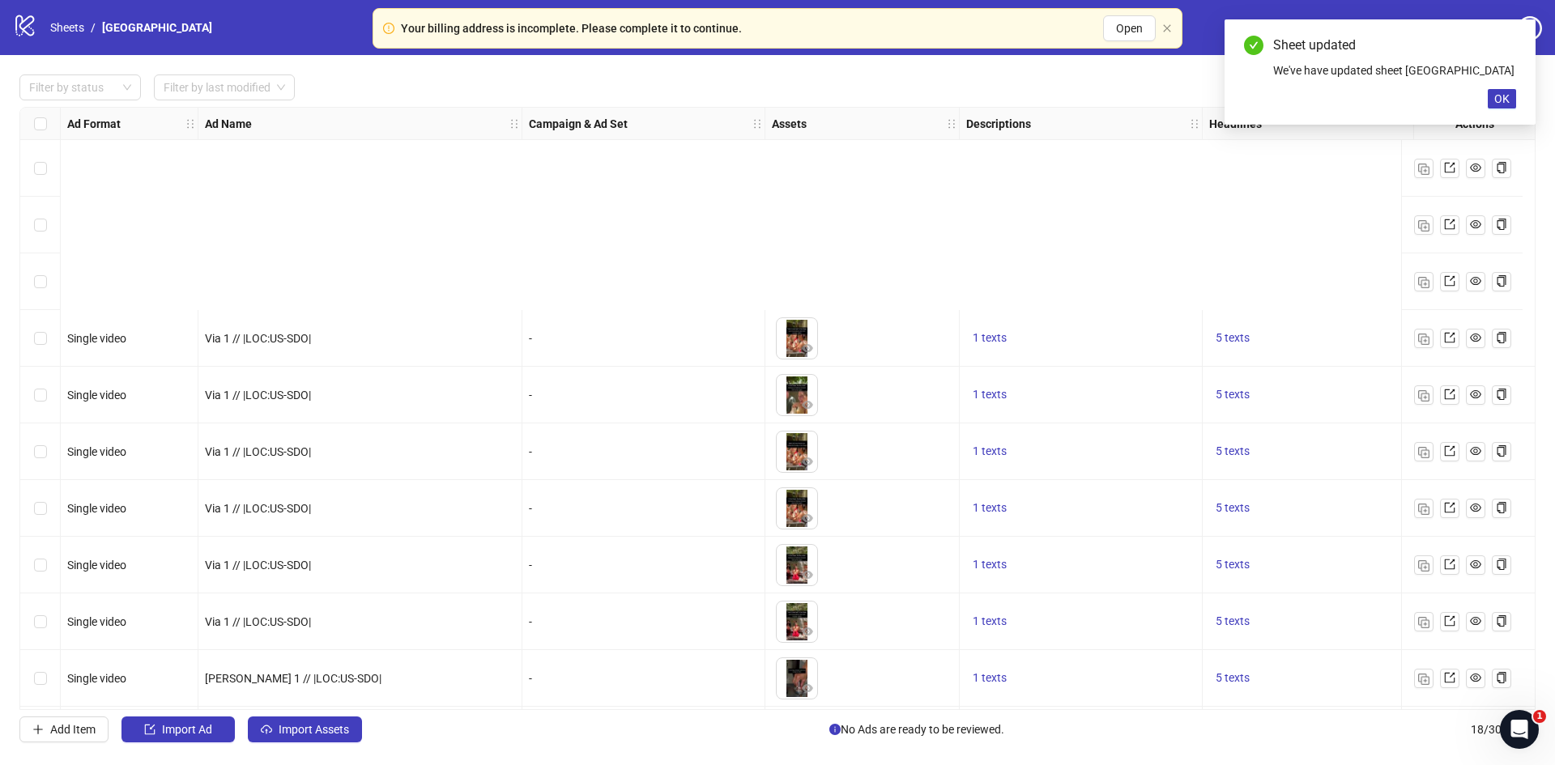
scroll to position [458, 0]
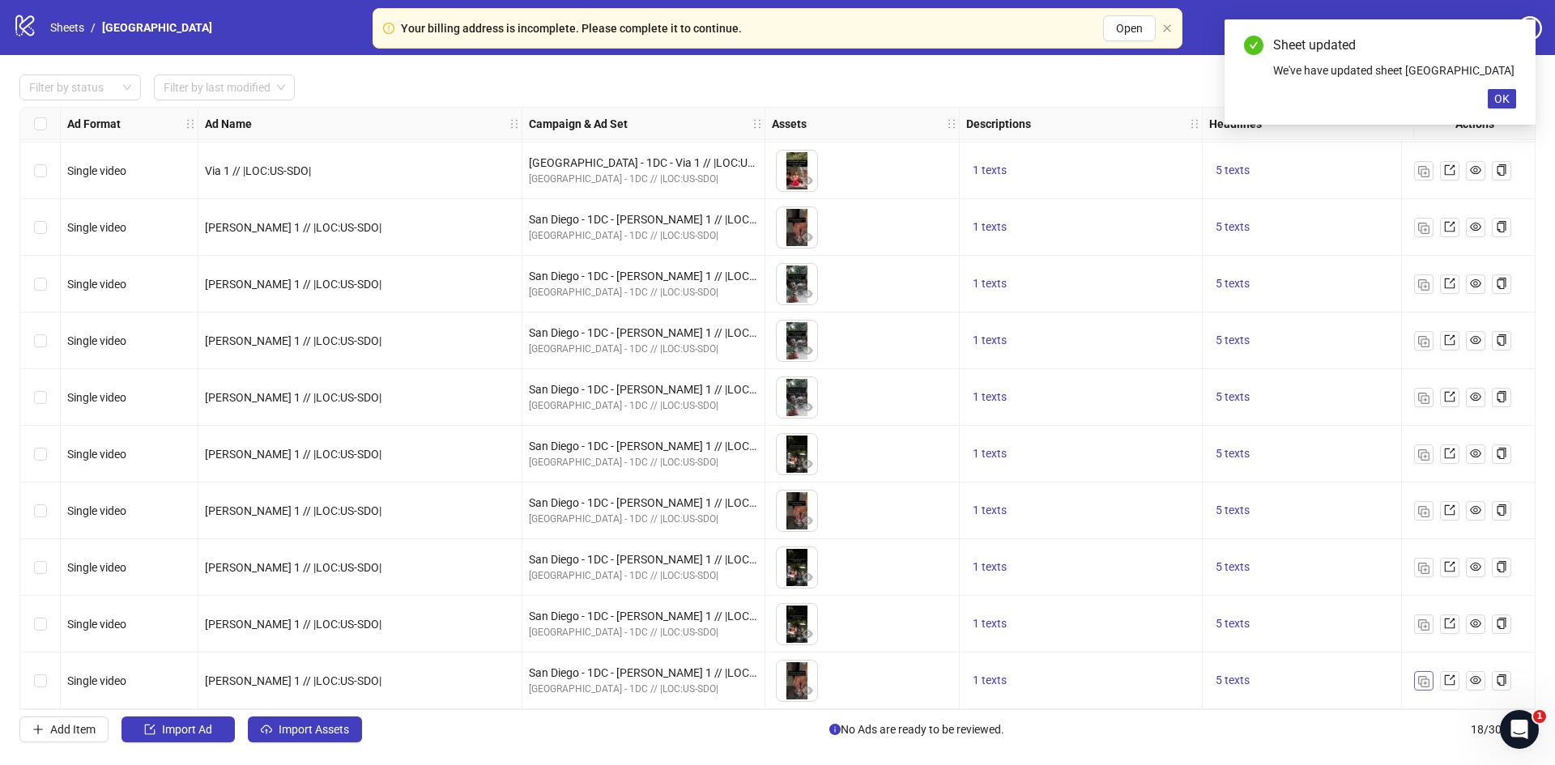
click at [1422, 676] on img "button" at bounding box center [1423, 681] width 11 height 11
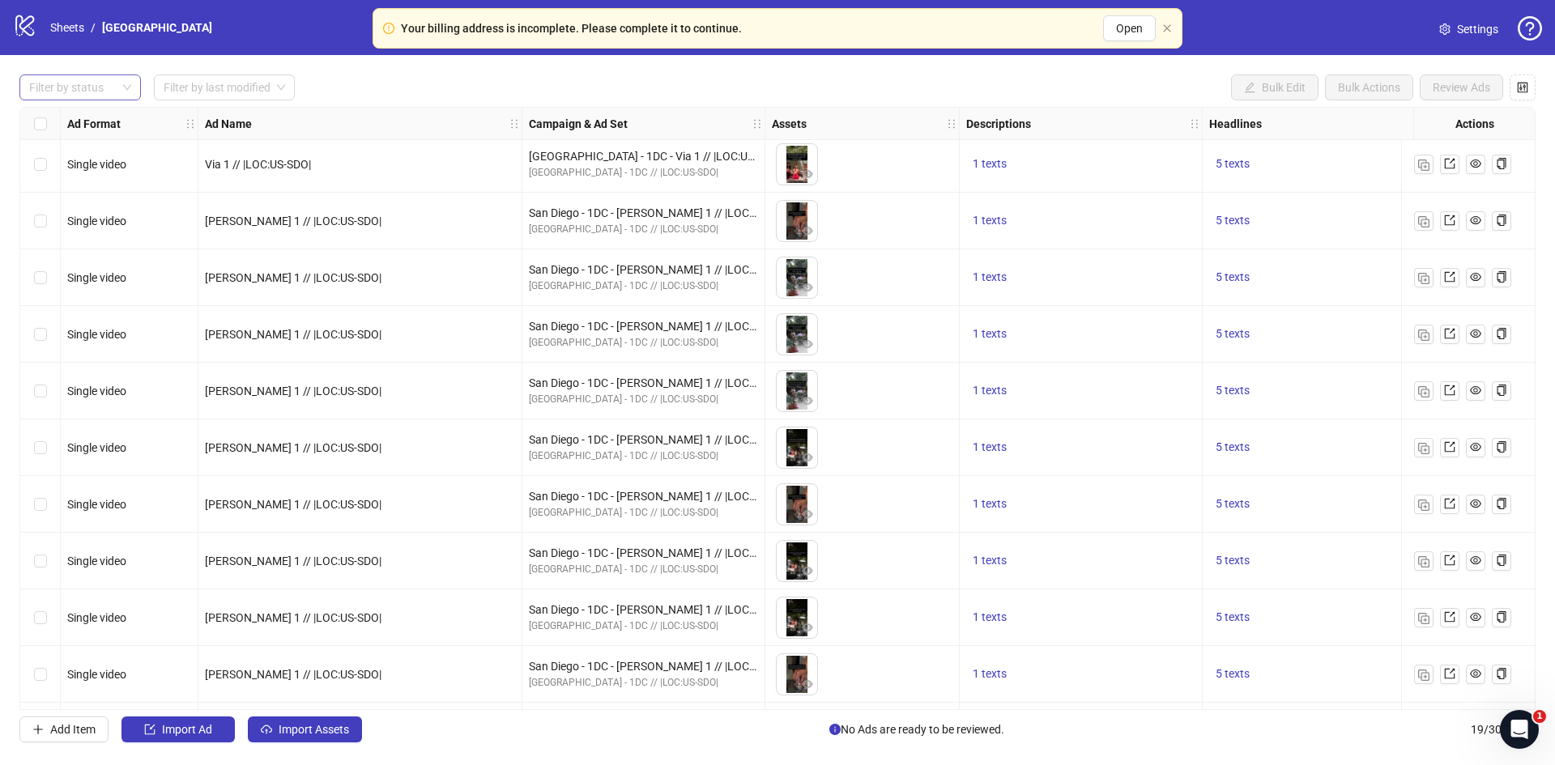
click at [99, 90] on div at bounding box center [72, 87] width 98 height 23
click at [38, 120] on div "Draft" at bounding box center [80, 121] width 96 height 18
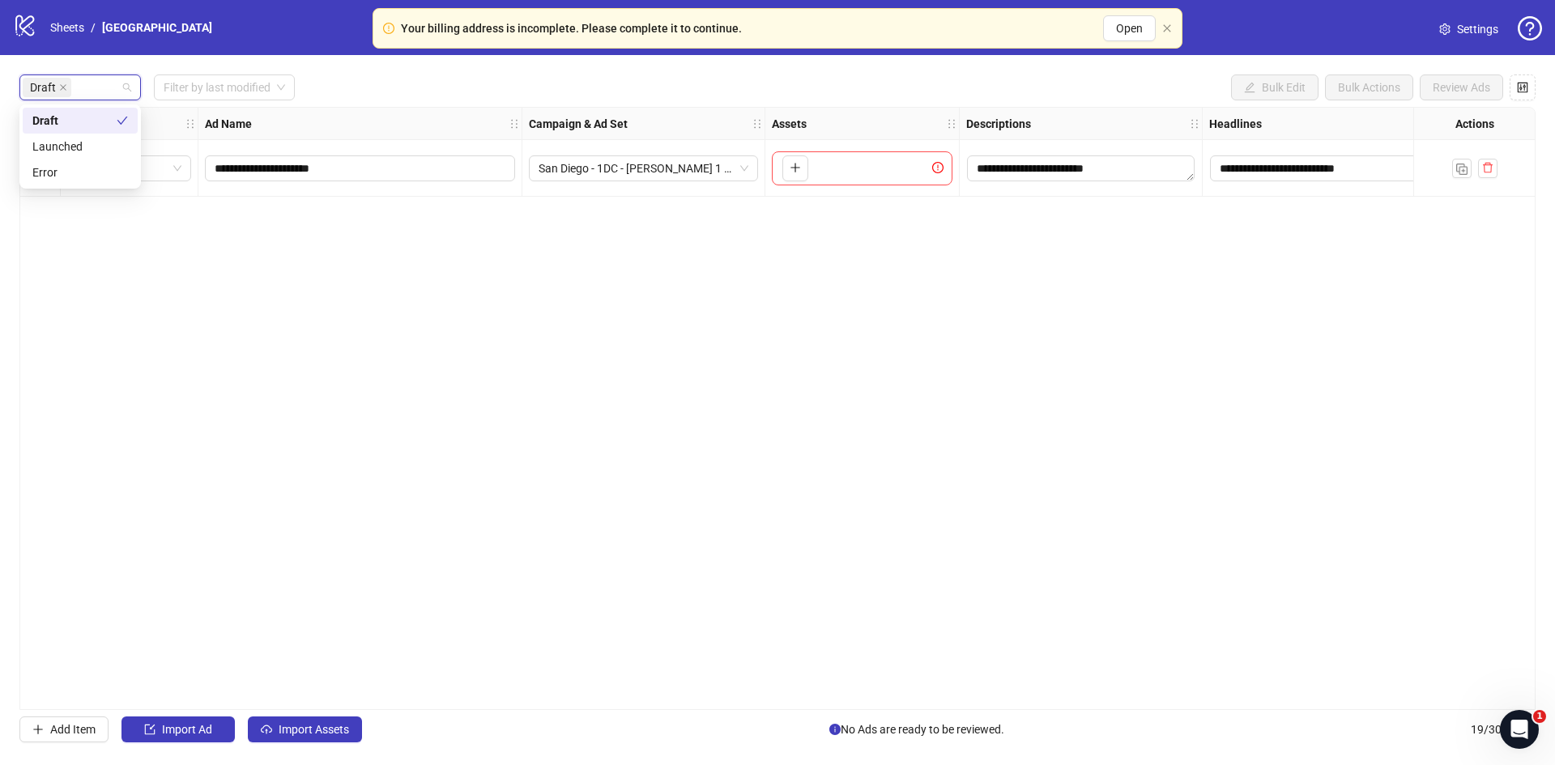
click at [752, 316] on div "**********" at bounding box center [777, 408] width 1516 height 603
click at [228, 171] on input "**********" at bounding box center [359, 169] width 288 height 18
type input "**********"
click at [624, 167] on span "San Diego - 1DC - [PERSON_NAME] 1 // |LOC:US-SDO|" at bounding box center [644, 168] width 210 height 24
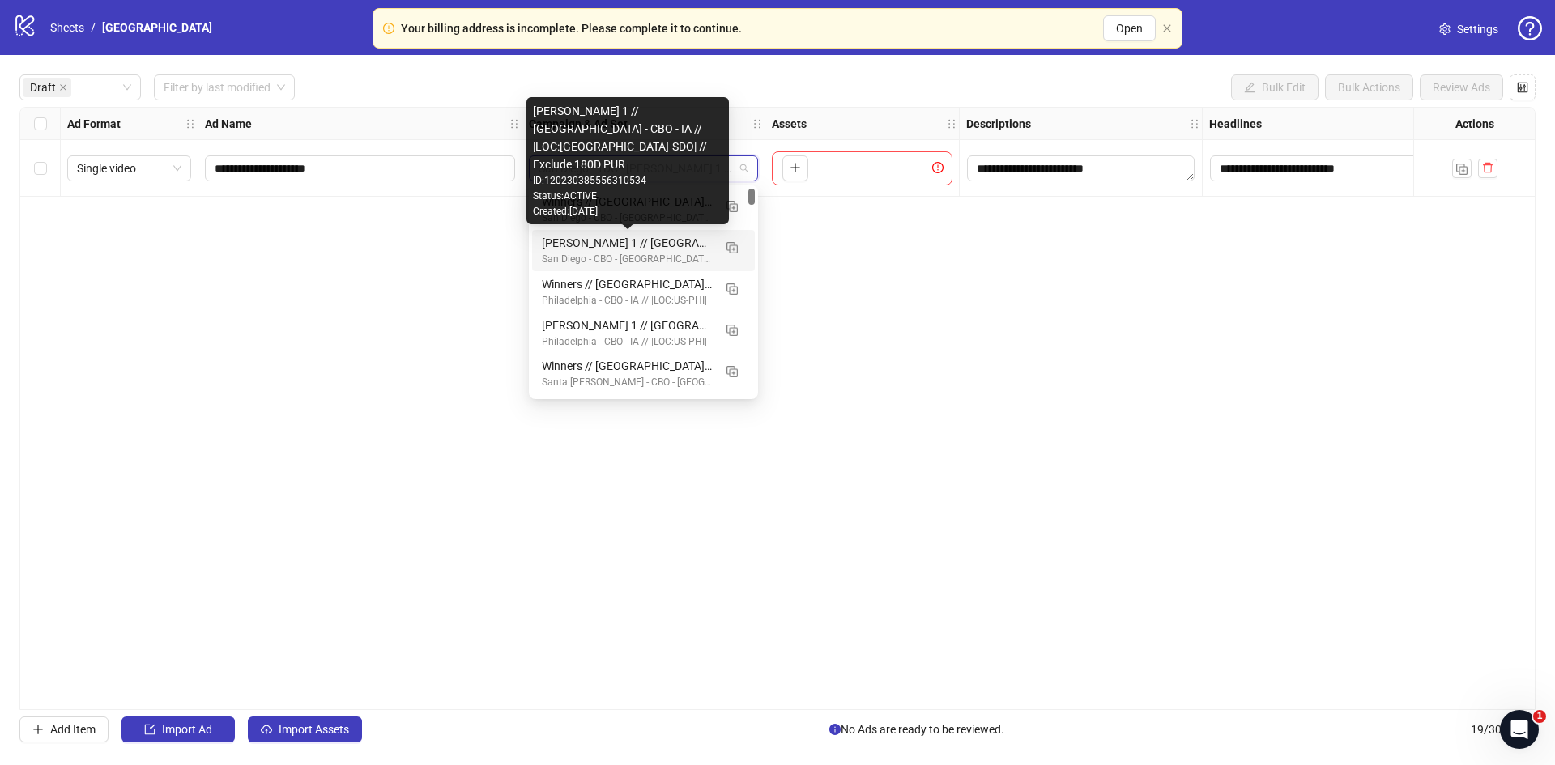
click at [632, 241] on div "[PERSON_NAME] 1 // [GEOGRAPHIC_DATA] - CBO - IA // |LOC:[GEOGRAPHIC_DATA]-SDO| …" at bounding box center [627, 243] width 171 height 18
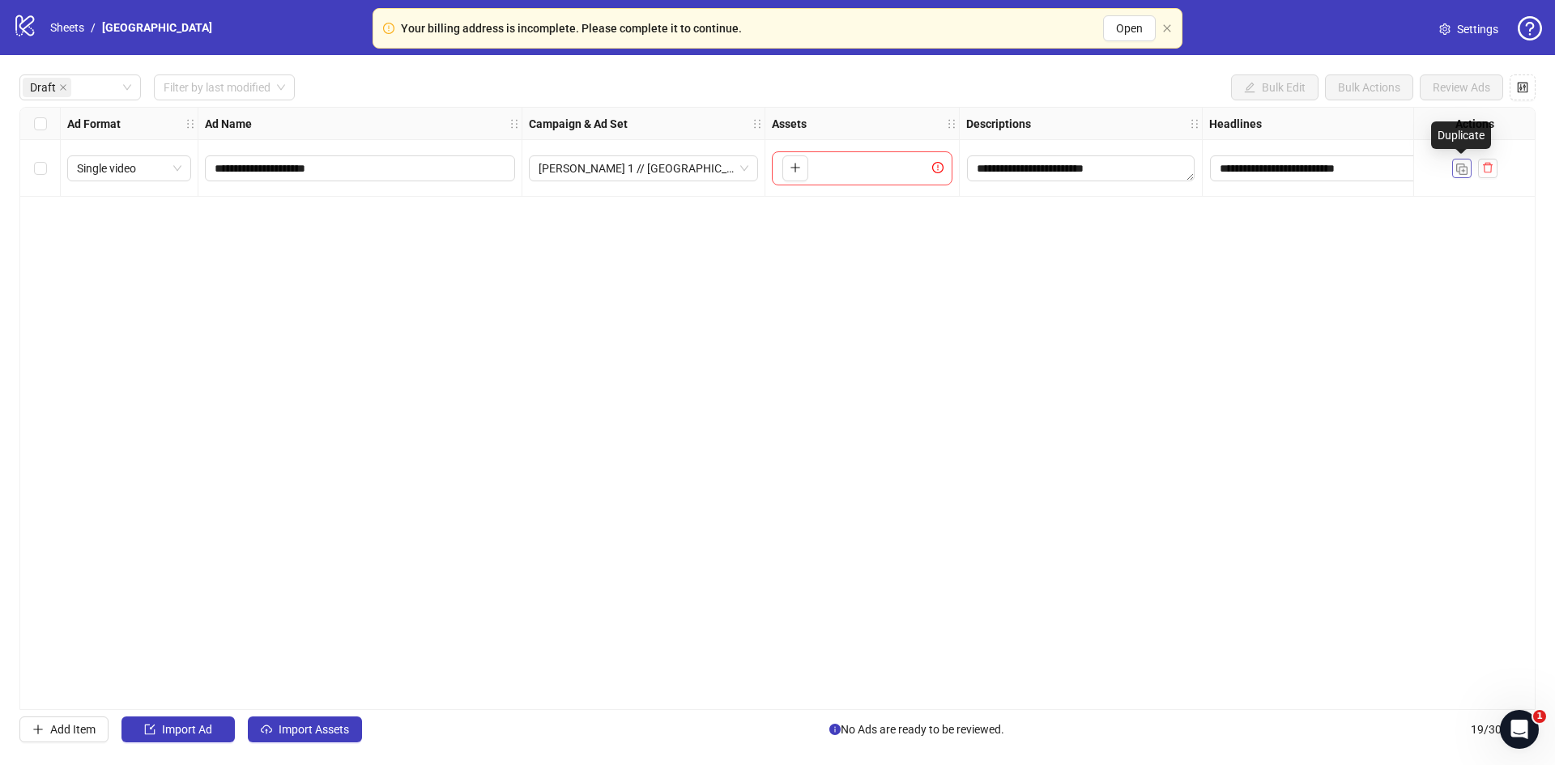
click at [1454, 167] on button "button" at bounding box center [1461, 168] width 19 height 19
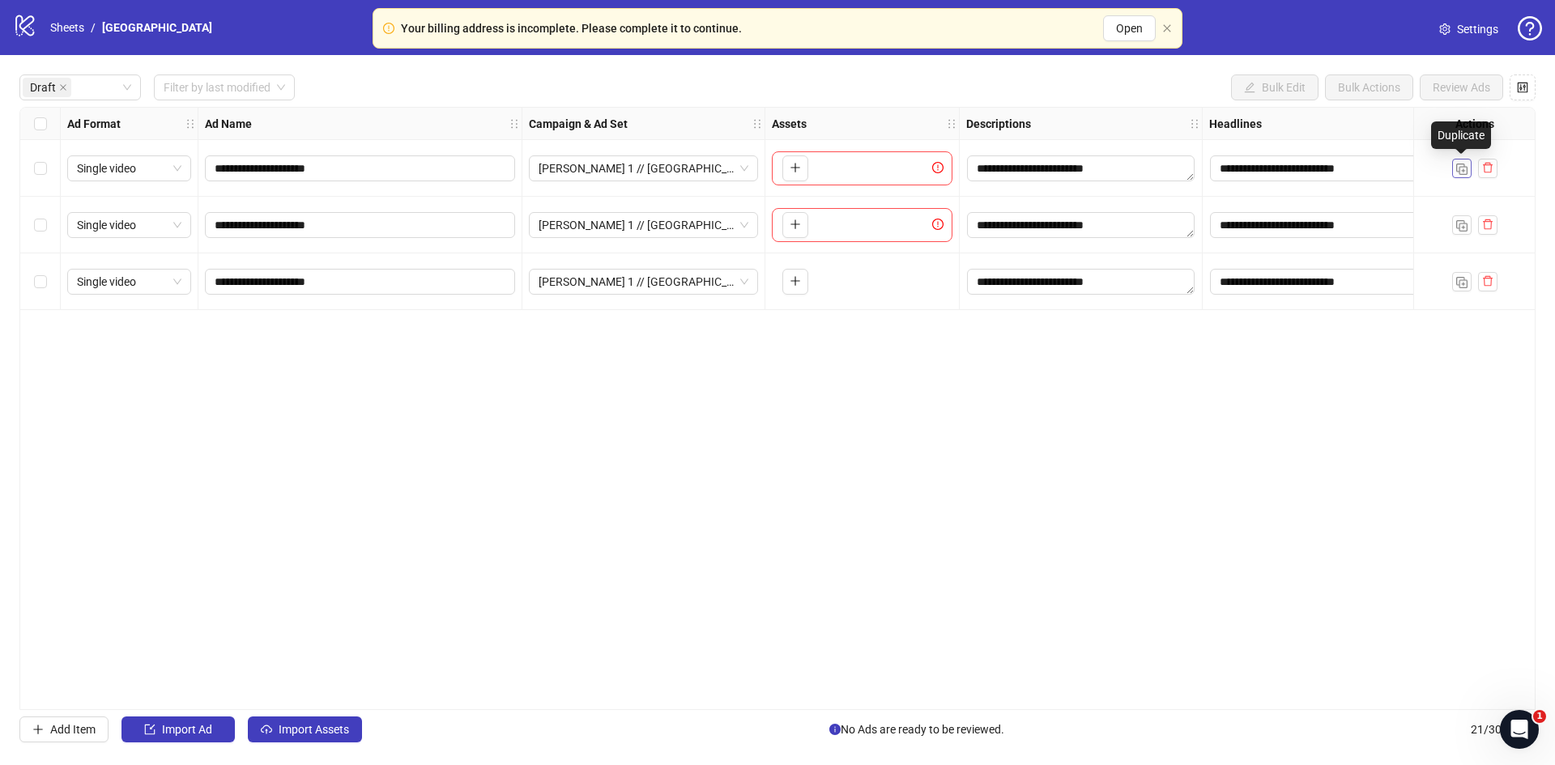
click at [1454, 167] on button "button" at bounding box center [1461, 168] width 19 height 19
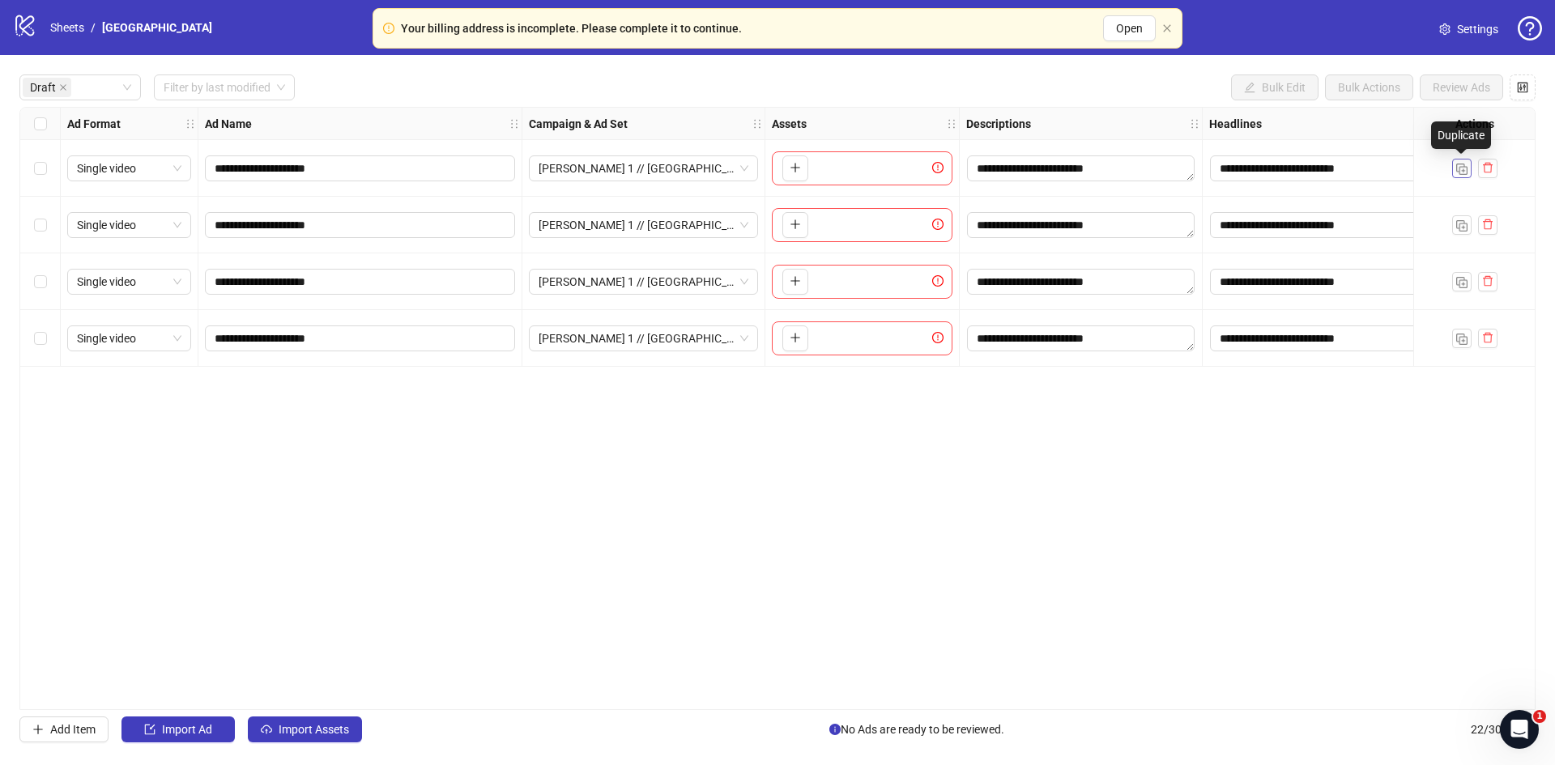
click at [1454, 167] on button "button" at bounding box center [1461, 168] width 19 height 19
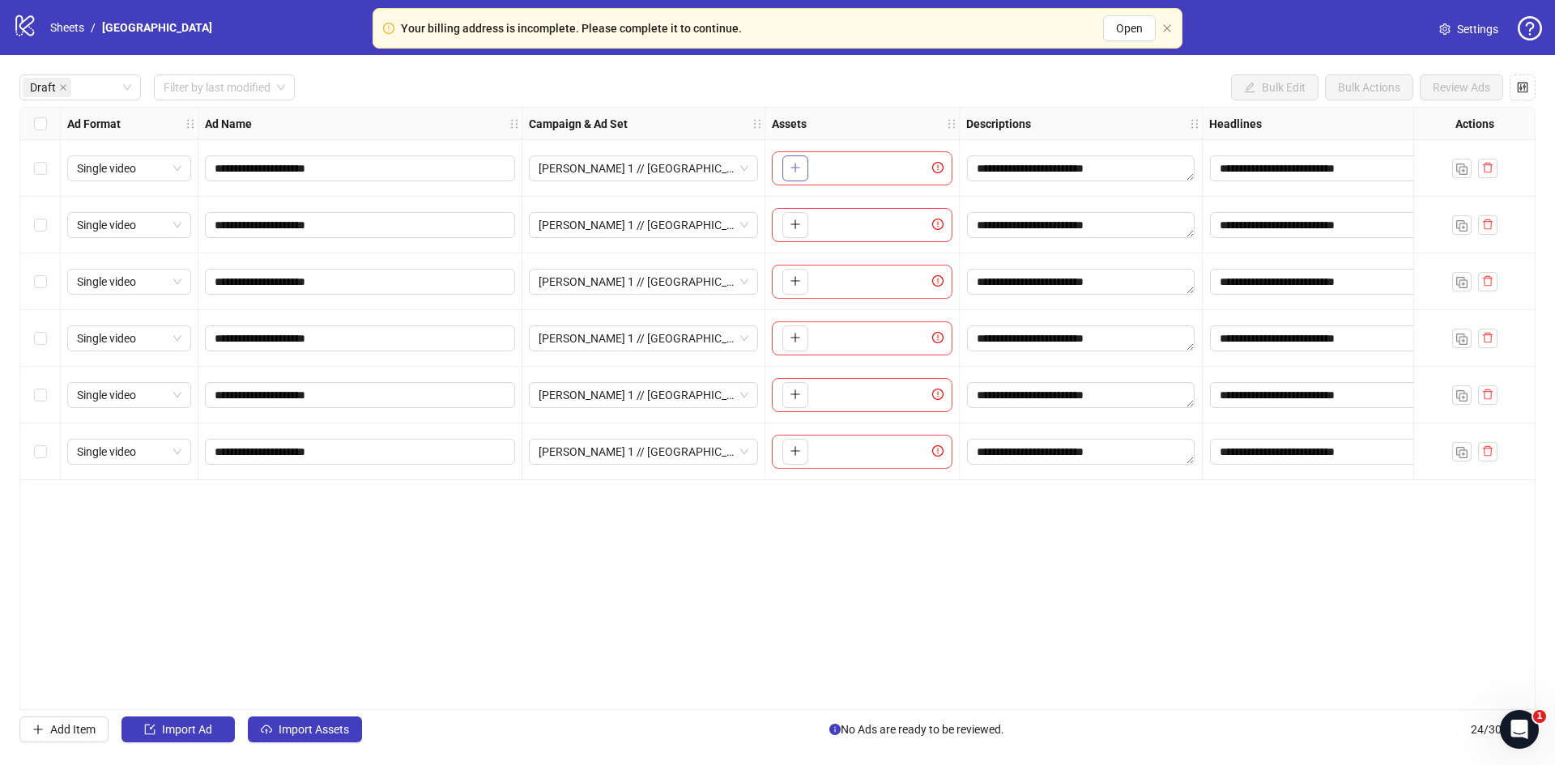
click at [790, 171] on icon "plus" at bounding box center [795, 167] width 11 height 11
click at [790, 226] on icon "plus" at bounding box center [795, 224] width 11 height 11
click at [791, 275] on icon "plus" at bounding box center [795, 280] width 11 height 11
click at [792, 347] on button "button" at bounding box center [795, 339] width 26 height 26
click at [795, 394] on icon "plus" at bounding box center [794, 394] width 9 height 1
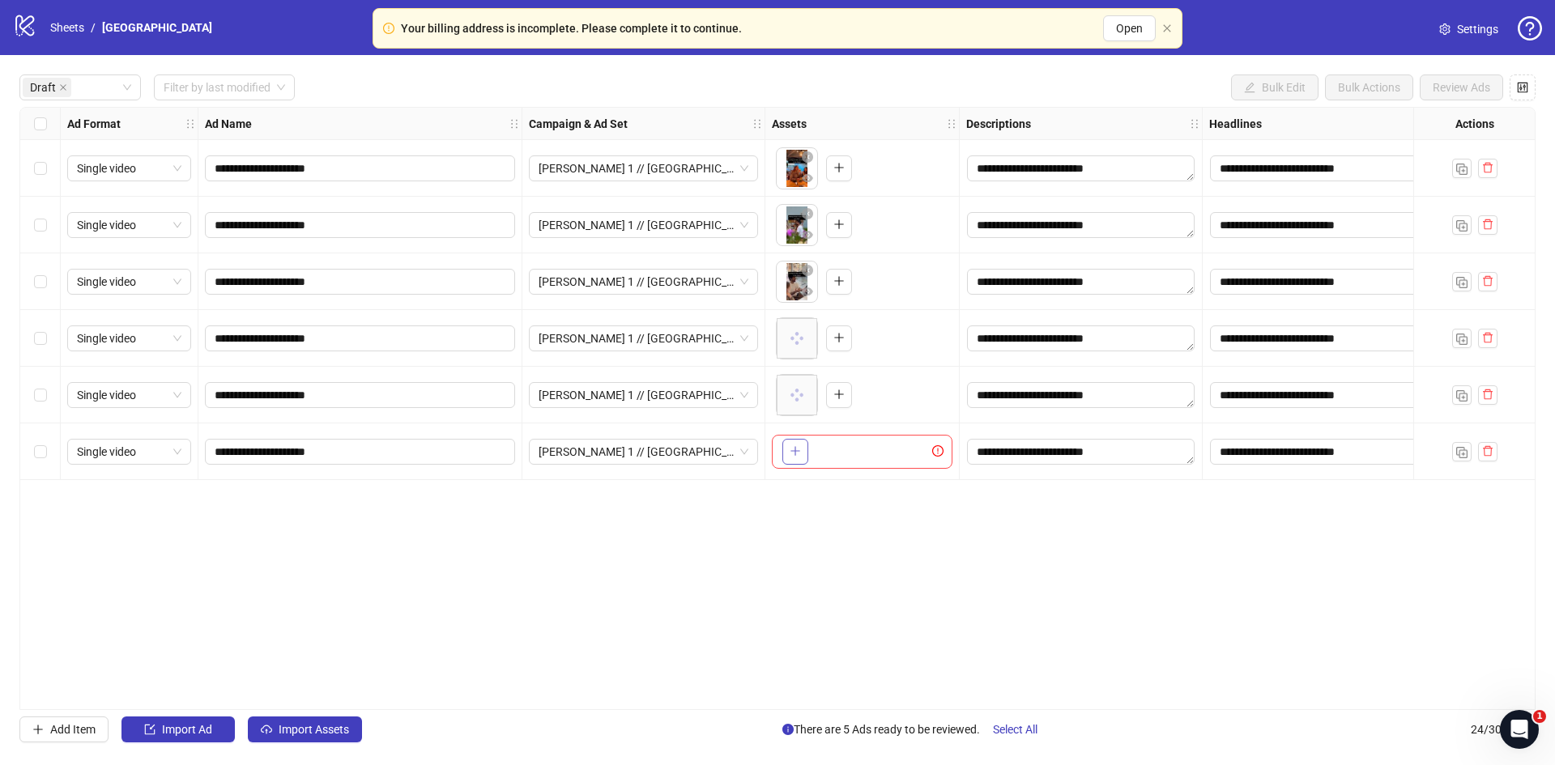
click at [799, 458] on span "button" at bounding box center [795, 451] width 11 height 13
click at [255, 582] on div "**********" at bounding box center [777, 408] width 1516 height 603
click at [47, 123] on div "Select all rows" at bounding box center [40, 124] width 40 height 32
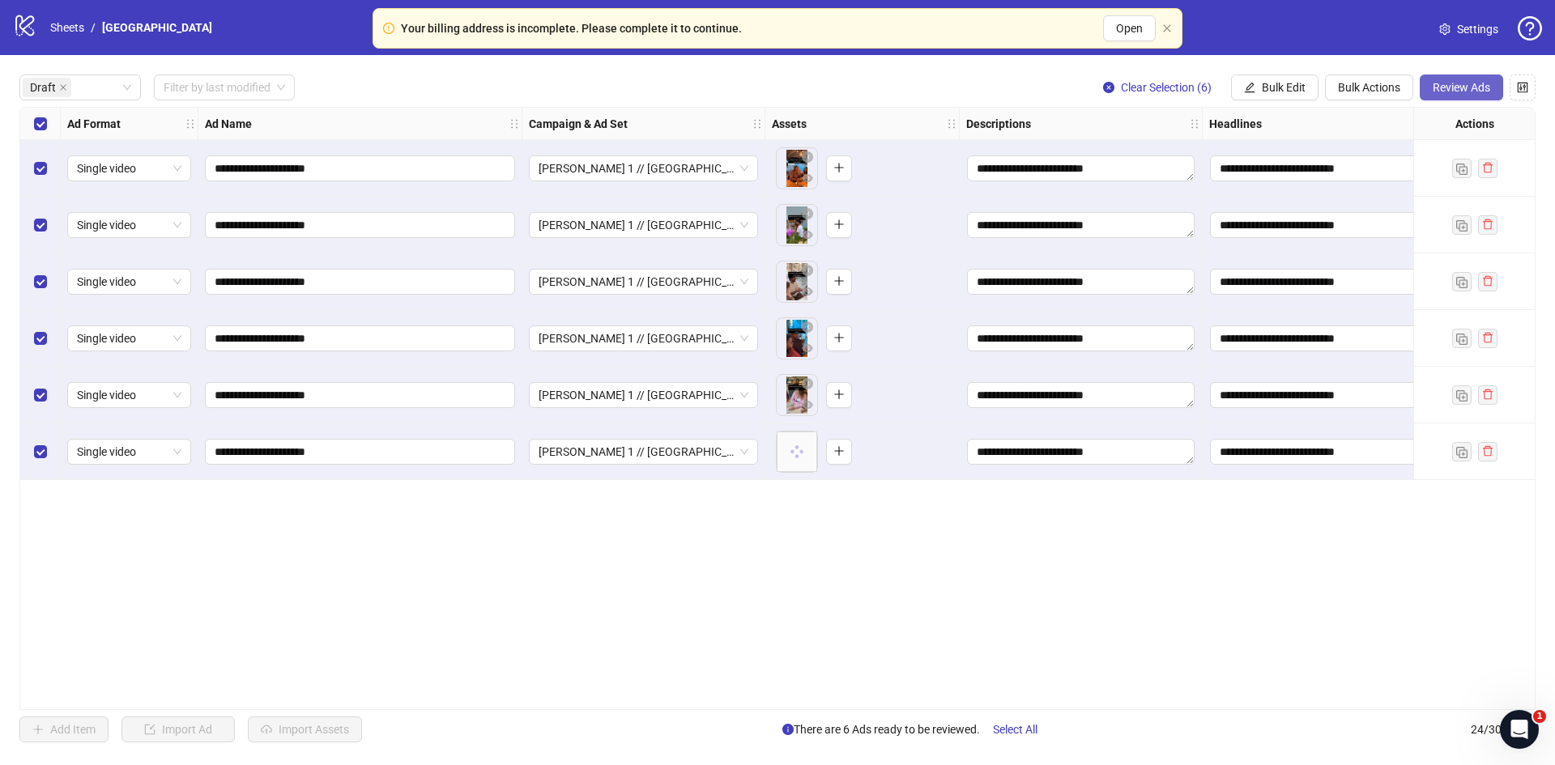
click at [1471, 92] on span "Review Ads" at bounding box center [1462, 87] width 58 height 13
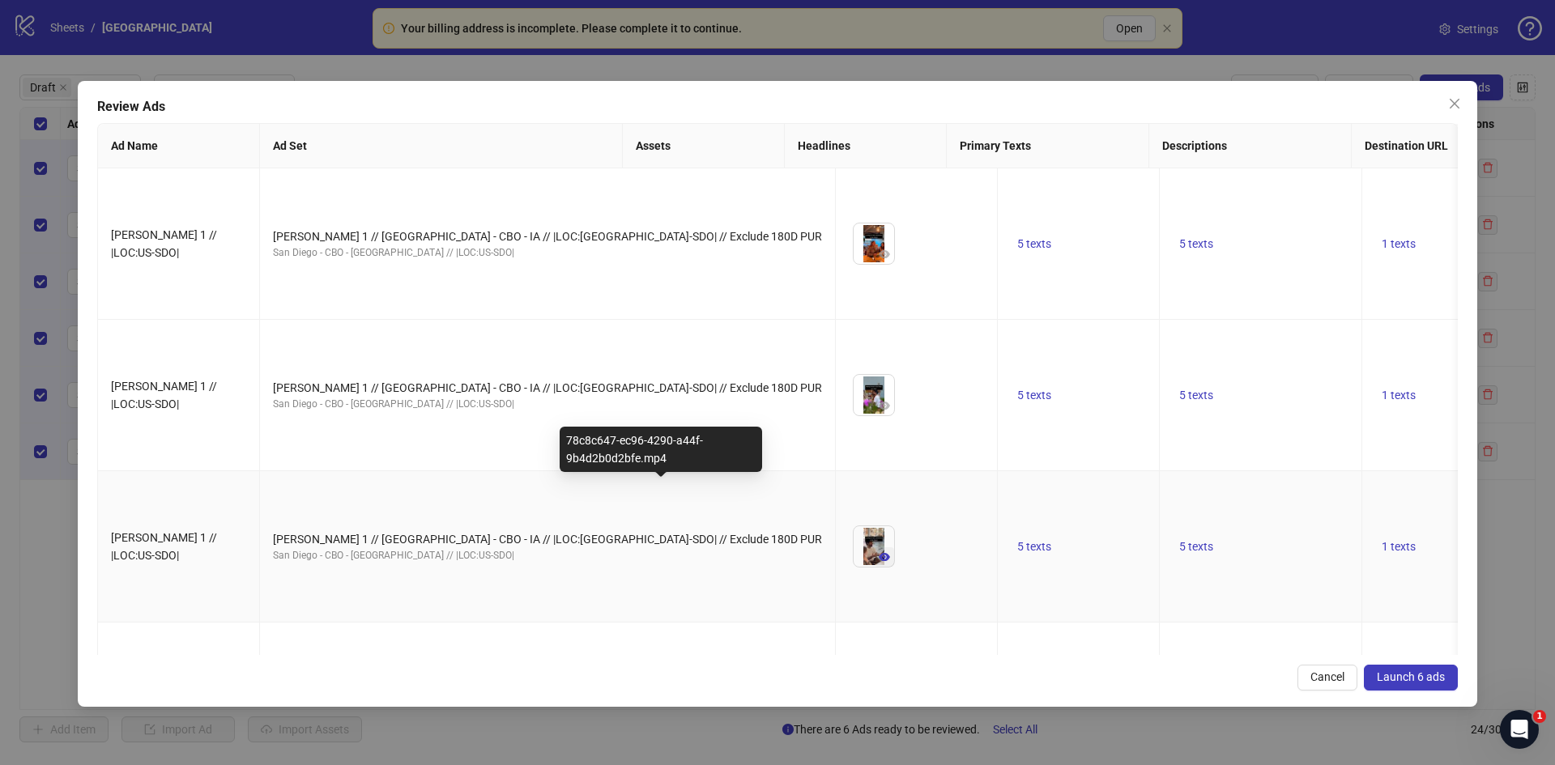
click at [879, 553] on icon "eye" at bounding box center [884, 557] width 11 height 8
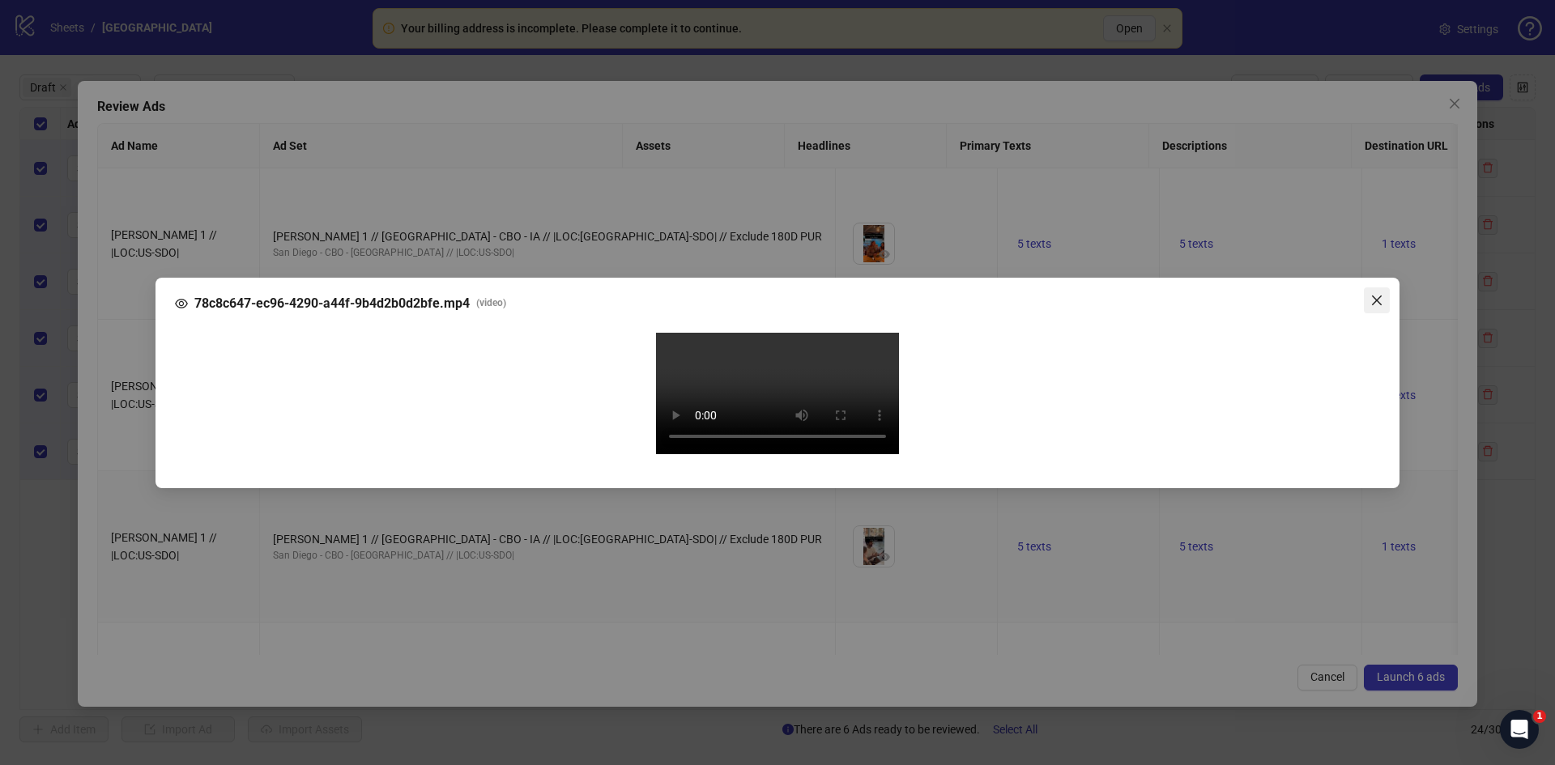
click at [1374, 295] on icon "close" at bounding box center [1377, 300] width 10 height 10
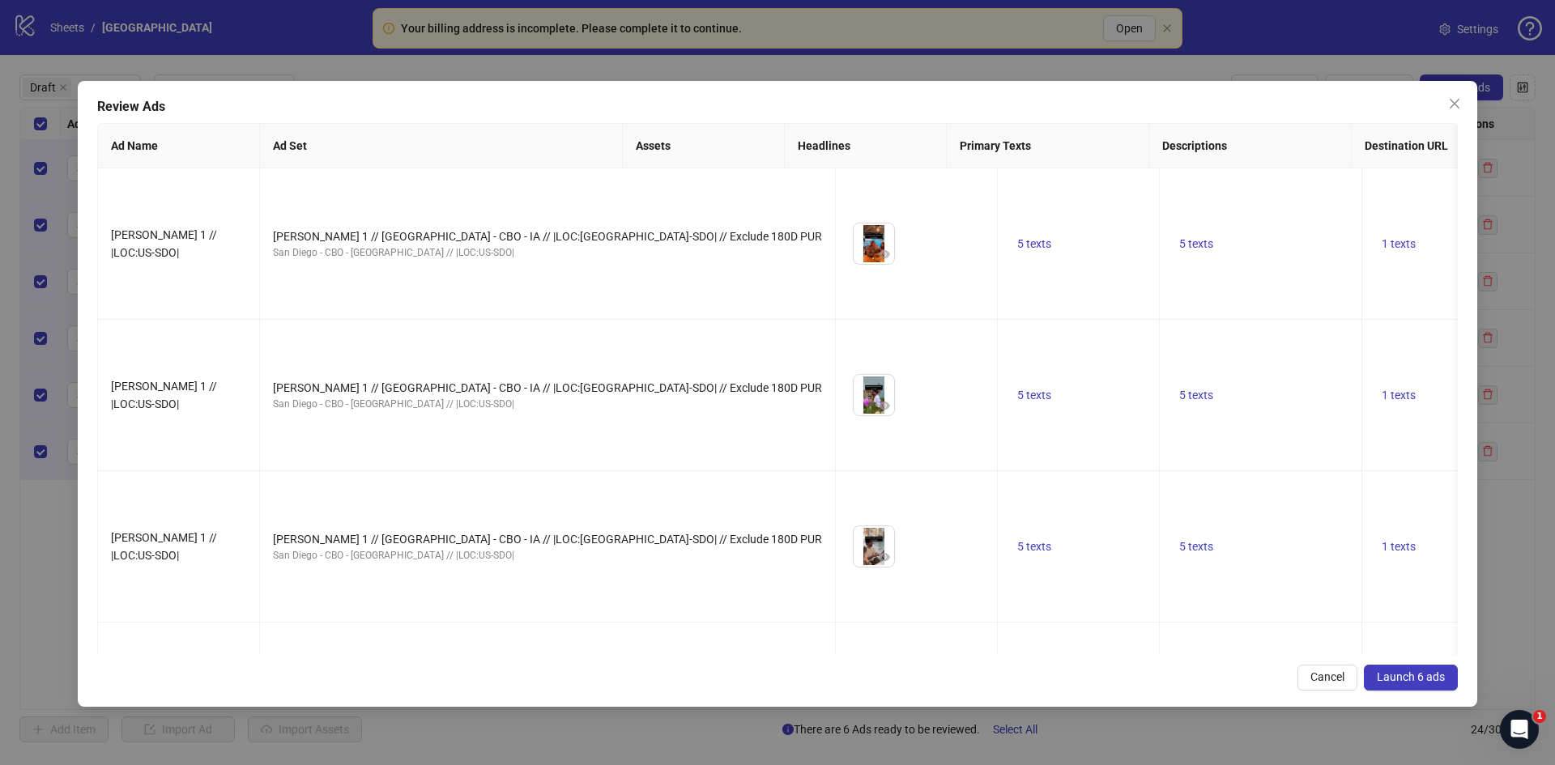
click at [1396, 676] on span "Launch 6 ads" at bounding box center [1411, 677] width 68 height 13
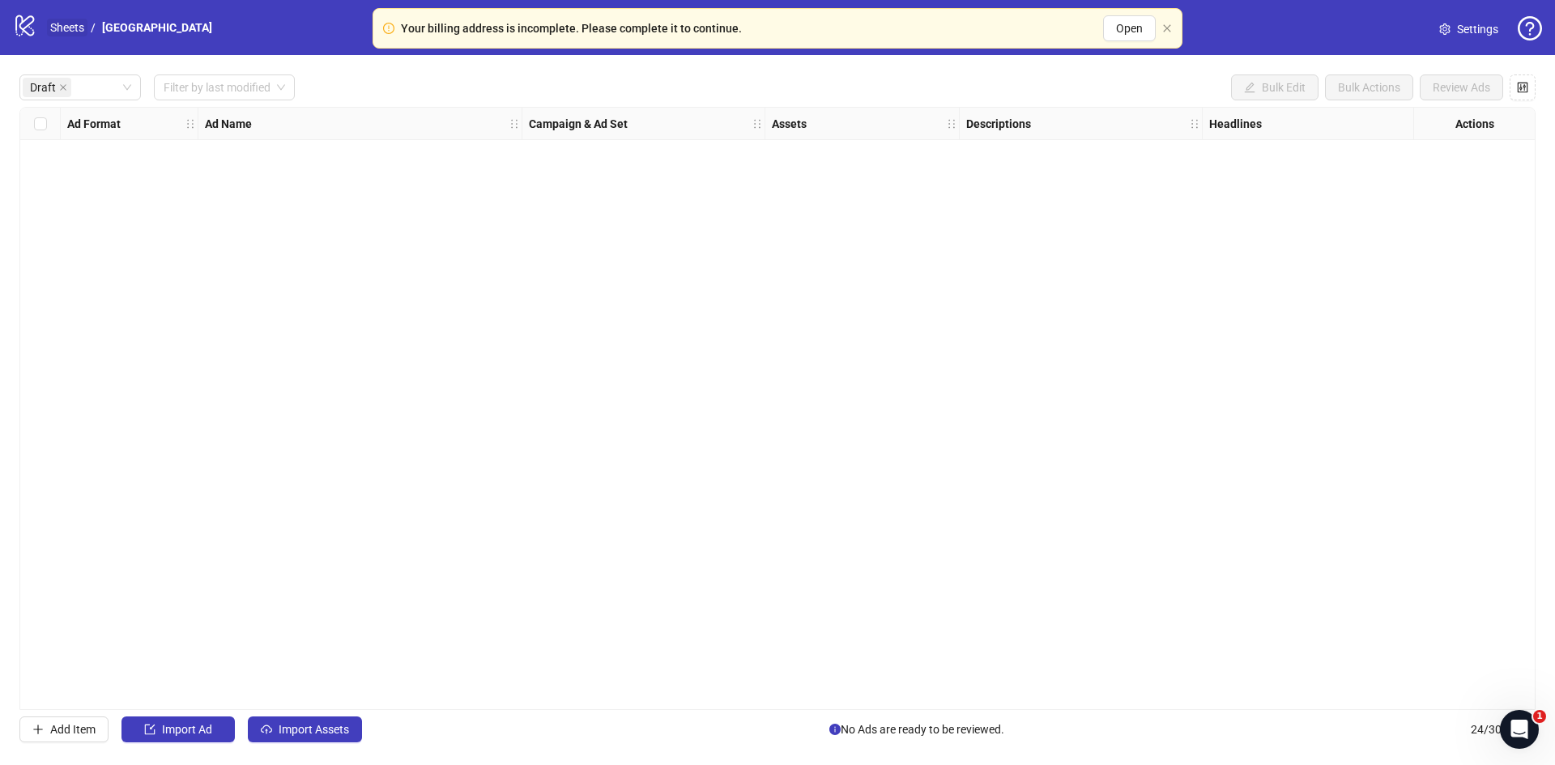
click at [57, 20] on link "Sheets" at bounding box center [67, 28] width 40 height 18
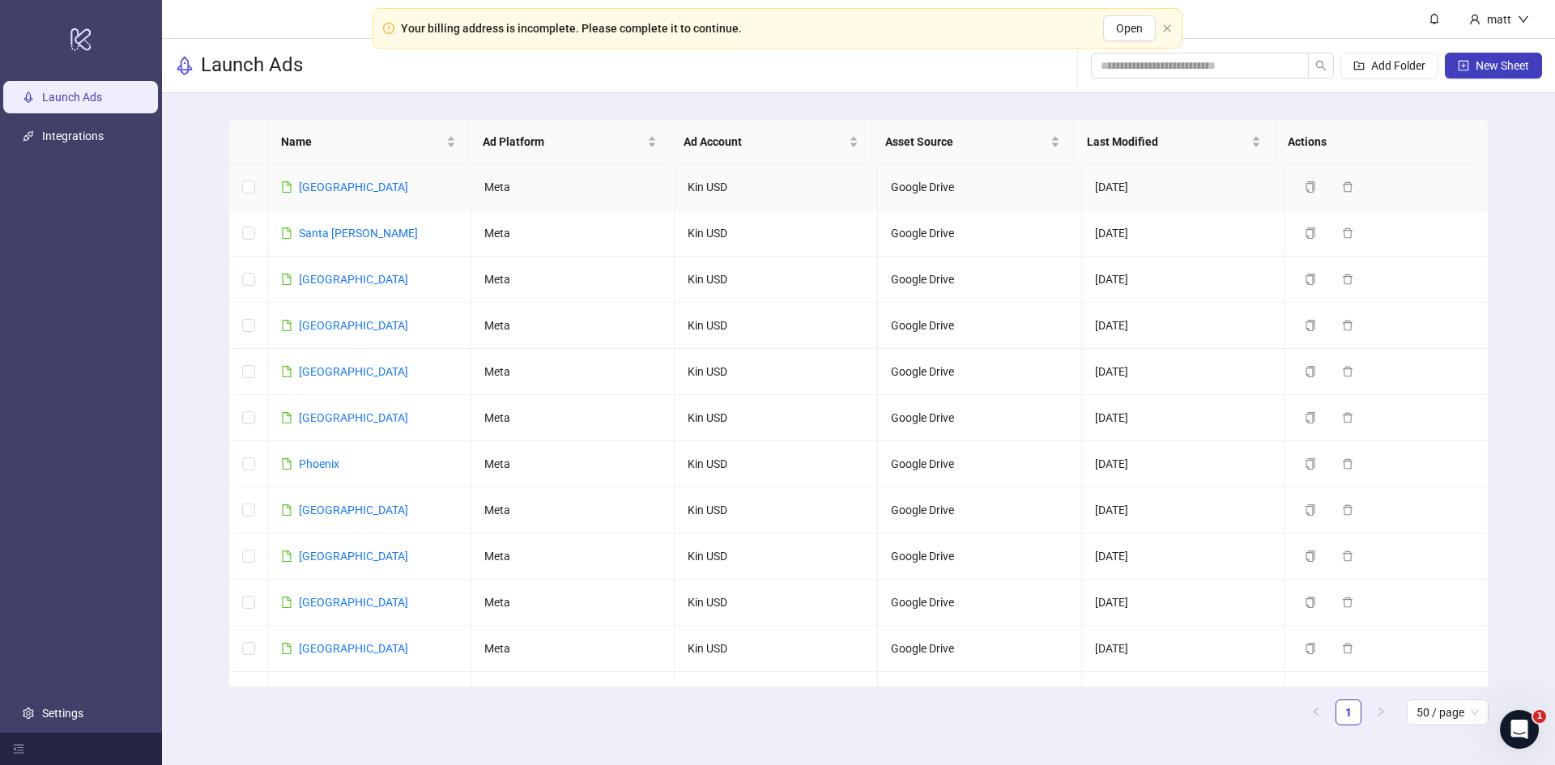
scroll to position [684, 0]
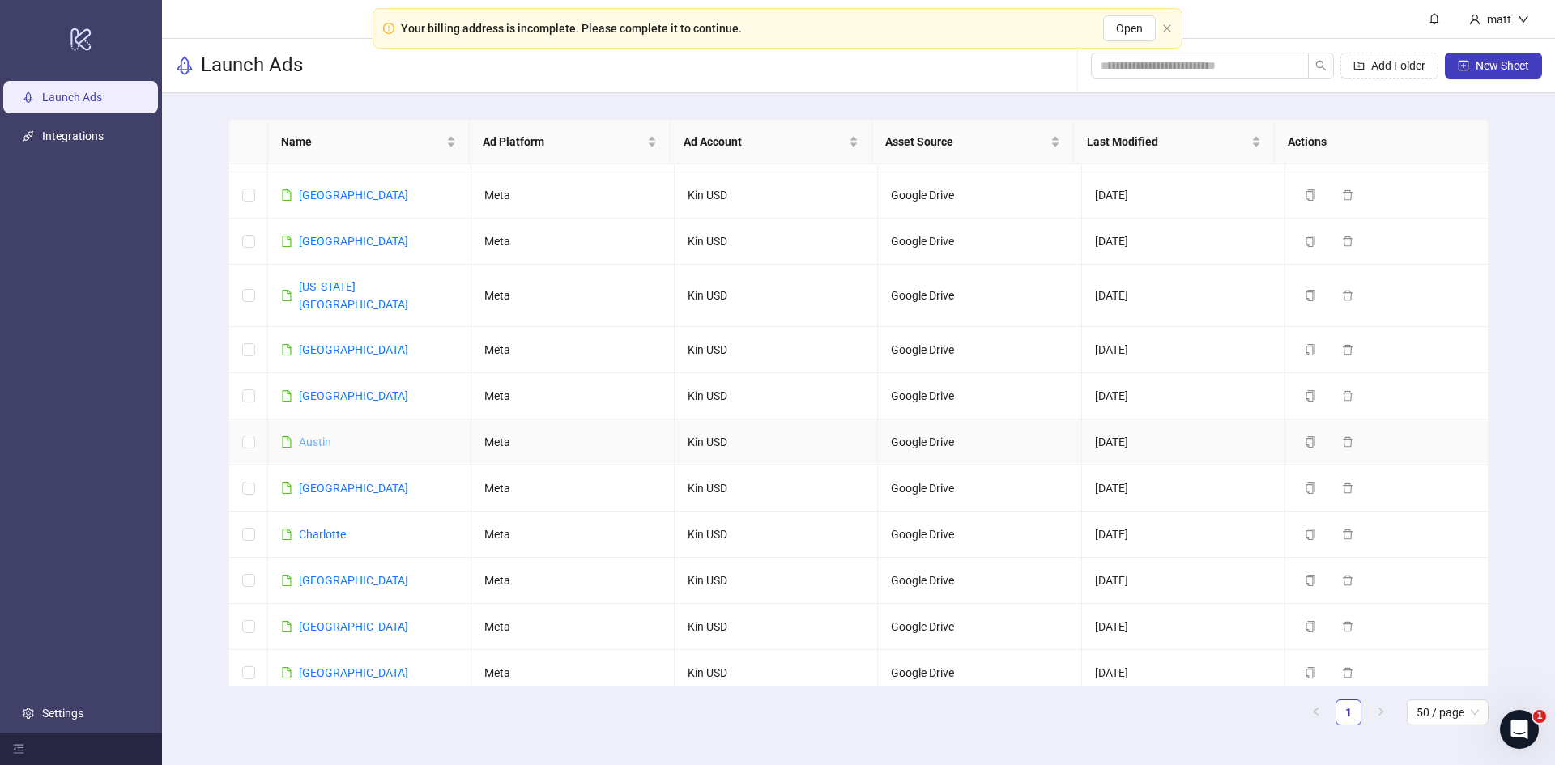
click at [312, 436] on link "Austin" at bounding box center [315, 442] width 32 height 13
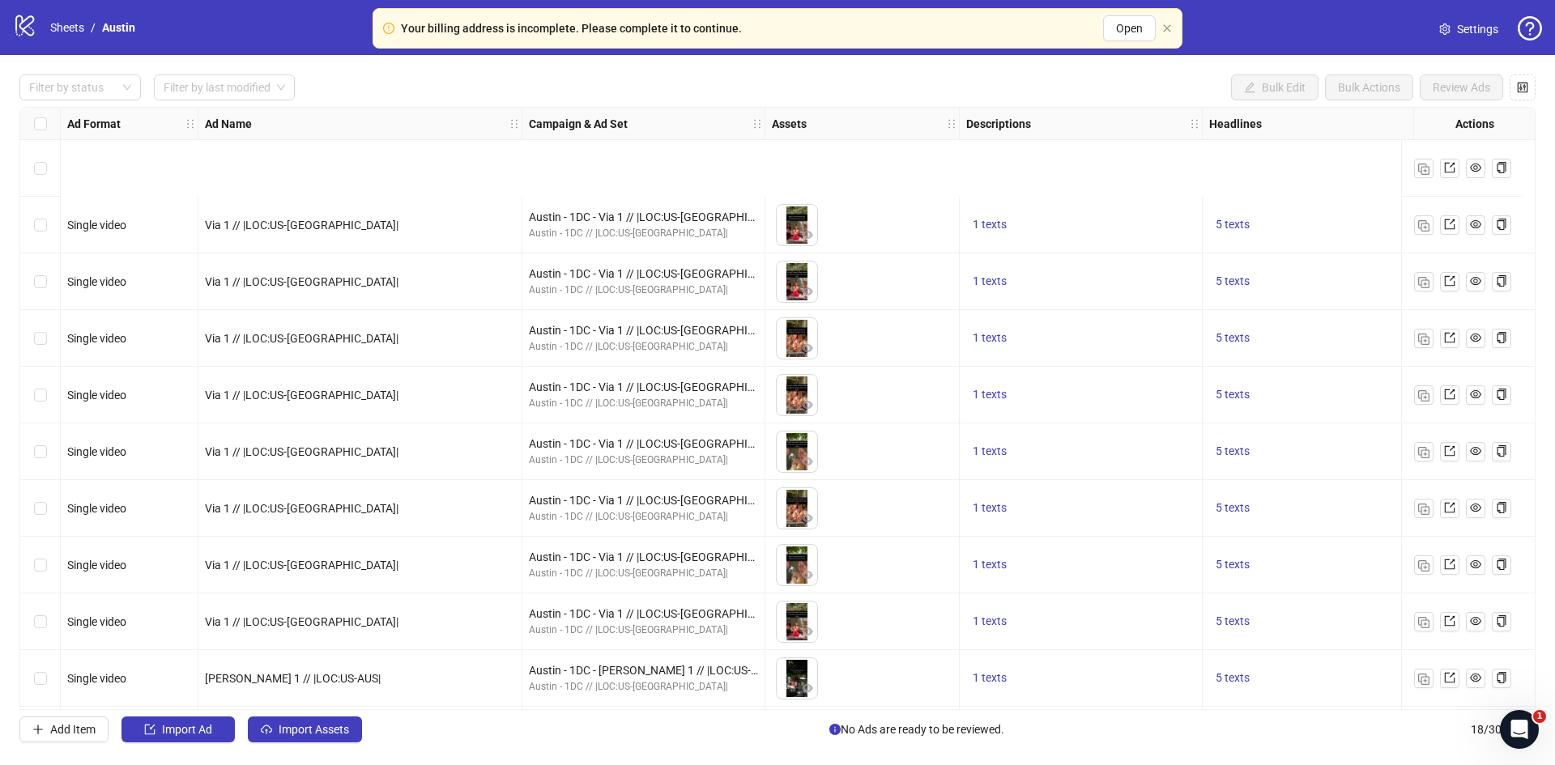
scroll to position [458, 0]
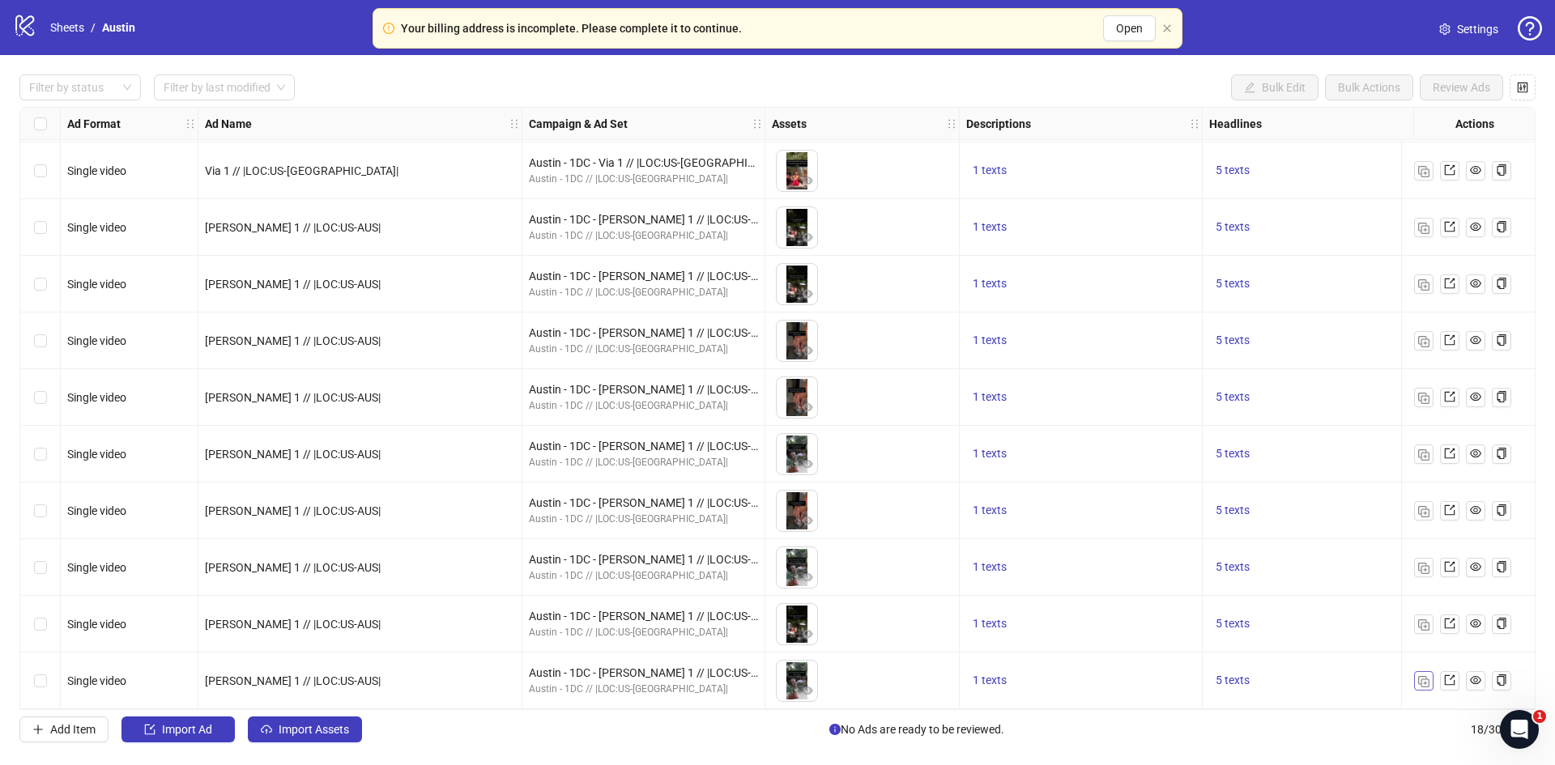
click at [1421, 676] on img "button" at bounding box center [1423, 681] width 11 height 11
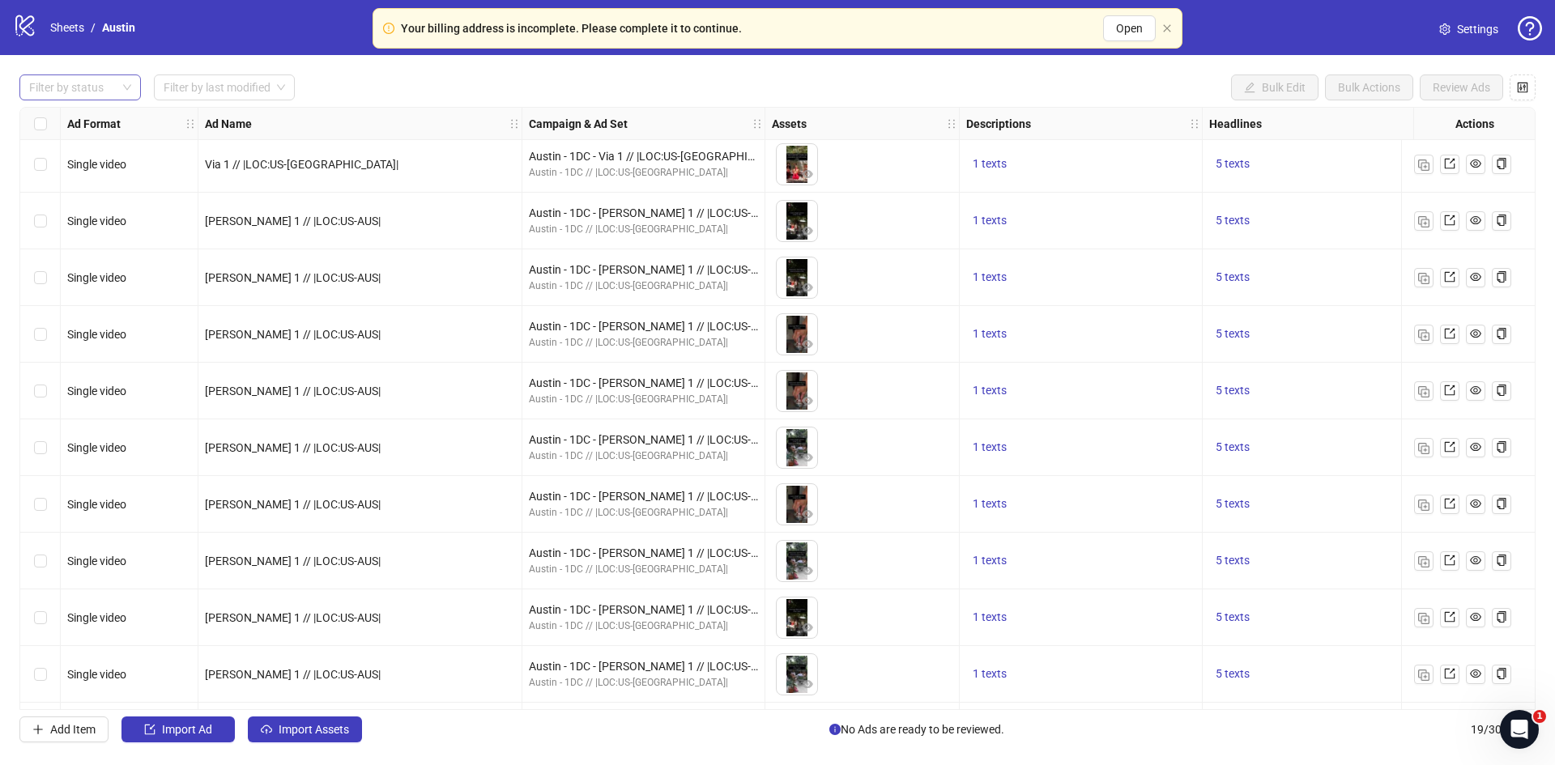
click at [86, 88] on div at bounding box center [72, 87] width 98 height 23
click at [57, 109] on div "Draft" at bounding box center [80, 121] width 115 height 26
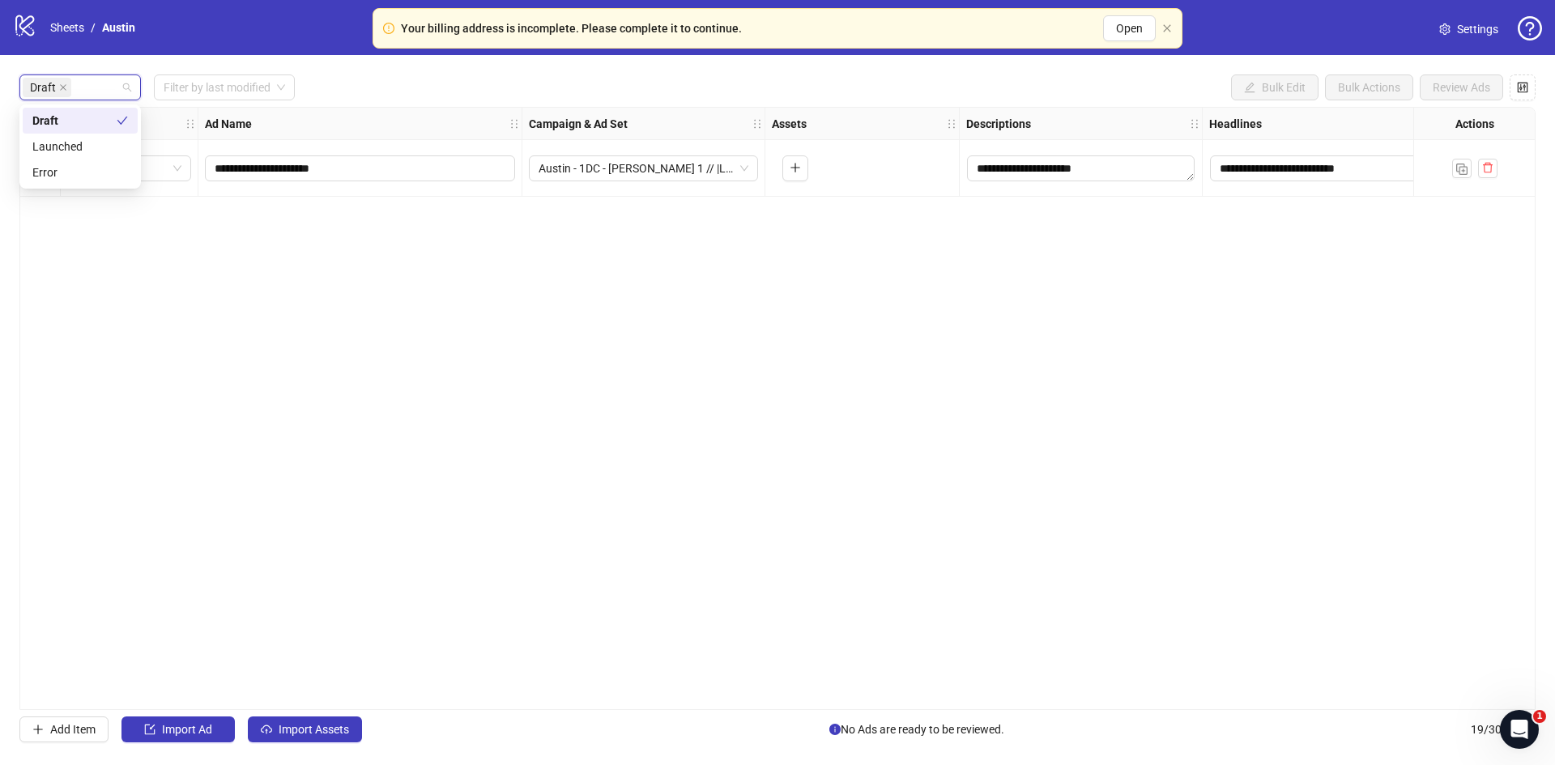
scroll to position [0, 0]
click at [322, 305] on div "**********" at bounding box center [777, 408] width 1516 height 603
click at [220, 167] on input "**********" at bounding box center [359, 169] width 288 height 18
type input "**********"
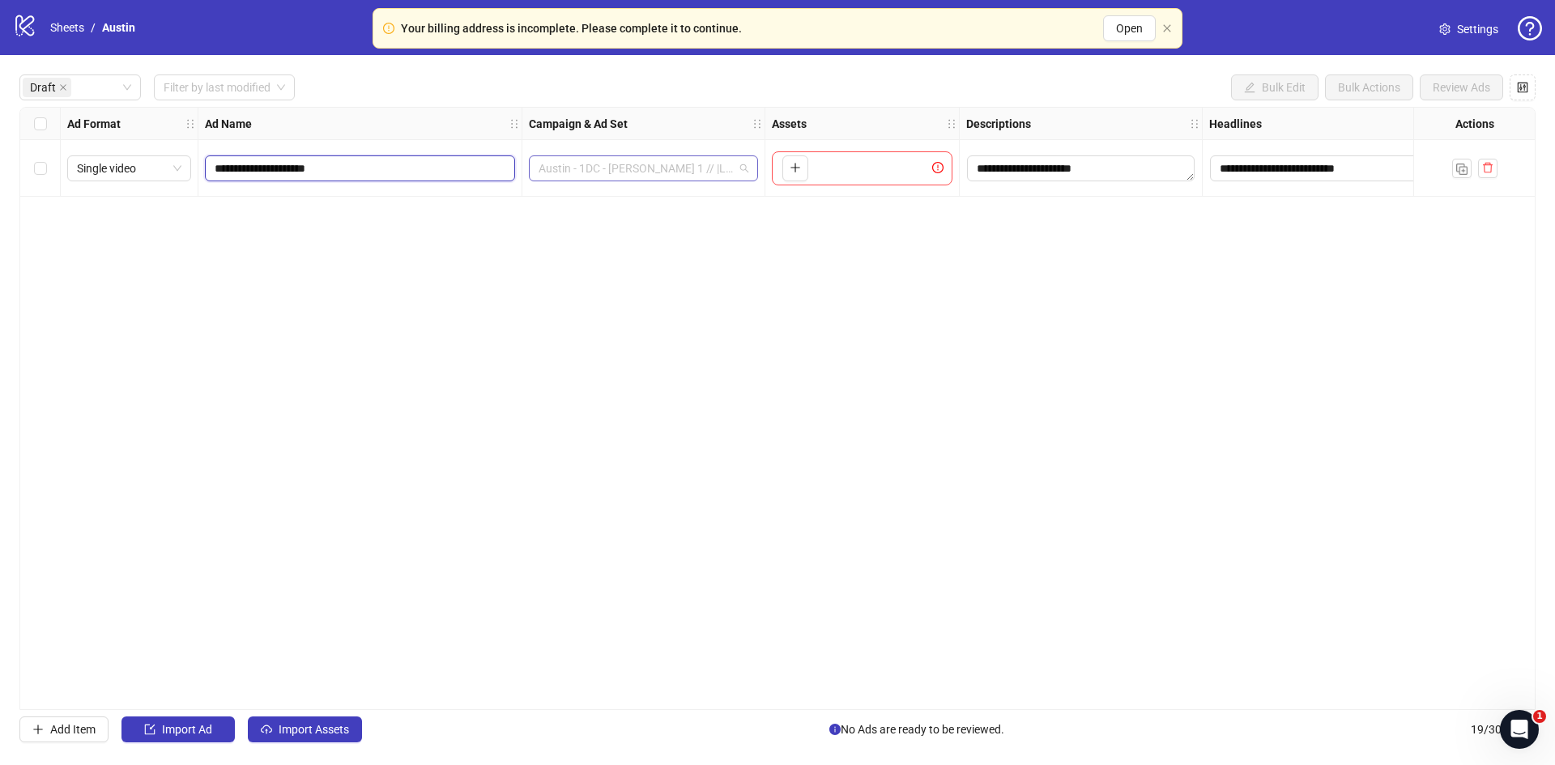
click at [606, 171] on span "Austin - 1DC - Kevin 1 // |LOC:US-AUS|" at bounding box center [644, 168] width 210 height 24
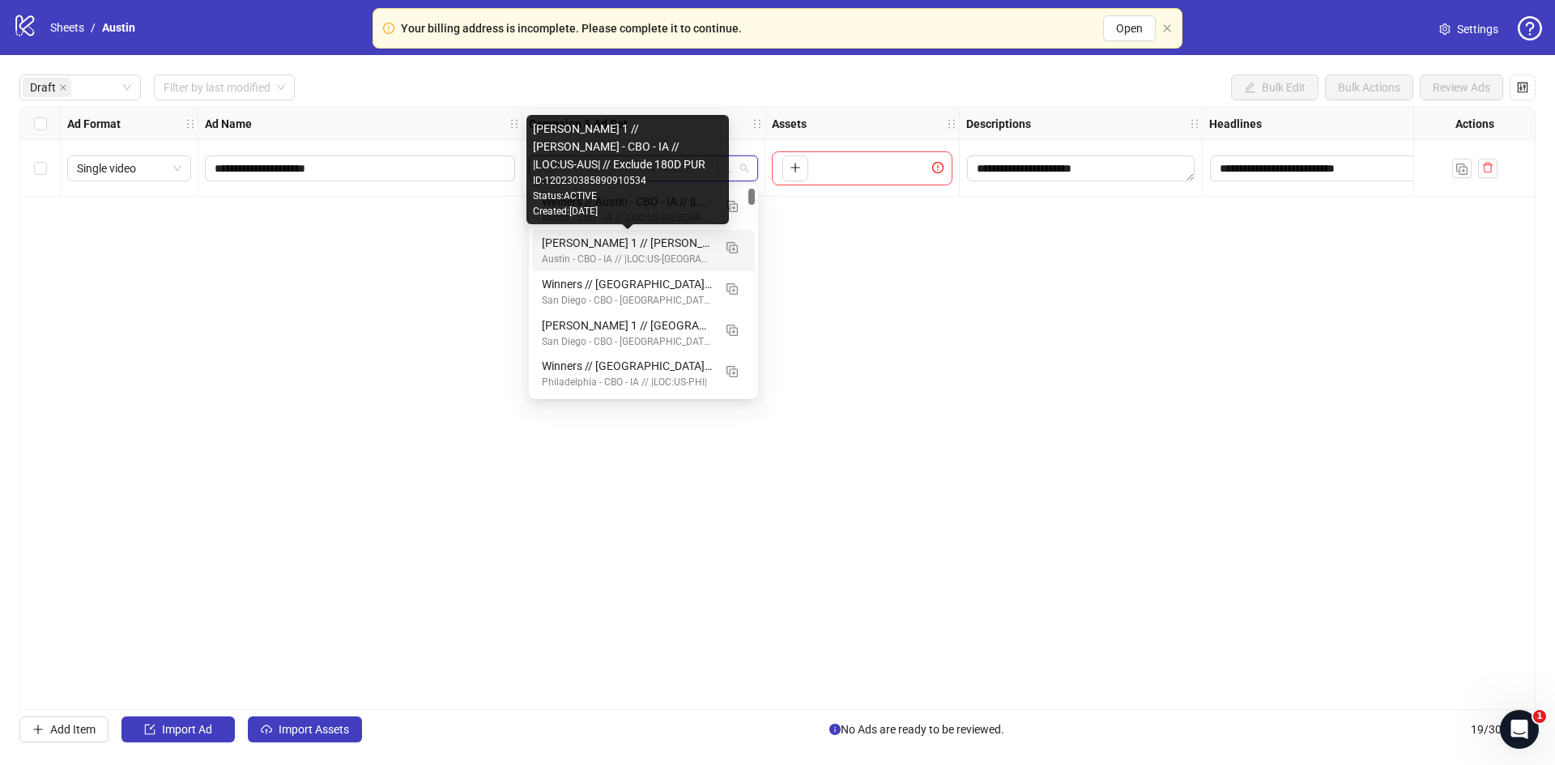
click at [590, 242] on div "[PERSON_NAME] 1 // [PERSON_NAME] - CBO - IA // |LOC:US-AUS| // Exclude 180D PUR" at bounding box center [627, 243] width 171 height 18
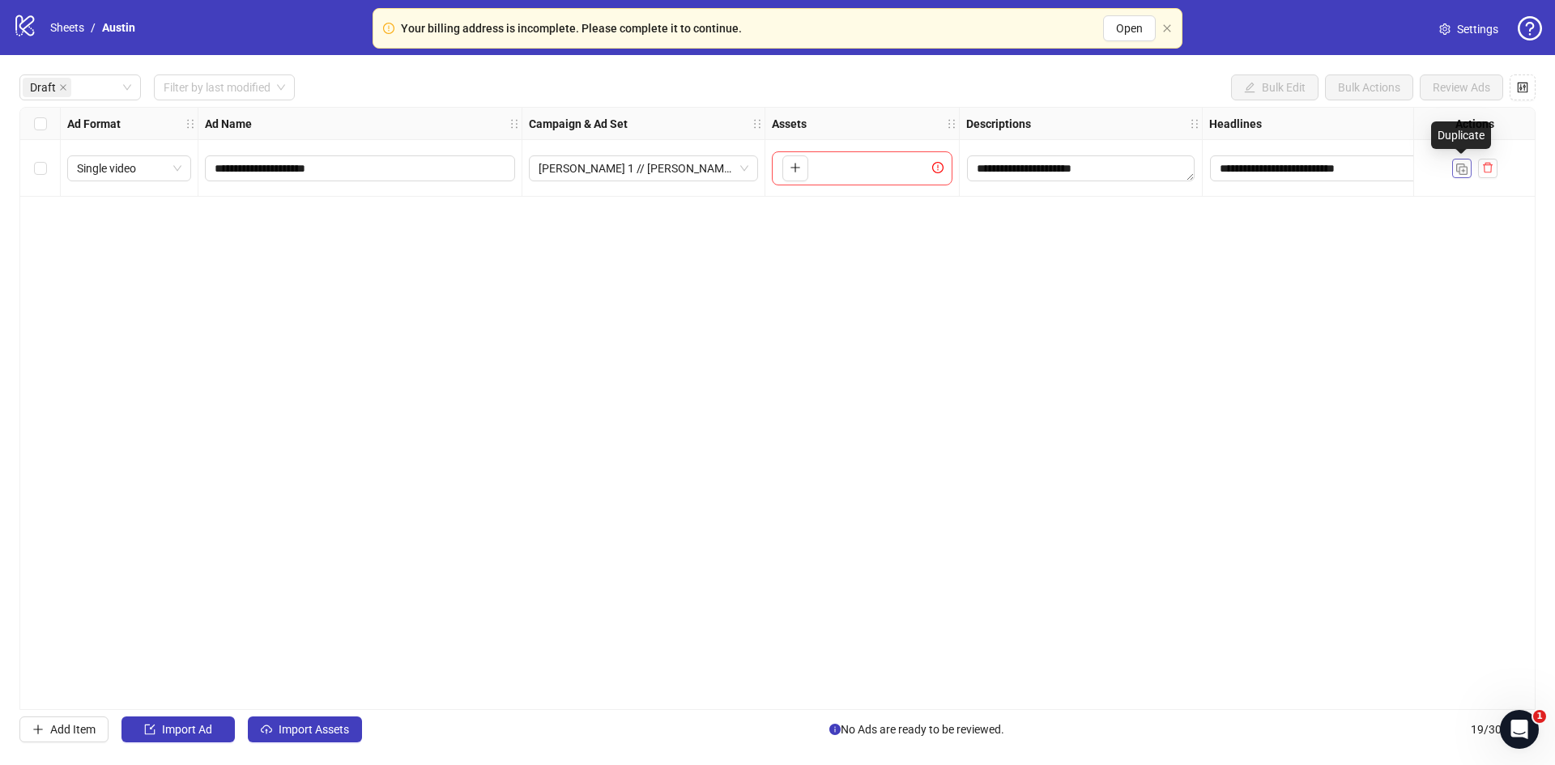
click at [1459, 168] on img "button" at bounding box center [1461, 169] width 11 height 11
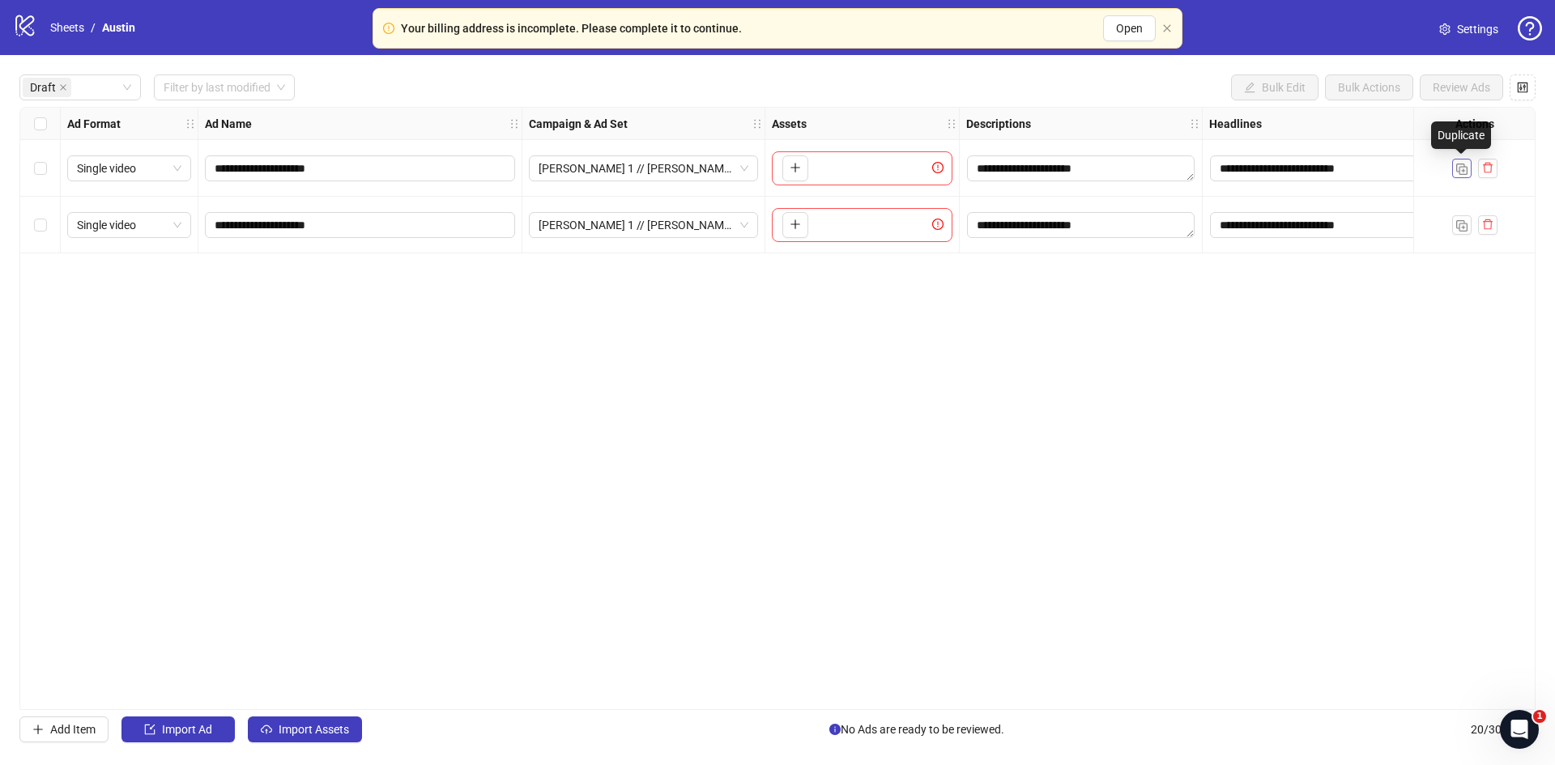
click at [1459, 168] on img "button" at bounding box center [1461, 169] width 11 height 11
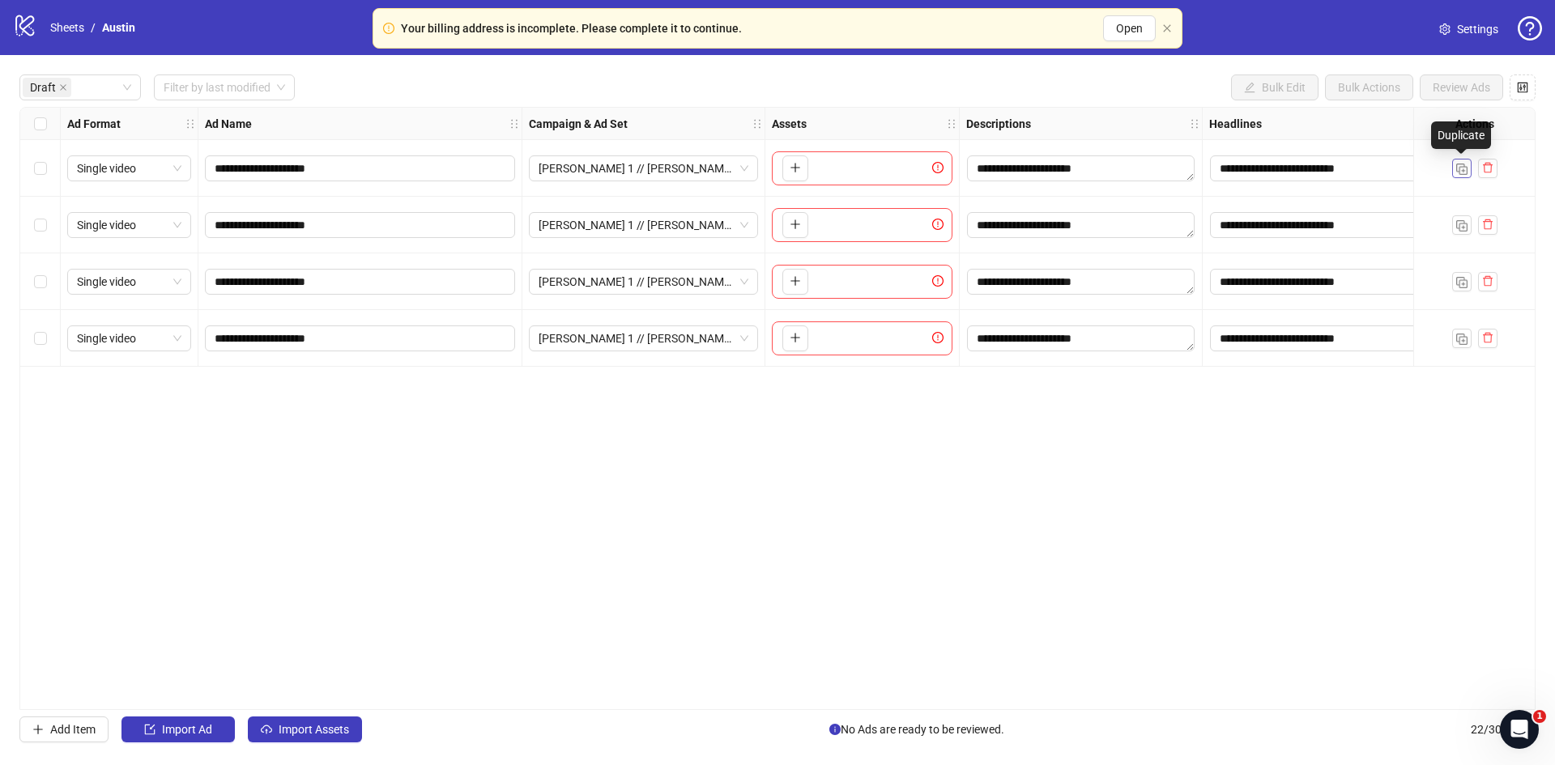
click at [1459, 168] on img "button" at bounding box center [1461, 169] width 11 height 11
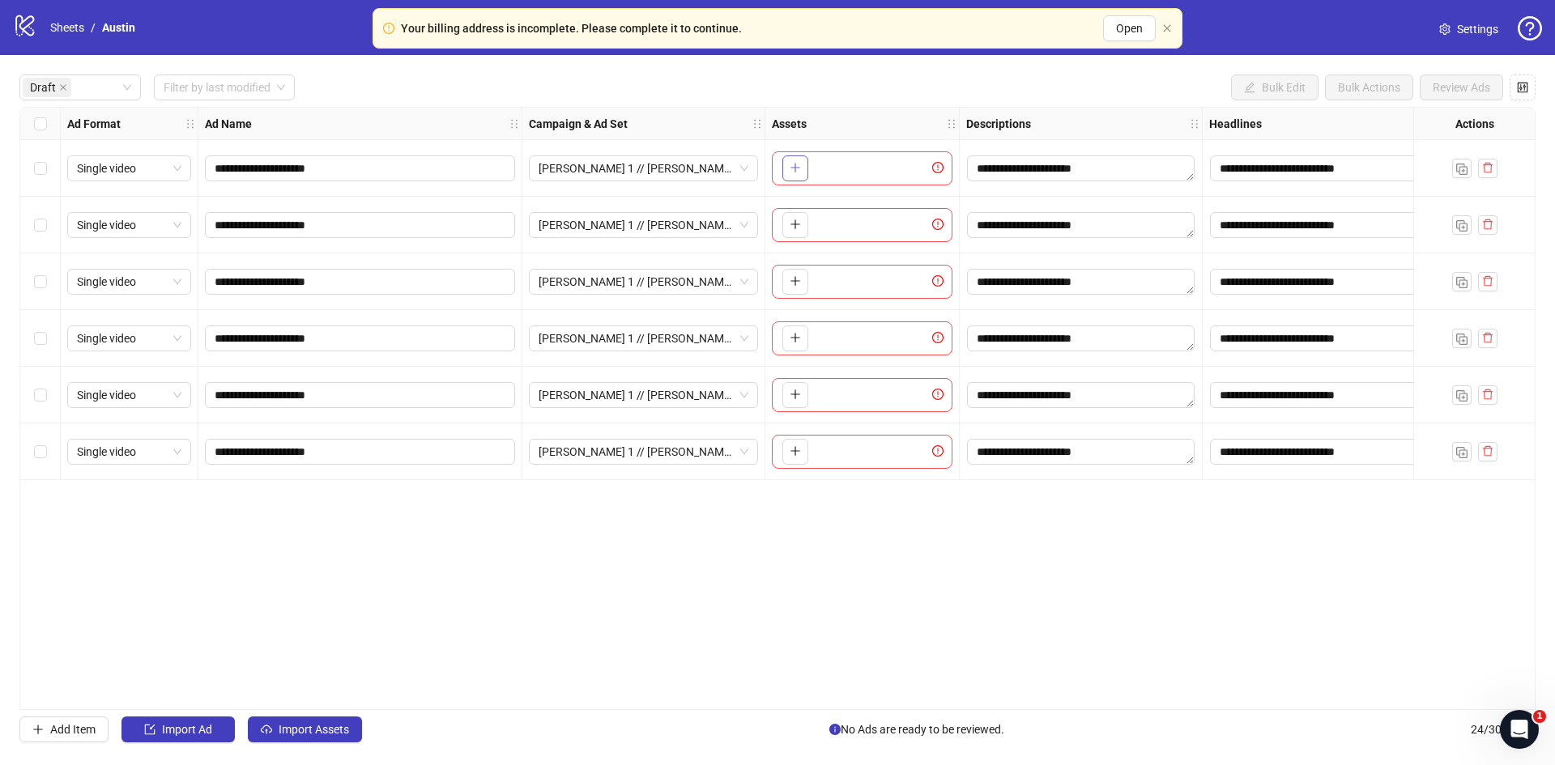
click at [803, 160] on button "button" at bounding box center [795, 168] width 26 height 26
click at [793, 226] on icon "plus" at bounding box center [795, 224] width 11 height 11
click at [793, 293] on button "button" at bounding box center [795, 282] width 26 height 26
click at [799, 344] on span "button" at bounding box center [795, 337] width 11 height 13
click at [804, 389] on button "button" at bounding box center [795, 395] width 26 height 26
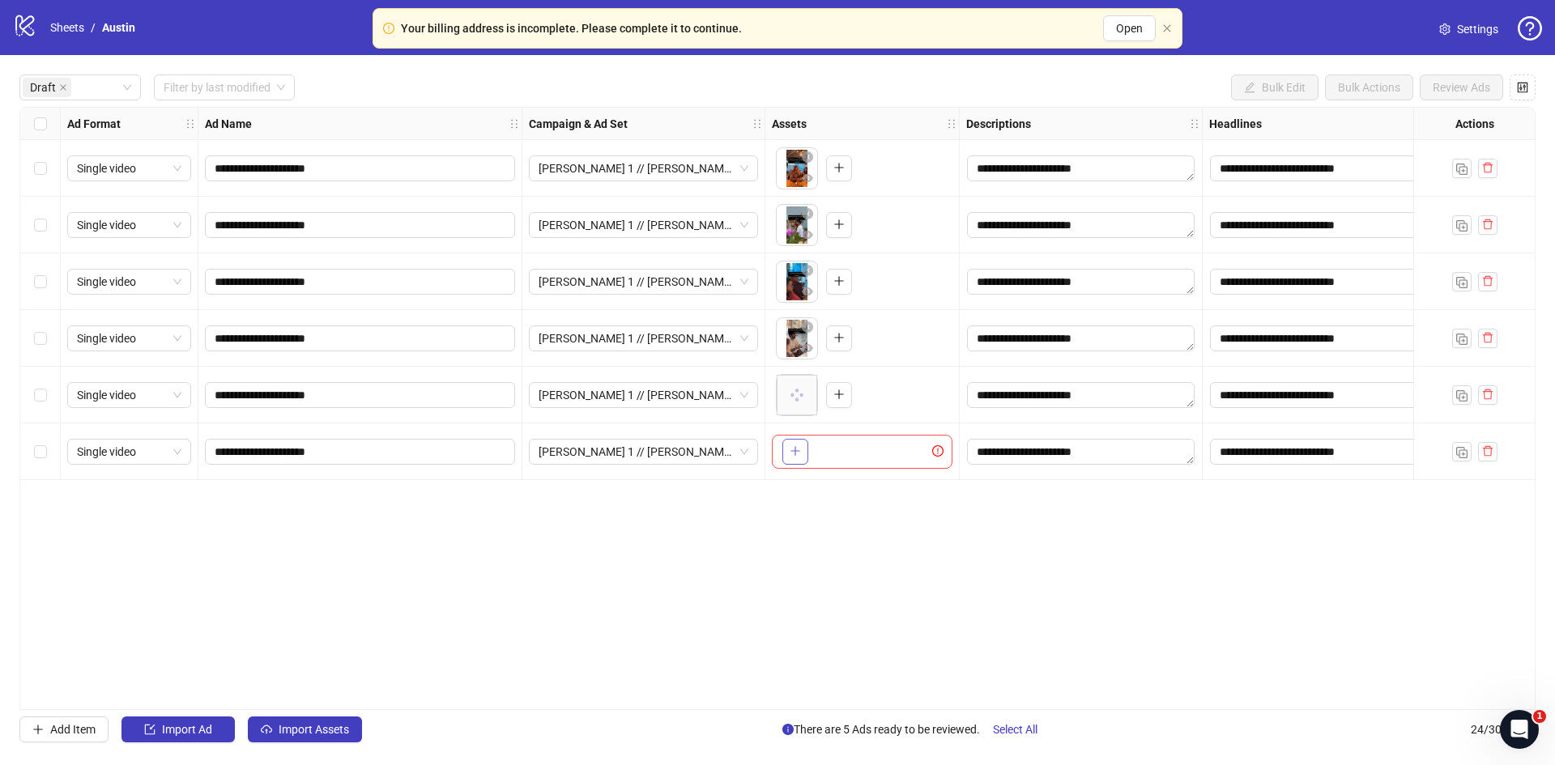
click at [796, 457] on icon "plus" at bounding box center [795, 450] width 11 height 11
click at [510, 519] on div "**********" at bounding box center [777, 408] width 1516 height 603
click at [54, 124] on div "Select all rows" at bounding box center [40, 124] width 40 height 32
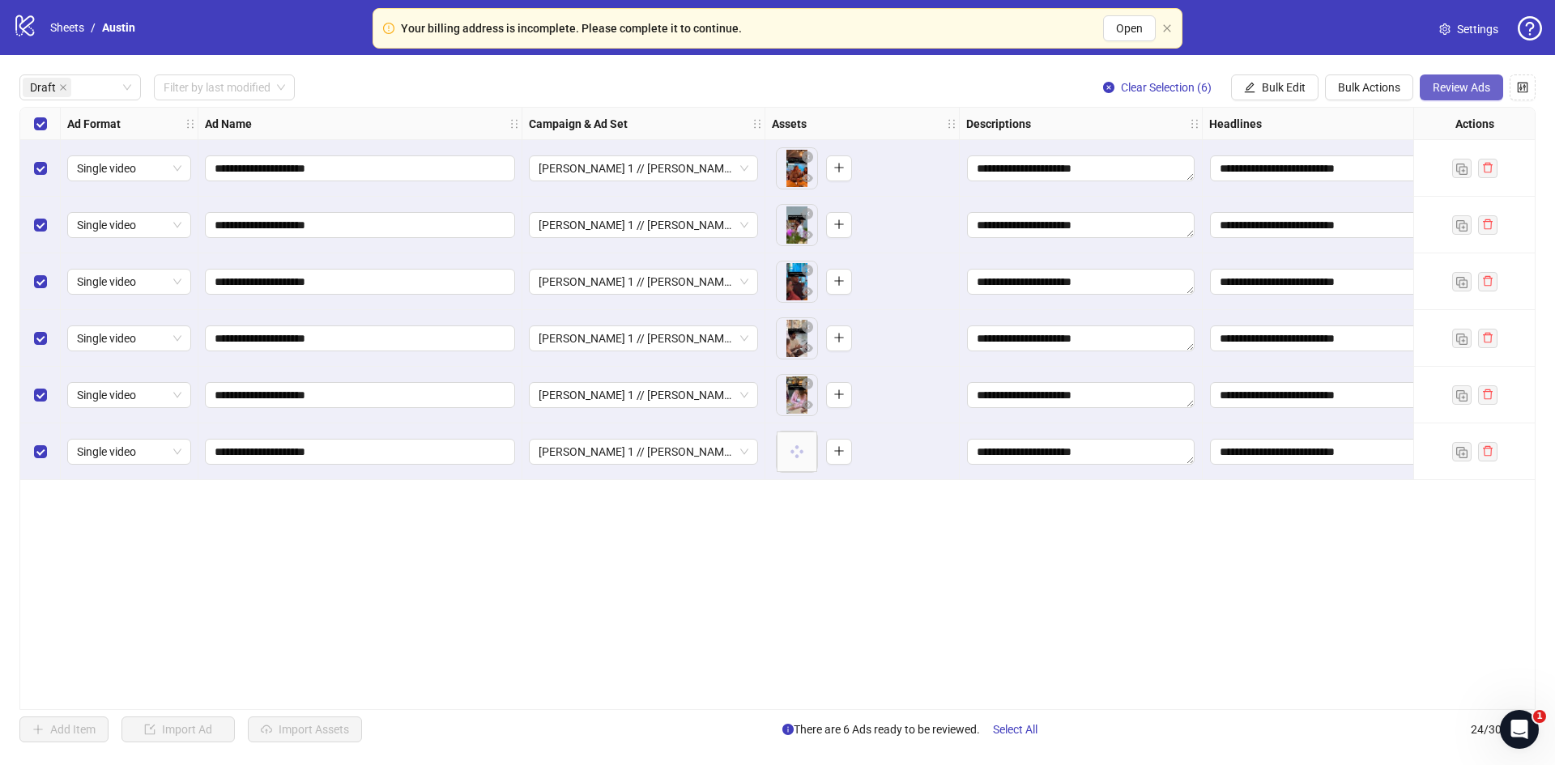
click at [1443, 87] on span "Review Ads" at bounding box center [1462, 87] width 58 height 13
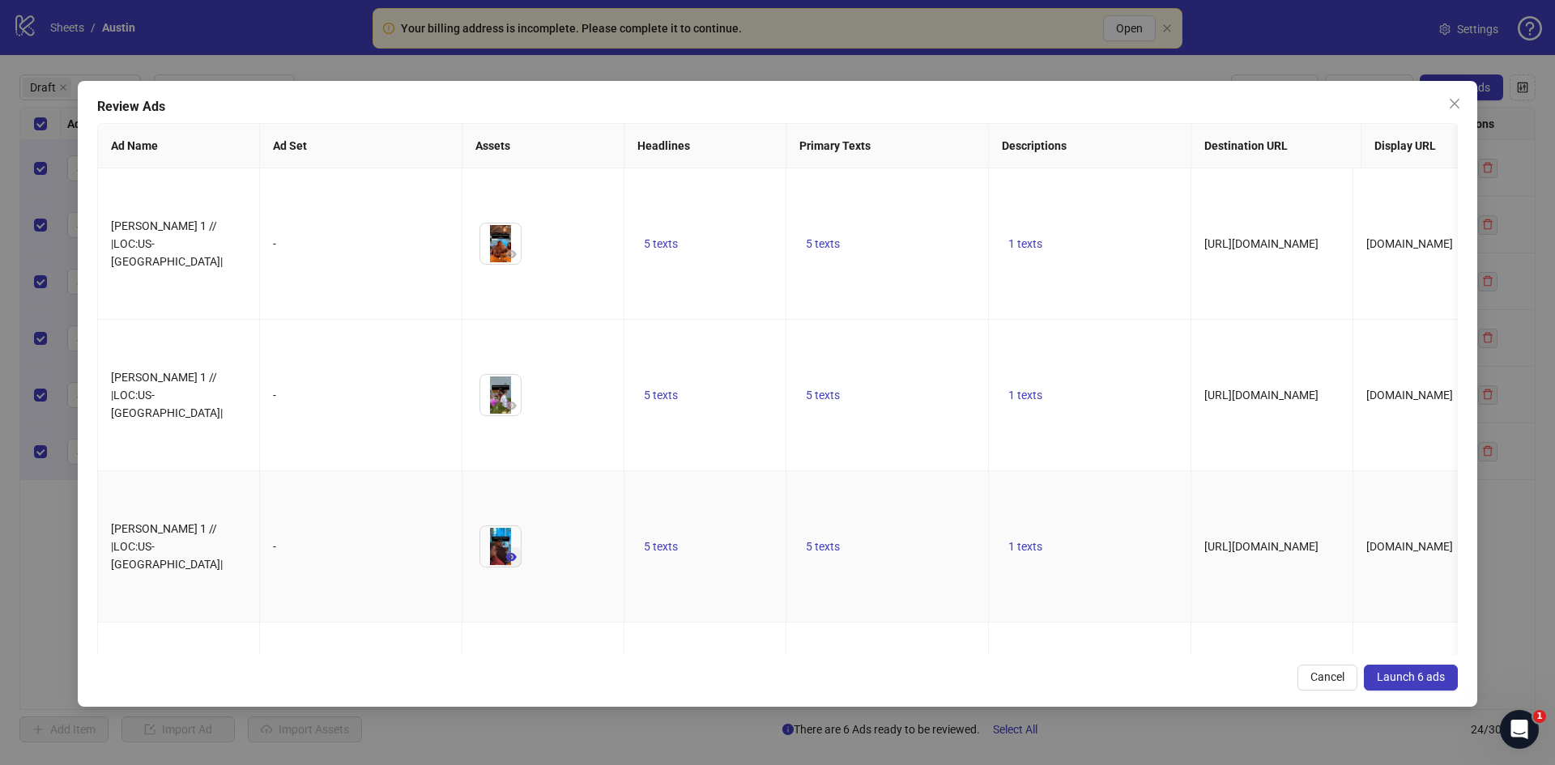
click at [518, 547] on button "button" at bounding box center [510, 556] width 19 height 19
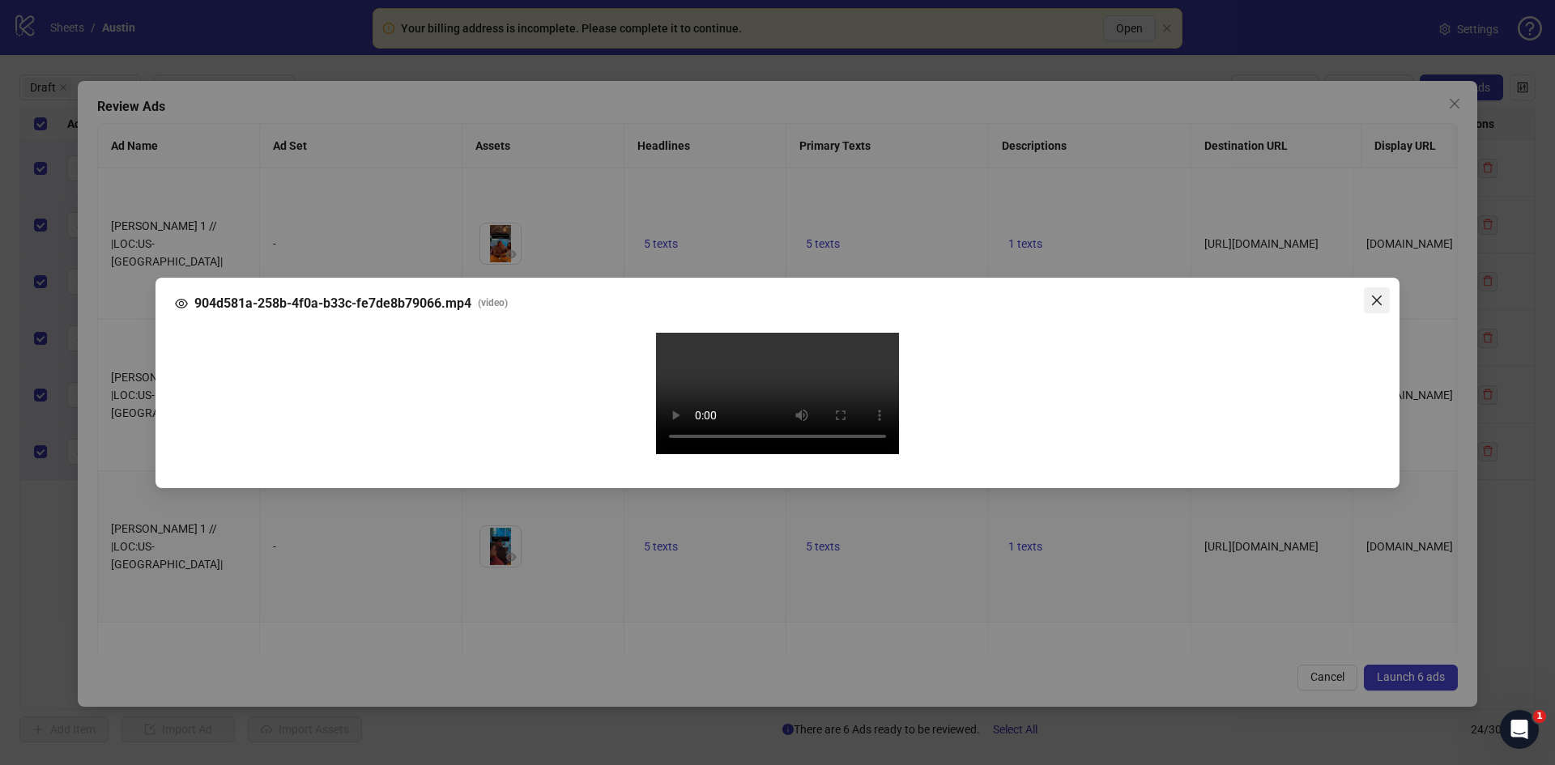
click at [1370, 294] on icon "close" at bounding box center [1376, 300] width 13 height 13
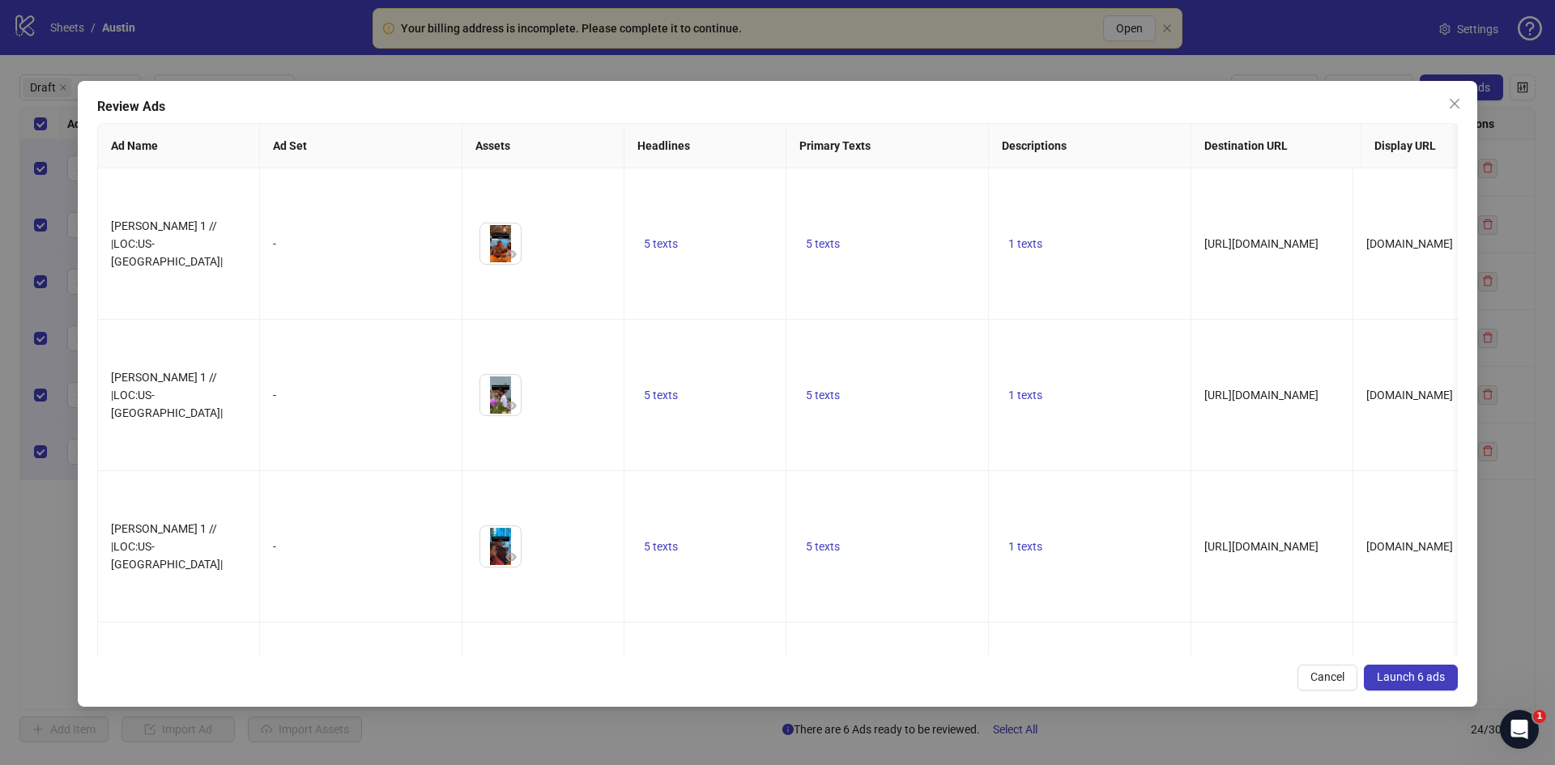
click at [1390, 676] on span "Launch 6 ads" at bounding box center [1411, 677] width 68 height 13
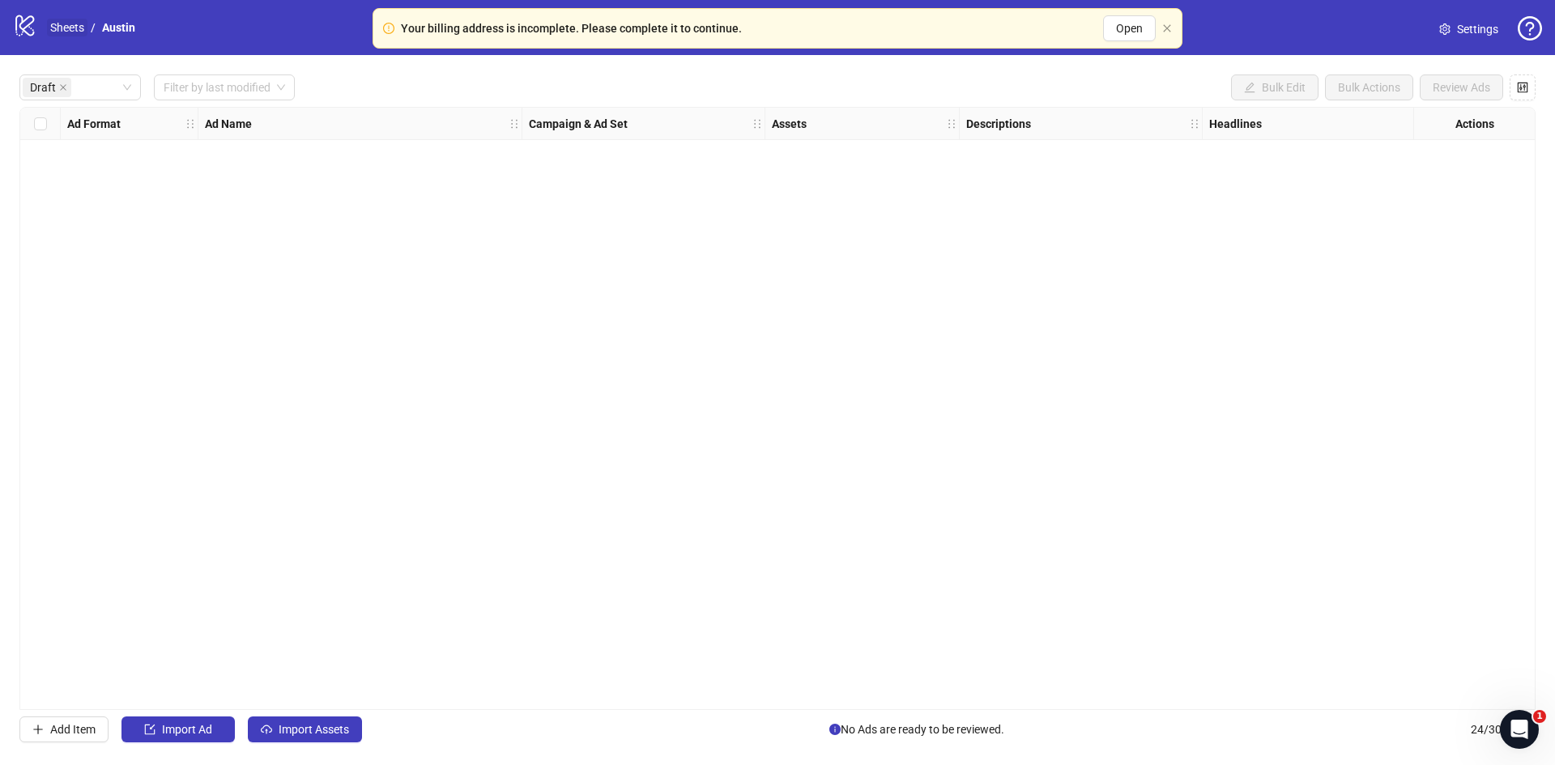
click at [59, 21] on link "Sheets" at bounding box center [67, 28] width 40 height 18
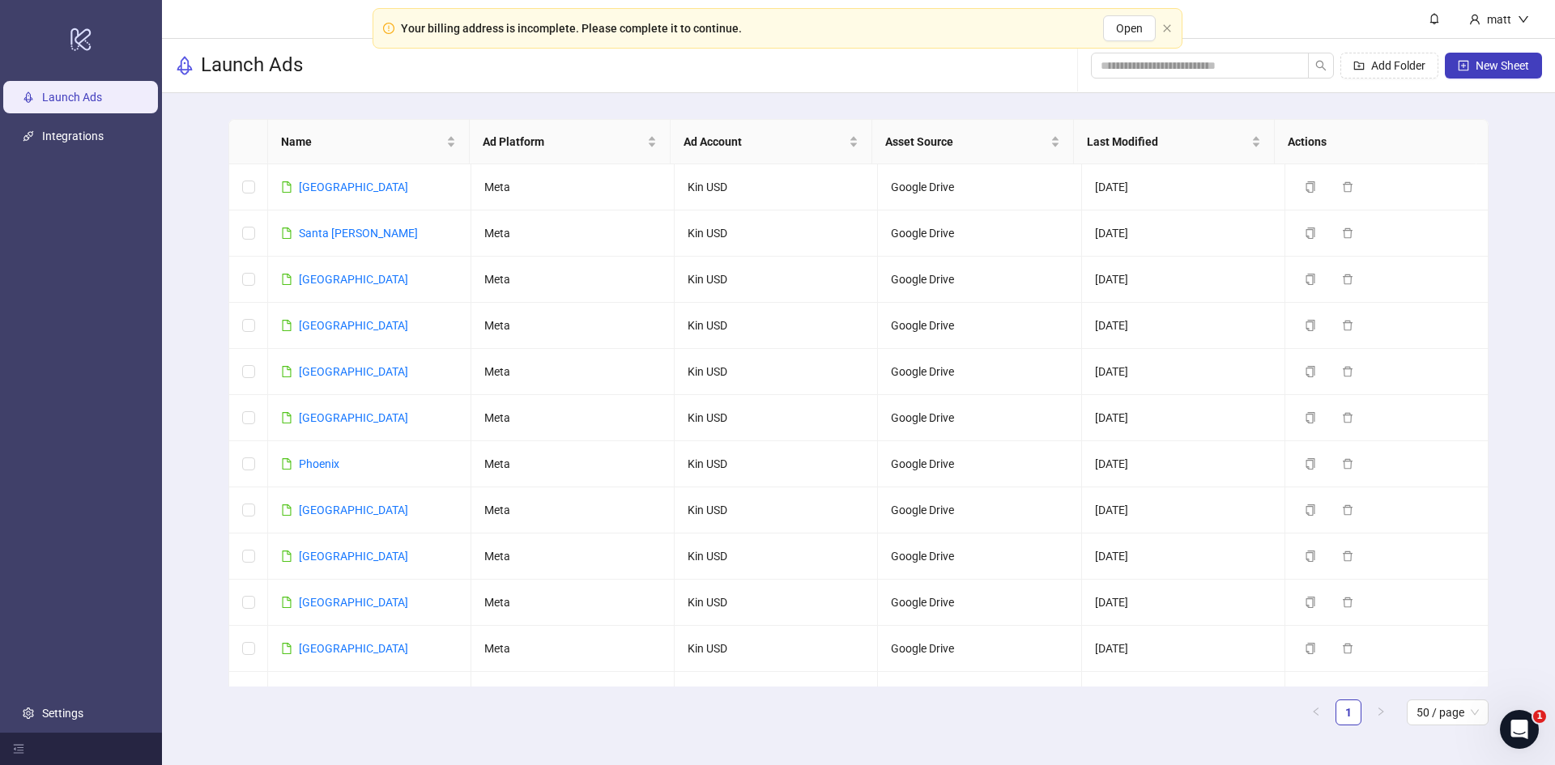
scroll to position [592, 0]
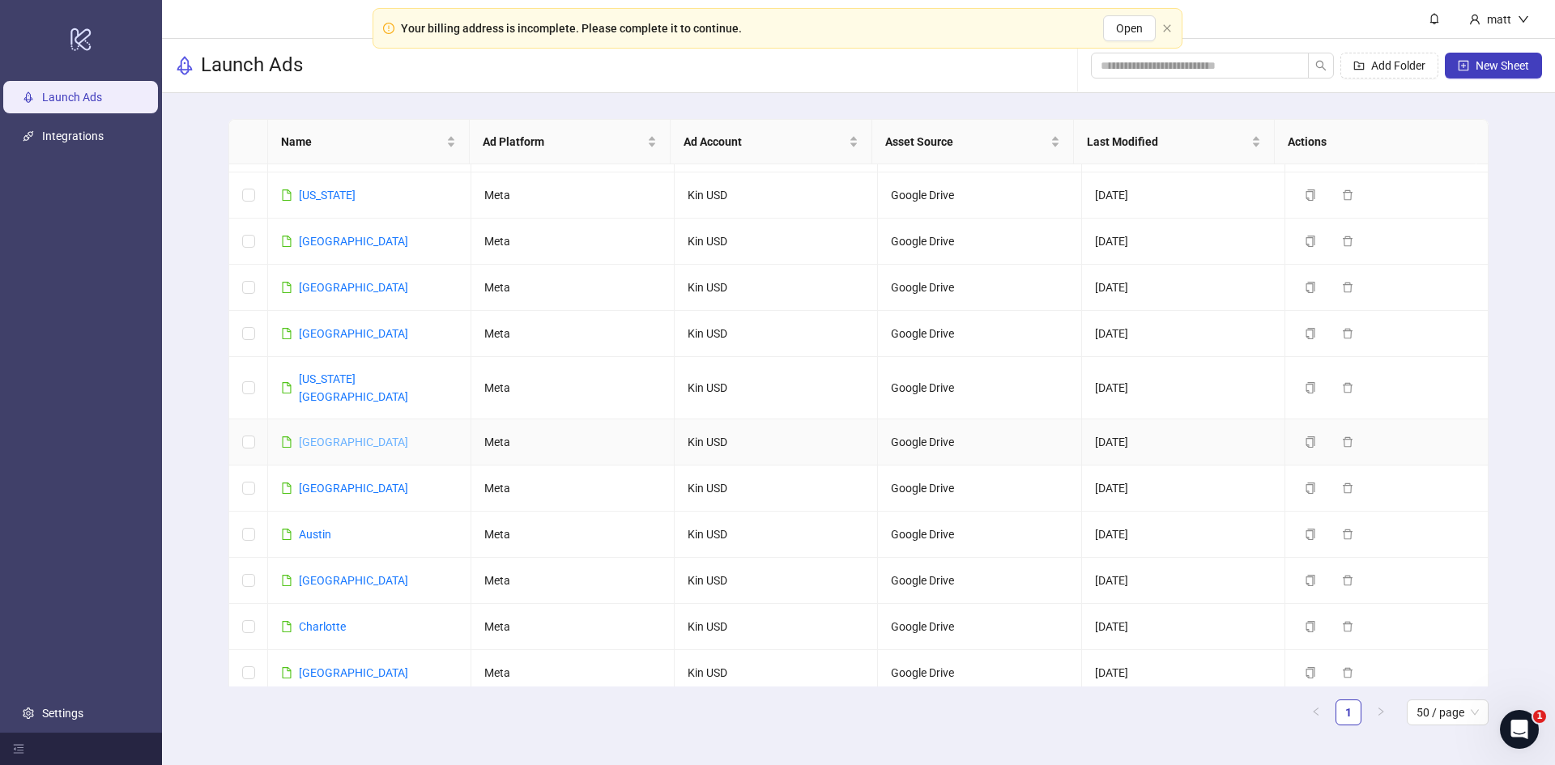
click at [321, 436] on link "[GEOGRAPHIC_DATA]" at bounding box center [353, 442] width 109 height 13
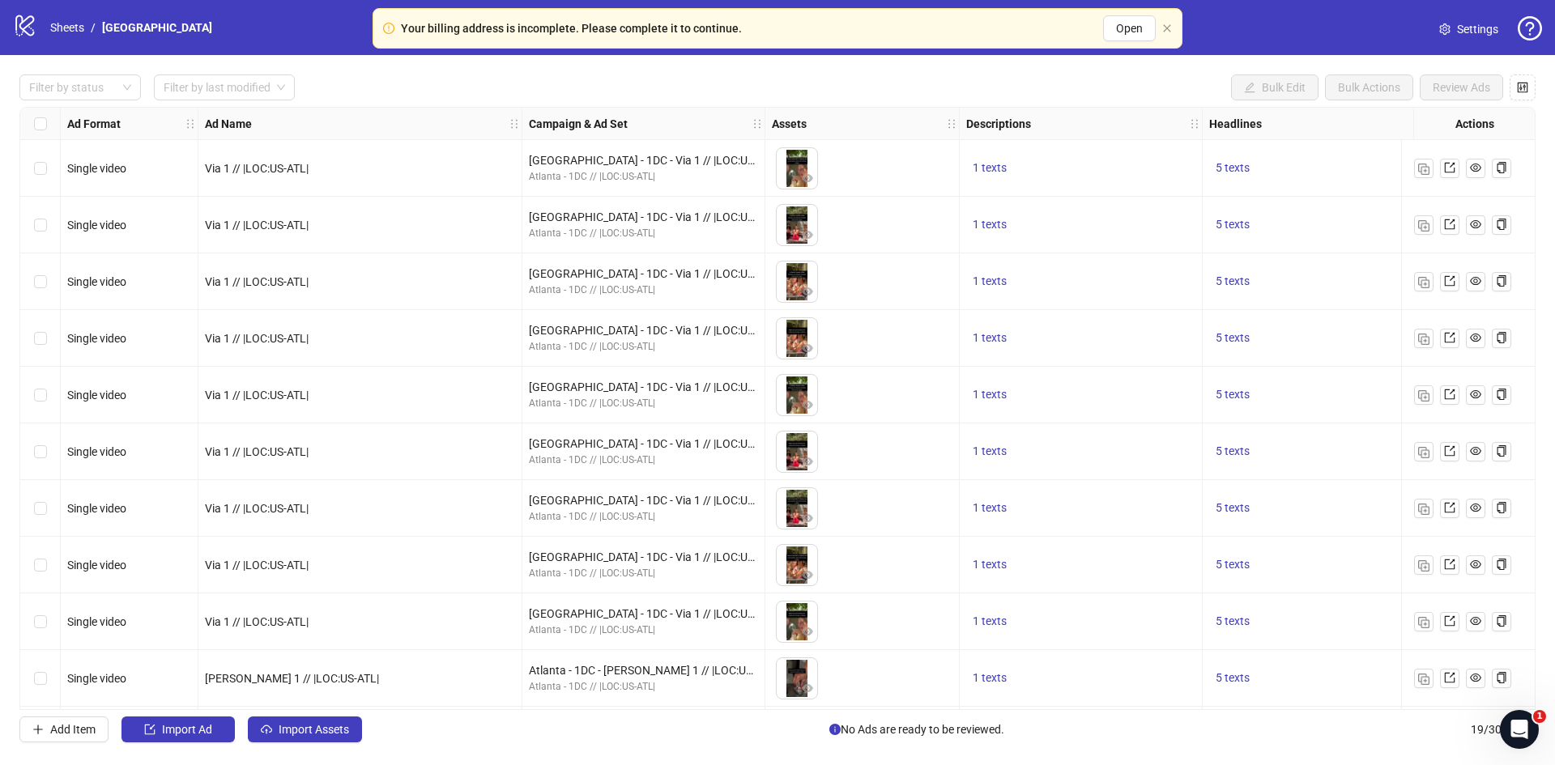
click at [1455, 27] on link "Settings" at bounding box center [1468, 29] width 85 height 26
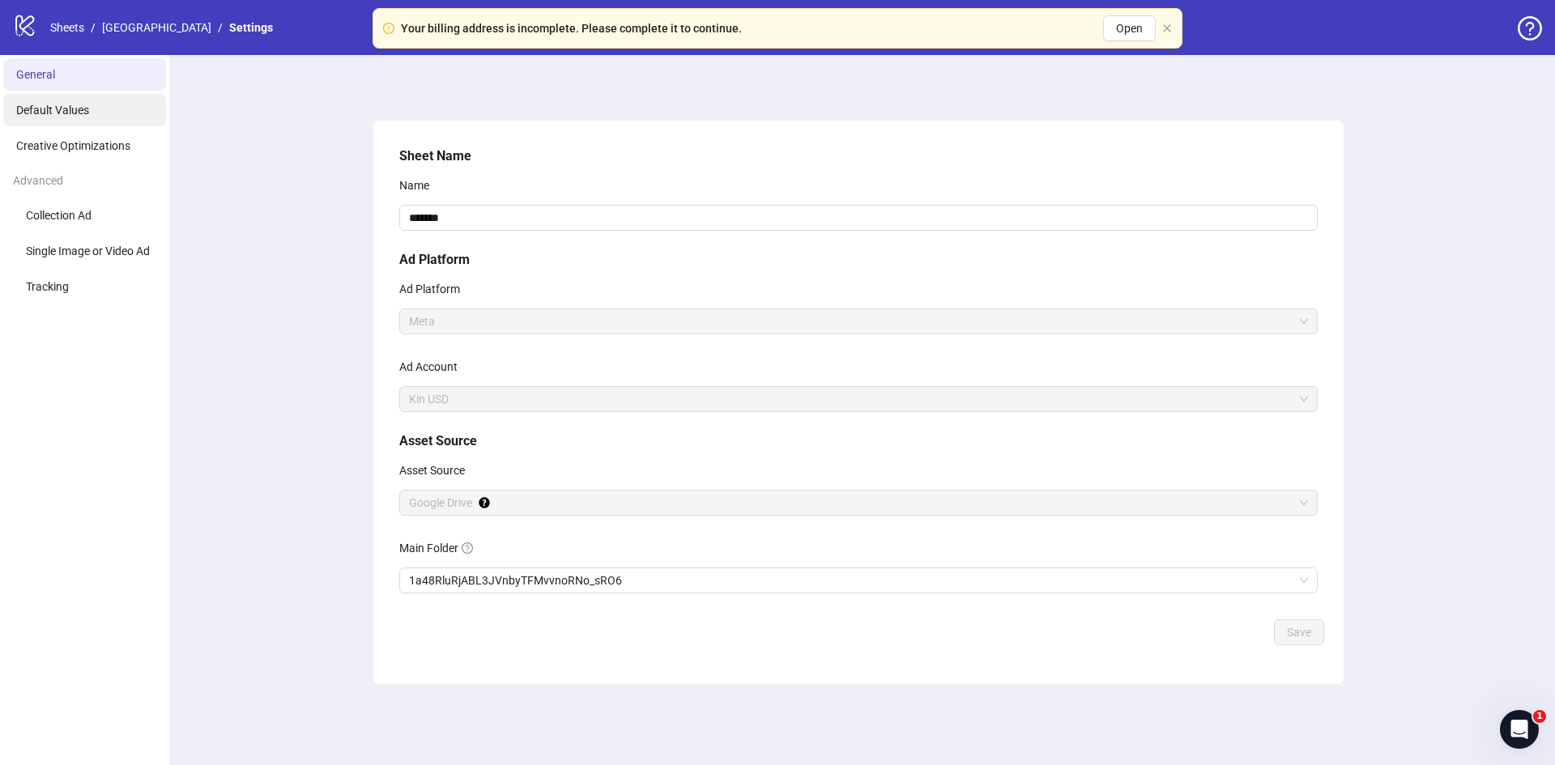
click at [45, 106] on span "Default Values" at bounding box center [52, 110] width 73 height 13
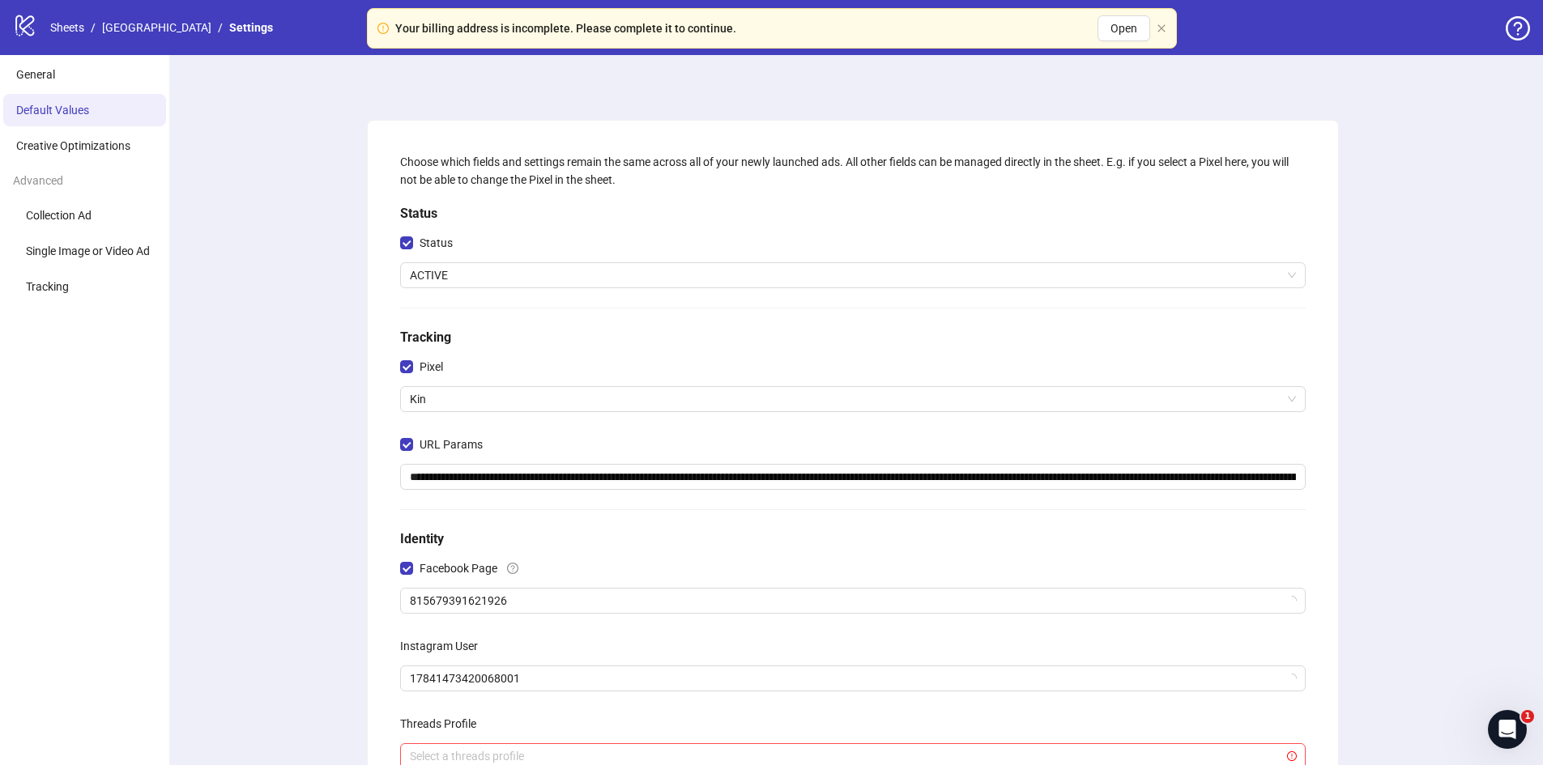
scroll to position [259, 0]
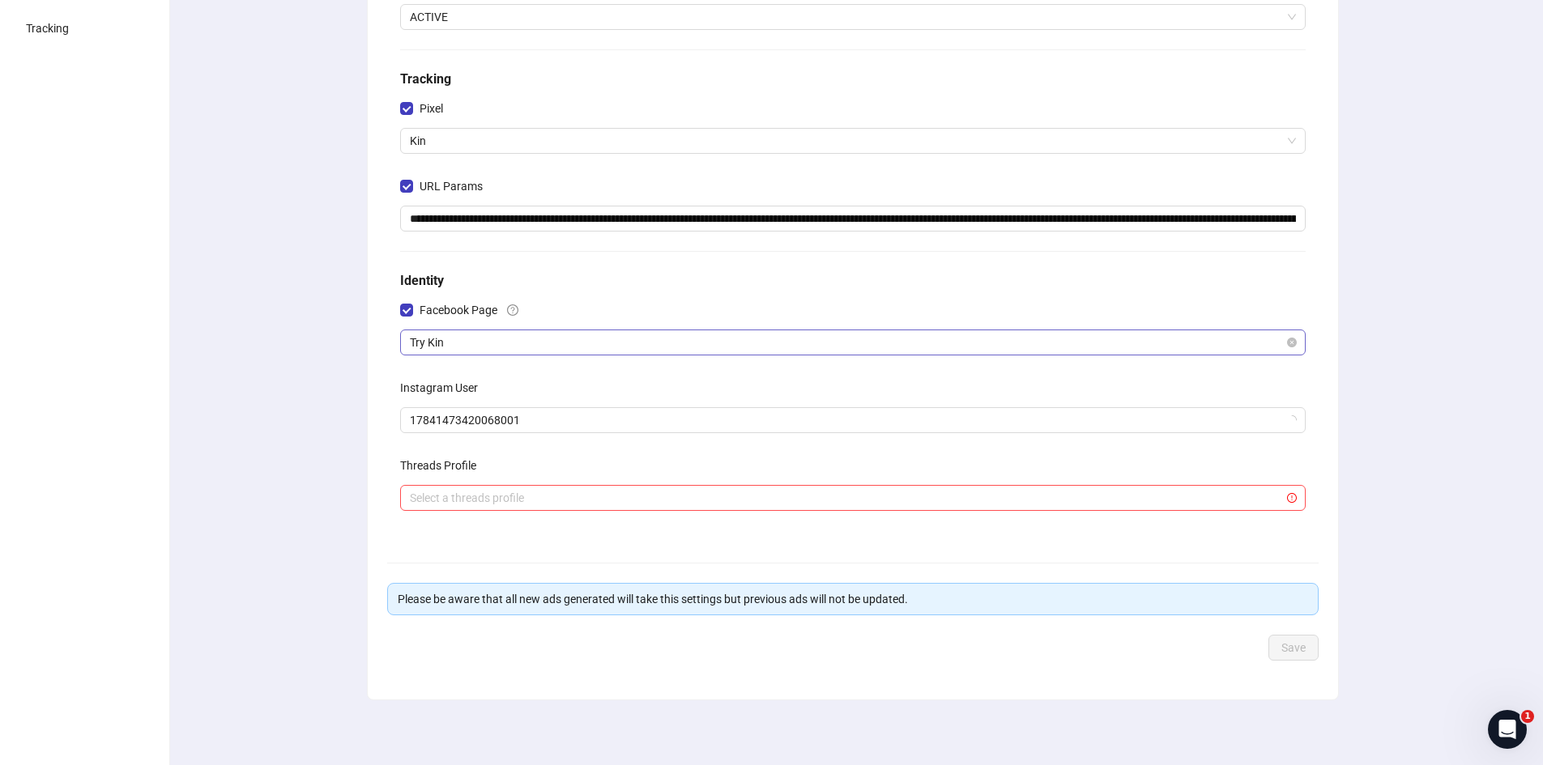
click at [455, 342] on span "Try Kin" at bounding box center [853, 342] width 886 height 24
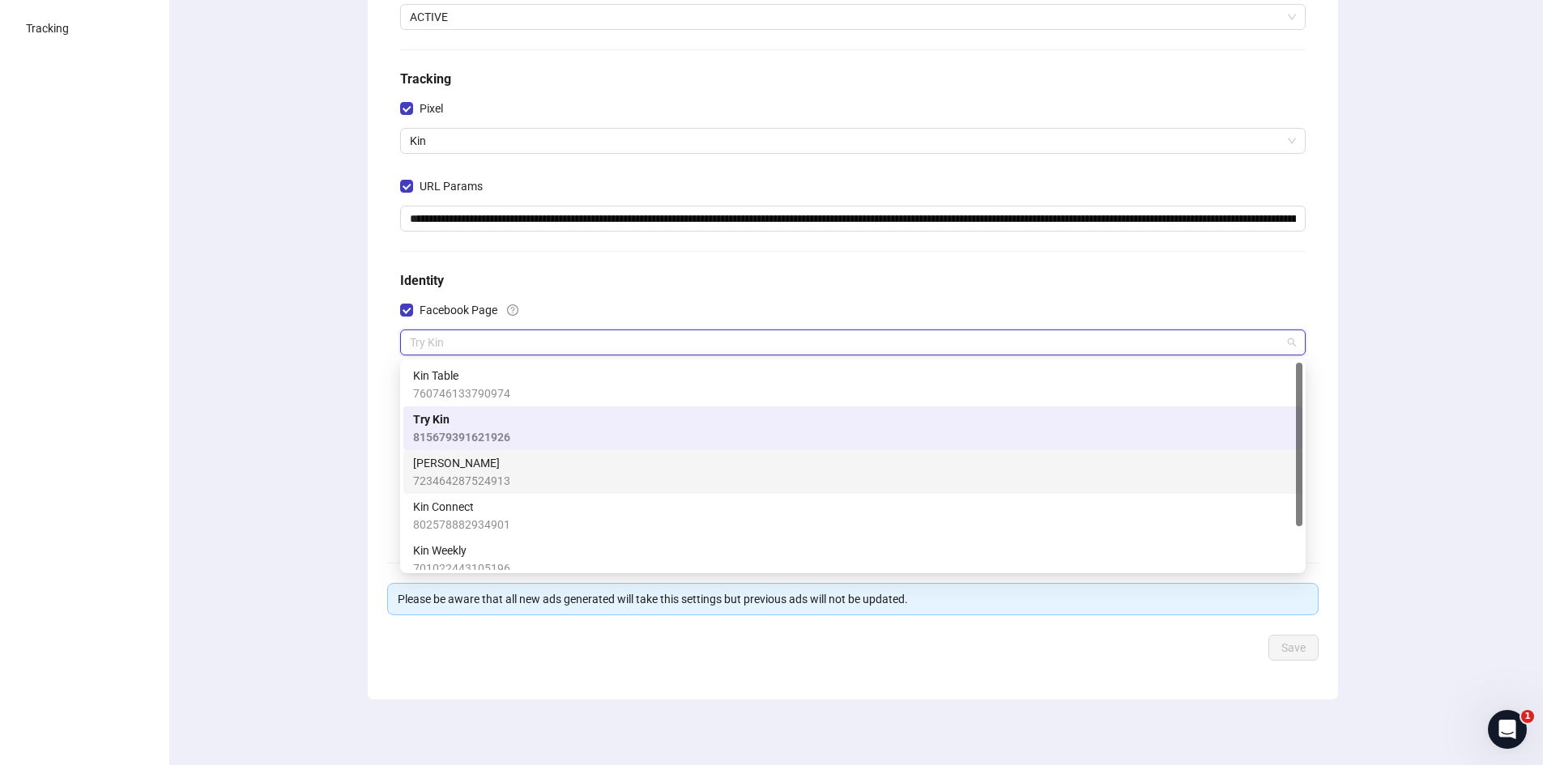
click at [460, 464] on span "[PERSON_NAME]" at bounding box center [461, 463] width 97 height 18
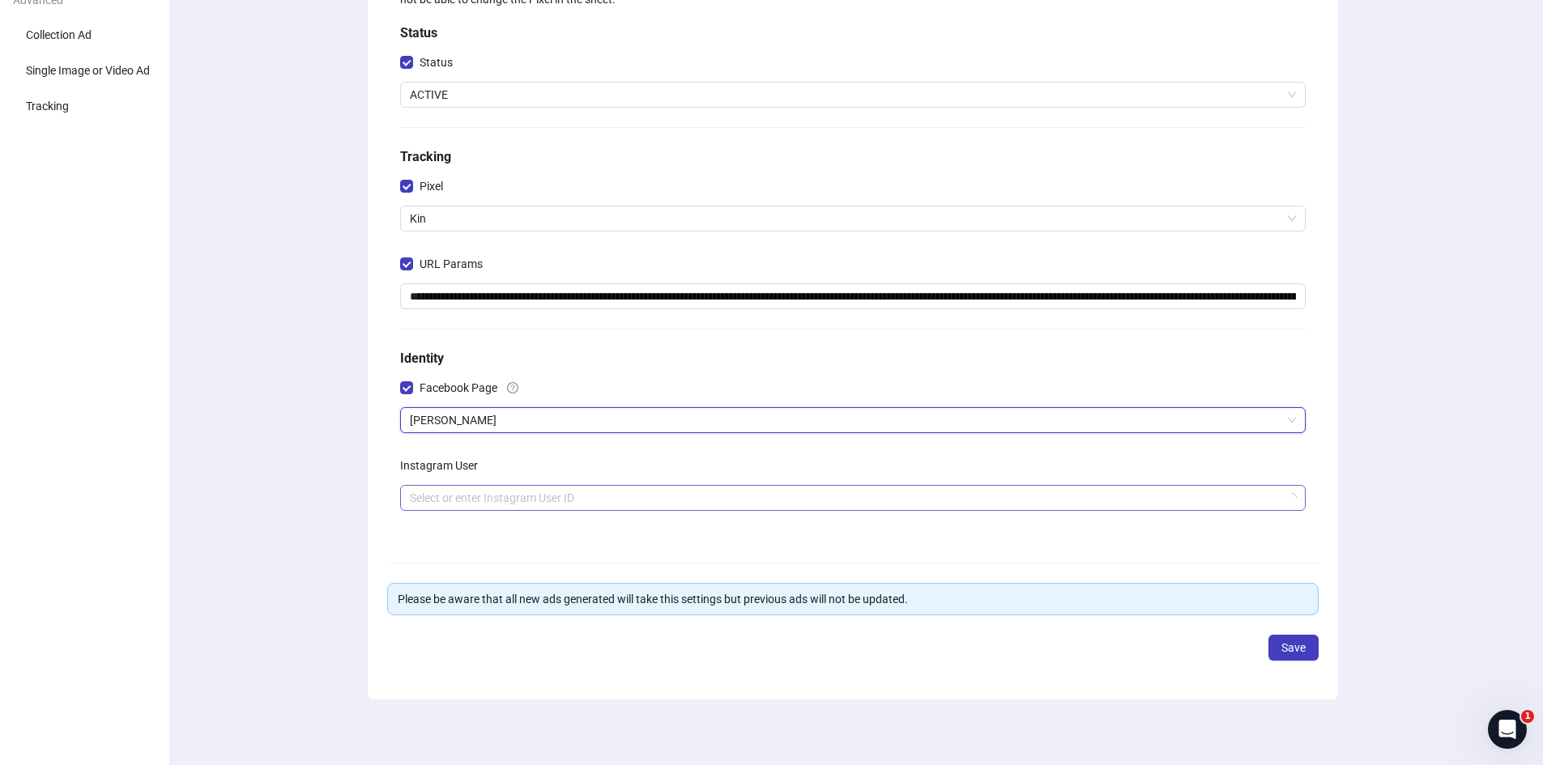
click at [475, 503] on input "search" at bounding box center [845, 498] width 871 height 24
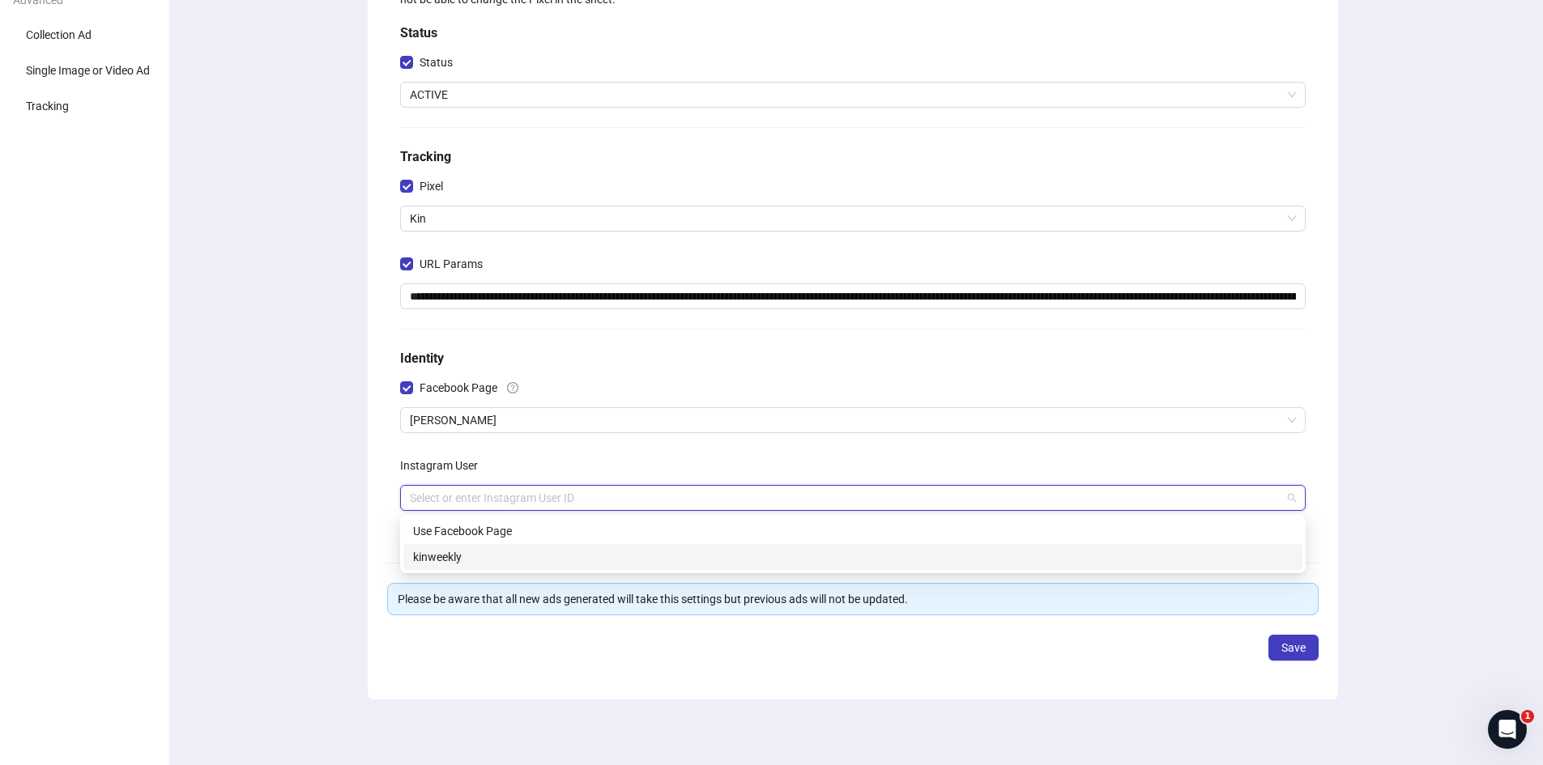
click at [455, 555] on div "kinweekly" at bounding box center [853, 557] width 880 height 18
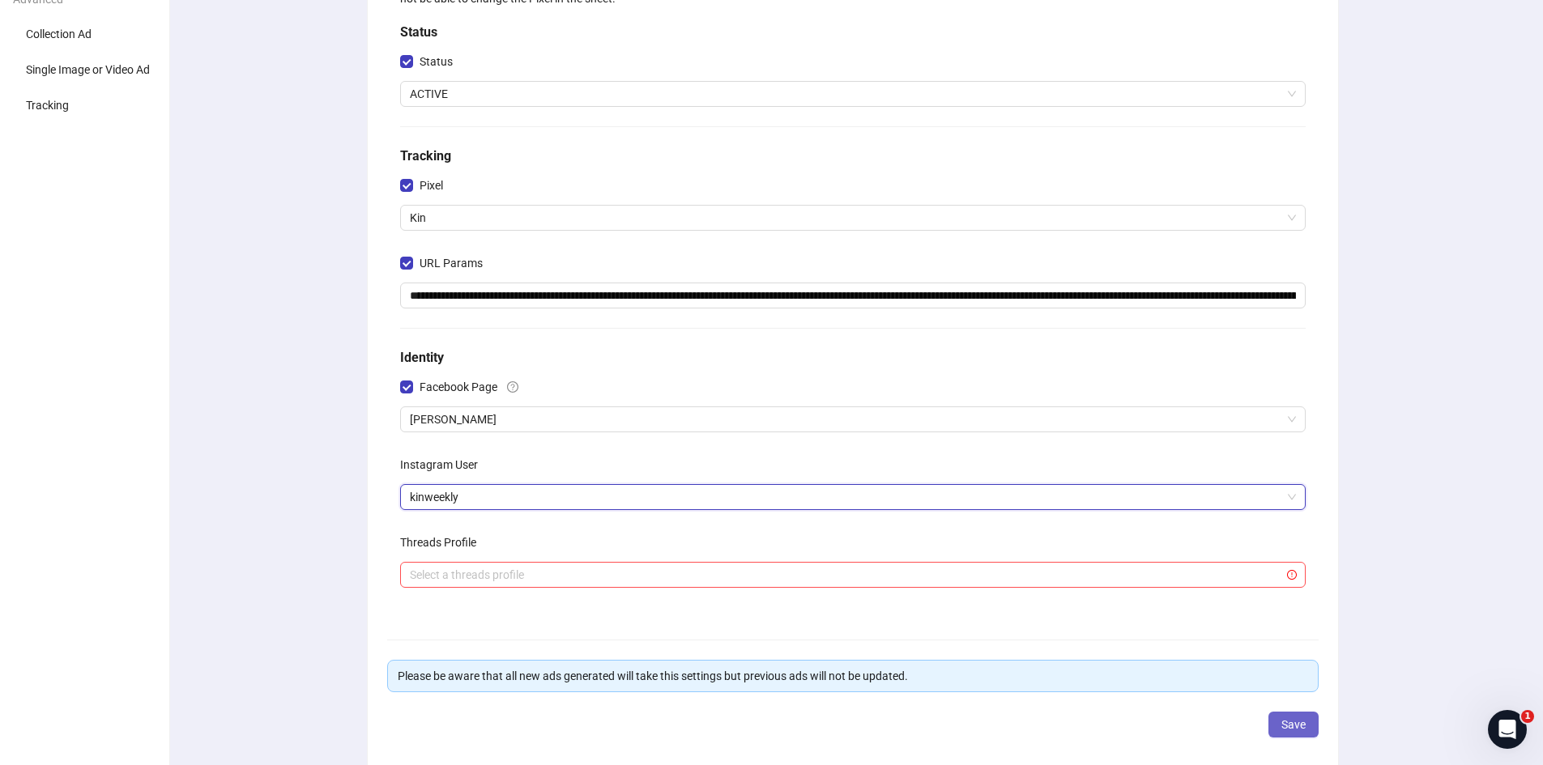
click at [1286, 720] on span "Save" at bounding box center [1293, 724] width 24 height 13
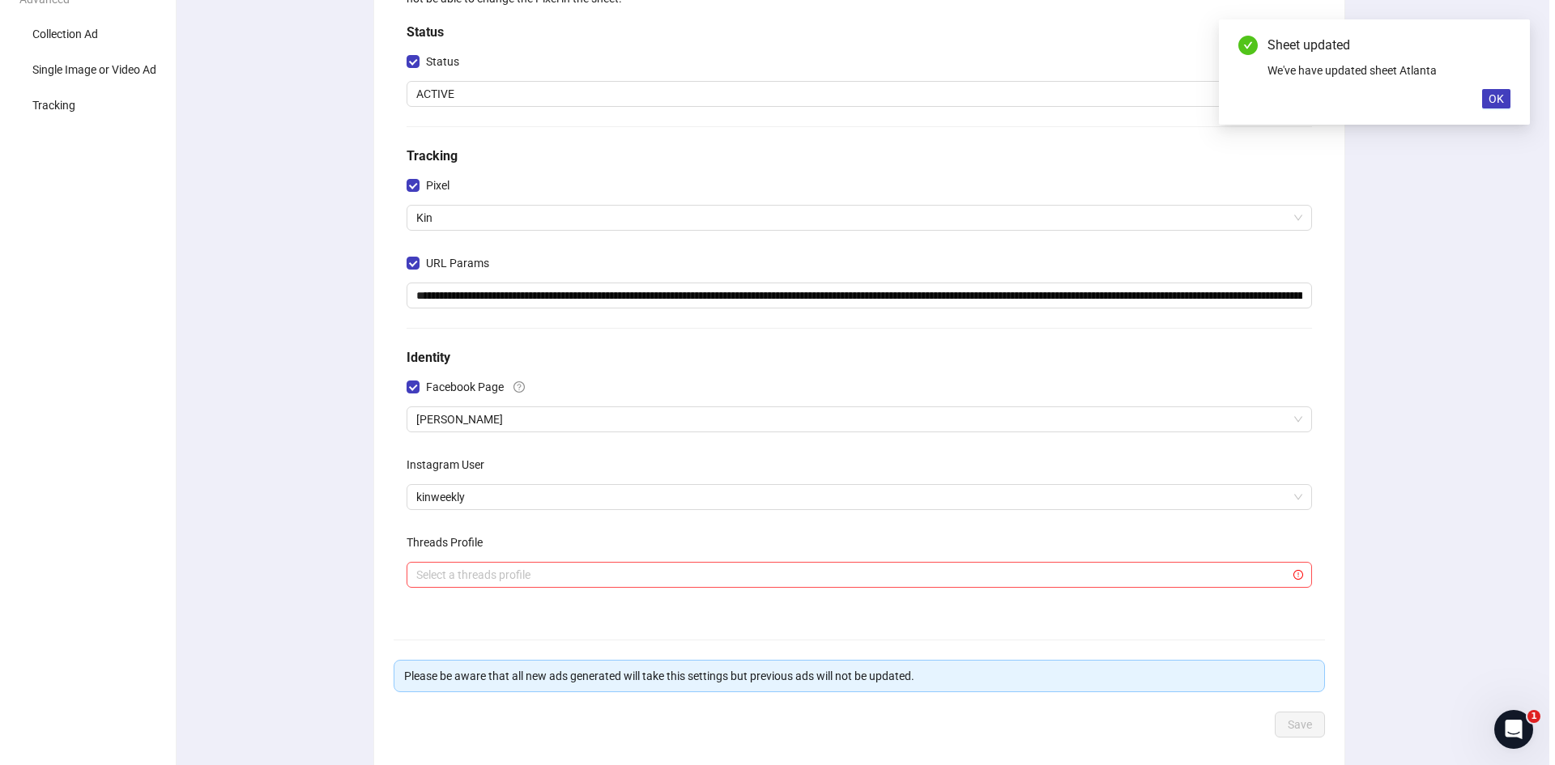
scroll to position [0, 0]
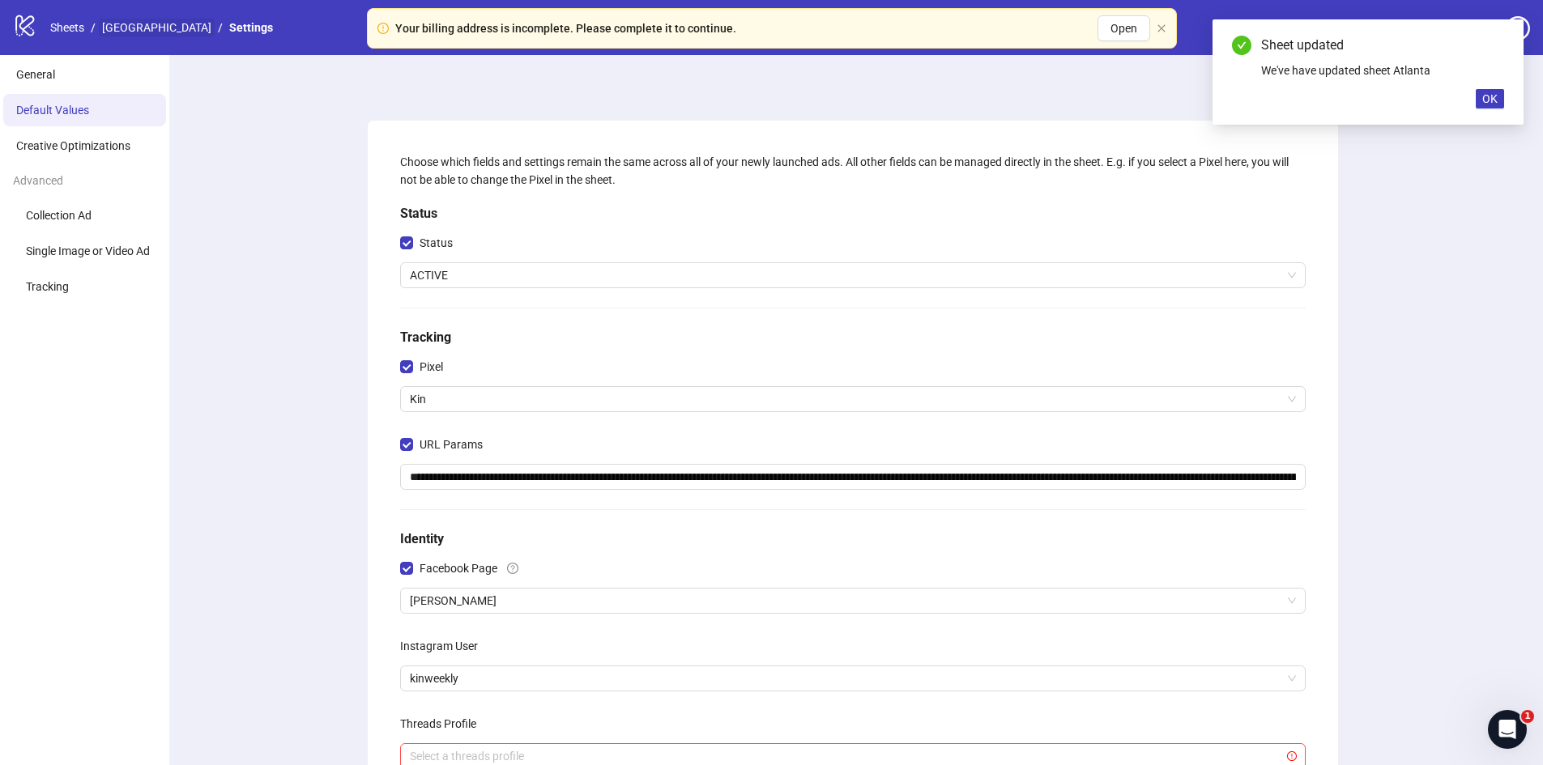
click at [109, 27] on link "[GEOGRAPHIC_DATA]" at bounding box center [157, 28] width 116 height 18
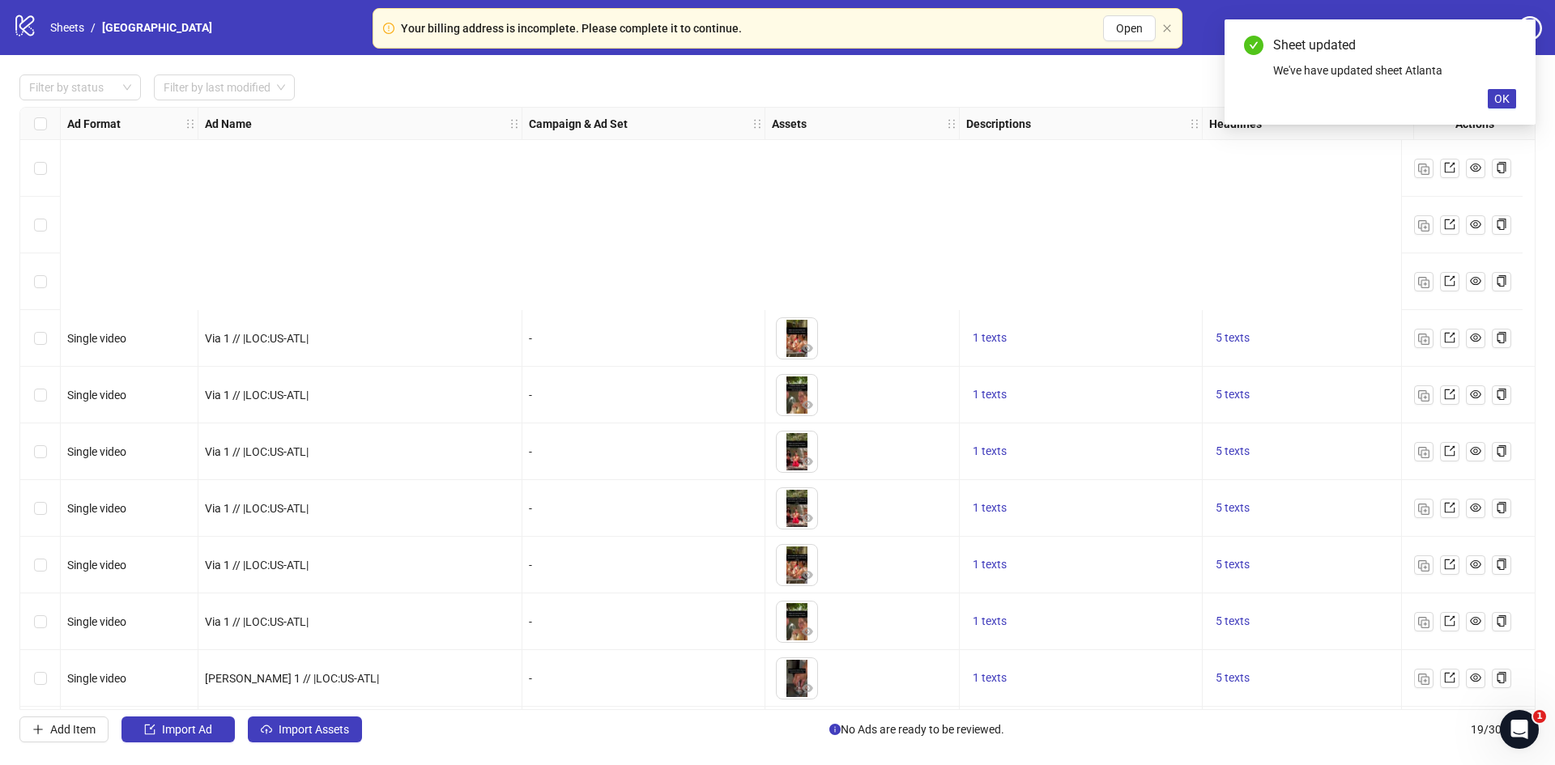
scroll to position [514, 0]
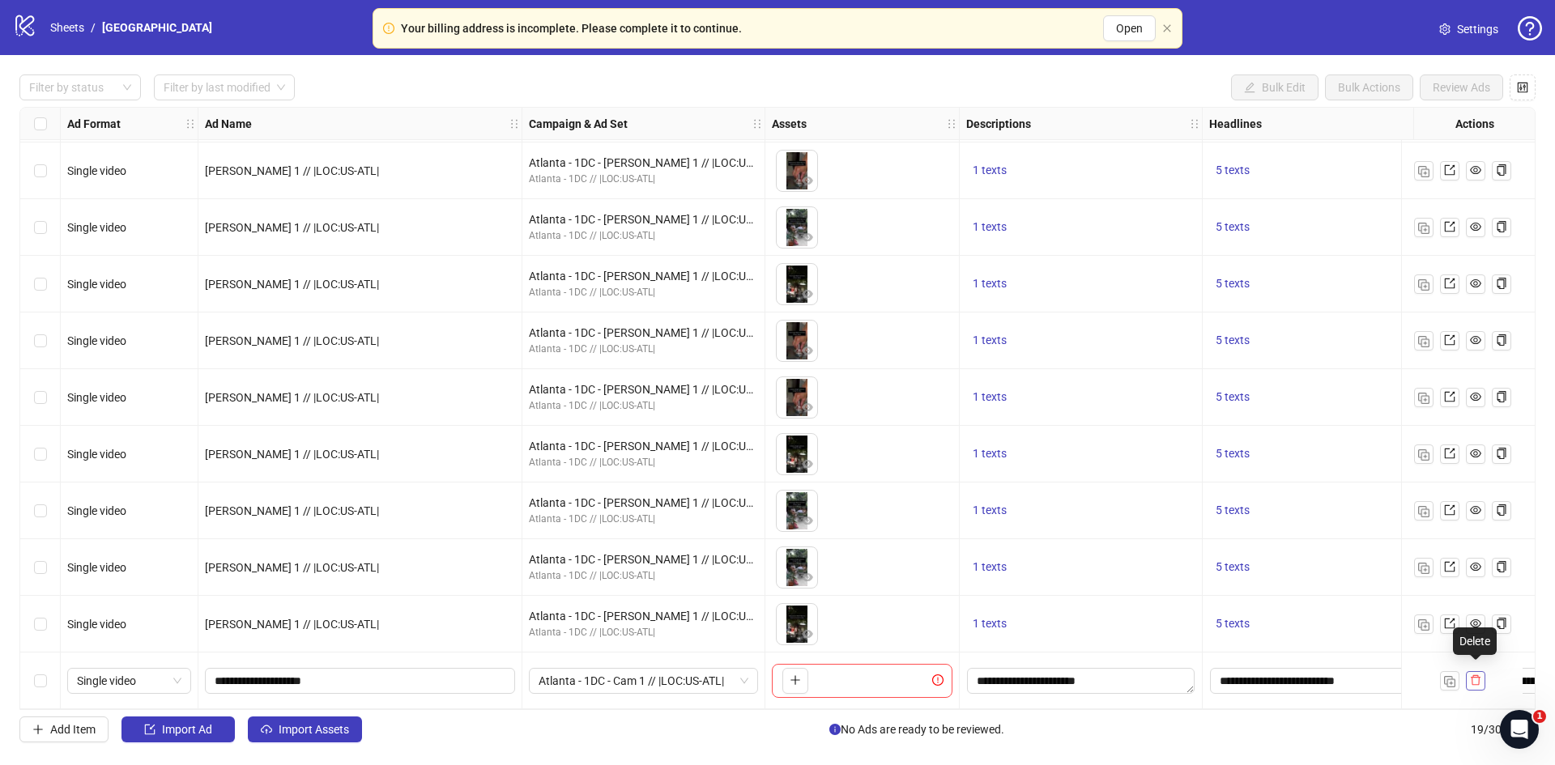
click at [1473, 675] on icon "delete" at bounding box center [1475, 680] width 11 height 11
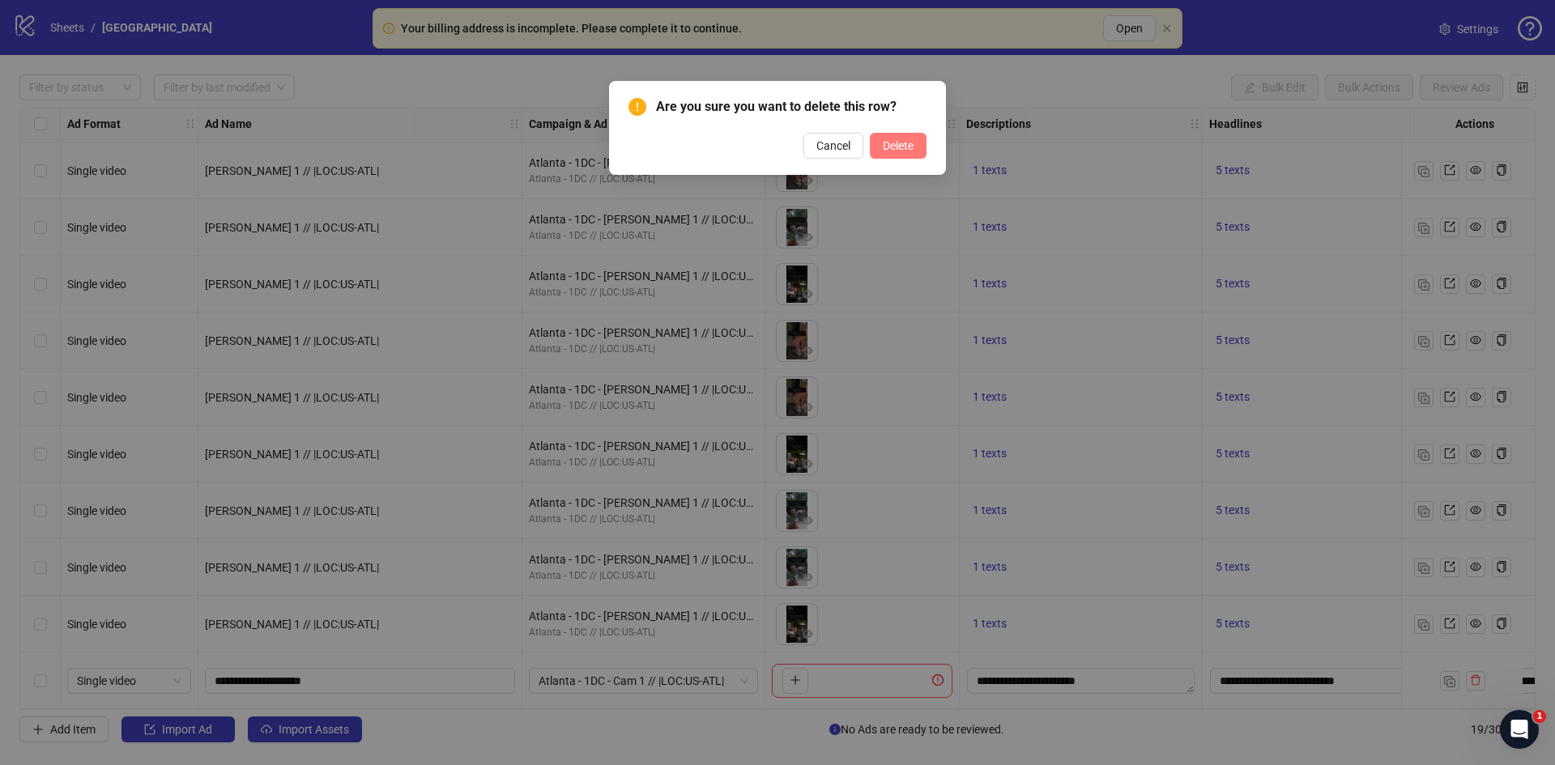
click at [911, 143] on span "Delete" at bounding box center [898, 145] width 31 height 13
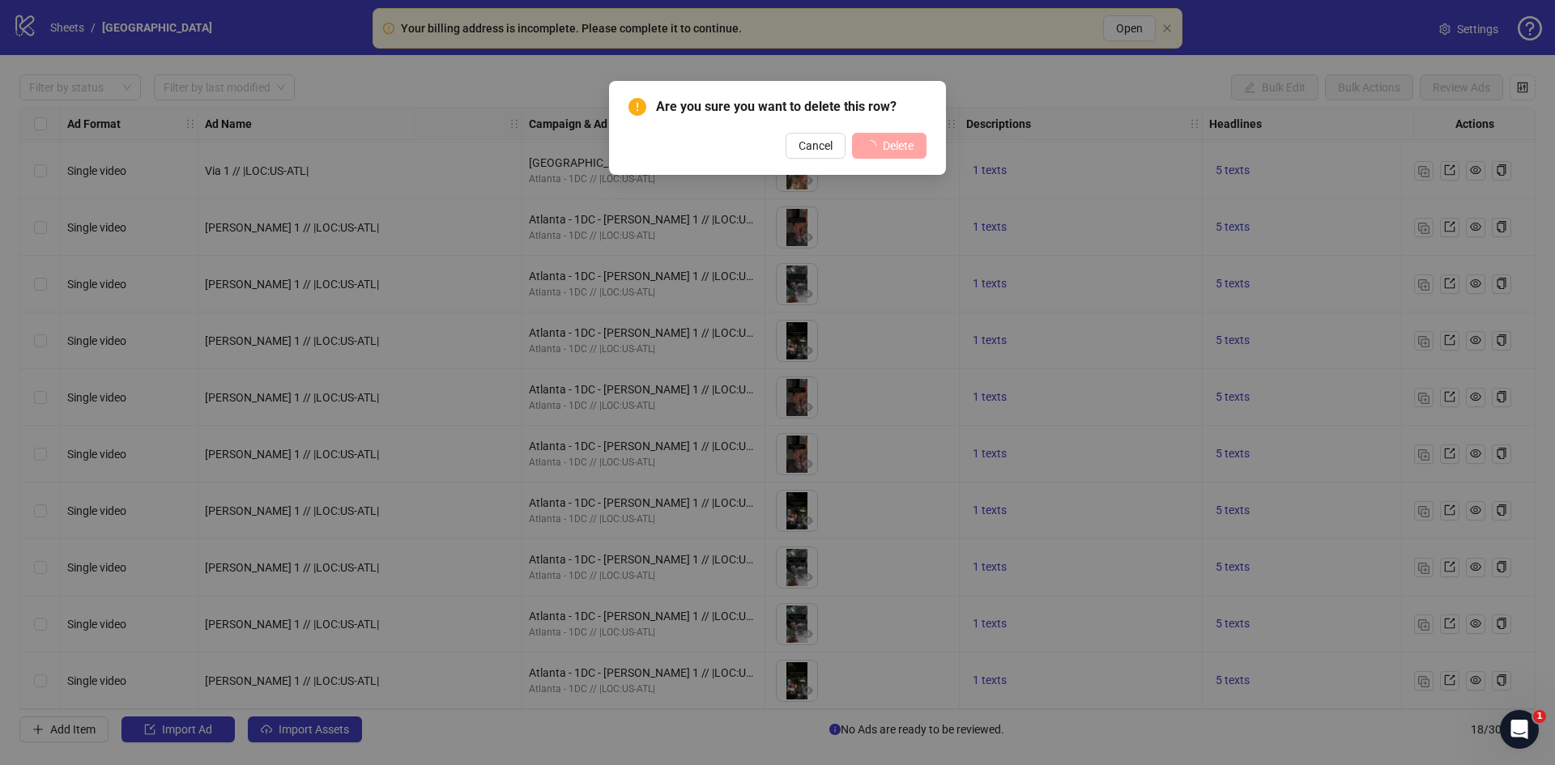
scroll to position [458, 0]
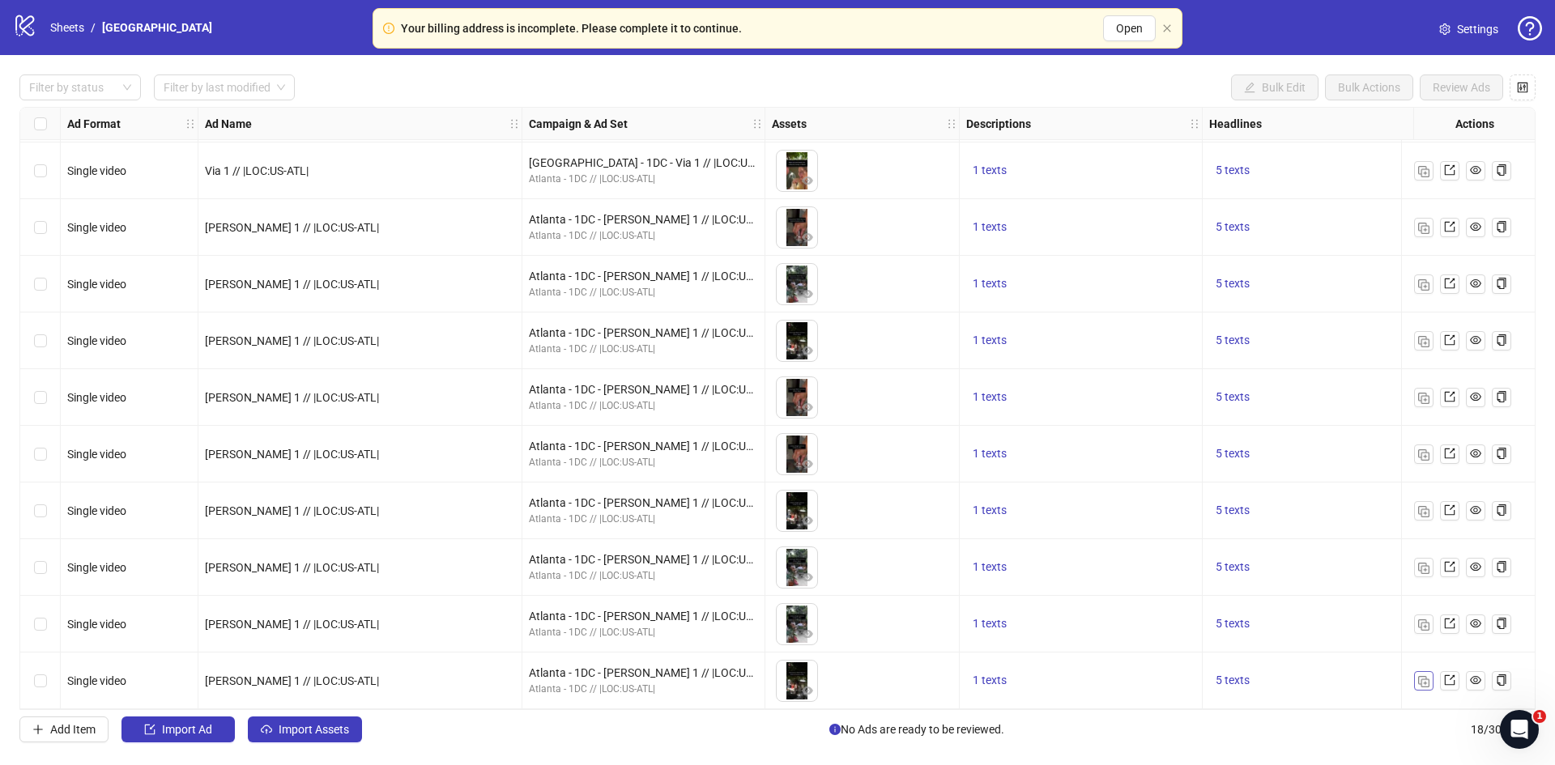
click at [1418, 676] on img "button" at bounding box center [1423, 681] width 11 height 11
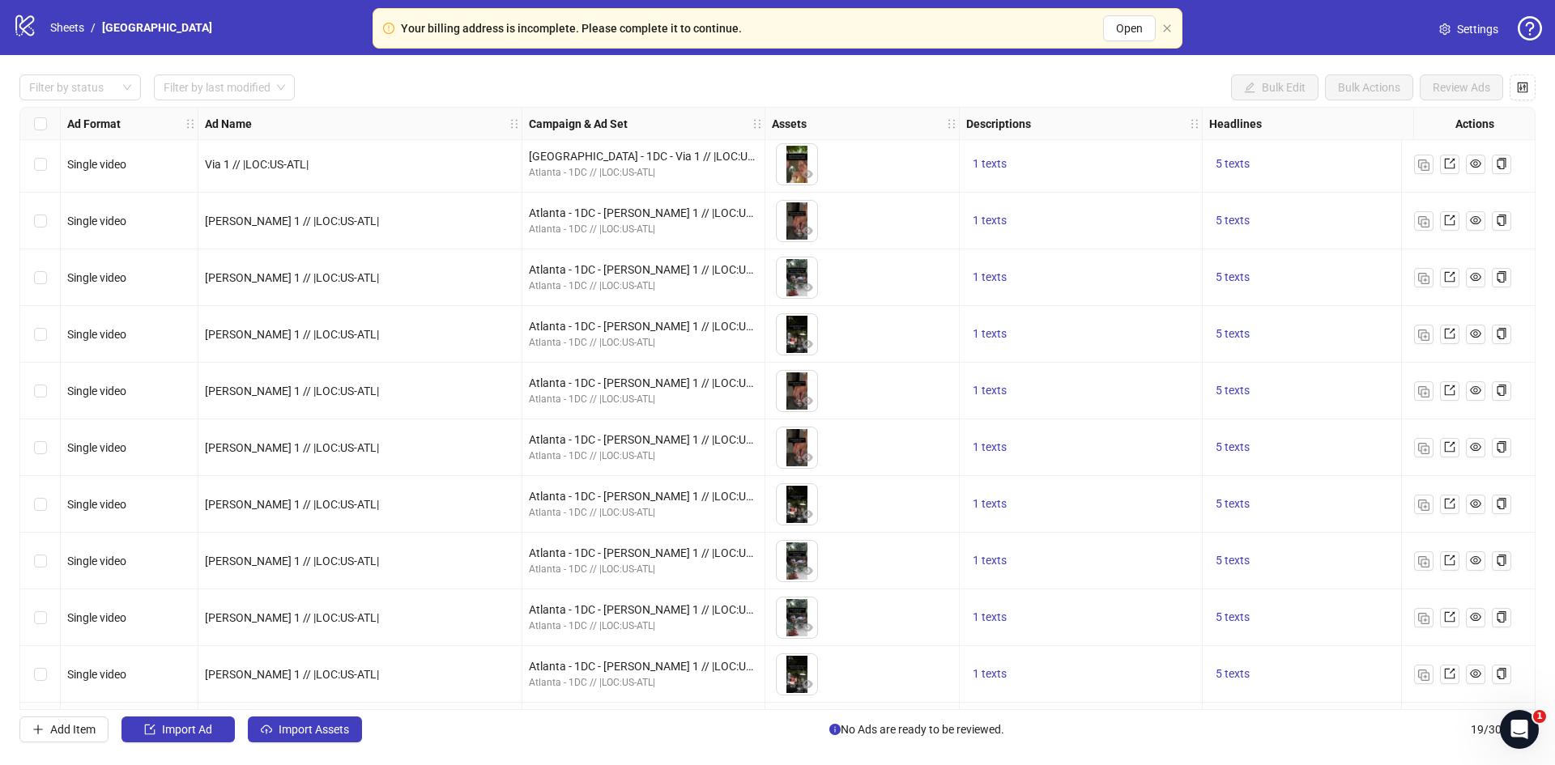
scroll to position [514, 0]
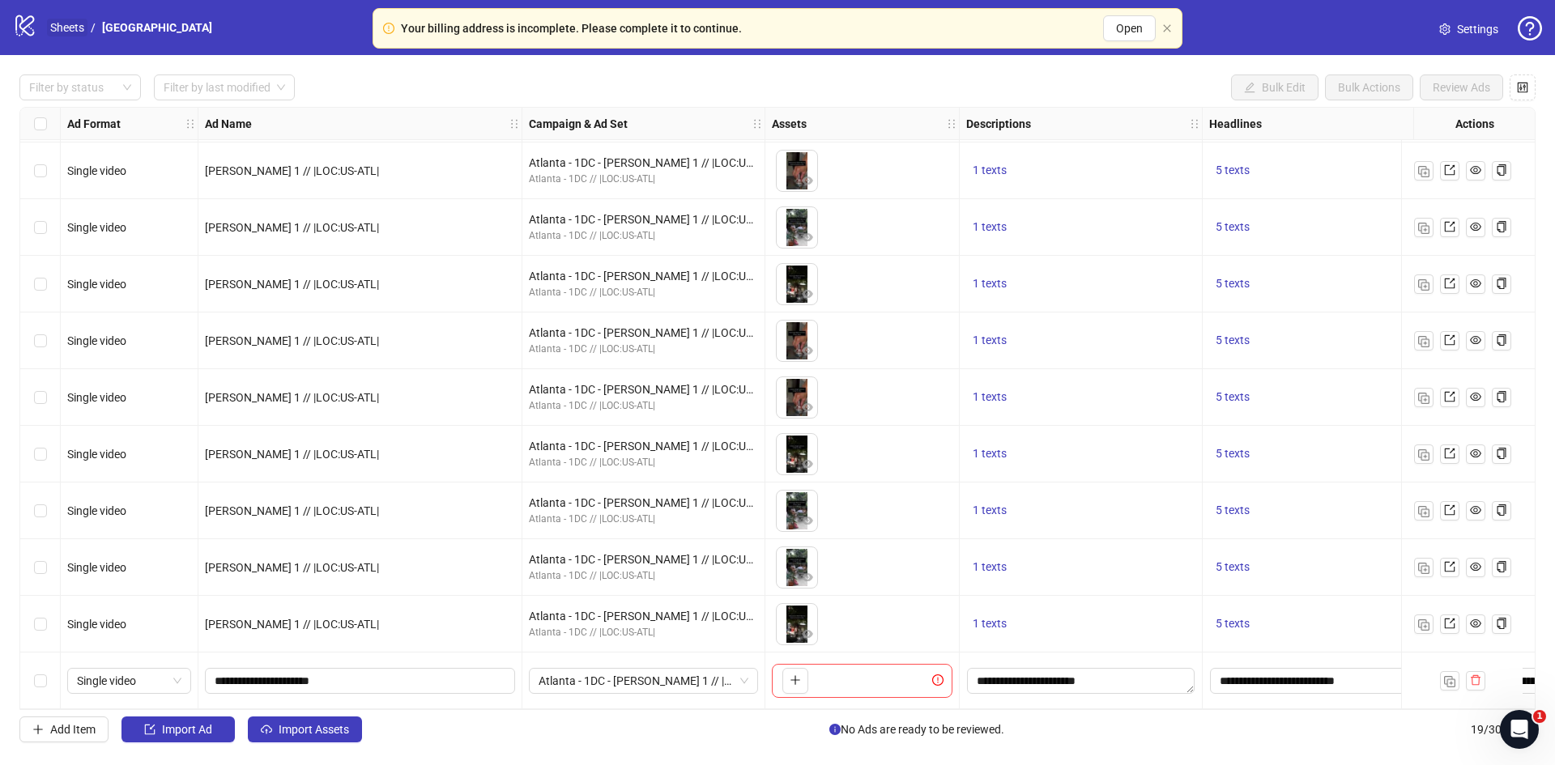
click at [55, 26] on link "Sheets" at bounding box center [67, 28] width 40 height 18
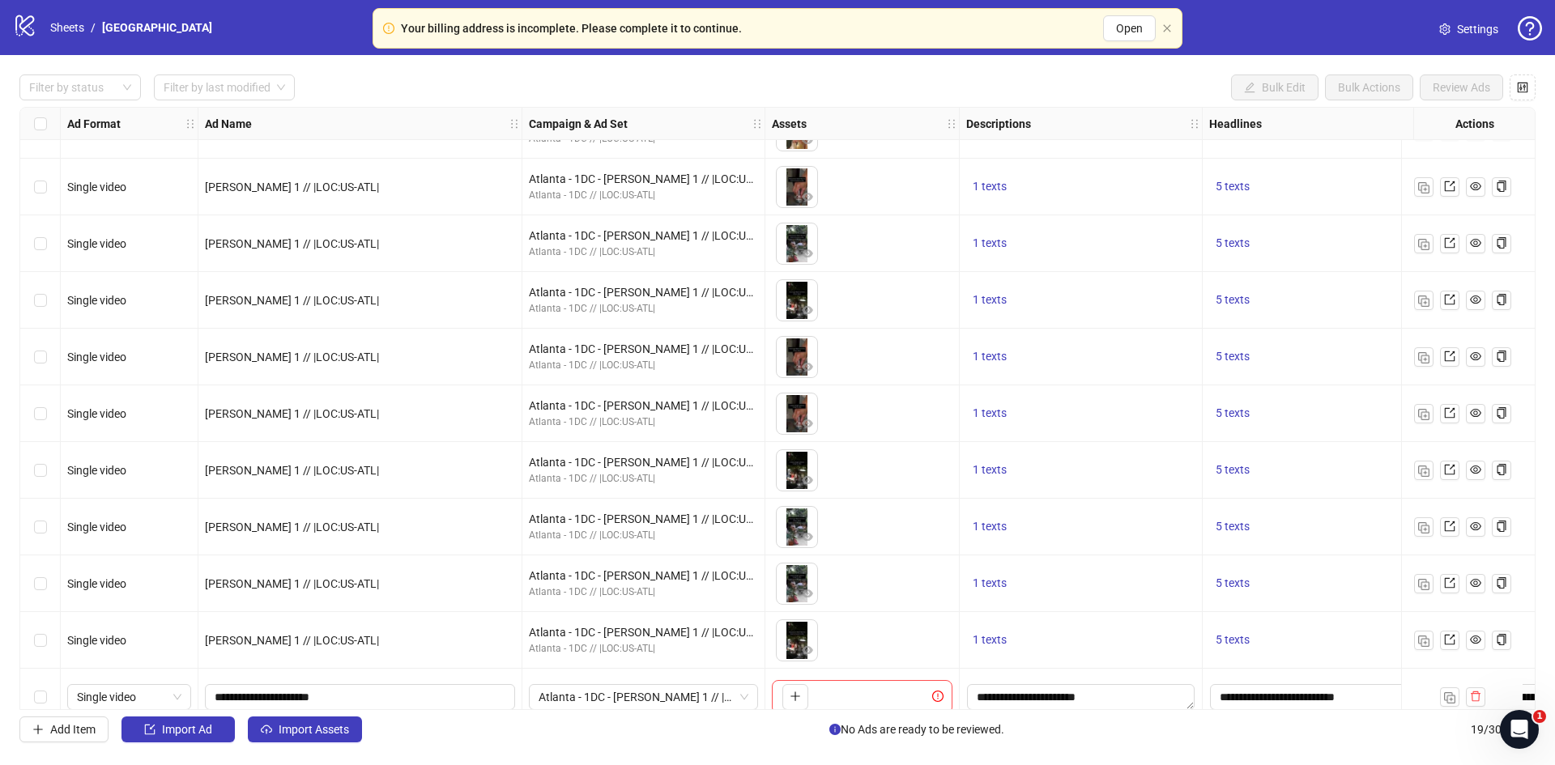
scroll to position [514, 0]
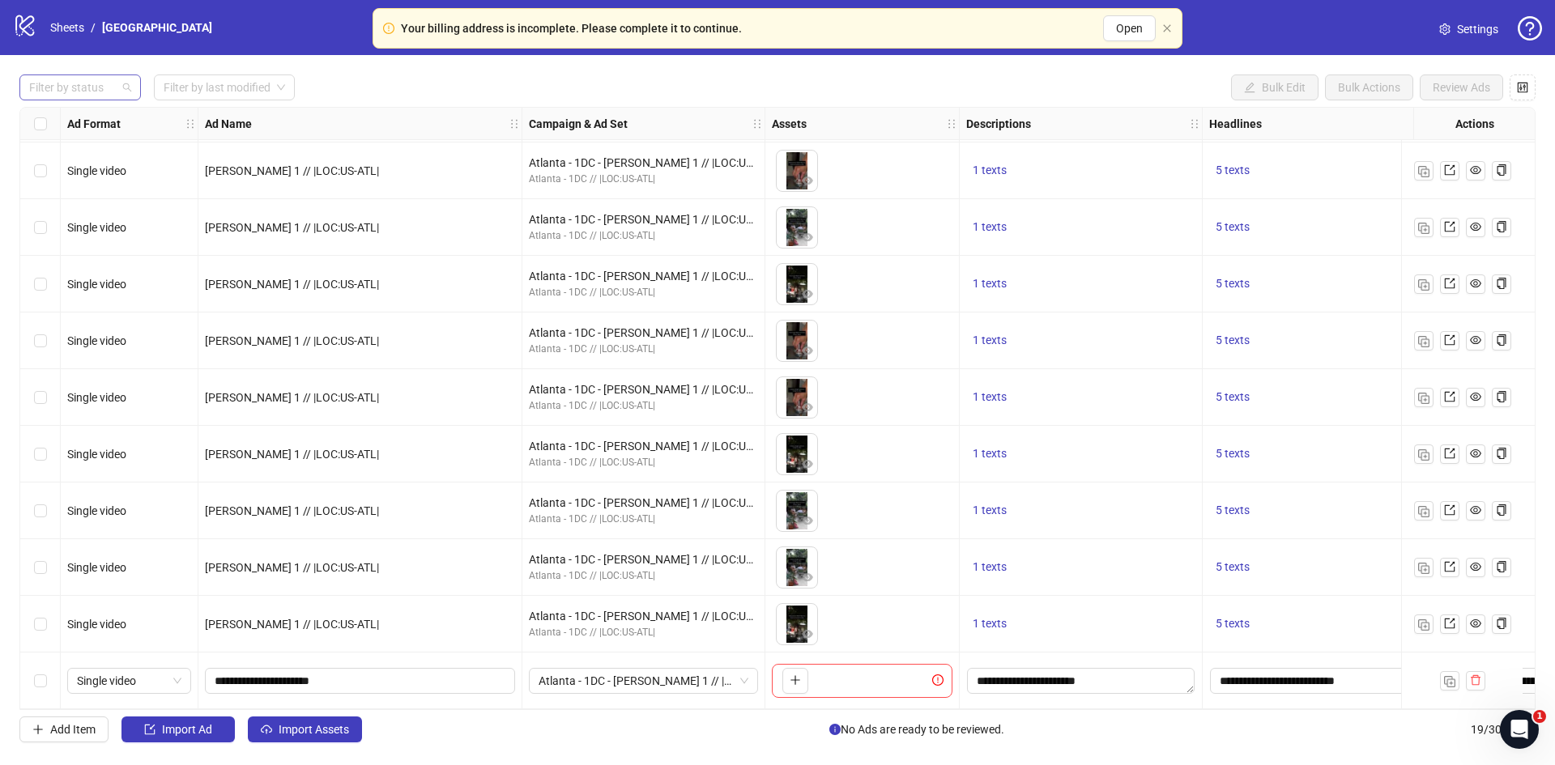
click at [103, 96] on div at bounding box center [72, 87] width 98 height 23
click at [67, 125] on div "Draft" at bounding box center [80, 121] width 96 height 18
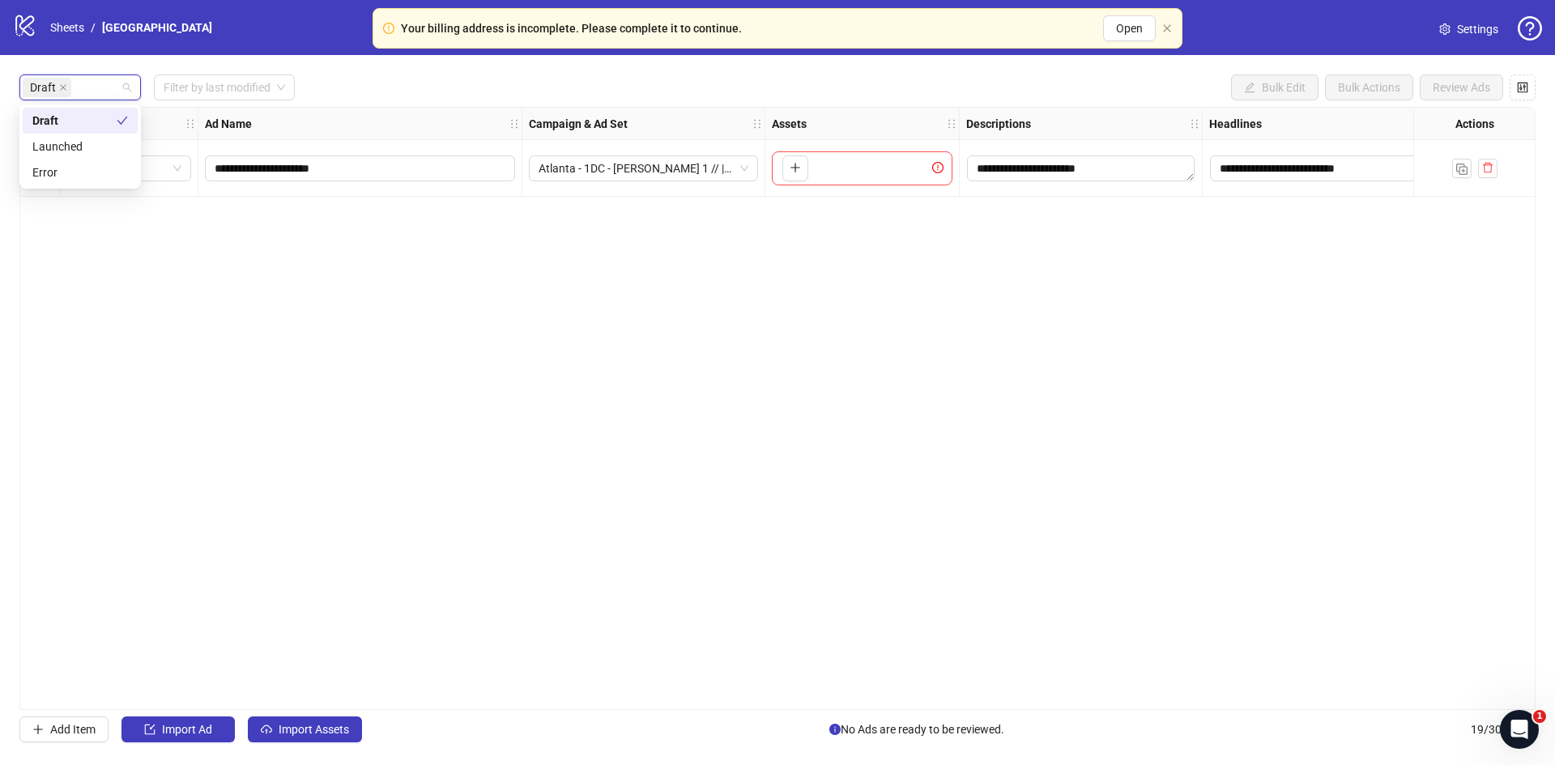
click at [292, 281] on div "**********" at bounding box center [777, 408] width 1516 height 603
click at [227, 170] on input "**********" at bounding box center [359, 169] width 288 height 18
type input "**********"
click at [406, 306] on div "**********" at bounding box center [777, 408] width 1516 height 603
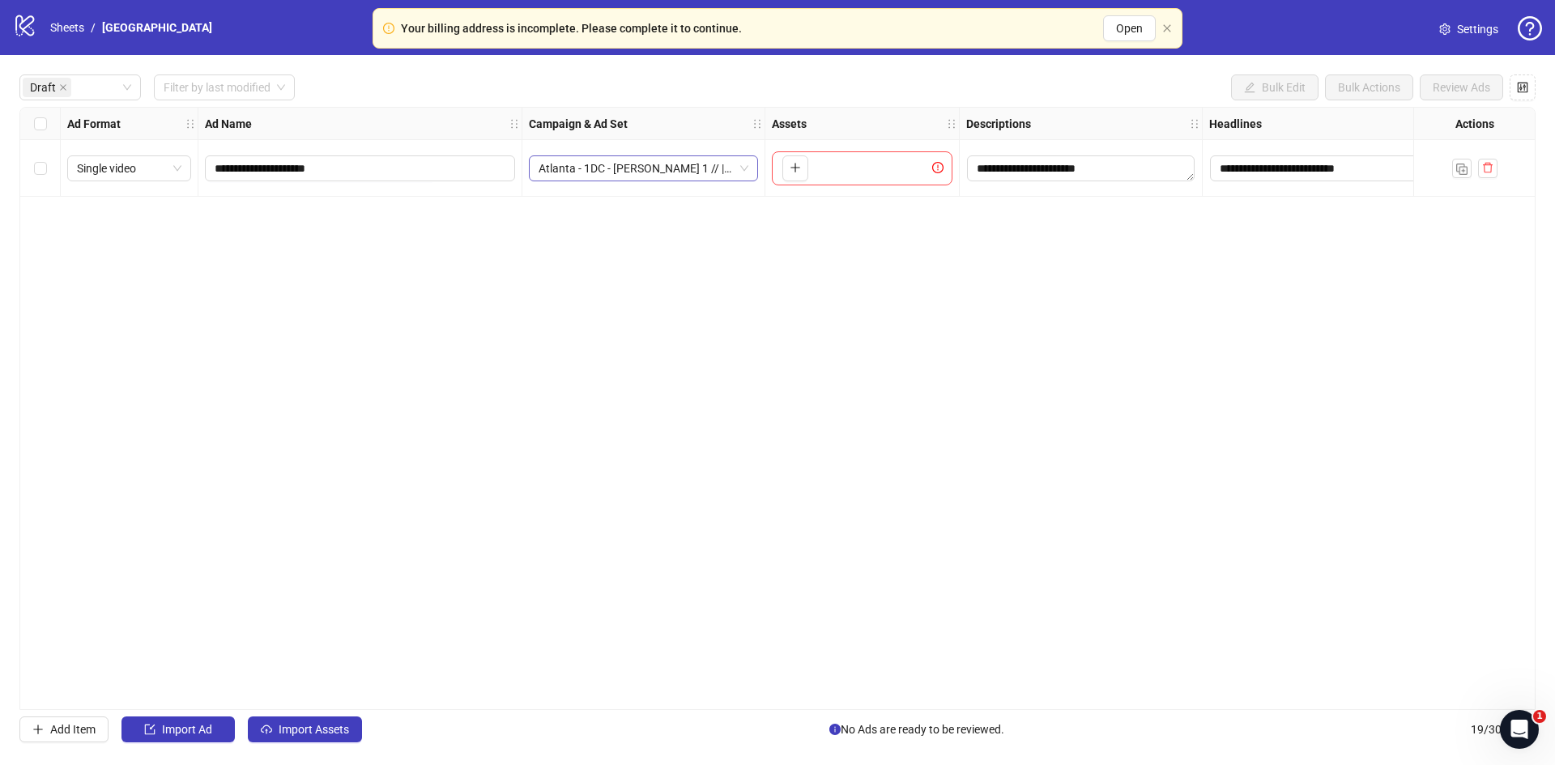
click at [626, 168] on span "Atlanta - 1DC - [PERSON_NAME] 1 // |LOC:US-ATL|" at bounding box center [644, 168] width 210 height 24
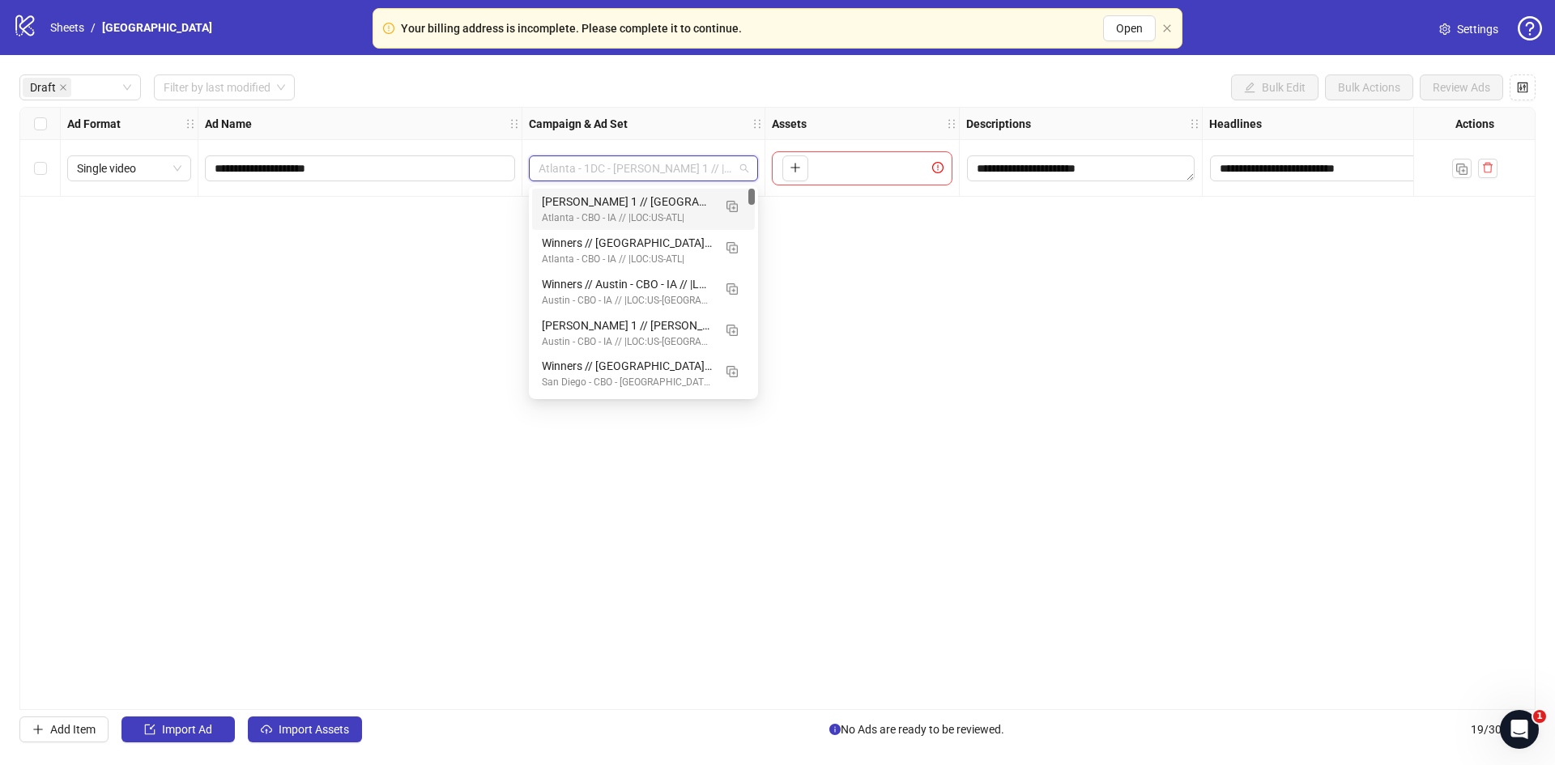
click at [593, 207] on div "[PERSON_NAME] 1 // [GEOGRAPHIC_DATA] - CBO - IA // |LOC:US-ATL| // Exclude 180D…" at bounding box center [627, 202] width 171 height 18
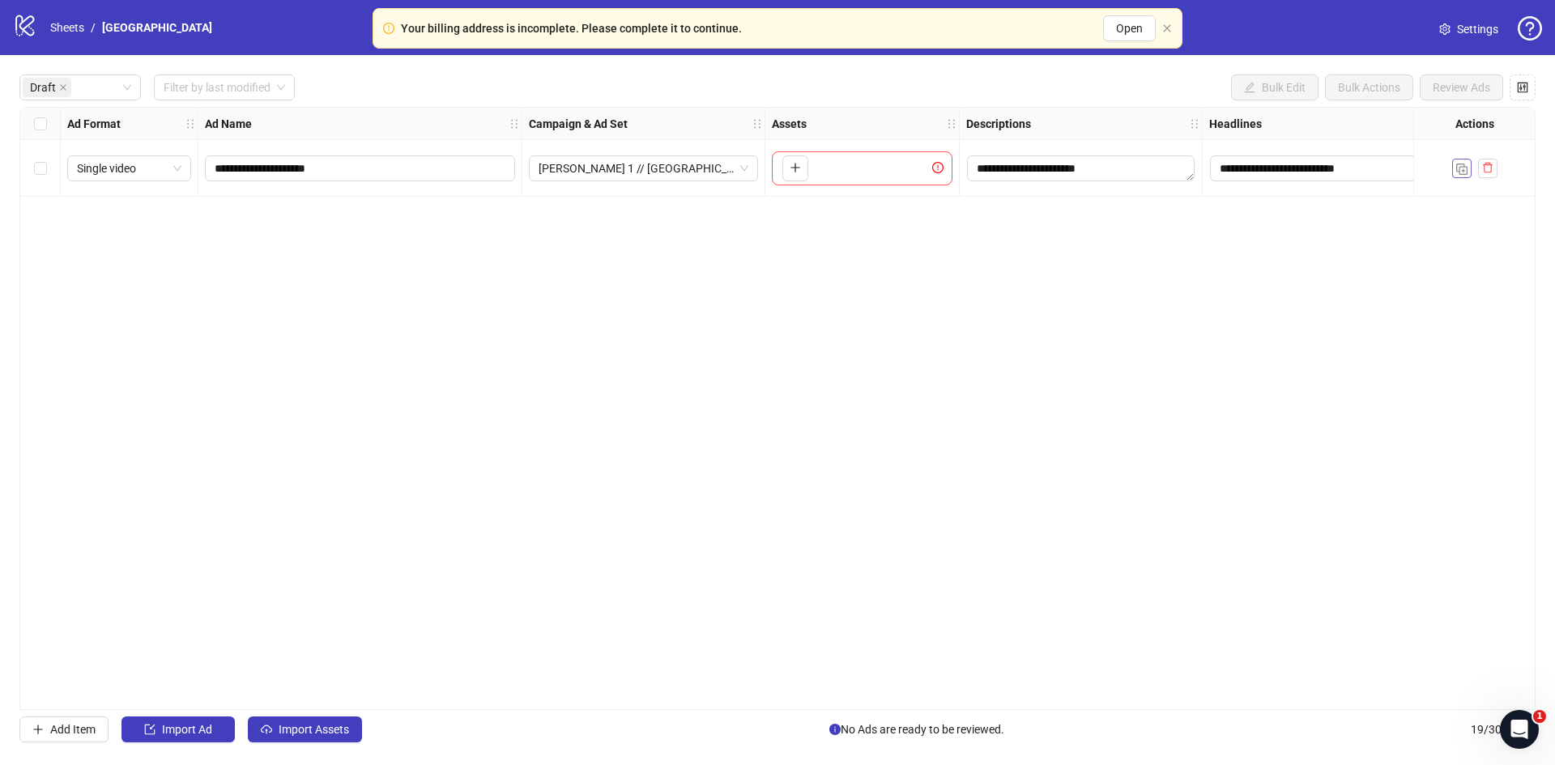
click at [1456, 172] on img "button" at bounding box center [1461, 169] width 11 height 11
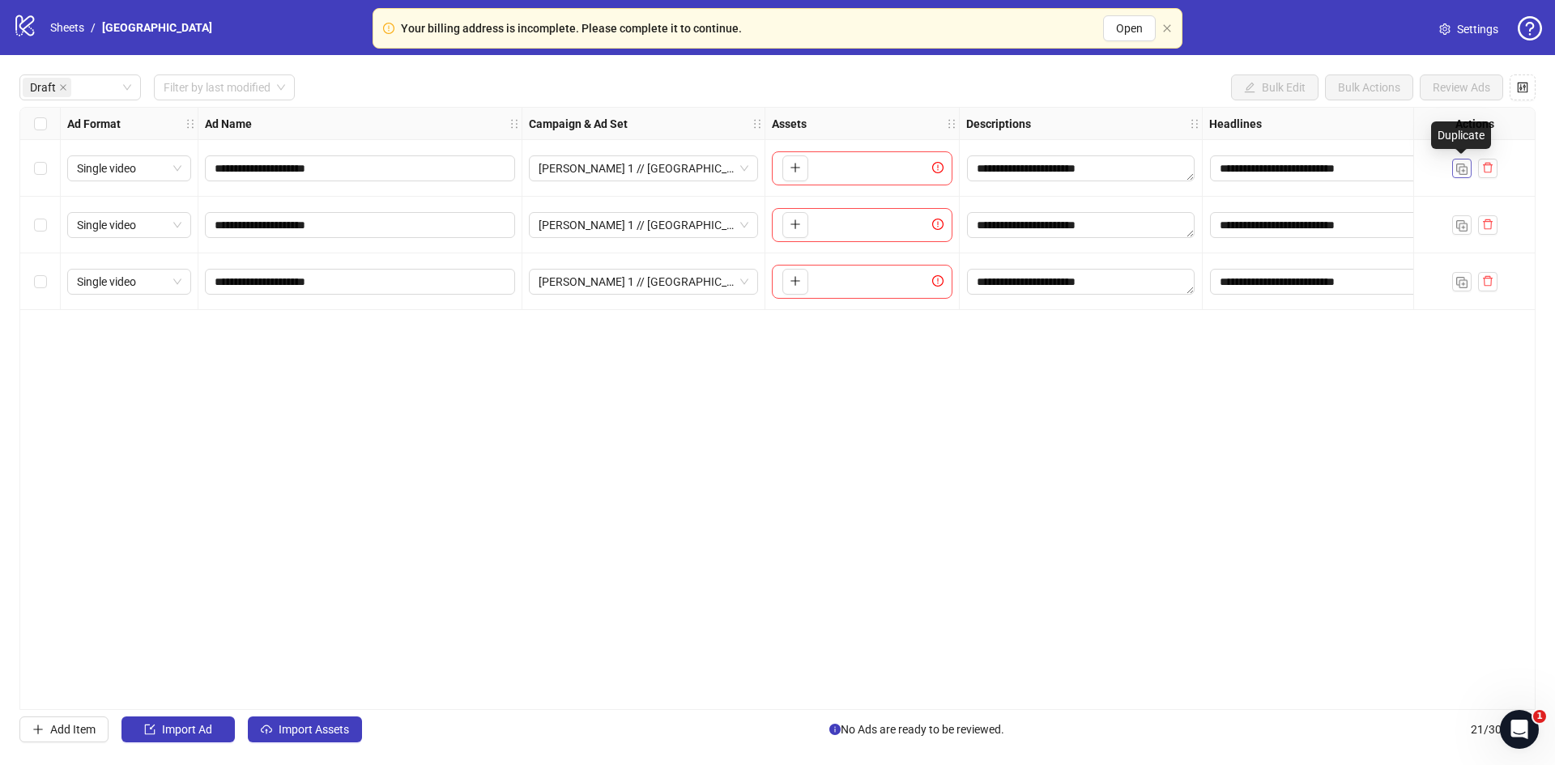
click at [1456, 172] on img "button" at bounding box center [1461, 169] width 11 height 11
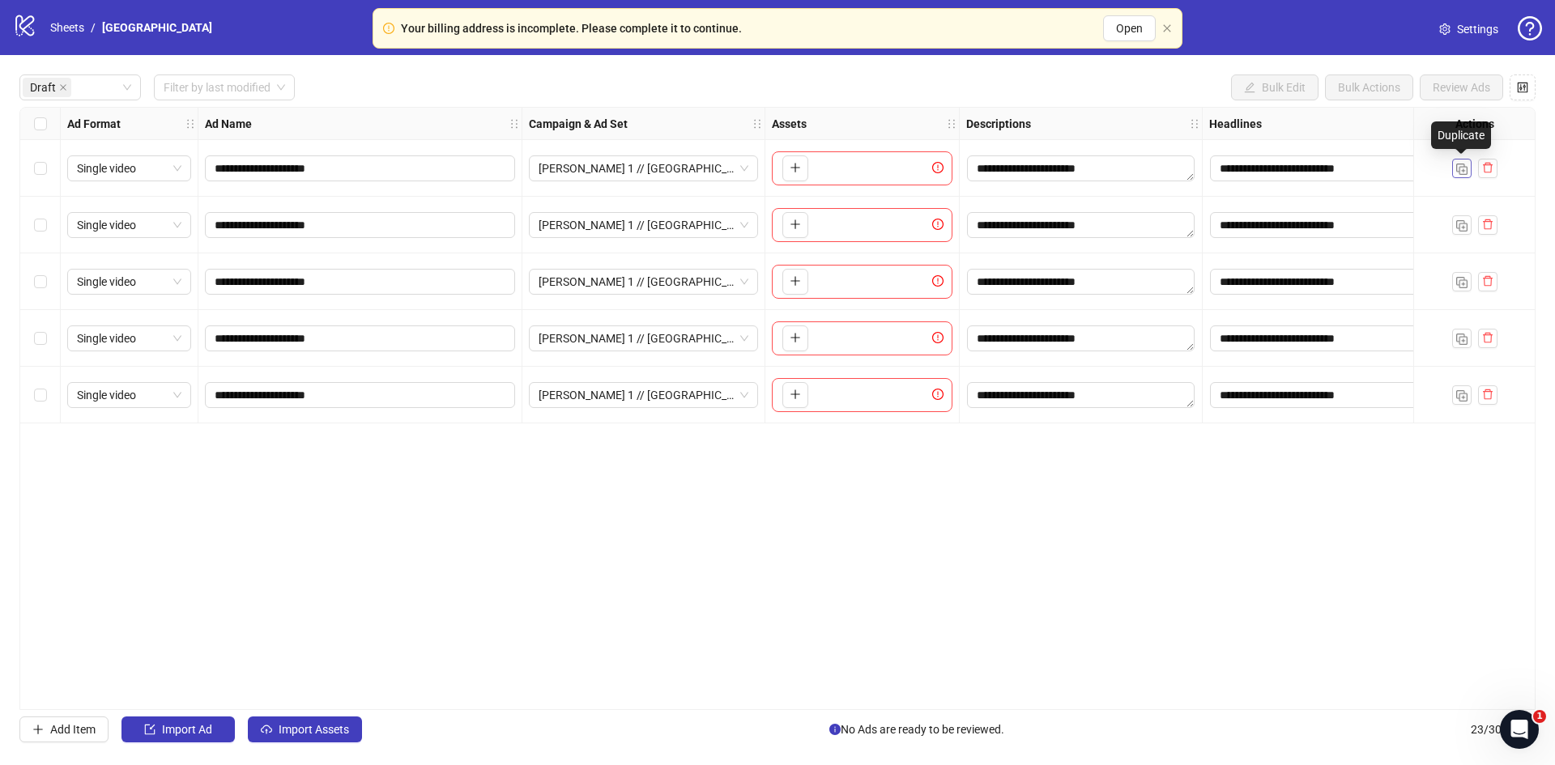
click at [1456, 172] on img "button" at bounding box center [1461, 169] width 11 height 11
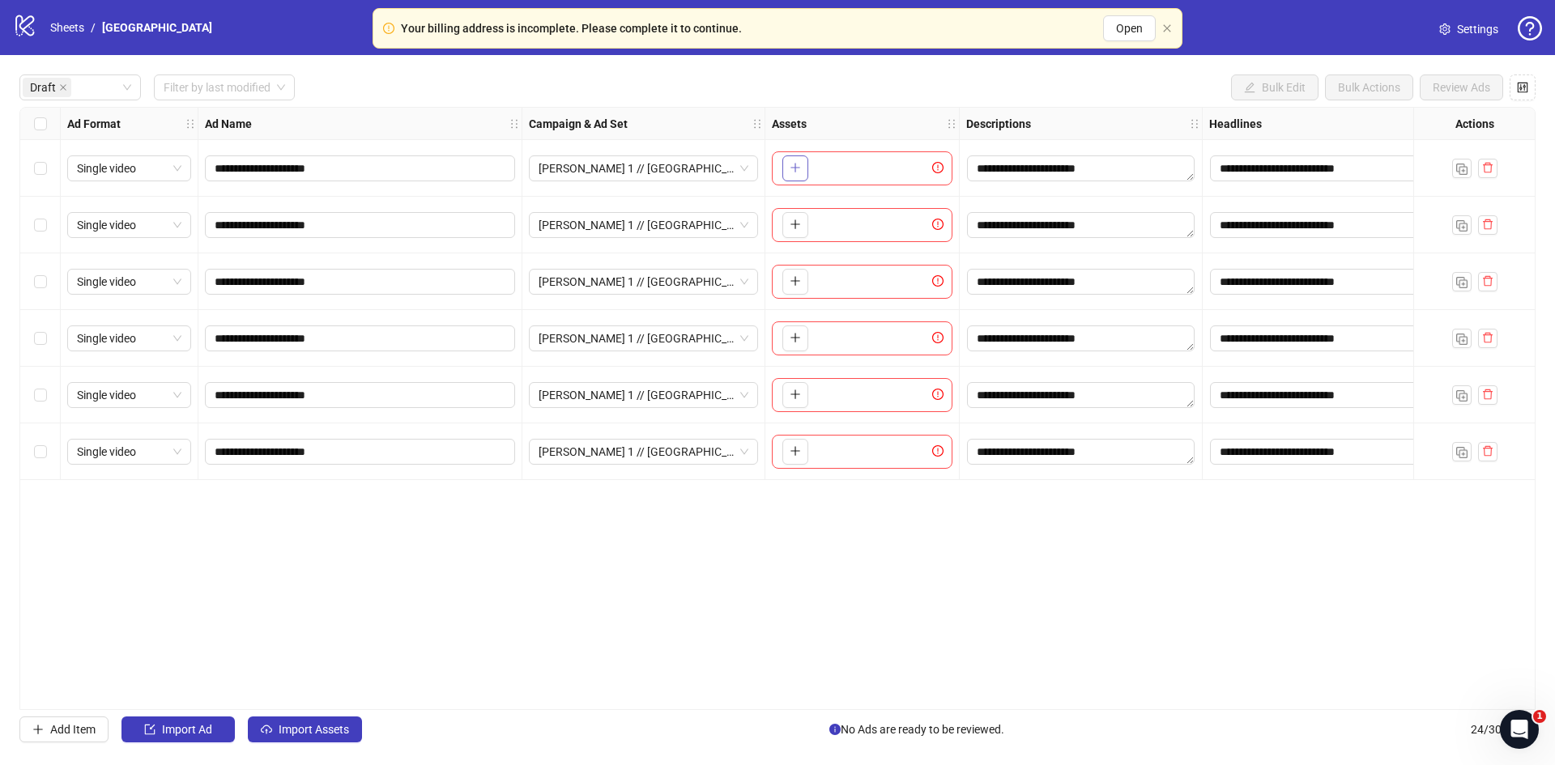
click at [800, 166] on icon "plus" at bounding box center [795, 167] width 11 height 11
click at [792, 230] on icon "plus" at bounding box center [795, 224] width 11 height 11
click at [799, 273] on button "button" at bounding box center [795, 282] width 26 height 26
click at [796, 339] on icon "plus" at bounding box center [795, 337] width 11 height 11
click at [803, 390] on button "button" at bounding box center [795, 395] width 26 height 26
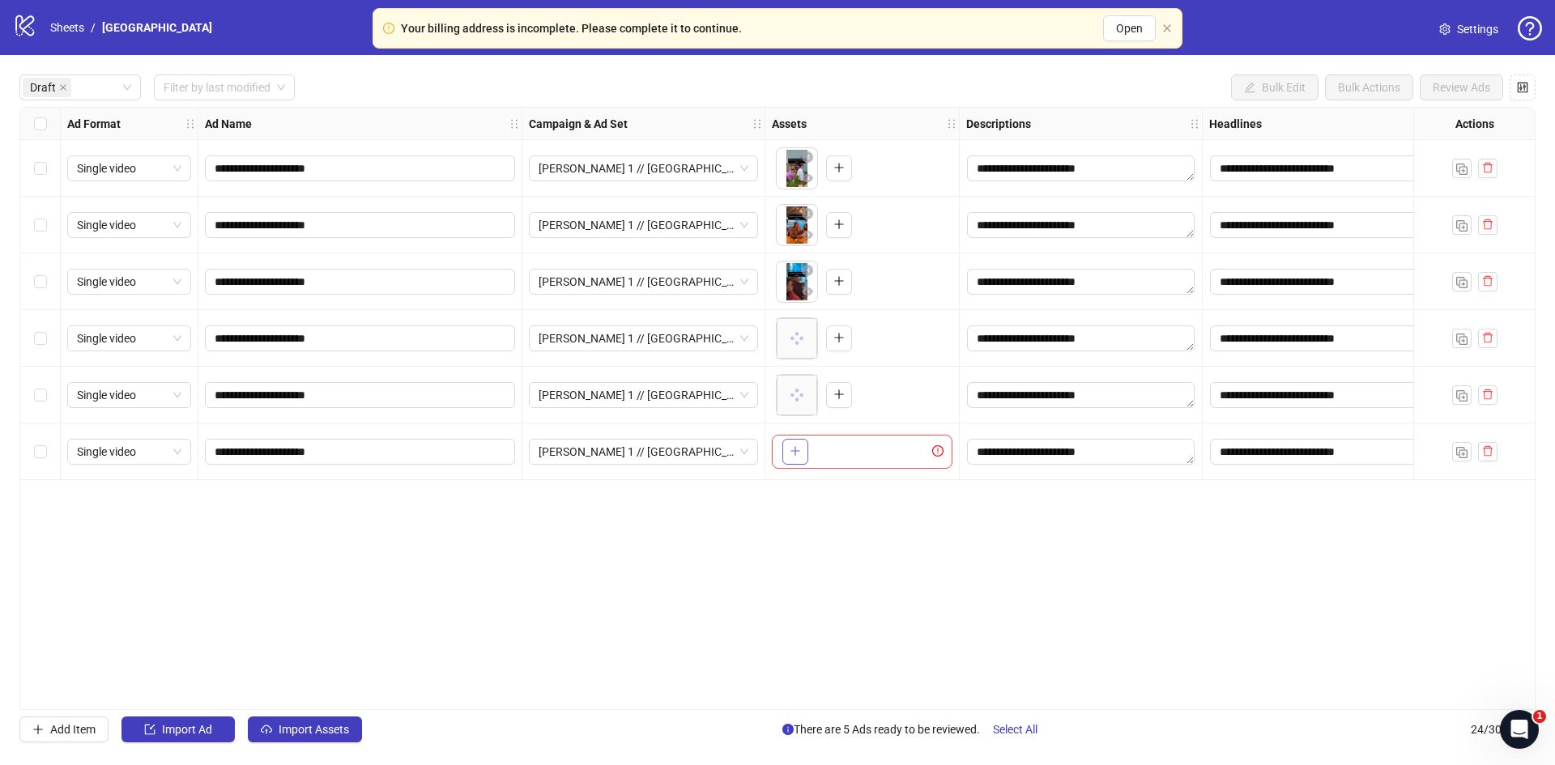
click at [787, 456] on button "button" at bounding box center [795, 452] width 26 height 26
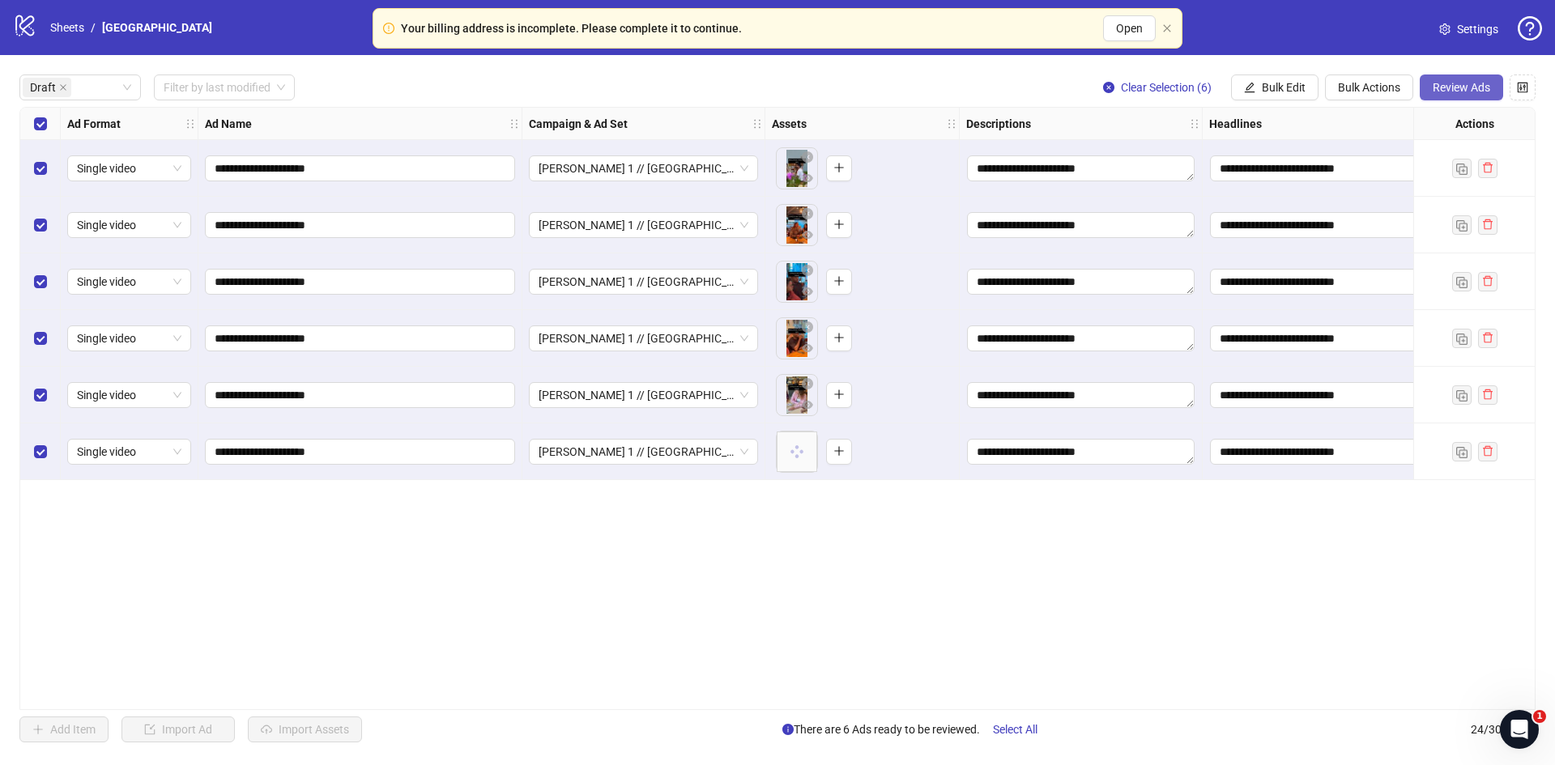
click at [1471, 82] on span "Review Ads" at bounding box center [1462, 87] width 58 height 13
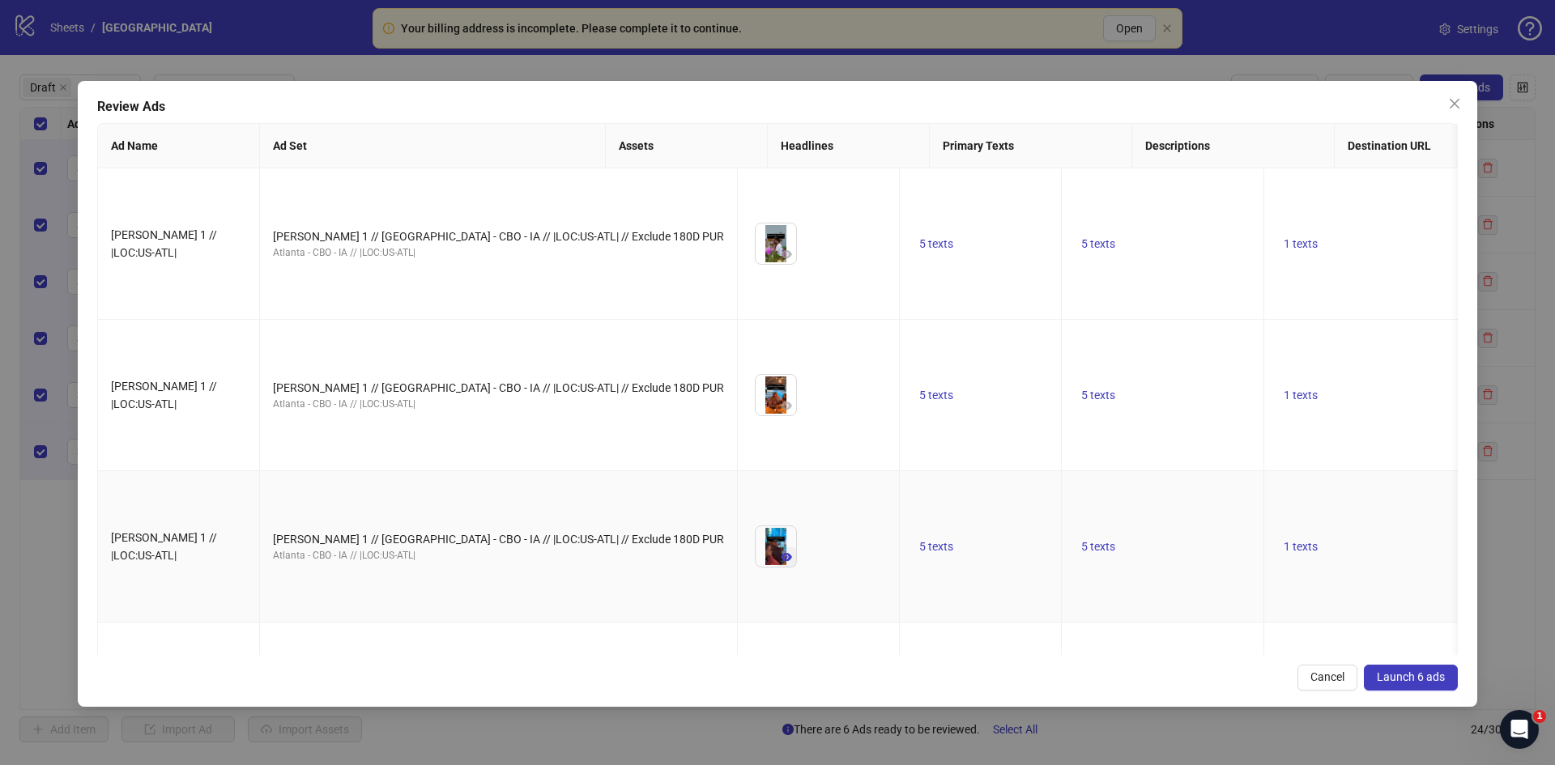
click at [781, 552] on icon "eye" at bounding box center [786, 557] width 11 height 11
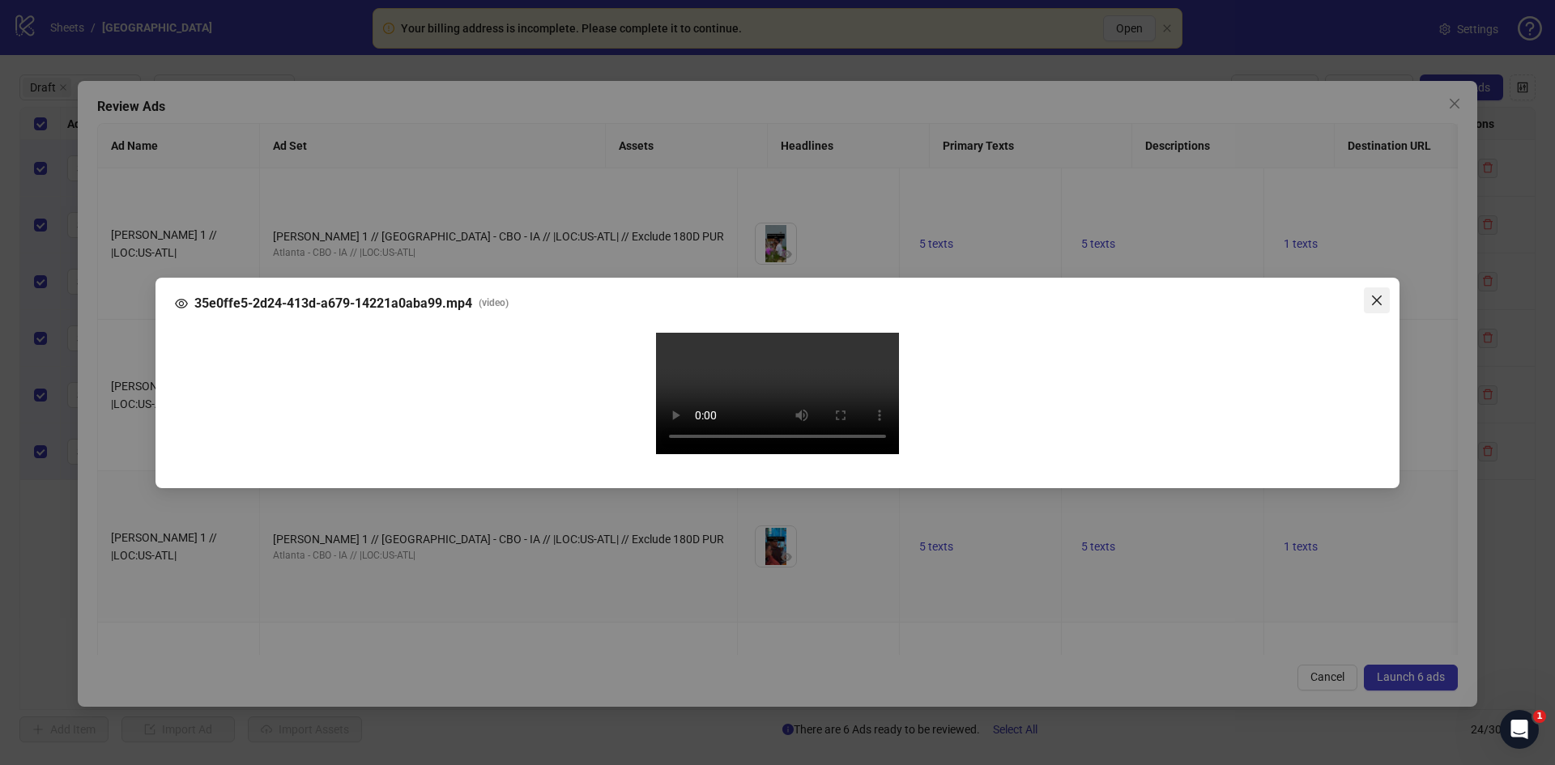
click at [1377, 294] on icon "close" at bounding box center [1376, 300] width 13 height 13
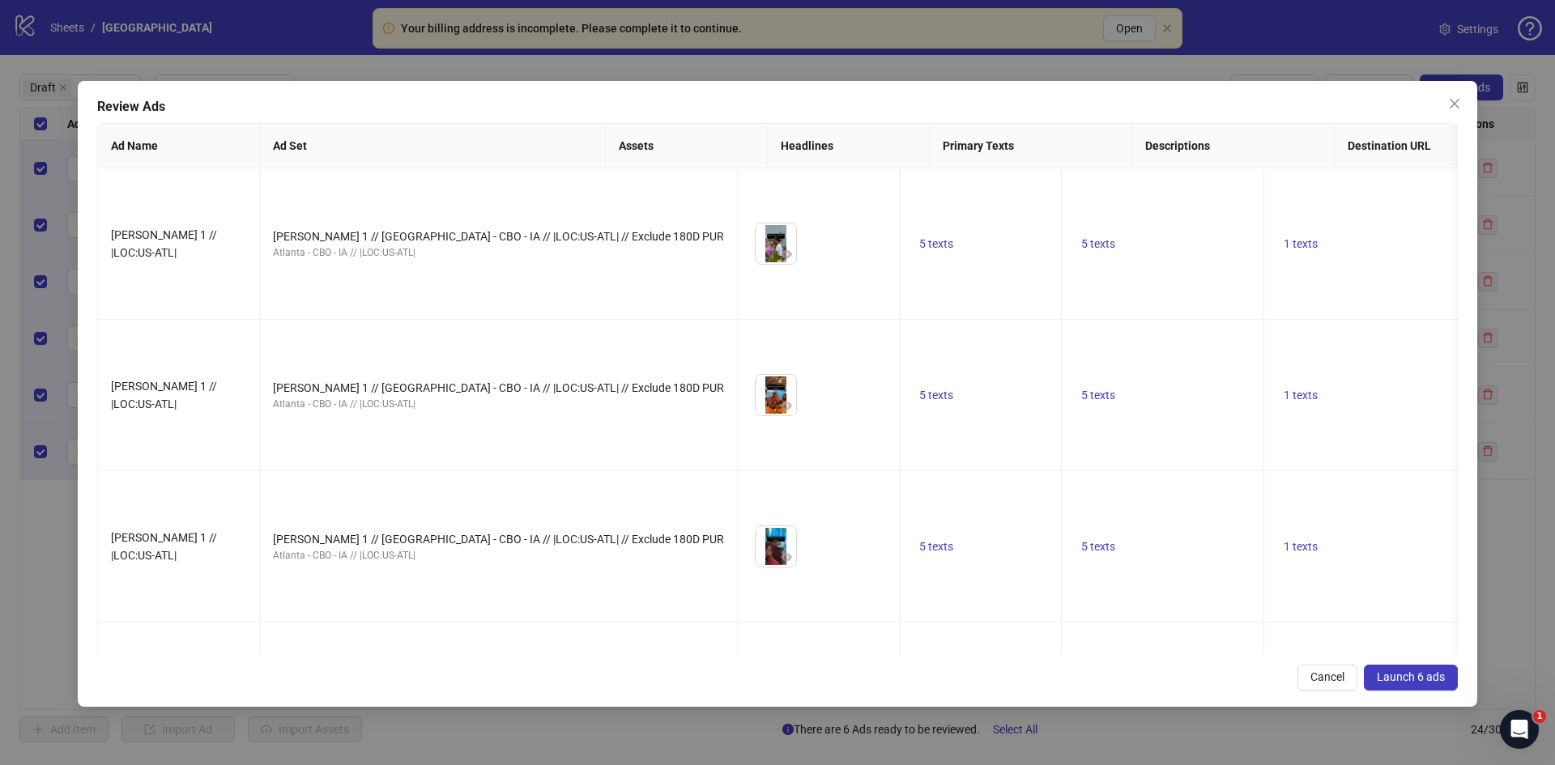
click at [1394, 688] on button "Launch 6 ads" at bounding box center [1411, 678] width 94 height 26
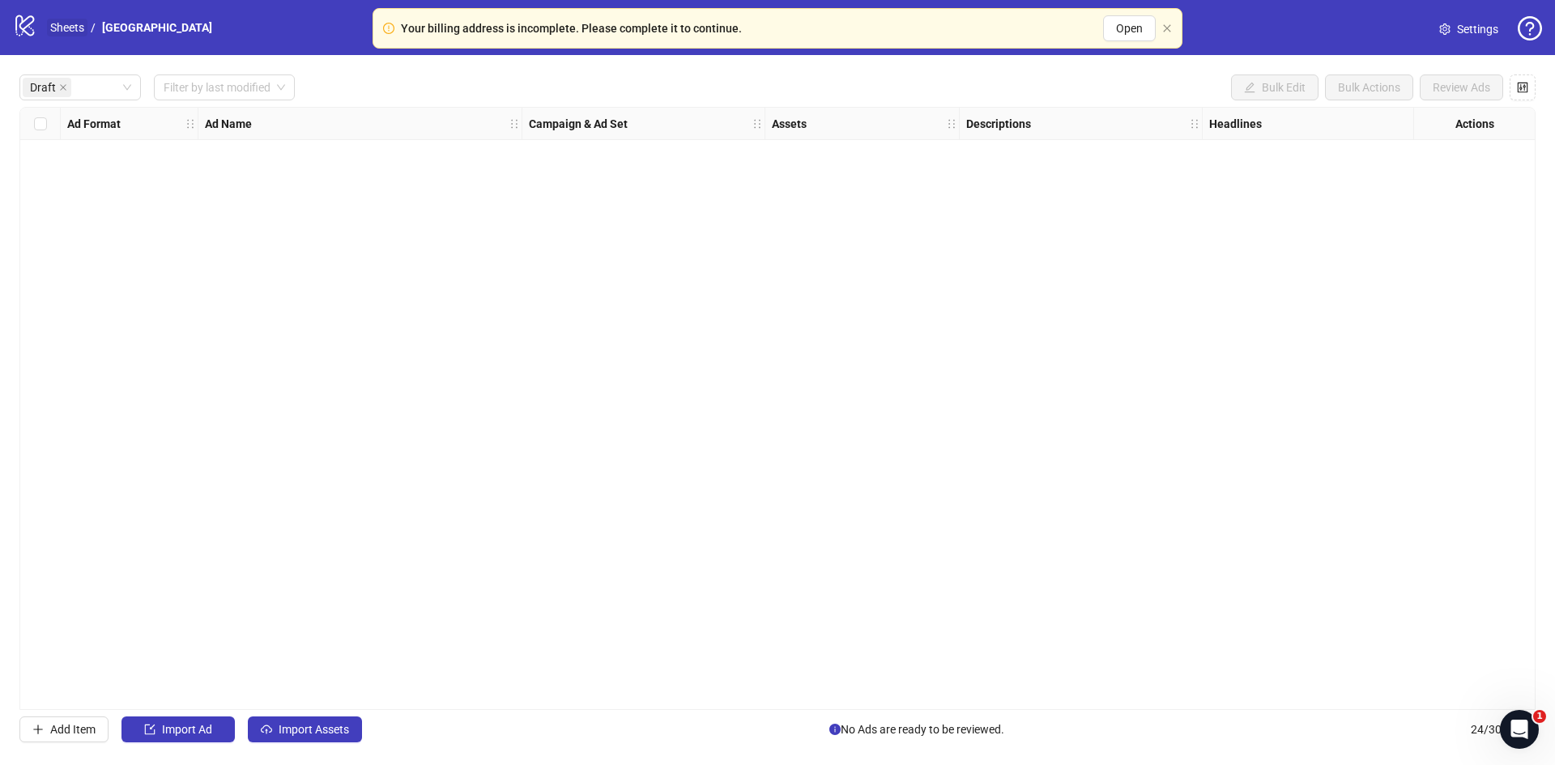
click at [77, 31] on link "Sheets" at bounding box center [67, 28] width 40 height 18
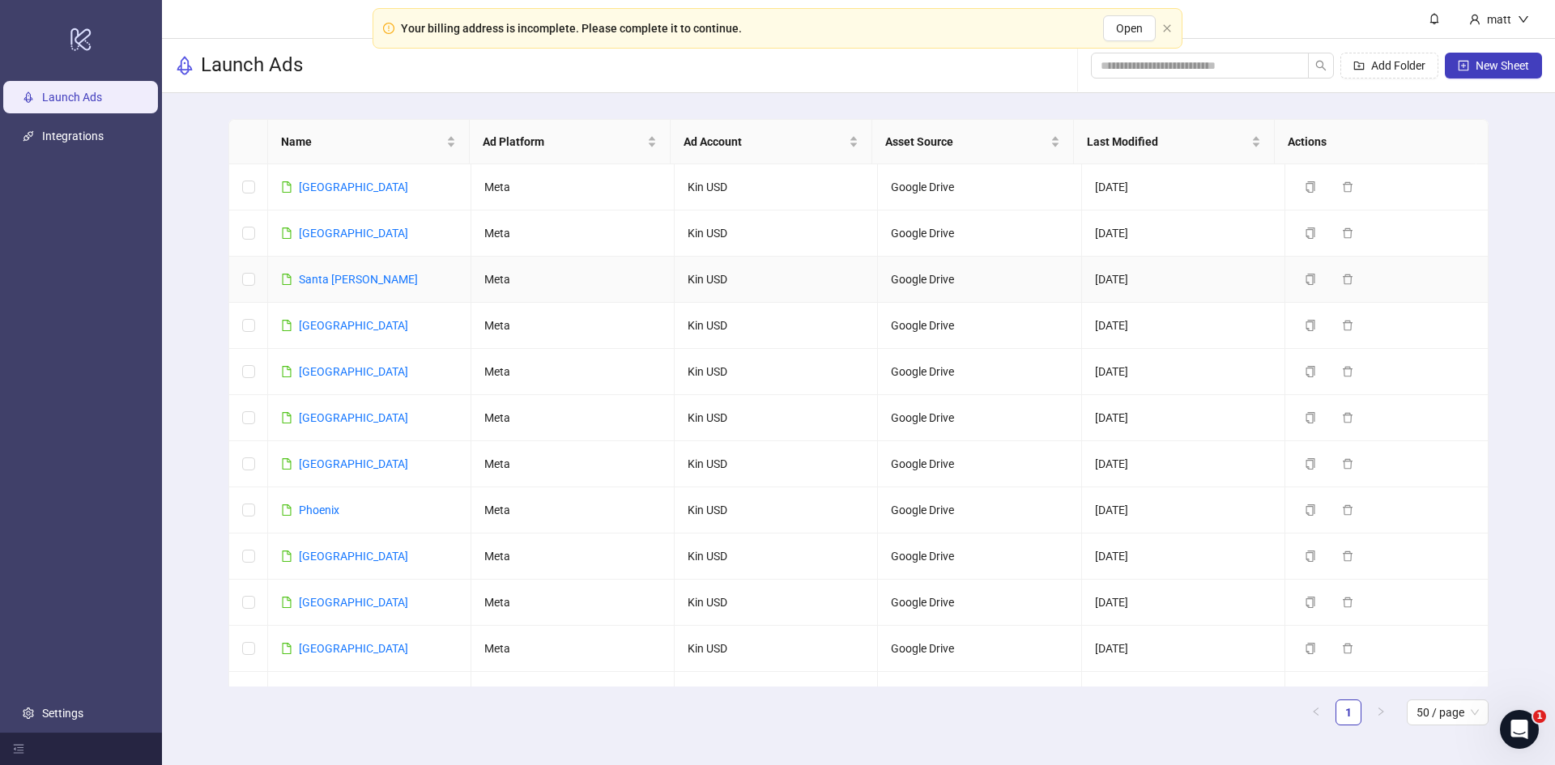
scroll to position [546, 0]
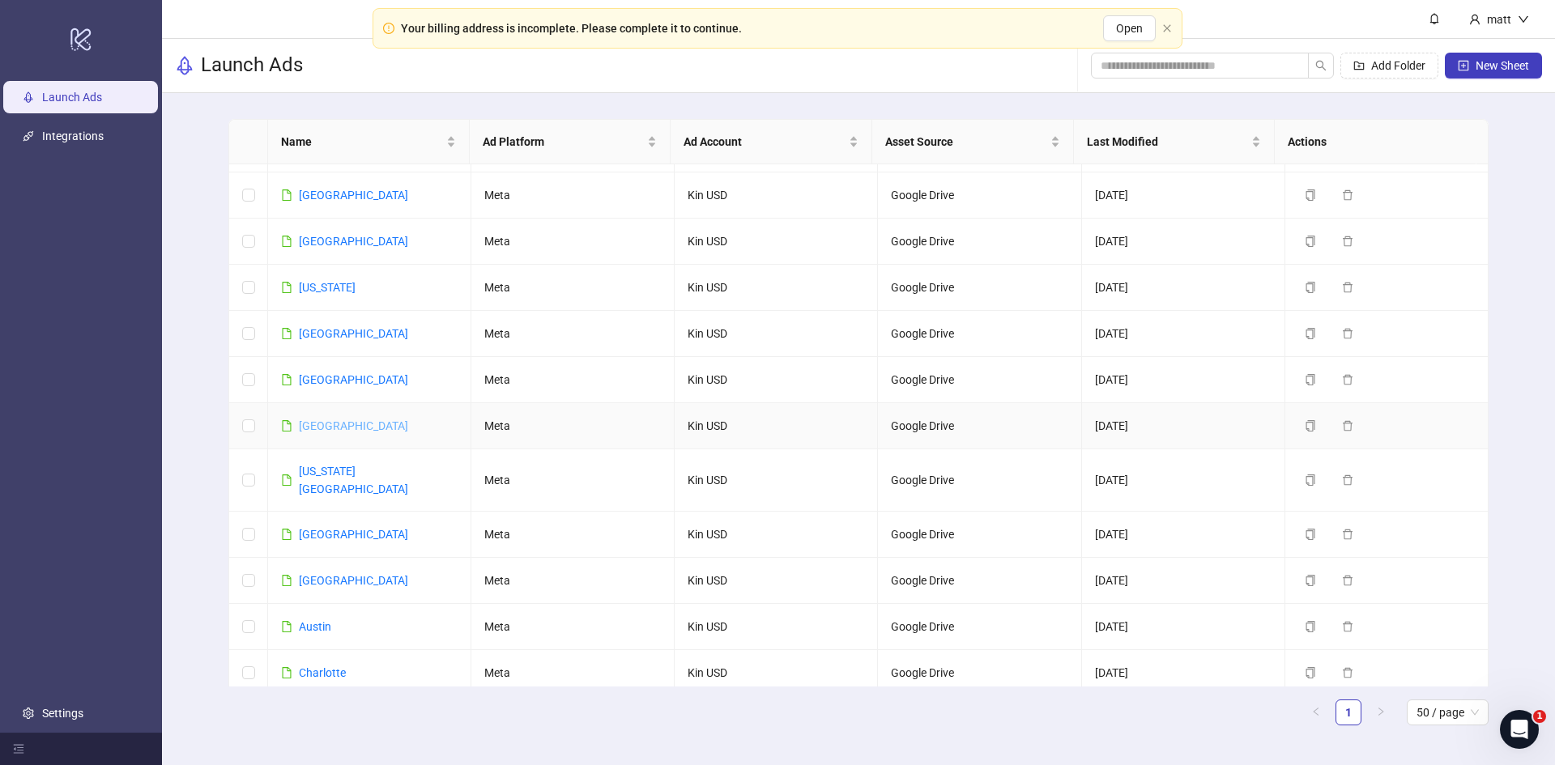
click at [323, 420] on link "[GEOGRAPHIC_DATA]" at bounding box center [353, 426] width 109 height 13
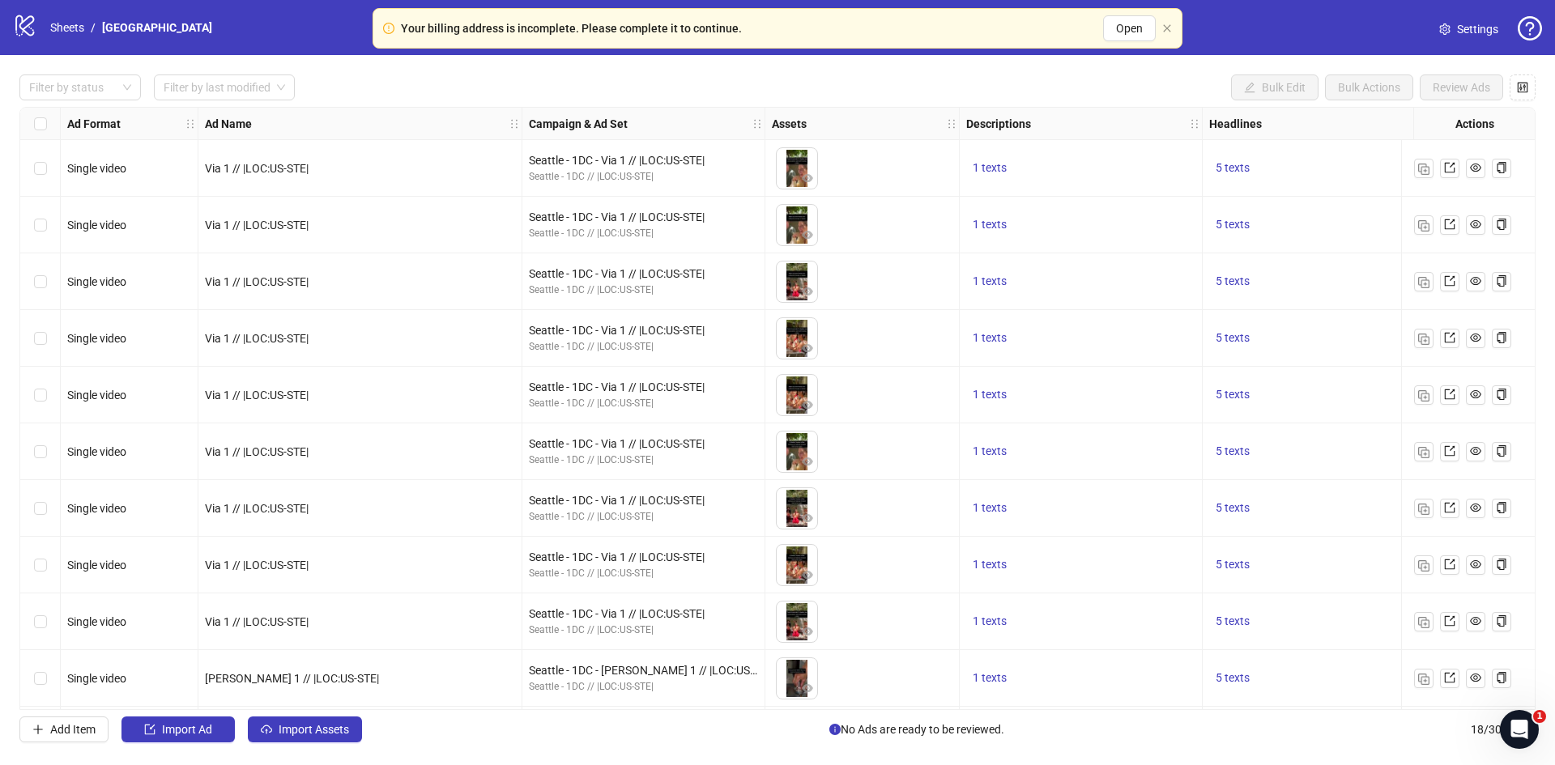
click at [1446, 32] on icon "setting" at bounding box center [1444, 28] width 11 height 11
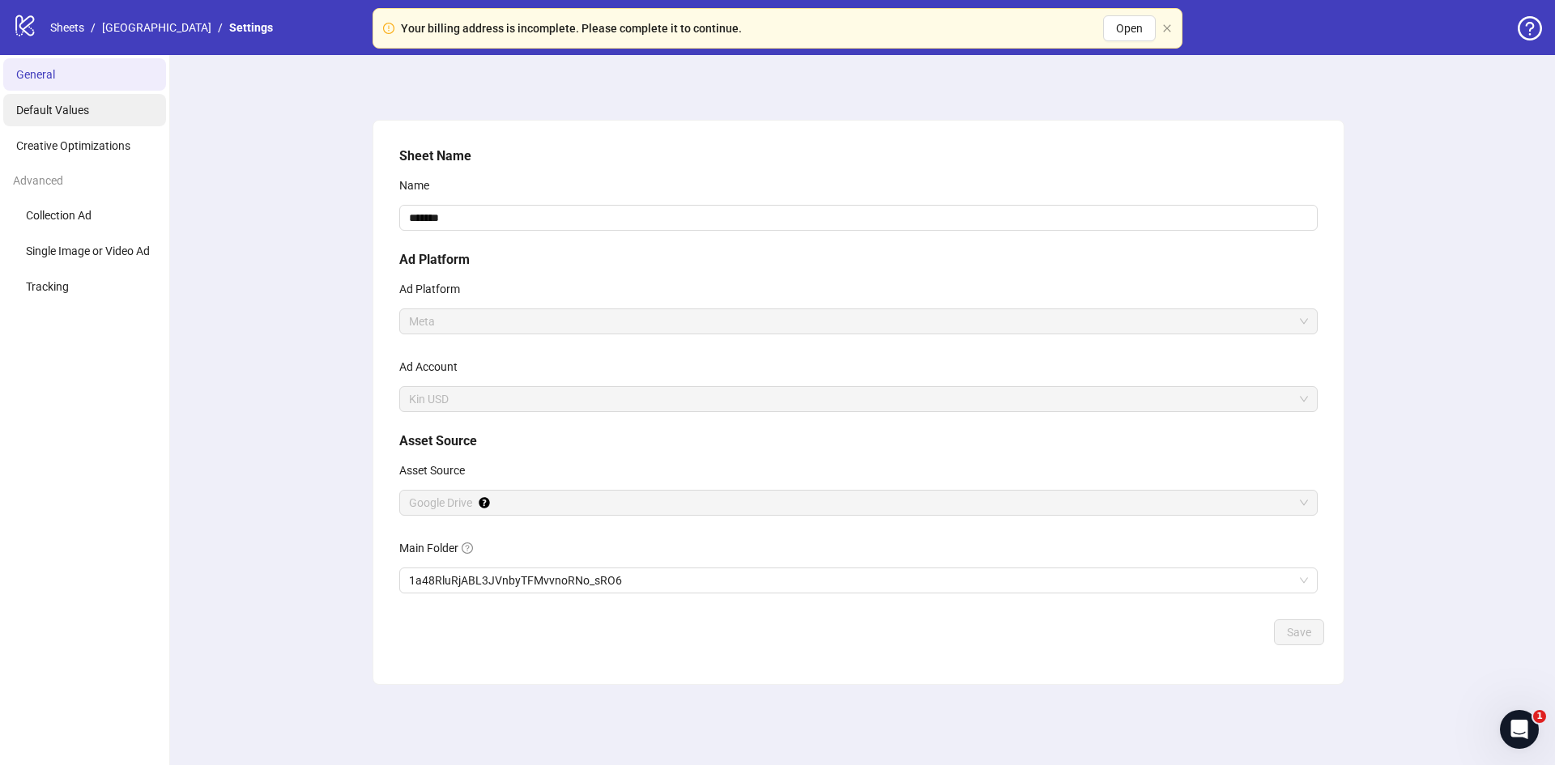
click at [92, 113] on li "Default Values" at bounding box center [84, 110] width 163 height 32
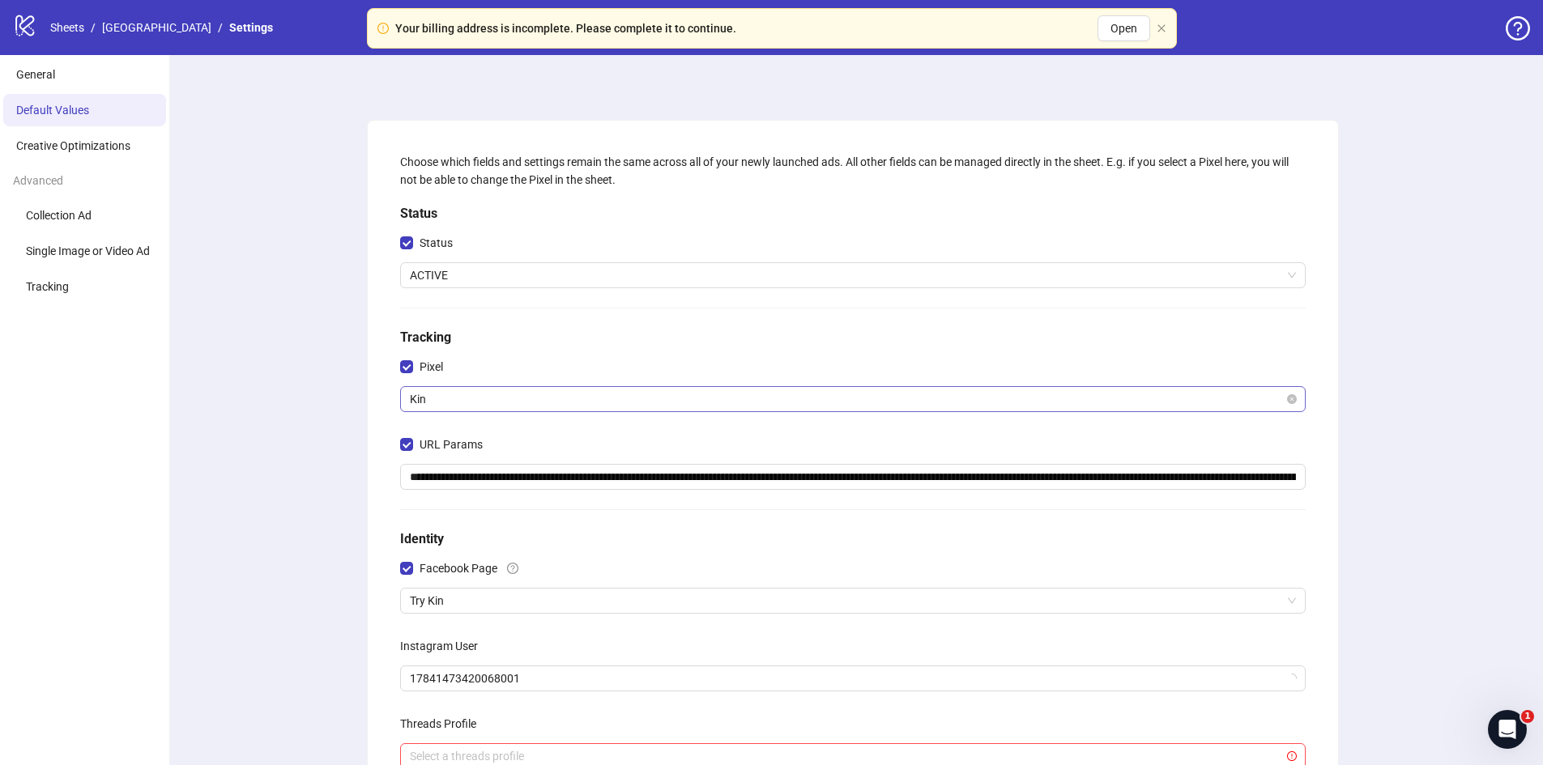
scroll to position [259, 0]
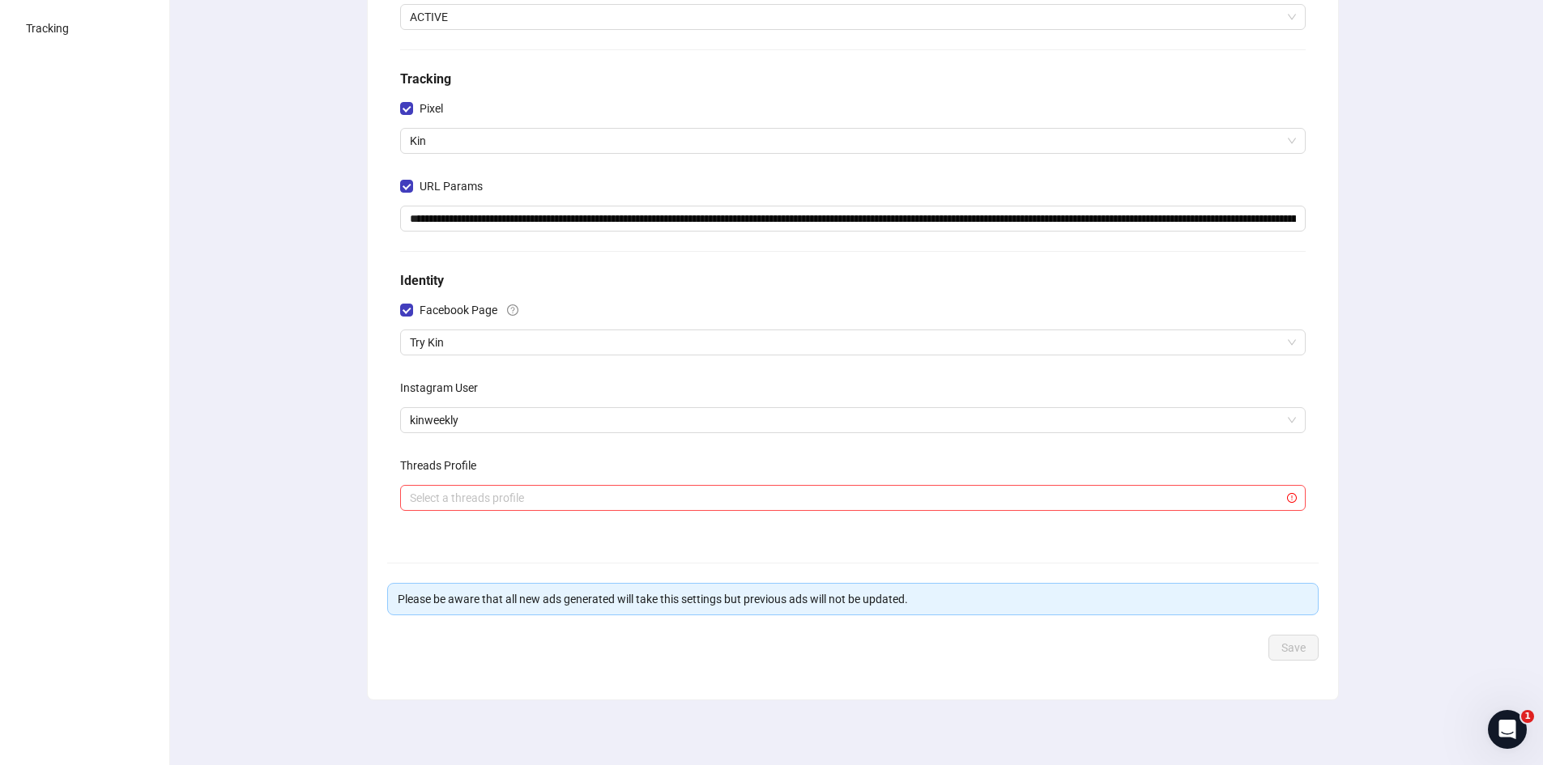
click at [449, 358] on div "**********" at bounding box center [853, 212] width 918 height 649
click at [451, 353] on span "Try Kin" at bounding box center [853, 342] width 886 height 24
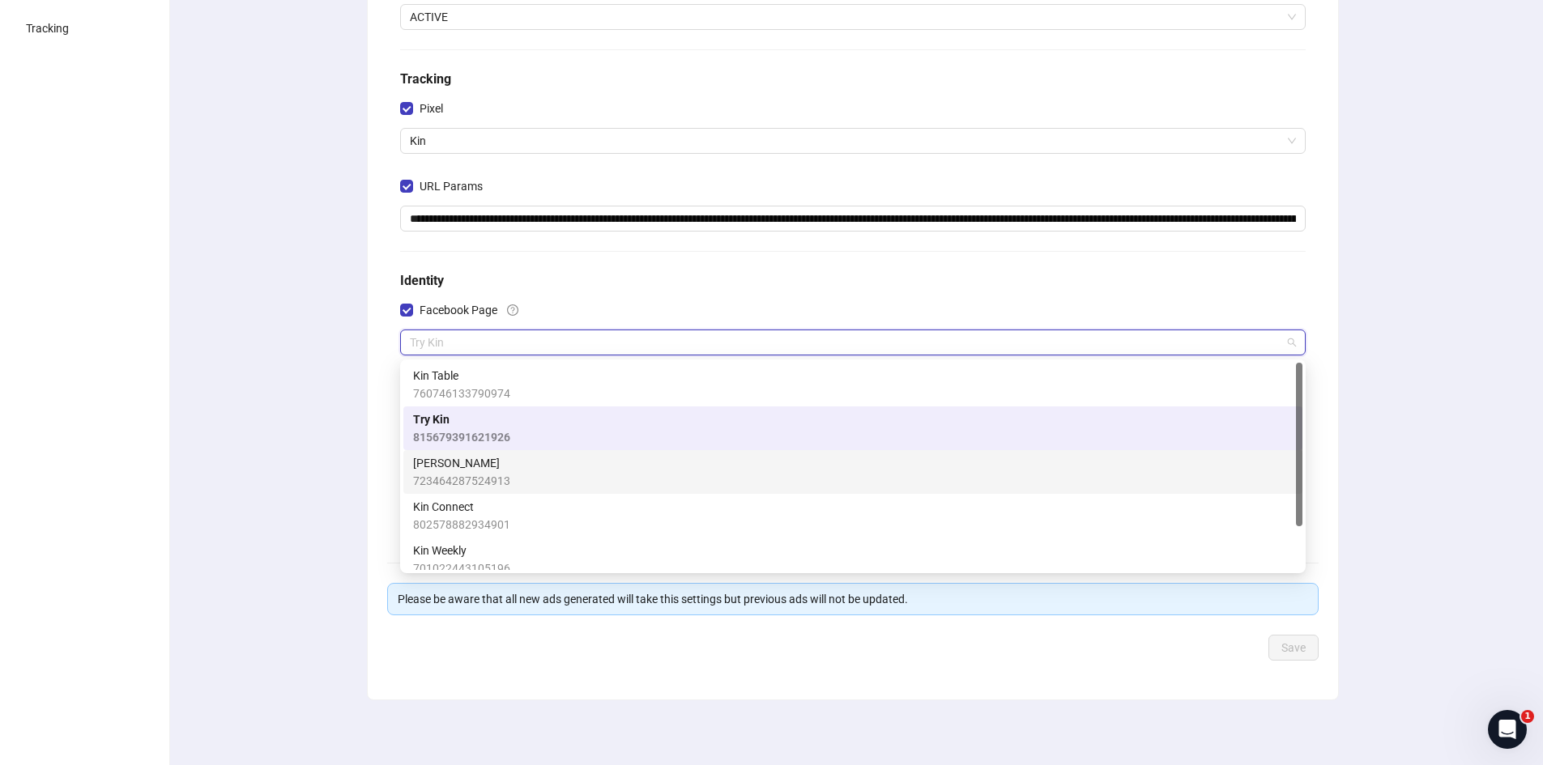
click at [498, 484] on span "723464287524913" at bounding box center [461, 481] width 97 height 18
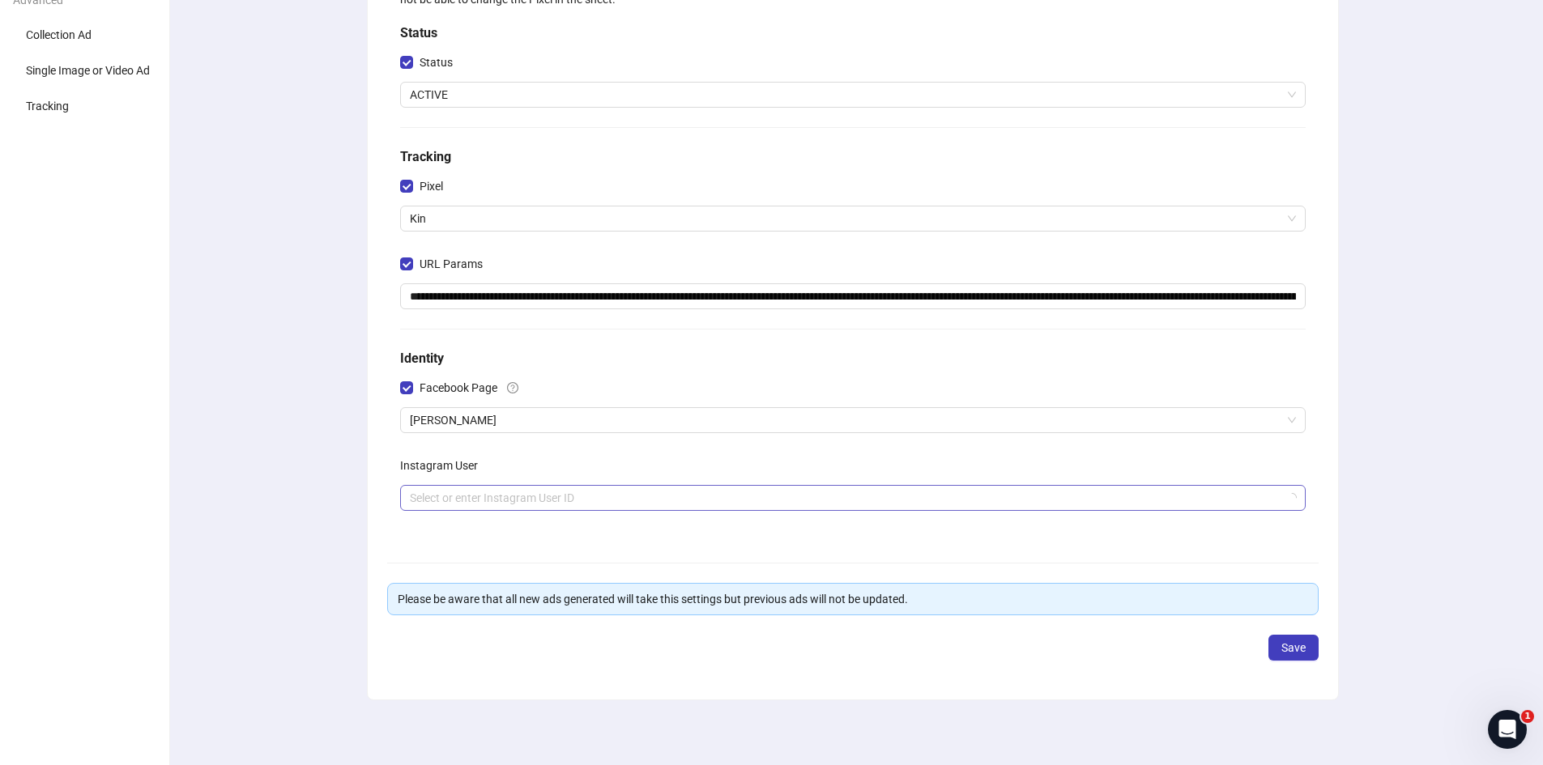
click at [503, 494] on input "search" at bounding box center [845, 498] width 871 height 24
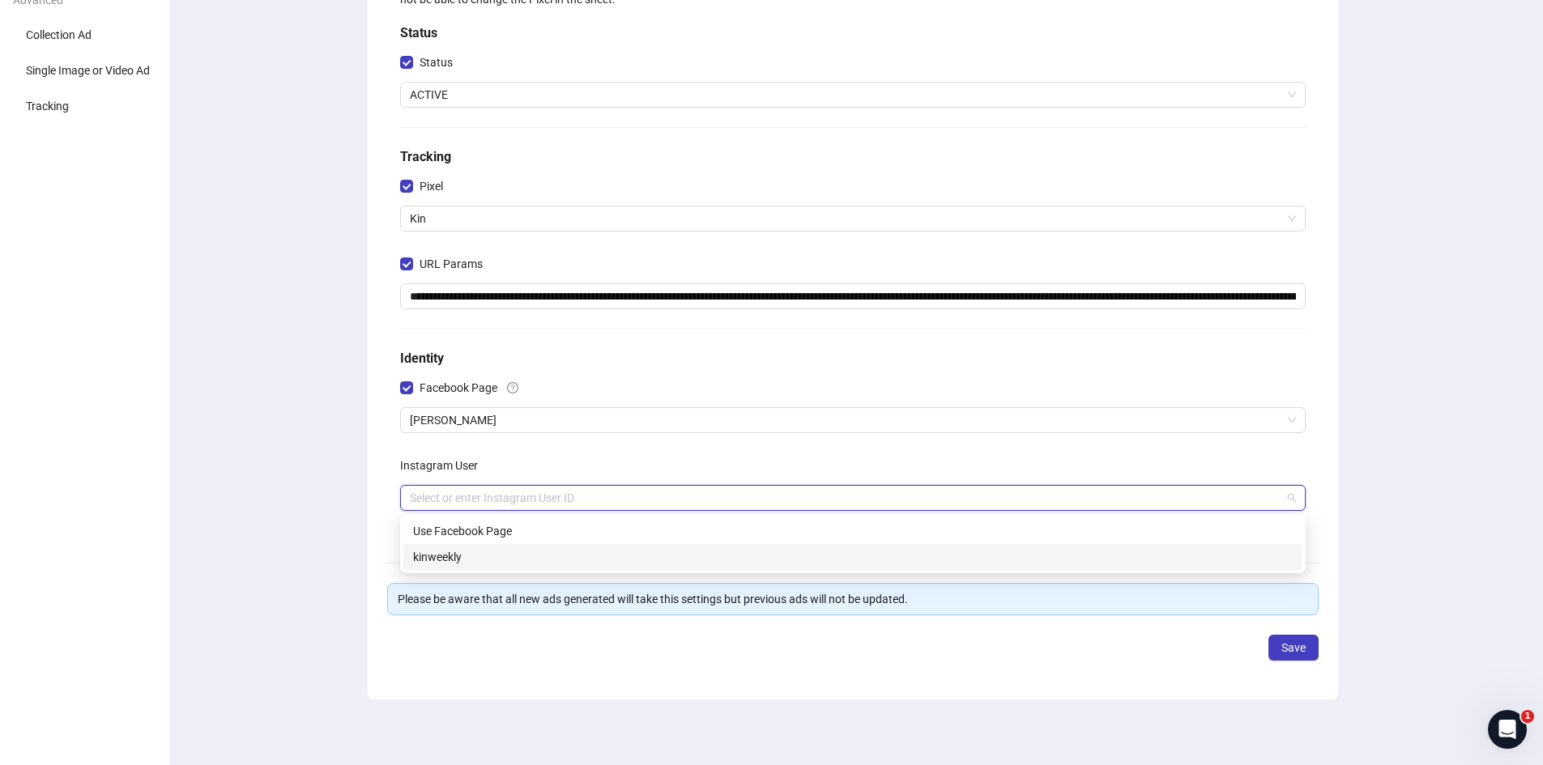
click at [469, 558] on div "kinweekly" at bounding box center [853, 557] width 880 height 18
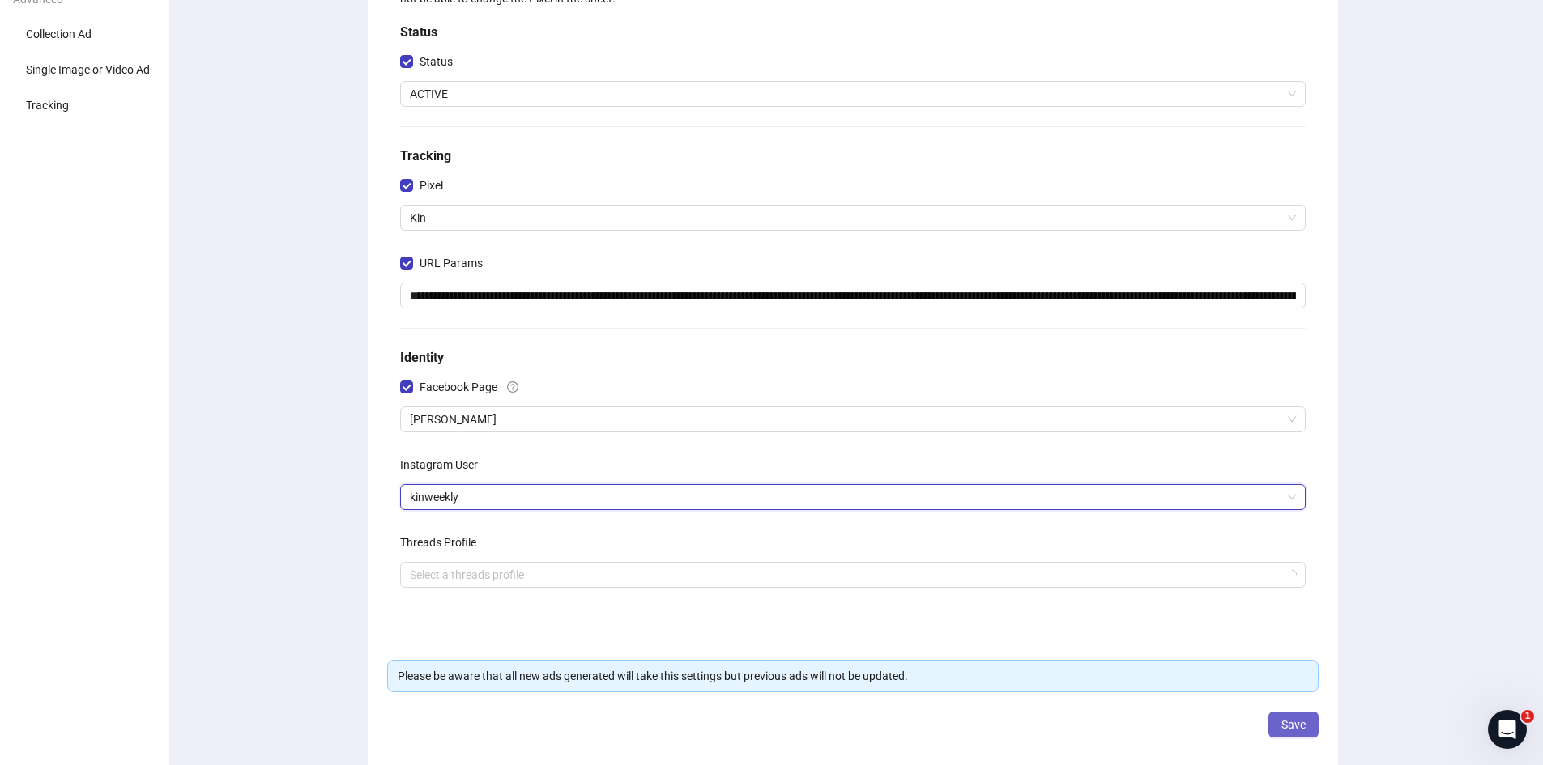
click at [1286, 723] on span "Save" at bounding box center [1293, 724] width 24 height 13
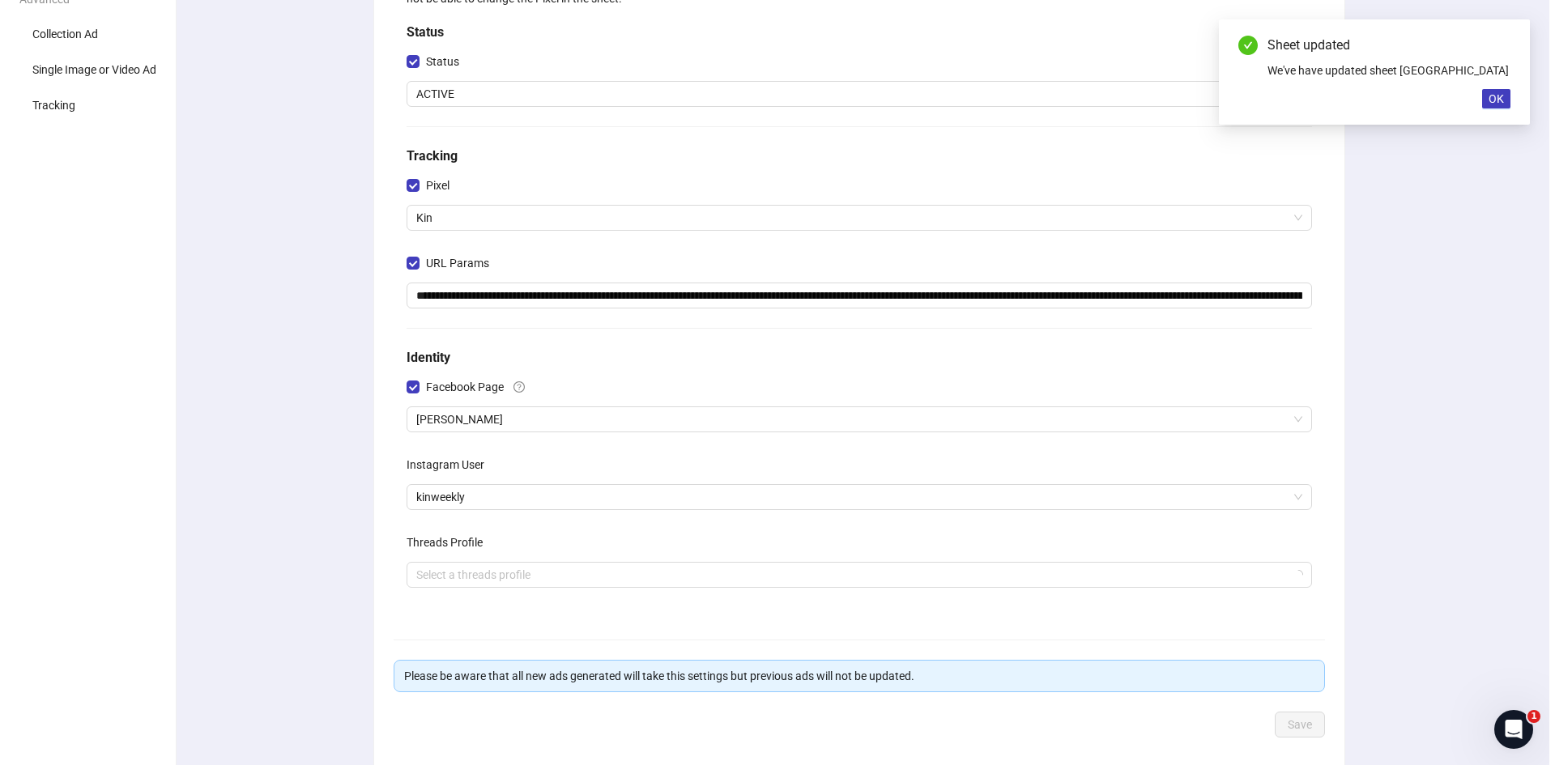
scroll to position [0, 0]
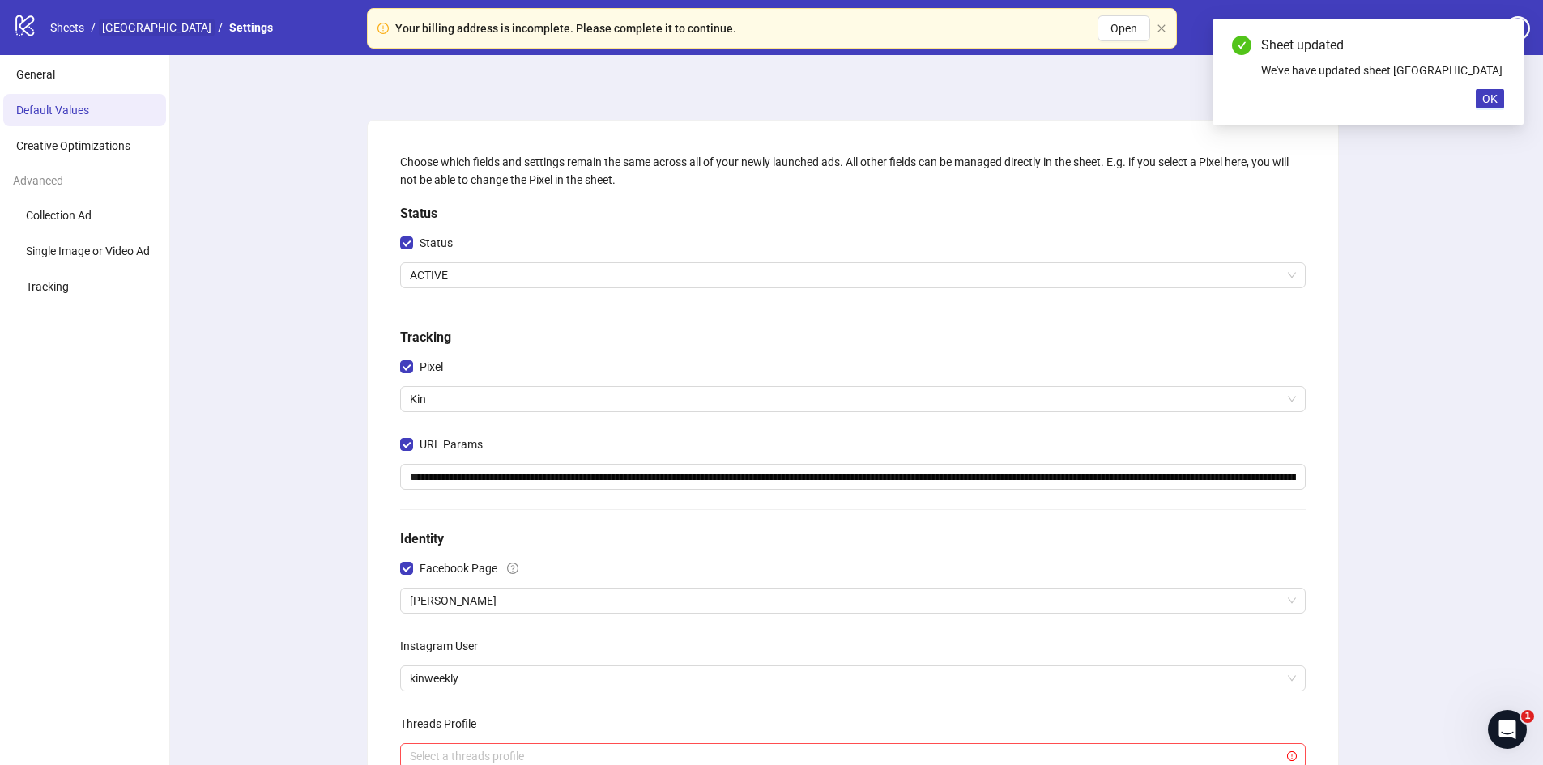
click at [126, 28] on link "[GEOGRAPHIC_DATA]" at bounding box center [157, 28] width 116 height 18
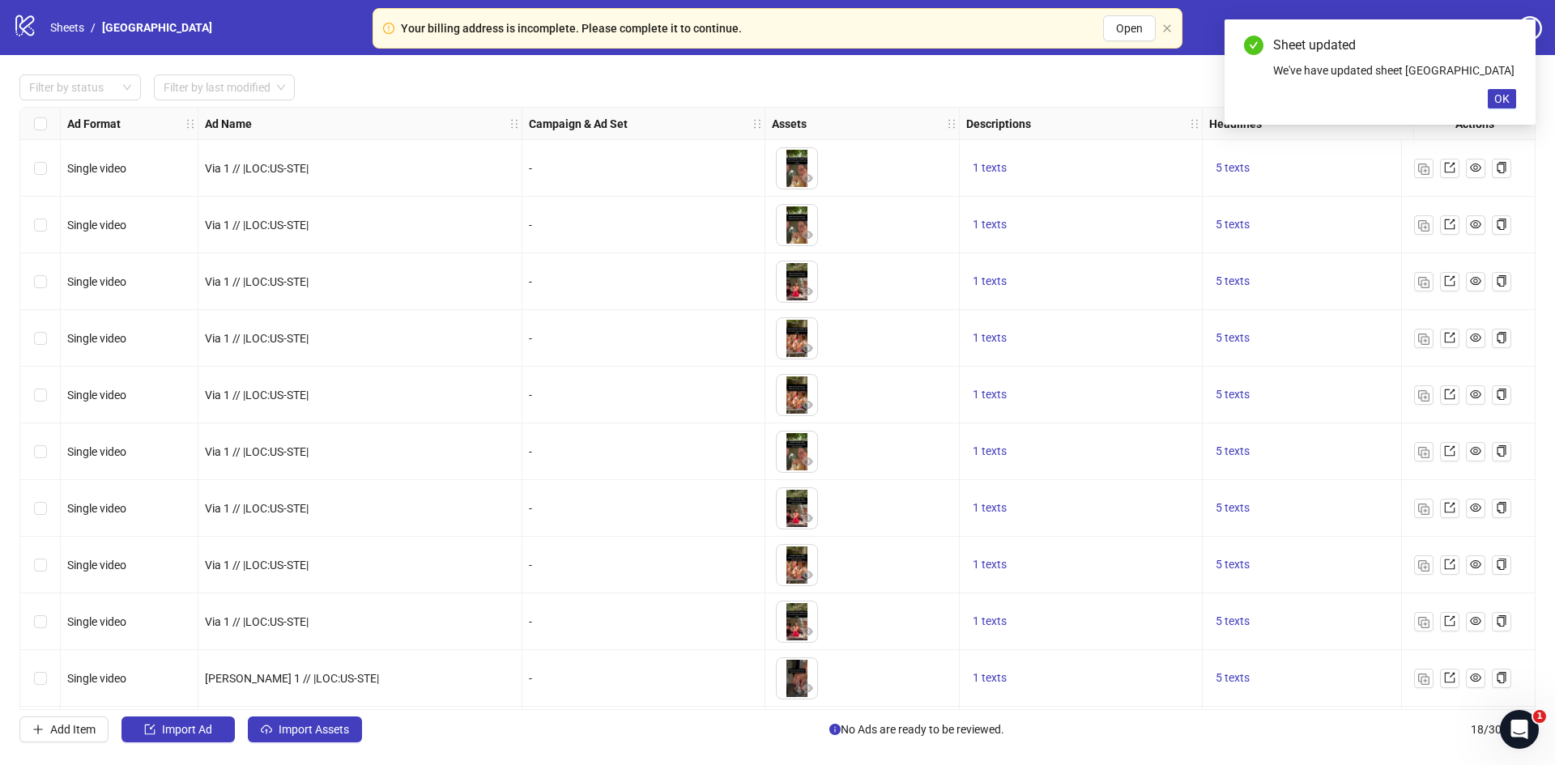
scroll to position [458, 0]
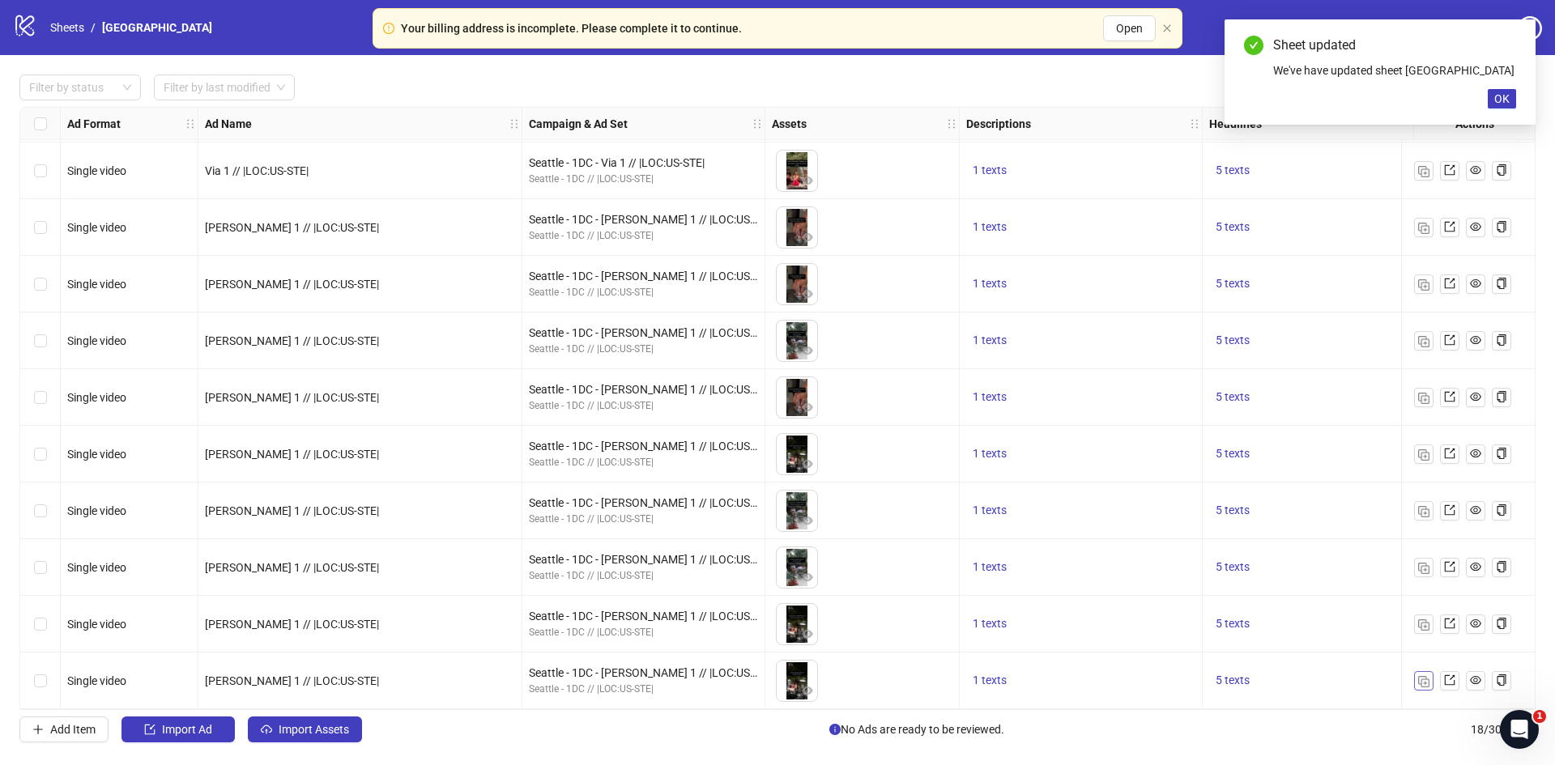
click at [1421, 676] on img "button" at bounding box center [1423, 681] width 11 height 11
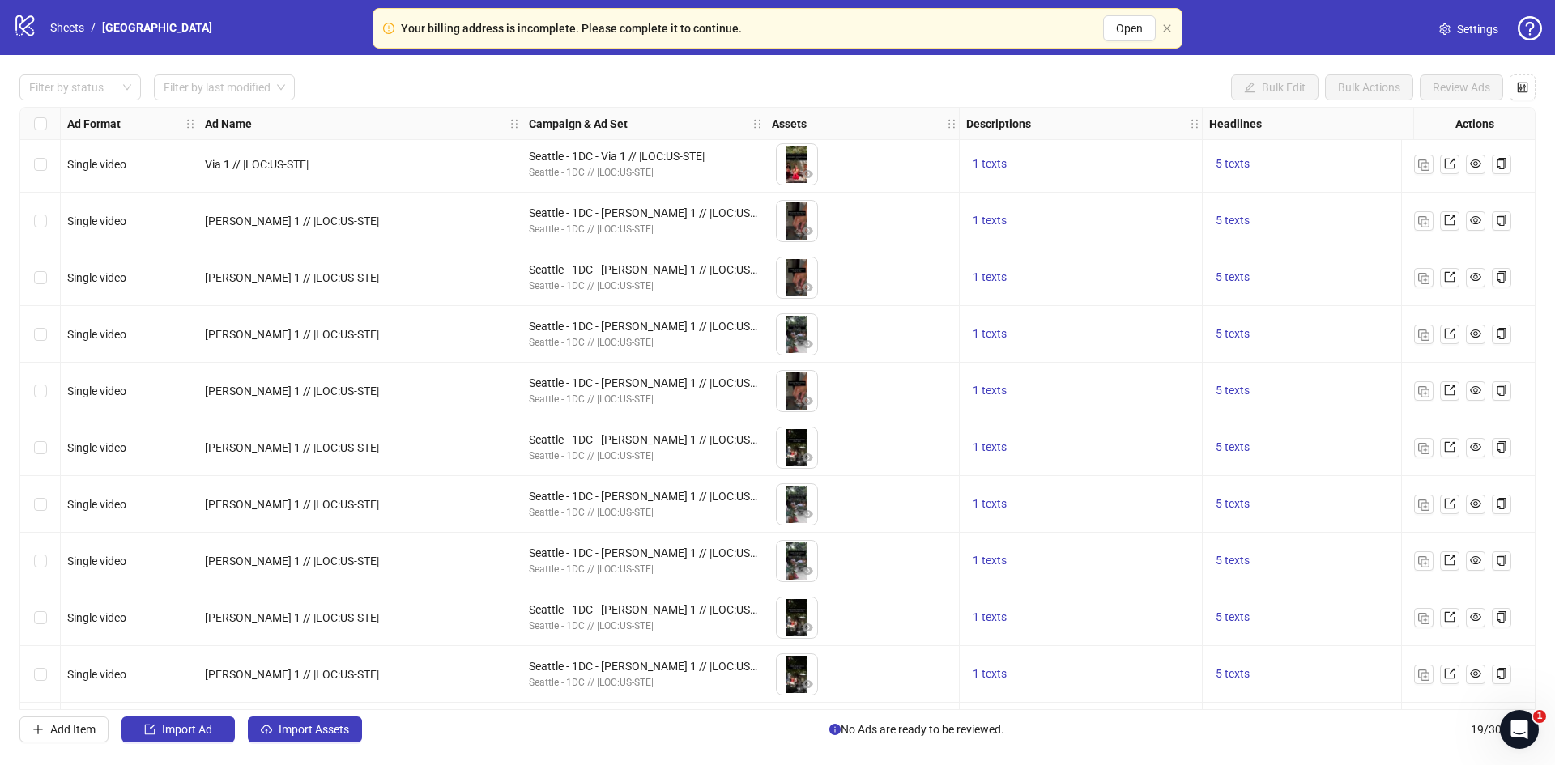
scroll to position [514, 0]
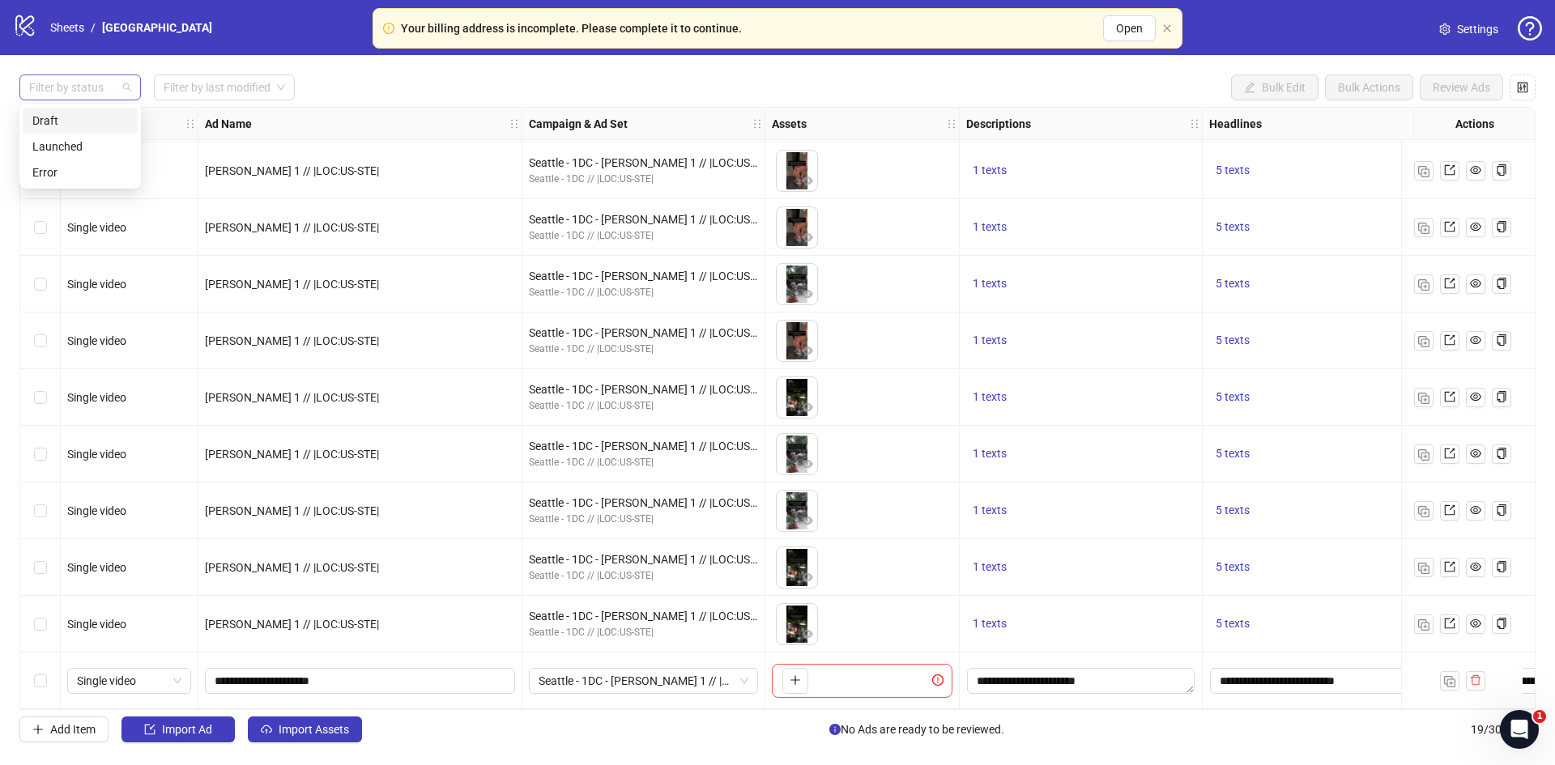
click at [79, 89] on div at bounding box center [72, 87] width 98 height 23
click at [63, 115] on div "Draft" at bounding box center [80, 121] width 96 height 18
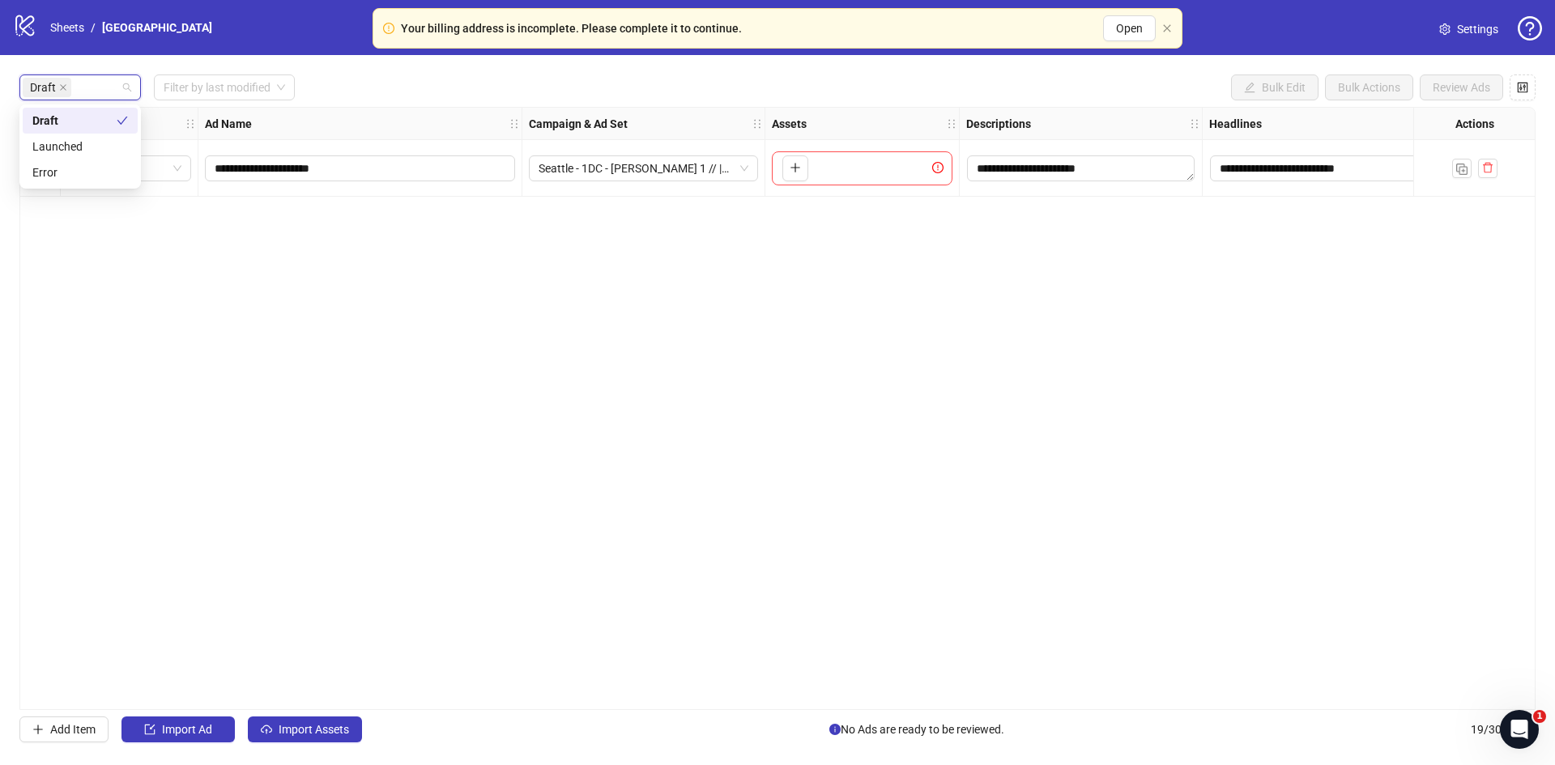
click at [386, 79] on div "Draft Filter by last modified Bulk Edit Bulk Actions Review Ads" at bounding box center [777, 88] width 1516 height 26
click at [226, 170] on input "**********" at bounding box center [359, 169] width 288 height 18
type input "**********"
click at [640, 171] on span "Seattle - 1DC - [PERSON_NAME] 1 // |LOC:US-STE|" at bounding box center [644, 168] width 210 height 24
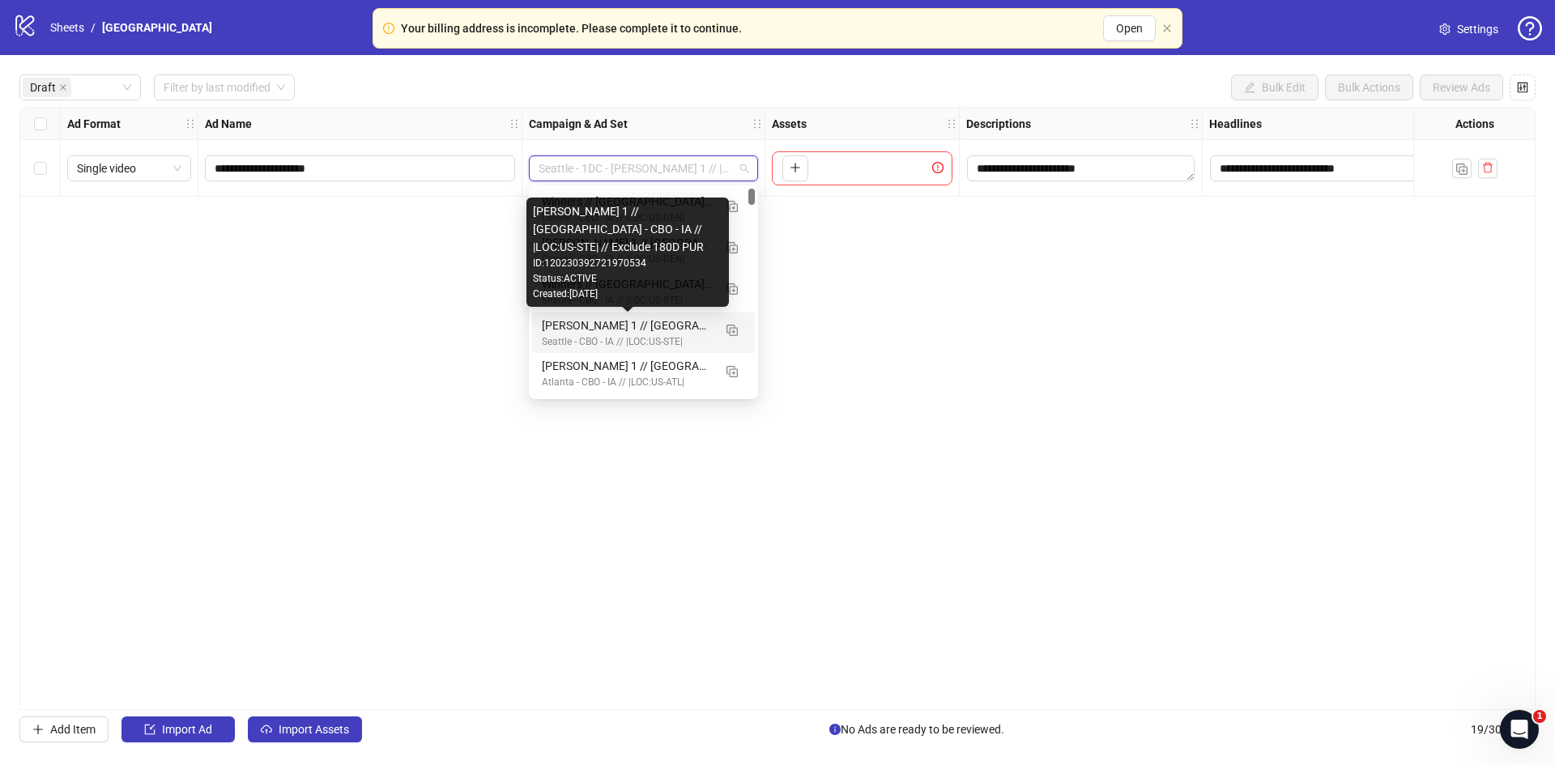
click at [552, 328] on div "[PERSON_NAME] 1 // [GEOGRAPHIC_DATA] - CBO - IA // |LOC:US-STE| // Exclude 180D…" at bounding box center [627, 326] width 171 height 18
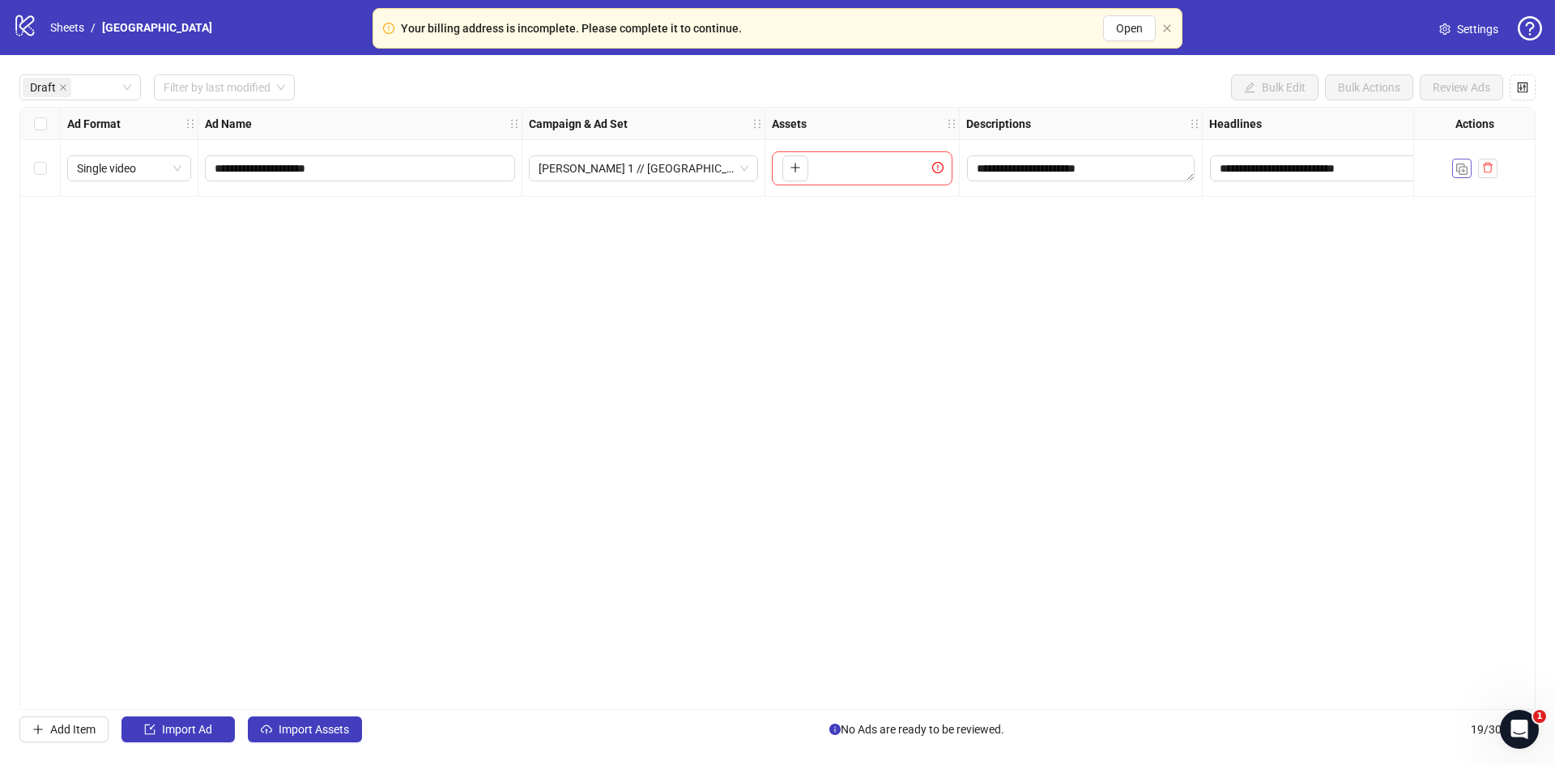
click at [1464, 176] on button "button" at bounding box center [1461, 168] width 19 height 19
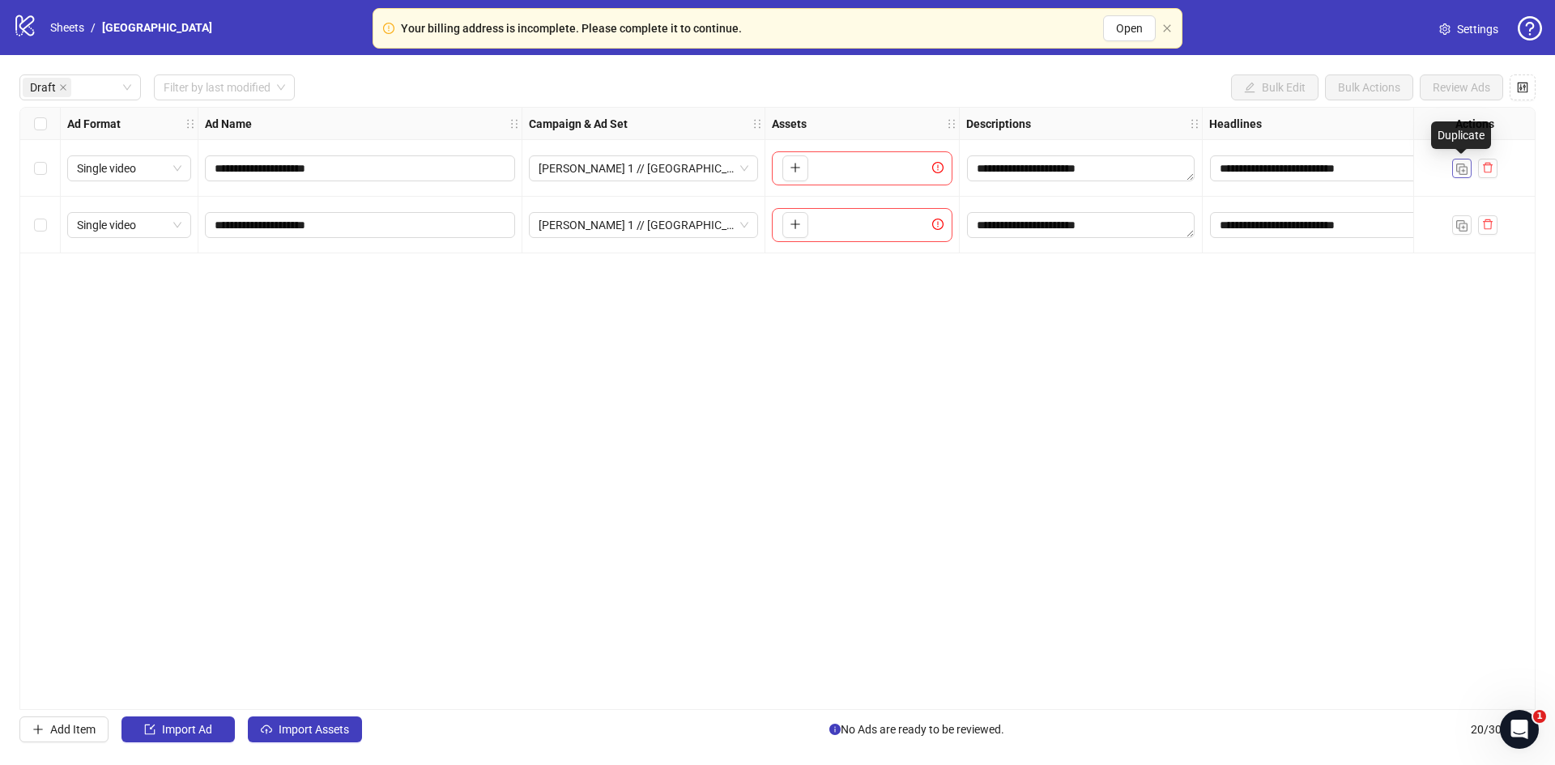
click at [1464, 176] on button "button" at bounding box center [1461, 168] width 19 height 19
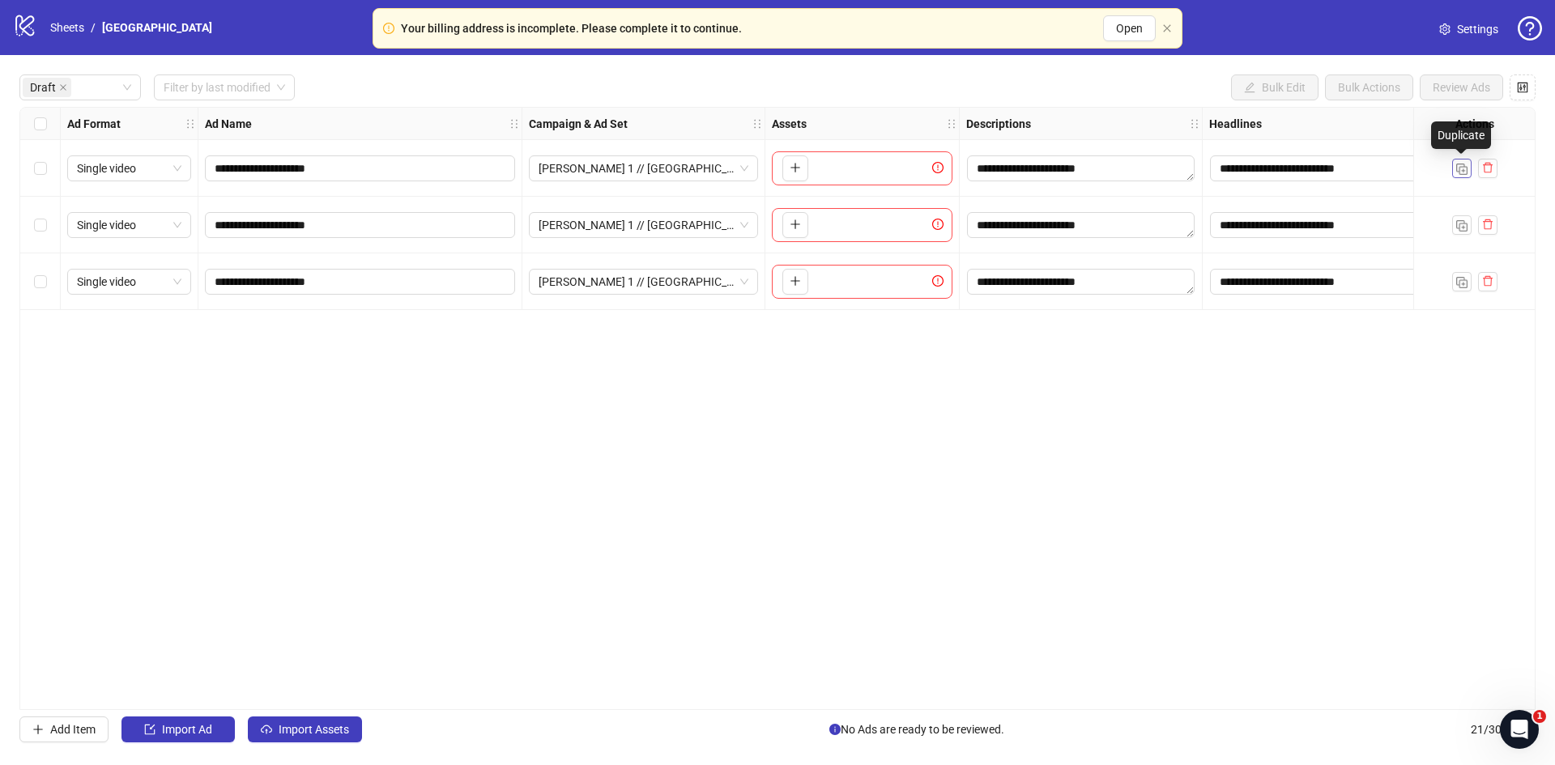
click at [1464, 176] on button "button" at bounding box center [1461, 168] width 19 height 19
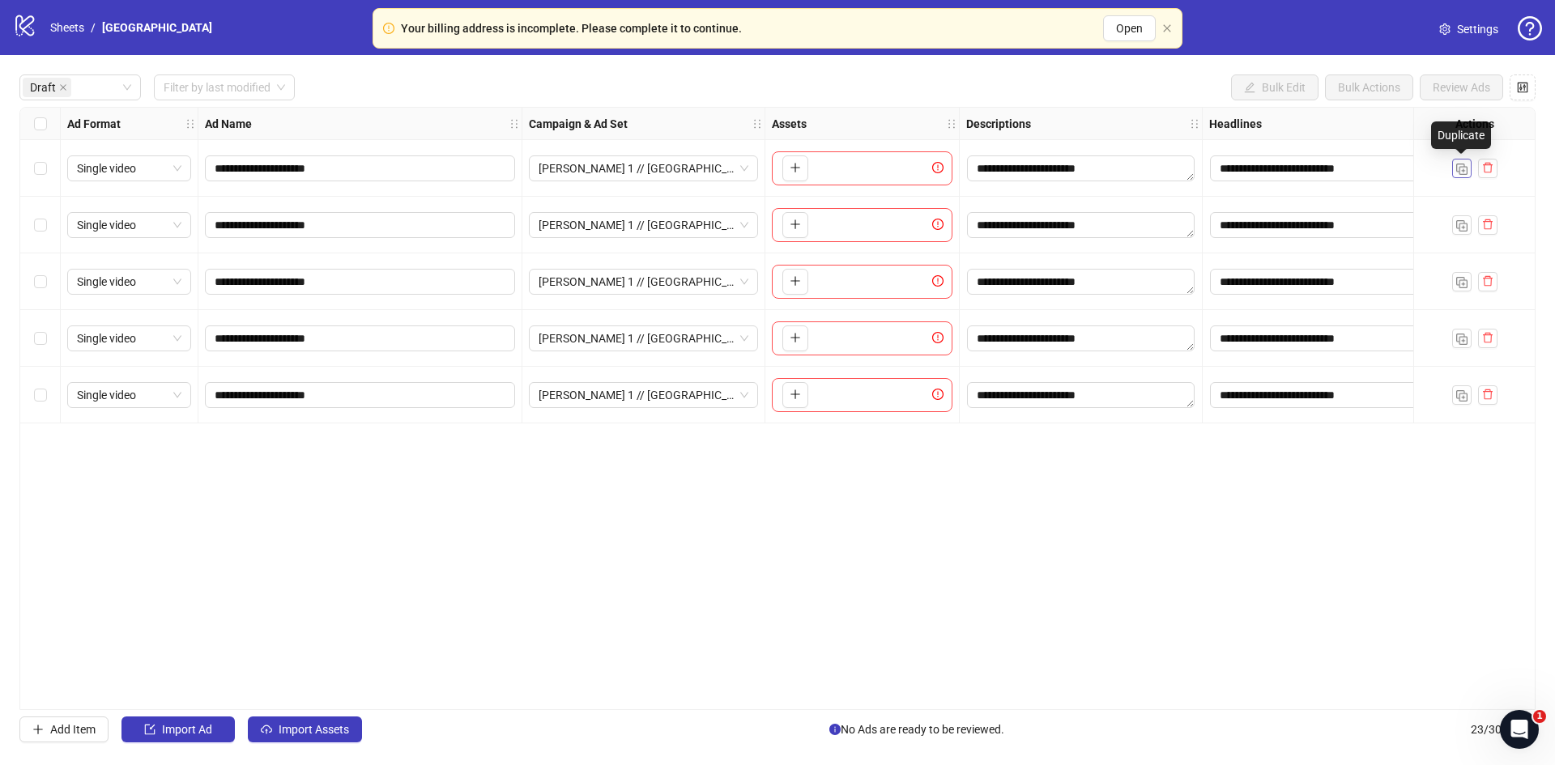
click at [1464, 176] on button "button" at bounding box center [1461, 168] width 19 height 19
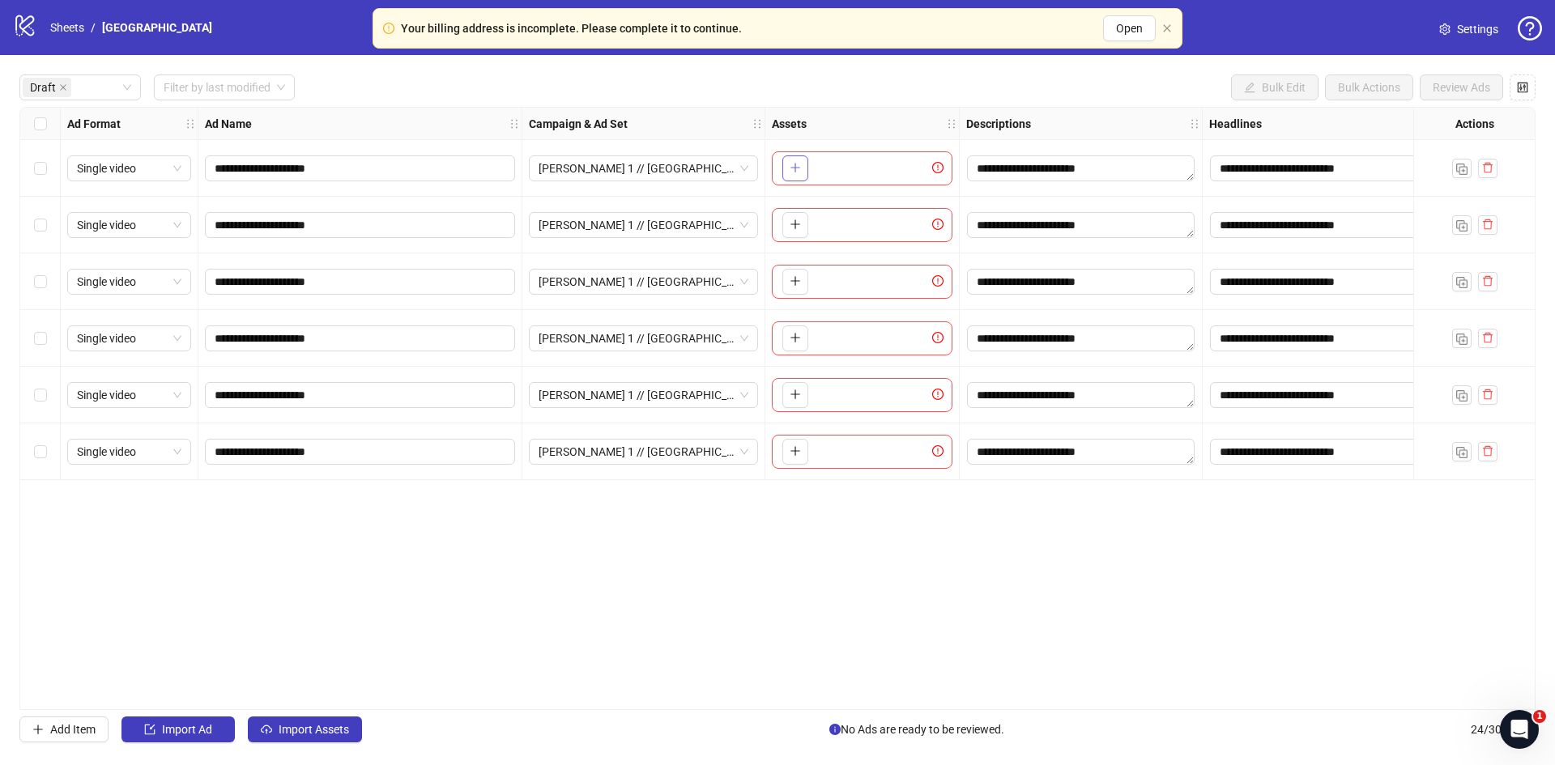
click at [801, 160] on button "button" at bounding box center [795, 168] width 26 height 26
click at [795, 226] on icon "plus" at bounding box center [795, 224] width 11 height 11
click at [795, 292] on button "button" at bounding box center [795, 282] width 26 height 26
click at [786, 343] on button "button" at bounding box center [795, 339] width 26 height 26
click at [792, 391] on icon "plus" at bounding box center [795, 394] width 11 height 11
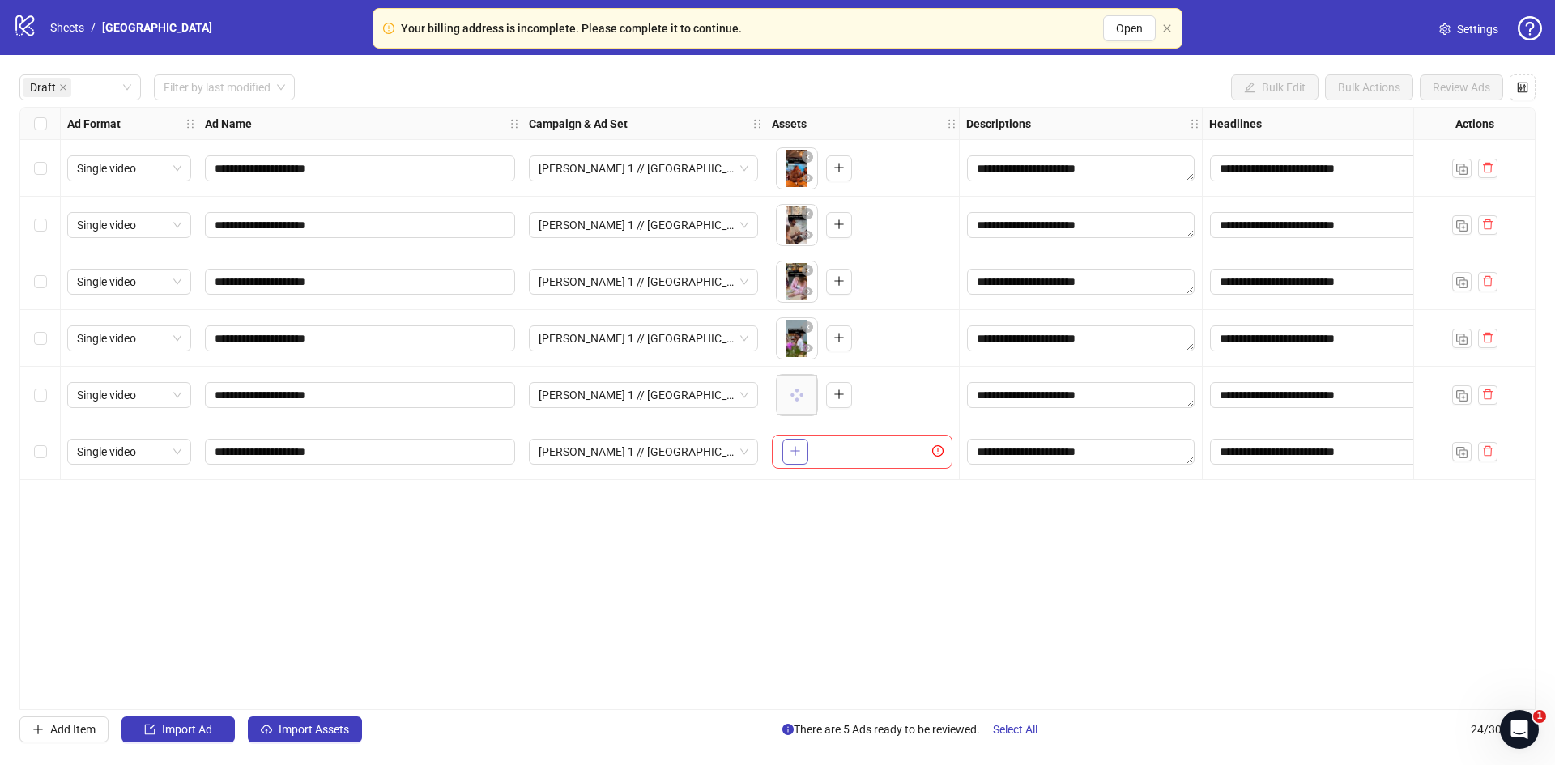
click at [805, 455] on button "button" at bounding box center [795, 452] width 26 height 26
click at [48, 127] on div "Select all rows" at bounding box center [40, 124] width 40 height 32
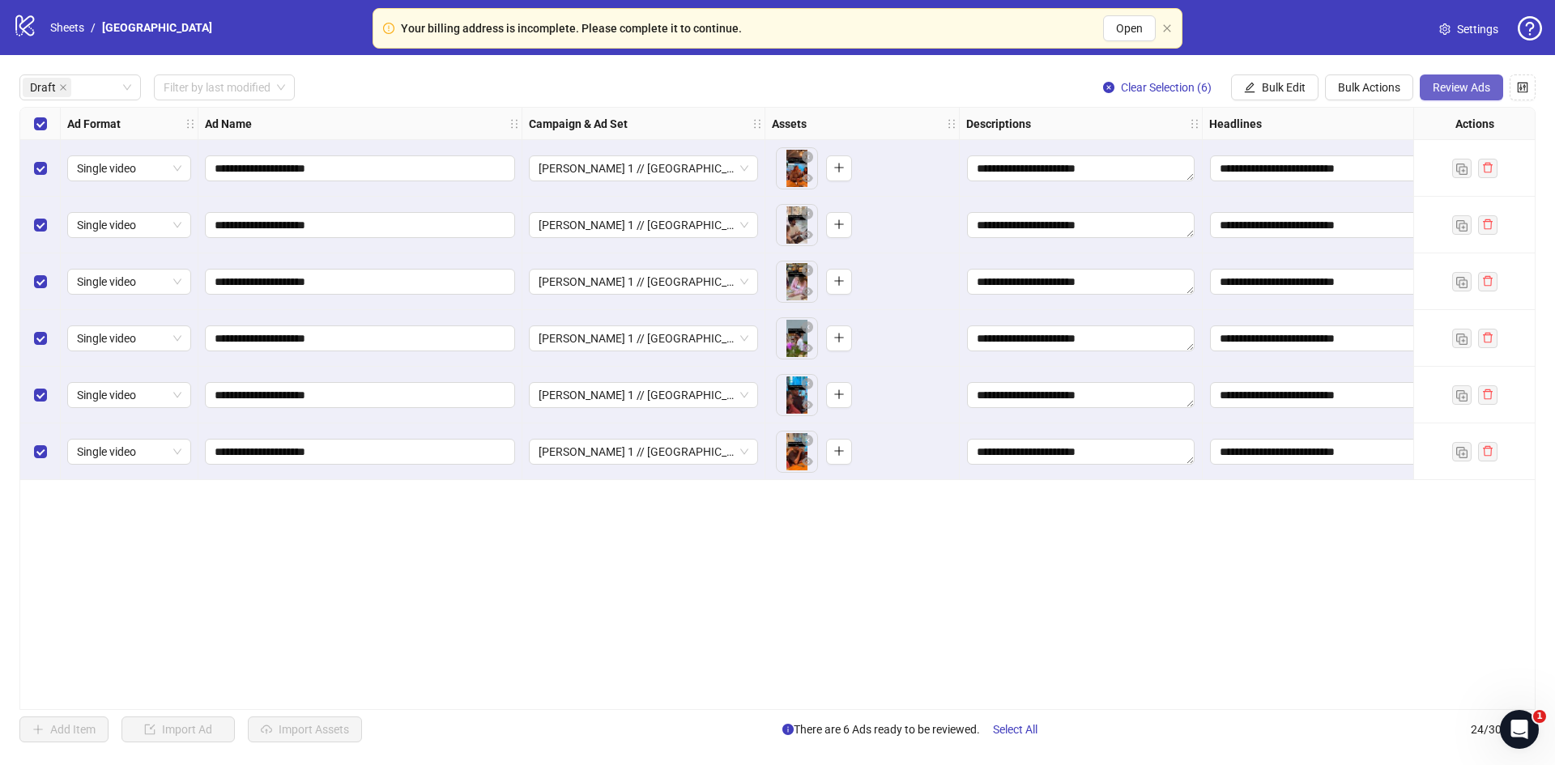
click at [1460, 82] on span "Review Ads" at bounding box center [1462, 87] width 58 height 13
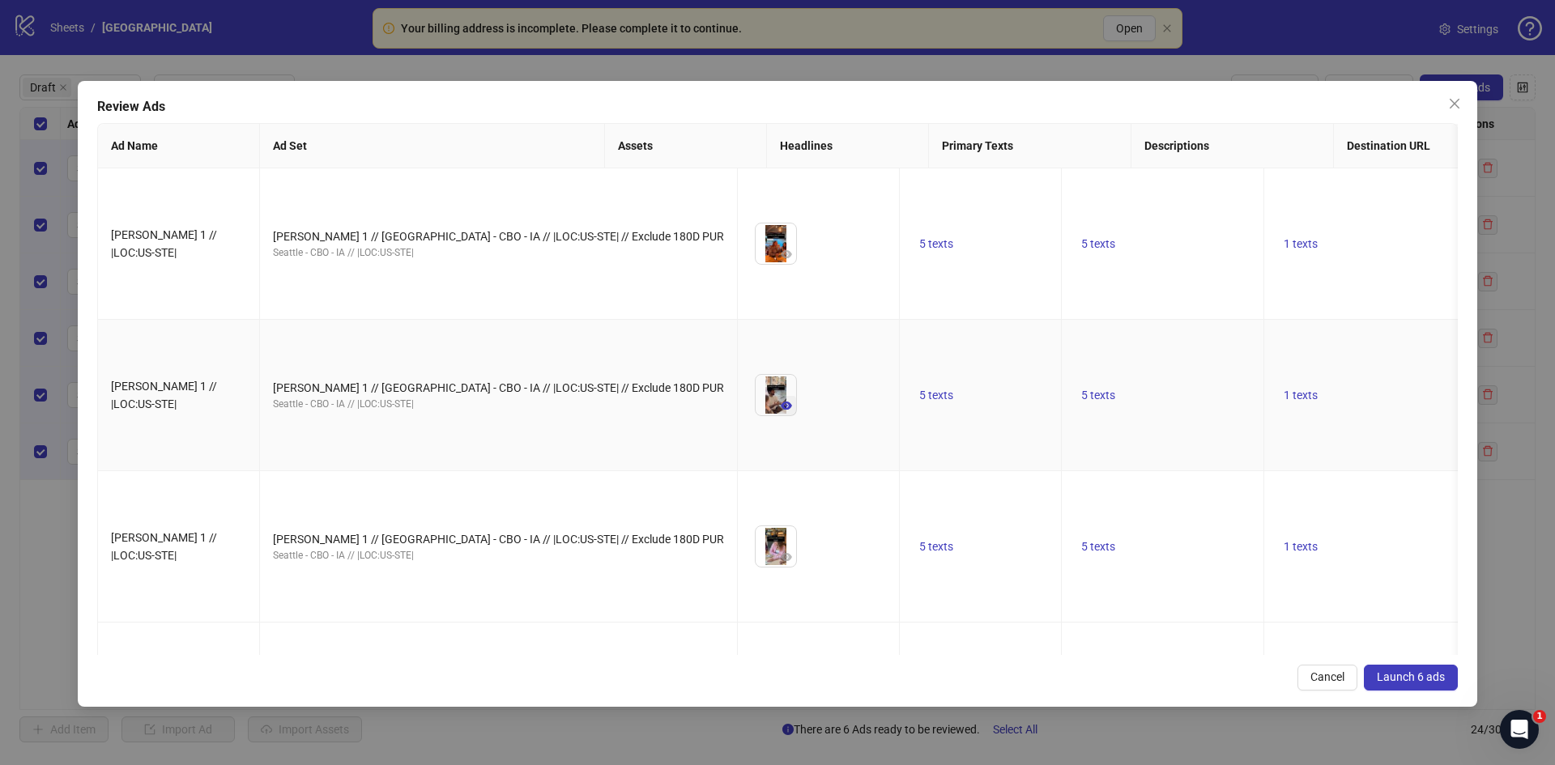
click at [781, 402] on icon "eye" at bounding box center [786, 406] width 11 height 8
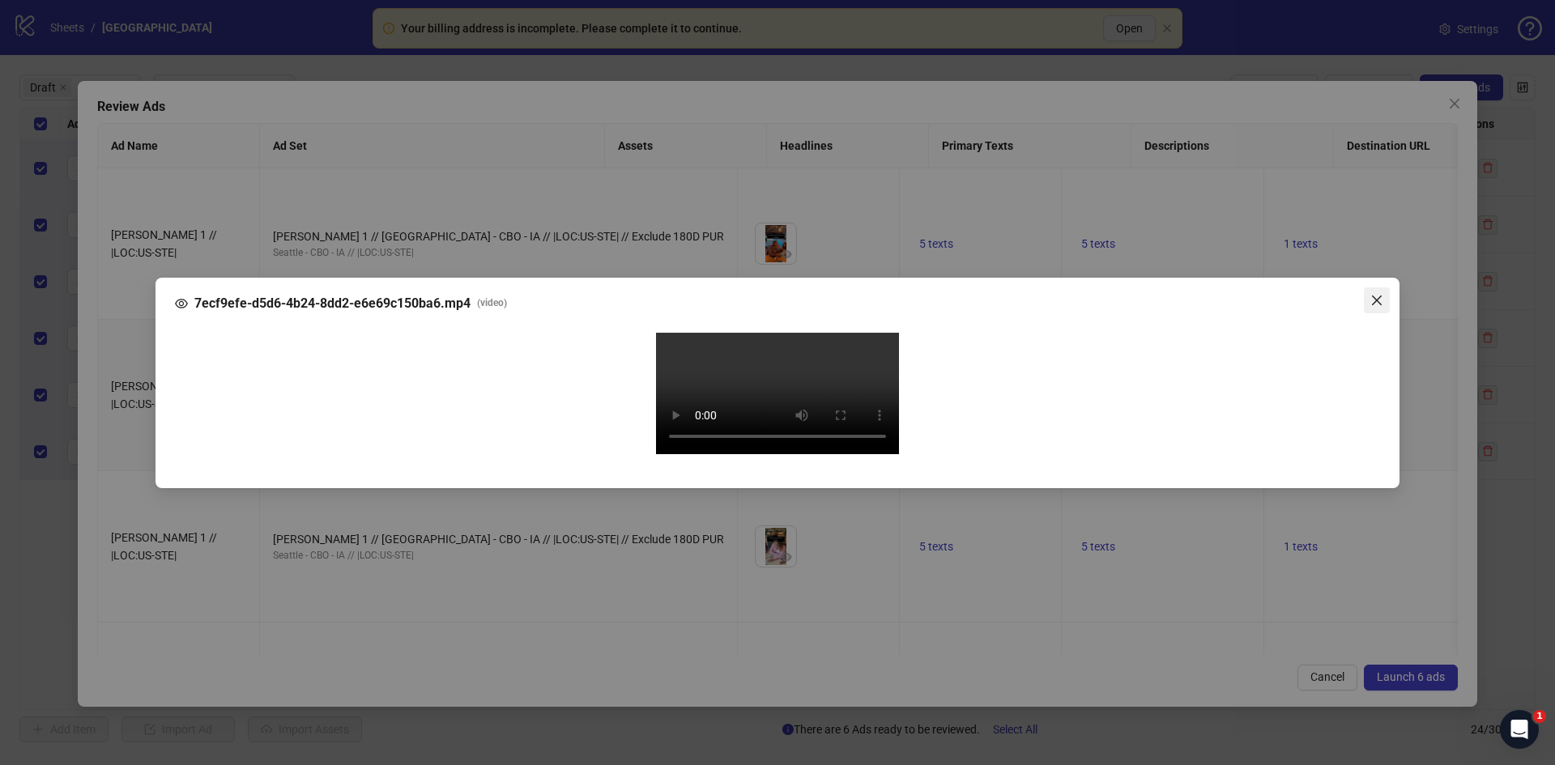
click at [1377, 294] on icon "close" at bounding box center [1376, 300] width 13 height 13
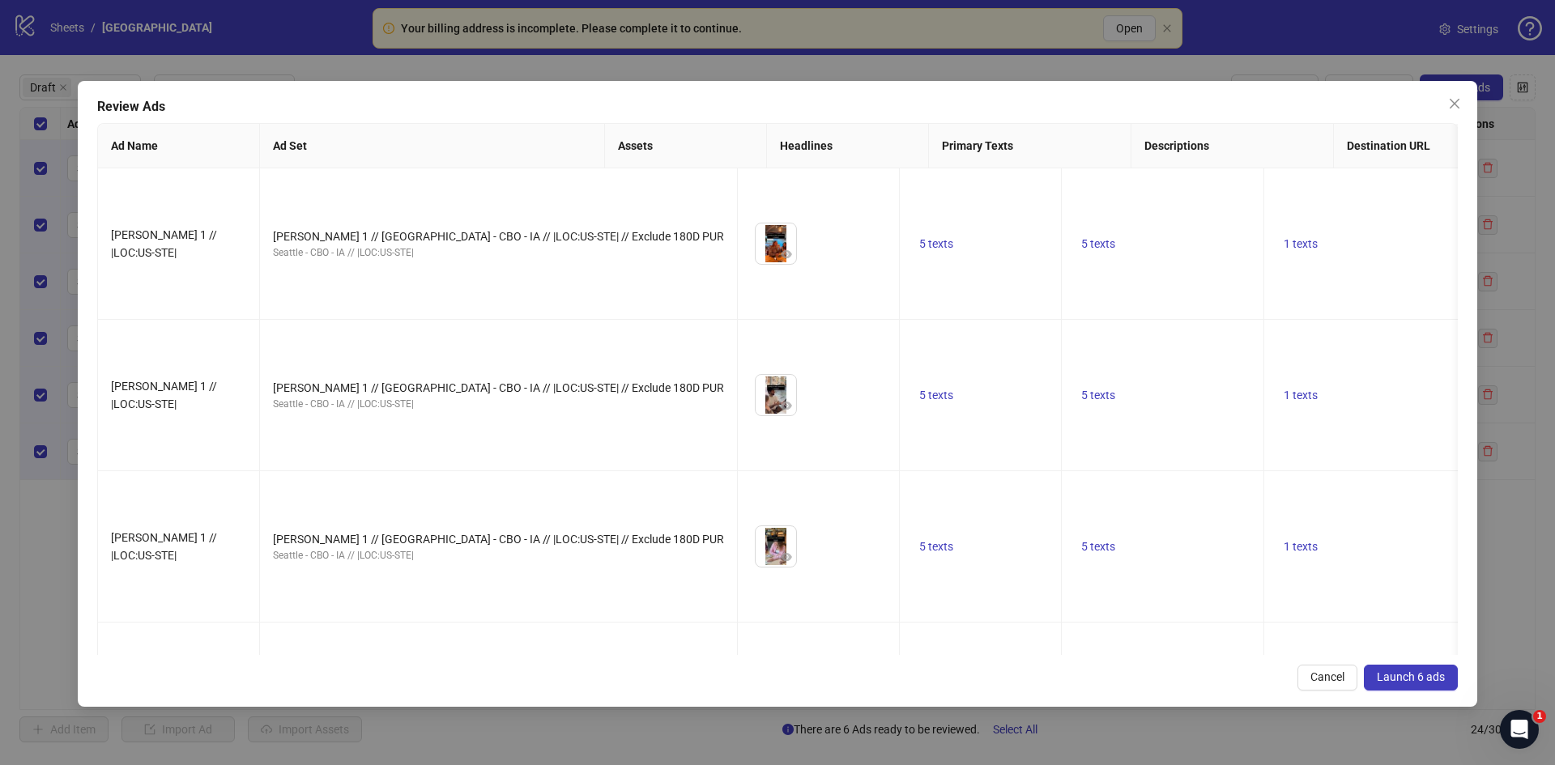
click at [1407, 677] on span "Launch 6 ads" at bounding box center [1411, 677] width 68 height 13
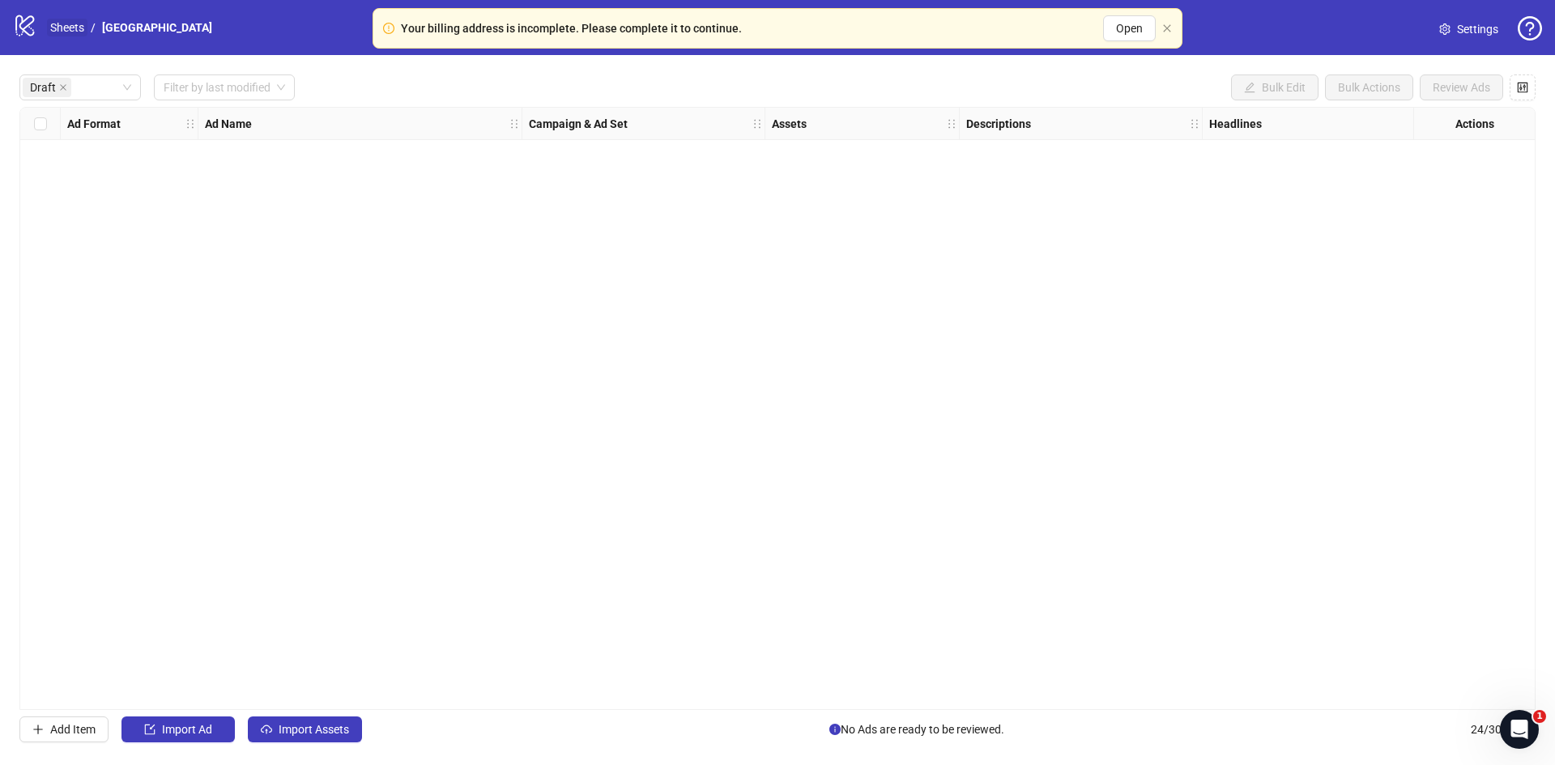
click at [62, 22] on link "Sheets" at bounding box center [67, 28] width 40 height 18
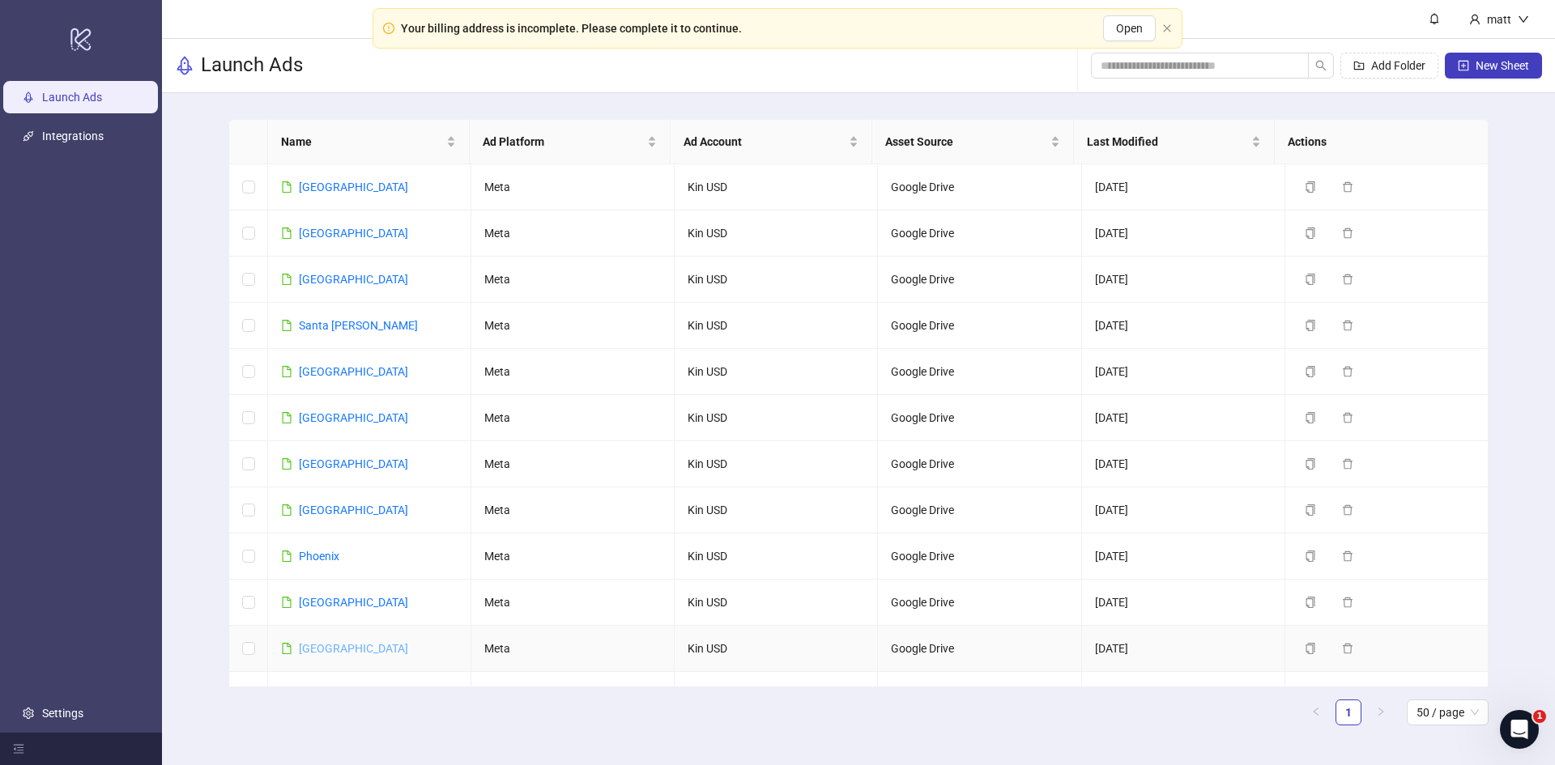
click at [313, 647] on link "[GEOGRAPHIC_DATA]" at bounding box center [353, 648] width 109 height 13
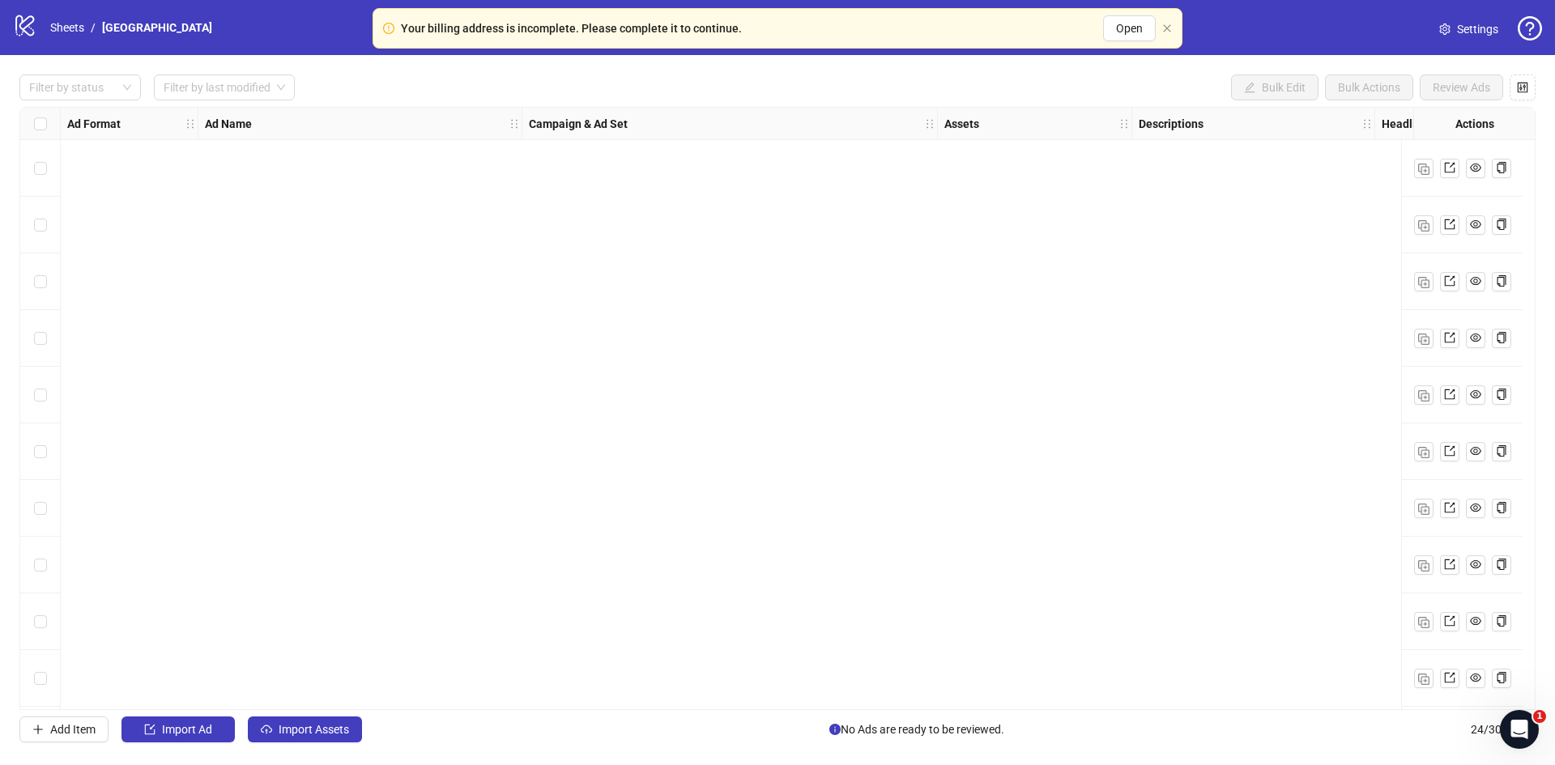
scroll to position [798, 0]
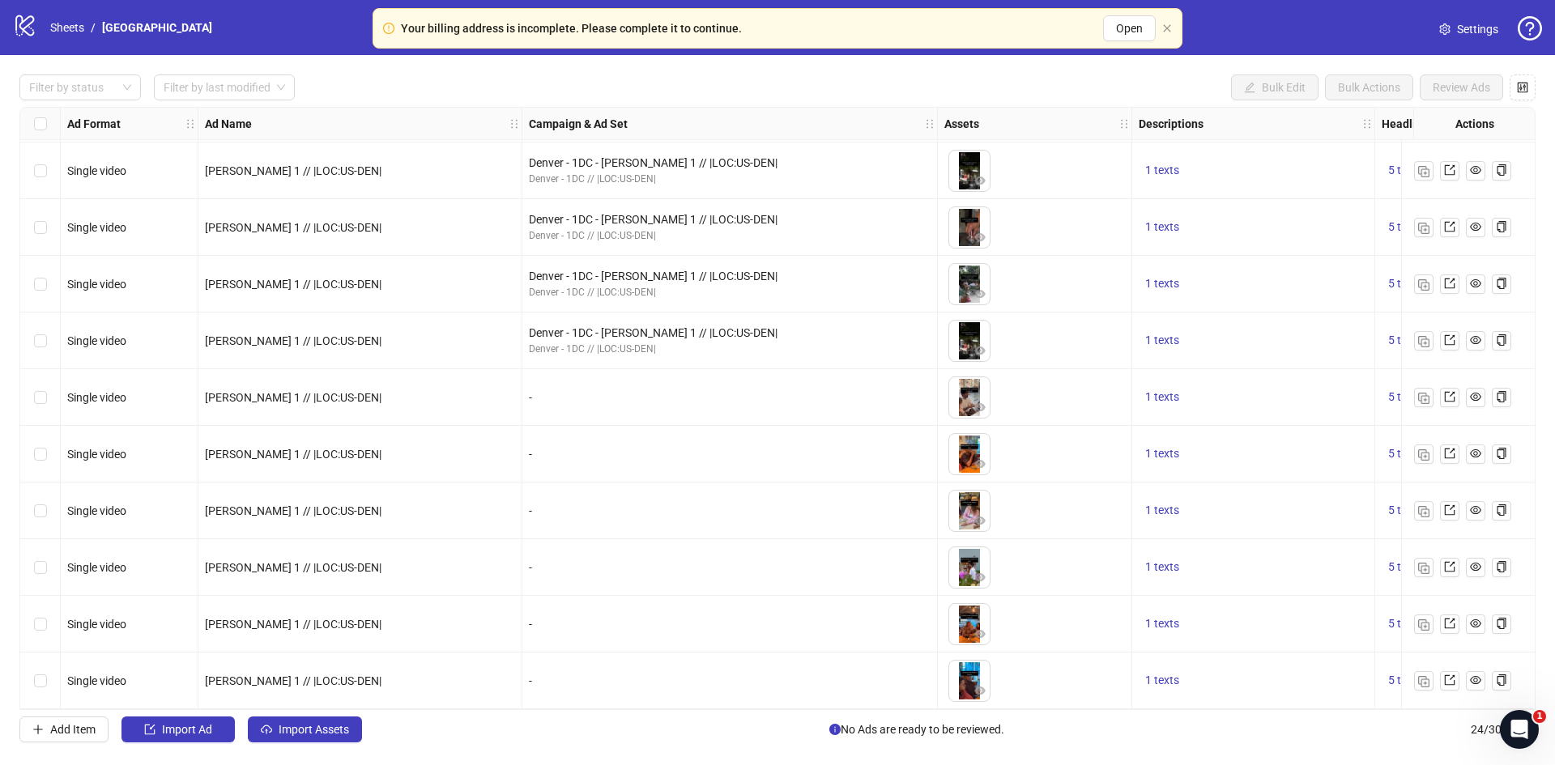
click at [547, 393] on div "-" at bounding box center [730, 398] width 402 height 18
click at [1453, 392] on icon "export" at bounding box center [1449, 396] width 11 height 11
click at [47, 398] on div "Select row 19" at bounding box center [40, 397] width 40 height 57
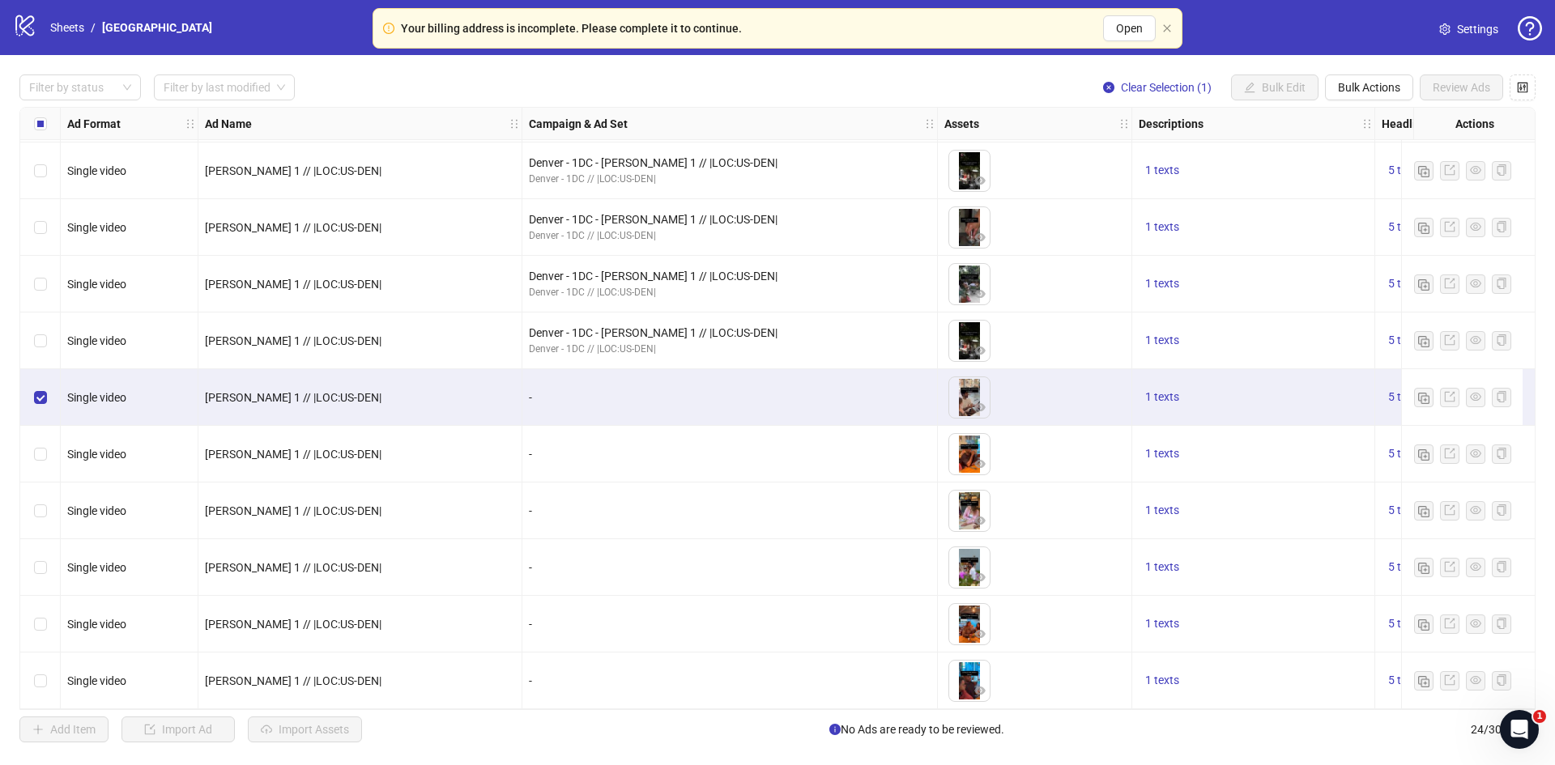
click at [37, 460] on div "Select row 20" at bounding box center [40, 454] width 40 height 57
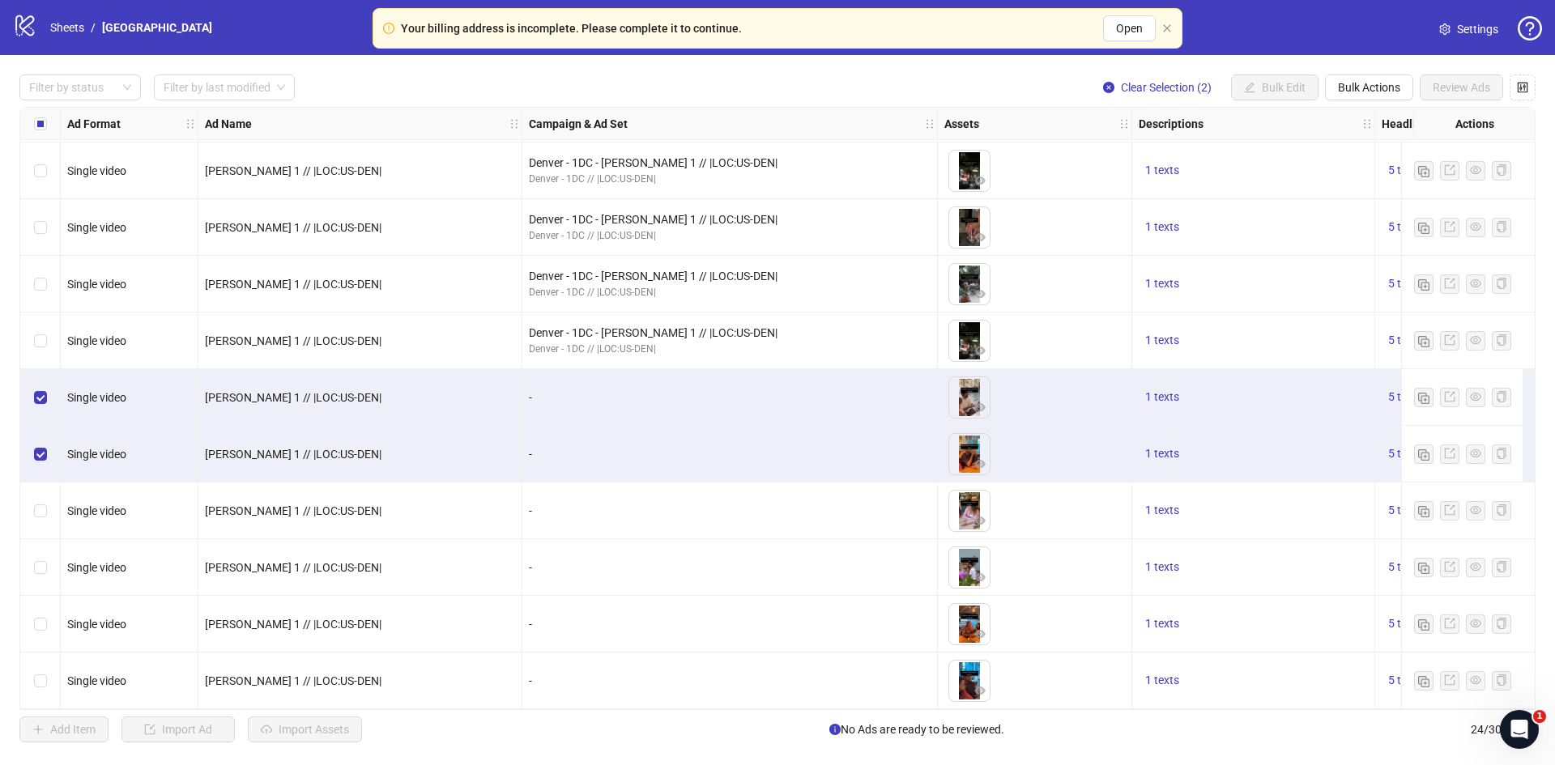
click at [49, 504] on div "Select row 21" at bounding box center [40, 511] width 40 height 57
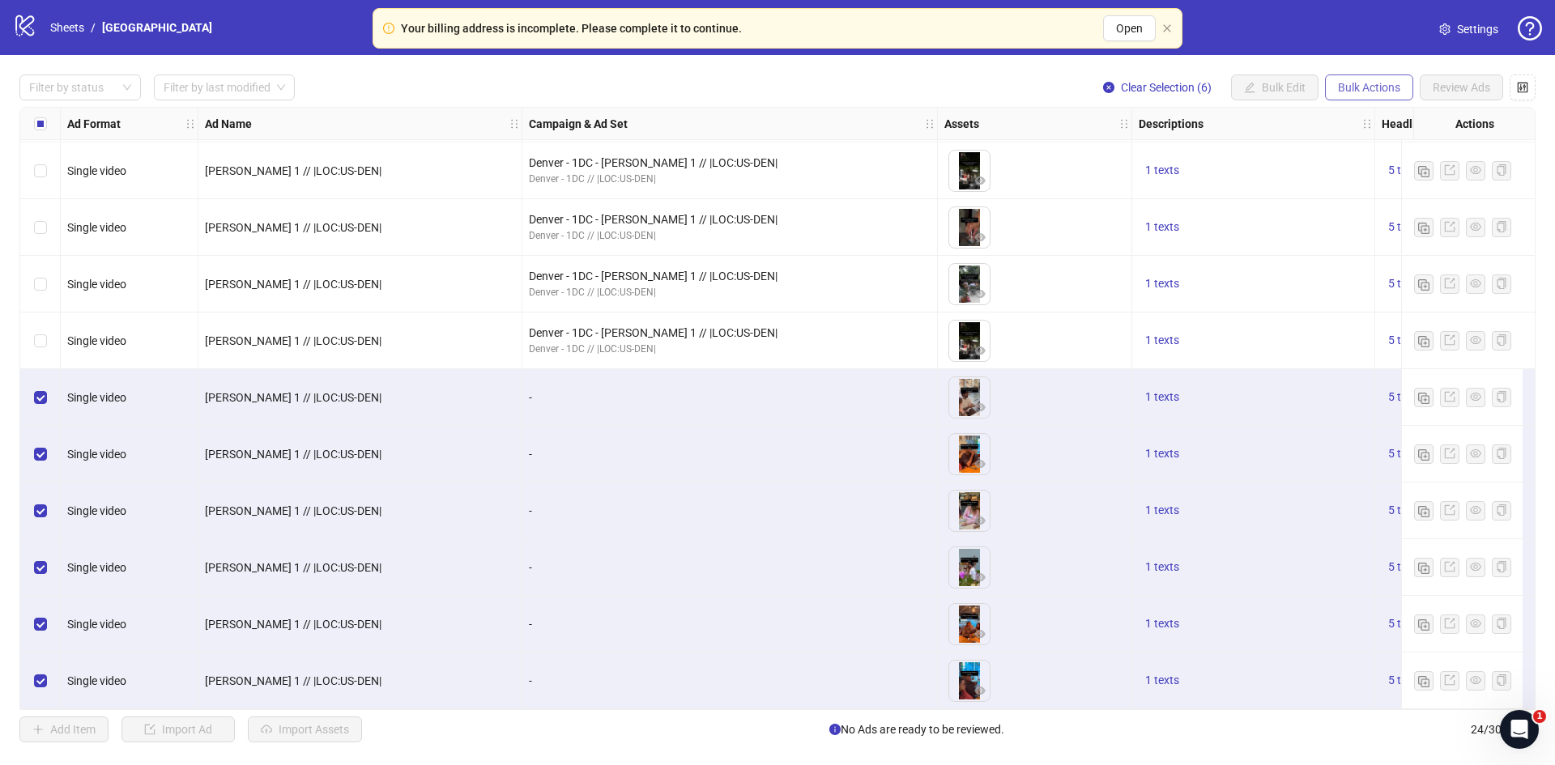
click at [1354, 89] on span "Bulk Actions" at bounding box center [1369, 87] width 62 height 13
click at [1371, 168] on span "Duplicate with assets" at bounding box center [1391, 173] width 111 height 18
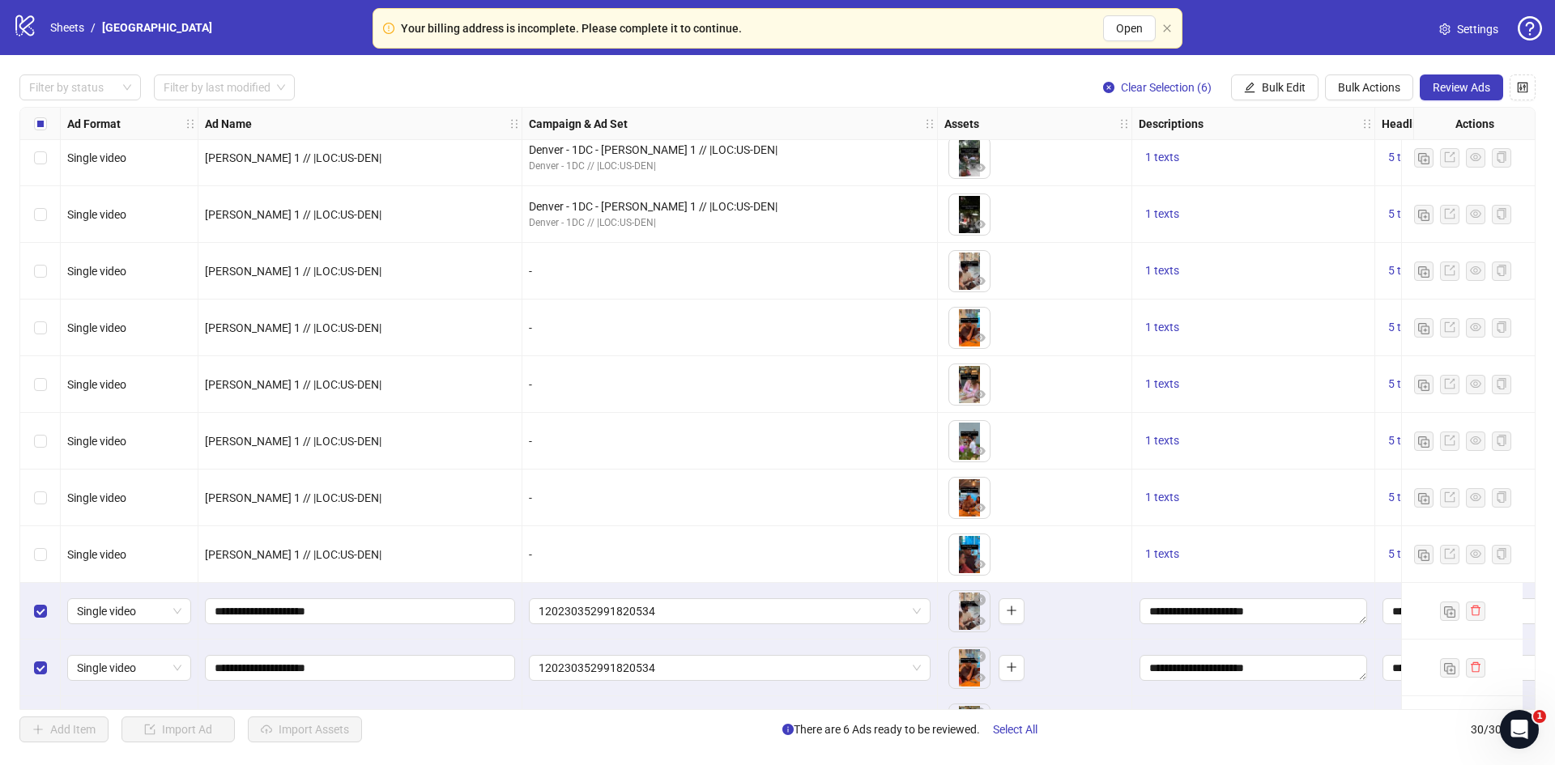
scroll to position [917, 0]
click at [441, 360] on div "[PERSON_NAME] 1 // |LOC:US-DEN|" at bounding box center [360, 385] width 324 height 57
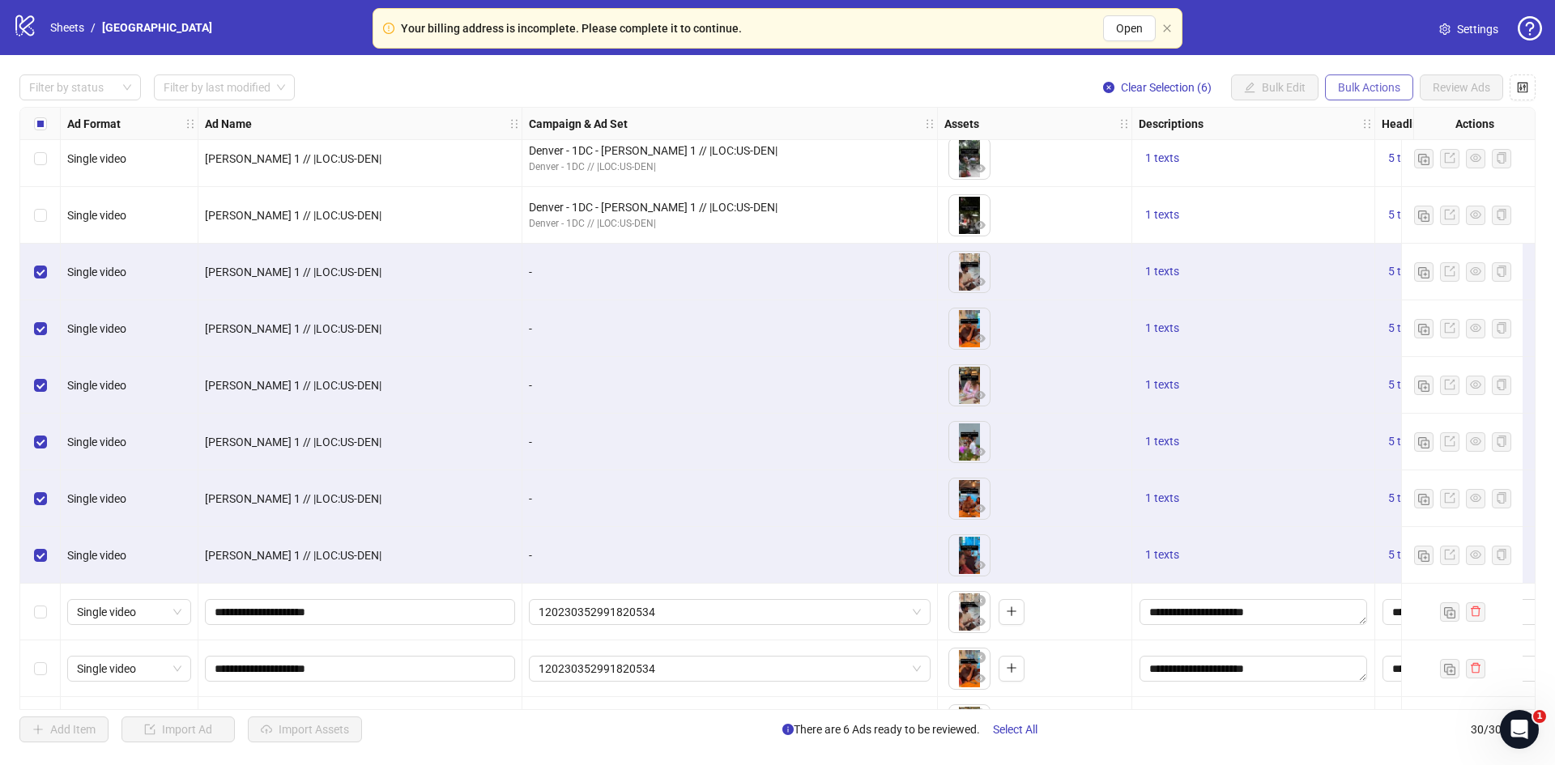
click at [1358, 92] on span "Bulk Actions" at bounding box center [1369, 87] width 62 height 13
click at [1372, 115] on span "Delete" at bounding box center [1391, 121] width 111 height 18
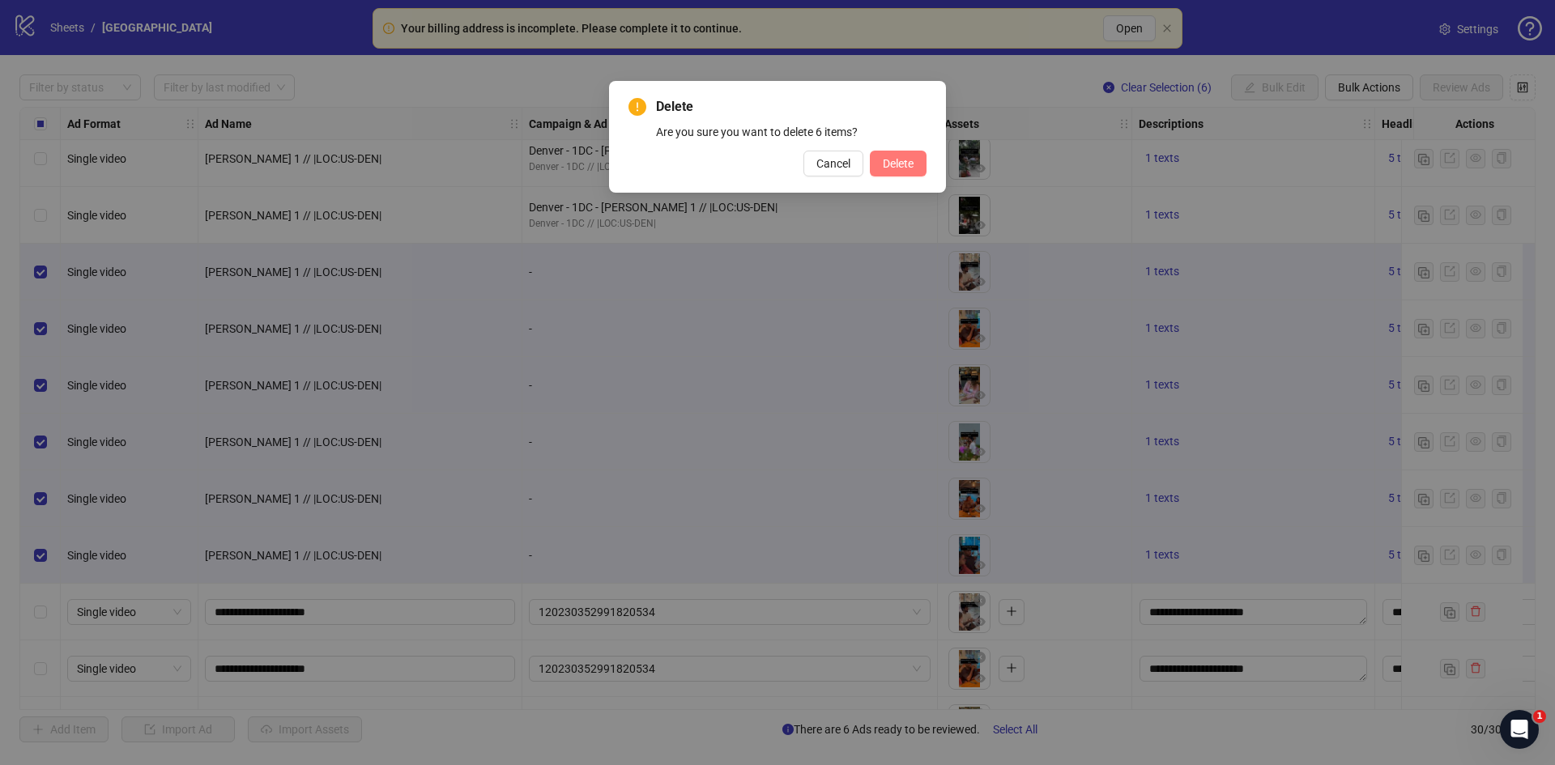
click at [899, 163] on span "Delete" at bounding box center [898, 163] width 31 height 13
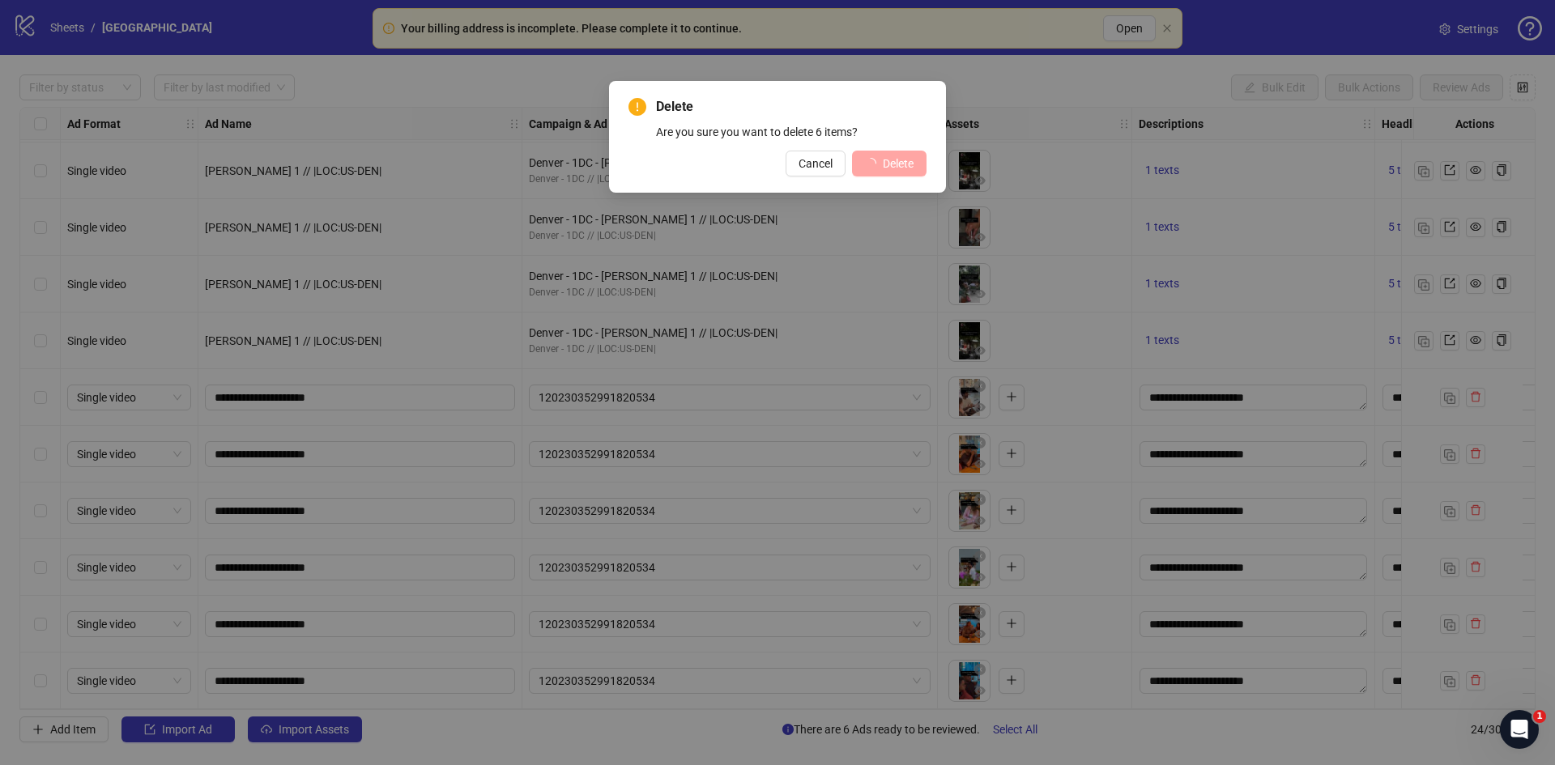
scroll to position [798, 0]
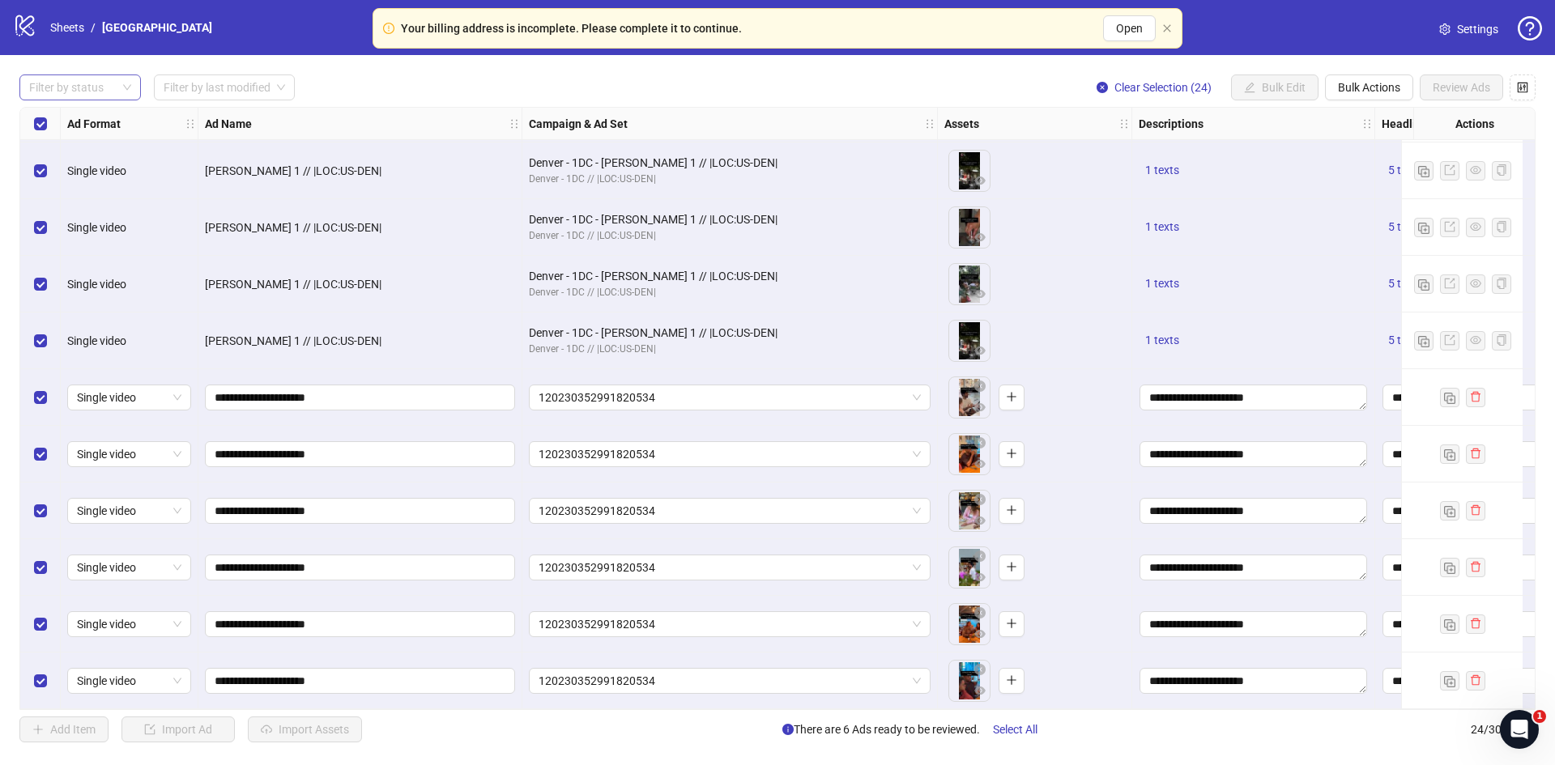
click at [108, 89] on div at bounding box center [72, 87] width 98 height 23
click at [74, 123] on div "Draft" at bounding box center [80, 121] width 96 height 18
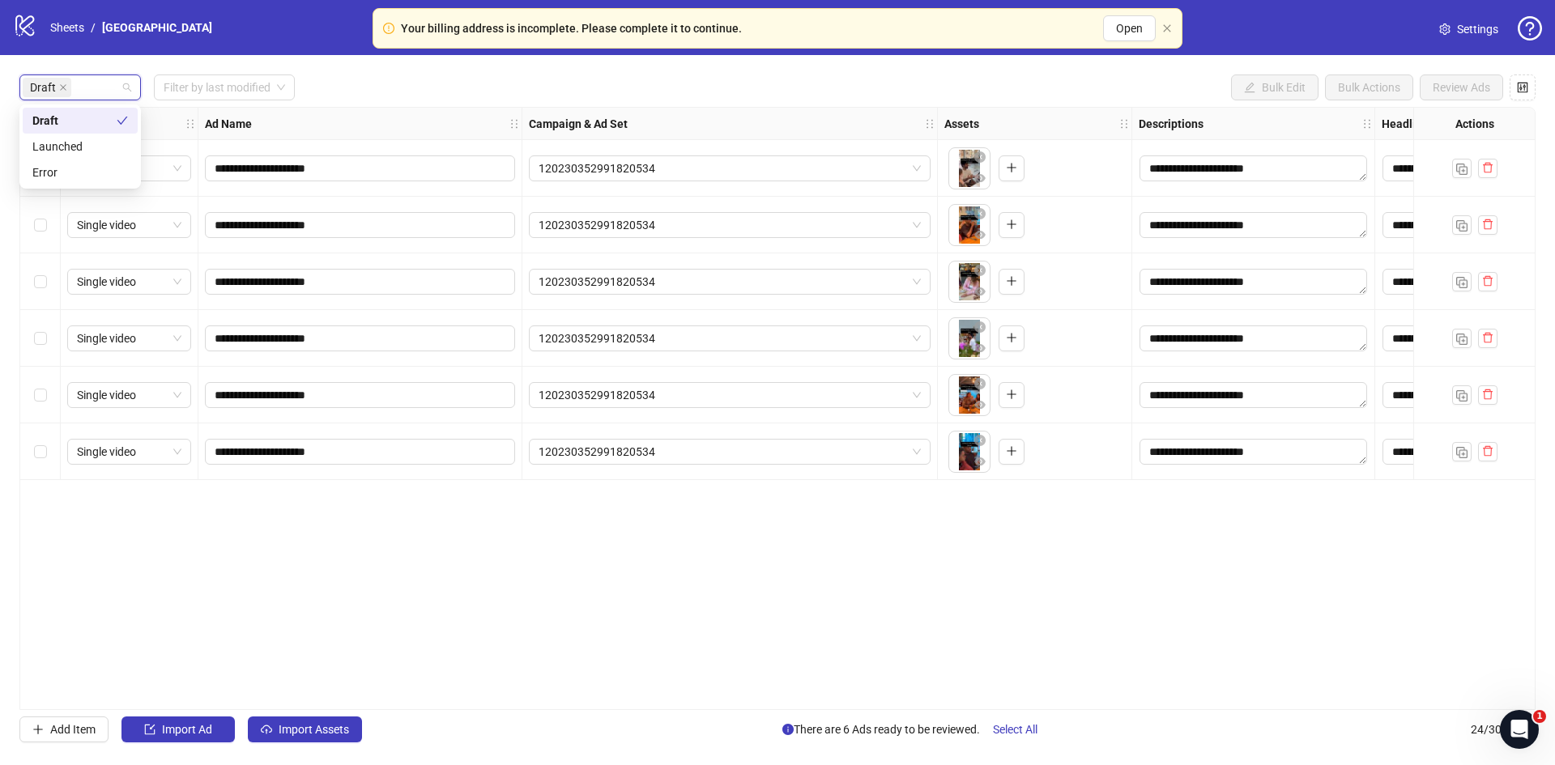
scroll to position [0, 0]
click at [415, 108] on div "**********" at bounding box center [777, 408] width 1516 height 603
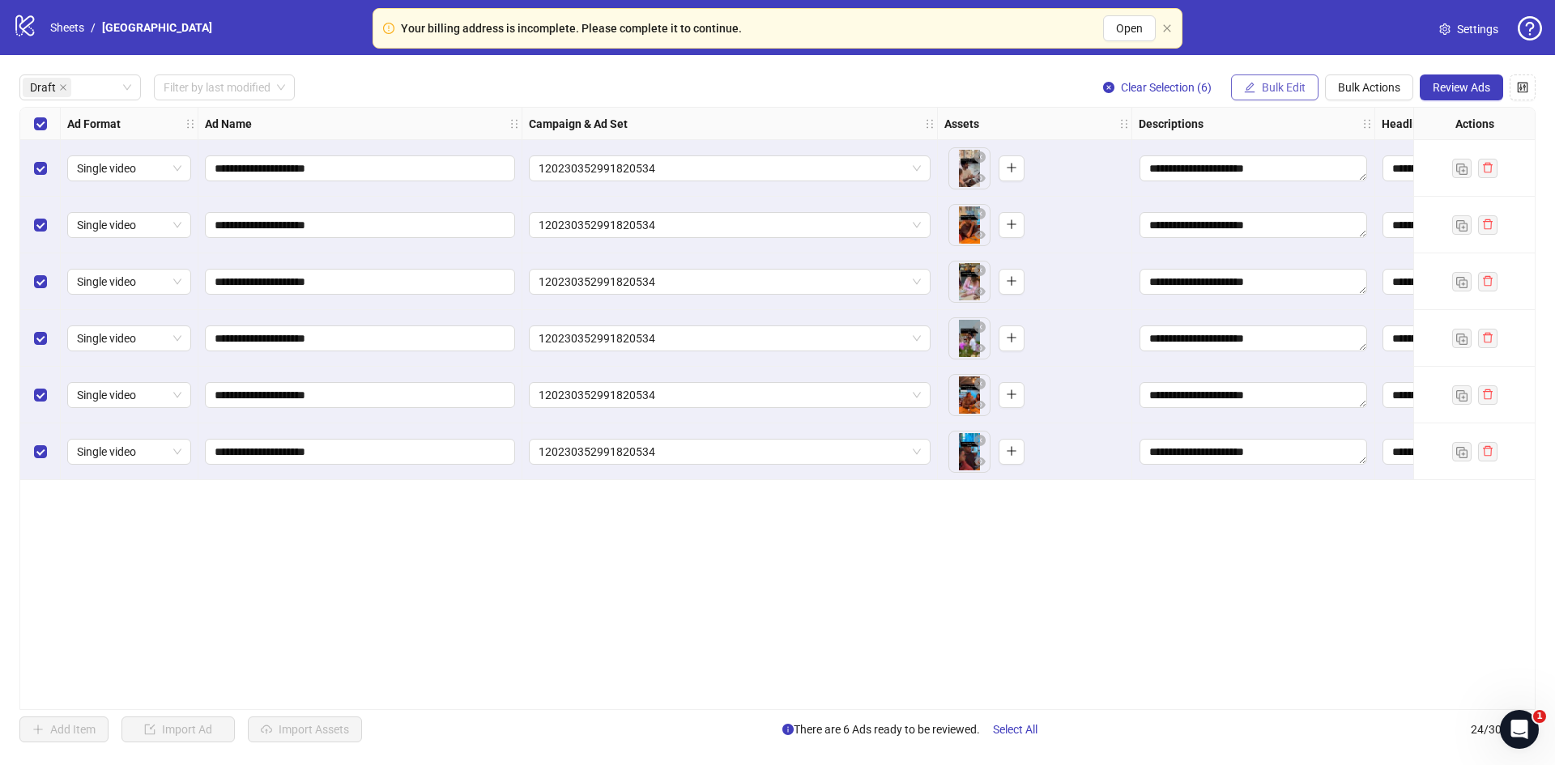
click at [1297, 86] on span "Bulk Edit" at bounding box center [1284, 87] width 44 height 13
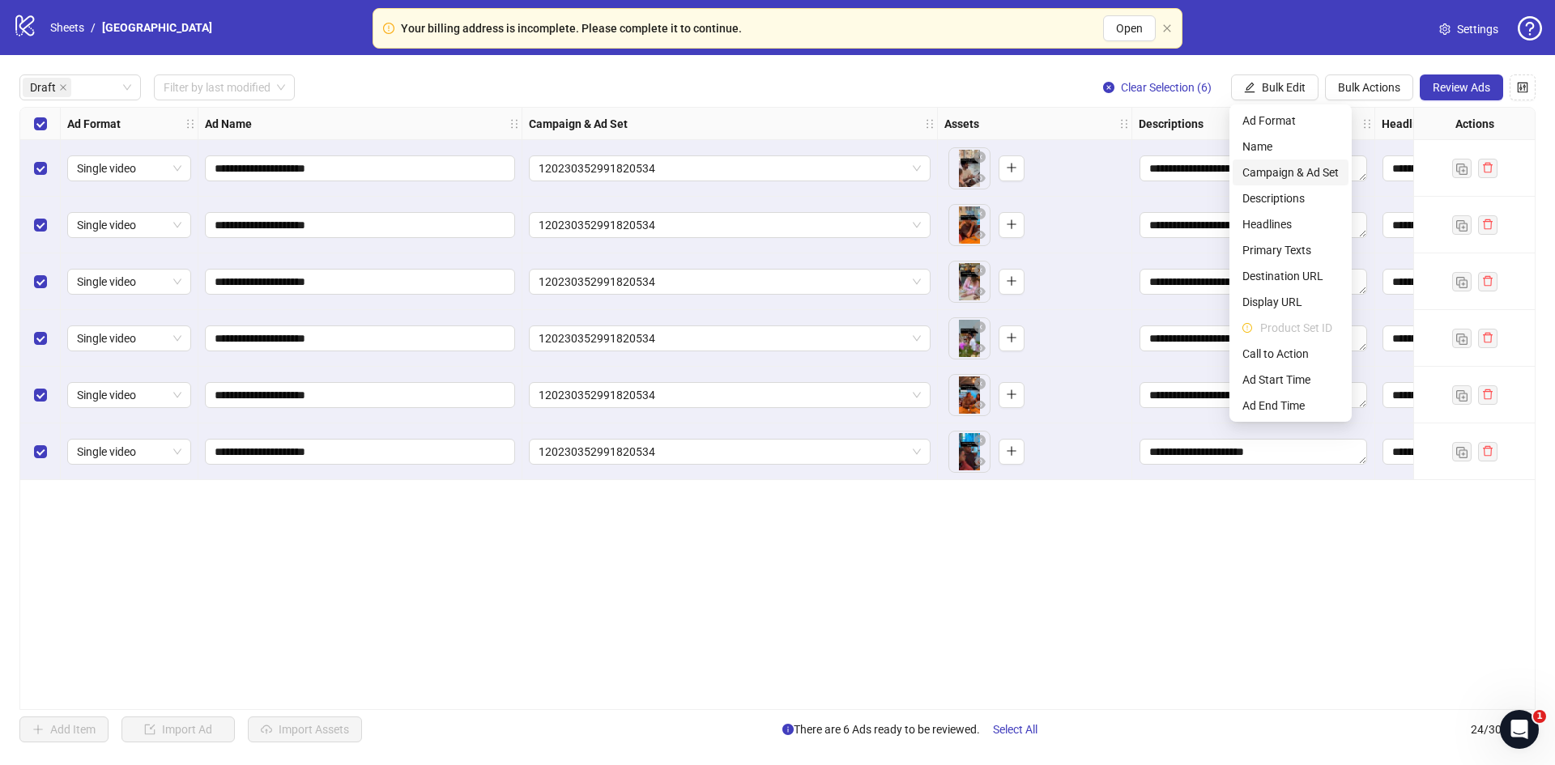
click at [1282, 168] on span "Campaign & Ad Set" at bounding box center [1290, 173] width 96 height 18
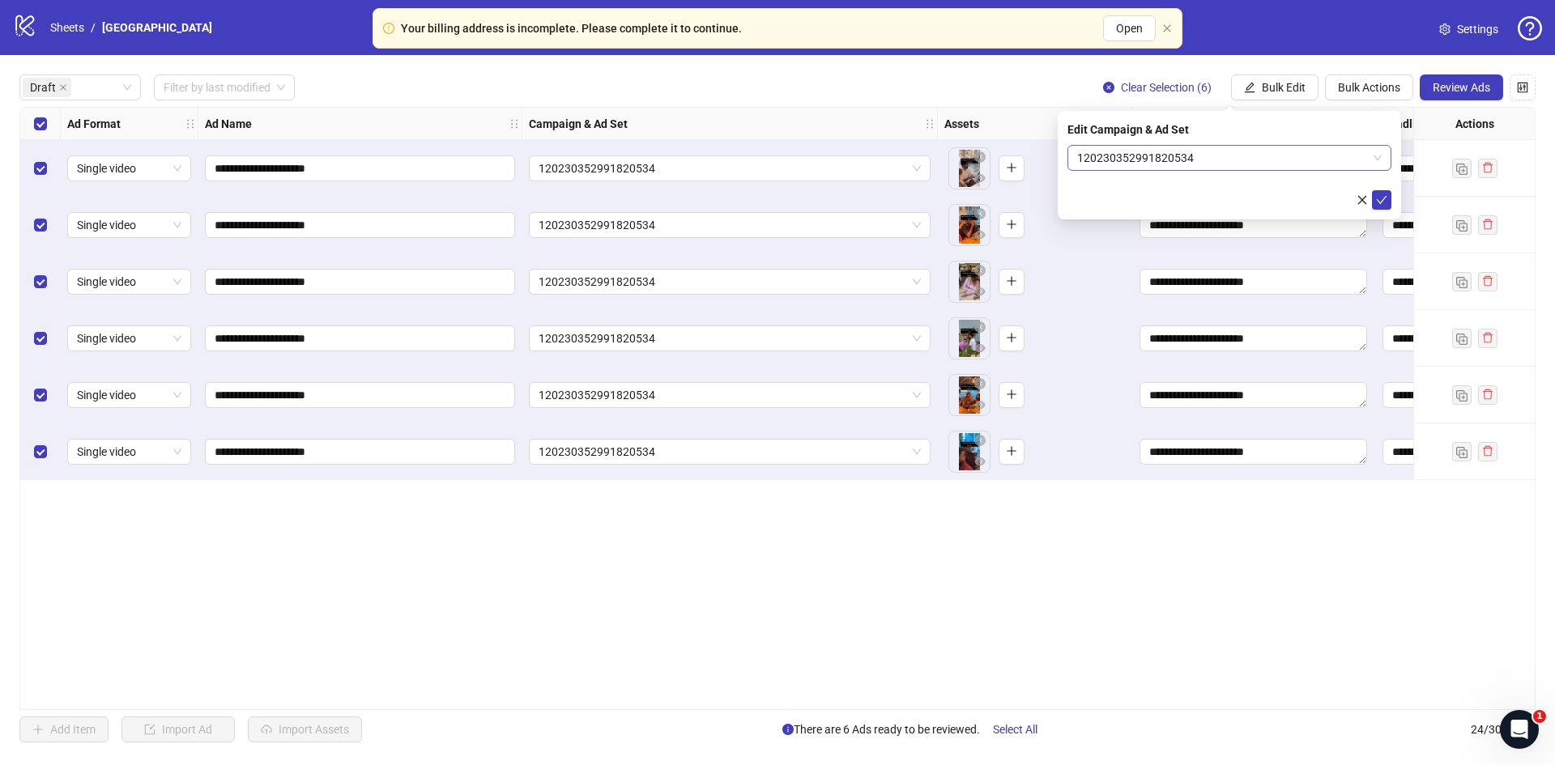
click at [1174, 166] on span "120230352991820534" at bounding box center [1229, 158] width 305 height 24
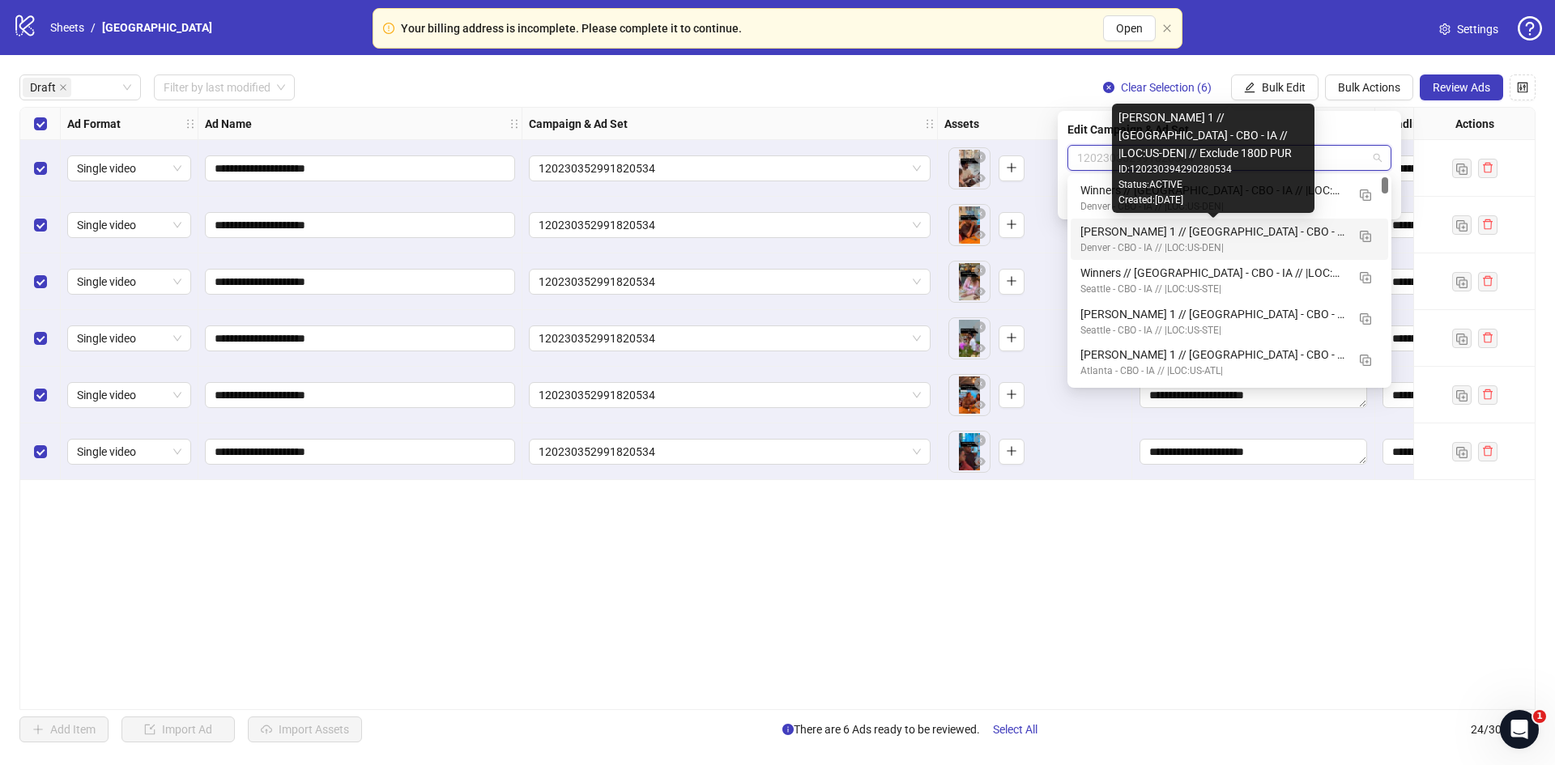
click at [1164, 235] on div "Kate 1 // Denver - CBO - IA // |LOC:US-DEN| // Exclude 180D PUR" at bounding box center [1213, 232] width 266 height 18
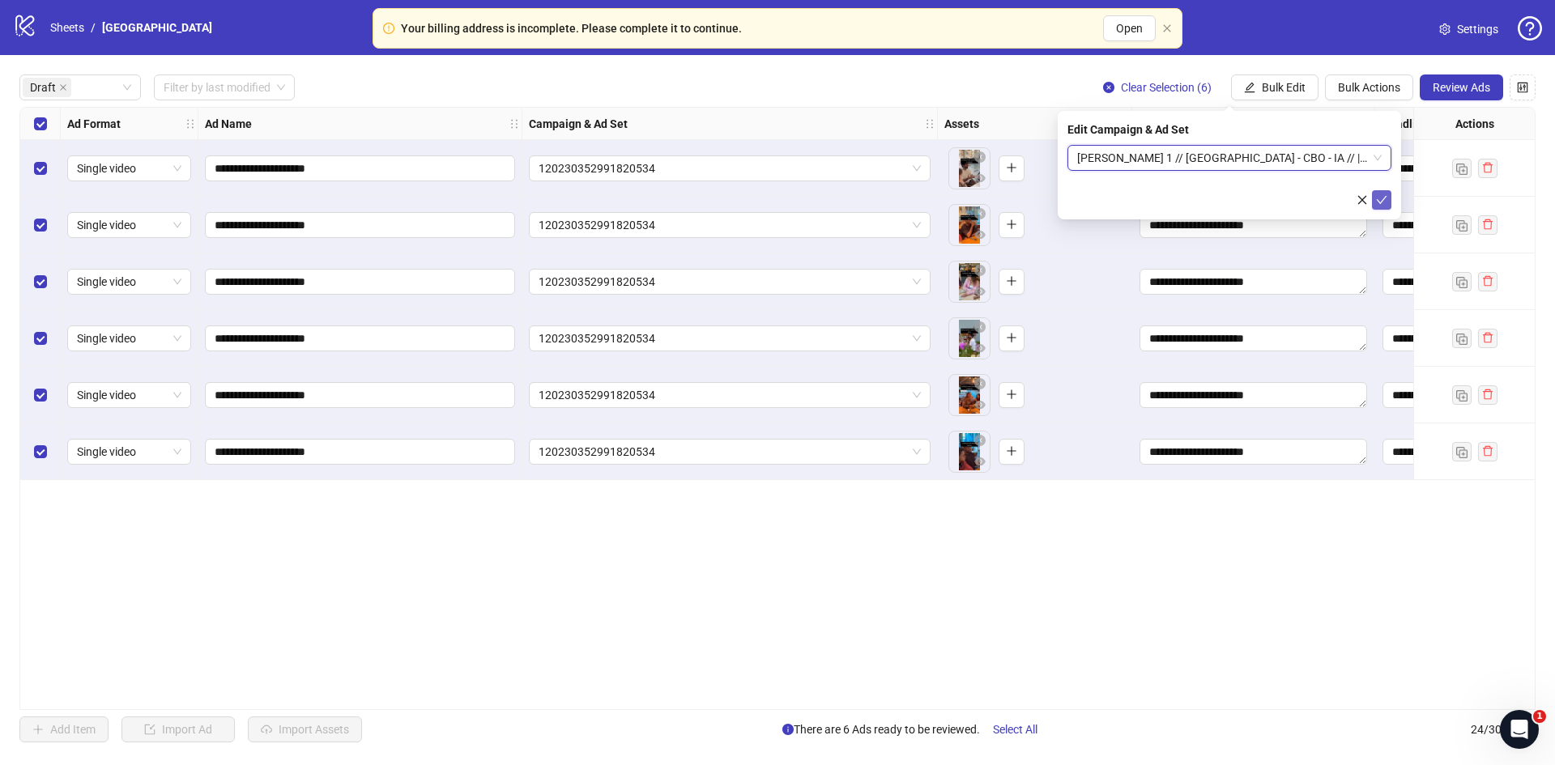
click at [1385, 199] on icon "check" at bounding box center [1381, 199] width 11 height 11
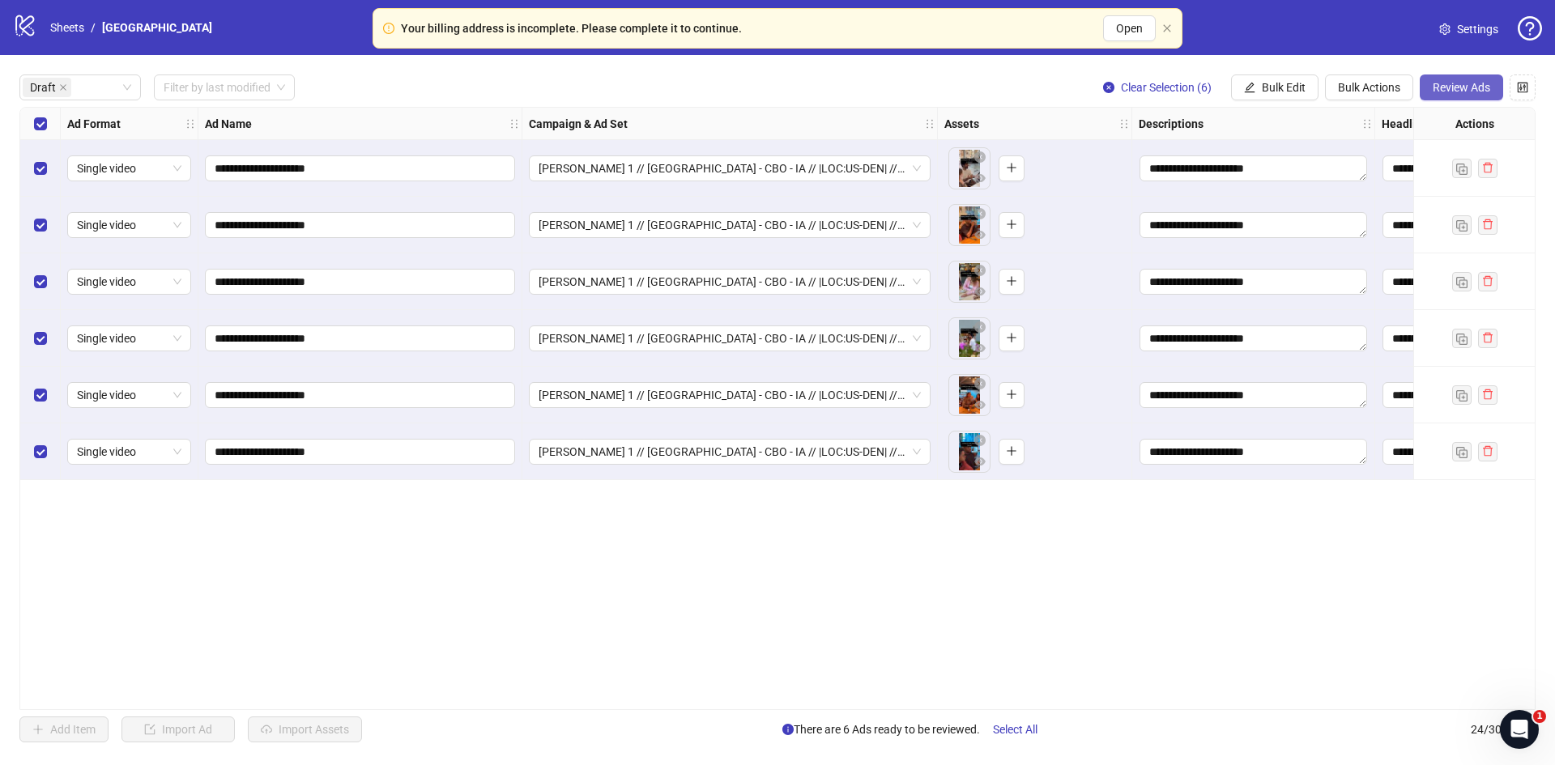
click at [1475, 92] on span "Review Ads" at bounding box center [1462, 87] width 58 height 13
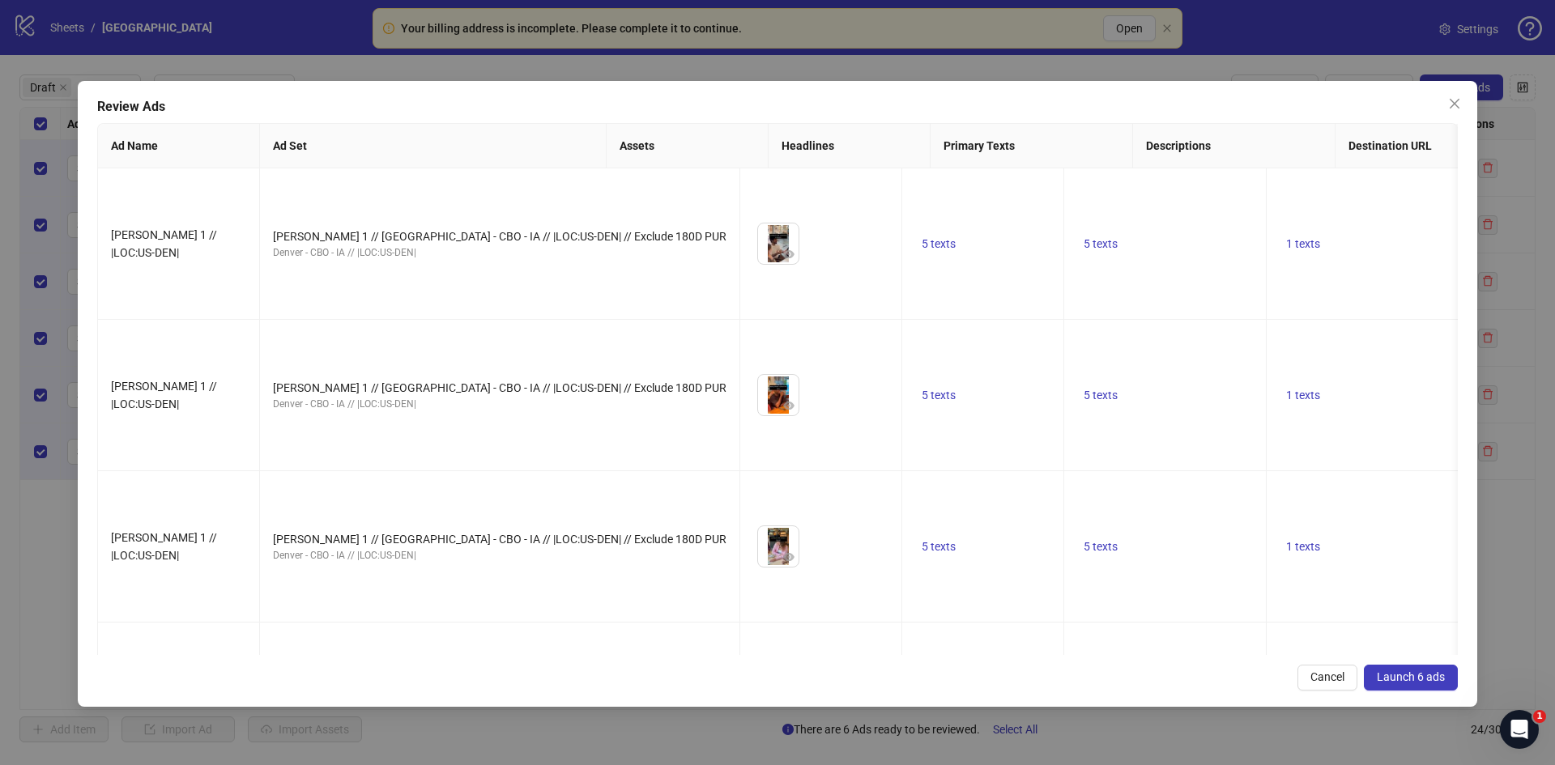
click at [1417, 684] on button "Launch 6 ads" at bounding box center [1411, 678] width 94 height 26
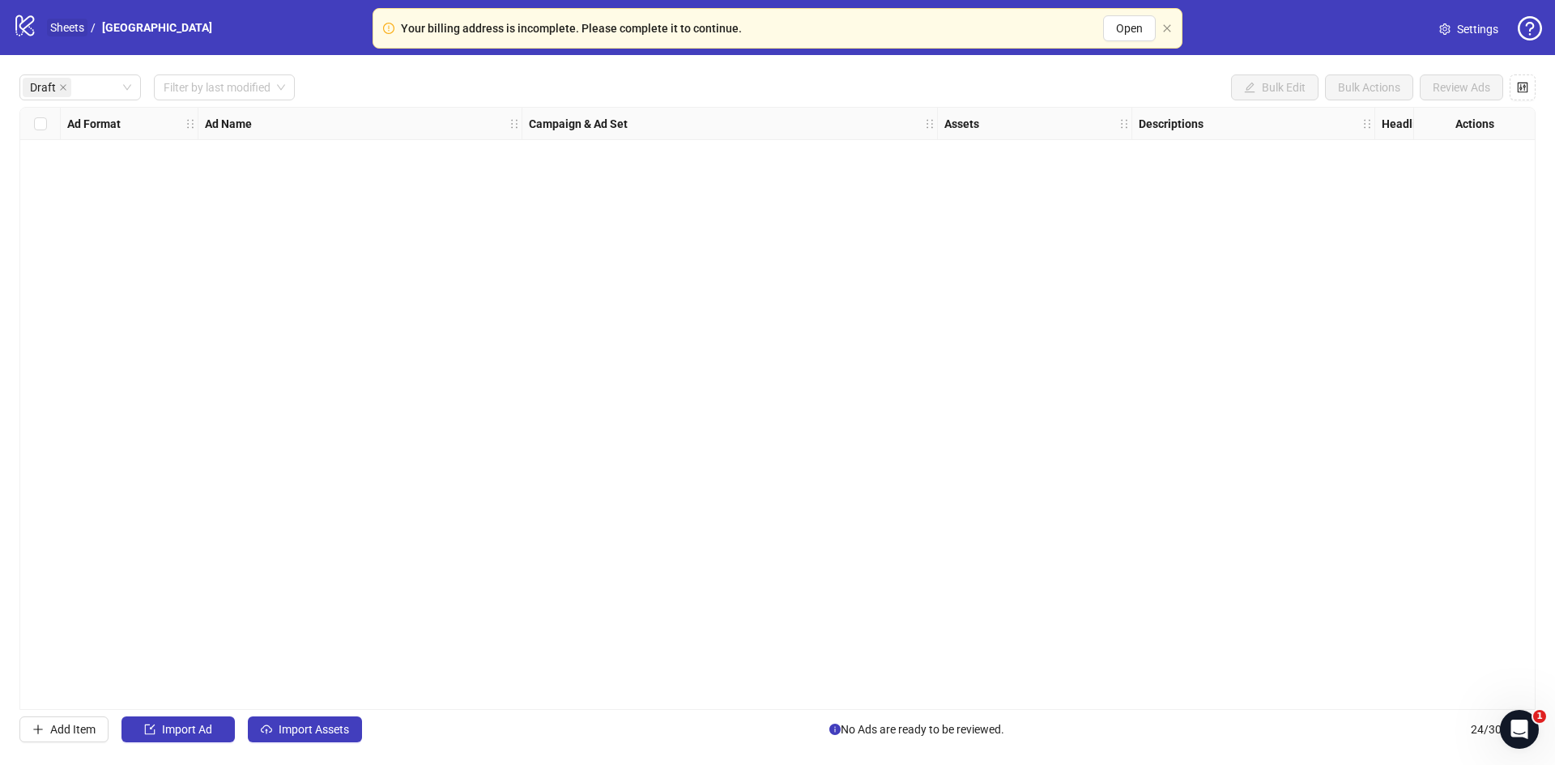
click at [70, 28] on link "Sheets" at bounding box center [67, 28] width 40 height 18
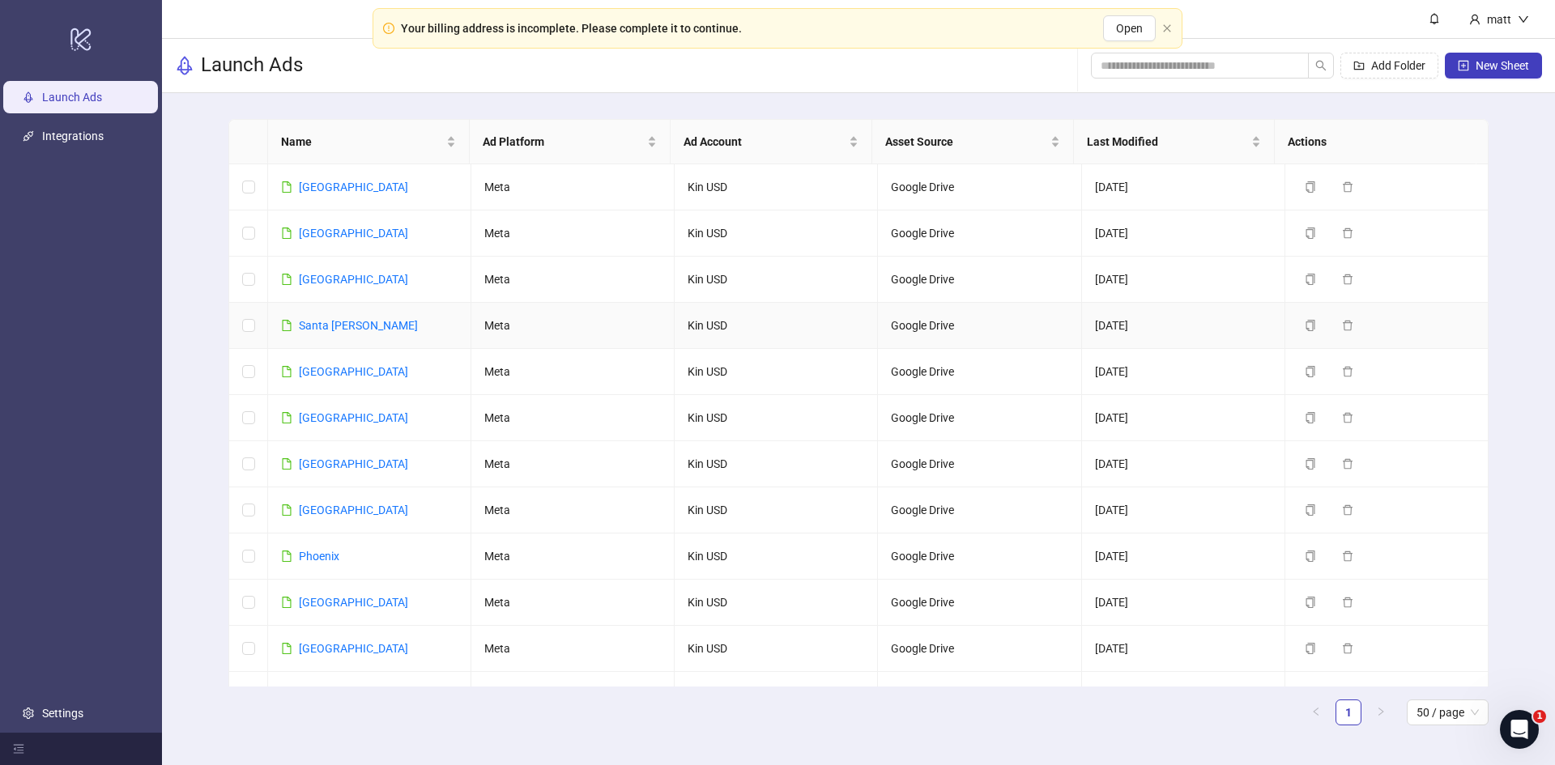
scroll to position [592, 0]
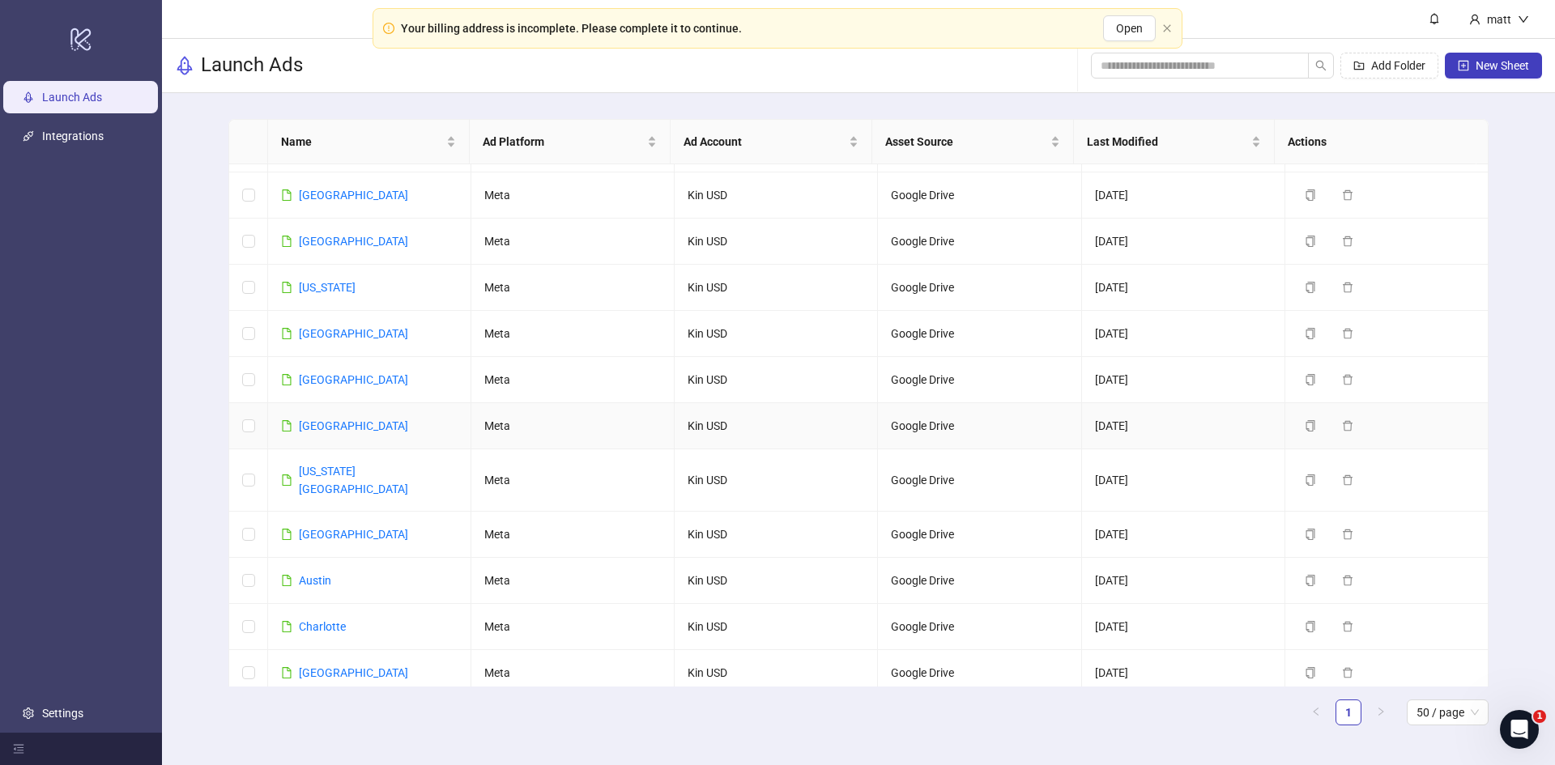
click at [324, 418] on div "[GEOGRAPHIC_DATA]" at bounding box center [353, 426] width 109 height 18
click at [324, 420] on link "[GEOGRAPHIC_DATA]" at bounding box center [353, 426] width 109 height 13
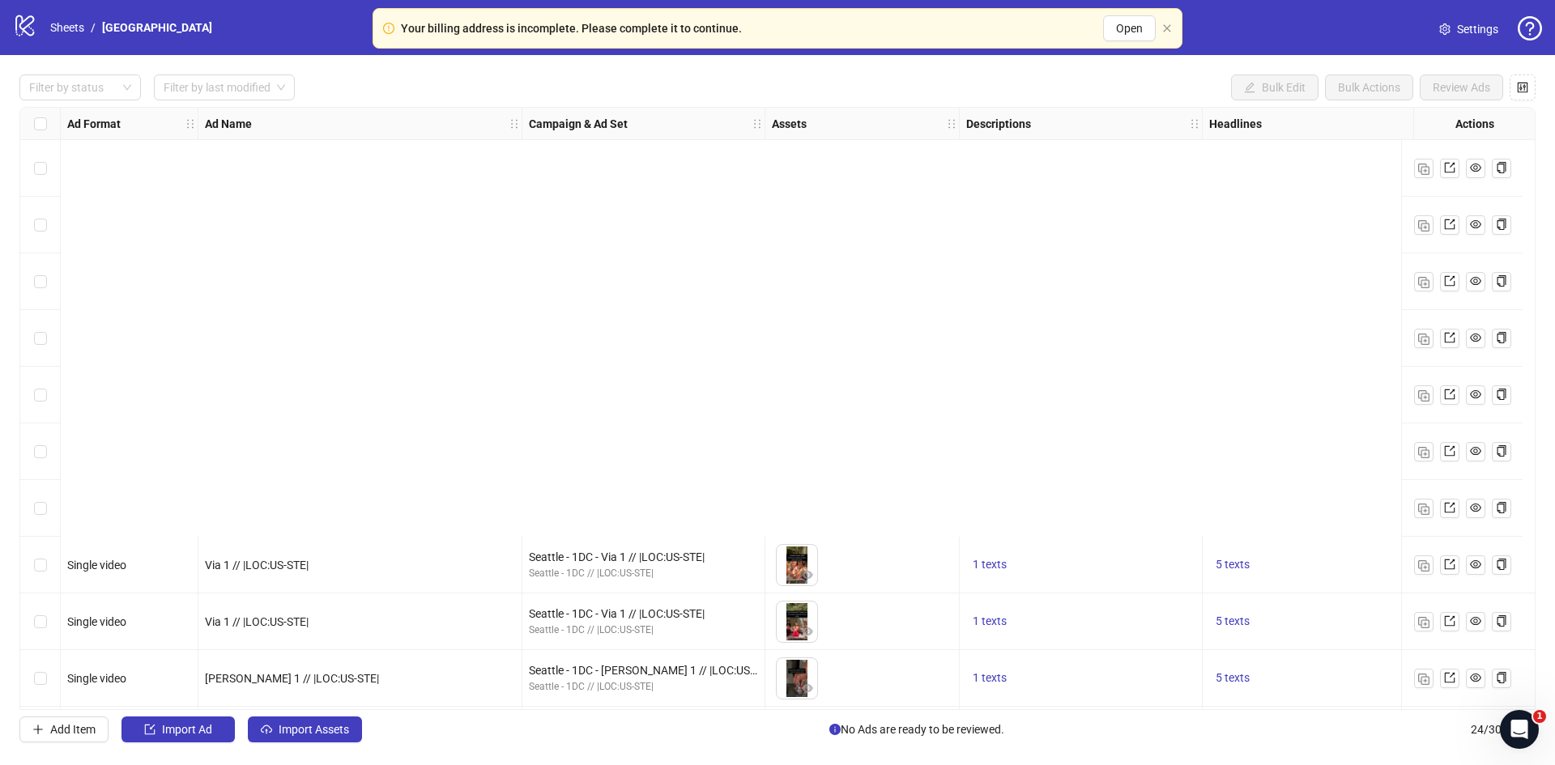
scroll to position [798, 0]
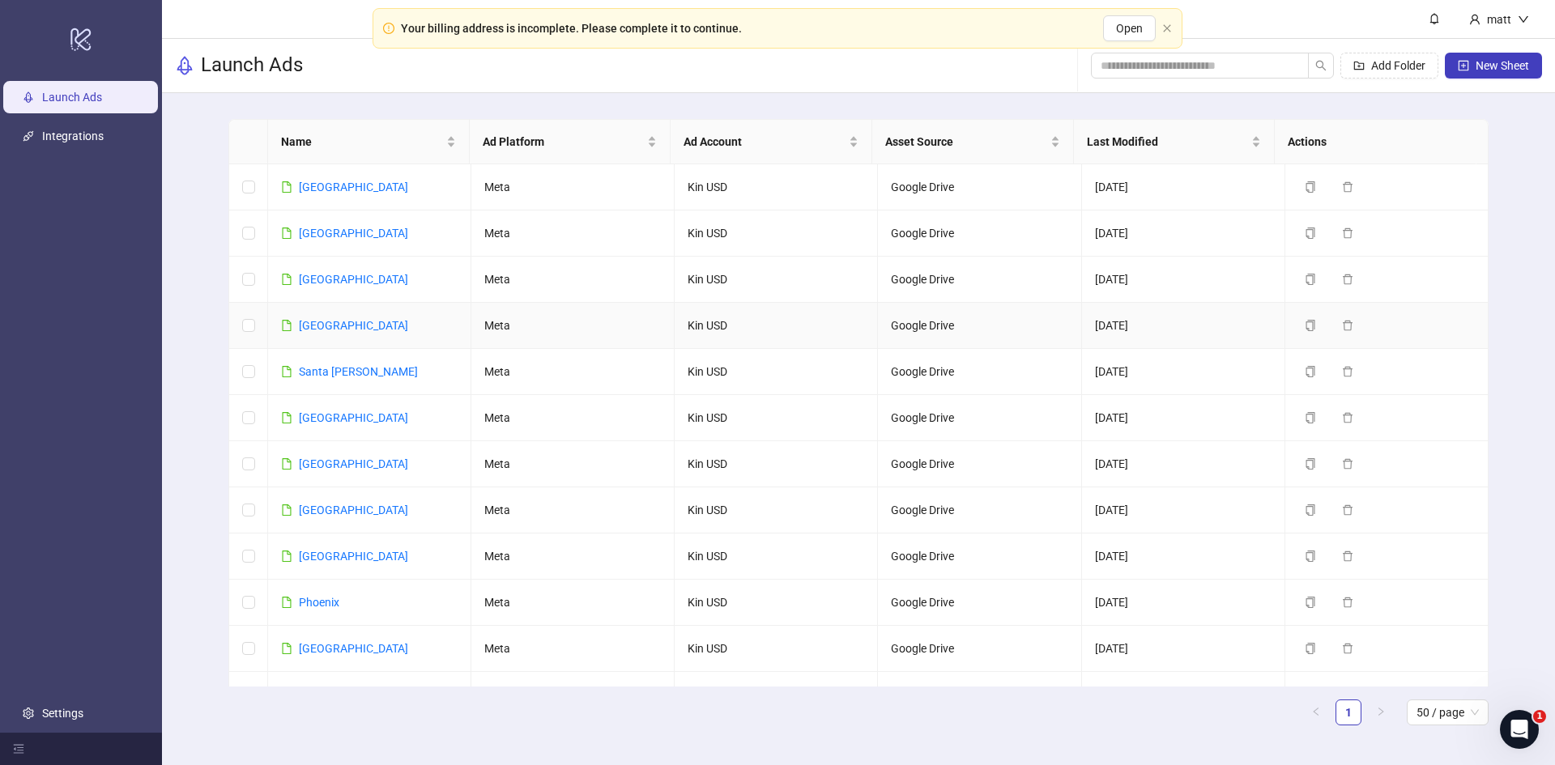
scroll to position [1561, 0]
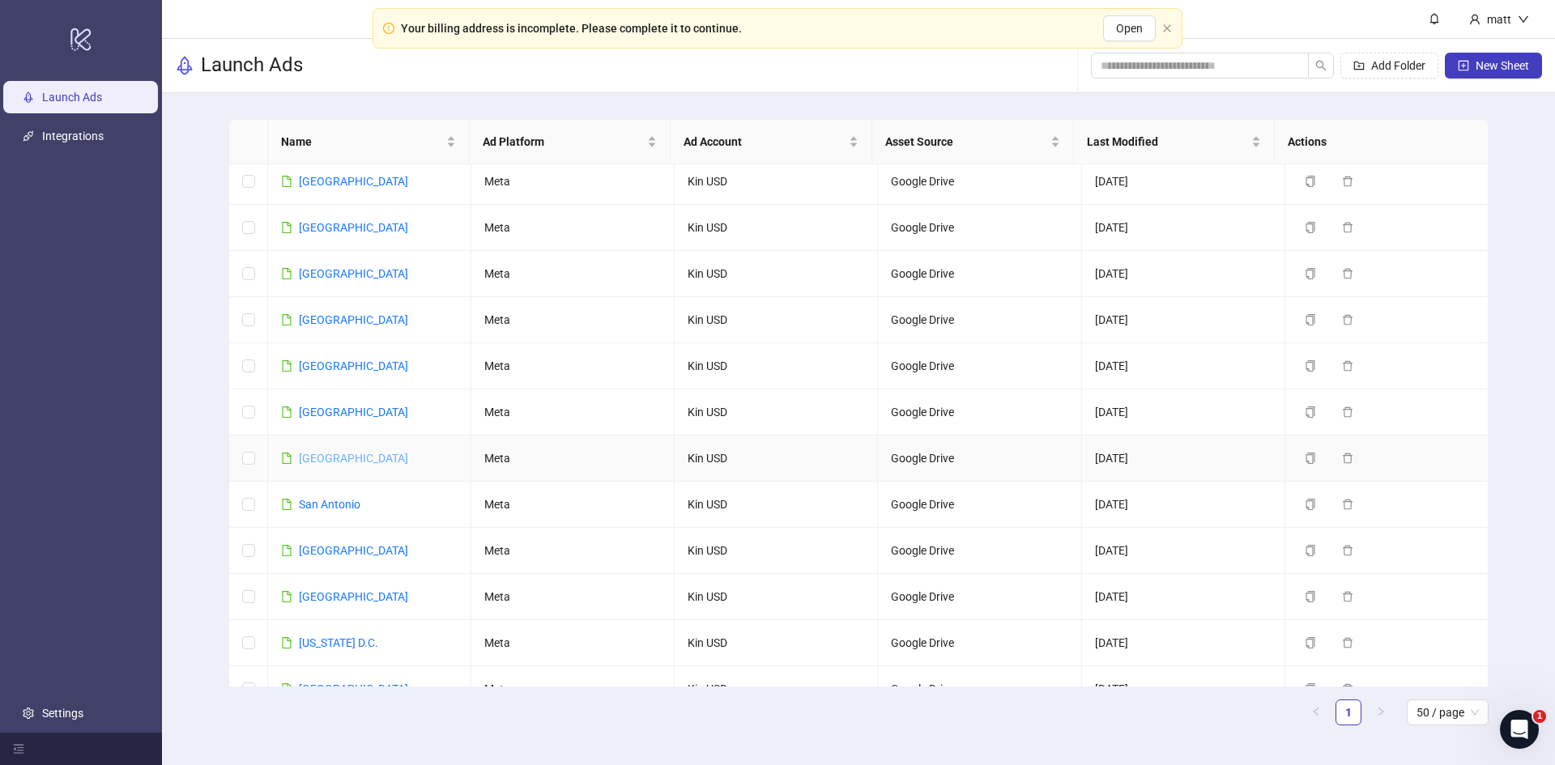
click at [322, 452] on link "[GEOGRAPHIC_DATA]" at bounding box center [353, 458] width 109 height 13
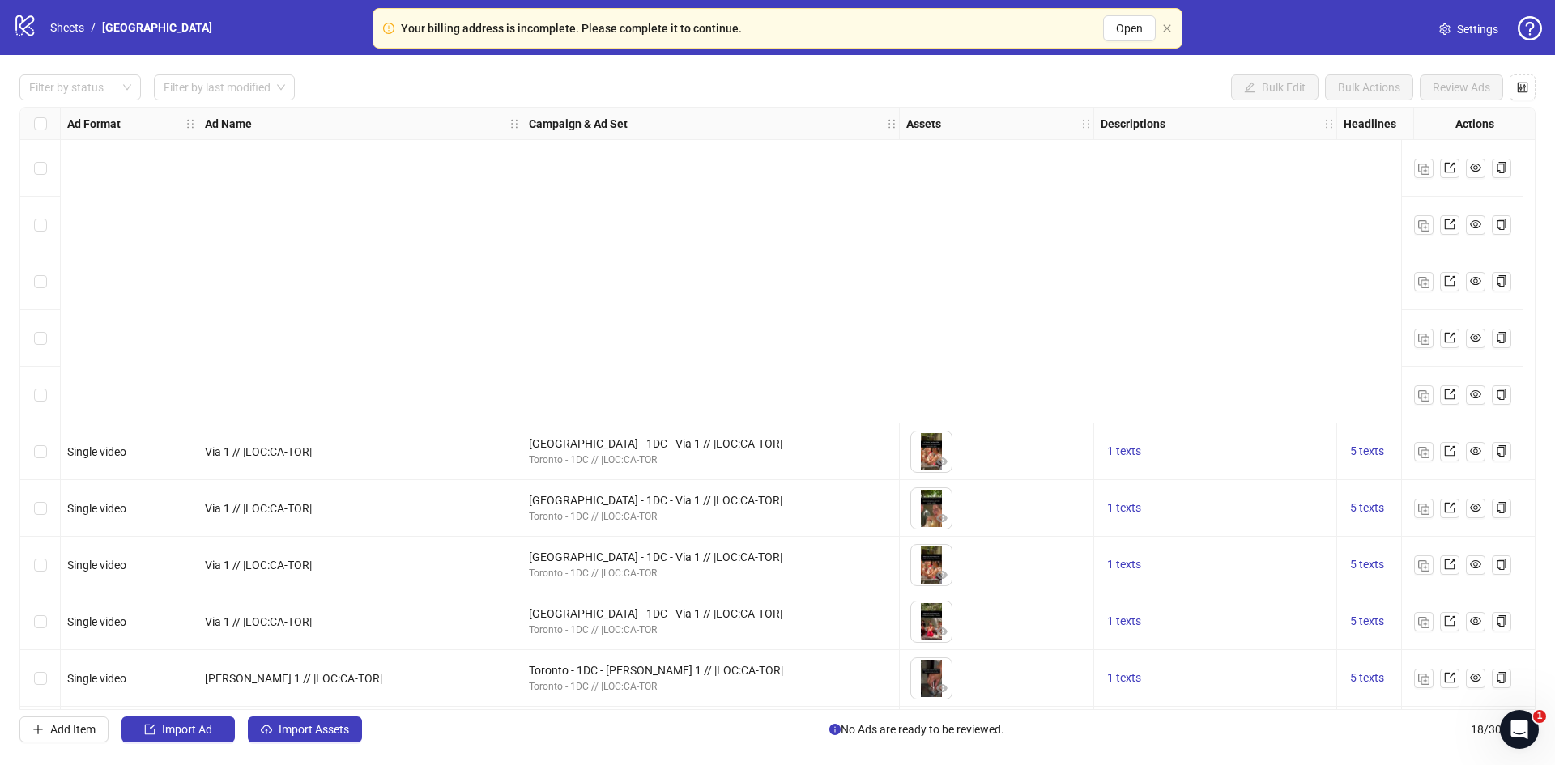
scroll to position [458, 0]
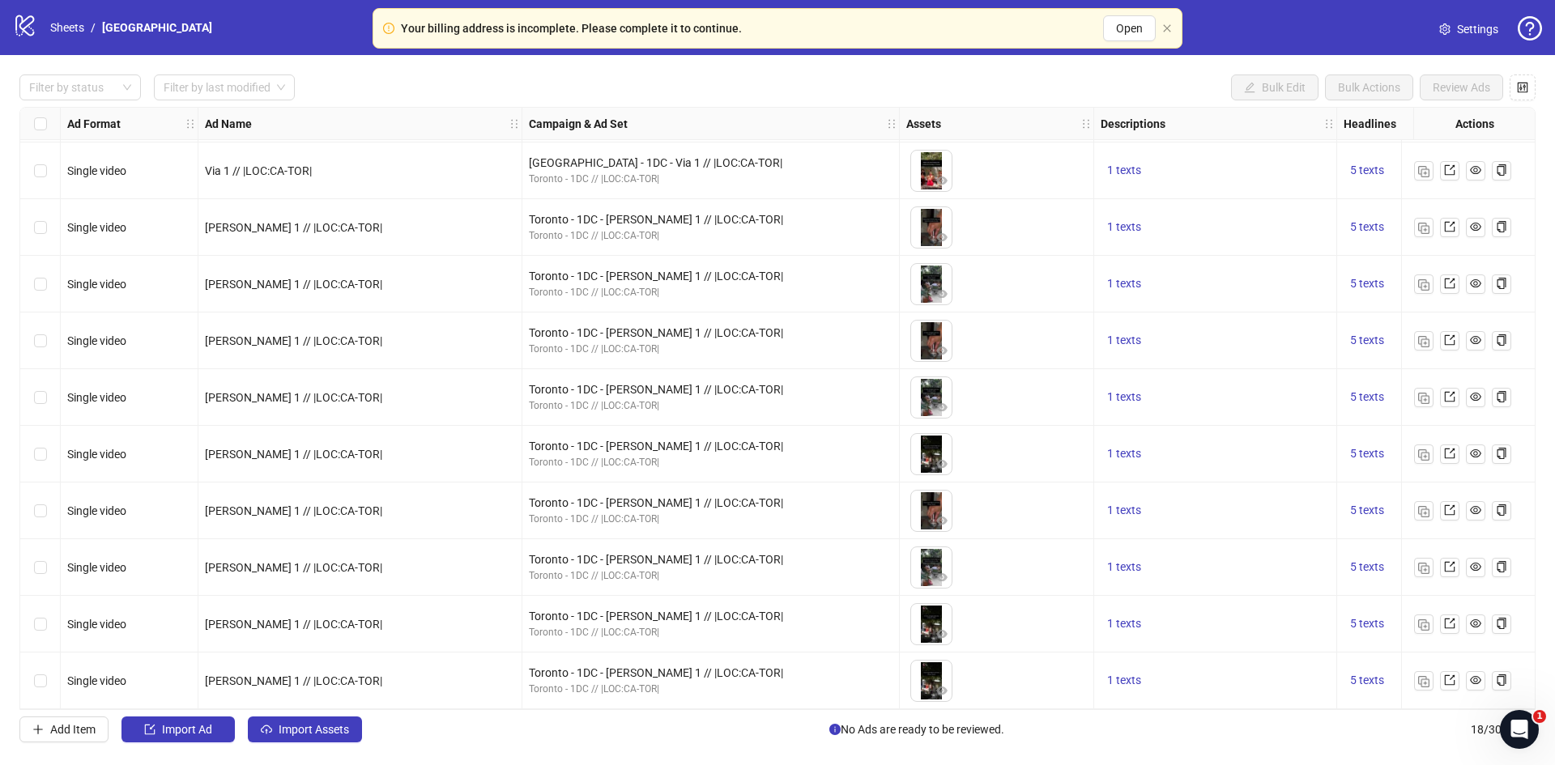
click at [1452, 22] on link "Settings" at bounding box center [1468, 29] width 85 height 26
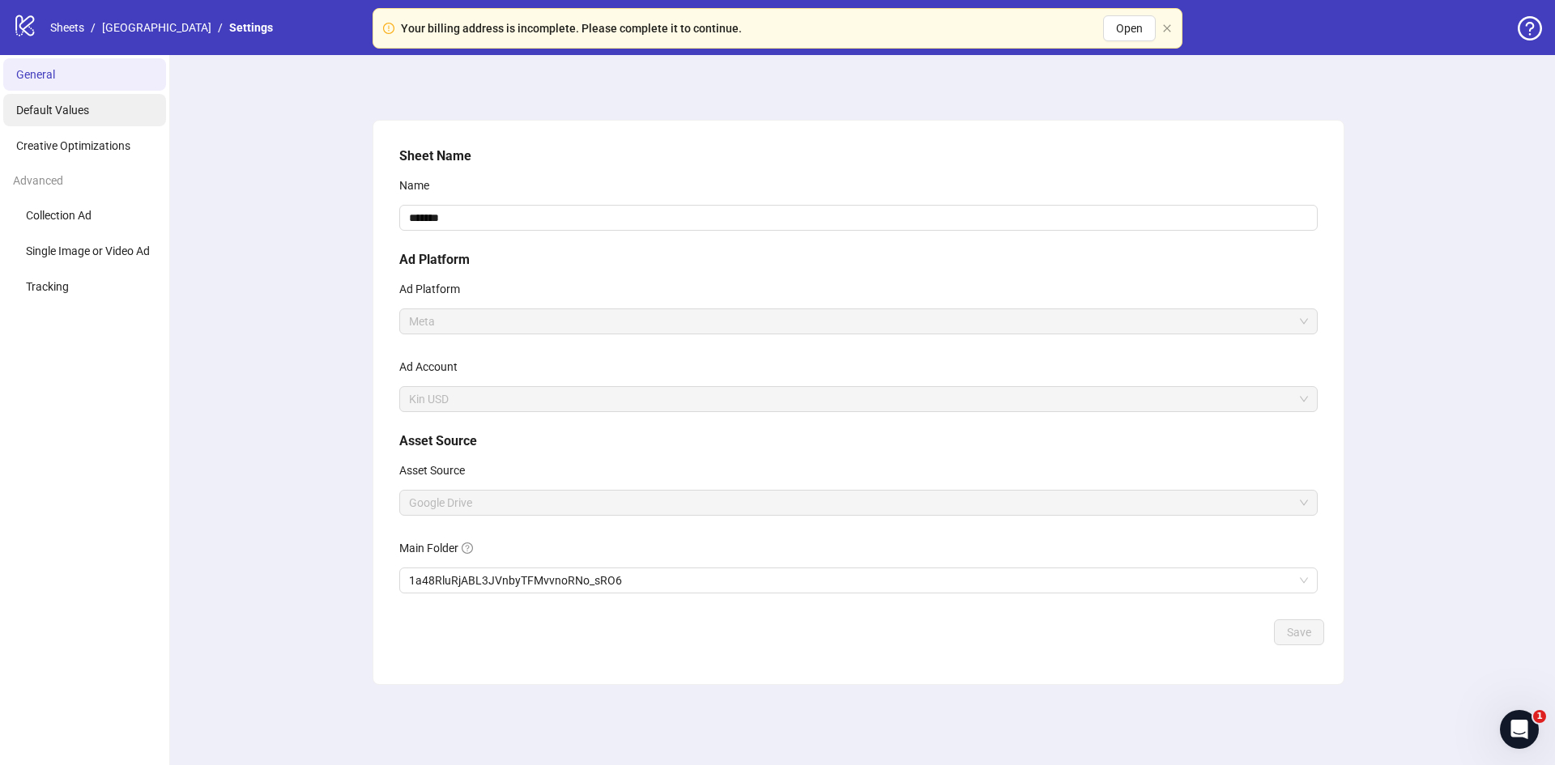
click at [64, 109] on span "Default Values" at bounding box center [52, 110] width 73 height 13
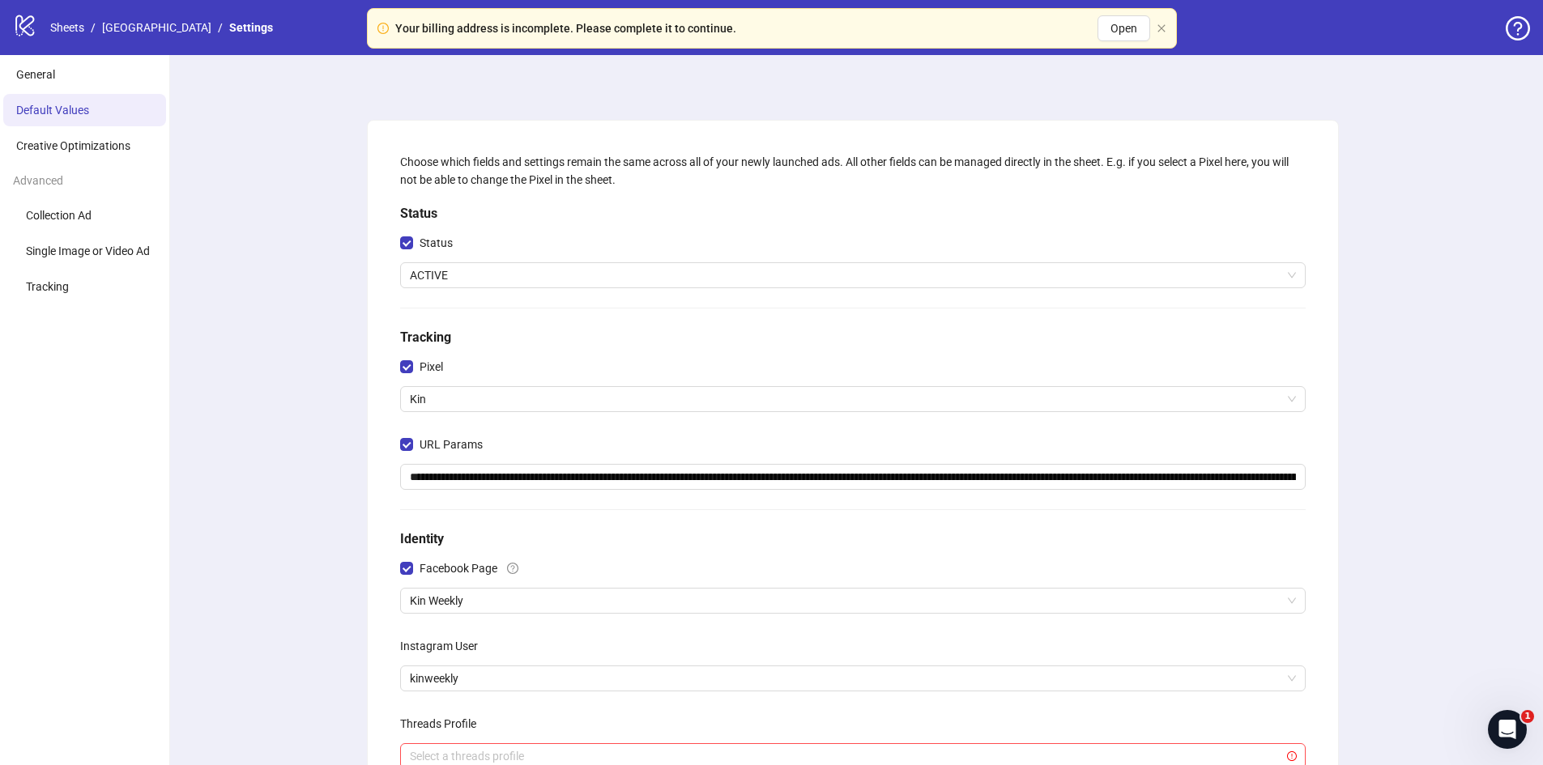
scroll to position [259, 0]
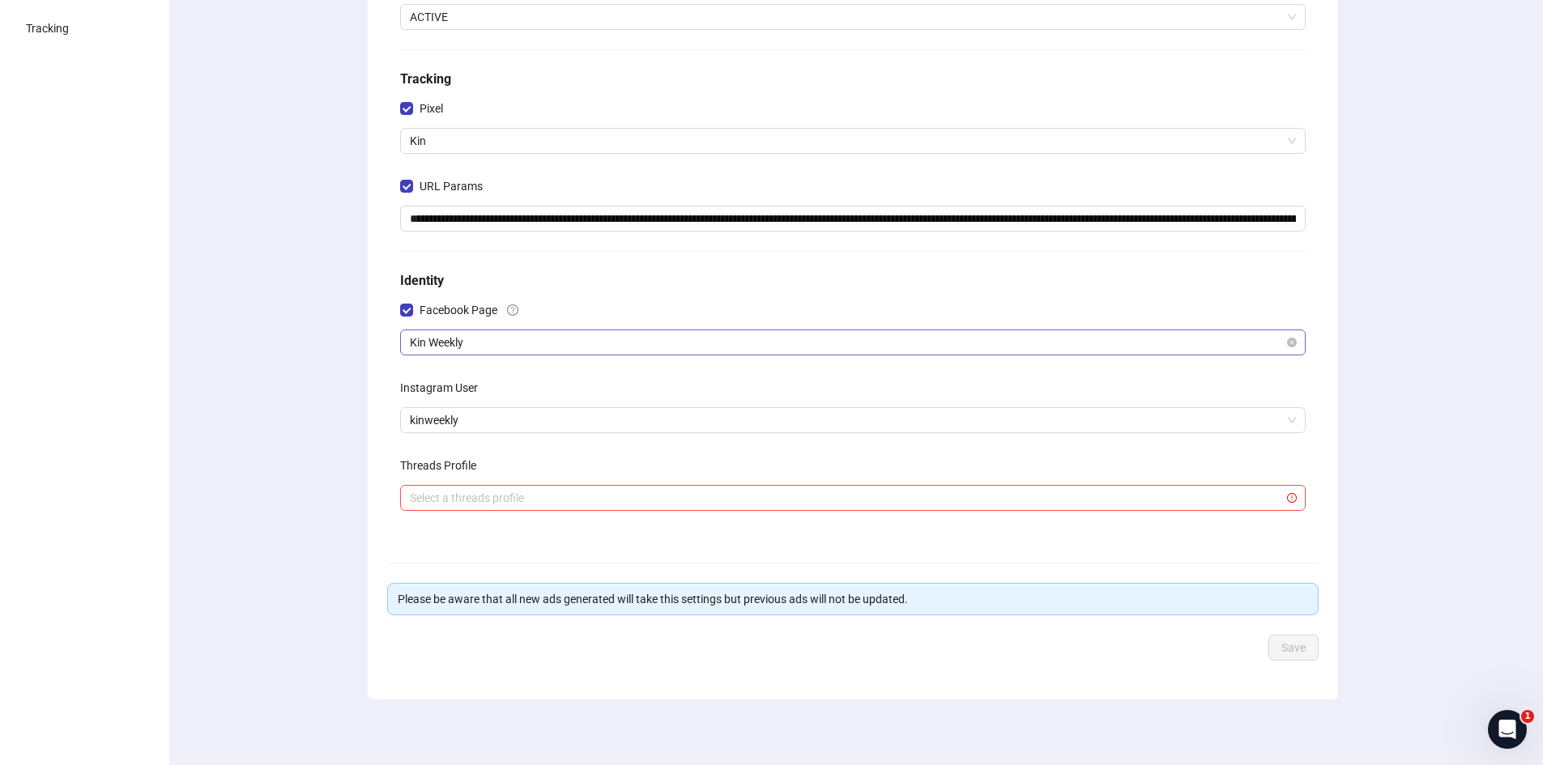
click at [479, 345] on span "Kin Weekly" at bounding box center [853, 342] width 886 height 24
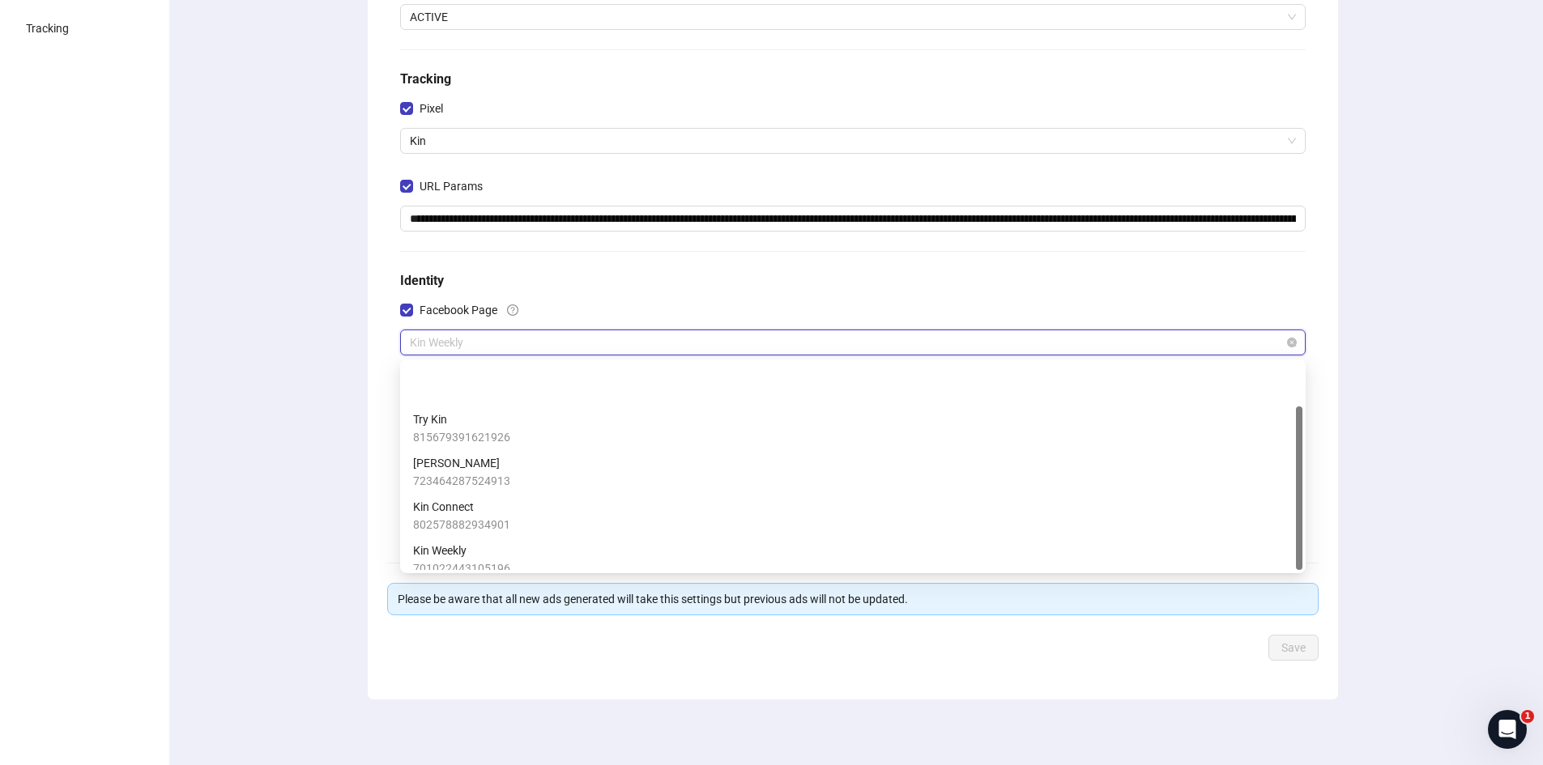
scroll to position [55, 0]
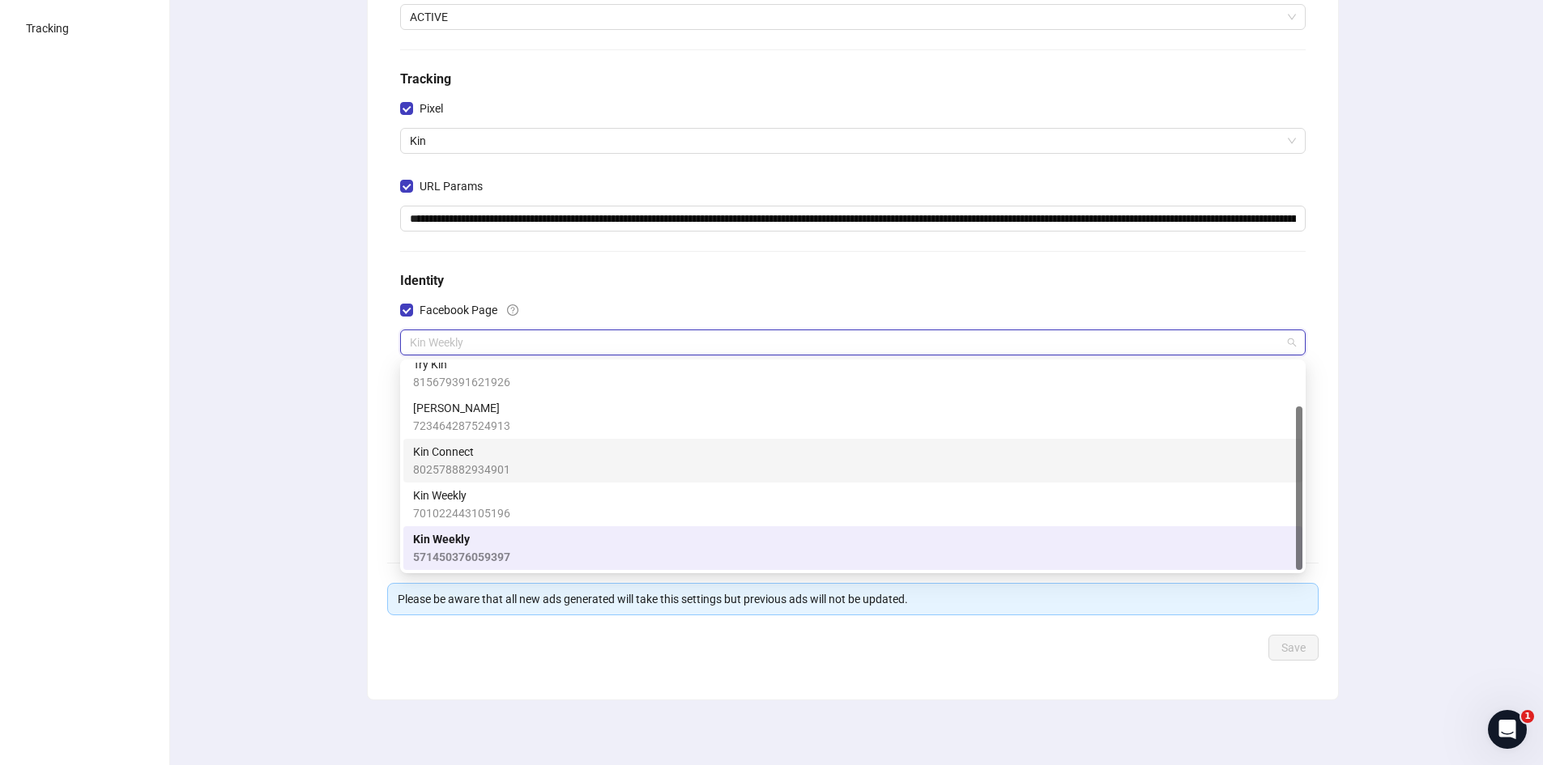
click at [497, 457] on span "Kin Connect" at bounding box center [461, 452] width 97 height 18
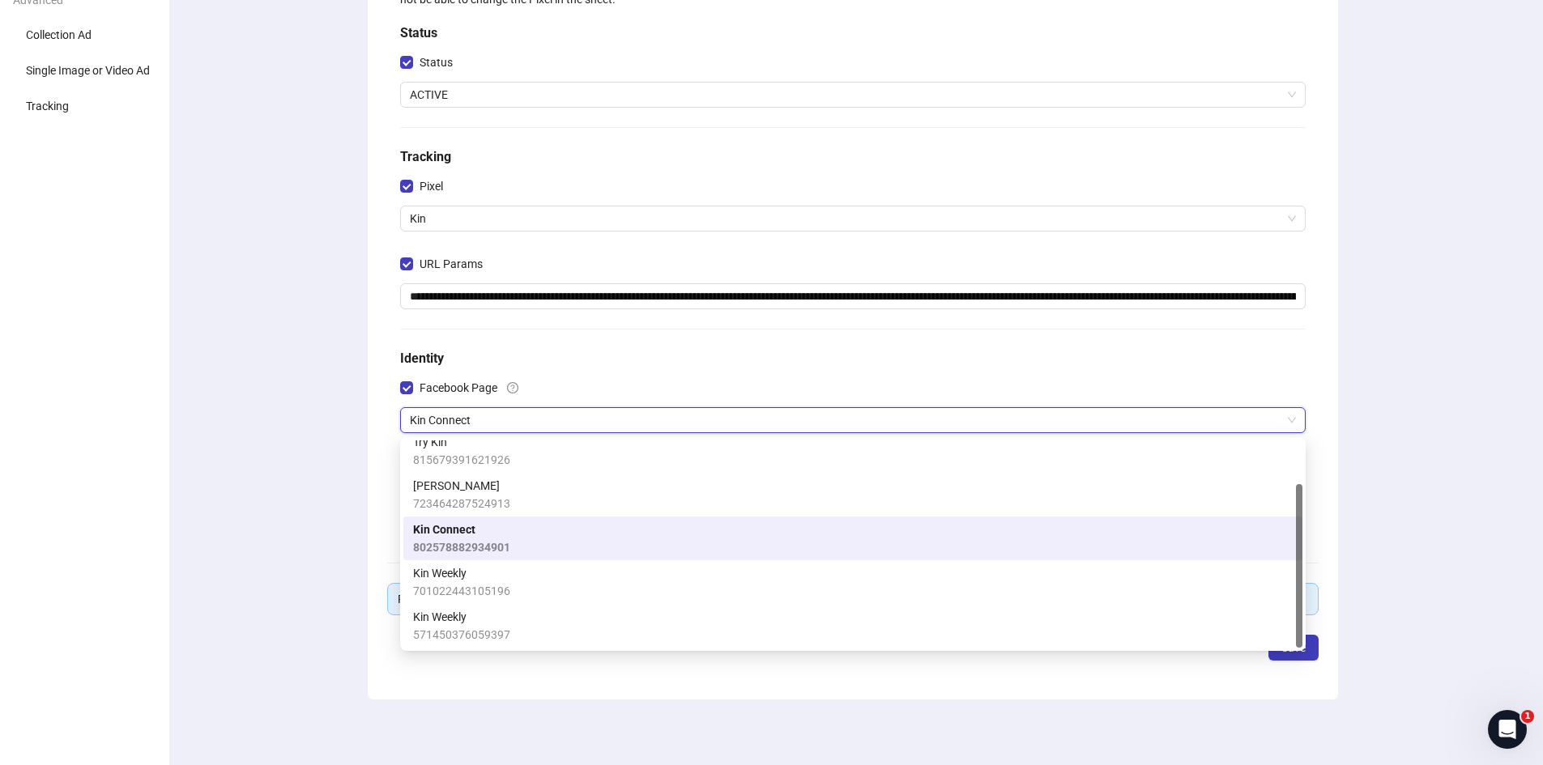
scroll to position [181, 0]
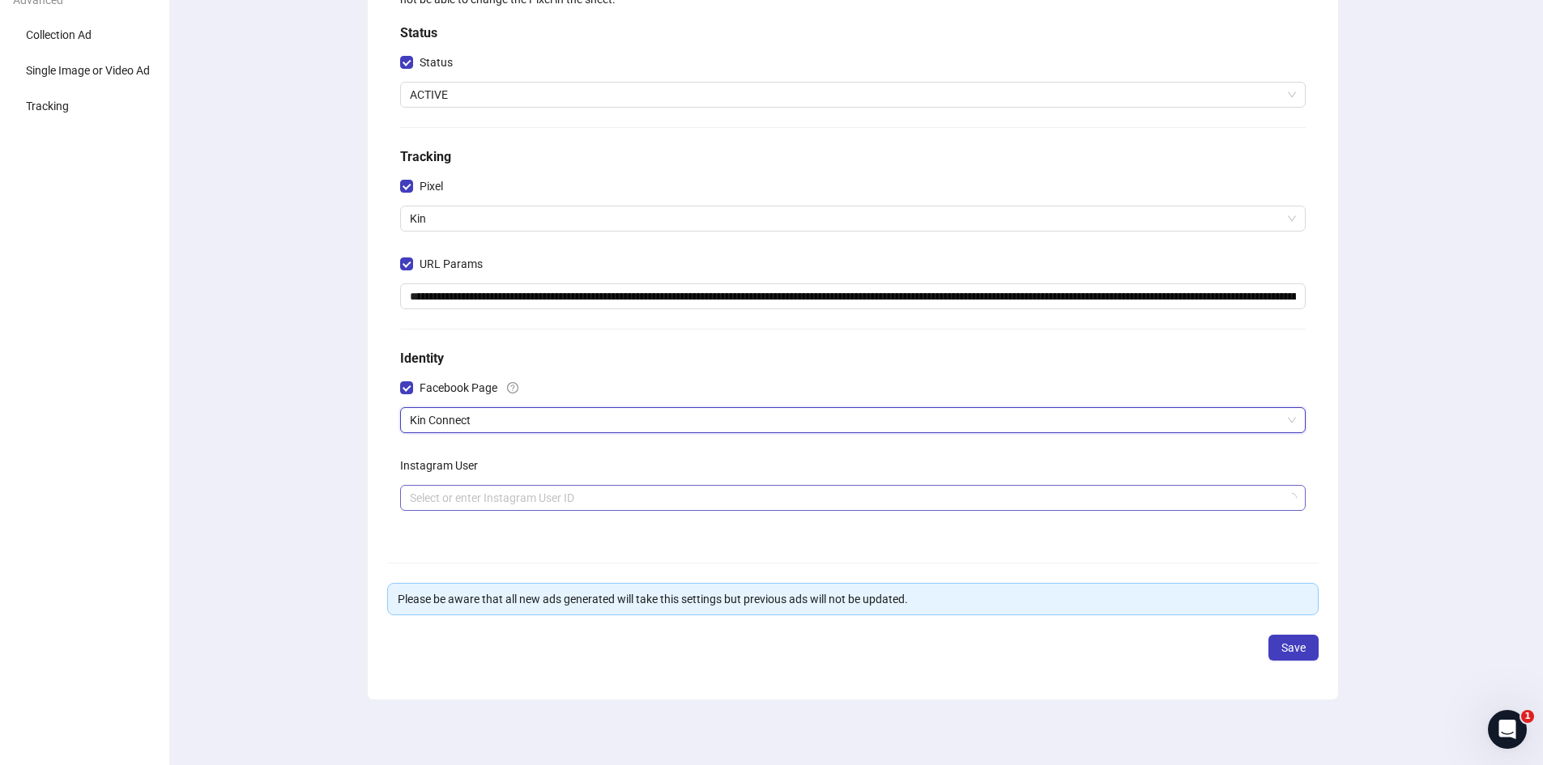
click at [479, 510] on input "search" at bounding box center [845, 498] width 871 height 24
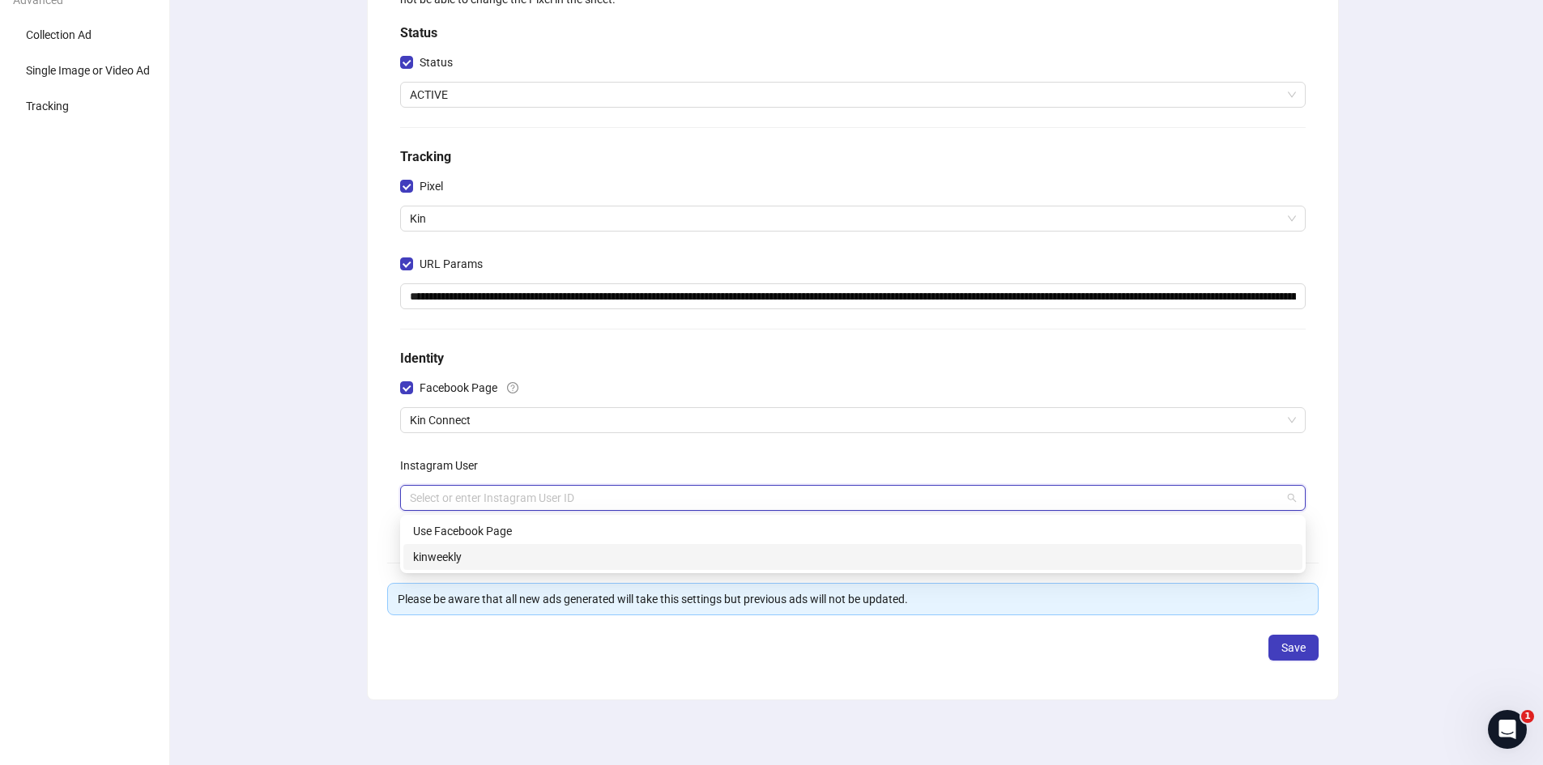
click at [460, 554] on div "kinweekly" at bounding box center [853, 557] width 880 height 18
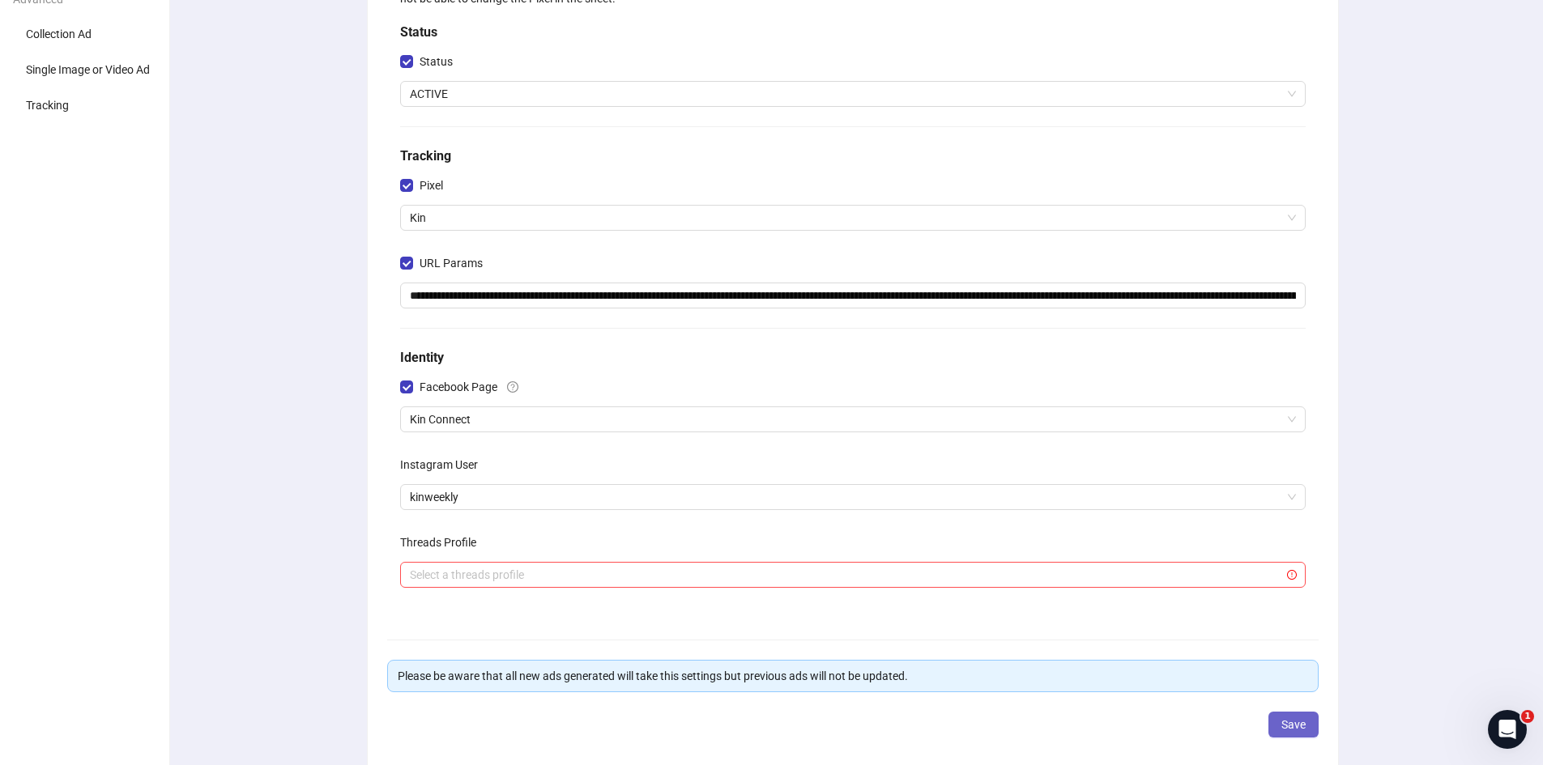
click at [1301, 729] on span "Save" at bounding box center [1293, 724] width 24 height 13
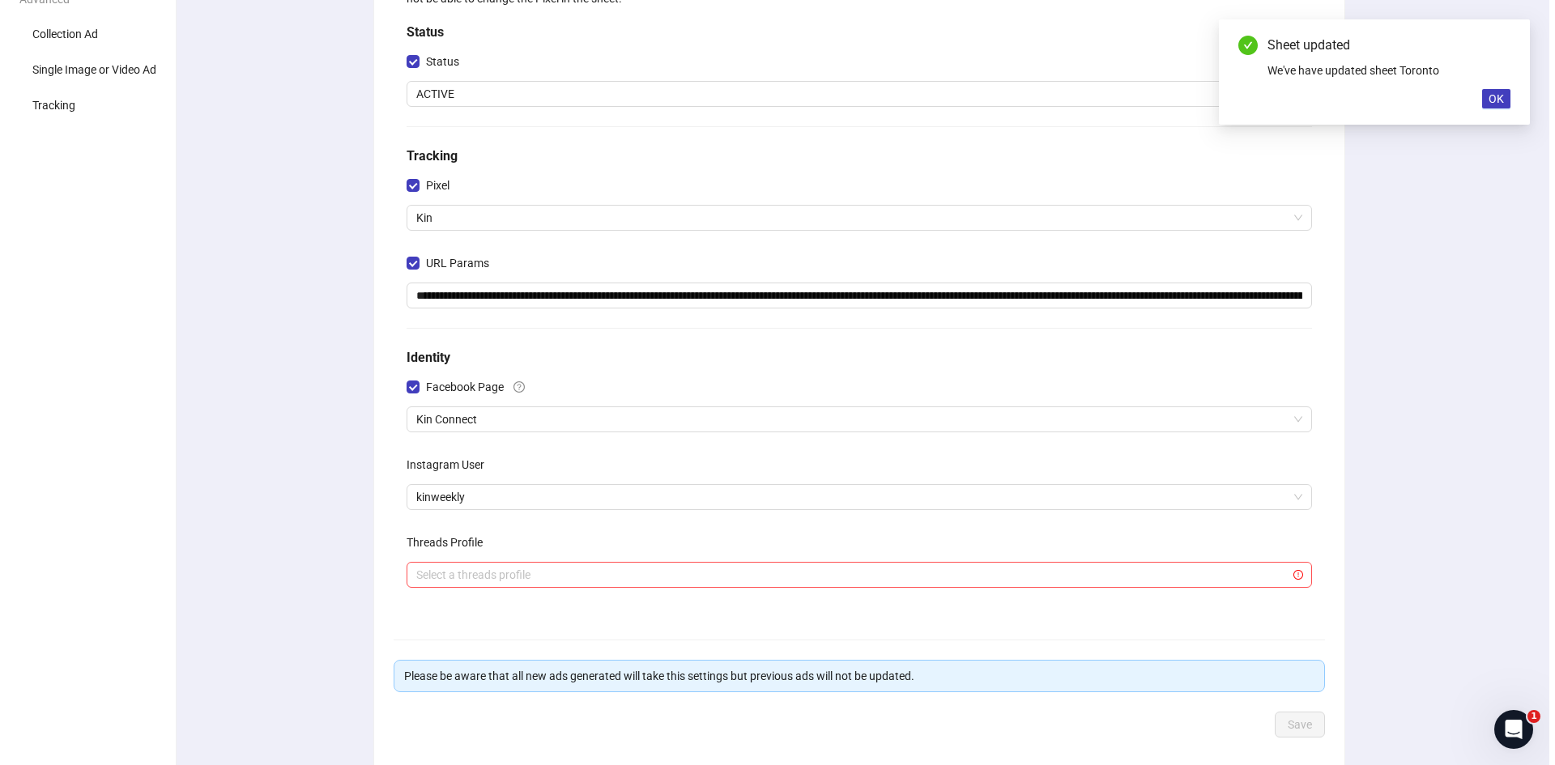
scroll to position [0, 0]
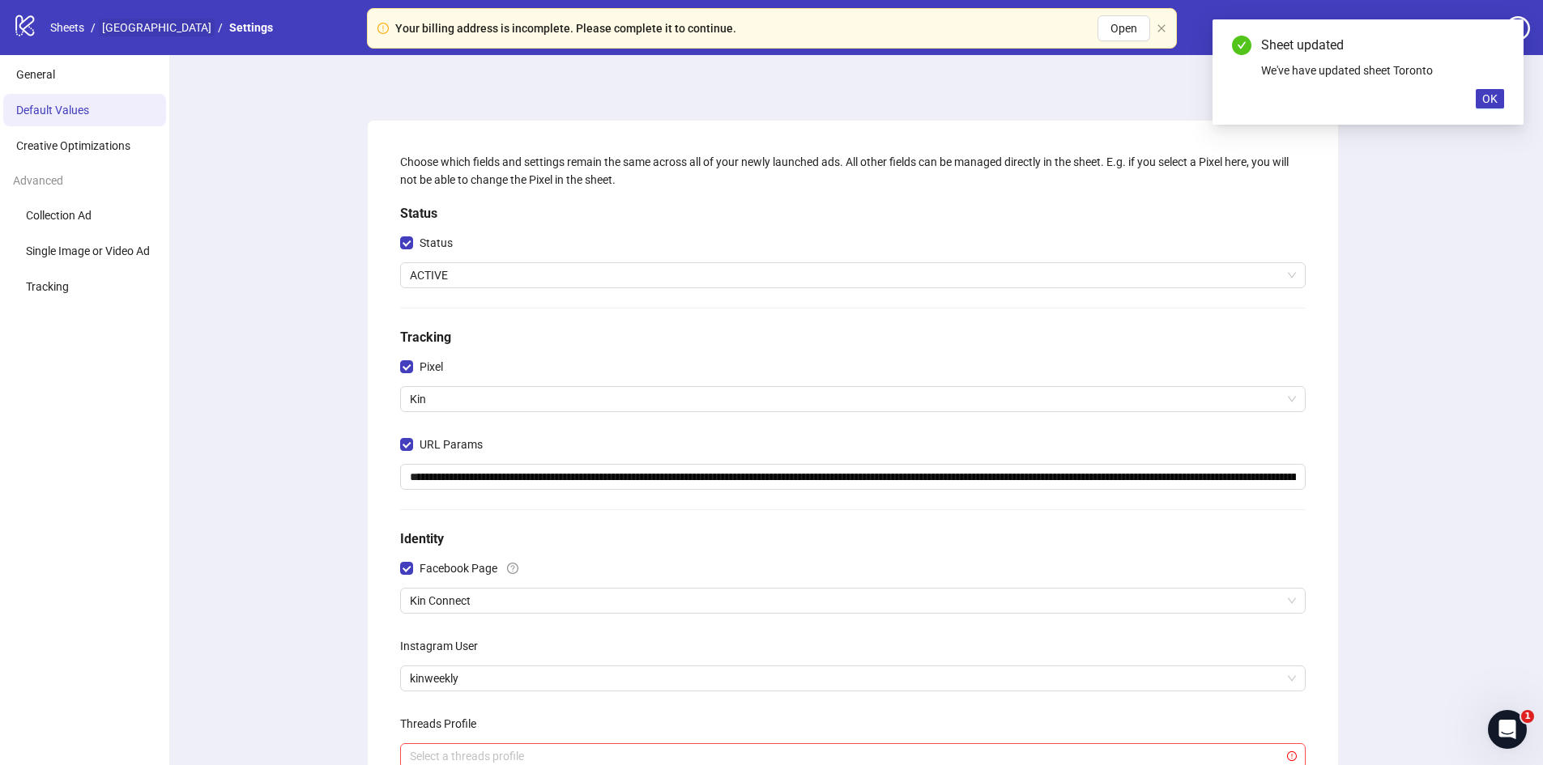
click at [120, 27] on link "[GEOGRAPHIC_DATA]" at bounding box center [157, 28] width 116 height 18
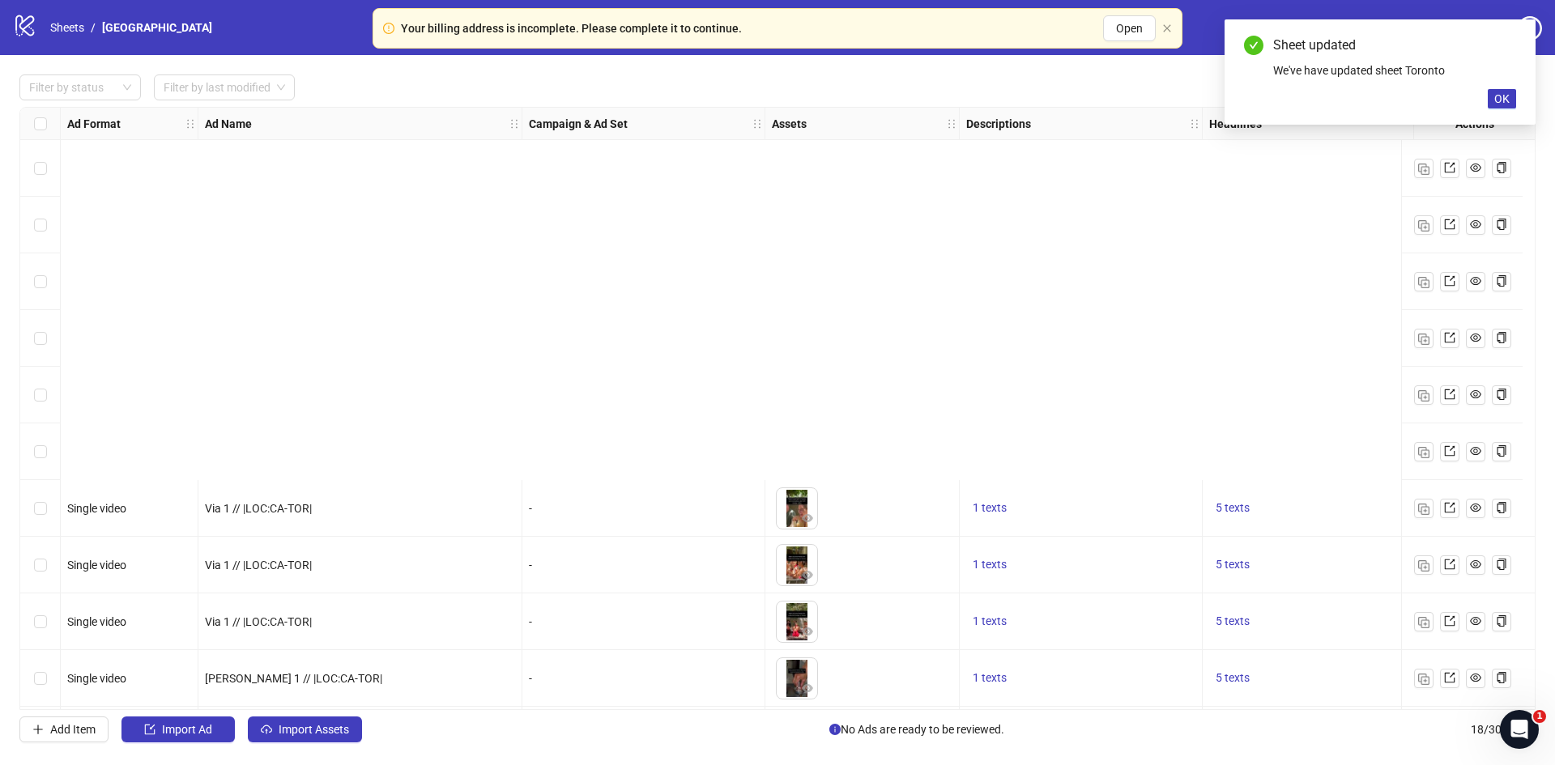
scroll to position [458, 0]
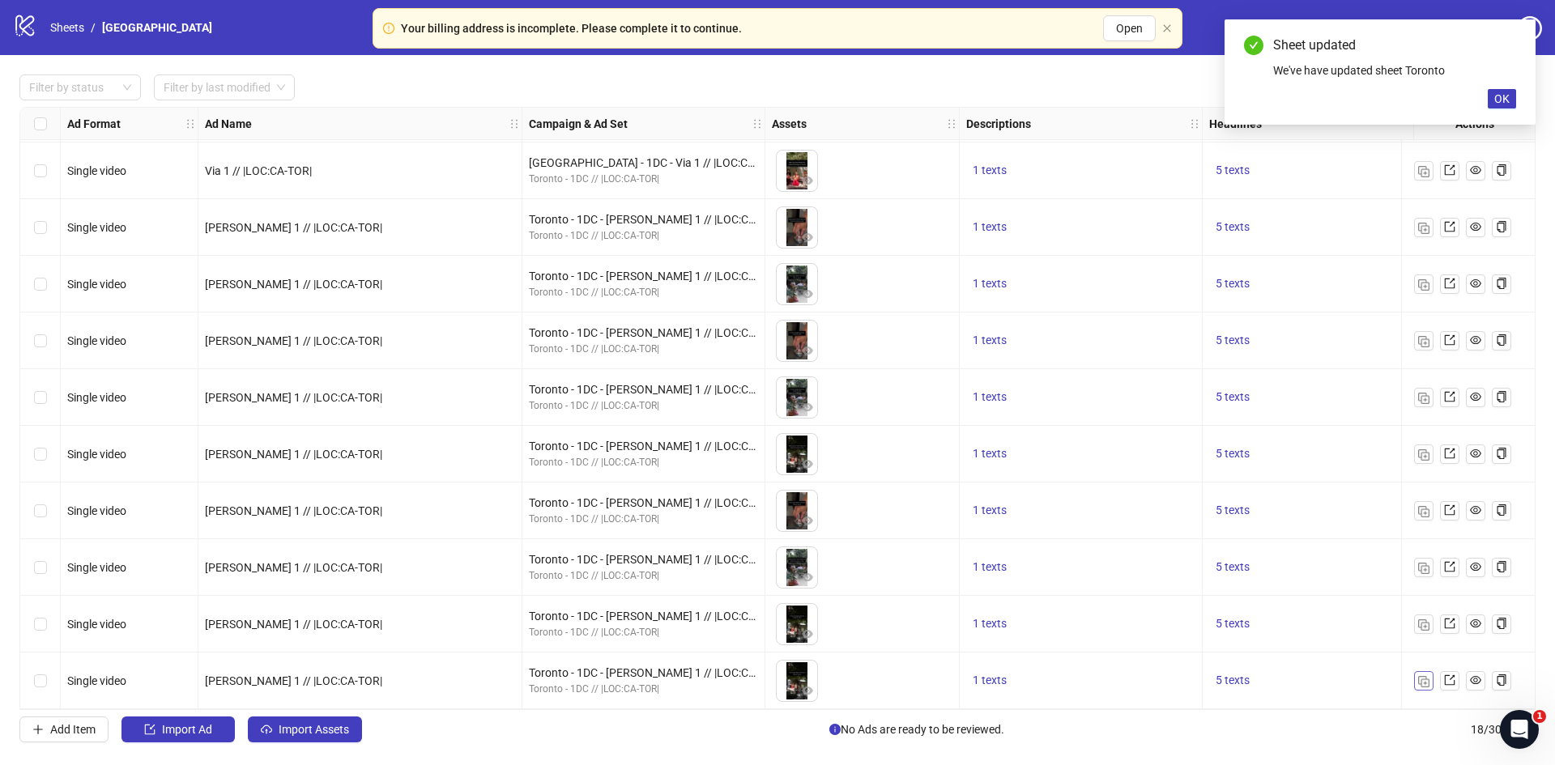
click at [1420, 676] on img "button" at bounding box center [1423, 681] width 11 height 11
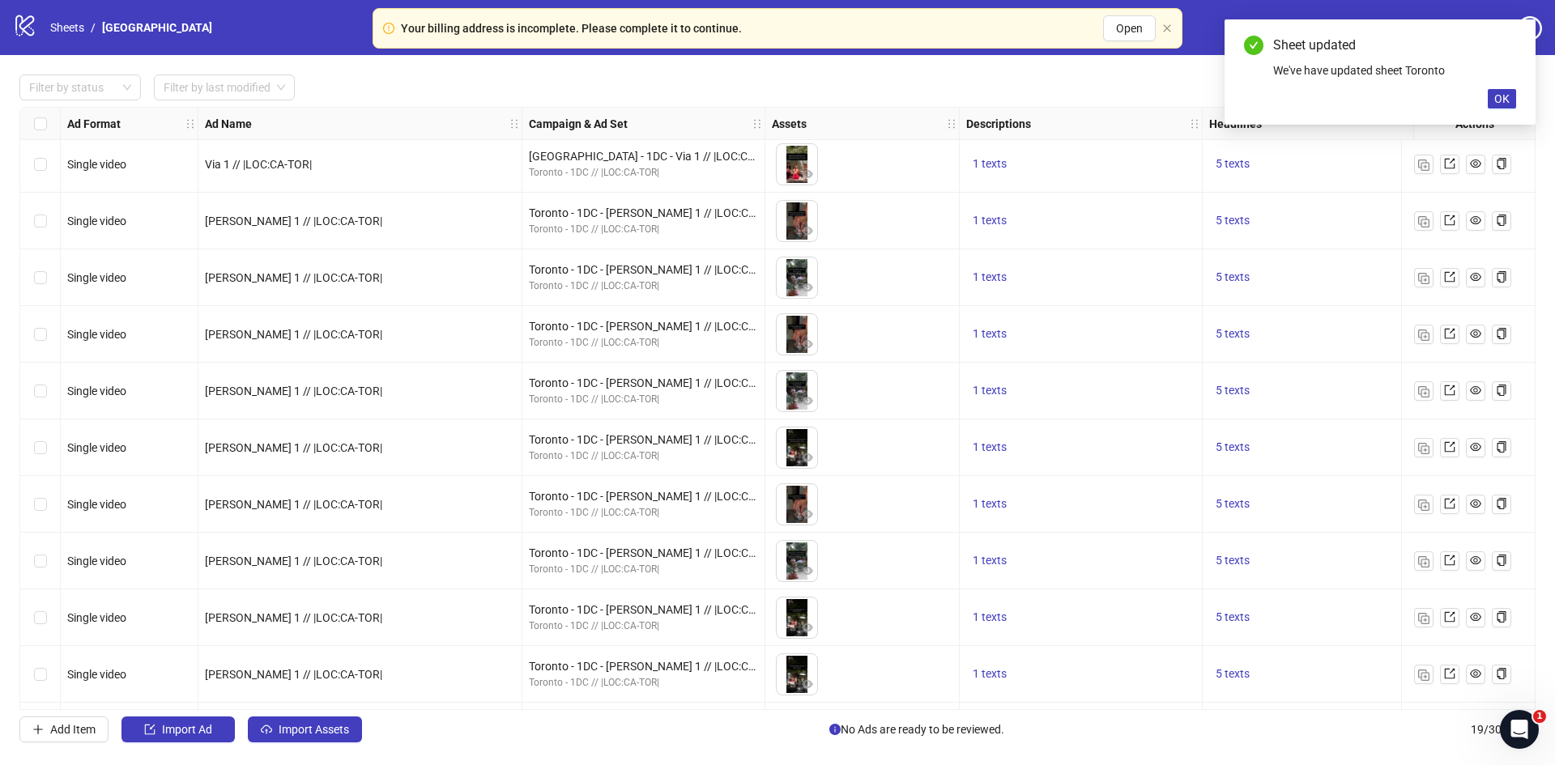
scroll to position [514, 0]
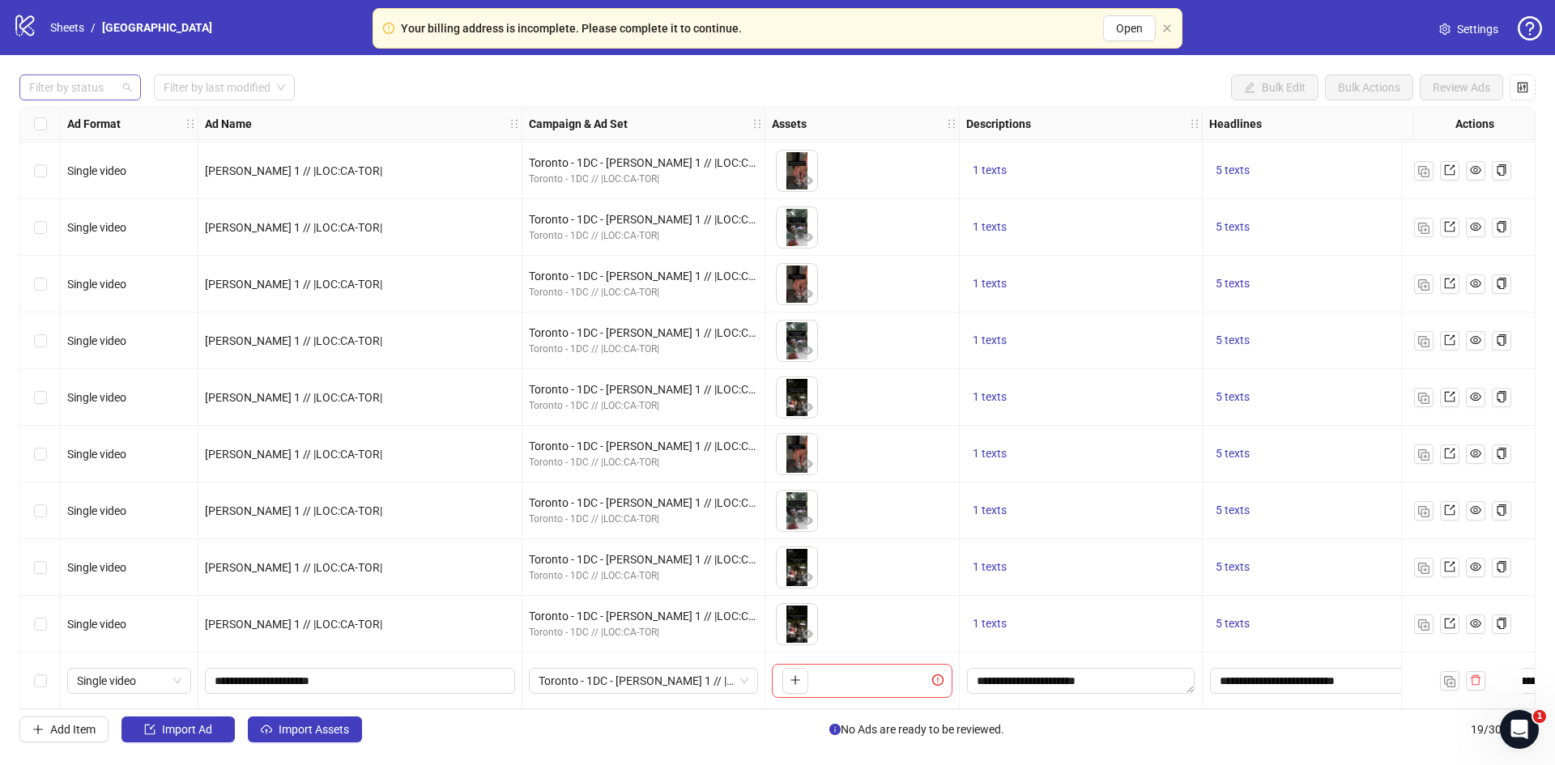
click at [91, 88] on div at bounding box center [72, 87] width 98 height 23
click at [70, 120] on div "Draft" at bounding box center [80, 121] width 96 height 18
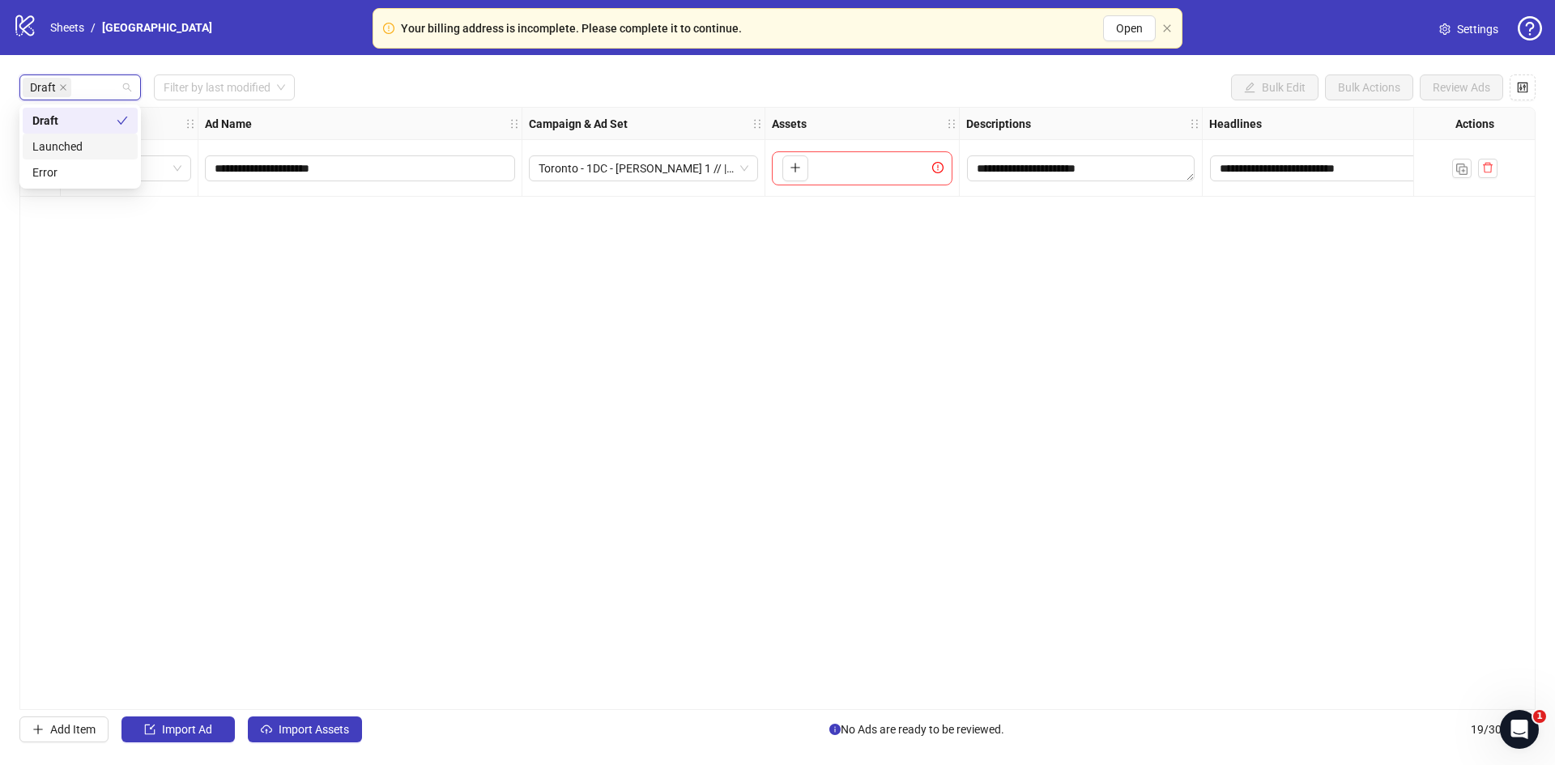
click at [295, 258] on div "**********" at bounding box center [777, 408] width 1516 height 603
click at [228, 170] on input "**********" at bounding box center [359, 169] width 288 height 18
type input "**********"
click at [647, 177] on span "Toronto - 1DC - [PERSON_NAME] 1 // |LOC:CA-TOR|" at bounding box center [644, 168] width 210 height 24
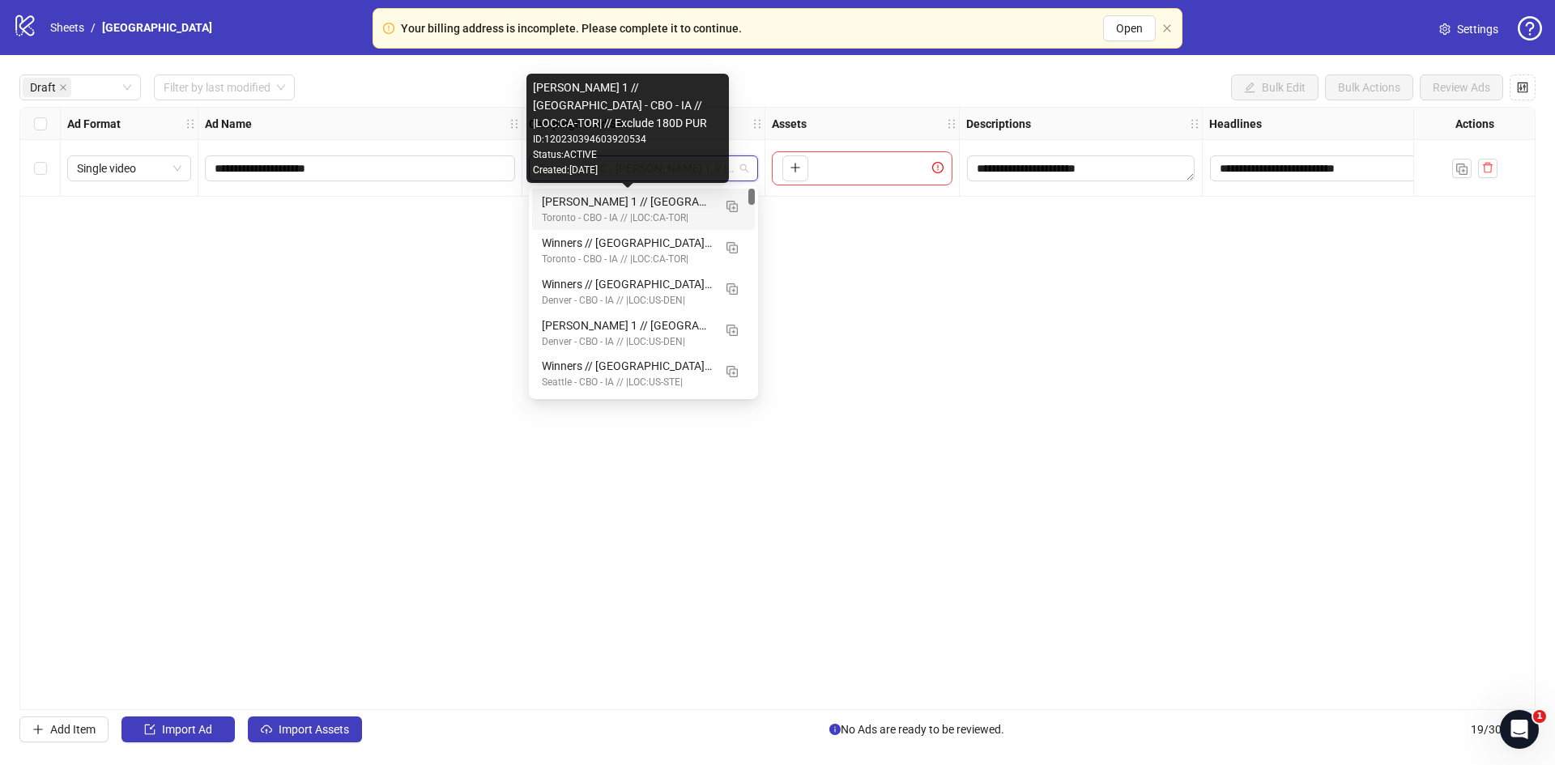
click at [593, 201] on div "Kate 1 // Toronto - CBO - IA // |LOC:CA-TOR| // Exclude 180D PUR" at bounding box center [627, 202] width 171 height 18
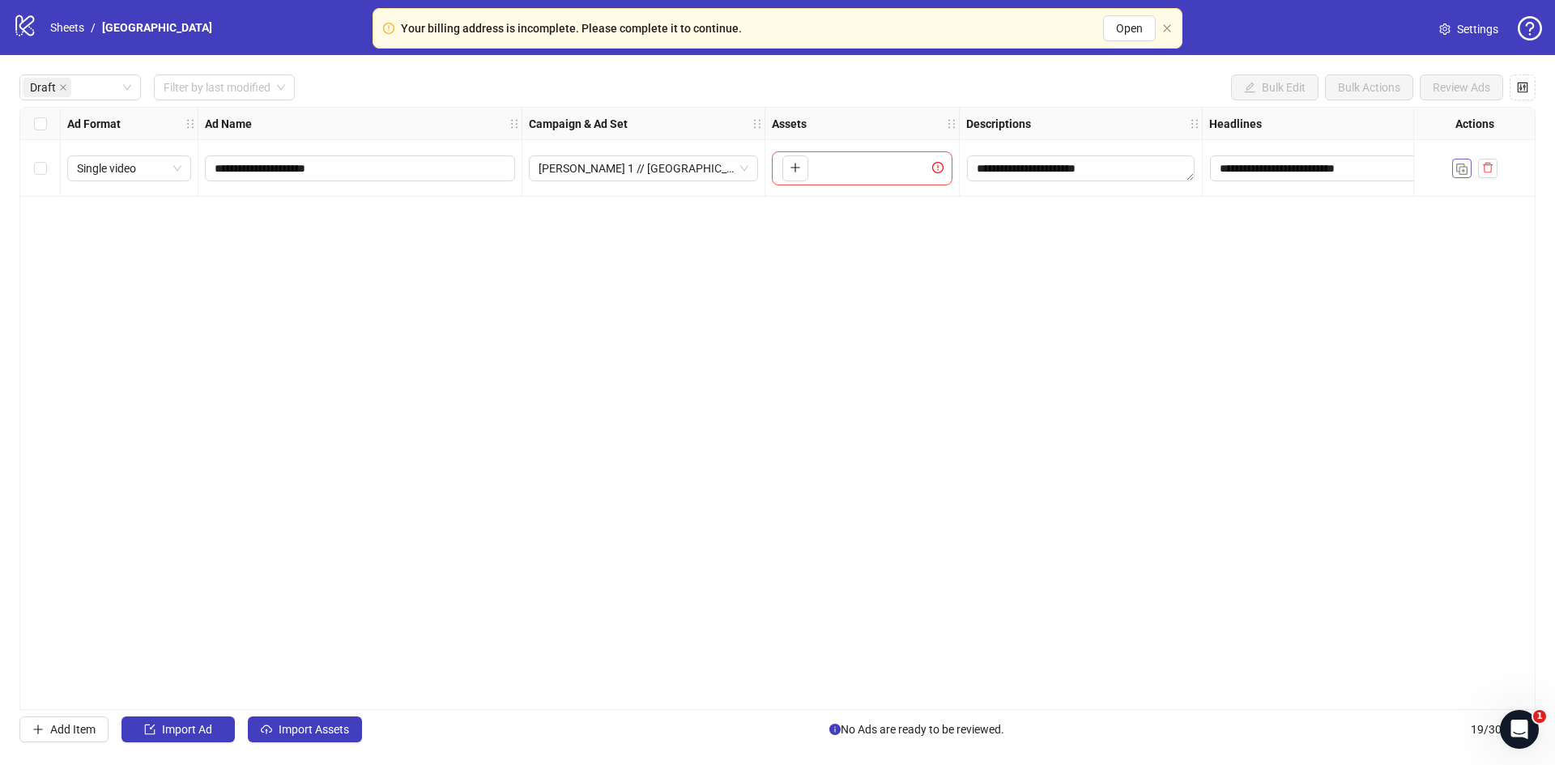
click at [1460, 173] on img "button" at bounding box center [1461, 169] width 11 height 11
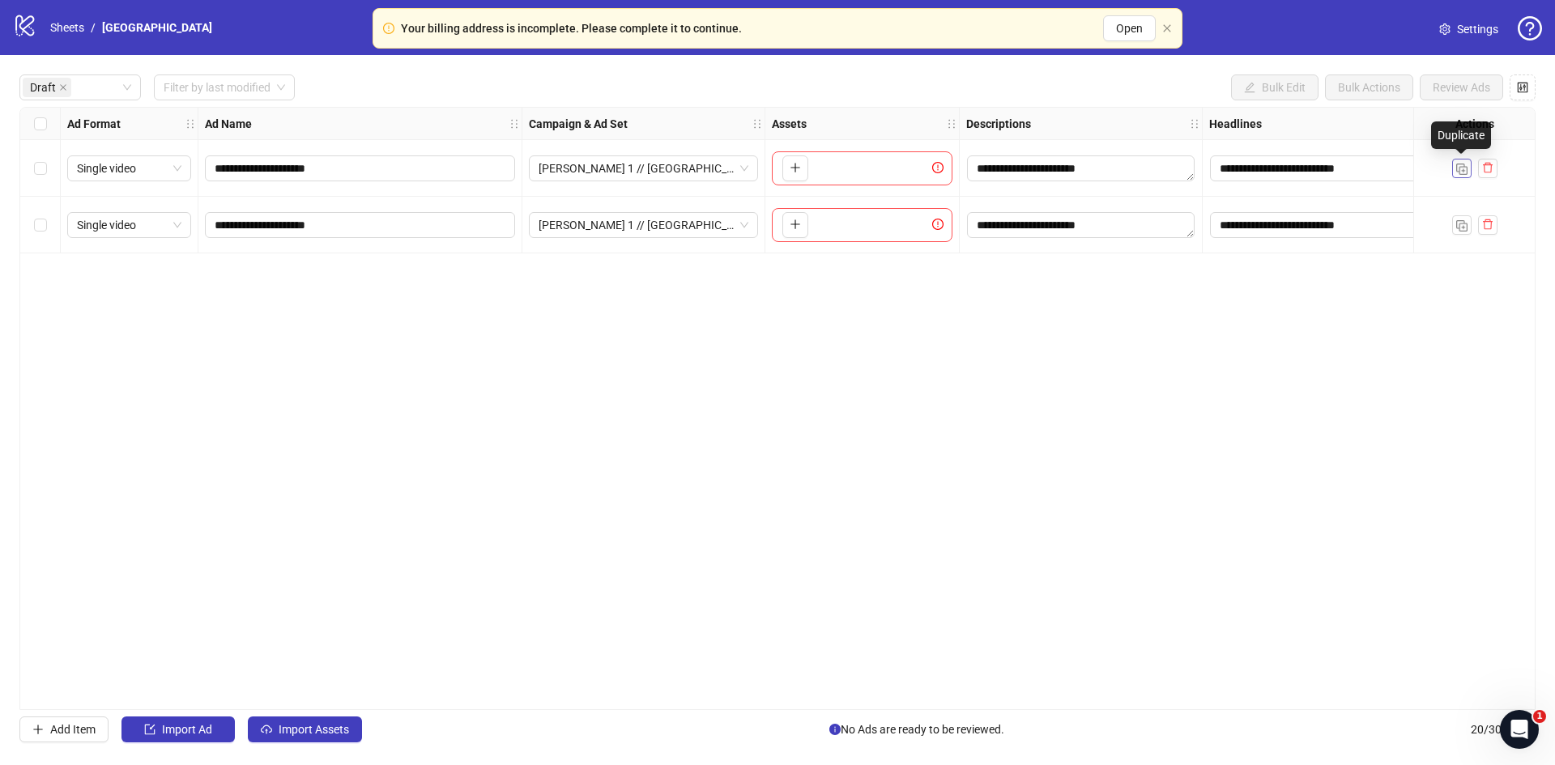
click at [1460, 173] on img "button" at bounding box center [1461, 169] width 11 height 11
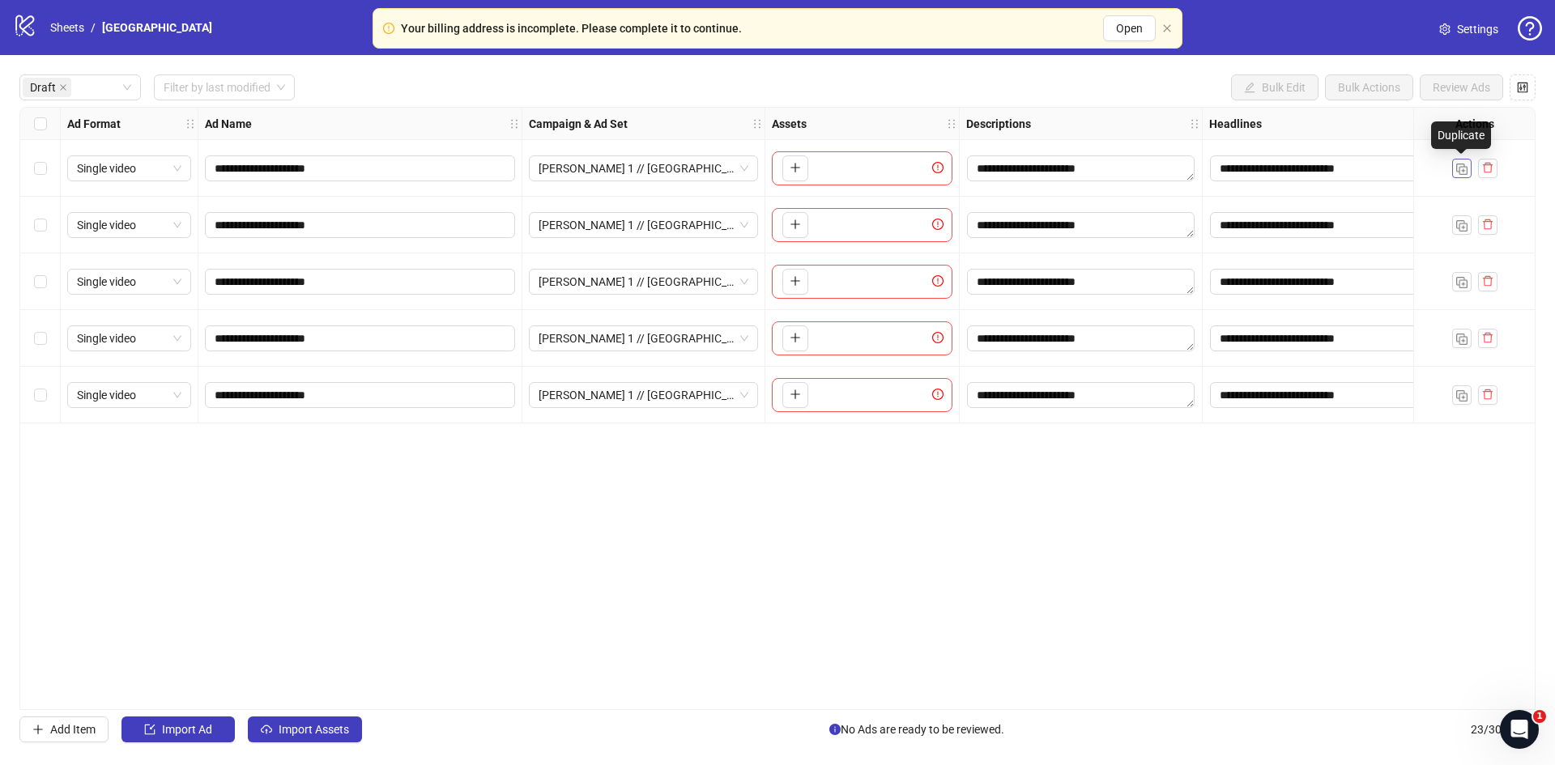
click at [1460, 173] on img "button" at bounding box center [1461, 169] width 11 height 11
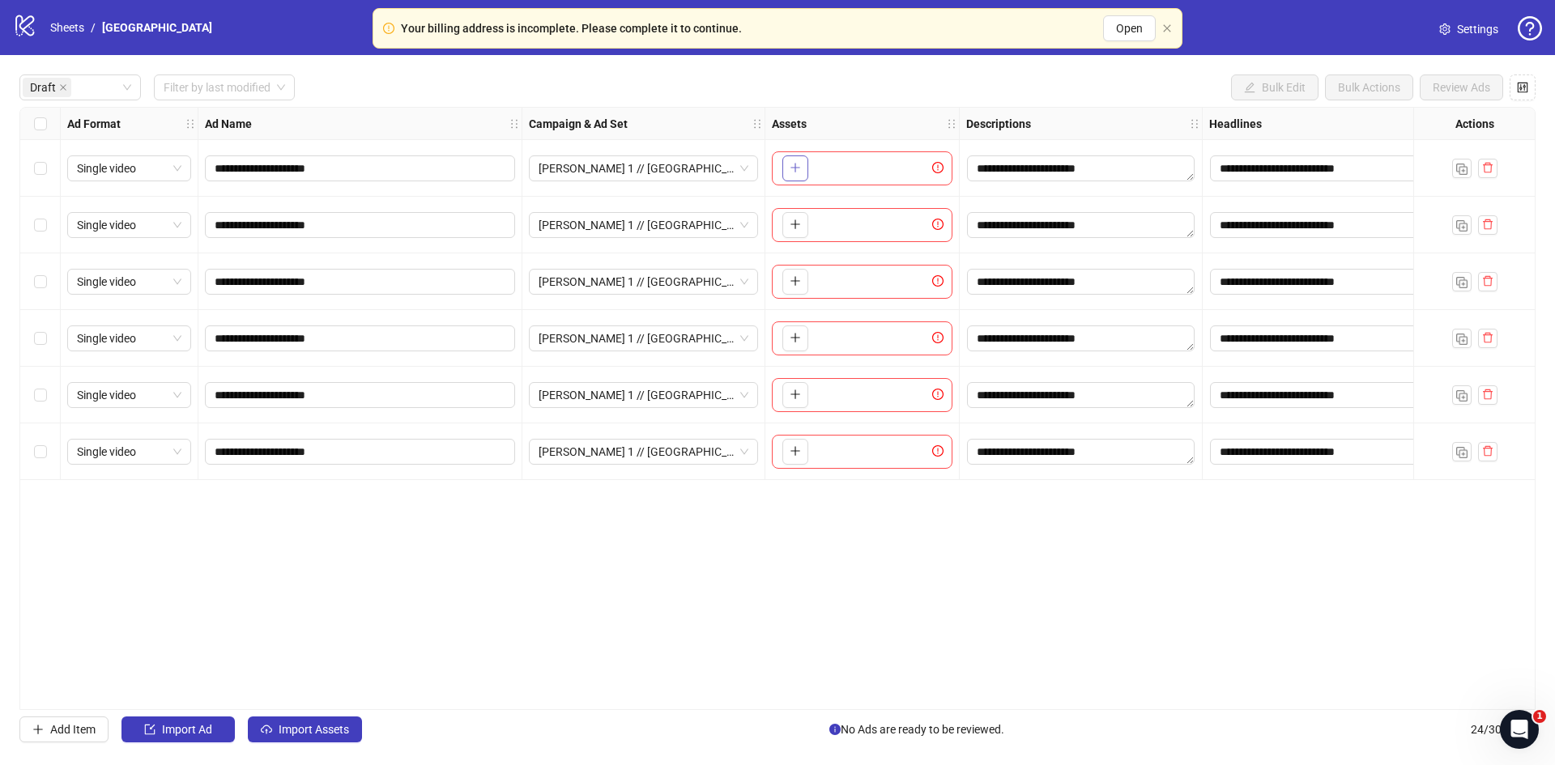
click at [799, 169] on icon "plus" at bounding box center [795, 167] width 11 height 11
click at [790, 225] on icon "plus" at bounding box center [795, 224] width 11 height 11
click at [807, 279] on button "button" at bounding box center [795, 282] width 26 height 26
click at [801, 338] on button "button" at bounding box center [795, 339] width 26 height 26
click at [794, 401] on span "button" at bounding box center [795, 394] width 11 height 13
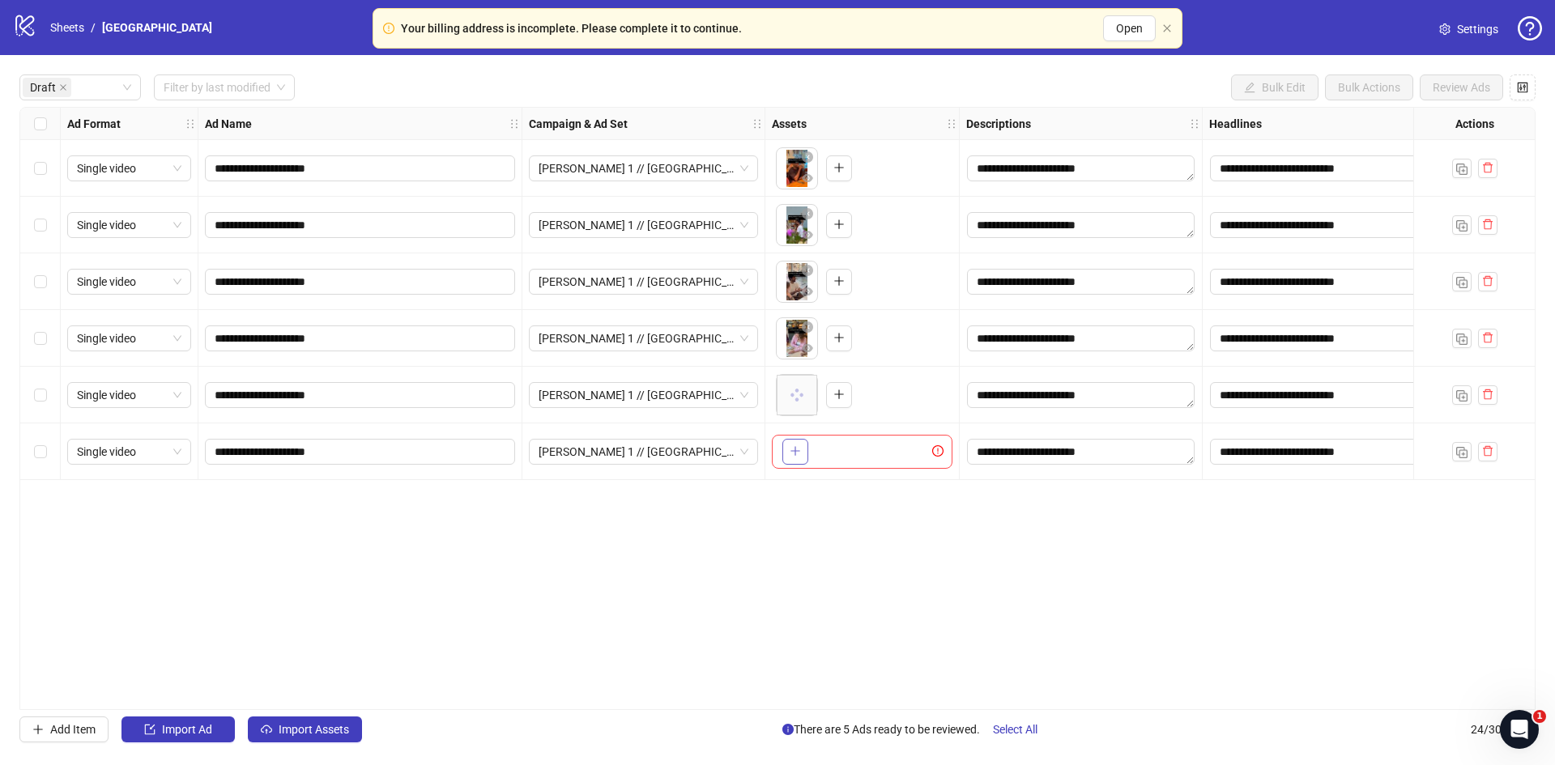
click at [800, 457] on icon "plus" at bounding box center [795, 450] width 11 height 11
click at [840, 577] on div "**********" at bounding box center [777, 408] width 1516 height 603
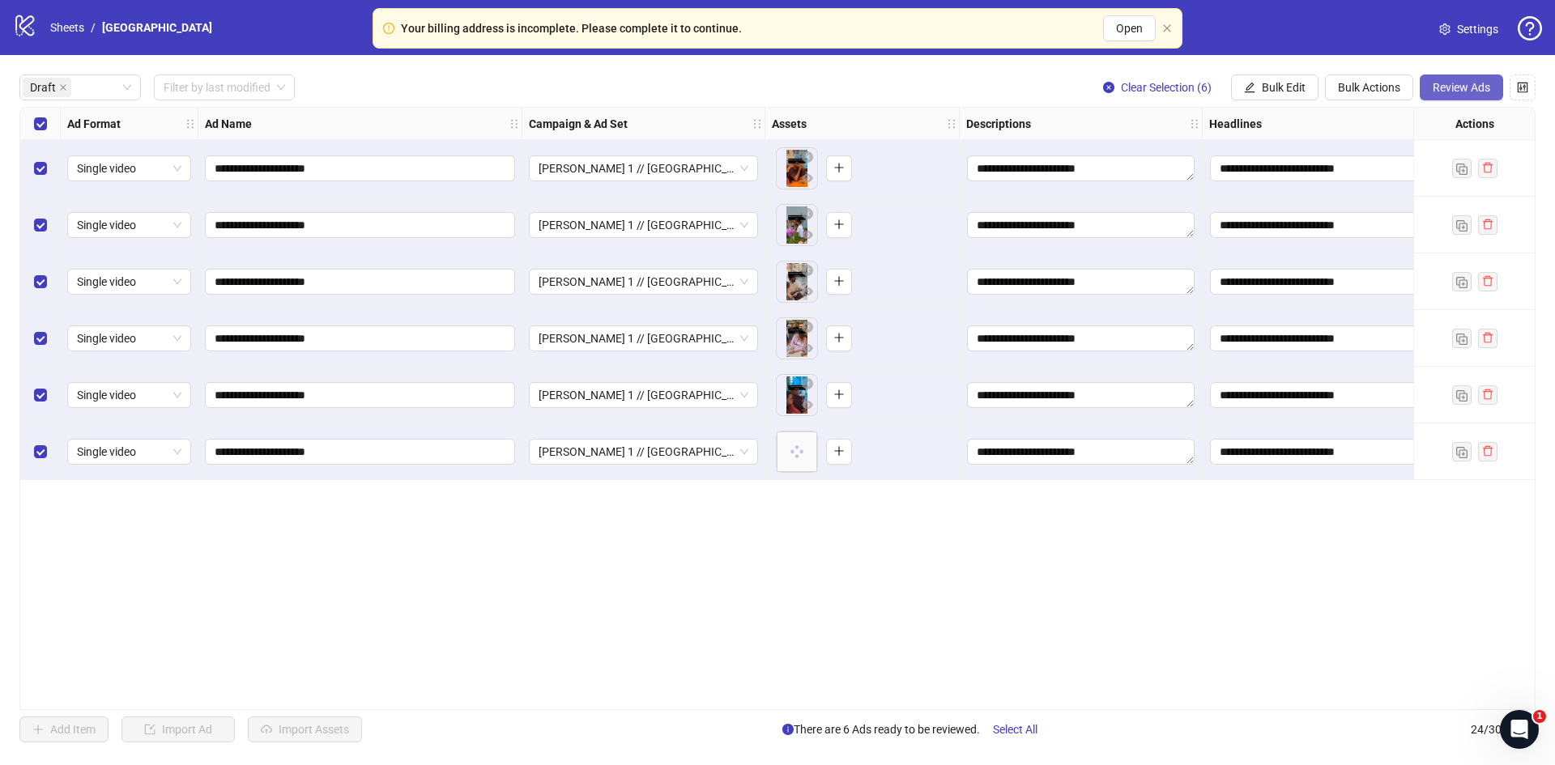
click at [1470, 91] on span "Review Ads" at bounding box center [1462, 87] width 58 height 13
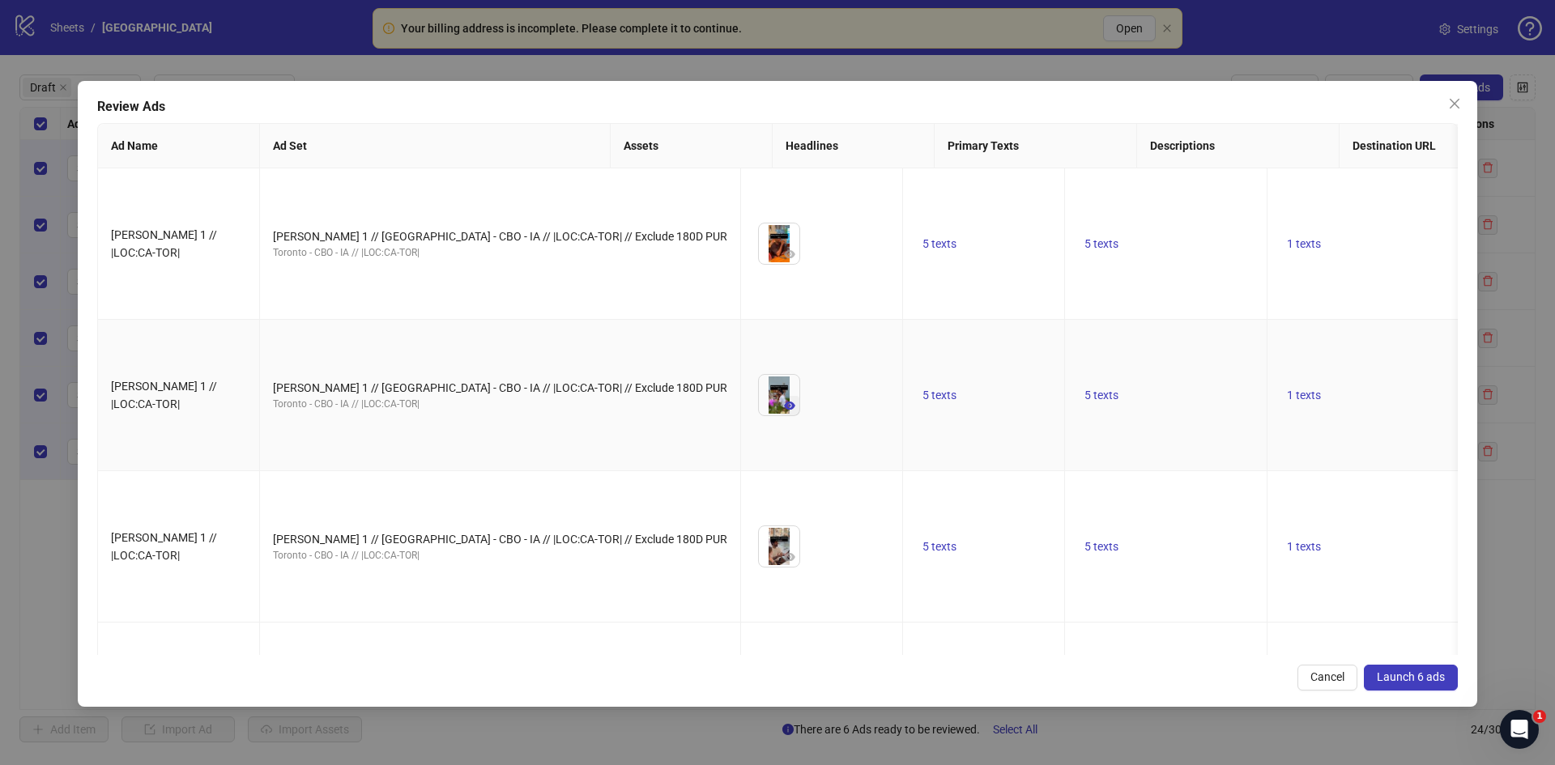
click at [780, 396] on button "button" at bounding box center [789, 405] width 19 height 19
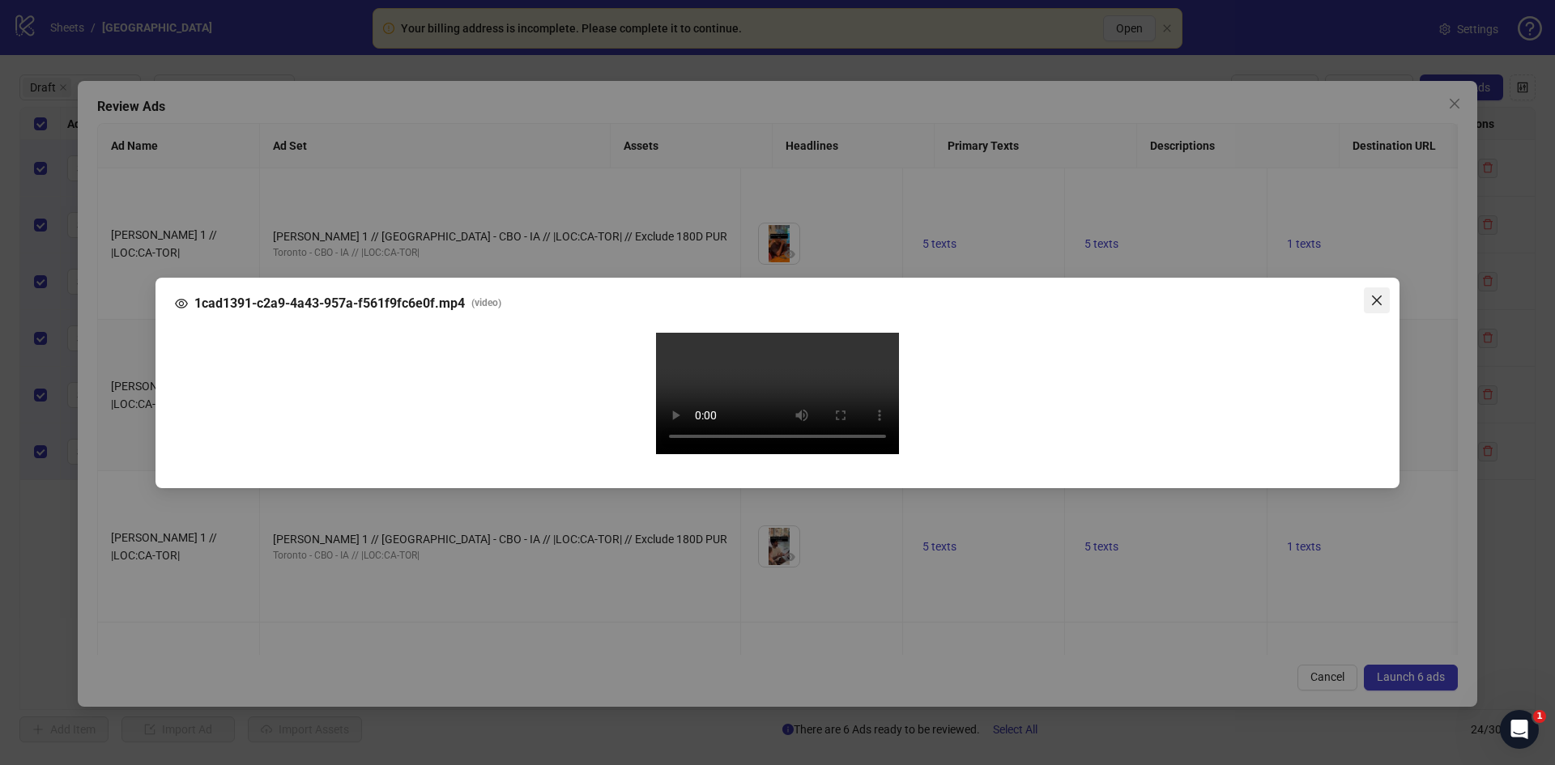
click at [1377, 294] on icon "close" at bounding box center [1376, 300] width 13 height 13
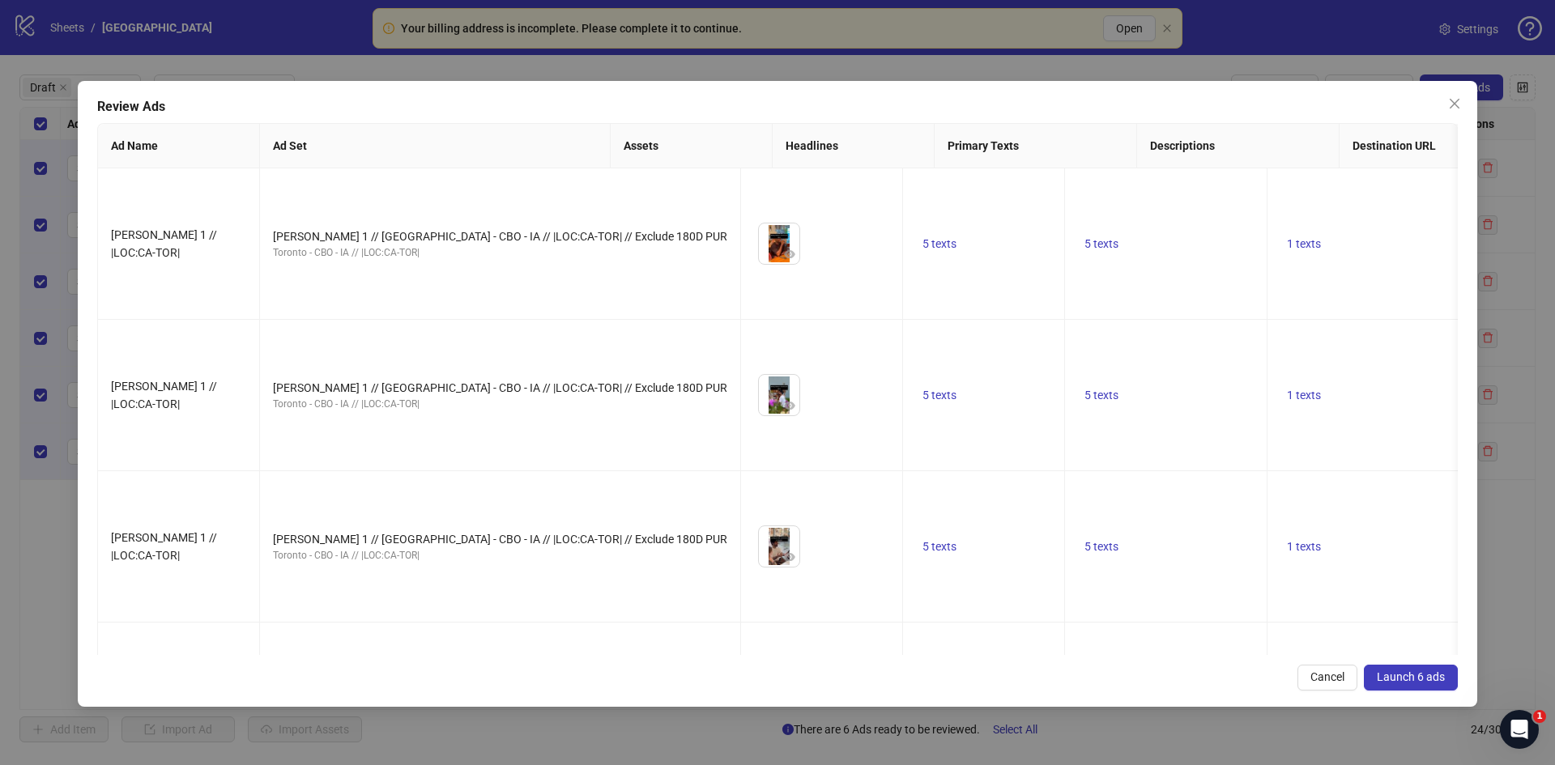
click at [1390, 677] on span "Launch 6 ads" at bounding box center [1411, 677] width 68 height 13
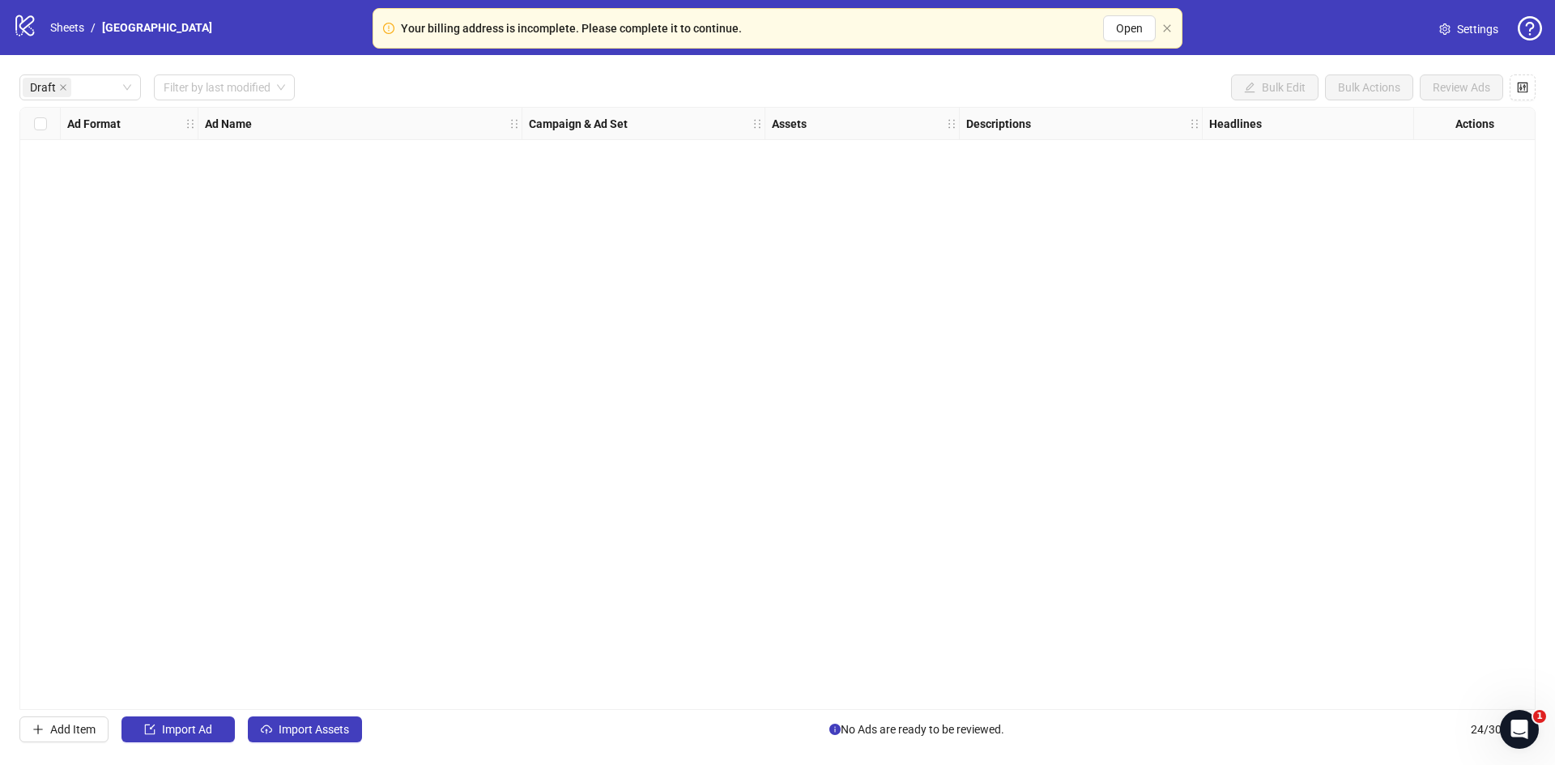
click at [56, 16] on div "logo/logo-mobile Sheets / Toronto" at bounding box center [116, 27] width 206 height 29
click at [74, 30] on link "Sheets" at bounding box center [67, 28] width 40 height 18
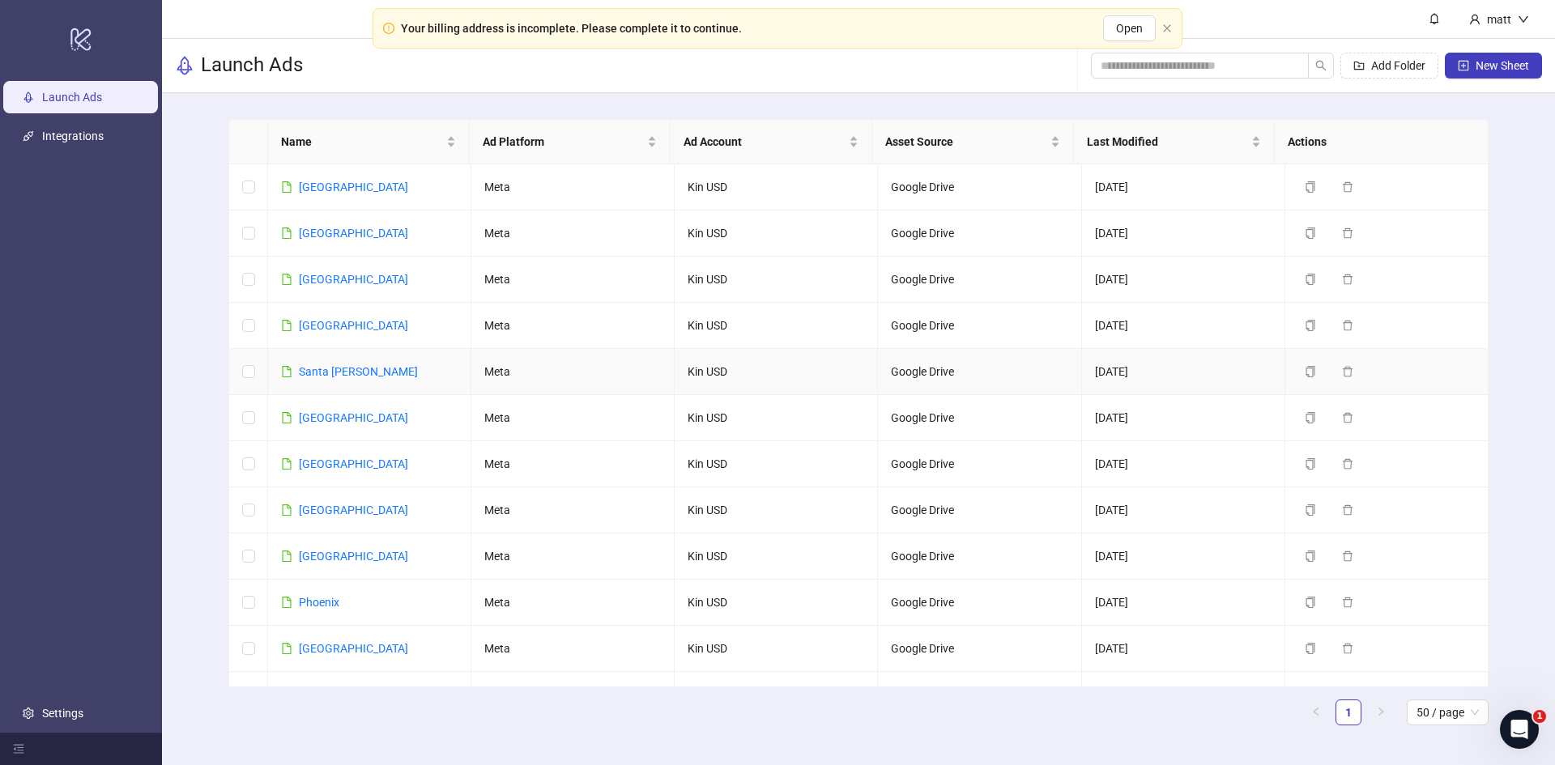
scroll to position [1515, 0]
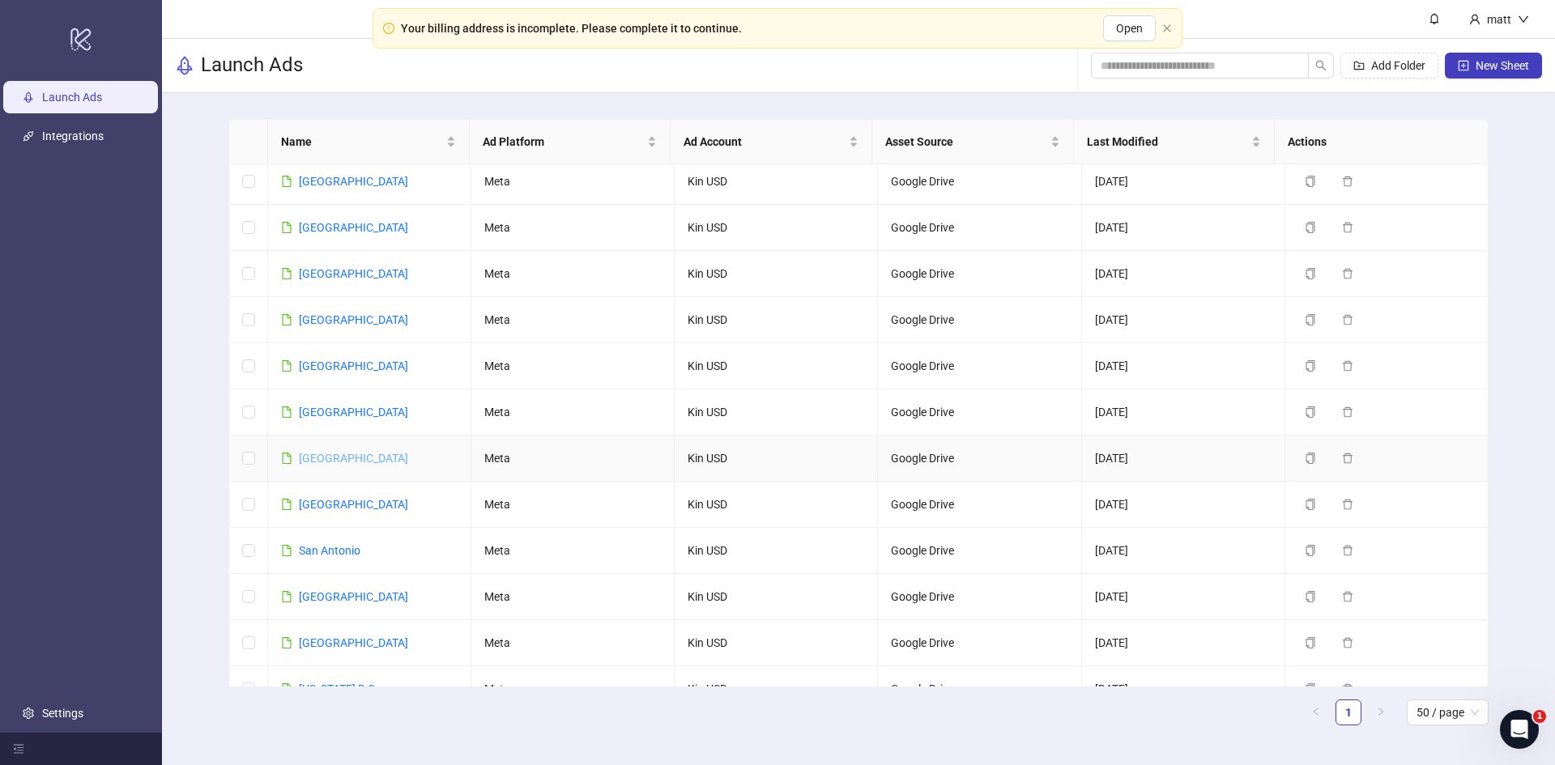
click at [326, 452] on link "[GEOGRAPHIC_DATA]" at bounding box center [353, 458] width 109 height 13
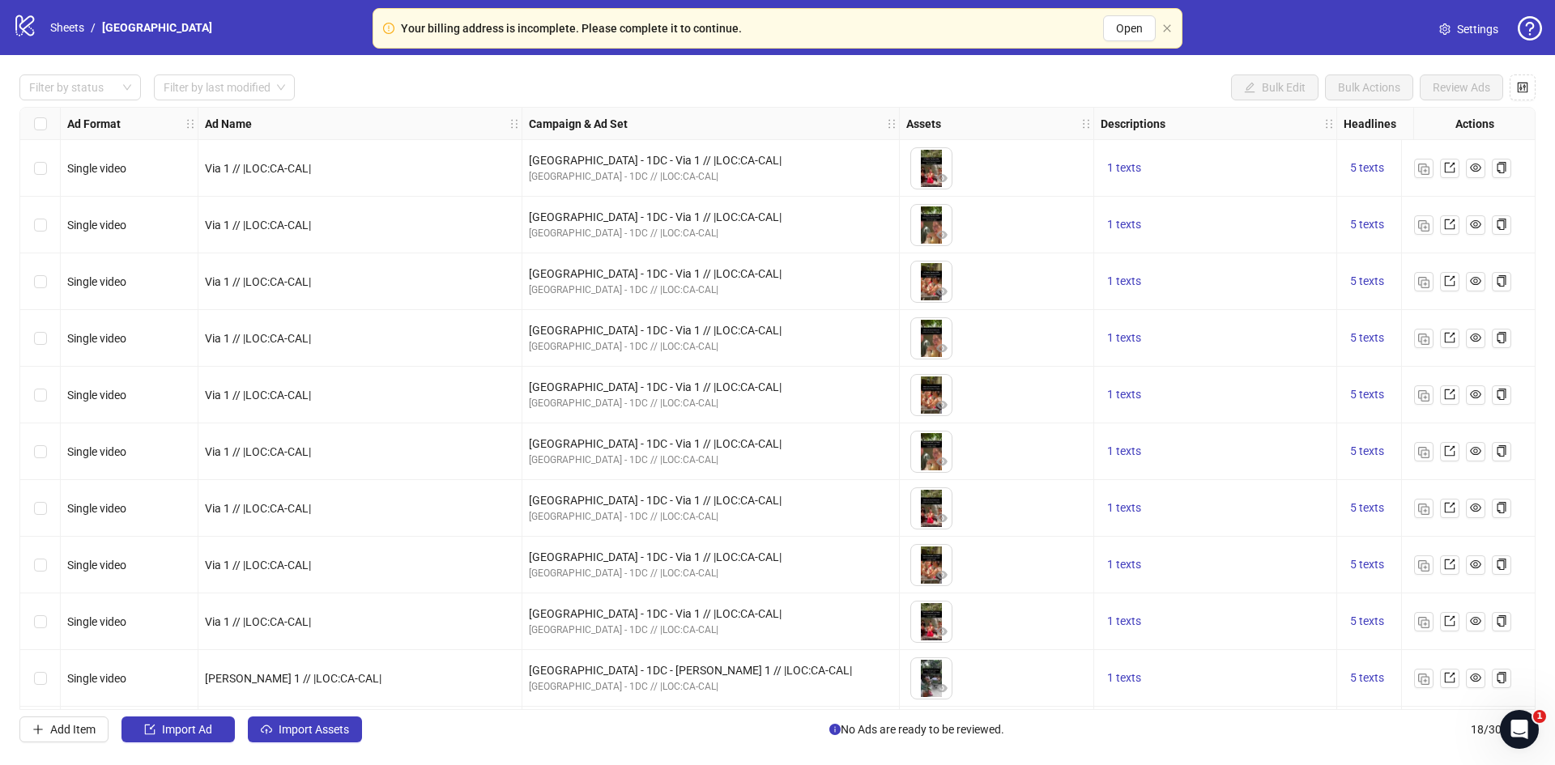
scroll to position [458, 0]
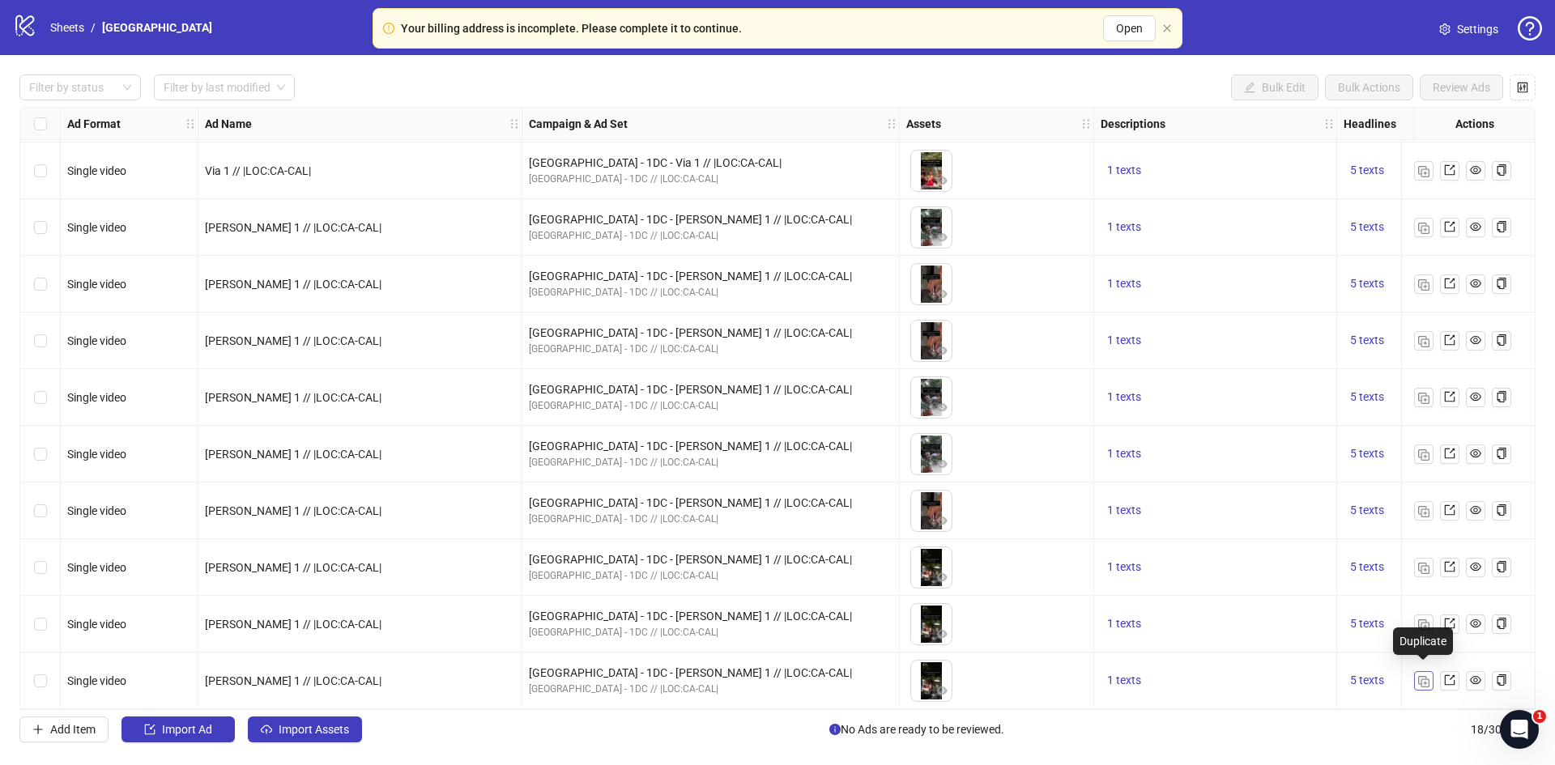
click at [1418, 676] on img "button" at bounding box center [1423, 681] width 11 height 11
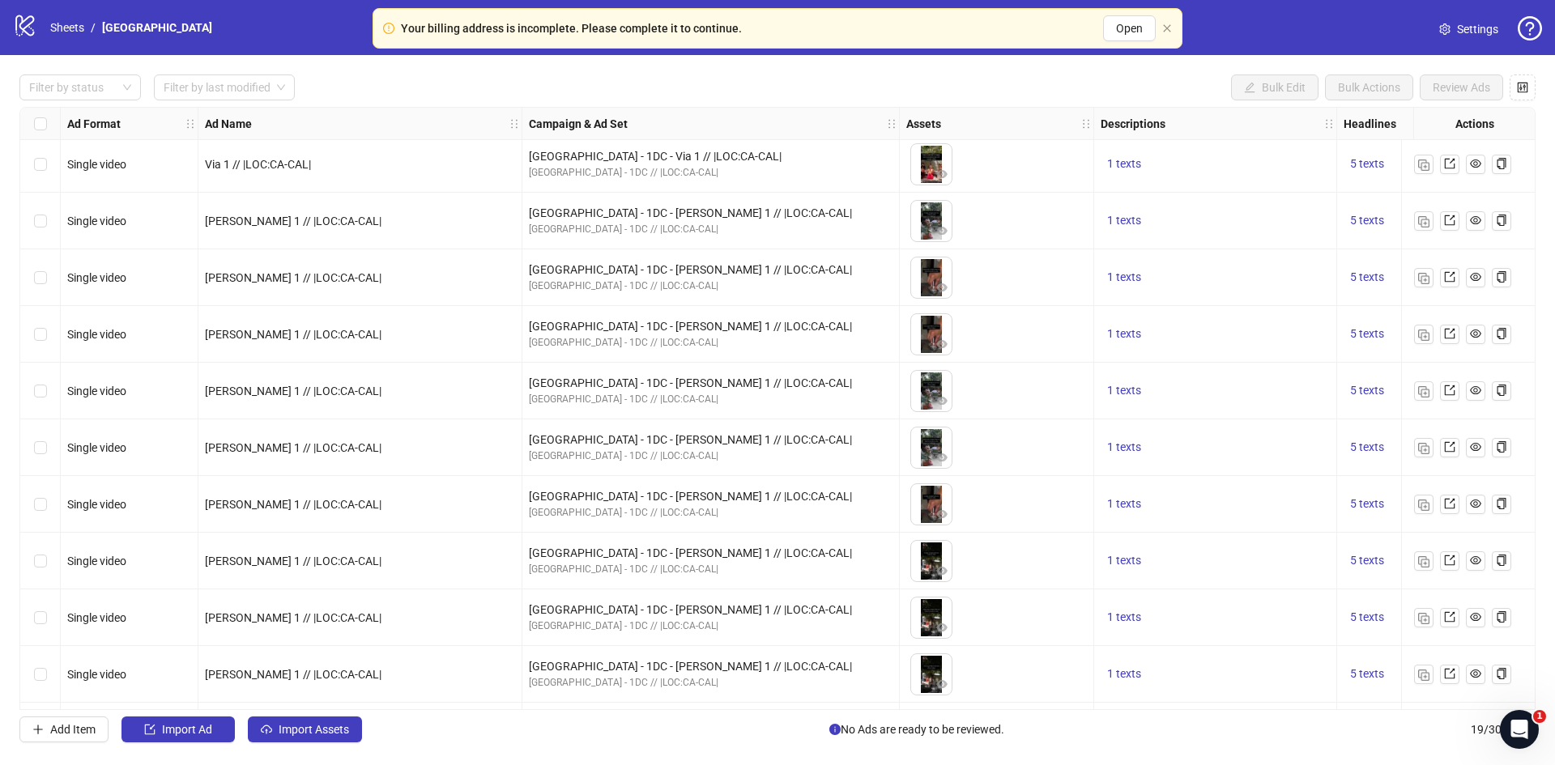
scroll to position [514, 0]
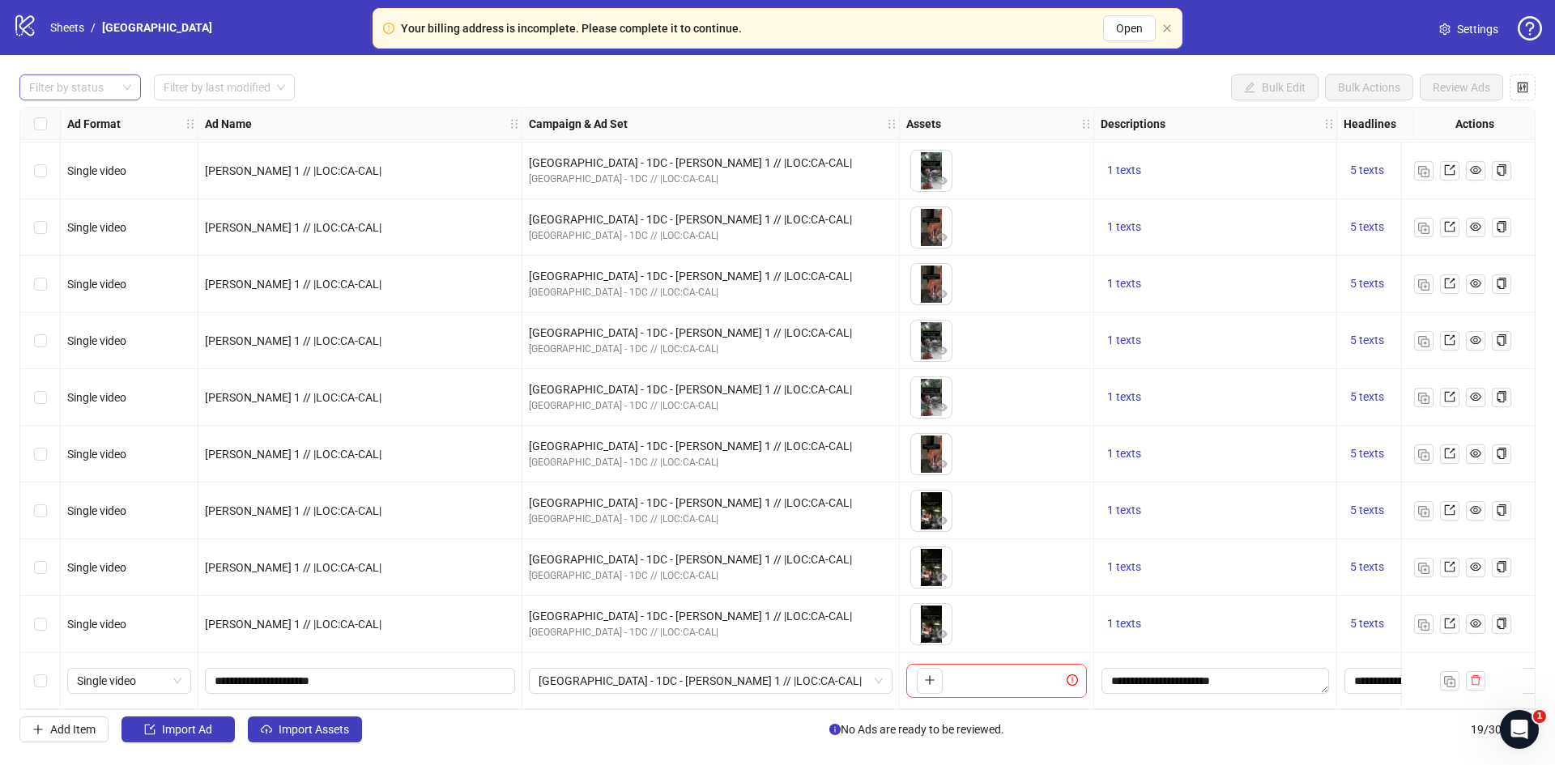
click at [104, 95] on div at bounding box center [72, 87] width 98 height 23
click at [70, 120] on div "Draft" at bounding box center [80, 121] width 96 height 18
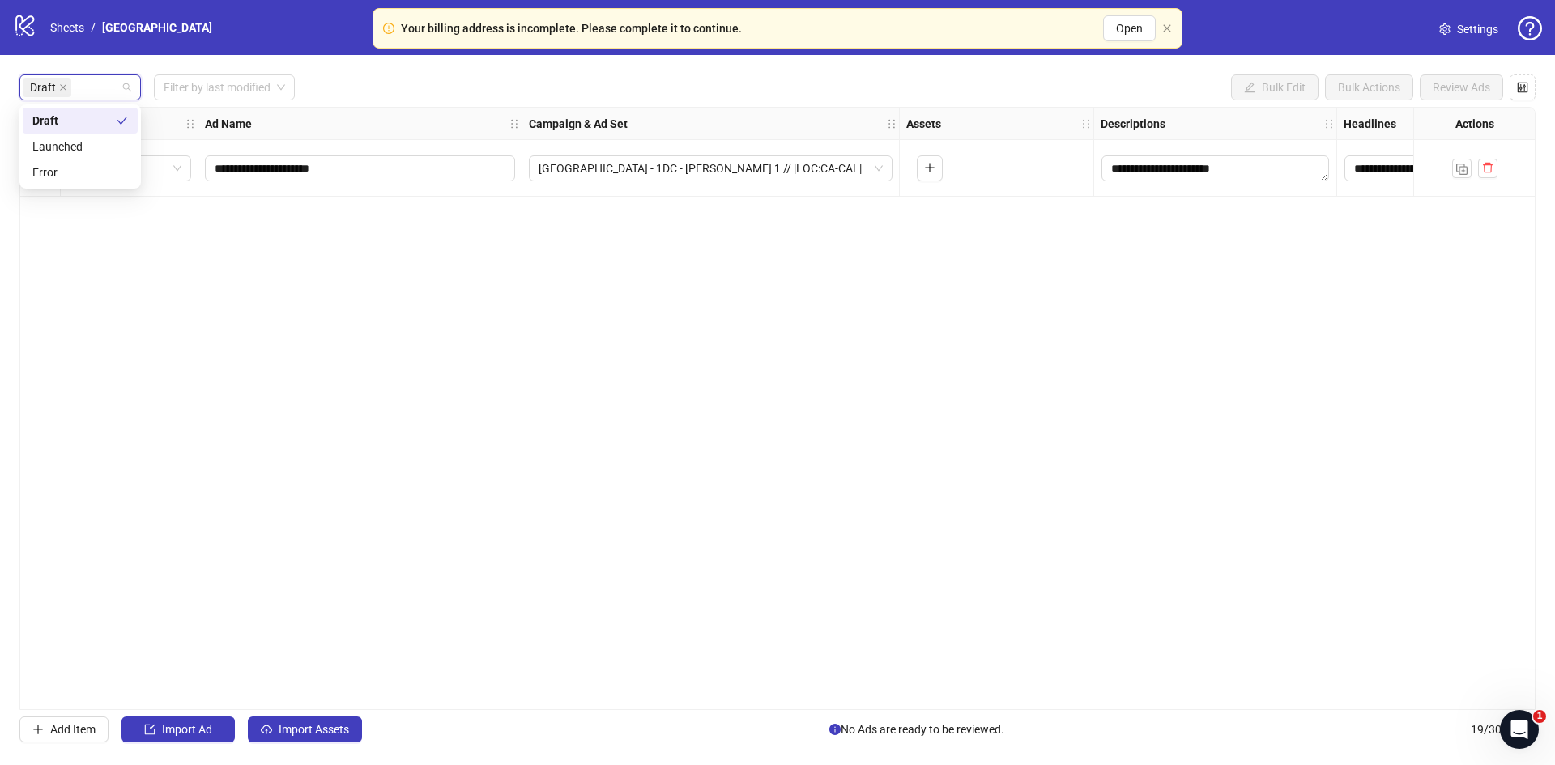
scroll to position [0, 0]
click at [413, 178] on span "**********" at bounding box center [360, 168] width 310 height 26
click at [228, 166] on input "**********" at bounding box center [359, 169] width 288 height 18
type input "**********"
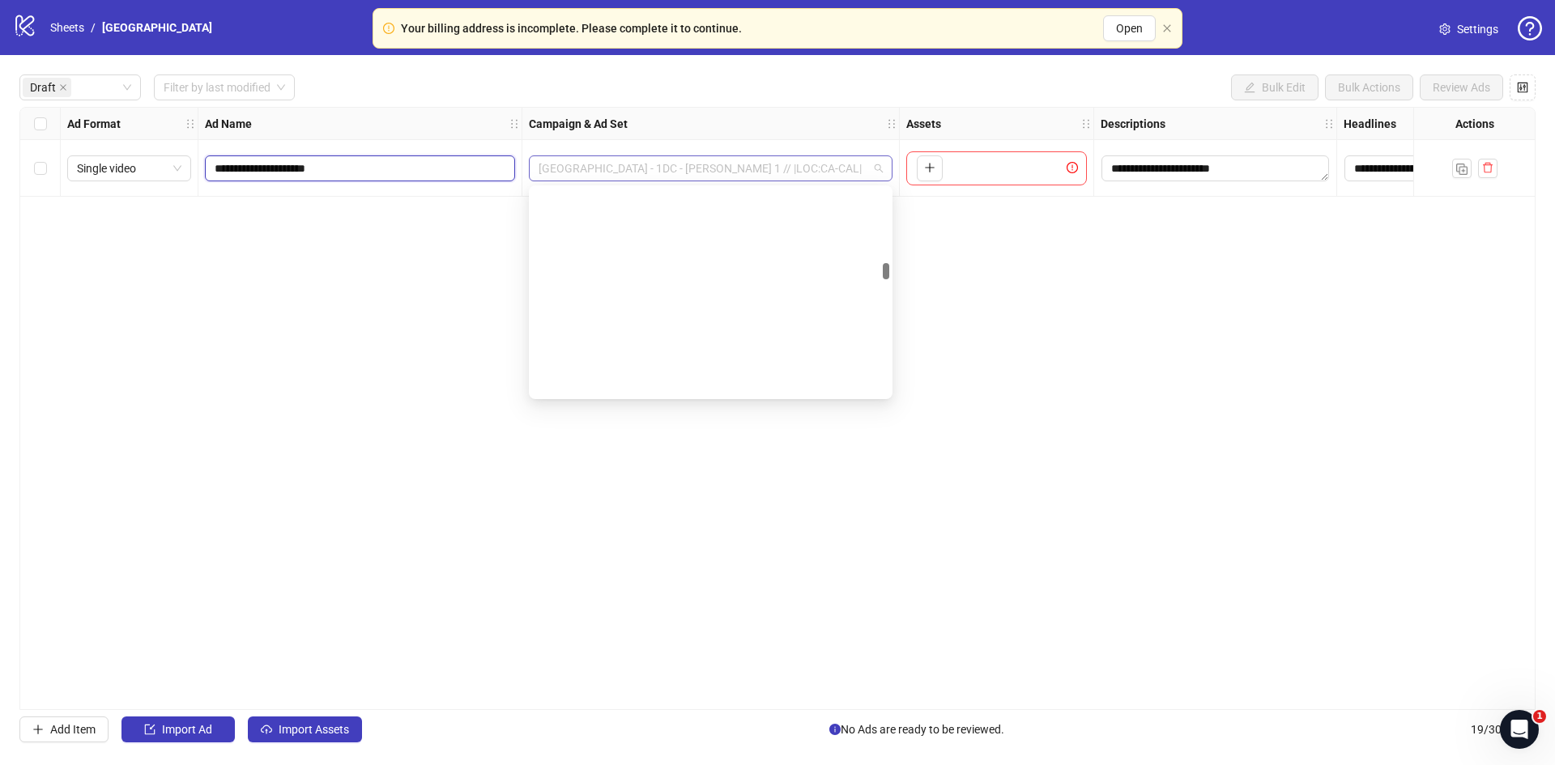
click at [766, 175] on span "[GEOGRAPHIC_DATA] - 1DC - [PERSON_NAME] 1 // |LOC:CA-CAL|" at bounding box center [711, 168] width 344 height 24
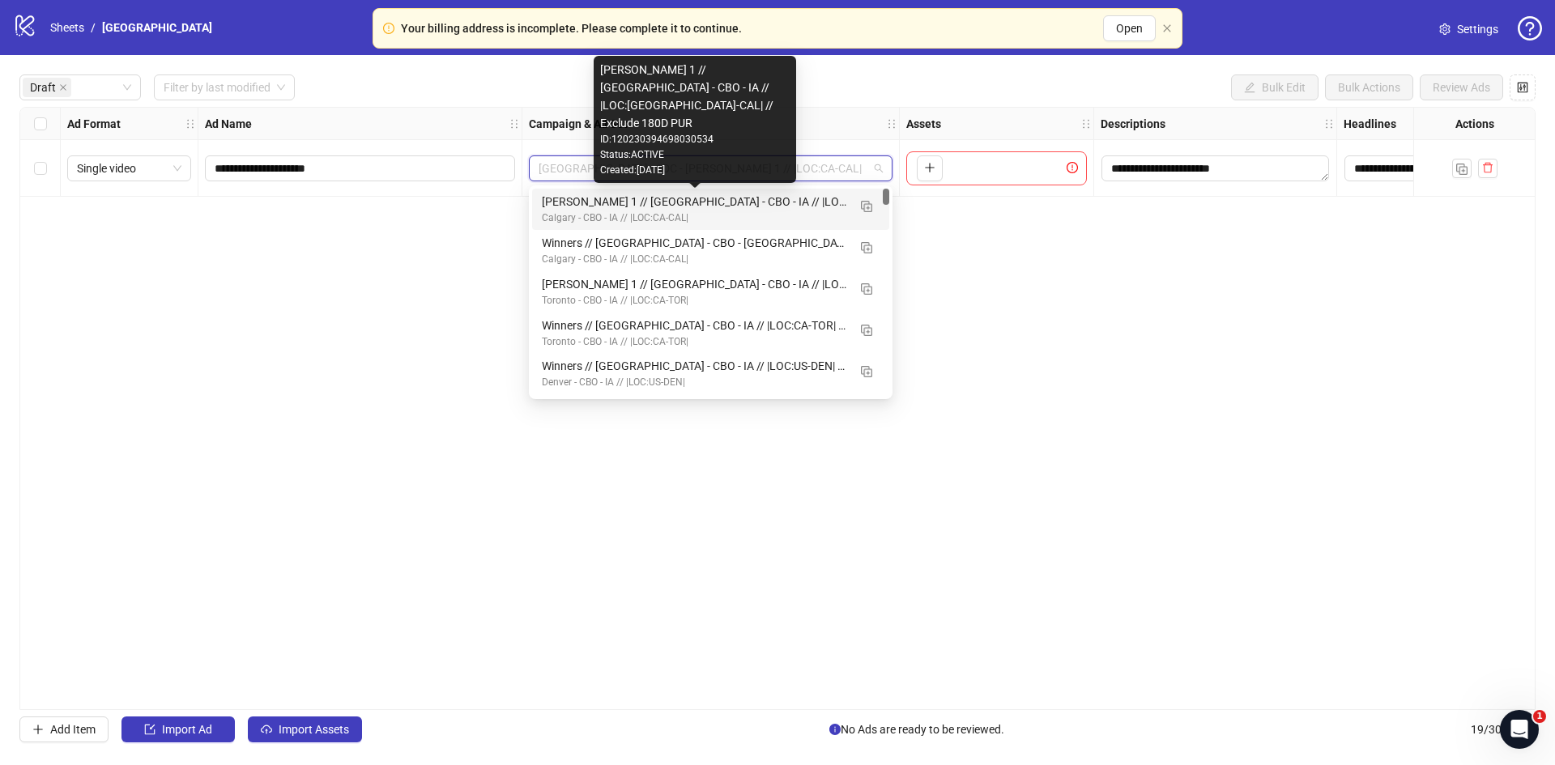
click at [557, 204] on div "[PERSON_NAME] 1 // [GEOGRAPHIC_DATA] - CBO - IA // |LOC:[GEOGRAPHIC_DATA]-CAL| …" at bounding box center [694, 202] width 305 height 18
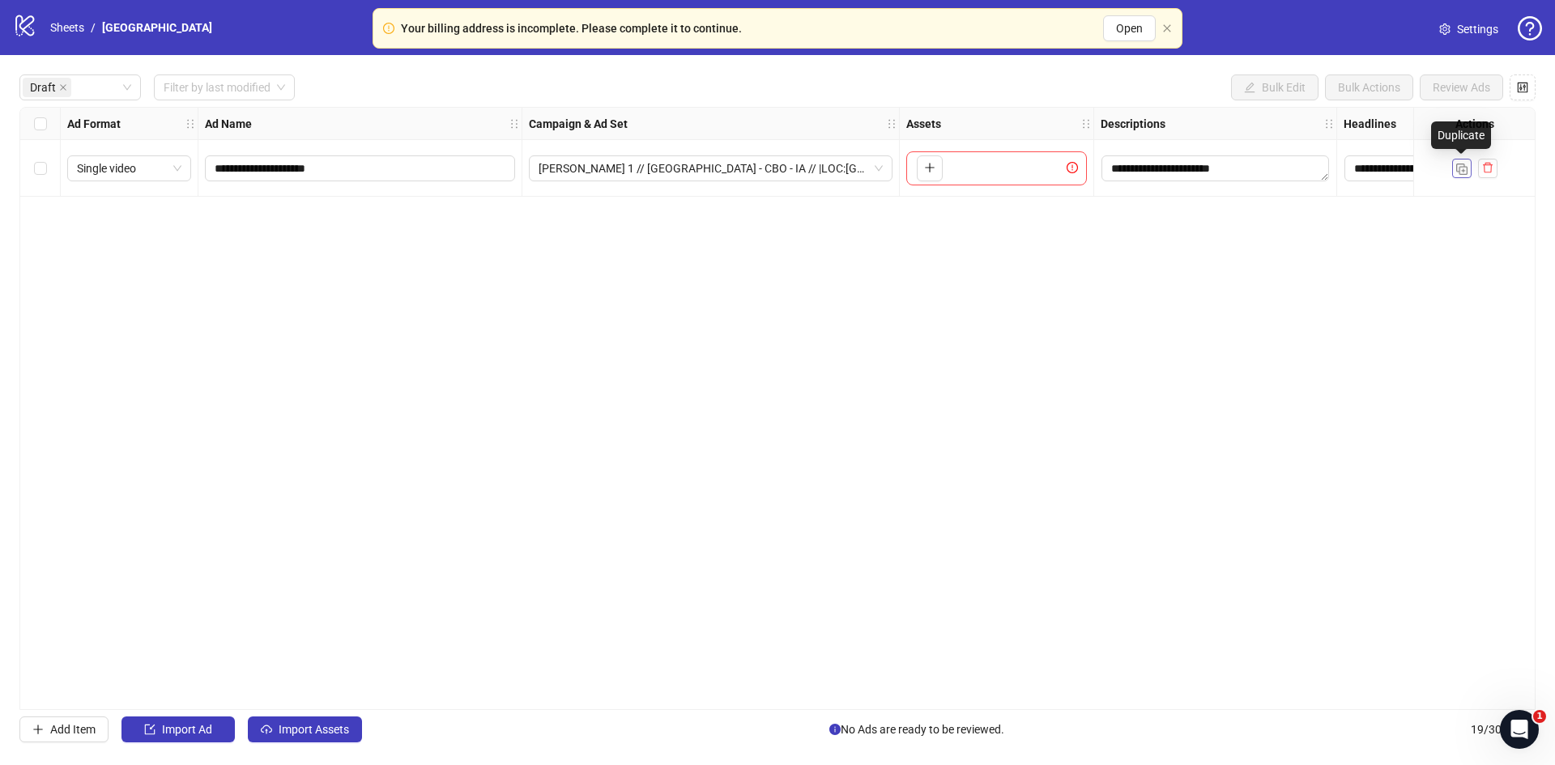
click at [1462, 168] on img "button" at bounding box center [1461, 169] width 11 height 11
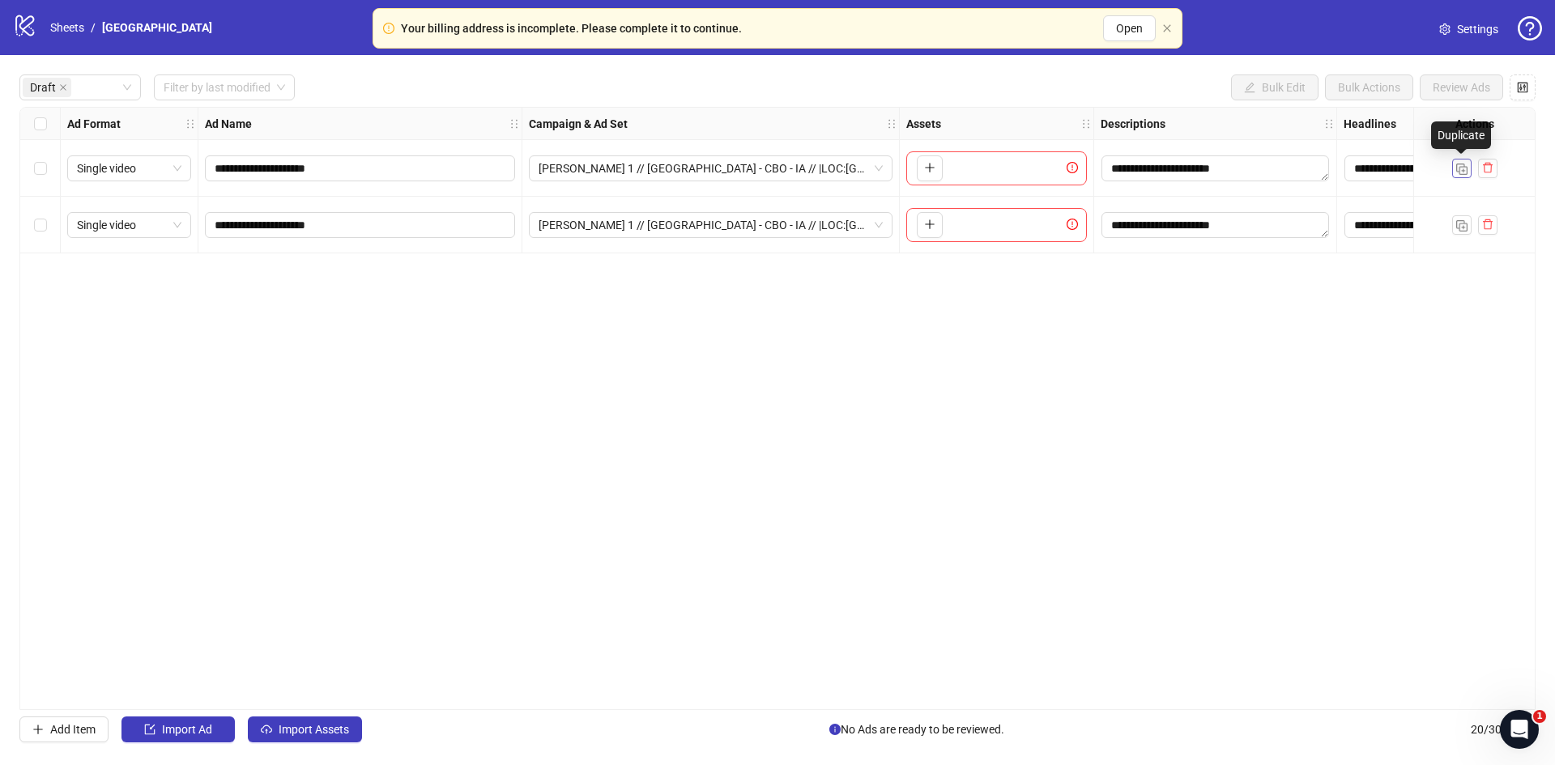
click at [1462, 168] on img "button" at bounding box center [1461, 169] width 11 height 11
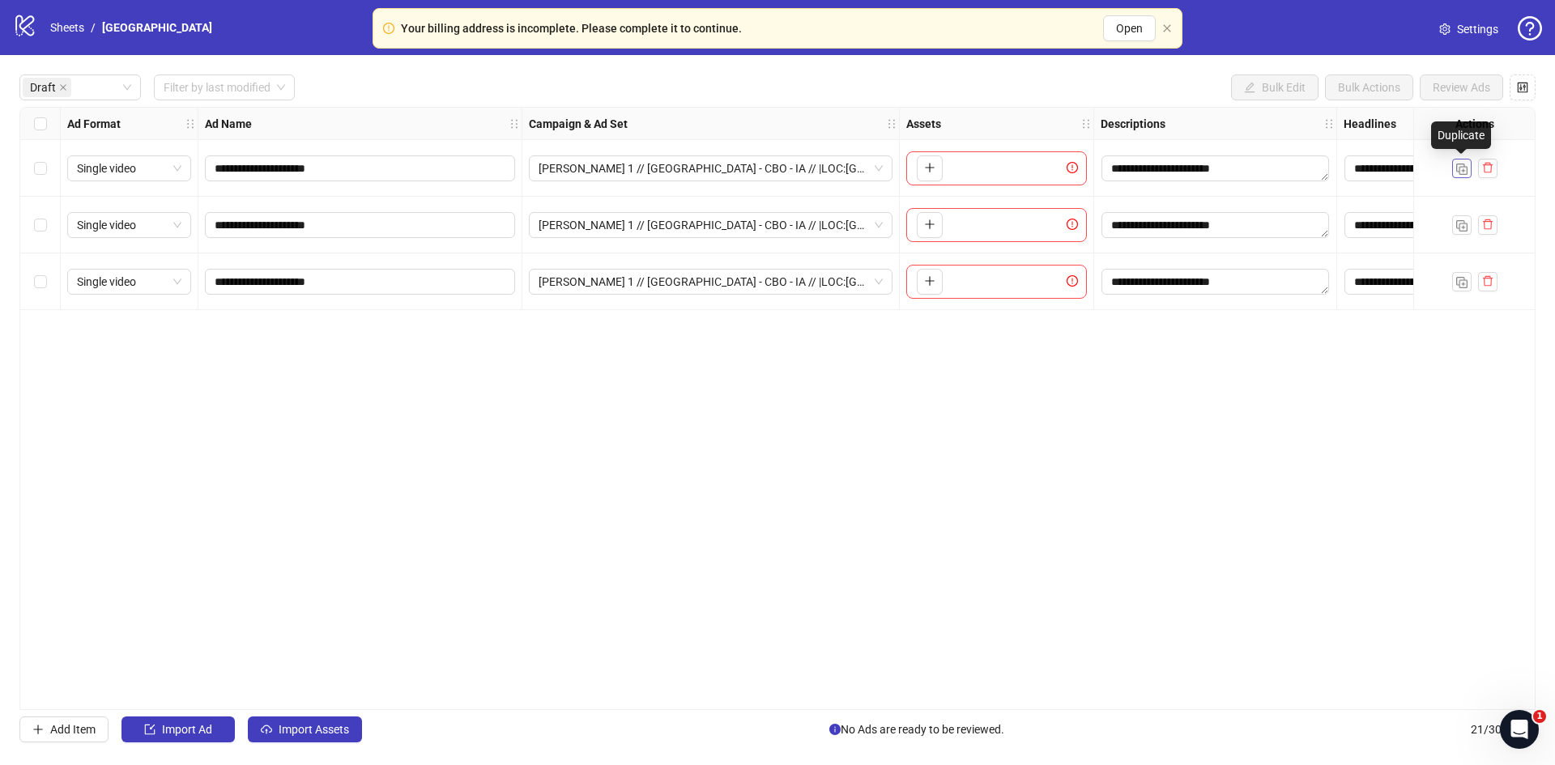
click at [1462, 168] on img "button" at bounding box center [1461, 169] width 11 height 11
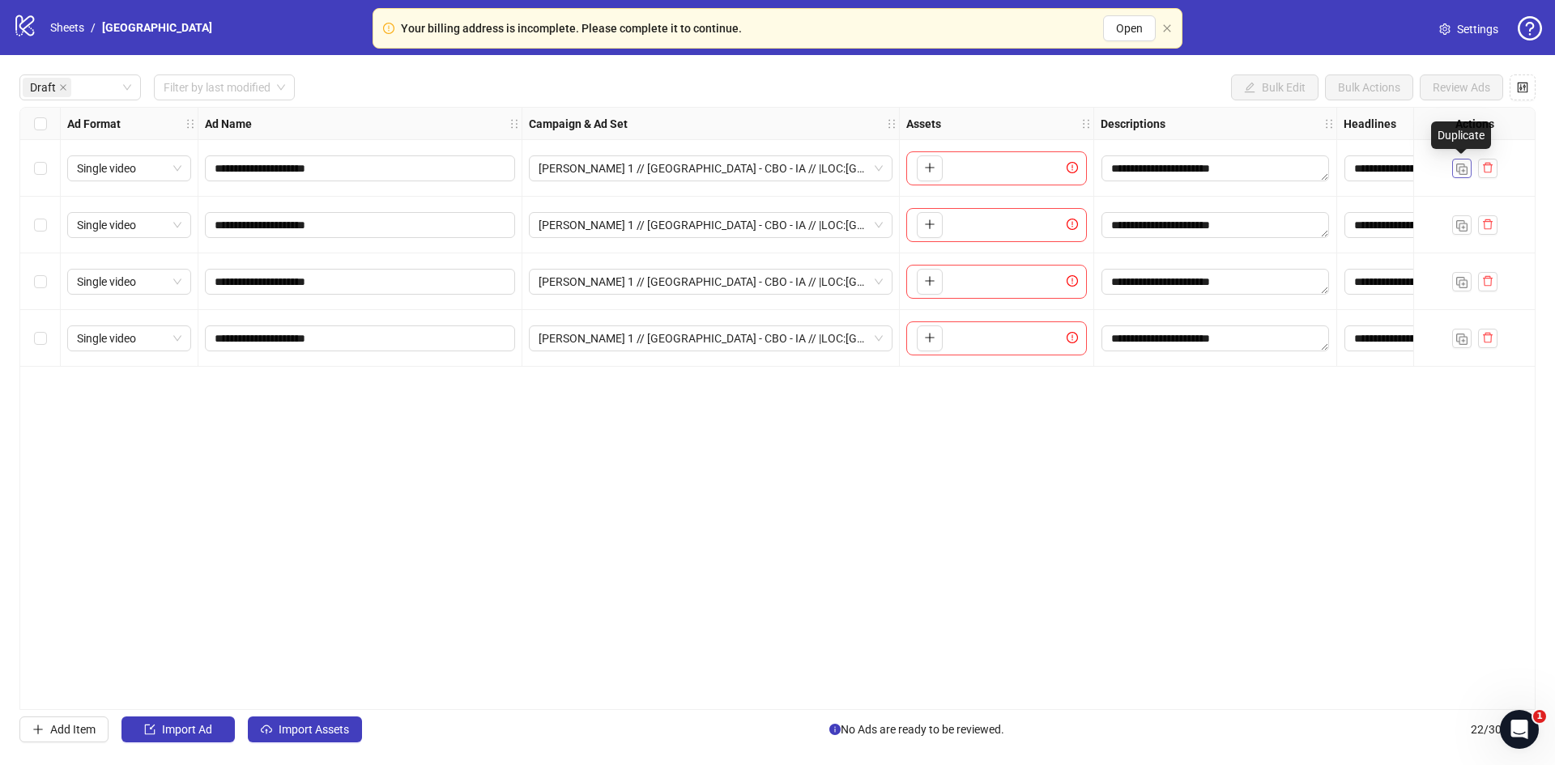
click at [1462, 168] on img "button" at bounding box center [1461, 169] width 11 height 11
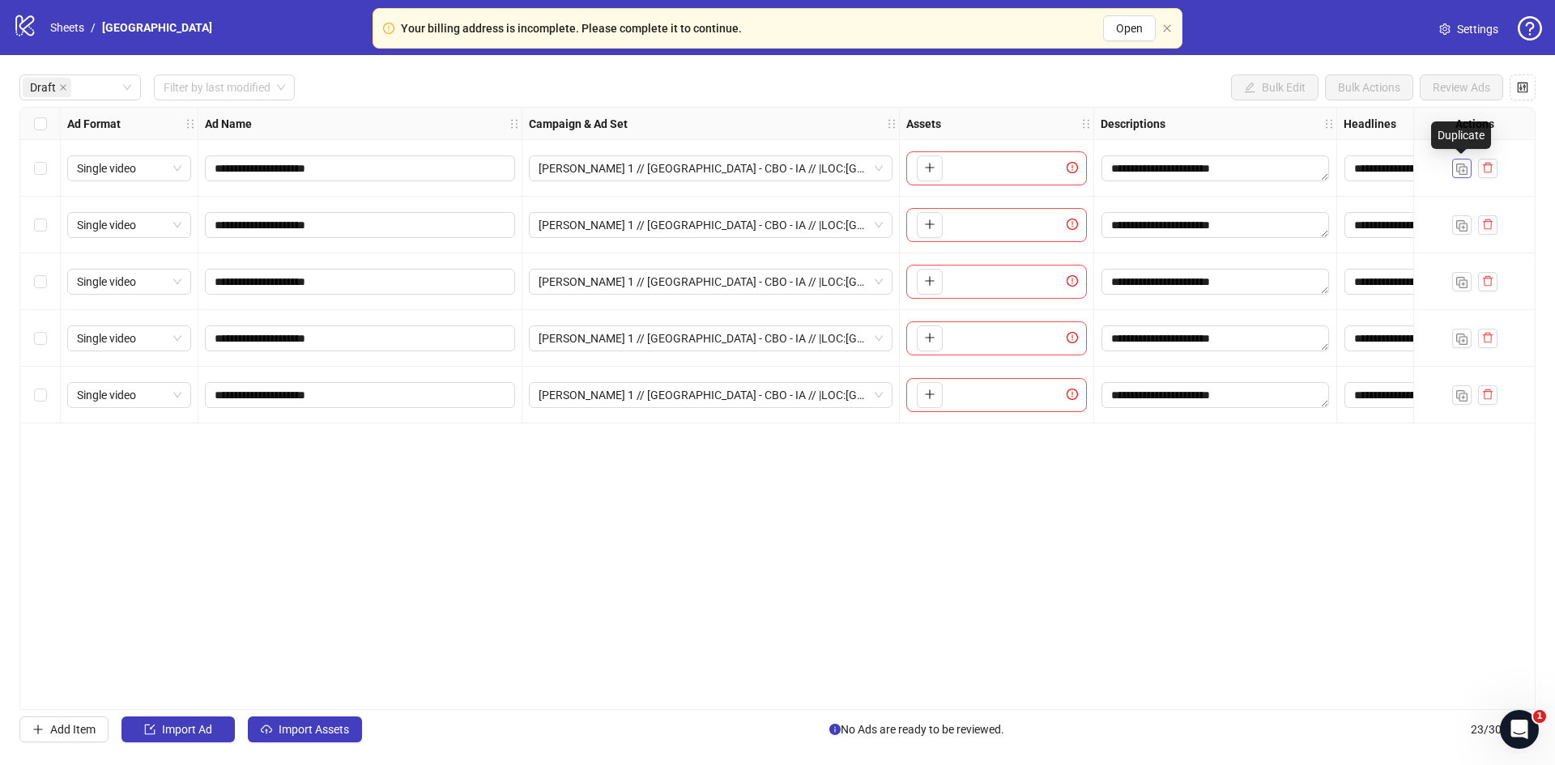
click at [1462, 168] on img "button" at bounding box center [1461, 169] width 11 height 11
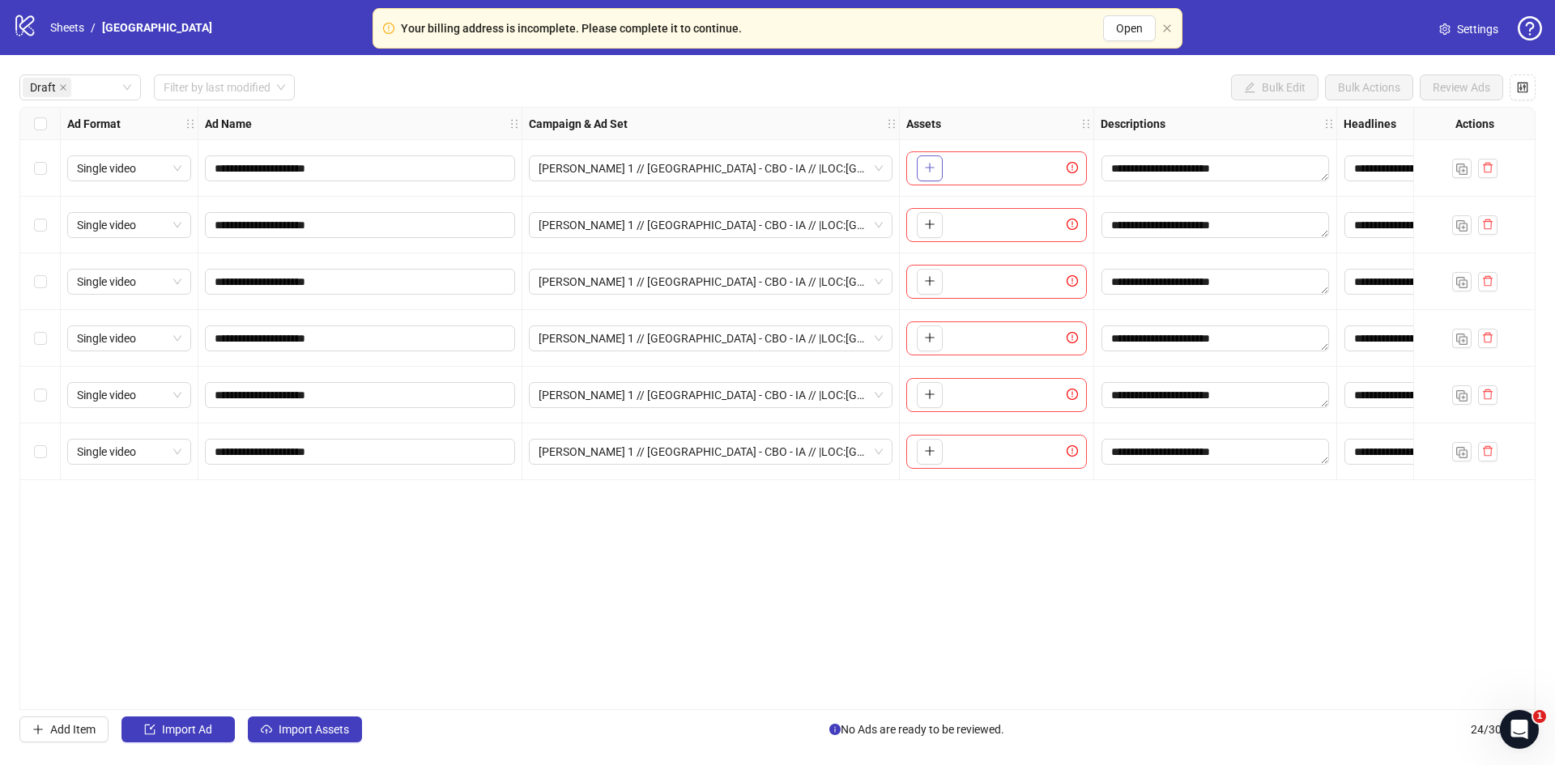
click at [934, 173] on icon "plus" at bounding box center [929, 167] width 11 height 11
click at [925, 244] on div "To pick up a draggable item, press the space bar. While dragging, use the arrow…" at bounding box center [997, 225] width 194 height 57
click at [925, 241] on div "To pick up a draggable item, press the space bar. While dragging, use the arrow…" at bounding box center [996, 225] width 181 height 34
click at [925, 235] on button "button" at bounding box center [930, 225] width 26 height 26
click at [927, 291] on button "button" at bounding box center [930, 282] width 26 height 26
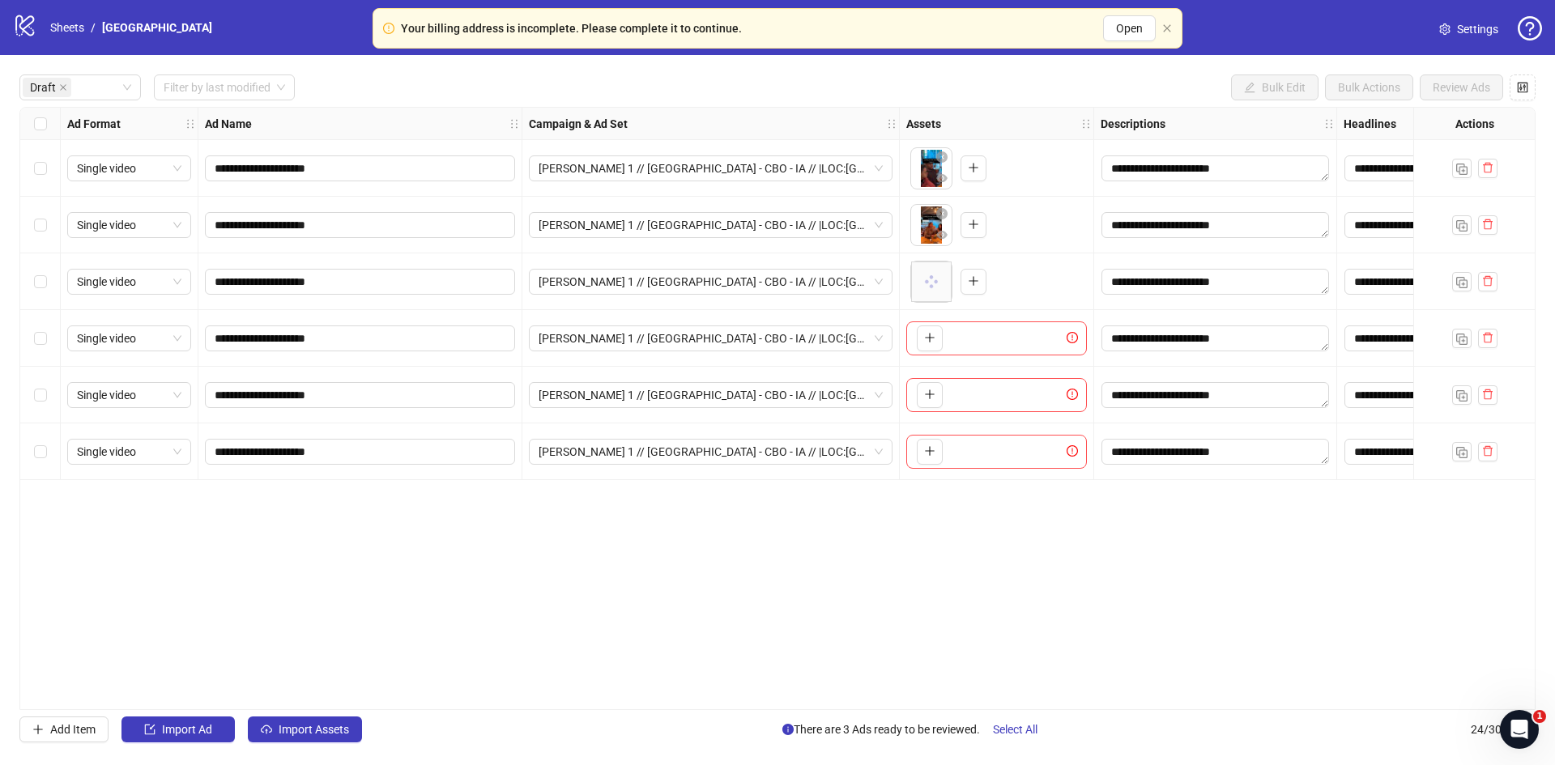
click at [922, 325] on div "To pick up a draggable item, press the space bar. While dragging, use the arrow…" at bounding box center [996, 339] width 181 height 34
click at [930, 335] on icon "plus" at bounding box center [929, 338] width 1 height 9
click at [932, 405] on button "button" at bounding box center [930, 395] width 26 height 26
click at [927, 459] on button "button" at bounding box center [930, 452] width 26 height 26
click at [568, 562] on div "**********" at bounding box center [777, 408] width 1516 height 603
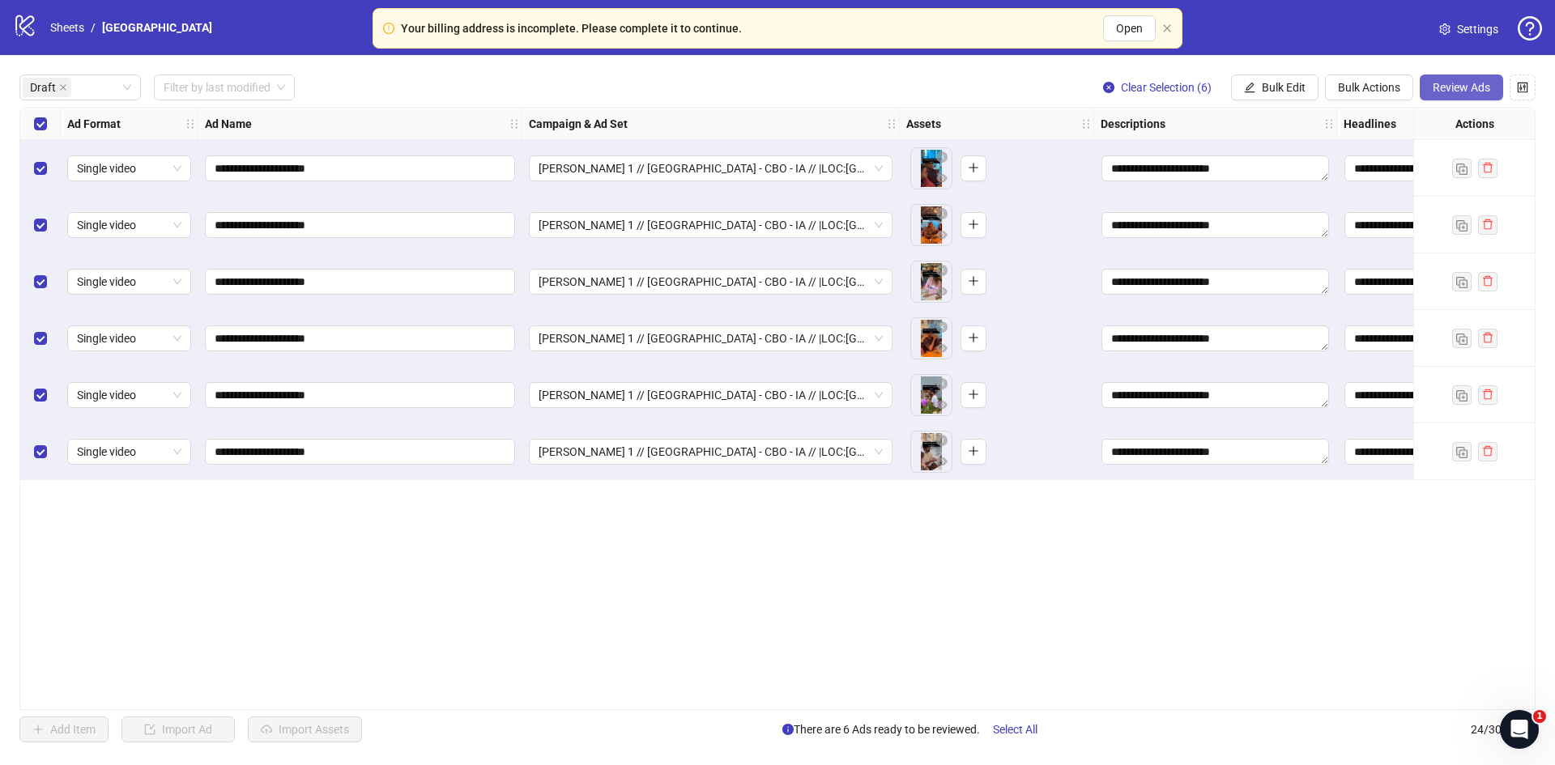
click at [1440, 82] on span "Review Ads" at bounding box center [1462, 87] width 58 height 13
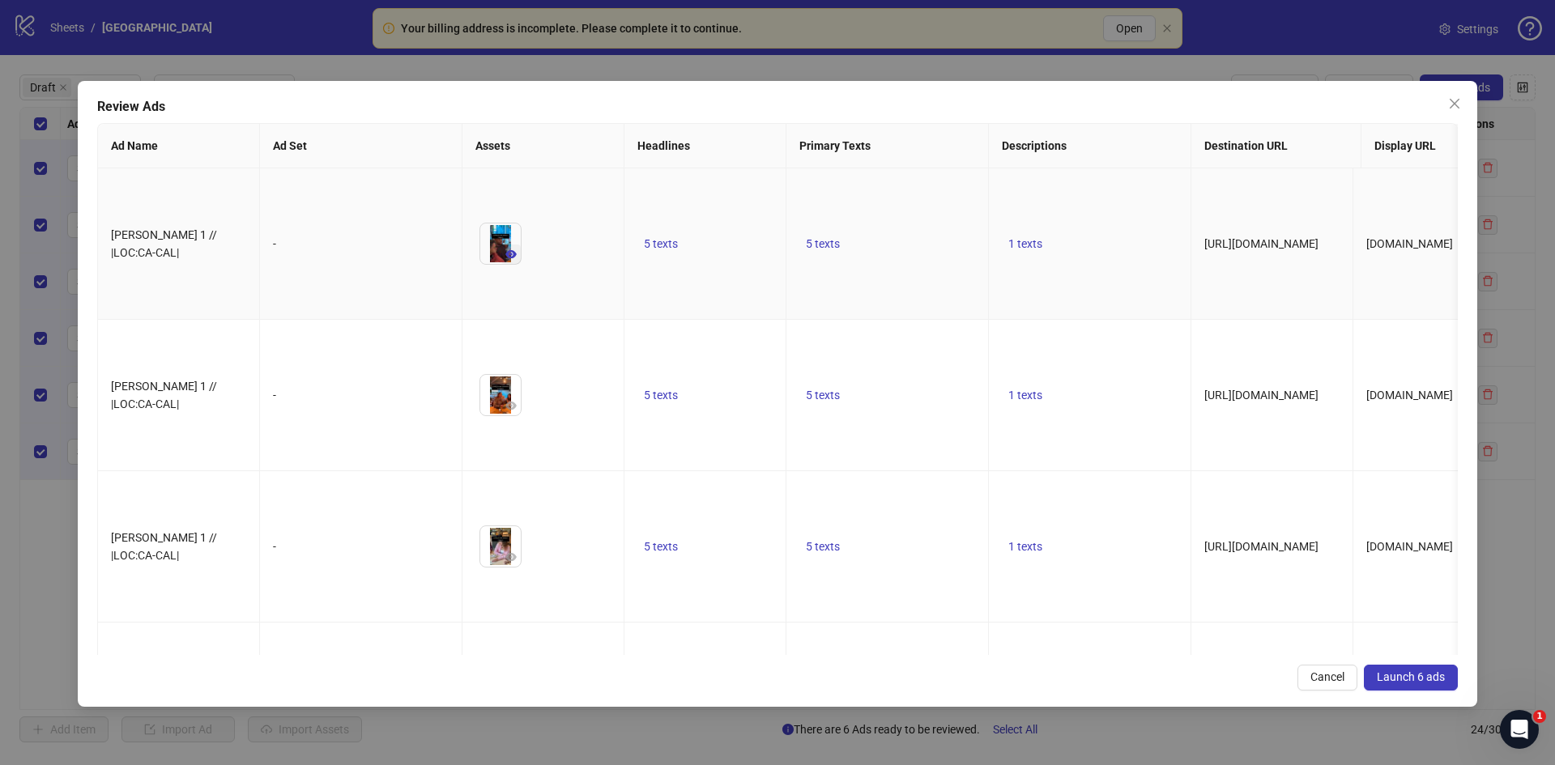
click at [510, 250] on icon "eye" at bounding box center [510, 254] width 11 height 8
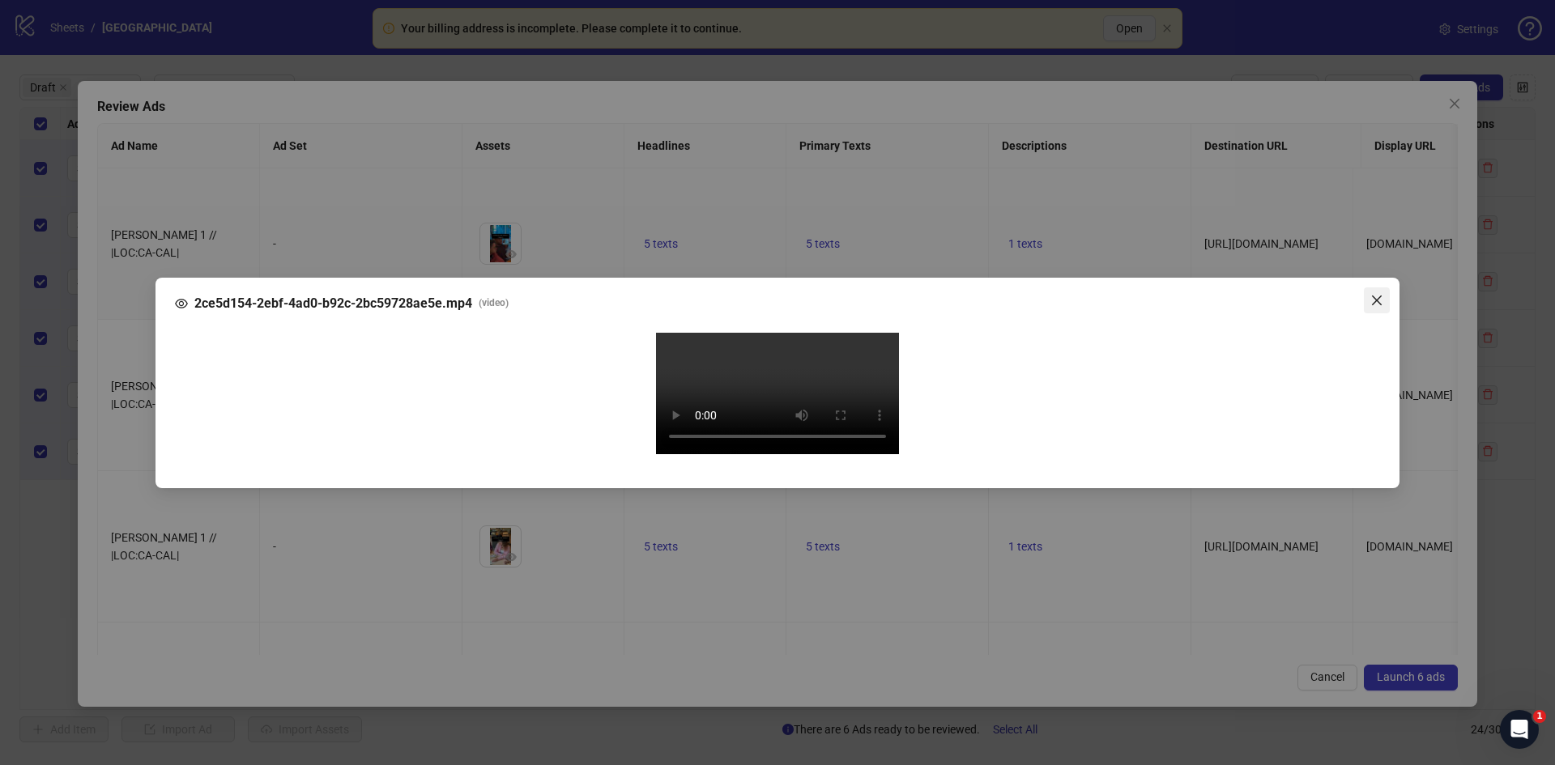
click at [1377, 294] on icon "close" at bounding box center [1376, 300] width 13 height 13
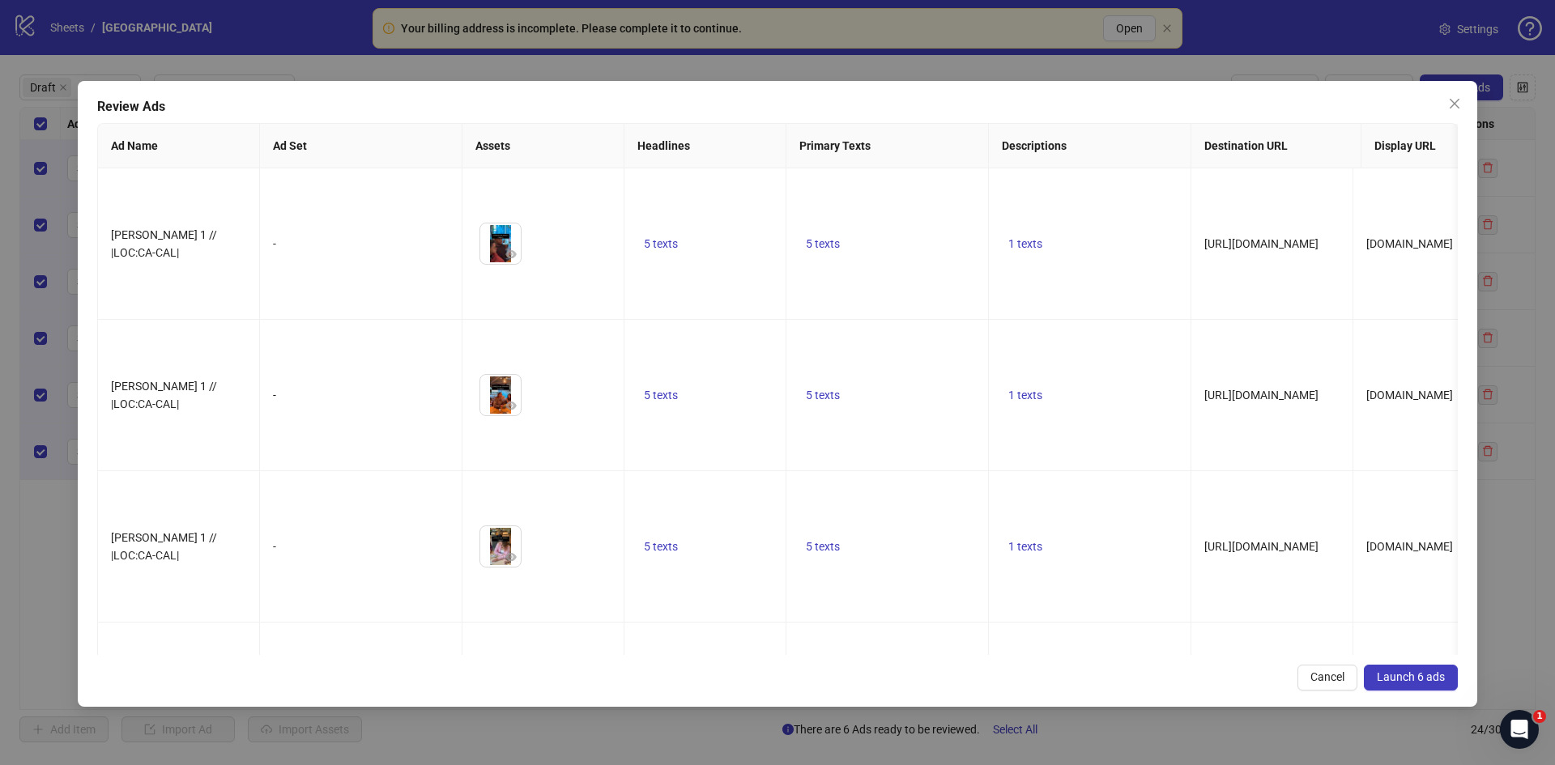
click at [1393, 679] on span "Launch 6 ads" at bounding box center [1411, 677] width 68 height 13
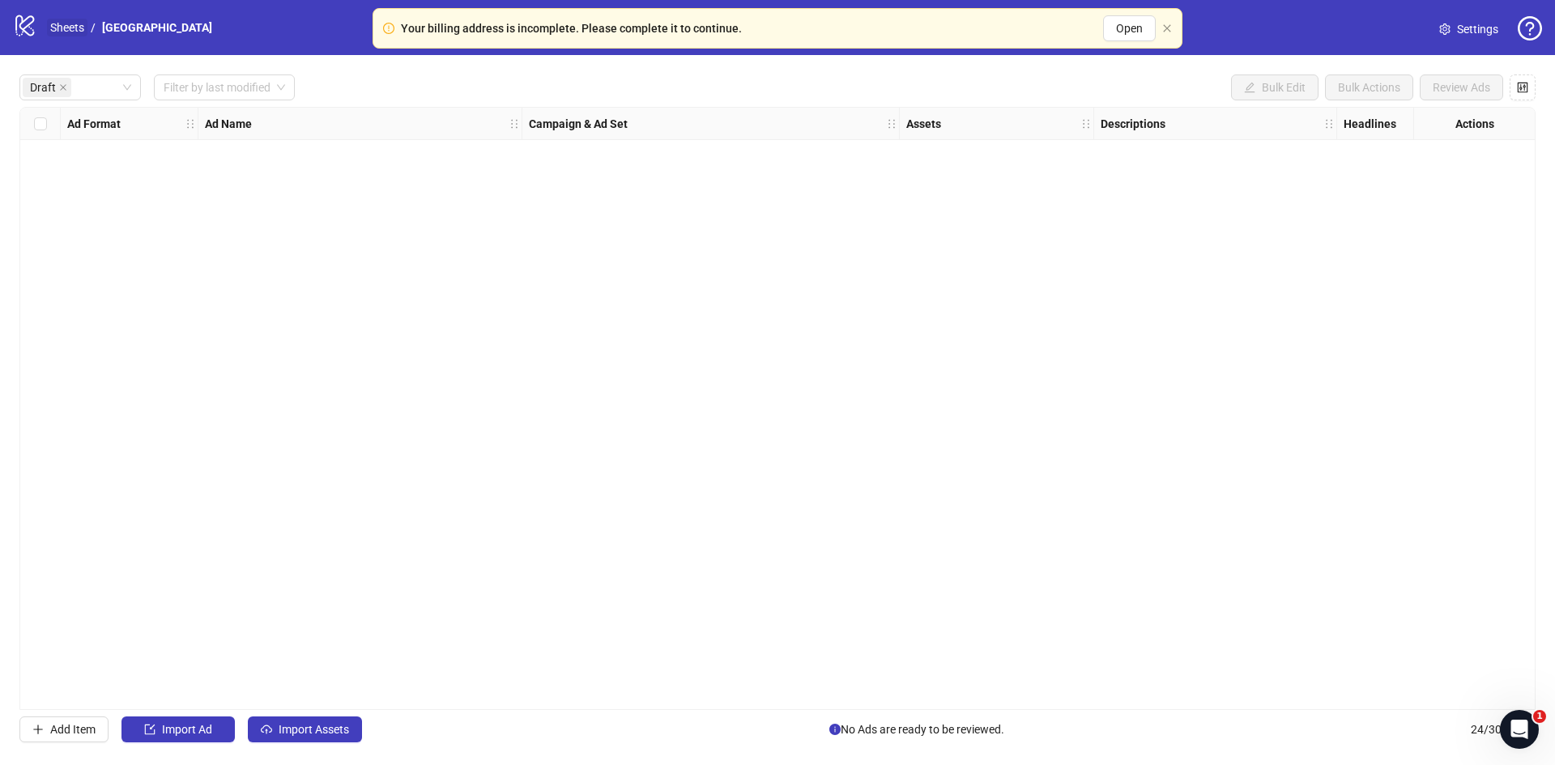
click at [62, 25] on link "Sheets" at bounding box center [67, 28] width 40 height 18
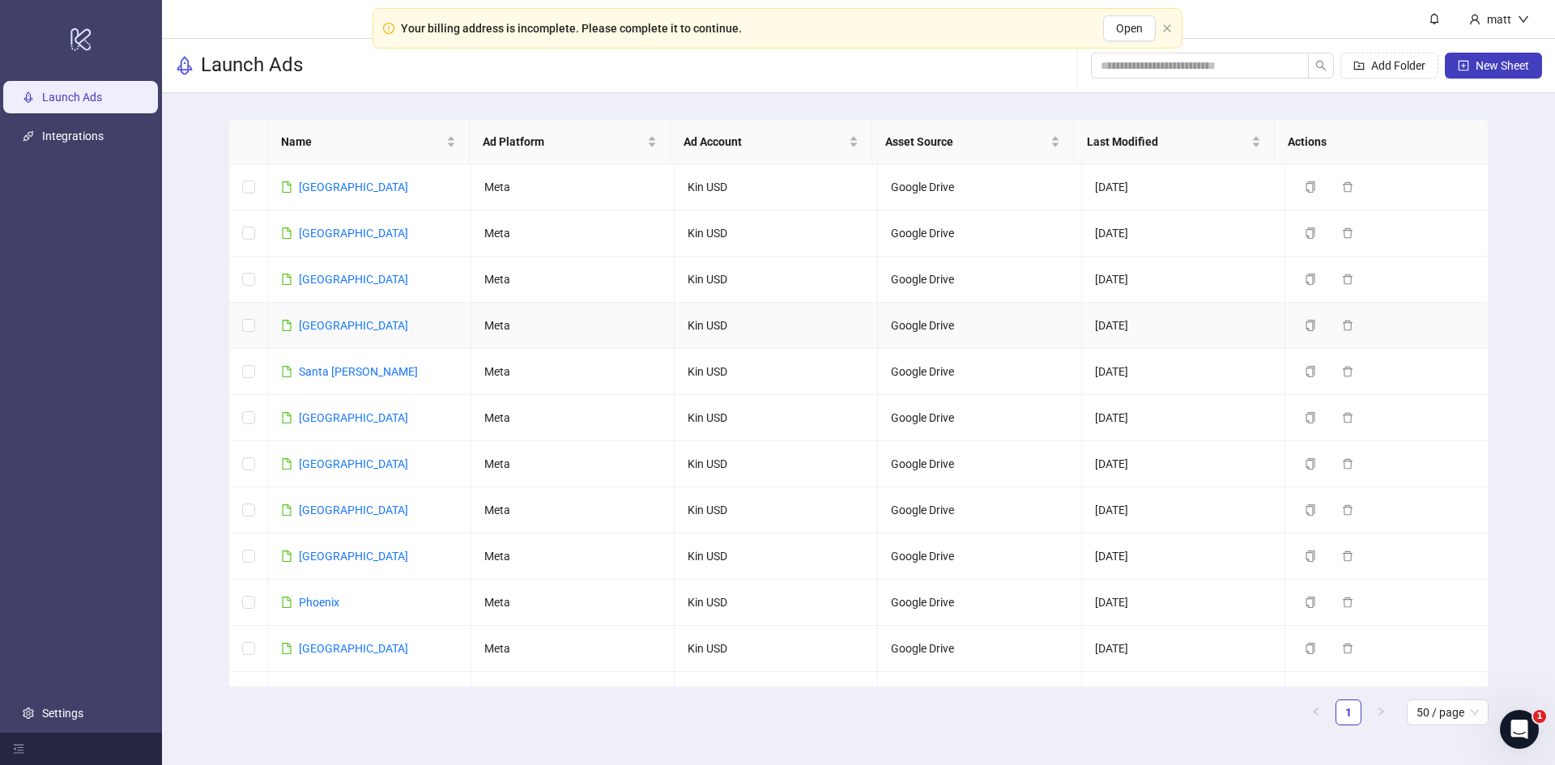
scroll to position [1469, 0]
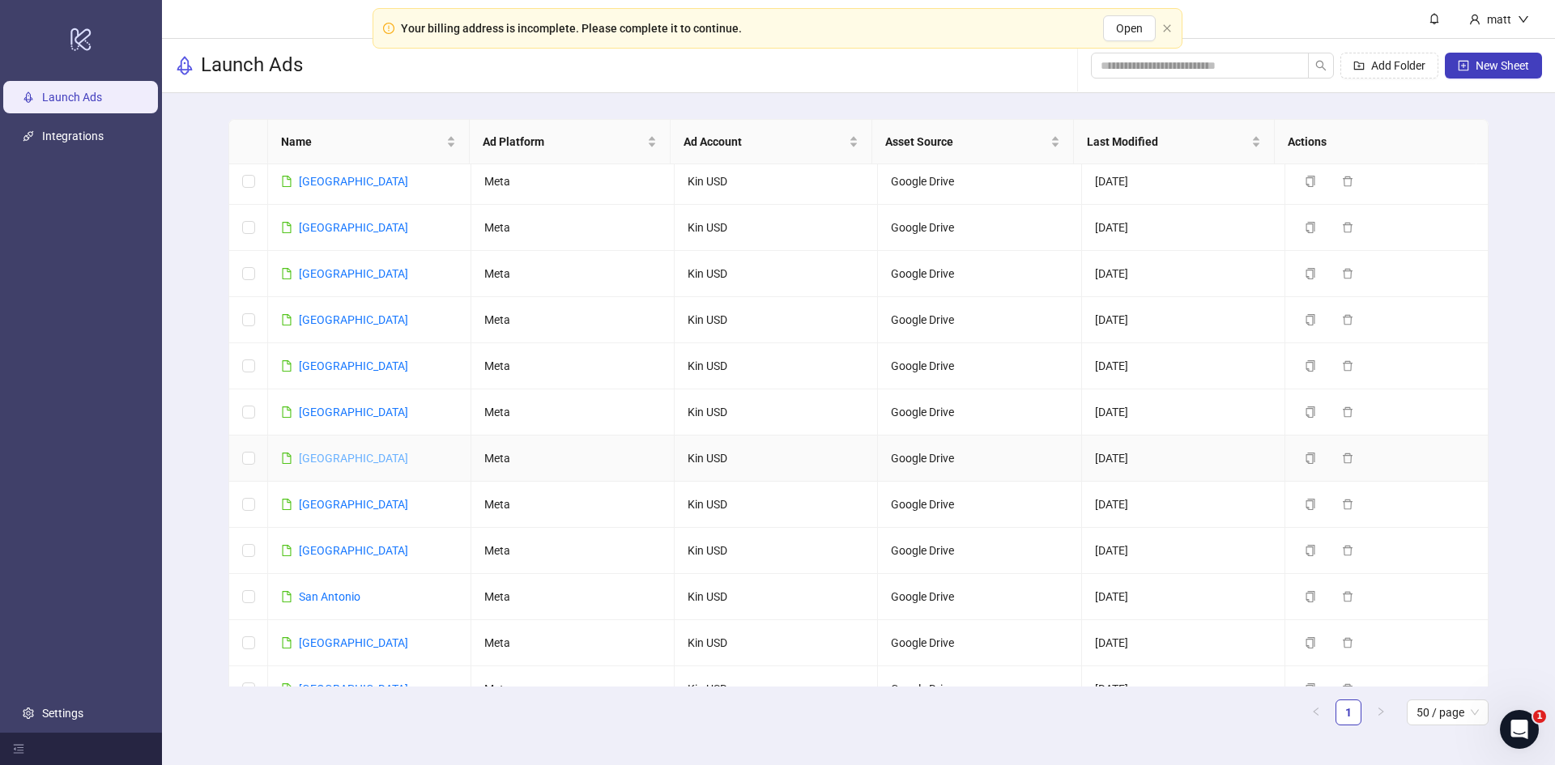
click at [326, 452] on link "[GEOGRAPHIC_DATA]" at bounding box center [353, 458] width 109 height 13
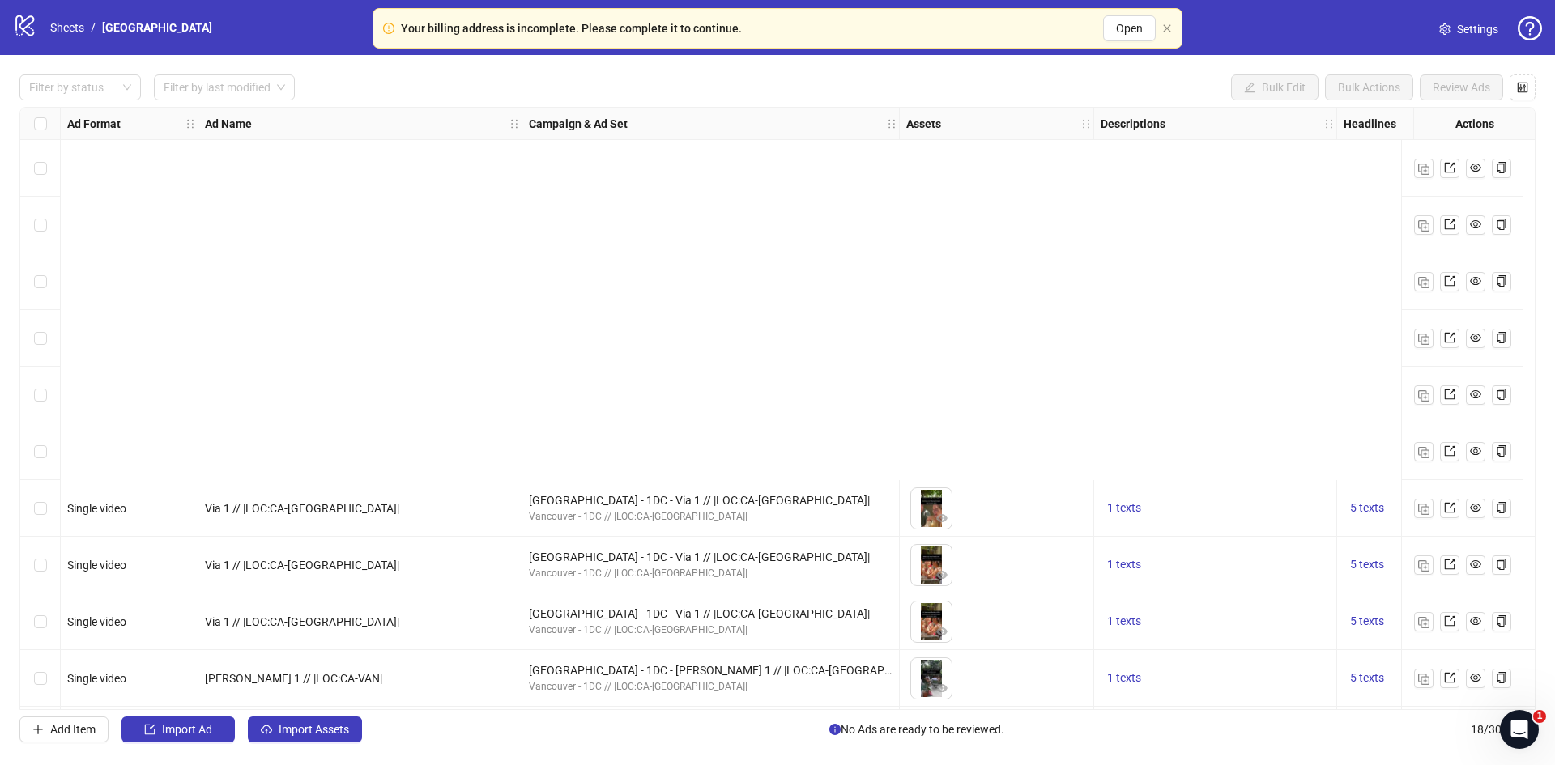
scroll to position [458, 0]
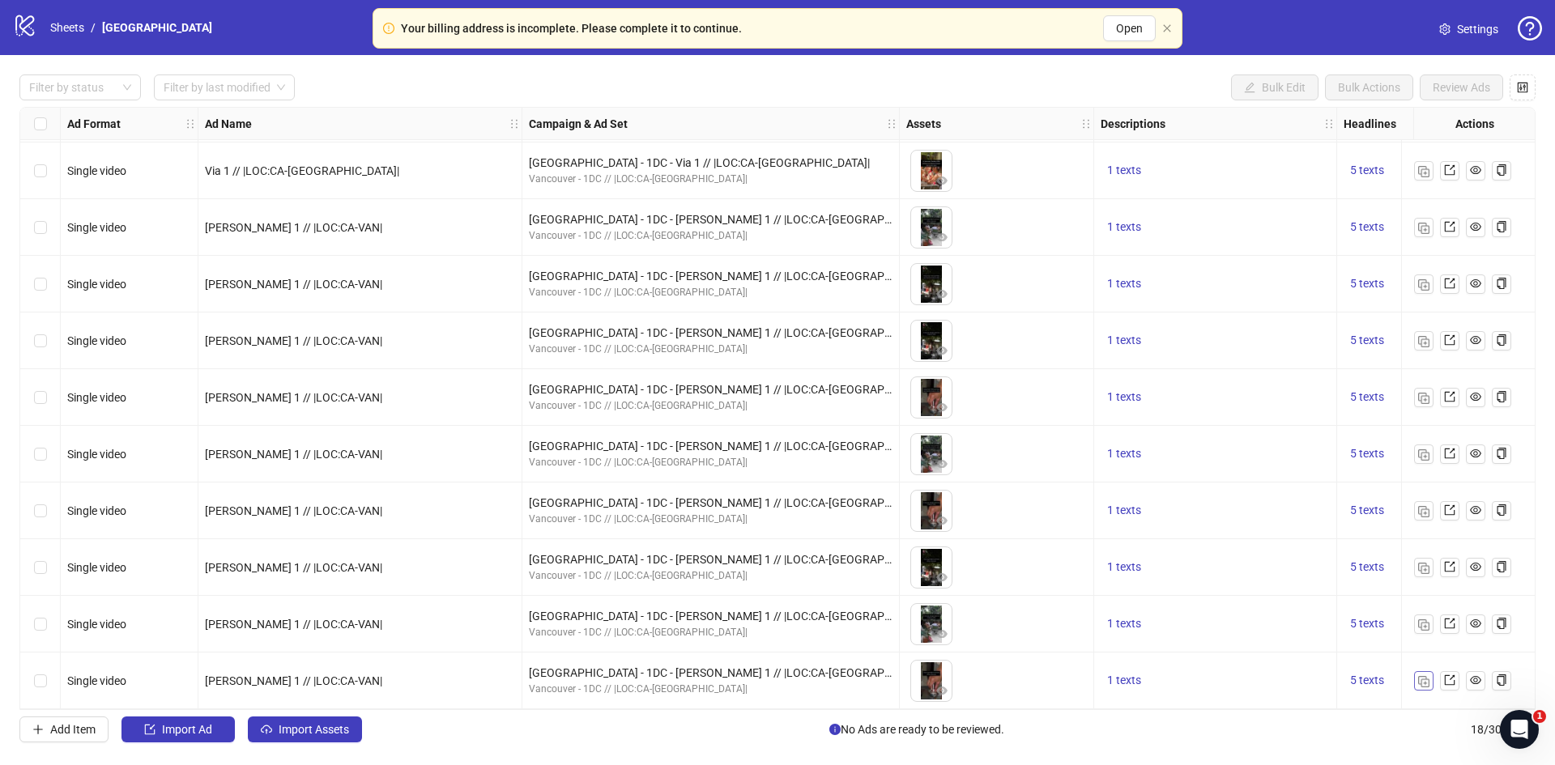
click at [1421, 676] on img "button" at bounding box center [1423, 681] width 11 height 11
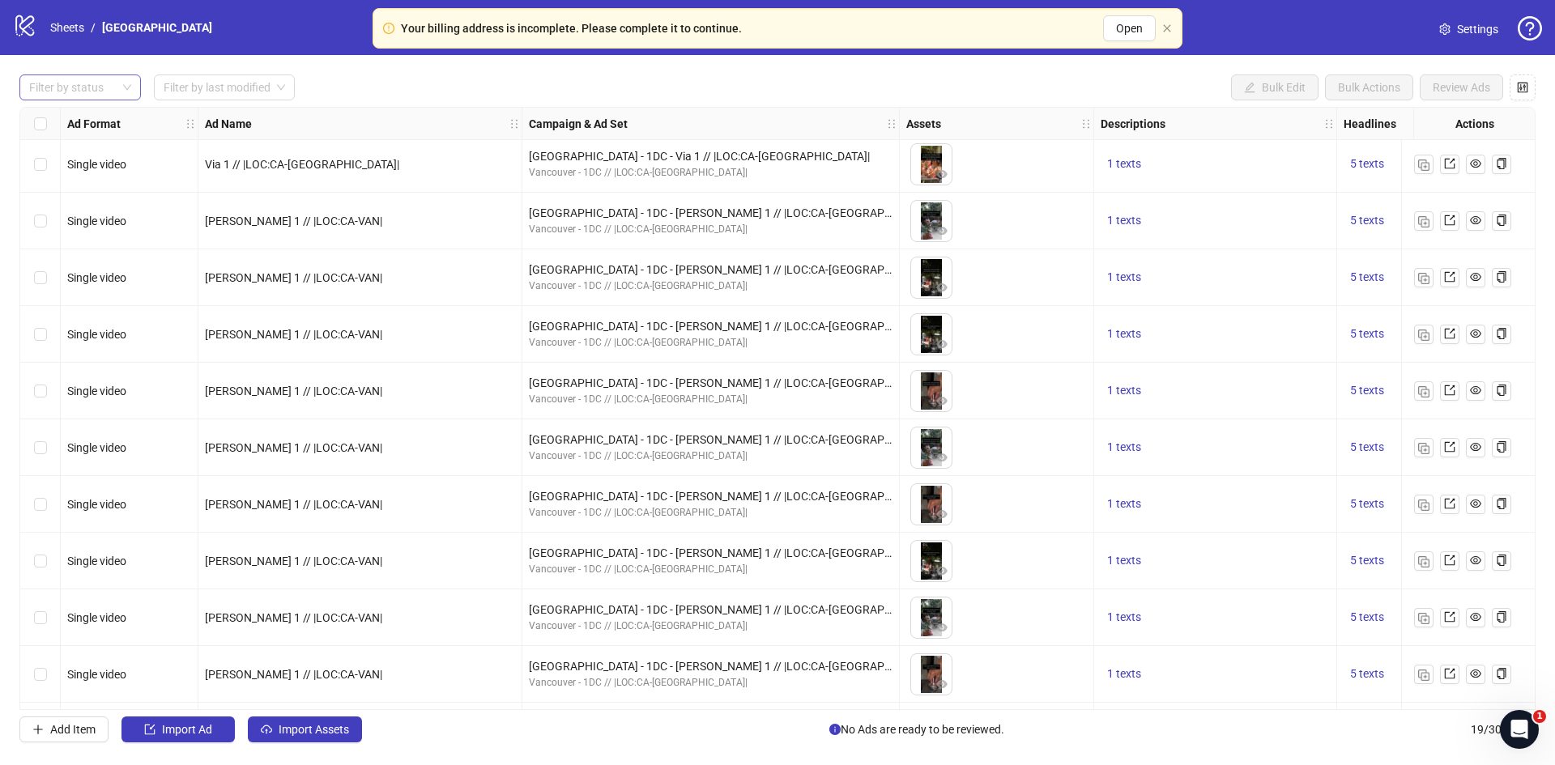
click at [102, 91] on div at bounding box center [72, 87] width 98 height 23
click at [77, 115] on div "Draft" at bounding box center [80, 121] width 96 height 18
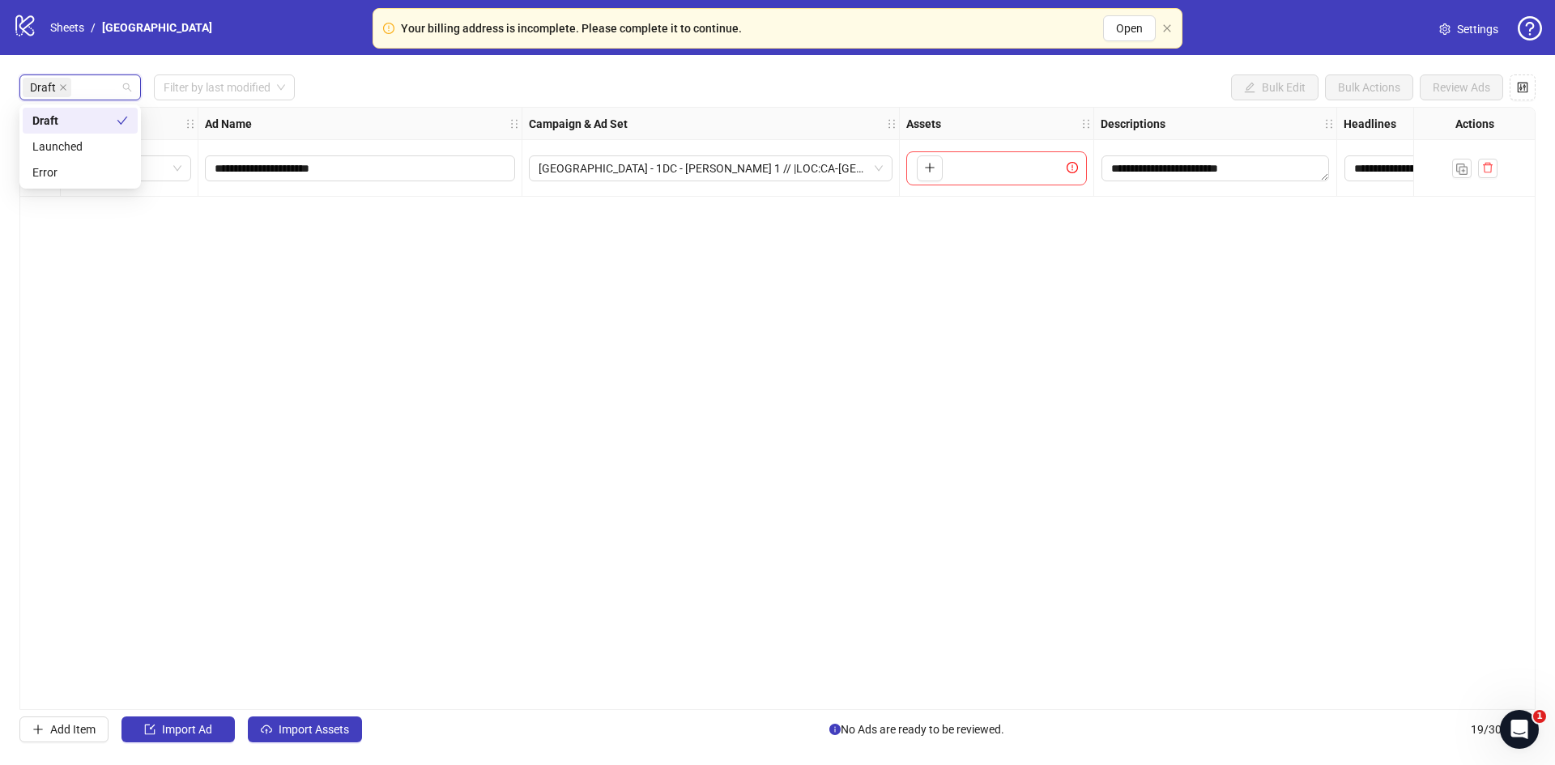
click at [482, 271] on div "**********" at bounding box center [777, 408] width 1516 height 603
click at [228, 172] on input "**********" at bounding box center [359, 169] width 288 height 18
type input "**********"
click at [586, 164] on span "Vancouver - 1DC - Kevin 1 // |LOC:CA-VAN|" at bounding box center [711, 168] width 344 height 24
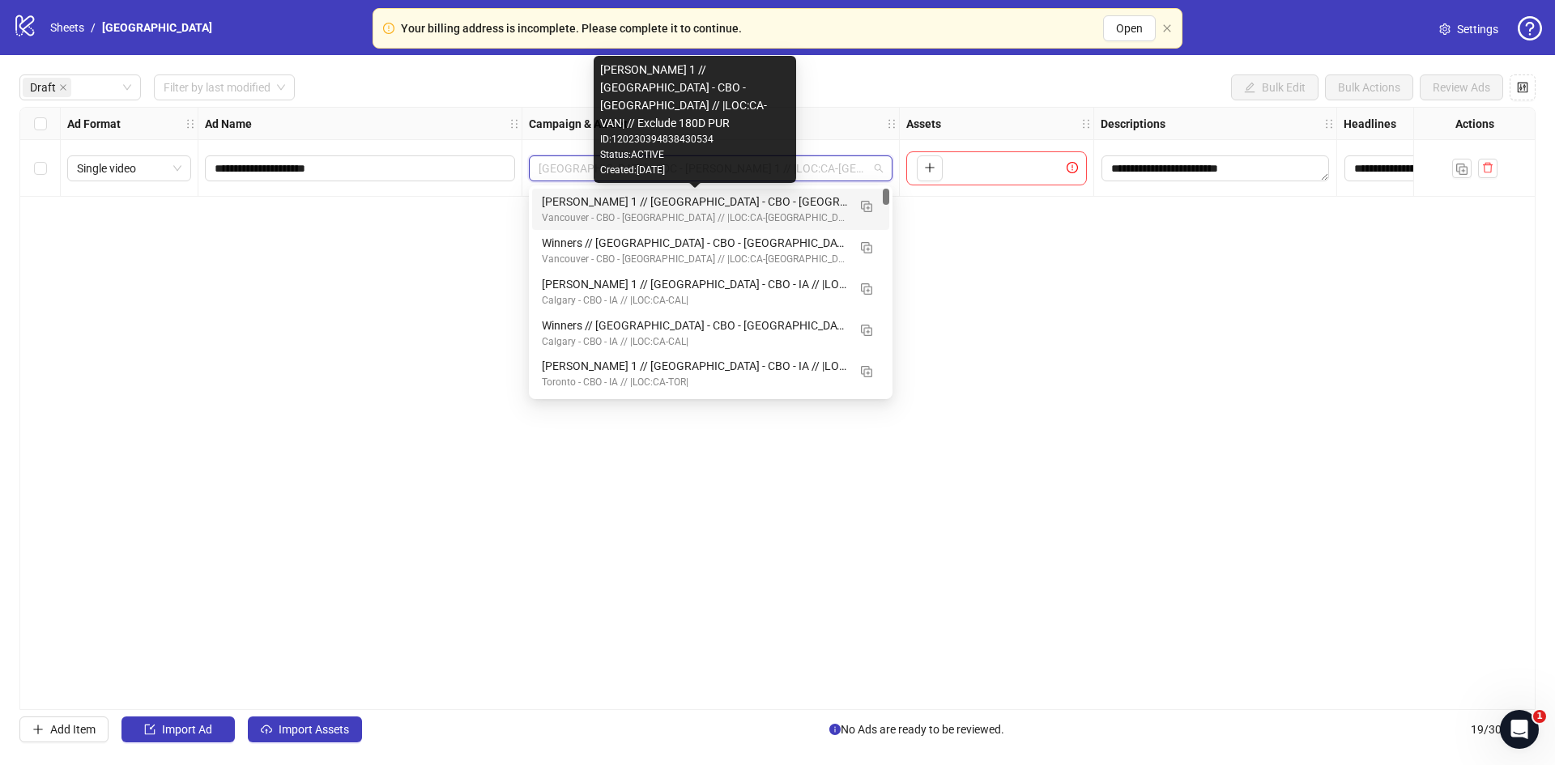
click at [566, 207] on div "Kate 1 // Vancouver - CBO - IA // |LOC:CA-VAN| // Exclude 180D PUR" at bounding box center [694, 202] width 305 height 18
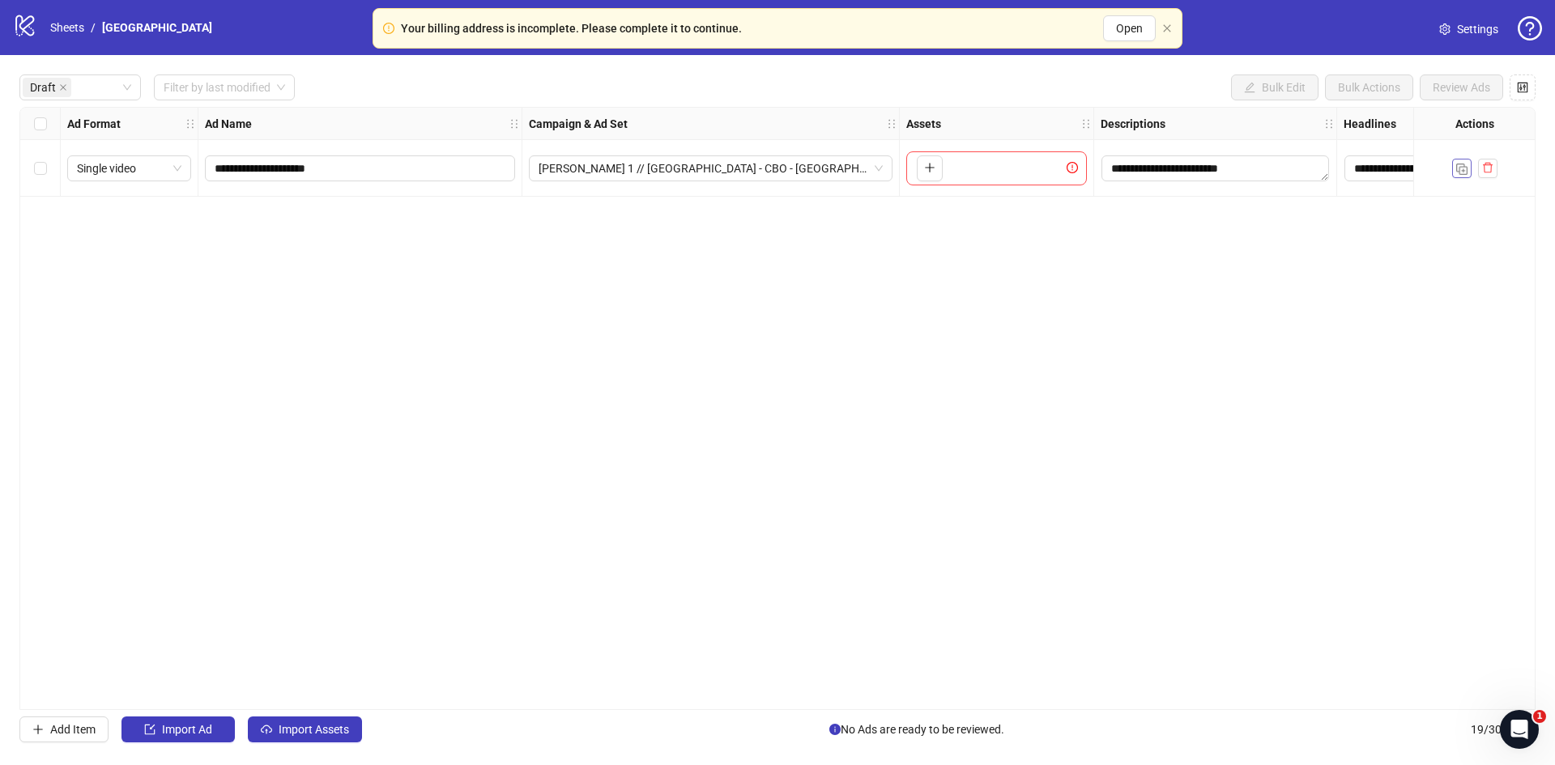
click at [1456, 171] on img "button" at bounding box center [1461, 169] width 11 height 11
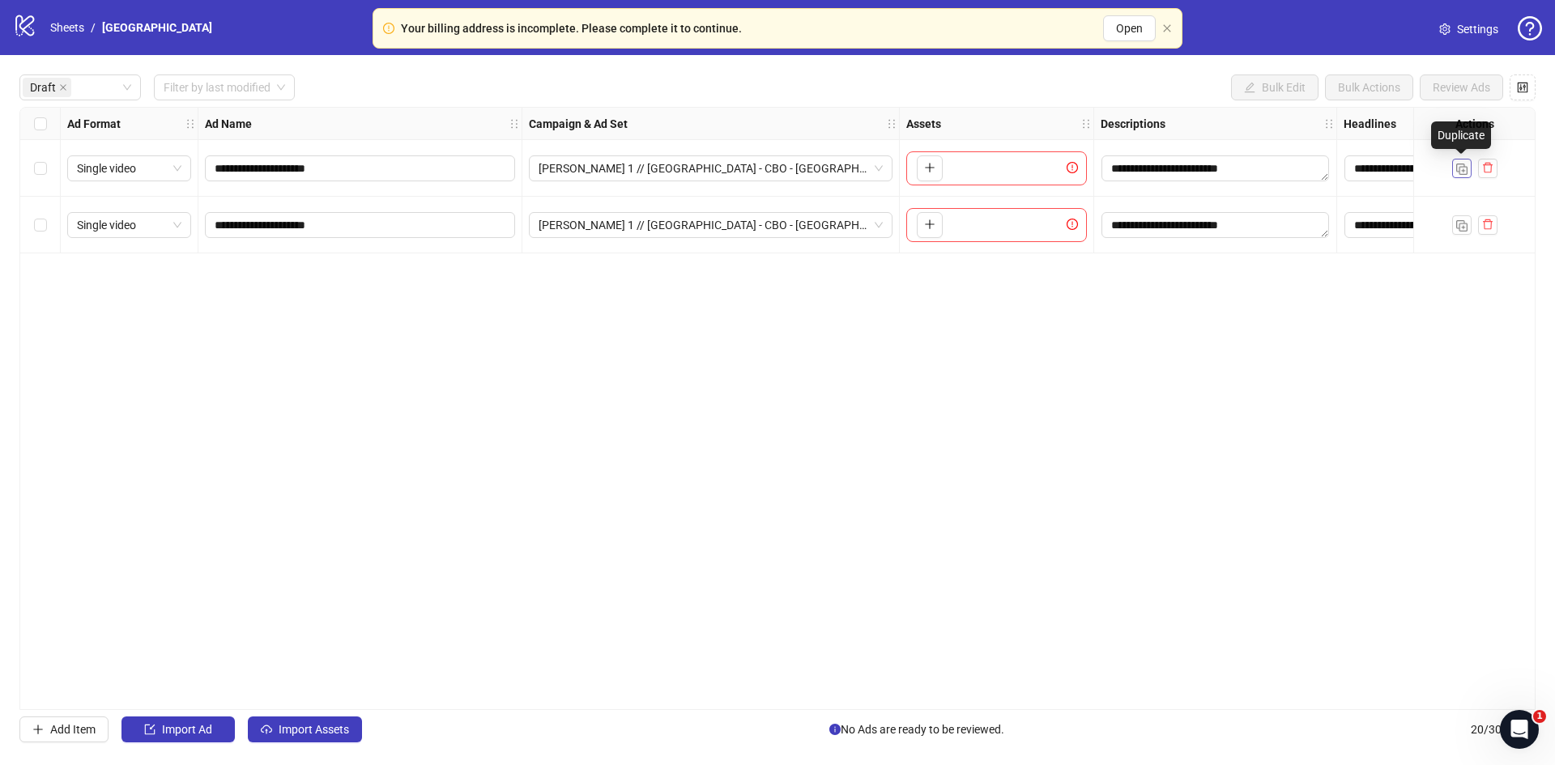
click at [1456, 171] on img "button" at bounding box center [1461, 169] width 11 height 11
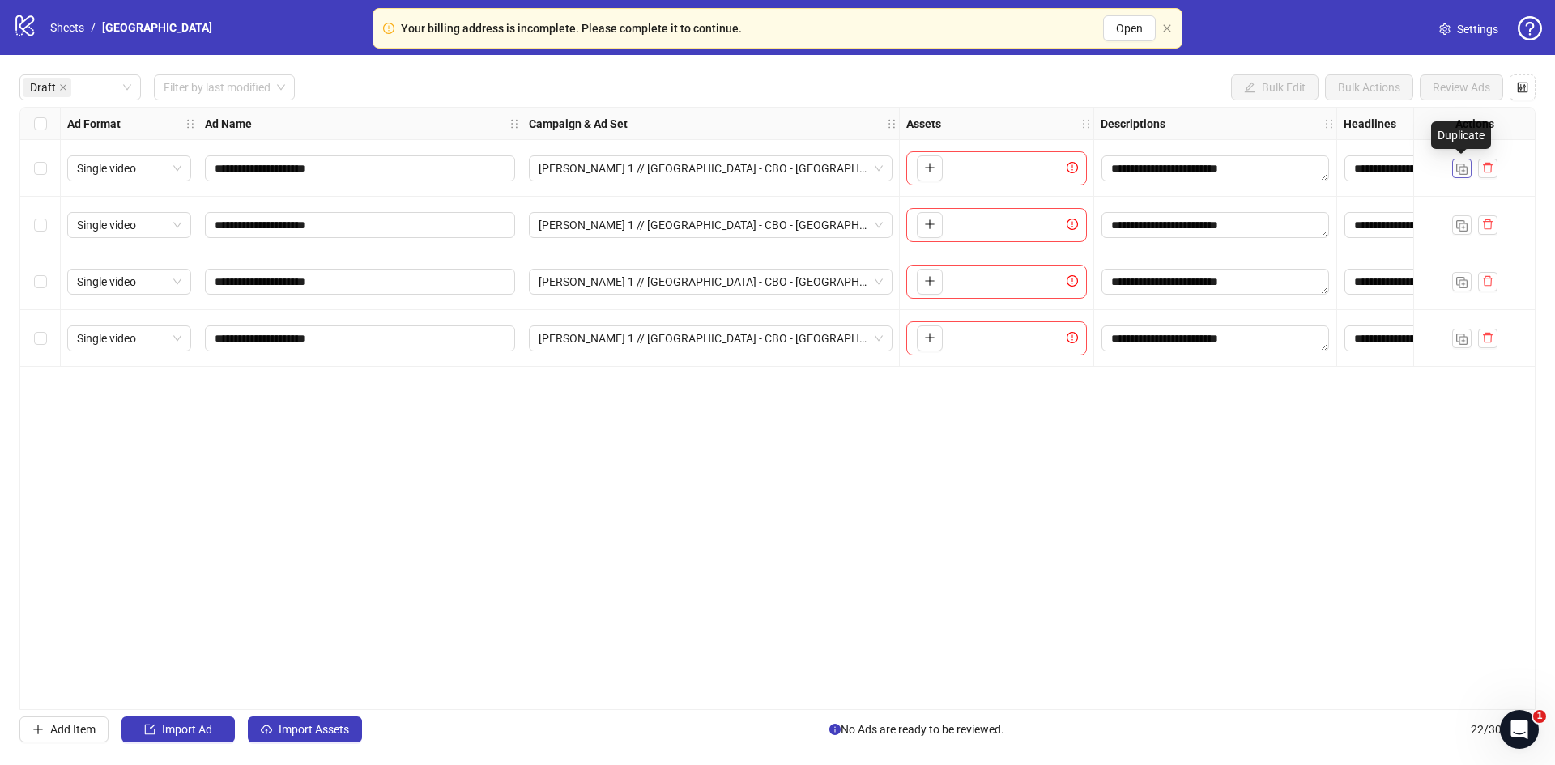
click at [1456, 171] on img "button" at bounding box center [1461, 169] width 11 height 11
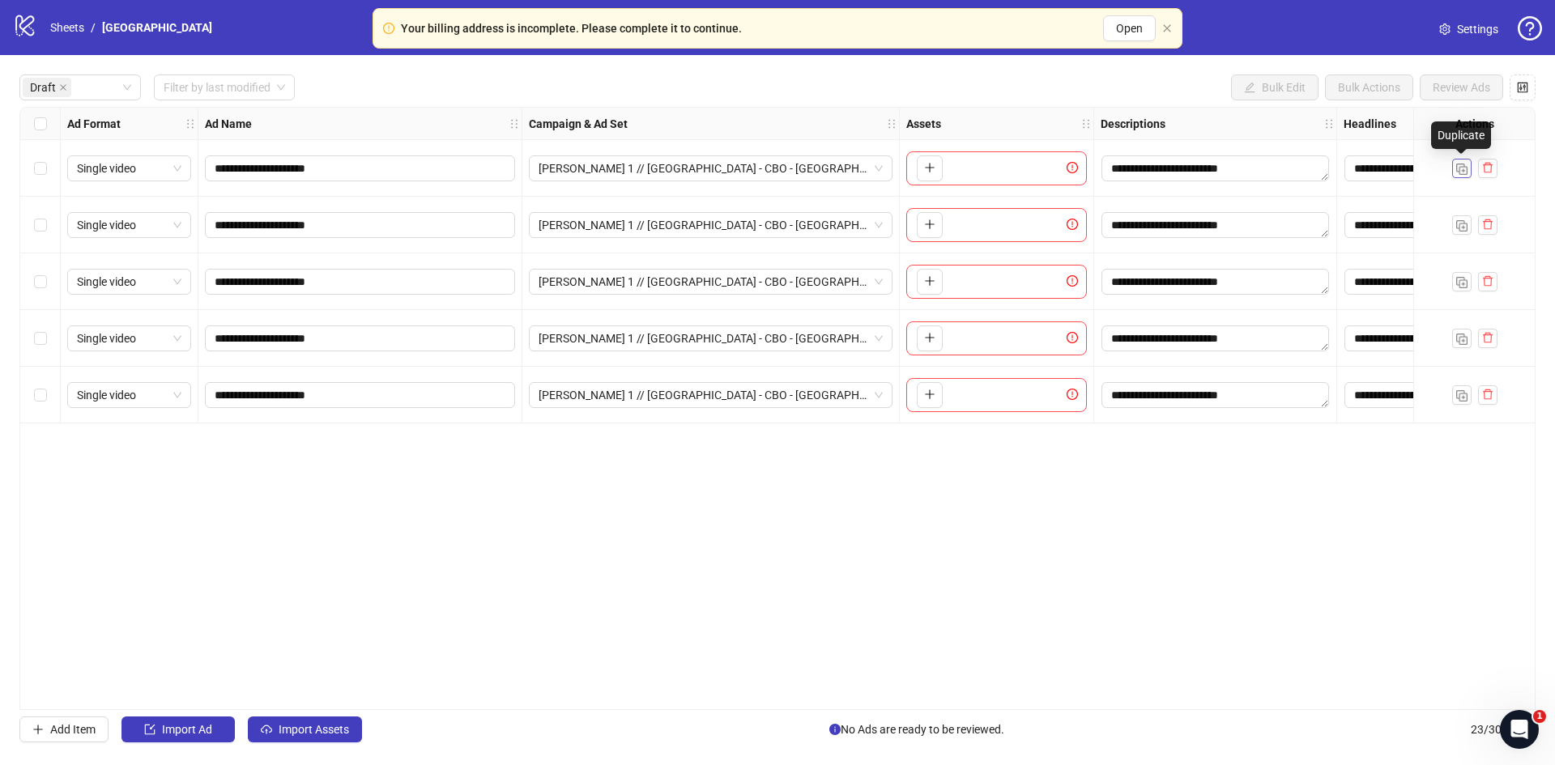
click at [1456, 171] on img "button" at bounding box center [1461, 169] width 11 height 11
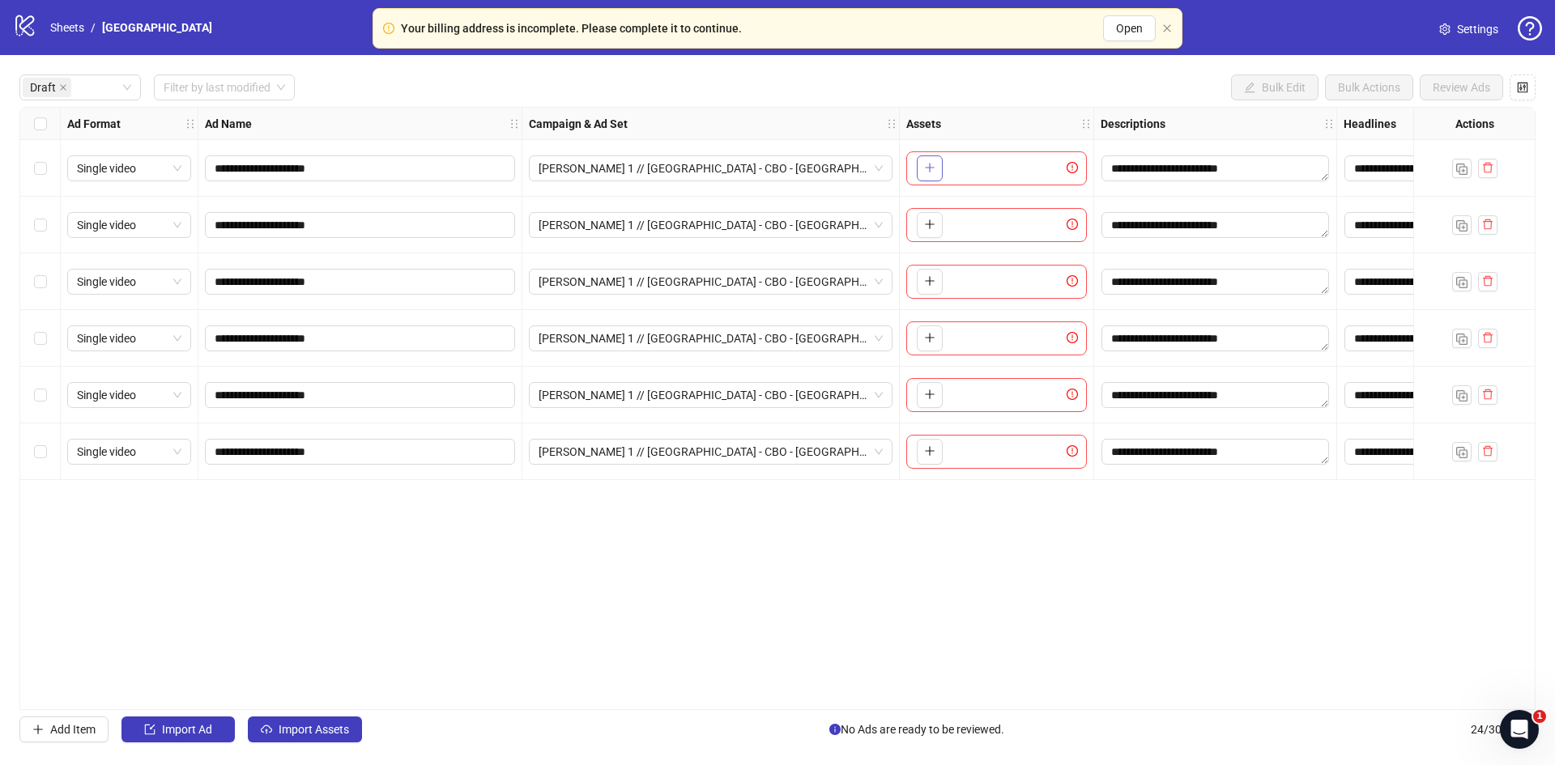
click at [928, 168] on icon "plus" at bounding box center [929, 167] width 11 height 11
click at [932, 222] on icon "plus" at bounding box center [929, 224] width 11 height 11
click at [932, 288] on span "button" at bounding box center [929, 281] width 11 height 13
click at [927, 346] on button "button" at bounding box center [930, 339] width 26 height 26
click at [927, 390] on icon "plus" at bounding box center [929, 394] width 11 height 11
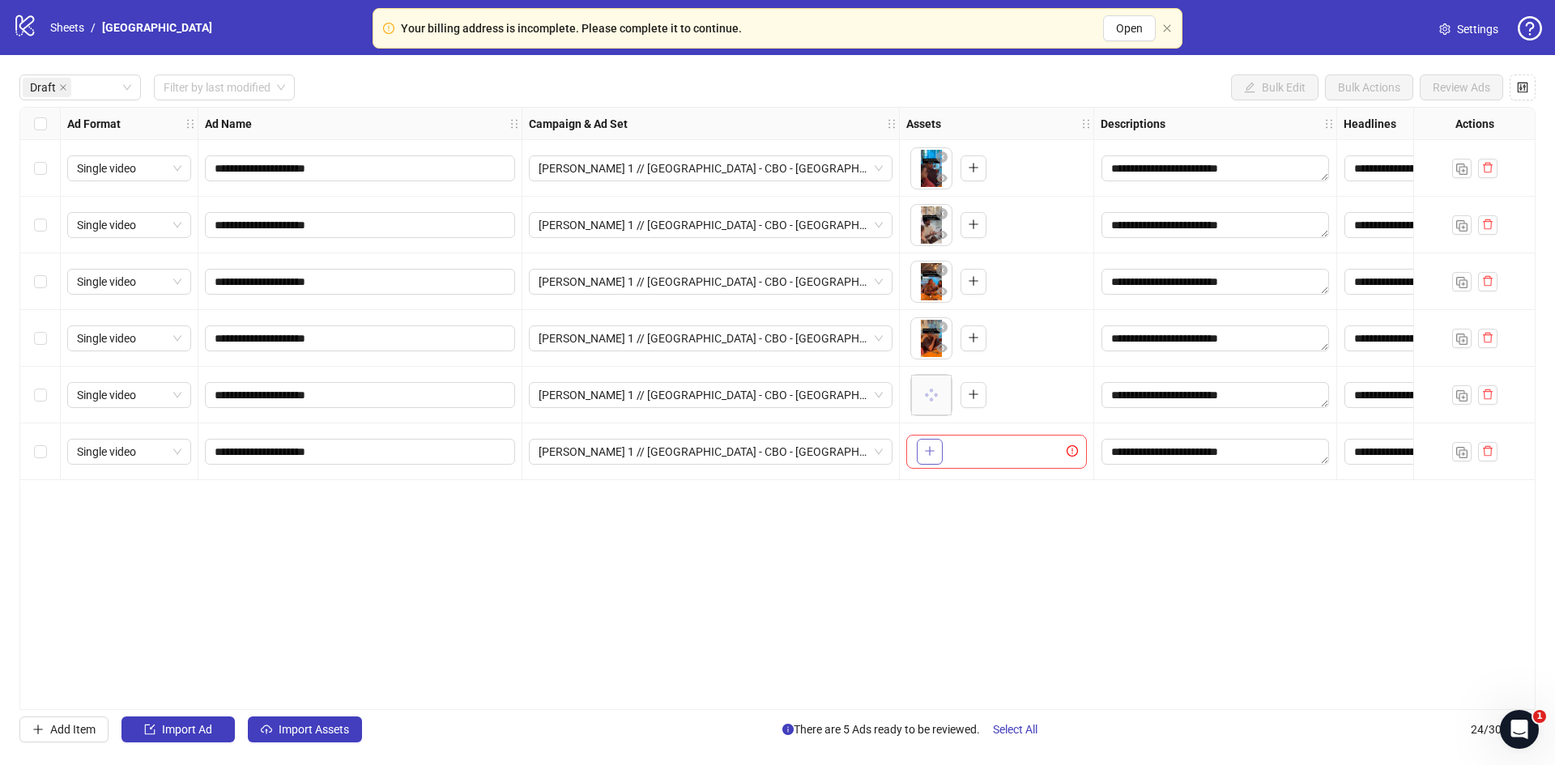
click at [931, 452] on icon "plus" at bounding box center [929, 450] width 11 height 11
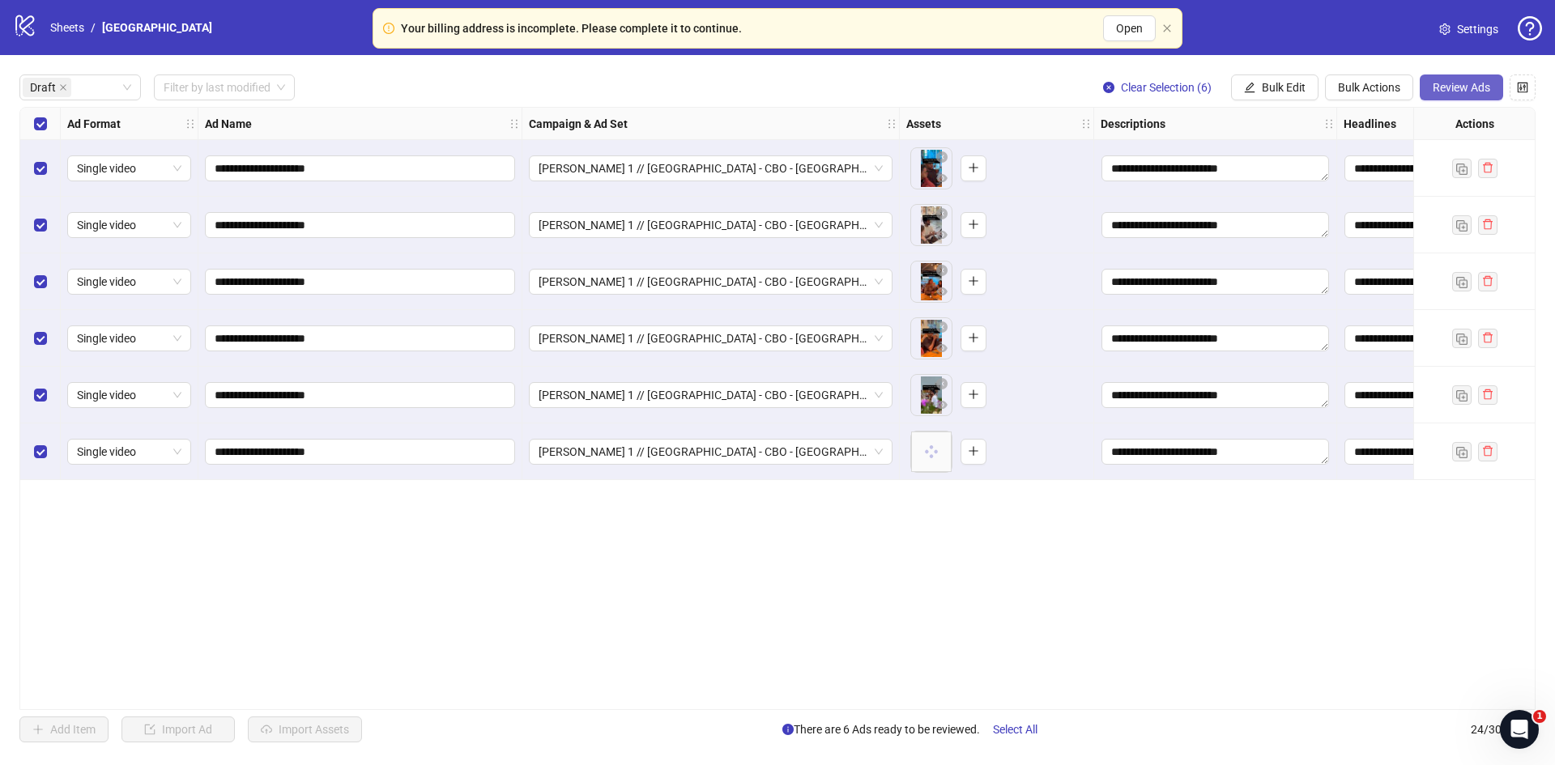
click at [1449, 83] on span "Review Ads" at bounding box center [1462, 87] width 58 height 13
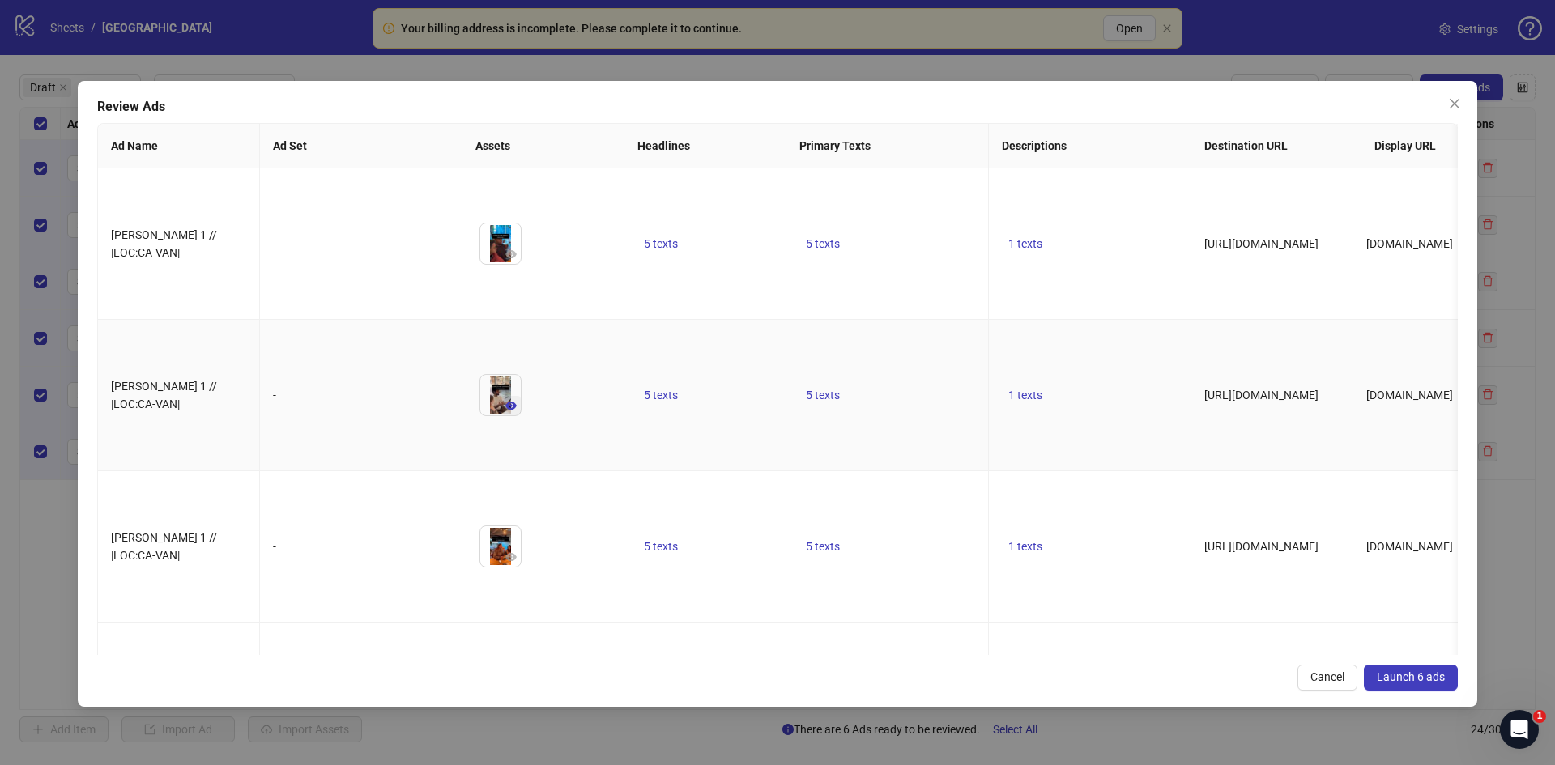
click at [512, 402] on icon "eye" at bounding box center [510, 406] width 11 height 8
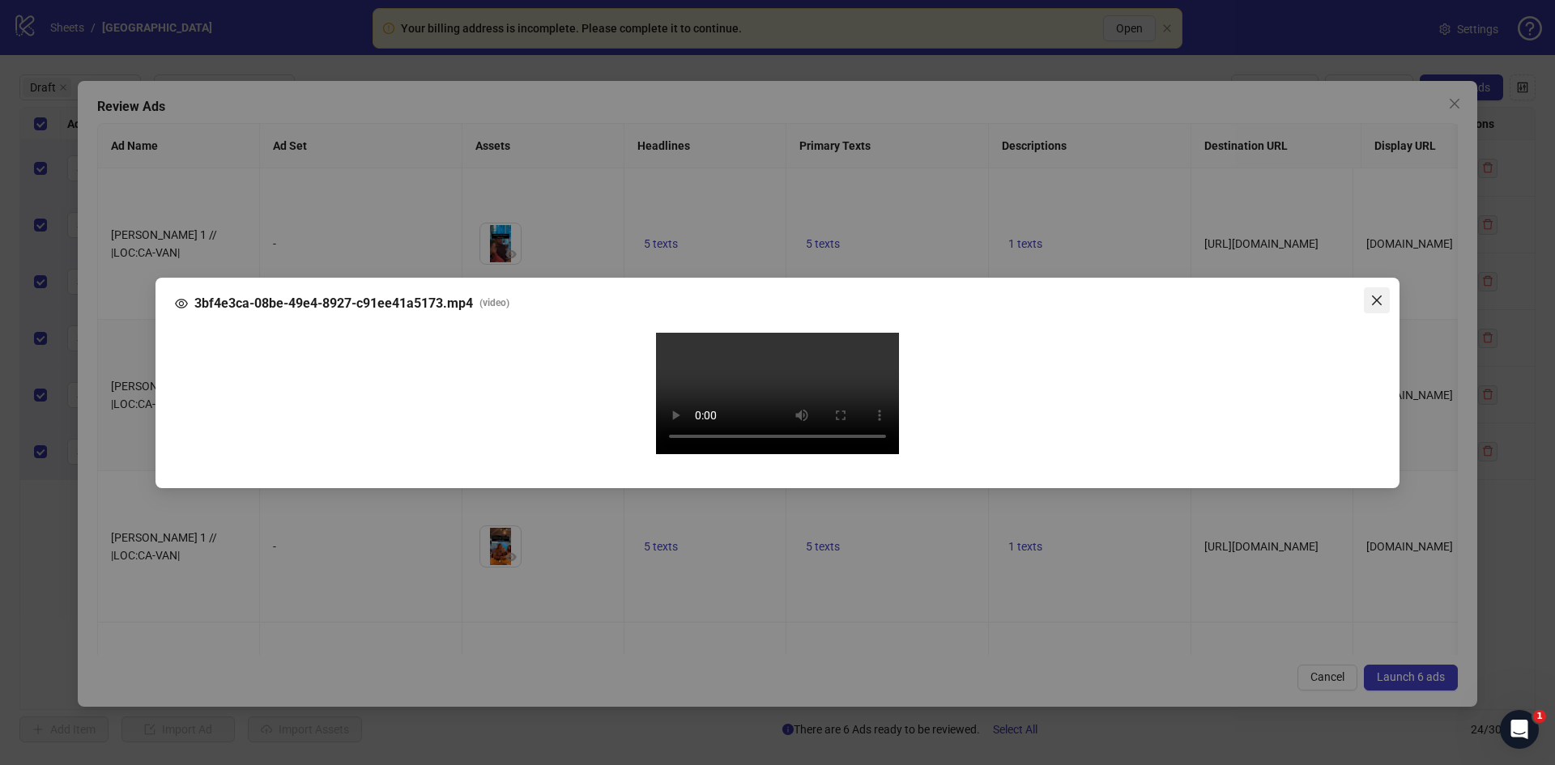
click at [1378, 294] on icon "close" at bounding box center [1376, 300] width 13 height 13
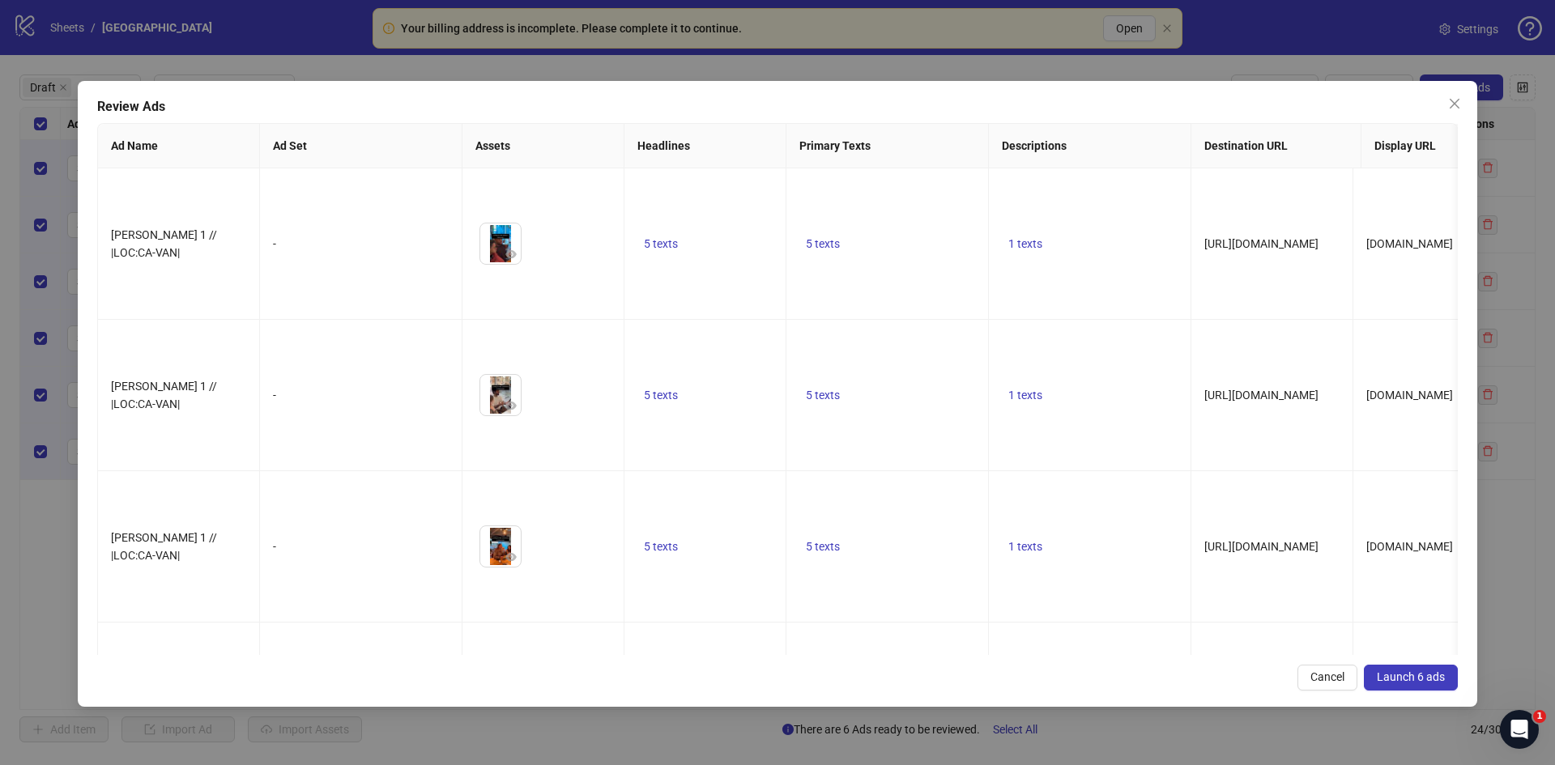
click at [1424, 672] on span "Launch 6 ads" at bounding box center [1411, 677] width 68 height 13
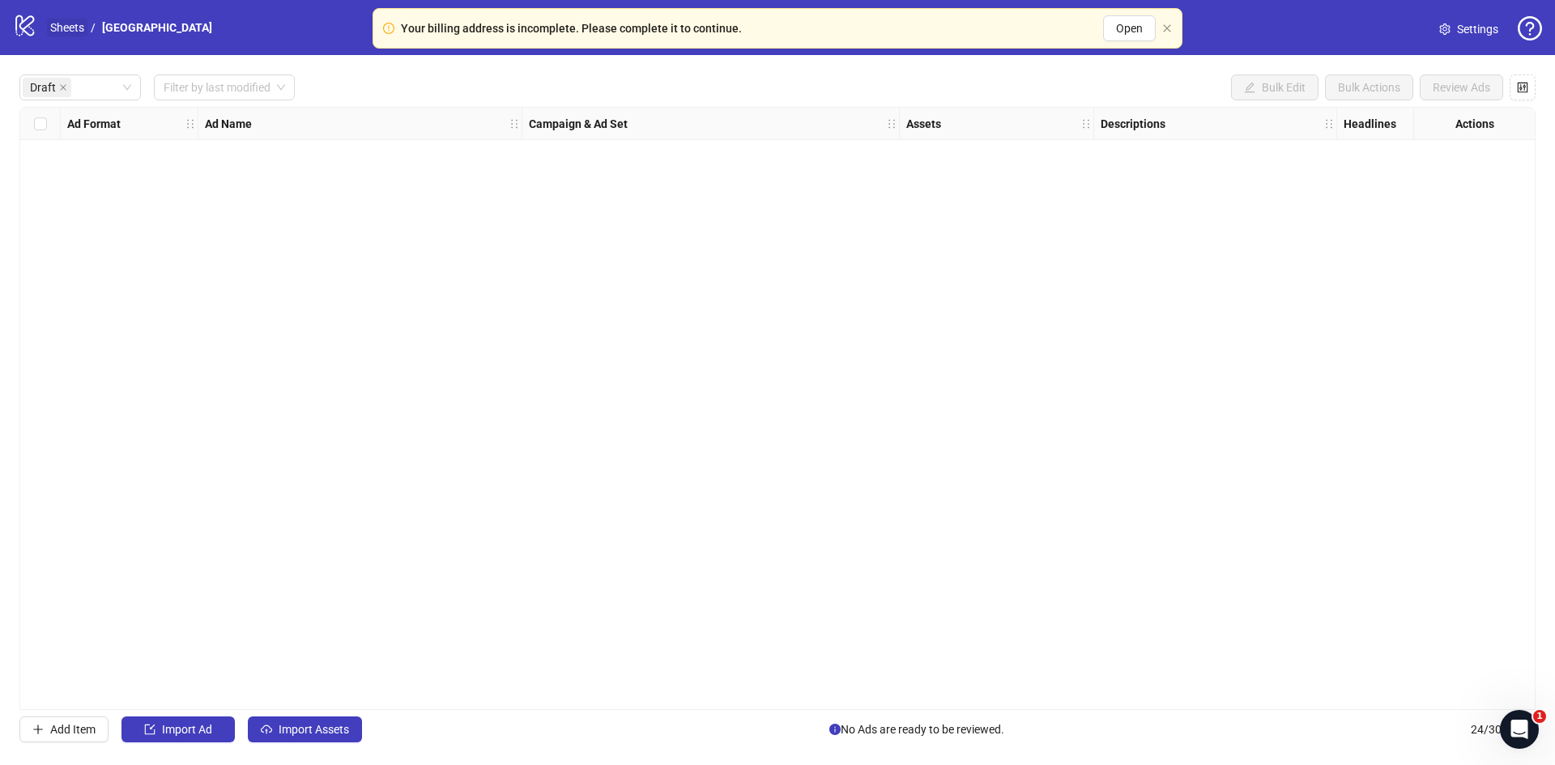
click at [66, 23] on link "Sheets" at bounding box center [67, 28] width 40 height 18
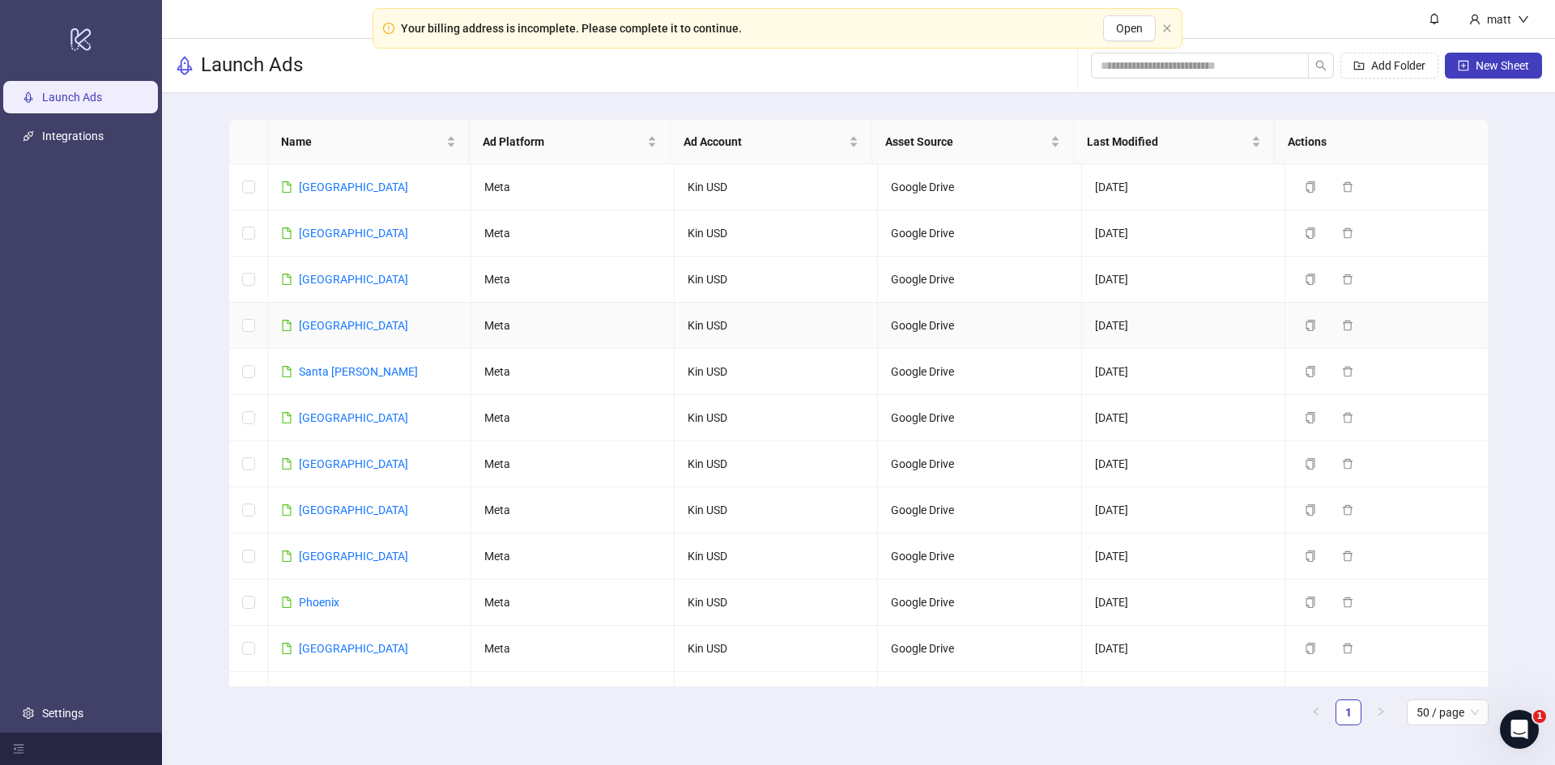
scroll to position [407, 0]
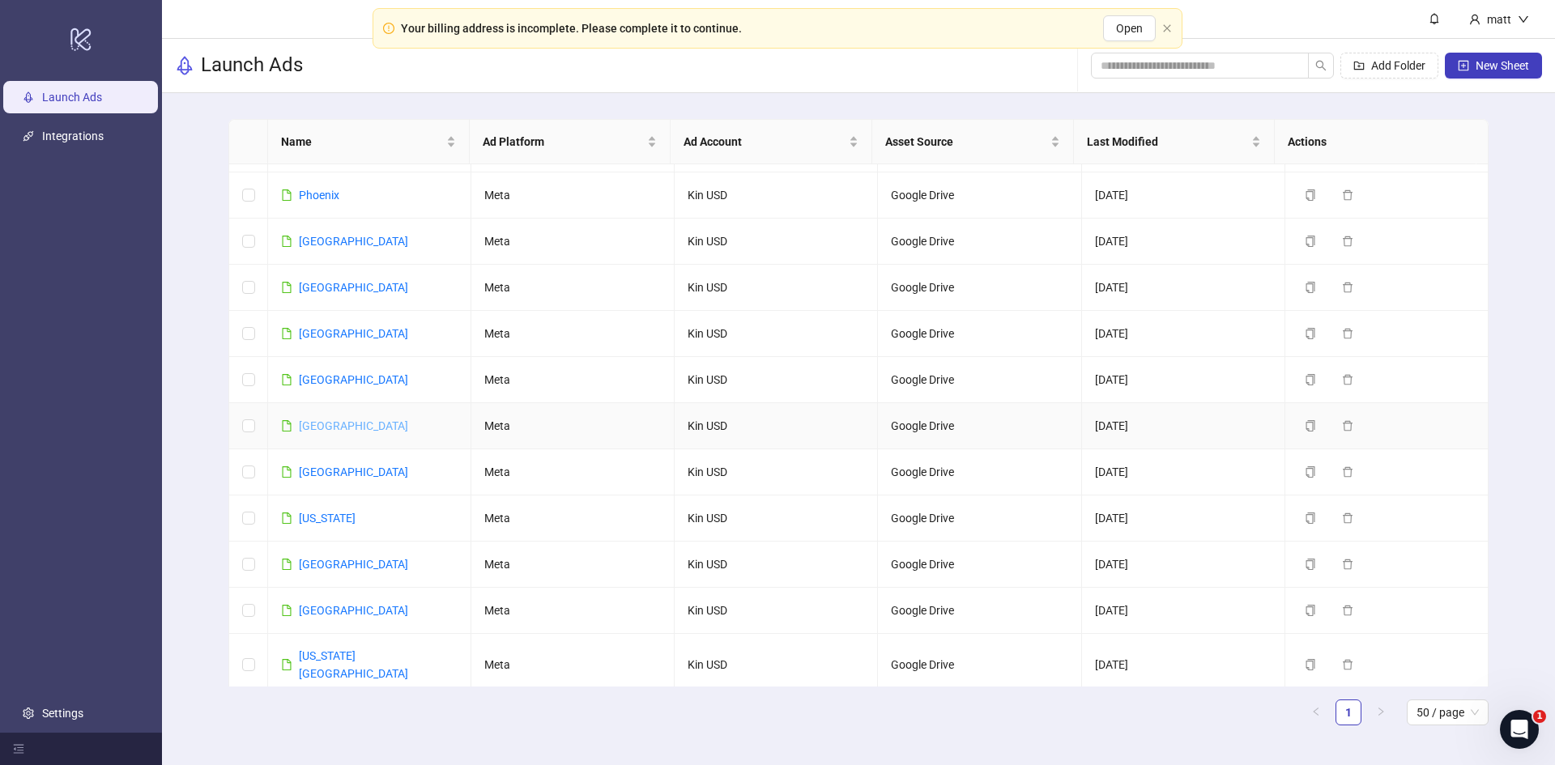
click at [328, 425] on link "[GEOGRAPHIC_DATA]" at bounding box center [353, 426] width 109 height 13
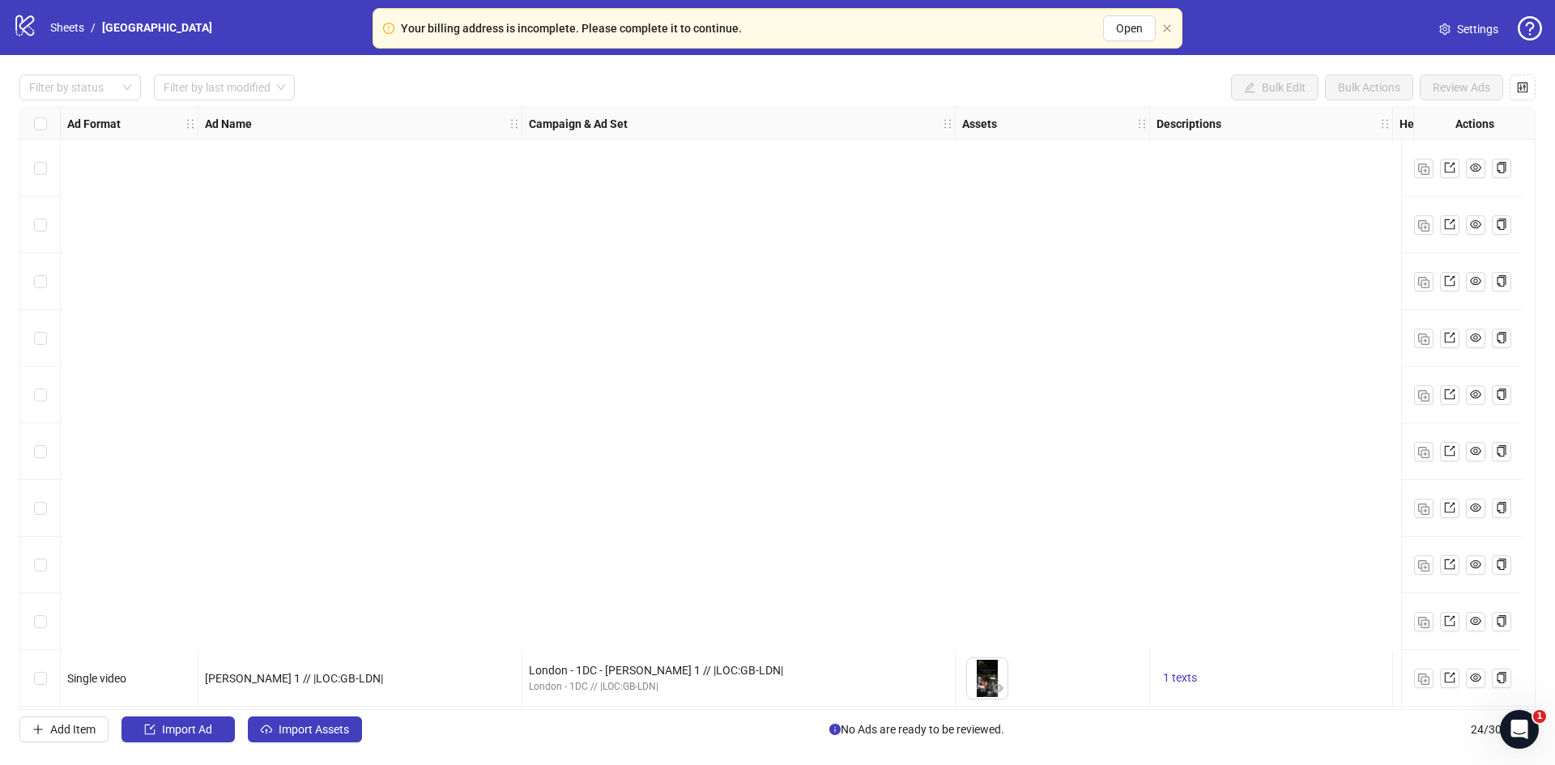
scroll to position [798, 0]
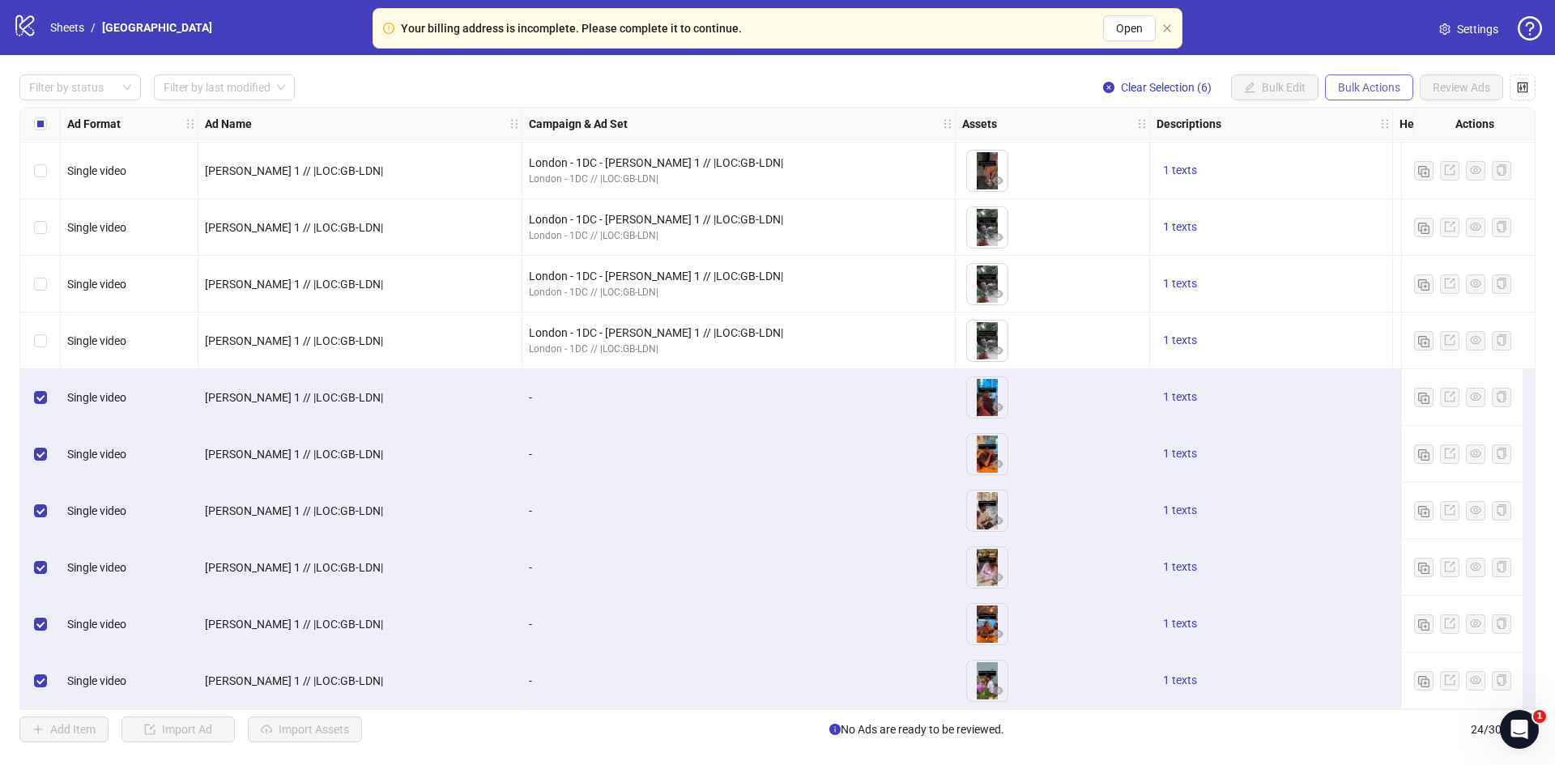
click at [1360, 87] on span "Bulk Actions" at bounding box center [1369, 87] width 62 height 13
click at [1365, 170] on span "Duplicate with assets" at bounding box center [1391, 173] width 111 height 18
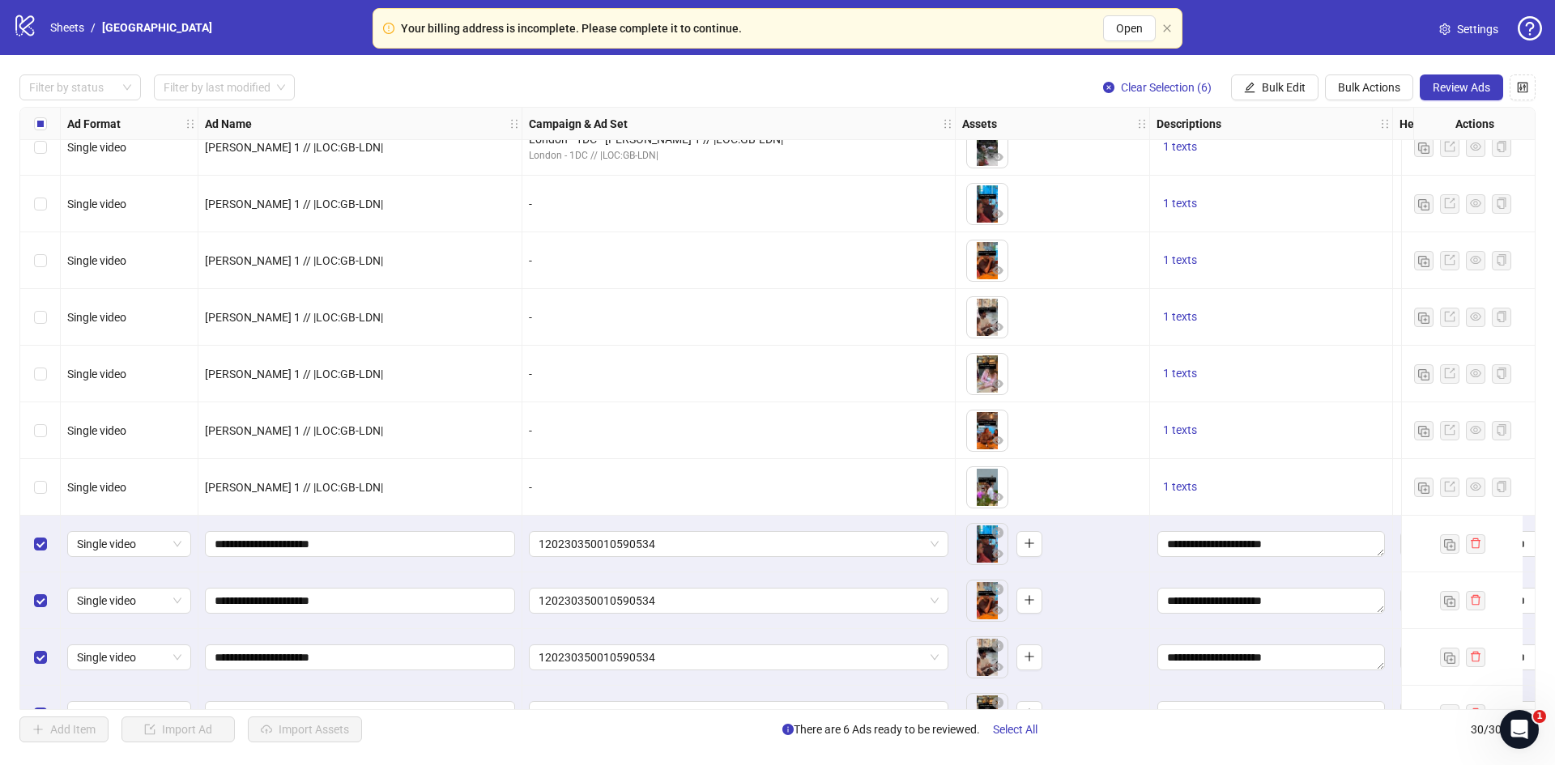
scroll to position [1138, 0]
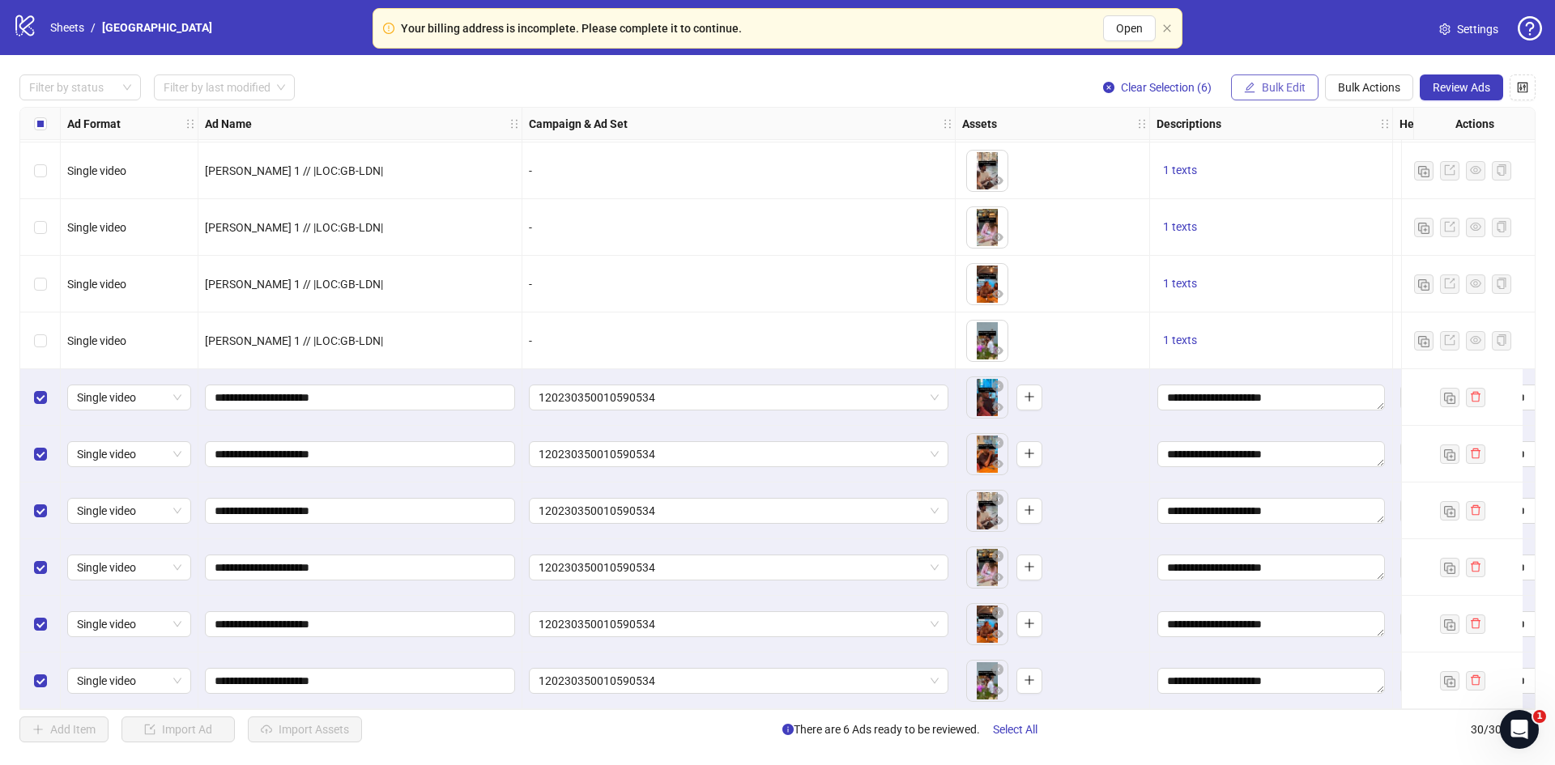
click at [1263, 86] on span "Bulk Edit" at bounding box center [1284, 87] width 44 height 13
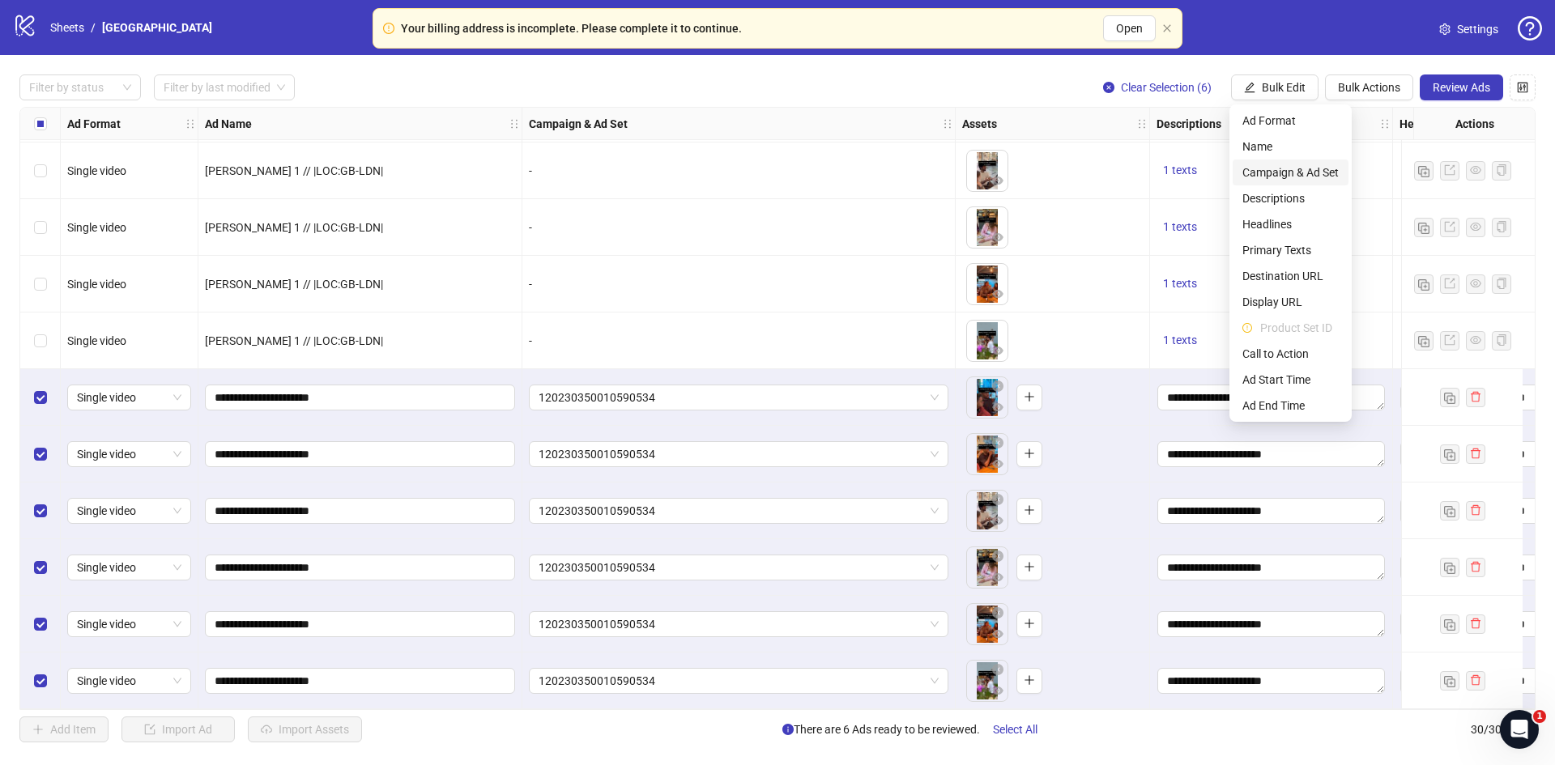
click at [1271, 171] on span "Campaign & Ad Set" at bounding box center [1290, 173] width 96 height 18
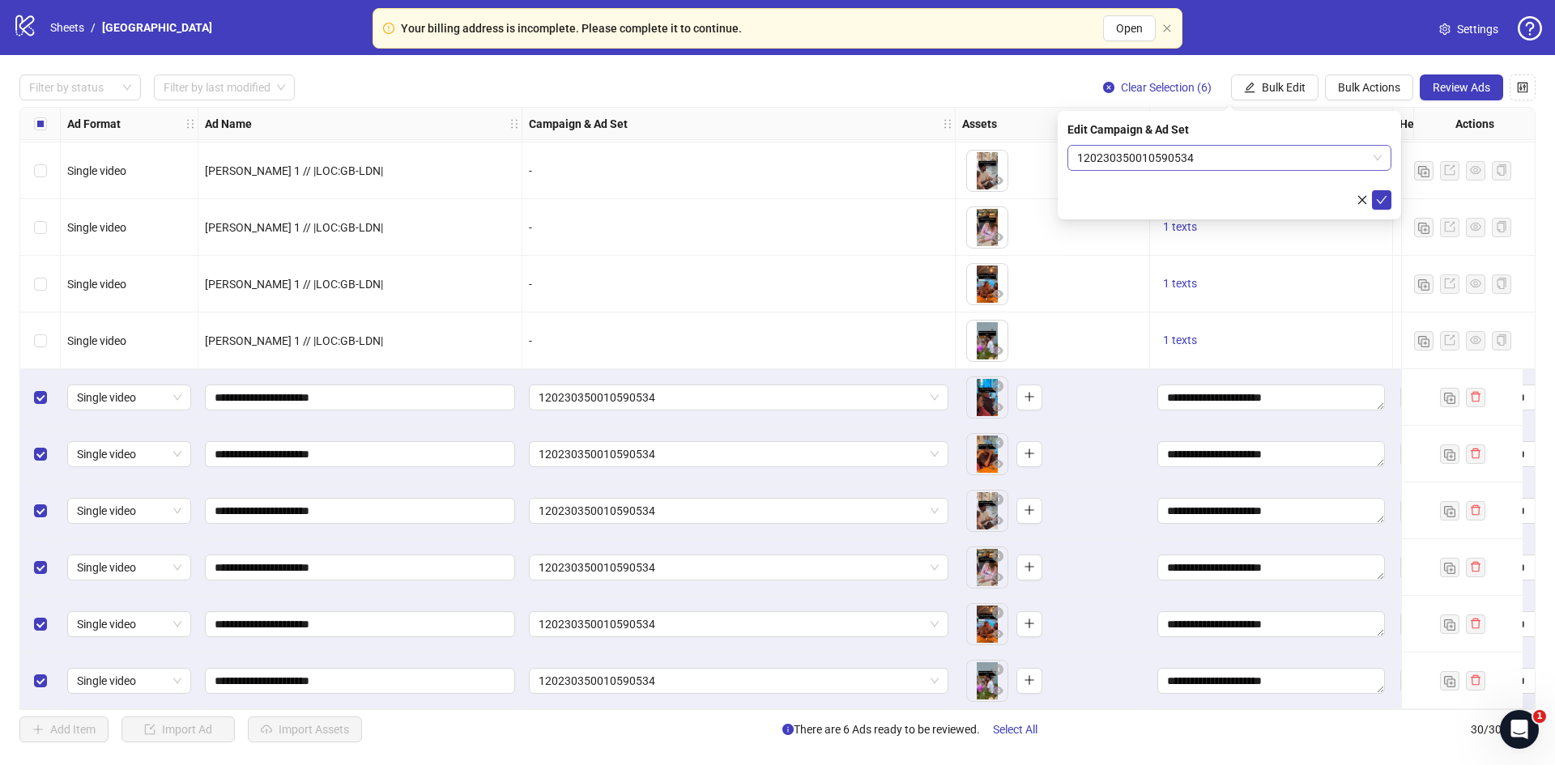
click at [1235, 164] on span "120230350010590534" at bounding box center [1229, 158] width 305 height 24
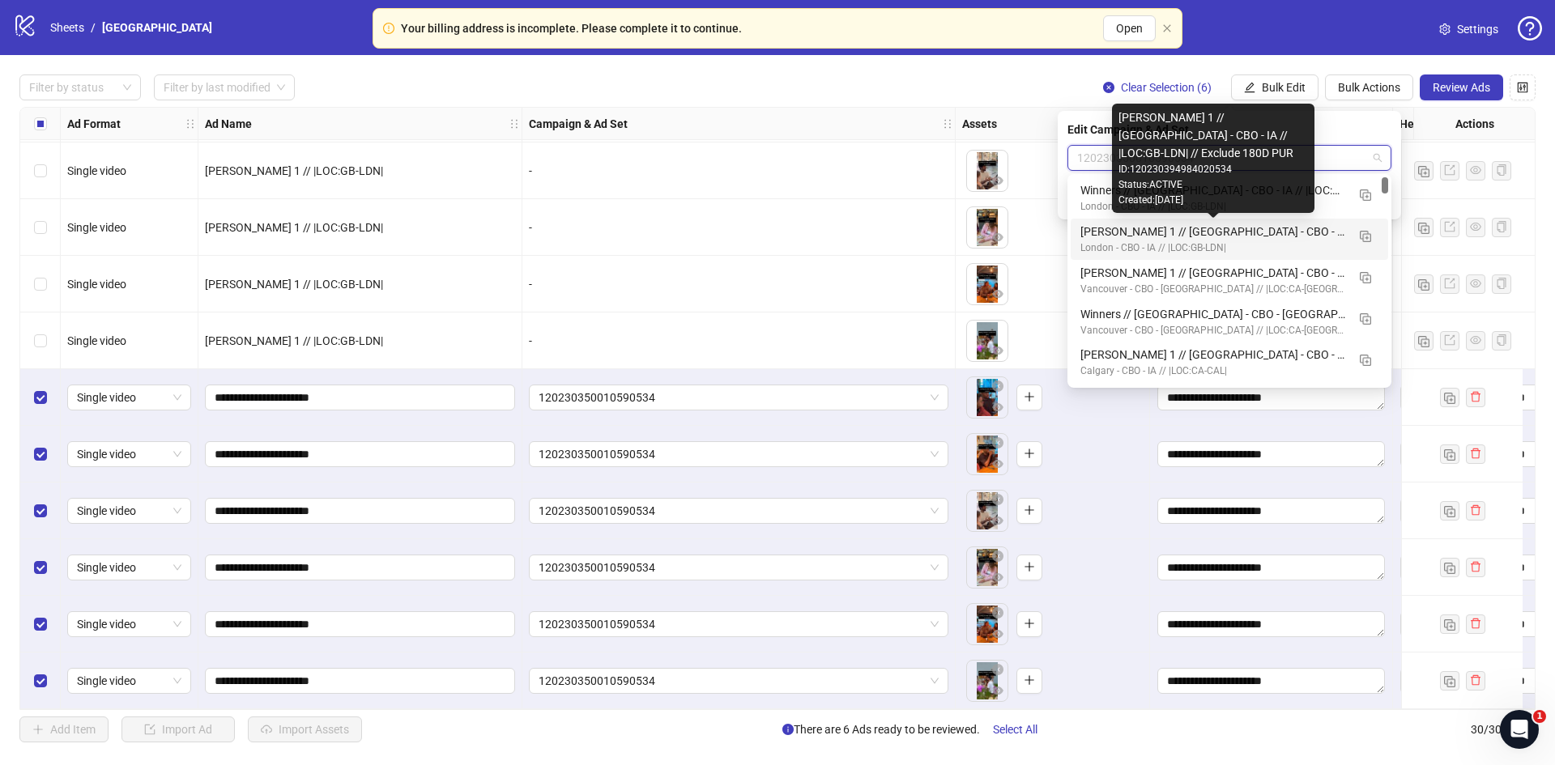
click at [1184, 235] on div "Kate 1 // London - CBO - IA // |LOC:GB-LDN| // Exclude 180D PUR" at bounding box center [1213, 232] width 266 height 18
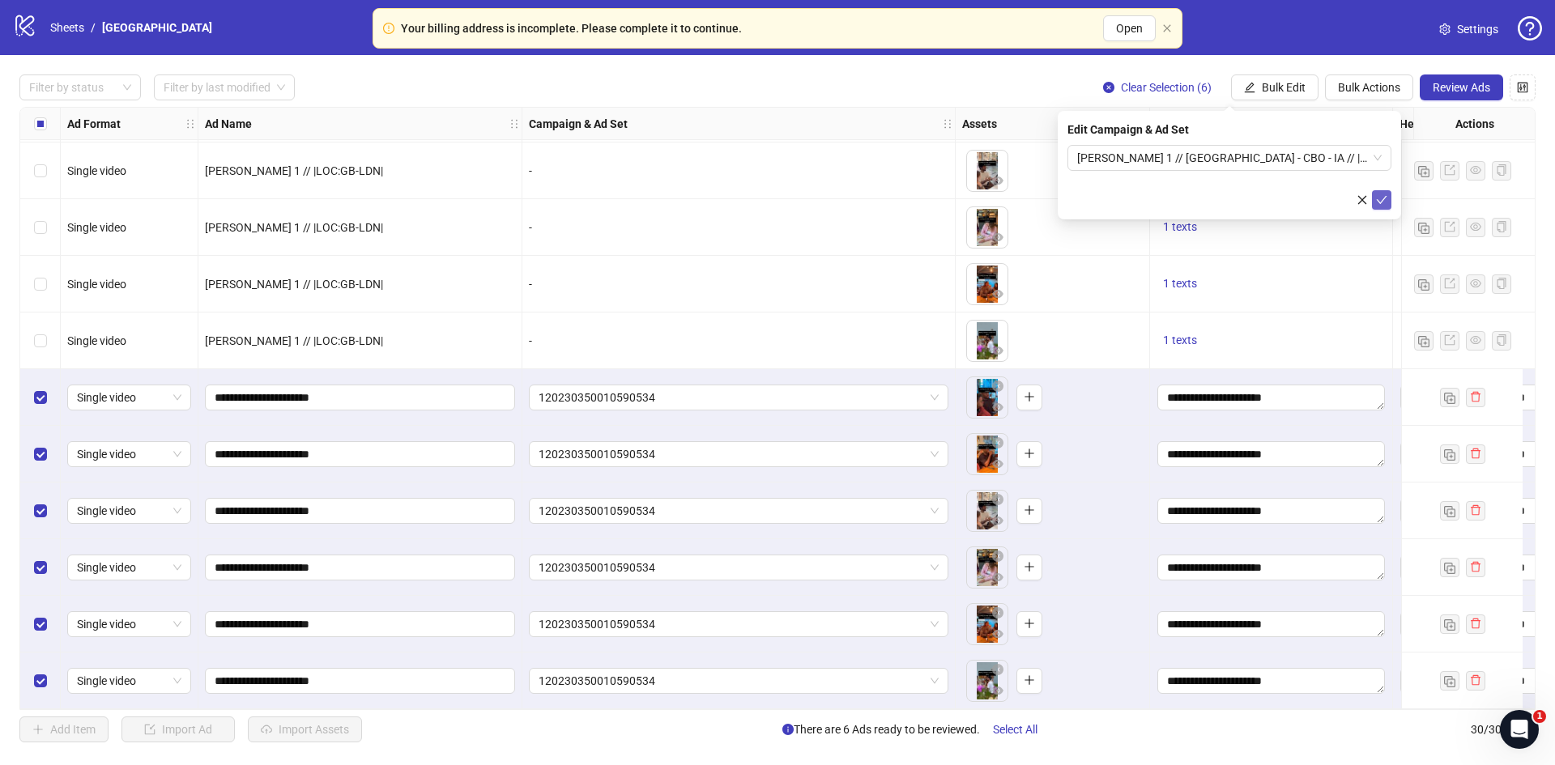
click at [1379, 201] on icon "check" at bounding box center [1382, 200] width 11 height 8
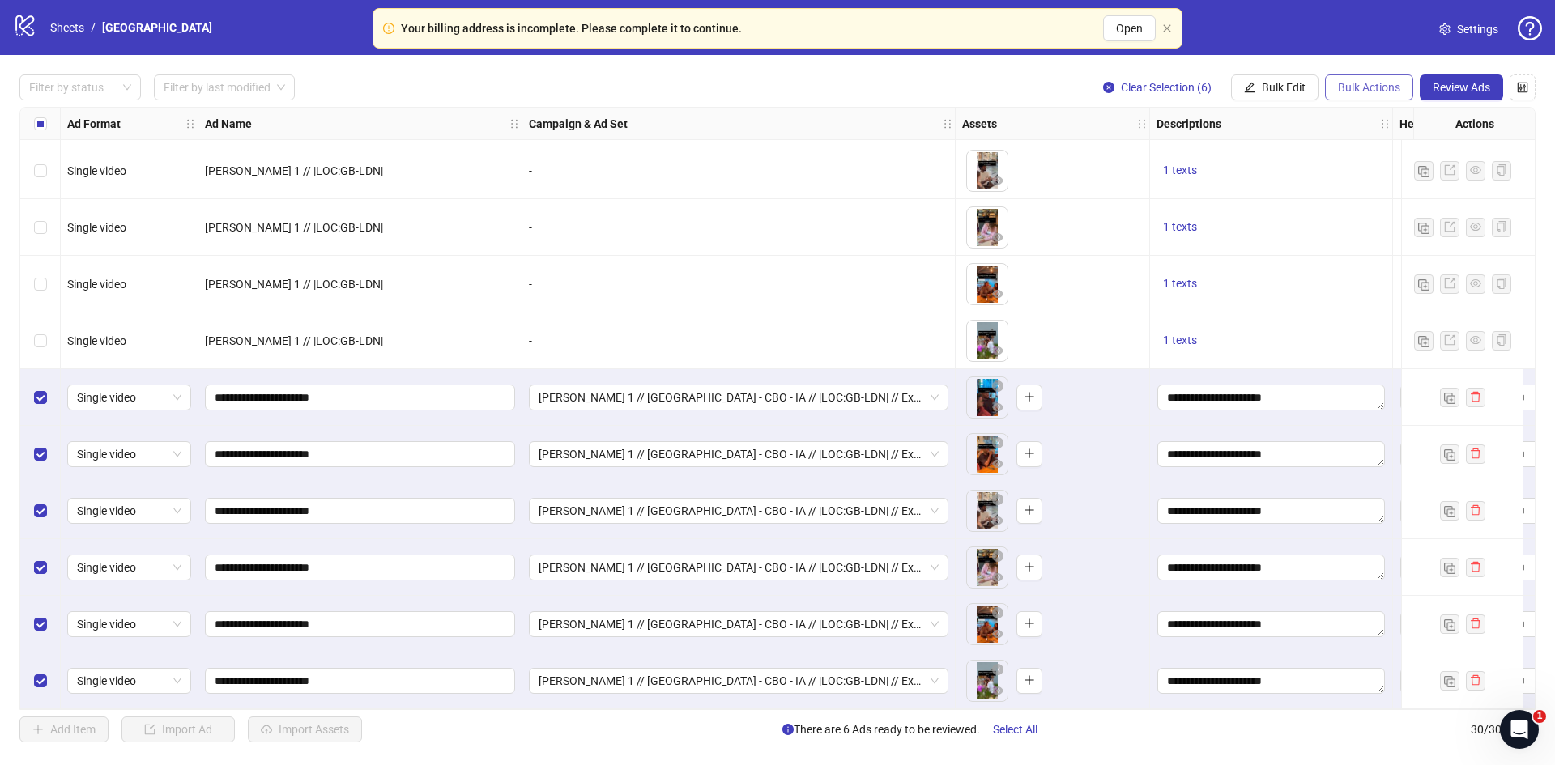
click at [1365, 84] on span "Bulk Actions" at bounding box center [1369, 87] width 62 height 13
click at [224, 394] on input "**********" at bounding box center [359, 398] width 288 height 18
type input "**********"
click at [1295, 83] on span "Bulk Edit" at bounding box center [1284, 87] width 44 height 13
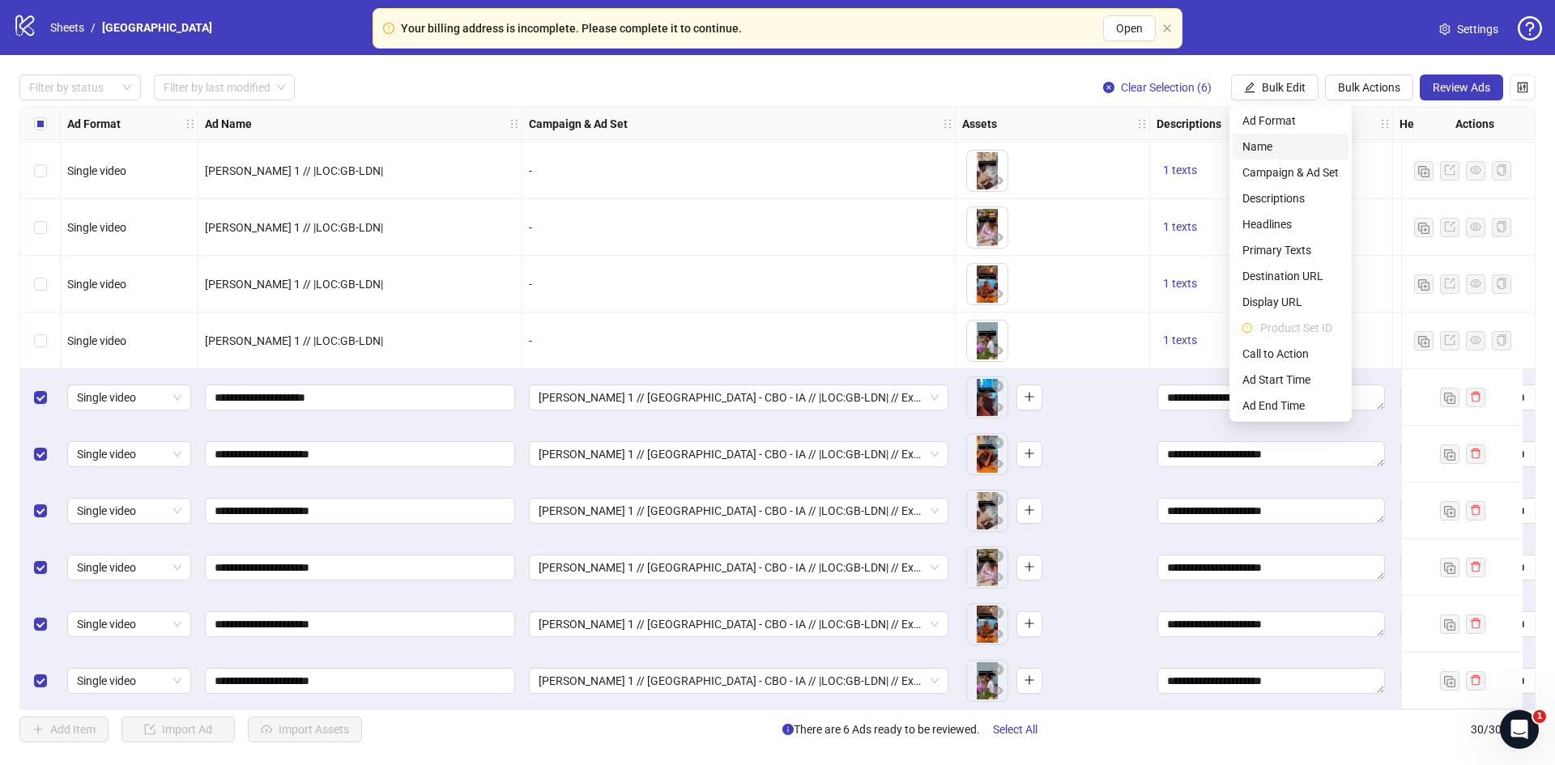
click at [1283, 142] on span "Name" at bounding box center [1290, 147] width 96 height 18
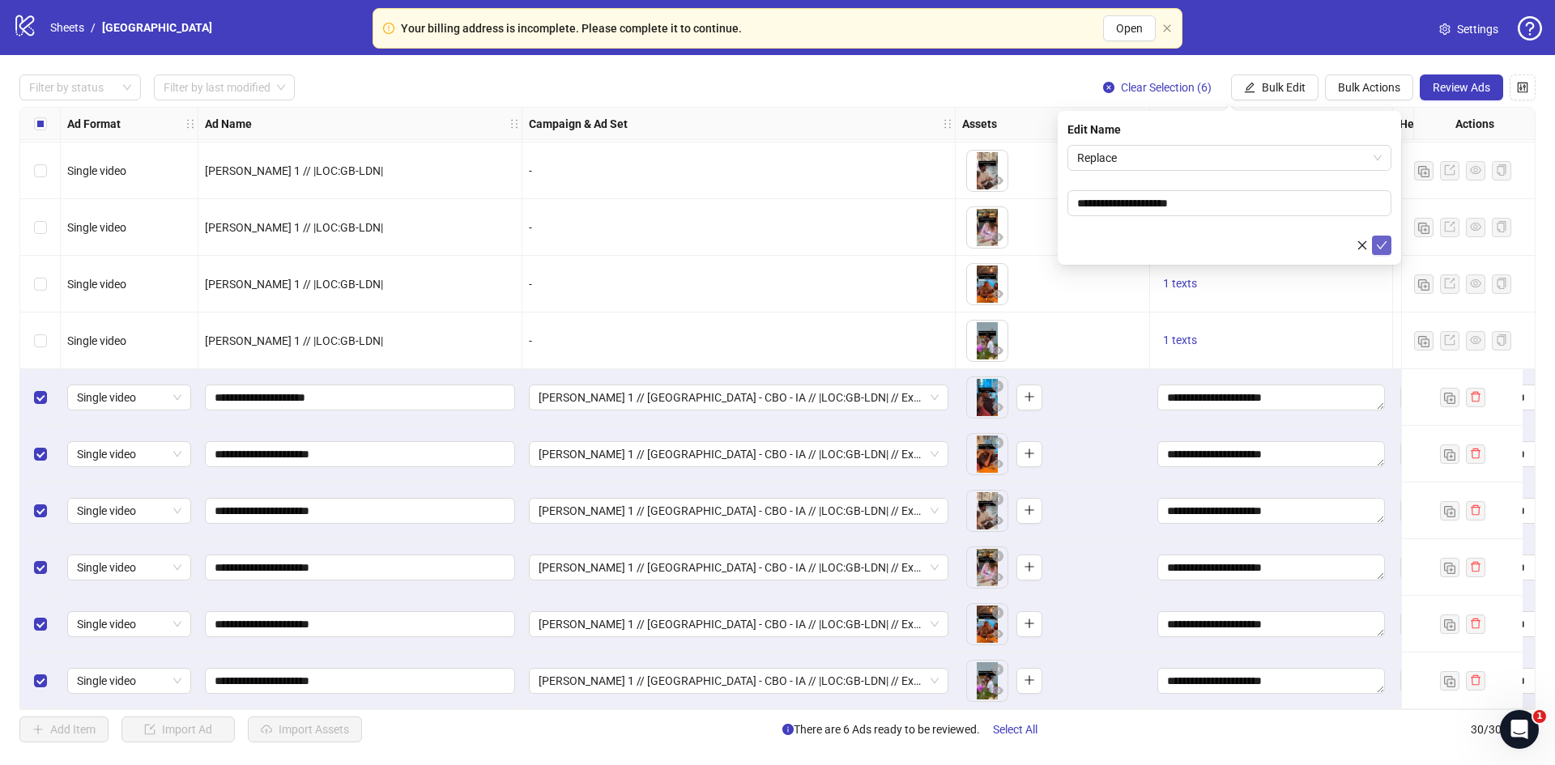
click at [1381, 245] on icon "check" at bounding box center [1381, 245] width 11 height 11
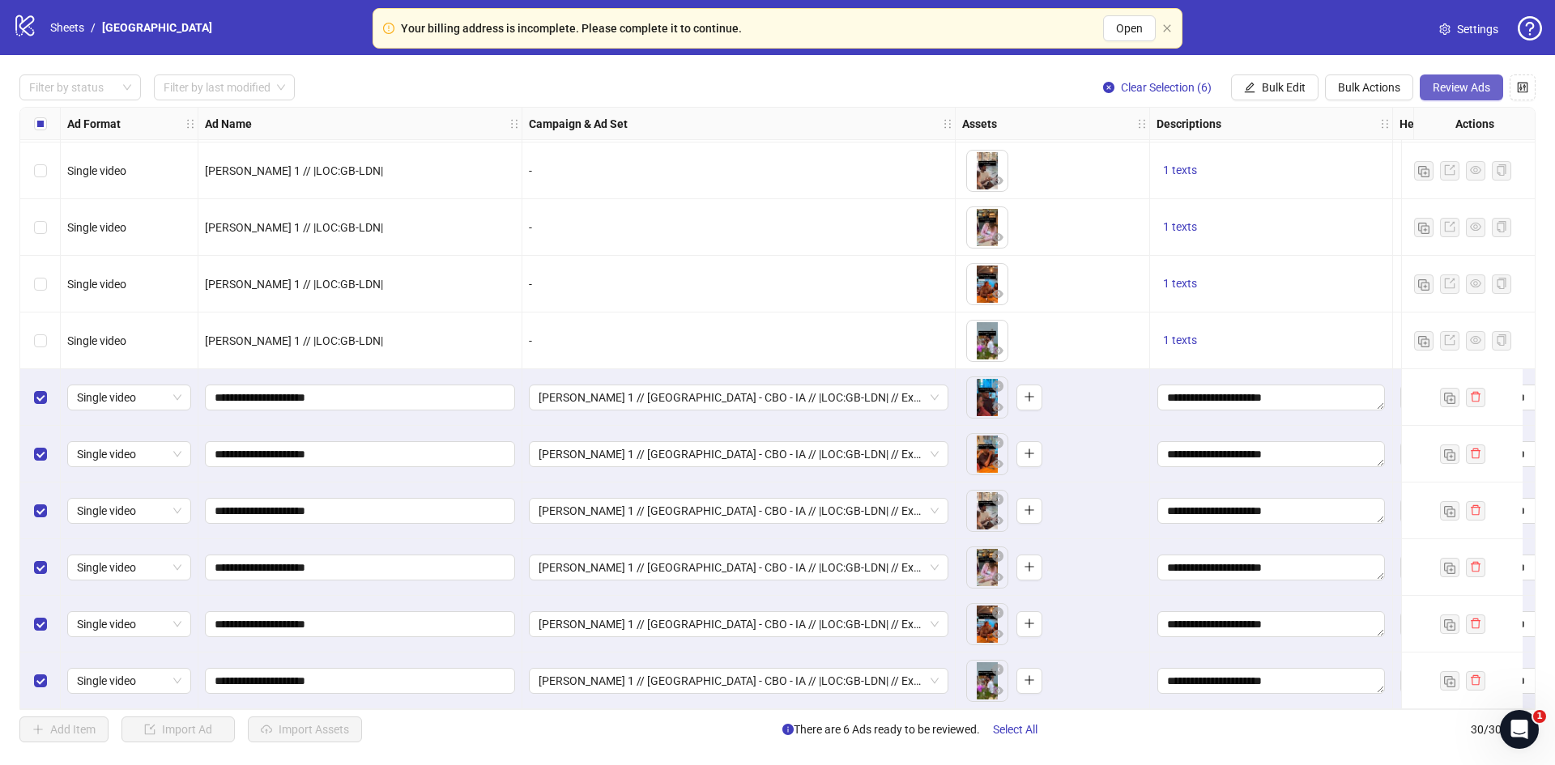
click at [1457, 84] on span "Review Ads" at bounding box center [1462, 87] width 58 height 13
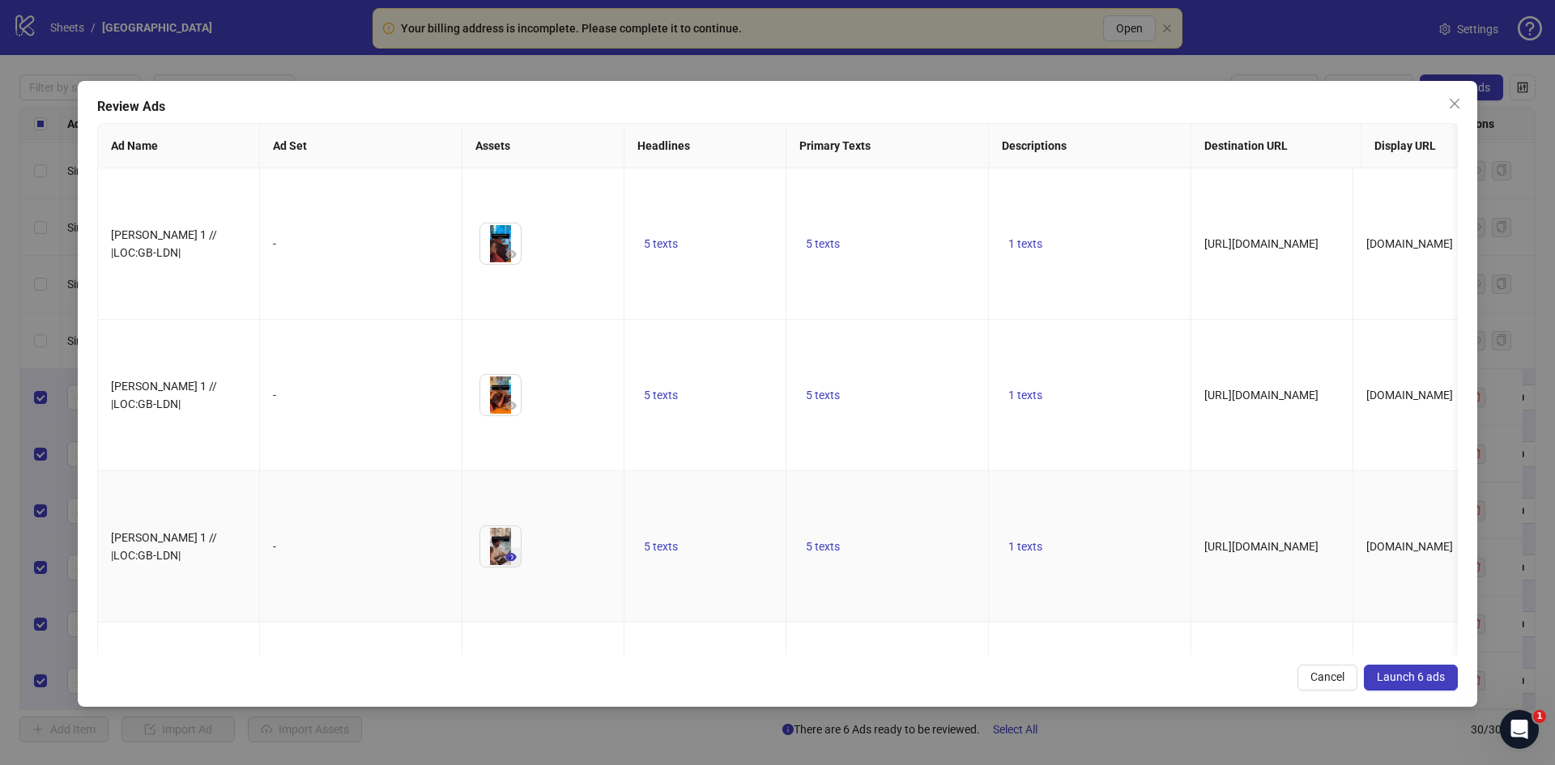
click at [519, 547] on button "button" at bounding box center [510, 556] width 19 height 19
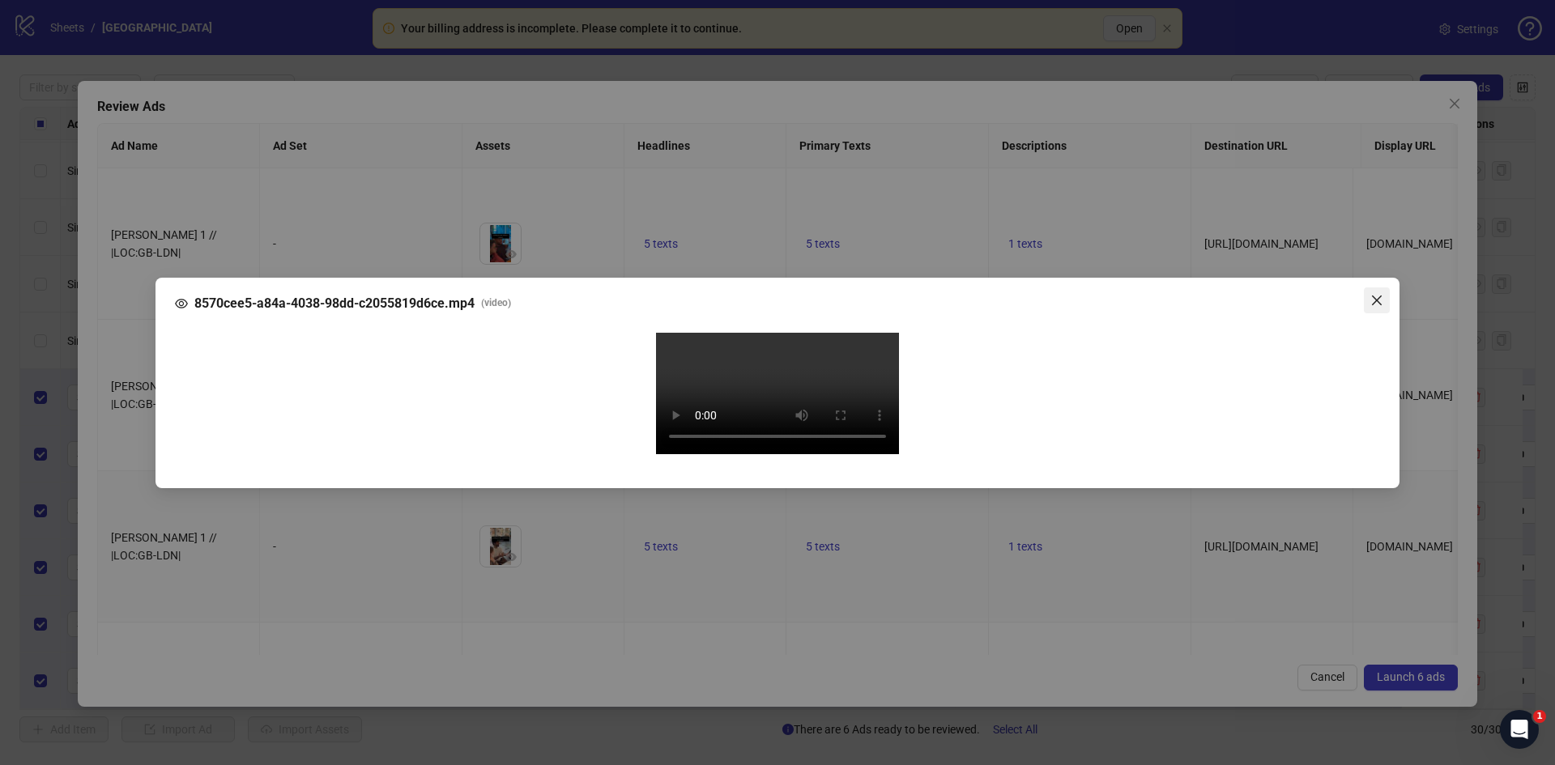
click at [1370, 294] on icon "close" at bounding box center [1376, 300] width 13 height 13
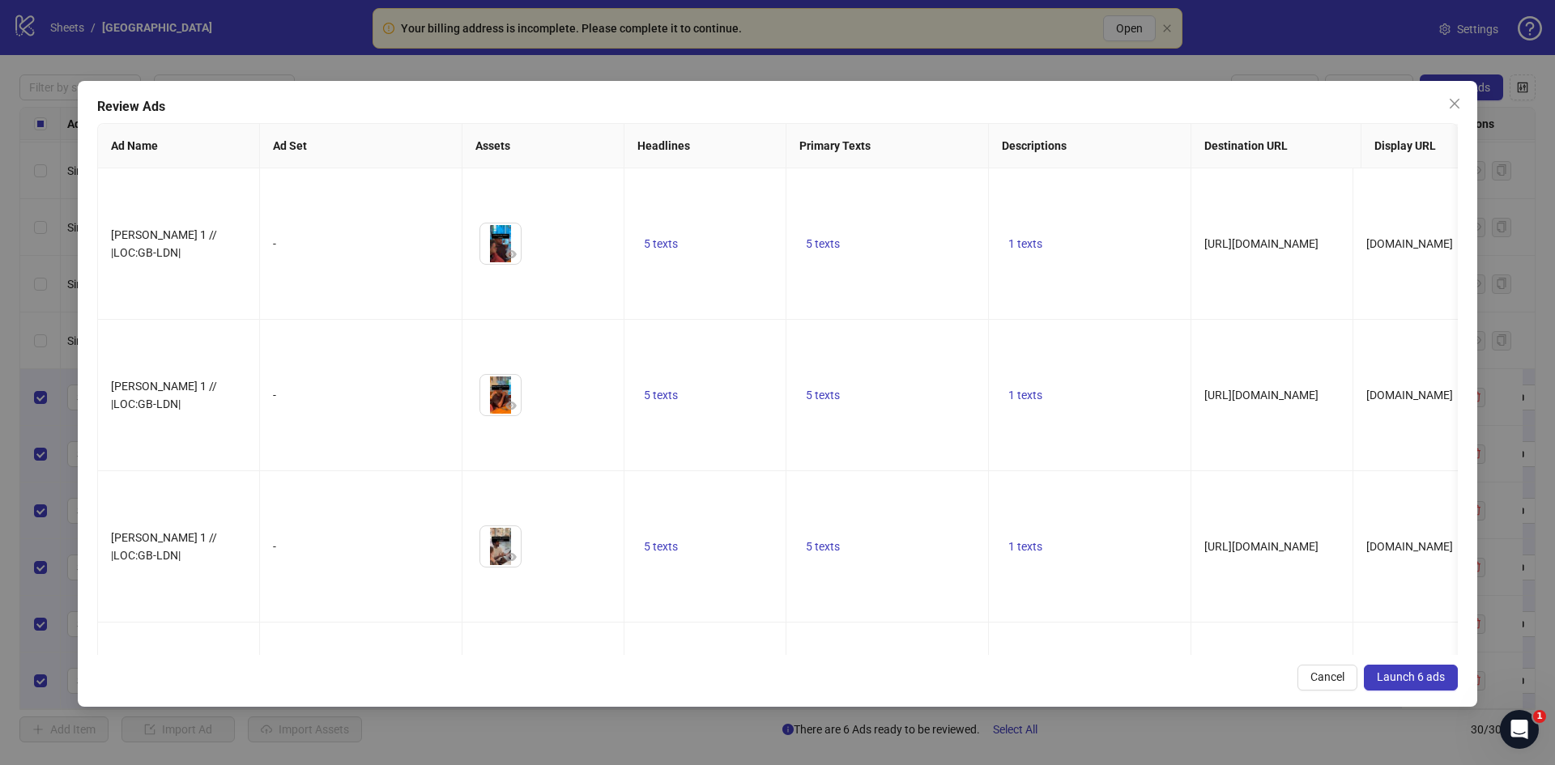
click at [1406, 682] on span "Launch 6 ads" at bounding box center [1411, 677] width 68 height 13
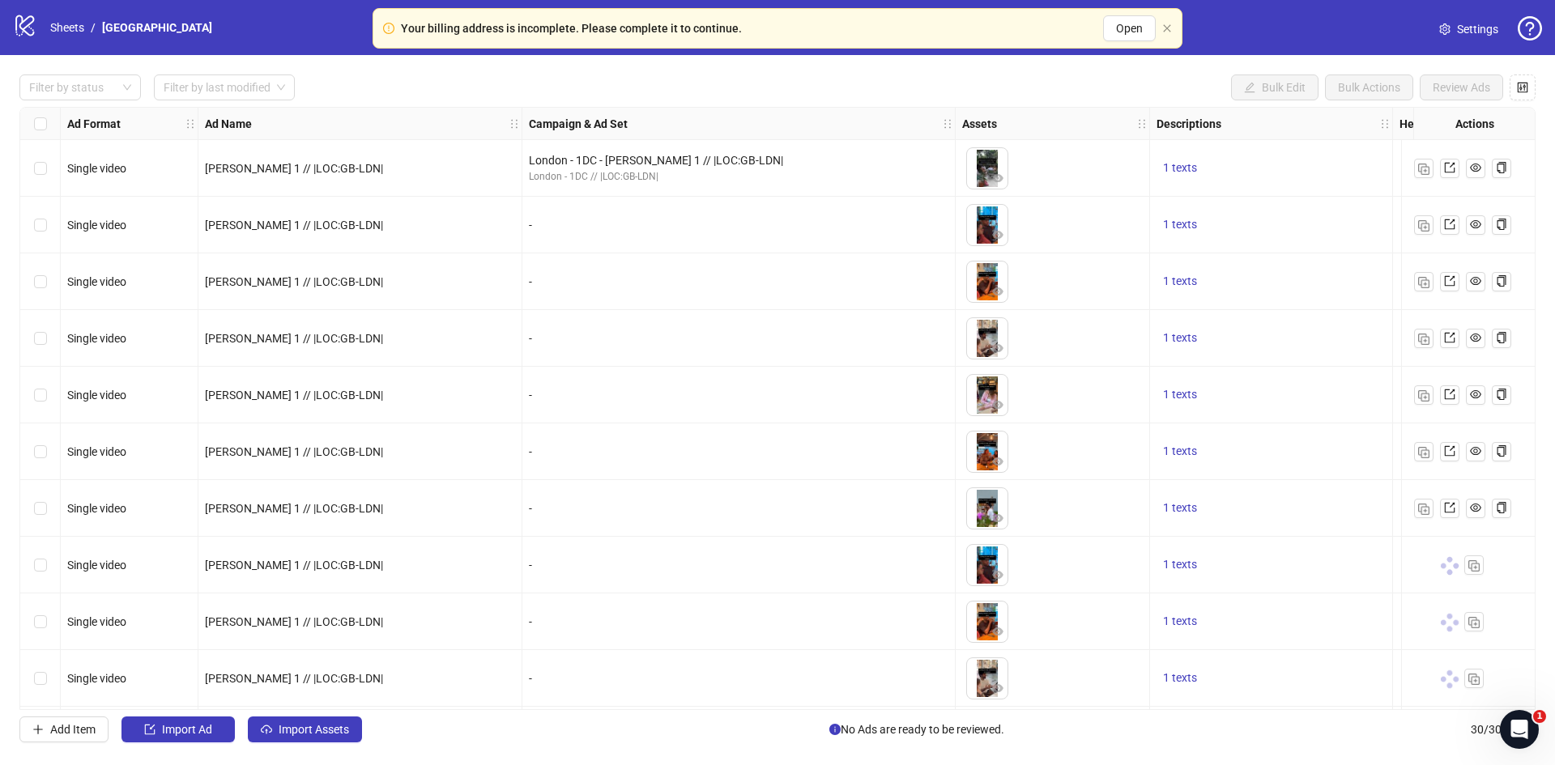
scroll to position [955, 0]
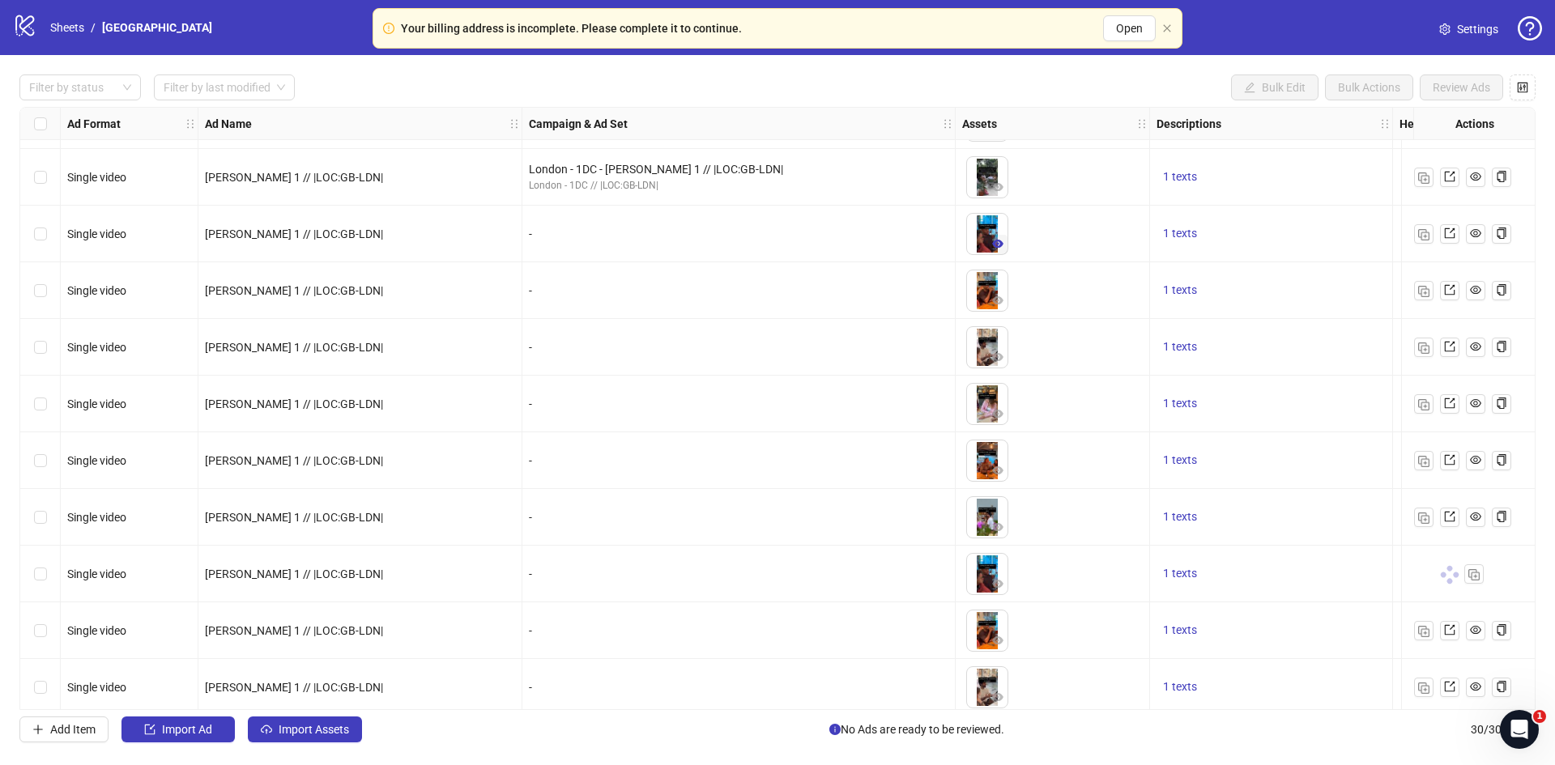
click at [998, 243] on icon "eye" at bounding box center [997, 244] width 11 height 8
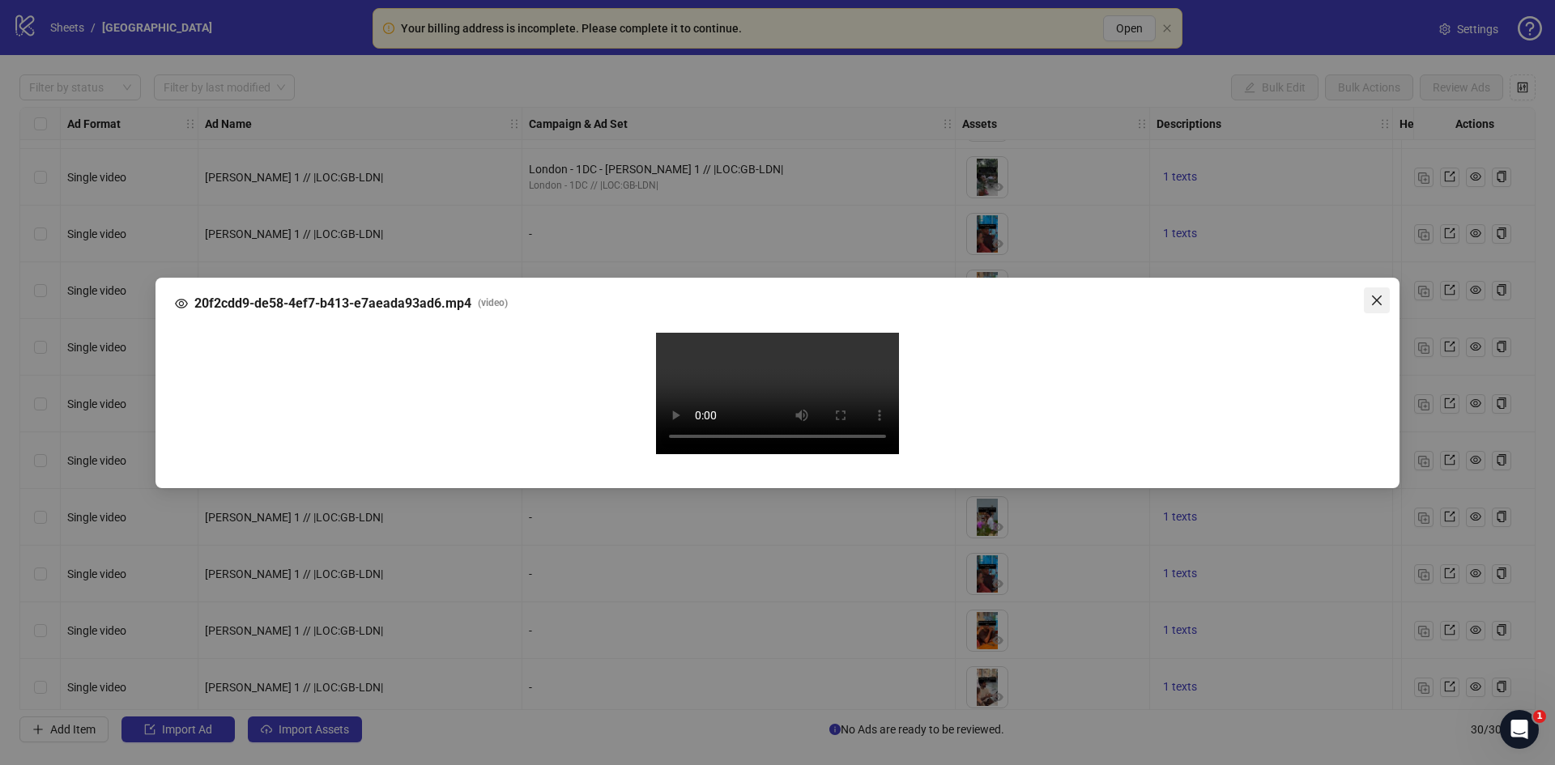
click at [1378, 294] on icon "close" at bounding box center [1376, 300] width 13 height 13
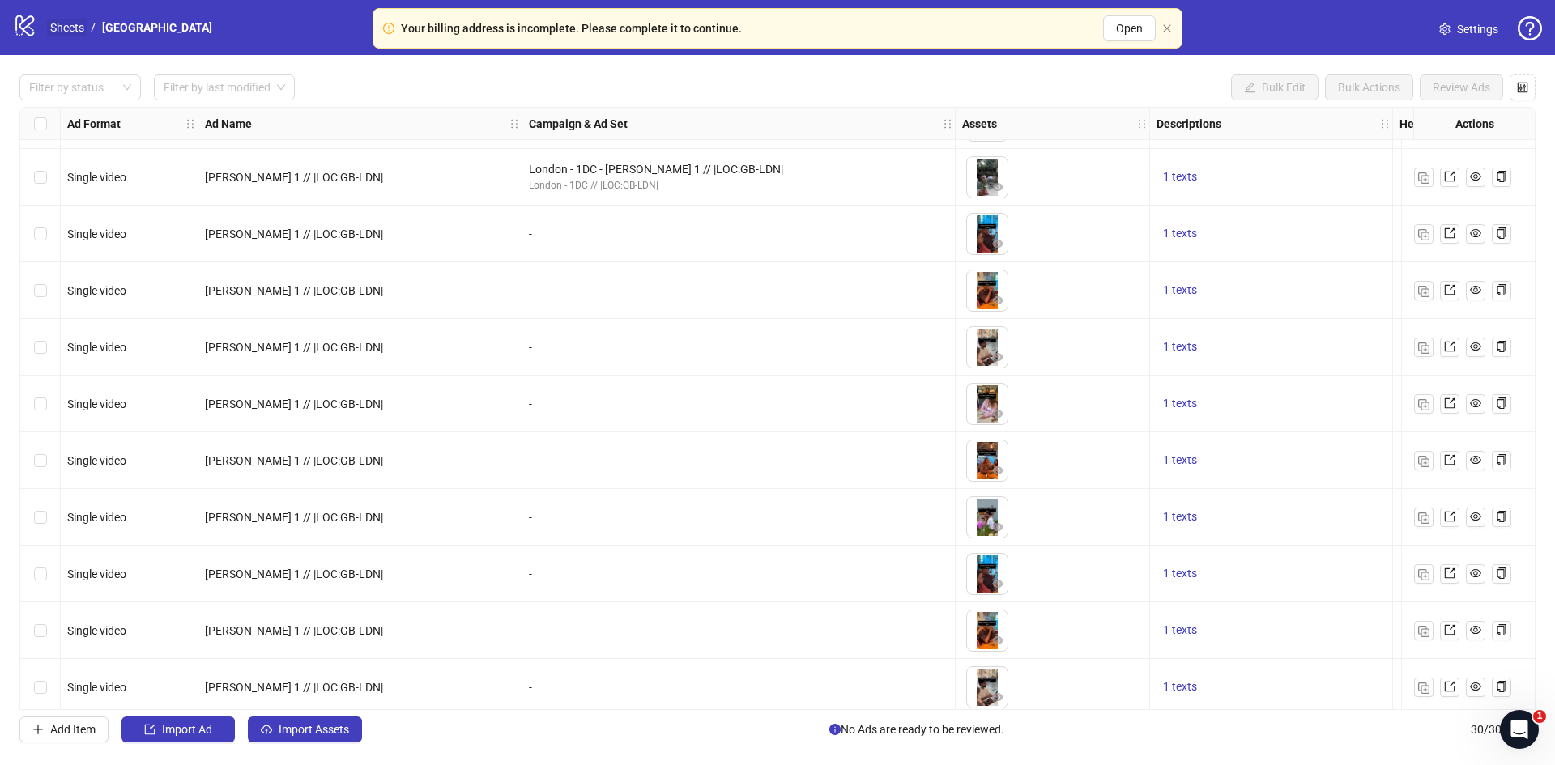
click at [66, 32] on link "Sheets" at bounding box center [67, 28] width 40 height 18
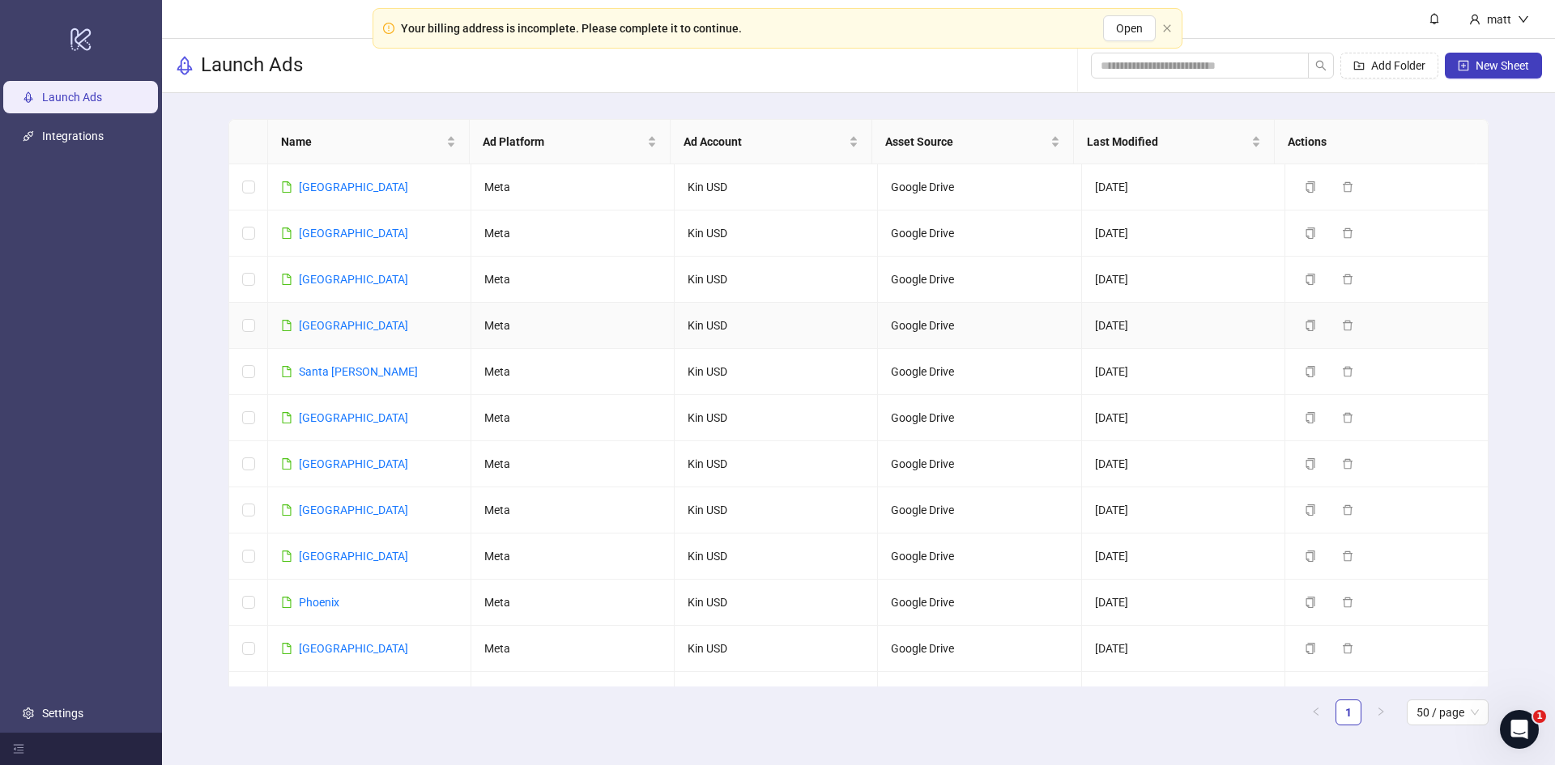
scroll to position [1377, 0]
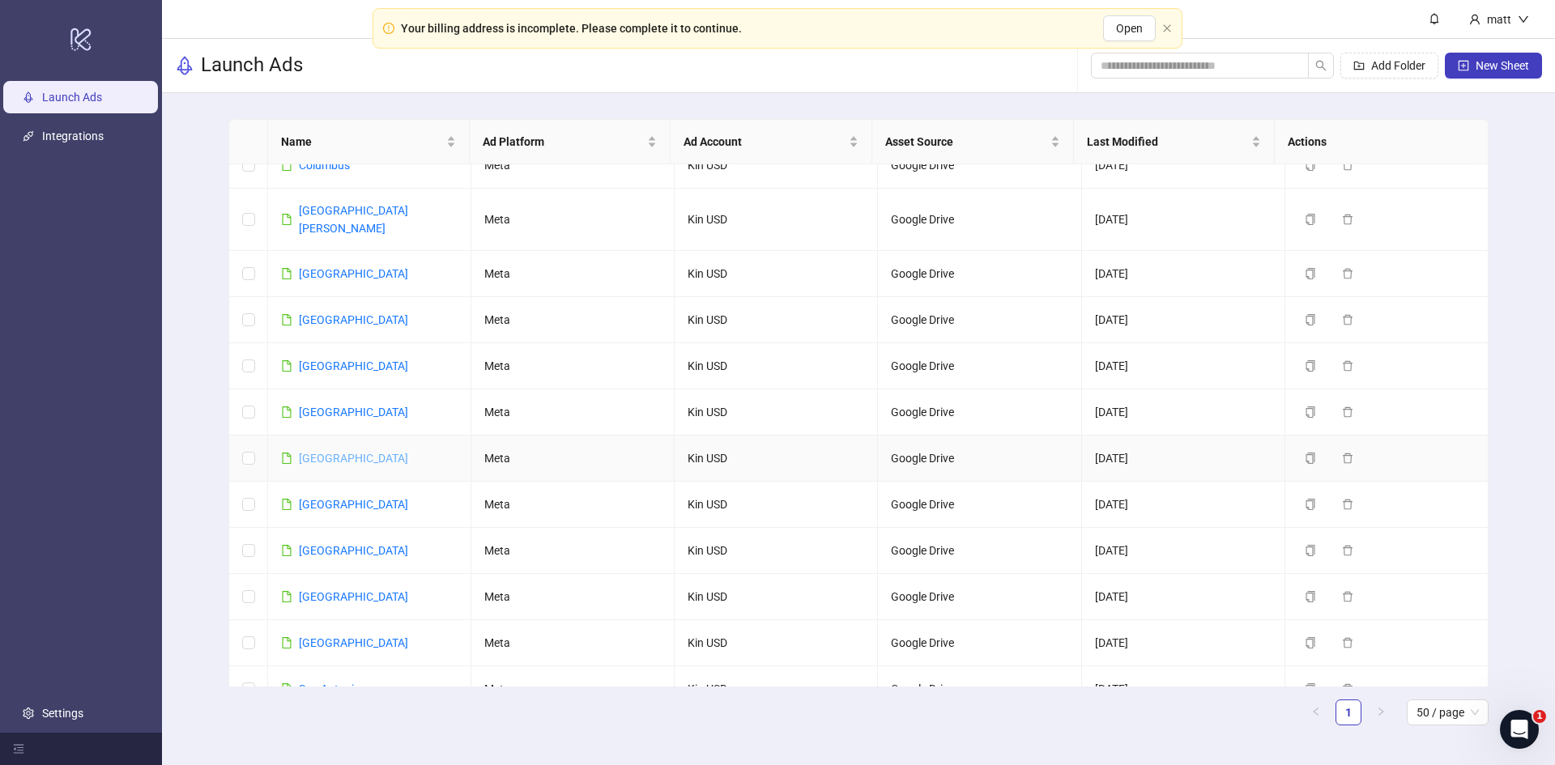
click at [340, 452] on link "[GEOGRAPHIC_DATA]" at bounding box center [353, 458] width 109 height 13
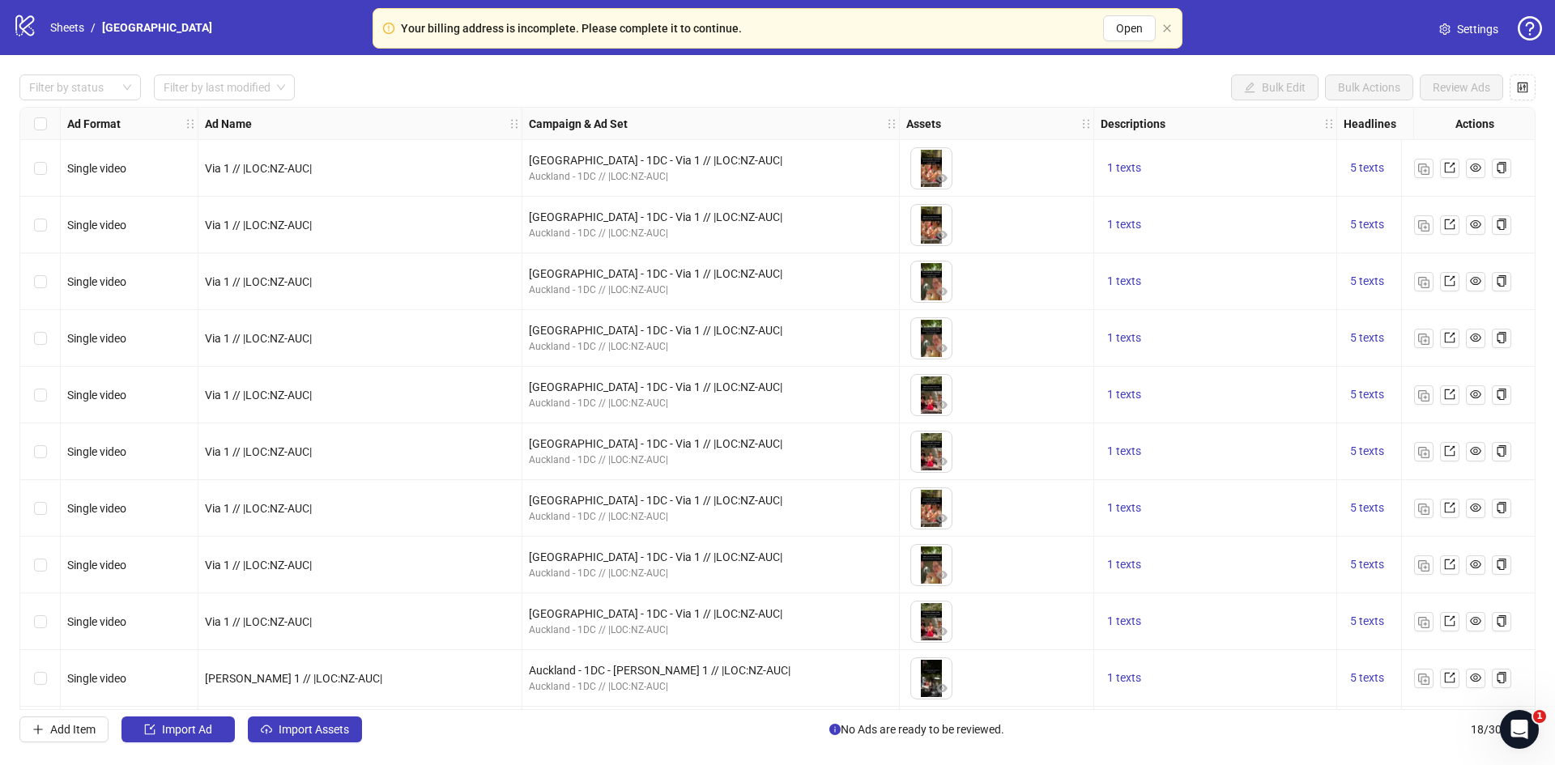
click at [1453, 23] on link "Settings" at bounding box center [1468, 29] width 85 height 26
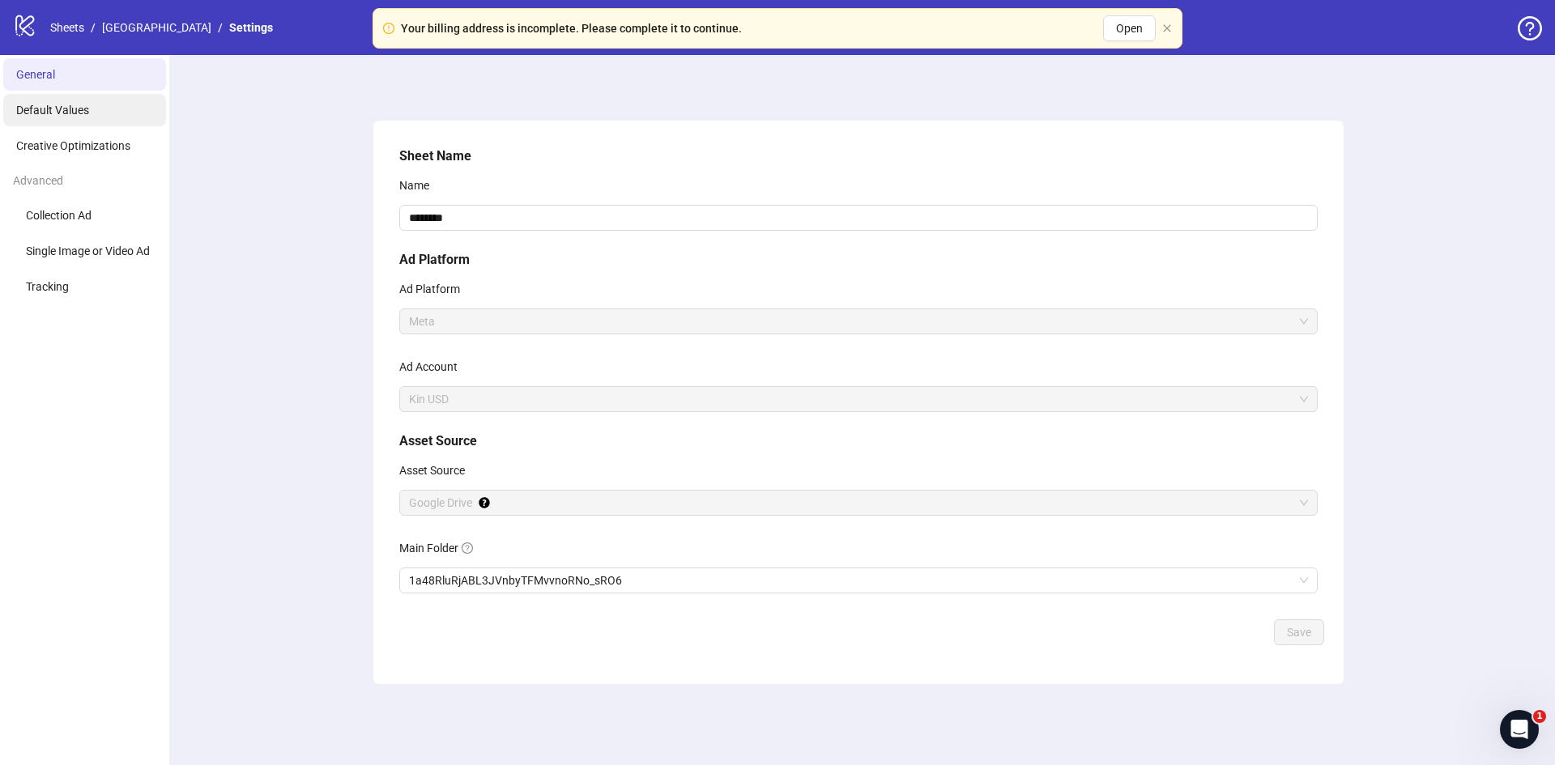
click at [80, 114] on span "Default Values" at bounding box center [52, 110] width 73 height 13
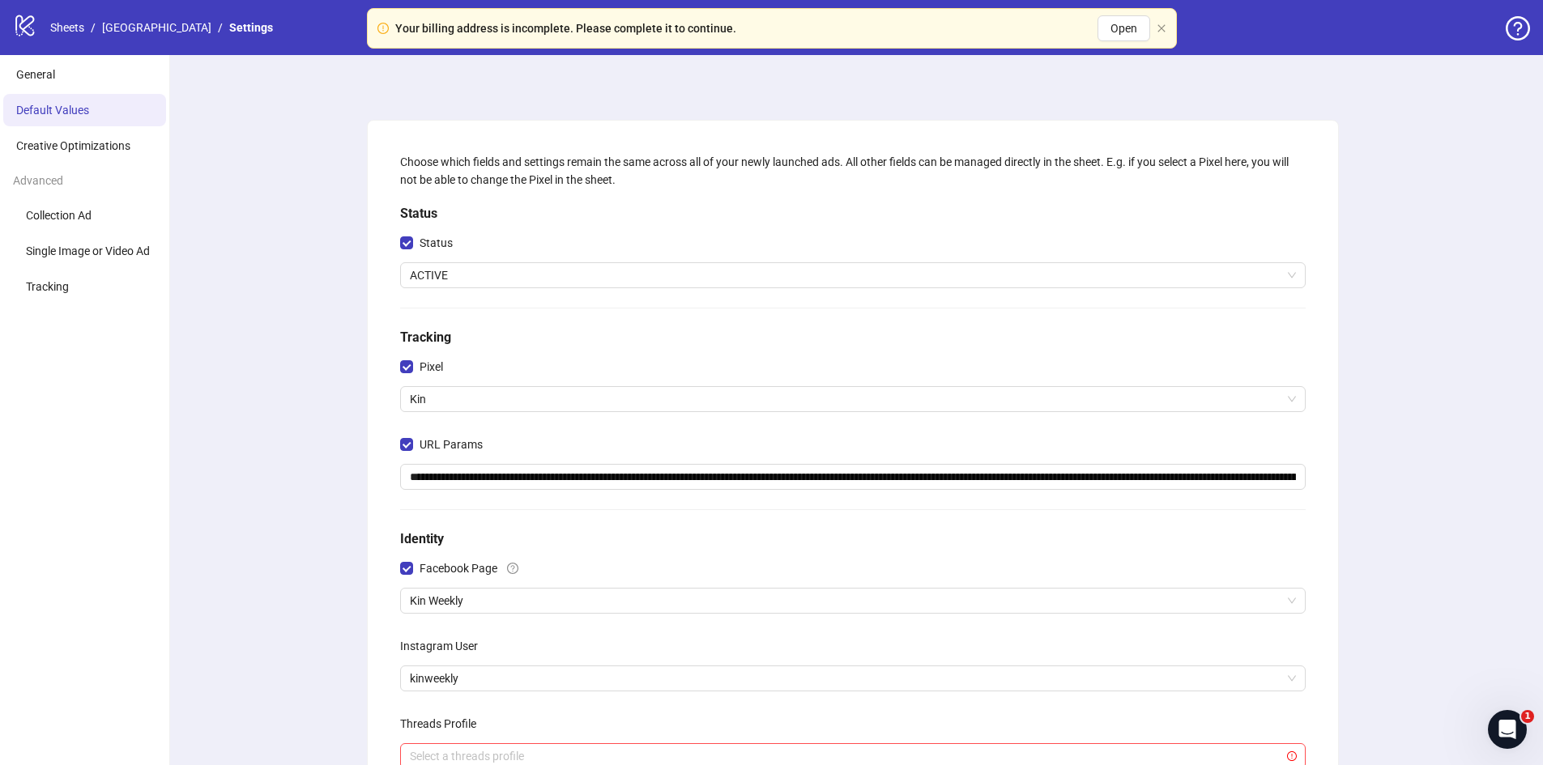
scroll to position [259, 0]
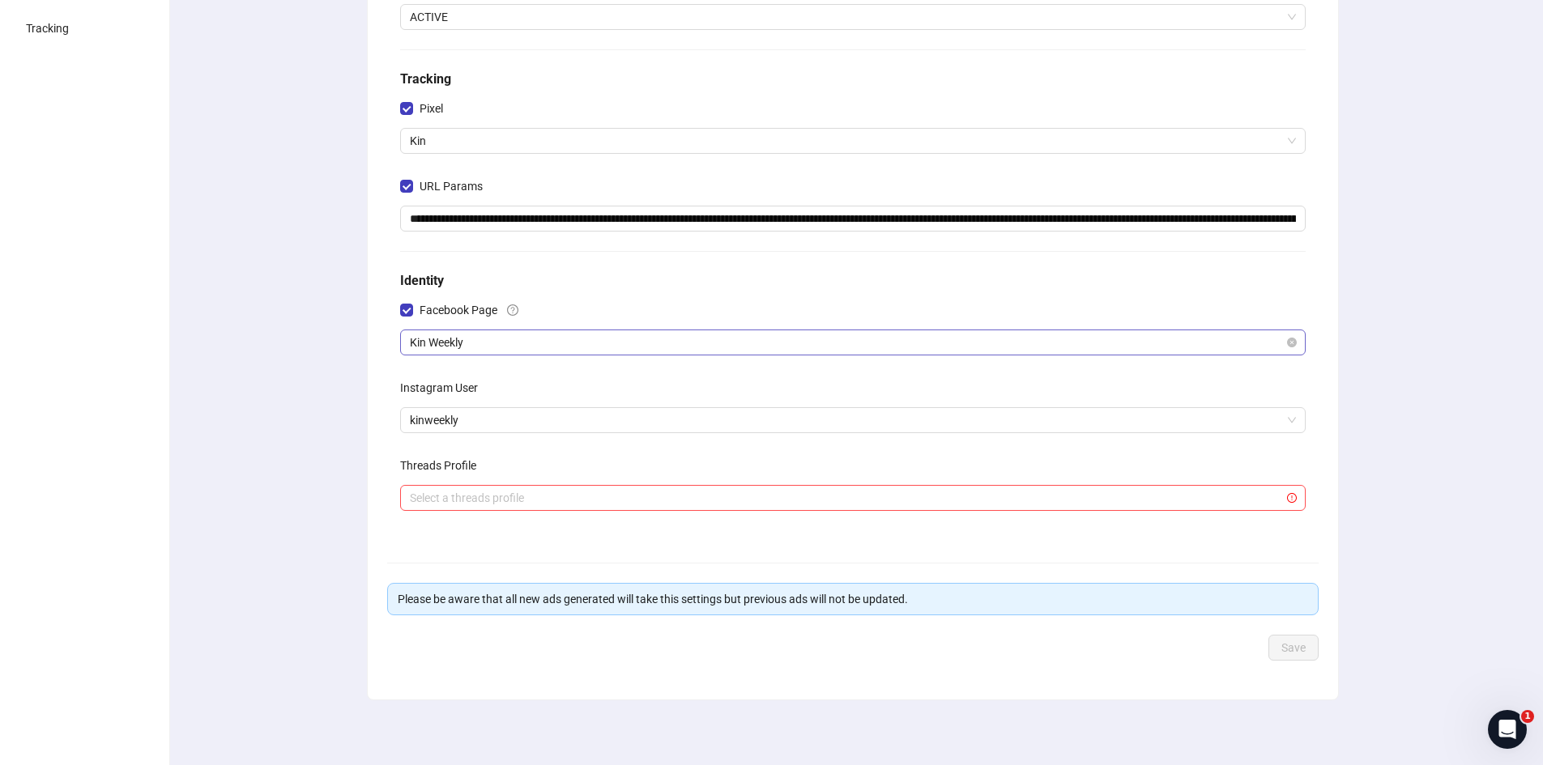
click at [441, 345] on span "Kin Weekly" at bounding box center [853, 342] width 886 height 24
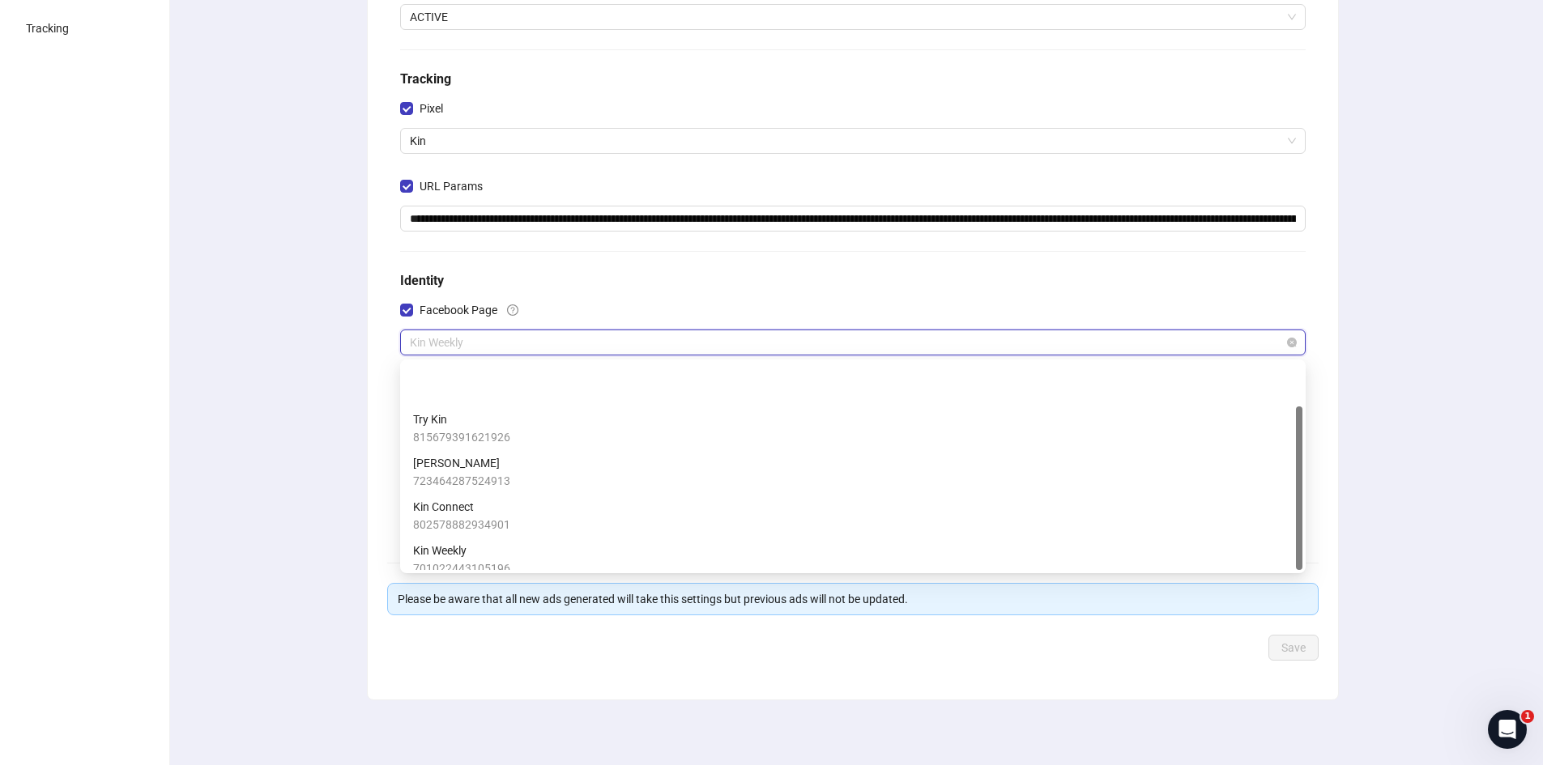
scroll to position [55, 0]
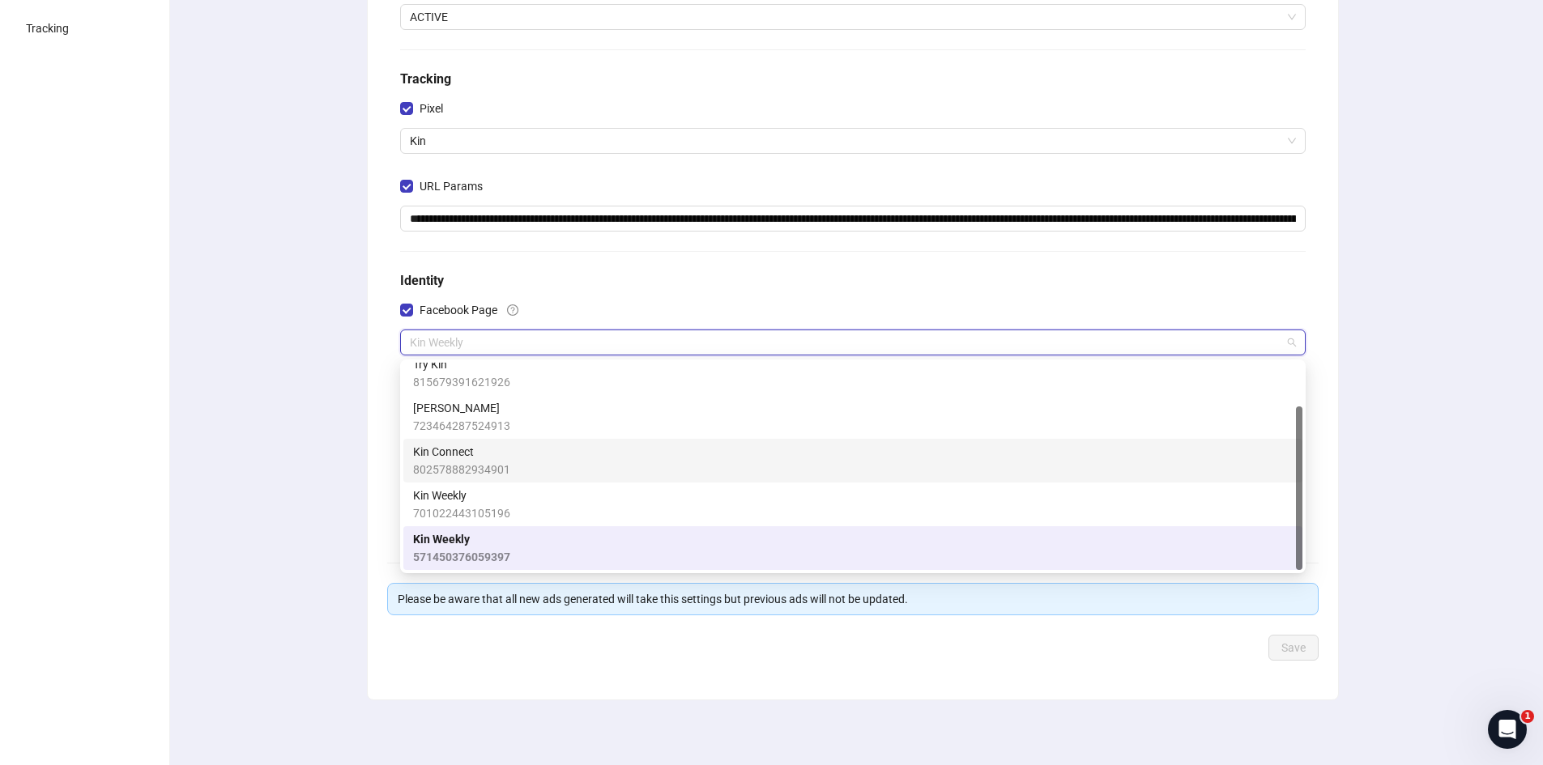
click at [475, 458] on span "Kin Connect" at bounding box center [461, 452] width 97 height 18
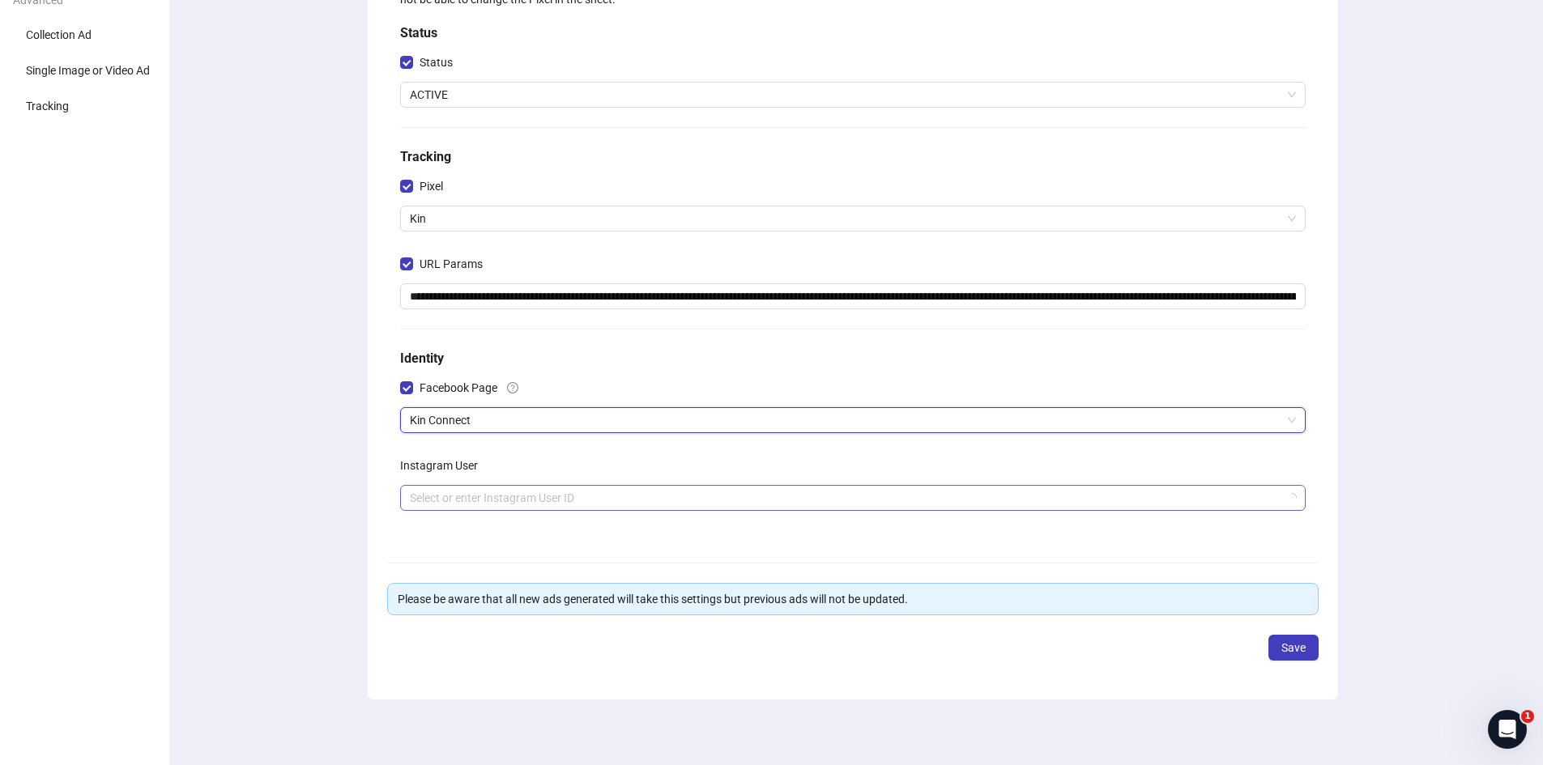
click at [560, 492] on input "search" at bounding box center [845, 498] width 871 height 24
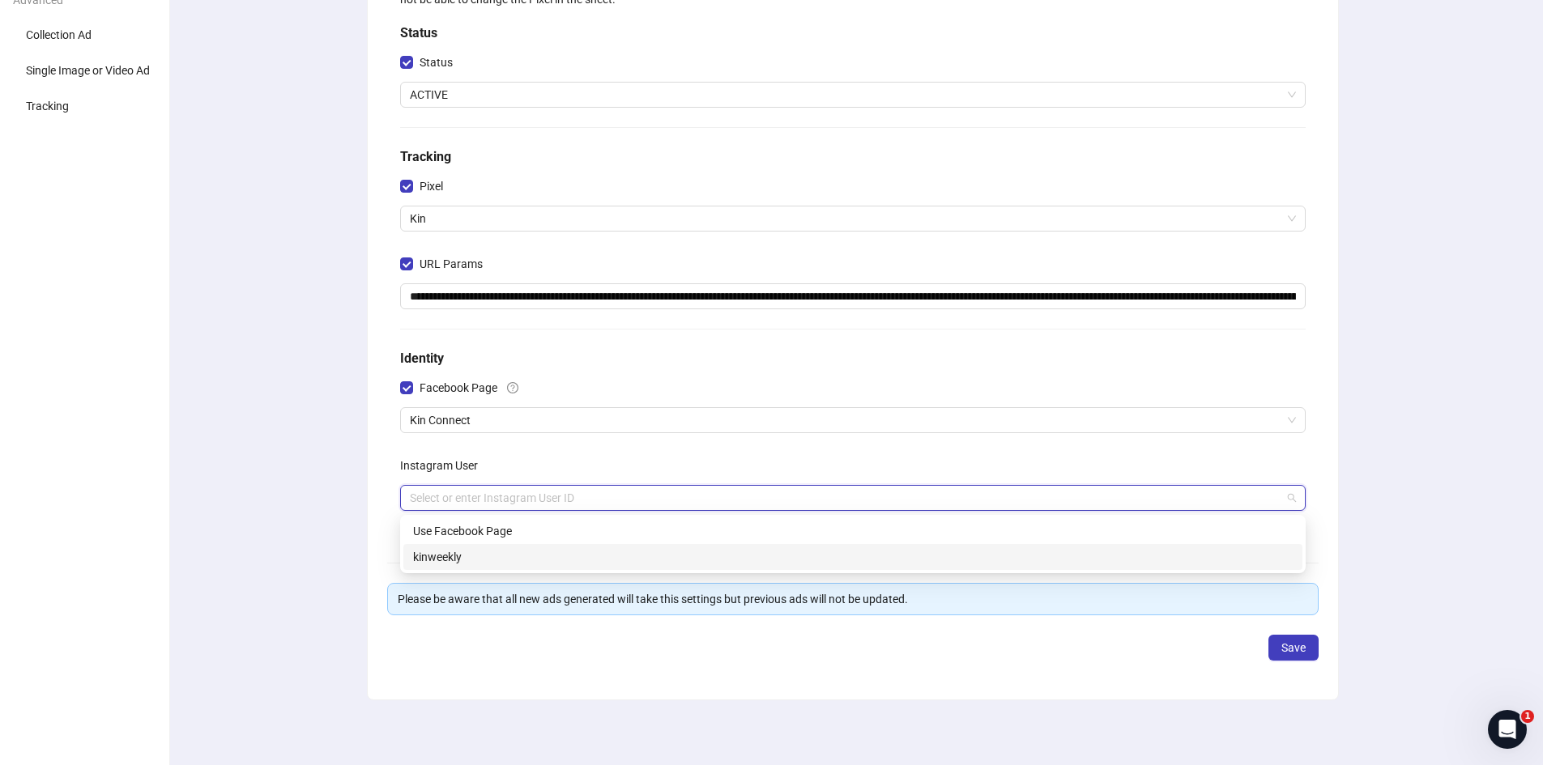
click at [459, 562] on div "kinweekly" at bounding box center [853, 557] width 880 height 18
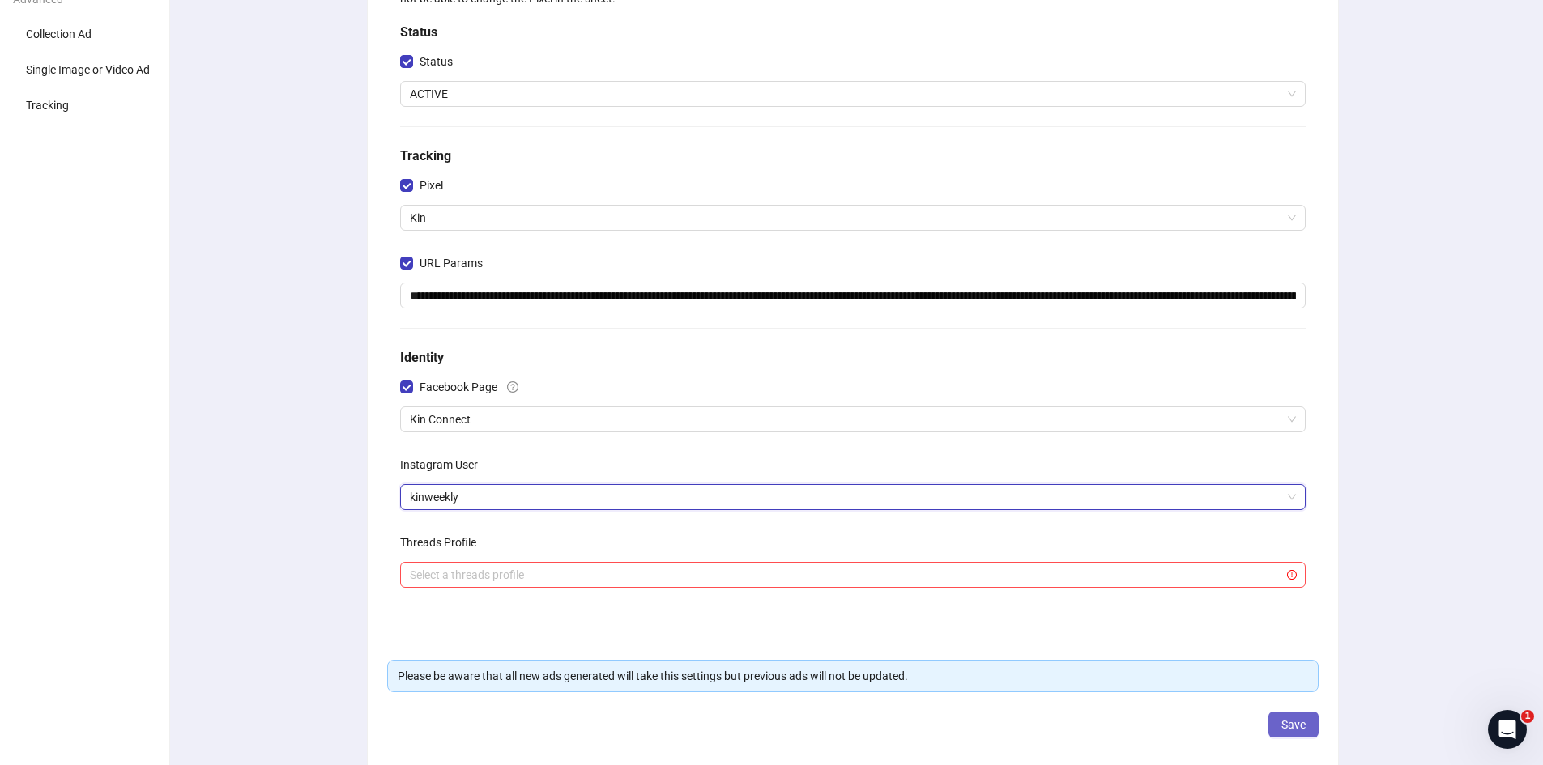
click at [1272, 728] on button "Save" at bounding box center [1293, 725] width 50 height 26
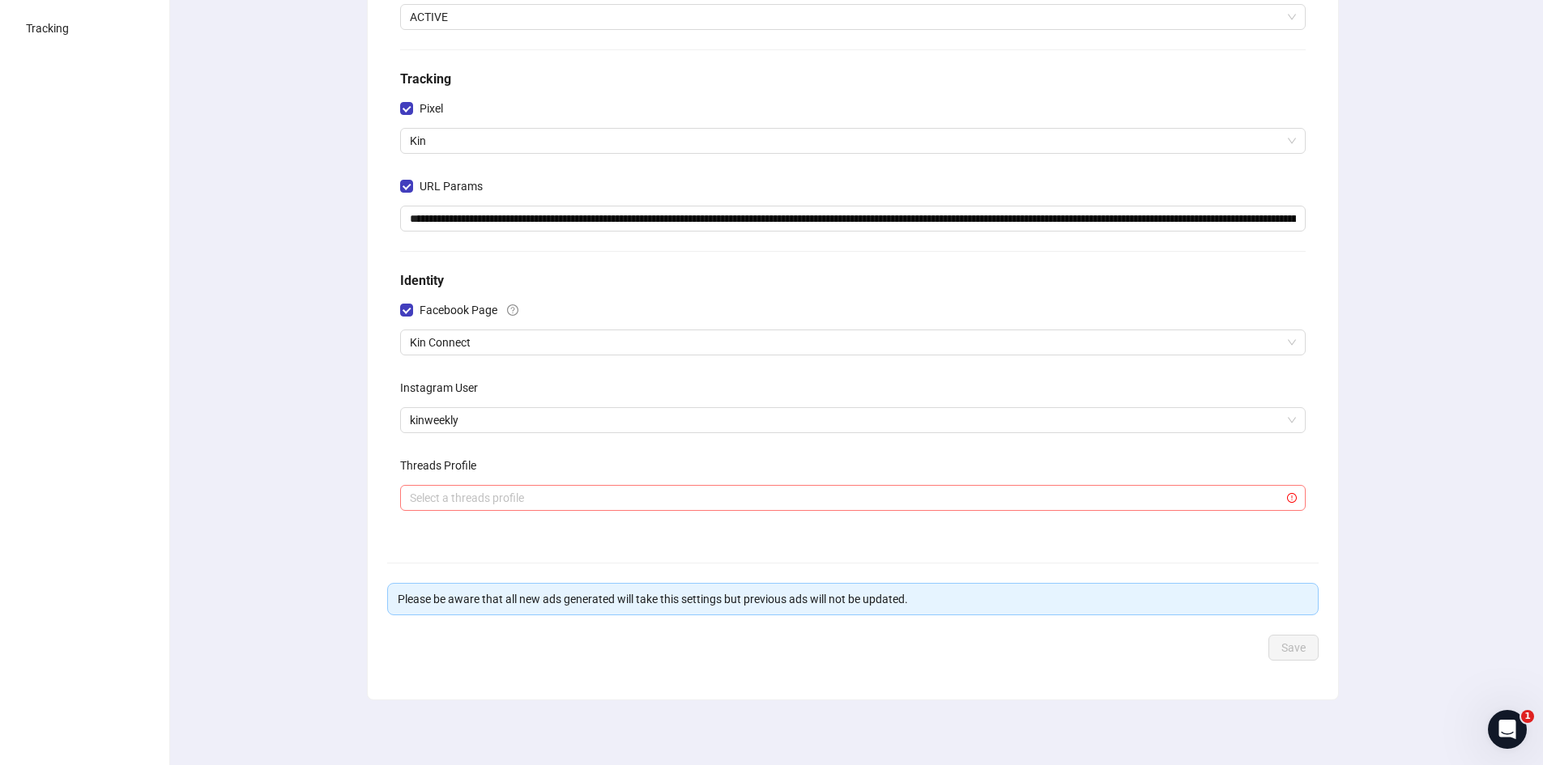
click at [607, 501] on input "search" at bounding box center [845, 498] width 871 height 24
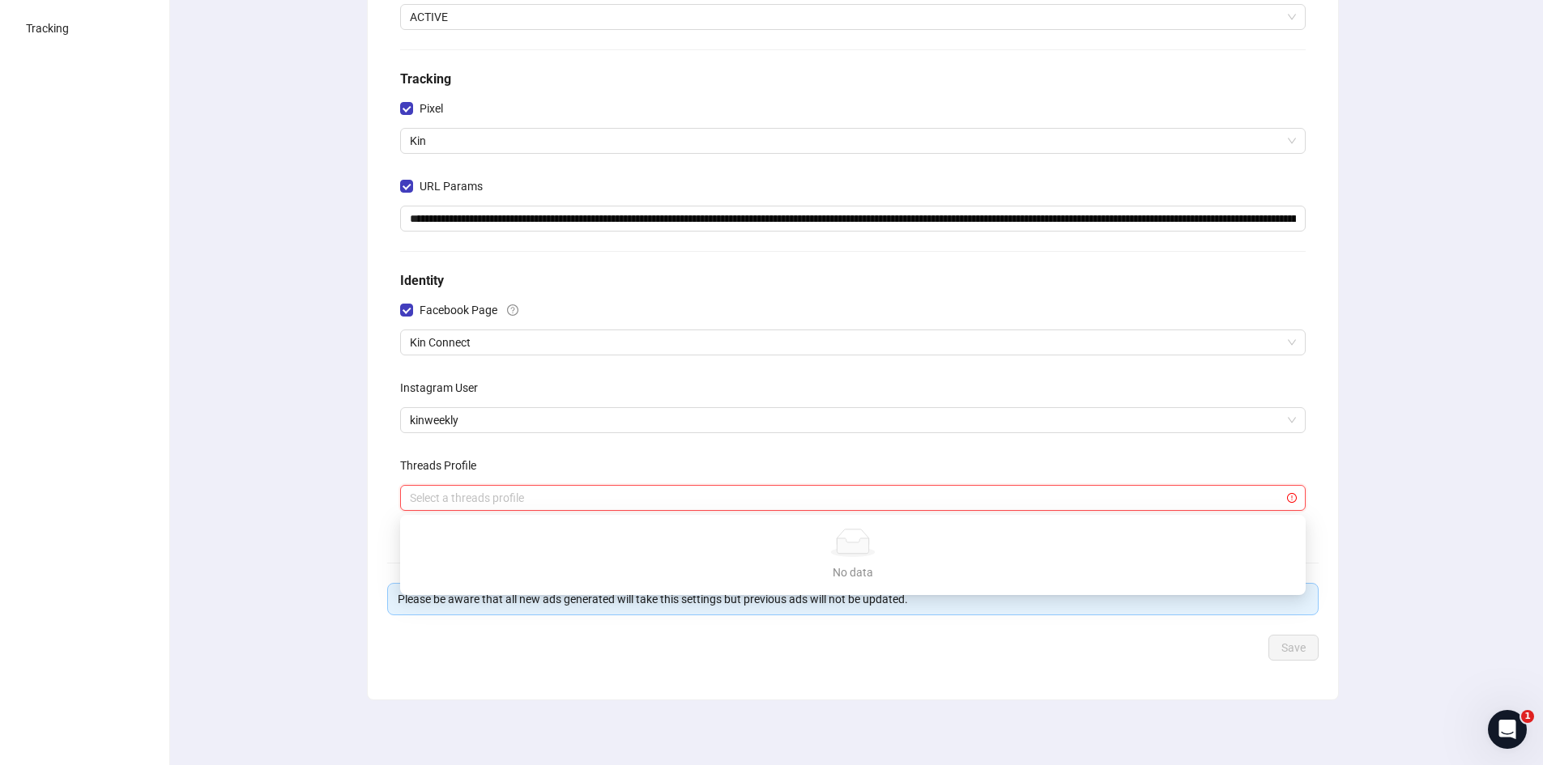
click at [607, 501] on input "search" at bounding box center [845, 498] width 871 height 24
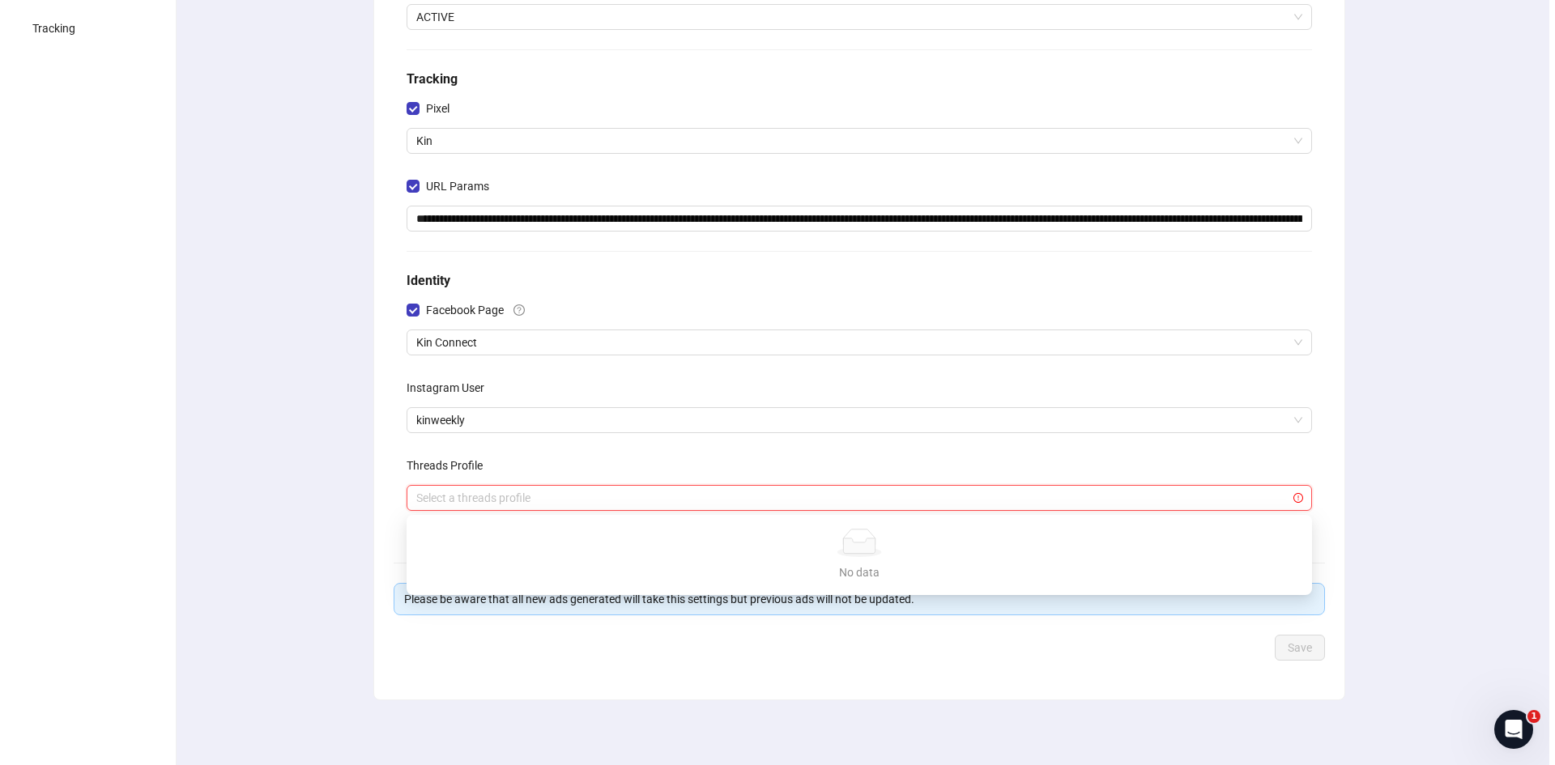
scroll to position [0, 0]
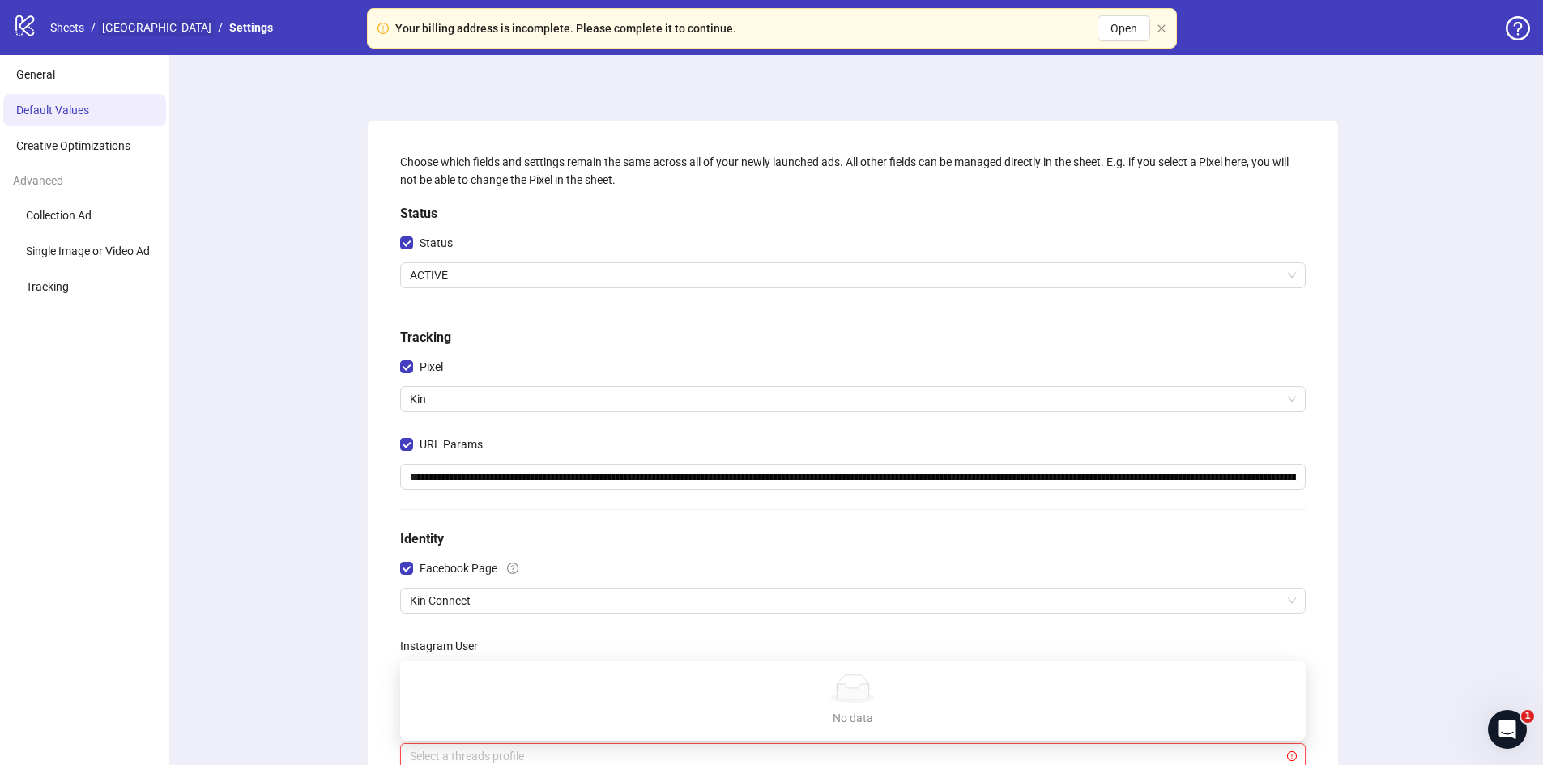
click at [137, 26] on link "[GEOGRAPHIC_DATA]" at bounding box center [157, 28] width 116 height 18
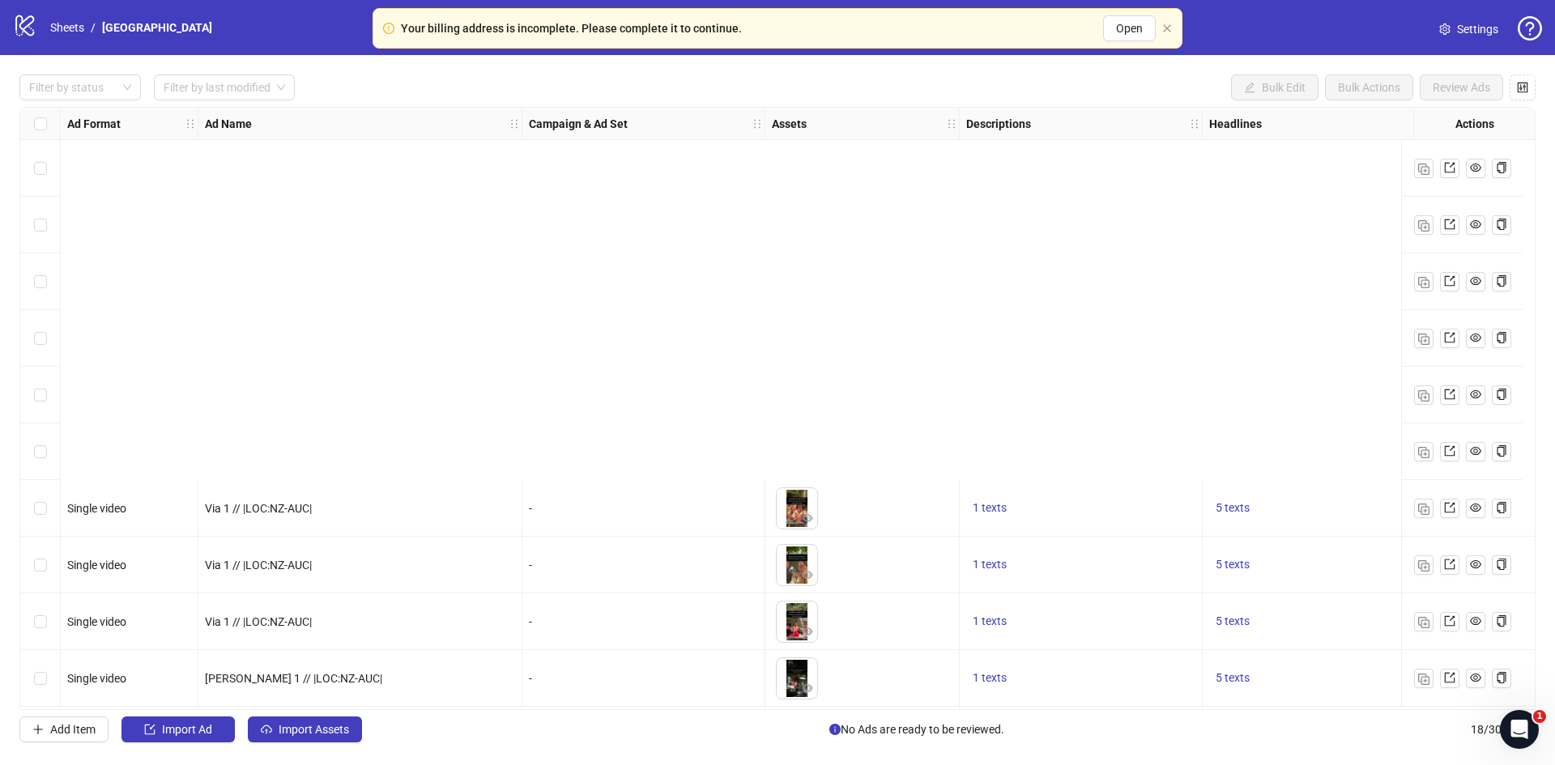
scroll to position [458, 0]
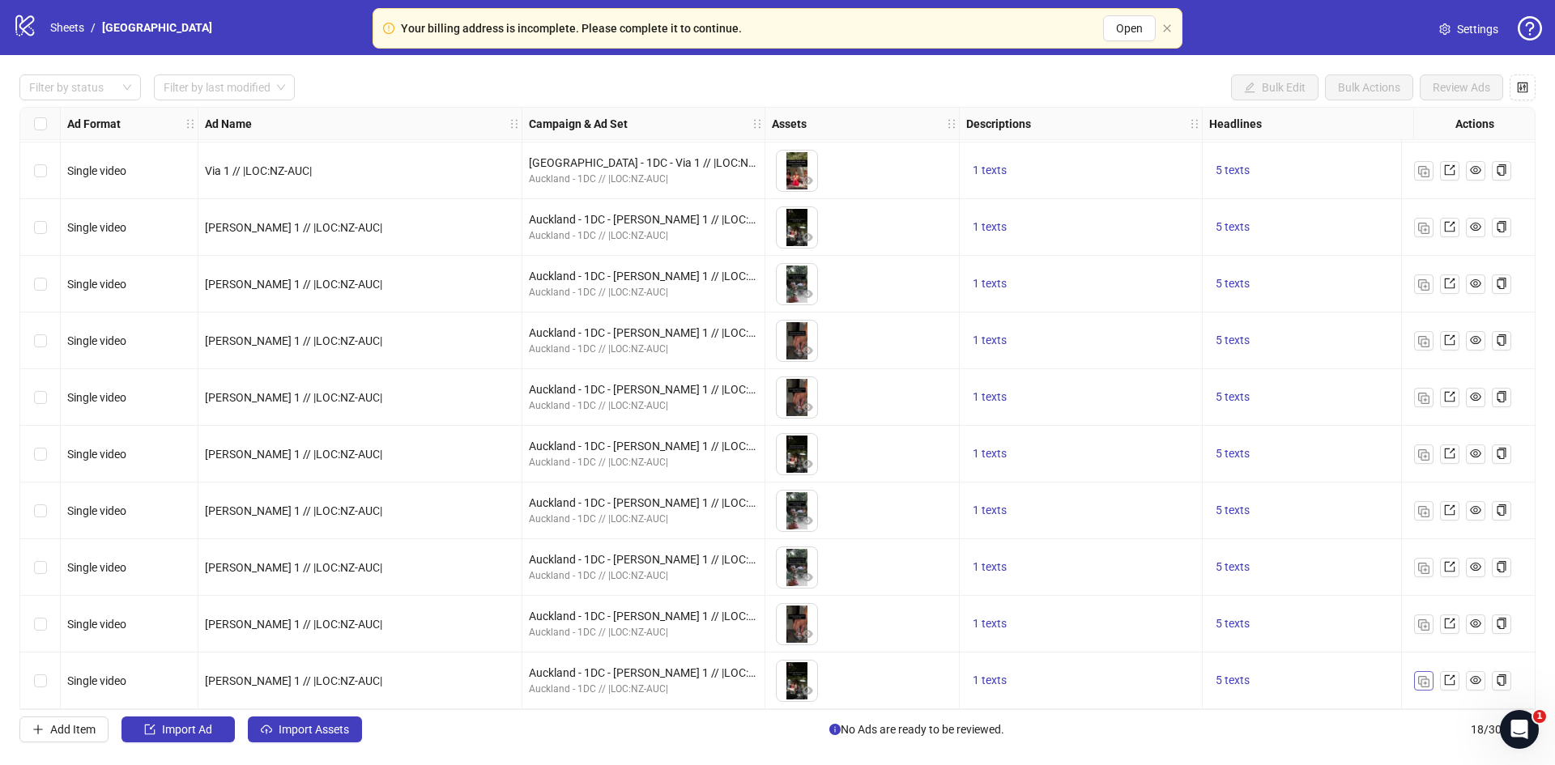
click at [1426, 676] on img "button" at bounding box center [1423, 681] width 11 height 11
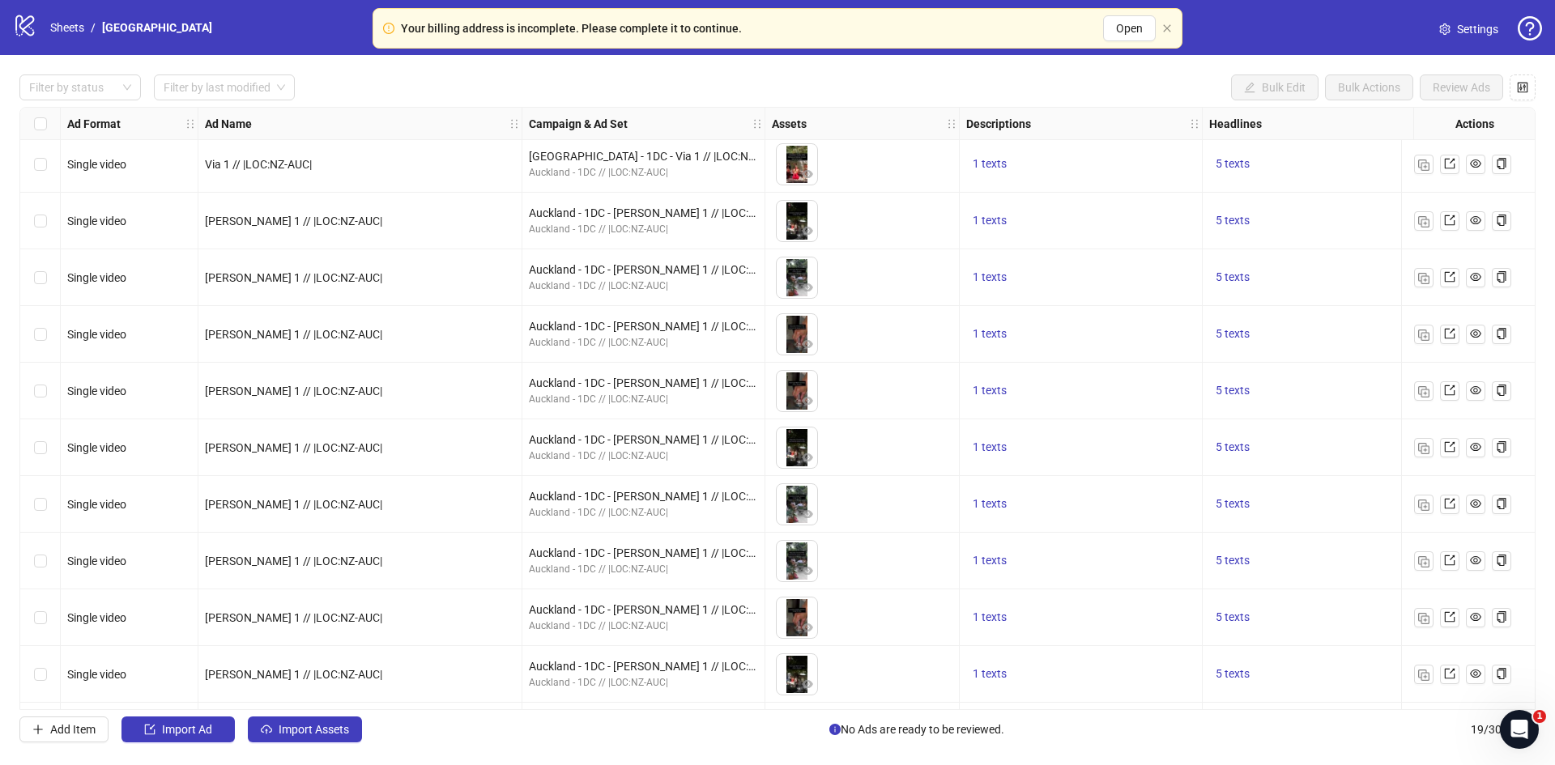
scroll to position [514, 0]
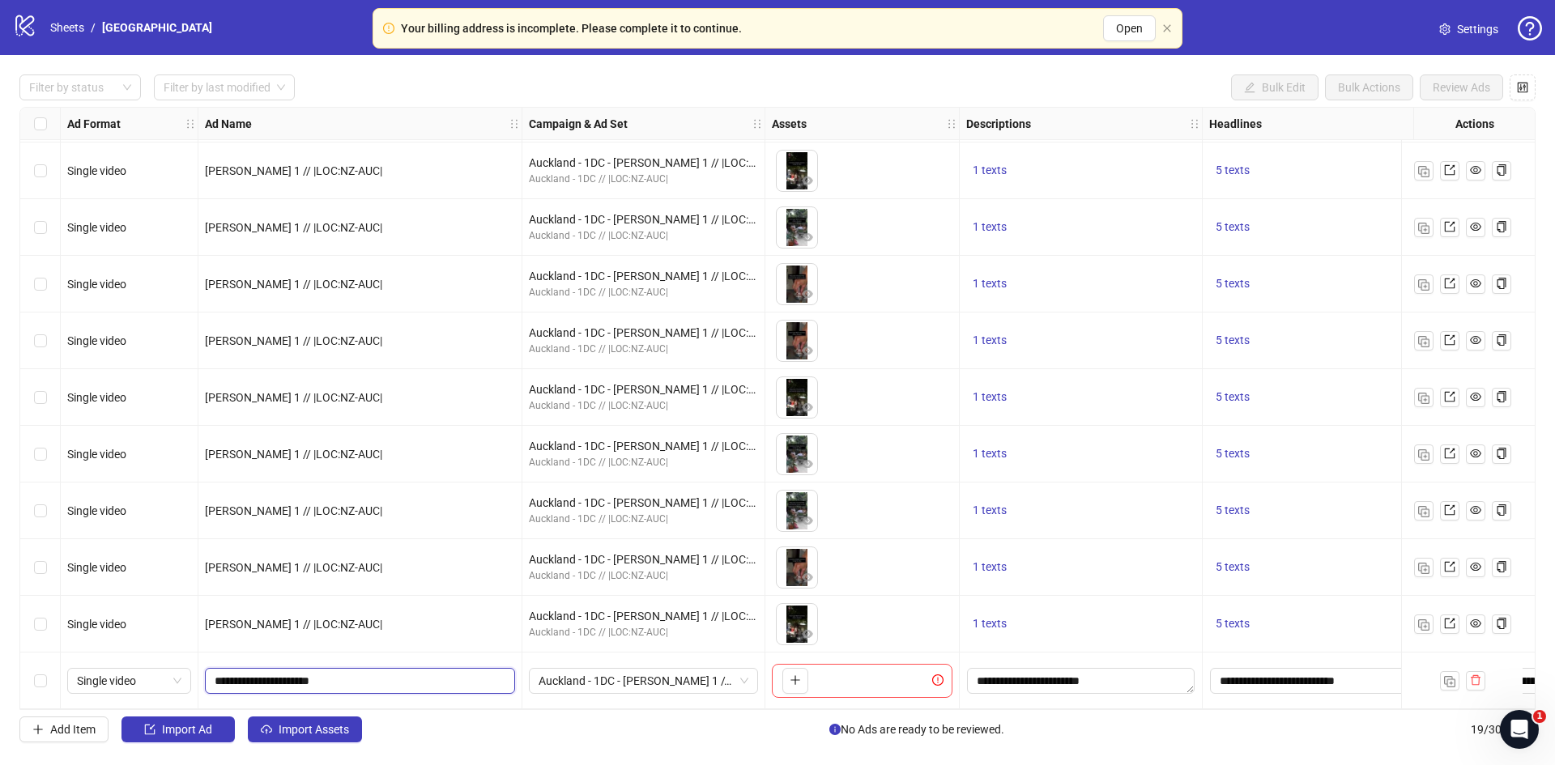
click at [237, 676] on input "**********" at bounding box center [359, 681] width 288 height 18
type input "**********"
click at [621, 675] on span "Auckland - 1DC - [PERSON_NAME] 1 // |LOC:NZ-AUC|" at bounding box center [644, 681] width 210 height 24
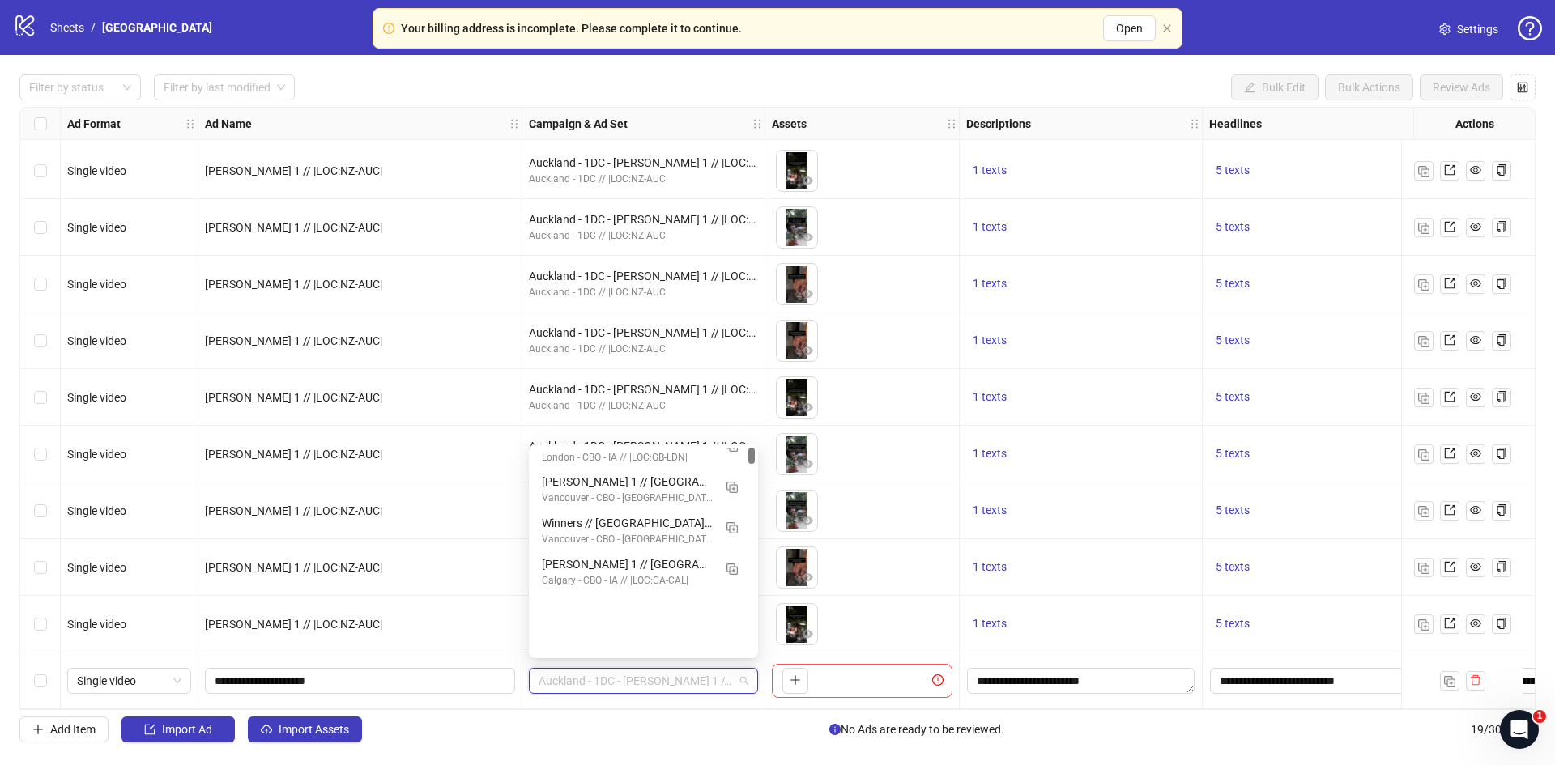
scroll to position [0, 0]
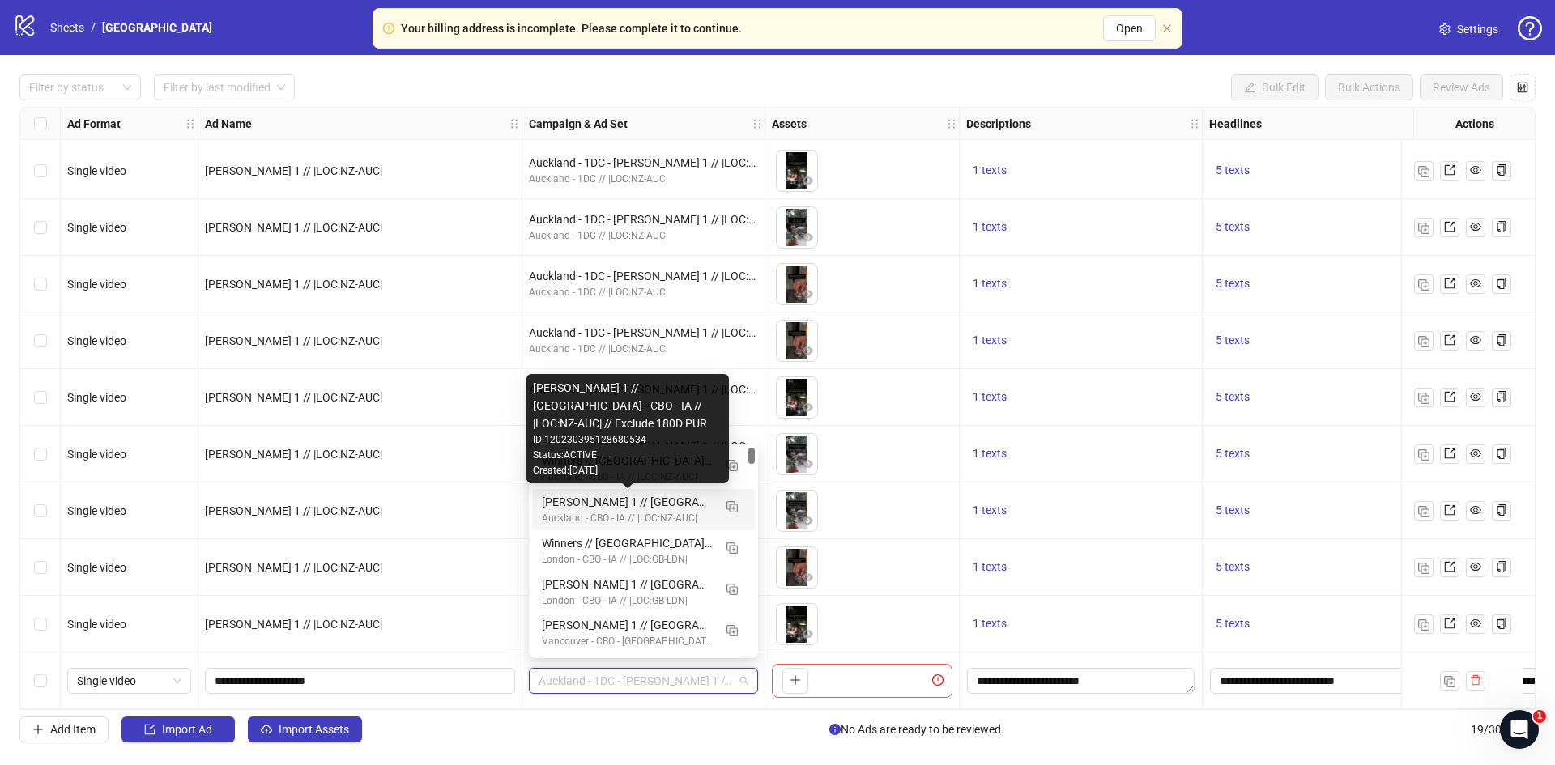
click at [586, 507] on div "[PERSON_NAME] 1 // [GEOGRAPHIC_DATA] - CBO - IA // |LOC:NZ-AUC| // Exclude 180D…" at bounding box center [627, 502] width 171 height 18
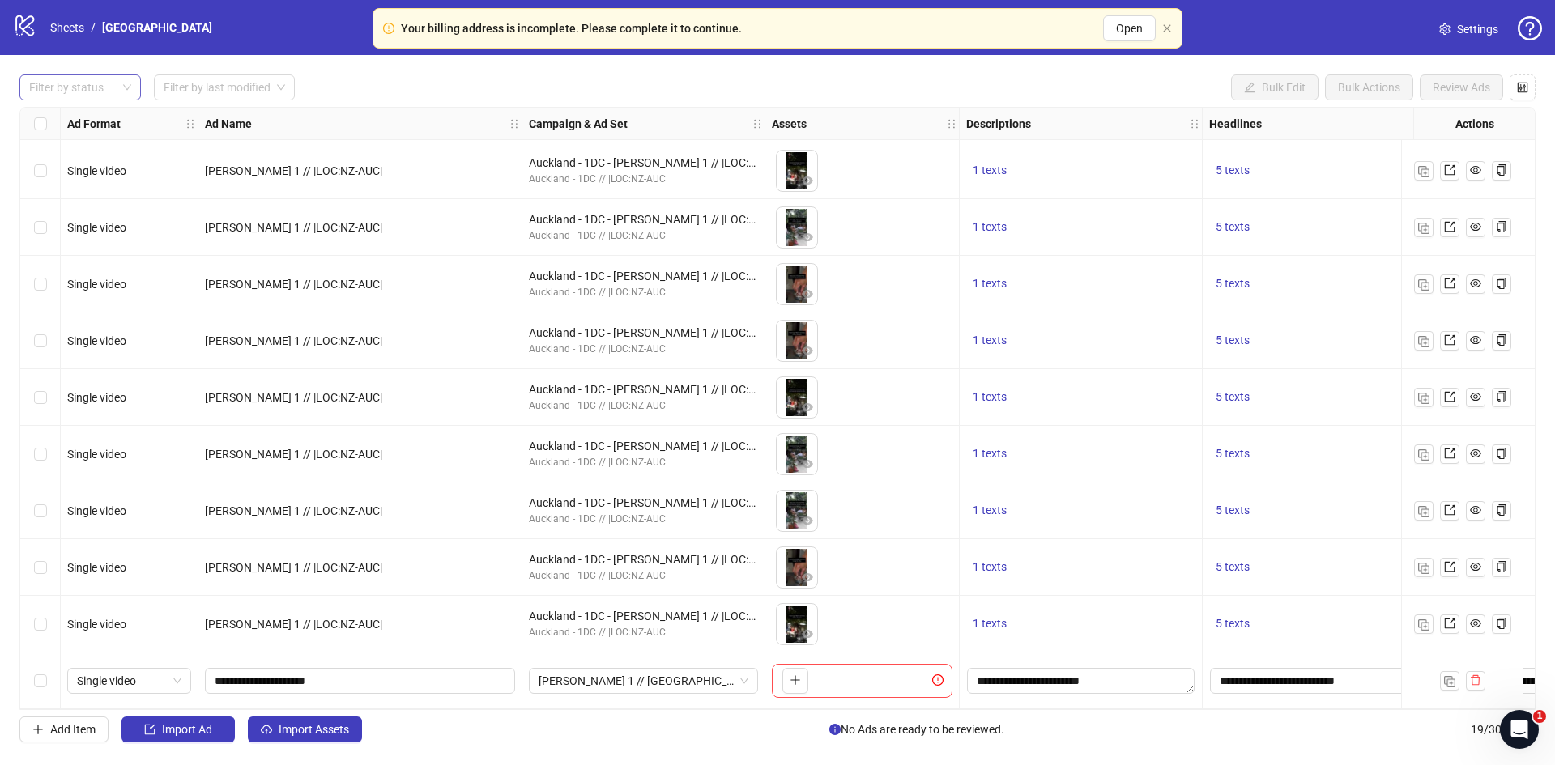
click at [69, 92] on div at bounding box center [72, 87] width 98 height 23
click at [59, 117] on div "Draft" at bounding box center [80, 121] width 96 height 18
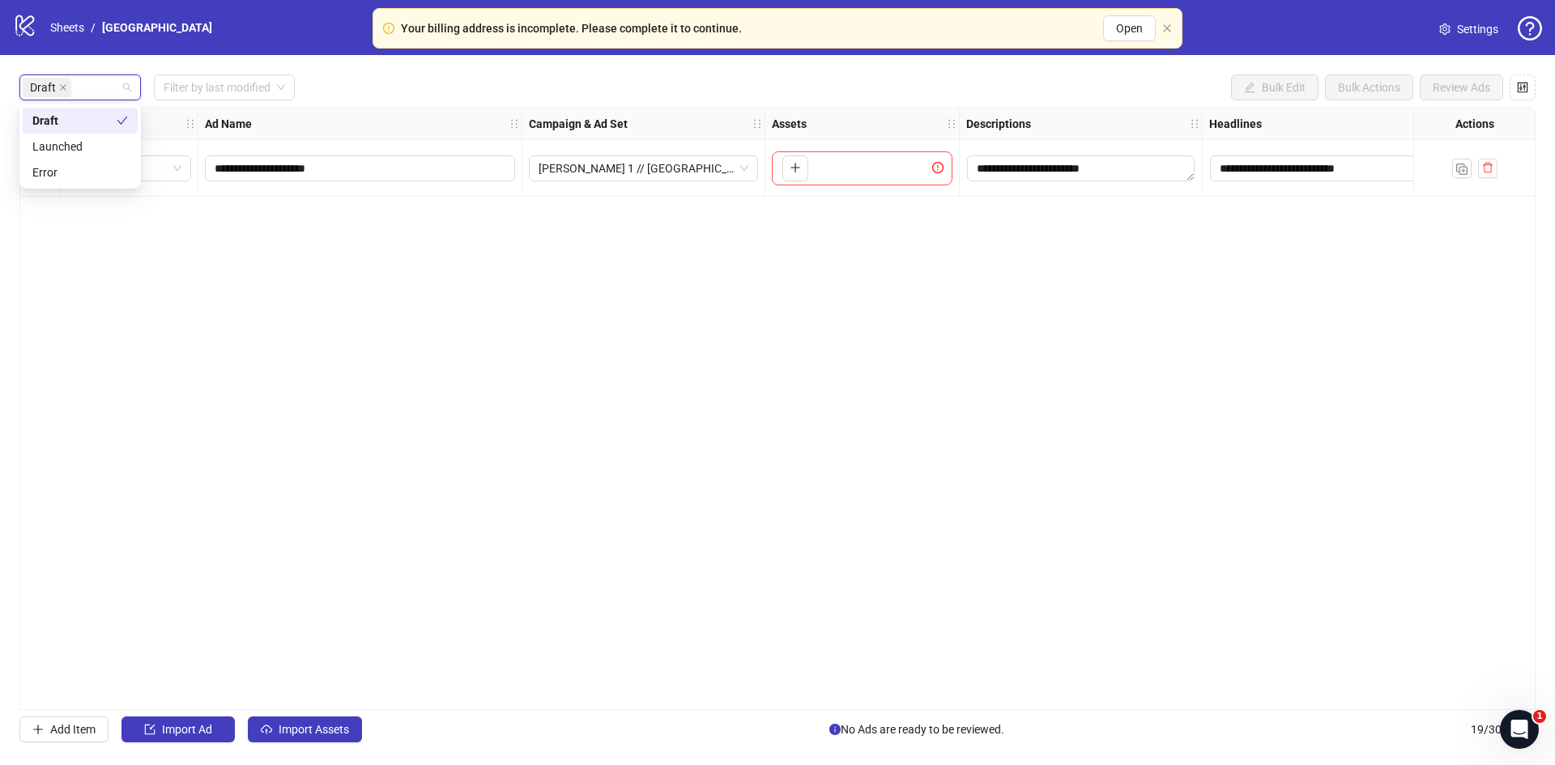
click at [685, 74] on div "**********" at bounding box center [777, 408] width 1555 height 707
click at [1457, 166] on img "button" at bounding box center [1461, 169] width 11 height 11
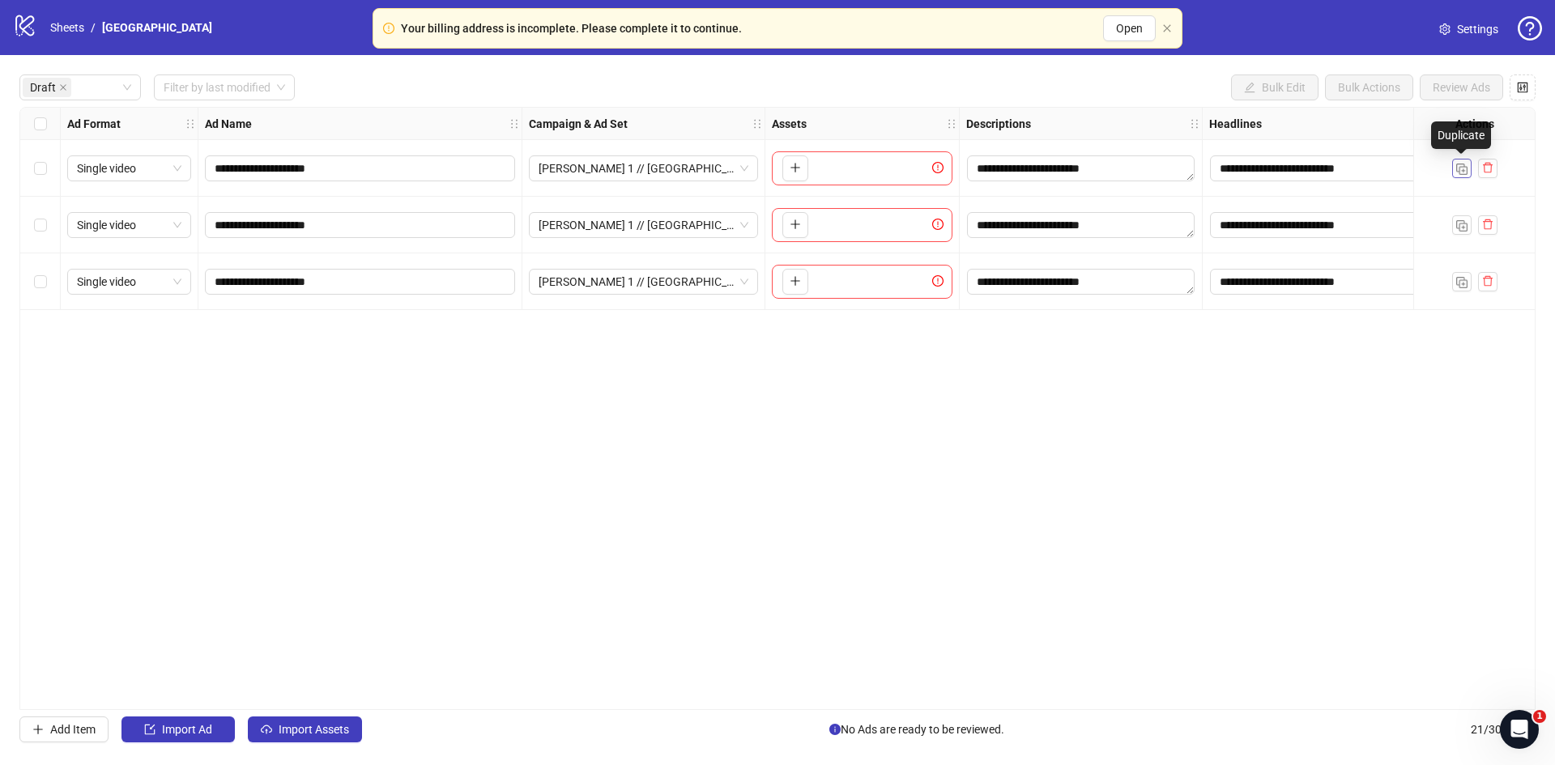
click at [1457, 166] on img "button" at bounding box center [1461, 169] width 11 height 11
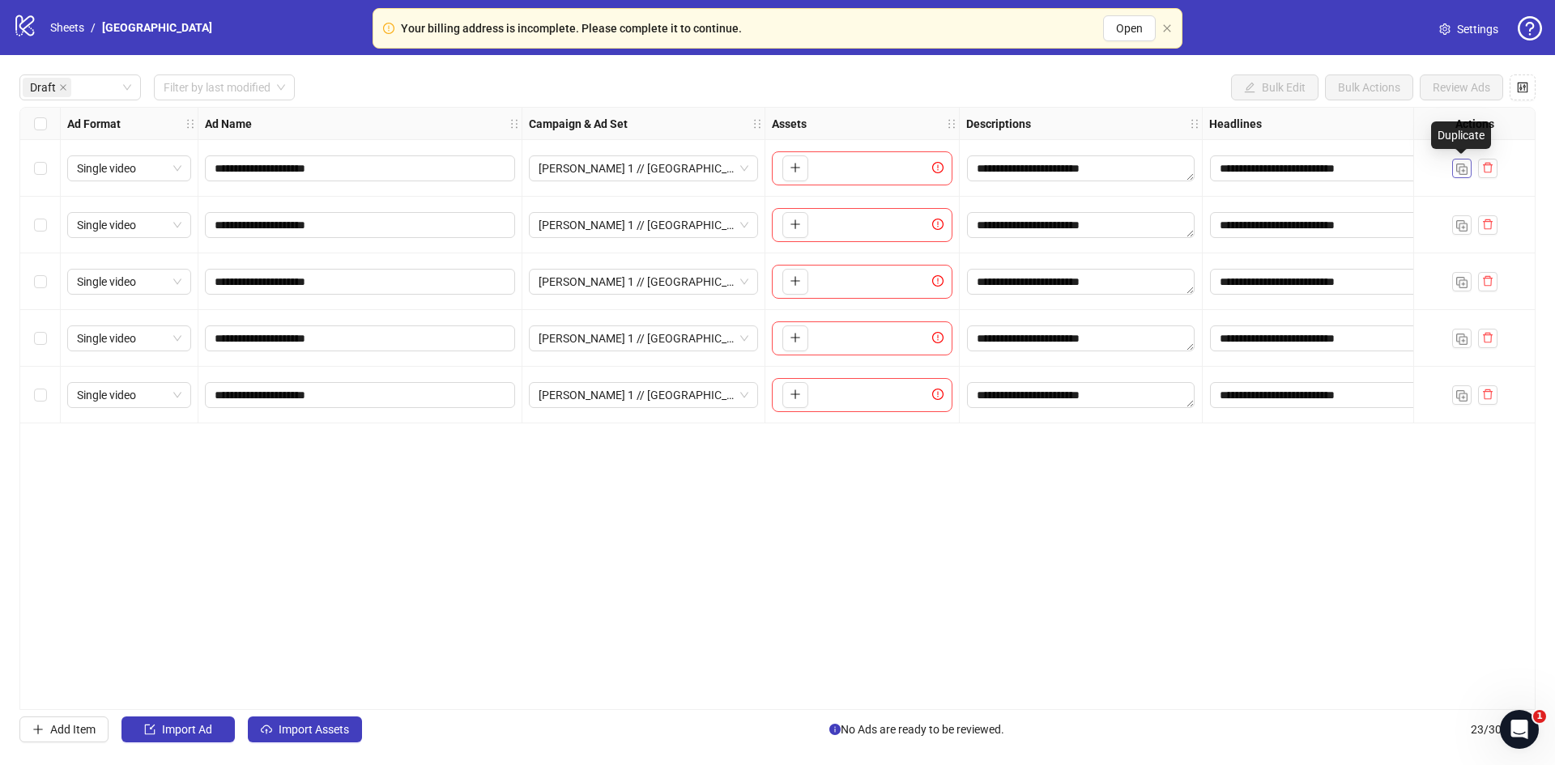
click at [1457, 166] on img "button" at bounding box center [1461, 169] width 11 height 11
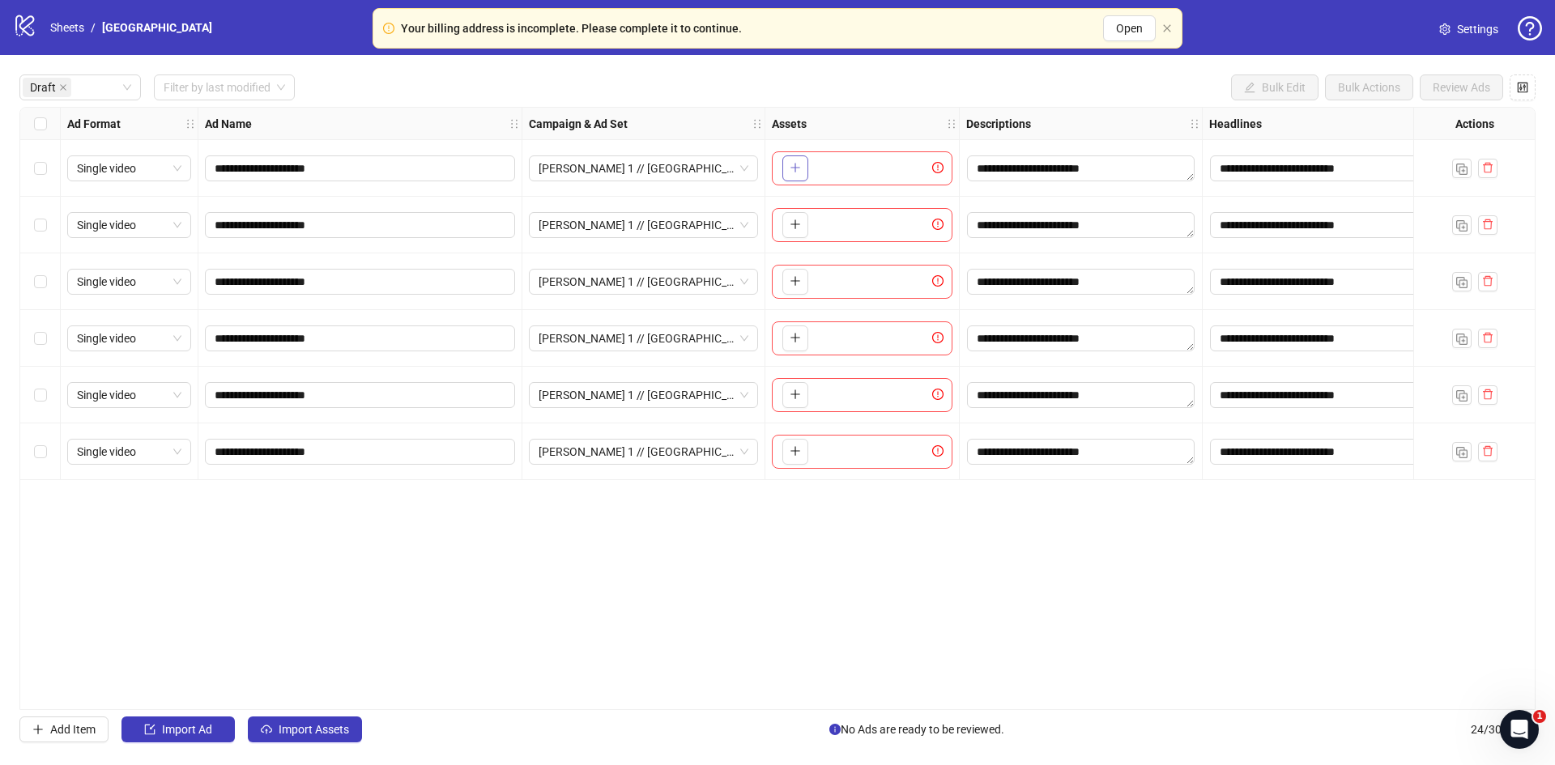
click at [796, 176] on button "button" at bounding box center [795, 168] width 26 height 26
click at [793, 224] on icon "plus" at bounding box center [795, 224] width 11 height 11
click at [794, 291] on button "button" at bounding box center [795, 282] width 26 height 26
click at [791, 334] on icon "plus" at bounding box center [795, 337] width 11 height 11
click at [795, 394] on icon "plus" at bounding box center [795, 394] width 1 height 9
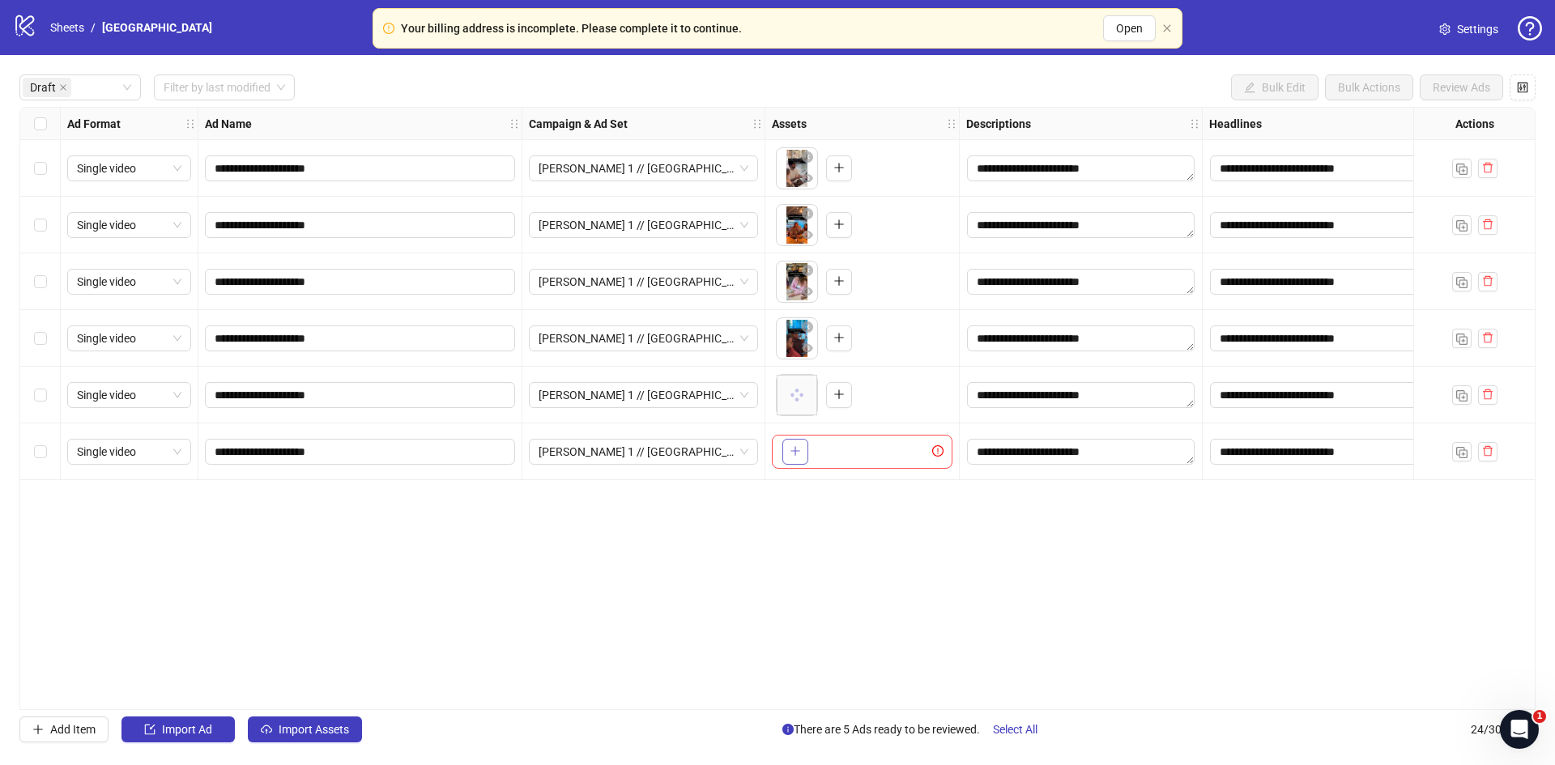
click at [787, 449] on button "button" at bounding box center [795, 452] width 26 height 26
click at [48, 126] on div "Select all rows" at bounding box center [40, 124] width 40 height 32
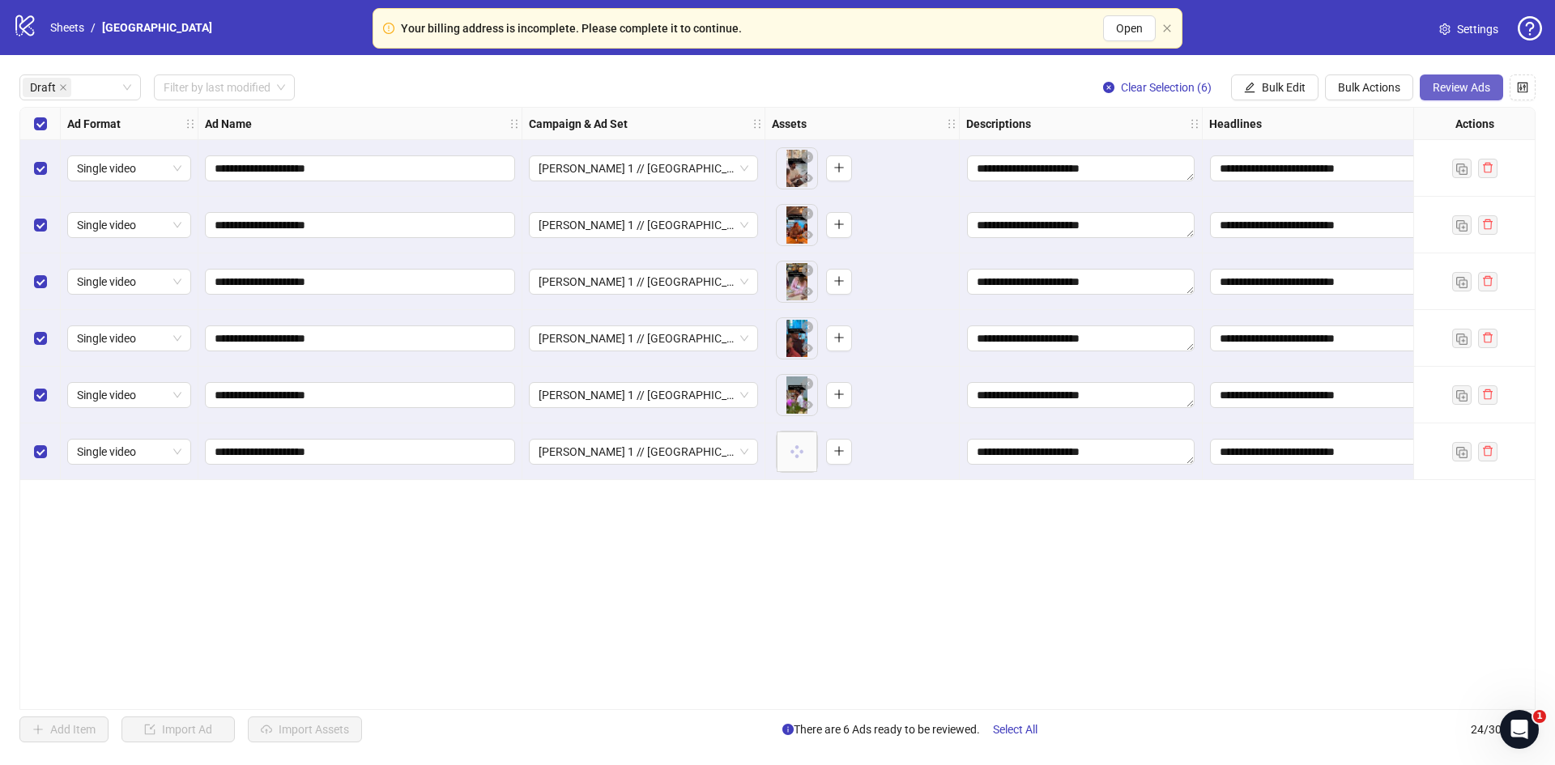
click at [1454, 87] on span "Review Ads" at bounding box center [1462, 87] width 58 height 13
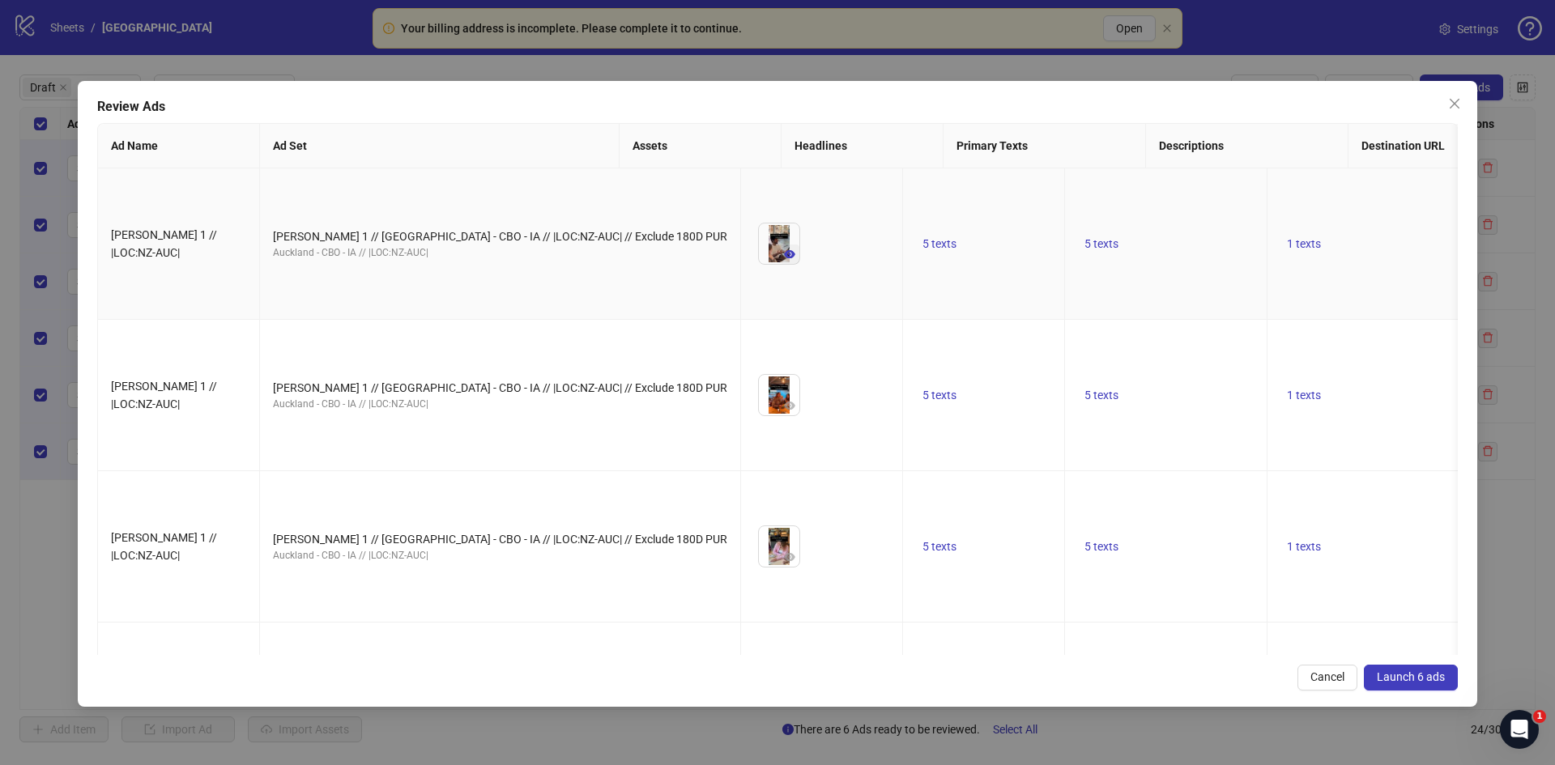
click at [784, 250] on icon "eye" at bounding box center [789, 254] width 11 height 8
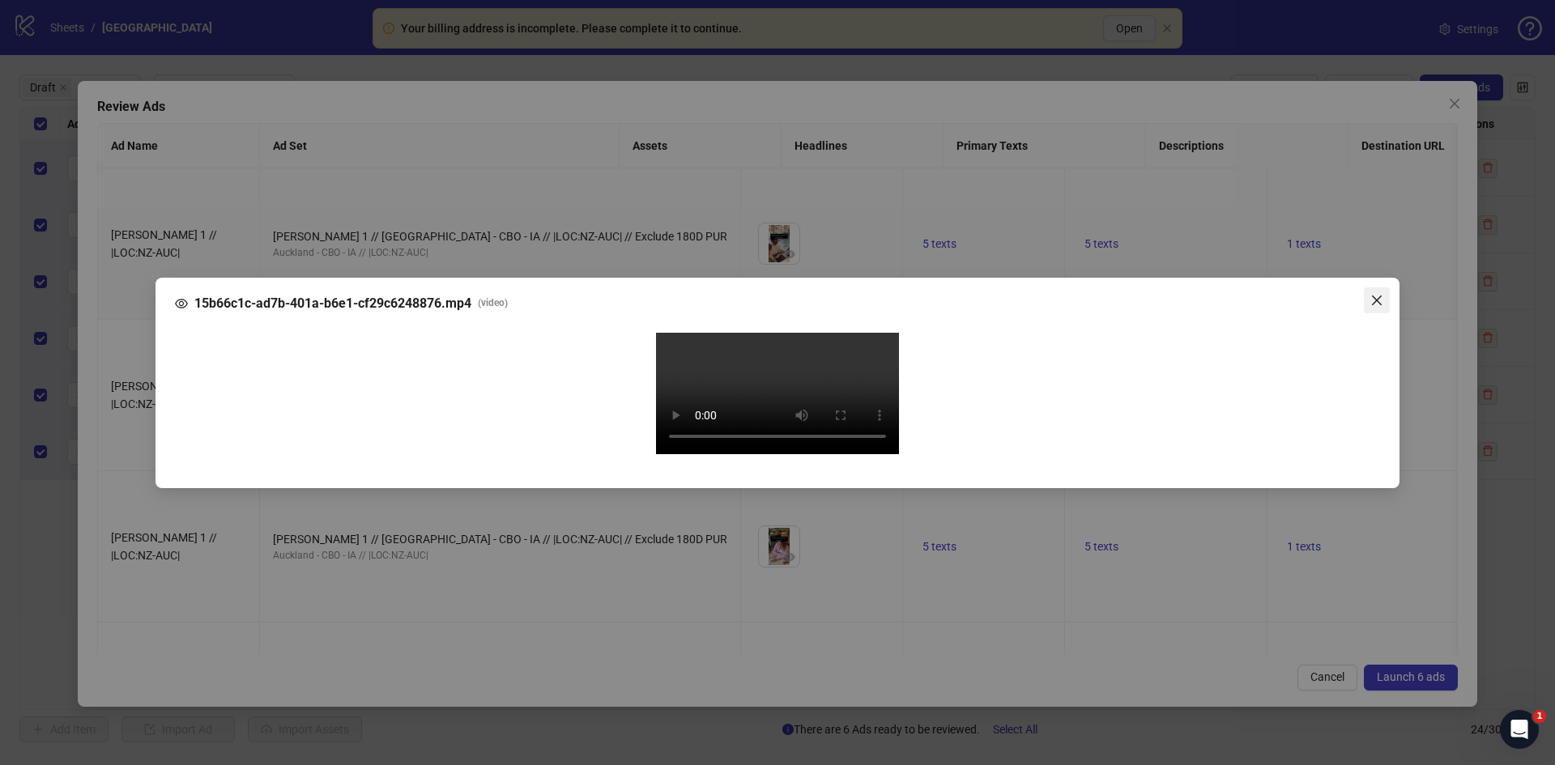
click at [1378, 294] on icon "close" at bounding box center [1376, 300] width 13 height 13
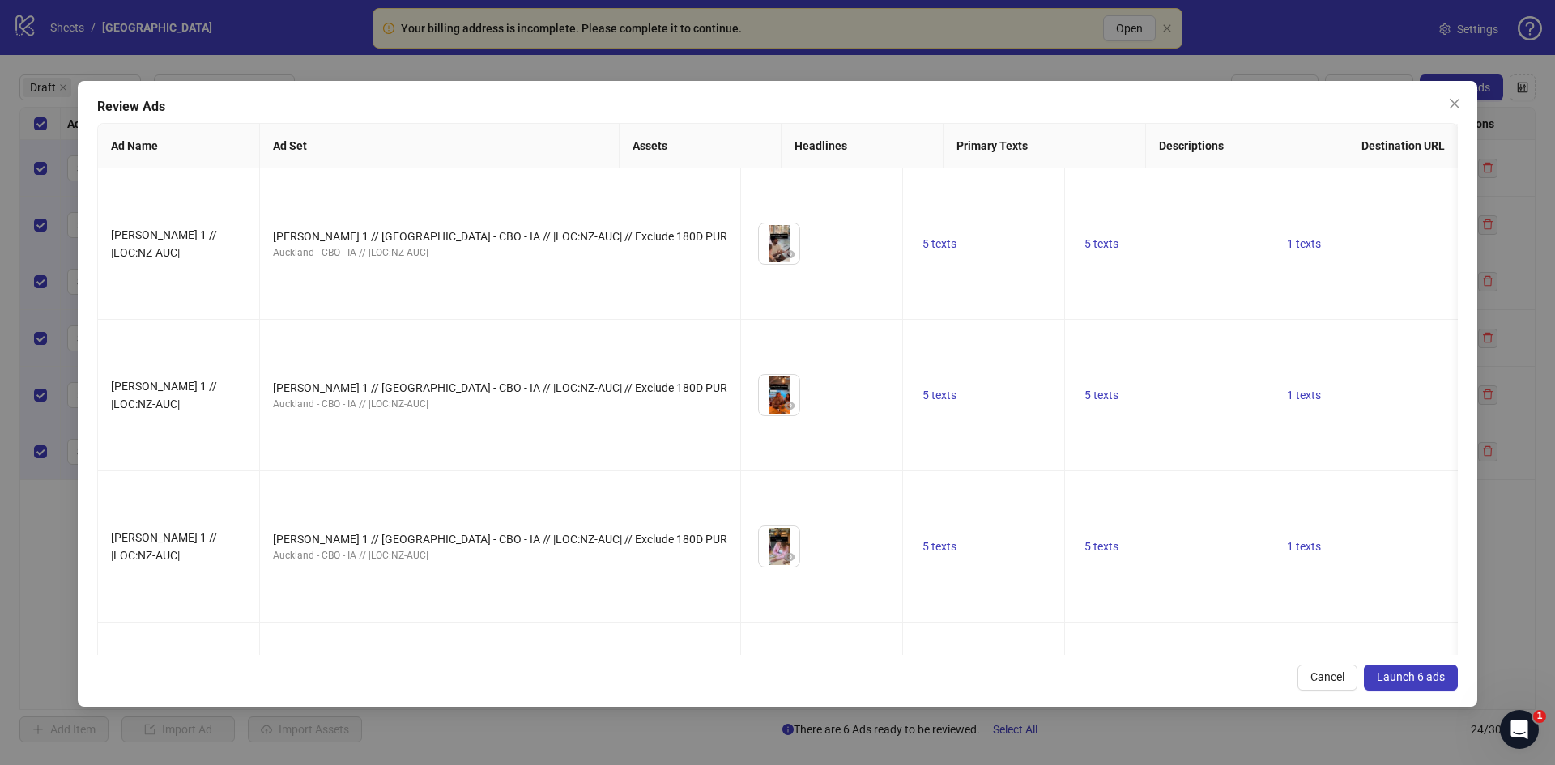
click at [1413, 678] on span "Launch 6 ads" at bounding box center [1411, 677] width 68 height 13
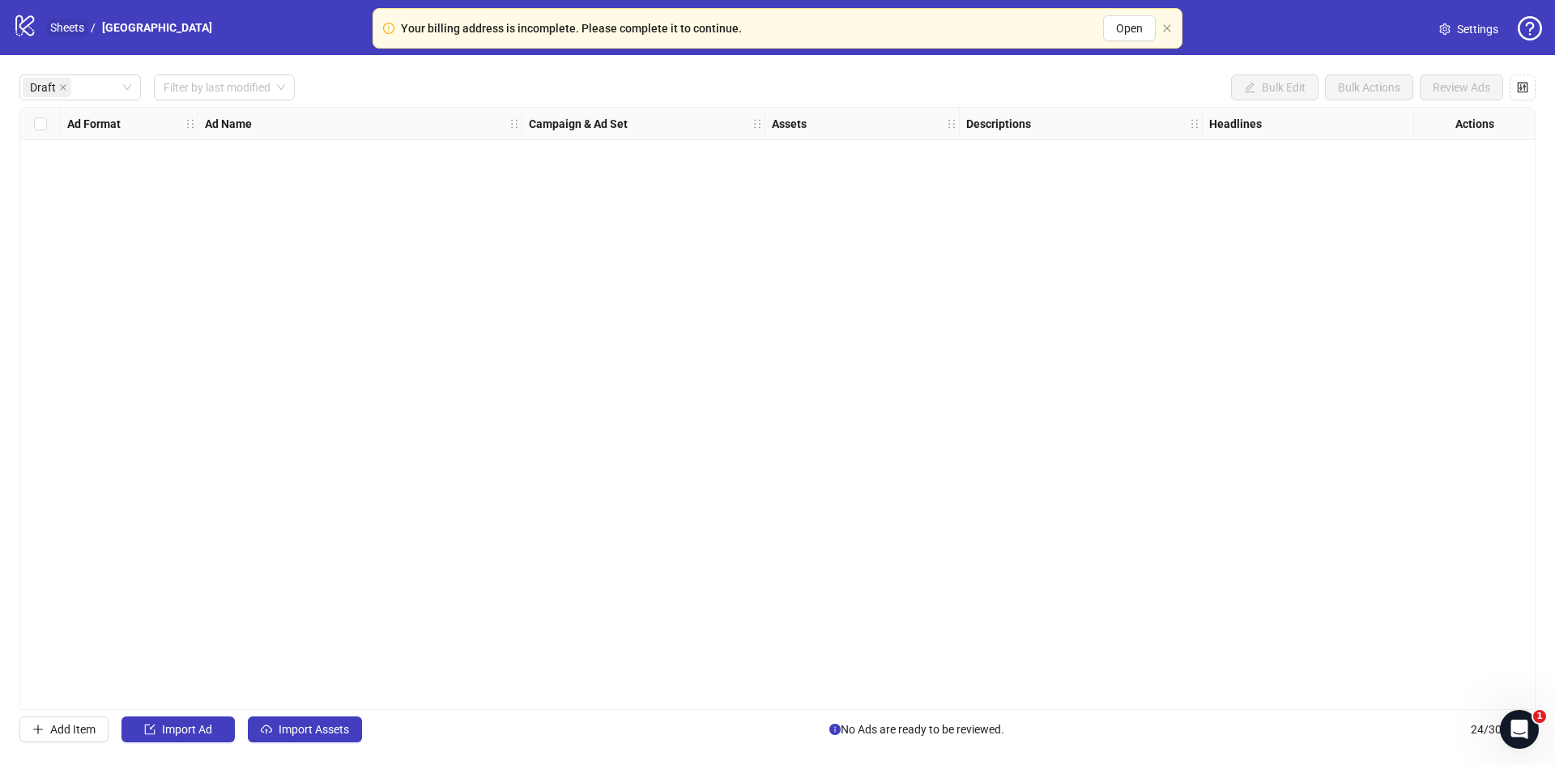
click at [67, 31] on link "Sheets" at bounding box center [67, 28] width 40 height 18
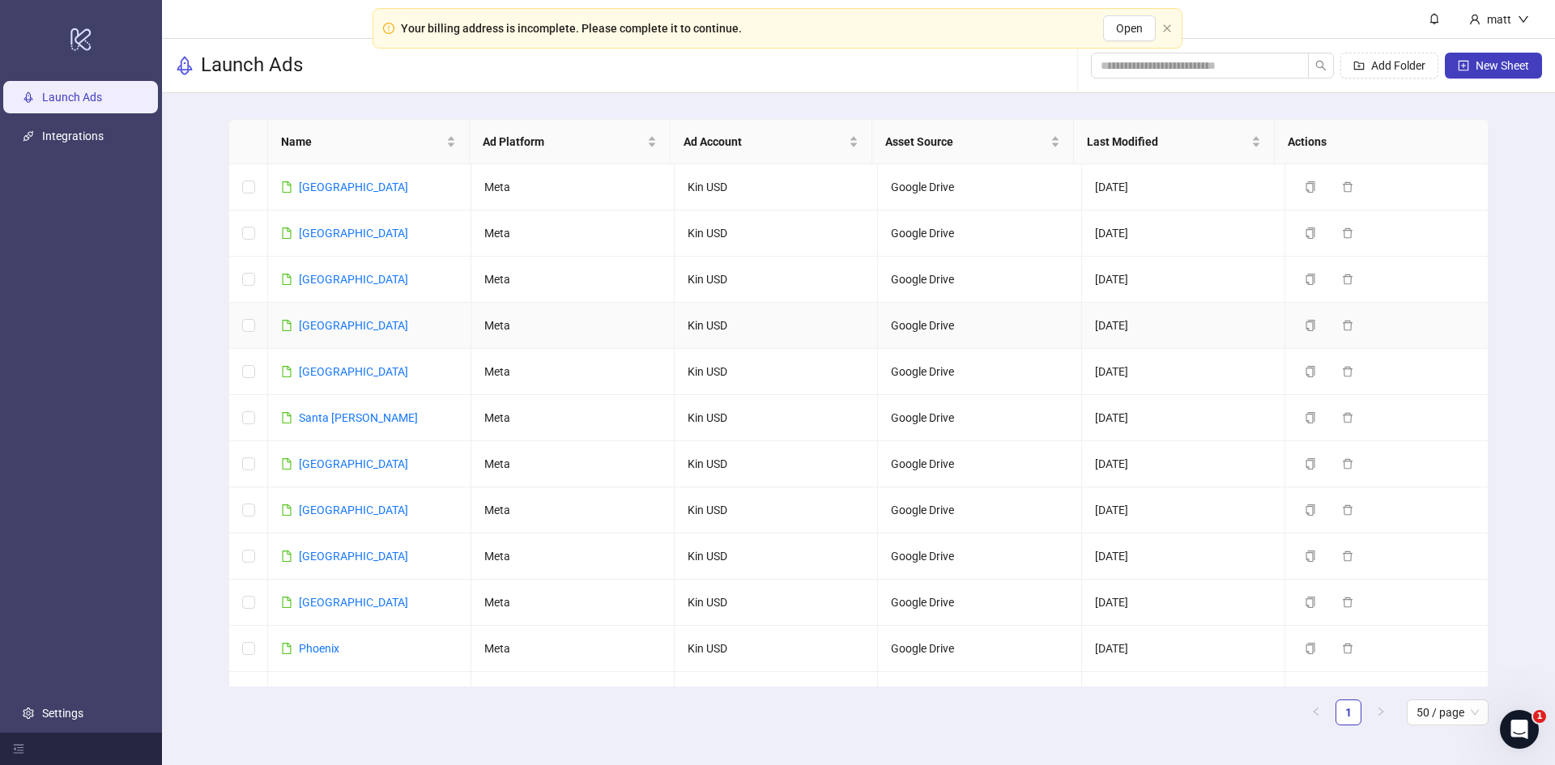
scroll to position [638, 0]
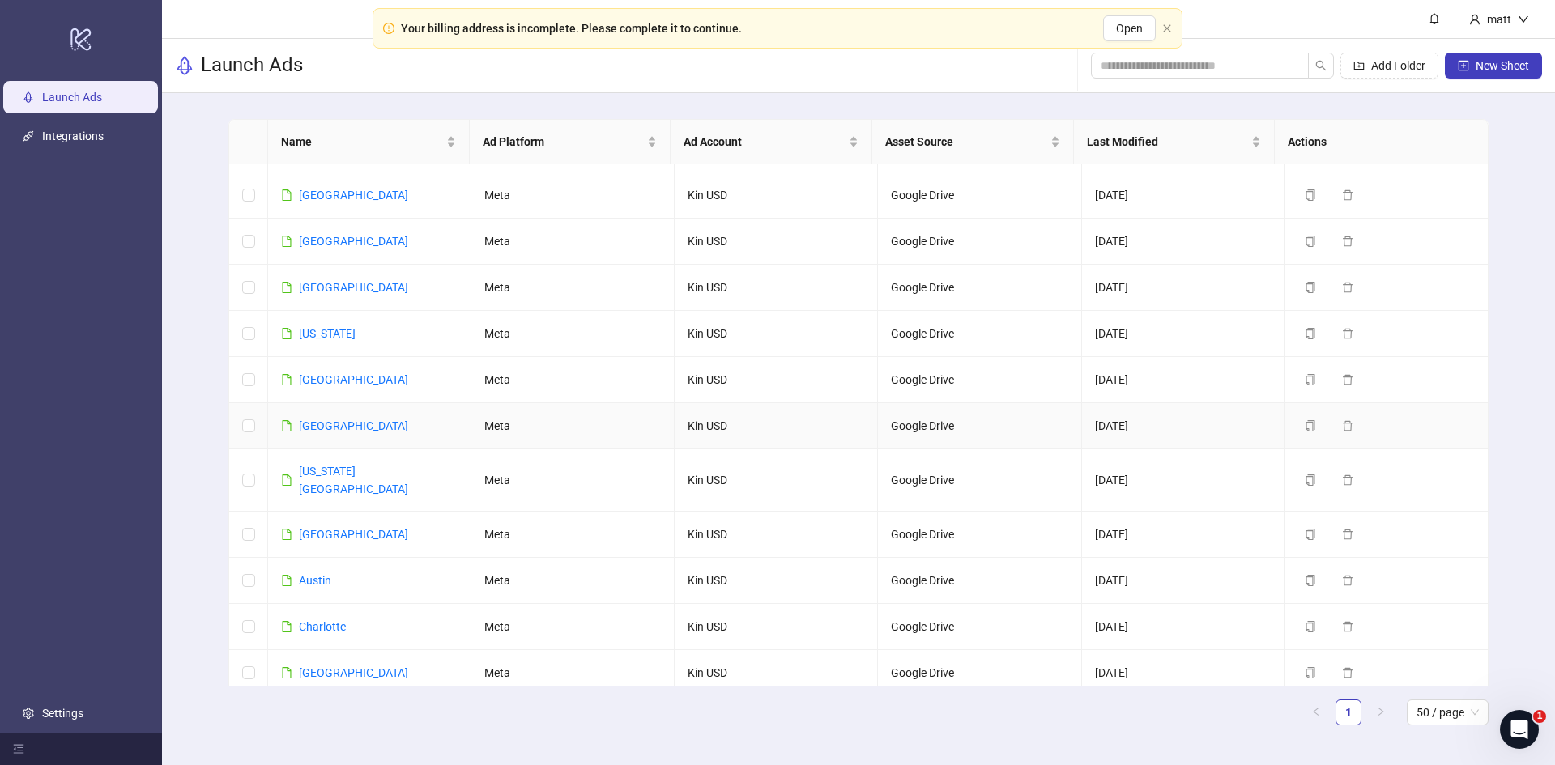
click at [322, 434] on div "[GEOGRAPHIC_DATA]" at bounding box center [353, 426] width 109 height 18
click at [323, 424] on link "[GEOGRAPHIC_DATA]" at bounding box center [353, 426] width 109 height 13
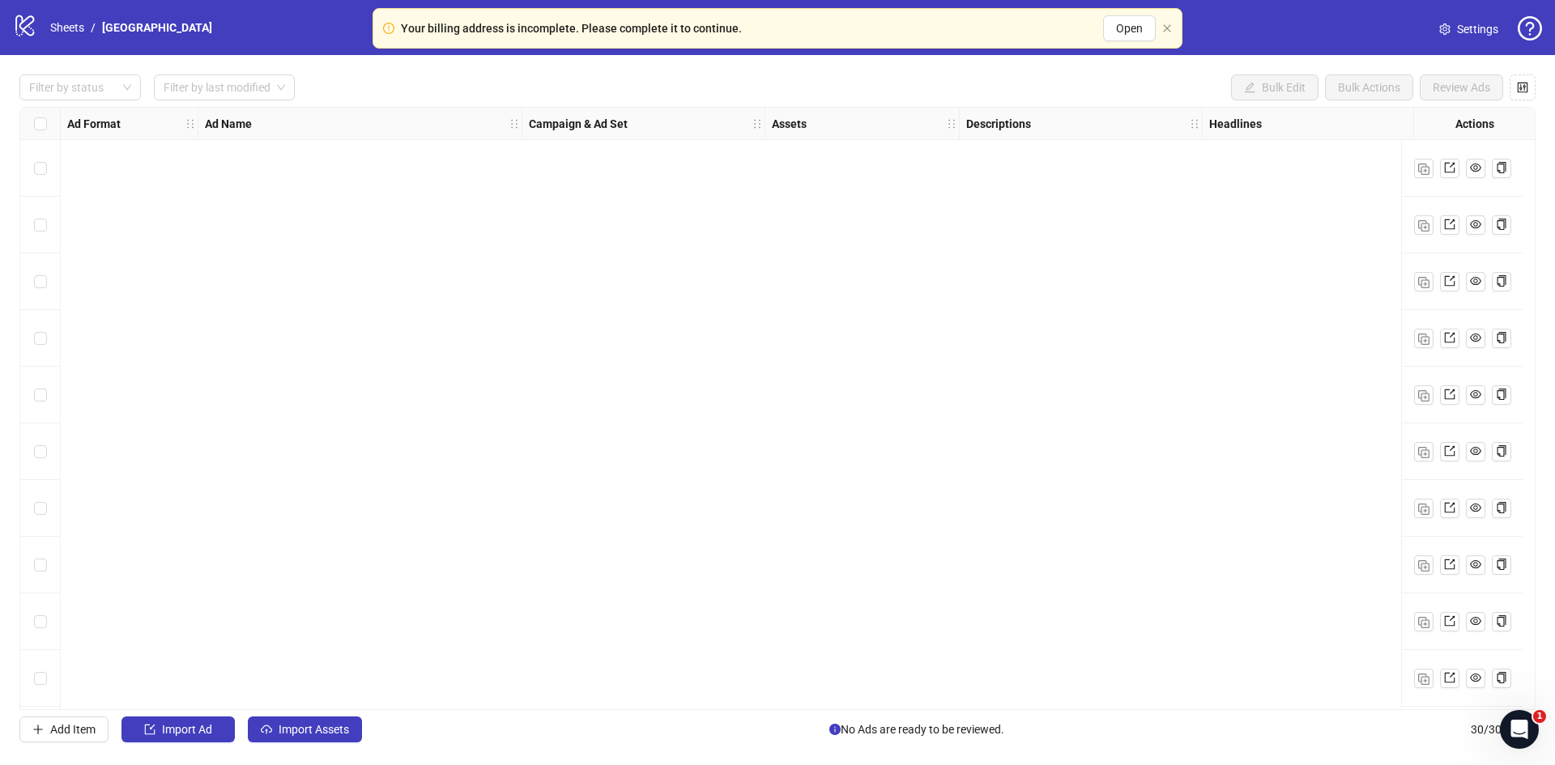
scroll to position [1138, 0]
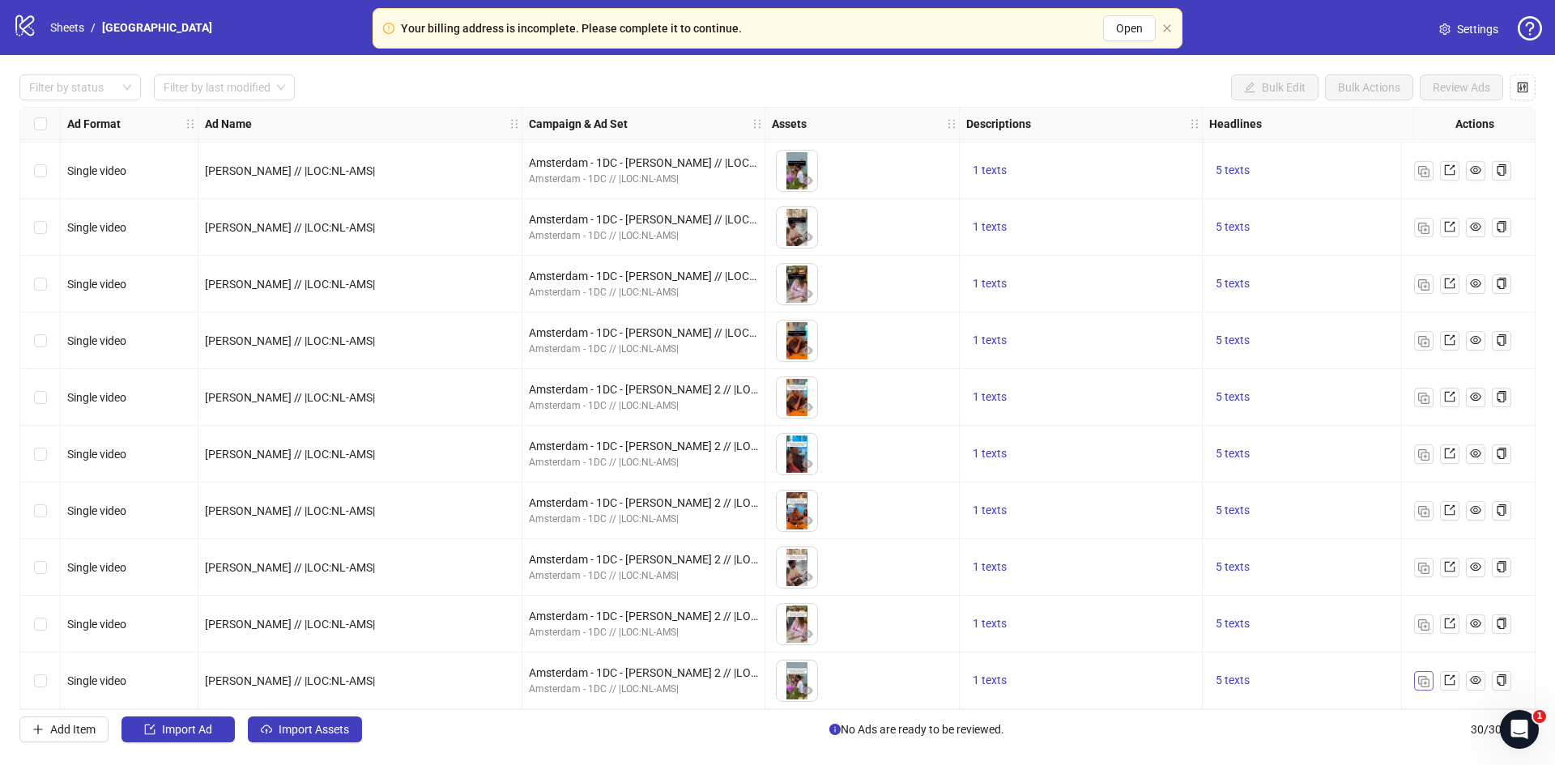
click at [1421, 676] on img "button" at bounding box center [1423, 681] width 11 height 11
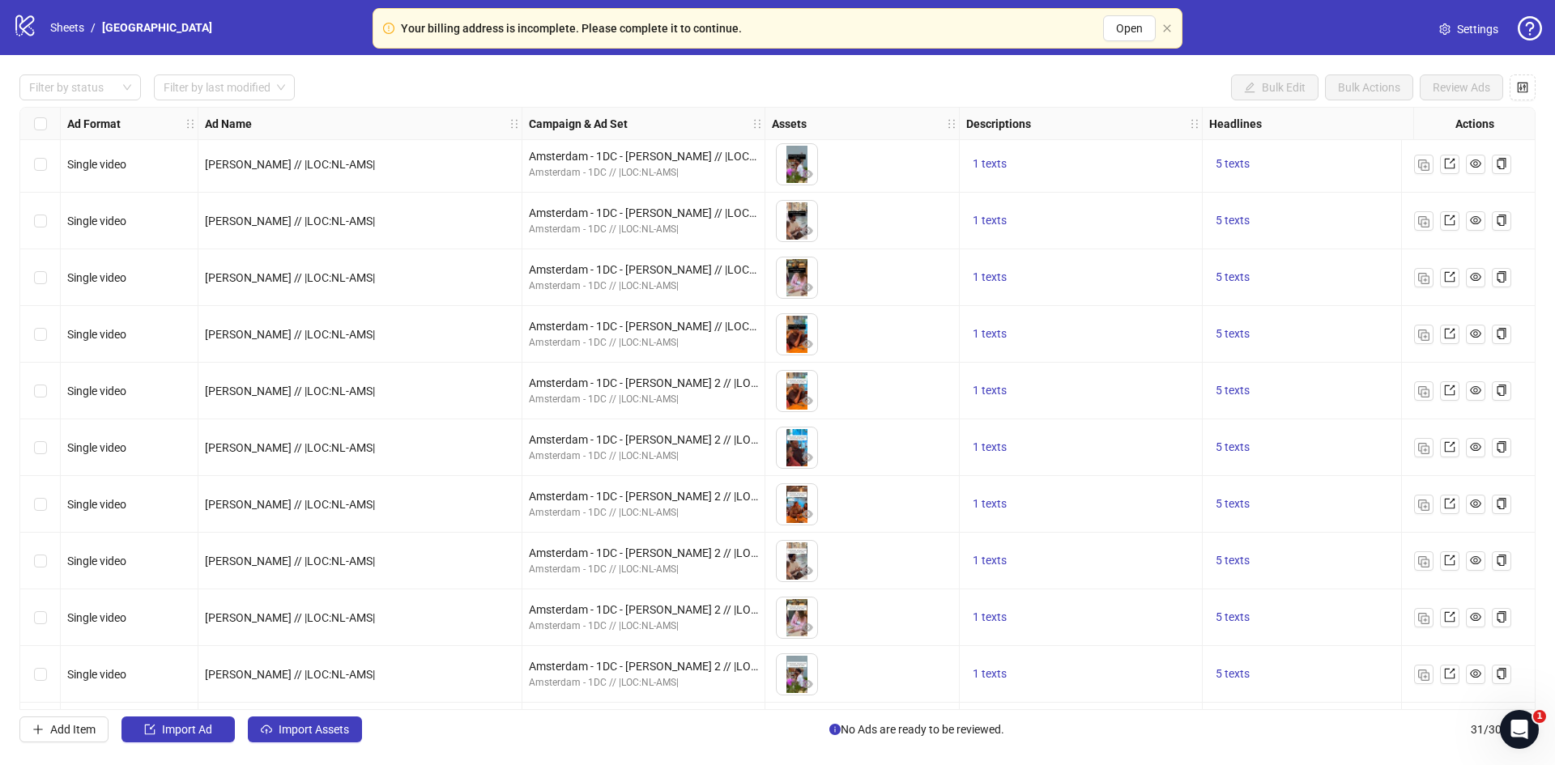
scroll to position [1195, 0]
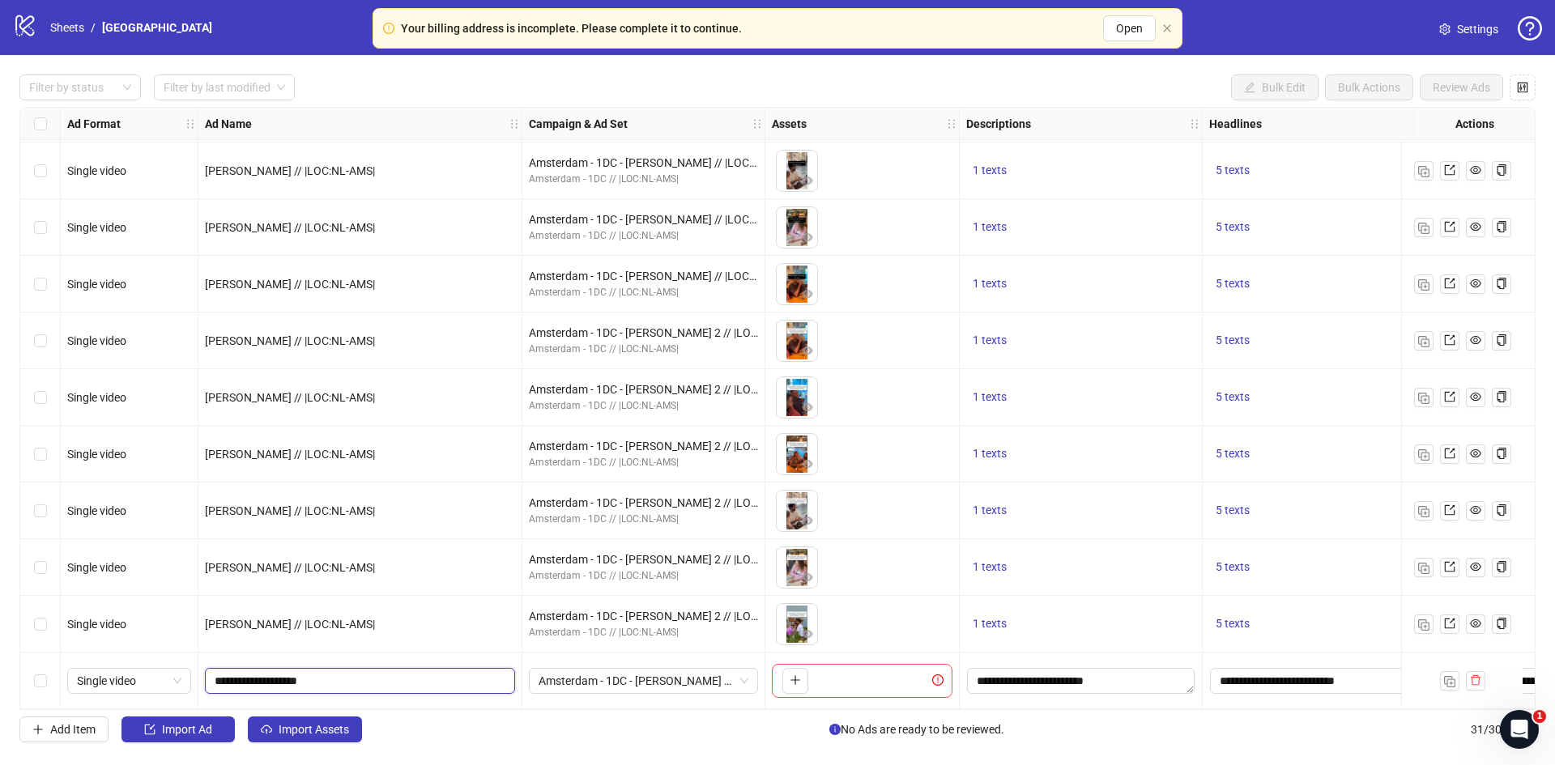
click at [226, 677] on input "**********" at bounding box center [359, 681] width 288 height 18
click at [243, 678] on input "**********" at bounding box center [359, 681] width 288 height 18
click at [813, 455] on button "button" at bounding box center [807, 464] width 19 height 19
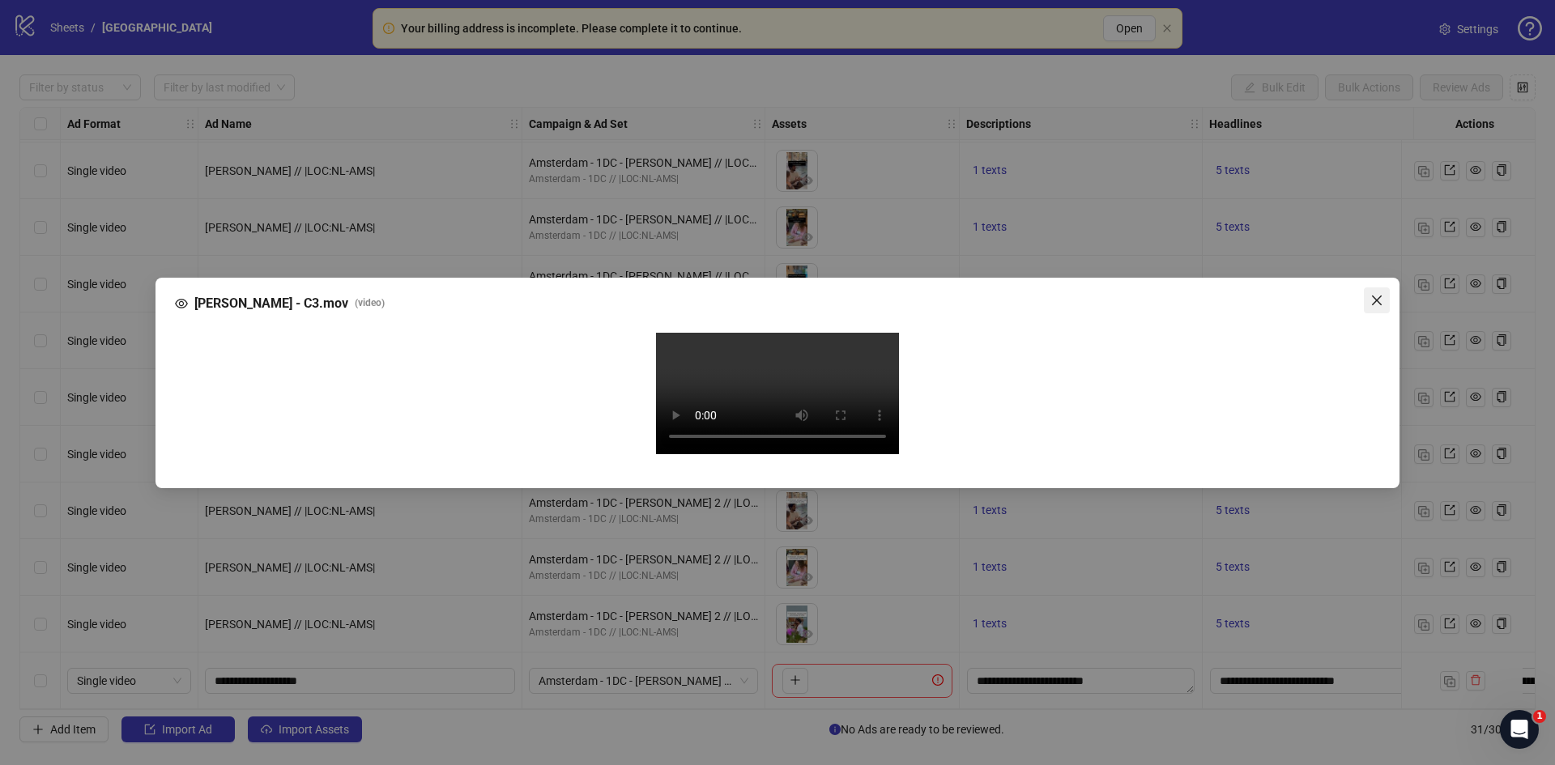
click at [1380, 294] on icon "close" at bounding box center [1376, 300] width 13 height 13
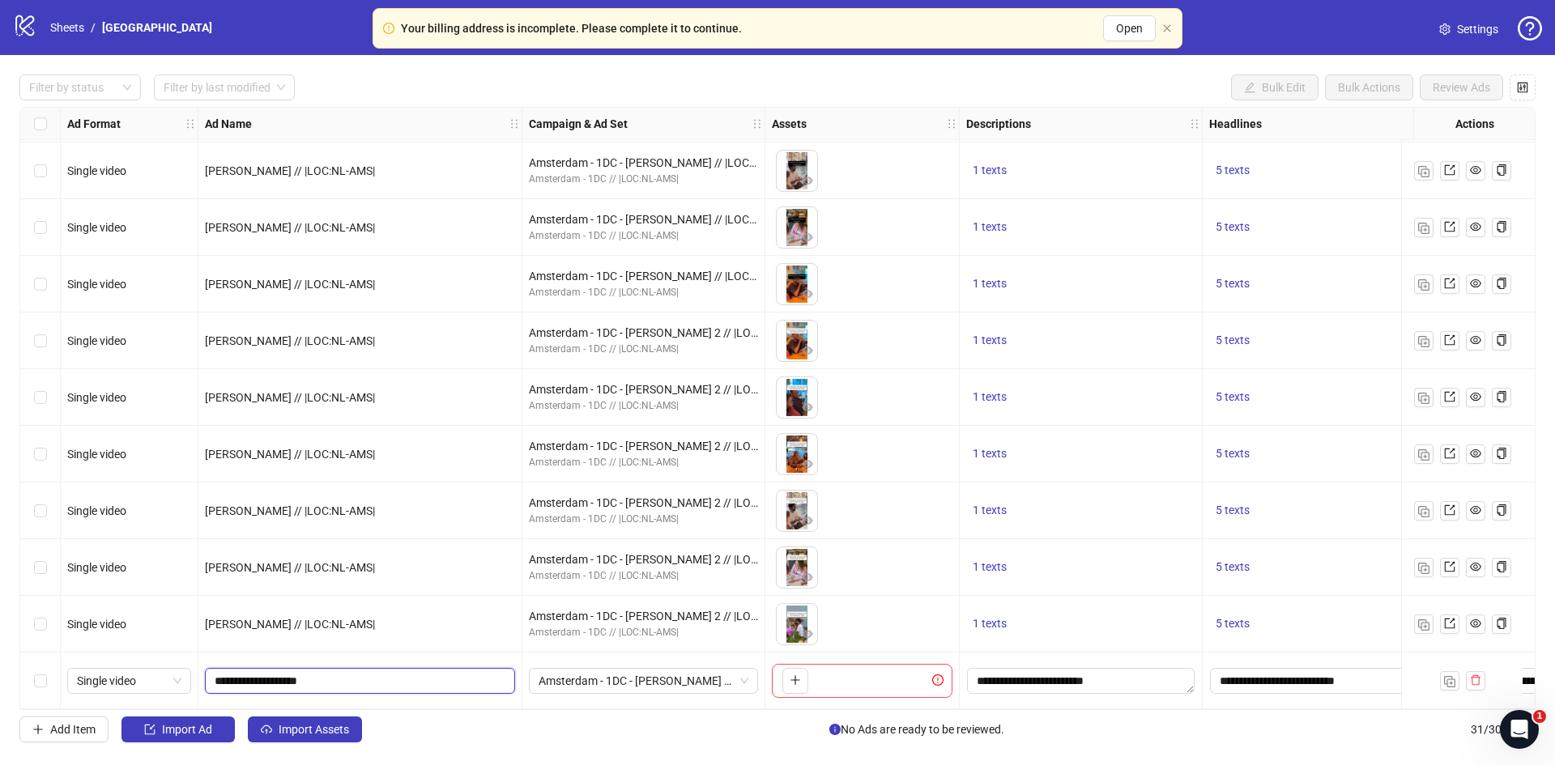
click at [244, 680] on input "**********" at bounding box center [359, 681] width 288 height 18
click at [239, 676] on input "**********" at bounding box center [359, 681] width 288 height 18
type input "**********"
click at [653, 676] on span "Amsterdam - 1DC - Kate 2 // |LOC:NL-AMS|" at bounding box center [644, 681] width 210 height 24
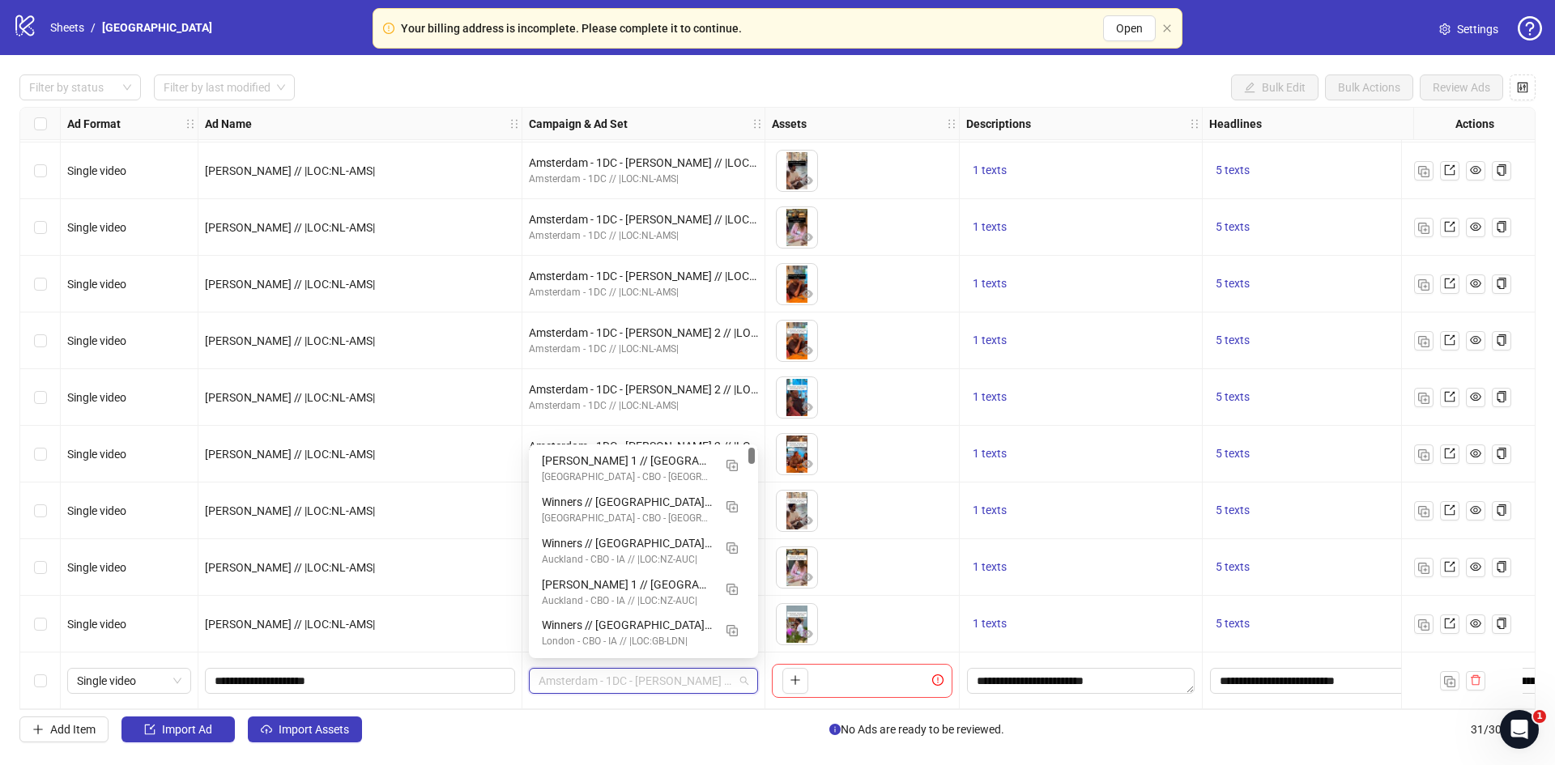
scroll to position [0, 0]
click at [609, 461] on div "[PERSON_NAME] 1 // [GEOGRAPHIC_DATA] - CBO - IA // |LOC:NL-AMS| // Exclude 180D…" at bounding box center [627, 461] width 171 height 18
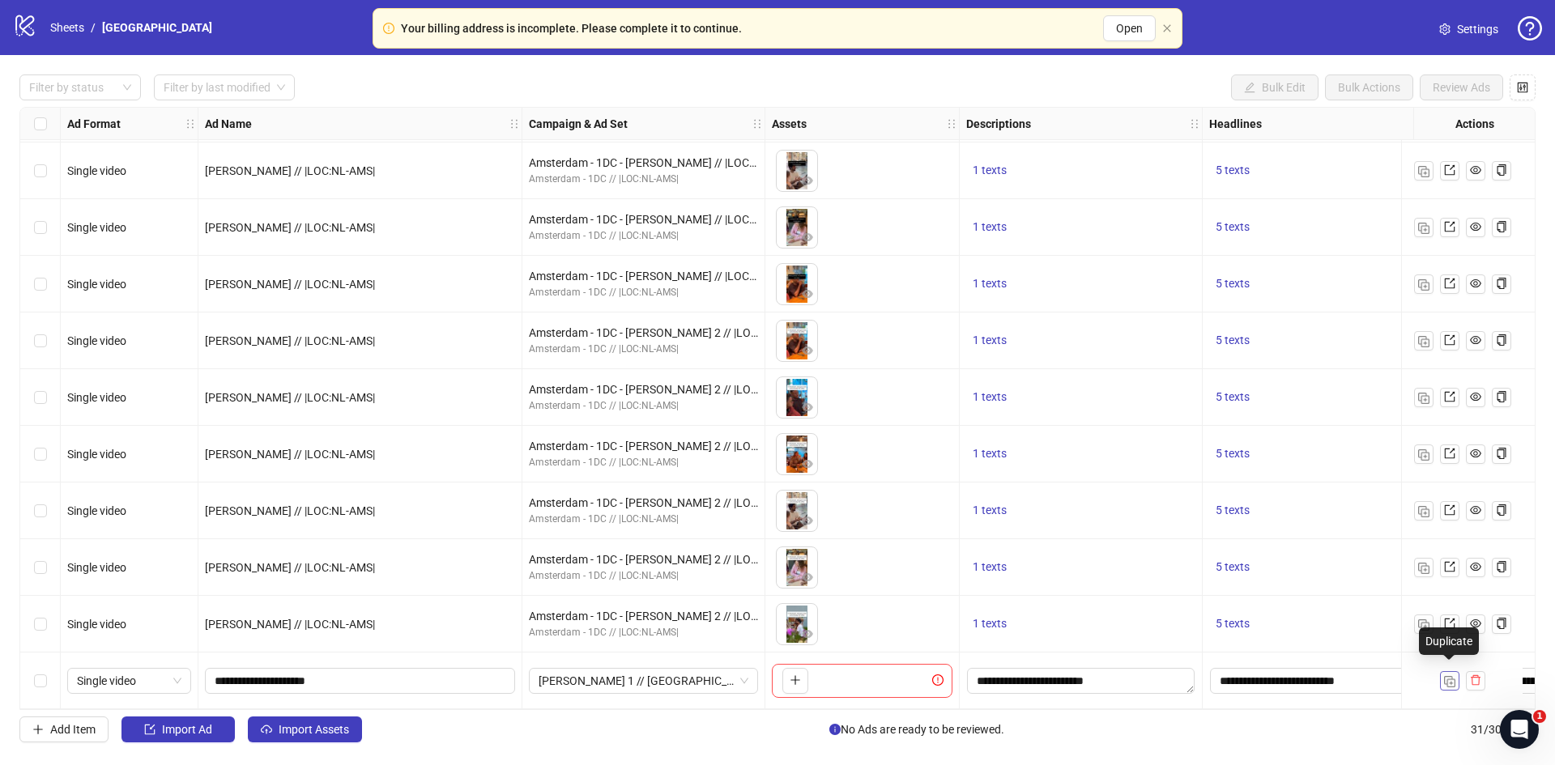
click at [1444, 676] on img "button" at bounding box center [1449, 681] width 11 height 11
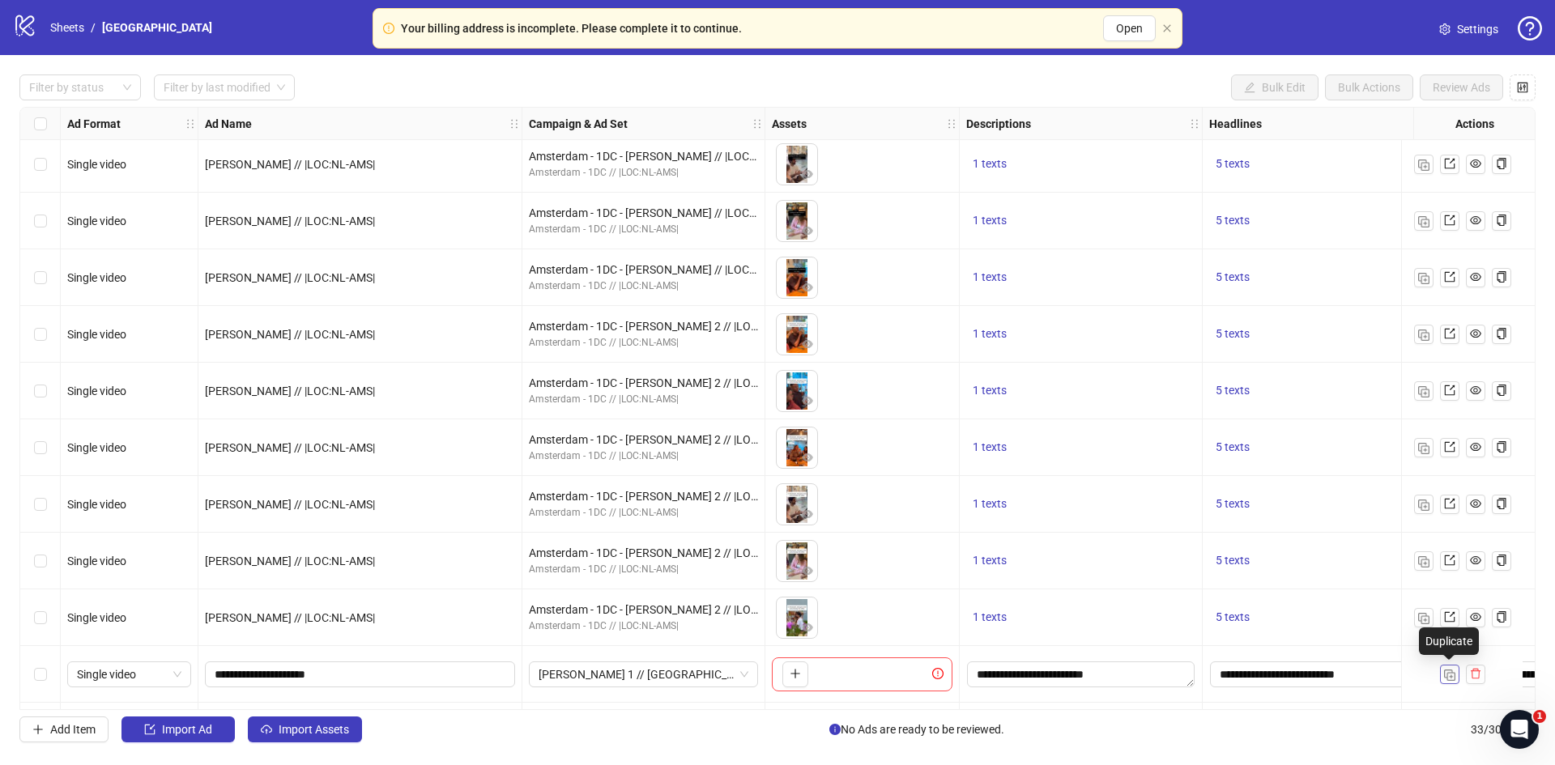
click at [1444, 673] on img "button" at bounding box center [1449, 675] width 11 height 11
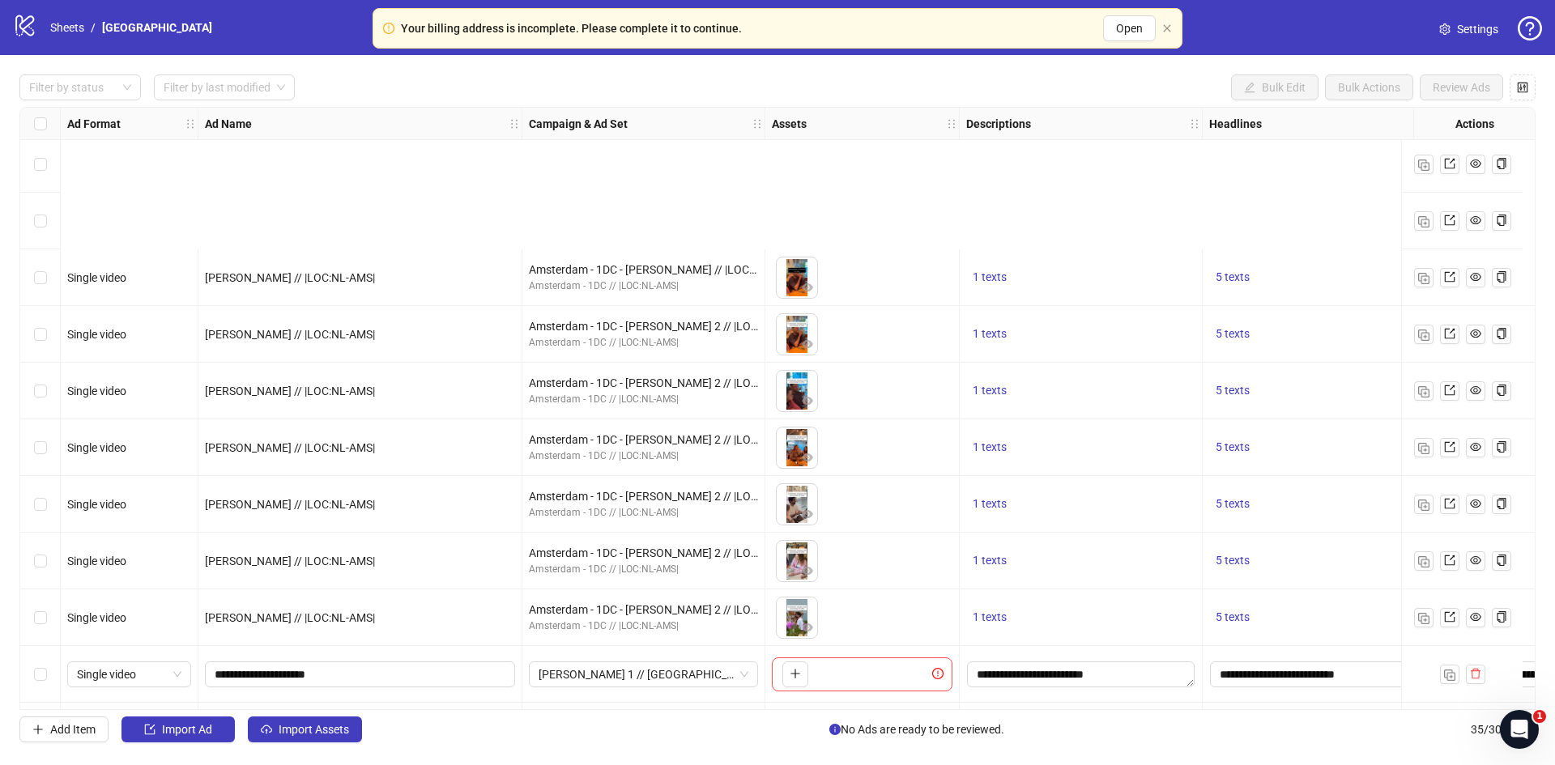
scroll to position [1421, 0]
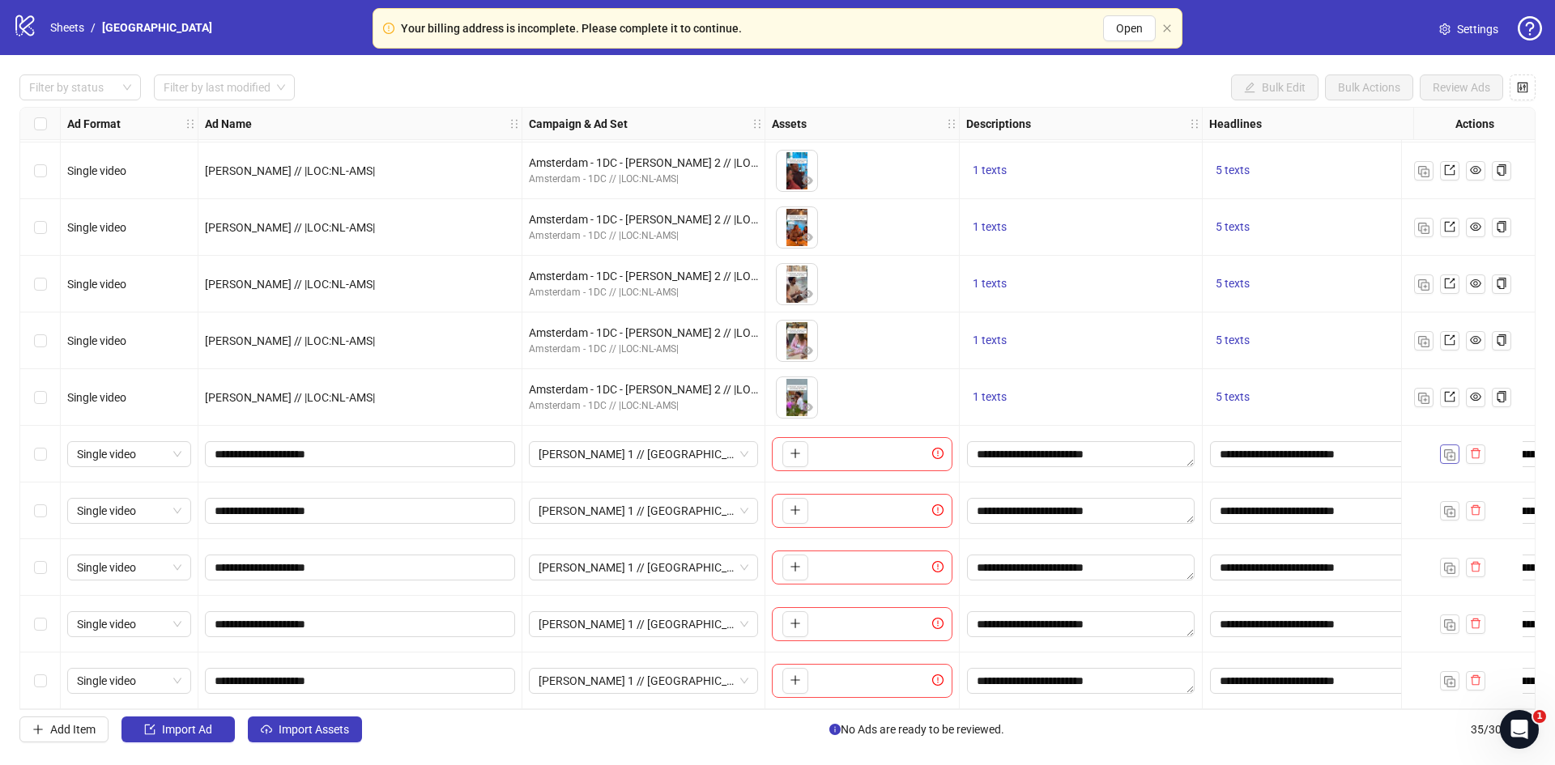
click at [1445, 449] on img "button" at bounding box center [1449, 454] width 11 height 11
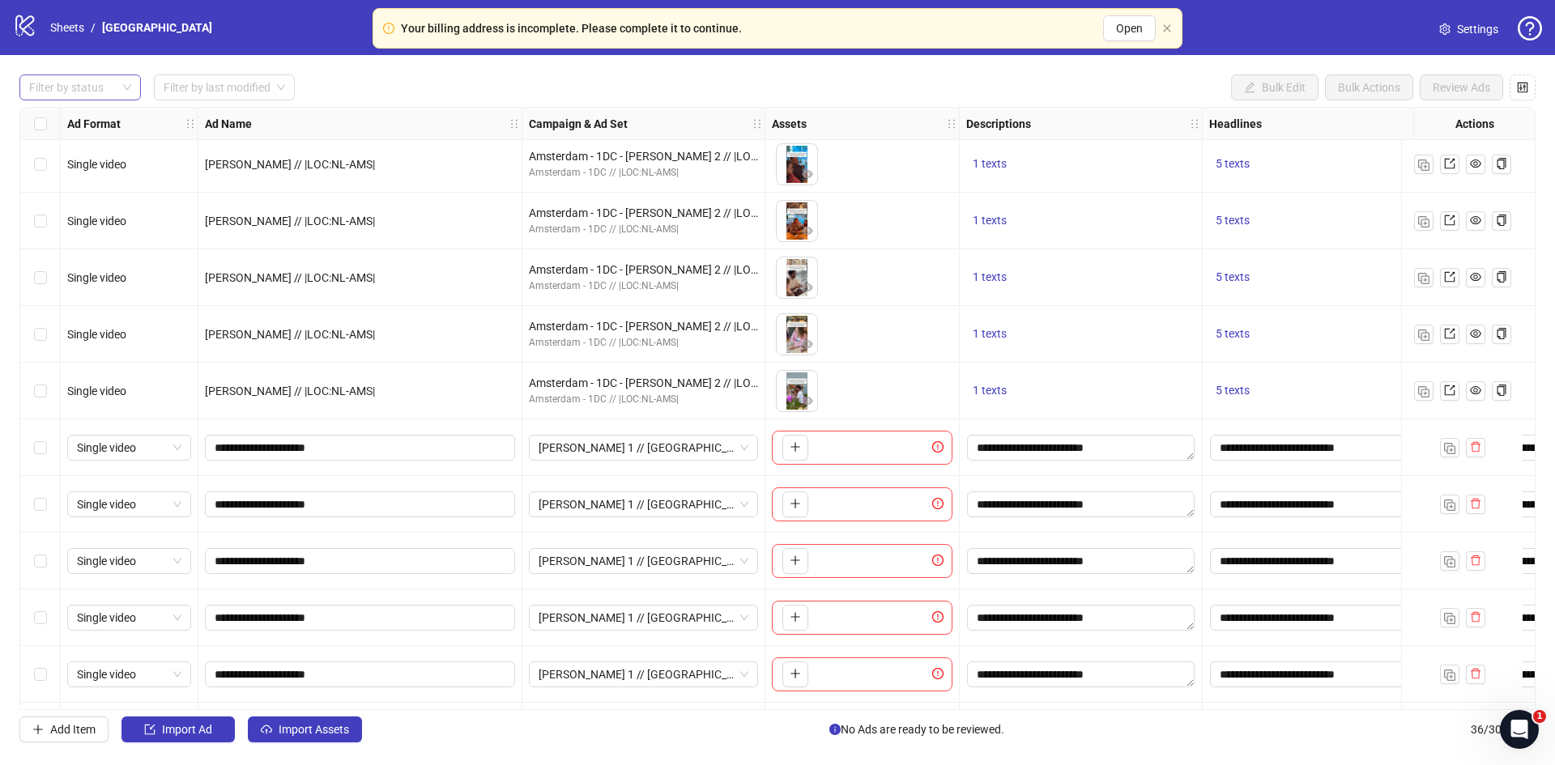
click at [90, 86] on div at bounding box center [72, 87] width 98 height 23
click at [69, 121] on div "Draft" at bounding box center [80, 121] width 96 height 18
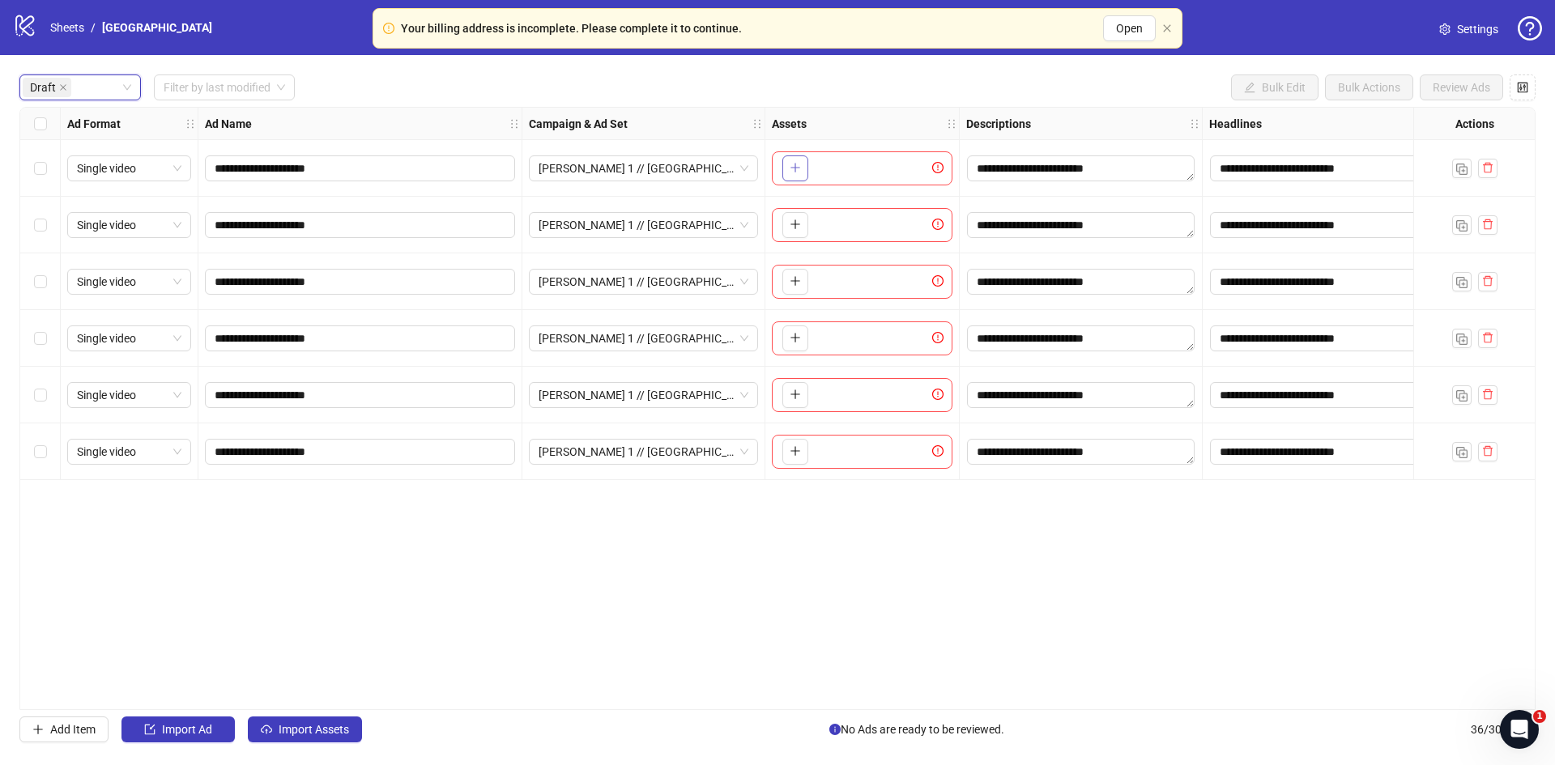
click at [796, 173] on icon "plus" at bounding box center [795, 167] width 11 height 11
click at [794, 221] on icon "plus" at bounding box center [795, 224] width 11 height 11
click at [796, 279] on icon "plus" at bounding box center [795, 280] width 11 height 11
click at [801, 346] on button "button" at bounding box center [795, 339] width 26 height 26
click at [783, 386] on button "button" at bounding box center [795, 395] width 26 height 26
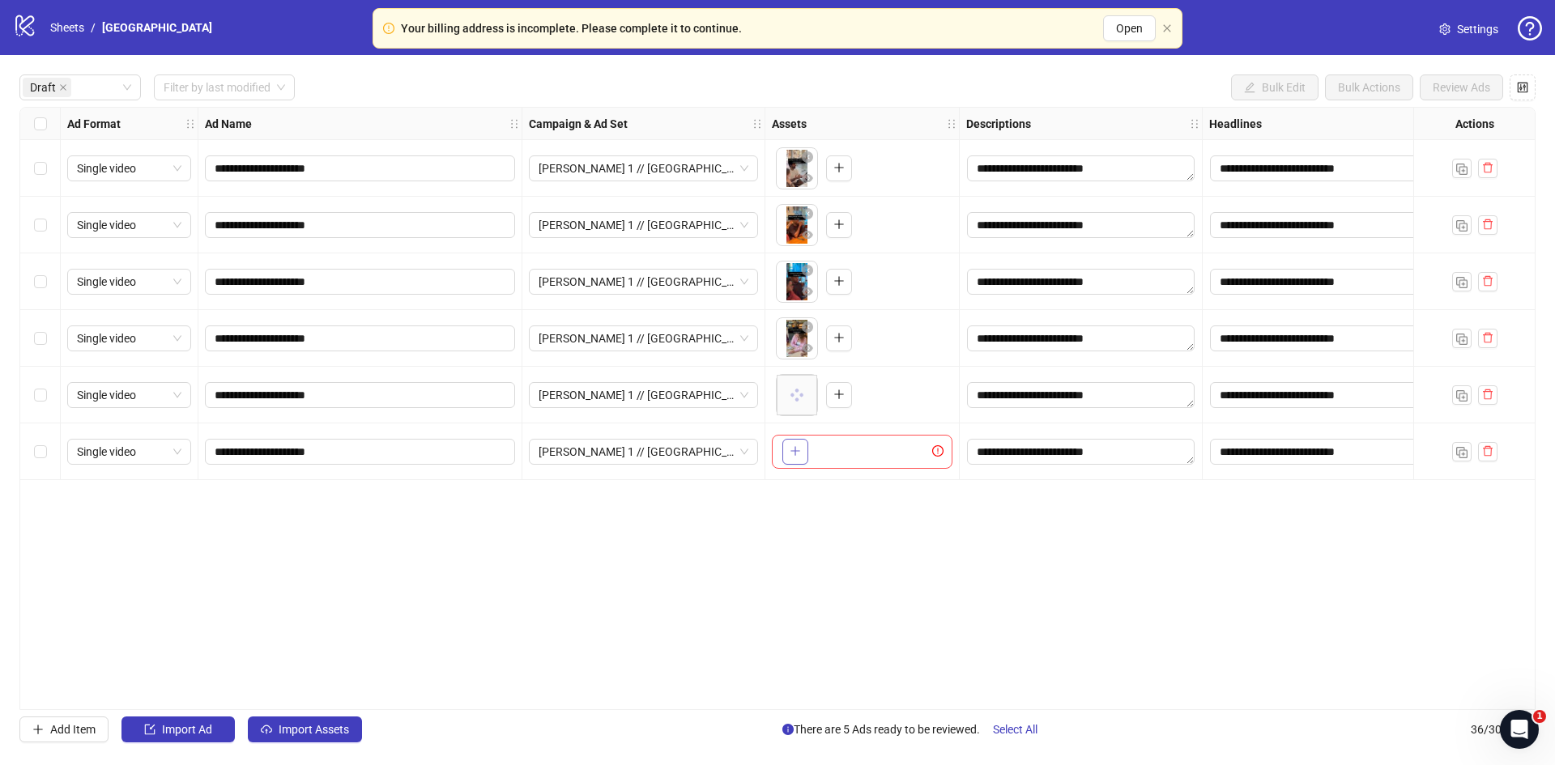
click at [799, 454] on icon "plus" at bounding box center [795, 450] width 11 height 11
click at [49, 121] on div "Select all rows" at bounding box center [40, 124] width 40 height 32
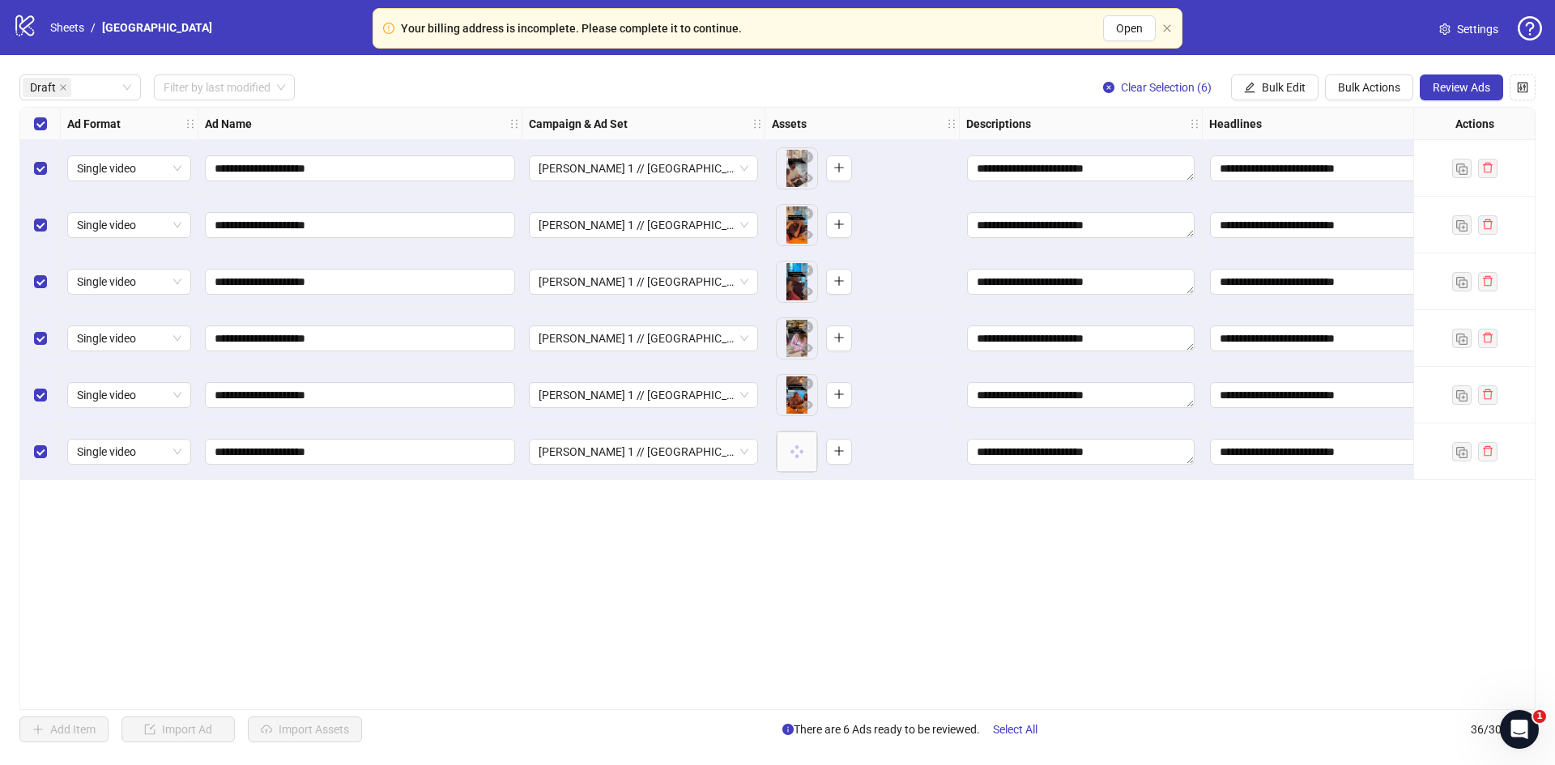
click at [1286, 75] on div "**********" at bounding box center [777, 408] width 1555 height 707
click at [1472, 92] on span "Review Ads" at bounding box center [1462, 87] width 58 height 13
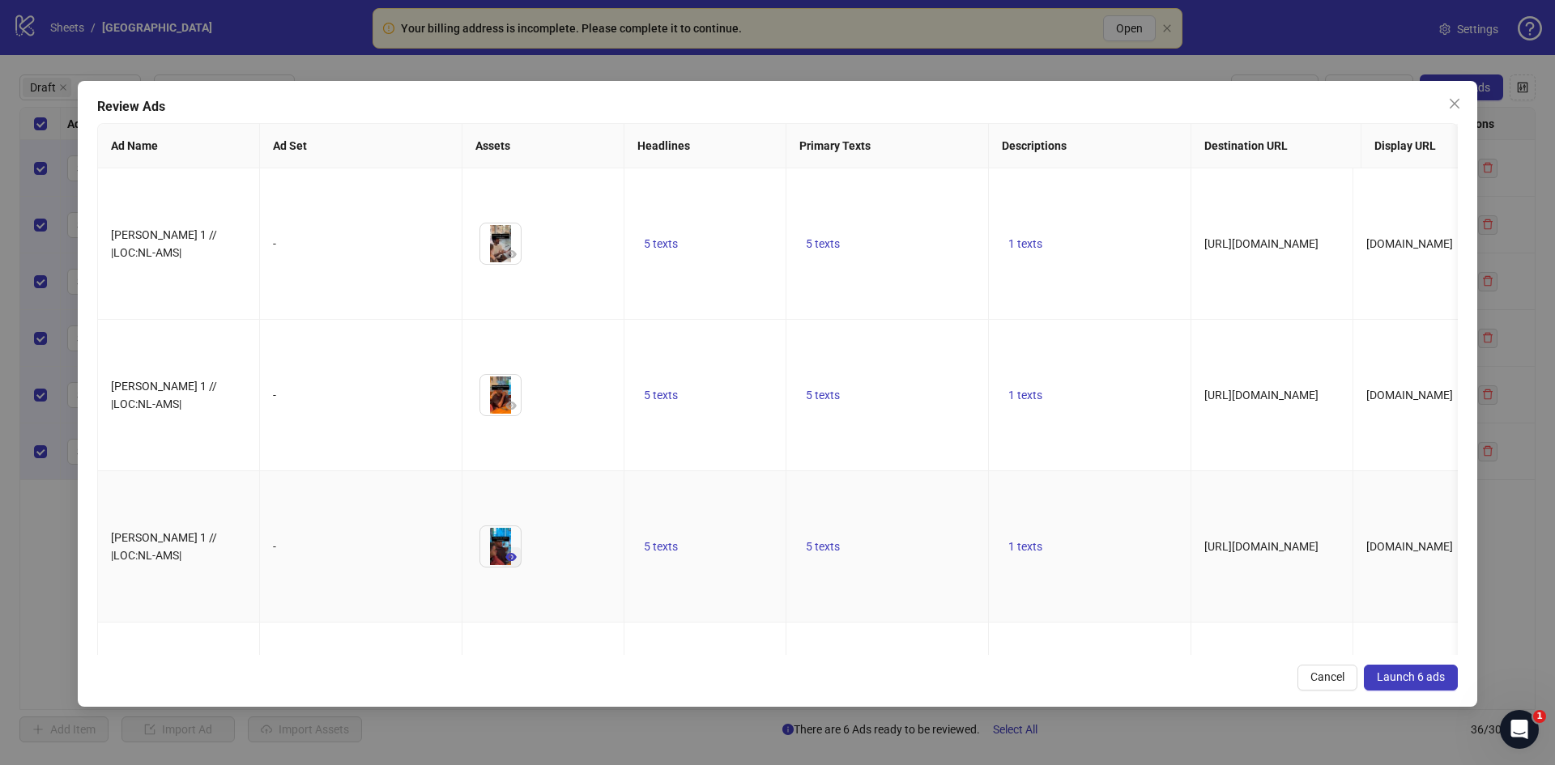
click at [503, 547] on button "button" at bounding box center [510, 556] width 19 height 19
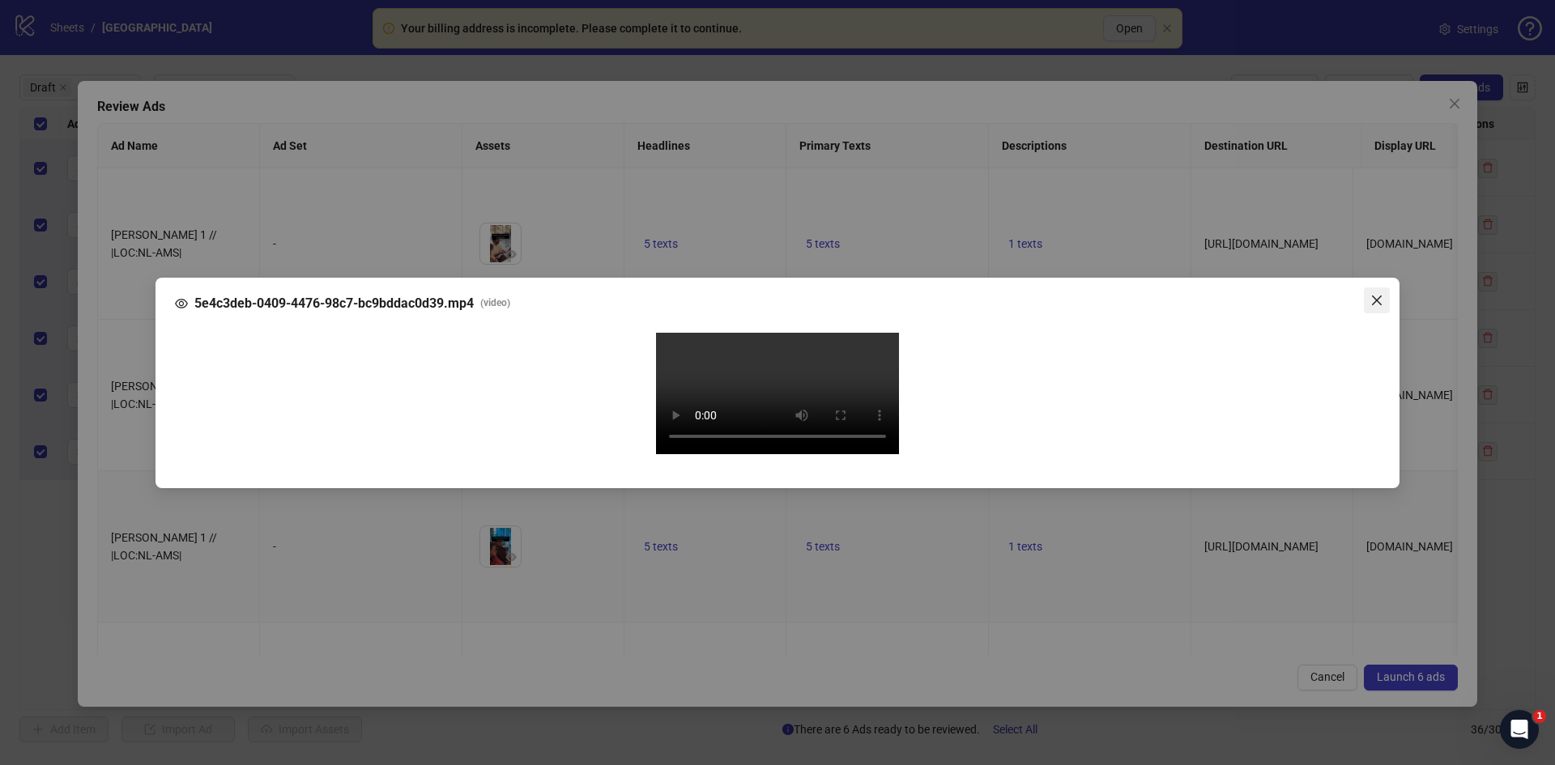
click at [1370, 294] on icon "close" at bounding box center [1376, 300] width 13 height 13
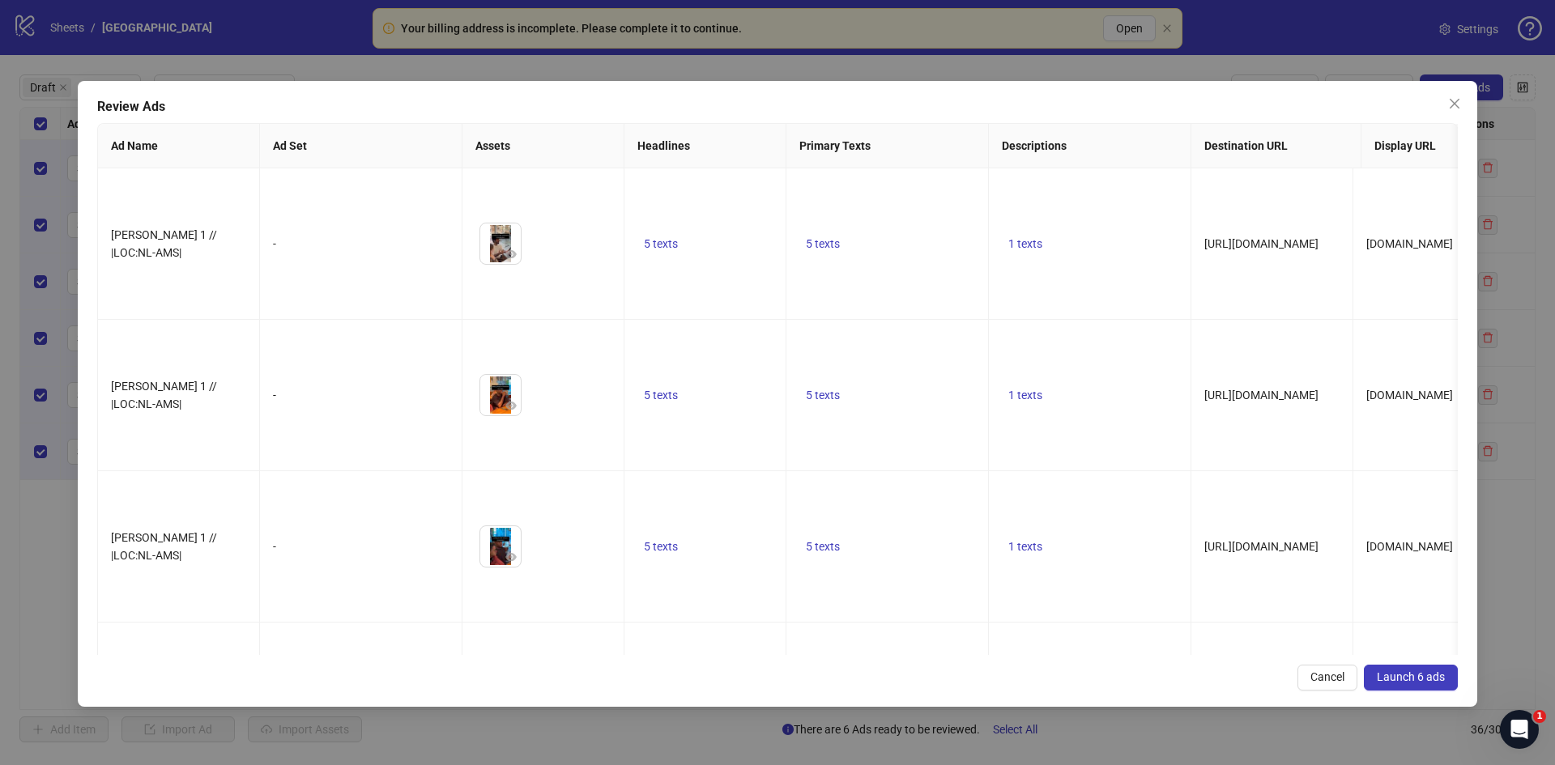
click at [1391, 672] on span "Launch 6 ads" at bounding box center [1411, 677] width 68 height 13
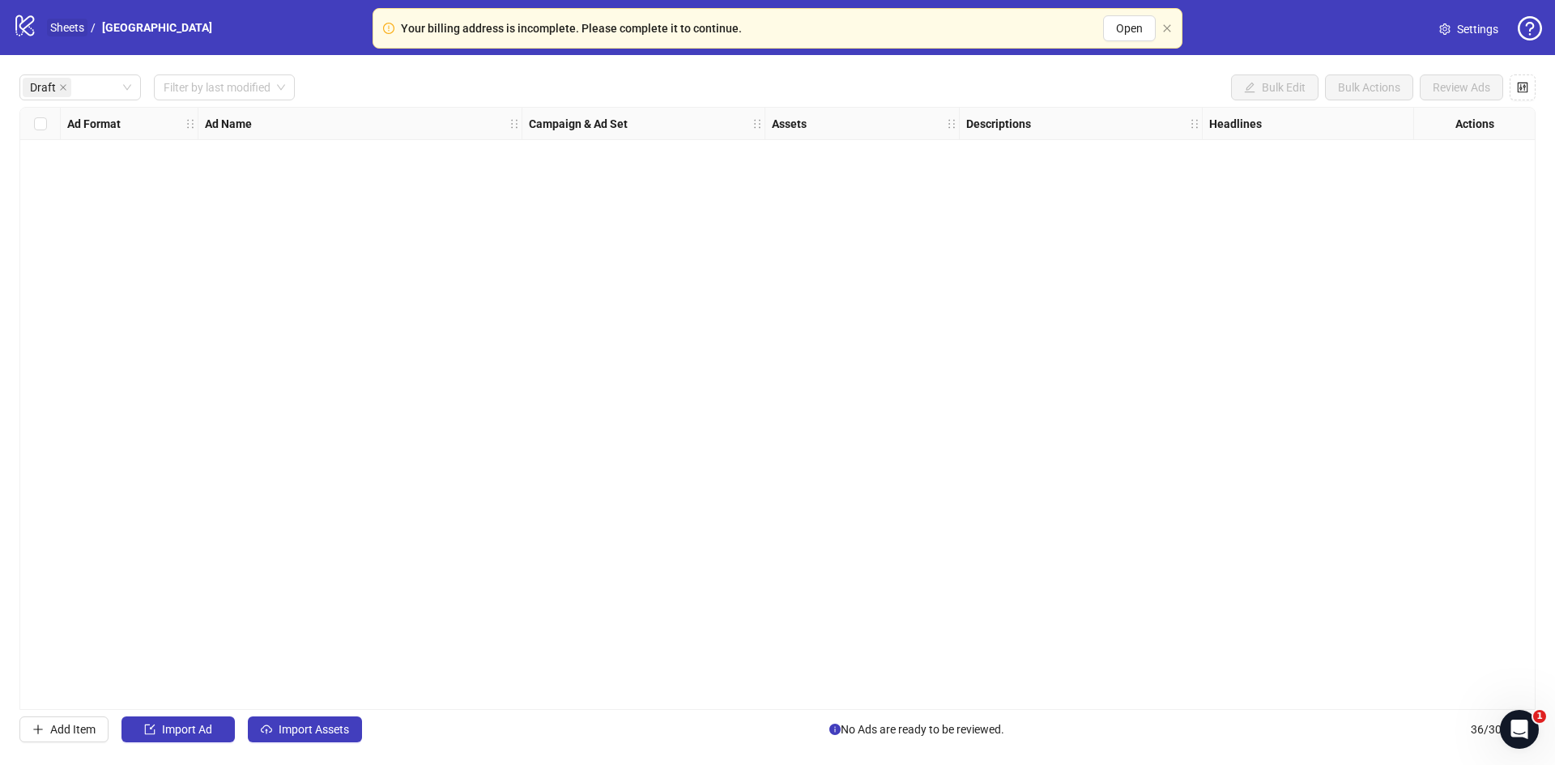
click at [66, 26] on link "Sheets" at bounding box center [67, 28] width 40 height 18
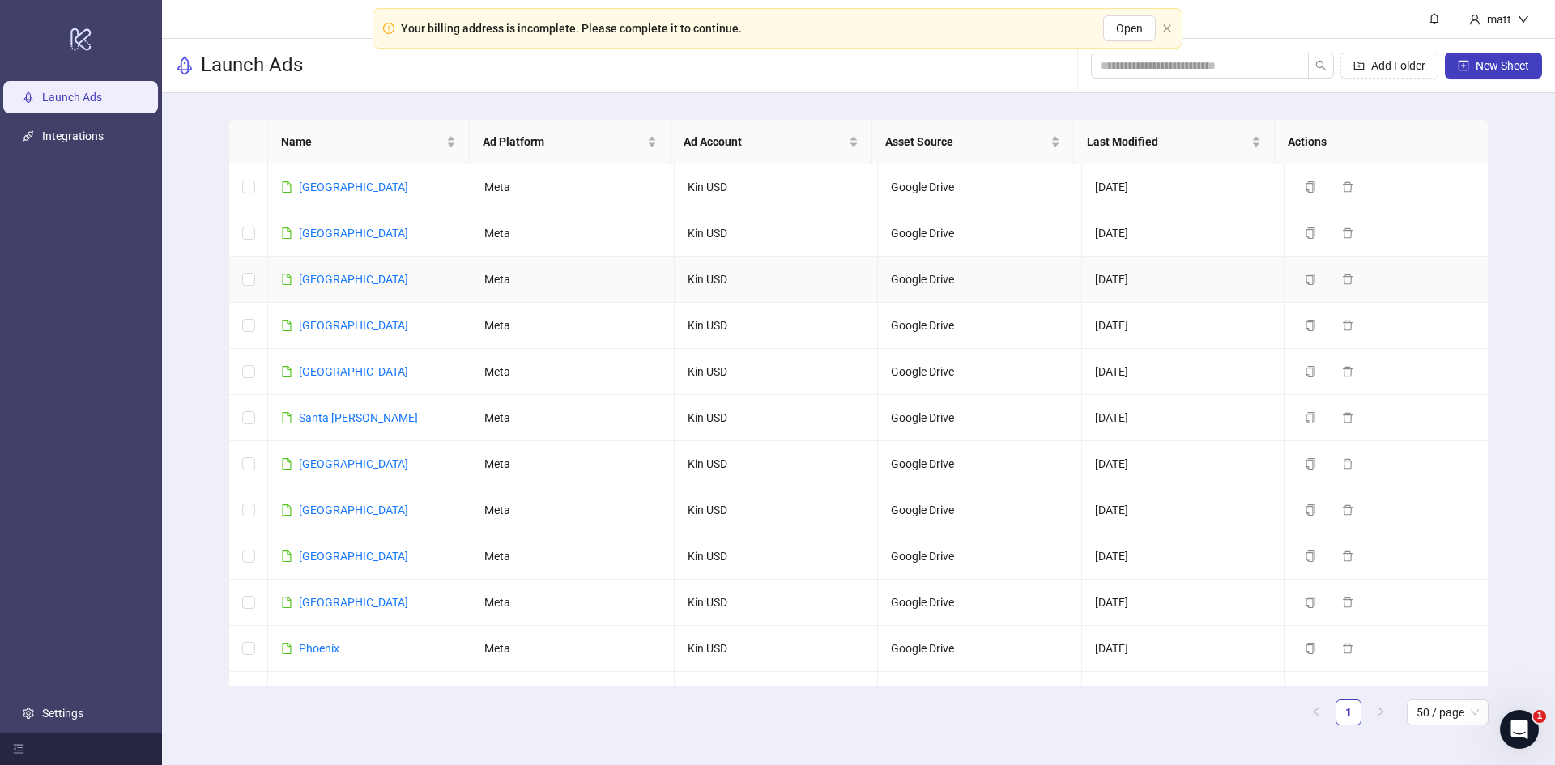
scroll to position [1331, 0]
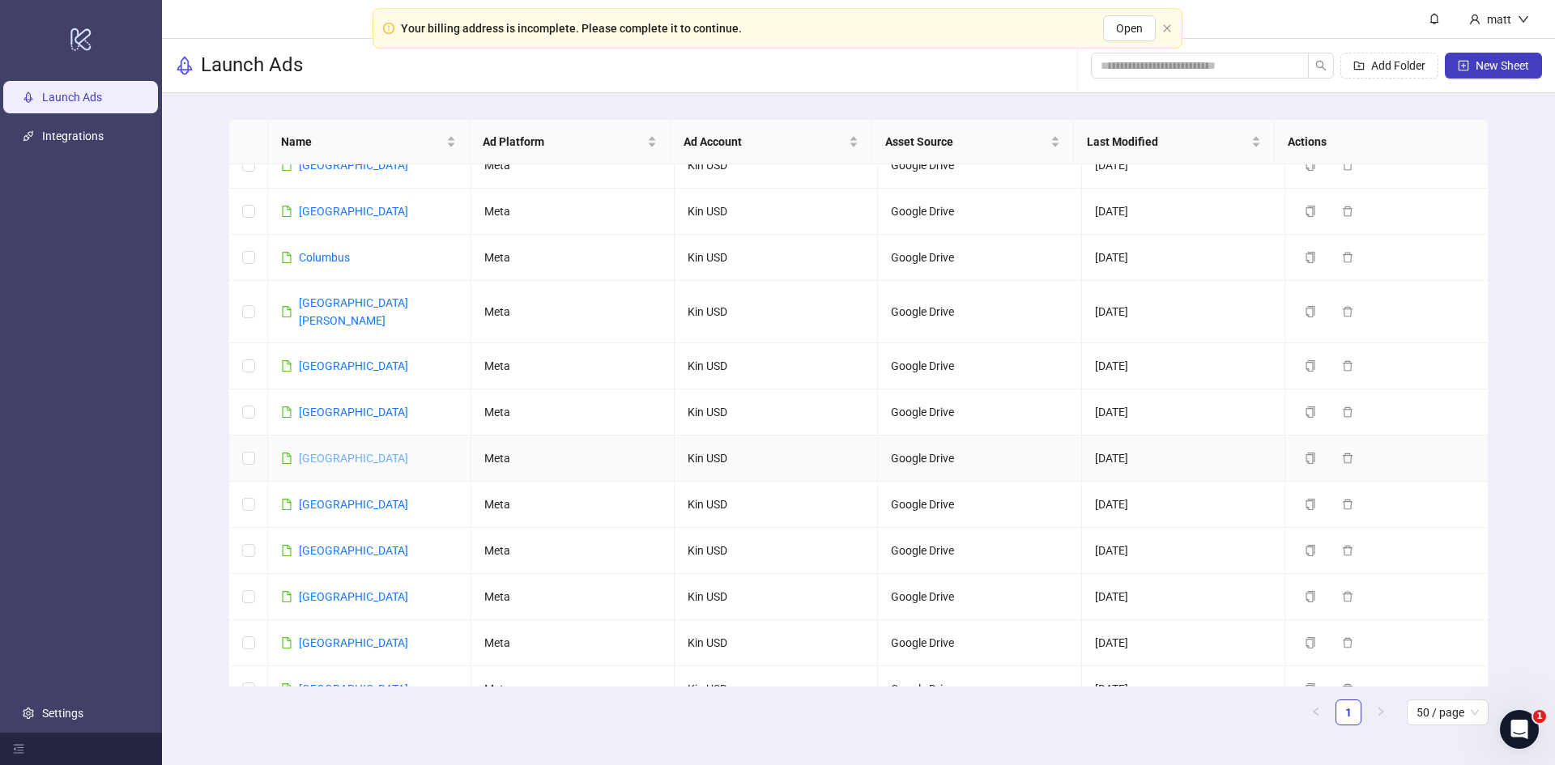
click at [317, 452] on link "[GEOGRAPHIC_DATA]" at bounding box center [353, 458] width 109 height 13
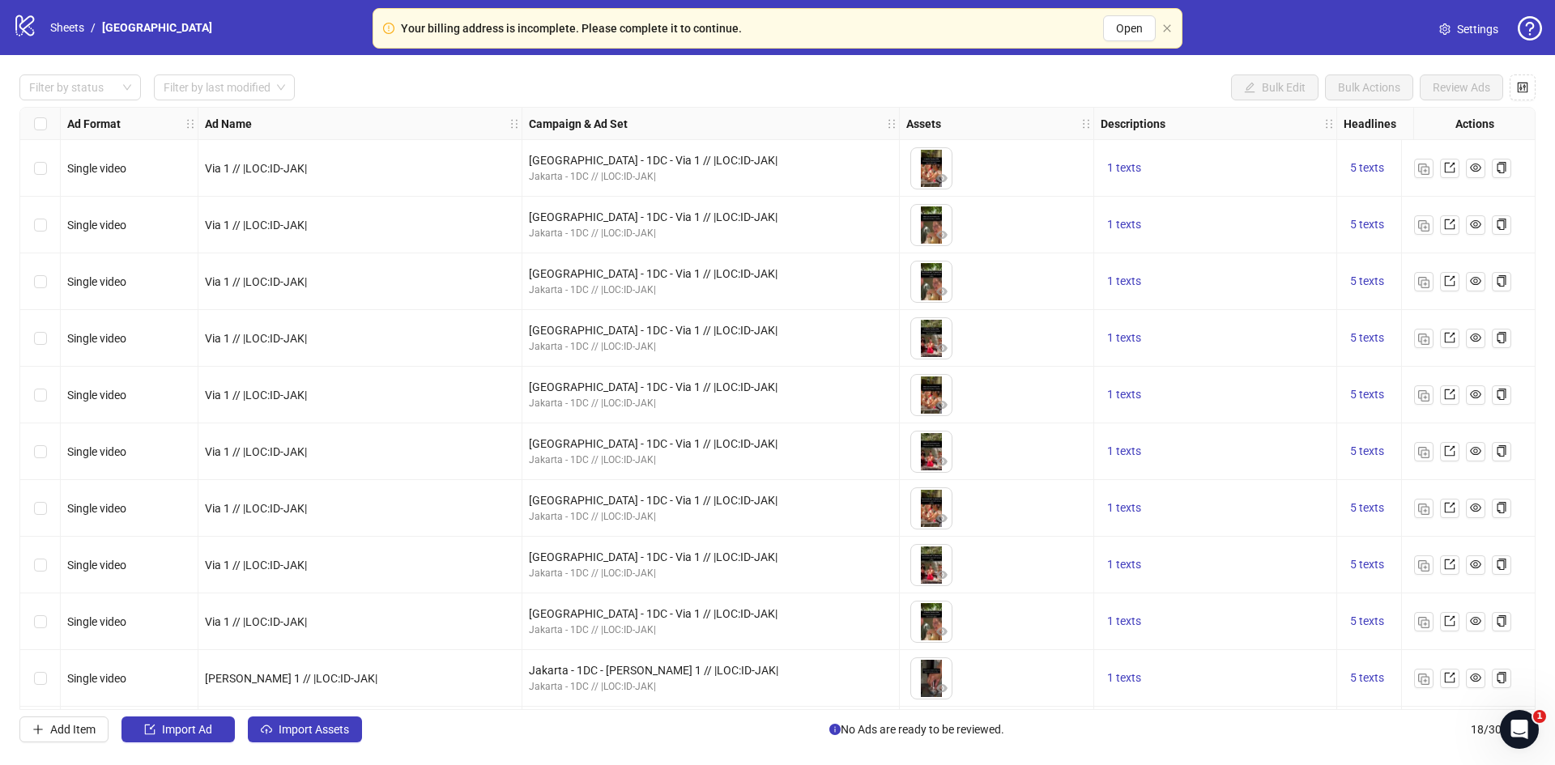
click at [1475, 23] on span "Settings" at bounding box center [1477, 29] width 41 height 18
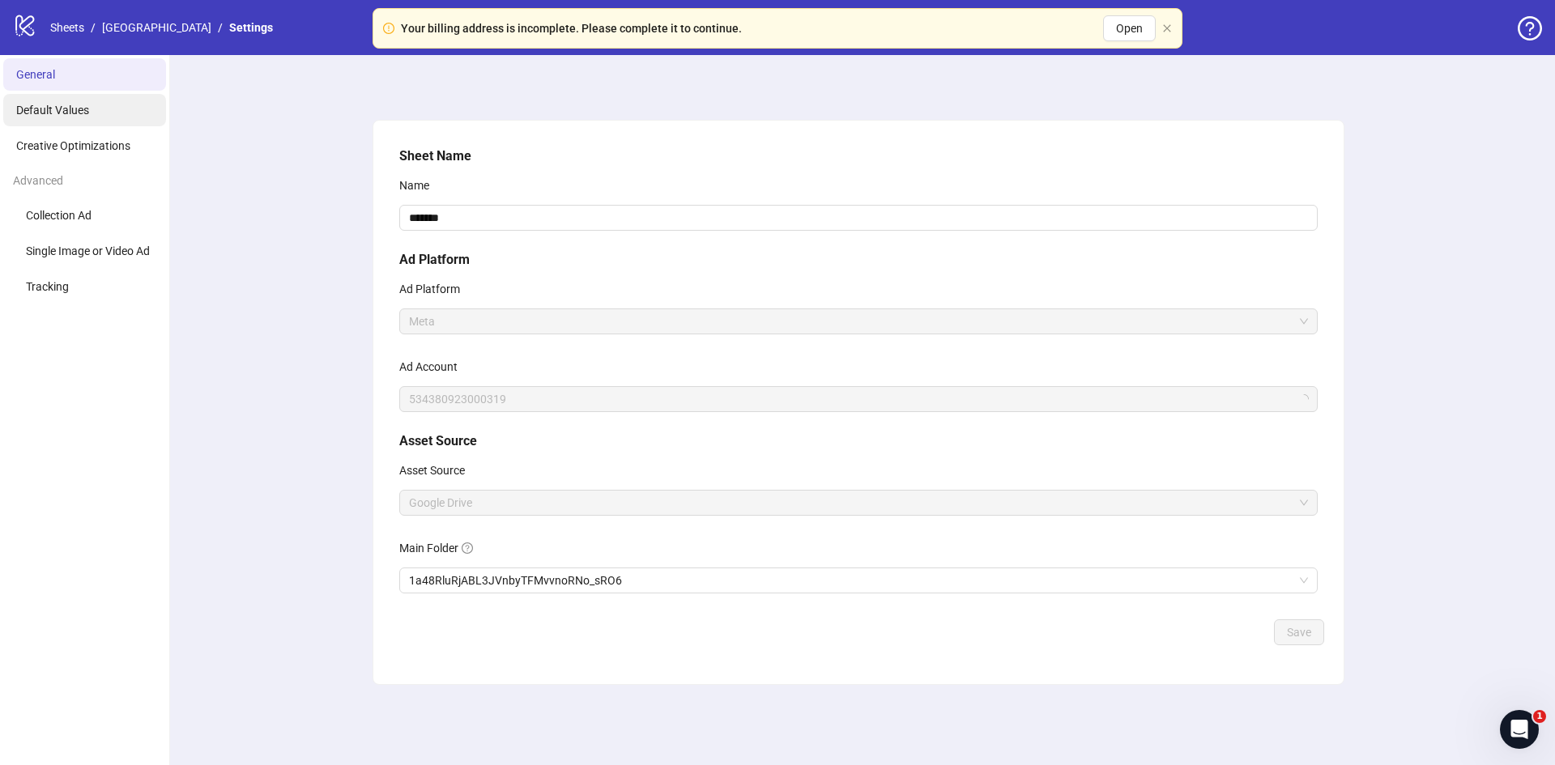
click at [83, 110] on span "Default Values" at bounding box center [52, 110] width 73 height 13
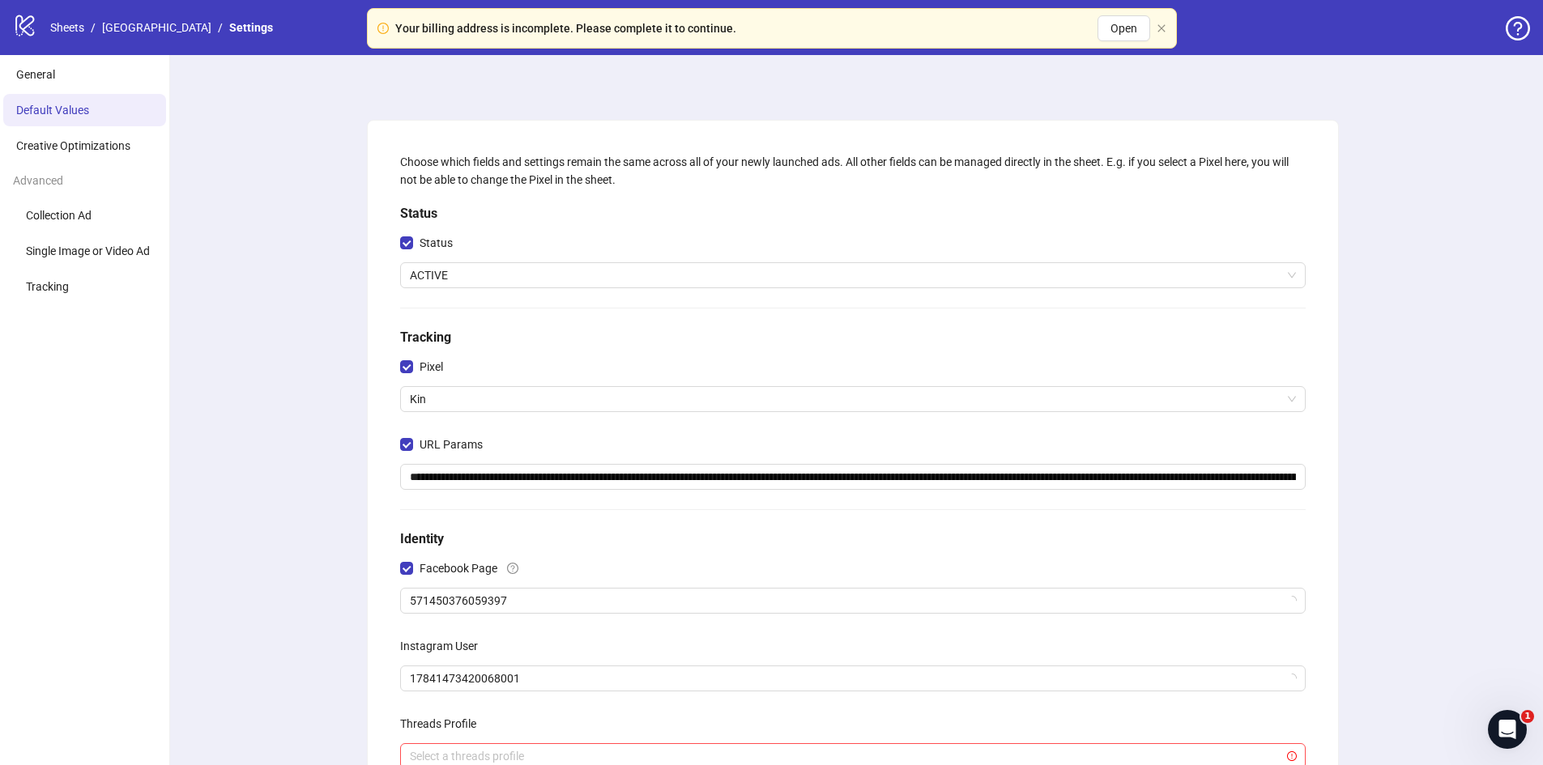
scroll to position [100, 0]
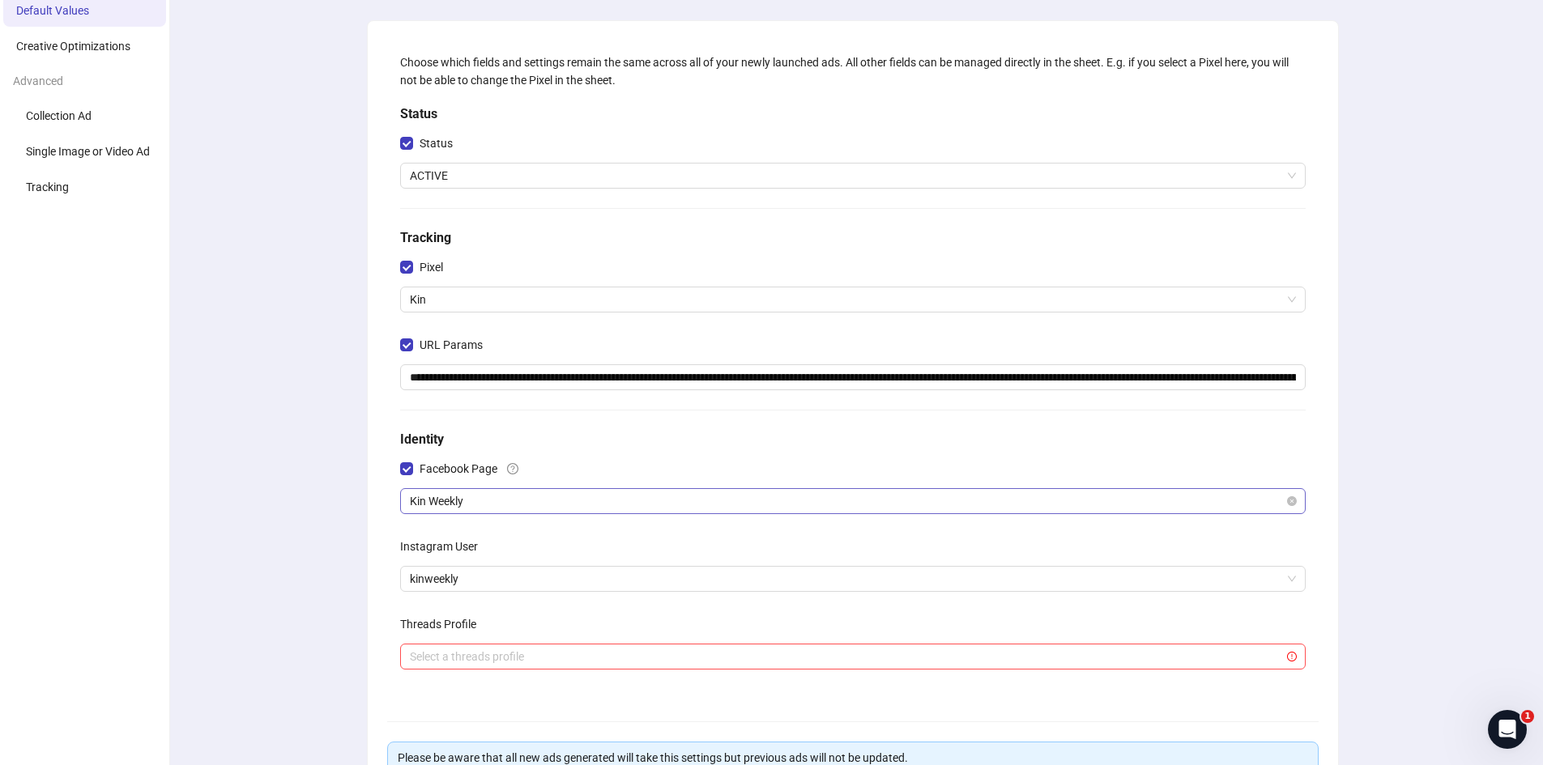
click at [424, 507] on span "Kin Weekly" at bounding box center [853, 501] width 886 height 24
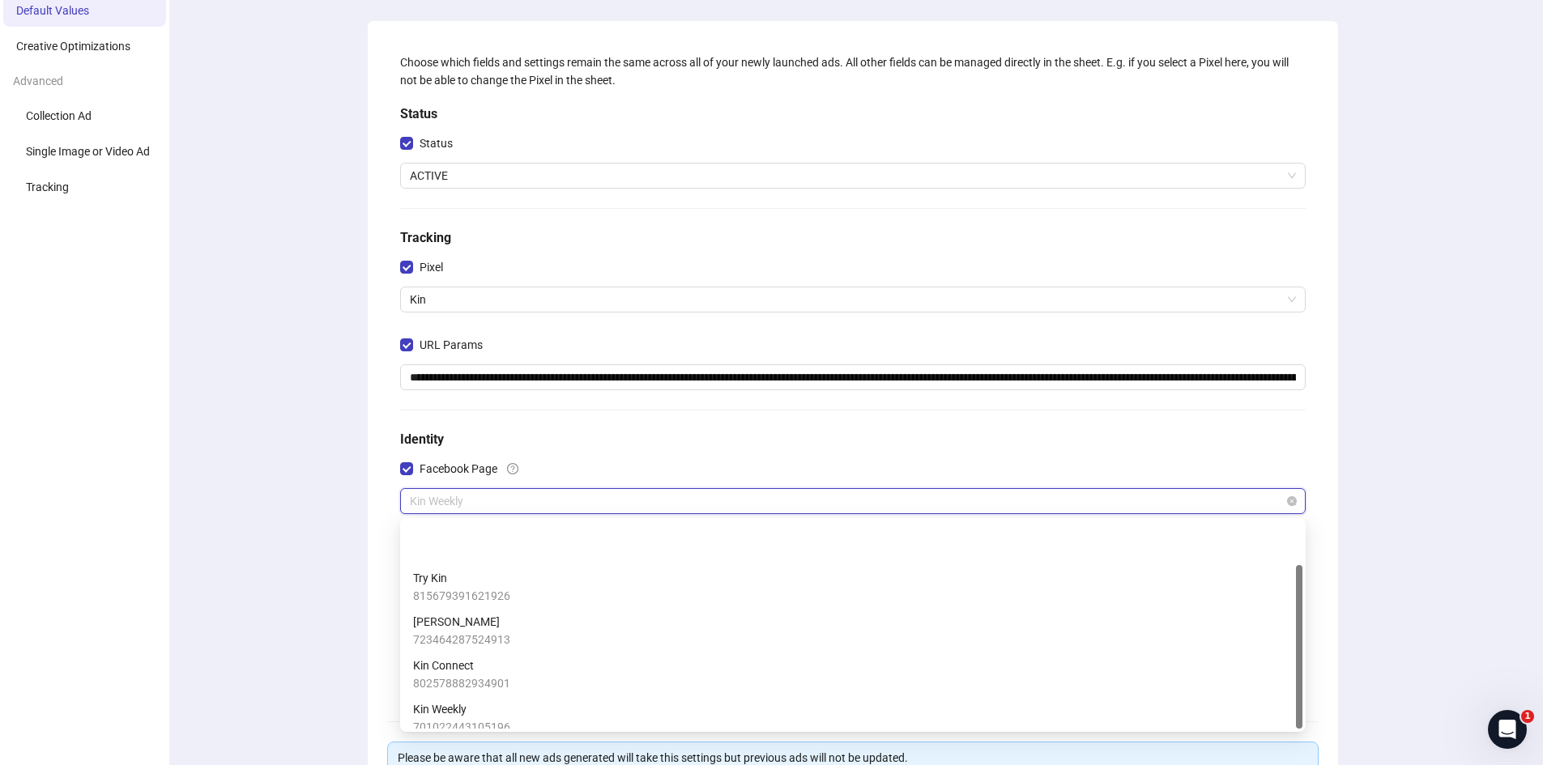
scroll to position [55, 0]
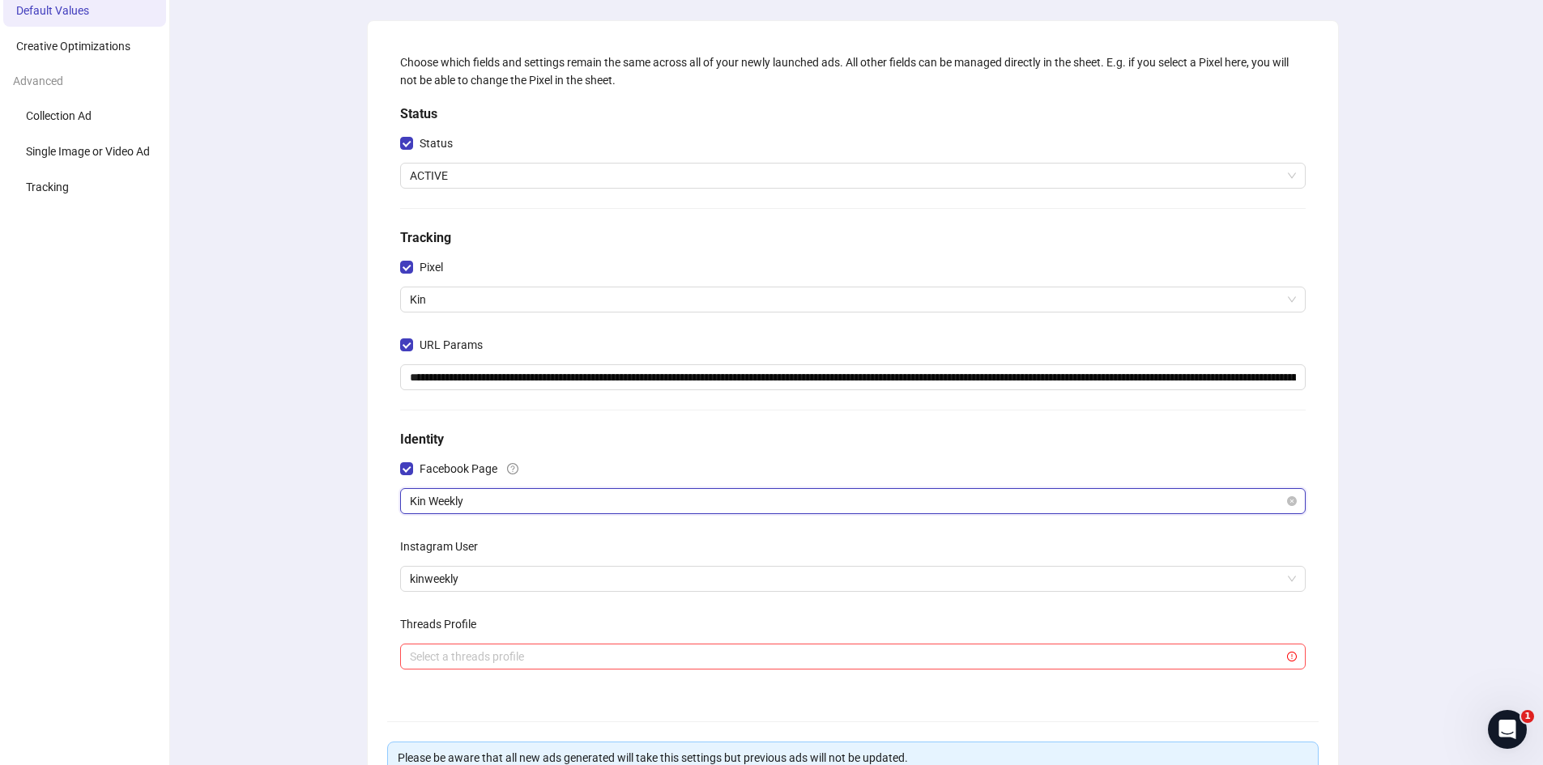
click at [424, 507] on span "Kin Weekly" at bounding box center [853, 501] width 886 height 24
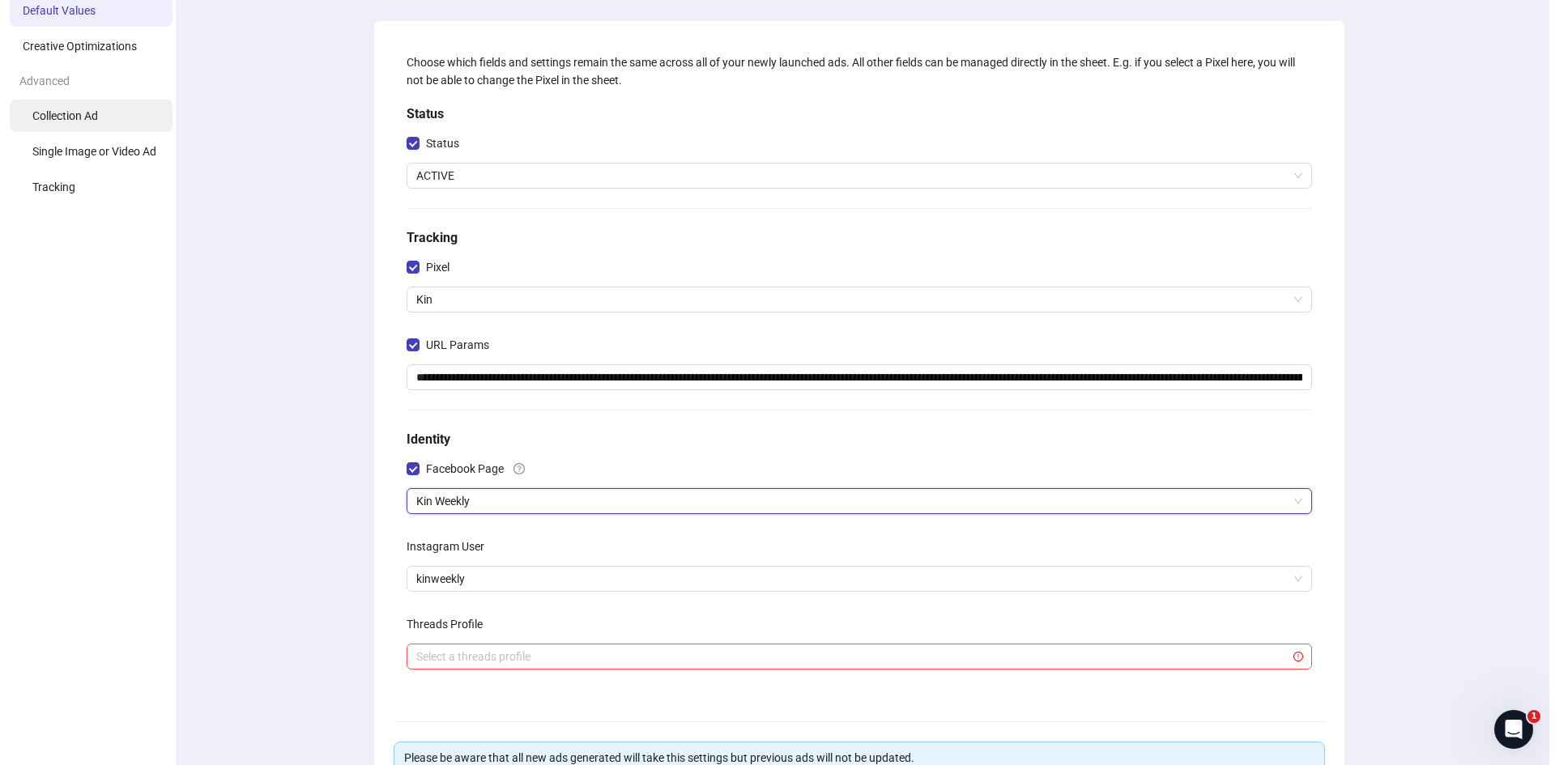
scroll to position [0, 0]
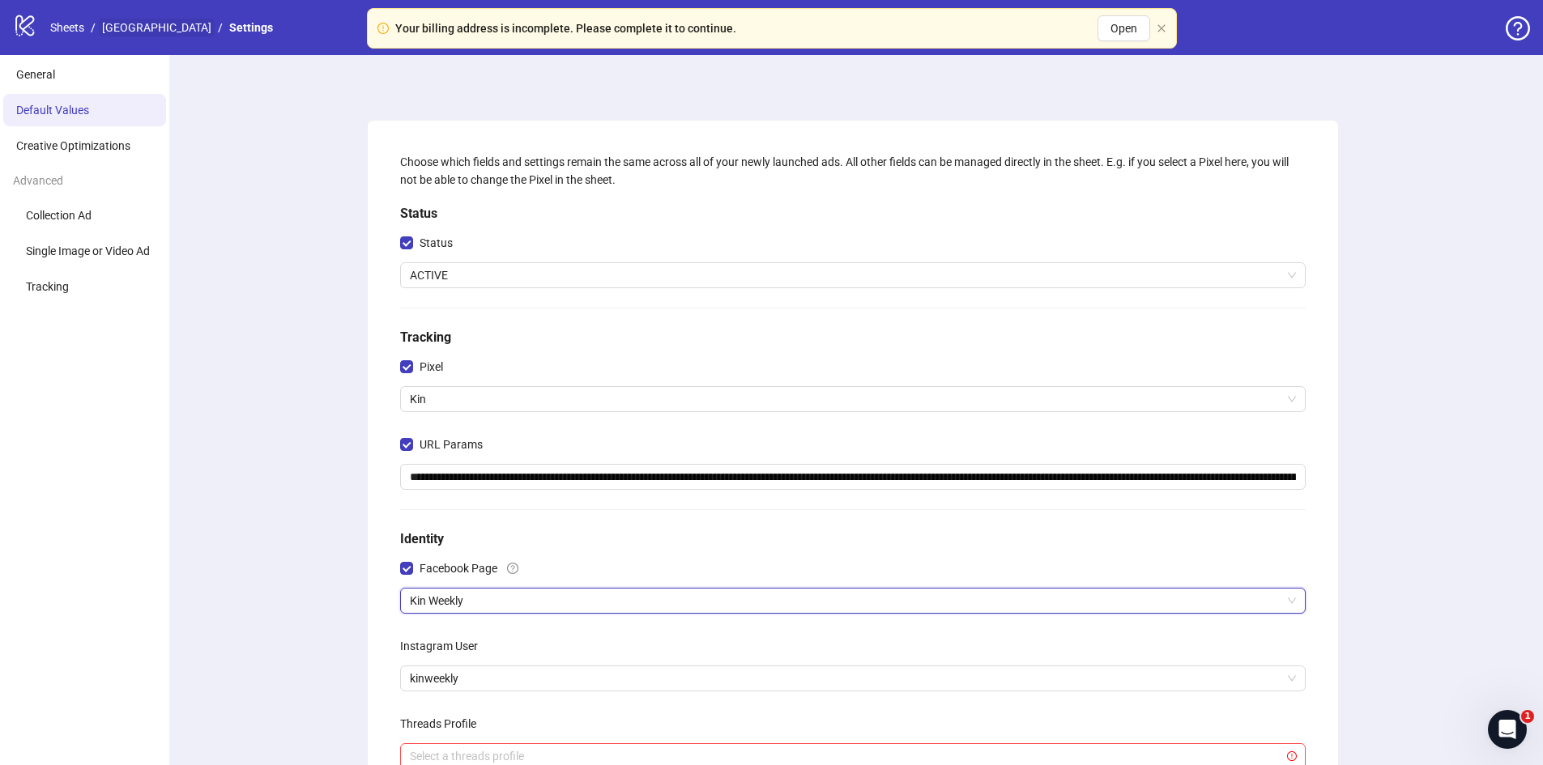
click at [121, 21] on link "[GEOGRAPHIC_DATA]" at bounding box center [157, 28] width 116 height 18
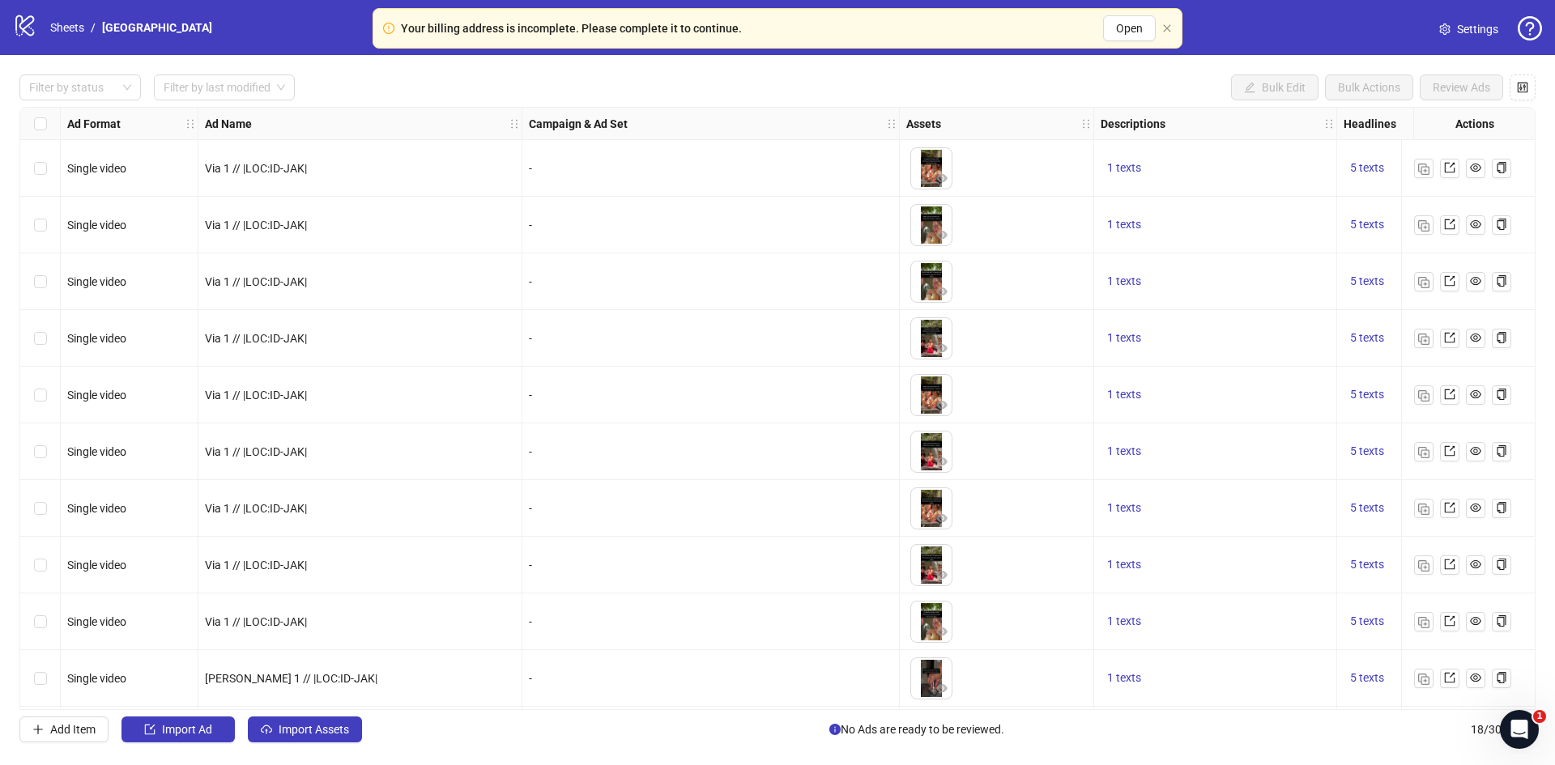
scroll to position [458, 0]
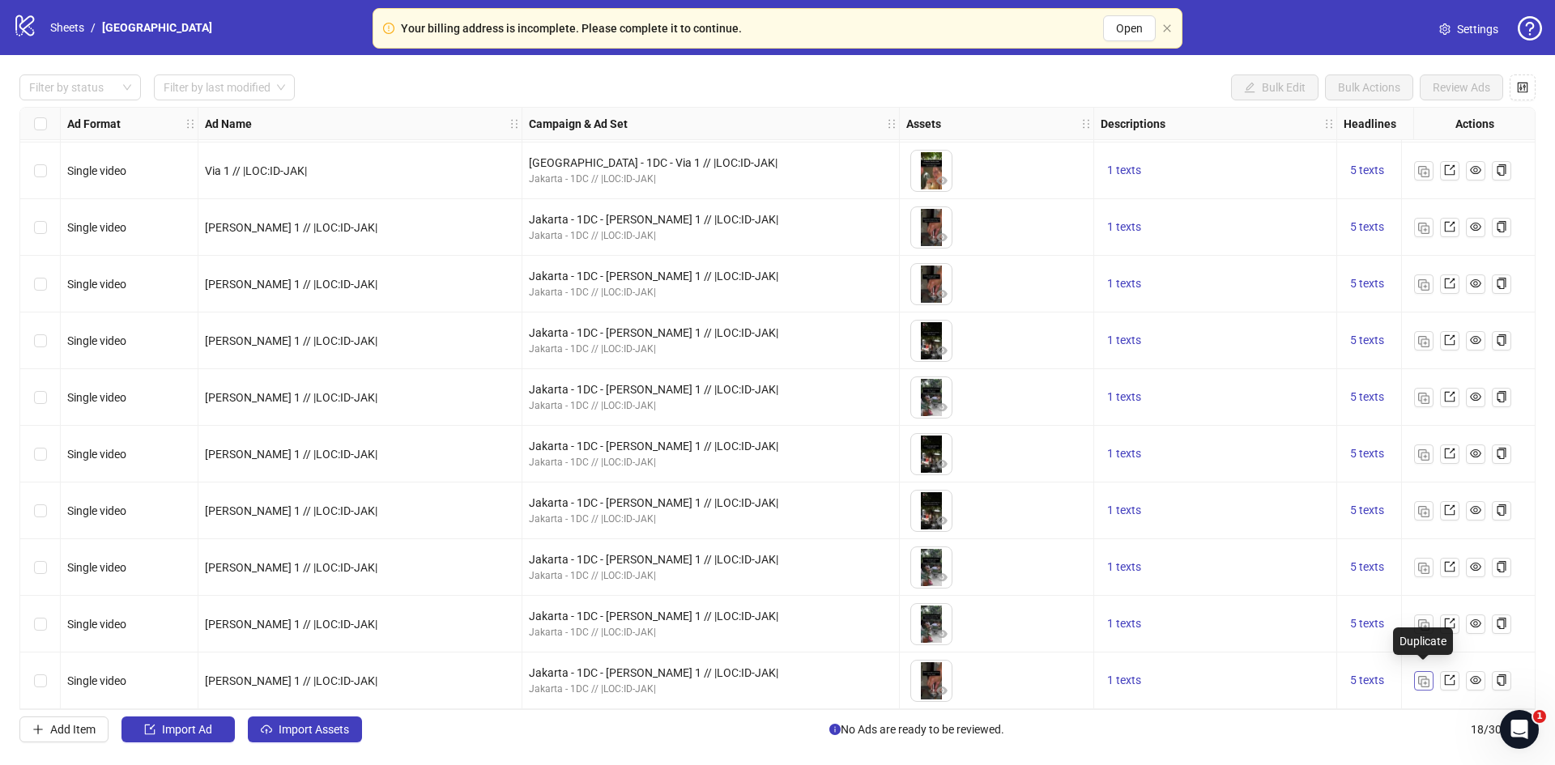
click at [1420, 679] on img "button" at bounding box center [1423, 681] width 11 height 11
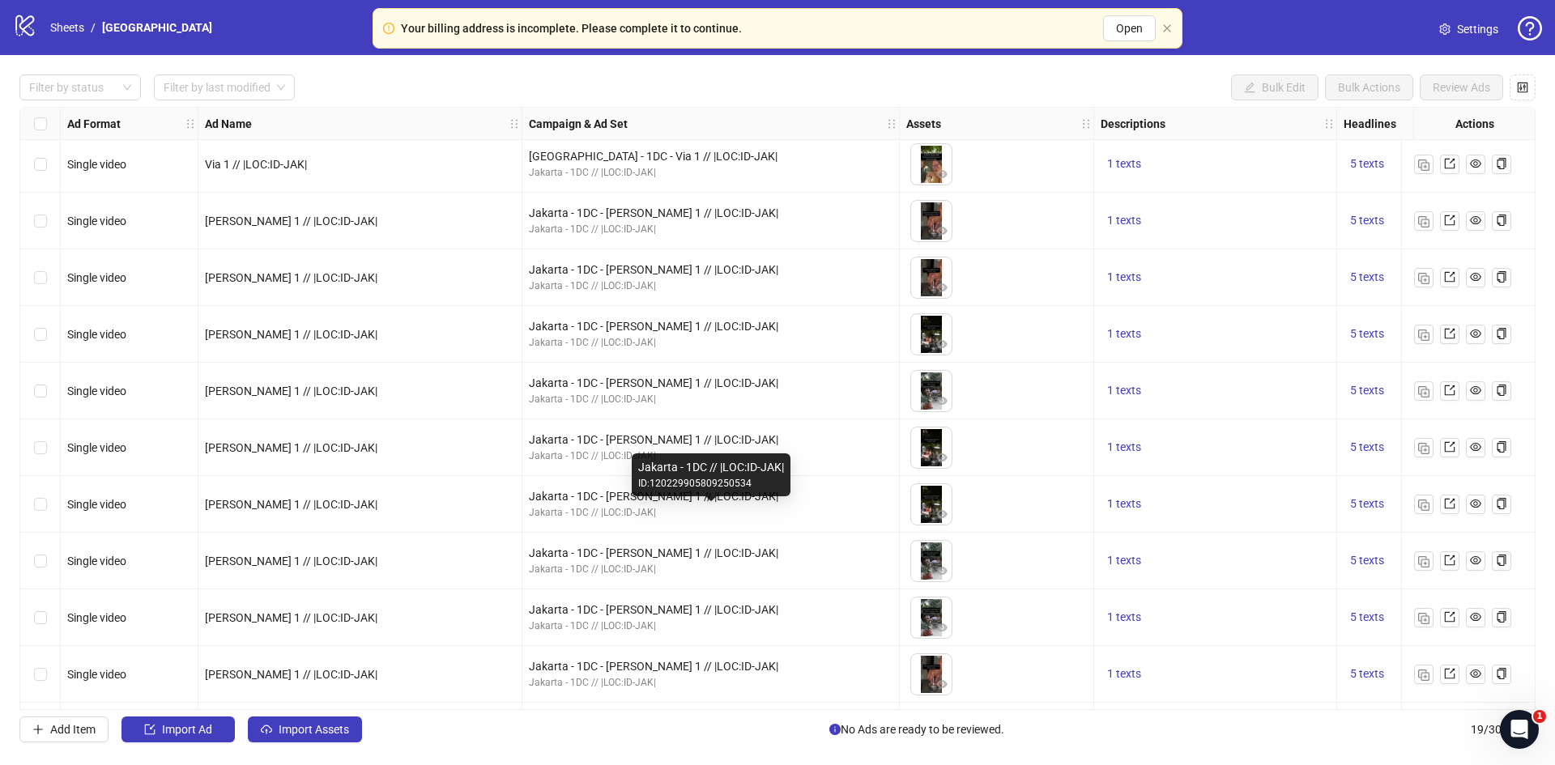
scroll to position [514, 0]
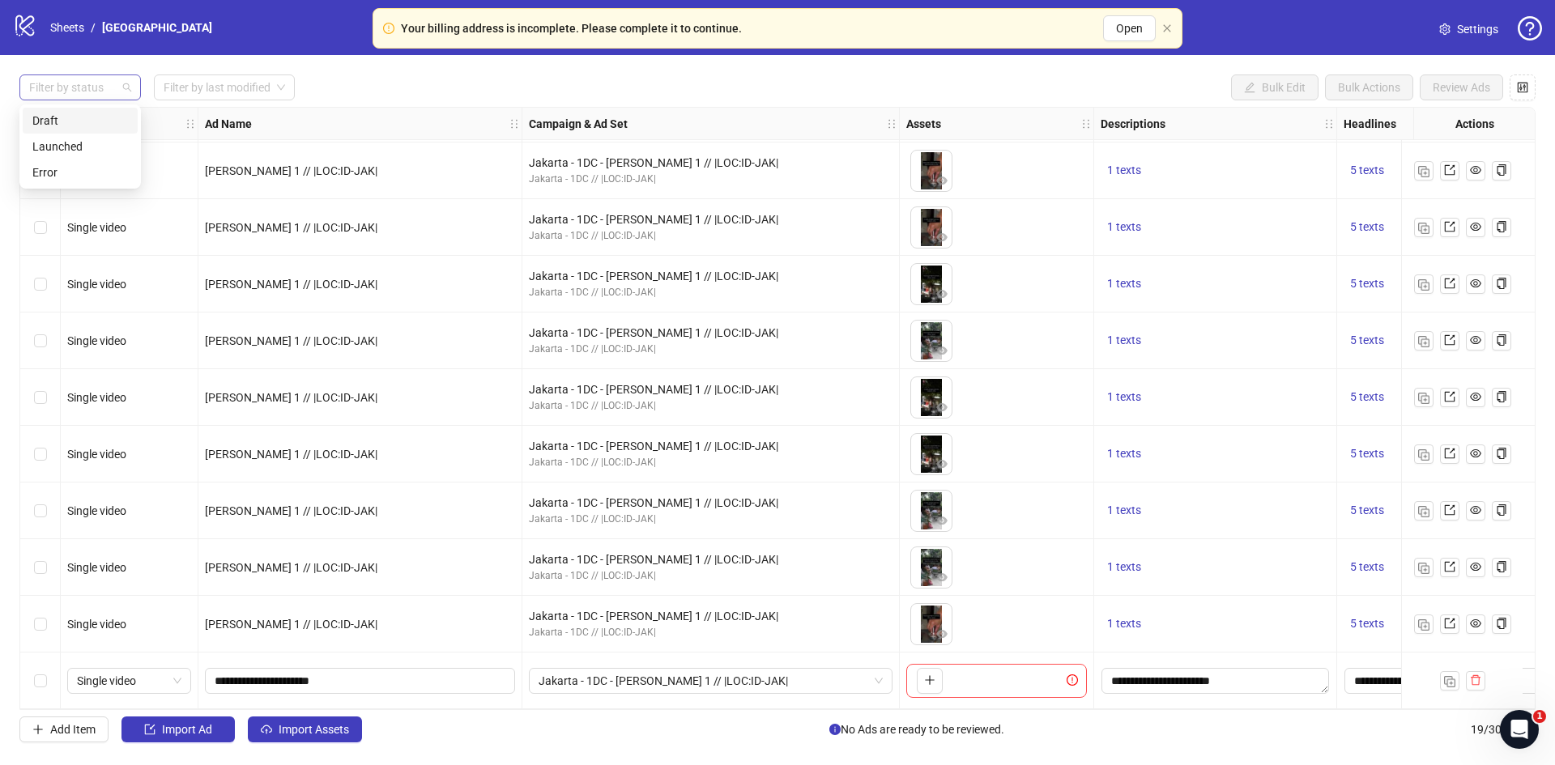
click at [82, 77] on div at bounding box center [72, 87] width 98 height 23
click at [65, 121] on div "Draft" at bounding box center [80, 121] width 96 height 18
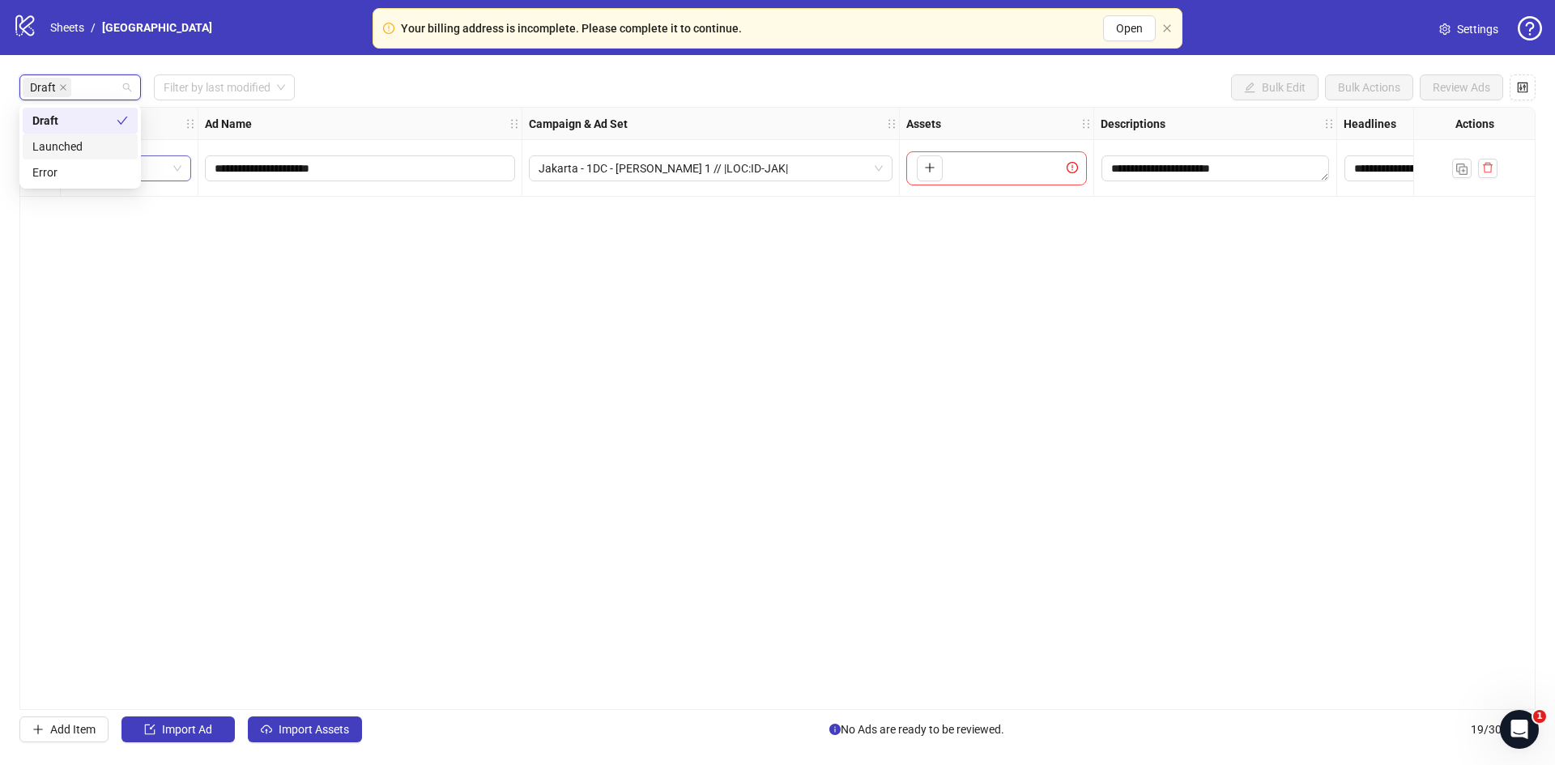
click at [173, 165] on span "Single video" at bounding box center [129, 168] width 104 height 24
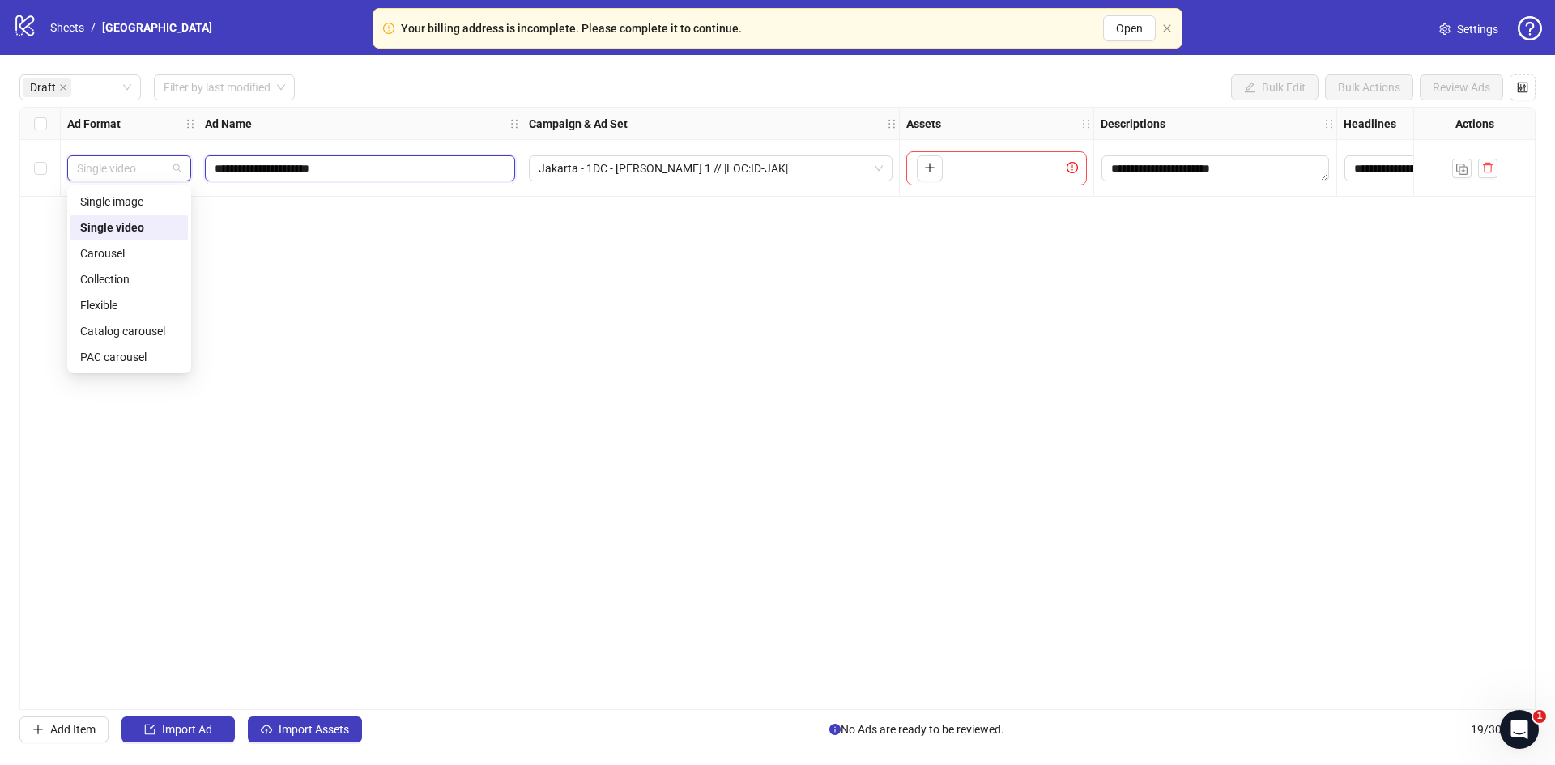
click at [234, 171] on input "**********" at bounding box center [359, 169] width 288 height 18
click at [233, 171] on input "**********" at bounding box center [359, 169] width 288 height 18
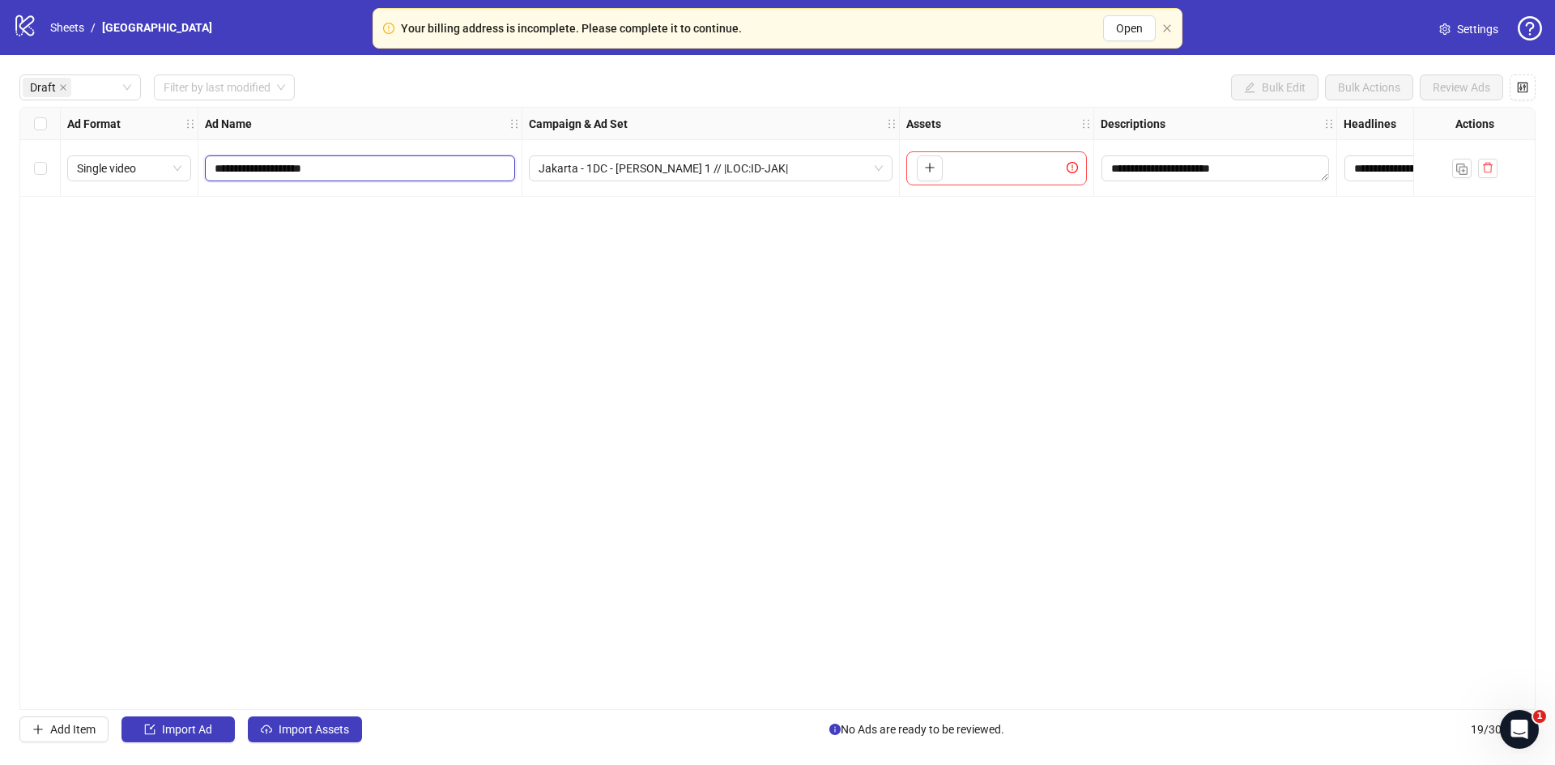
type input "**********"
click at [614, 173] on span "Jakarta - 1DC - [PERSON_NAME] 1 // |LOC:ID-JAK|" at bounding box center [711, 168] width 344 height 24
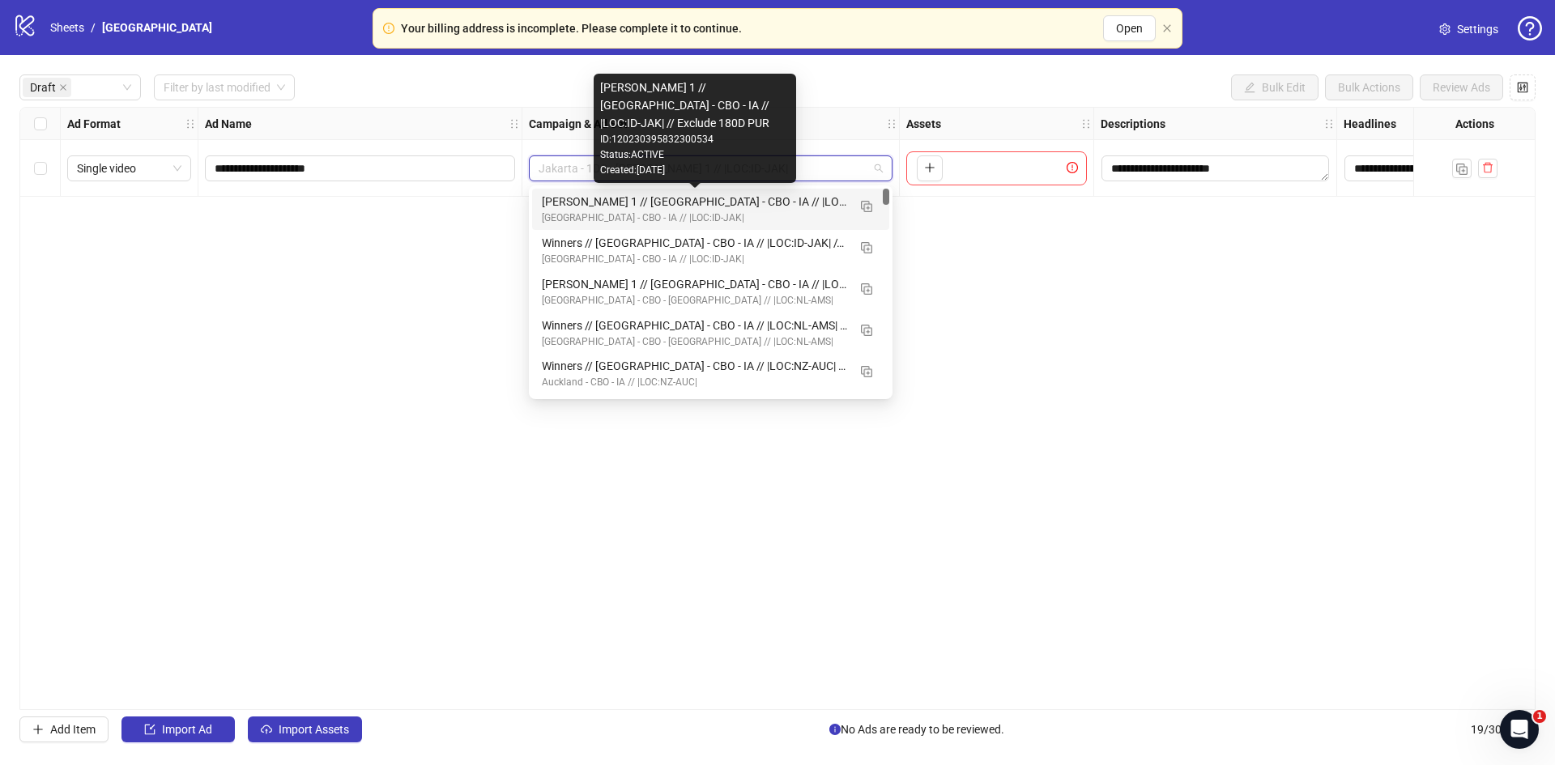
click at [582, 208] on div "[PERSON_NAME] 1 // [GEOGRAPHIC_DATA] - CBO - IA // |LOC:ID-JAK| // Exclude 180D…" at bounding box center [694, 202] width 305 height 18
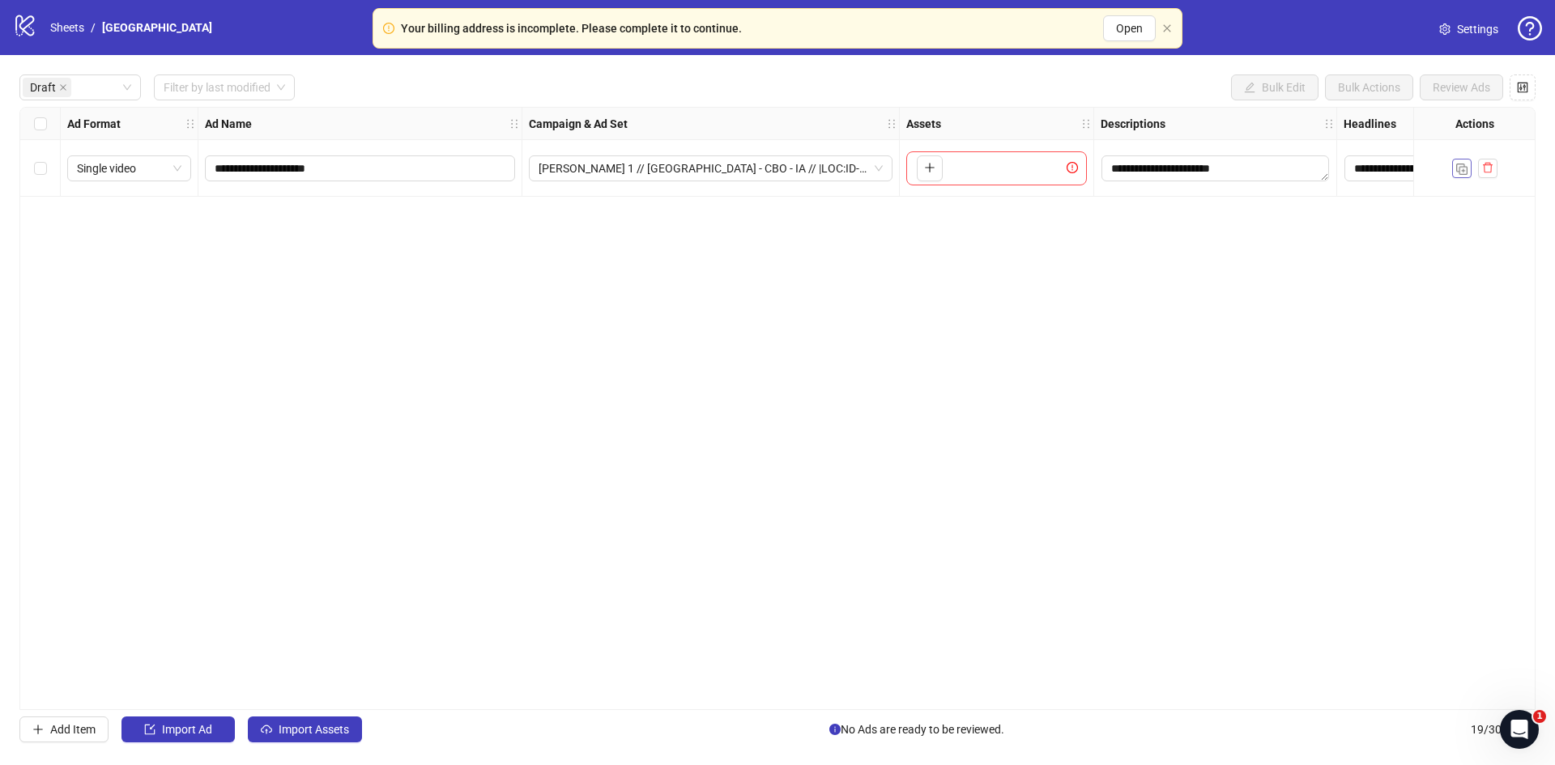
click at [1459, 164] on img "button" at bounding box center [1461, 169] width 11 height 11
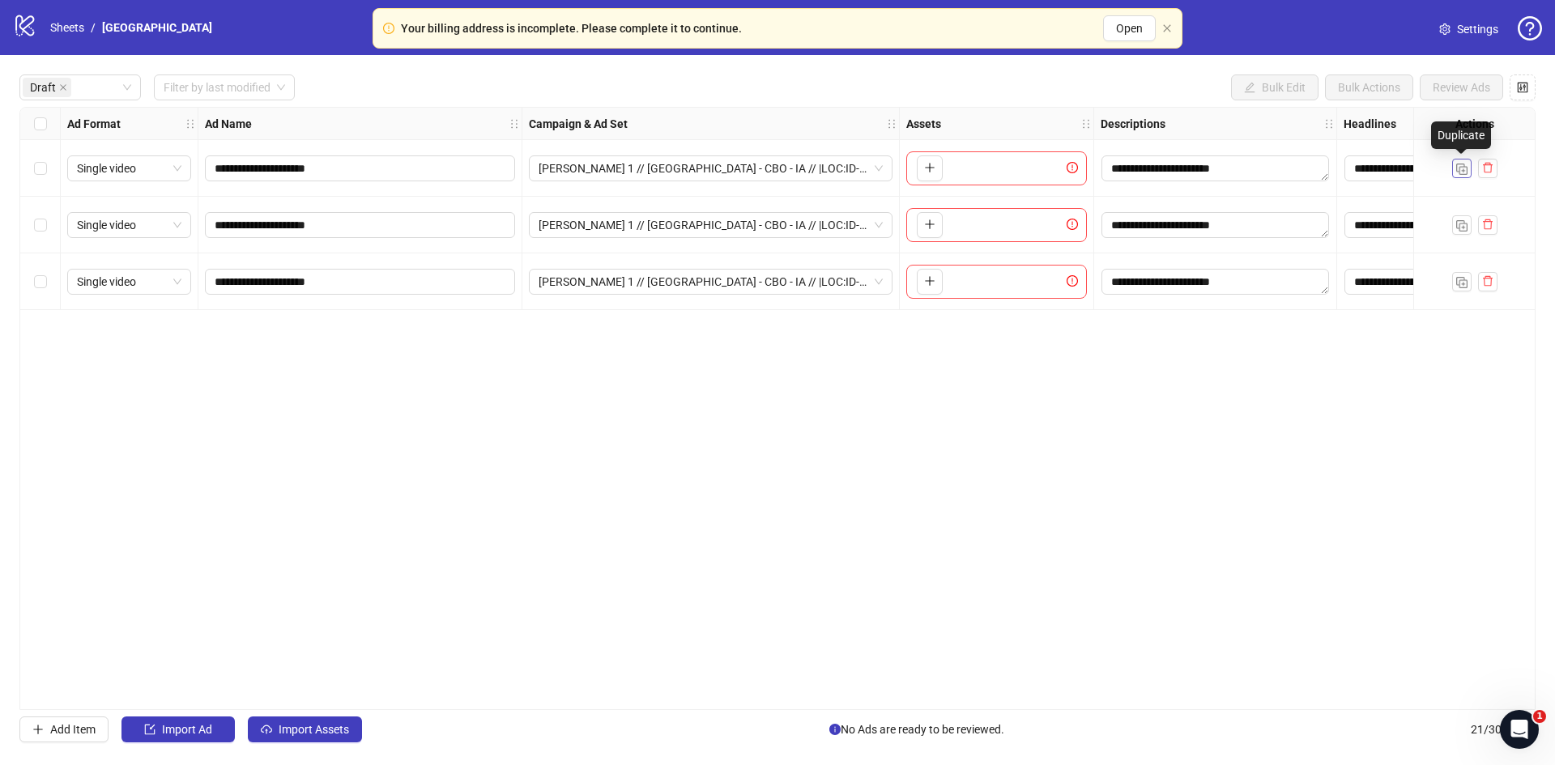
click at [1459, 164] on img "button" at bounding box center [1461, 169] width 11 height 11
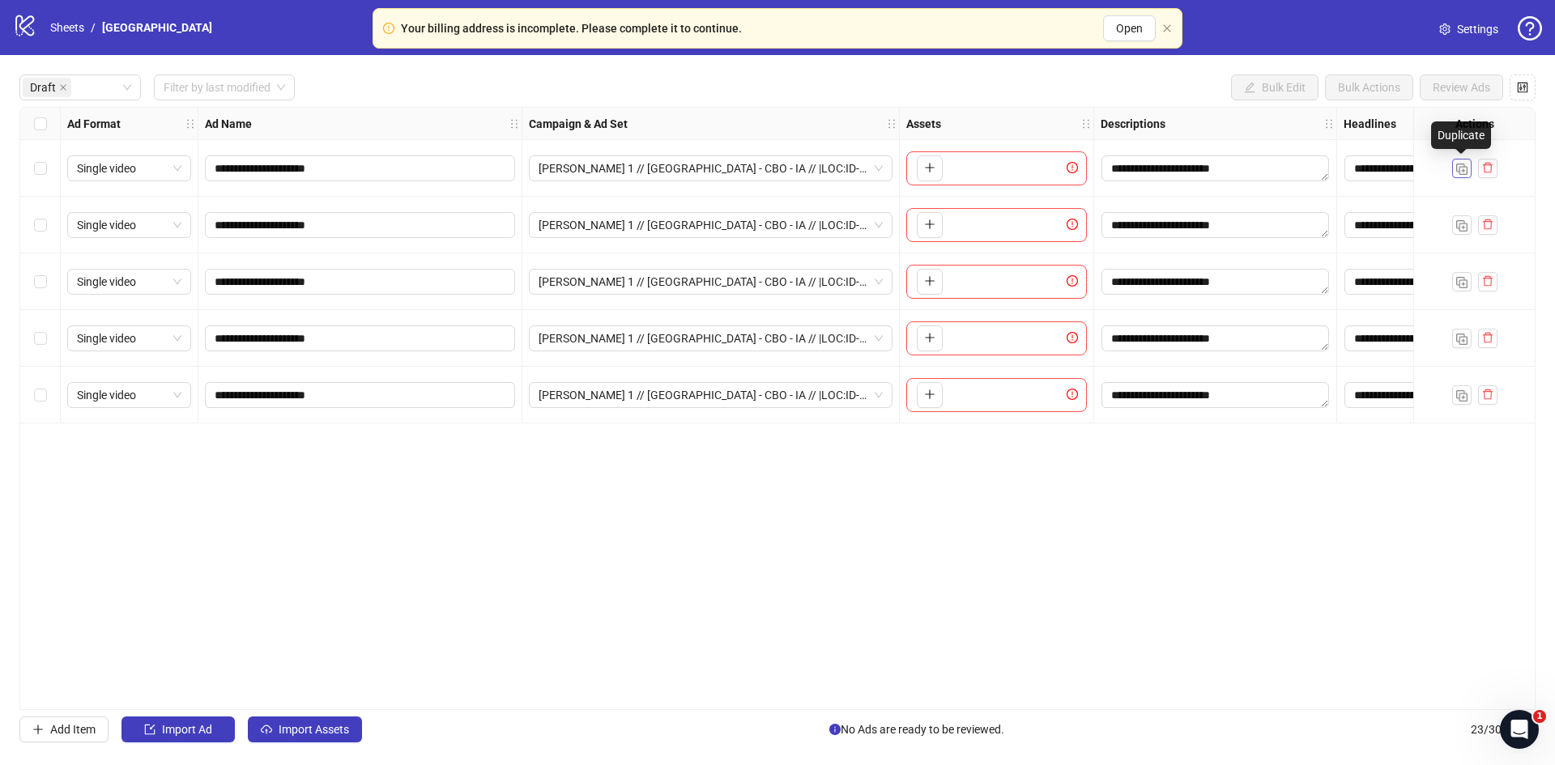
click at [1459, 164] on img "button" at bounding box center [1461, 169] width 11 height 11
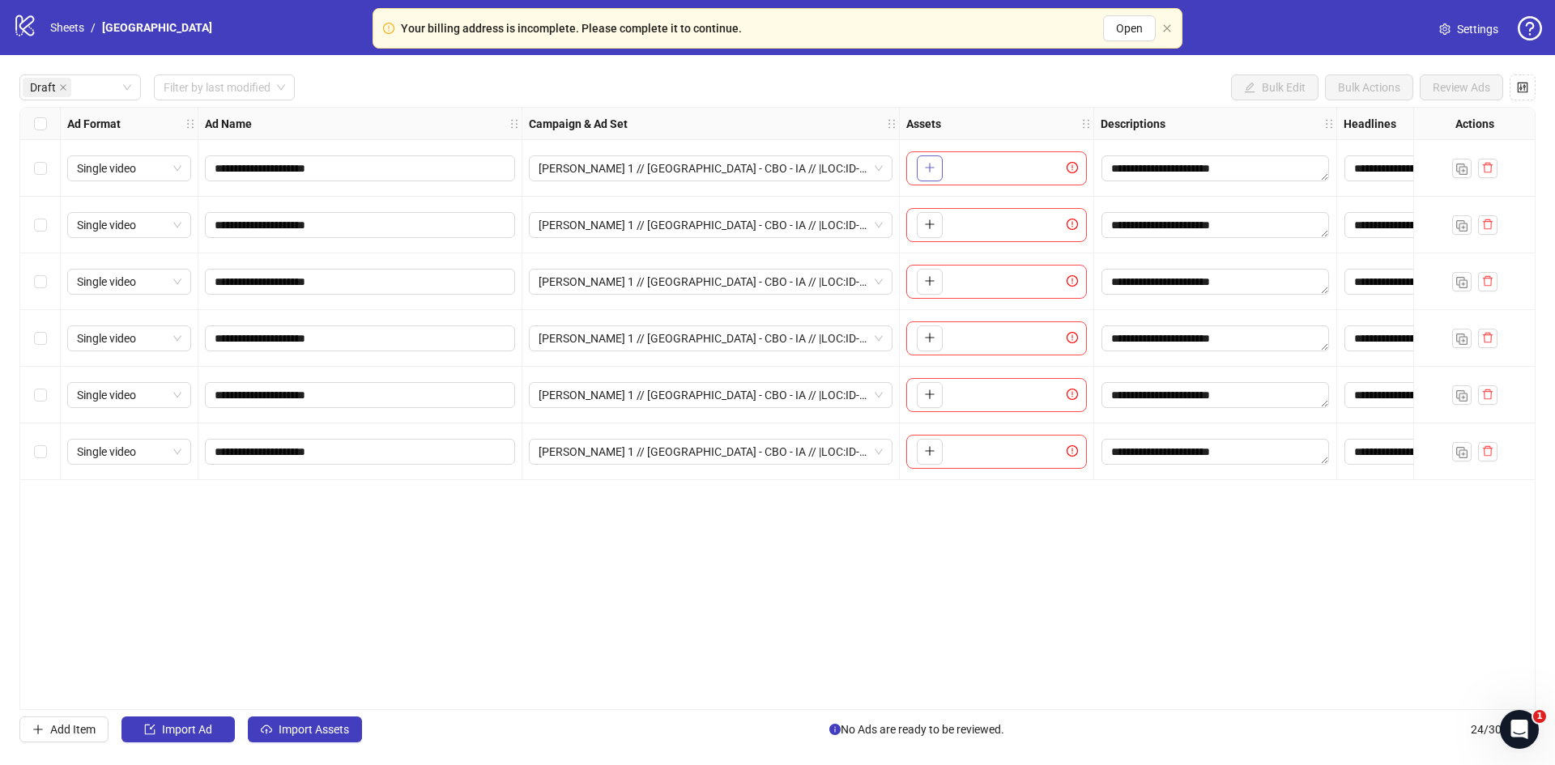
click at [931, 169] on icon "plus" at bounding box center [929, 167] width 11 height 11
click at [936, 222] on button "button" at bounding box center [930, 225] width 26 height 26
click at [929, 283] on icon "plus" at bounding box center [929, 280] width 11 height 11
click at [936, 334] on button "button" at bounding box center [930, 339] width 26 height 26
click at [927, 398] on icon "plus" at bounding box center [929, 394] width 11 height 11
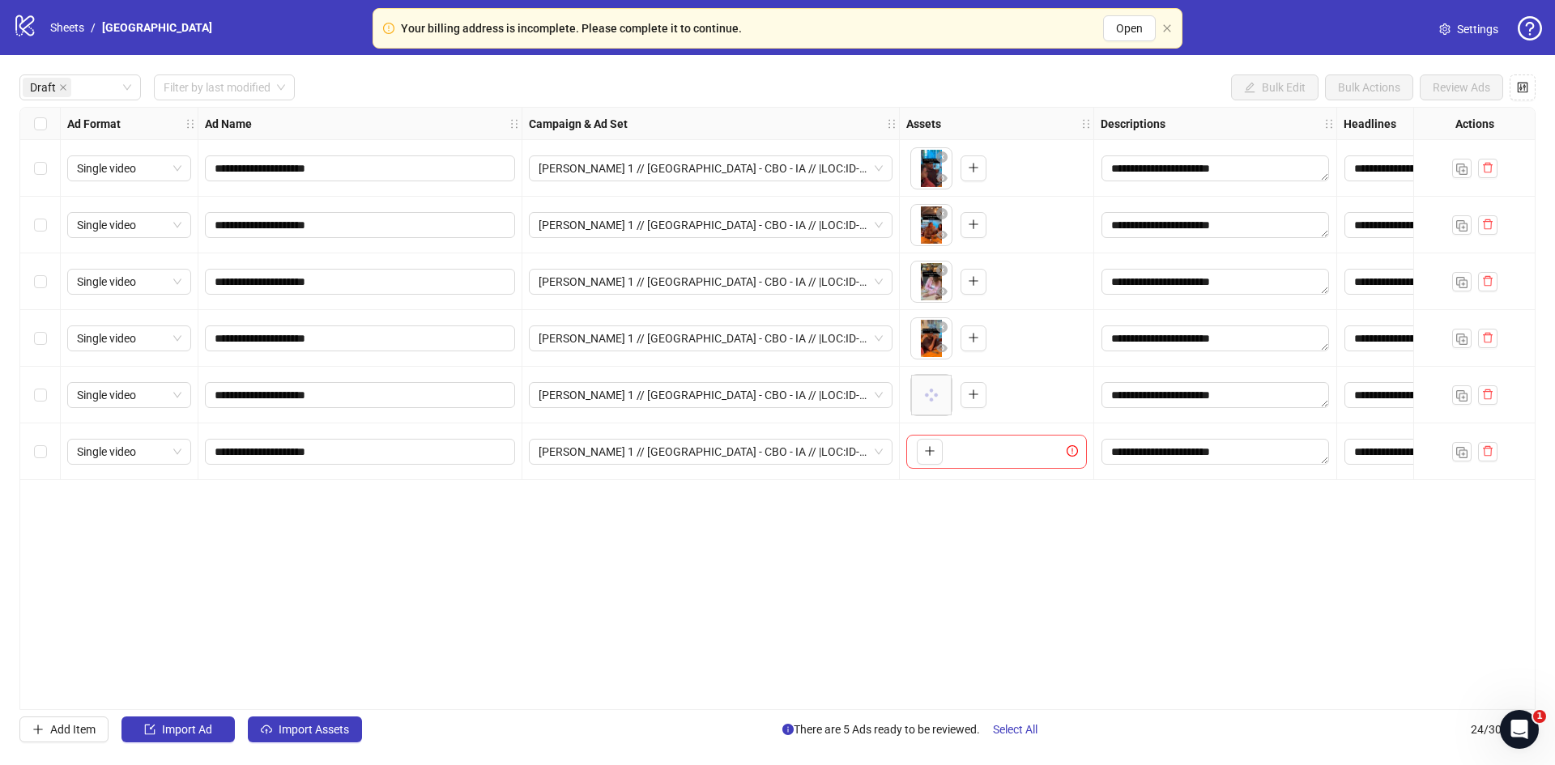
click at [916, 452] on div "To pick up a draggable item, press the space bar. While dragging, use the arrow…" at bounding box center [926, 452] width 32 height 26
click at [925, 451] on icon "plus" at bounding box center [929, 450] width 11 height 11
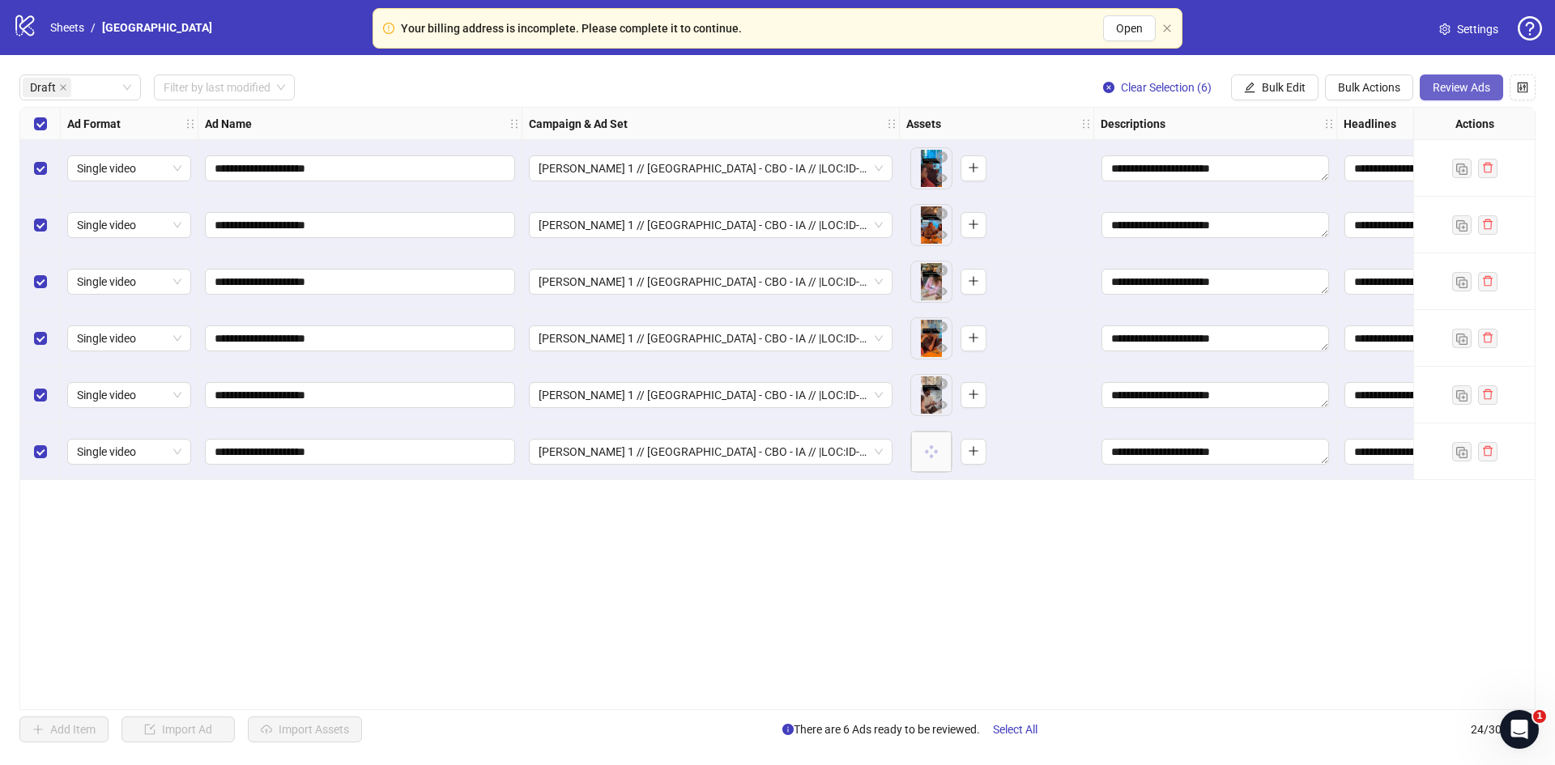
click at [1433, 89] on span "Review Ads" at bounding box center [1462, 87] width 58 height 13
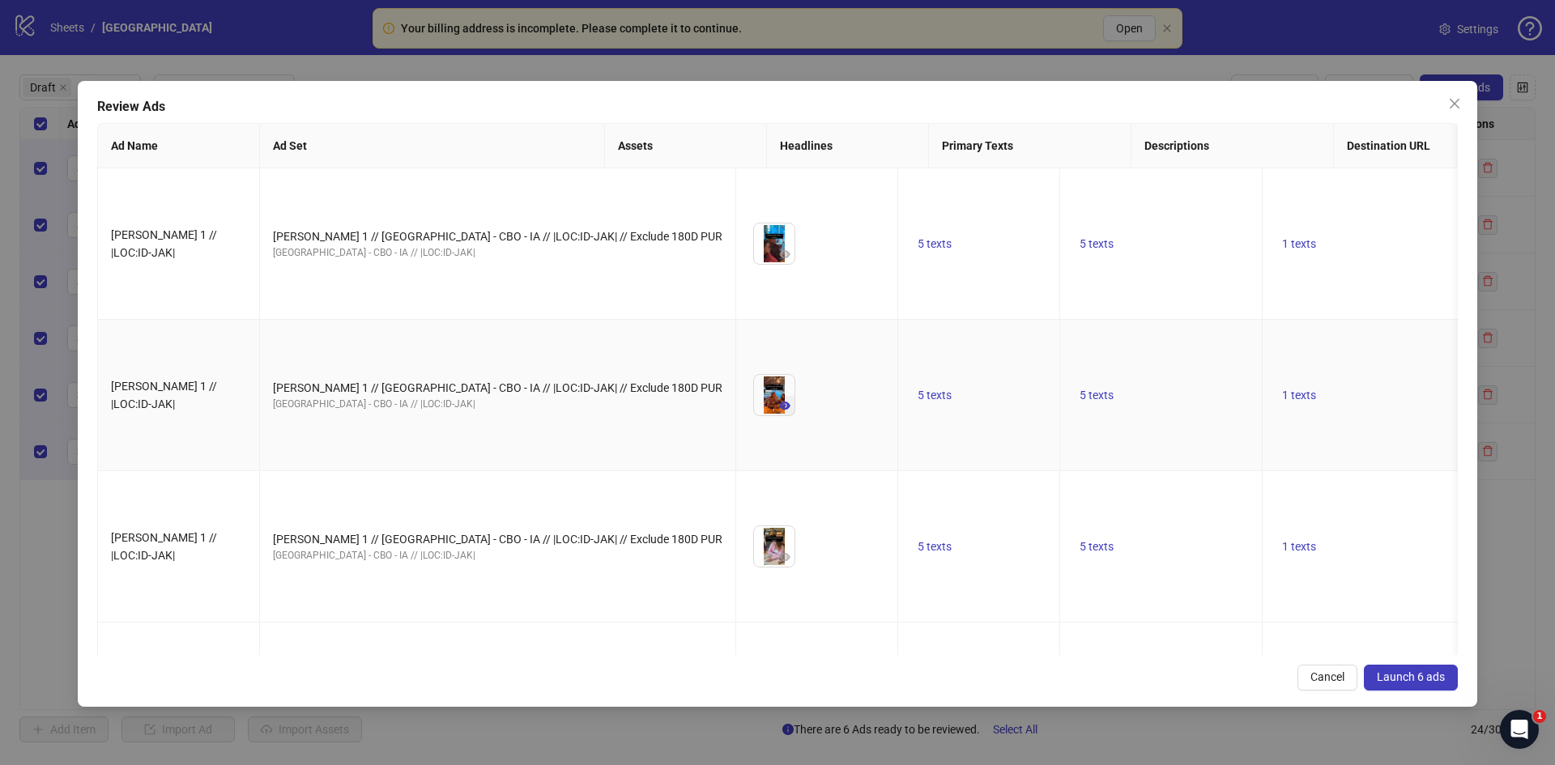
click at [779, 402] on icon "eye" at bounding box center [784, 406] width 11 height 8
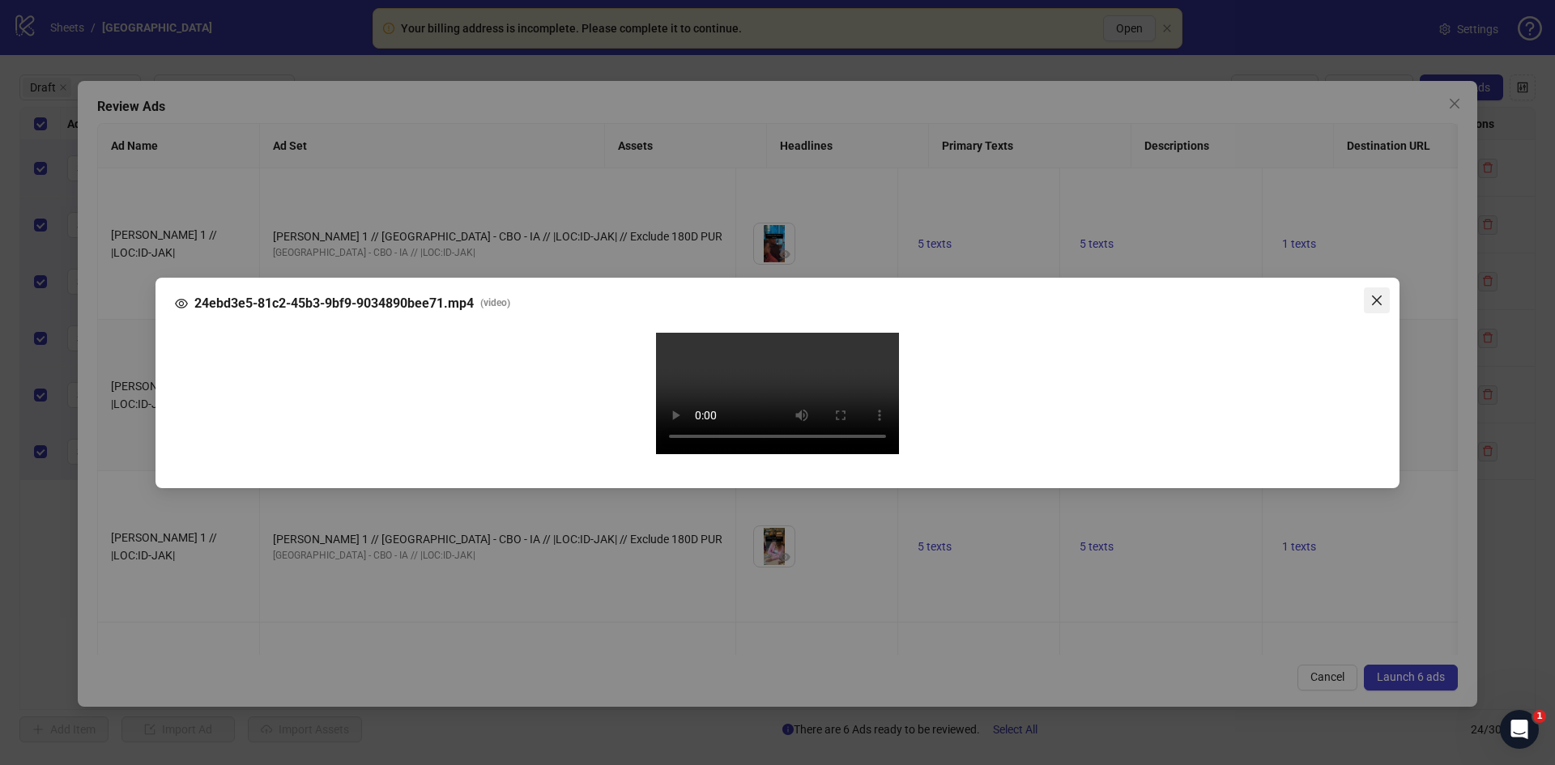
click at [1384, 294] on span "Close" at bounding box center [1377, 300] width 26 height 13
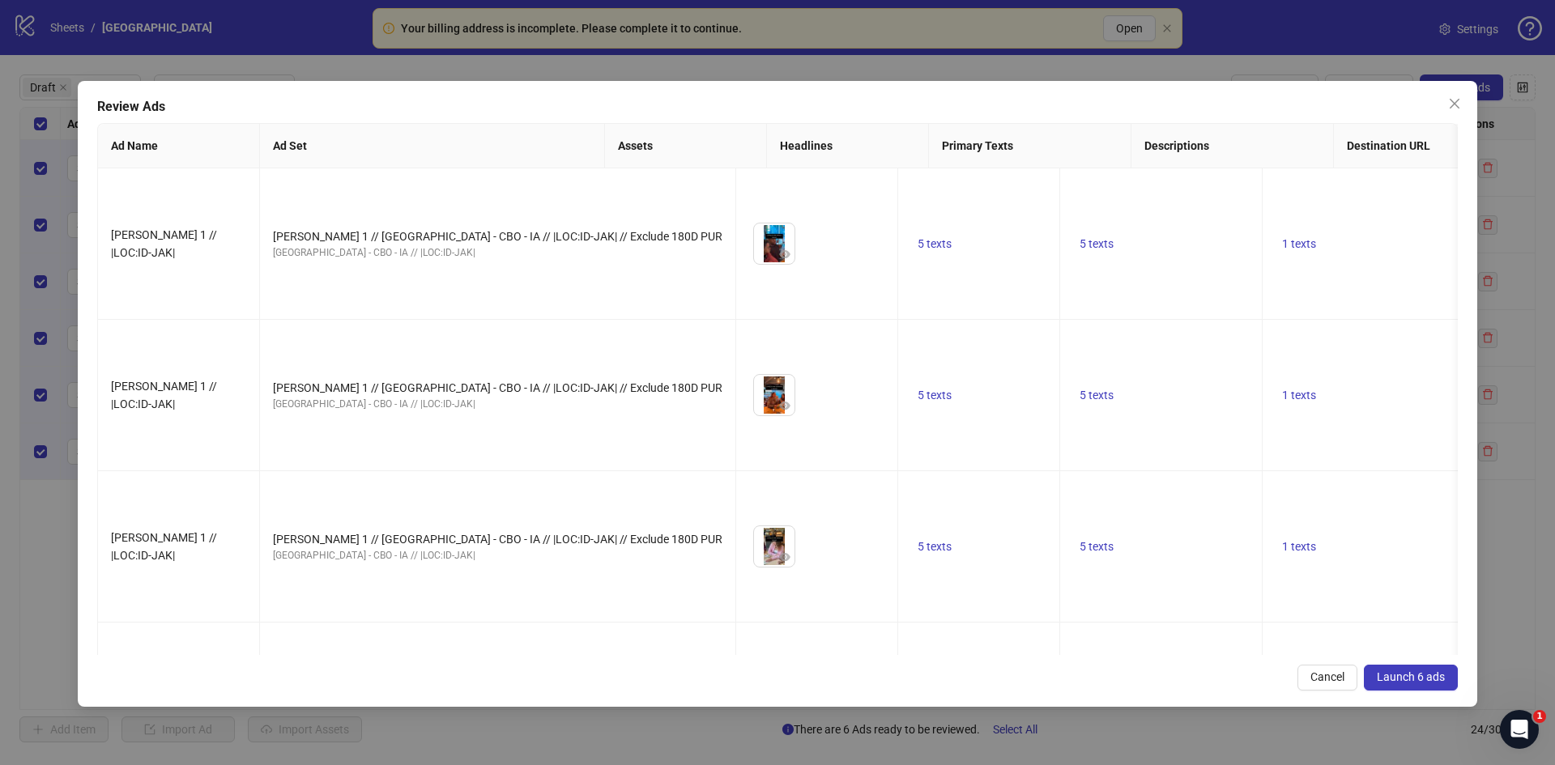
click at [1393, 676] on span "Launch 6 ads" at bounding box center [1411, 677] width 68 height 13
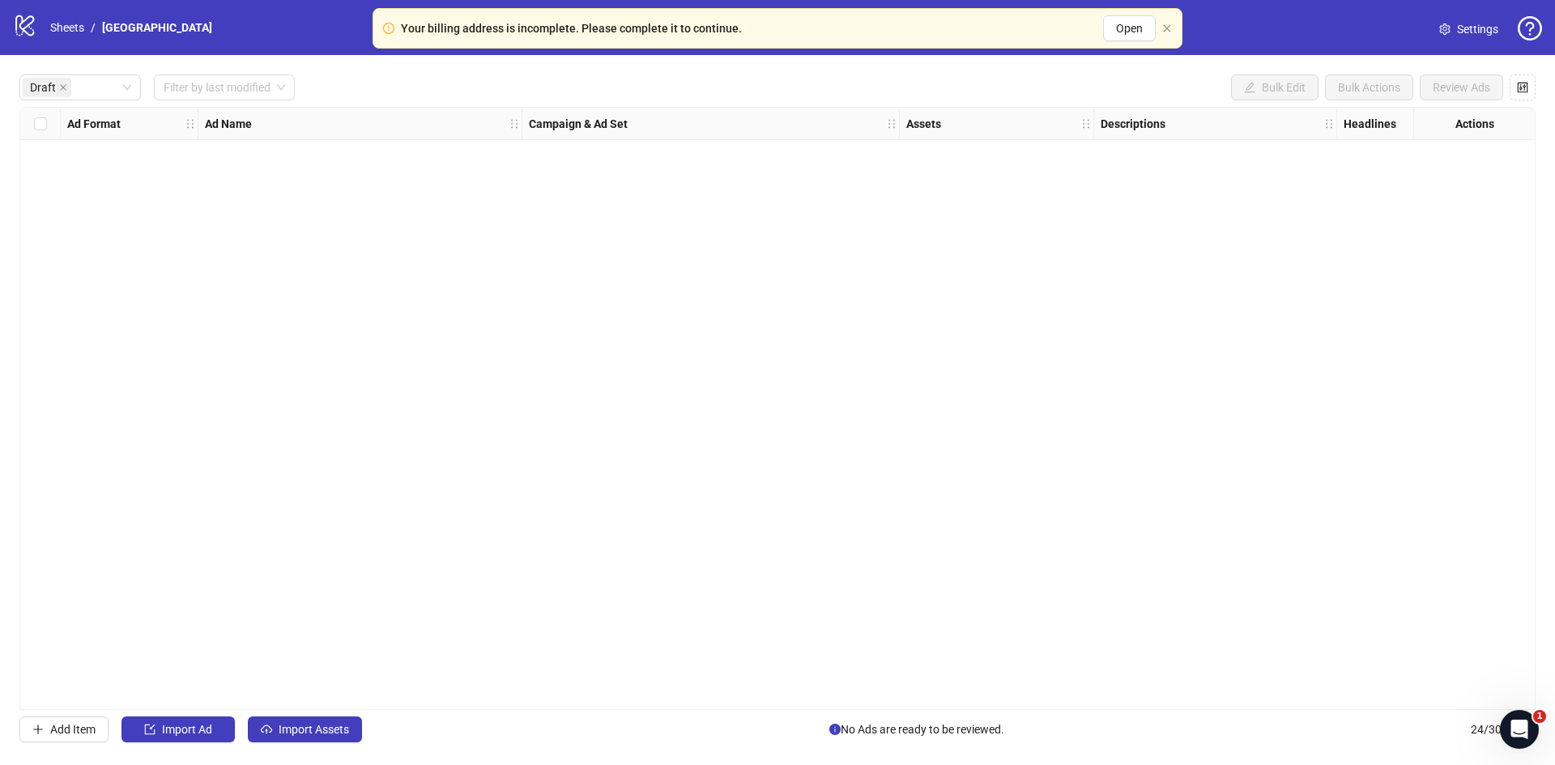
click at [79, 18] on div "logo/logo-mobile Sheets / [GEOGRAPHIC_DATA]" at bounding box center [116, 27] width 206 height 29
click at [76, 19] on link "Sheets" at bounding box center [67, 28] width 40 height 18
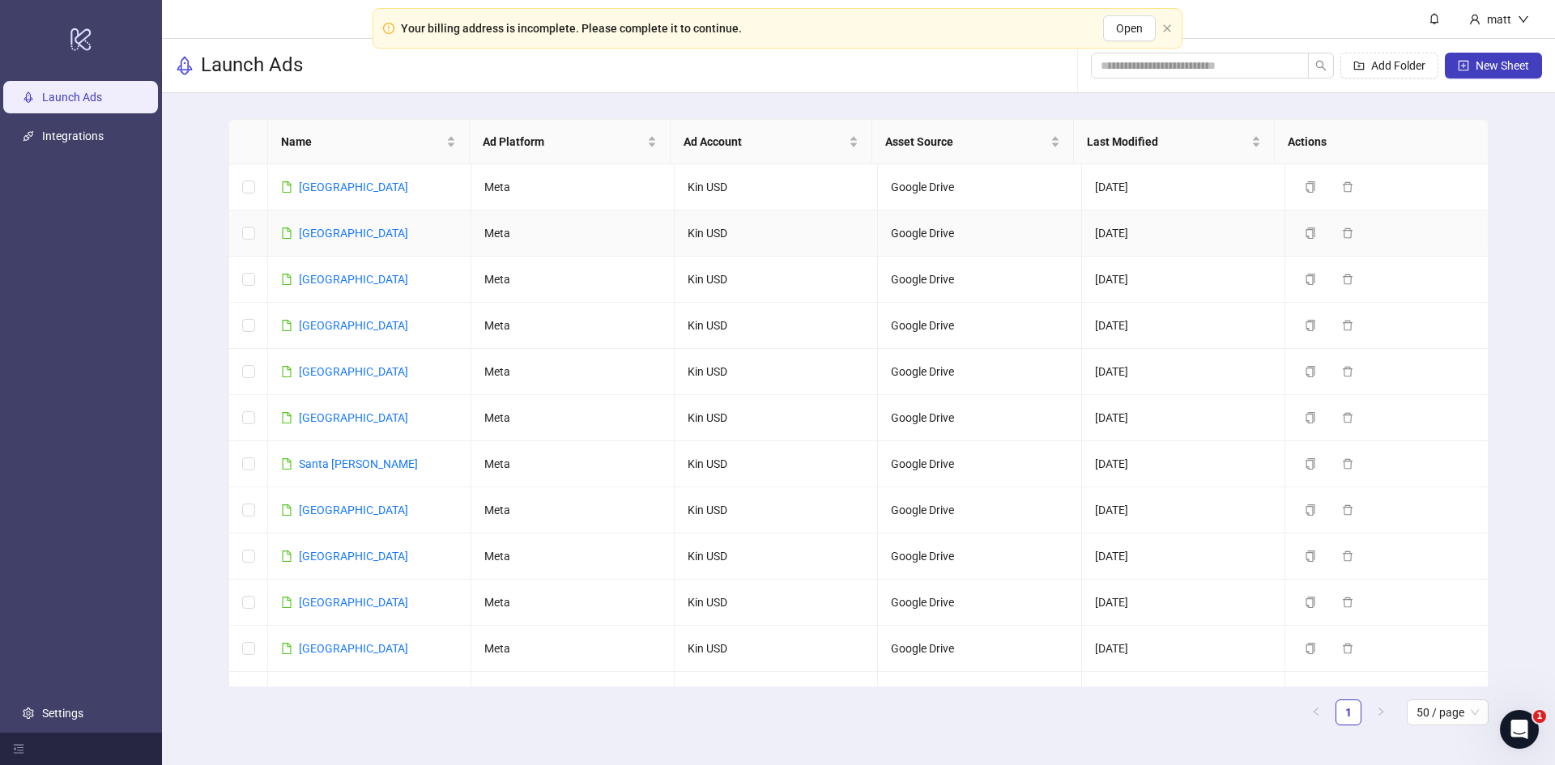
scroll to position [1331, 0]
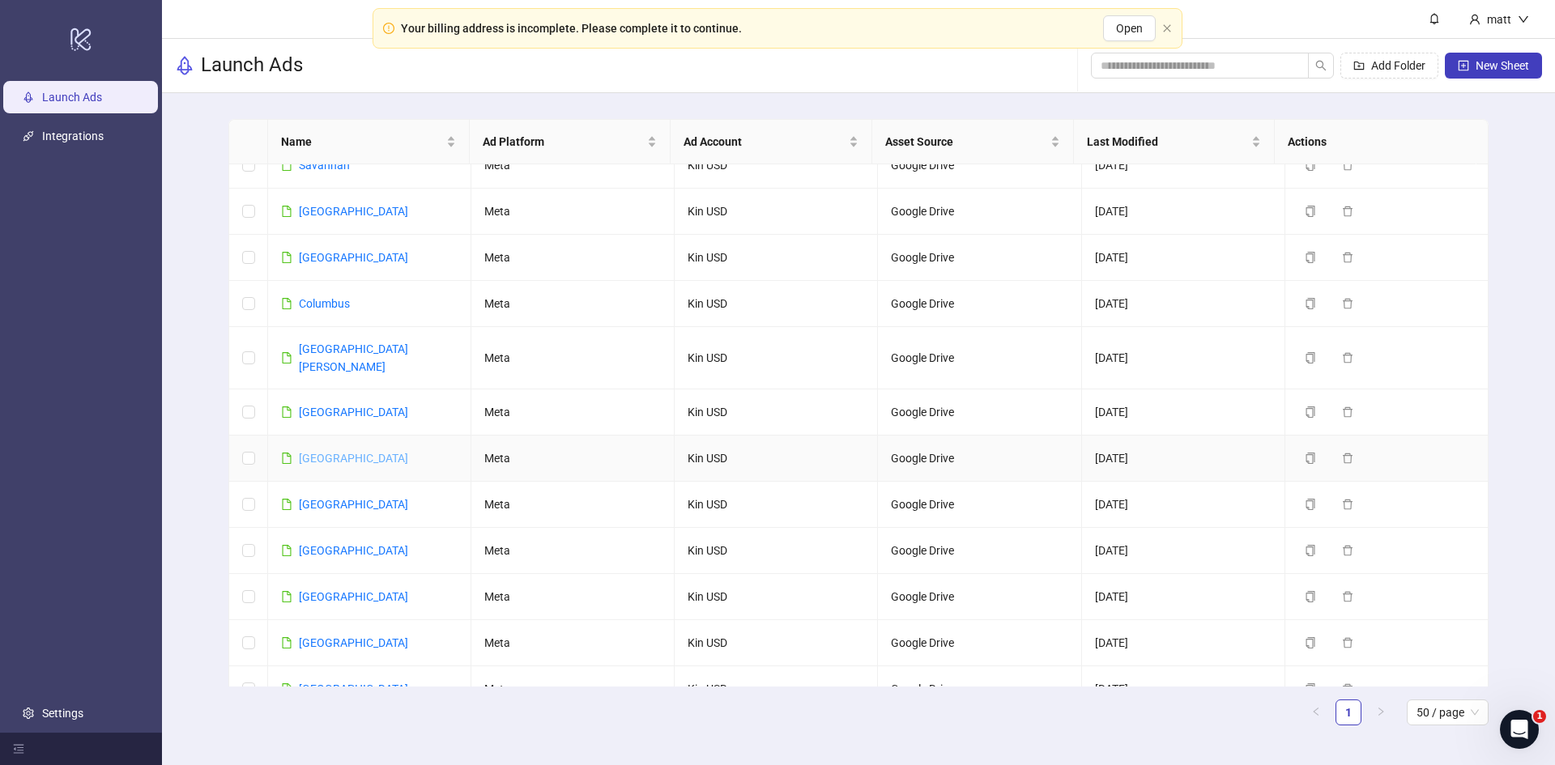
click at [311, 452] on link "[GEOGRAPHIC_DATA]" at bounding box center [353, 458] width 109 height 13
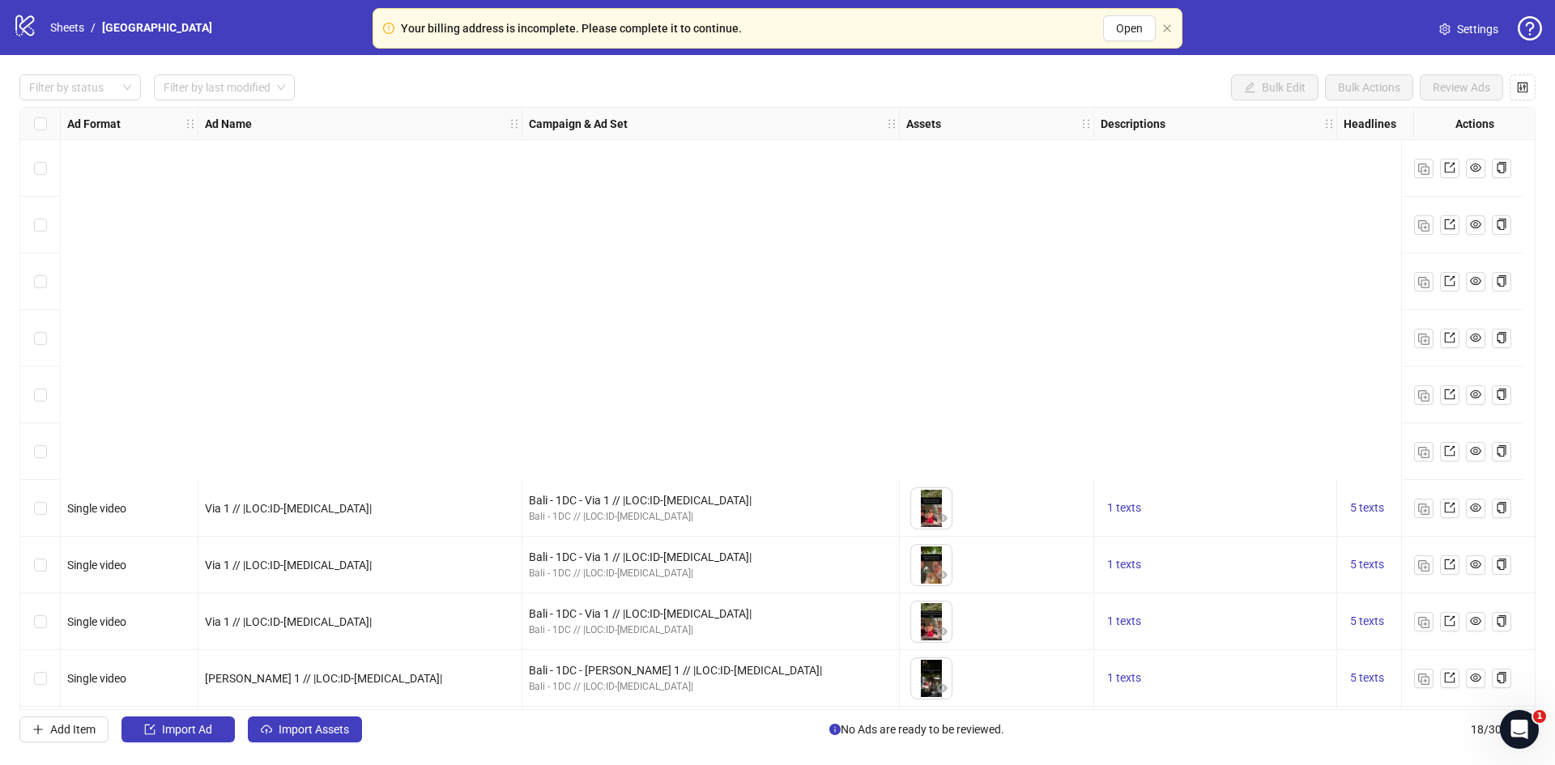
scroll to position [458, 0]
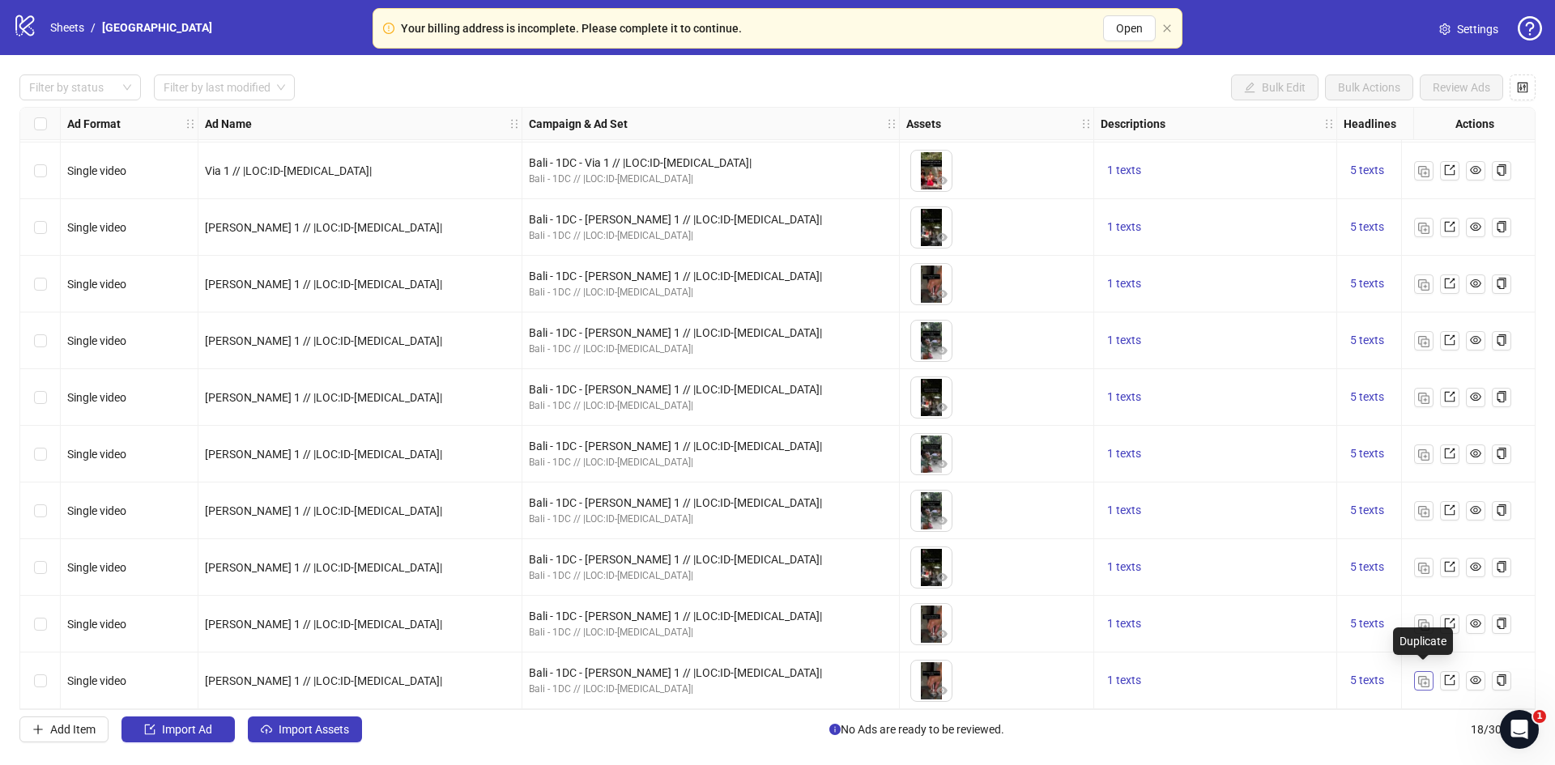
click at [1423, 676] on img "button" at bounding box center [1423, 681] width 11 height 11
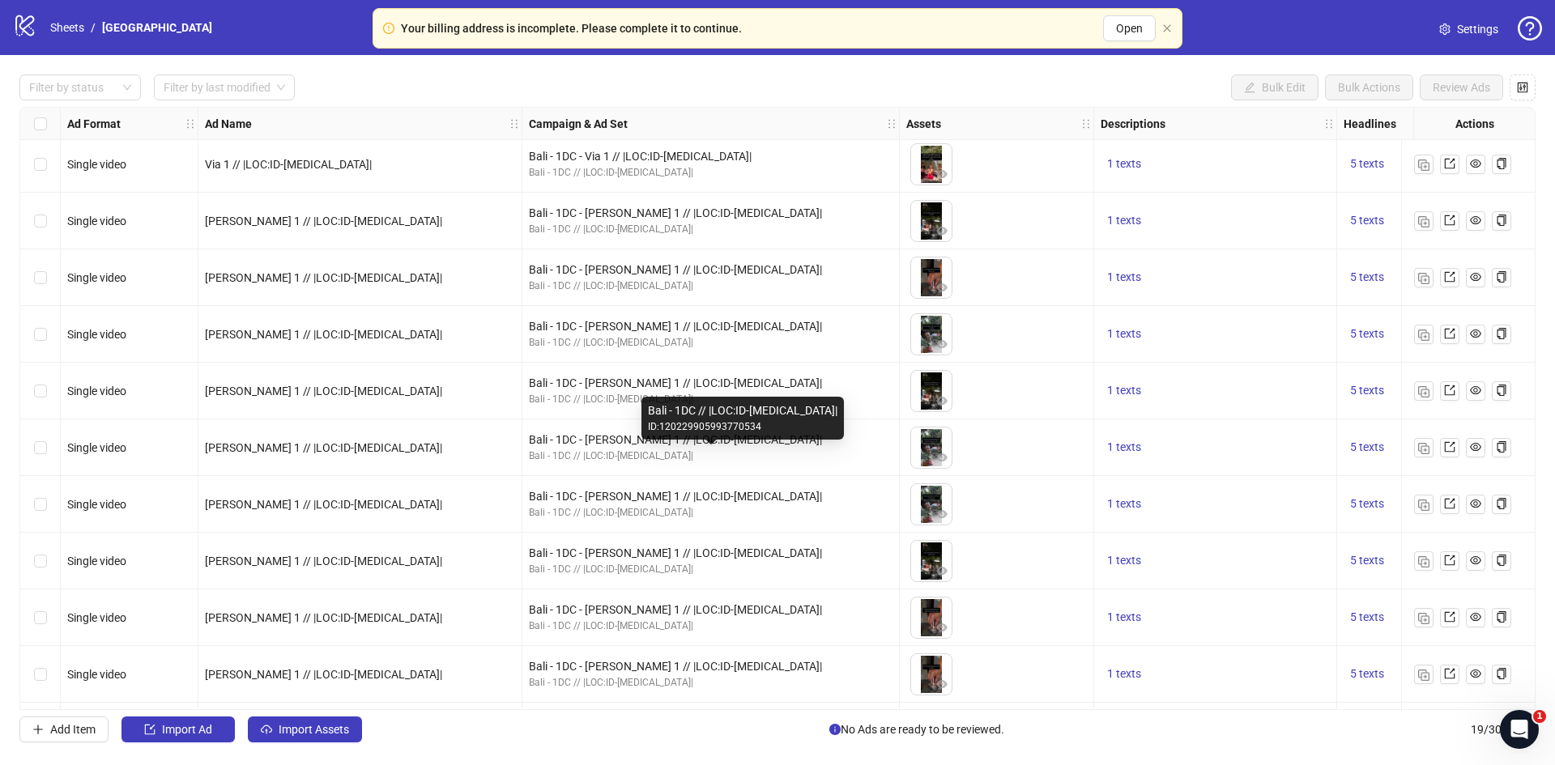
scroll to position [514, 0]
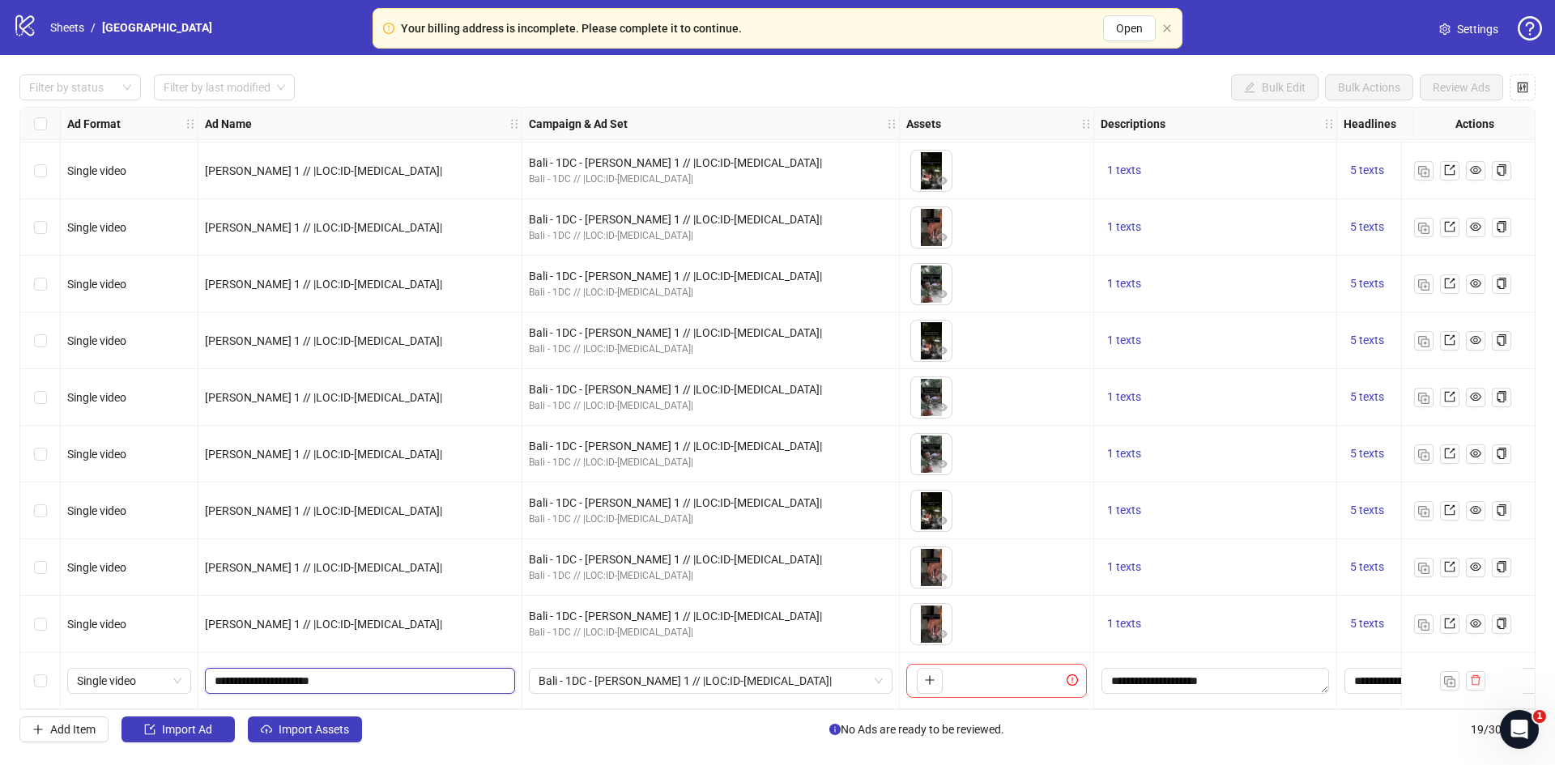
click at [232, 672] on input "**********" at bounding box center [359, 681] width 288 height 18
type input "**********"
click at [673, 671] on span "Bali - 1DC - [PERSON_NAME] 1 // |LOC:ID-[MEDICAL_DATA]|" at bounding box center [711, 681] width 344 height 24
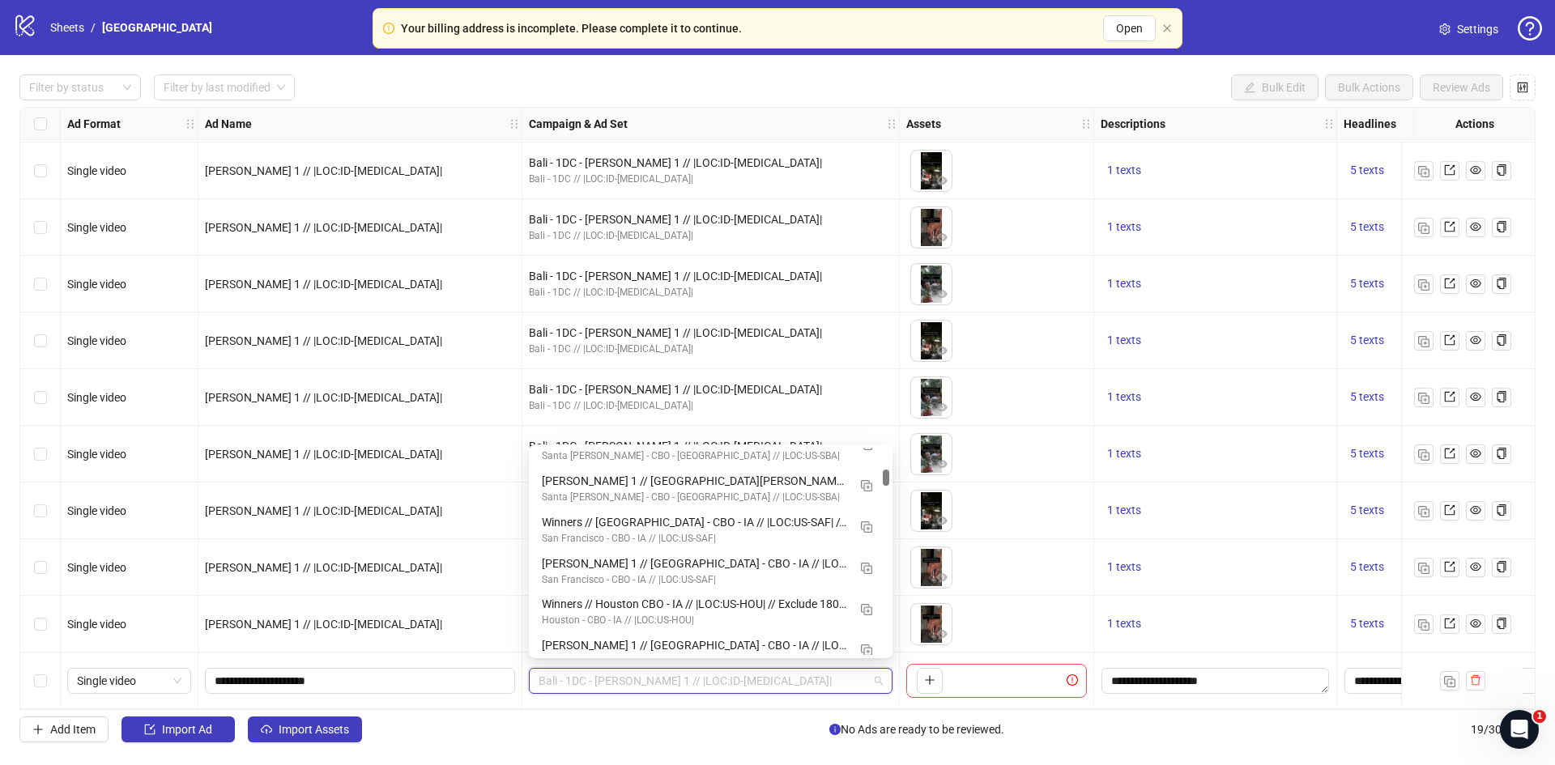
scroll to position [0, 0]
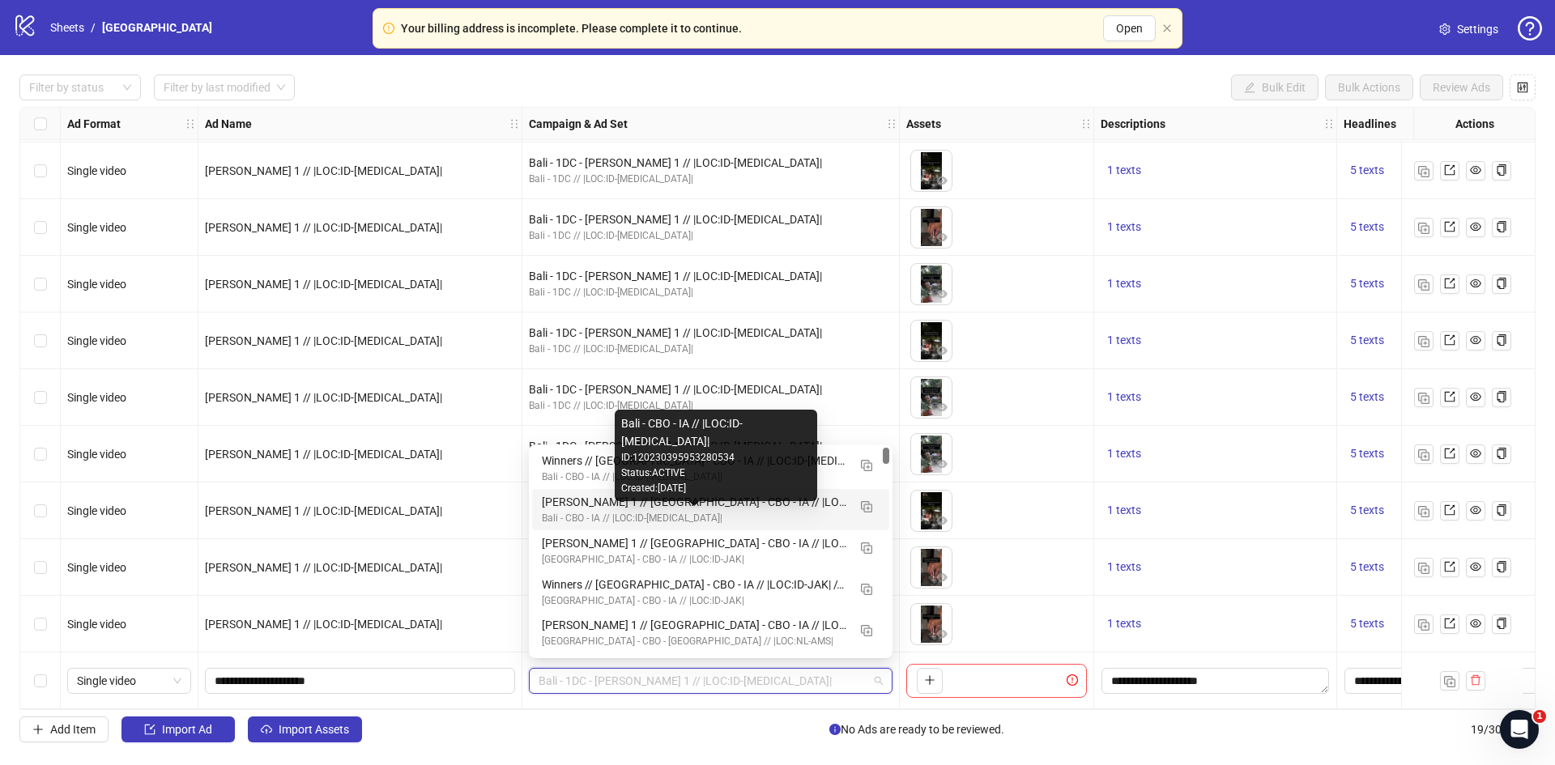
click at [604, 505] on div "[PERSON_NAME] 1 // [GEOGRAPHIC_DATA] - CBO - IA // |LOC:ID-[MEDICAL_DATA]| // E…" at bounding box center [694, 502] width 305 height 18
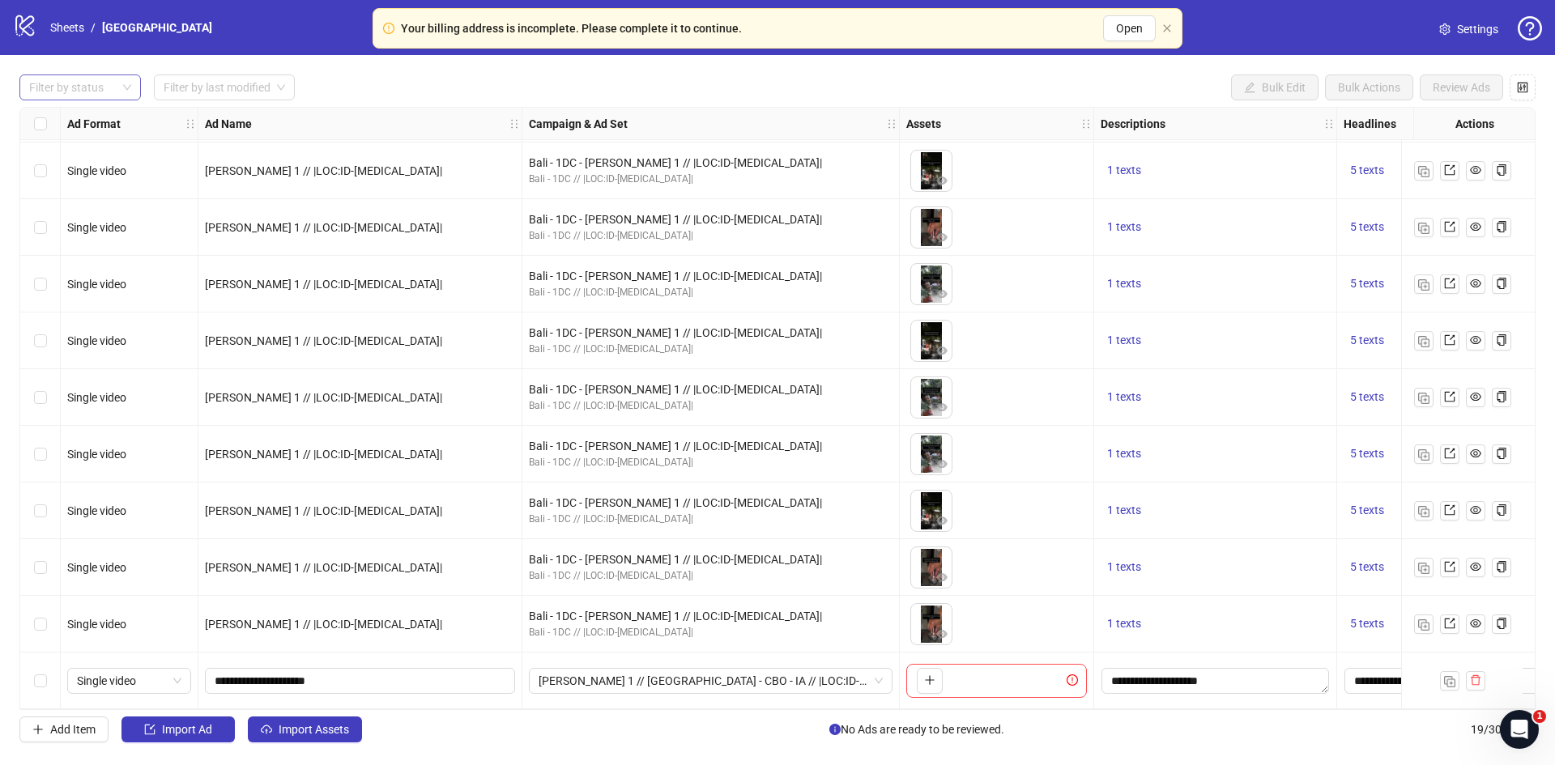
click at [89, 76] on div "Filter by status" at bounding box center [79, 88] width 121 height 26
click at [69, 119] on div "Draft" at bounding box center [80, 121] width 96 height 18
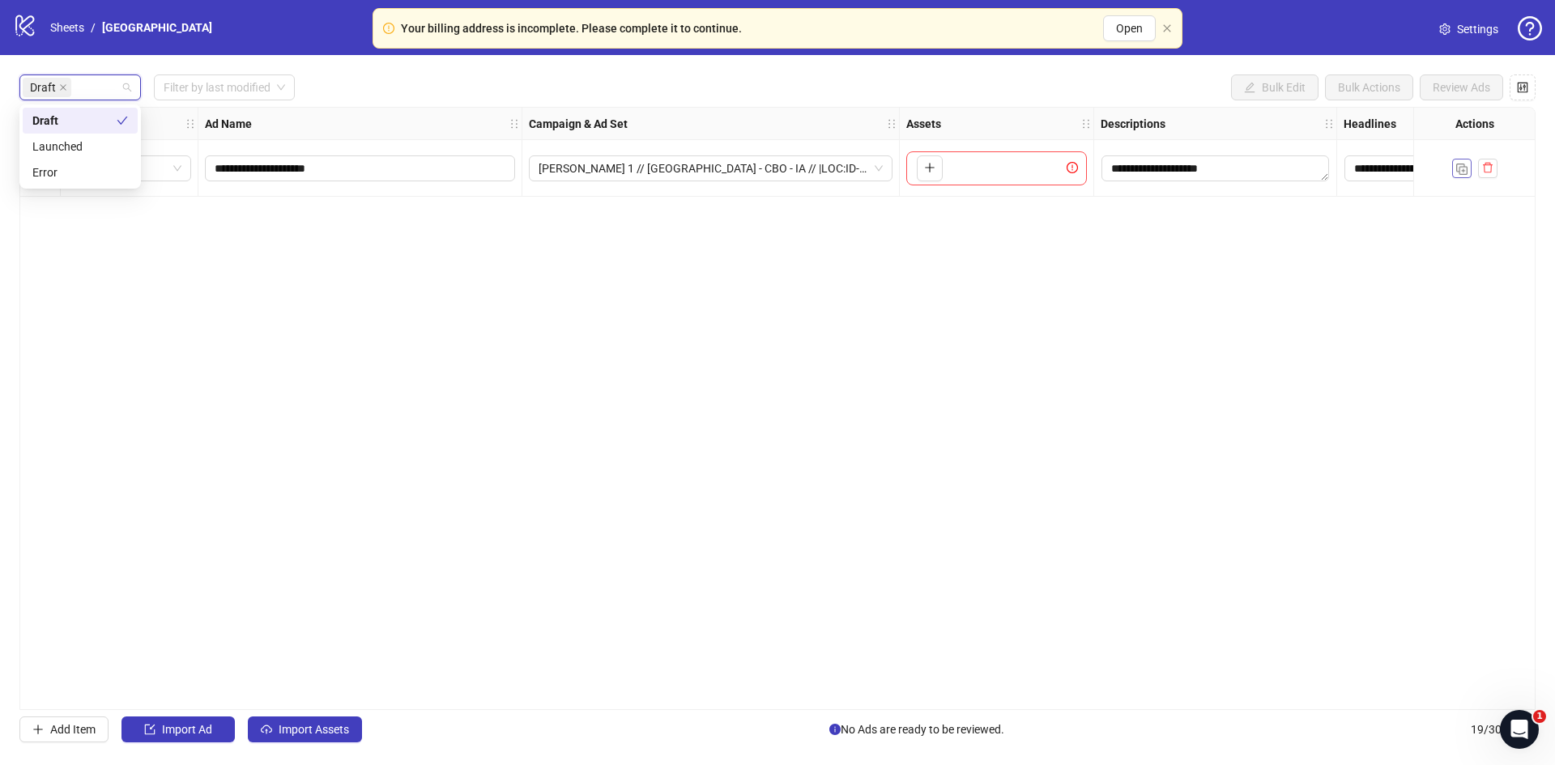
click at [1456, 168] on img "button" at bounding box center [1461, 169] width 11 height 11
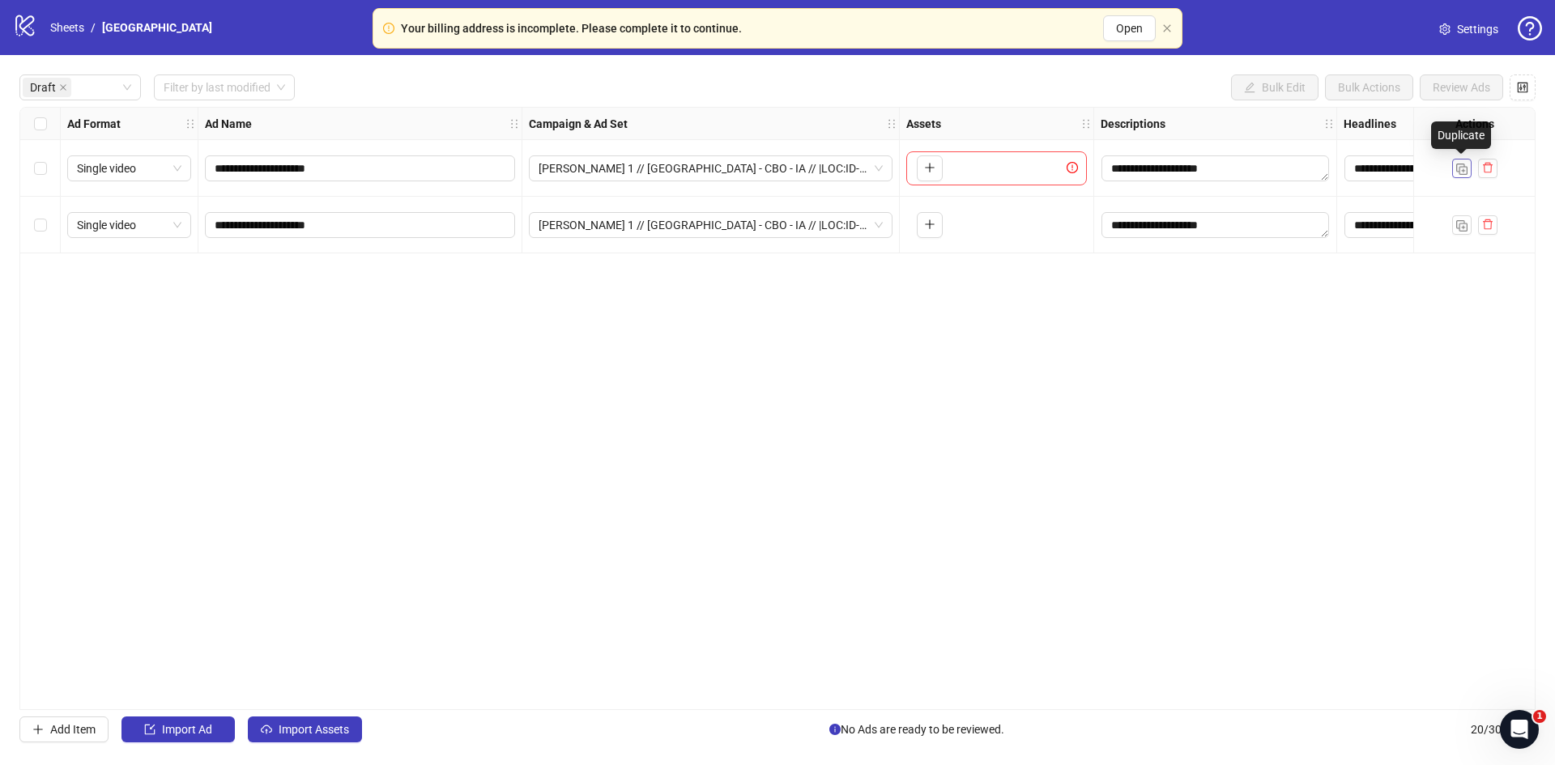
click at [1456, 168] on img "button" at bounding box center [1461, 169] width 11 height 11
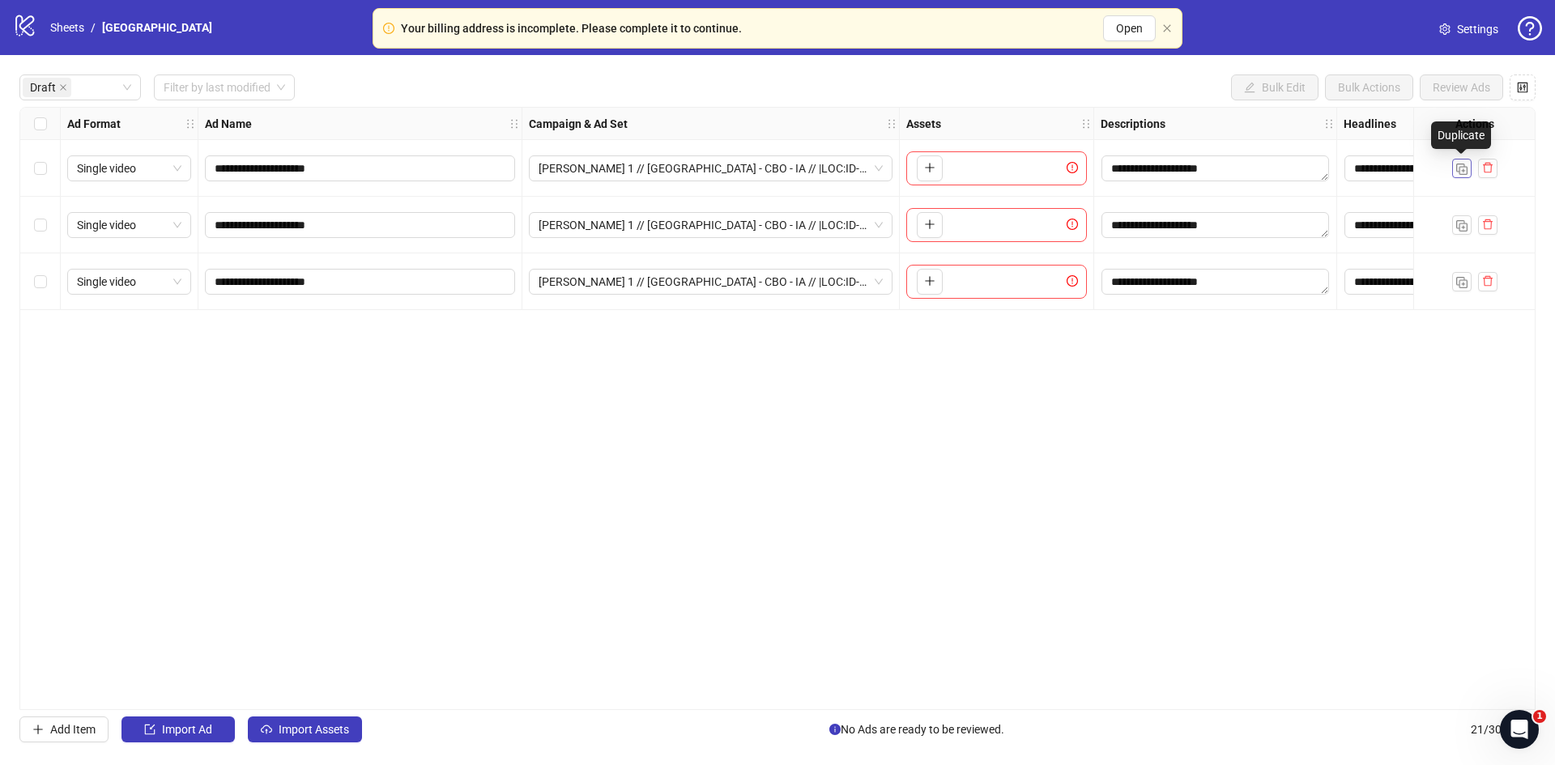
click at [1456, 168] on img "button" at bounding box center [1461, 169] width 11 height 11
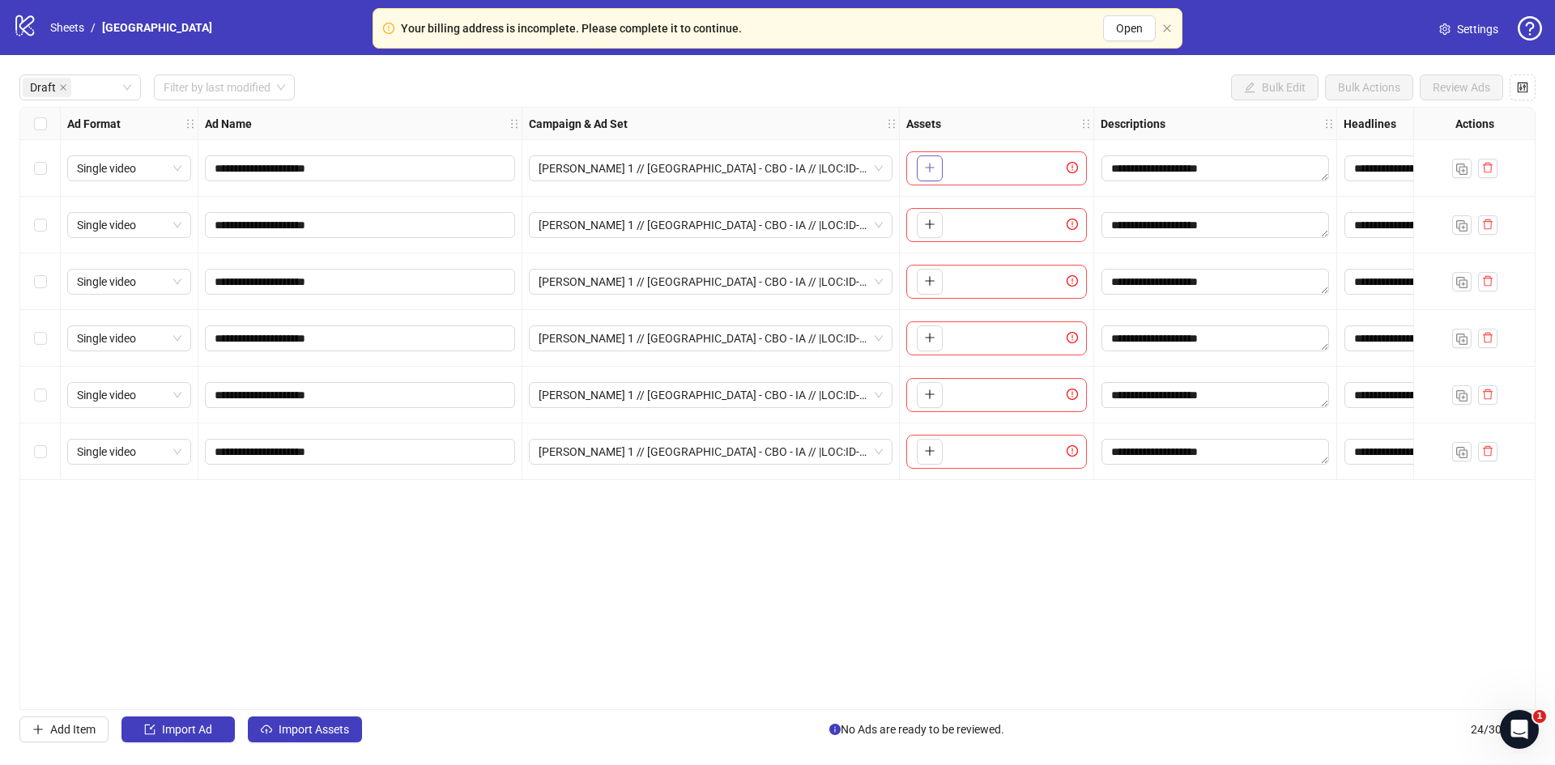
click at [918, 165] on button "button" at bounding box center [930, 168] width 26 height 26
click at [936, 219] on button "button" at bounding box center [930, 225] width 26 height 26
click at [936, 280] on button "button" at bounding box center [930, 282] width 26 height 26
click at [936, 326] on button "button" at bounding box center [930, 339] width 26 height 26
click at [929, 390] on icon "plus" at bounding box center [929, 394] width 11 height 11
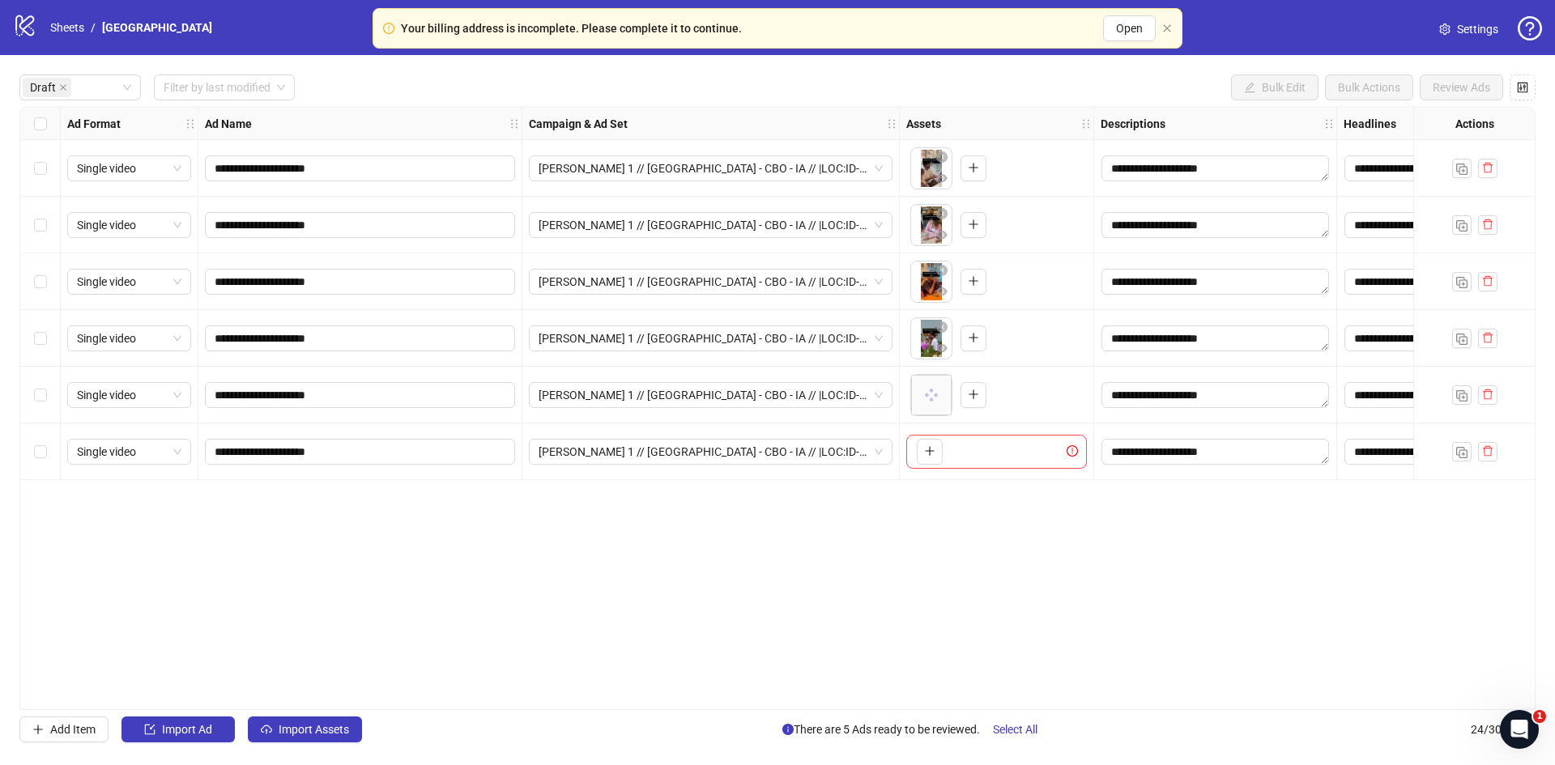
click at [945, 457] on div "To pick up a draggable item, press the space bar. While dragging, use the arrow…" at bounding box center [996, 452] width 181 height 34
click at [936, 453] on button "button" at bounding box center [930, 452] width 26 height 26
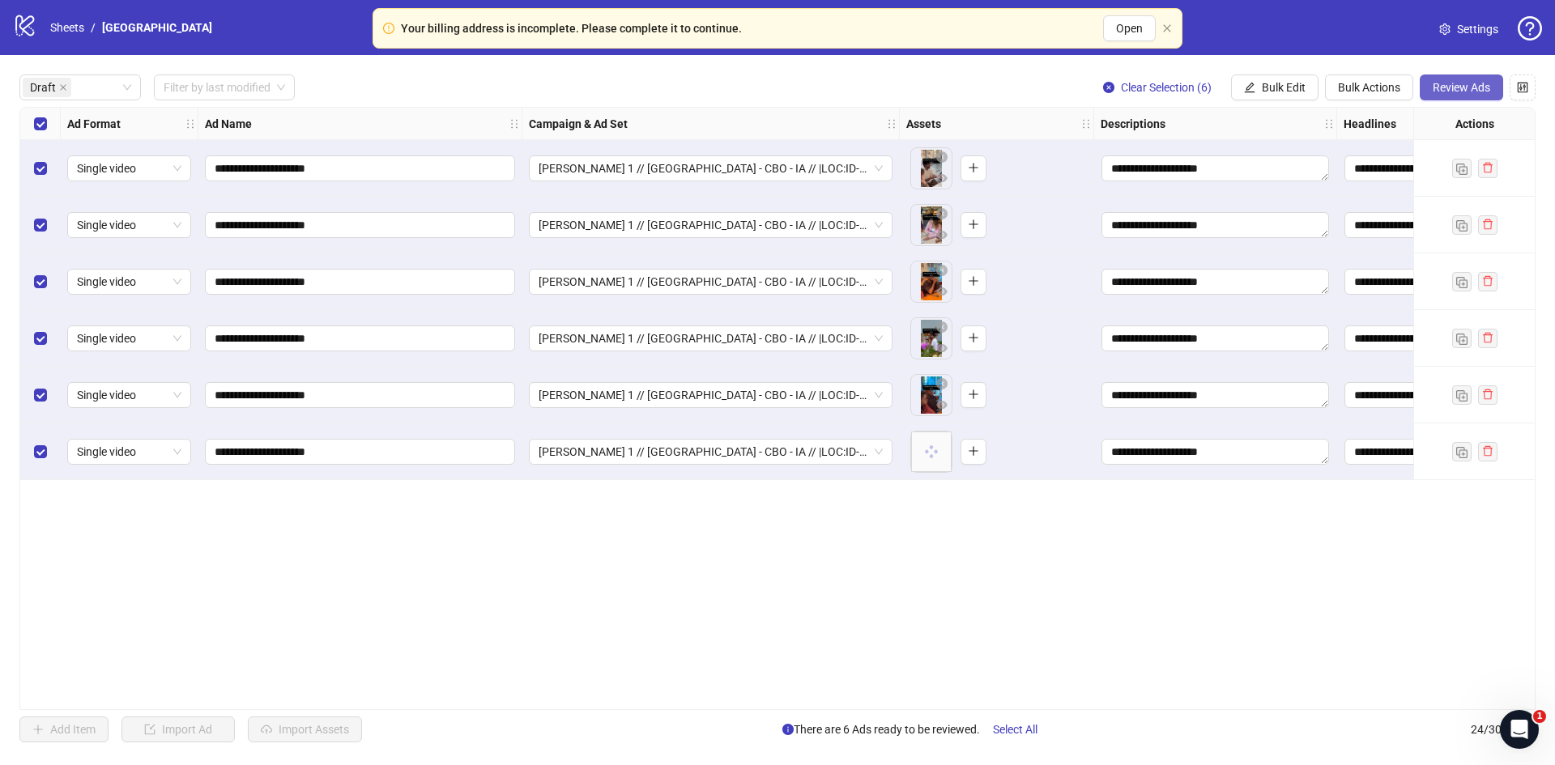
click at [1439, 85] on span "Review Ads" at bounding box center [1462, 87] width 58 height 13
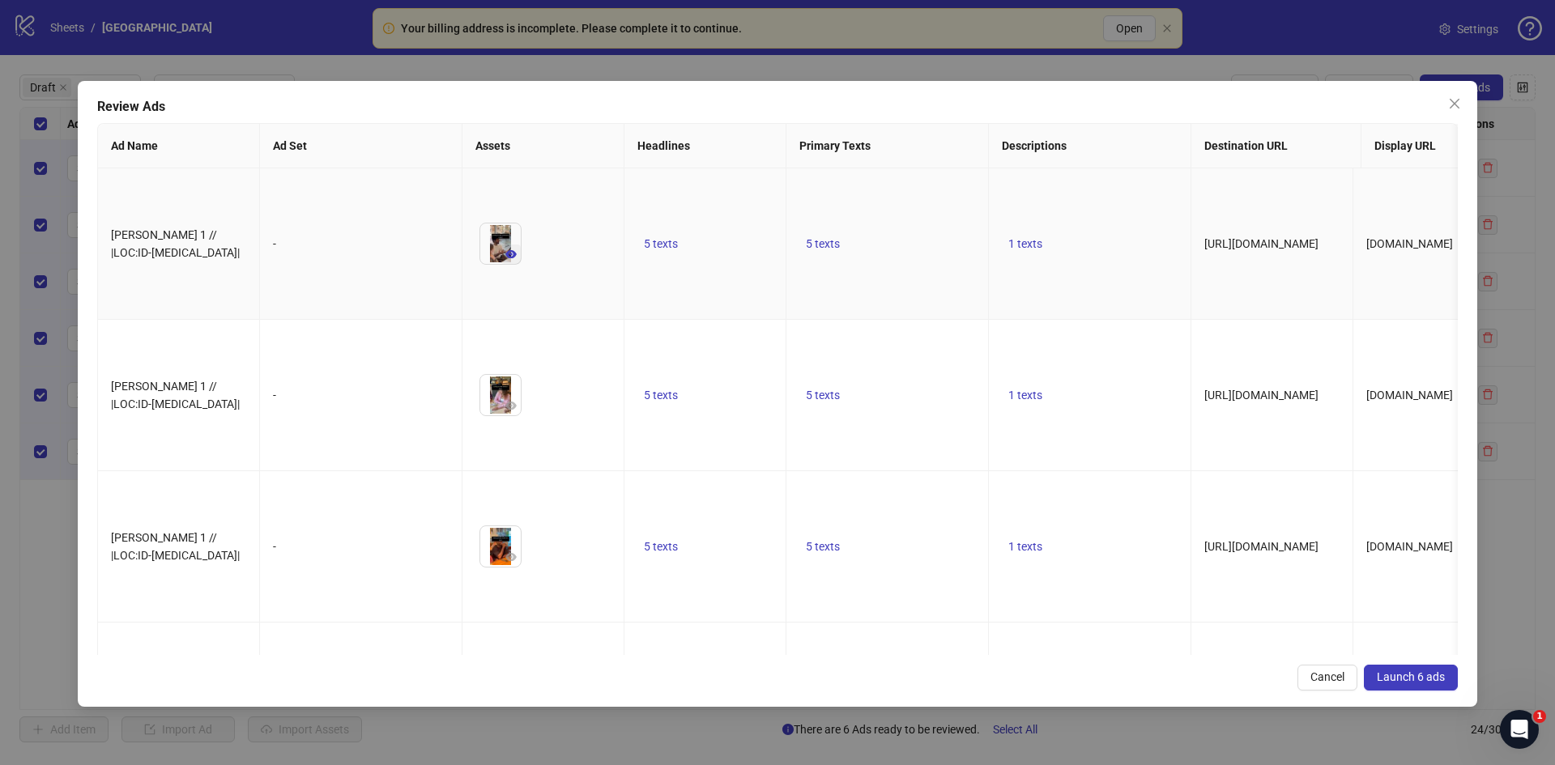
click at [513, 250] on icon "eye" at bounding box center [510, 254] width 11 height 8
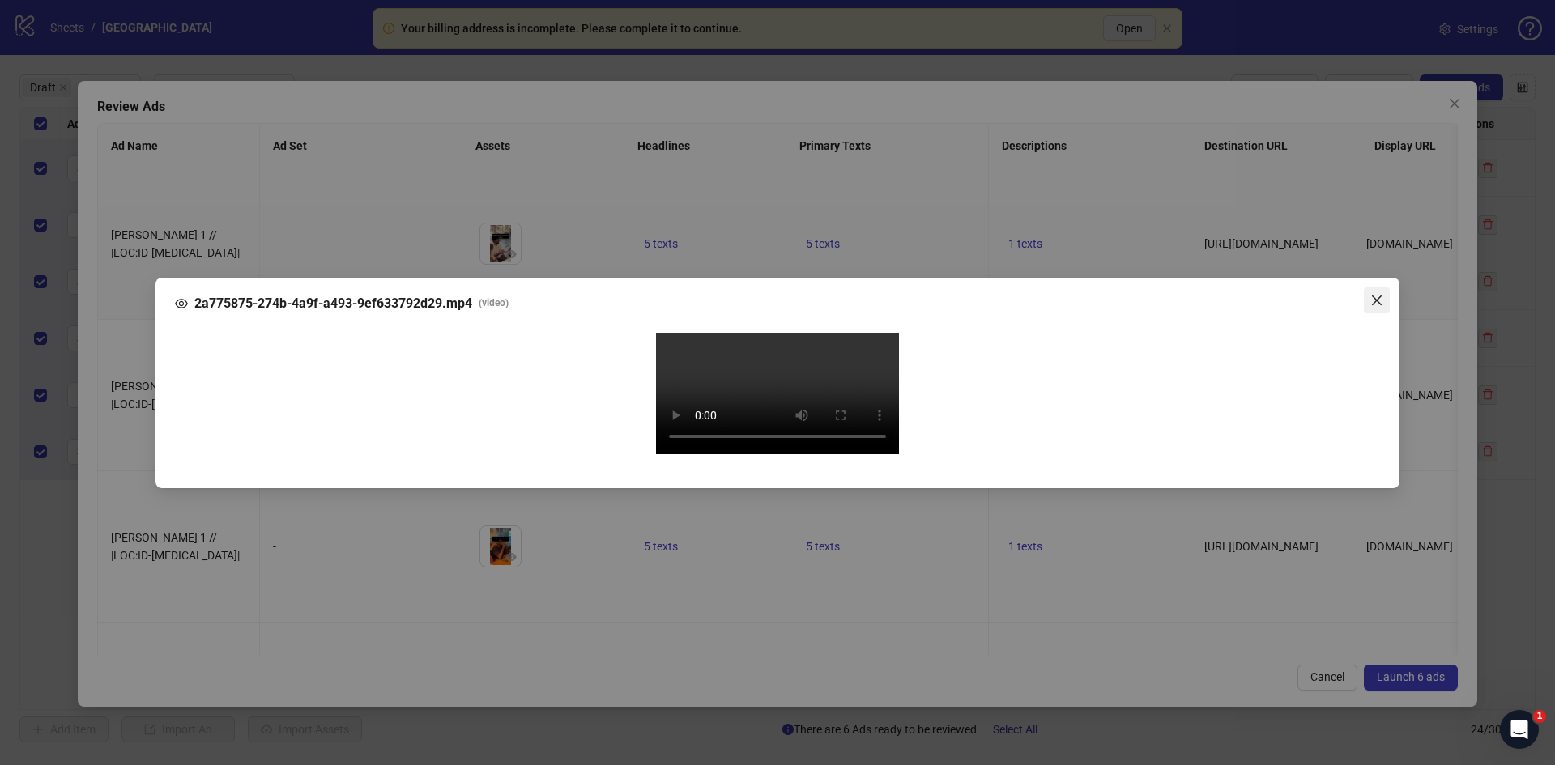
click at [1374, 295] on icon "close" at bounding box center [1377, 300] width 10 height 10
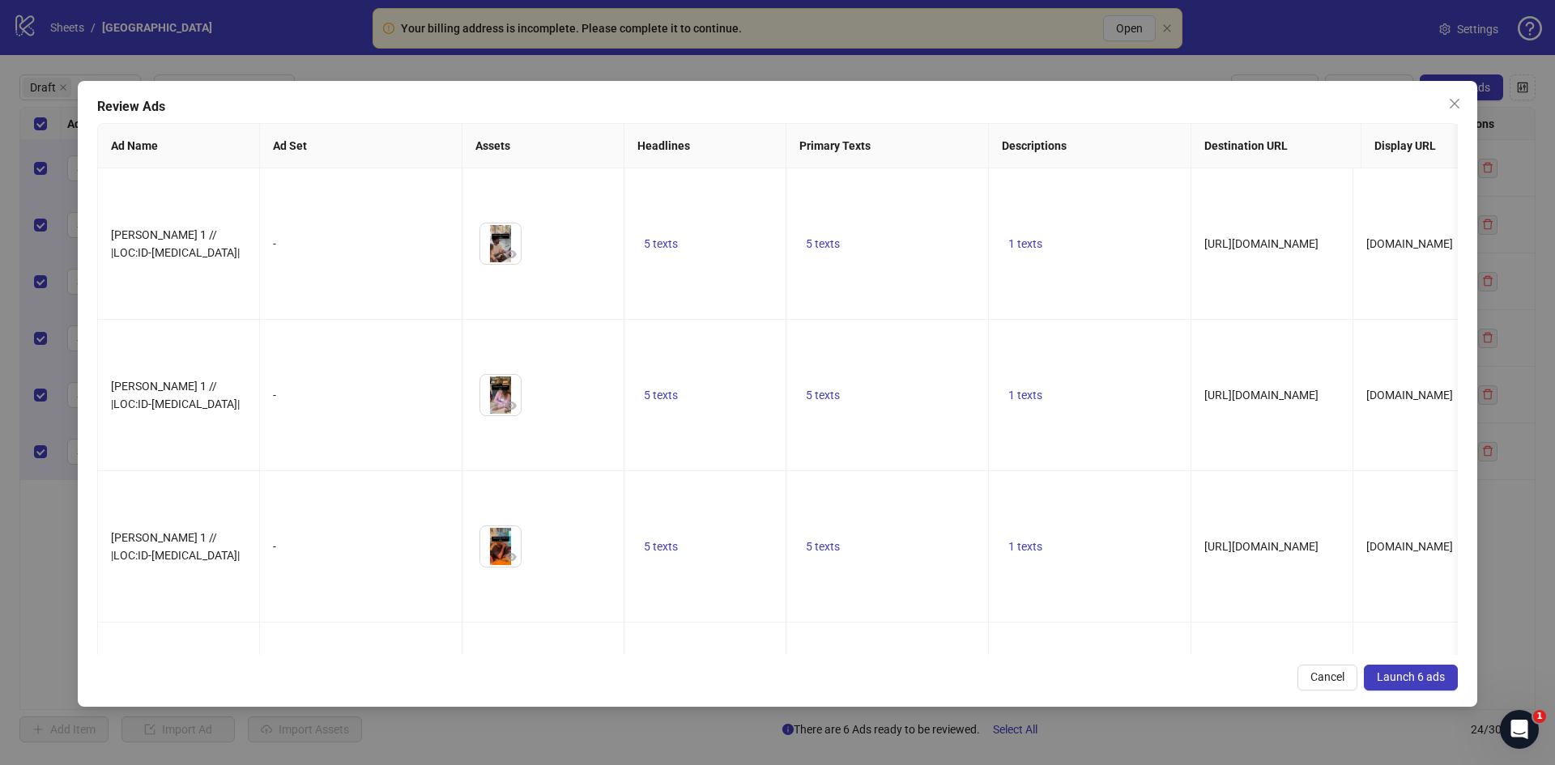
click at [1412, 675] on span "Launch 6 ads" at bounding box center [1411, 677] width 68 height 13
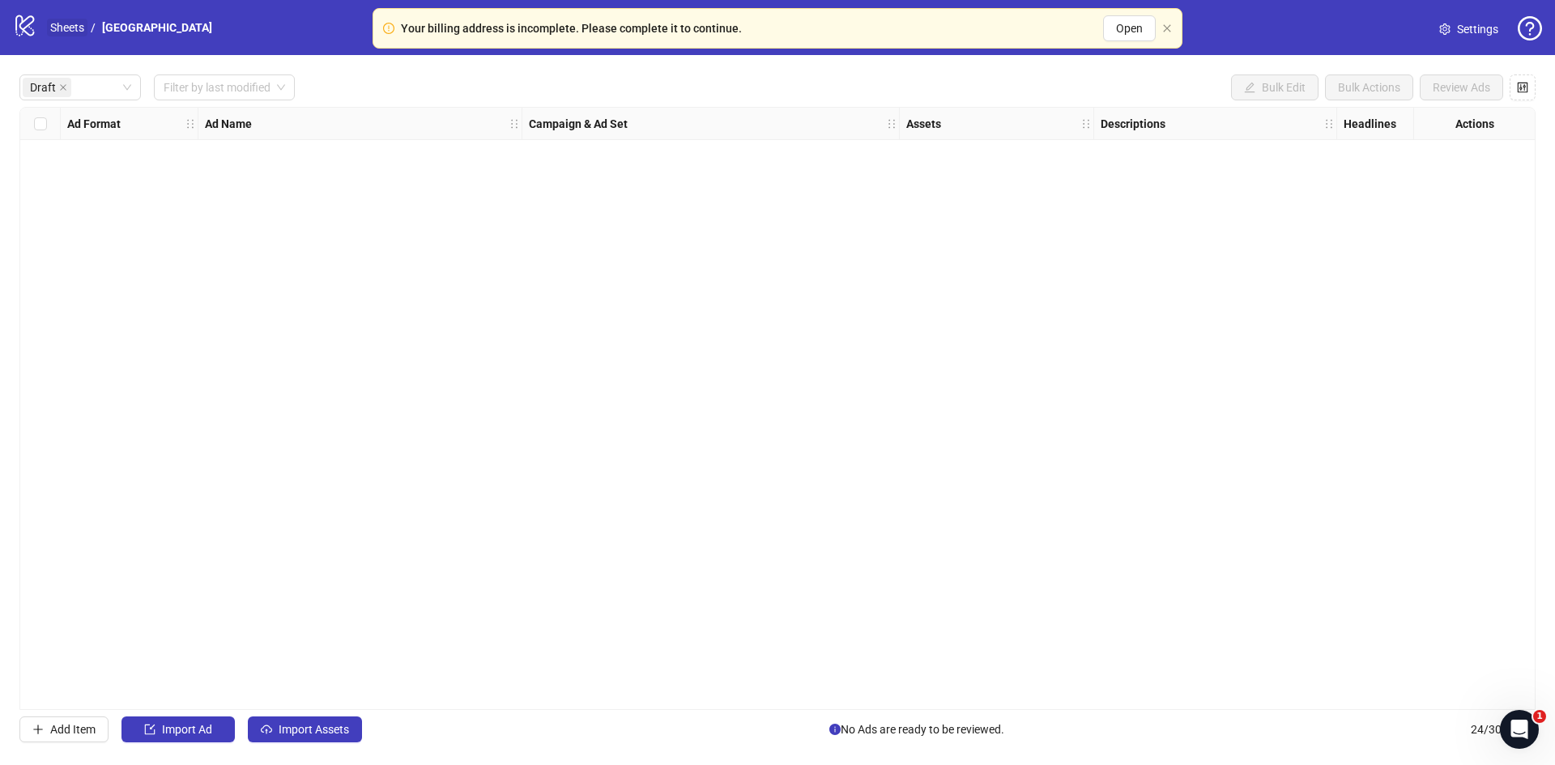
click at [79, 20] on link "Sheets" at bounding box center [67, 28] width 40 height 18
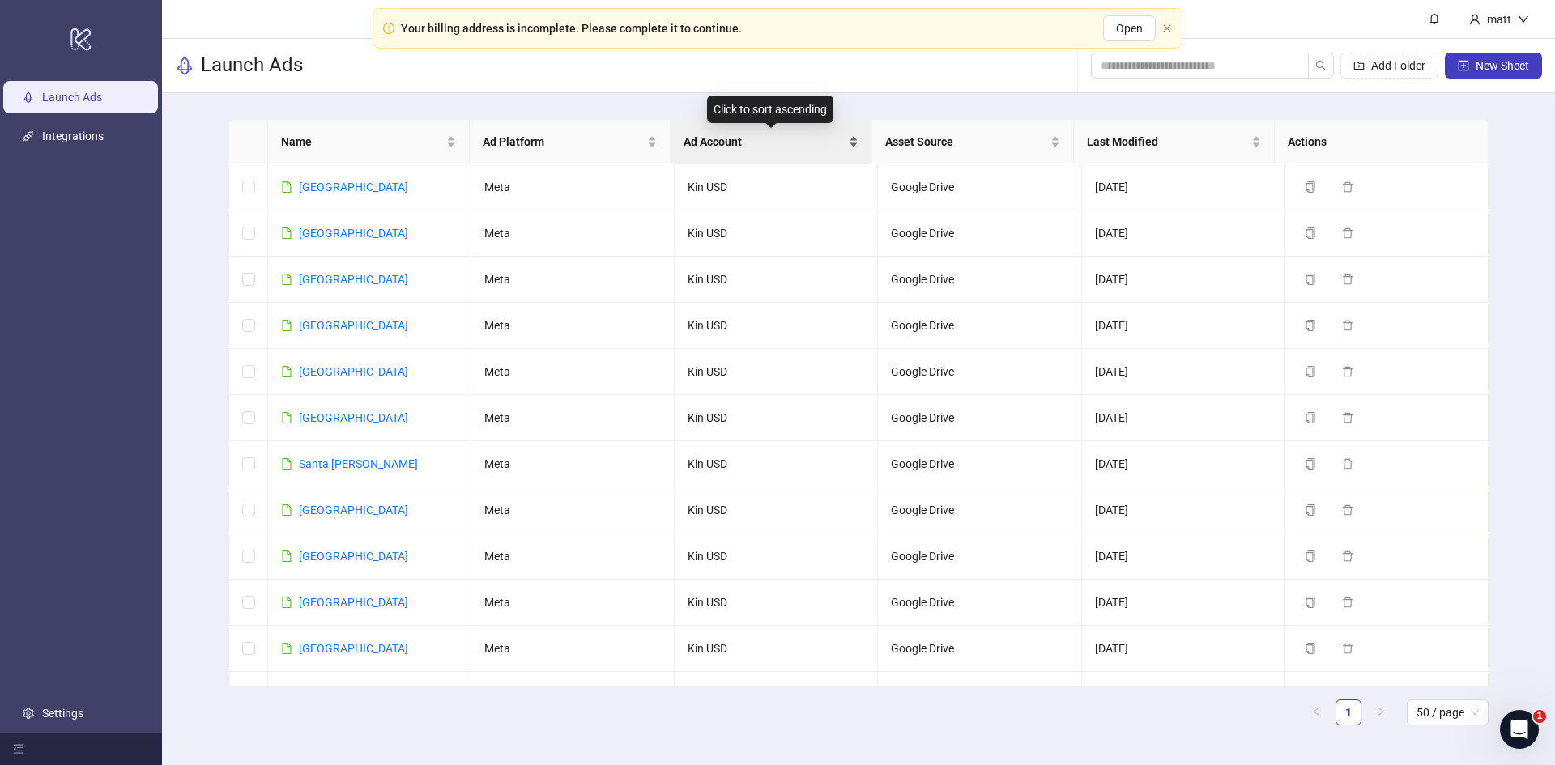
scroll to position [1284, 0]
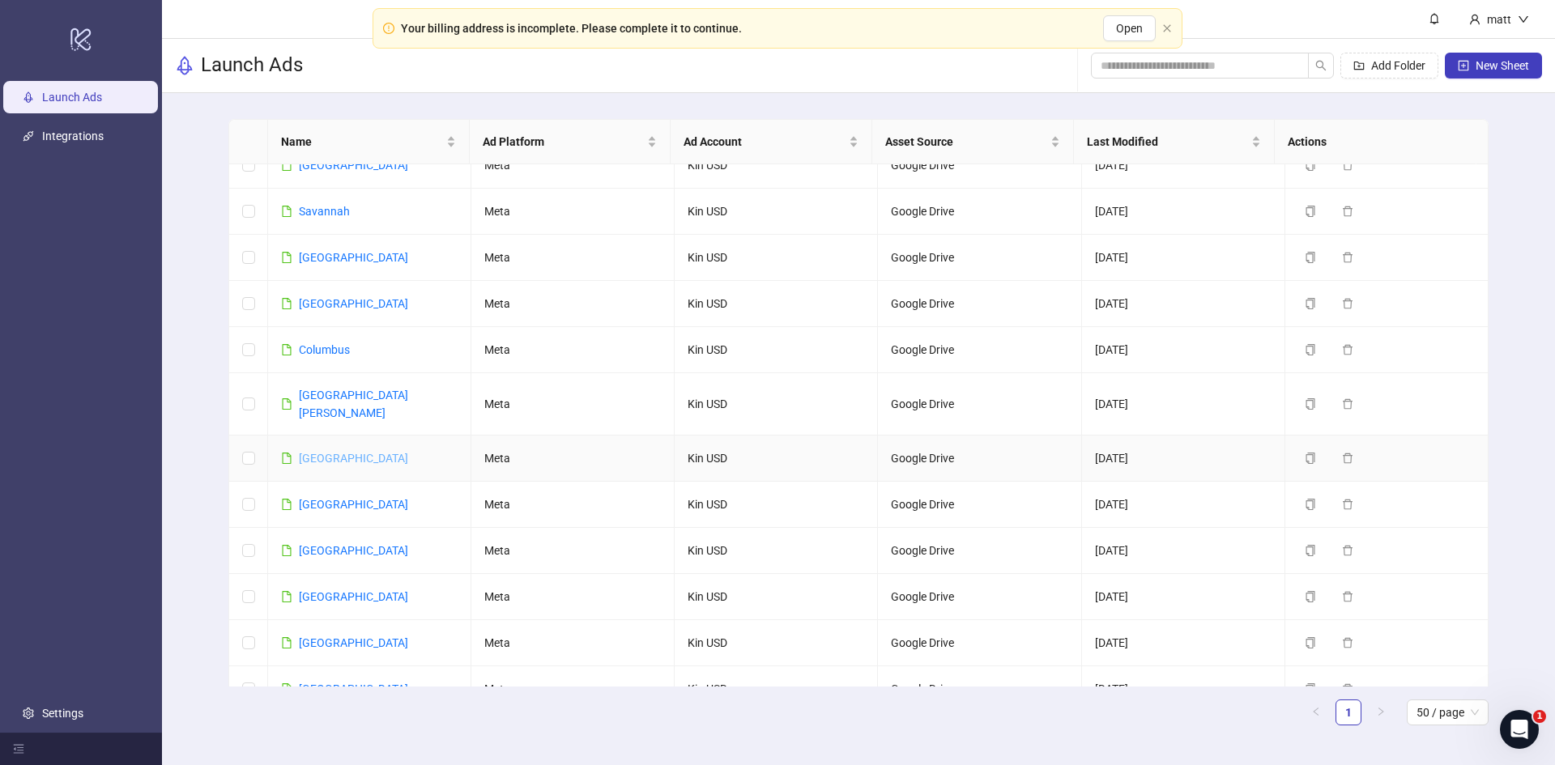
click at [349, 452] on link "[GEOGRAPHIC_DATA]" at bounding box center [353, 458] width 109 height 13
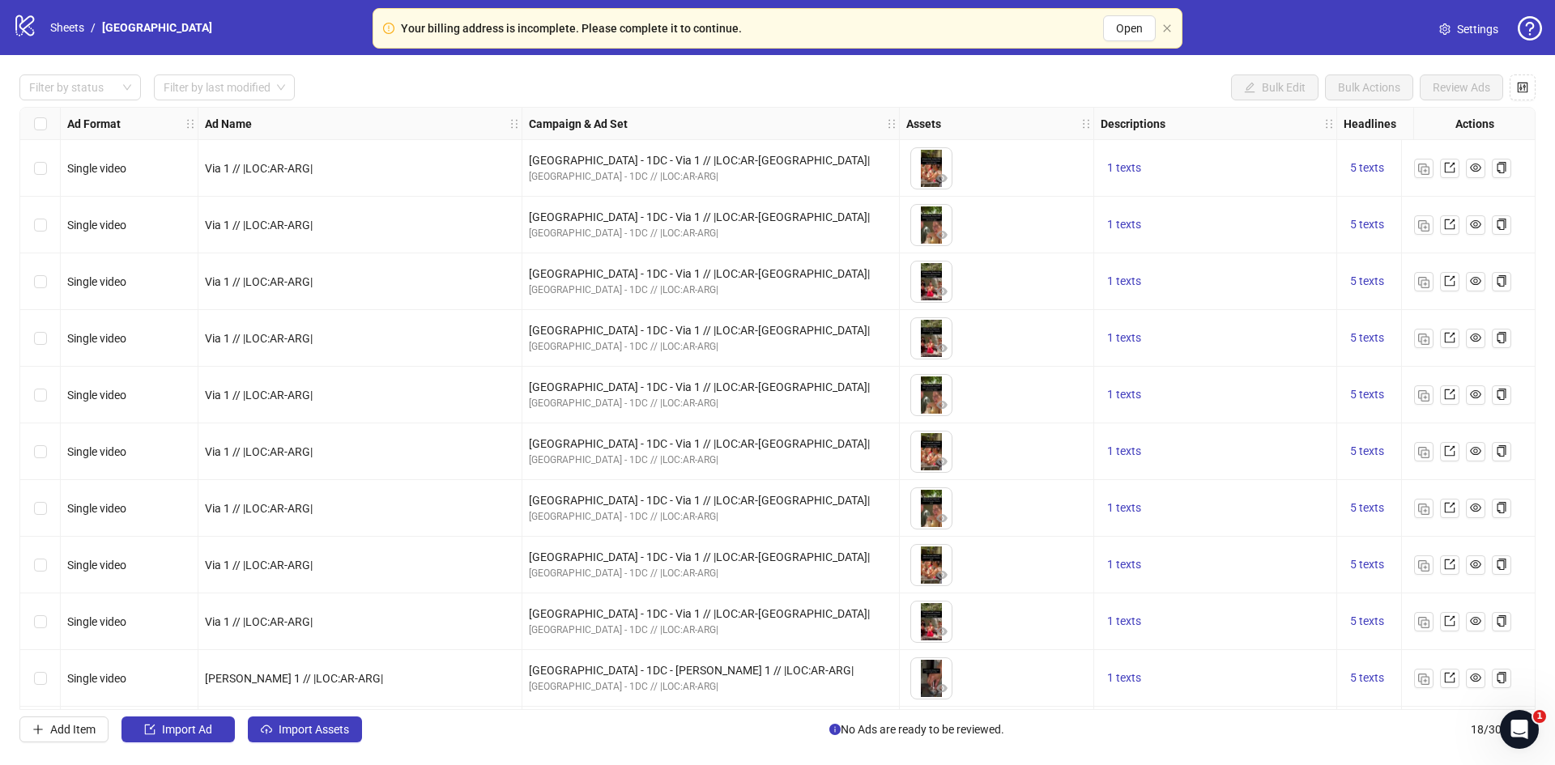
click at [1453, 36] on link "Settings" at bounding box center [1468, 29] width 85 height 26
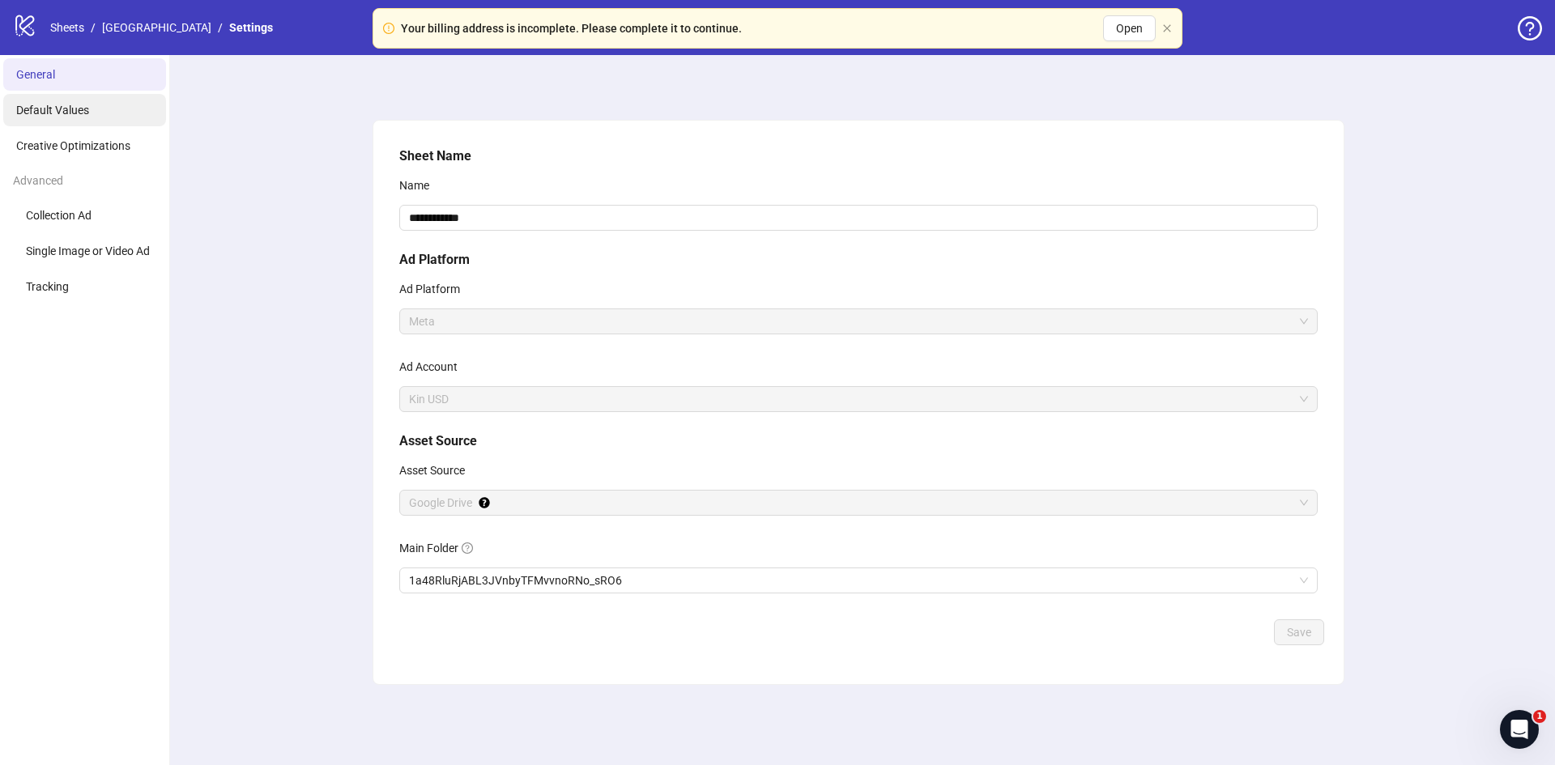
click at [70, 113] on span "Default Values" at bounding box center [52, 110] width 73 height 13
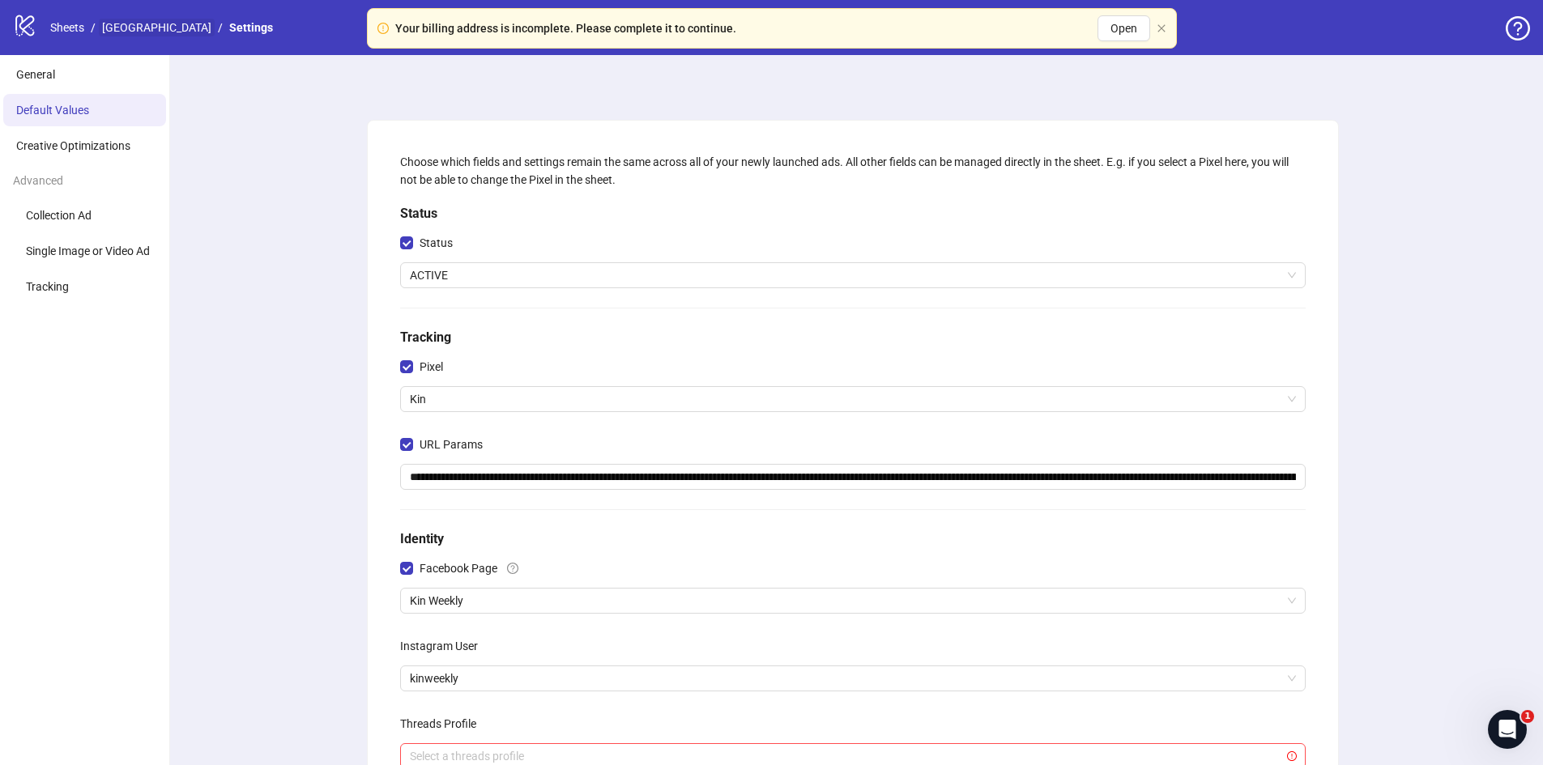
click at [136, 27] on link "[GEOGRAPHIC_DATA]" at bounding box center [157, 28] width 116 height 18
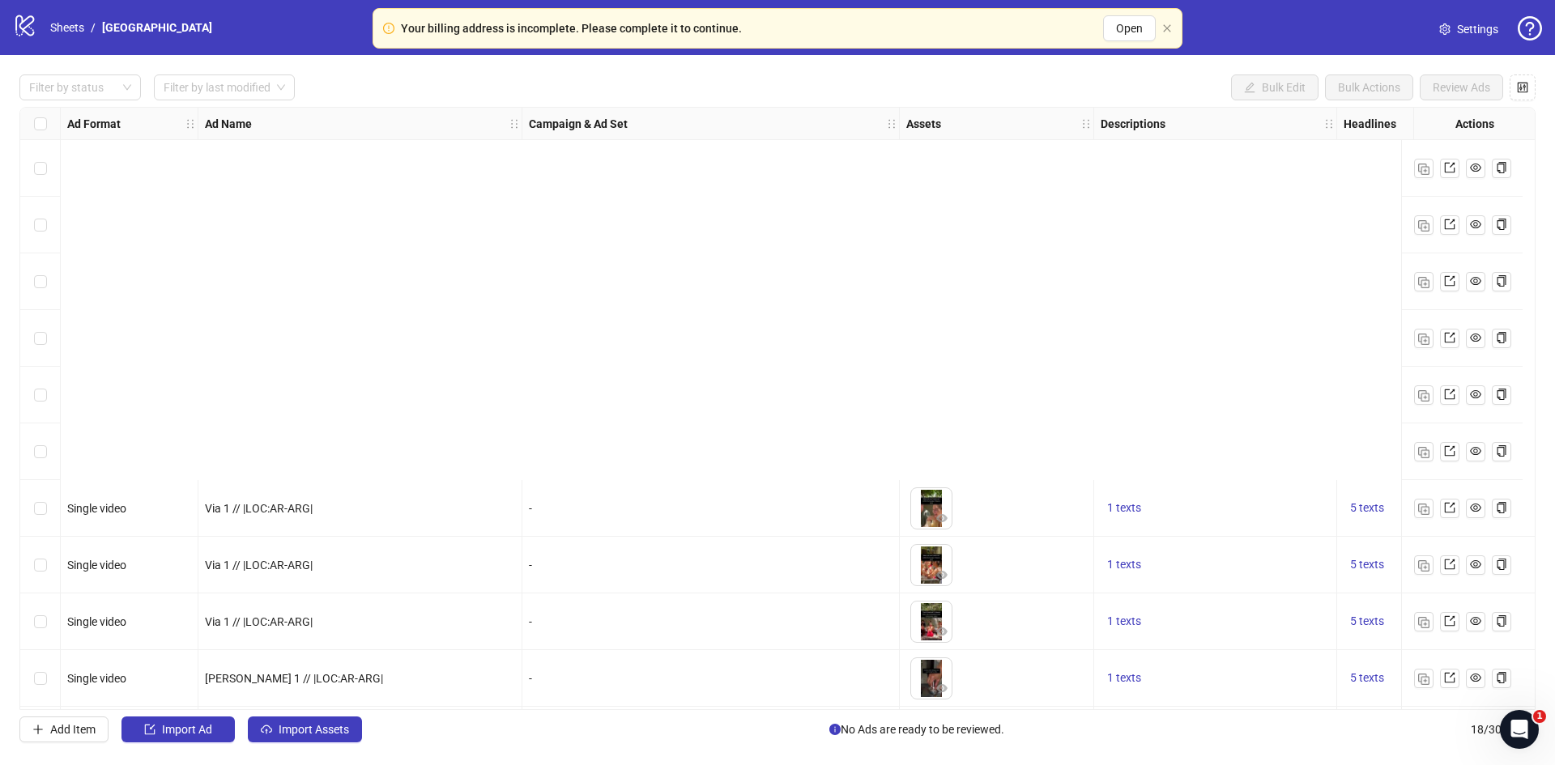
scroll to position [458, 0]
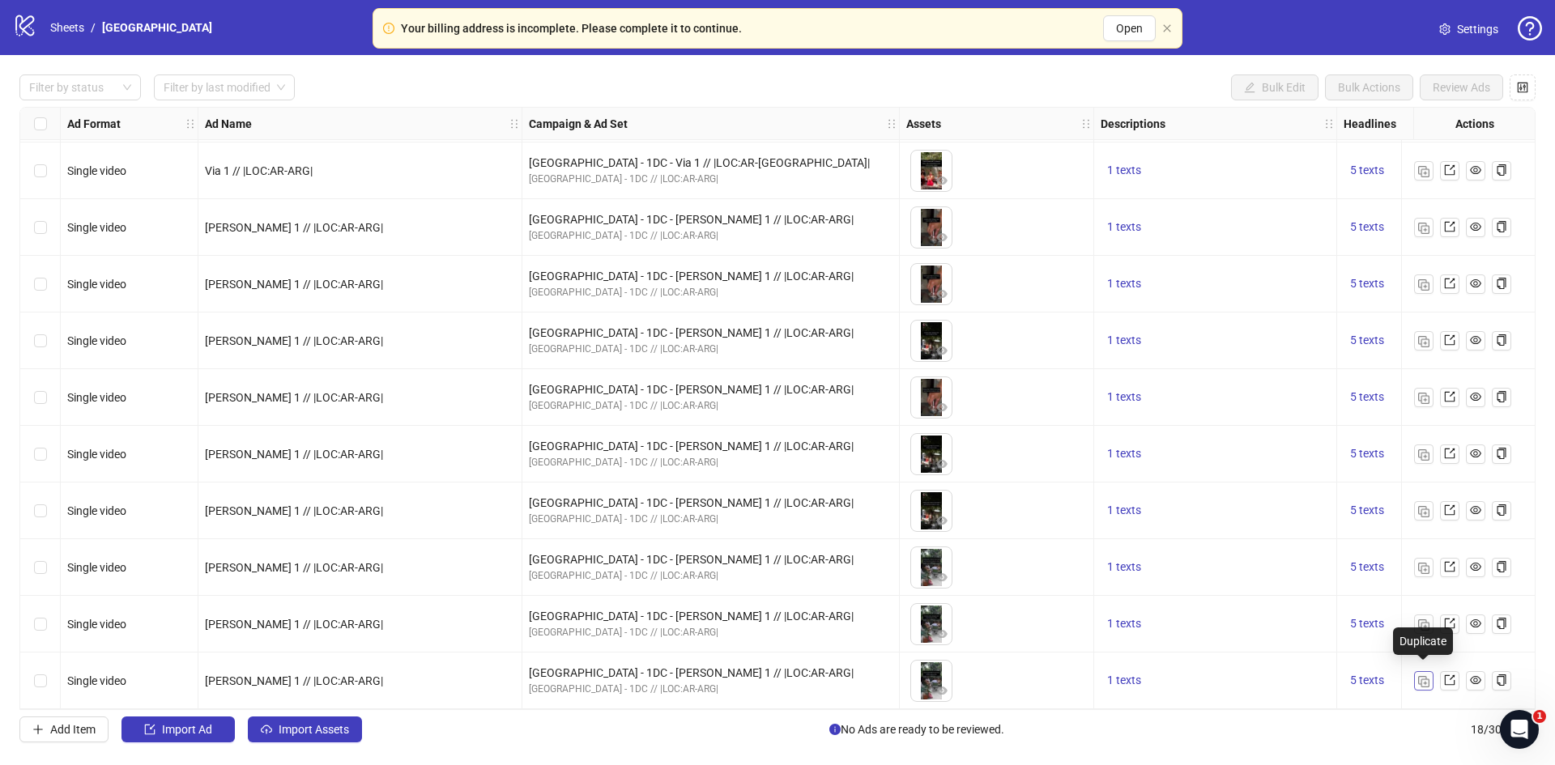
click at [1421, 676] on img "button" at bounding box center [1423, 681] width 11 height 11
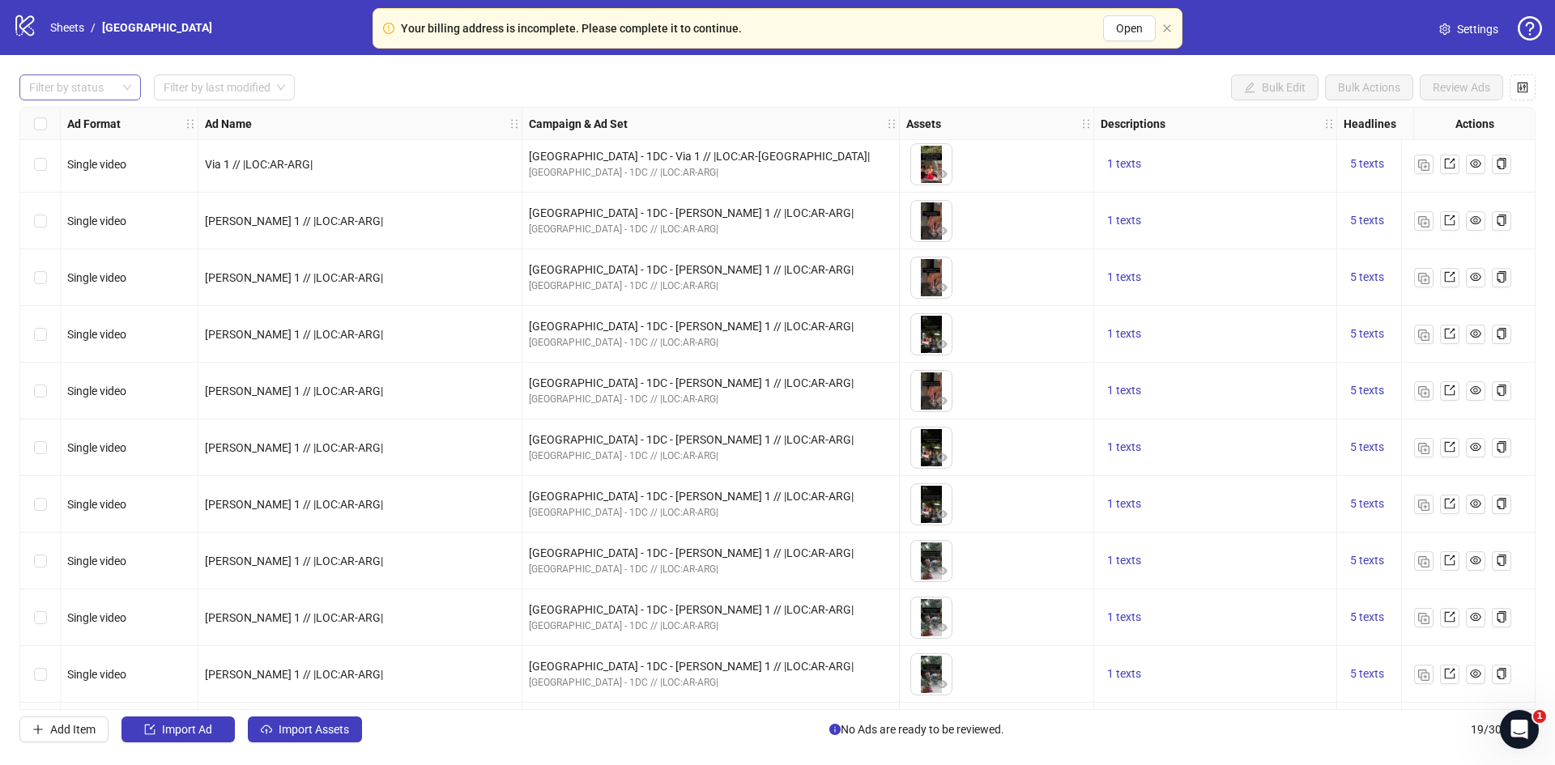
click at [73, 86] on div at bounding box center [72, 87] width 98 height 23
click at [73, 115] on div "Draft" at bounding box center [80, 121] width 96 height 18
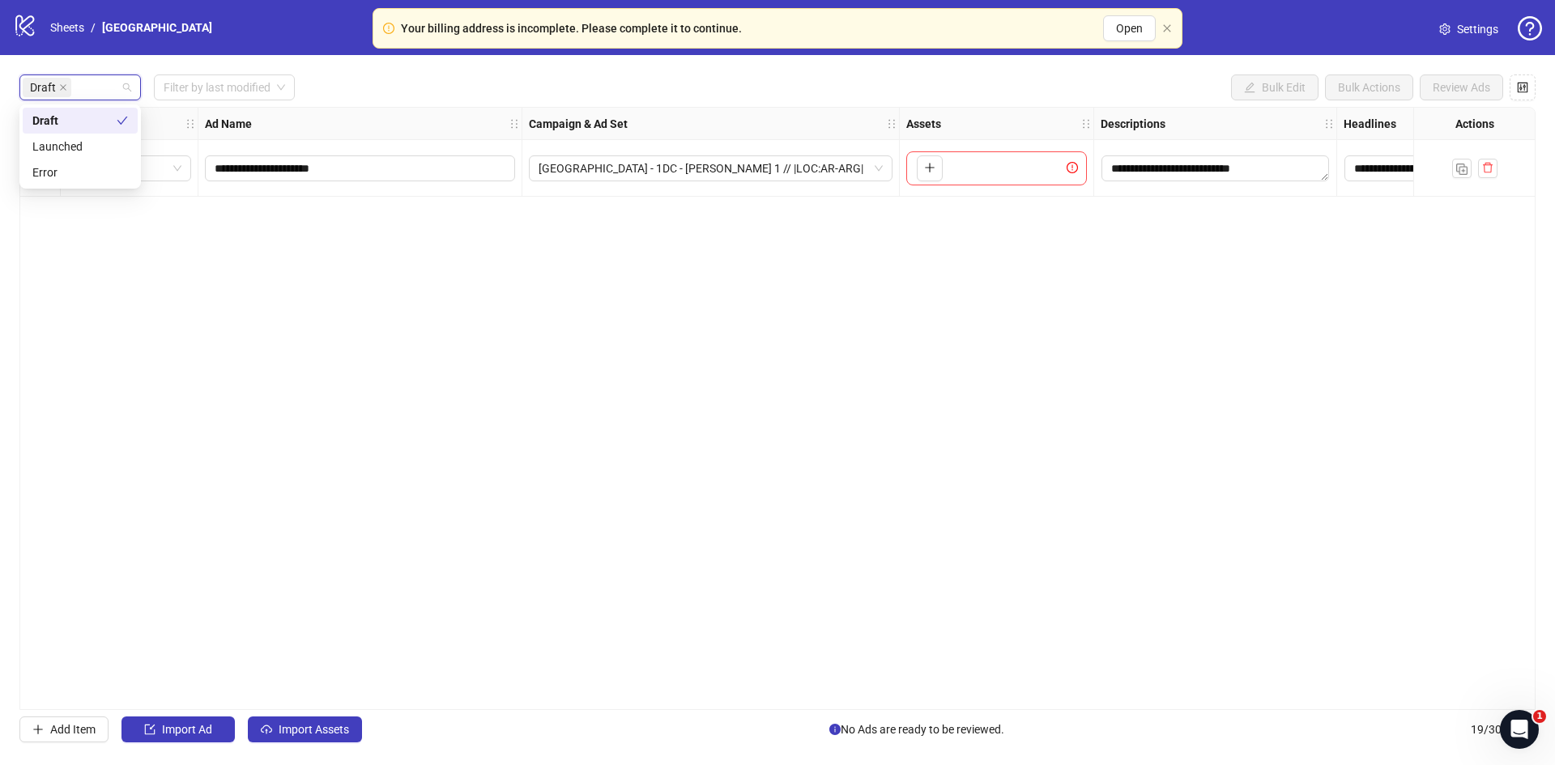
scroll to position [0, 0]
click at [183, 248] on div "**********" at bounding box center [777, 408] width 1516 height 603
click at [235, 169] on input "**********" at bounding box center [359, 169] width 288 height 18
type input "**********"
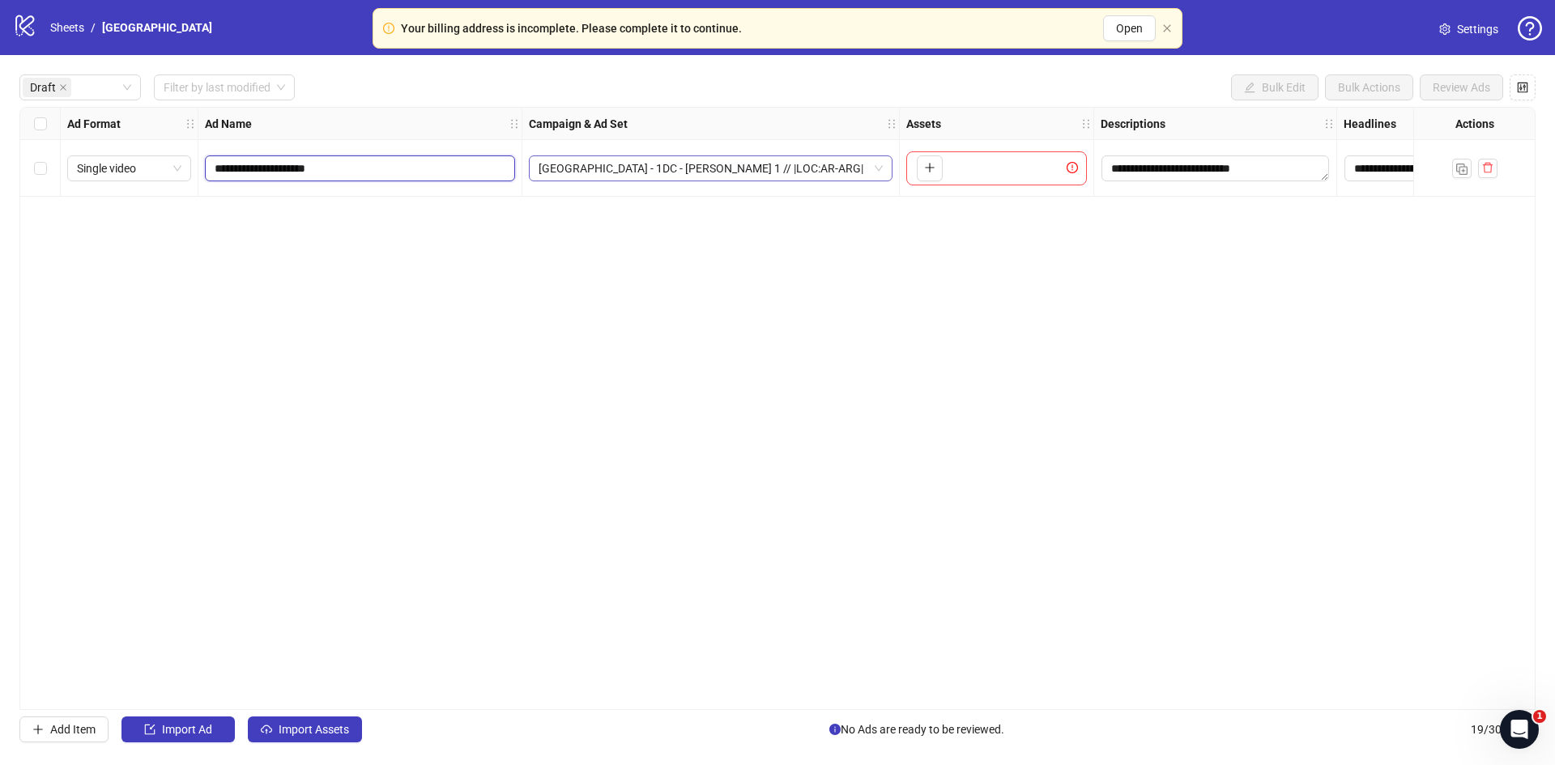
click at [596, 173] on span "[GEOGRAPHIC_DATA] - 1DC - [PERSON_NAME] 1 // |LOC:AR-ARG|" at bounding box center [711, 168] width 344 height 24
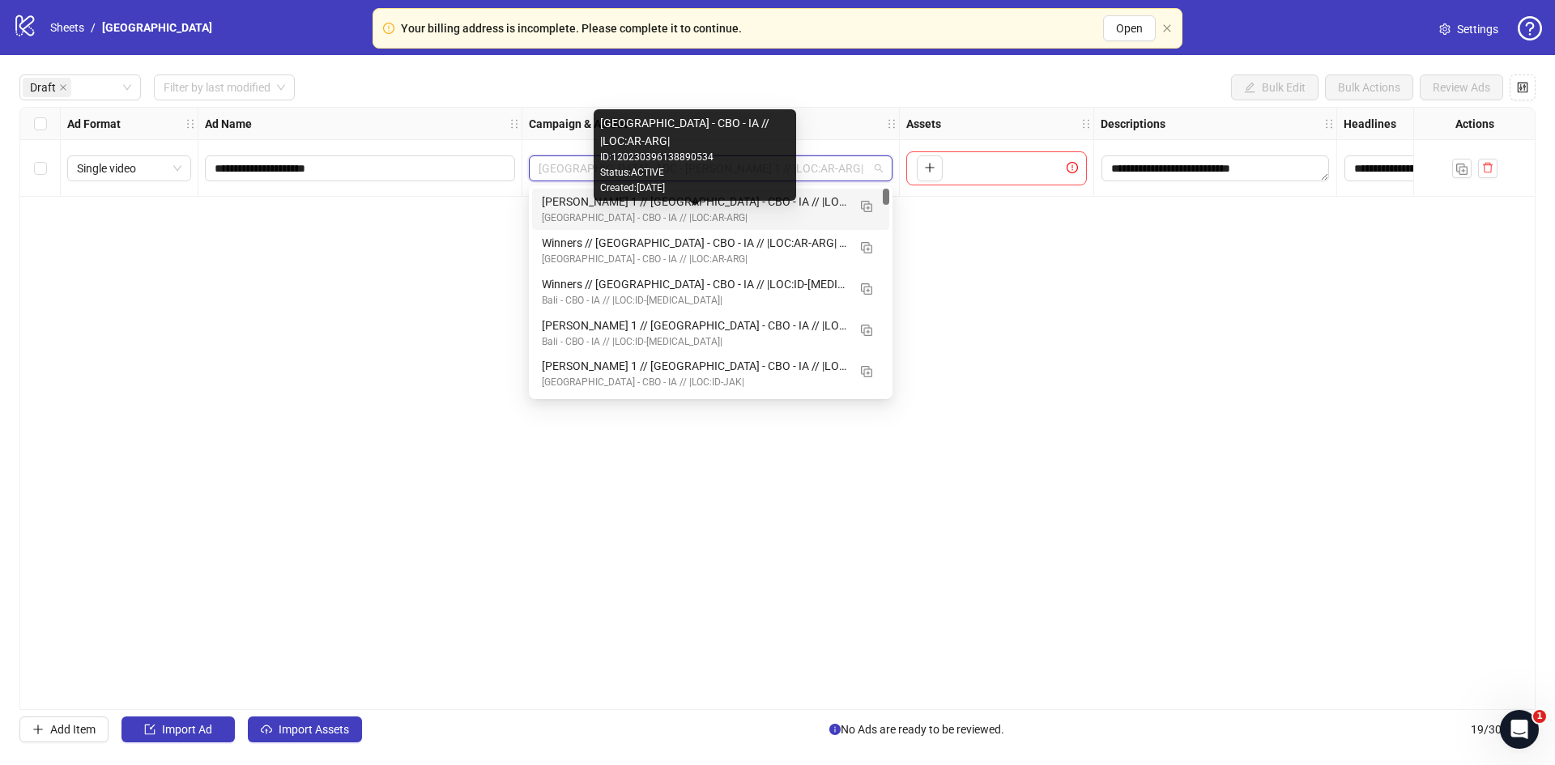
click at [564, 213] on div "[GEOGRAPHIC_DATA] - CBO - IA // |LOC:AR-ARG|" at bounding box center [694, 218] width 305 height 15
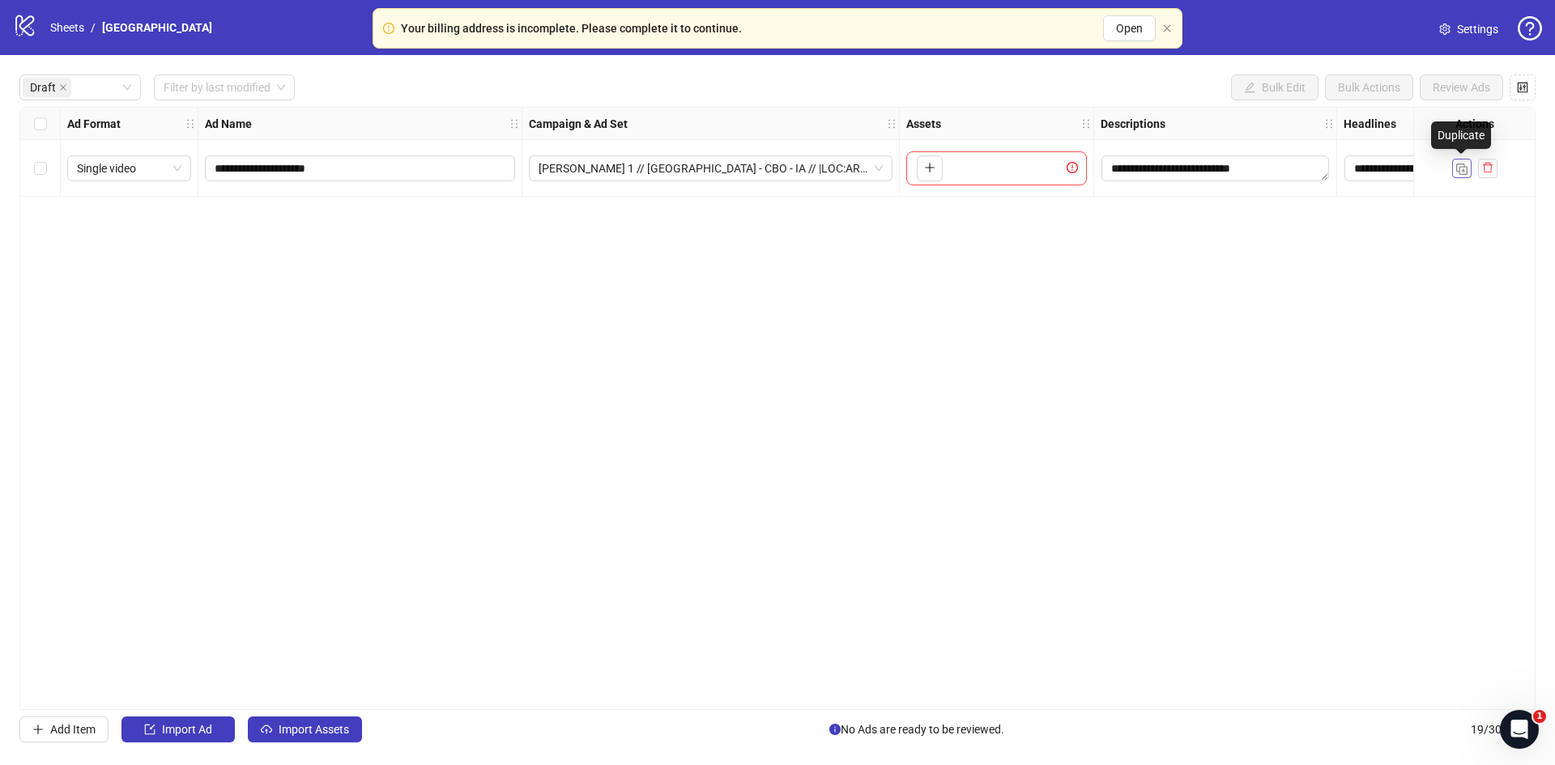
click at [1455, 169] on button "button" at bounding box center [1461, 168] width 19 height 19
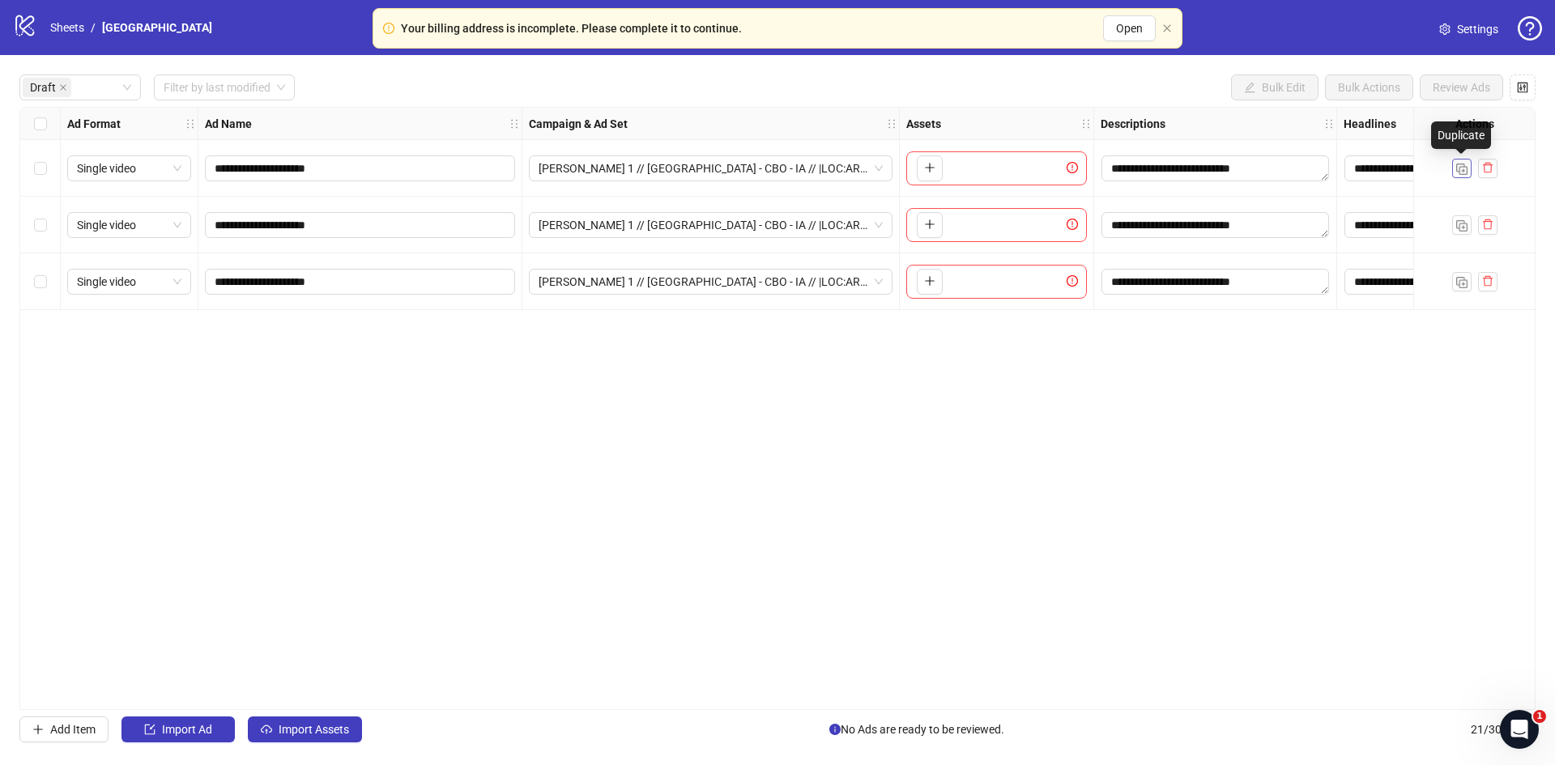
click at [1455, 169] on button "button" at bounding box center [1461, 168] width 19 height 19
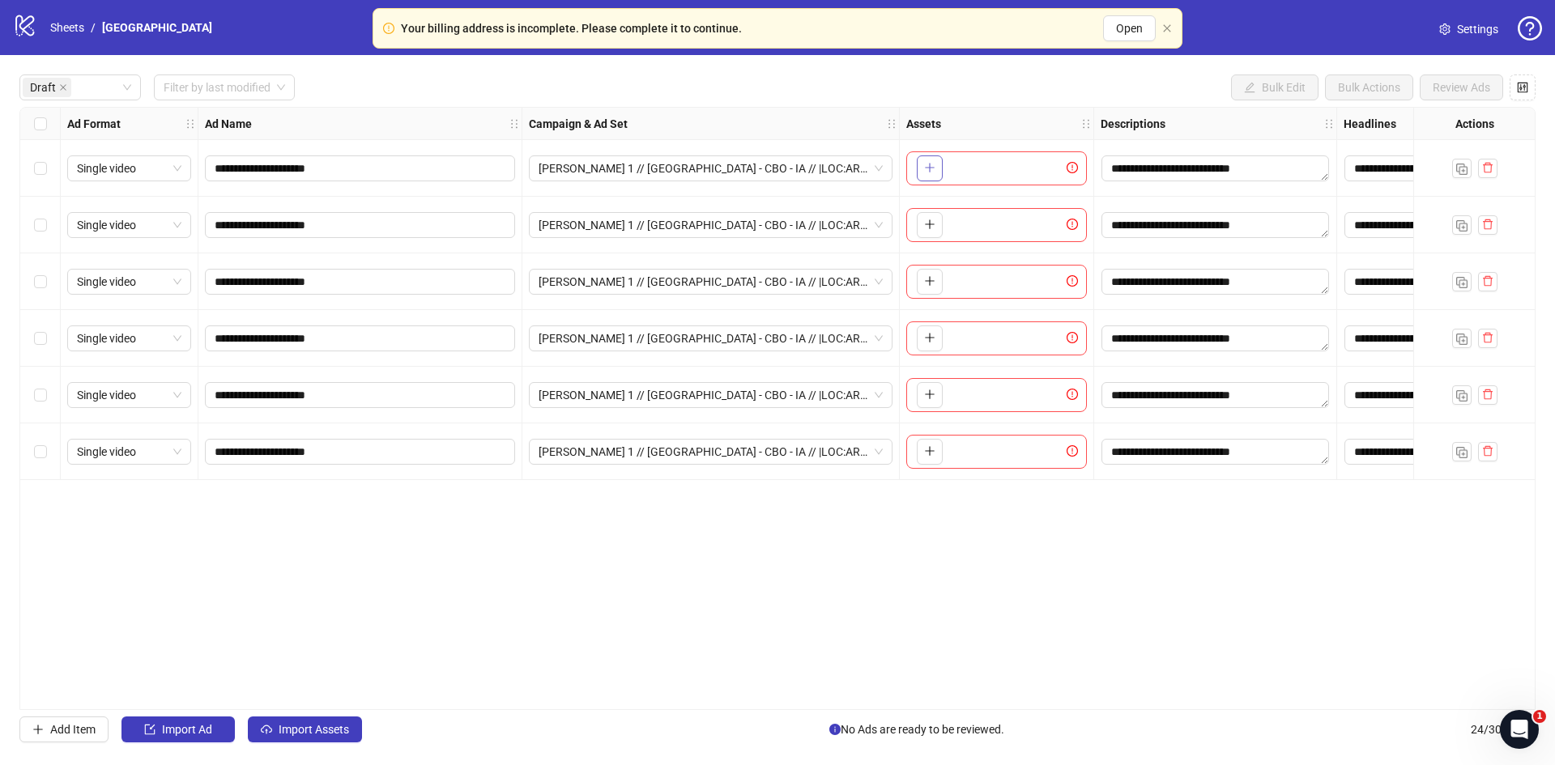
click at [934, 168] on icon "plus" at bounding box center [929, 167] width 11 height 11
click at [927, 228] on icon "plus" at bounding box center [929, 224] width 11 height 11
click at [933, 285] on icon "plus" at bounding box center [929, 280] width 11 height 11
click at [927, 338] on icon "plus" at bounding box center [929, 338] width 9 height 1
click at [927, 403] on button "button" at bounding box center [930, 395] width 26 height 26
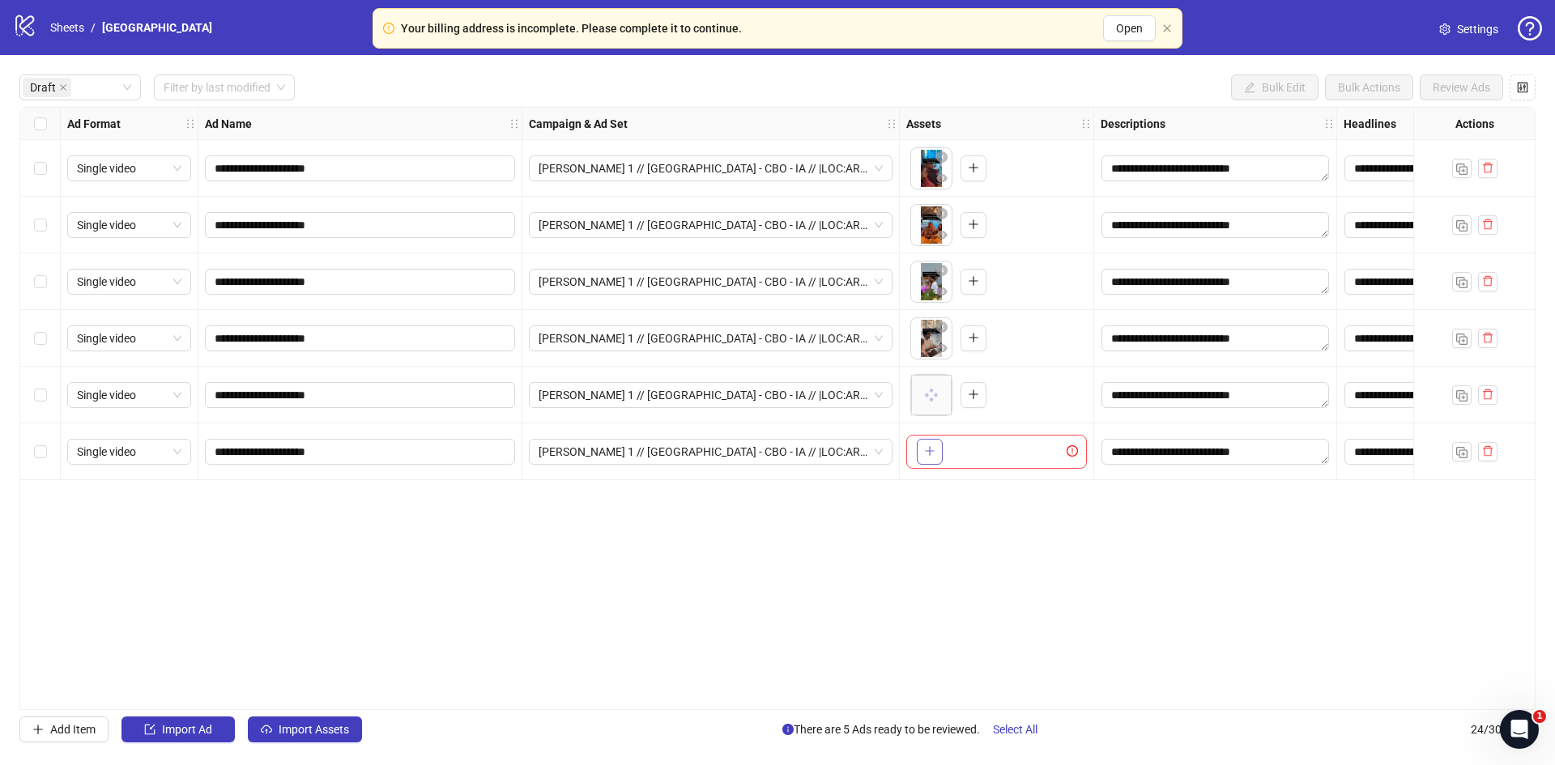
click at [935, 457] on icon "plus" at bounding box center [929, 450] width 11 height 11
click at [37, 133] on label "Select all rows" at bounding box center [40, 124] width 13 height 18
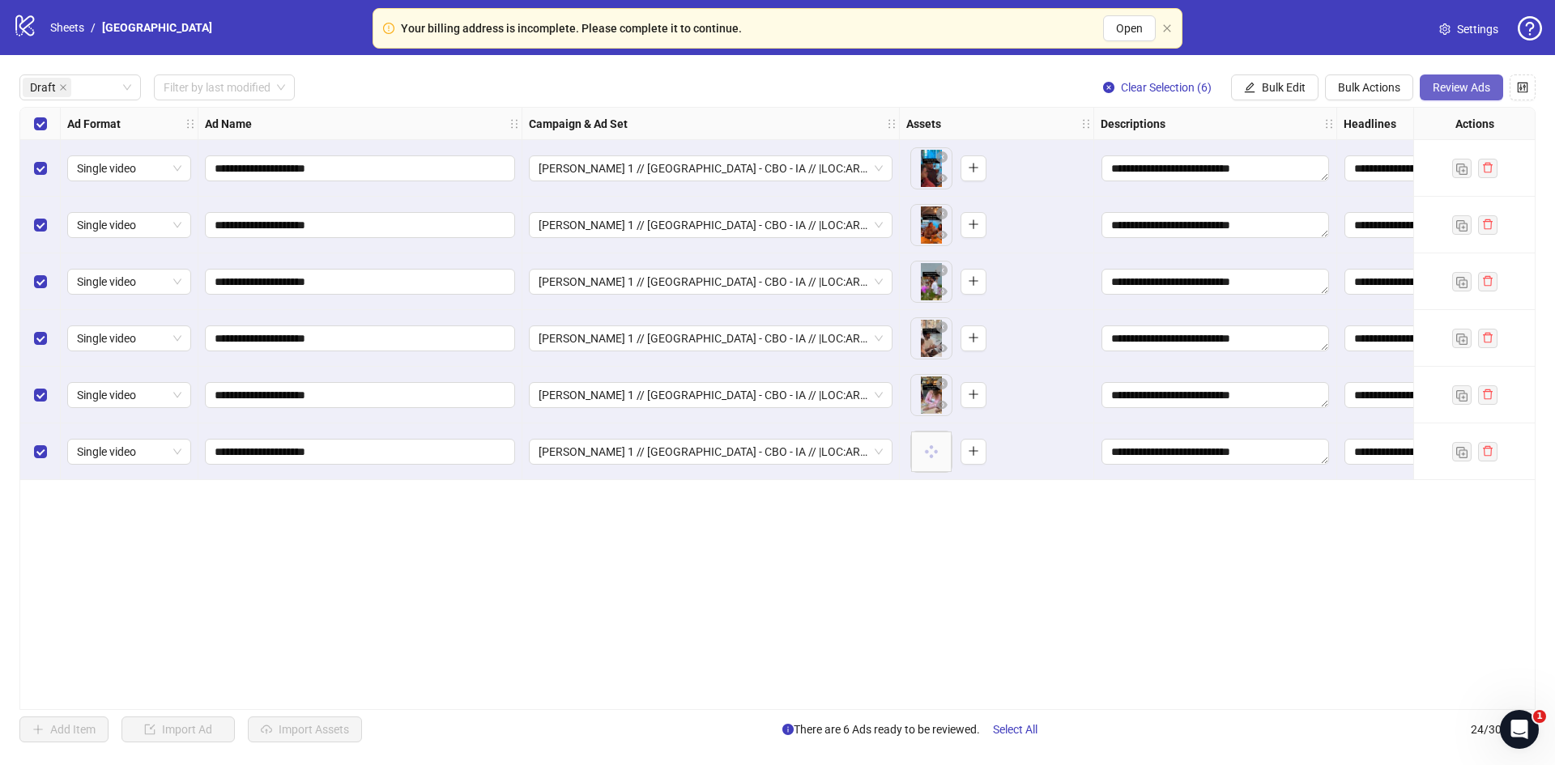
click at [1462, 86] on span "Review Ads" at bounding box center [1462, 87] width 58 height 13
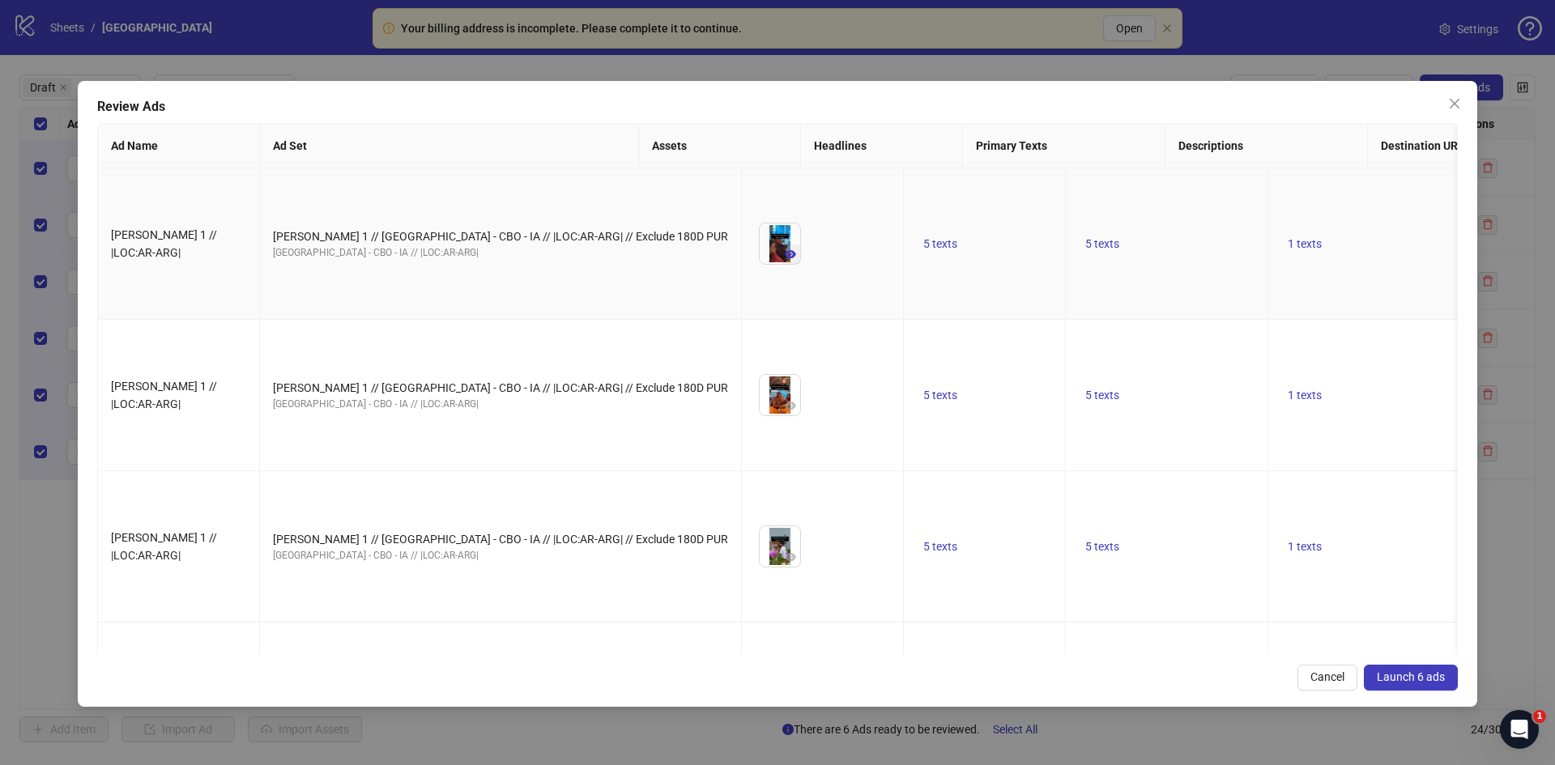
click at [785, 249] on icon "eye" at bounding box center [790, 254] width 11 height 11
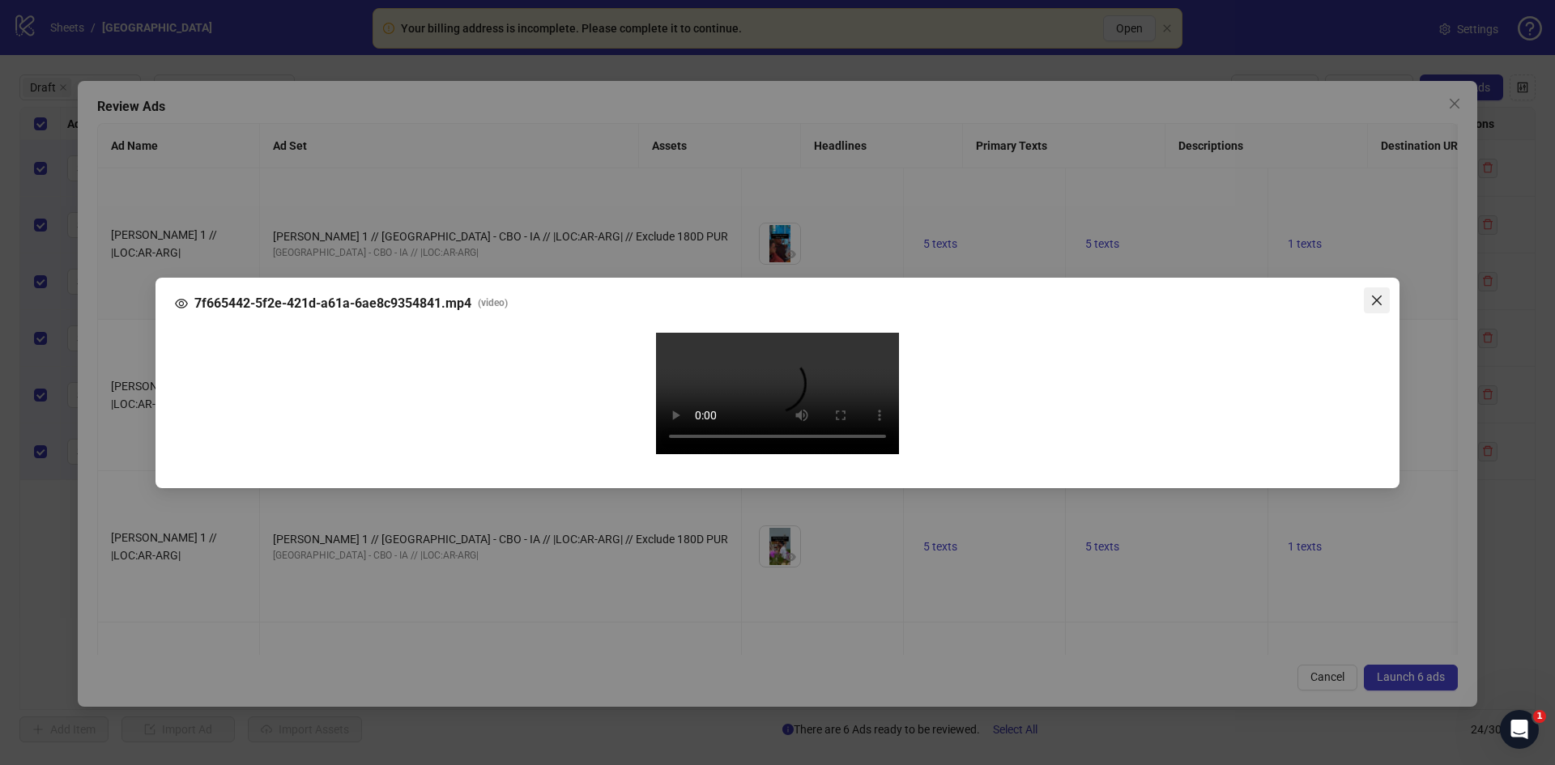
click at [1374, 294] on icon "close" at bounding box center [1376, 300] width 13 height 13
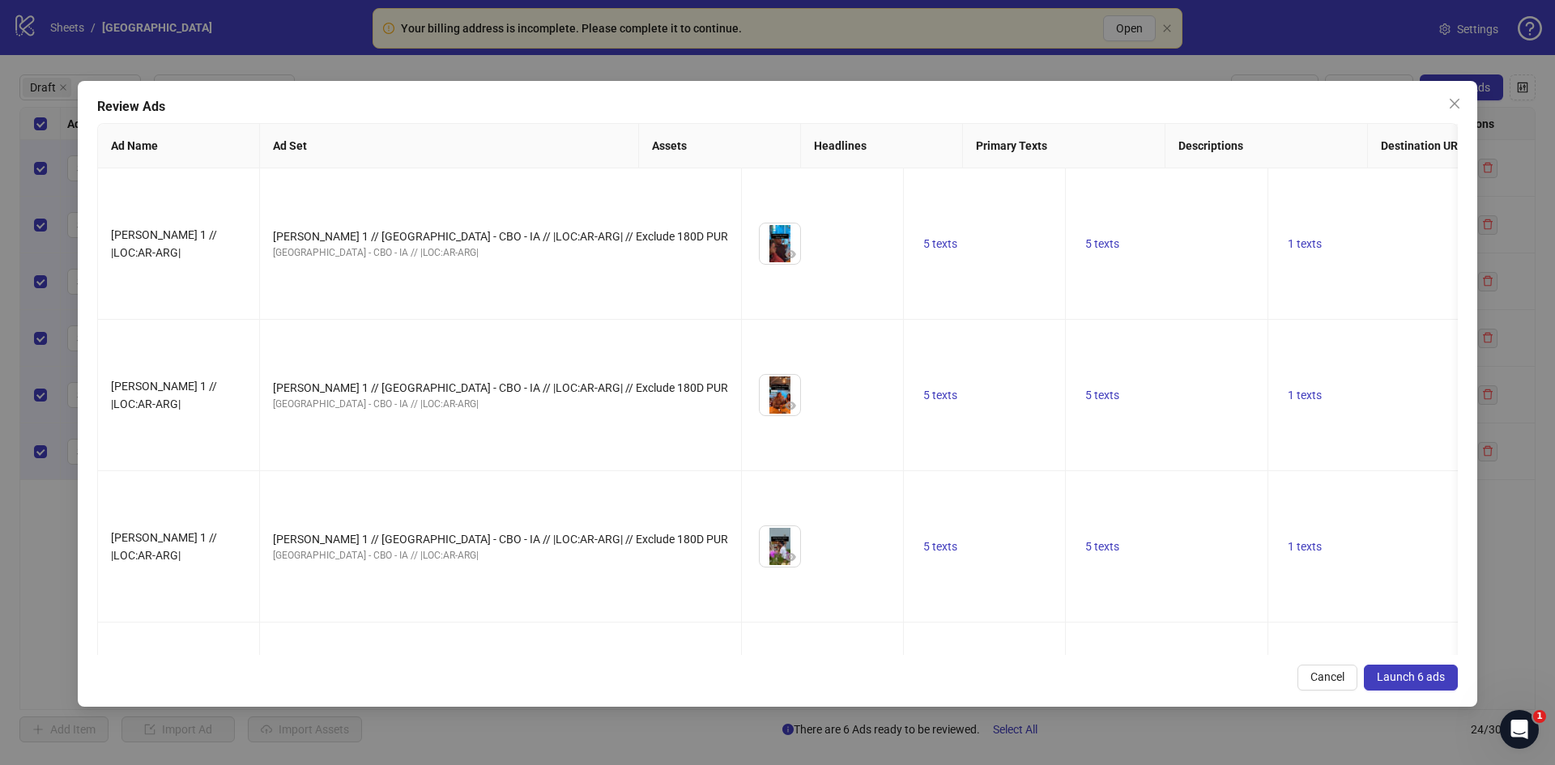
click at [1399, 672] on span "Launch 6 ads" at bounding box center [1411, 677] width 68 height 13
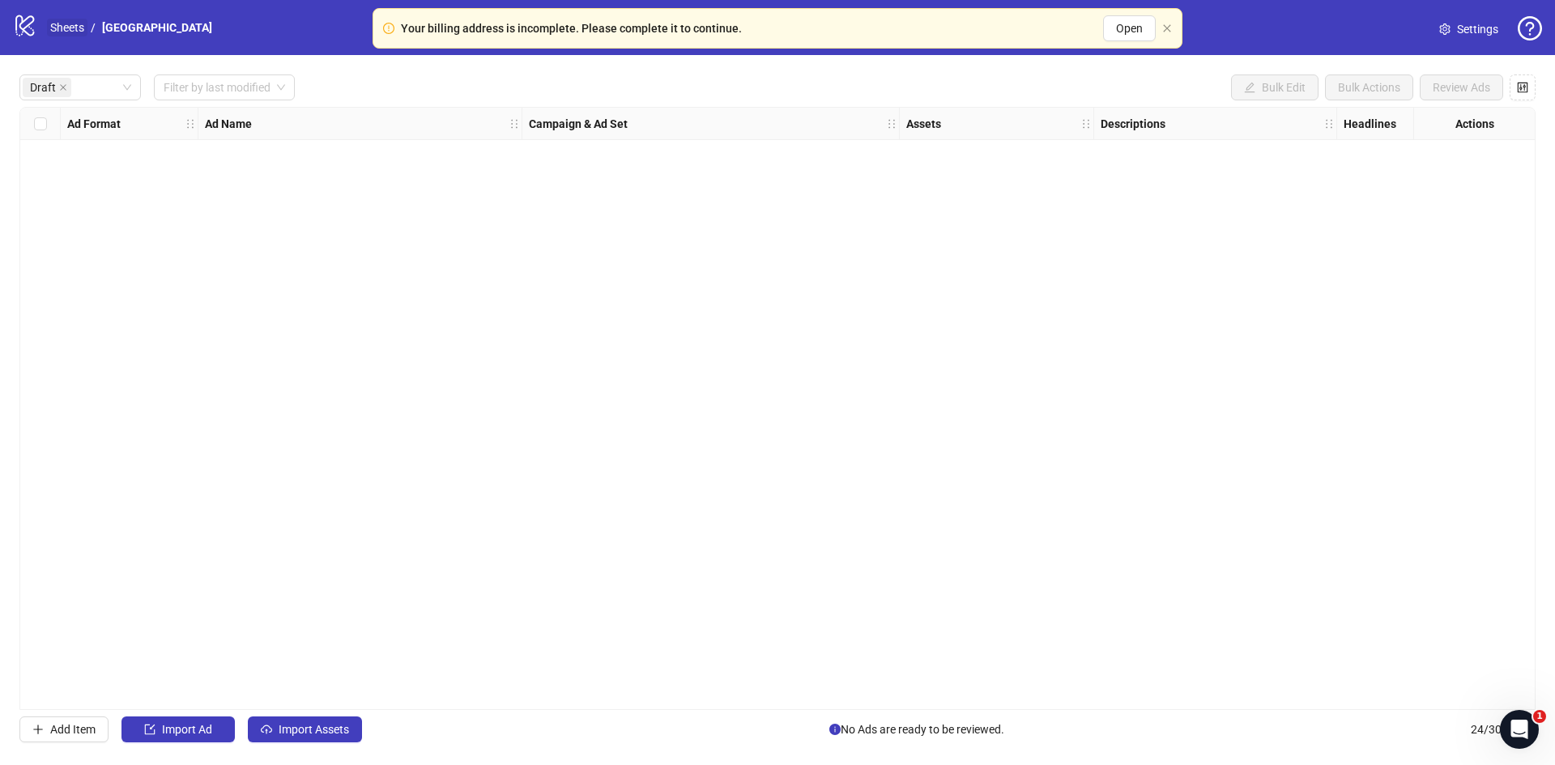
click at [62, 28] on link "Sheets" at bounding box center [67, 28] width 40 height 18
